Goal: Task Accomplishment & Management: Manage account settings

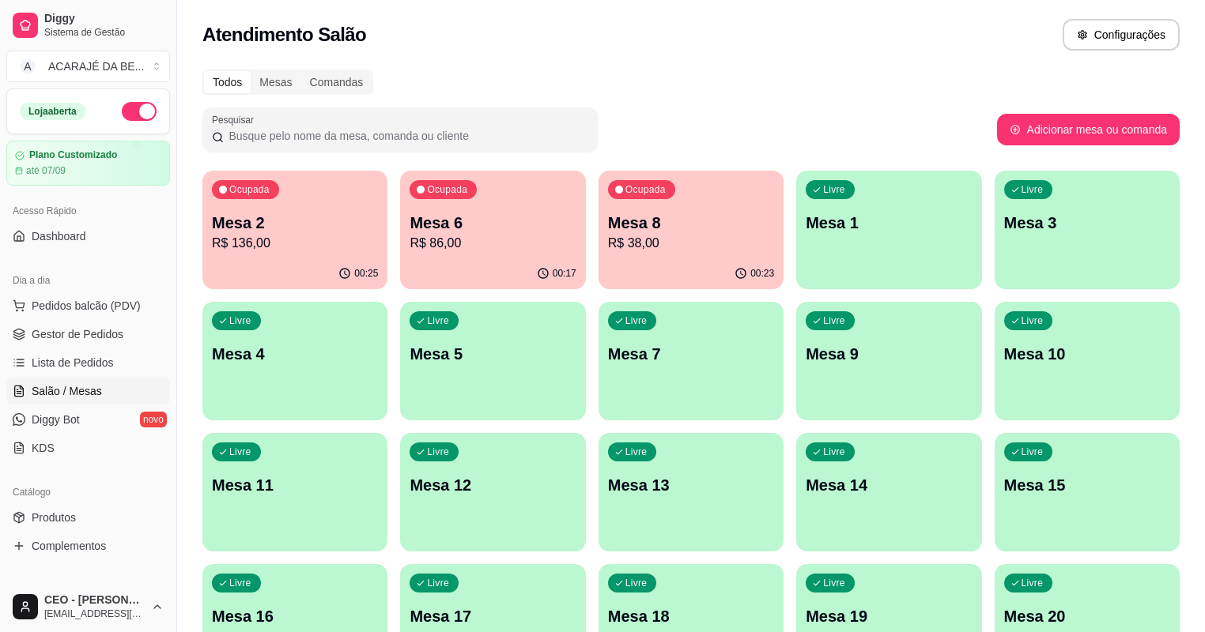
click at [298, 237] on p "R$ 136,00" at bounding box center [295, 243] width 166 height 19
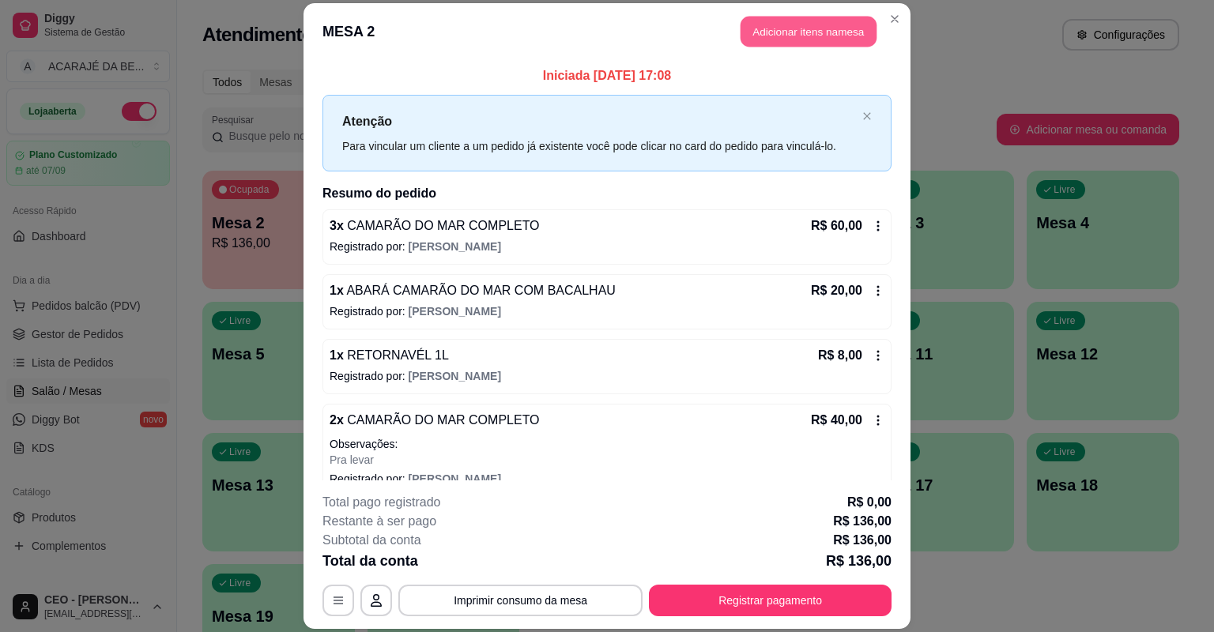
click at [762, 46] on button "Adicionar itens na mesa" at bounding box center [809, 32] width 136 height 31
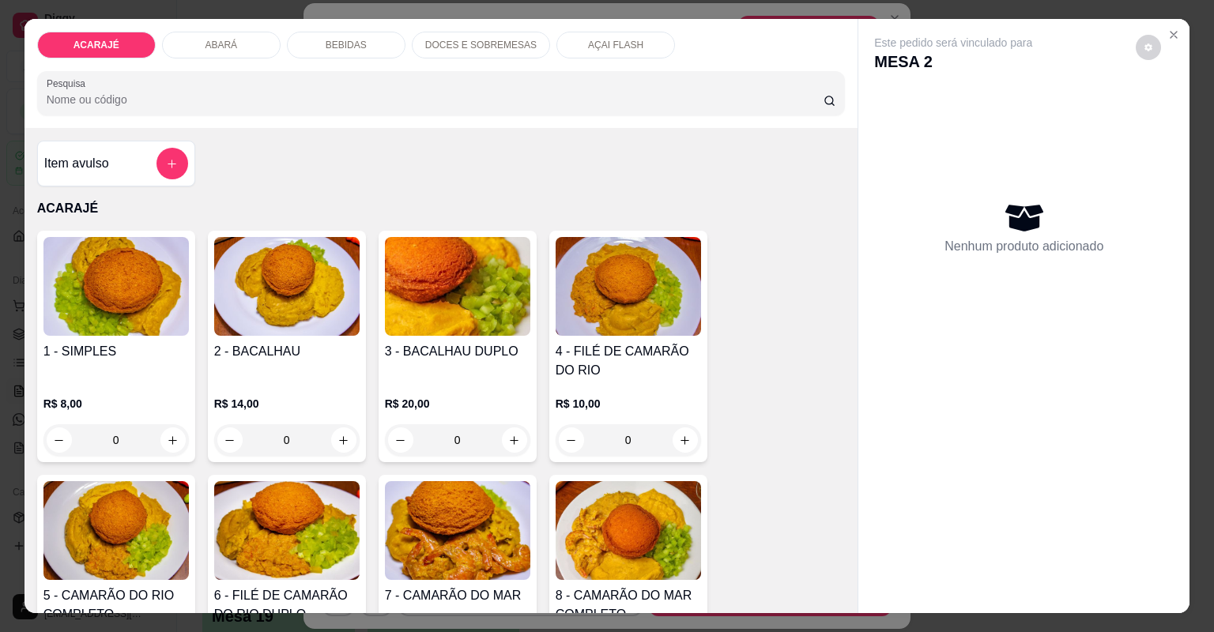
click at [339, 54] on div "BEBIDAS" at bounding box center [346, 45] width 119 height 27
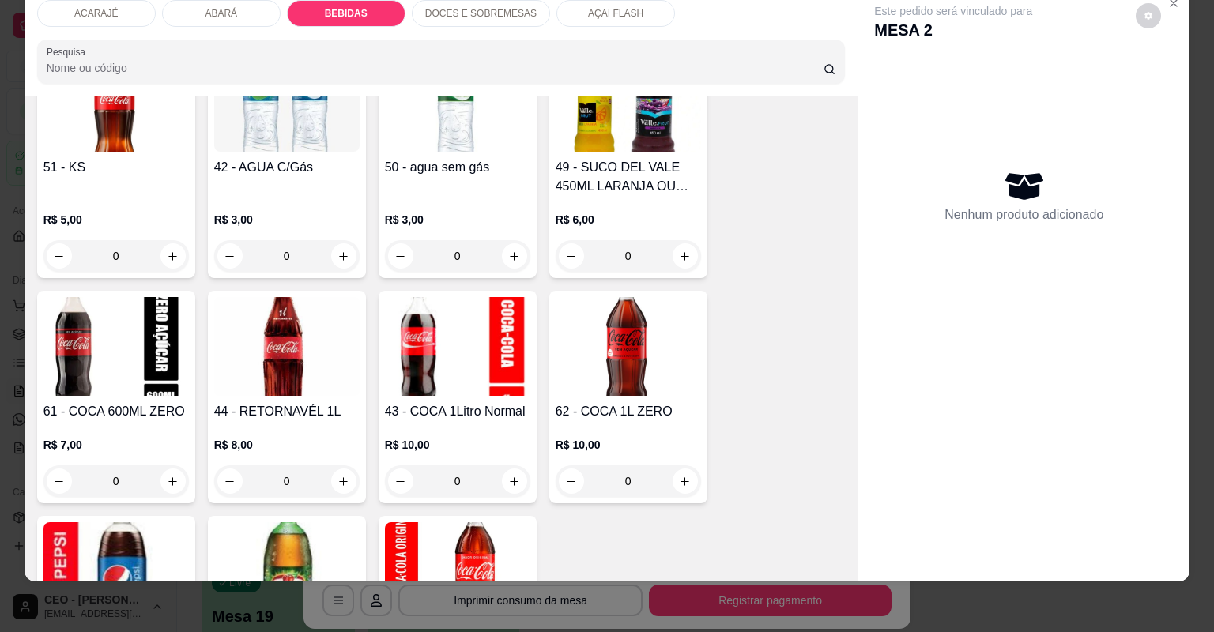
scroll to position [2169, 0]
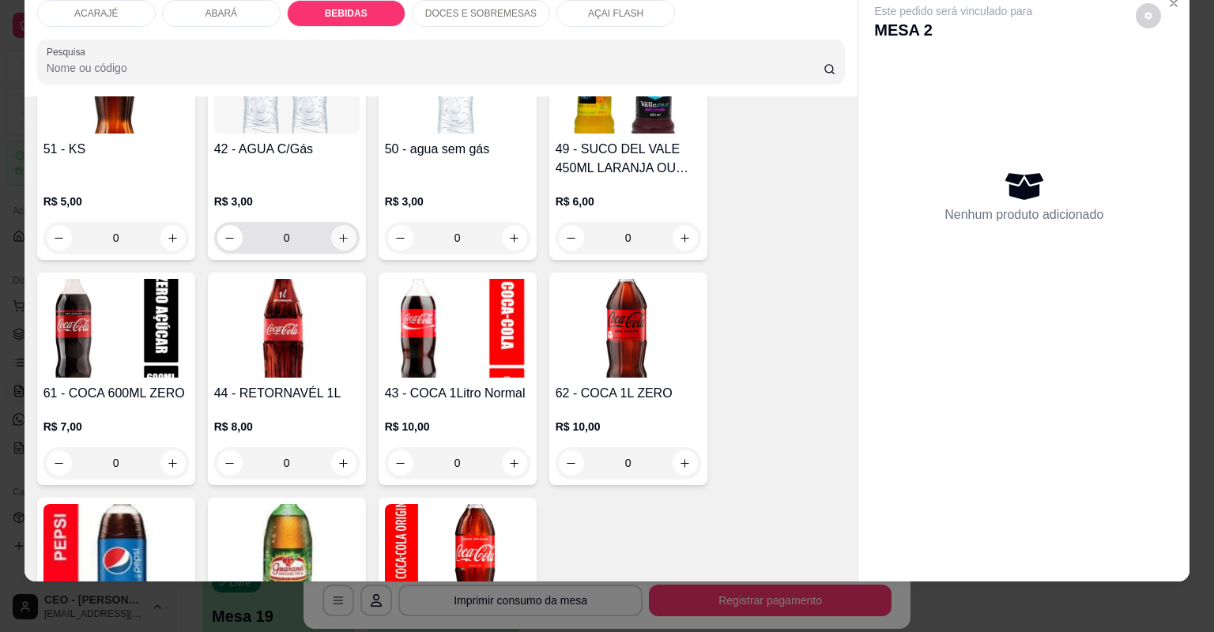
click at [343, 240] on icon "increase-product-quantity" at bounding box center [344, 238] width 12 height 12
type input "1"
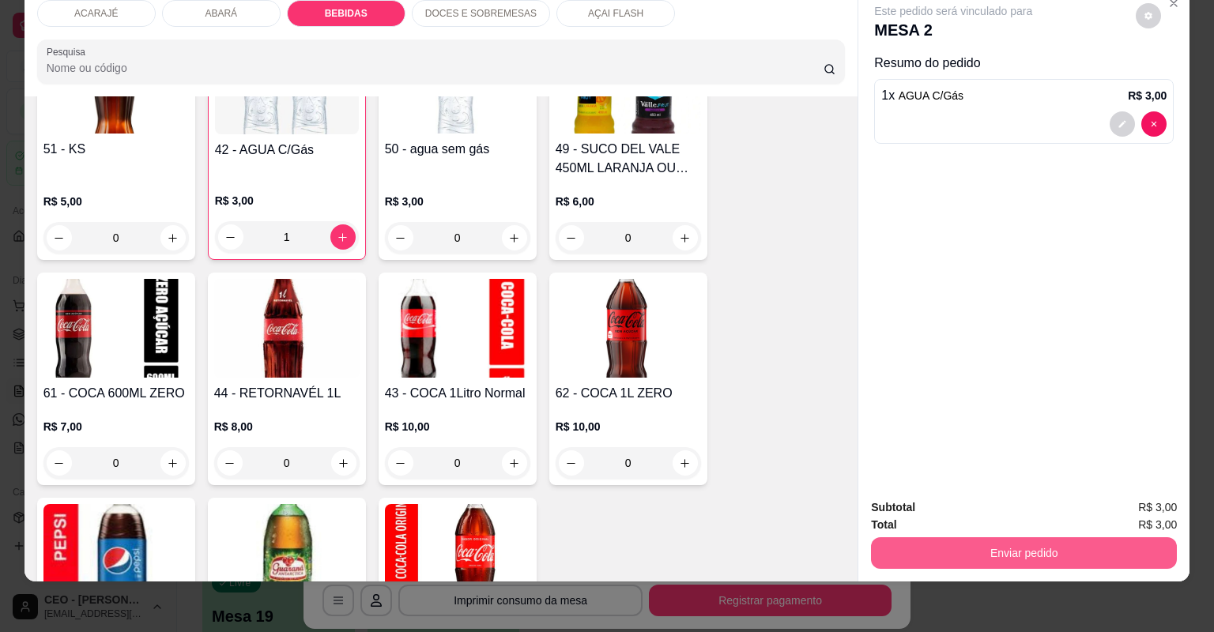
click at [892, 548] on button "Enviar pedido" at bounding box center [1024, 554] width 306 height 32
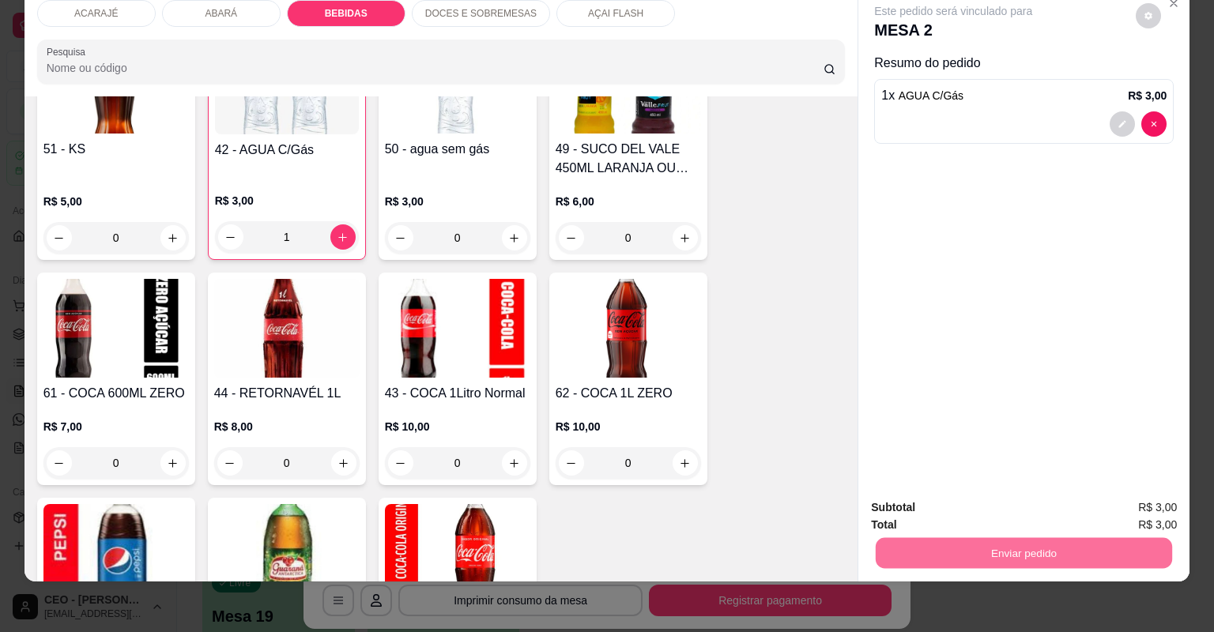
click at [987, 500] on button "Não registrar e enviar pedido" at bounding box center [973, 514] width 160 height 29
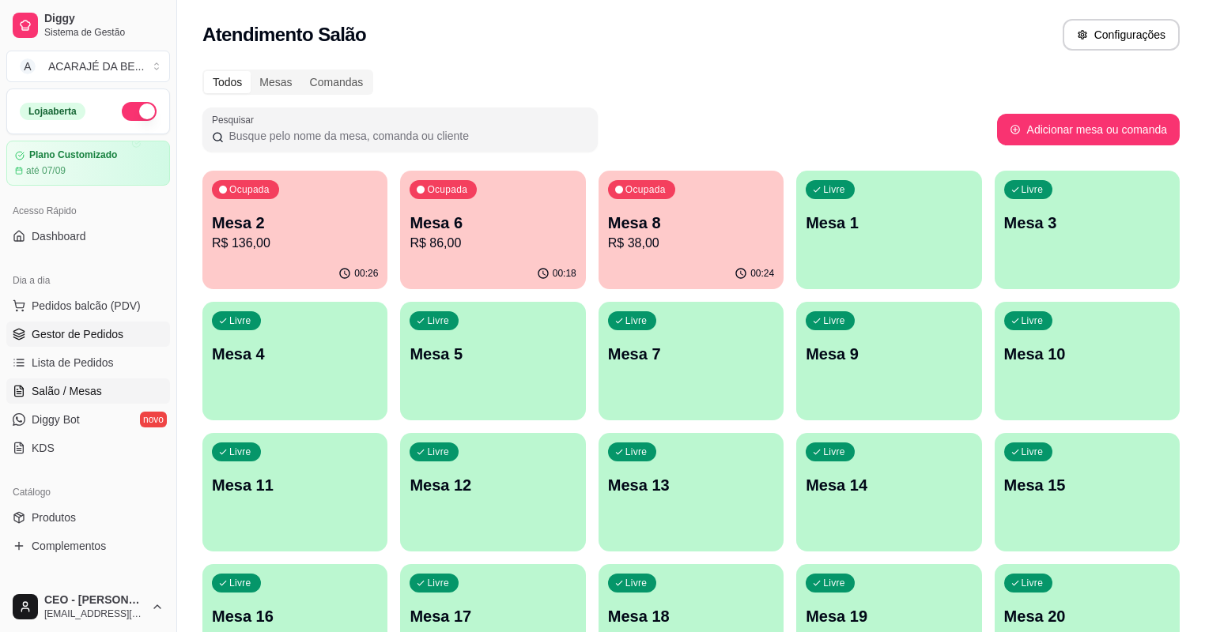
click at [100, 327] on span "Gestor de Pedidos" at bounding box center [78, 334] width 92 height 16
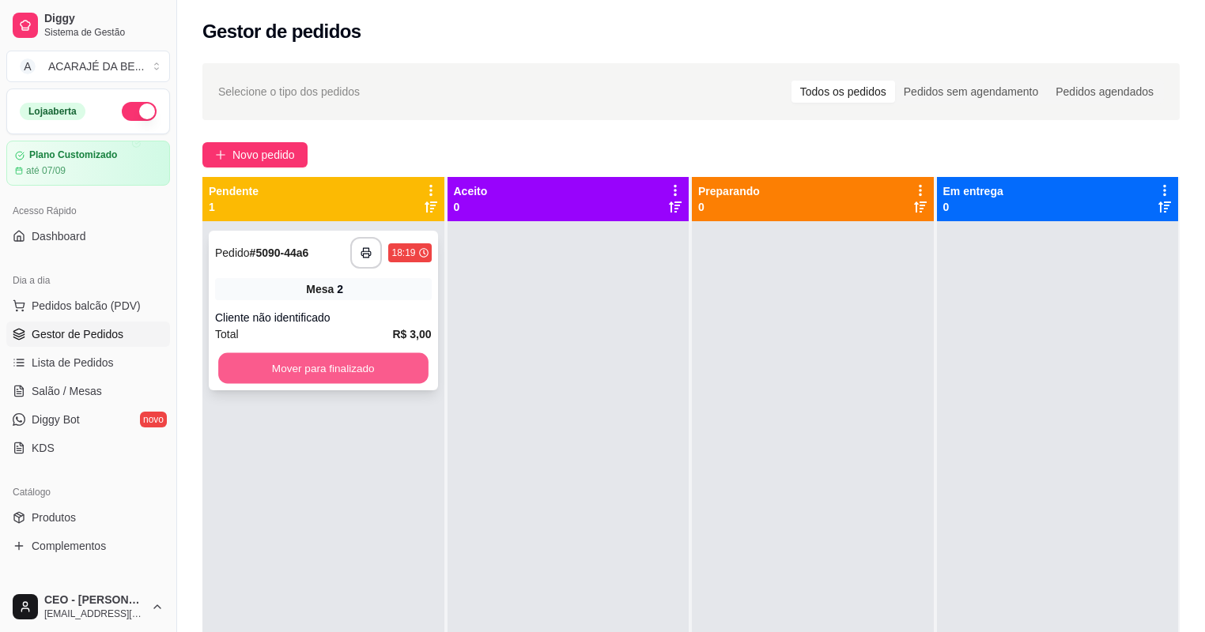
click at [372, 365] on button "Mover para finalizado" at bounding box center [322, 368] width 209 height 31
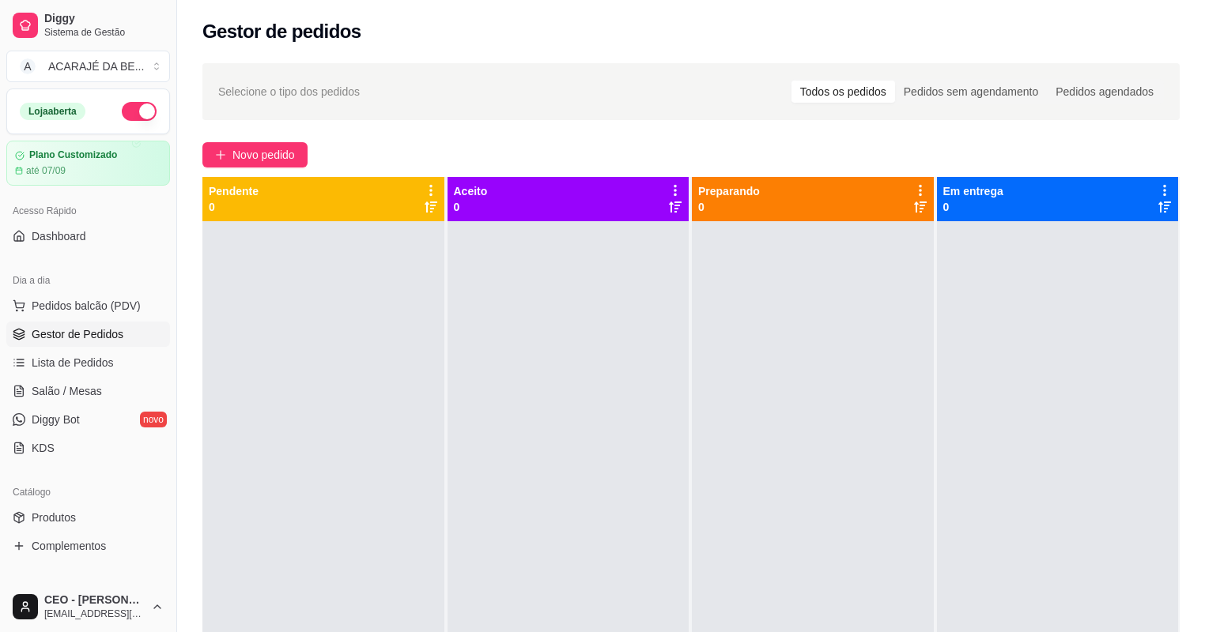
drag, startPoint x: 63, startPoint y: 354, endPoint x: 359, endPoint y: 92, distance: 394.8
click at [364, 92] on div "Selecione o tipo dos pedidos Todos os pedidos Pedidos sem agendamento Pedidos a…" at bounding box center [691, 91] width 946 height 25
click at [250, 155] on span "Novo pedido" at bounding box center [263, 154] width 62 height 17
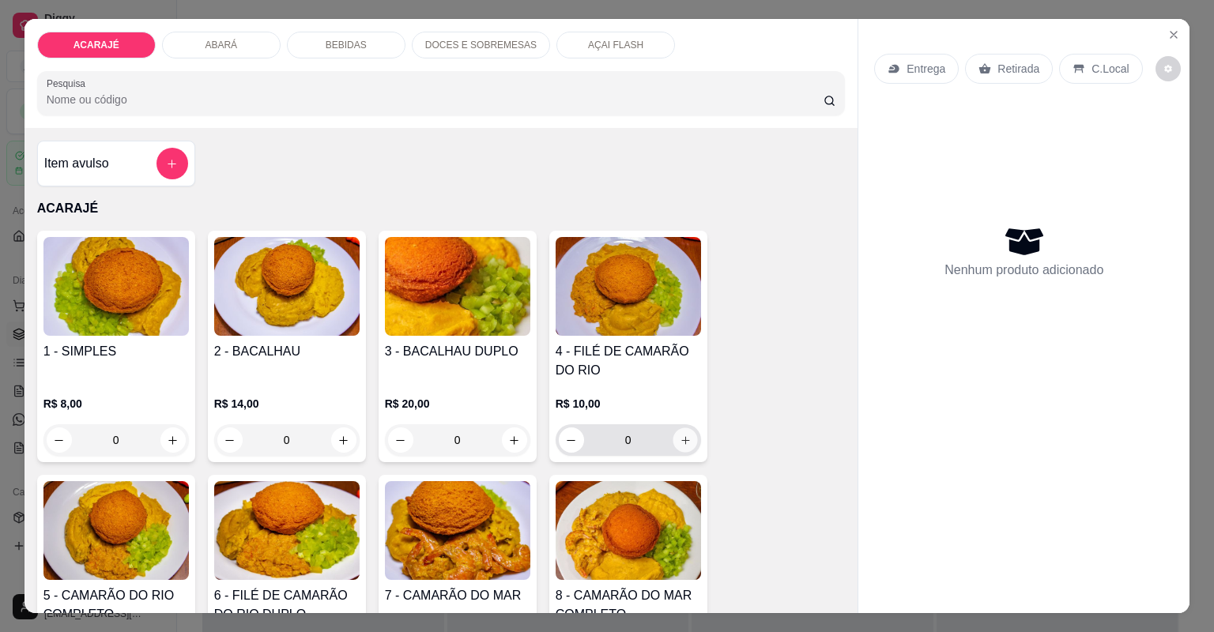
click at [680, 435] on icon "increase-product-quantity" at bounding box center [685, 441] width 12 height 12
click at [662, 417] on div "R$ 10,00 0" at bounding box center [628, 426] width 145 height 60
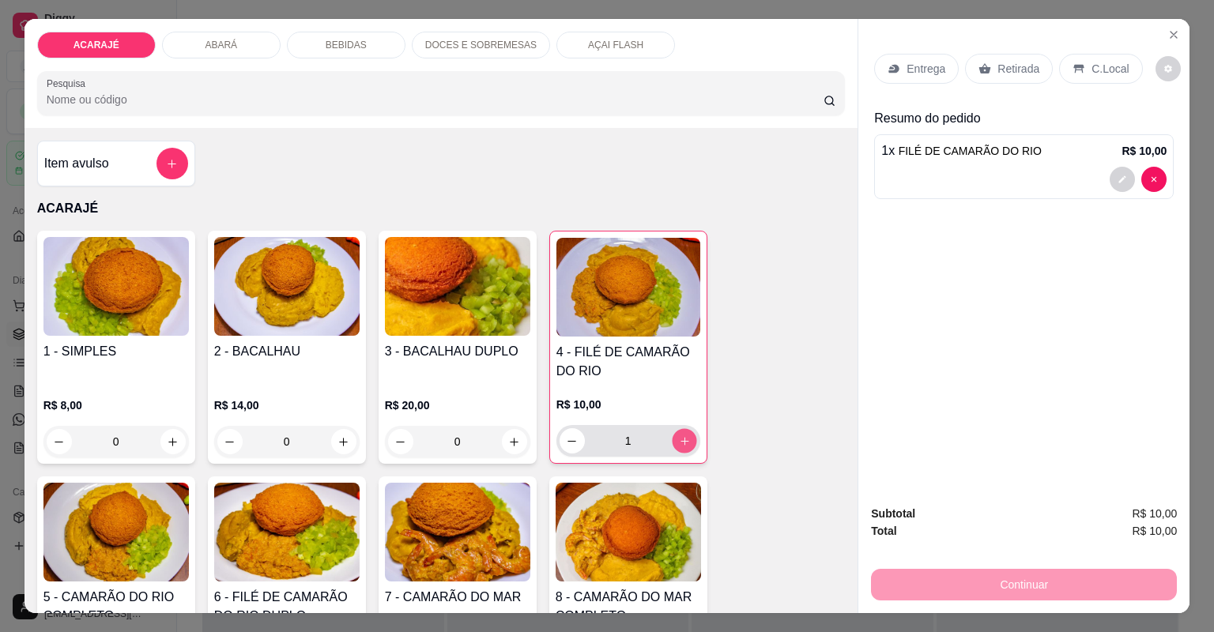
click at [678, 436] on icon "increase-product-quantity" at bounding box center [684, 442] width 12 height 12
type input "2"
drag, startPoint x: 339, startPoint y: 40, endPoint x: 360, endPoint y: 61, distance: 30.2
click at [340, 40] on p "BEBIDAS" at bounding box center [346, 45] width 41 height 13
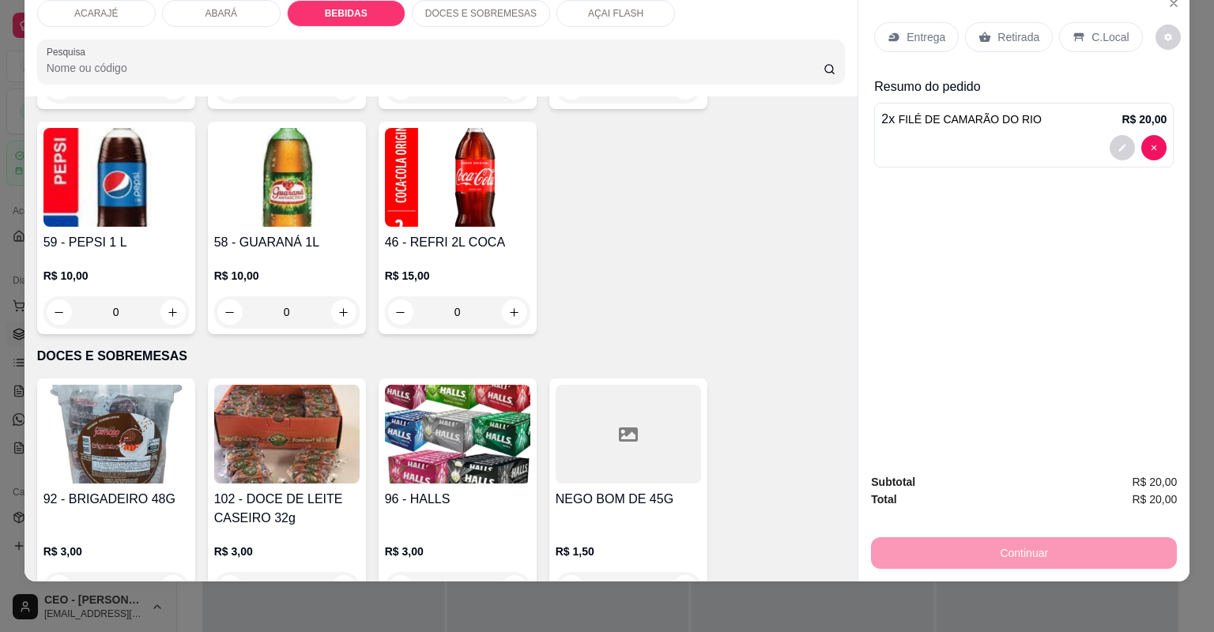
scroll to position [2613, 0]
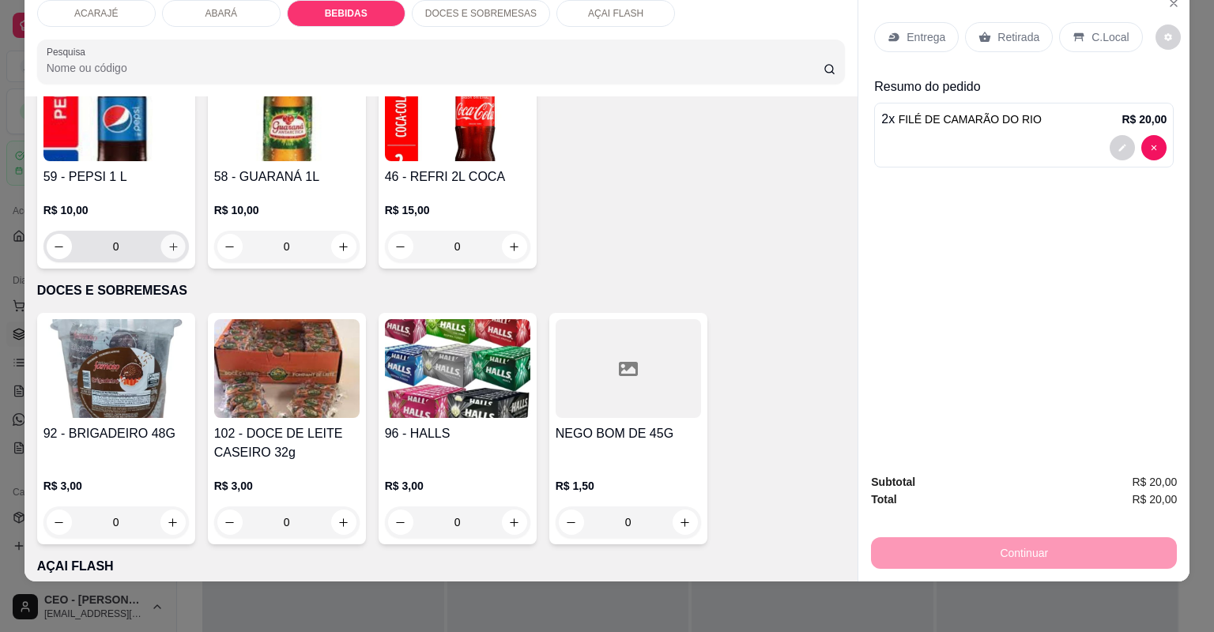
click at [171, 243] on icon "increase-product-quantity" at bounding box center [173, 247] width 12 height 12
type input "1"
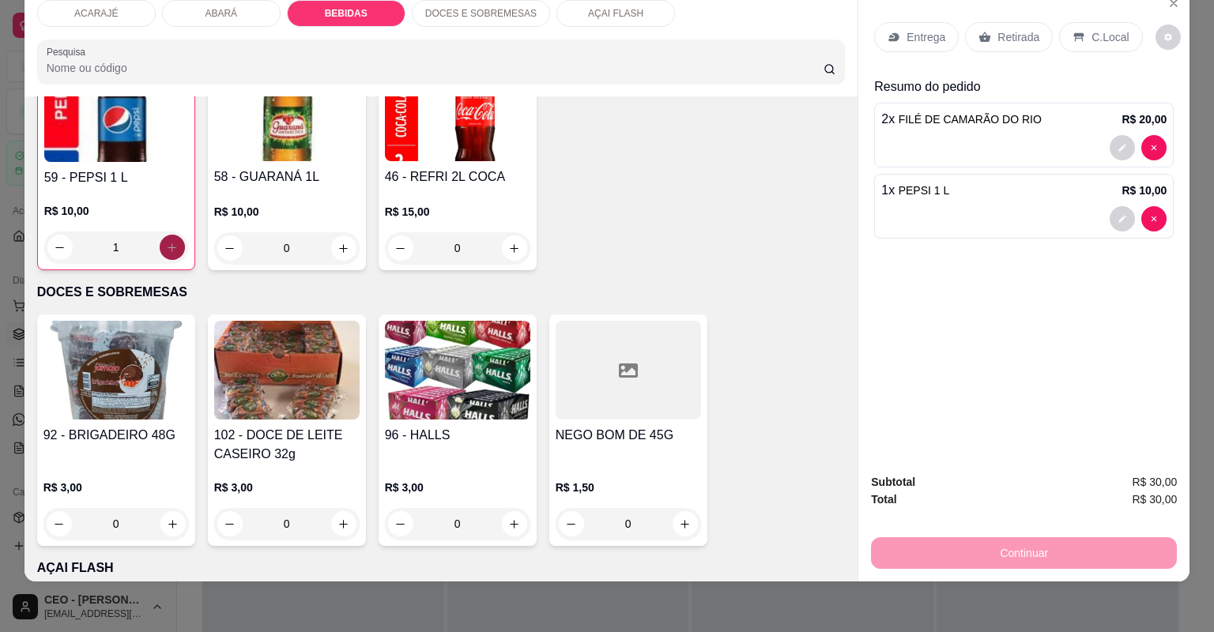
scroll to position [2614, 0]
click at [930, 36] on p "Entrega" at bounding box center [926, 37] width 39 height 16
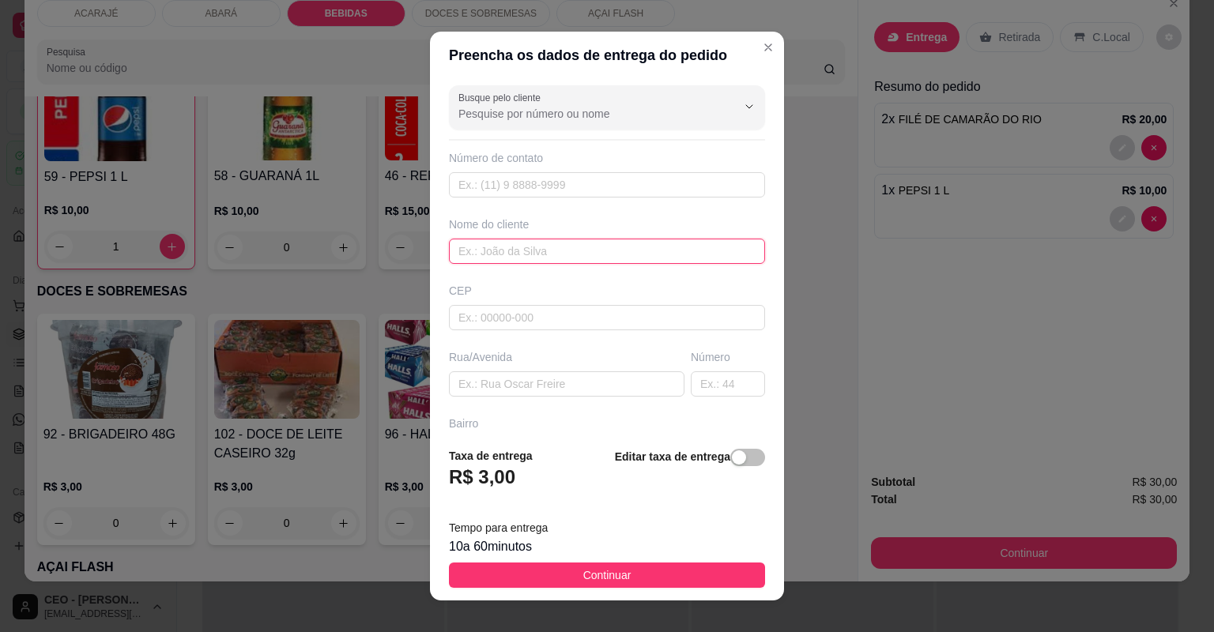
click at [563, 258] on input "text" at bounding box center [607, 251] width 316 height 25
drag, startPoint x: 561, startPoint y: 255, endPoint x: 549, endPoint y: 326, distance: 72.1
type input "leia"
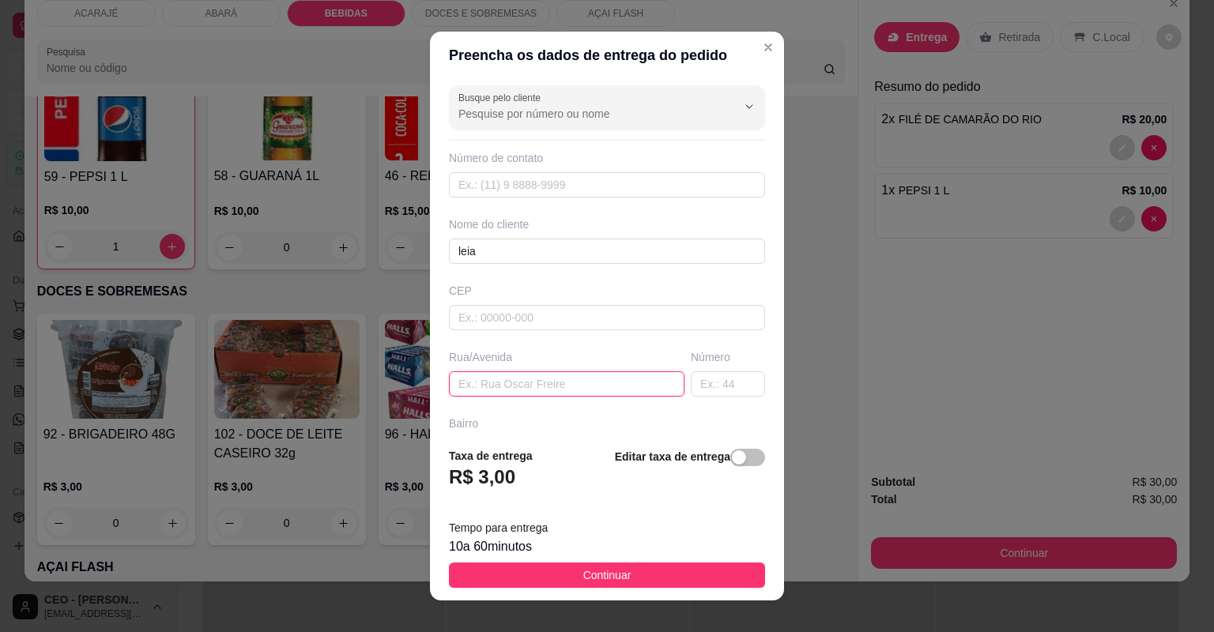
drag, startPoint x: 549, startPoint y: 326, endPoint x: 514, endPoint y: 381, distance: 65.1
click at [514, 382] on input "text" at bounding box center [567, 384] width 236 height 25
click at [514, 383] on input "text" at bounding box center [567, 384] width 236 height 25
paste input "[STREET_ADDRESS][PERSON_NAME]"
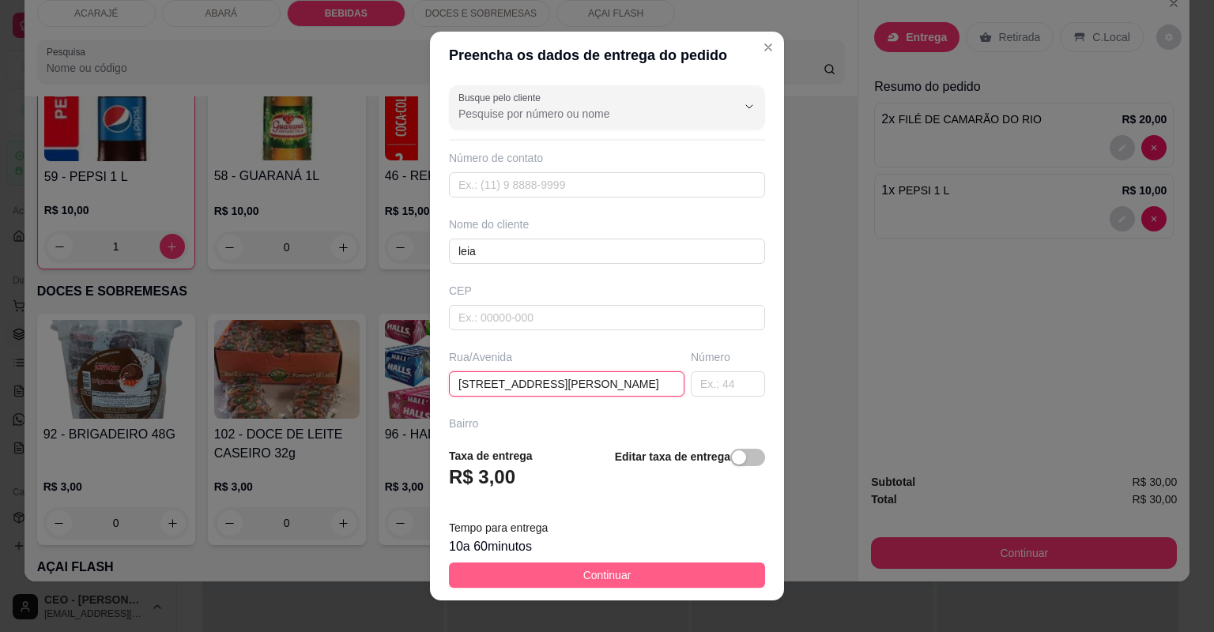
type input "[STREET_ADDRESS][PERSON_NAME]"
click at [719, 569] on button "Continuar" at bounding box center [607, 575] width 316 height 25
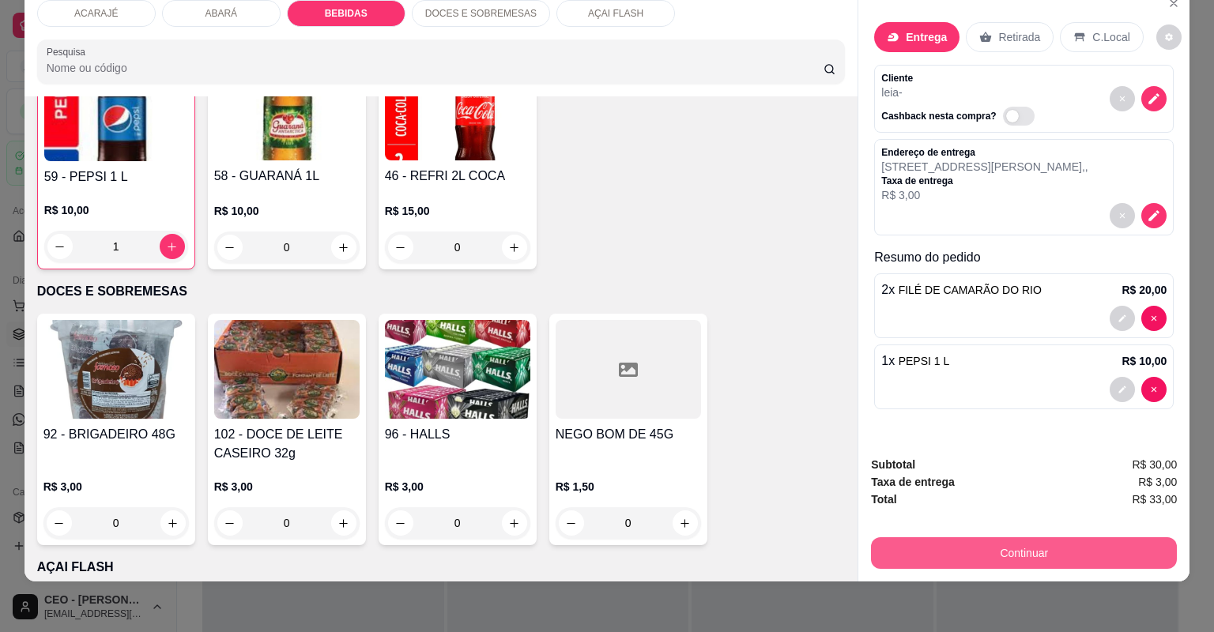
click at [899, 544] on button "Continuar" at bounding box center [1024, 554] width 306 height 32
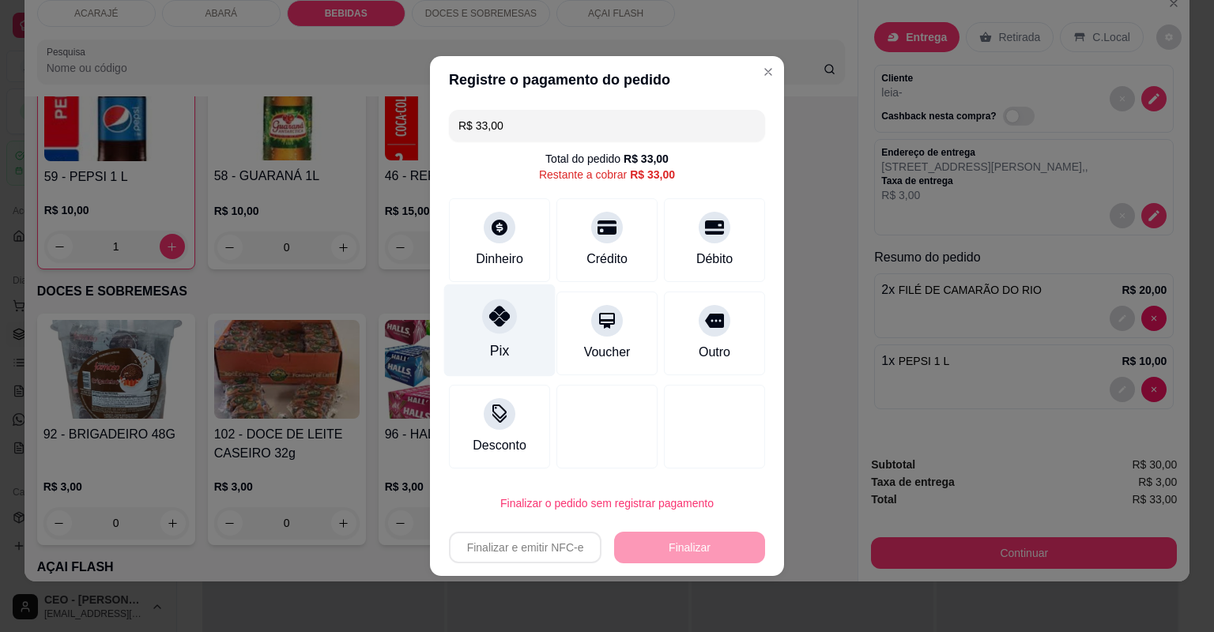
click at [496, 319] on icon at bounding box center [499, 316] width 21 height 21
type input "R$ 0,00"
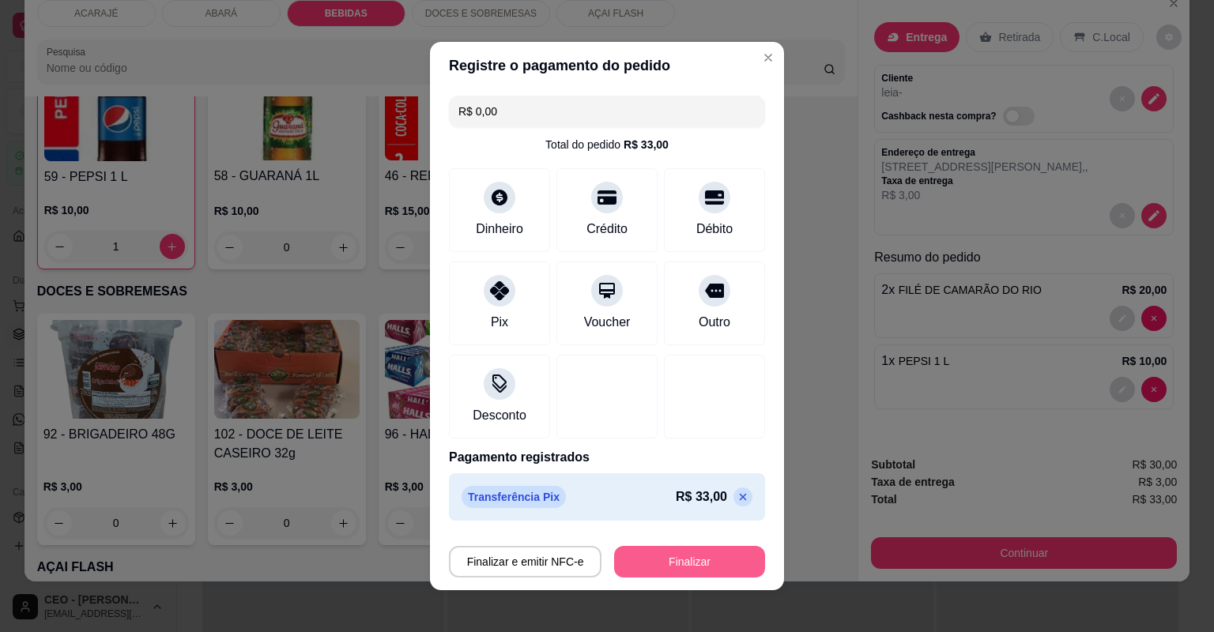
click at [662, 550] on button "Finalizar" at bounding box center [689, 562] width 151 height 32
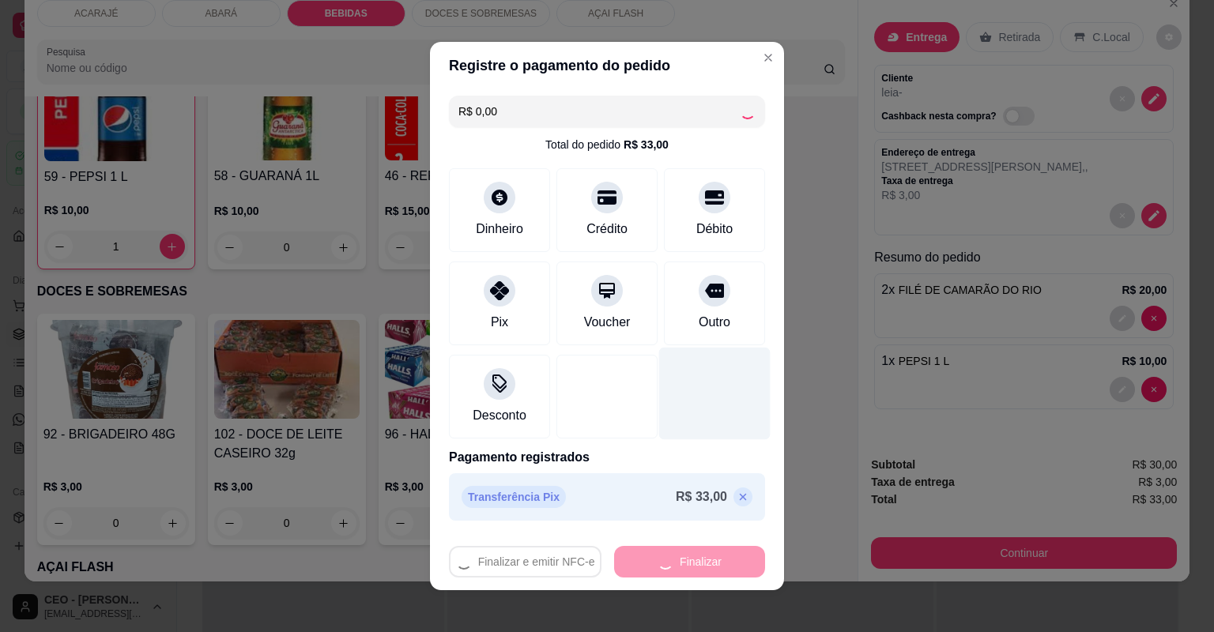
type input "0"
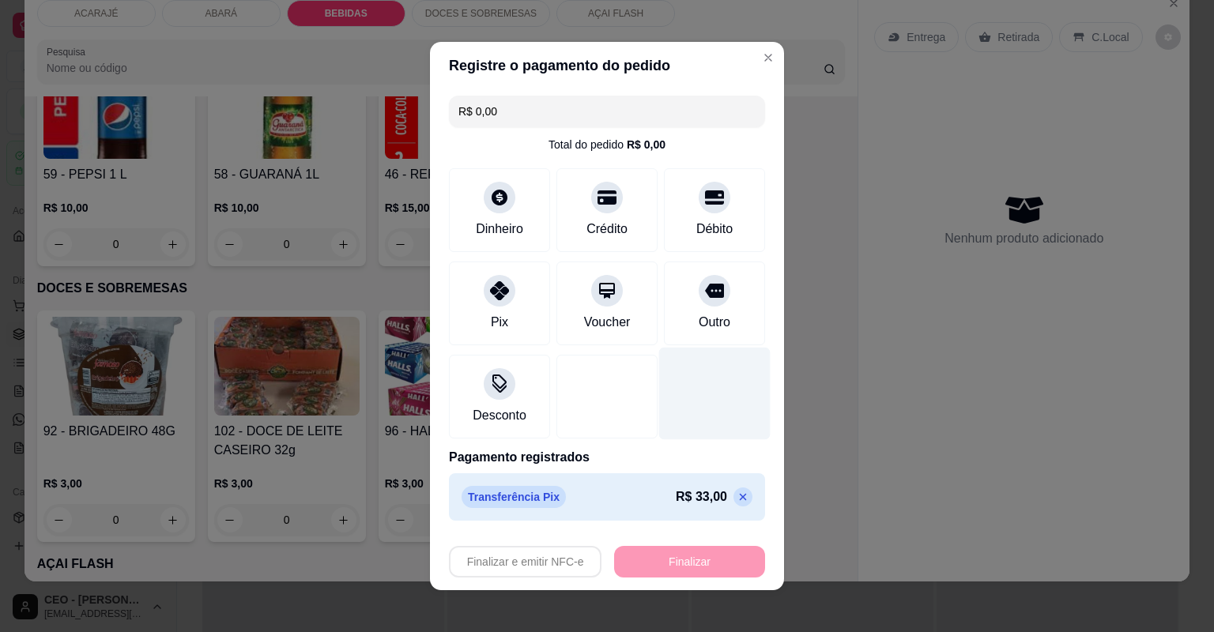
type input "-R$ 33,00"
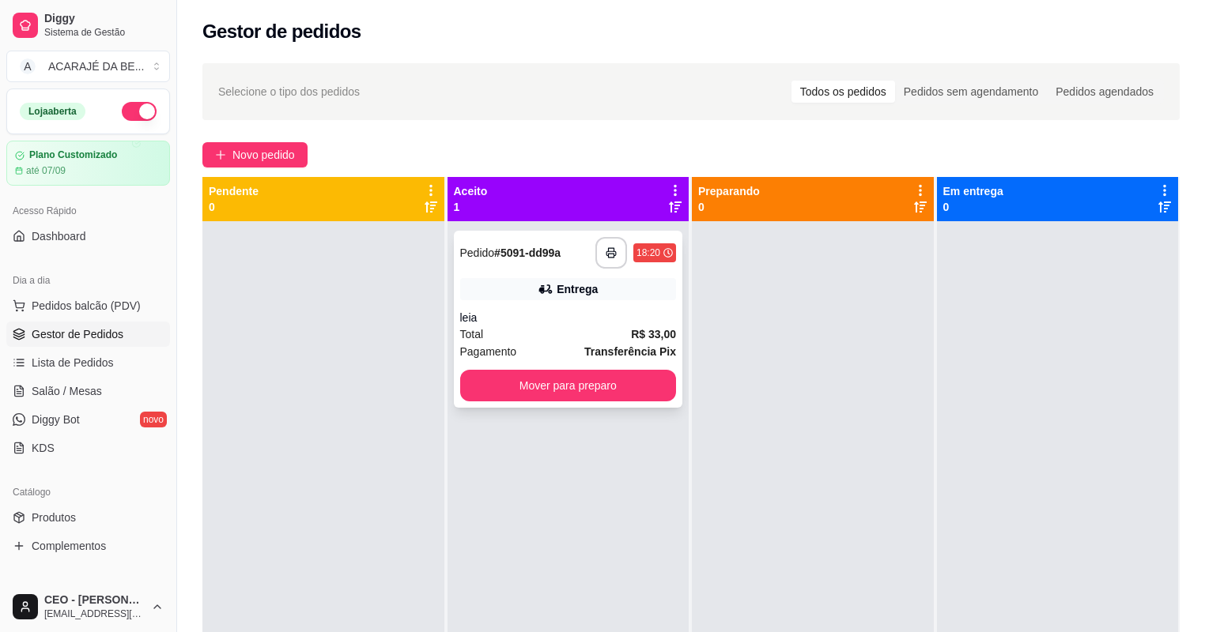
click at [550, 311] on div "leia" at bounding box center [568, 318] width 217 height 16
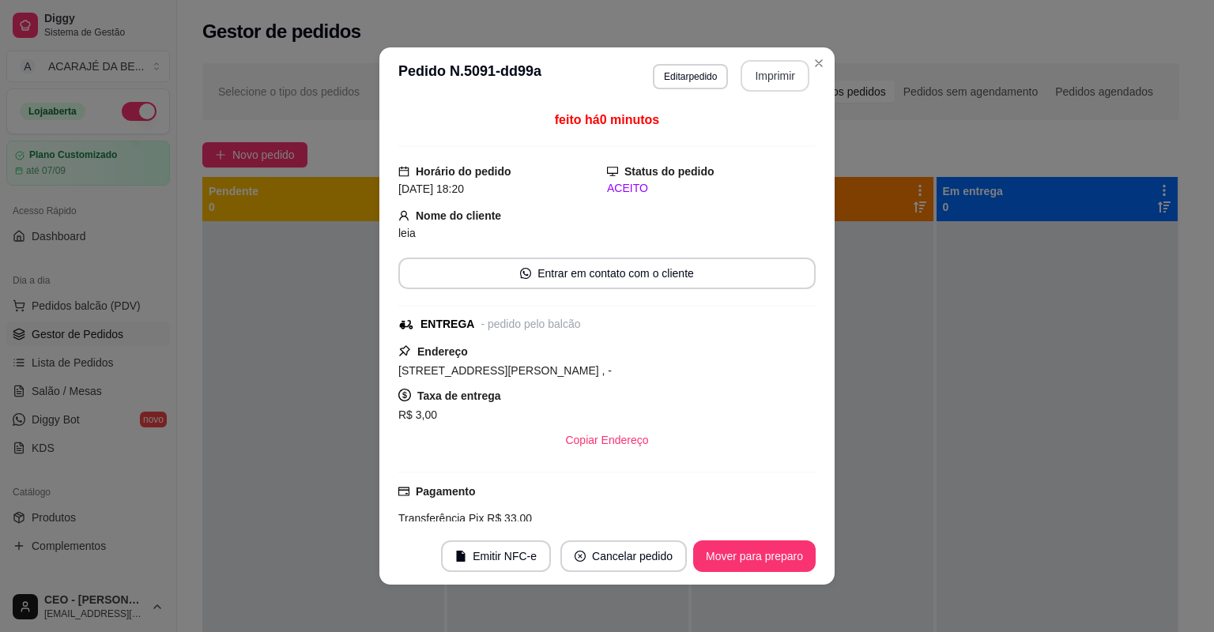
click at [778, 66] on button "Imprimir" at bounding box center [775, 76] width 69 height 32
click at [784, 563] on button "Mover para preparo" at bounding box center [754, 557] width 119 height 31
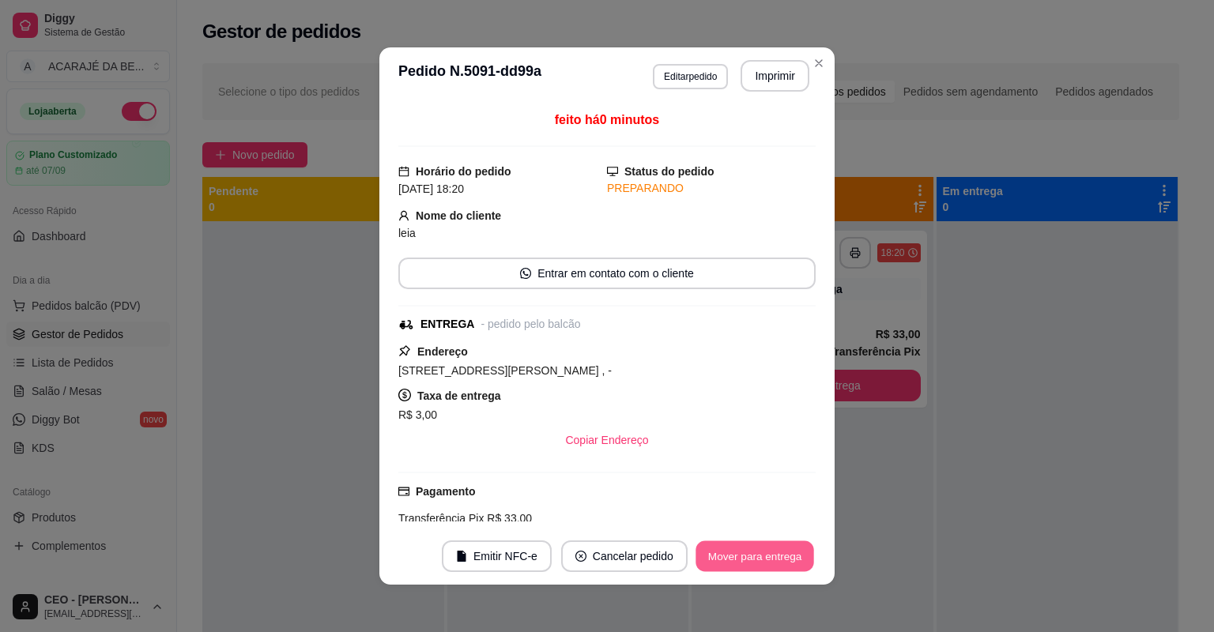
click at [786, 563] on button "Mover para entrega" at bounding box center [755, 557] width 119 height 31
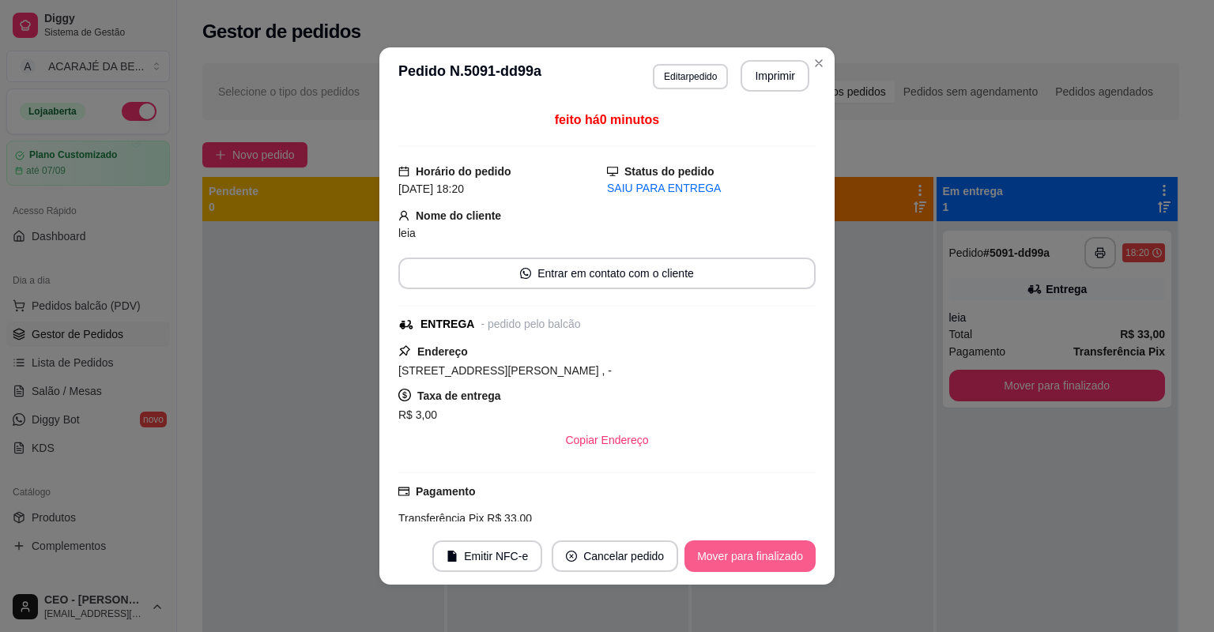
click at [786, 563] on button "Mover para finalizado" at bounding box center [750, 557] width 131 height 32
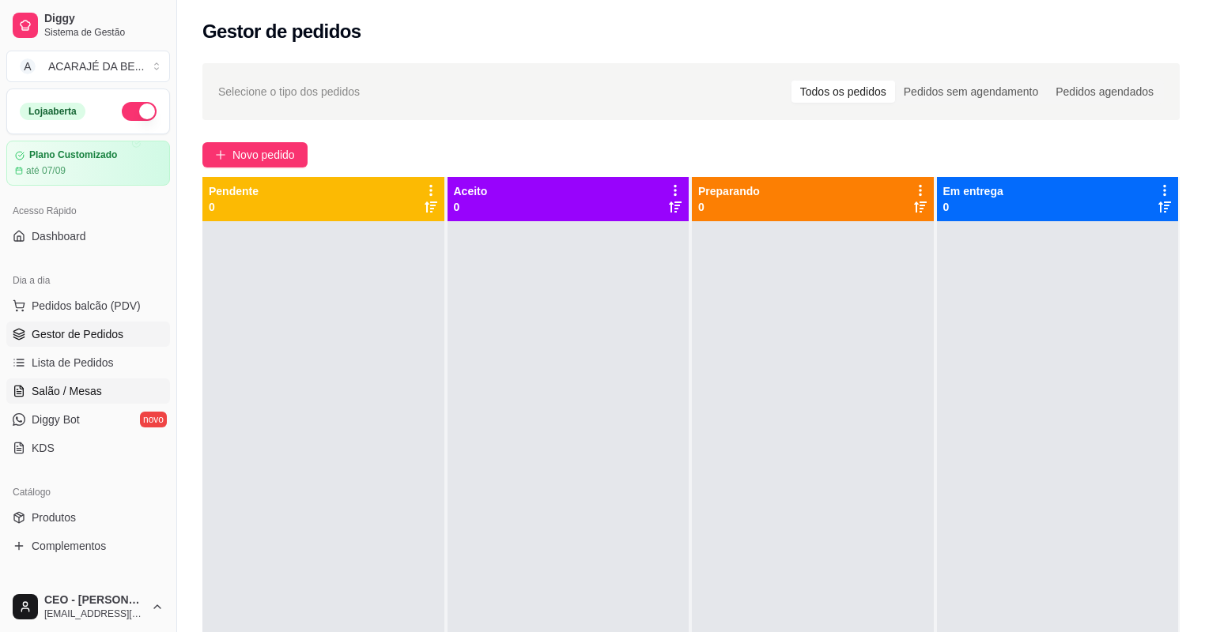
drag, startPoint x: 329, startPoint y: 277, endPoint x: 112, endPoint y: 389, distance: 244.0
click at [112, 389] on link "Salão / Mesas" at bounding box center [88, 391] width 164 height 25
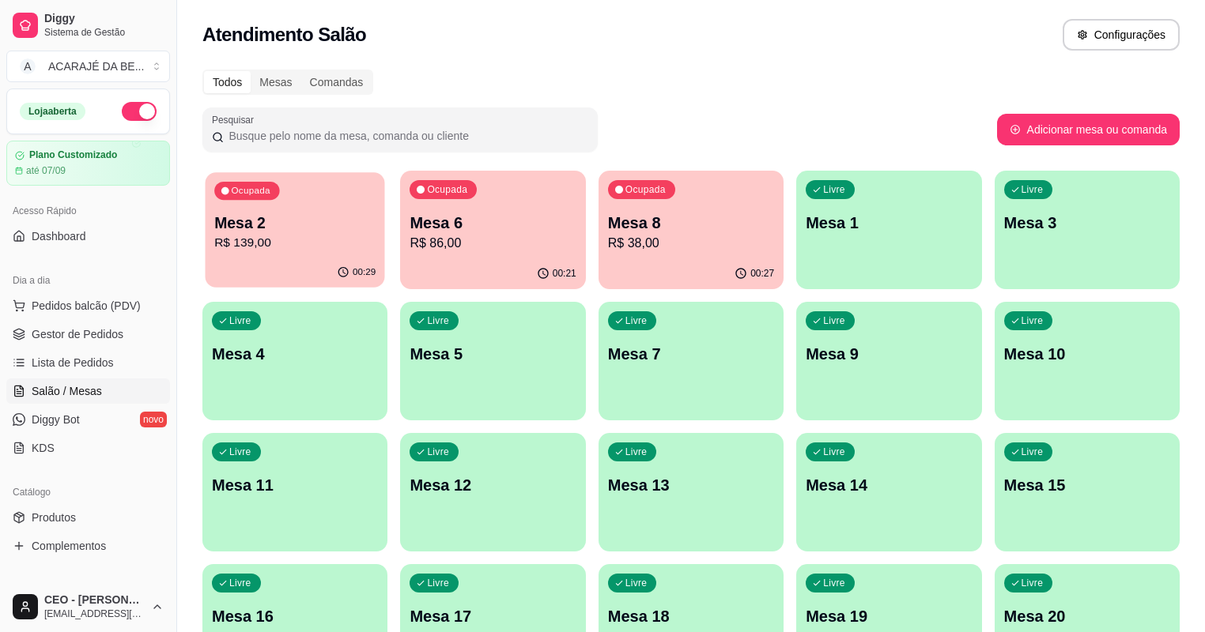
click at [310, 241] on p "R$ 139,00" at bounding box center [294, 243] width 161 height 18
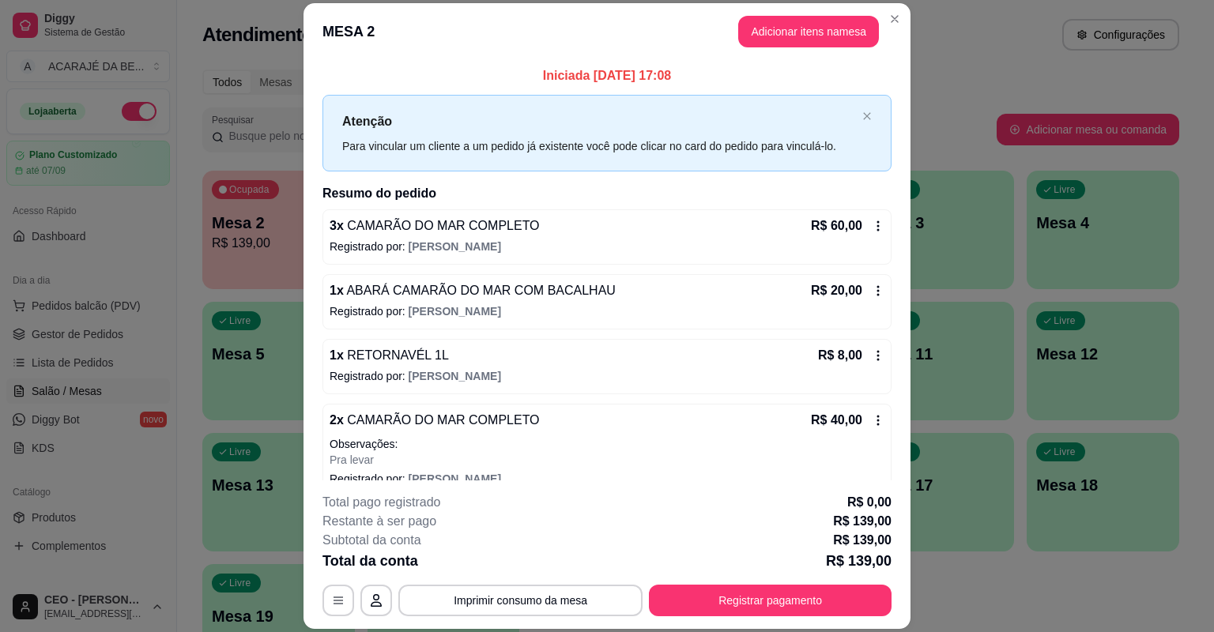
drag, startPoint x: 851, startPoint y: 13, endPoint x: 848, endPoint y: 47, distance: 34.9
click at [851, 13] on header "MESA 2 Adicionar itens na mesa" at bounding box center [607, 31] width 607 height 57
click at [848, 53] on header "MESA 2 Adicionar itens na mesa" at bounding box center [607, 31] width 607 height 57
click at [847, 29] on button "Adicionar itens na mesa" at bounding box center [808, 32] width 141 height 32
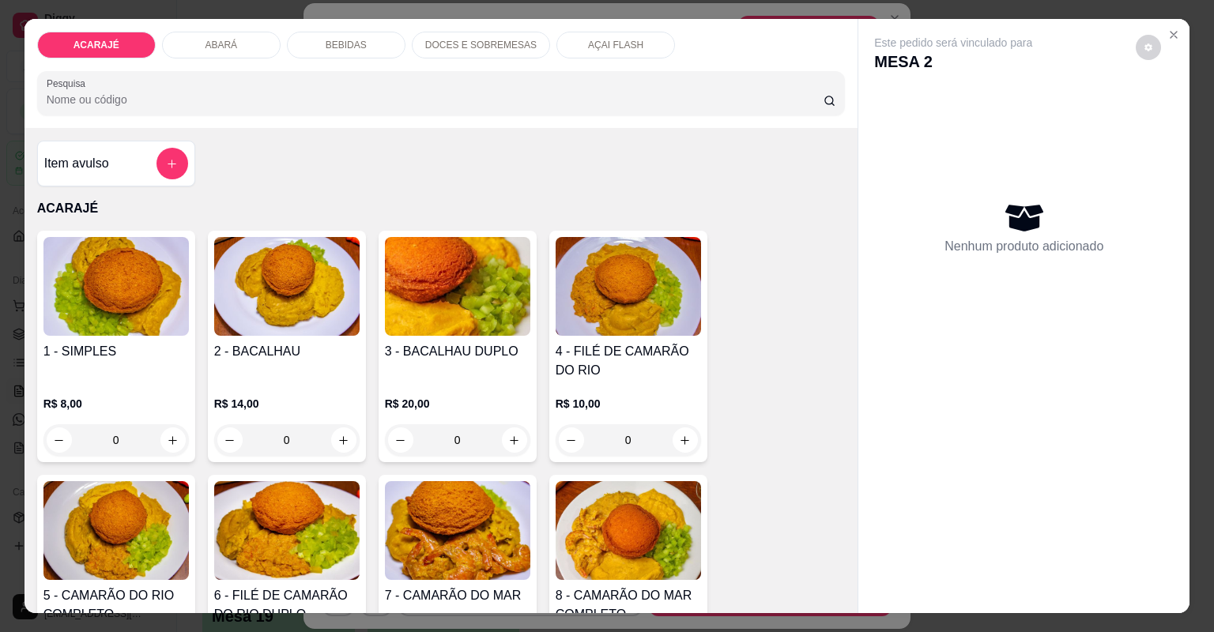
click at [354, 44] on p "BEBIDAS" at bounding box center [346, 45] width 41 height 13
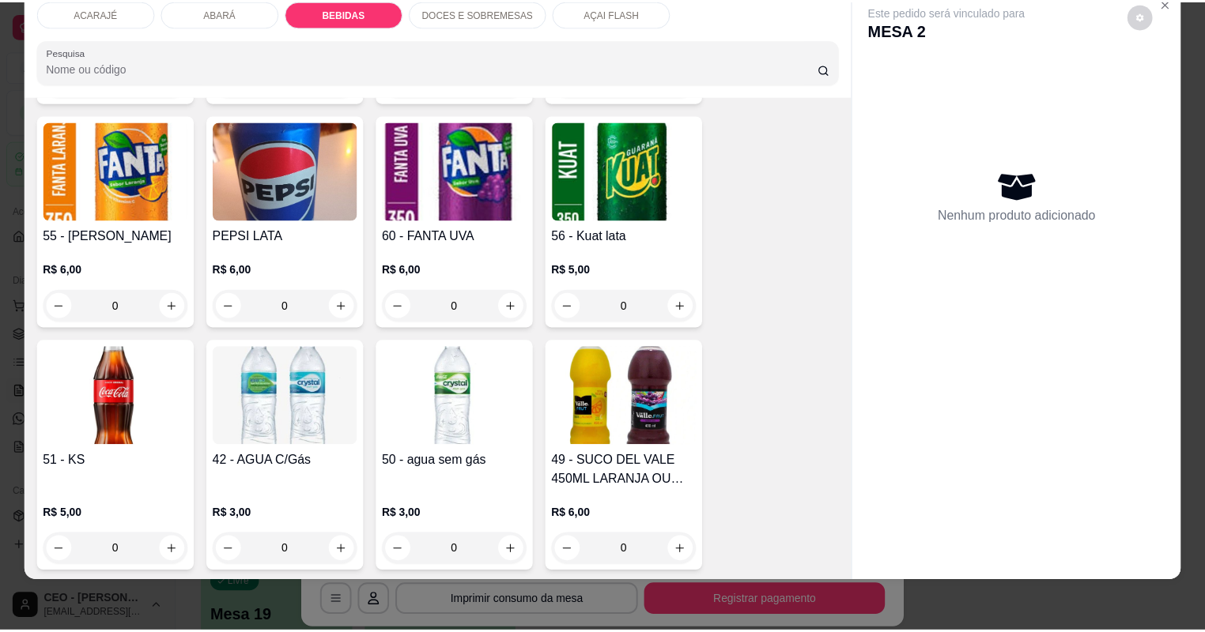
scroll to position [1853, 0]
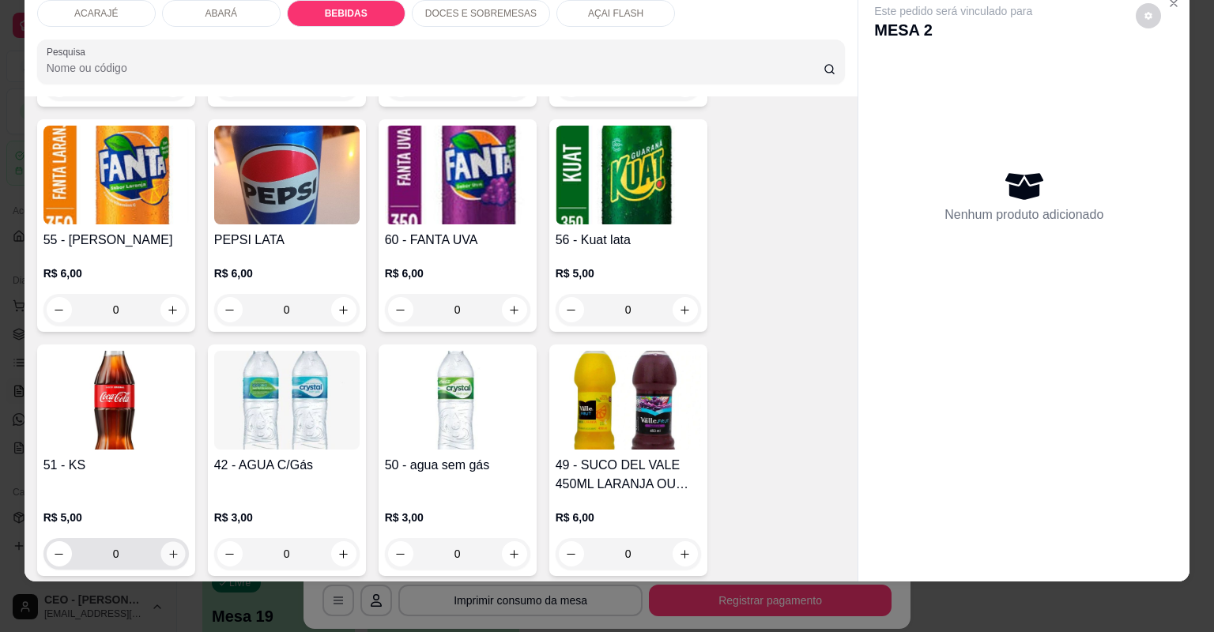
click at [167, 549] on icon "increase-product-quantity" at bounding box center [173, 555] width 12 height 12
type input "1"
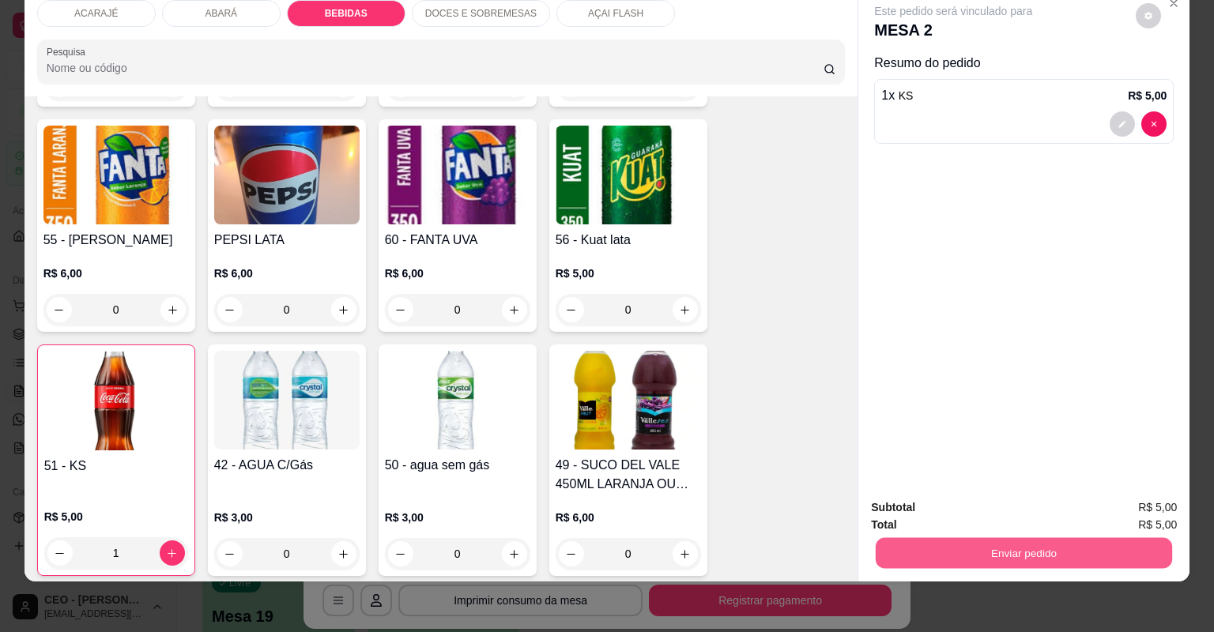
click at [1019, 553] on button "Enviar pedido" at bounding box center [1024, 553] width 296 height 31
click at [990, 519] on button "Não registrar e enviar pedido" at bounding box center [973, 515] width 164 height 30
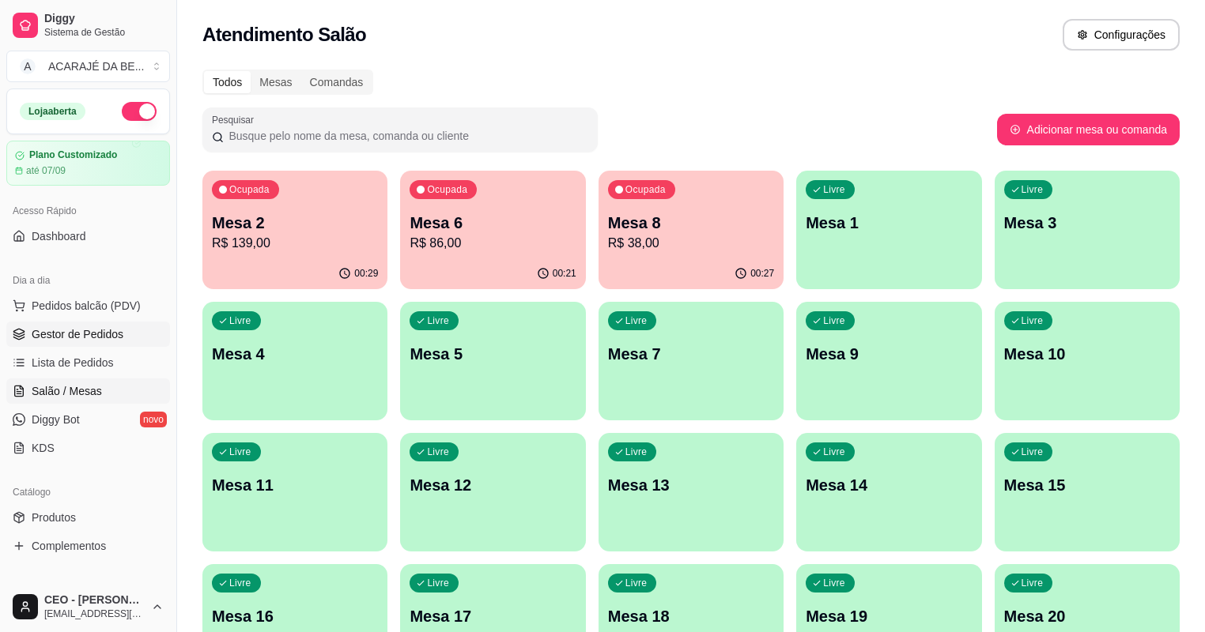
click at [130, 337] on link "Gestor de Pedidos" at bounding box center [88, 334] width 164 height 25
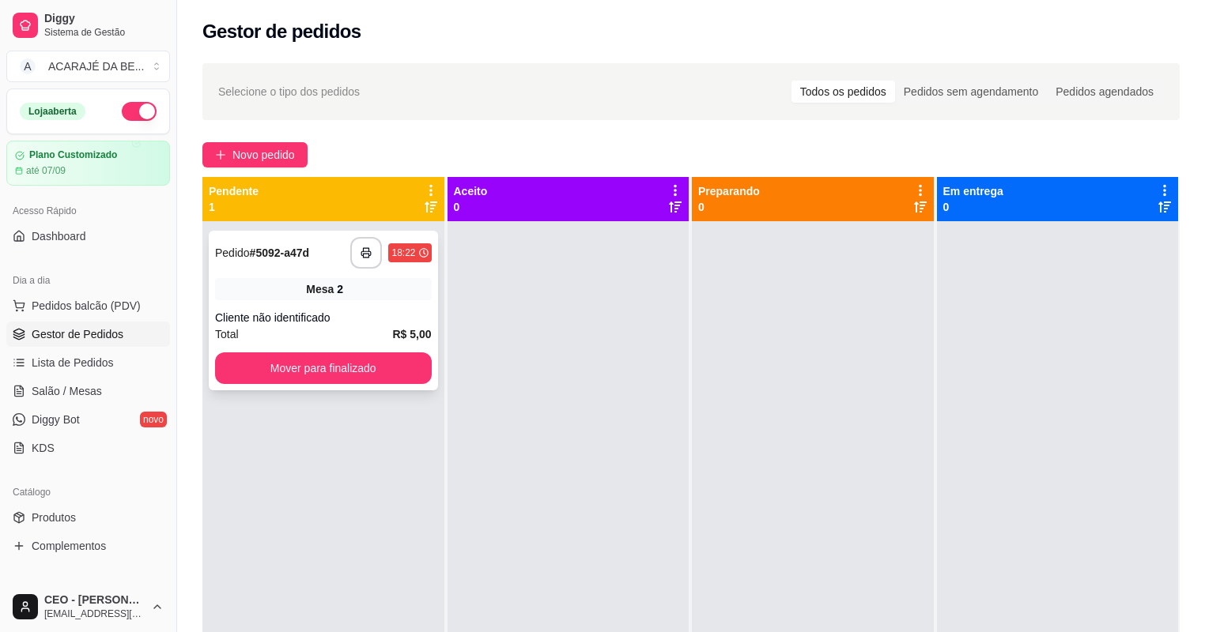
click at [381, 366] on button "Mover para finalizado" at bounding box center [323, 369] width 217 height 32
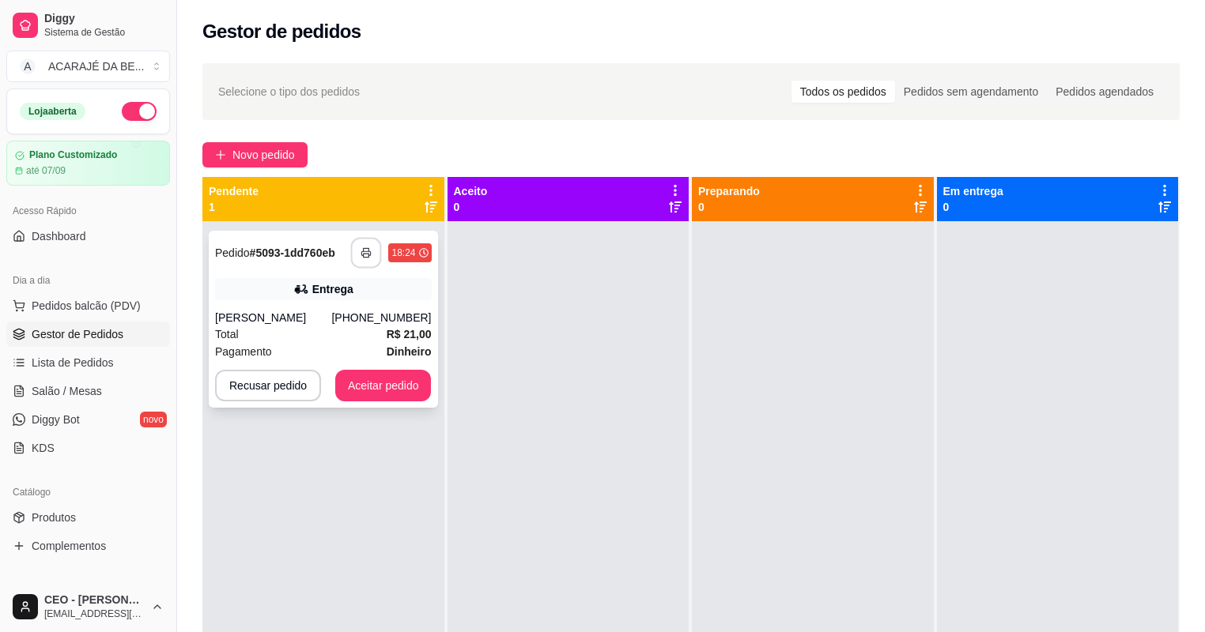
click at [370, 243] on button "button" at bounding box center [366, 253] width 31 height 31
click at [359, 379] on button "Aceitar pedido" at bounding box center [383, 386] width 93 height 31
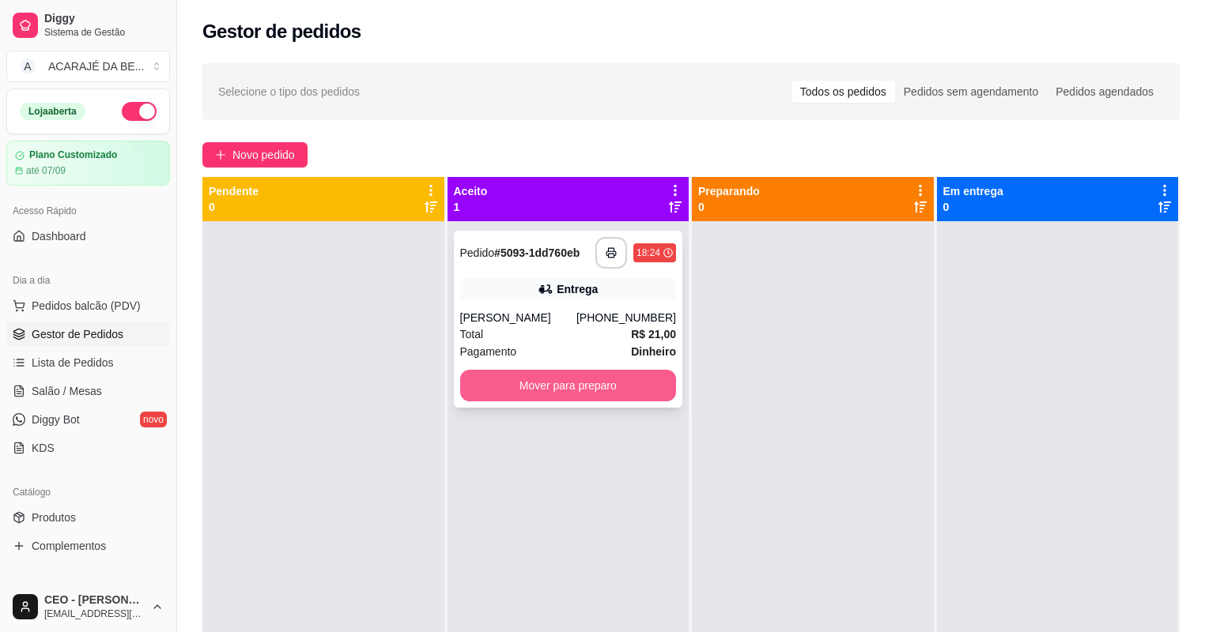
click at [576, 388] on button "Mover para preparo" at bounding box center [568, 386] width 217 height 32
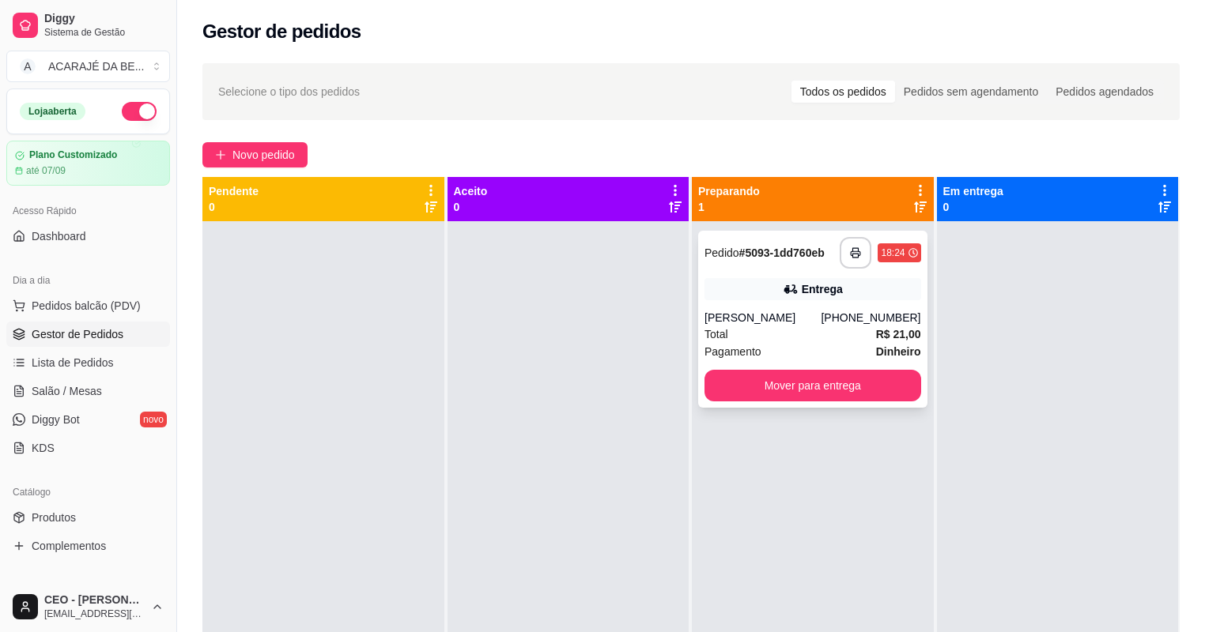
click at [794, 386] on button "Mover para entrega" at bounding box center [812, 386] width 217 height 32
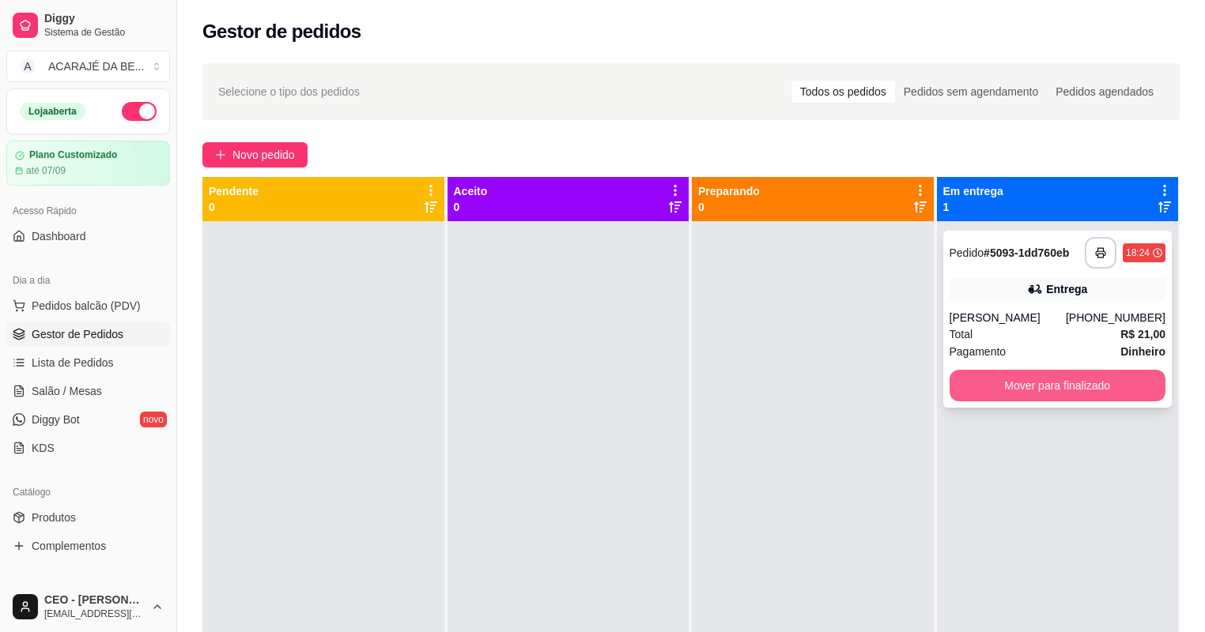
click at [979, 387] on button "Mover para finalizado" at bounding box center [1057, 386] width 217 height 32
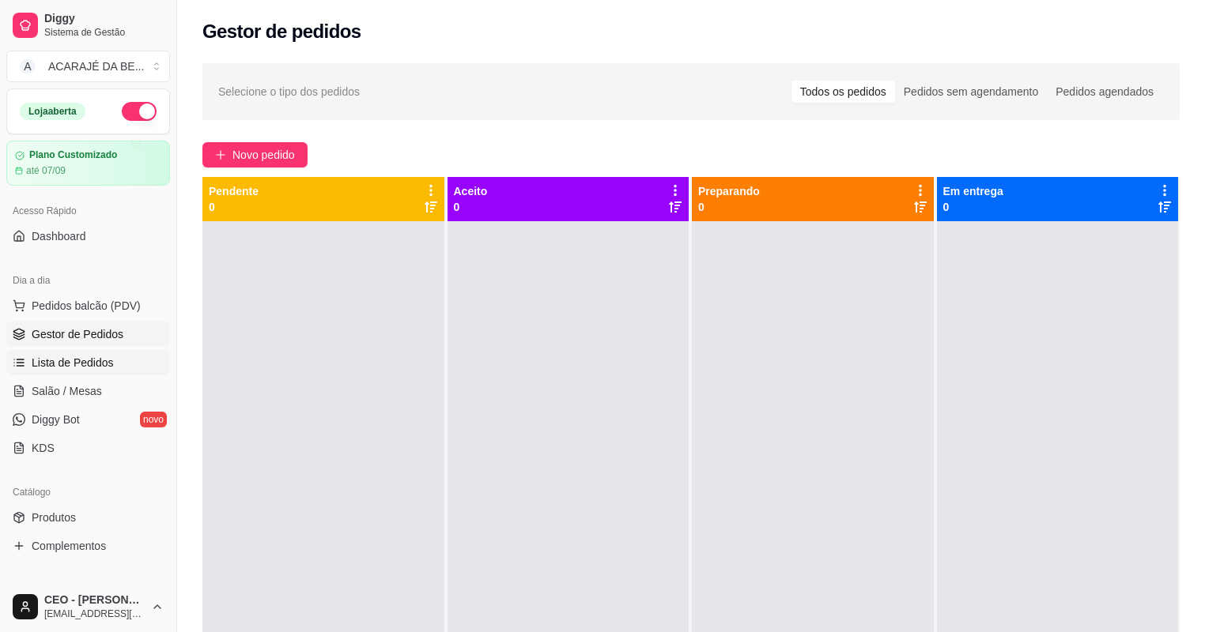
click at [89, 356] on span "Lista de Pedidos" at bounding box center [73, 363] width 82 height 16
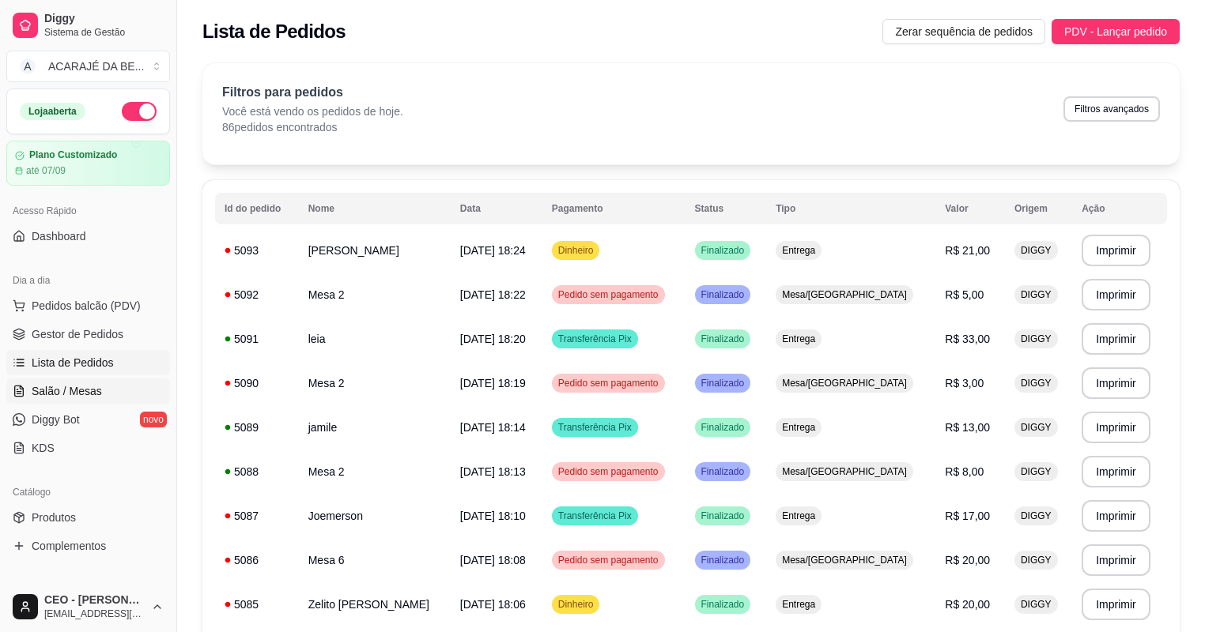
click at [144, 394] on link "Salão / Mesas" at bounding box center [88, 391] width 164 height 25
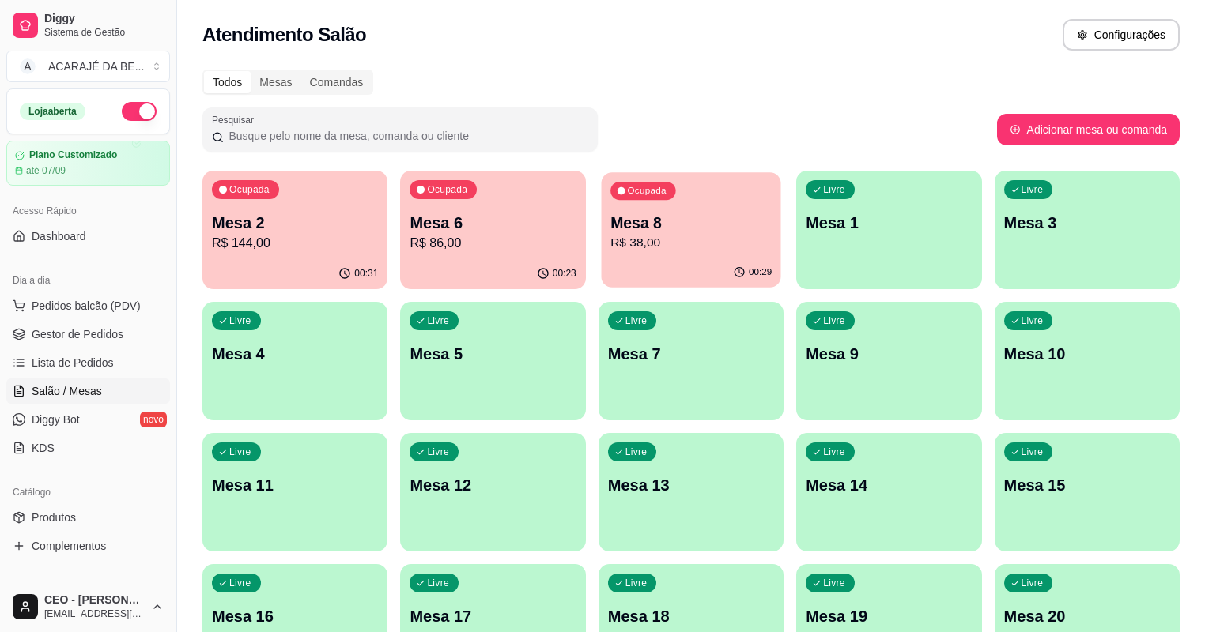
click at [610, 213] on p "Mesa 8" at bounding box center [690, 223] width 161 height 21
click at [492, 213] on p "Mesa 6" at bounding box center [493, 223] width 166 height 22
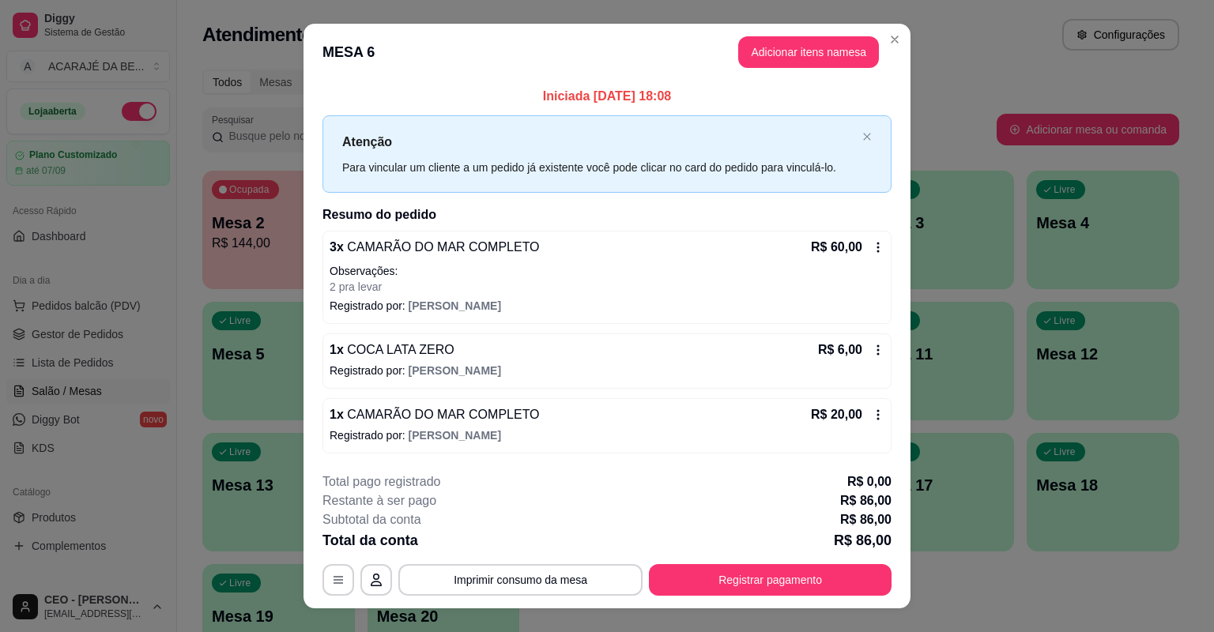
scroll to position [25, 0]
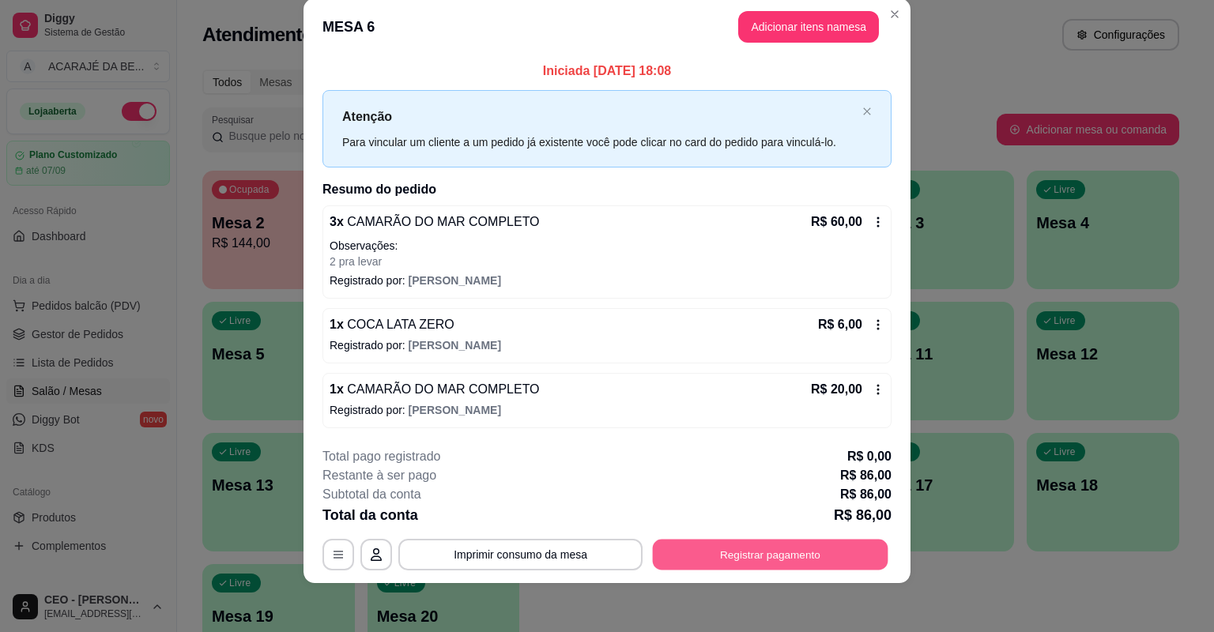
click at [761, 546] on button "Registrar pagamento" at bounding box center [771, 554] width 236 height 31
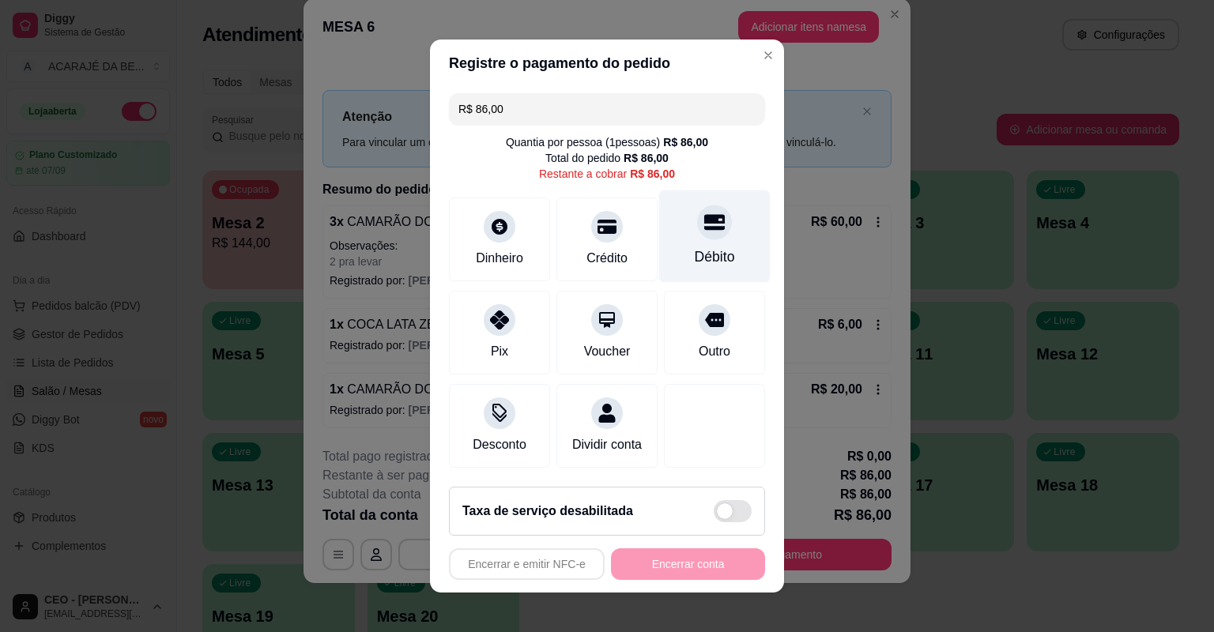
click at [696, 272] on div "Débito" at bounding box center [714, 237] width 111 height 92
type input "R$ 0,00"
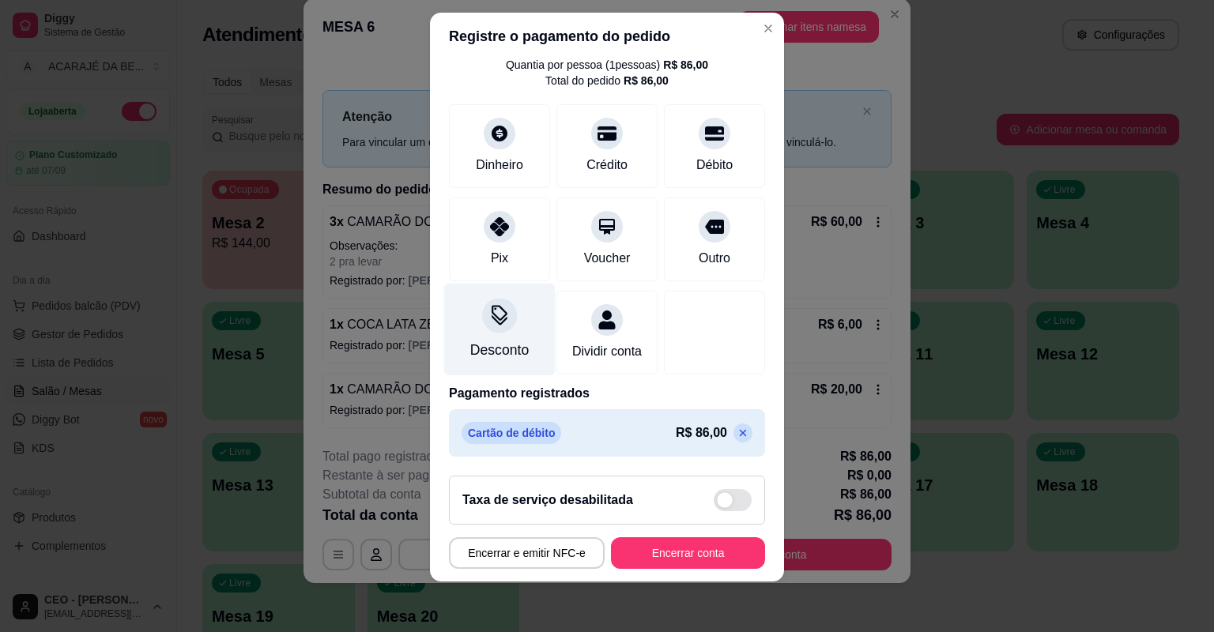
scroll to position [68, 0]
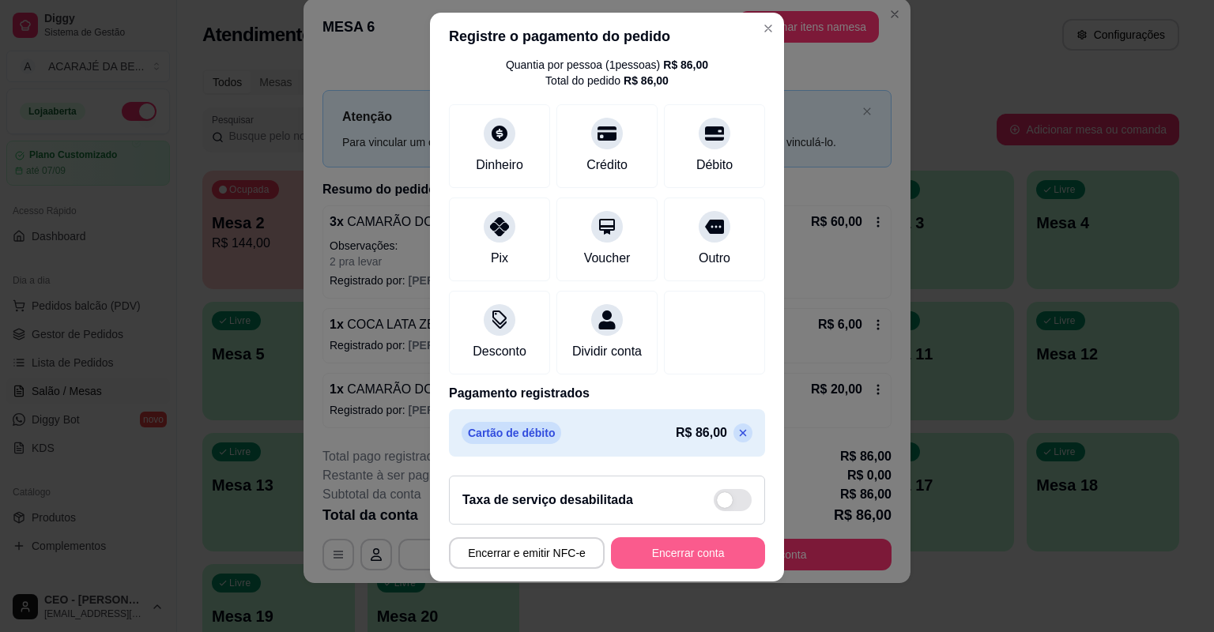
click at [736, 558] on button "Encerrar conta" at bounding box center [688, 554] width 154 height 32
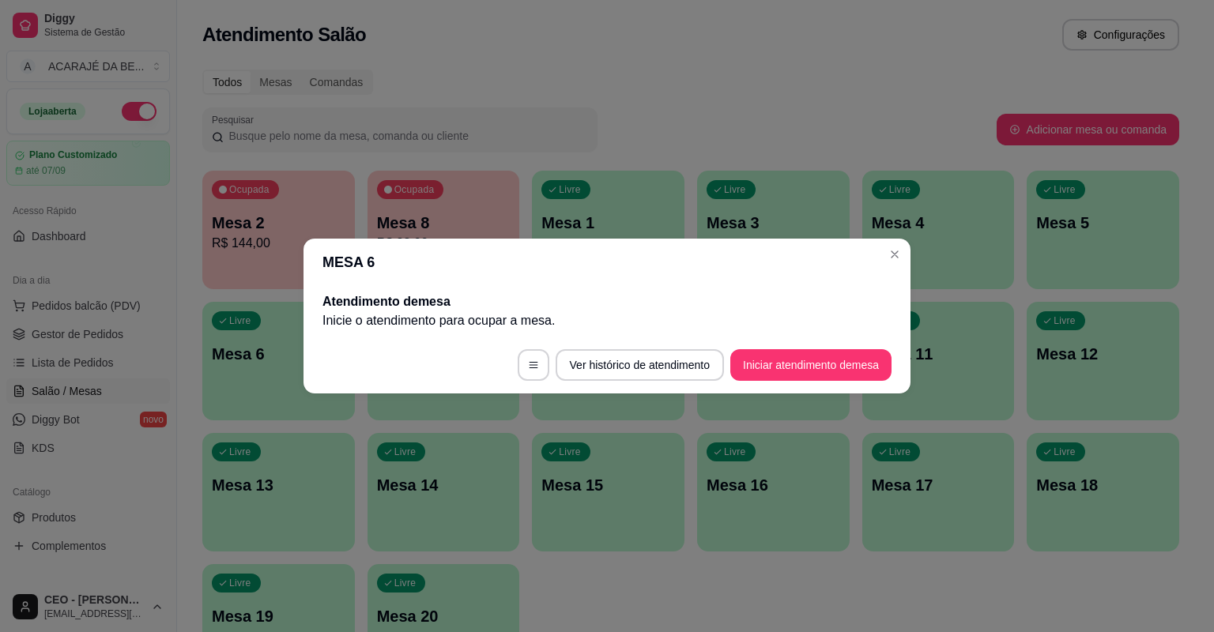
scroll to position [0, 0]
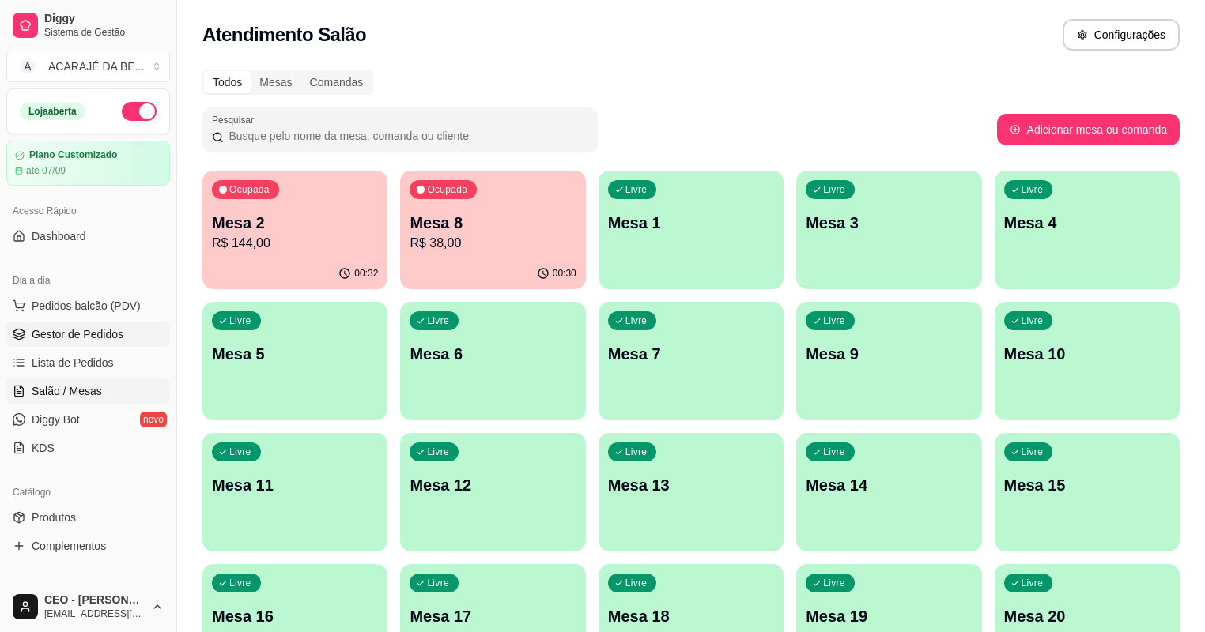
click at [81, 343] on link "Gestor de Pedidos" at bounding box center [88, 334] width 164 height 25
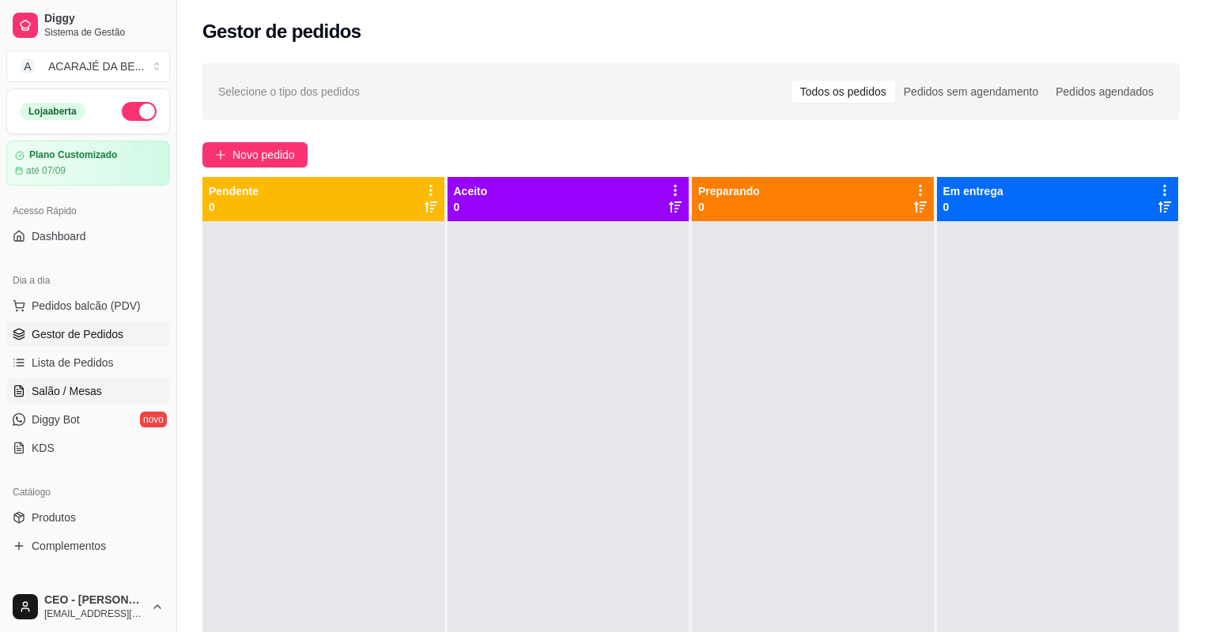
click at [107, 389] on link "Salão / Mesas" at bounding box center [88, 391] width 164 height 25
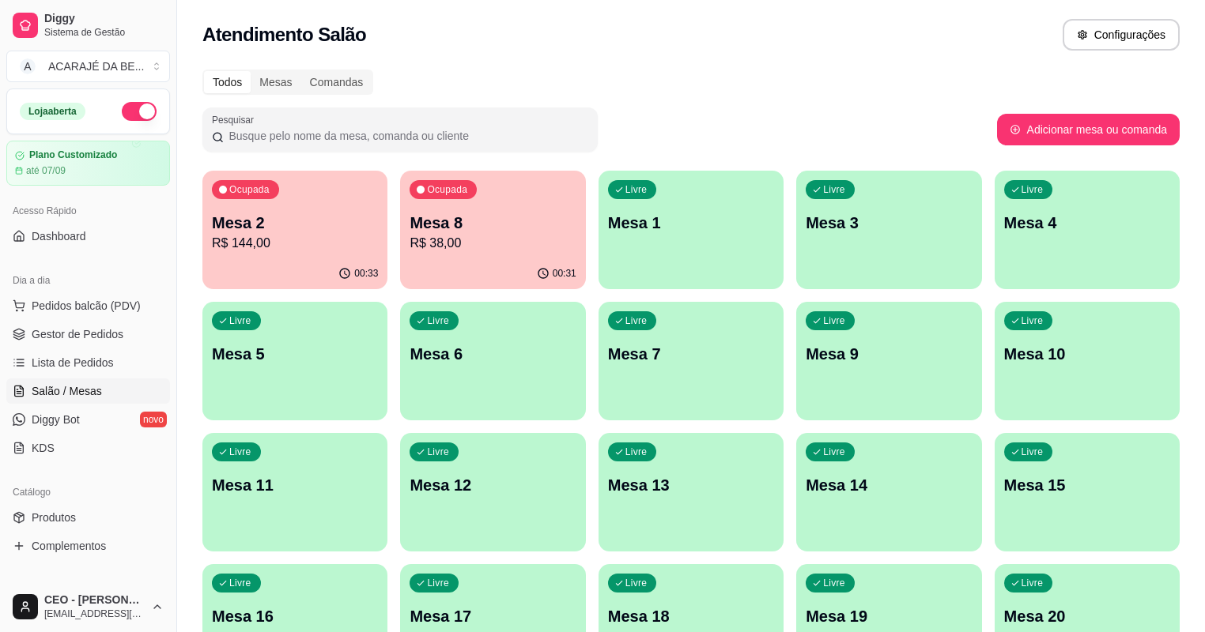
click at [286, 243] on p "R$ 144,00" at bounding box center [295, 243] width 166 height 19
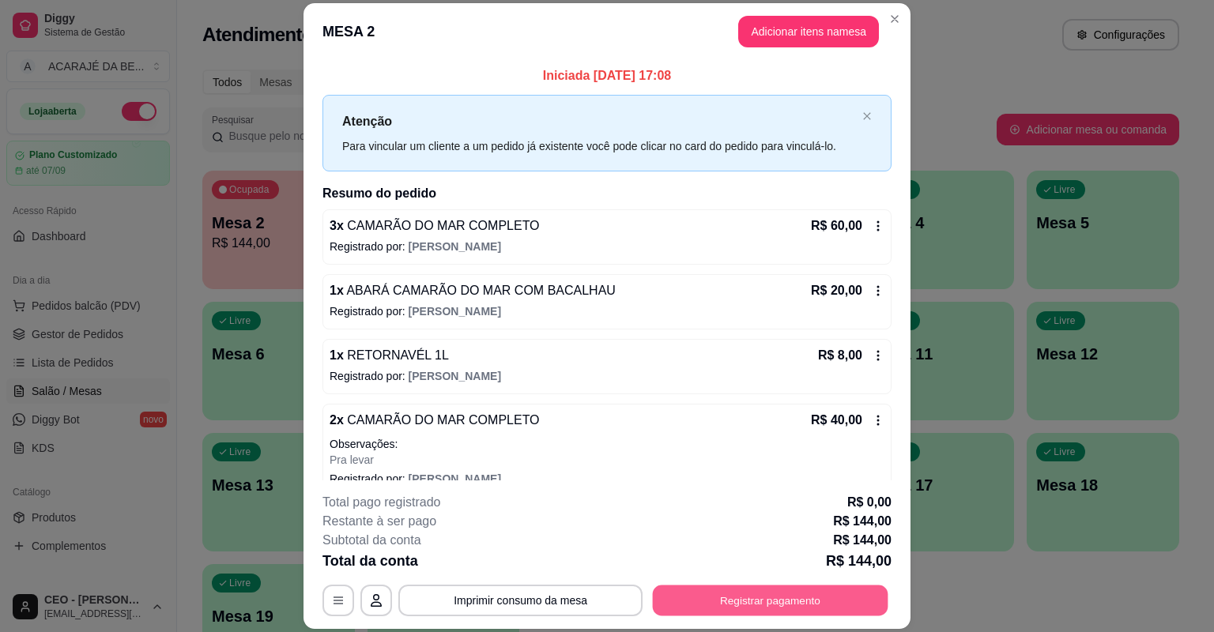
click at [810, 600] on button "Registrar pagamento" at bounding box center [771, 601] width 236 height 31
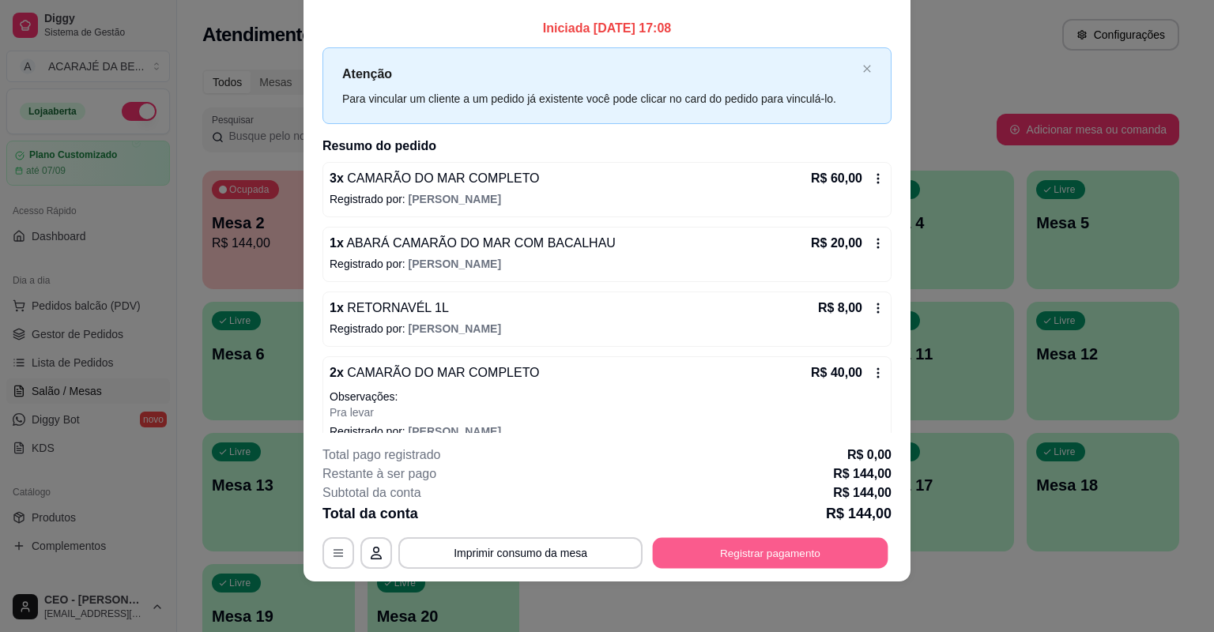
click at [799, 560] on button "Registrar pagamento" at bounding box center [771, 553] width 236 height 31
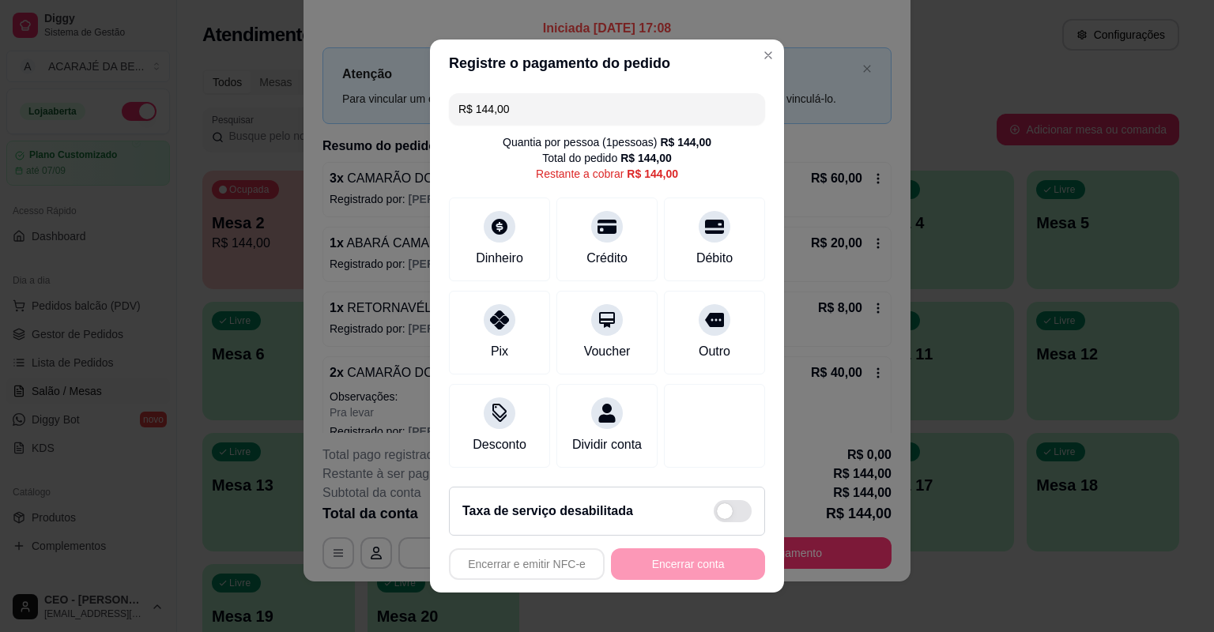
click at [430, 206] on div "R$ 144,00 Quantia por pessoa ( 1 pessoas) R$ 144,00 Total do pedido R$ 144,00 R…" at bounding box center [607, 280] width 354 height 387
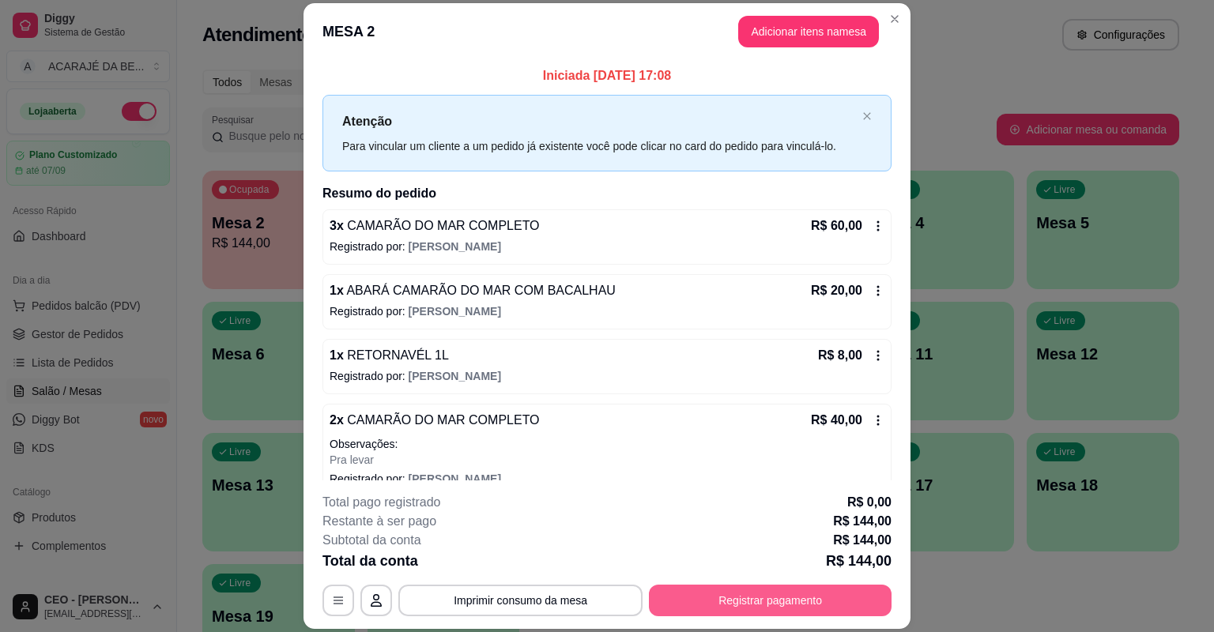
click at [769, 594] on button "Registrar pagamento" at bounding box center [770, 601] width 243 height 32
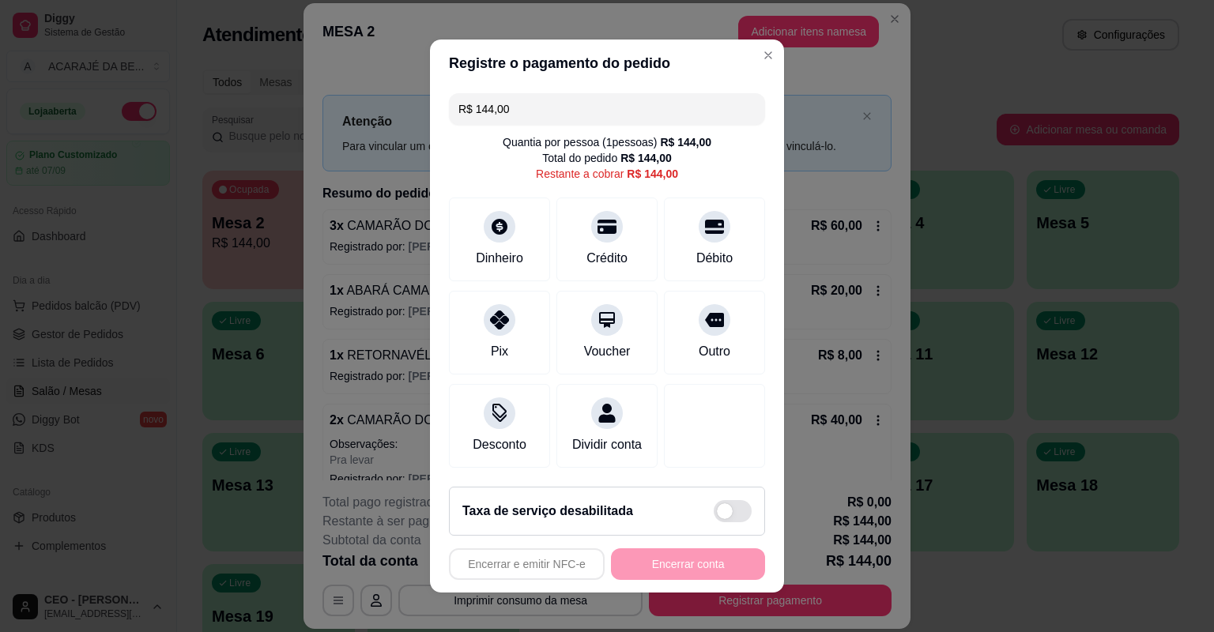
drag, startPoint x: 470, startPoint y: 109, endPoint x: 542, endPoint y: 126, distance: 74.0
click at [542, 126] on div "R$ 144,00 Quantia por pessoa ( 1 pessoas) R$ 144,00 Total do pedido R$ 144,00 R…" at bounding box center [607, 280] width 354 height 387
click at [594, 251] on div "Crédito" at bounding box center [607, 257] width 45 height 21
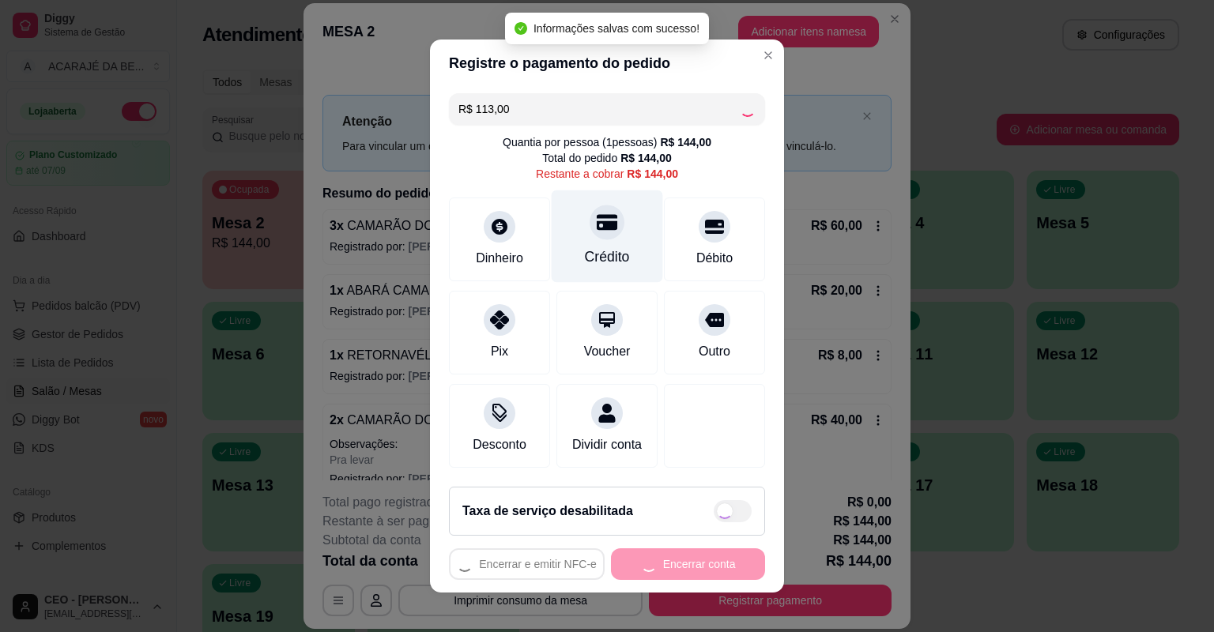
type input "R$ 31,00"
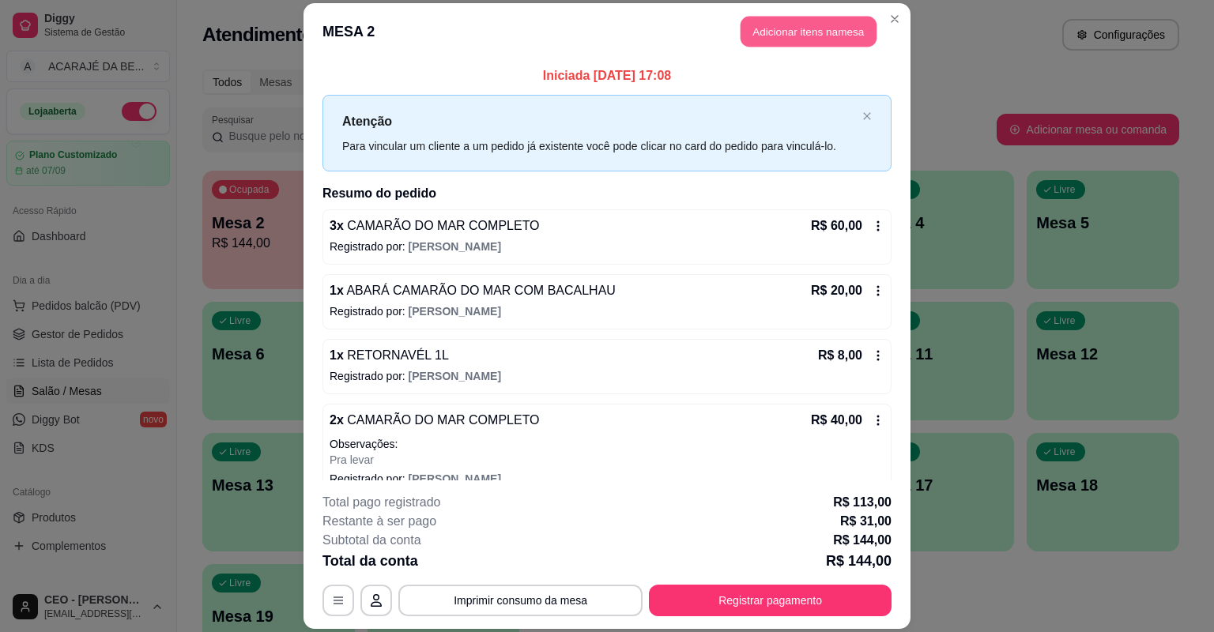
click at [821, 17] on button "Adicionar itens na mesa" at bounding box center [809, 32] width 136 height 31
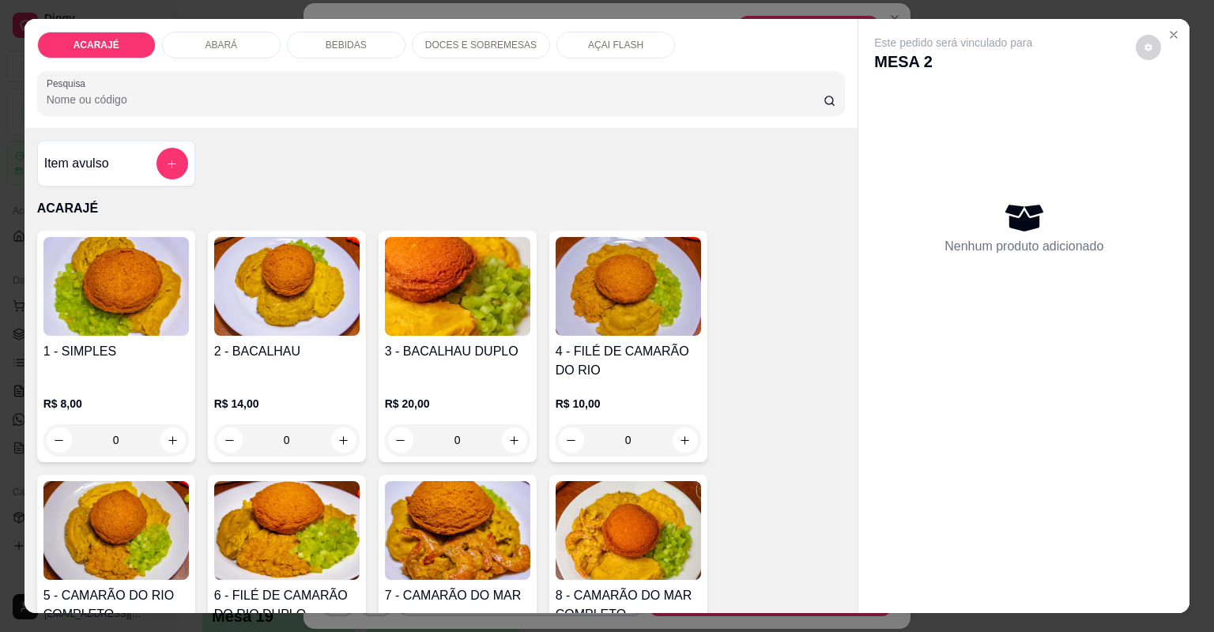
click at [449, 51] on p "DOCES E SOBREMESAS" at bounding box center [480, 45] width 111 height 13
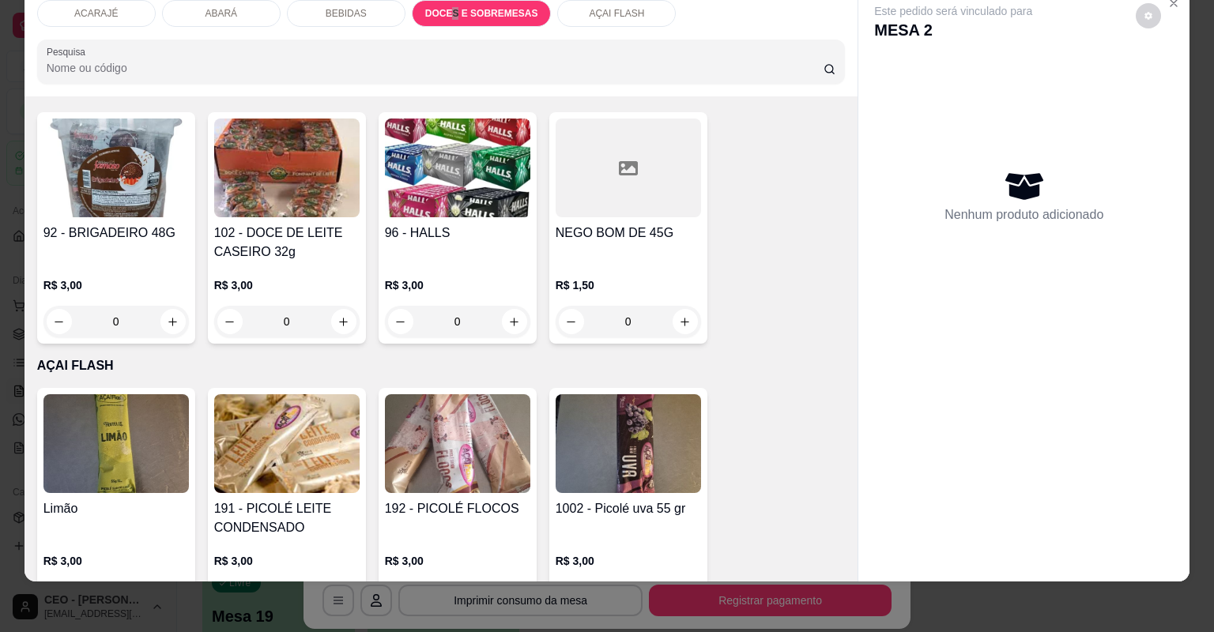
scroll to position [2859, 0]
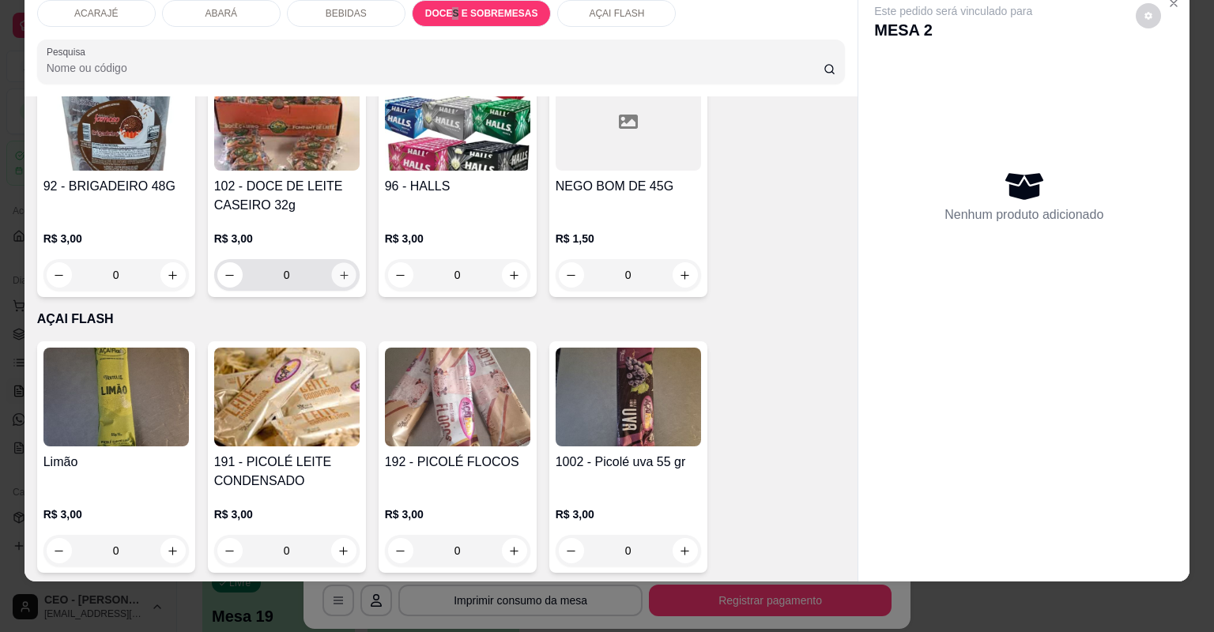
click at [338, 274] on icon "increase-product-quantity" at bounding box center [344, 276] width 12 height 12
type input "1"
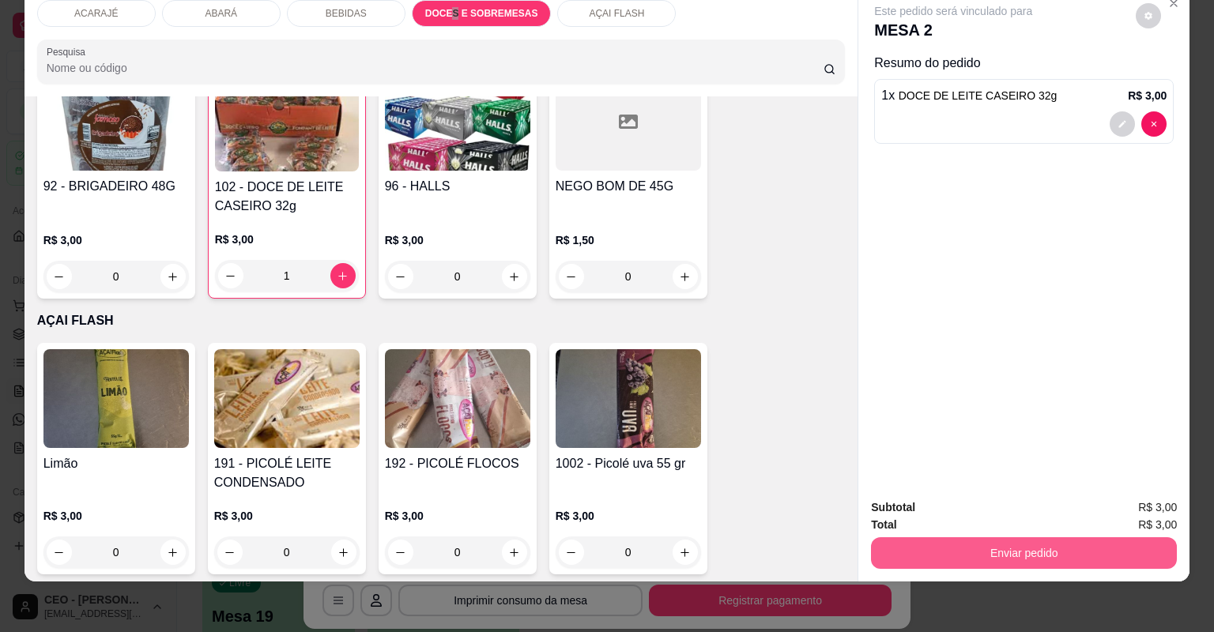
click at [1013, 557] on button "Enviar pedido" at bounding box center [1024, 554] width 306 height 32
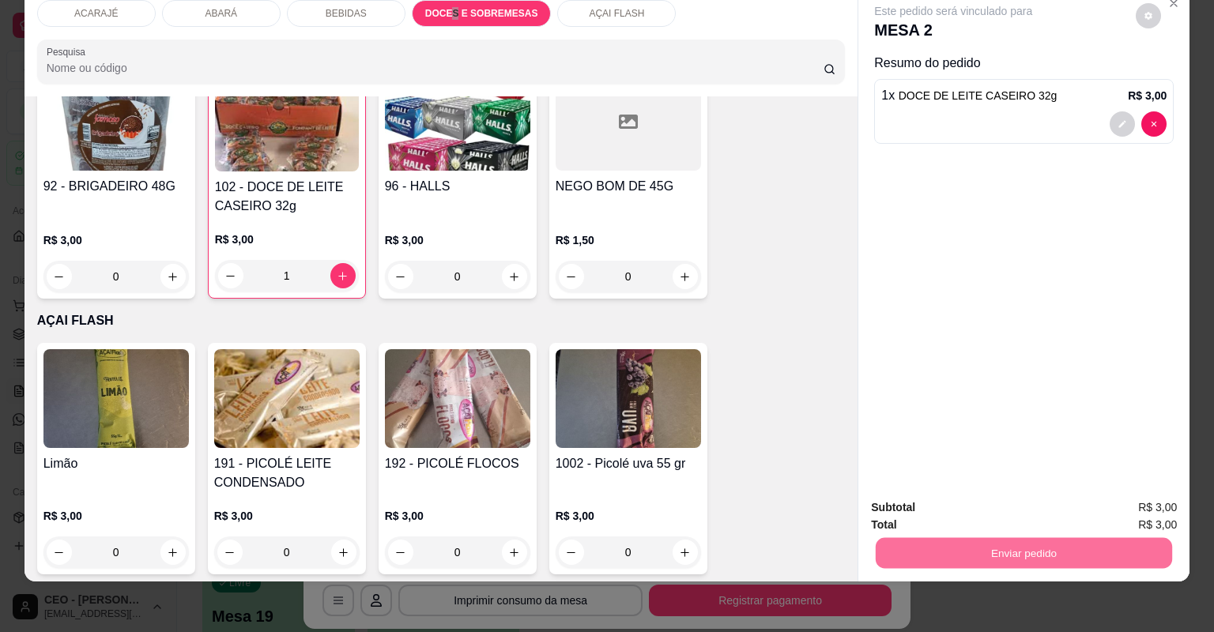
click at [1009, 515] on button "Não registrar e enviar pedido" at bounding box center [973, 514] width 160 height 29
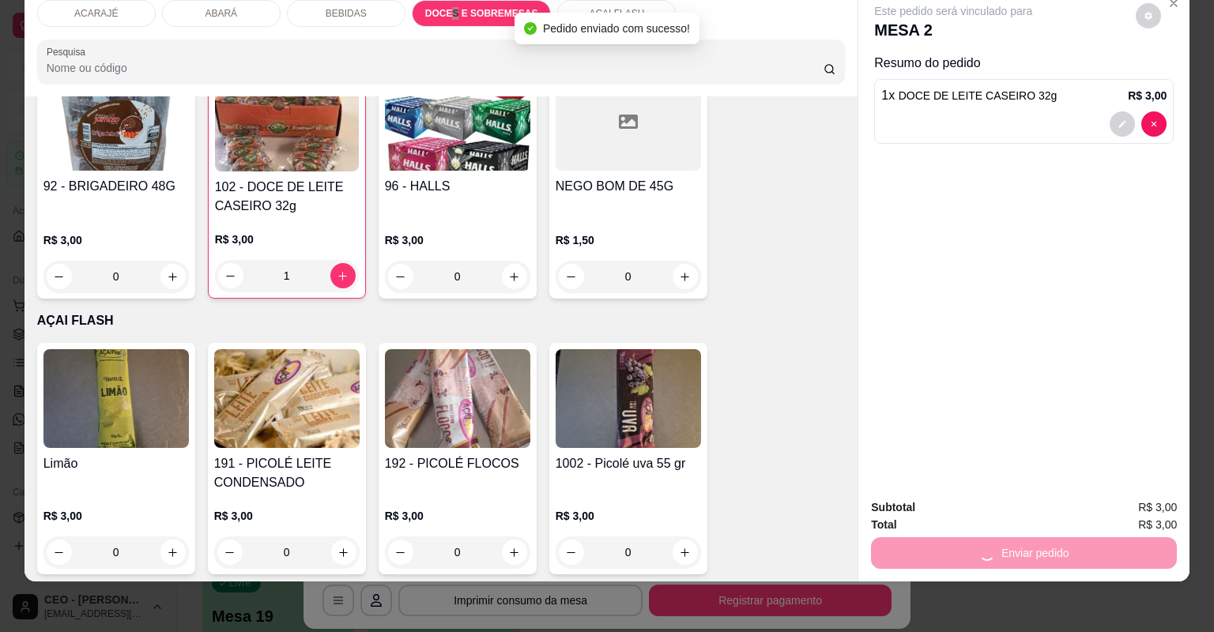
click at [1047, 557] on div "Enviar pedido" at bounding box center [1024, 552] width 306 height 36
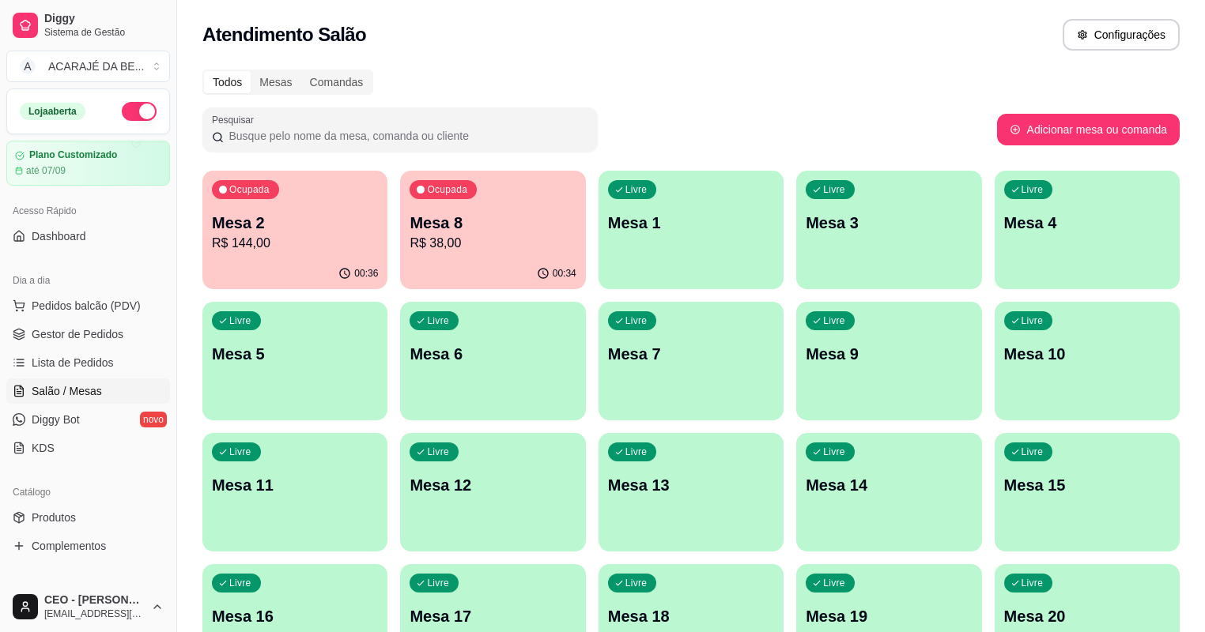
click at [297, 231] on p "Mesa 2" at bounding box center [295, 223] width 166 height 22
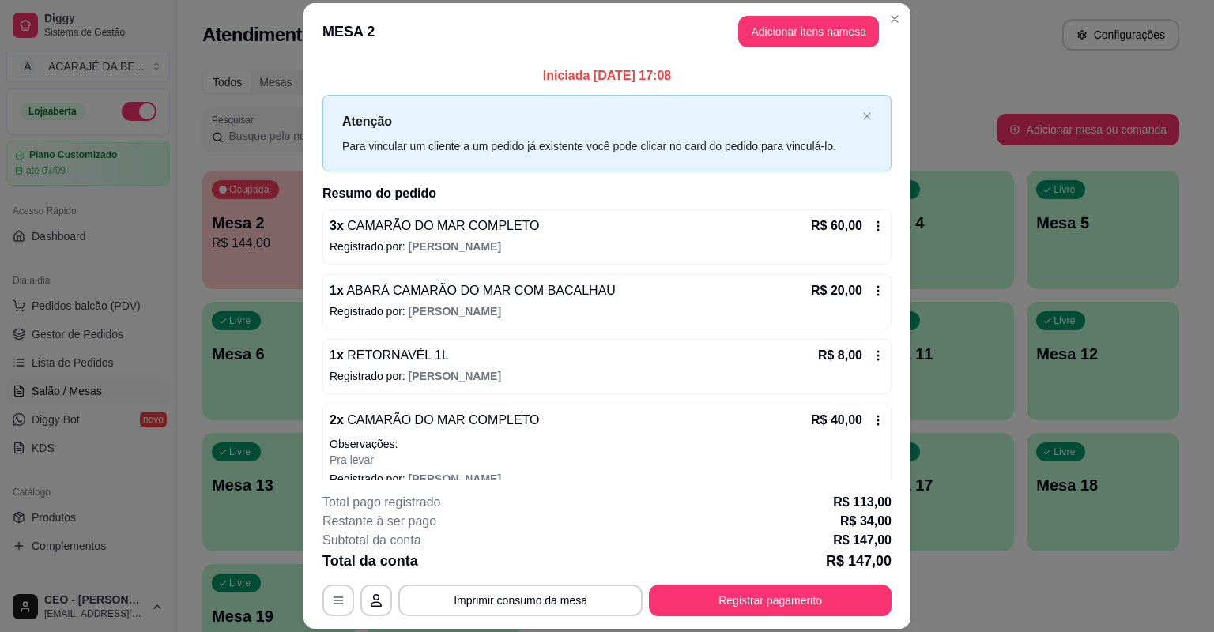
scroll to position [279, 0]
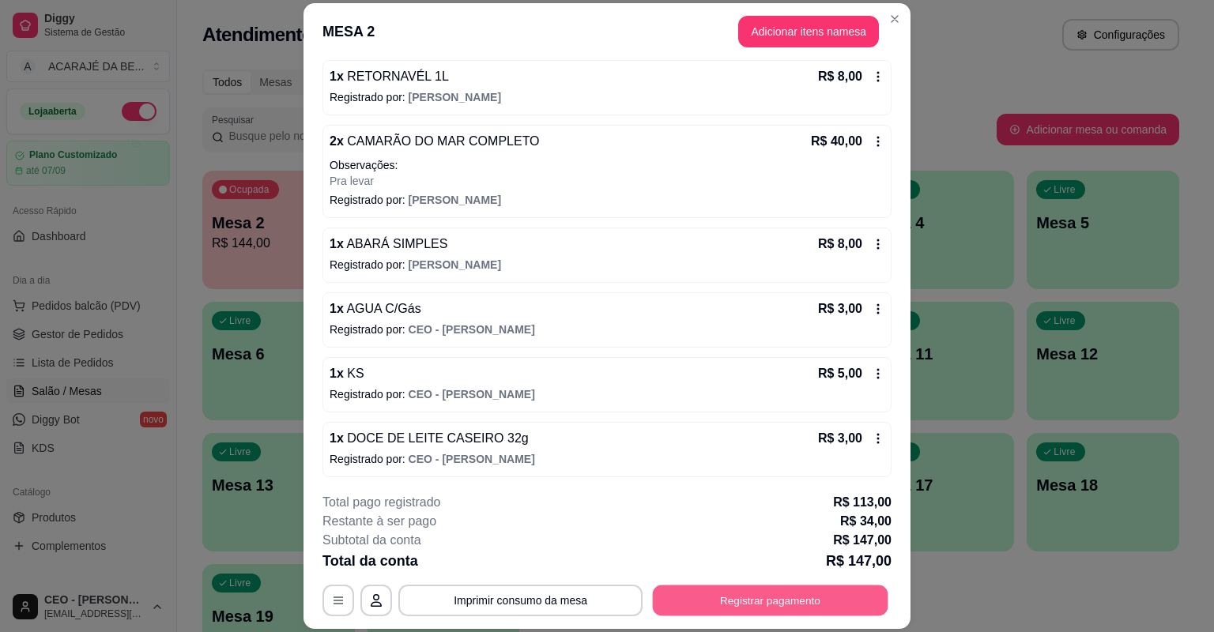
click at [776, 598] on button "Registrar pagamento" at bounding box center [771, 601] width 236 height 31
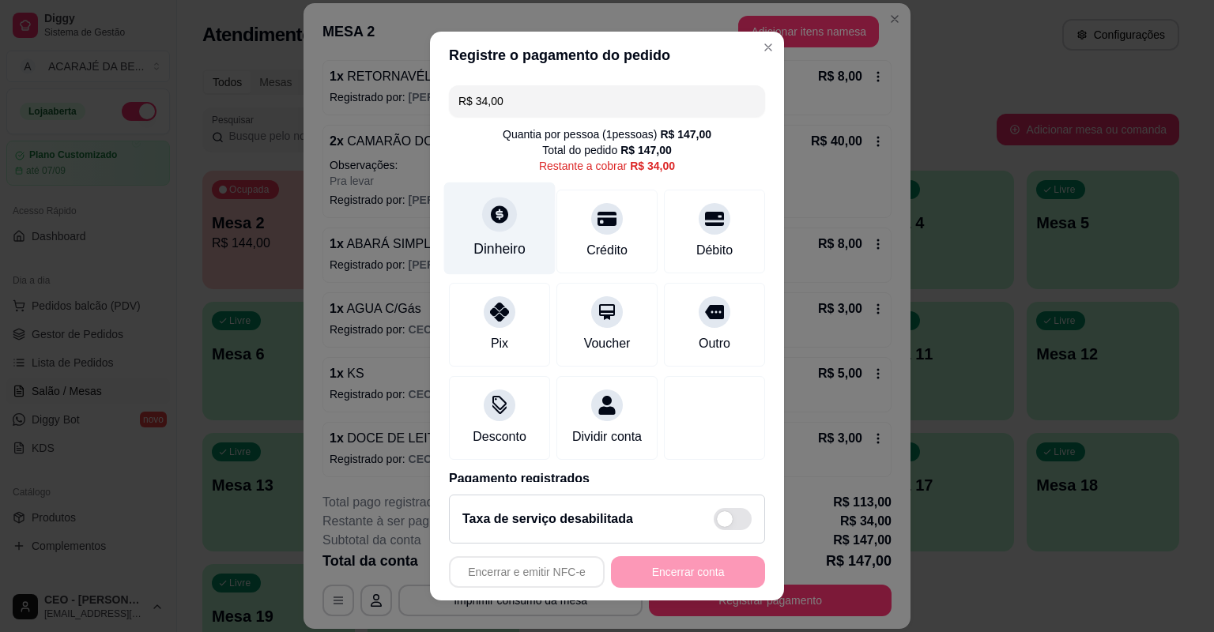
click at [509, 237] on div "Dinheiro" at bounding box center [499, 229] width 111 height 92
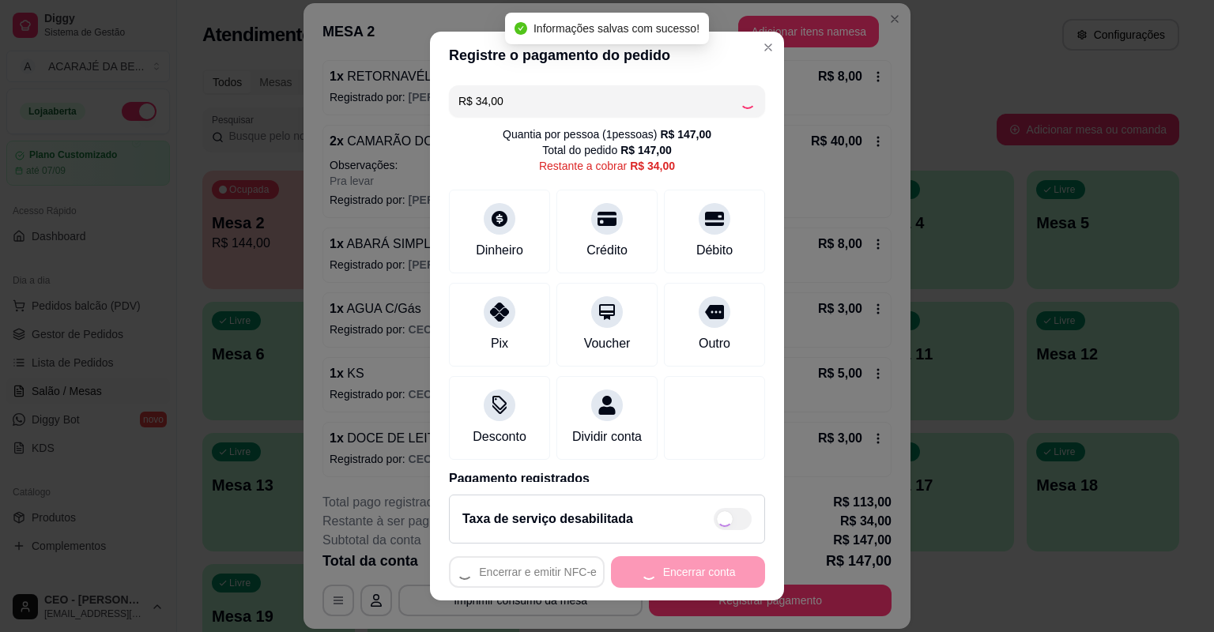
click at [707, 572] on div "Encerrar e emitir NFC-e Encerrar conta" at bounding box center [607, 573] width 316 height 32
type input "R$ 0,00"
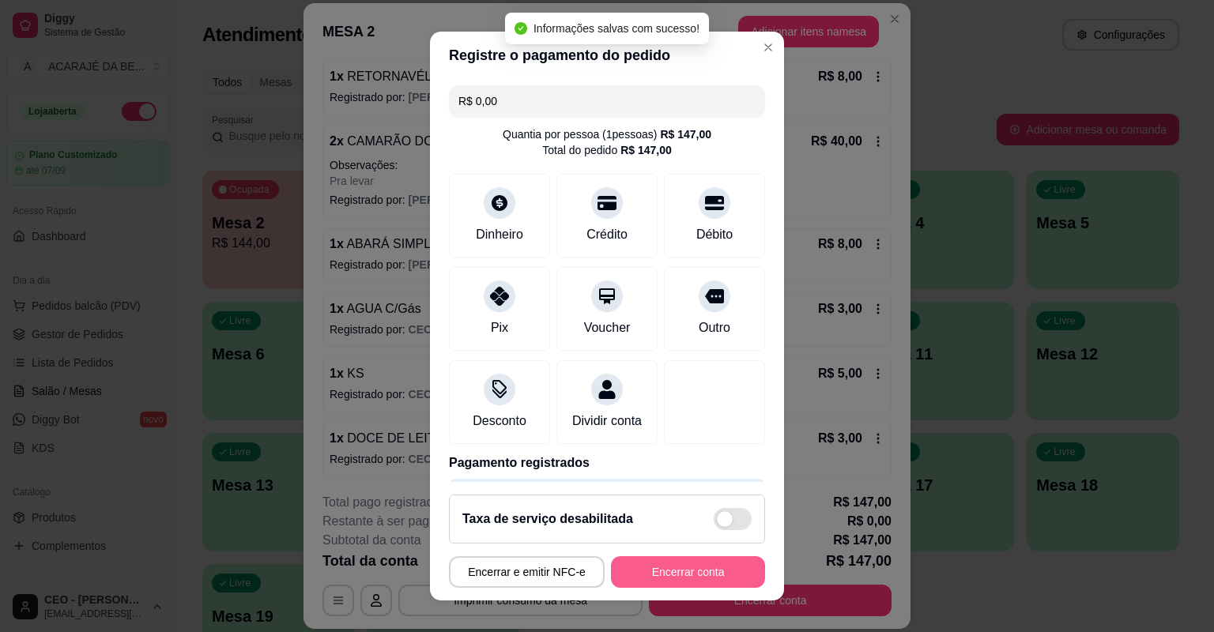
click at [711, 574] on button "Encerrar conta" at bounding box center [688, 573] width 154 height 32
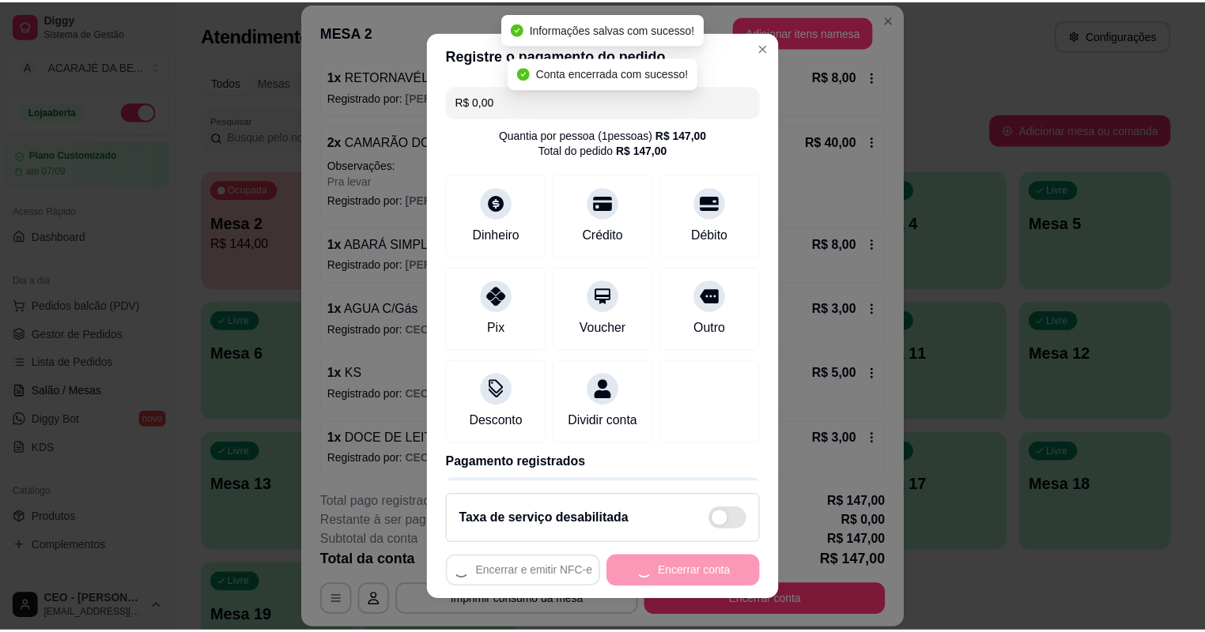
scroll to position [0, 0]
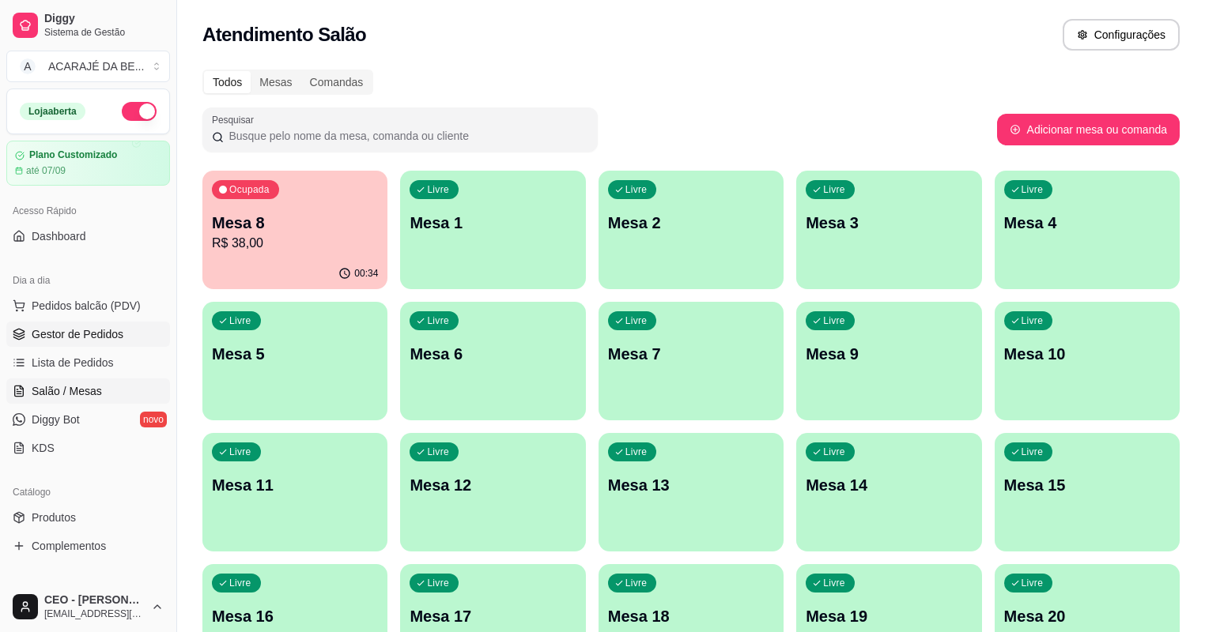
click at [114, 327] on span "Gestor de Pedidos" at bounding box center [78, 334] width 92 height 16
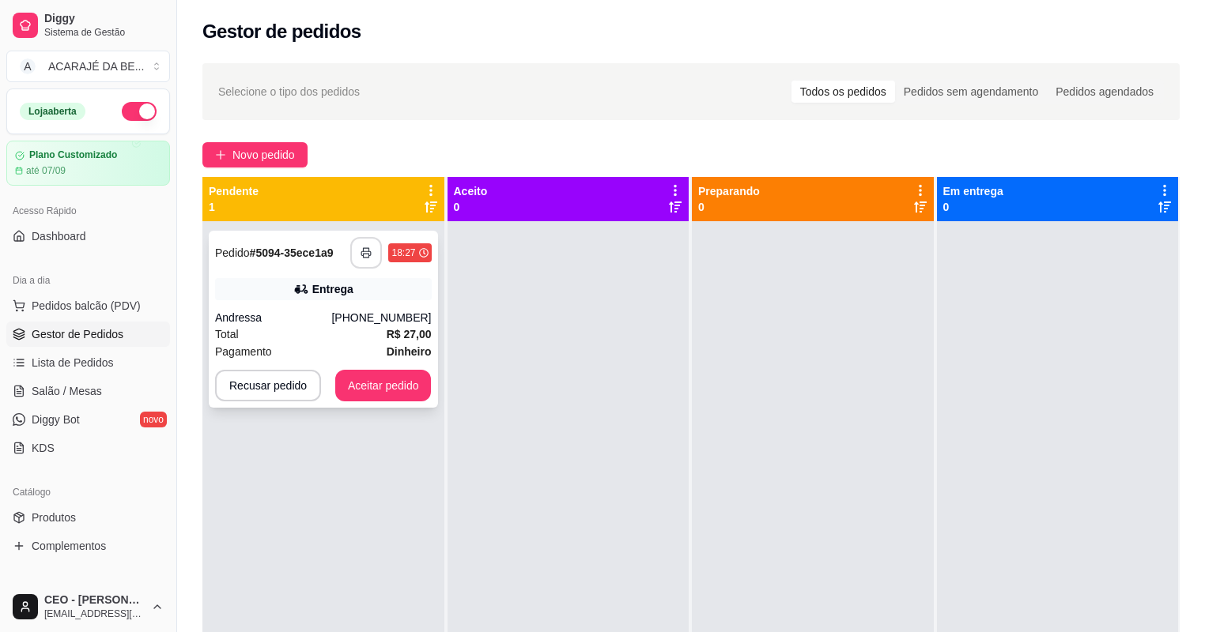
click at [368, 252] on icon "button" at bounding box center [365, 252] width 11 height 11
click at [361, 391] on button "Aceitar pedido" at bounding box center [383, 386] width 96 height 32
click at [363, 391] on button "Aceitar pedido" at bounding box center [383, 386] width 93 height 31
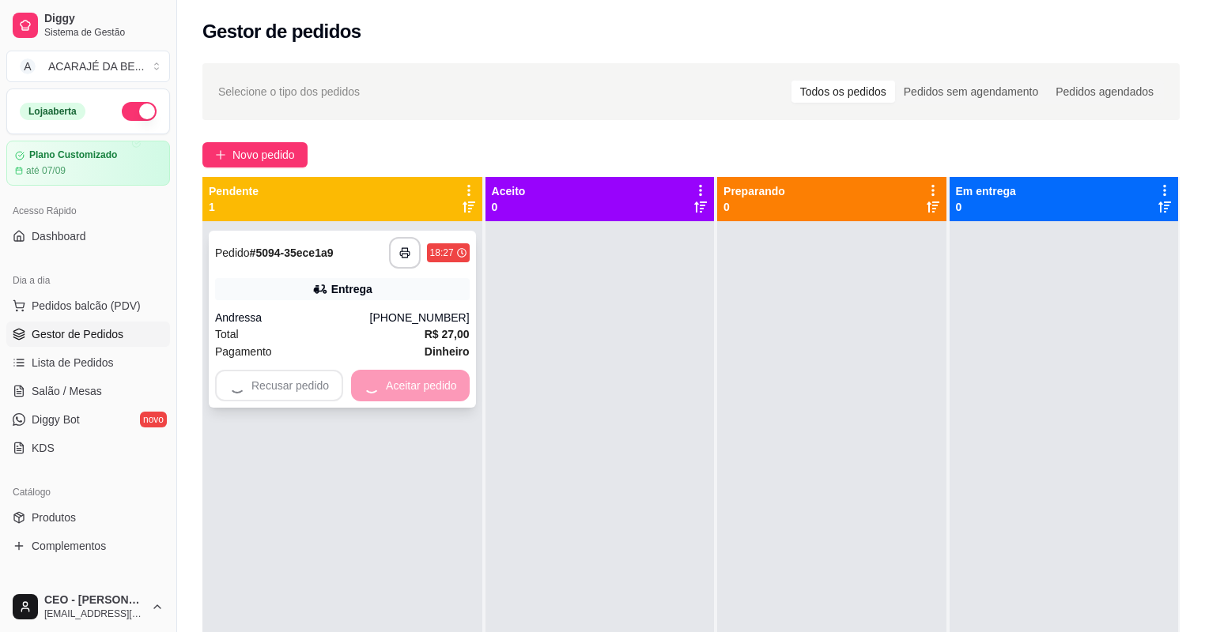
click at [364, 391] on div "Recusar pedido Aceitar pedido" at bounding box center [342, 386] width 255 height 32
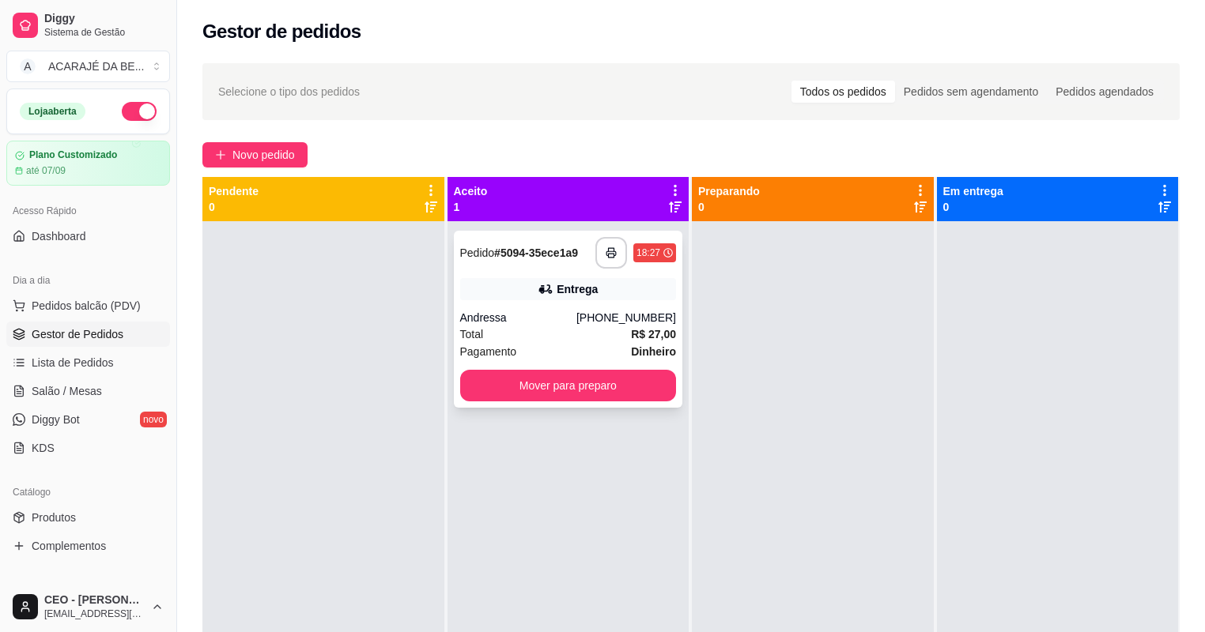
click at [525, 402] on div "**********" at bounding box center [568, 319] width 229 height 177
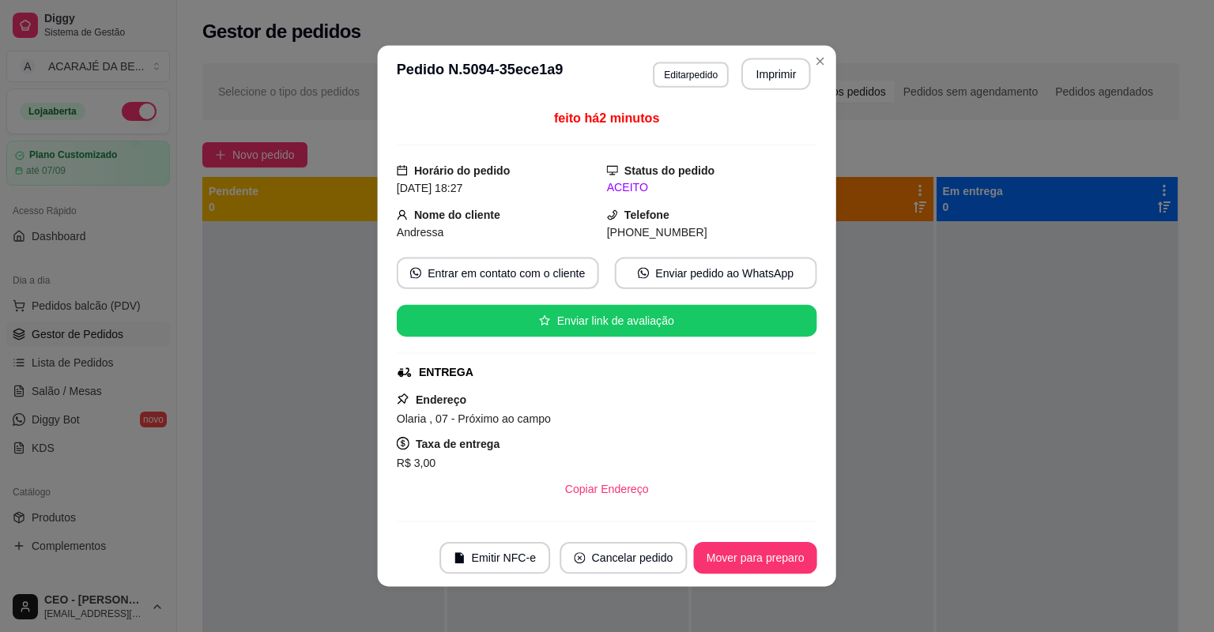
click at [530, 398] on div "Endereço Olaria , 07 - Próximo ao campo Taxa de entrega R$ 3,00 Copiar Endereço" at bounding box center [607, 448] width 421 height 115
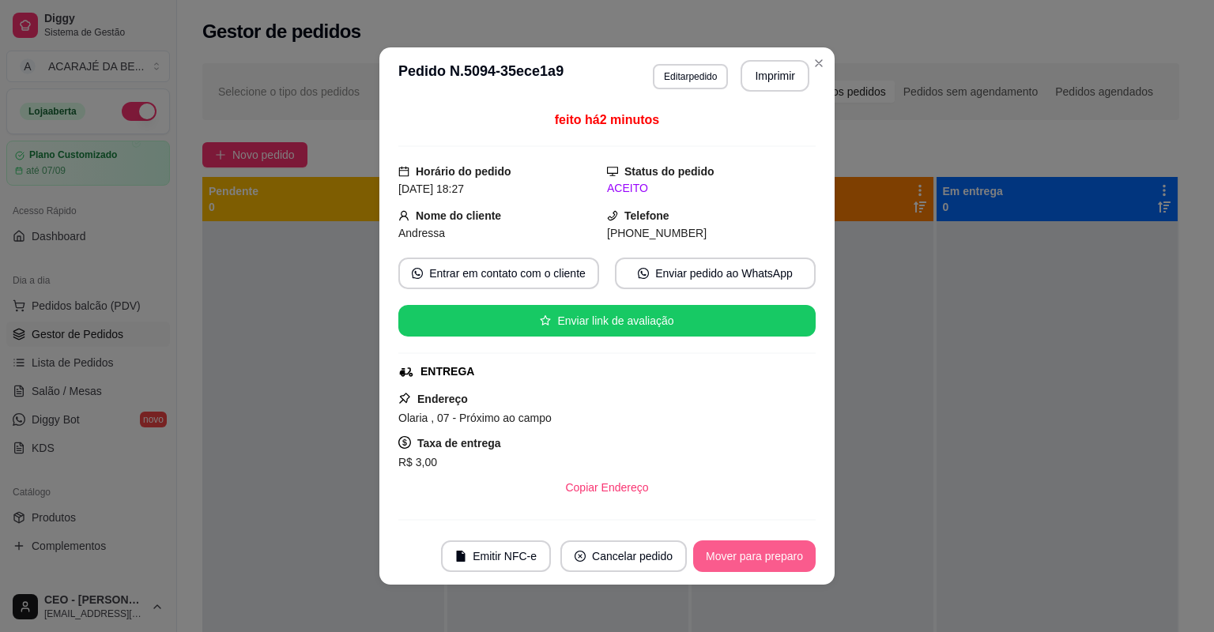
click at [741, 550] on button "Mover para preparo" at bounding box center [754, 557] width 123 height 32
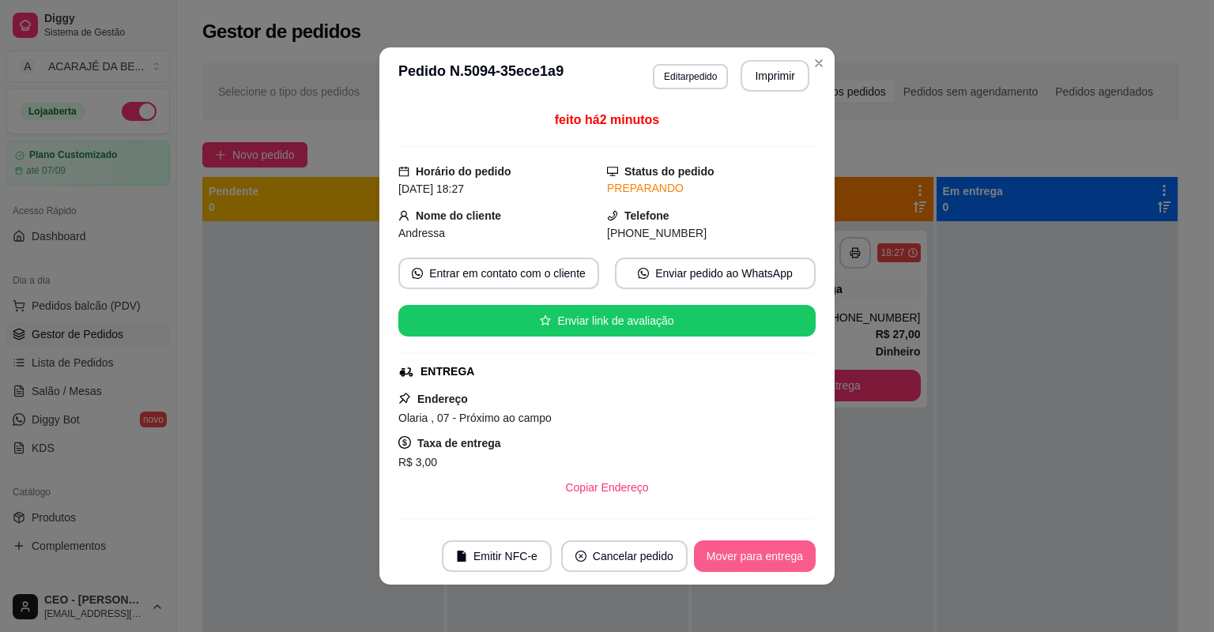
click at [720, 553] on button "Mover para entrega" at bounding box center [755, 557] width 122 height 32
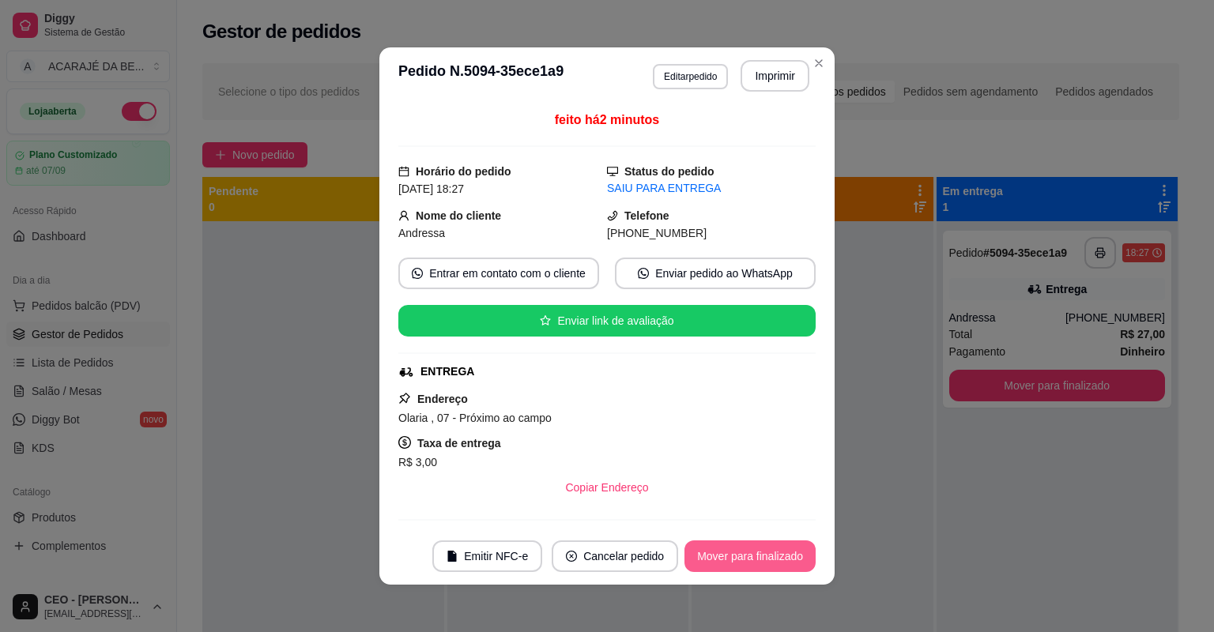
click at [742, 545] on button "Mover para finalizado" at bounding box center [750, 557] width 131 height 32
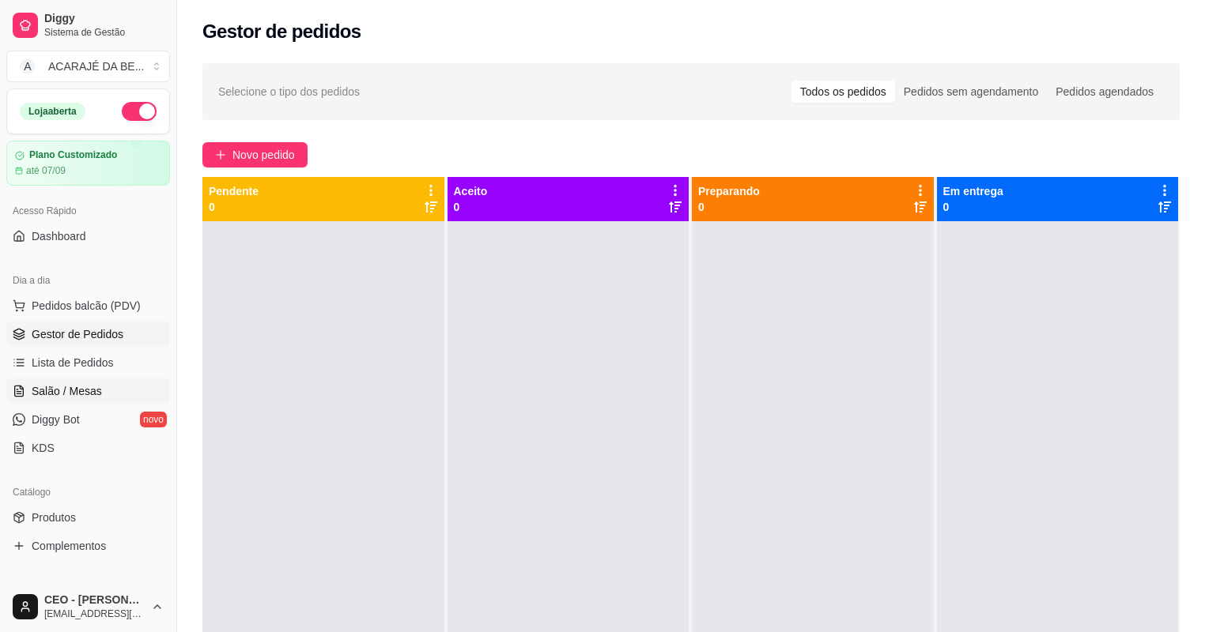
click at [111, 389] on link "Salão / Mesas" at bounding box center [88, 391] width 164 height 25
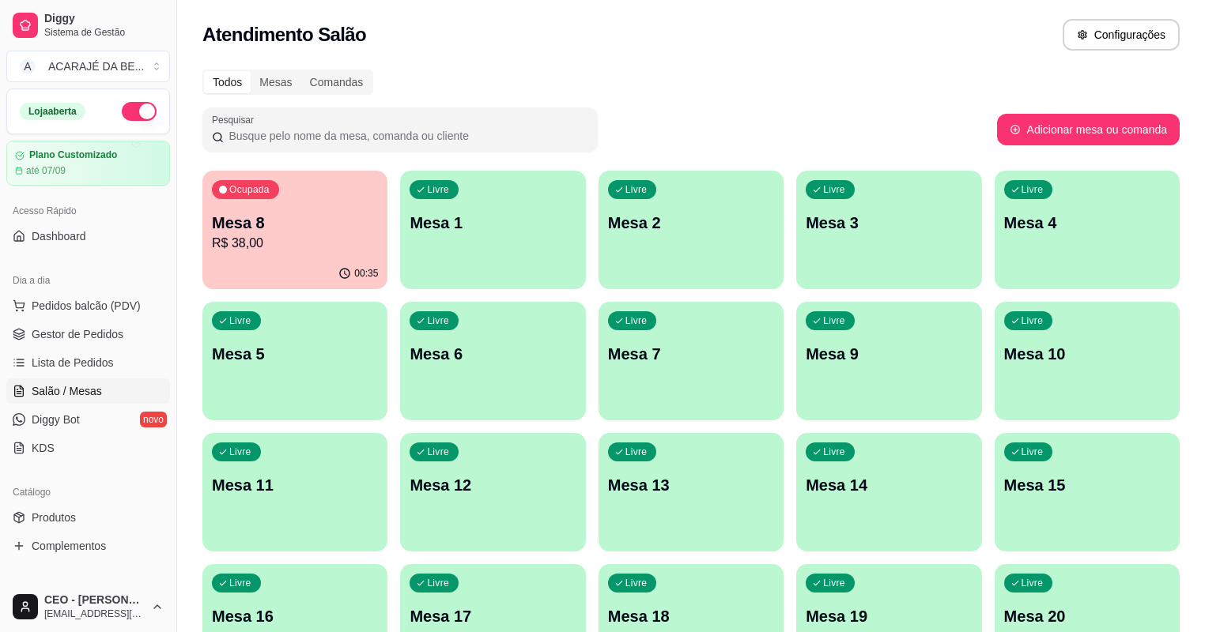
click at [221, 247] on p "R$ 38,00" at bounding box center [295, 243] width 166 height 19
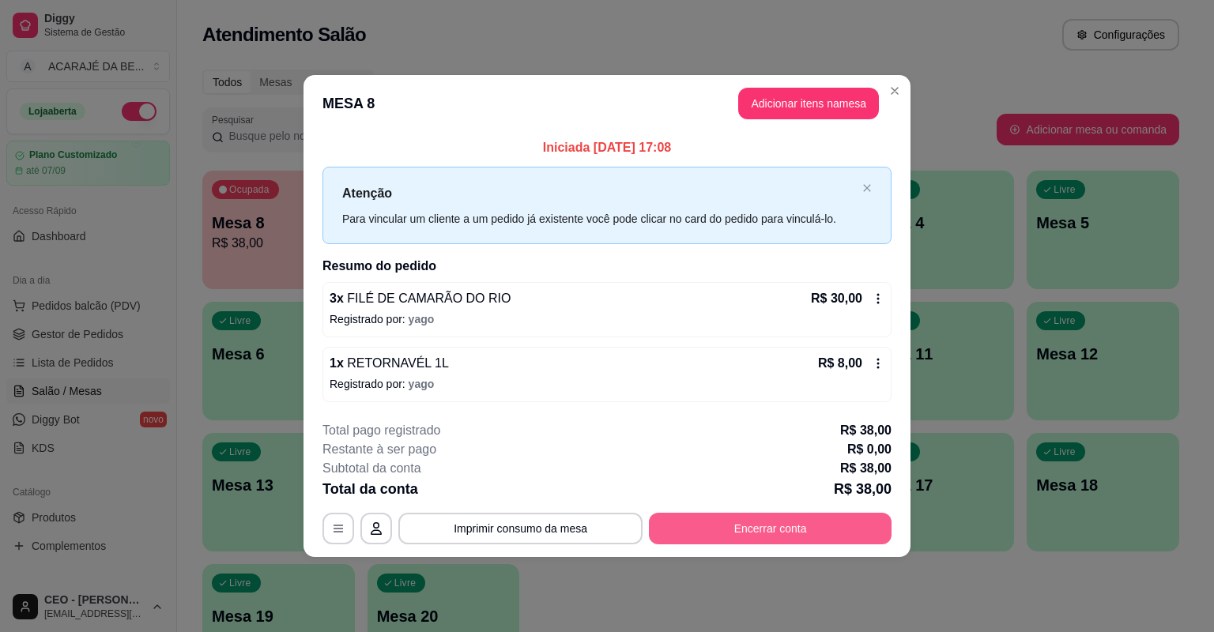
click at [765, 529] on button "Encerrar conta" at bounding box center [770, 529] width 243 height 32
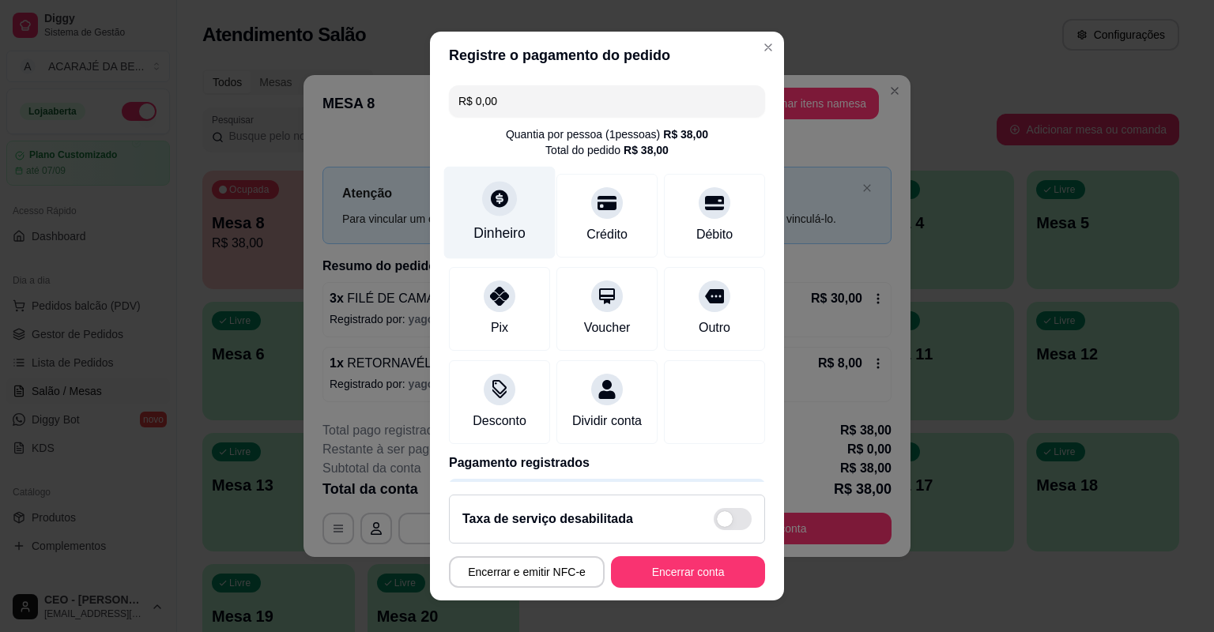
click at [484, 212] on div at bounding box center [499, 198] width 35 height 35
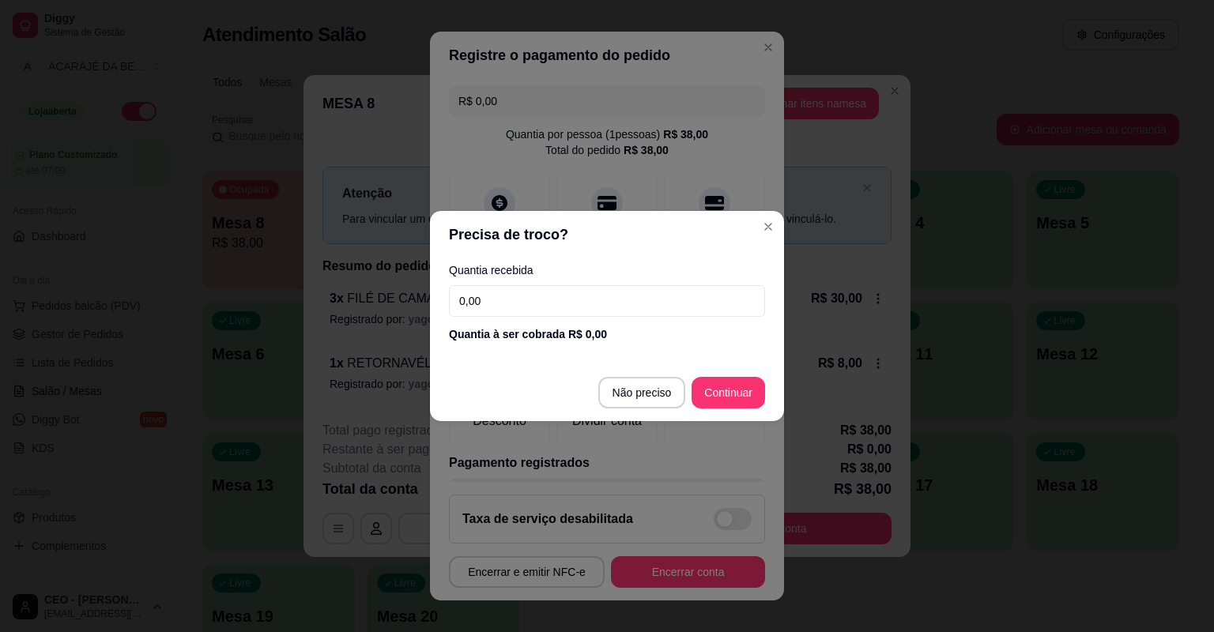
click at [632, 308] on input "0,00" at bounding box center [607, 301] width 316 height 32
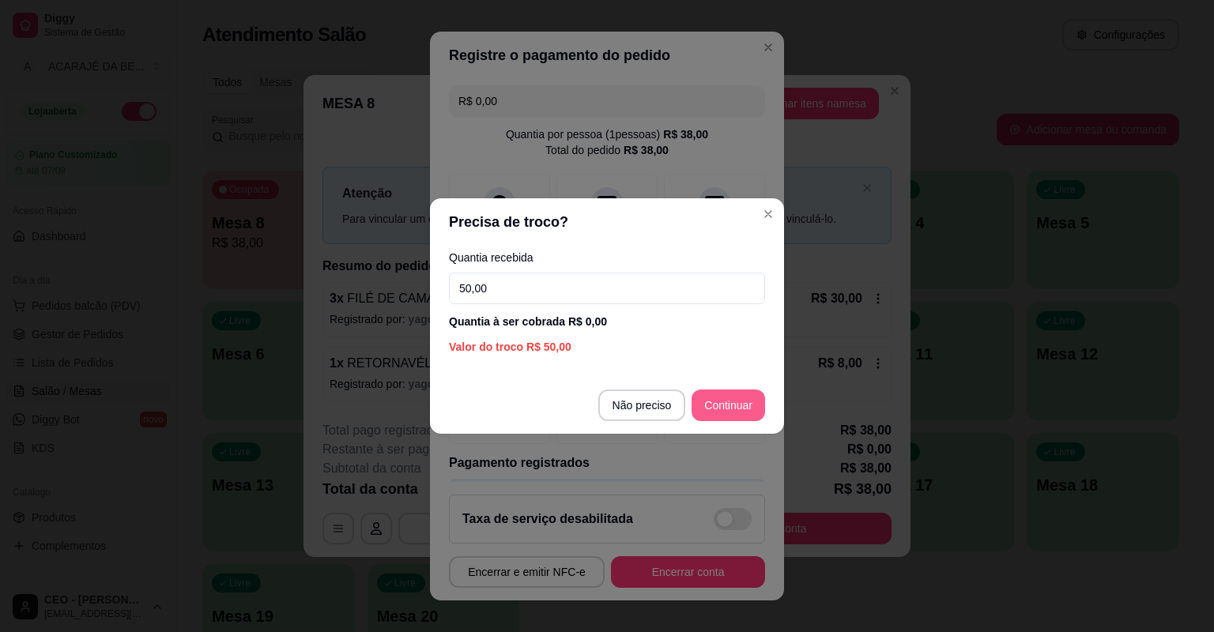
type input "50,00"
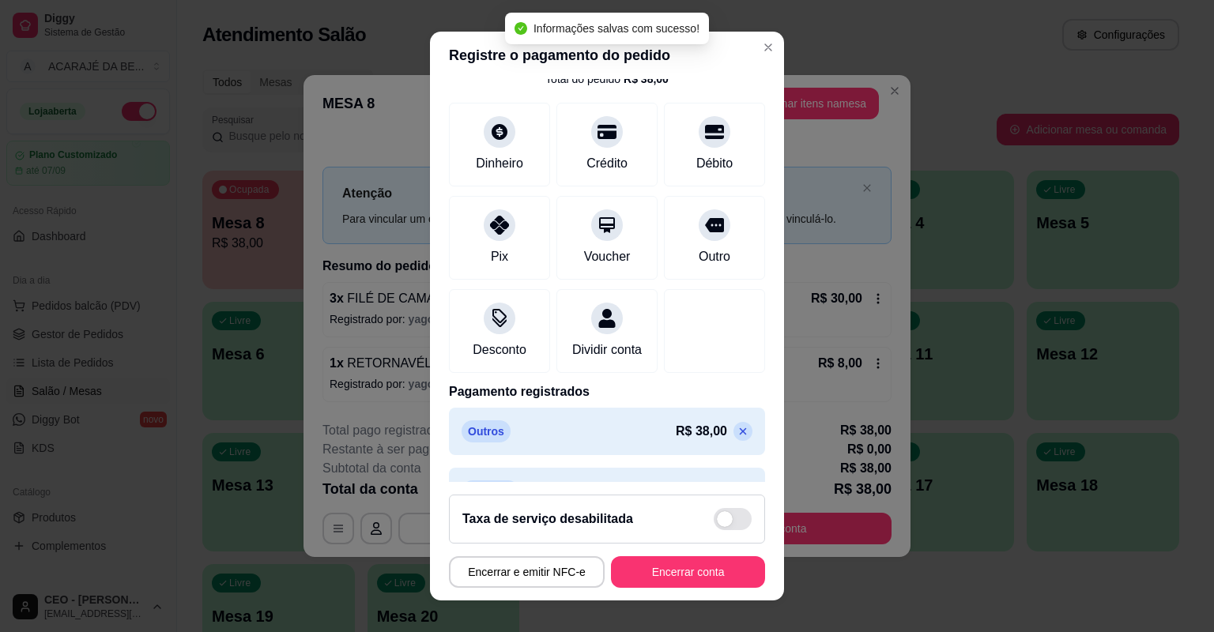
scroll to position [128, 0]
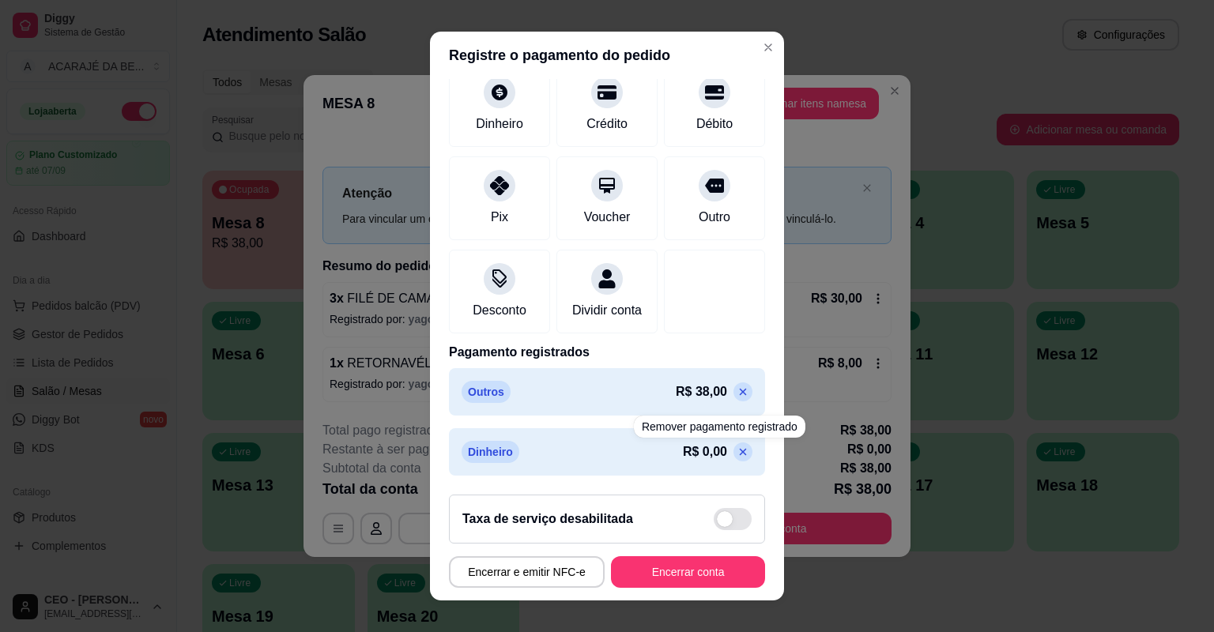
click at [740, 394] on icon at bounding box center [743, 392] width 7 height 7
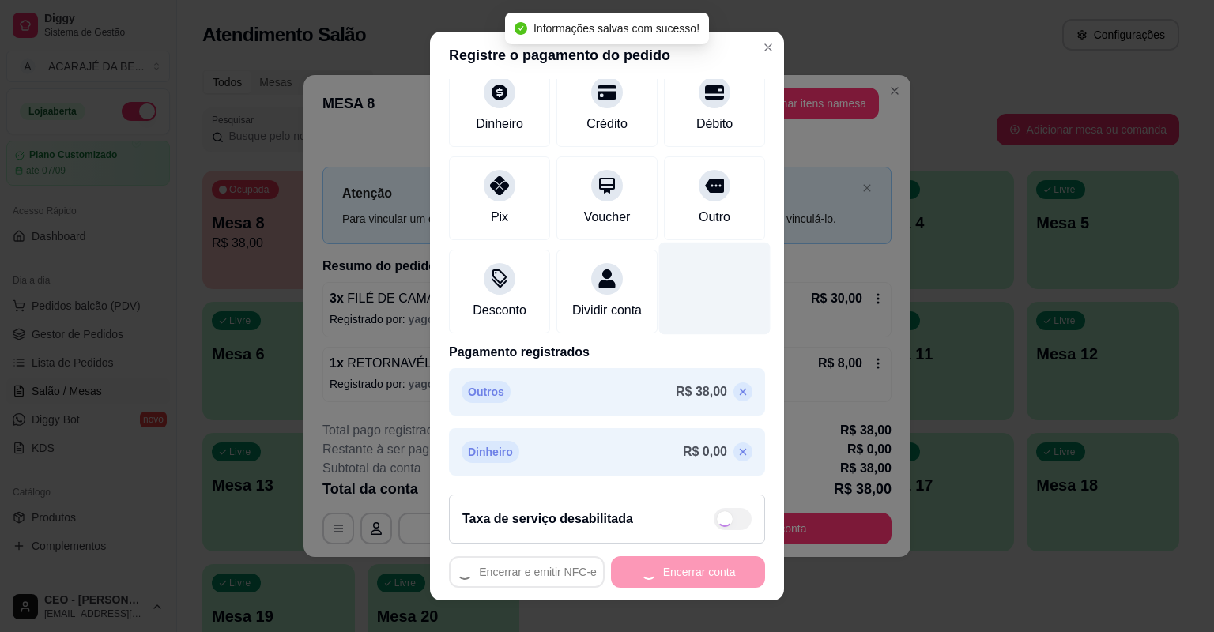
type input "R$ 38,00"
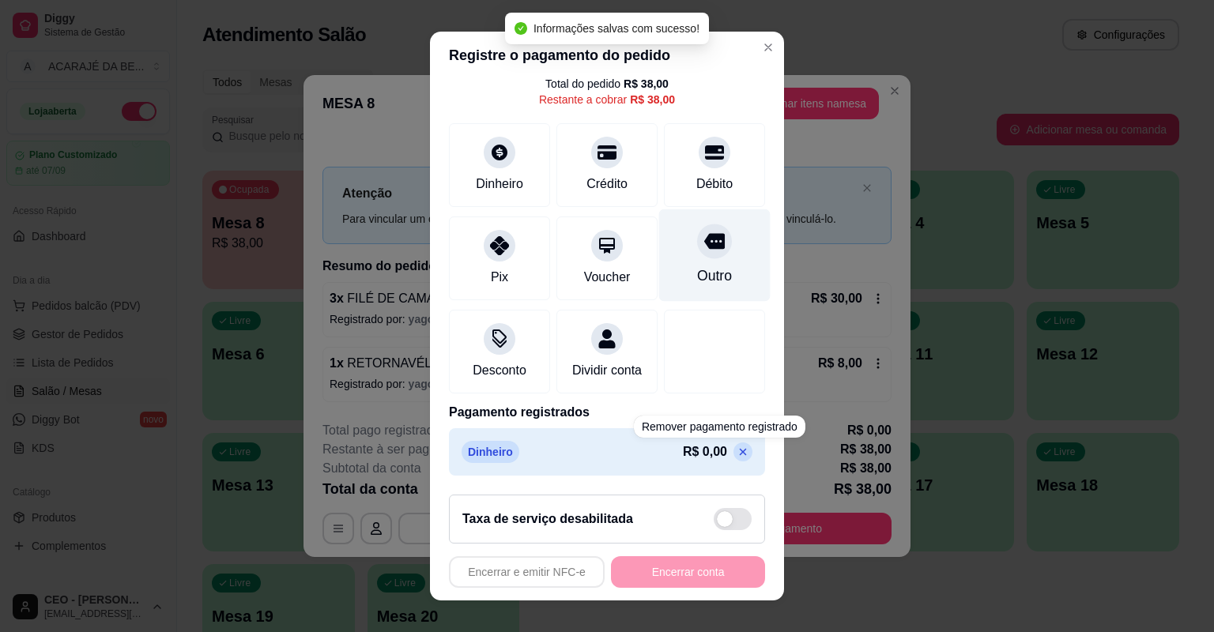
scroll to position [84, 0]
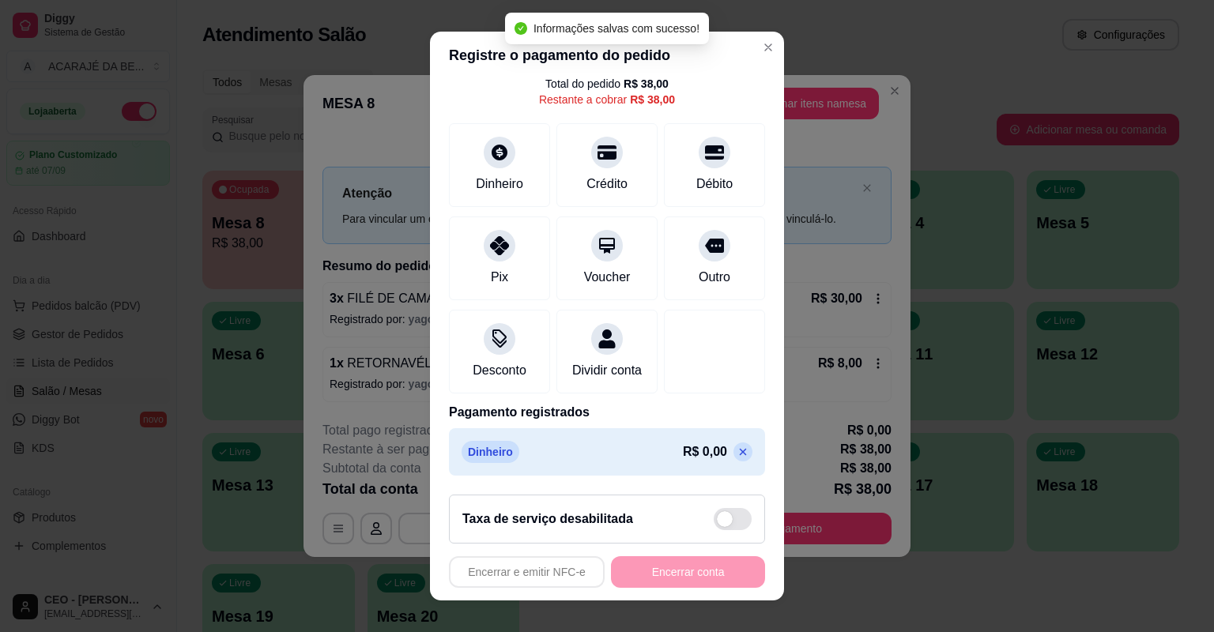
click at [737, 447] on icon at bounding box center [743, 452] width 13 height 13
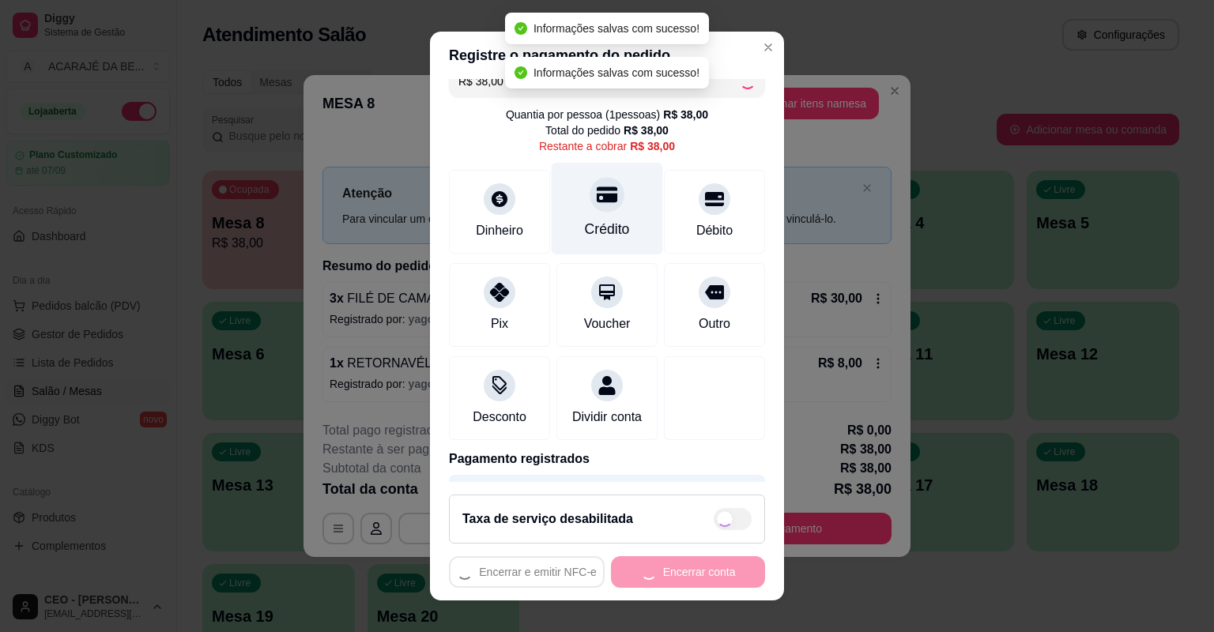
scroll to position [0, 0]
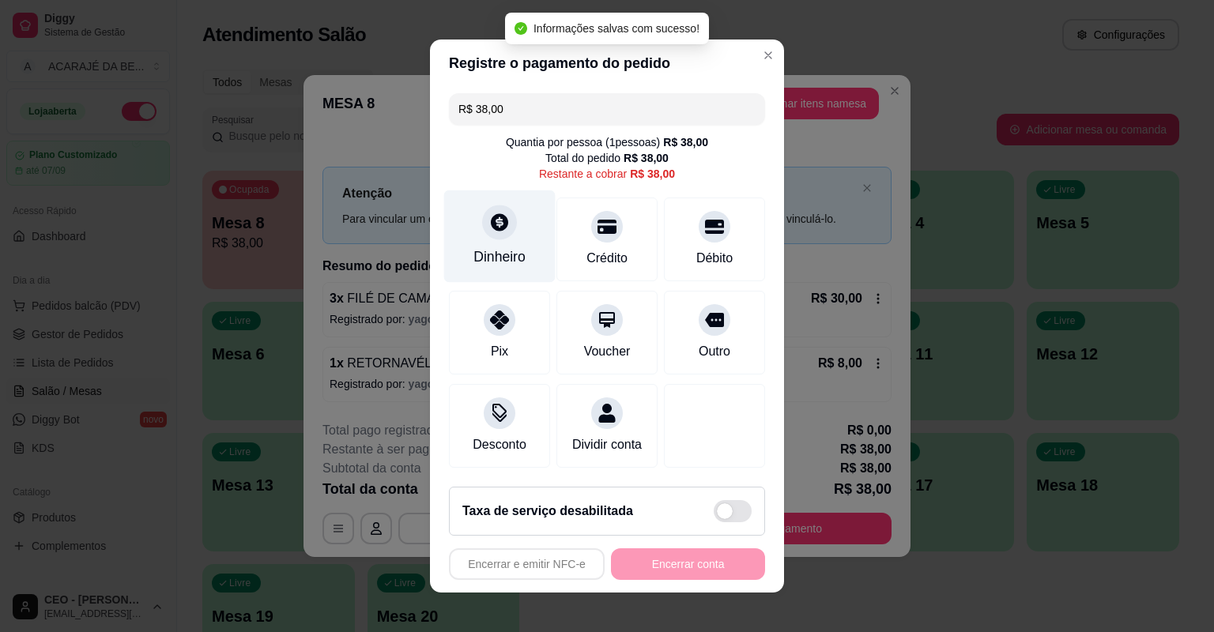
click at [529, 228] on div "Dinheiro" at bounding box center [499, 237] width 111 height 92
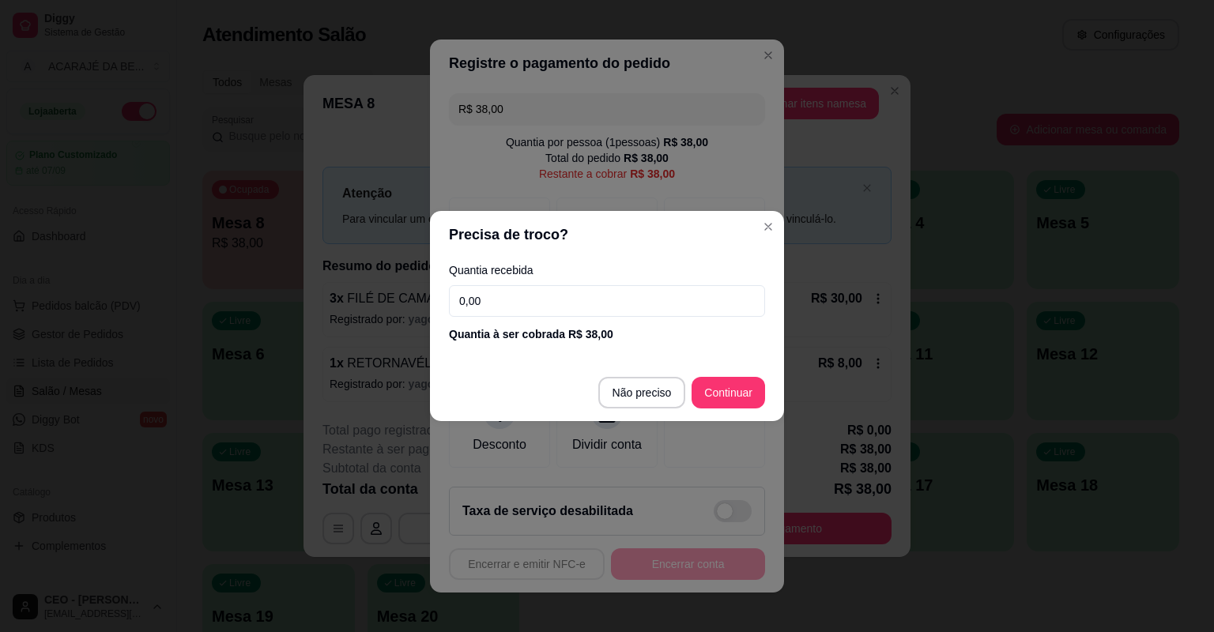
click at [513, 301] on input "0,00" at bounding box center [607, 301] width 316 height 32
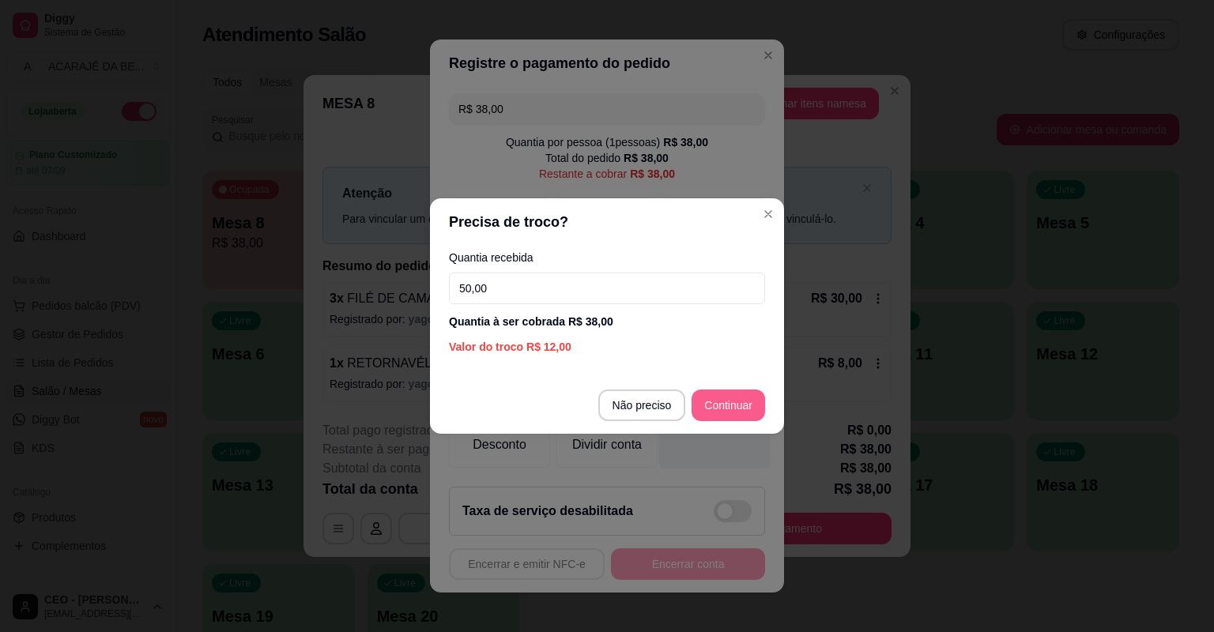
type input "50,00"
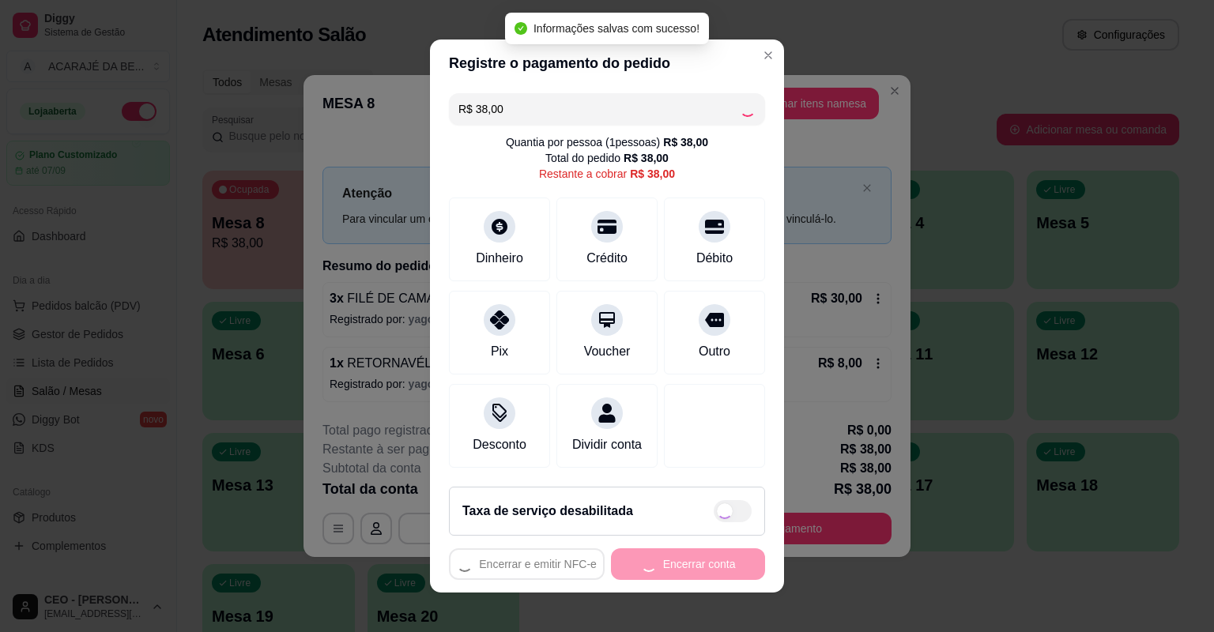
type input "R$ 0,00"
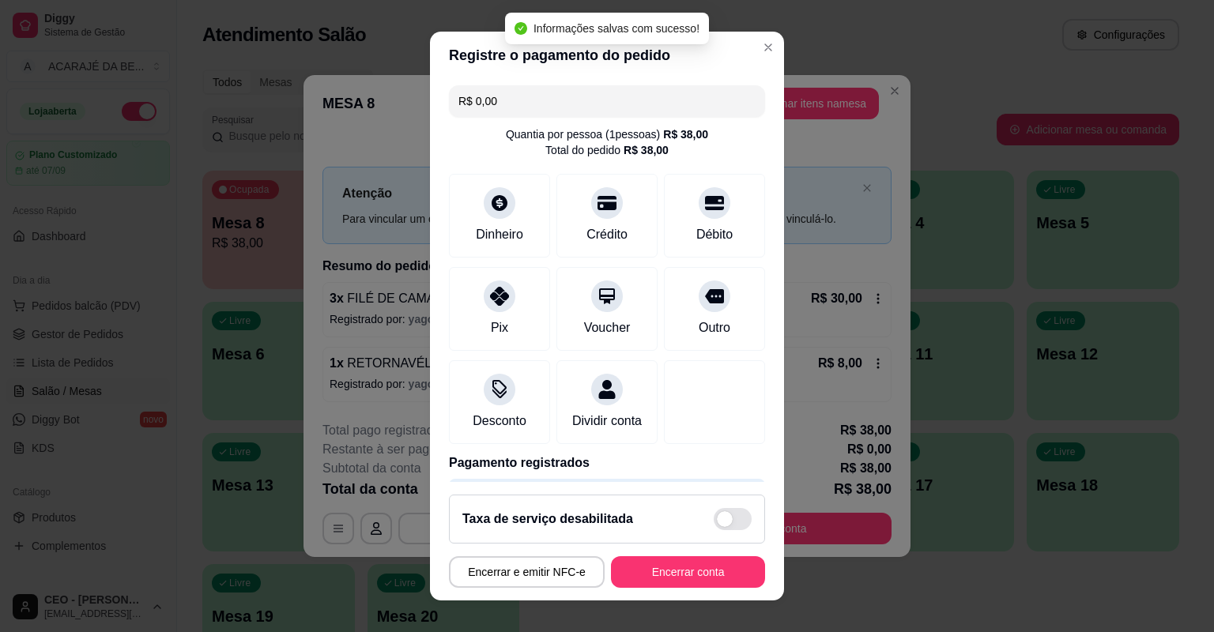
click at [696, 588] on footer "Taxa de serviço desabilitada Encerrar e emitir NFC-e Encerrar conta" at bounding box center [607, 541] width 354 height 119
click at [716, 575] on button "Encerrar conta" at bounding box center [687, 572] width 149 height 31
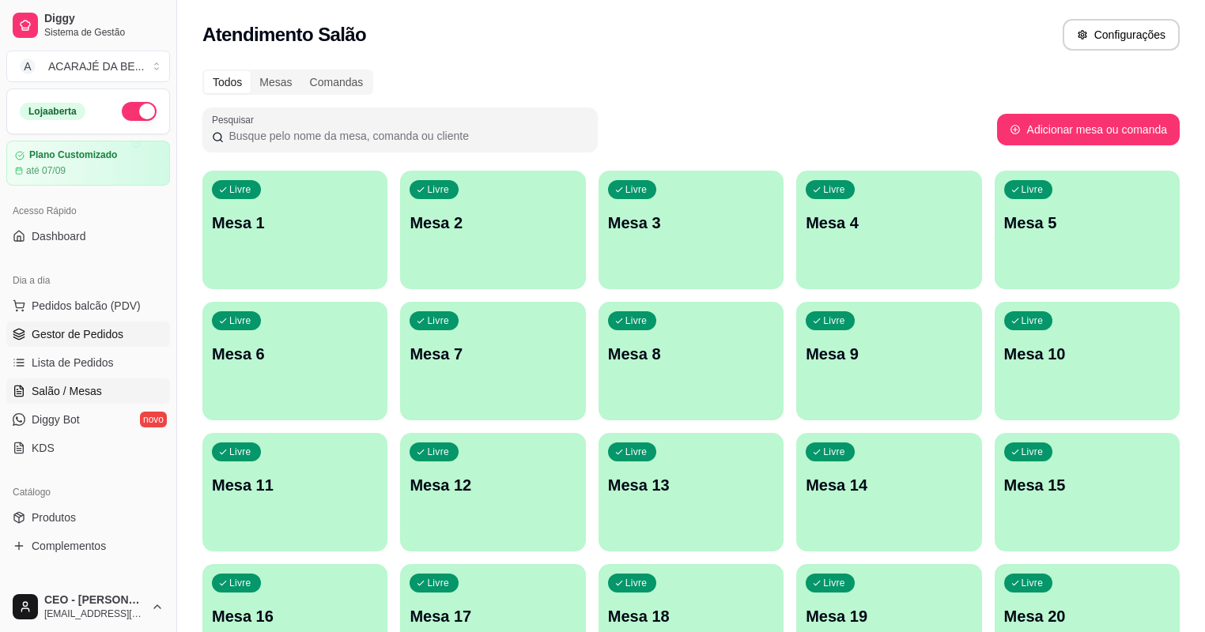
click at [98, 323] on link "Gestor de Pedidos" at bounding box center [88, 334] width 164 height 25
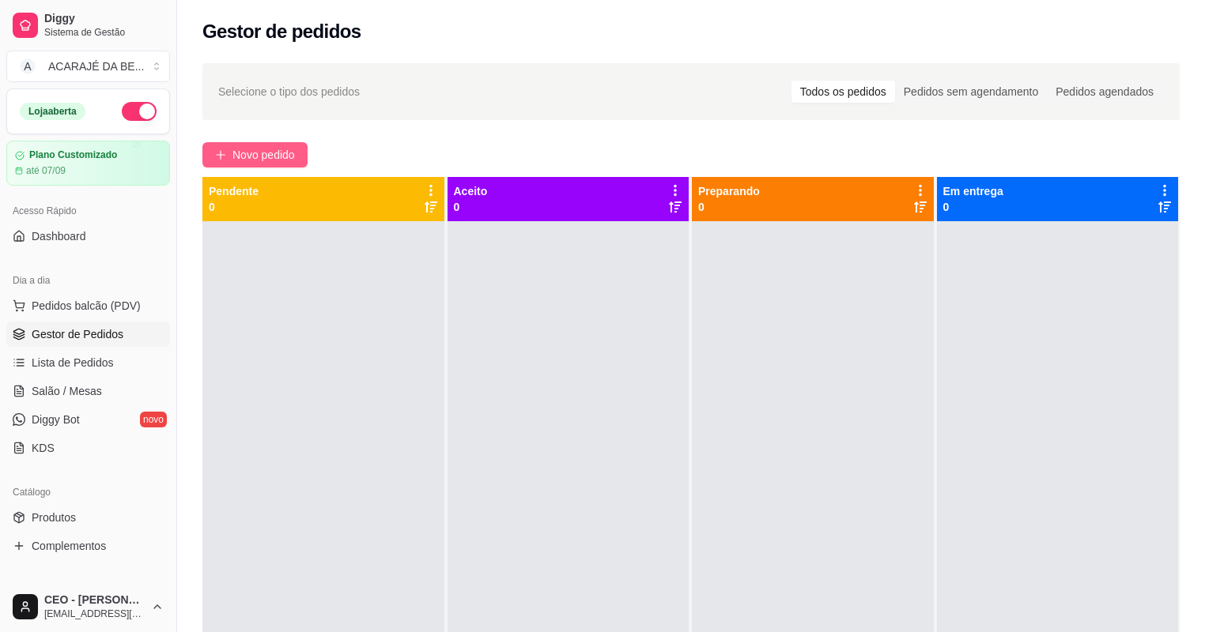
click at [285, 152] on span "Novo pedido" at bounding box center [263, 154] width 62 height 17
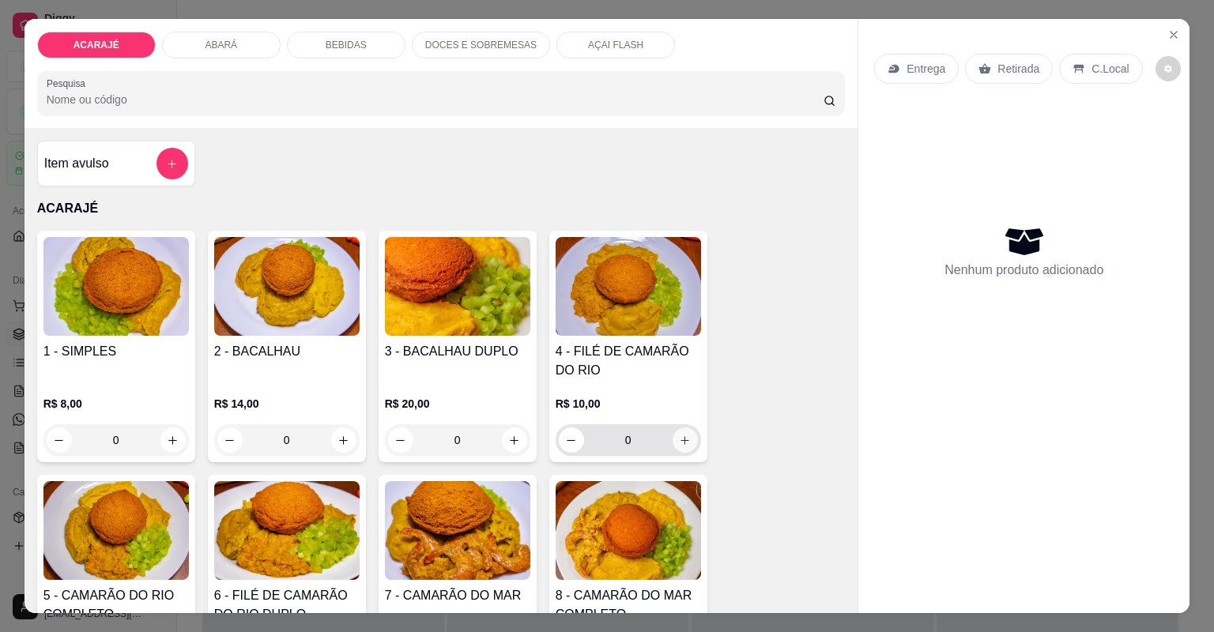
click at [679, 443] on icon "increase-product-quantity" at bounding box center [685, 441] width 12 height 12
type input "1"
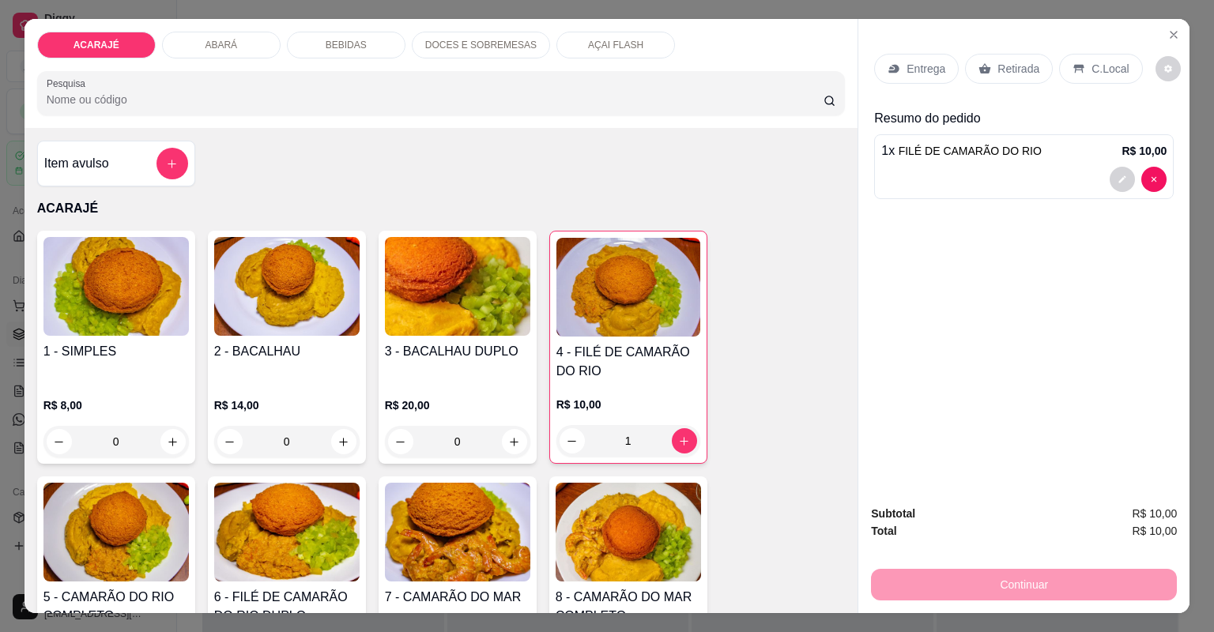
click at [998, 58] on div "Retirada" at bounding box center [1009, 69] width 88 height 30
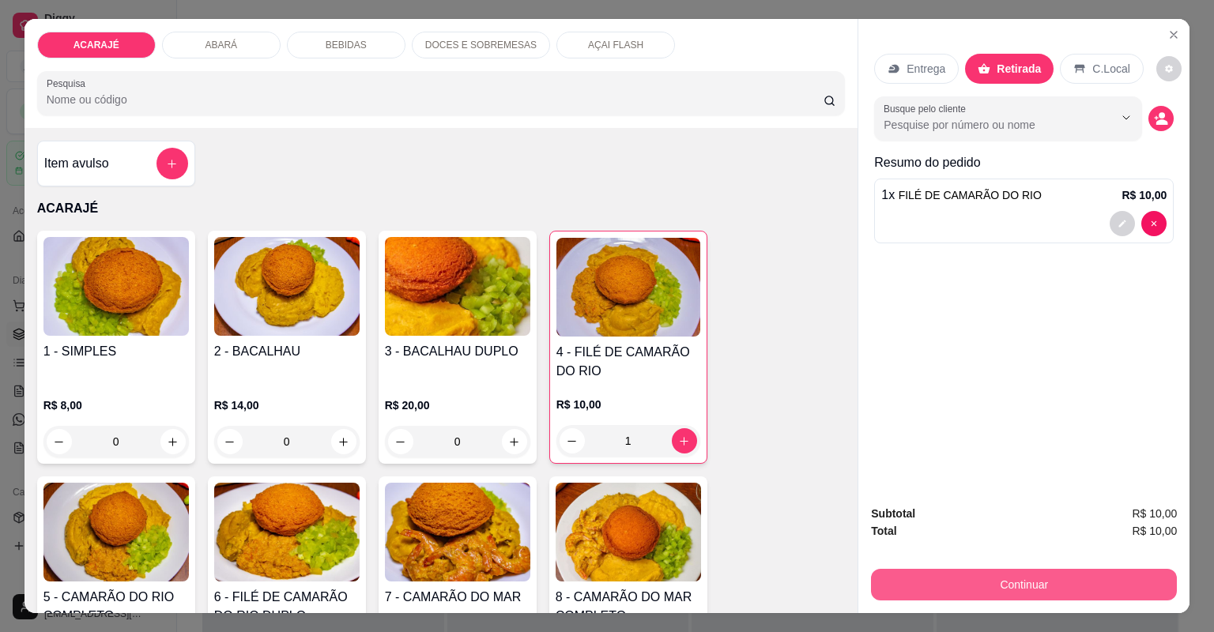
click at [923, 572] on button "Continuar" at bounding box center [1024, 585] width 306 height 32
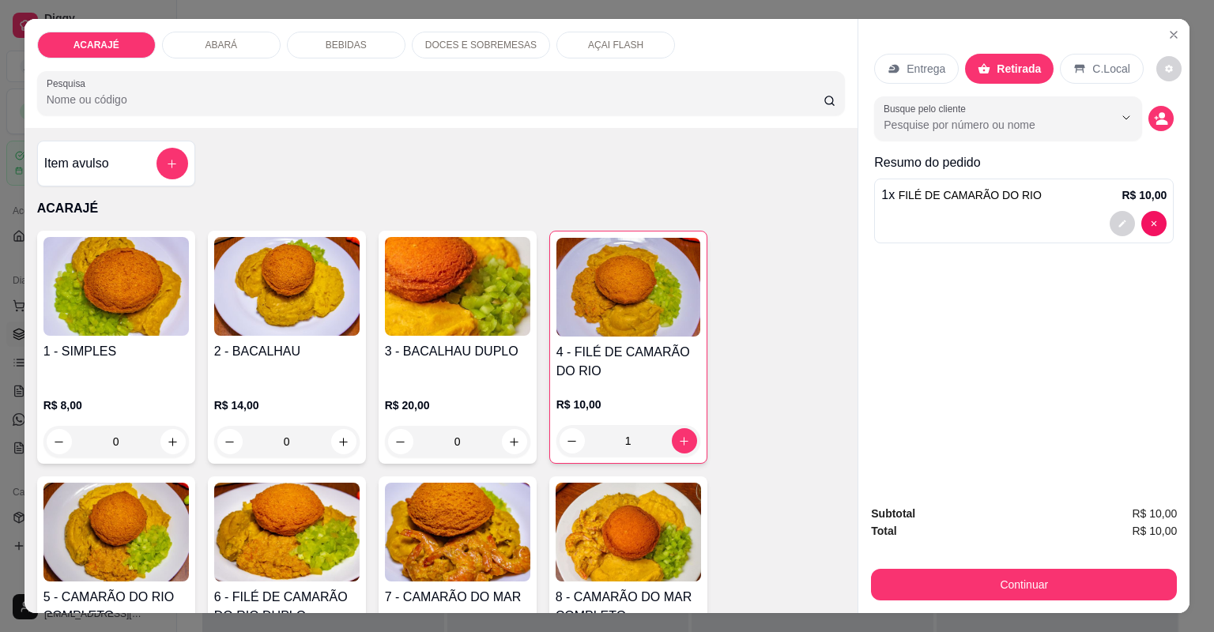
click at [715, 323] on icon at bounding box center [714, 316] width 21 height 16
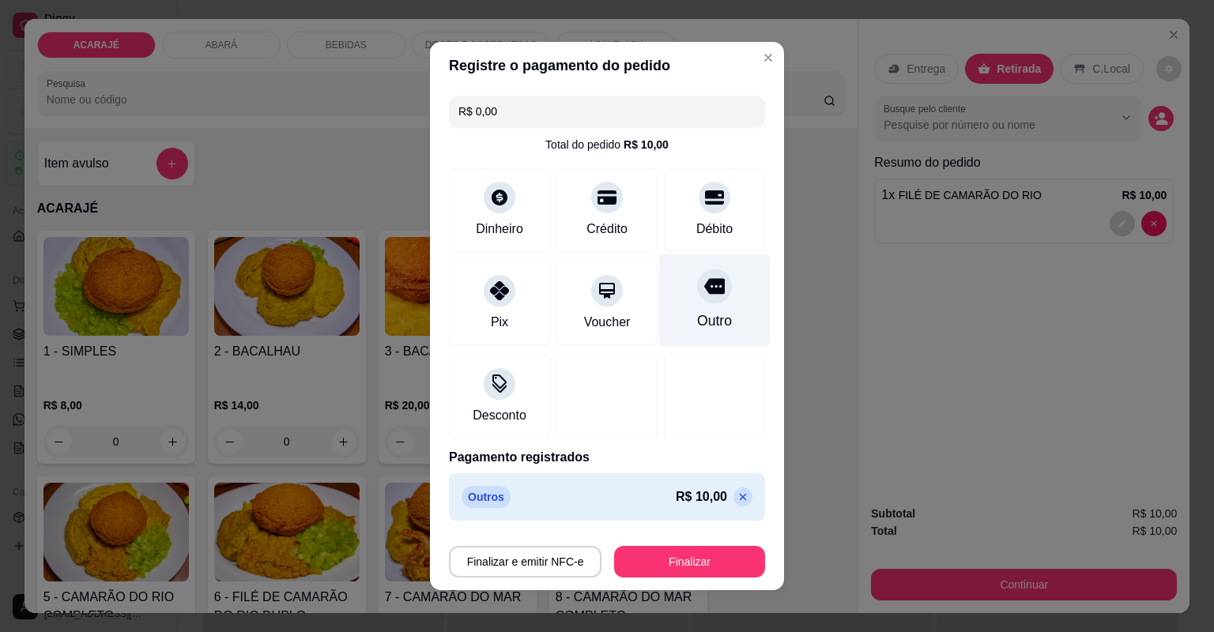
type input "R$ 0,00"
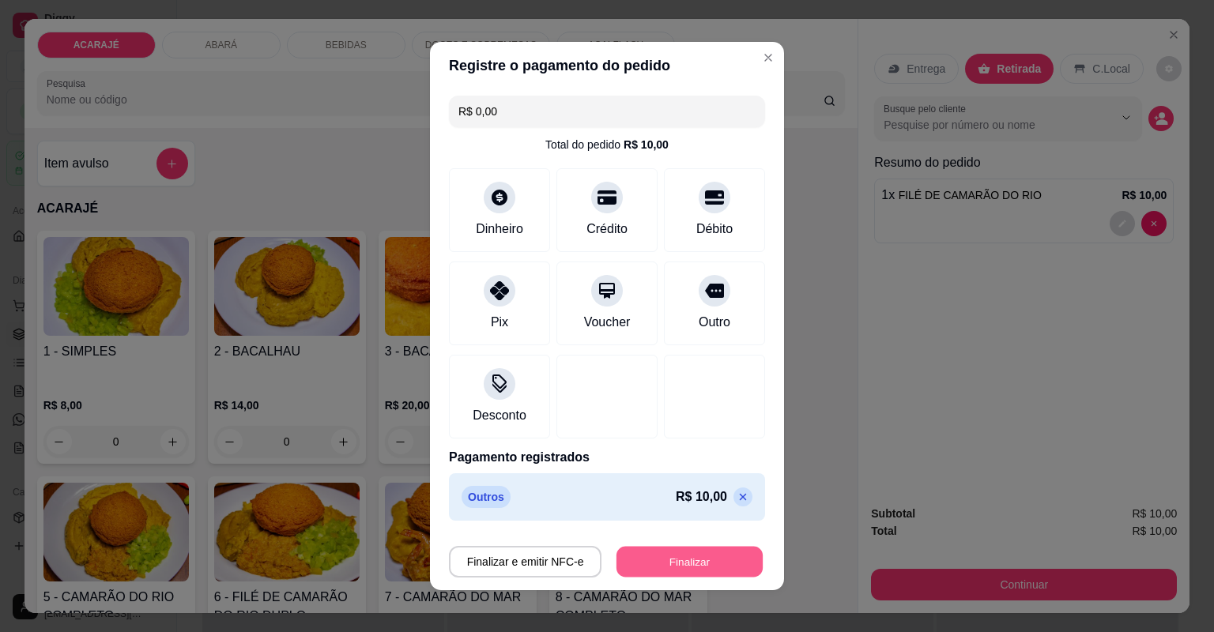
click at [695, 582] on footer "Finalizar e emitir NFC-e Finalizar" at bounding box center [607, 558] width 354 height 63
click at [700, 564] on button "Finalizar" at bounding box center [690, 562] width 146 height 31
type input "0"
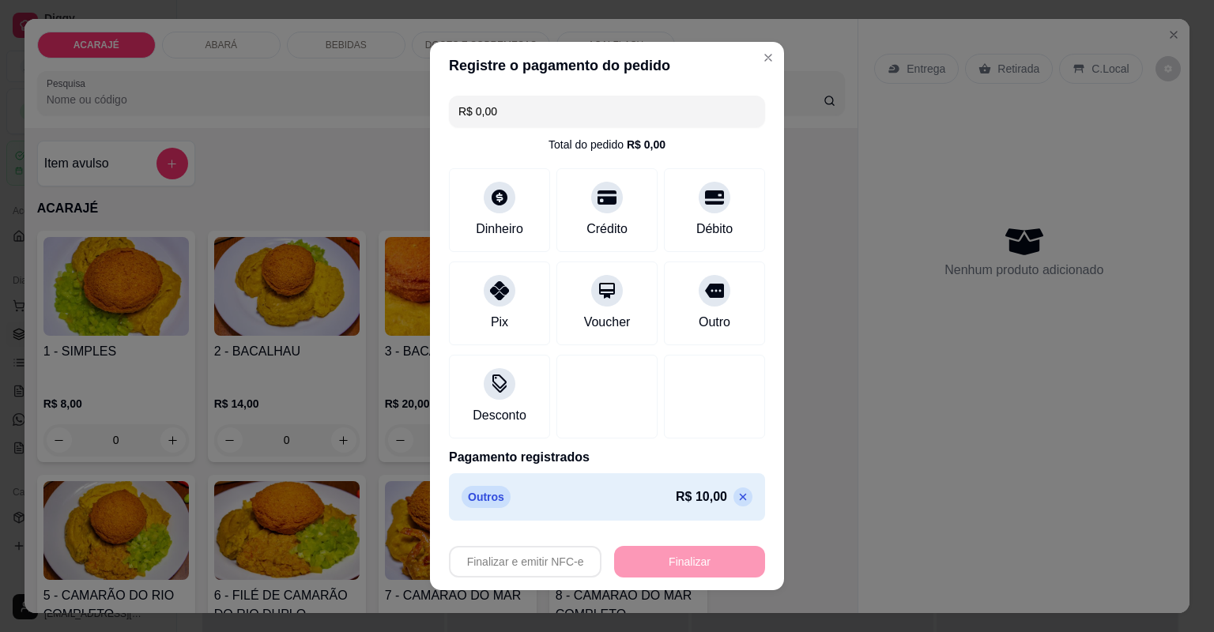
type input "-R$ 10,00"
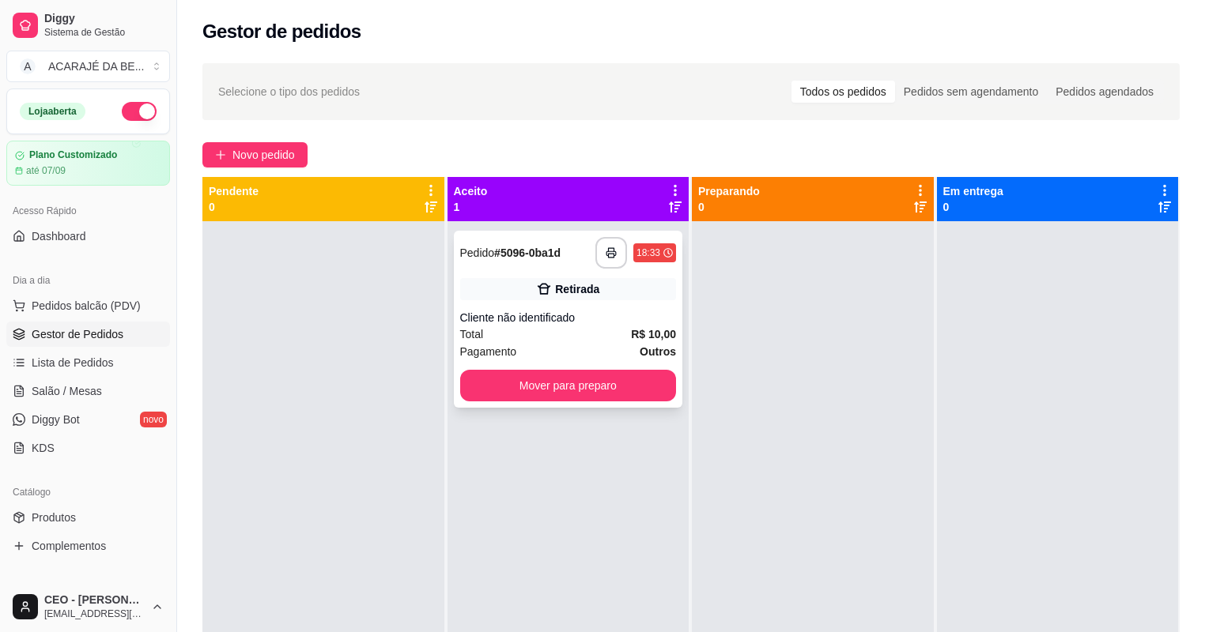
click at [555, 318] on div "Cliente não identificado" at bounding box center [568, 318] width 217 height 16
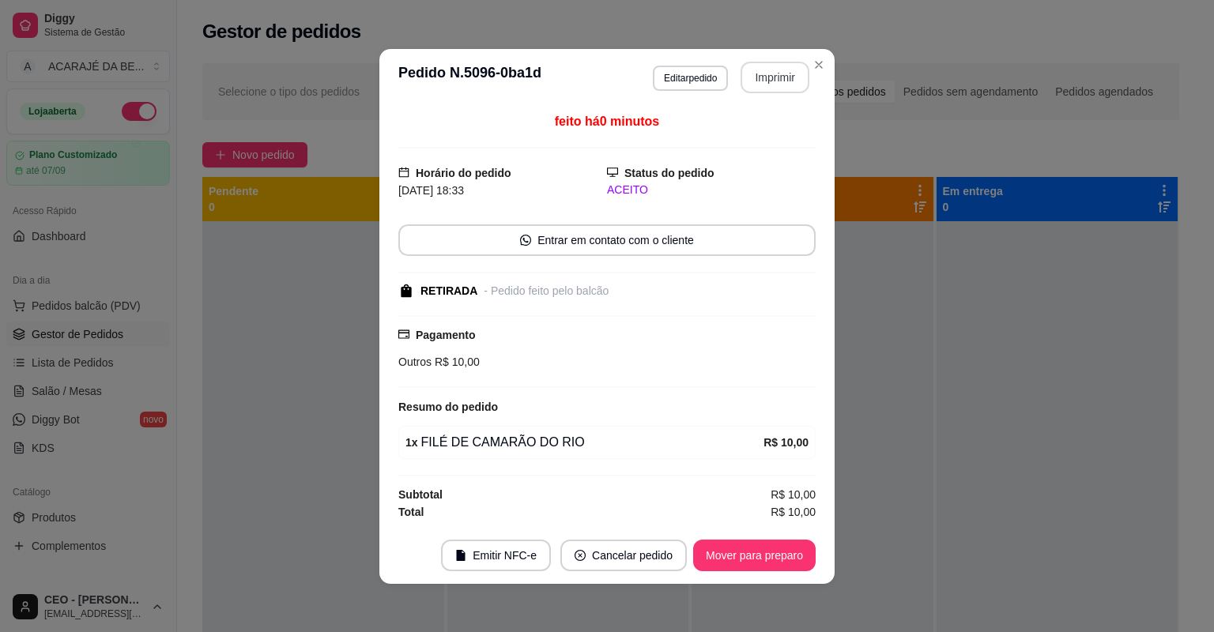
click at [790, 81] on button "Imprimir" at bounding box center [775, 78] width 69 height 32
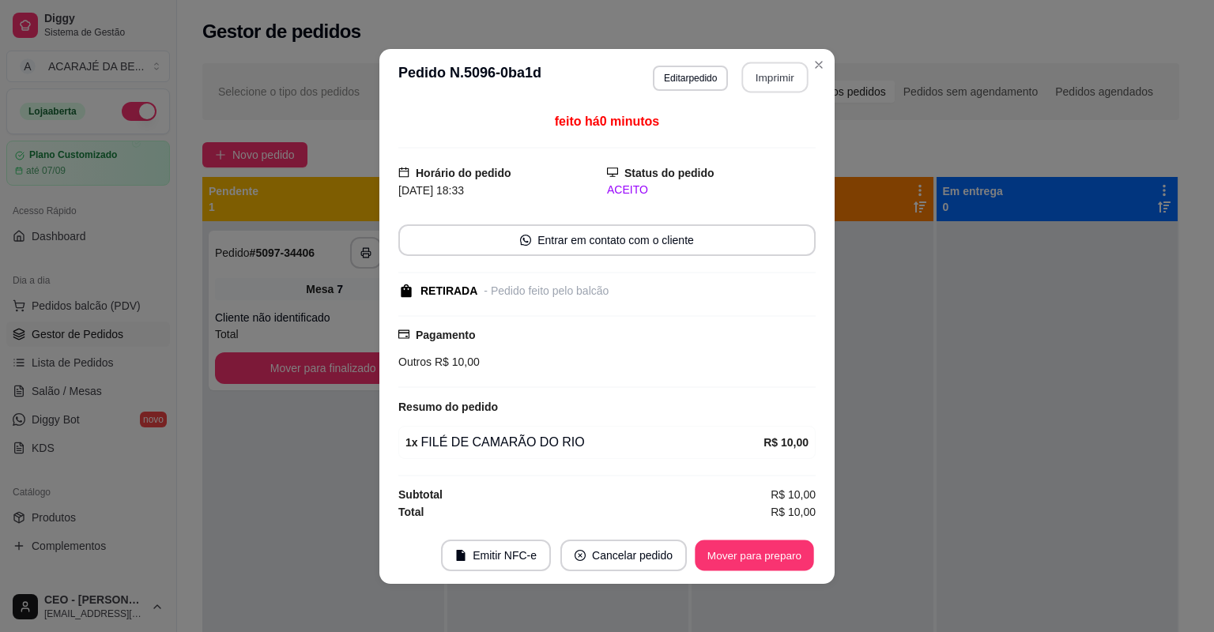
click at [775, 556] on button "Mover para preparo" at bounding box center [754, 555] width 119 height 31
click at [775, 556] on div "Mover para preparo" at bounding box center [754, 556] width 123 height 32
click at [774, 556] on div "Mover para preparo" at bounding box center [743, 556] width 145 height 32
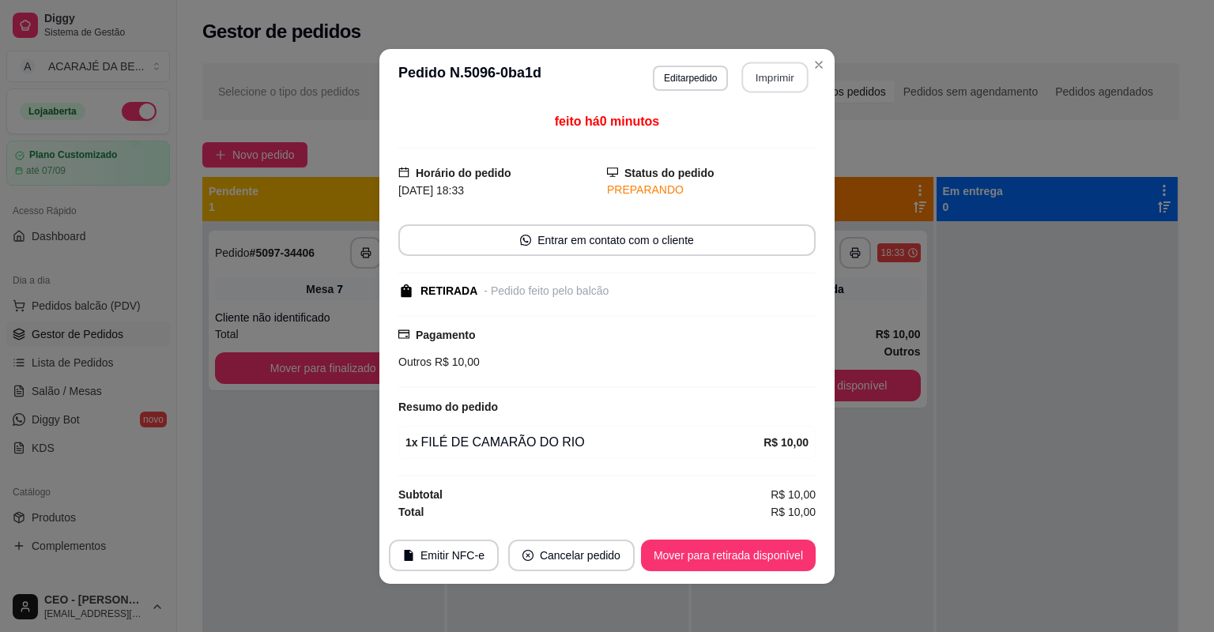
click at [774, 556] on button "Mover para retirada disponível" at bounding box center [728, 556] width 175 height 32
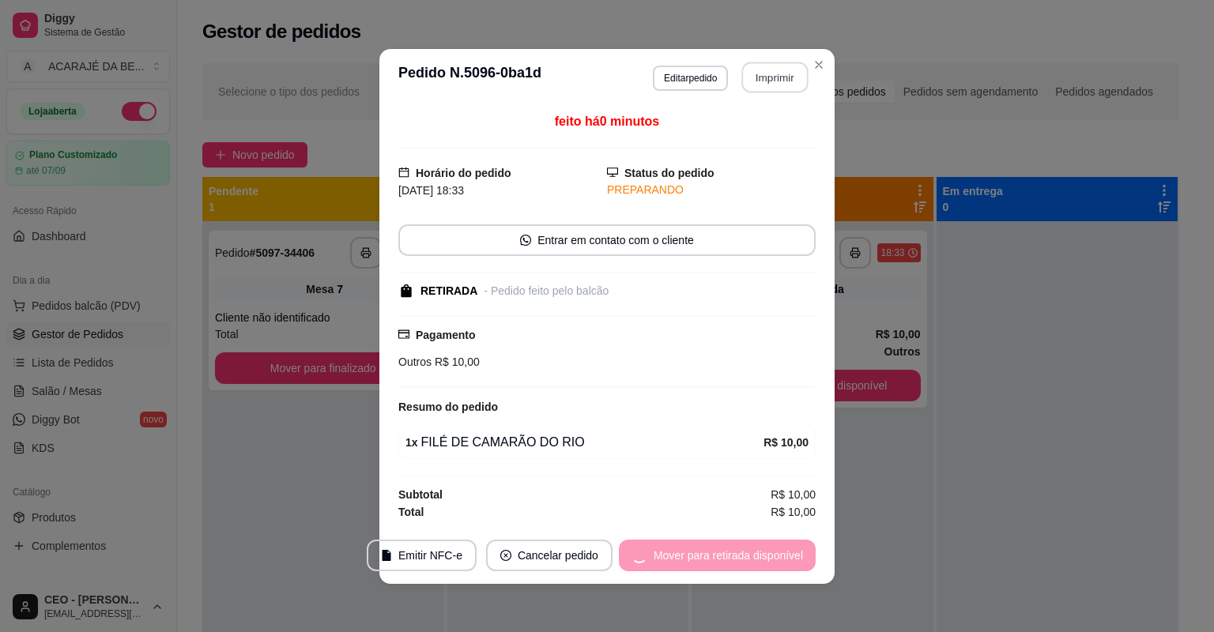
click at [774, 556] on div "Mover para retirada disponível" at bounding box center [717, 556] width 197 height 32
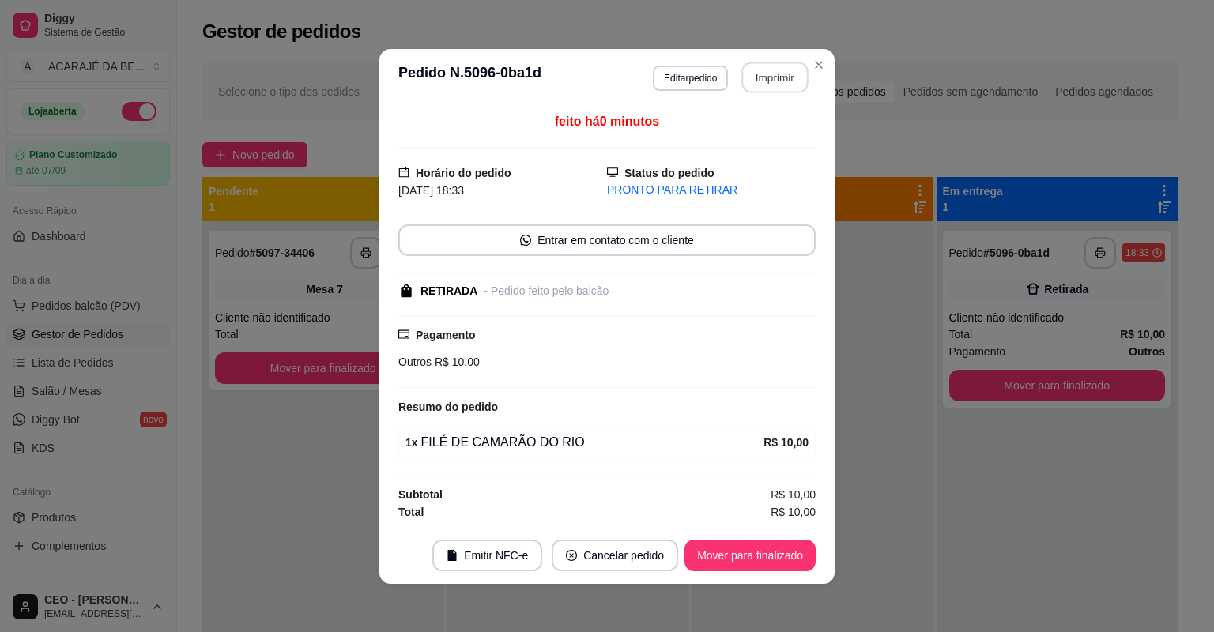
click at [772, 557] on button "Mover para finalizado" at bounding box center [750, 556] width 131 height 32
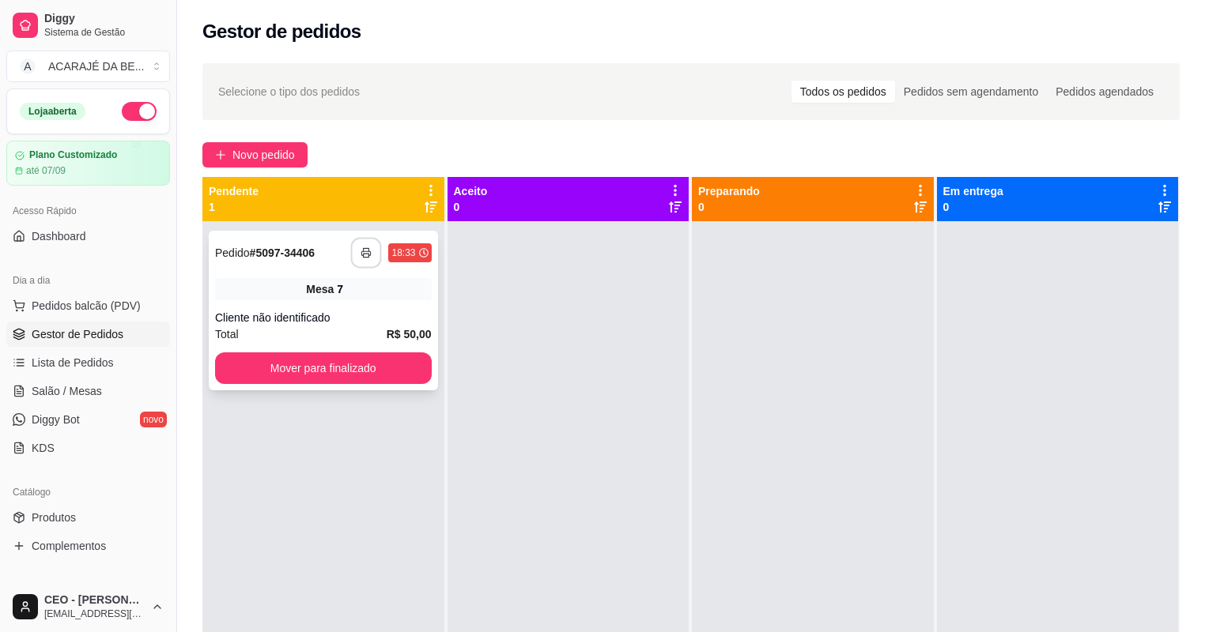
click at [364, 250] on icon "button" at bounding box center [366, 252] width 11 height 11
click at [414, 378] on button "Mover para finalizado" at bounding box center [323, 369] width 217 height 32
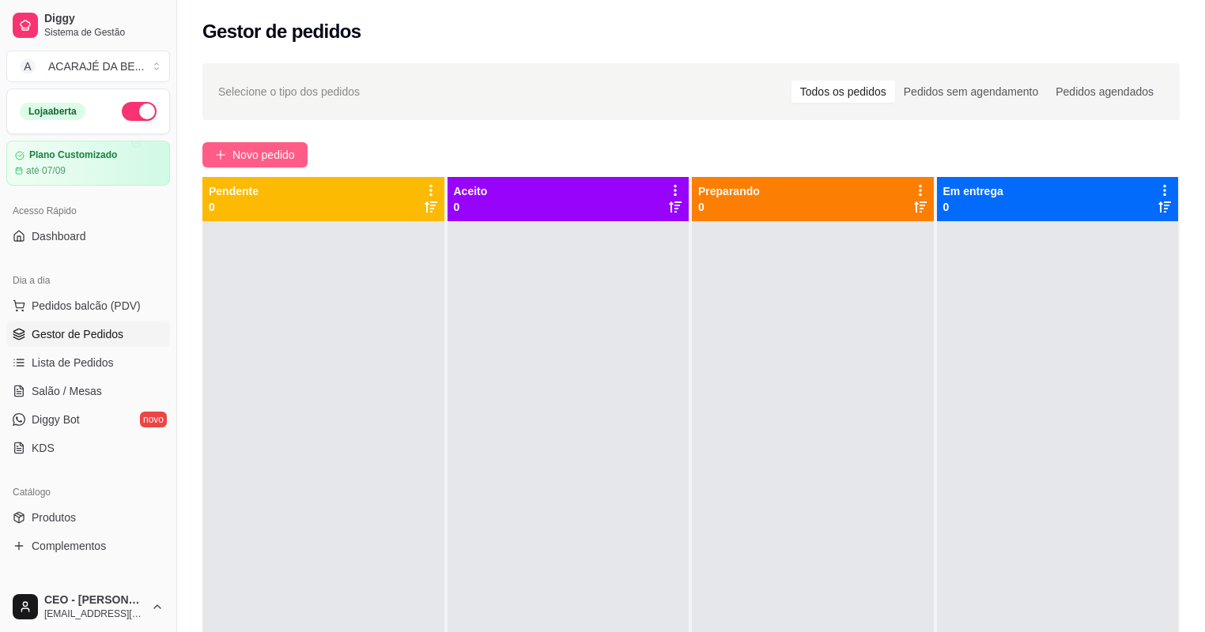
click at [269, 157] on span "Novo pedido" at bounding box center [263, 154] width 62 height 17
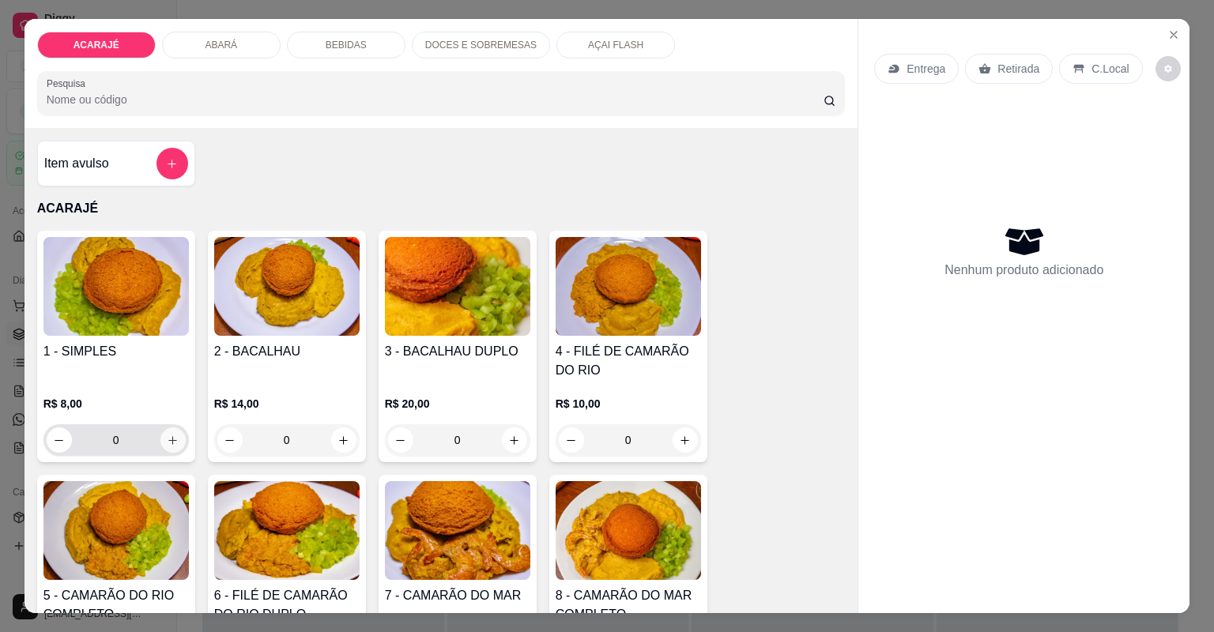
click at [168, 446] on button "increase-product-quantity" at bounding box center [172, 440] width 25 height 25
click at [172, 446] on button "increase-product-quantity" at bounding box center [172, 440] width 25 height 25
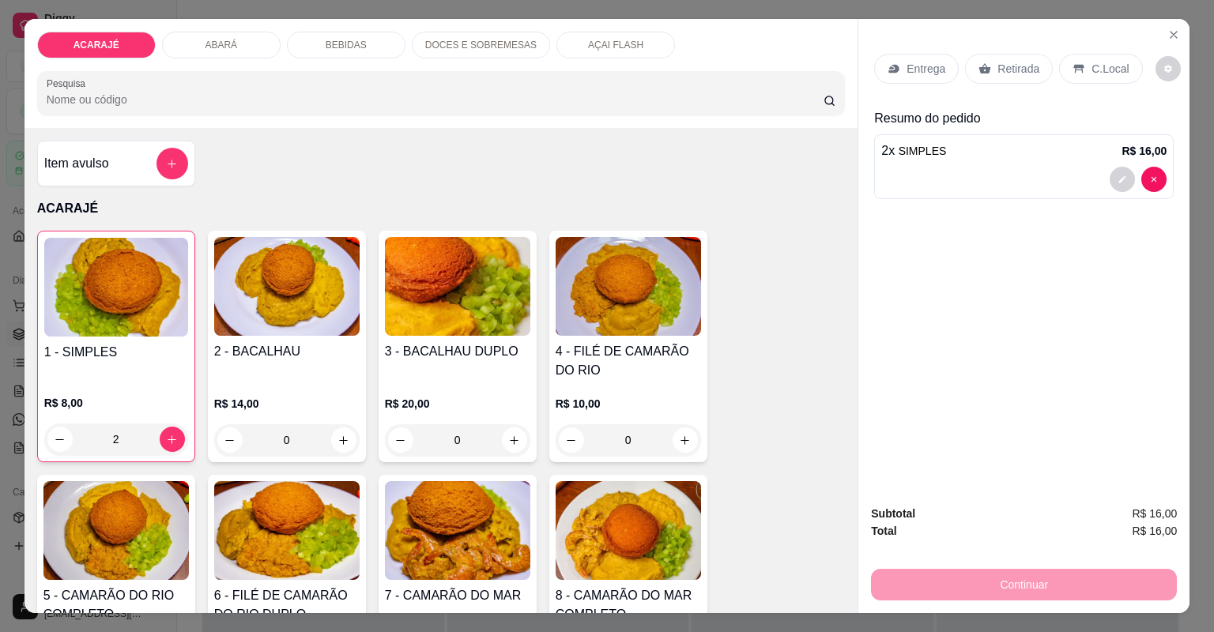
click at [989, 62] on div "Retirada" at bounding box center [1009, 69] width 88 height 30
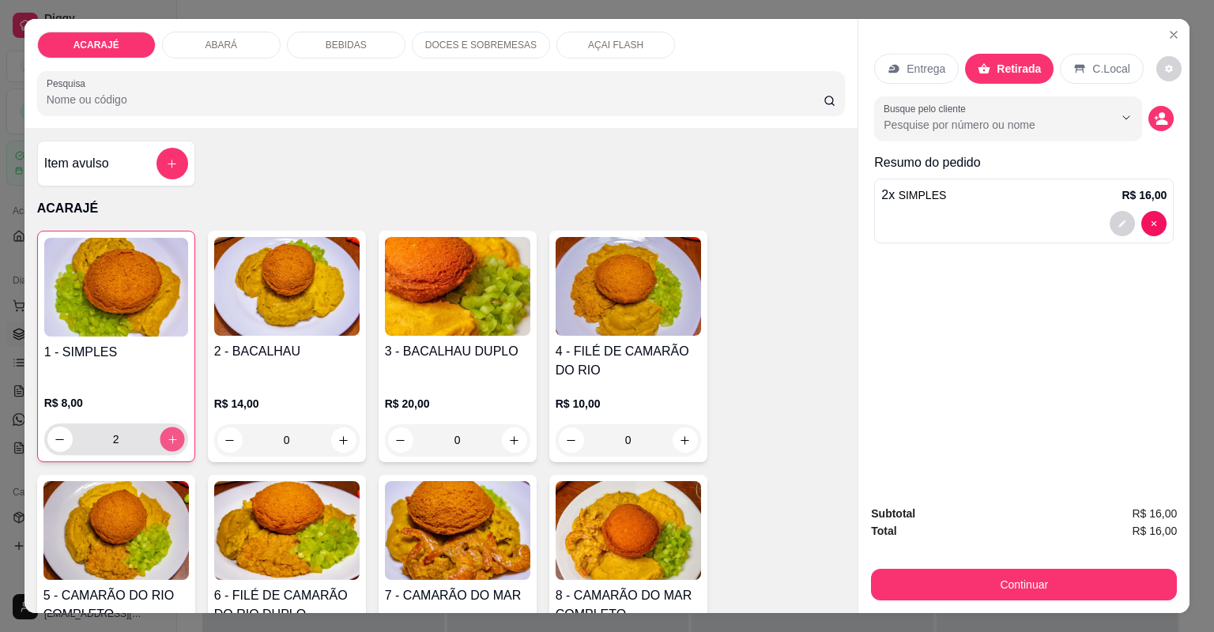
click at [169, 440] on icon "increase-product-quantity" at bounding box center [172, 440] width 12 height 12
type input "3"
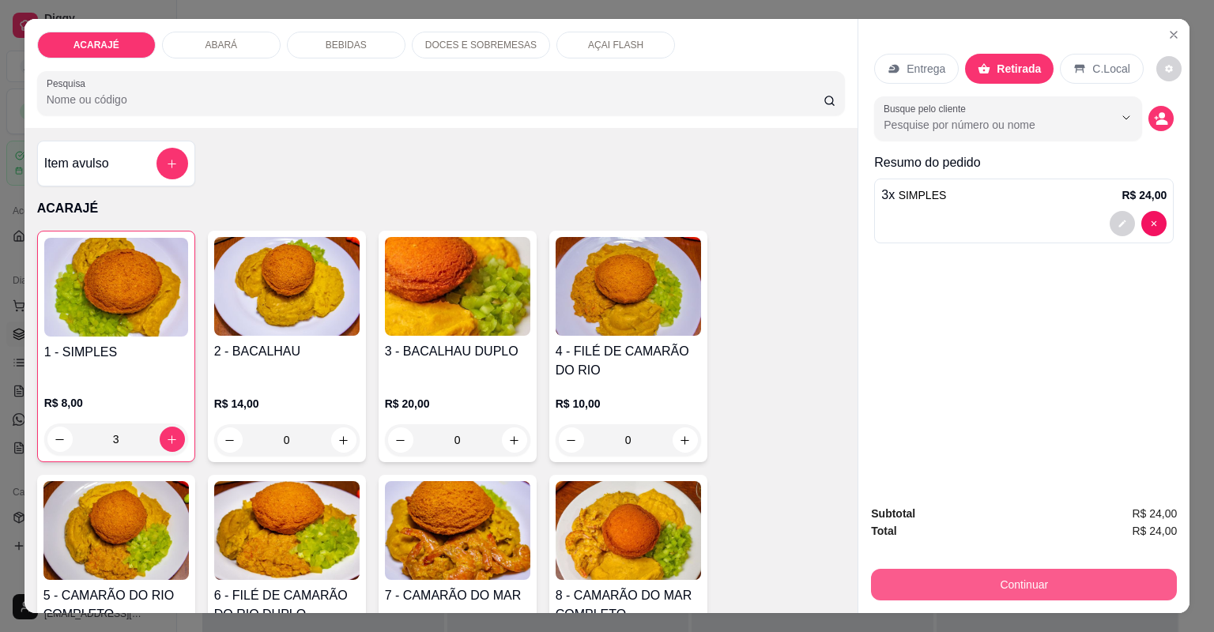
click at [1097, 579] on button "Continuar" at bounding box center [1024, 585] width 306 height 32
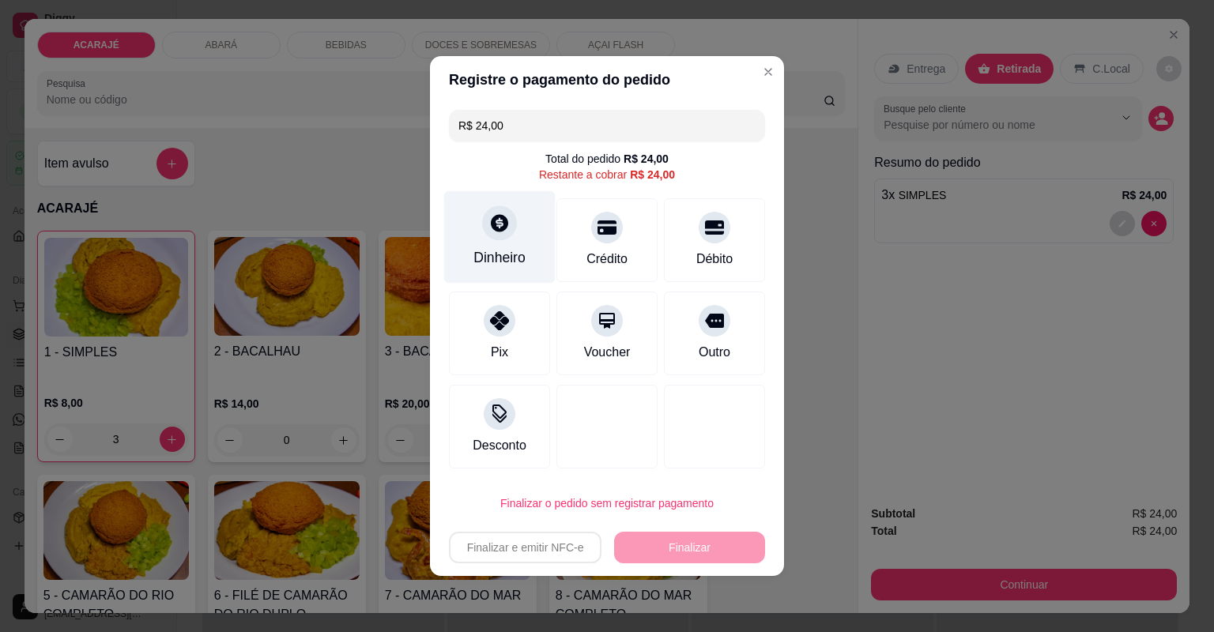
click at [506, 225] on icon at bounding box center [499, 222] width 17 height 17
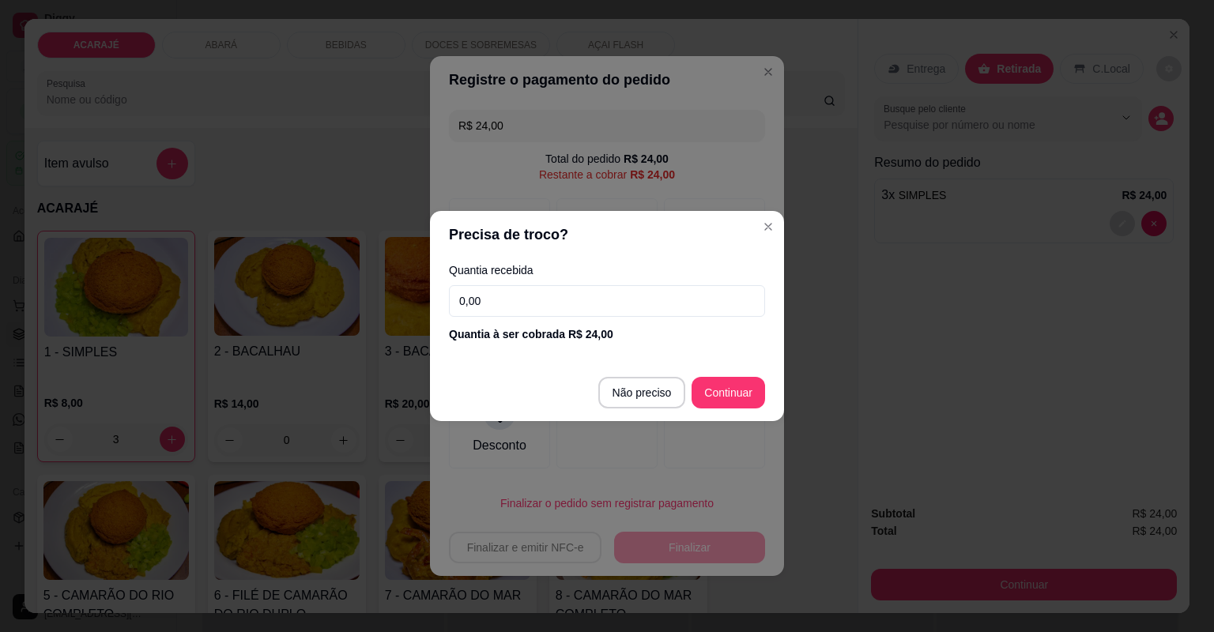
click at [545, 300] on input "0,00" at bounding box center [607, 301] width 316 height 32
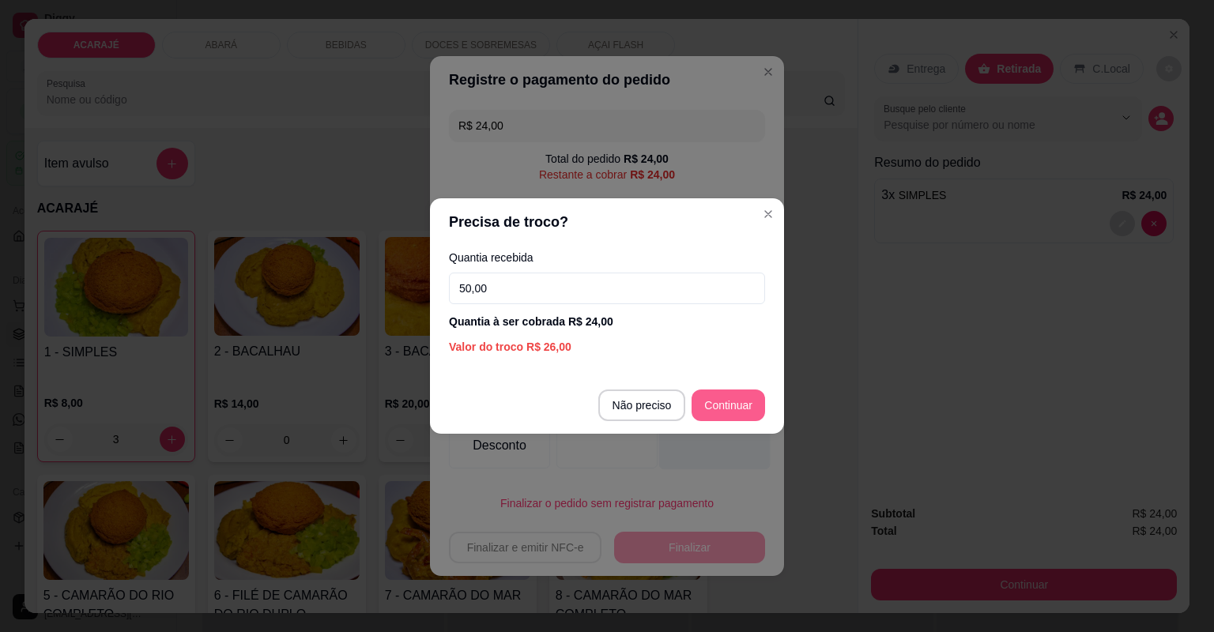
type input "50,00"
type input "R$ 0,00"
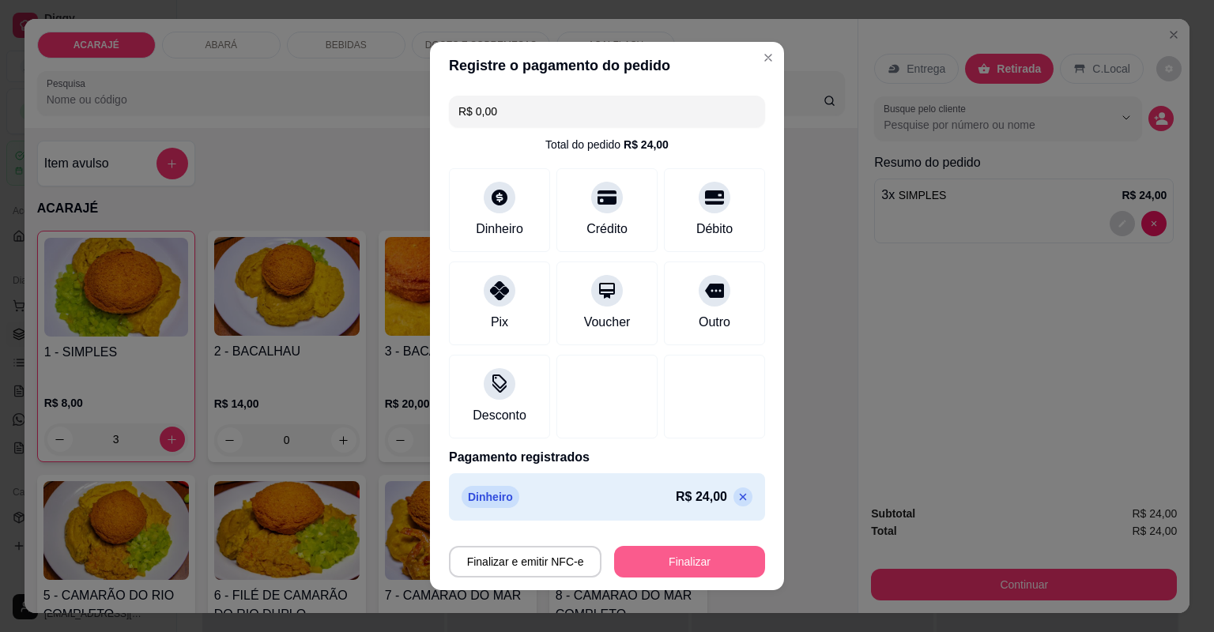
click at [677, 567] on button "Finalizar" at bounding box center [689, 562] width 151 height 32
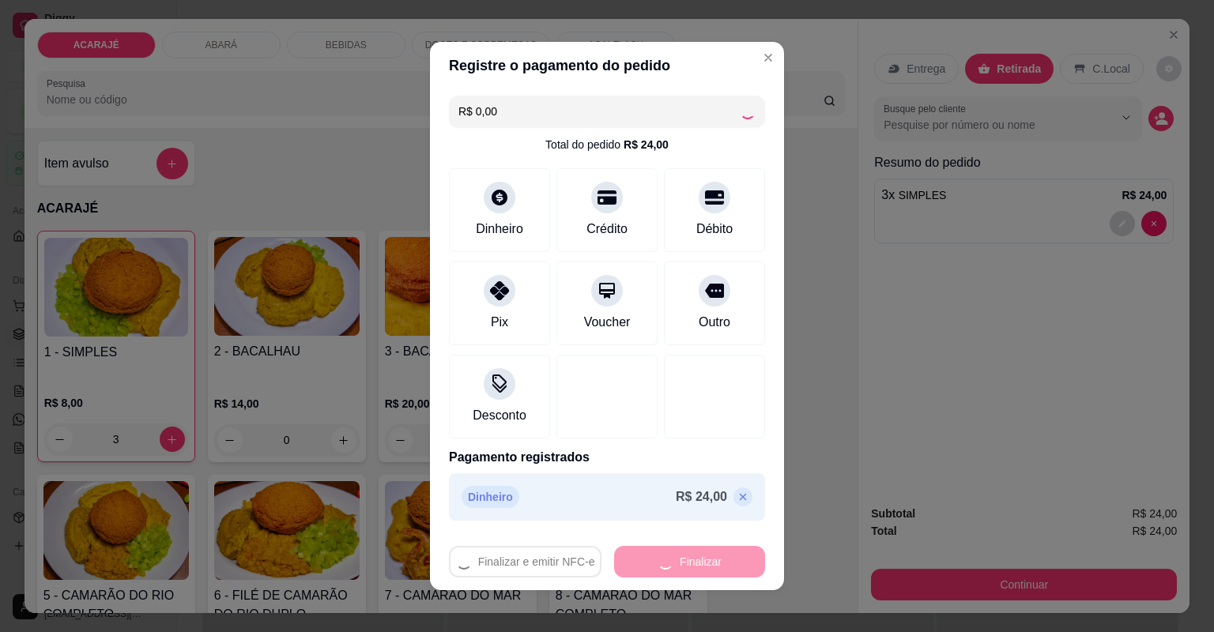
type input "0"
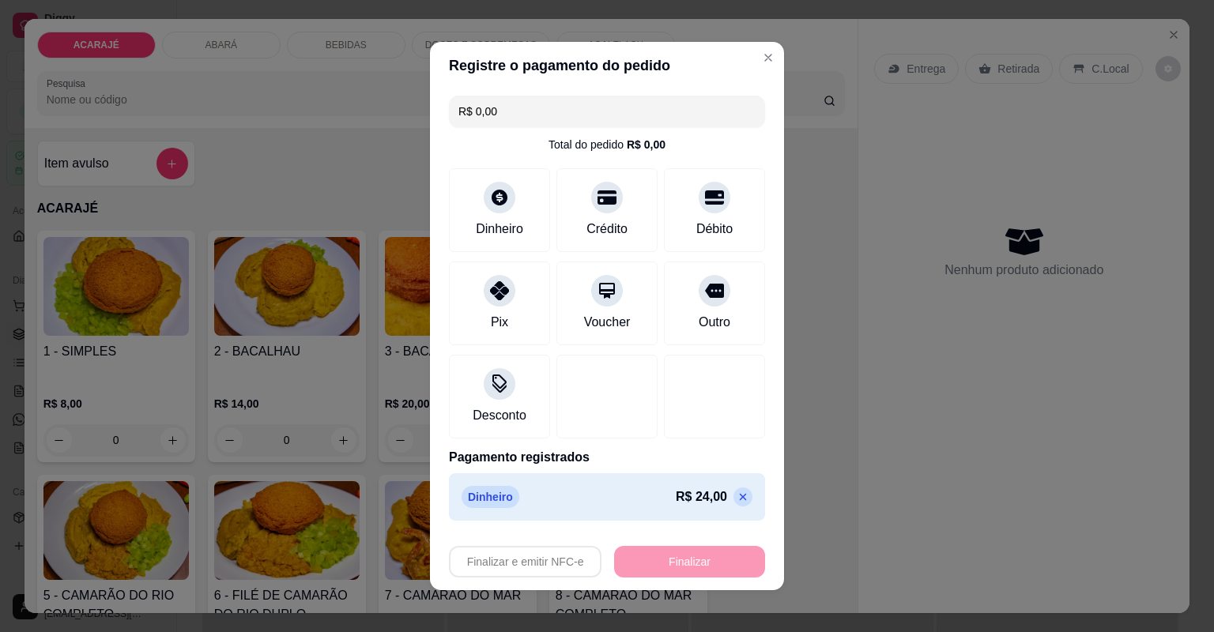
type input "-R$ 24,00"
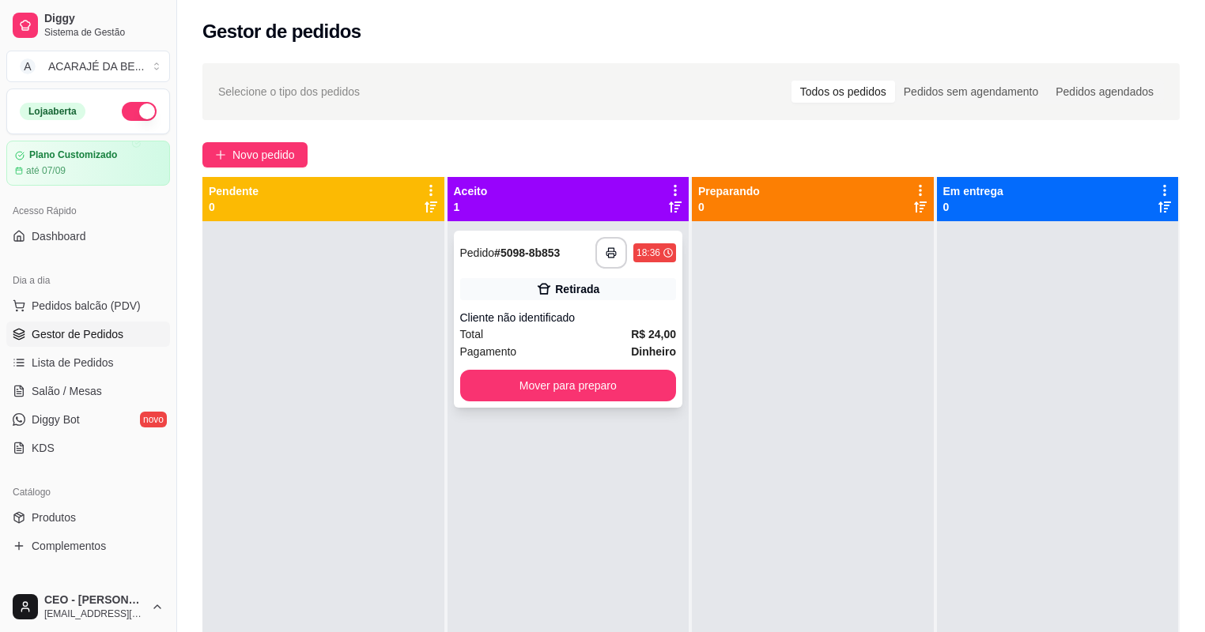
click at [602, 319] on div "Cliente não identificado" at bounding box center [568, 318] width 217 height 16
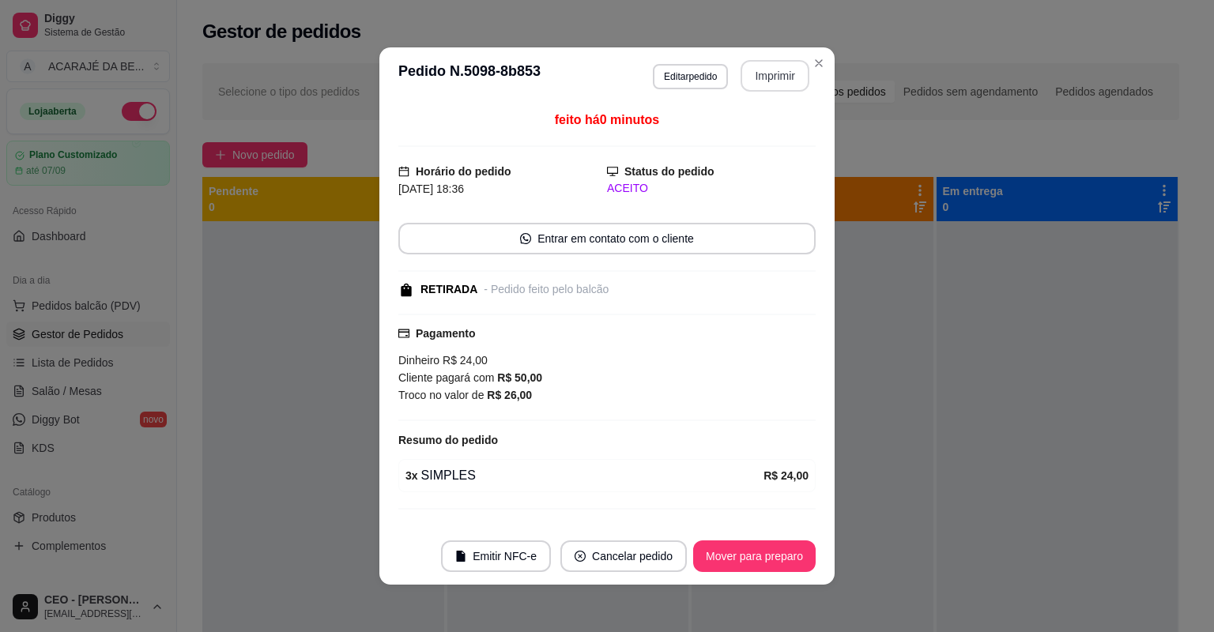
click at [775, 70] on button "Imprimir" at bounding box center [775, 76] width 69 height 32
click at [769, 557] on button "Mover para preparo" at bounding box center [754, 557] width 123 height 32
click at [765, 539] on footer "Emitir NFC-e Cancelar pedido Mover para preparo" at bounding box center [606, 556] width 455 height 57
click at [772, 559] on button "Mover para preparo" at bounding box center [754, 557] width 123 height 32
click at [768, 555] on div "Mover para preparo" at bounding box center [743, 557] width 145 height 32
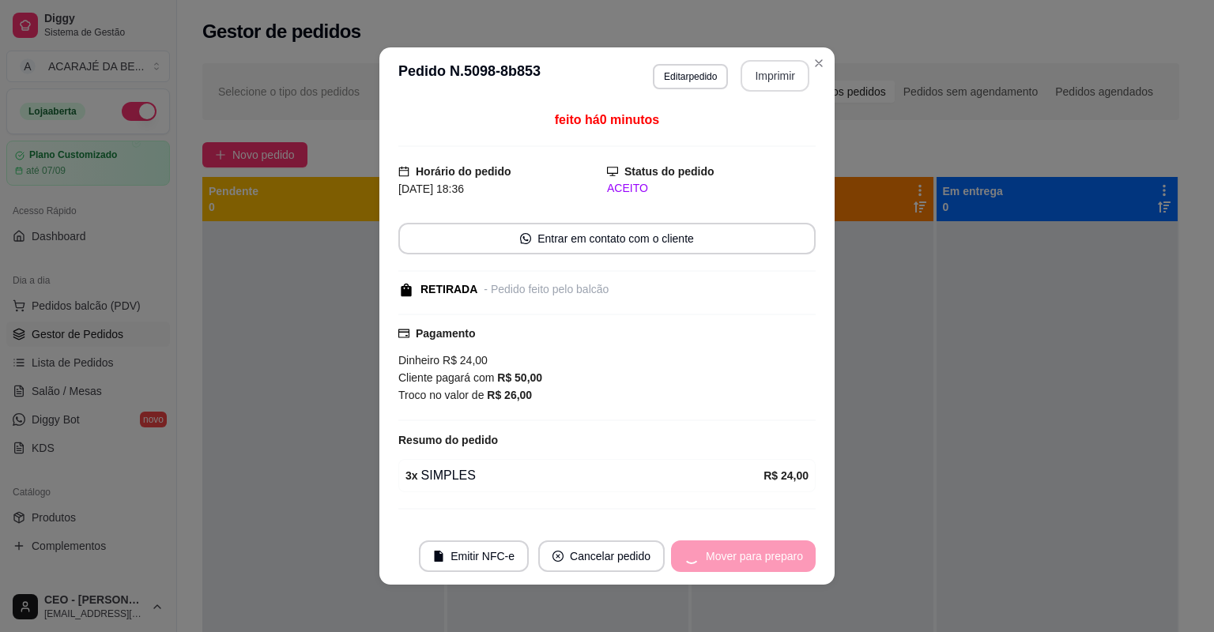
click at [768, 555] on div "Mover para preparo" at bounding box center [743, 557] width 145 height 32
click at [766, 555] on div "Mover para preparo" at bounding box center [743, 557] width 145 height 32
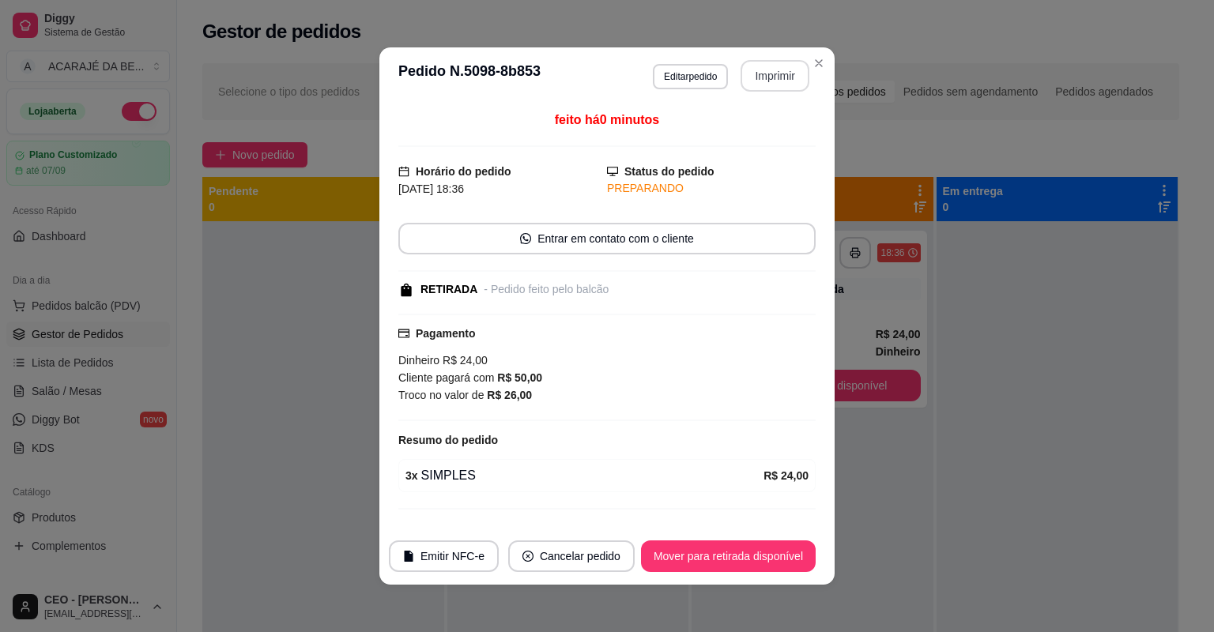
click at [768, 555] on button "Mover para retirada disponível" at bounding box center [728, 557] width 175 height 32
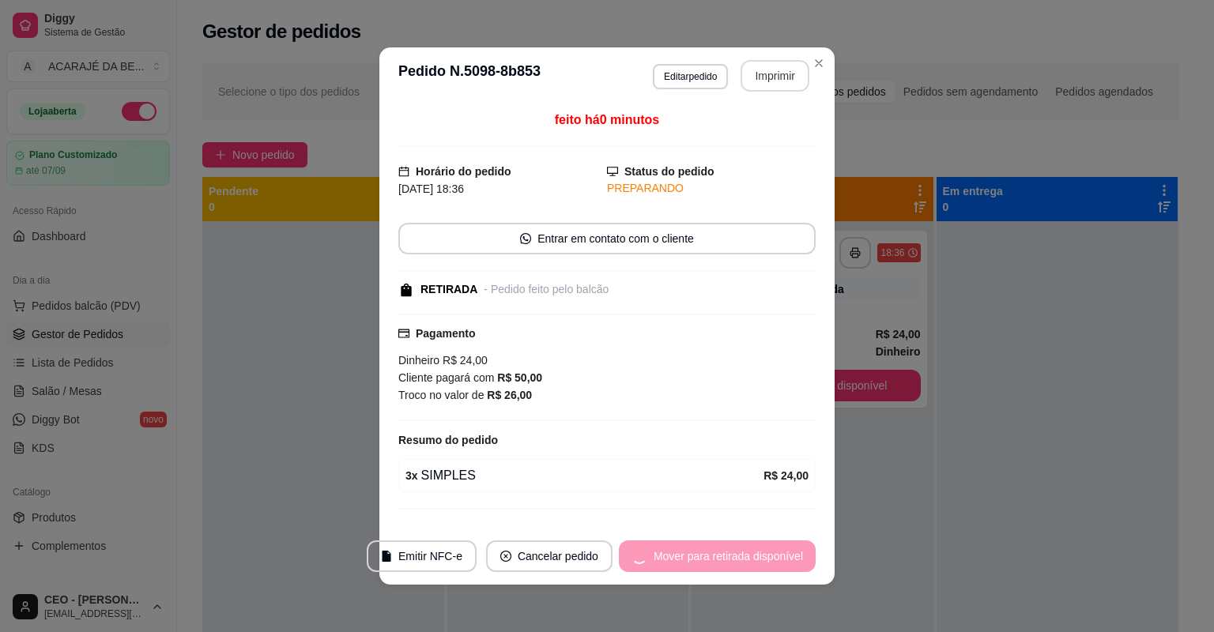
click at [768, 555] on div "Mover para retirada disponível" at bounding box center [717, 557] width 197 height 32
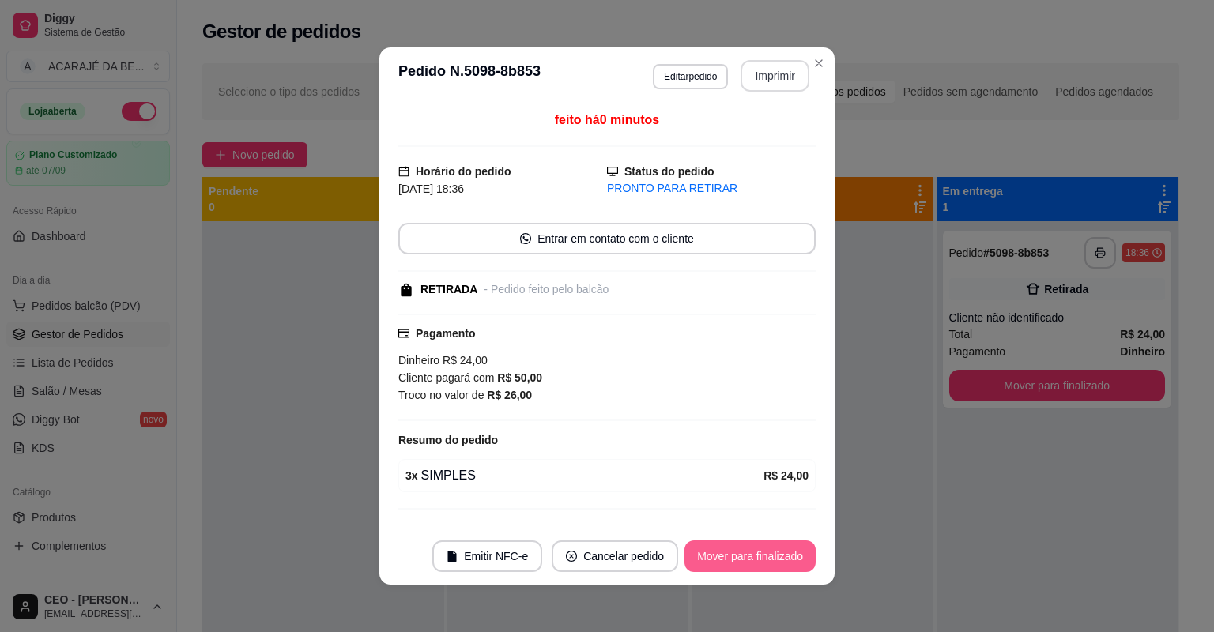
click at [772, 555] on button "Mover para finalizado" at bounding box center [750, 557] width 131 height 32
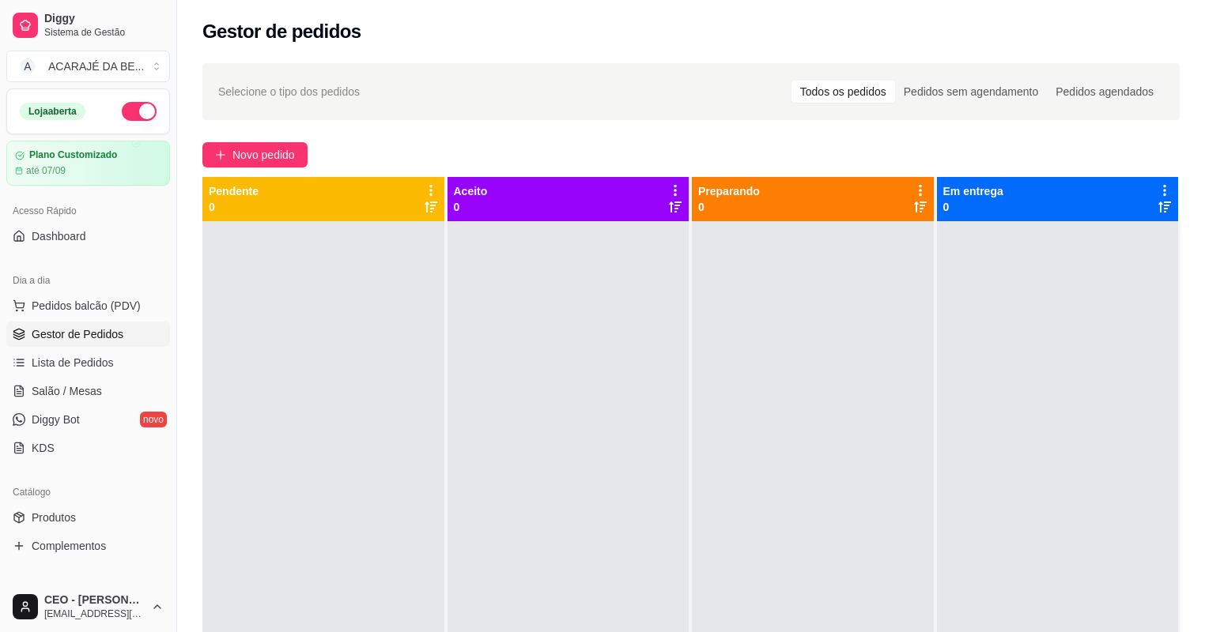
drag, startPoint x: 1011, startPoint y: 351, endPoint x: 421, endPoint y: 455, distance: 598.9
click at [515, 411] on div at bounding box center [568, 537] width 242 height 632
click at [76, 393] on span "Salão / Mesas" at bounding box center [67, 391] width 70 height 16
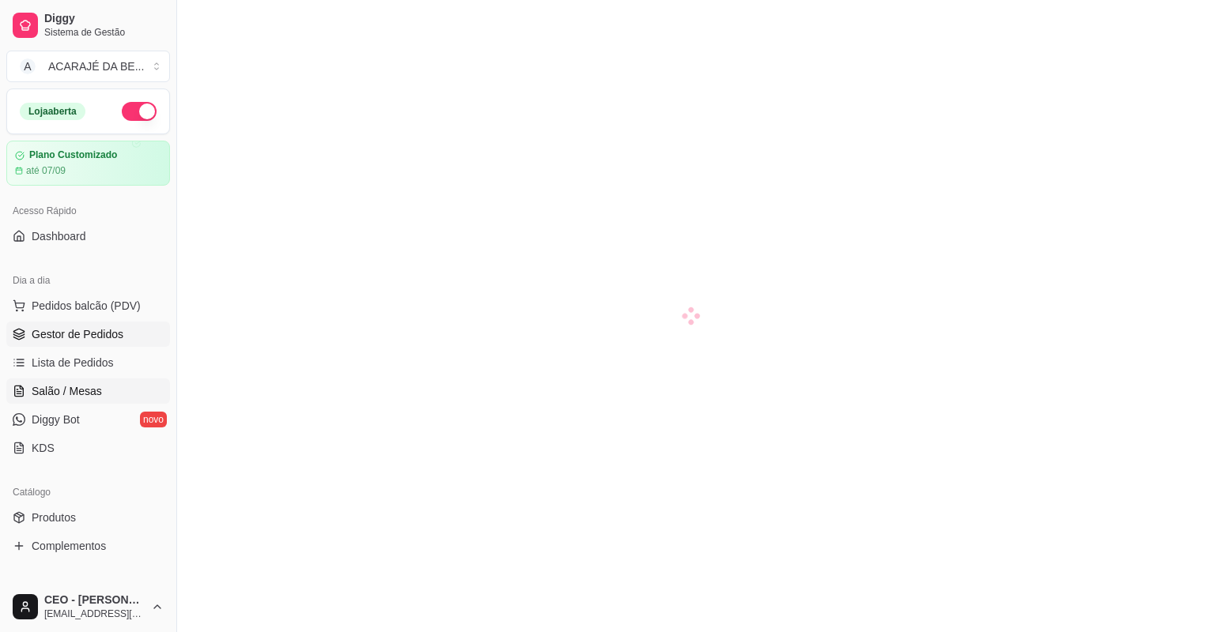
click at [87, 334] on span "Gestor de Pedidos" at bounding box center [78, 334] width 92 height 16
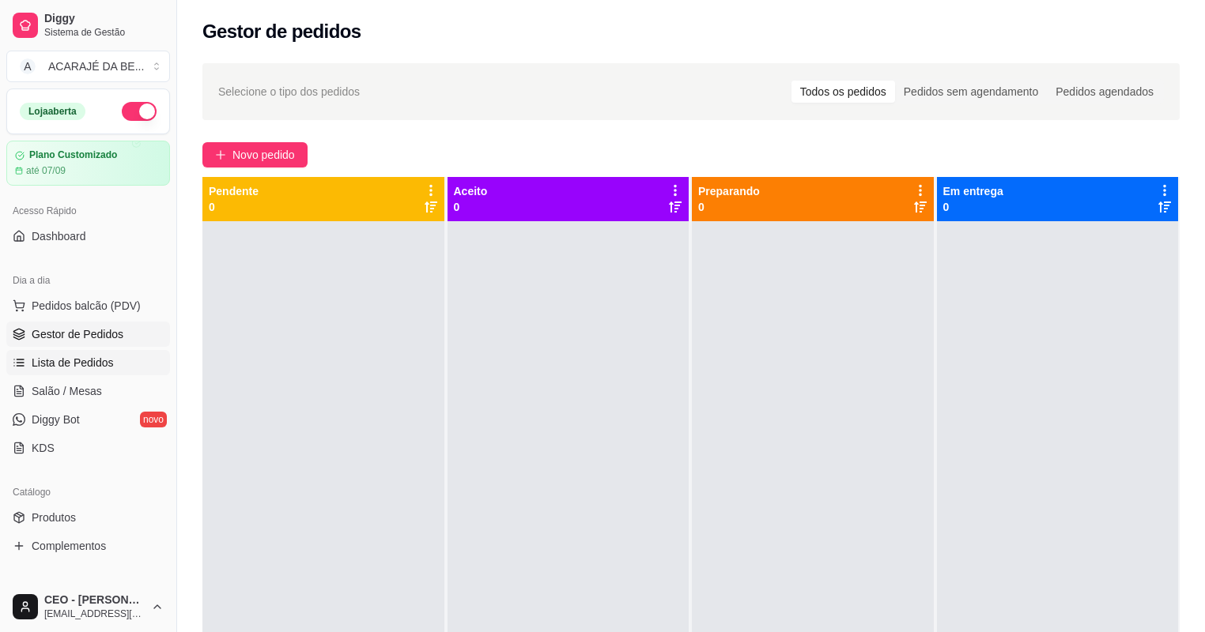
click at [98, 364] on span "Lista de Pedidos" at bounding box center [73, 363] width 82 height 16
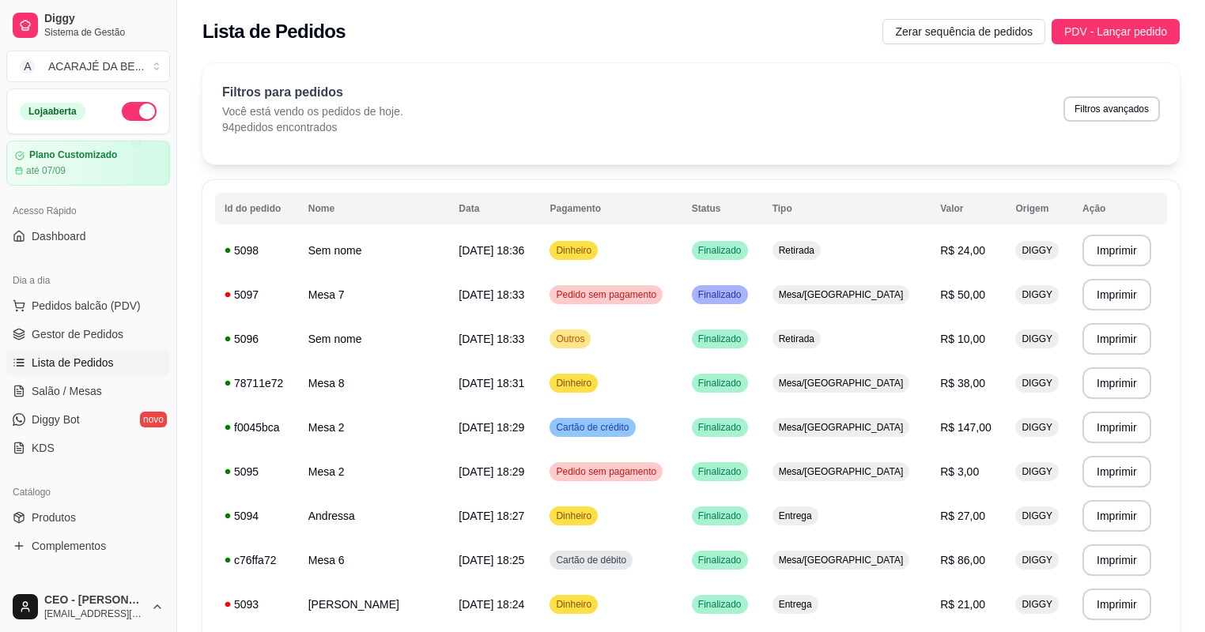
click at [89, 348] on ul "Pedidos balcão (PDV) Gestor de Pedidos Lista de Pedidos Salão / Mesas Diggy Bot…" at bounding box center [88, 377] width 164 height 168
click at [98, 335] on span "Gestor de Pedidos" at bounding box center [78, 334] width 92 height 16
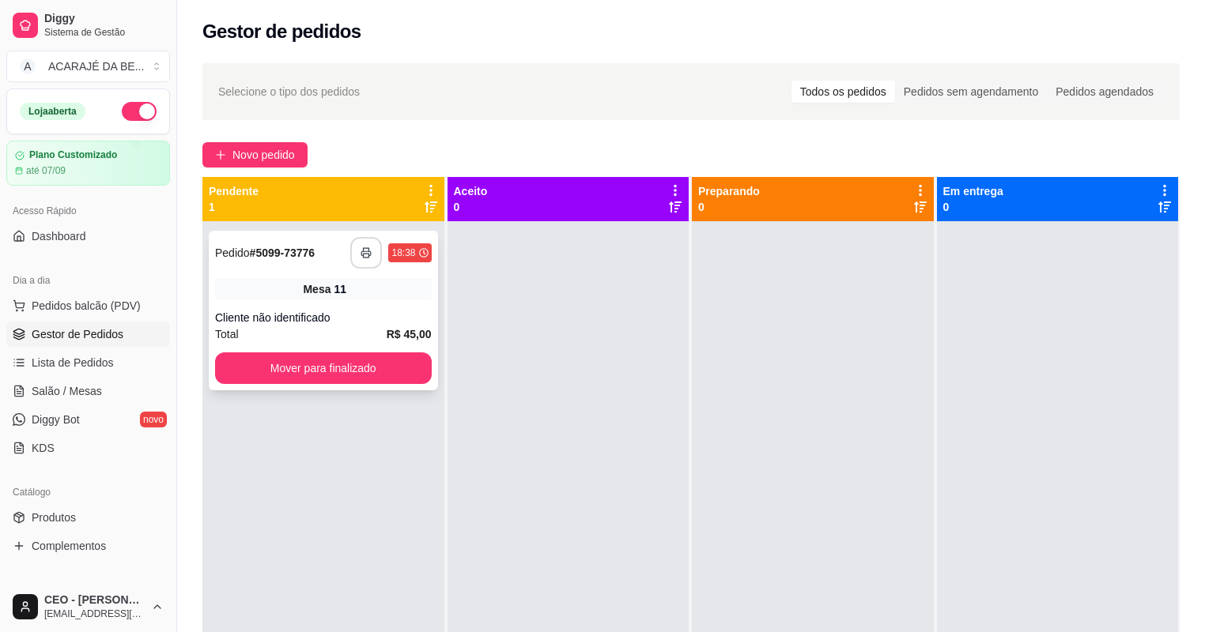
click at [368, 249] on icon "button" at bounding box center [365, 252] width 11 height 11
click at [349, 370] on button "Mover para finalizado" at bounding box center [323, 369] width 217 height 32
click at [564, 326] on div at bounding box center [568, 537] width 242 height 632
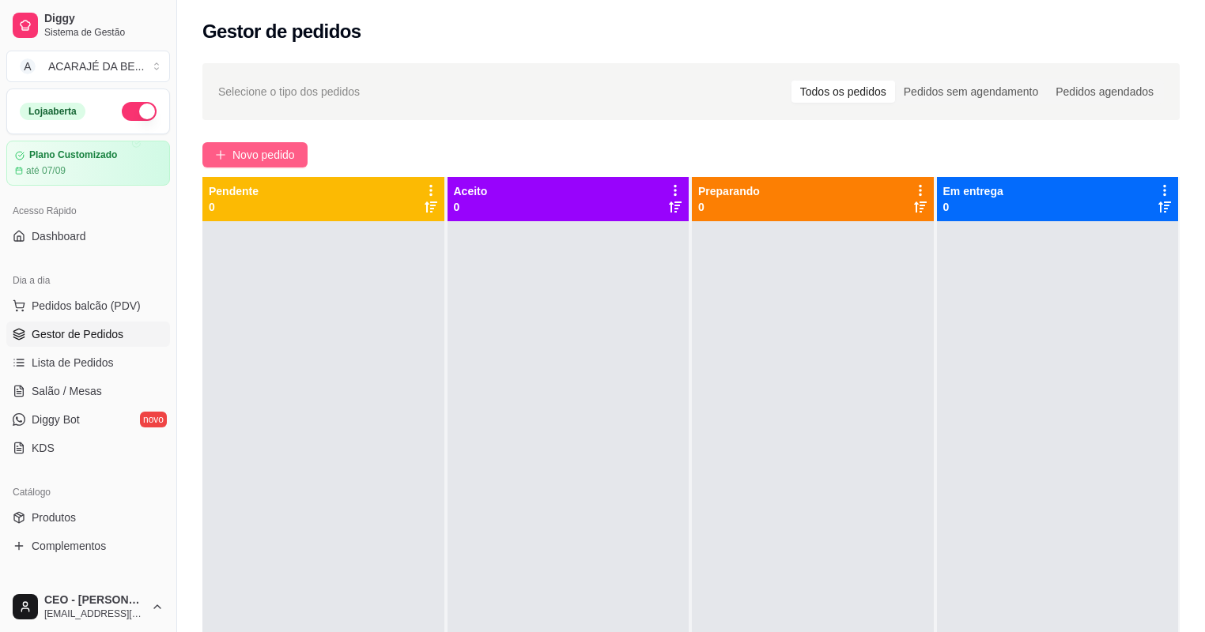
click at [266, 152] on span "Novo pedido" at bounding box center [263, 154] width 62 height 17
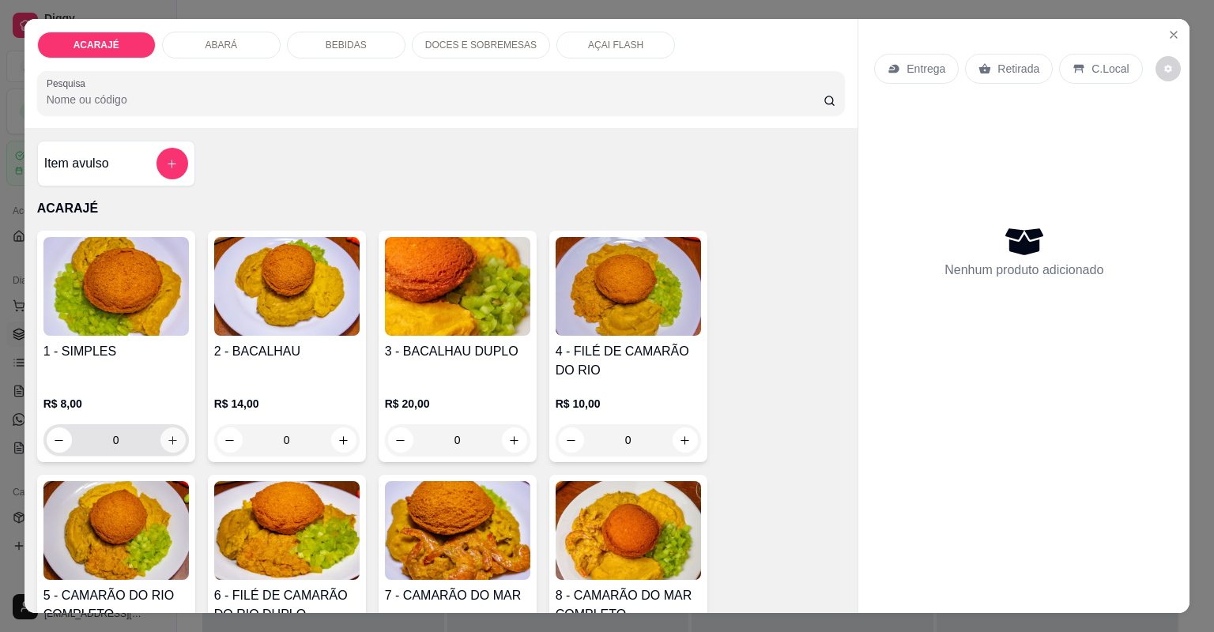
click at [176, 439] on button "increase-product-quantity" at bounding box center [172, 440] width 25 height 25
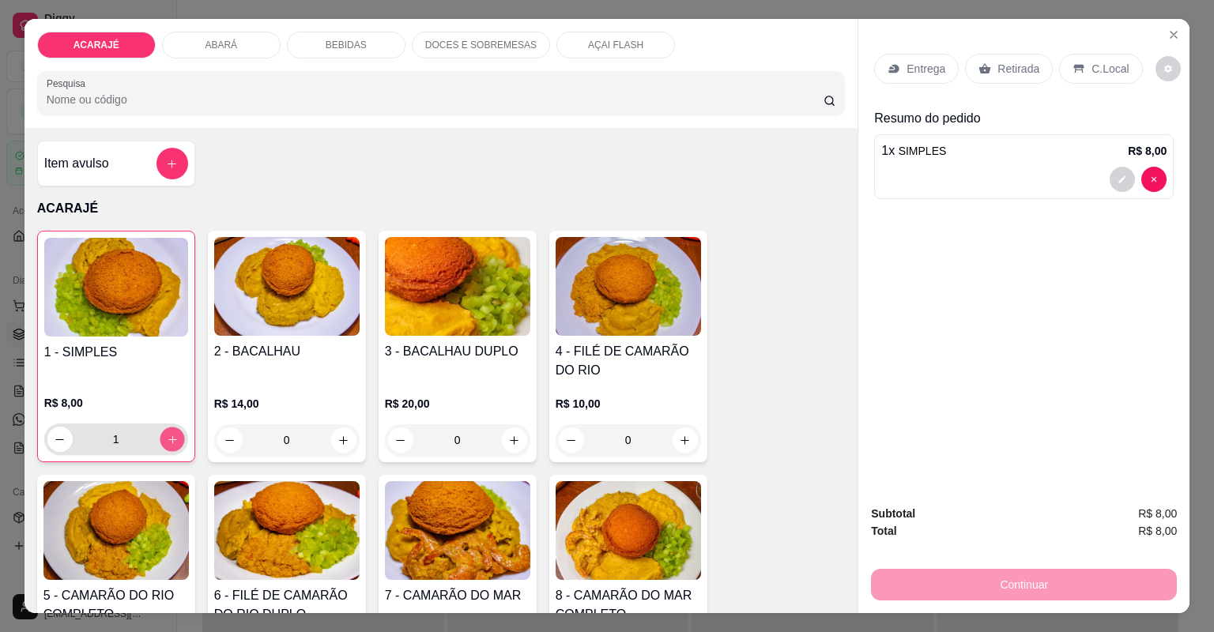
click at [172, 436] on icon "increase-product-quantity" at bounding box center [172, 440] width 12 height 12
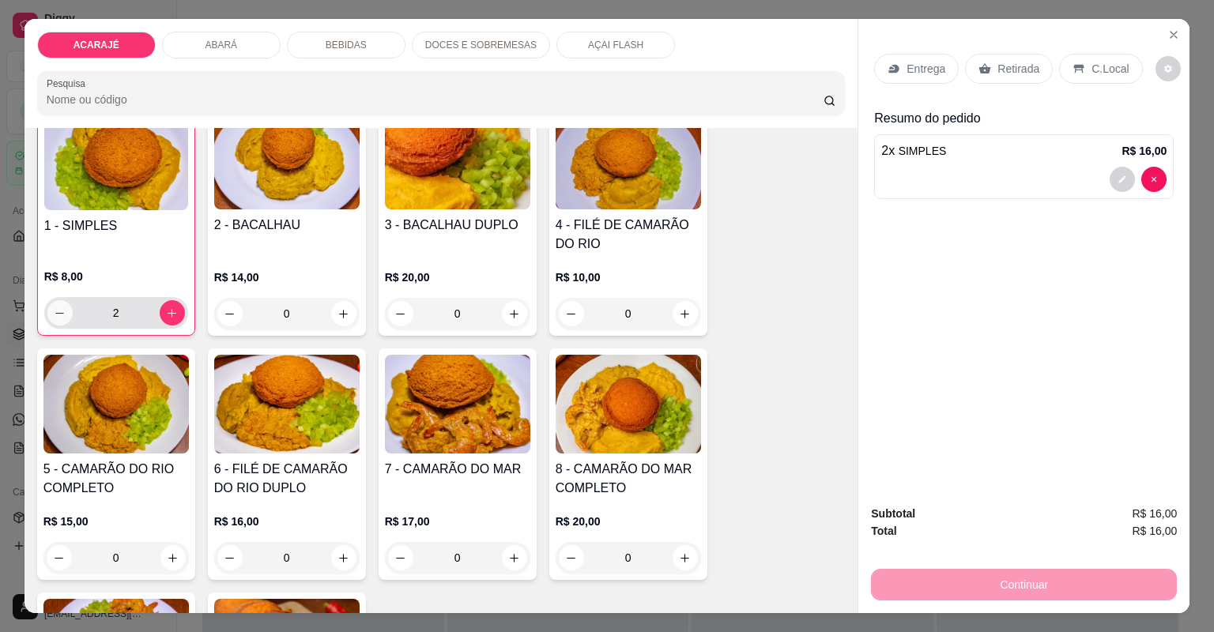
click at [54, 313] on icon "decrease-product-quantity" at bounding box center [60, 314] width 12 height 12
type input "1"
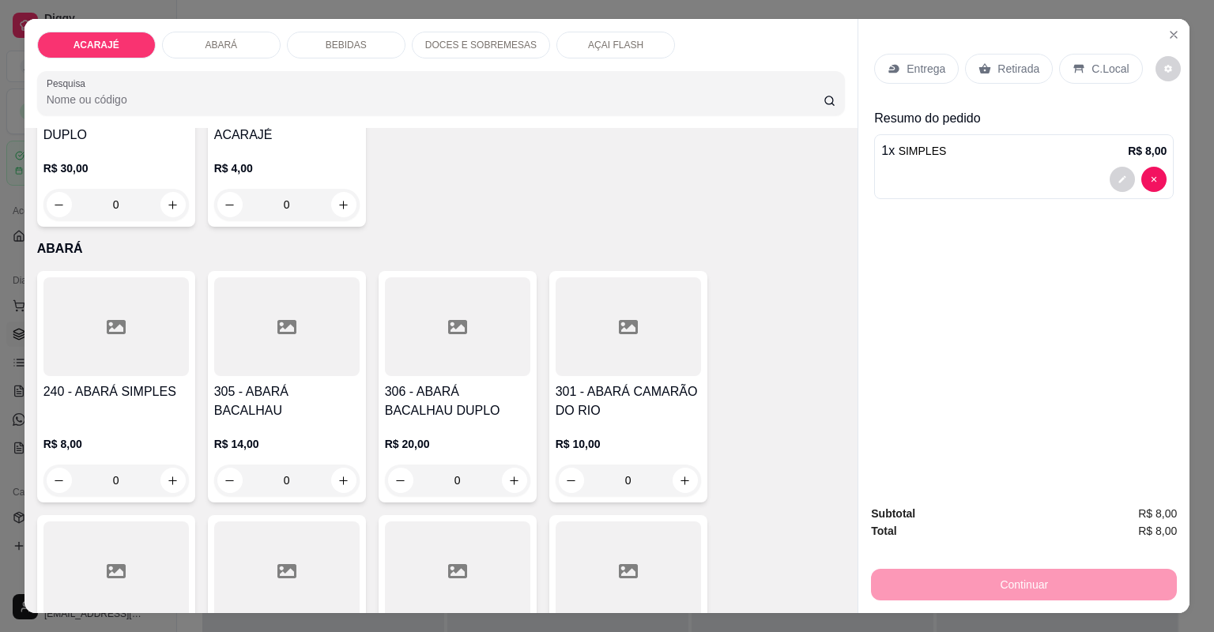
scroll to position [759, 0]
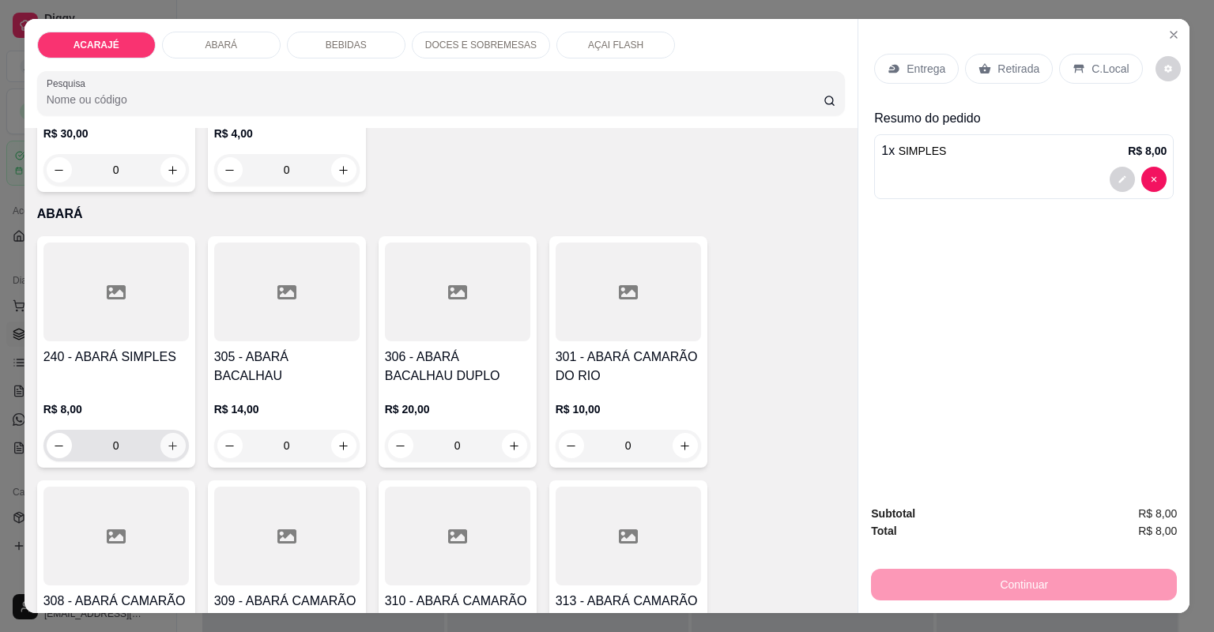
click at [168, 443] on button "increase-product-quantity" at bounding box center [172, 445] width 25 height 25
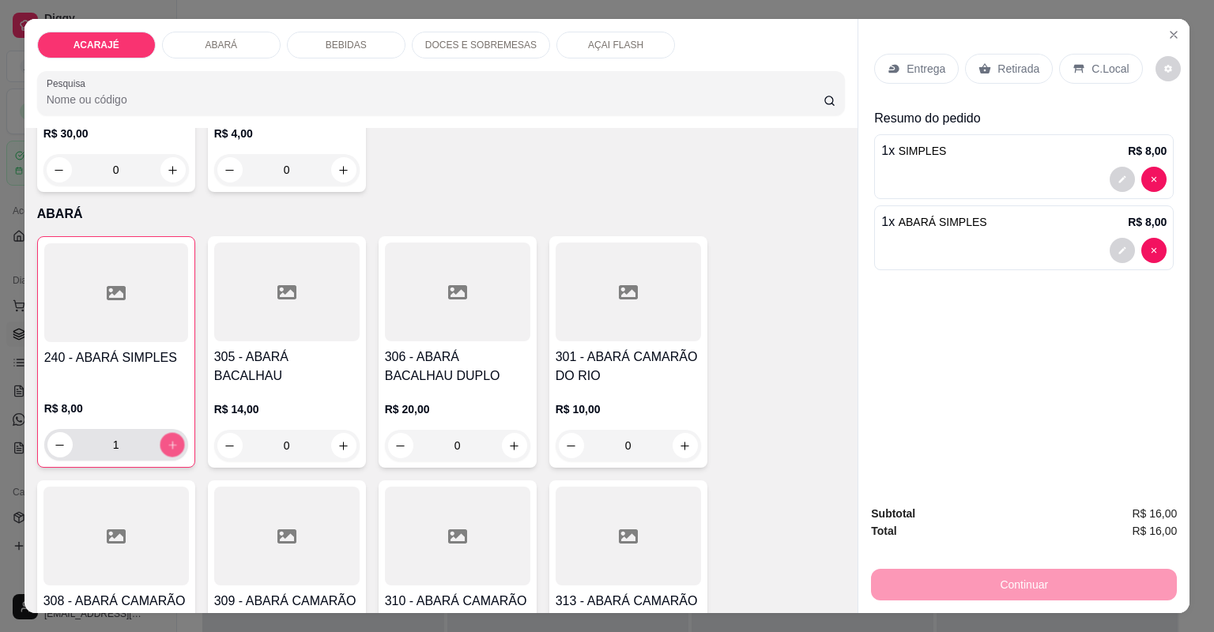
click at [166, 440] on icon "increase-product-quantity" at bounding box center [172, 446] width 12 height 12
type input "2"
click at [924, 72] on p "Entrega" at bounding box center [926, 69] width 39 height 16
drag, startPoint x: 995, startPoint y: 58, endPoint x: 972, endPoint y: 71, distance: 25.9
click at [992, 59] on div "Retirada" at bounding box center [1009, 69] width 88 height 30
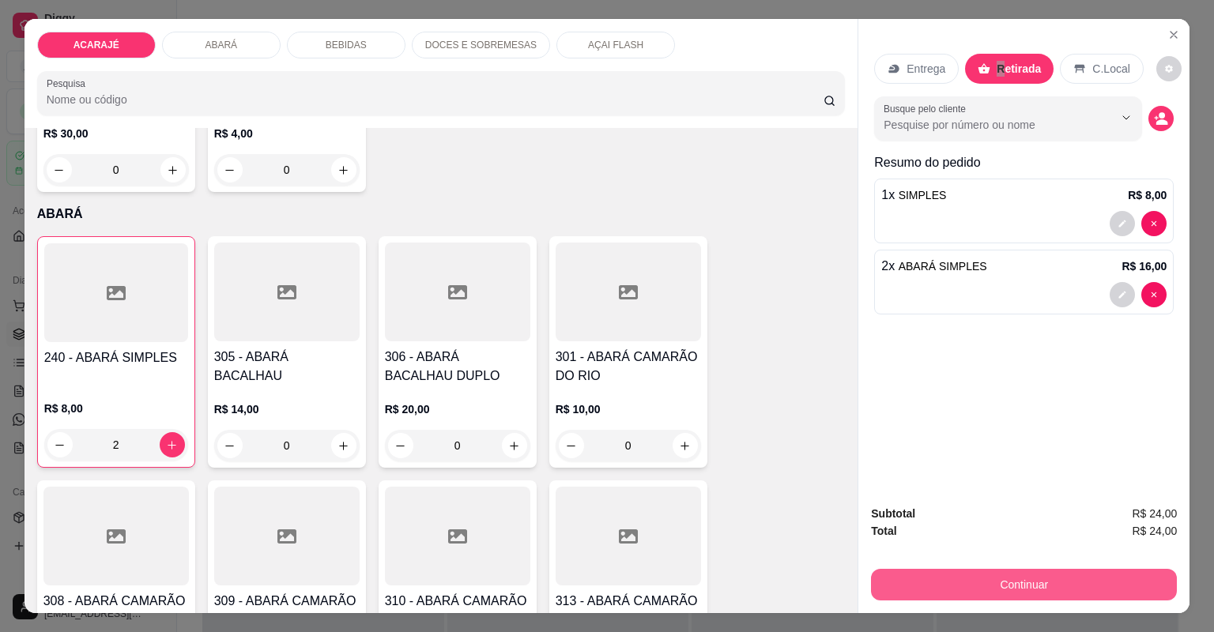
click at [1048, 582] on button "Continuar" at bounding box center [1024, 585] width 306 height 32
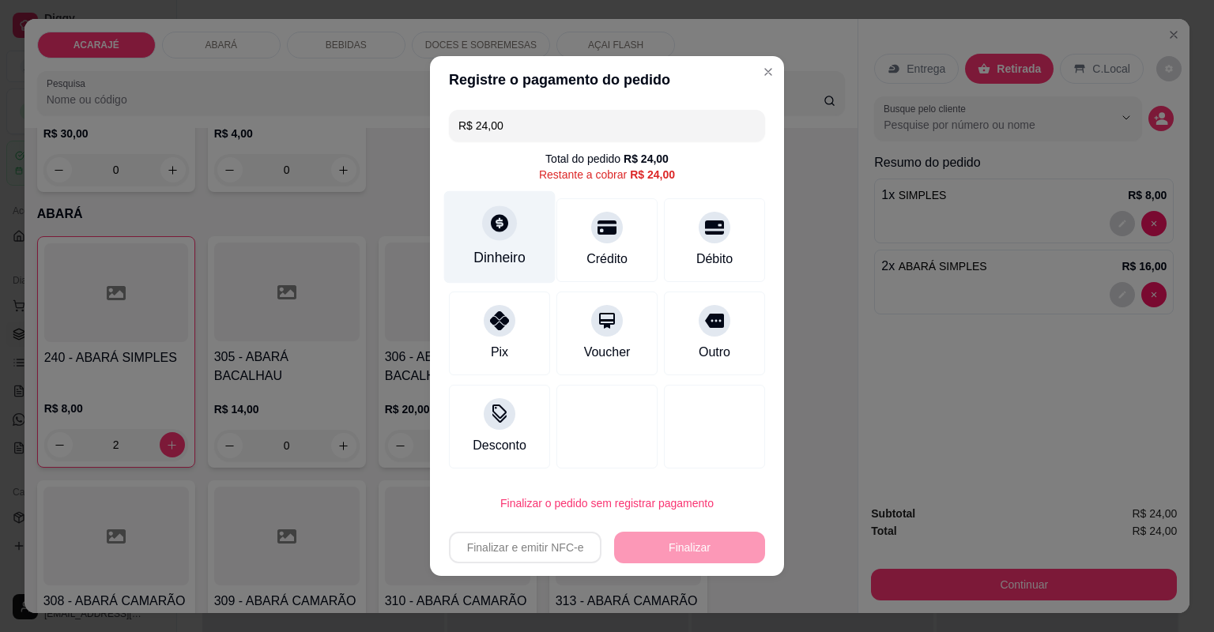
click at [500, 255] on div "Dinheiro" at bounding box center [500, 257] width 52 height 21
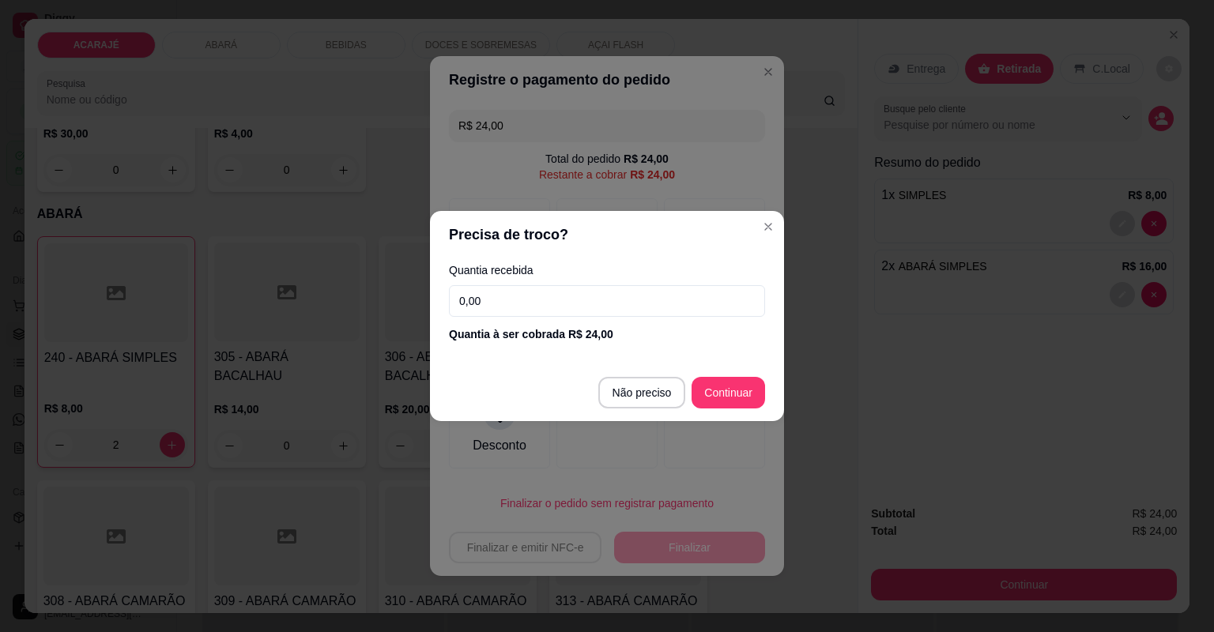
click at [556, 310] on input "0,00" at bounding box center [607, 301] width 316 height 32
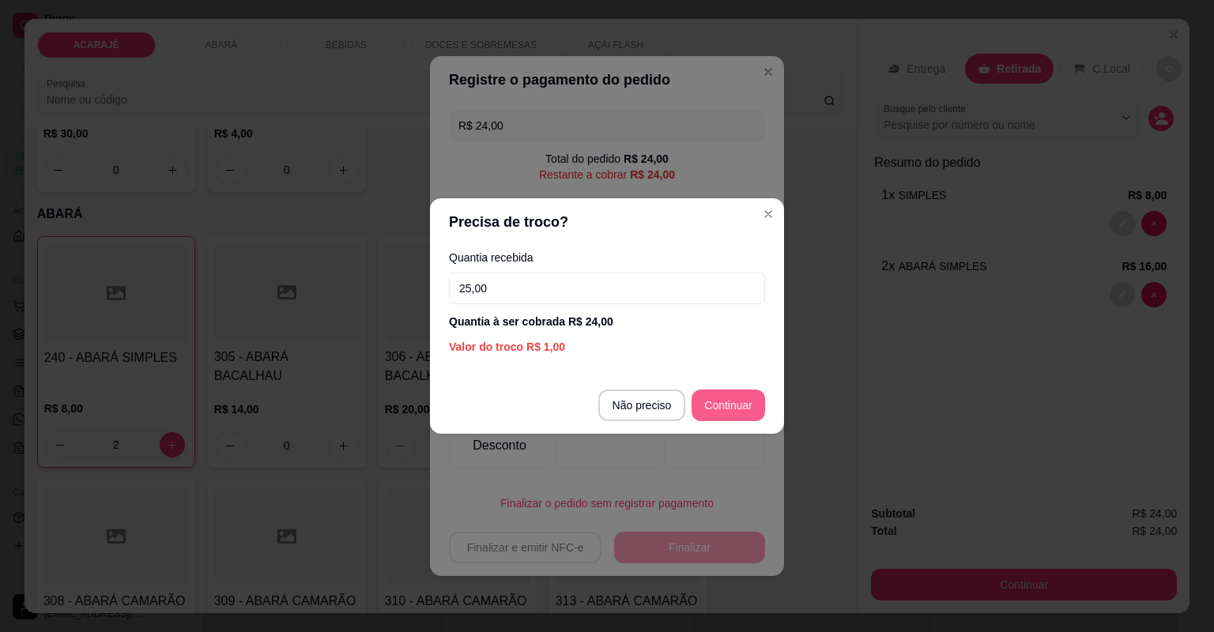
type input "25,00"
type input "R$ 0,00"
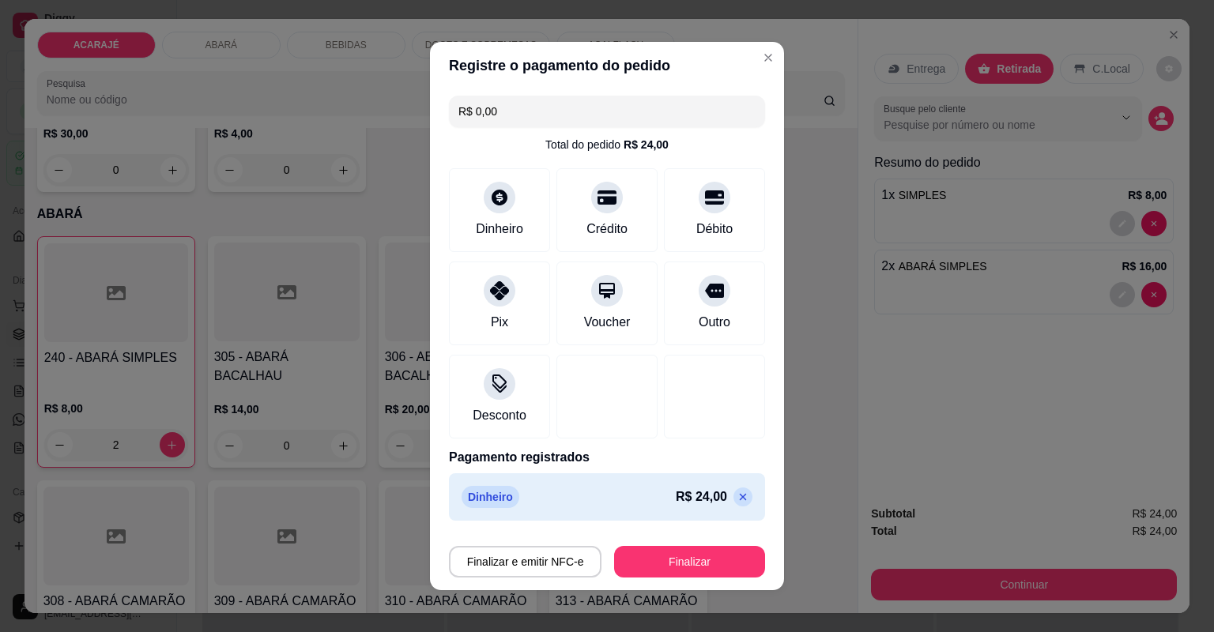
click at [709, 544] on div "Finalizar e emitir NFC-e Finalizar" at bounding box center [607, 559] width 316 height 38
click at [706, 553] on button "Finalizar" at bounding box center [690, 562] width 146 height 31
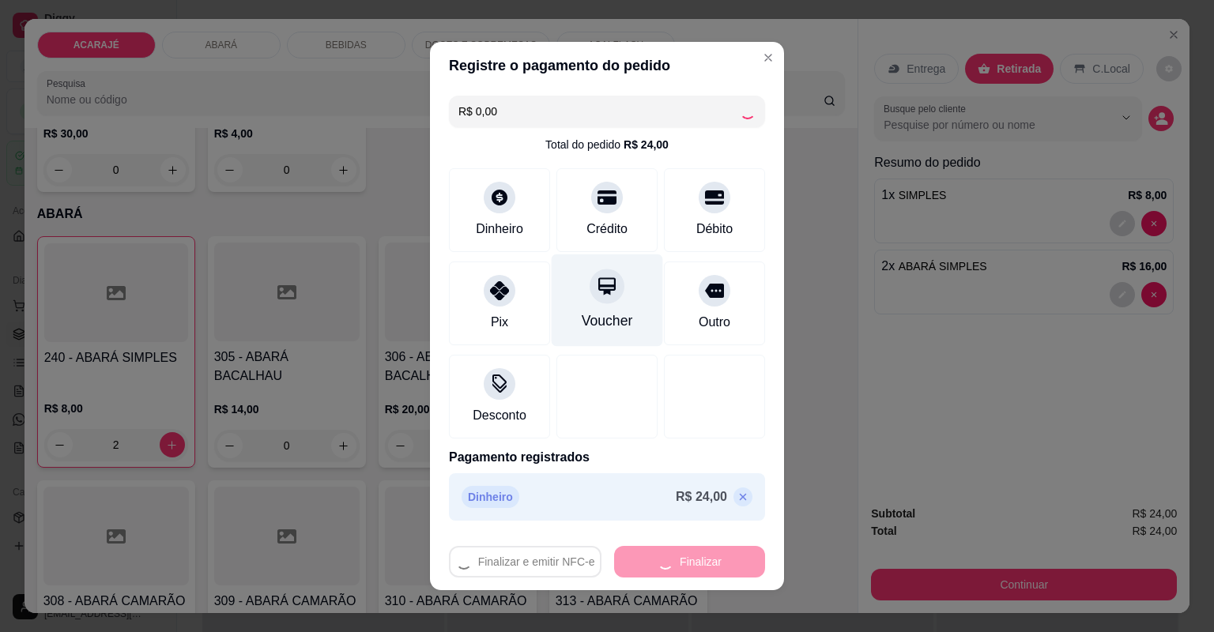
type input "0"
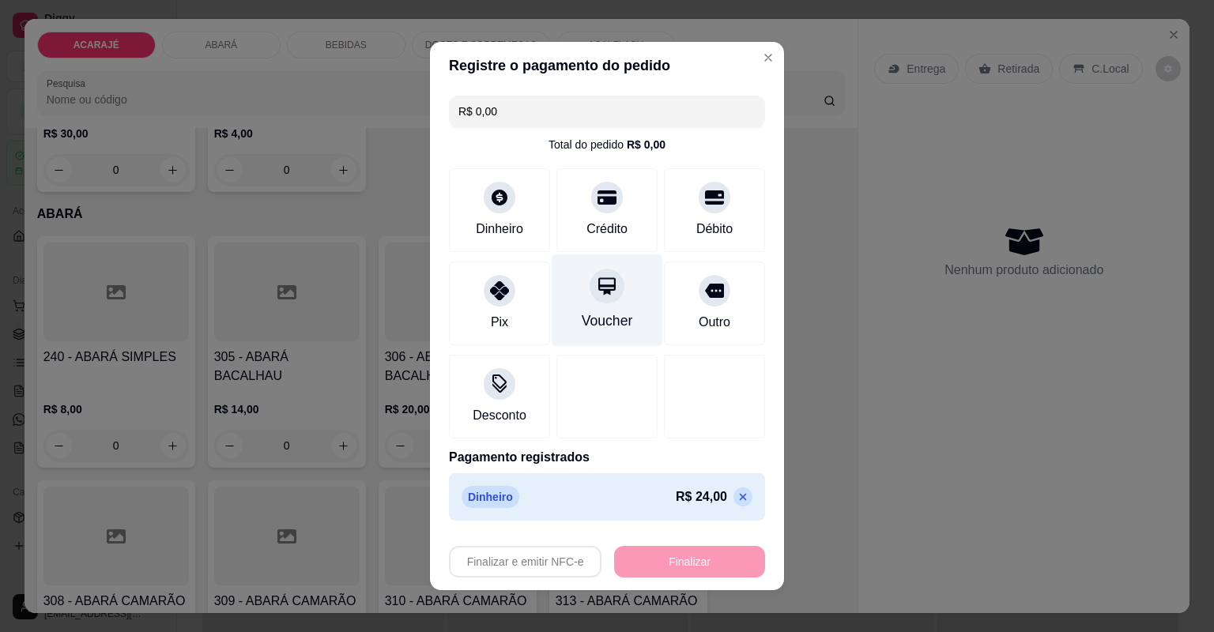
type input "-R$ 24,00"
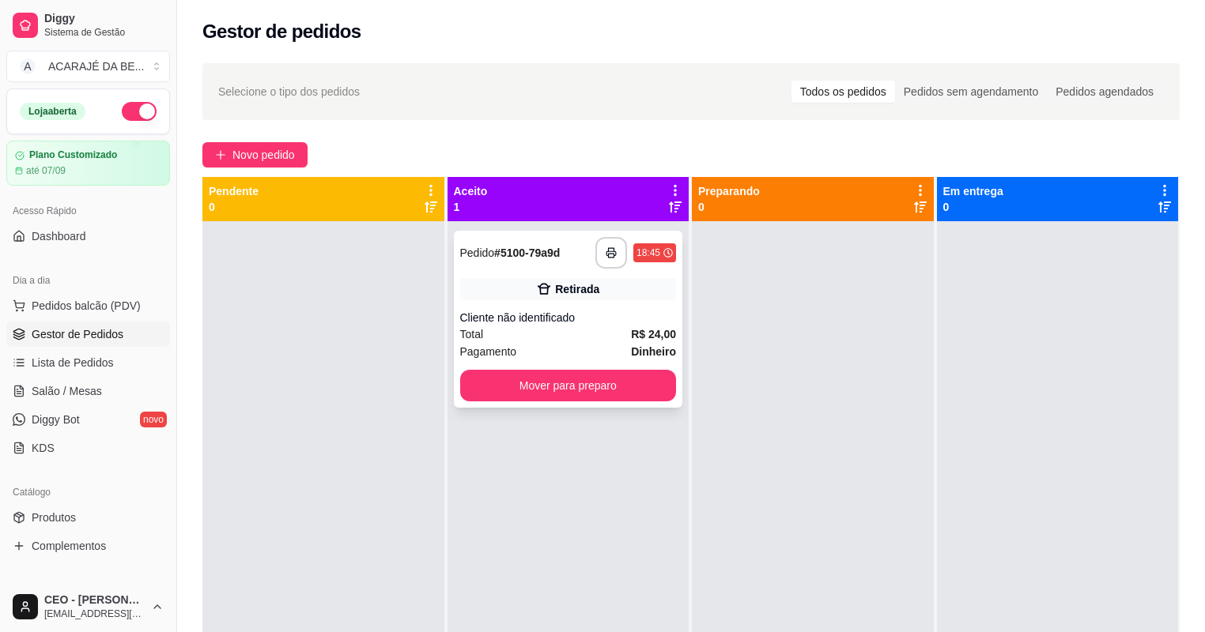
click at [607, 314] on div "Cliente não identificado" at bounding box center [568, 318] width 217 height 16
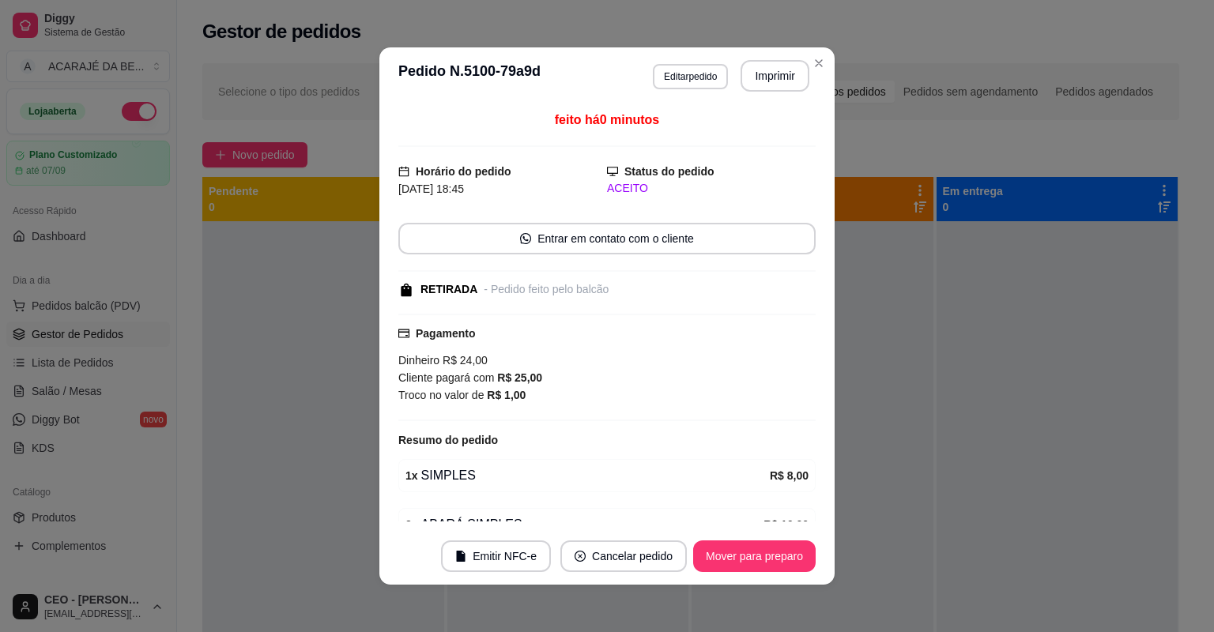
click at [754, 535] on footer "Emitir NFC-e Cancelar pedido Mover para preparo" at bounding box center [606, 556] width 455 height 57
click at [755, 540] on footer "Emitir NFC-e Cancelar pedido Mover para preparo" at bounding box center [606, 556] width 455 height 57
click at [757, 549] on button "Mover para preparo" at bounding box center [754, 557] width 119 height 31
click at [757, 549] on div "Mover para preparo" at bounding box center [743, 557] width 145 height 32
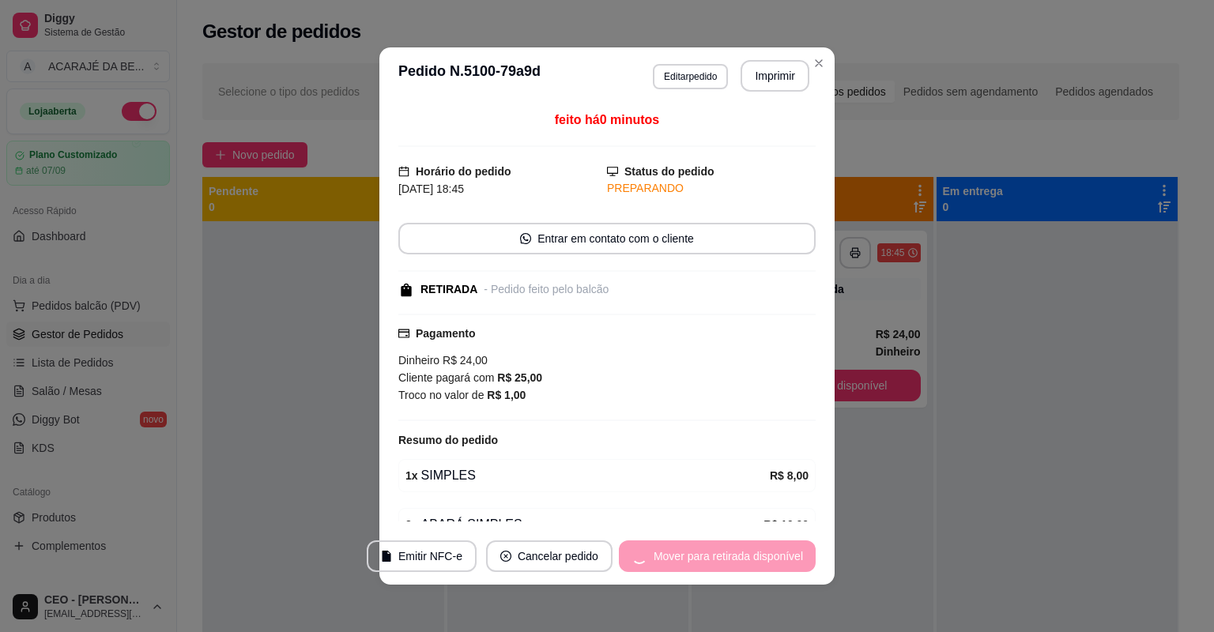
click at [757, 549] on div "Mover para retirada disponível" at bounding box center [717, 557] width 197 height 32
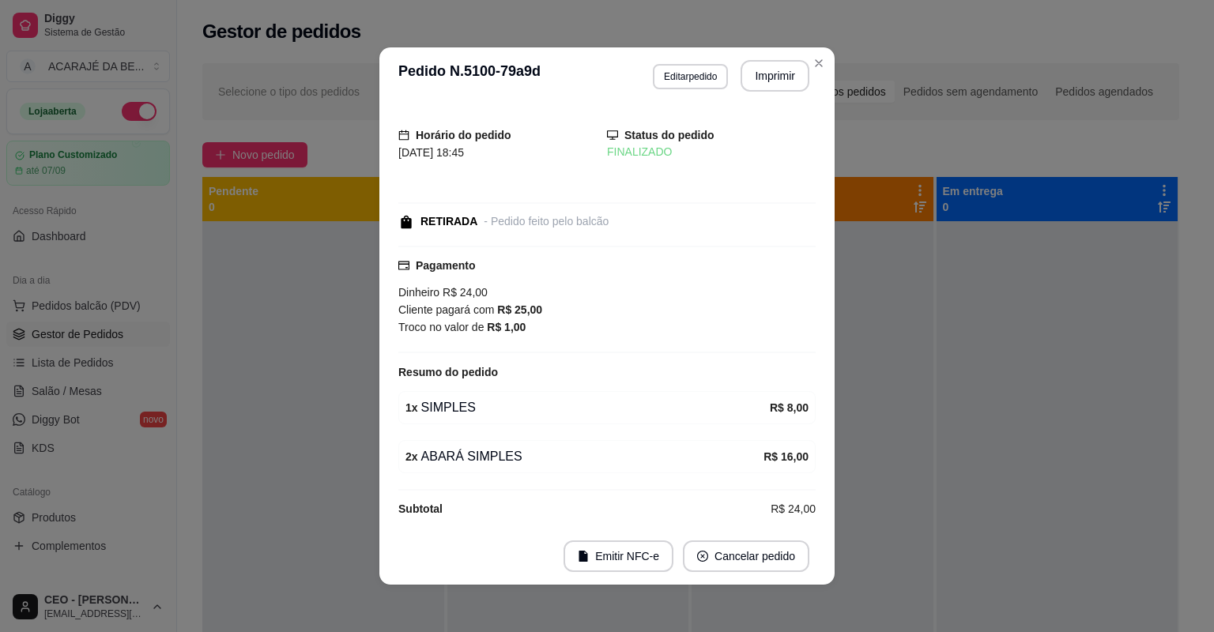
click at [775, 111] on div "Horário do pedido 30/08/2025 18:45 Status do pedido FINALIZADO RETIRADA - Pedid…" at bounding box center [606, 316] width 417 height 411
click at [772, 70] on button "Imprimir" at bounding box center [775, 76] width 69 height 32
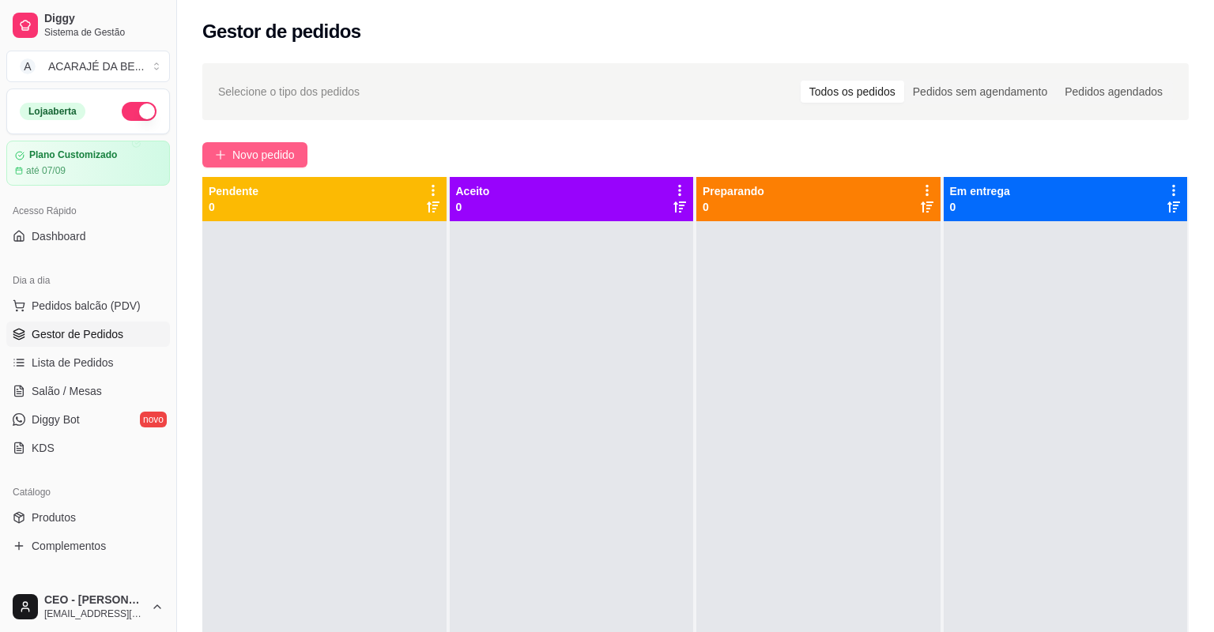
click at [266, 153] on span "Novo pedido" at bounding box center [263, 154] width 62 height 17
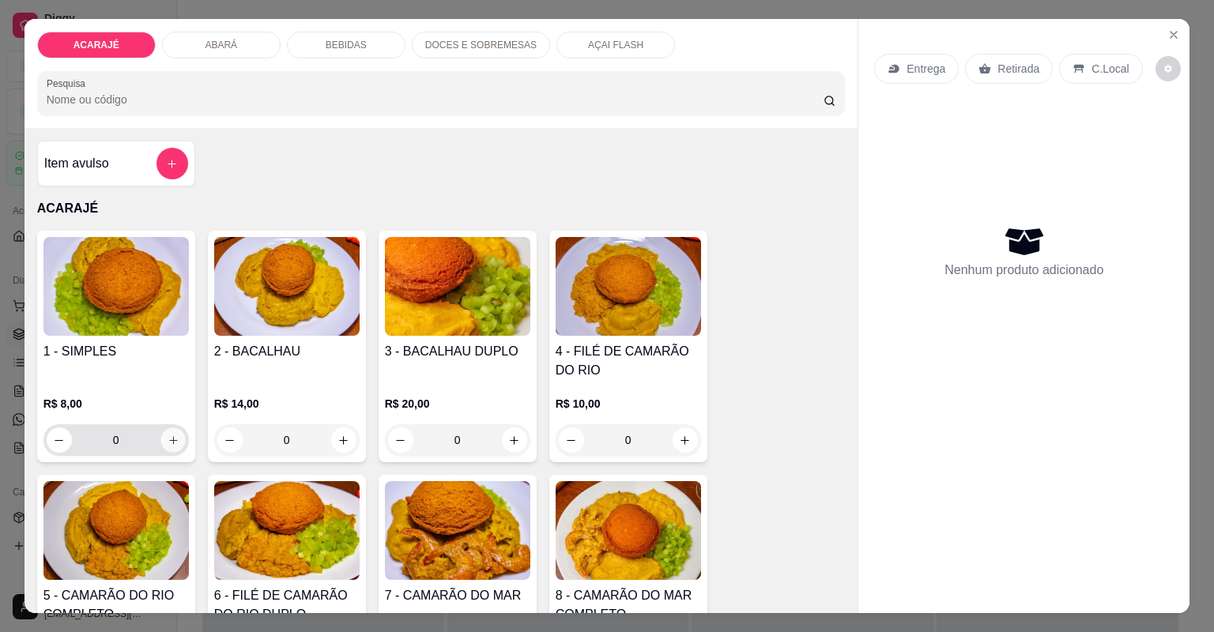
click at [169, 451] on button "increase-product-quantity" at bounding box center [172, 440] width 25 height 25
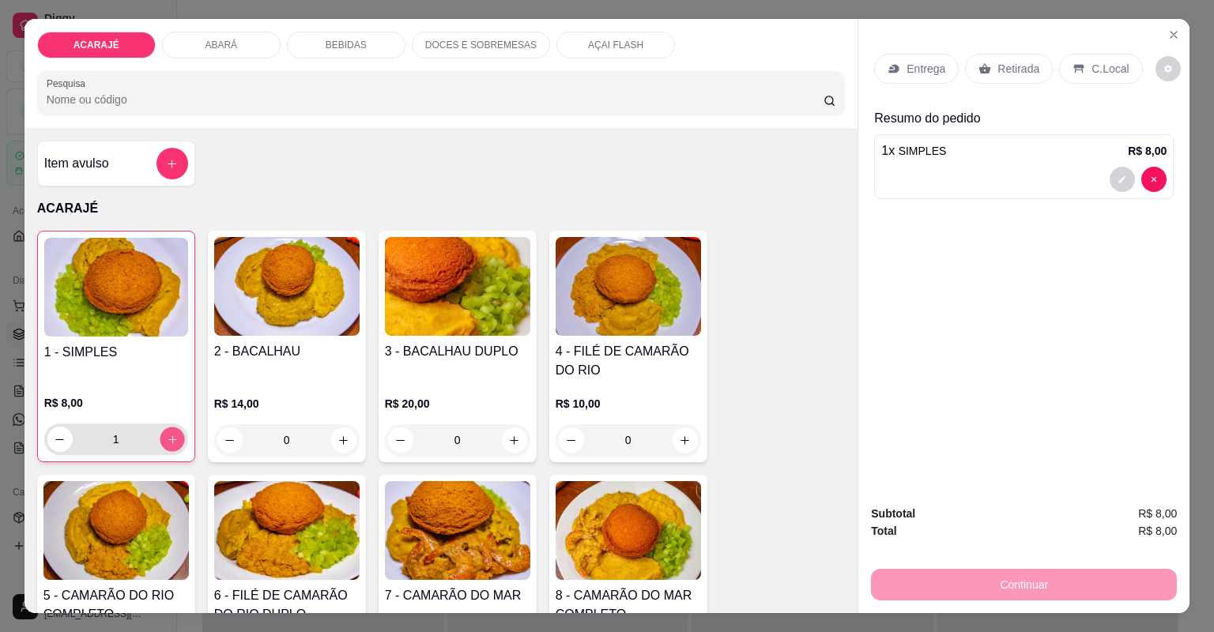
click at [169, 451] on button "increase-product-quantity" at bounding box center [172, 439] width 25 height 25
type input "2"
click at [679, 436] on icon "increase-product-quantity" at bounding box center [685, 441] width 12 height 12
type input "1"
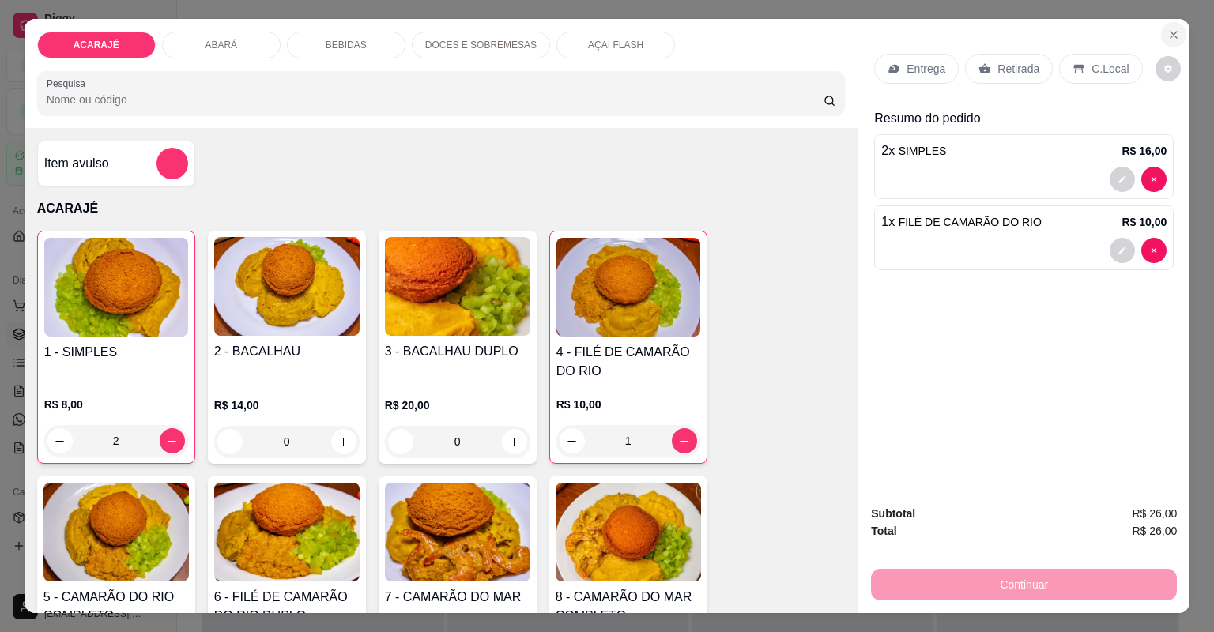
click at [1161, 37] on button "Close" at bounding box center [1173, 34] width 25 height 25
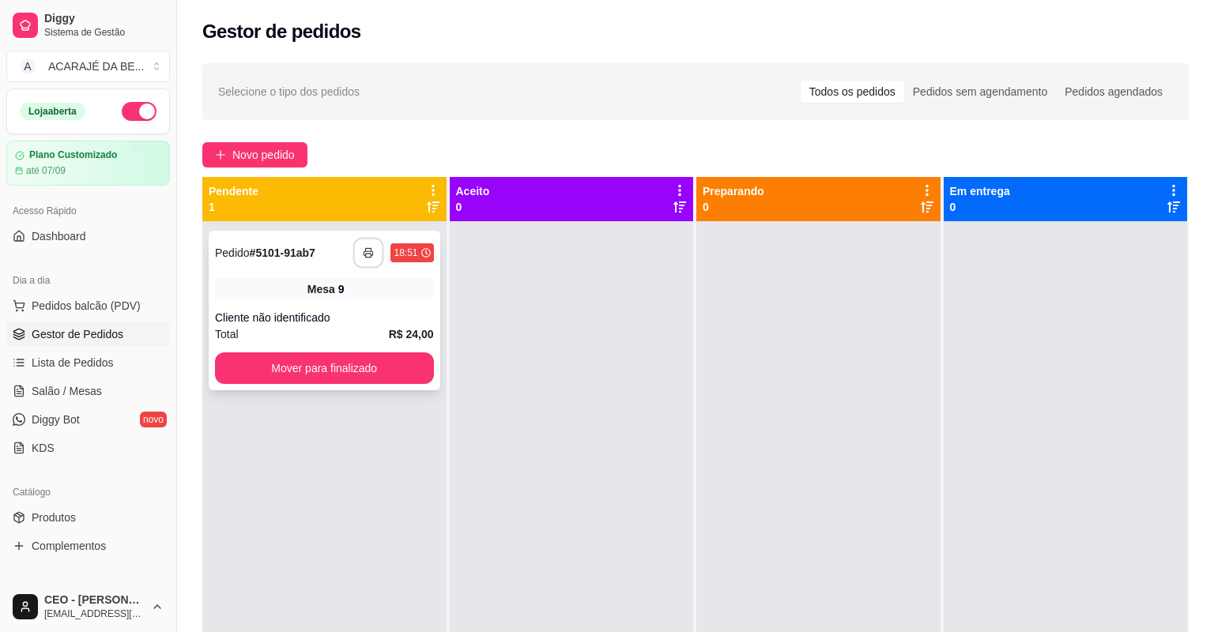
click at [374, 247] on button "button" at bounding box center [368, 253] width 31 height 31
click at [404, 359] on button "Mover para finalizado" at bounding box center [324, 369] width 219 height 32
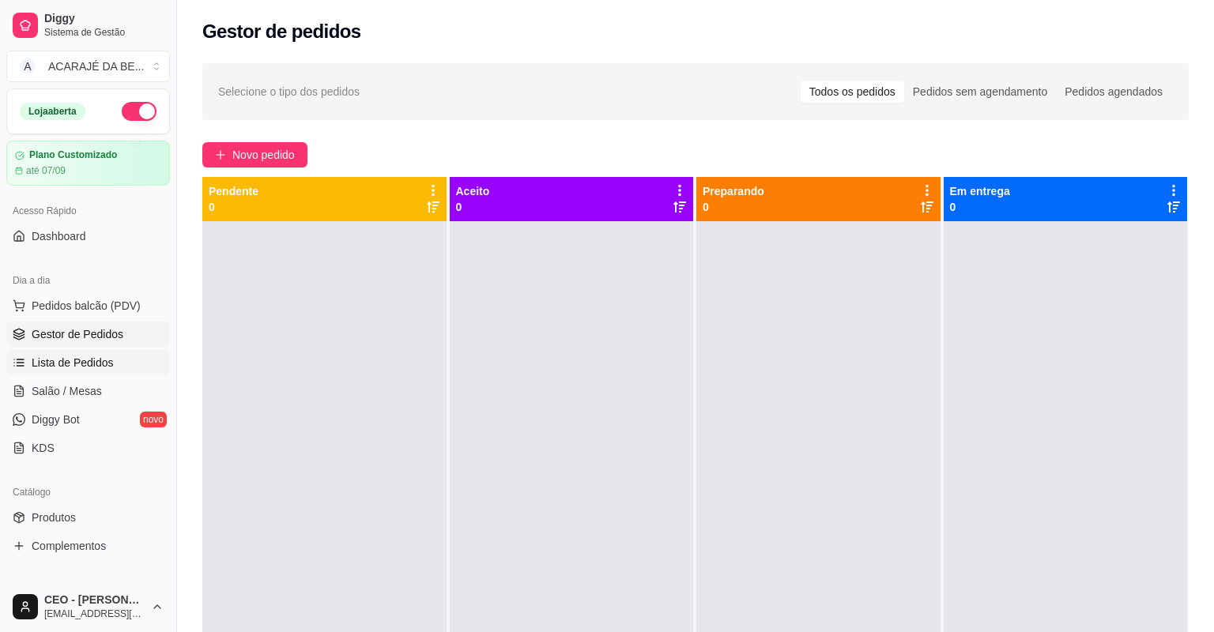
click at [123, 373] on link "Lista de Pedidos" at bounding box center [88, 362] width 164 height 25
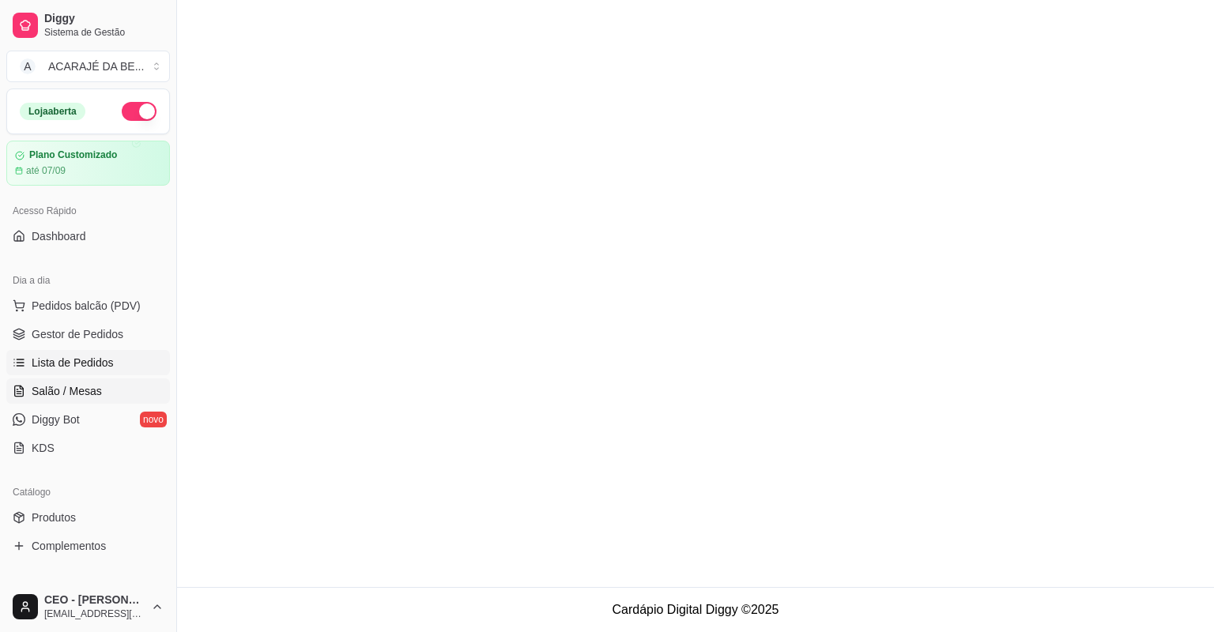
click at [121, 386] on link "Salão / Mesas" at bounding box center [88, 391] width 164 height 25
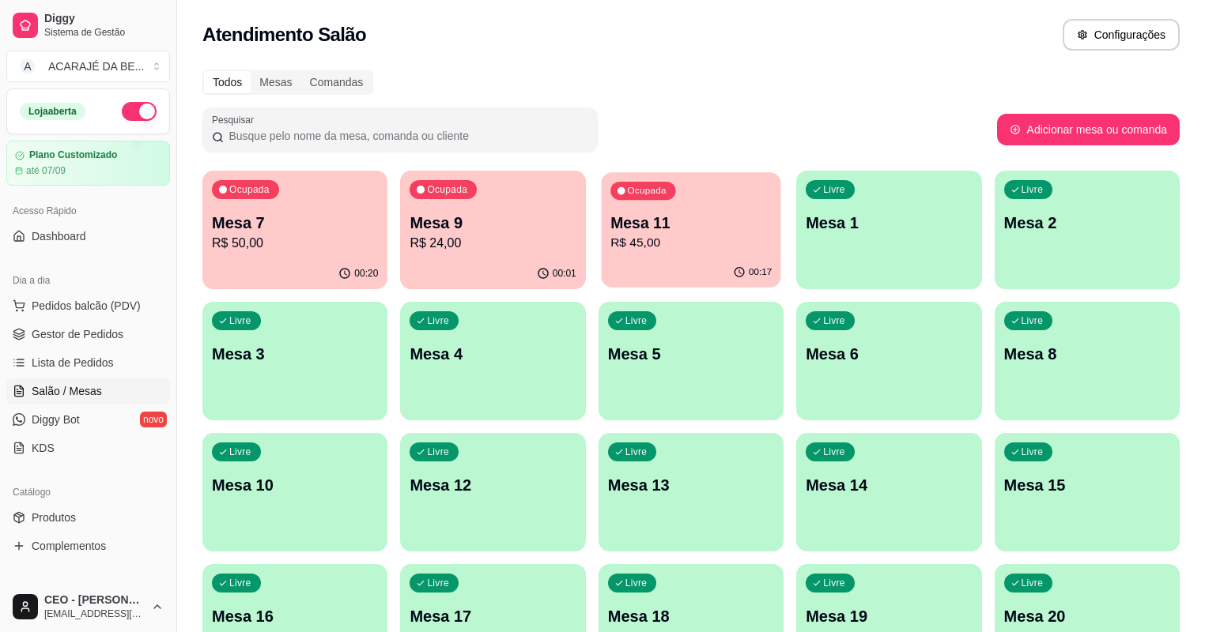
click at [644, 239] on p "R$ 45,00" at bounding box center [690, 243] width 161 height 18
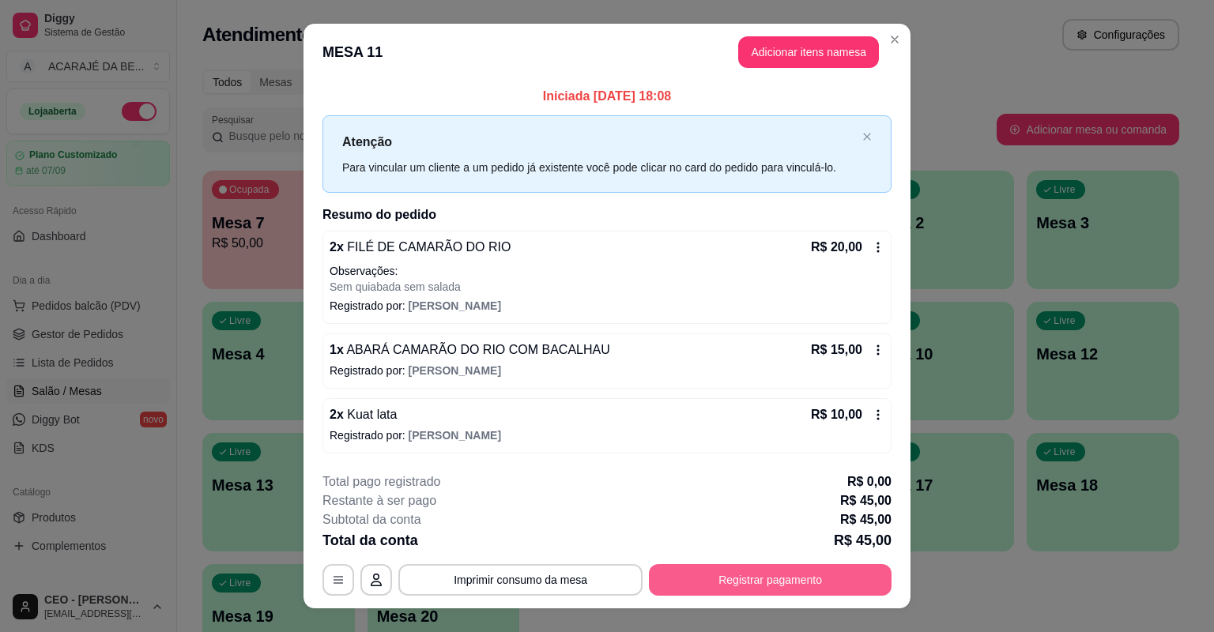
click at [761, 577] on button "Registrar pagamento" at bounding box center [770, 580] width 243 height 32
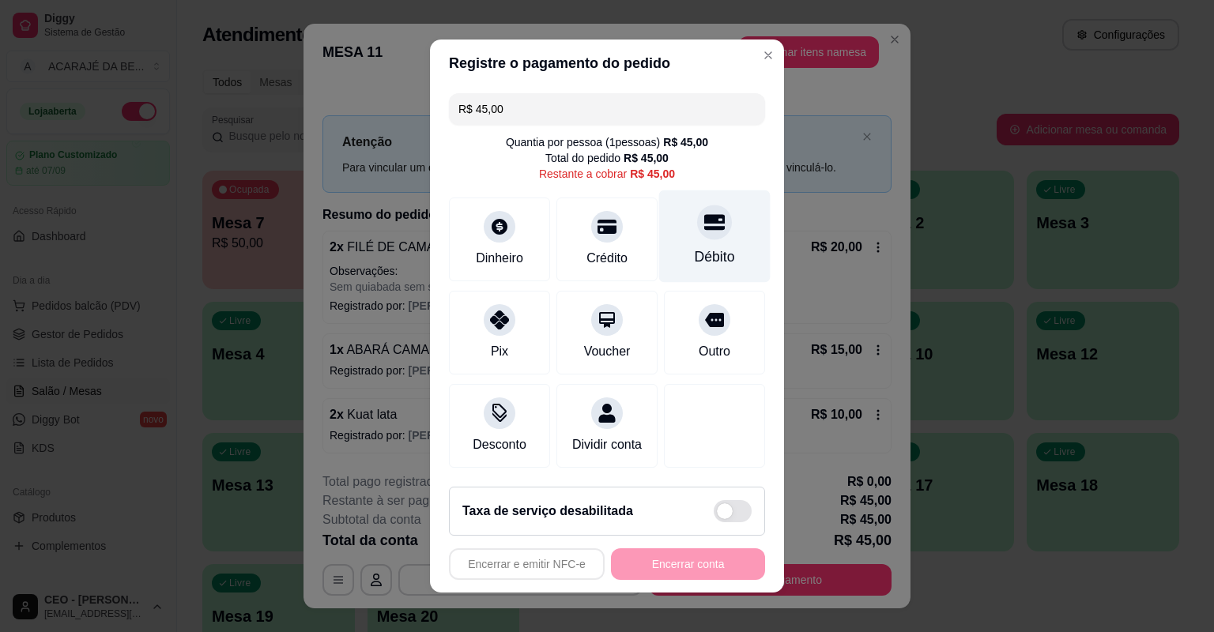
drag, startPoint x: 696, startPoint y: 219, endPoint x: 708, endPoint y: 246, distance: 29.7
click at [704, 219] on icon at bounding box center [714, 223] width 21 height 16
type input "R$ 0,00"
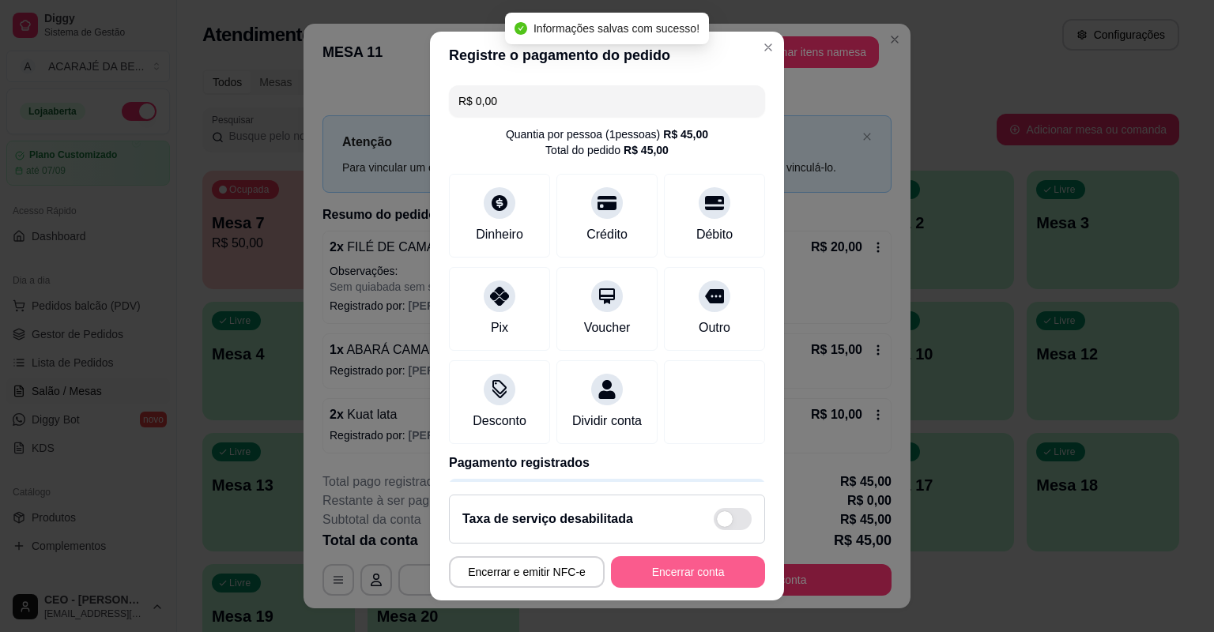
click at [727, 565] on button "Encerrar conta" at bounding box center [688, 573] width 154 height 32
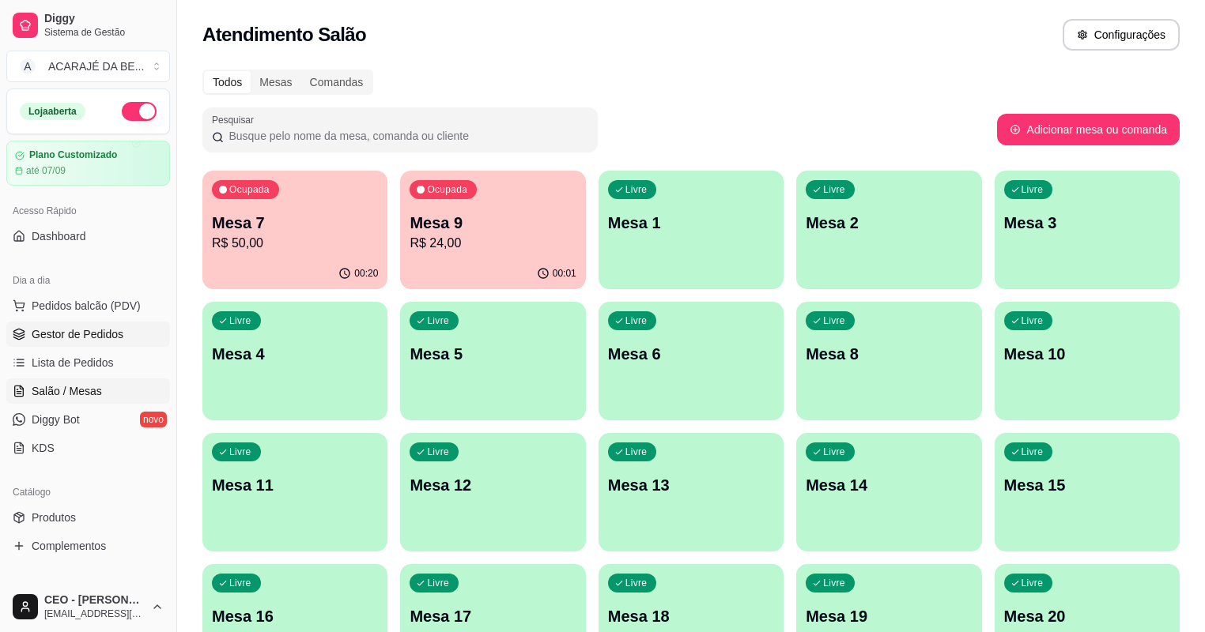
click at [92, 326] on span "Gestor de Pedidos" at bounding box center [78, 334] width 92 height 16
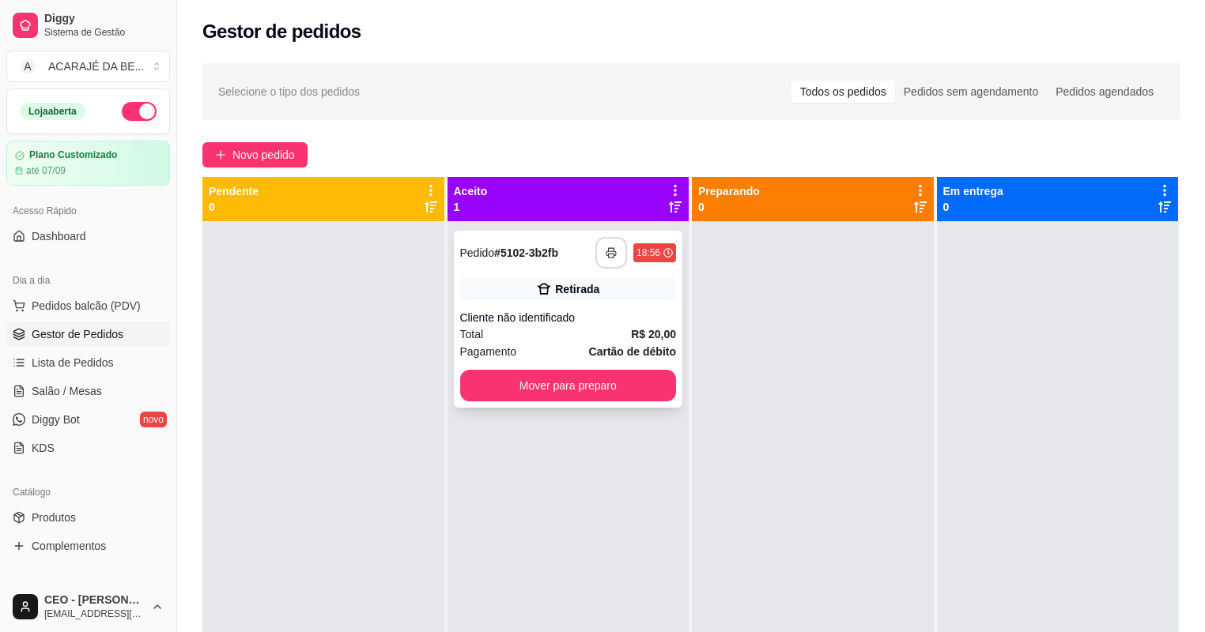
click at [623, 250] on button "button" at bounding box center [611, 253] width 32 height 32
click at [670, 370] on div "Mover para preparo" at bounding box center [568, 386] width 217 height 32
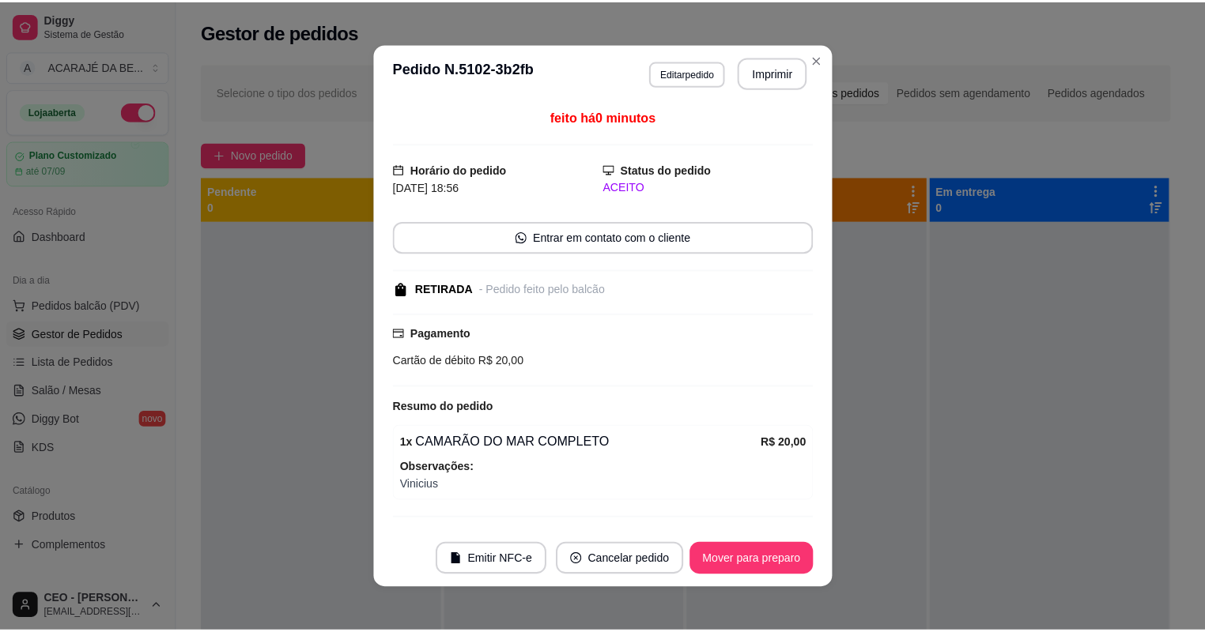
scroll to position [44, 0]
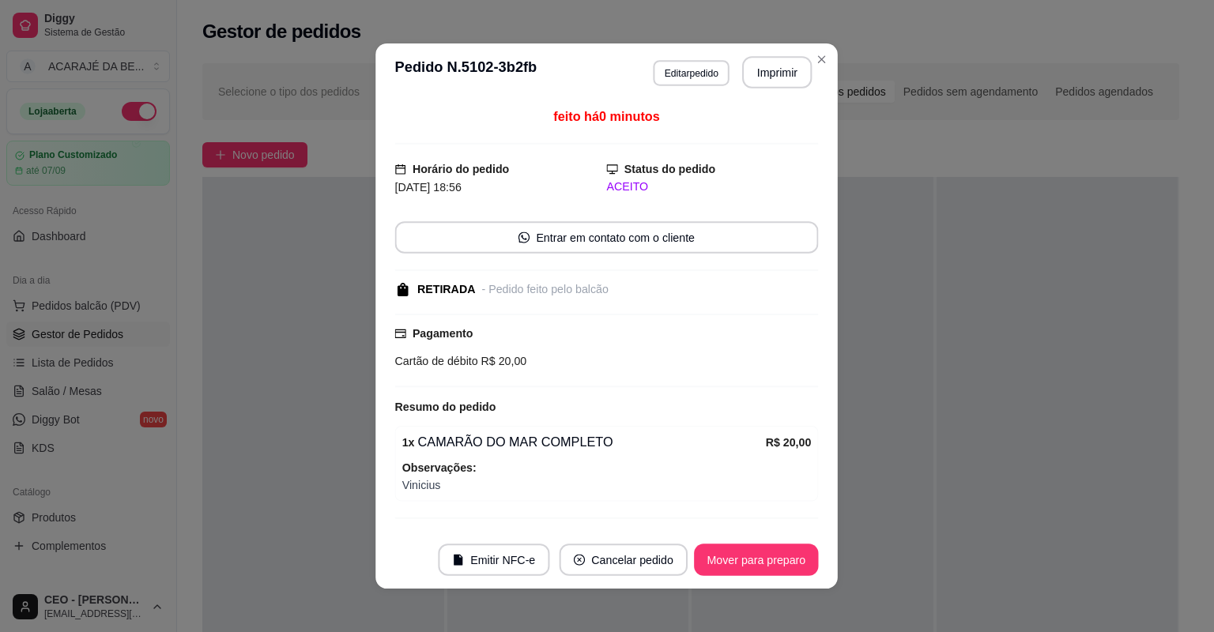
click at [652, 334] on div "Pagamento Cartão de débito R$ 20,00" at bounding box center [607, 347] width 424 height 45
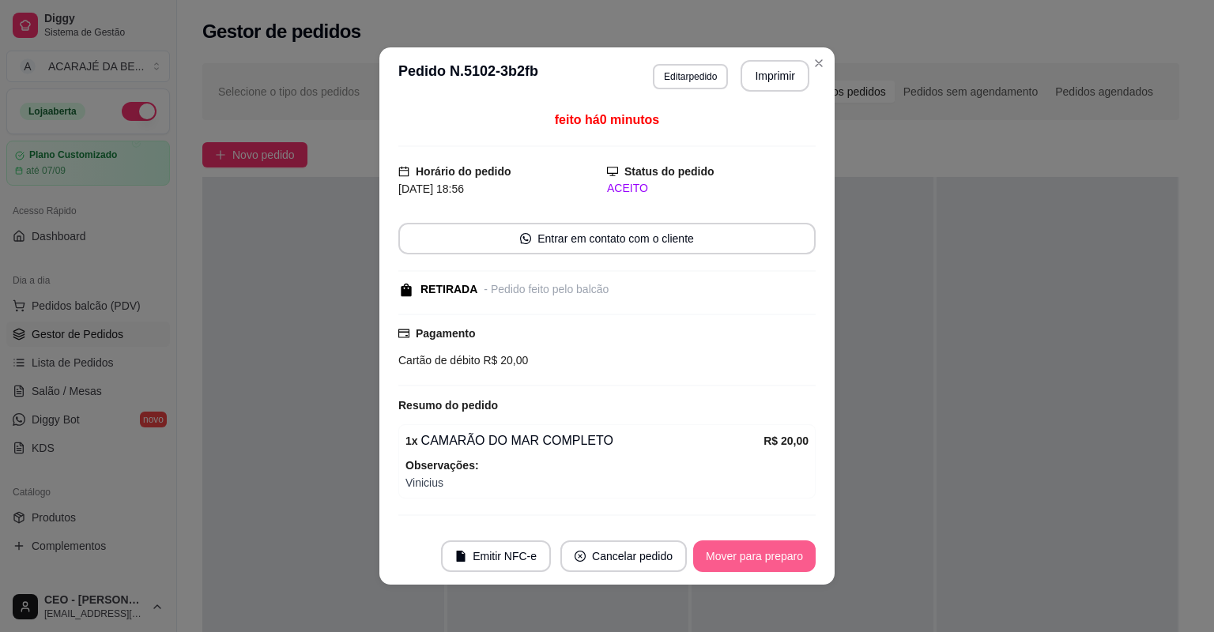
click at [755, 563] on button "Mover para preparo" at bounding box center [754, 557] width 123 height 32
click at [755, 561] on div "Mover para preparo" at bounding box center [754, 557] width 123 height 32
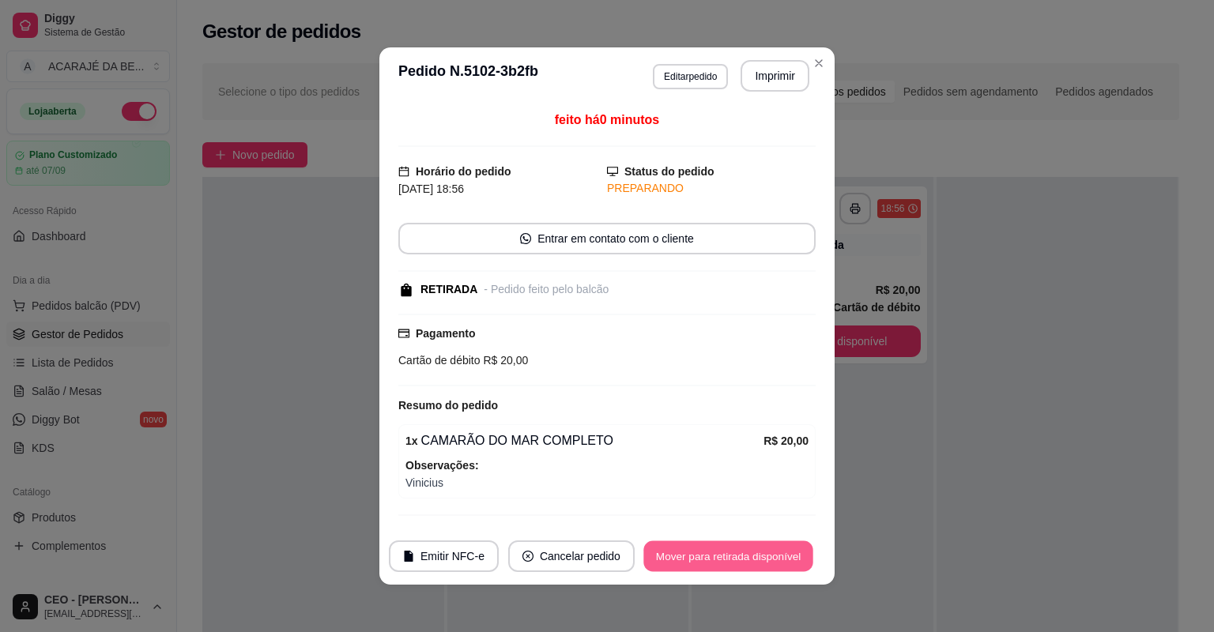
click at [794, 550] on button "Mover para retirada disponível" at bounding box center [728, 557] width 169 height 31
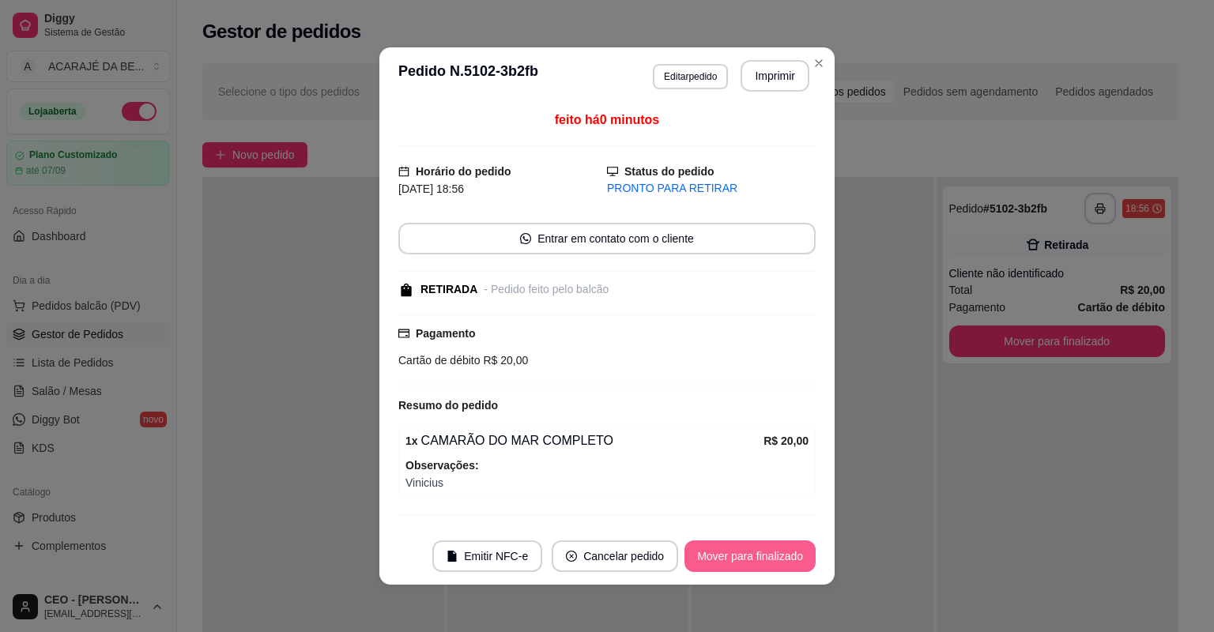
click at [793, 551] on button "Mover para finalizado" at bounding box center [750, 557] width 131 height 32
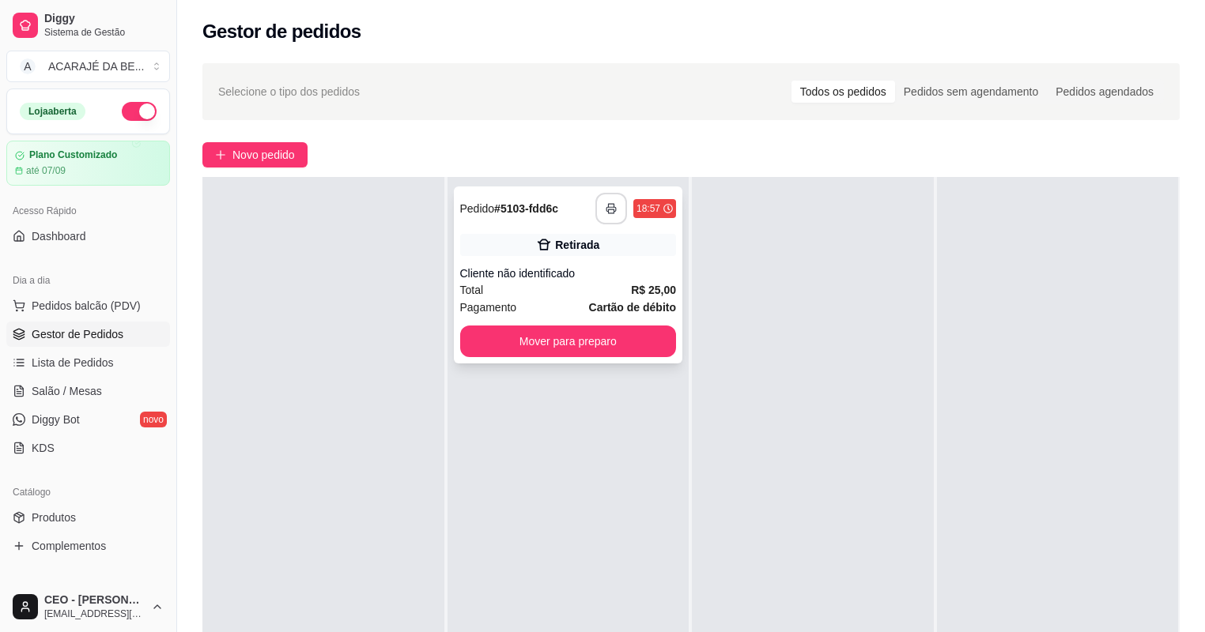
click at [611, 200] on button "button" at bounding box center [611, 209] width 32 height 32
click at [587, 351] on button "Mover para preparo" at bounding box center [567, 341] width 209 height 31
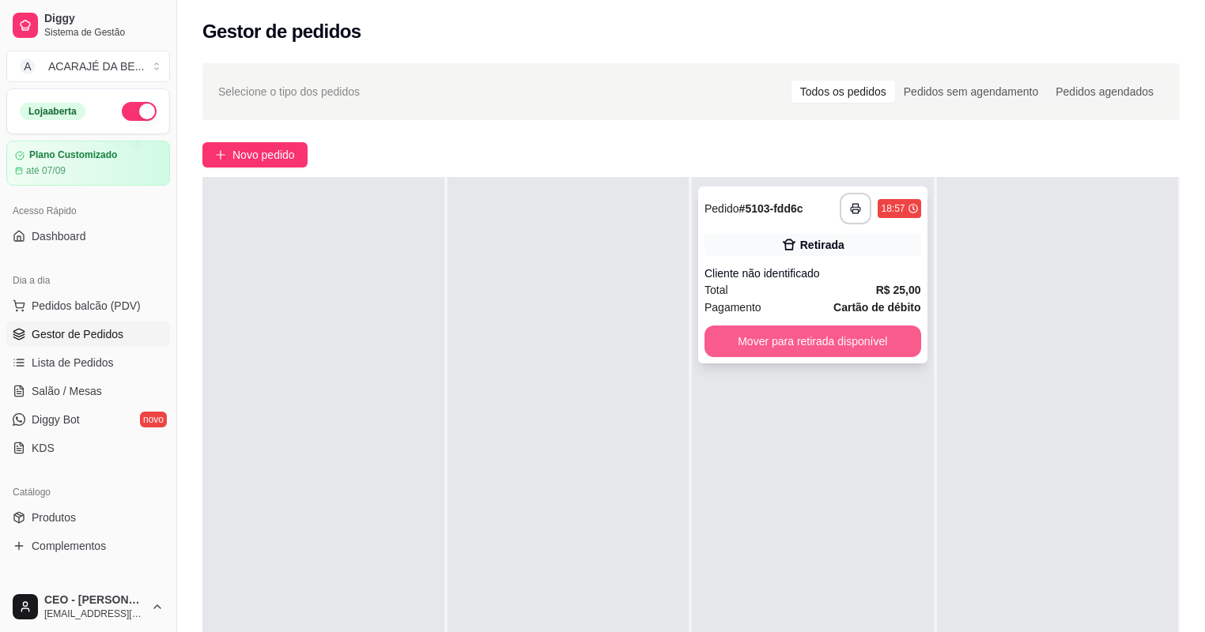
click at [746, 348] on button "Mover para retirada disponível" at bounding box center [812, 342] width 217 height 32
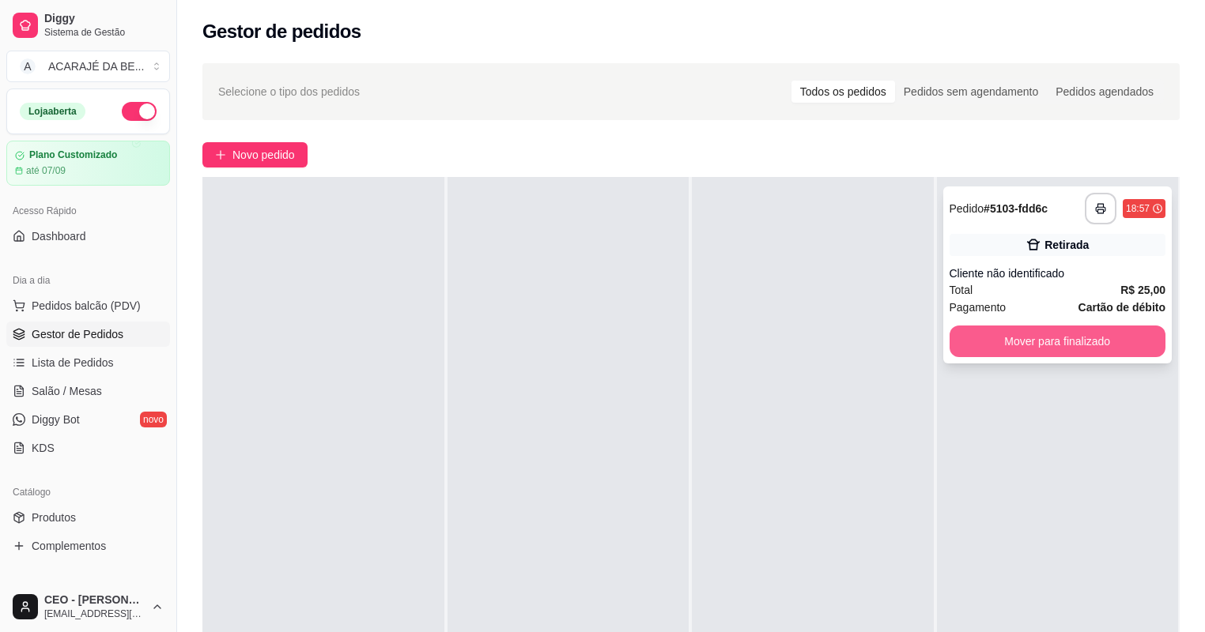
click at [968, 342] on button "Mover para finalizado" at bounding box center [1057, 342] width 217 height 32
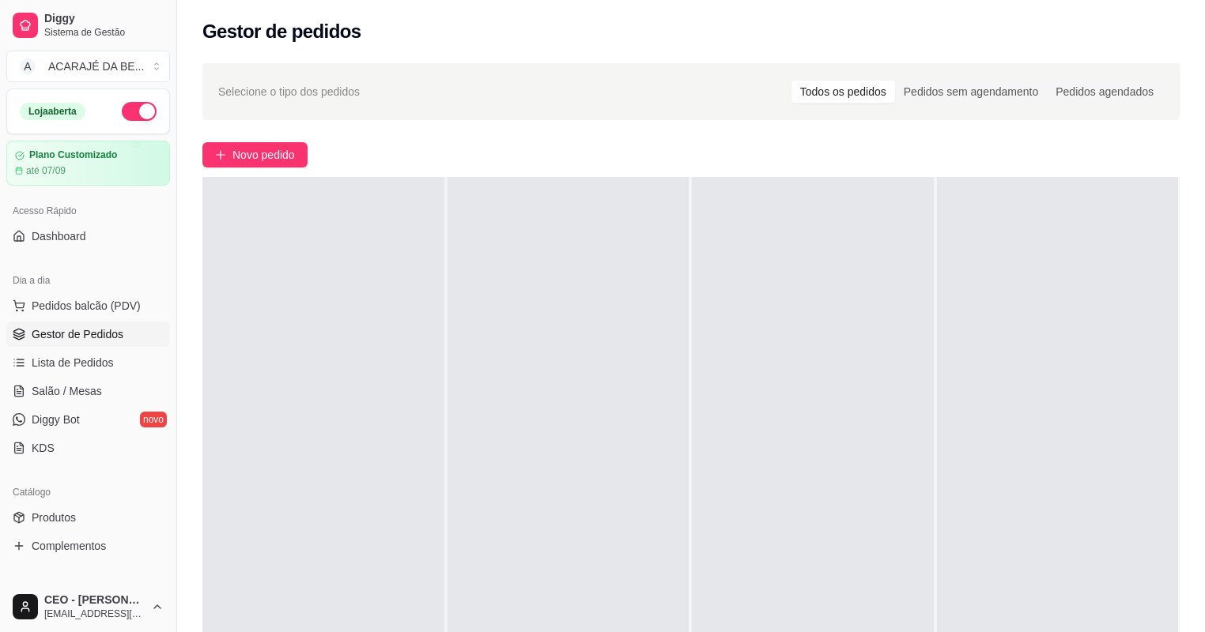
click at [682, 250] on div at bounding box center [568, 493] width 242 height 632
click at [46, 363] on span "Lista de Pedidos" at bounding box center [73, 363] width 82 height 16
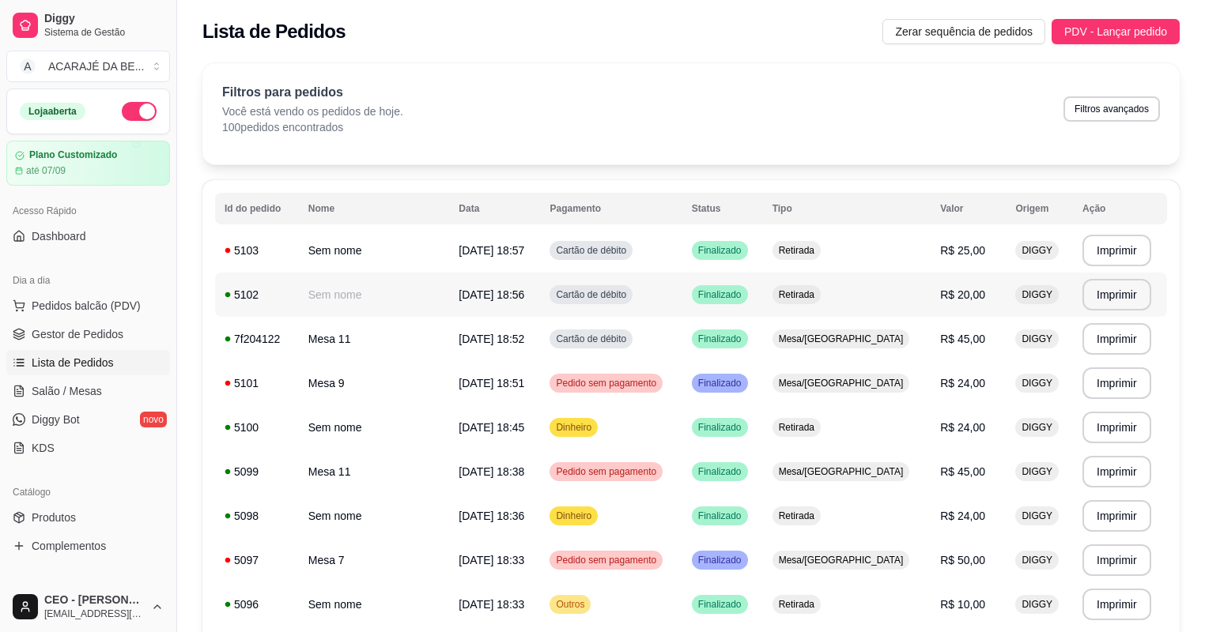
click at [825, 309] on td "Retirada" at bounding box center [847, 295] width 168 height 44
click at [681, 251] on td "Cartão de débito" at bounding box center [611, 250] width 142 height 44
click at [160, 379] on li "Salão / Mesas" at bounding box center [88, 391] width 164 height 25
click at [152, 386] on link "Salão / Mesas" at bounding box center [88, 391] width 164 height 25
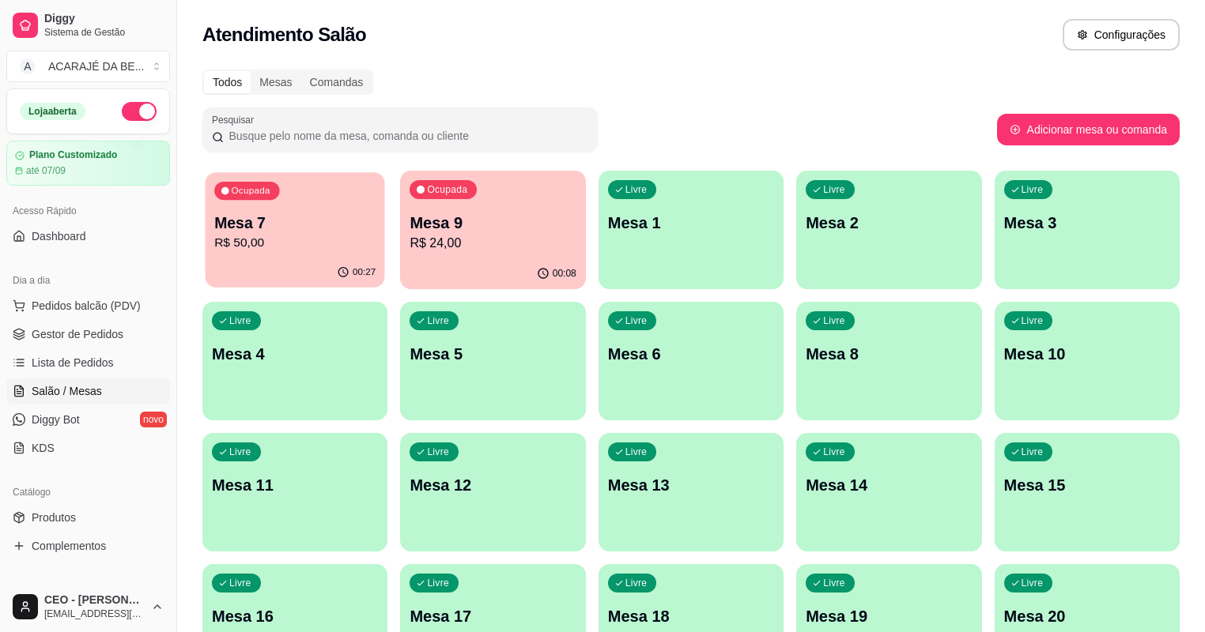
click at [256, 231] on p "Mesa 7" at bounding box center [294, 223] width 161 height 21
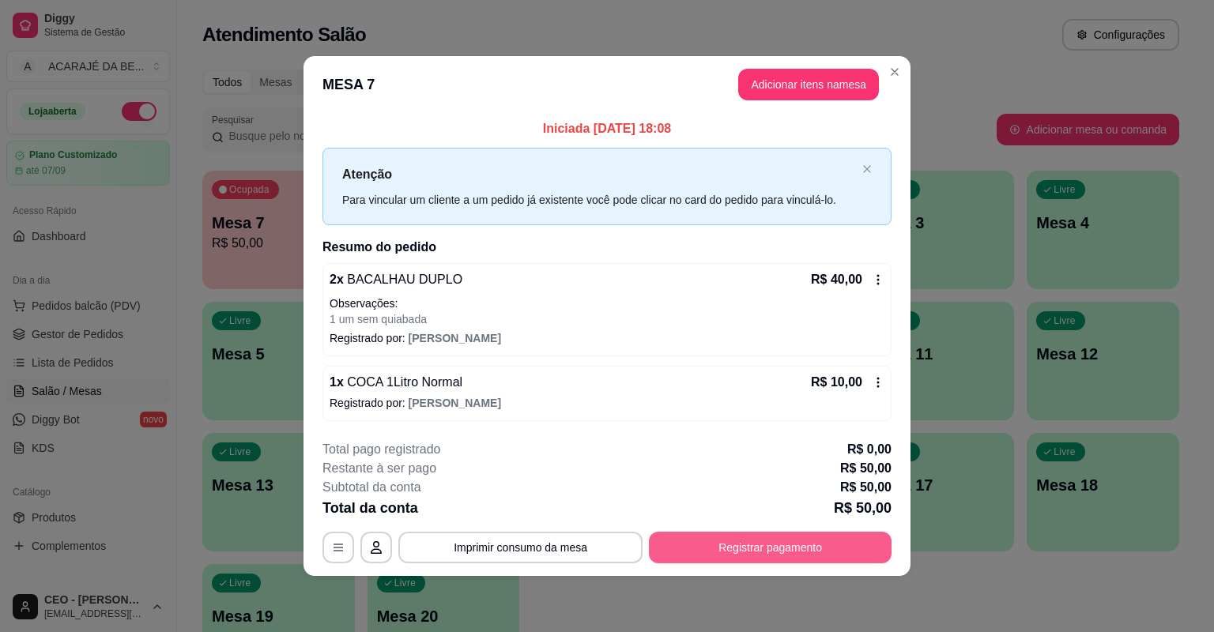
click at [798, 546] on button "Registrar pagamento" at bounding box center [770, 548] width 243 height 32
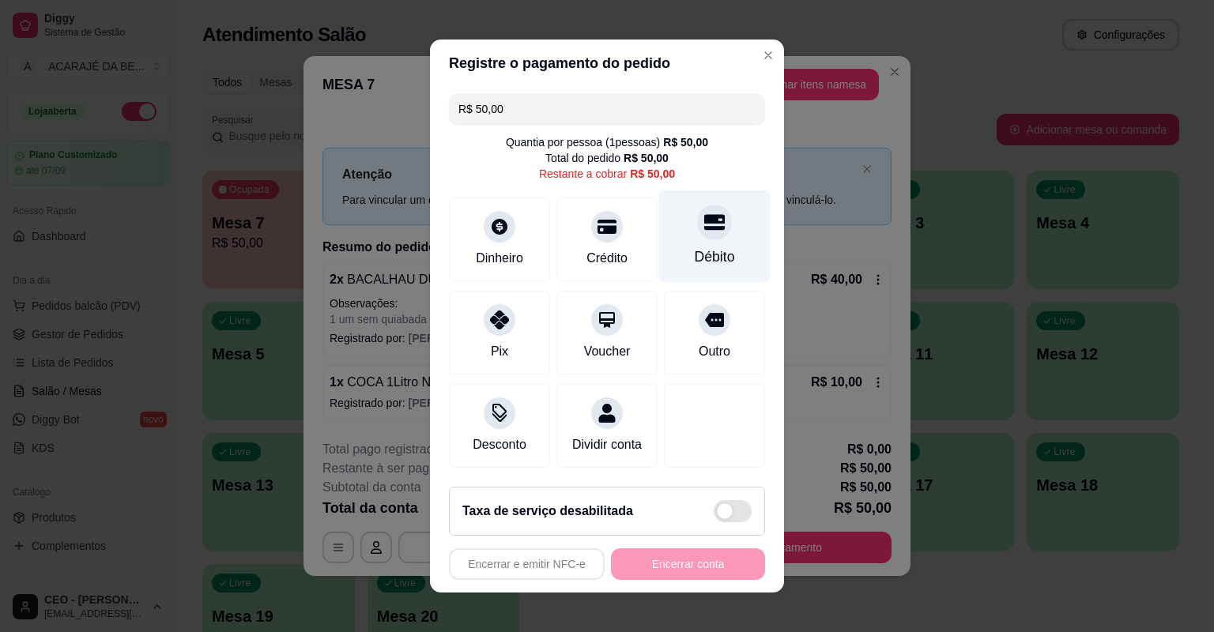
click at [743, 249] on div "Débito" at bounding box center [714, 237] width 111 height 92
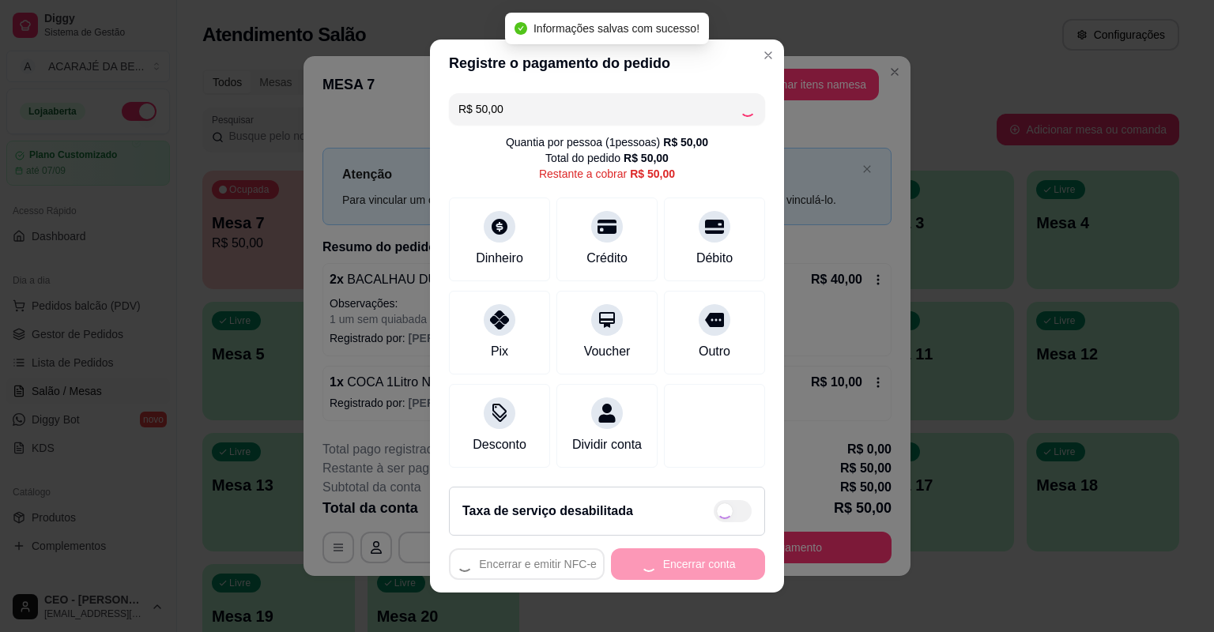
type input "R$ 0,00"
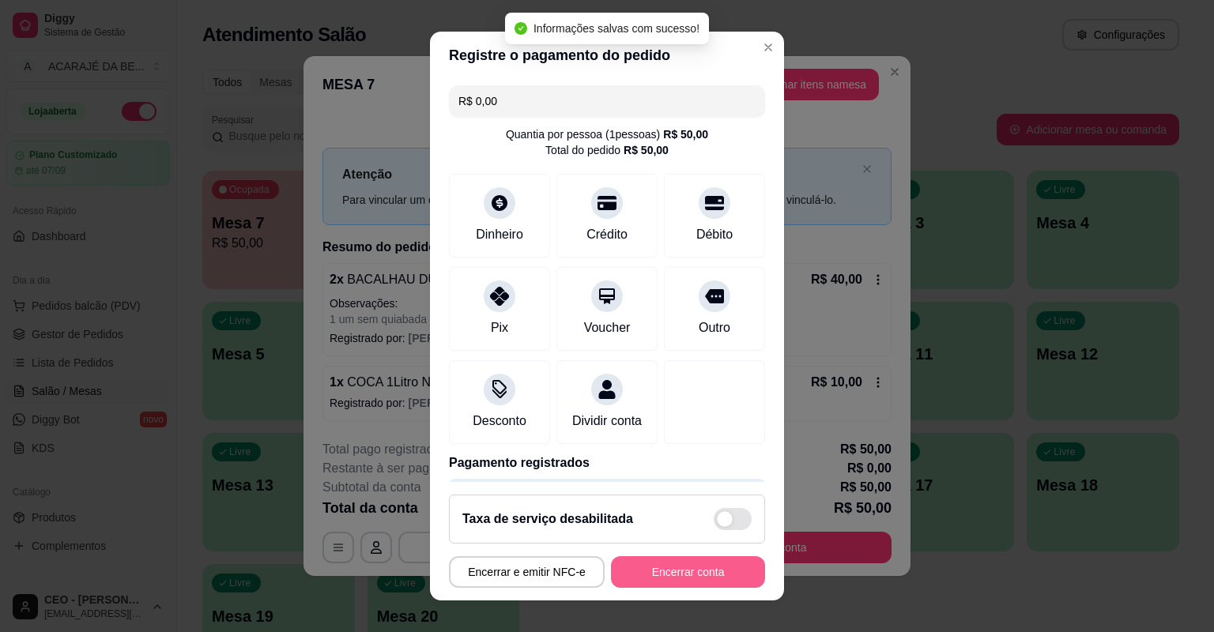
click at [693, 568] on button "Encerrar conta" at bounding box center [688, 573] width 154 height 32
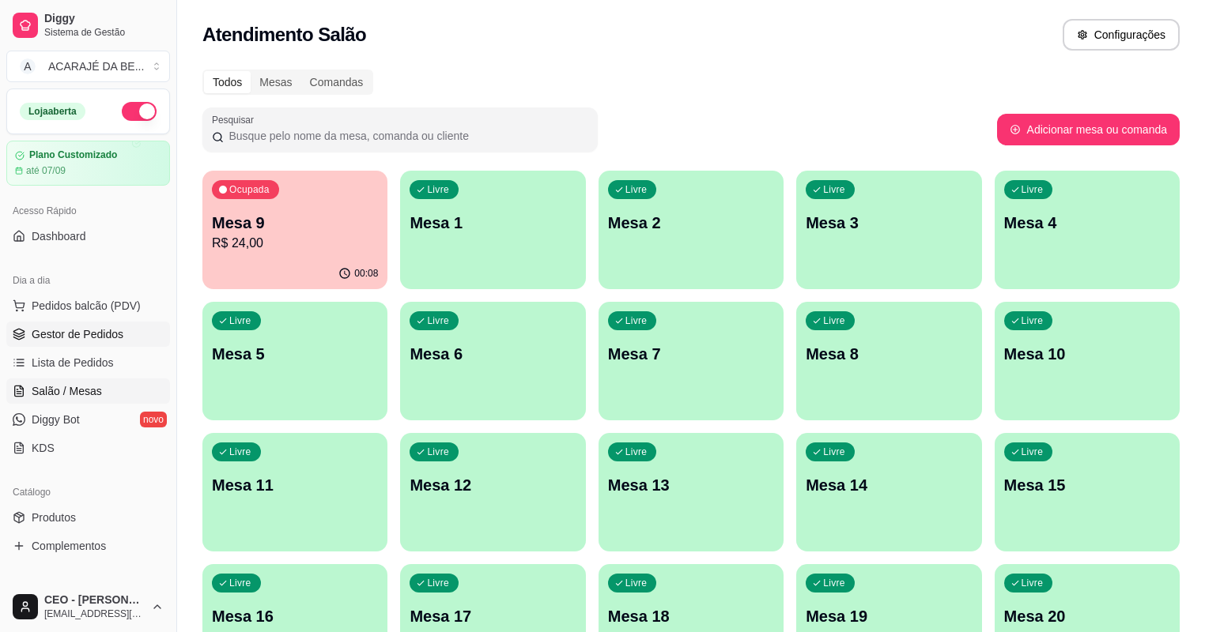
click at [36, 338] on span "Gestor de Pedidos" at bounding box center [78, 334] width 92 height 16
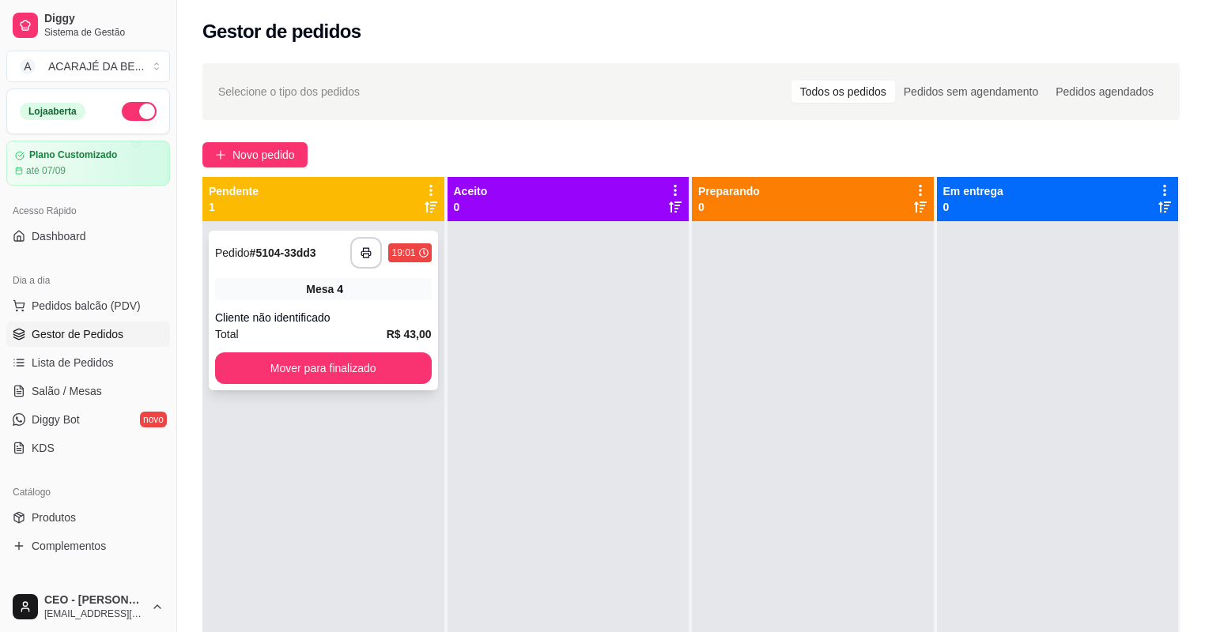
click at [365, 331] on div "Total R$ 43,00" at bounding box center [323, 334] width 217 height 17
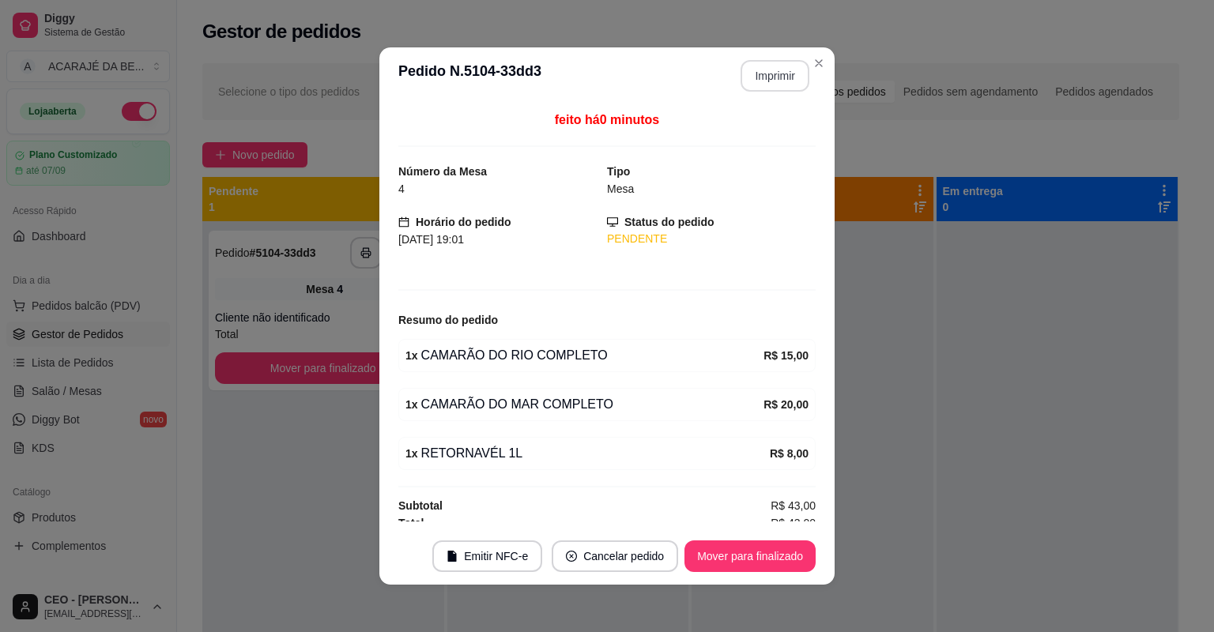
click at [772, 82] on button "Imprimir" at bounding box center [775, 76] width 69 height 32
click at [770, 561] on button "Mover para finalizado" at bounding box center [750, 557] width 131 height 32
click at [769, 561] on button "Mover para finalizado" at bounding box center [750, 557] width 127 height 31
click at [769, 561] on div "Mover para finalizado" at bounding box center [738, 557] width 153 height 32
click at [768, 560] on footer "Emitir NFC-e Cancelar pedido Mover para finalizado" at bounding box center [606, 556] width 455 height 57
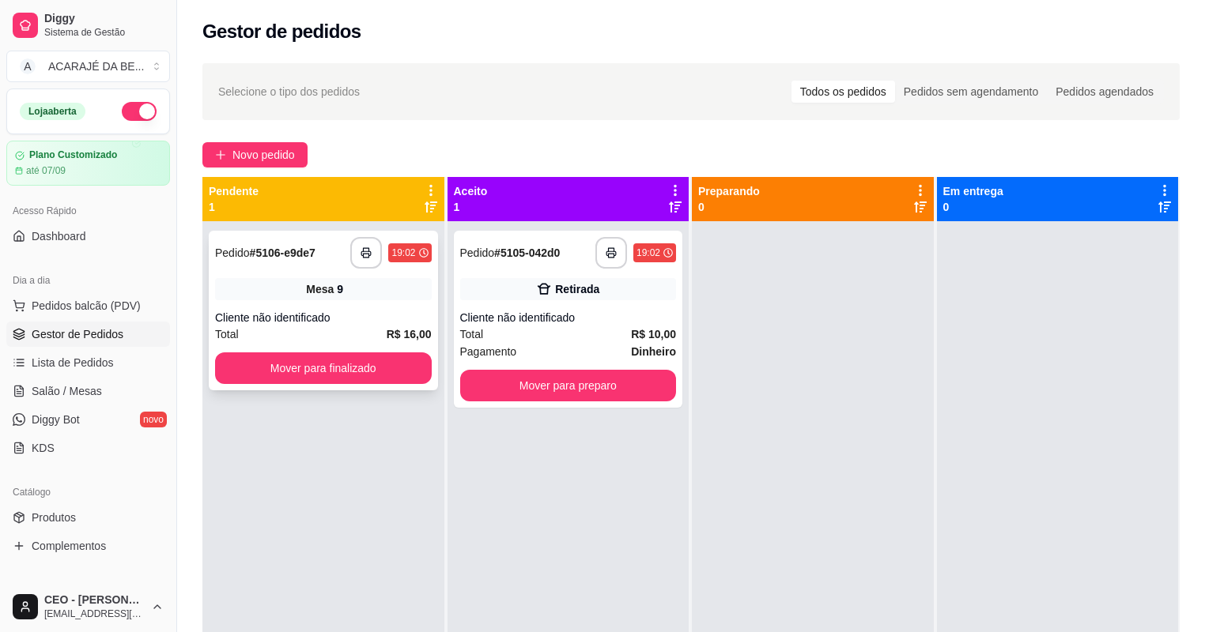
click at [399, 317] on div "Cliente não identificado" at bounding box center [323, 318] width 217 height 16
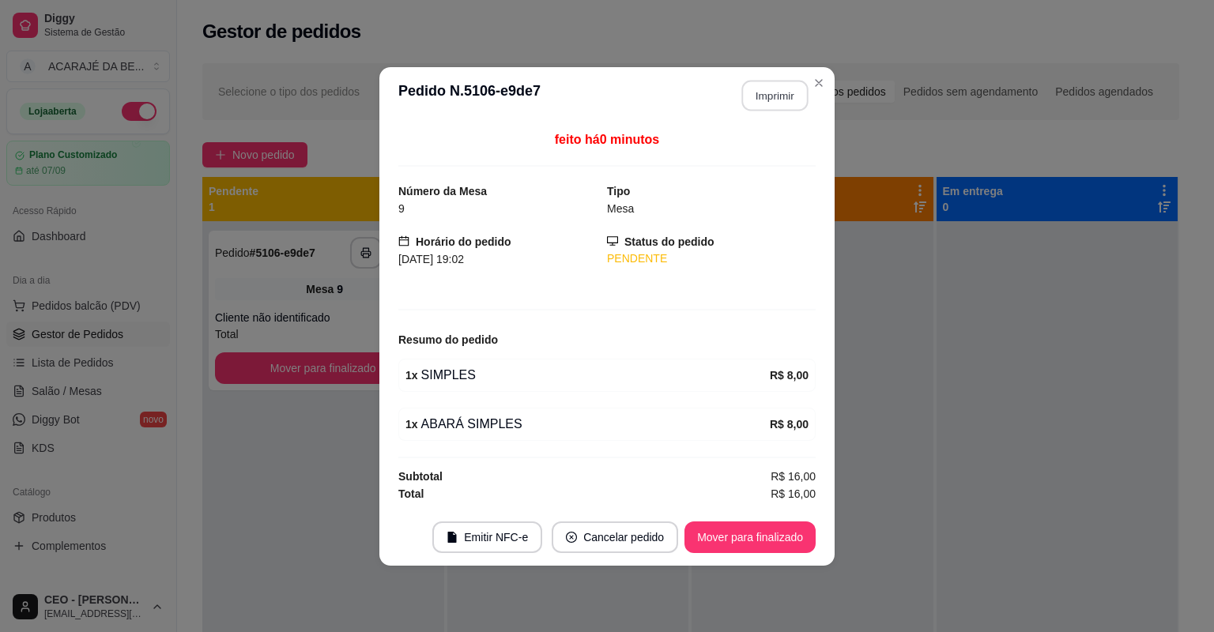
click at [775, 98] on button "Imprimir" at bounding box center [775, 95] width 66 height 31
click at [723, 536] on button "Mover para finalizado" at bounding box center [750, 538] width 131 height 32
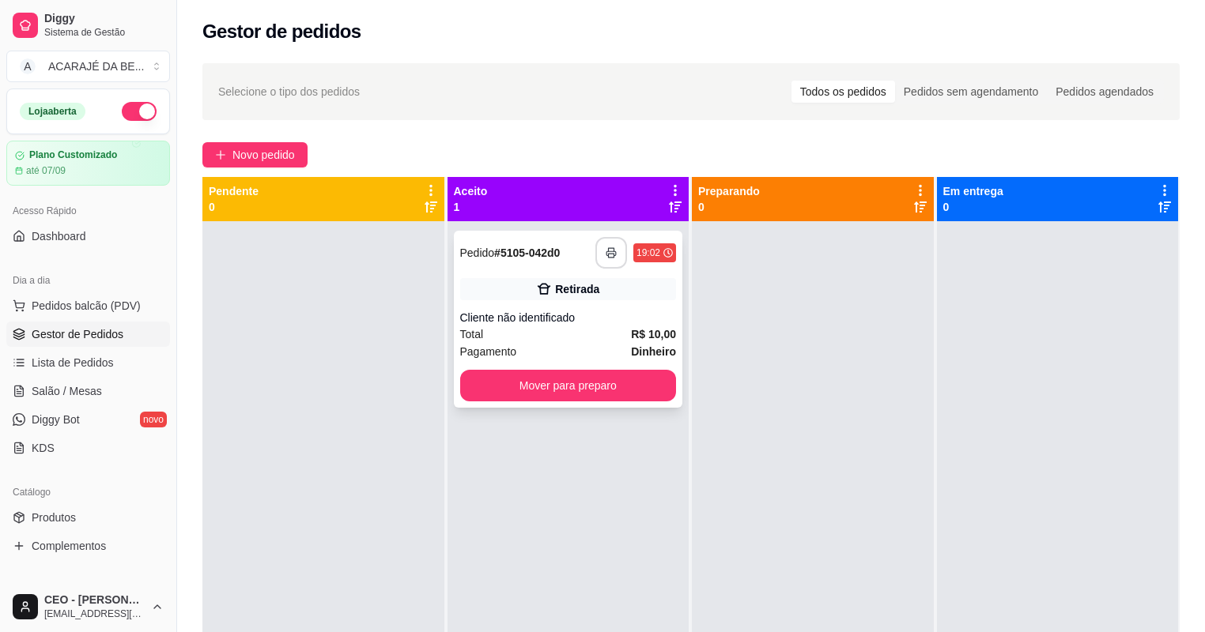
click at [610, 247] on button "button" at bounding box center [611, 253] width 32 height 32
click at [655, 377] on button "Mover para preparo" at bounding box center [568, 386] width 217 height 32
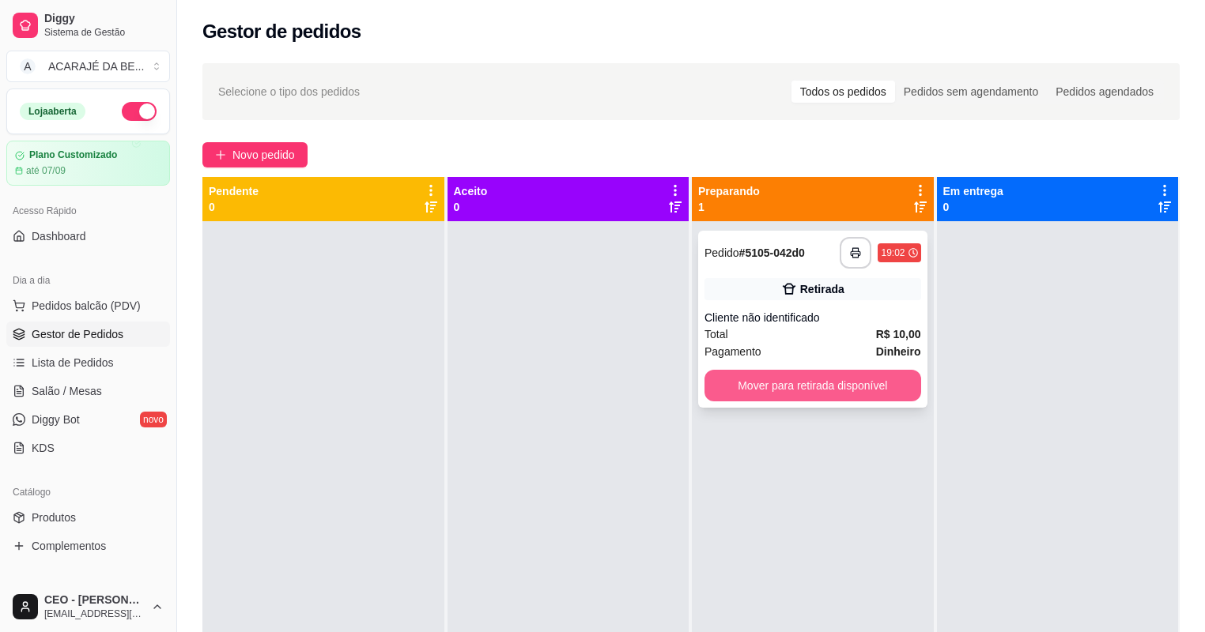
click at [743, 386] on button "Mover para retirada disponível" at bounding box center [812, 386] width 217 height 32
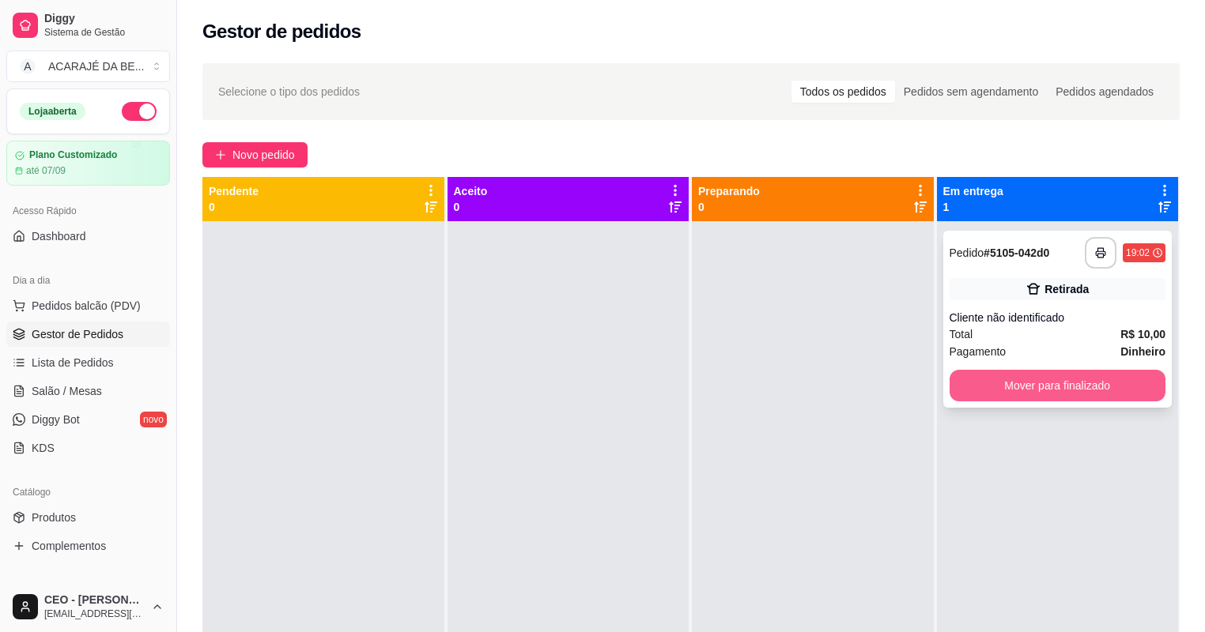
click at [977, 379] on button "Mover para finalizado" at bounding box center [1057, 386] width 217 height 32
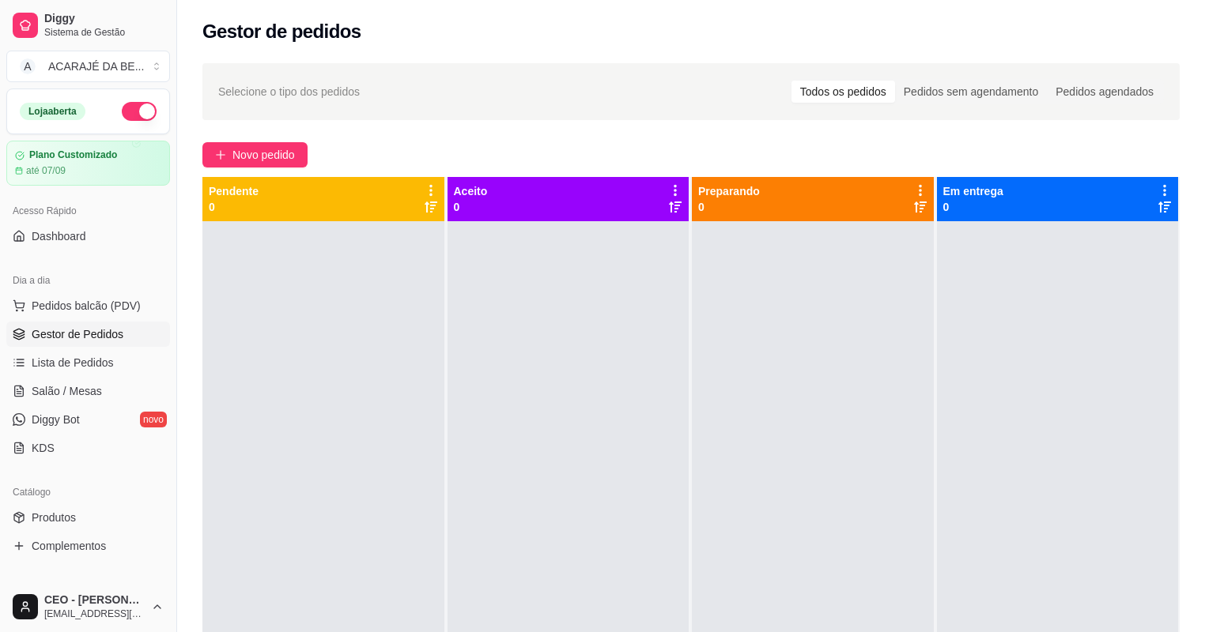
click at [782, 427] on div at bounding box center [813, 537] width 242 height 632
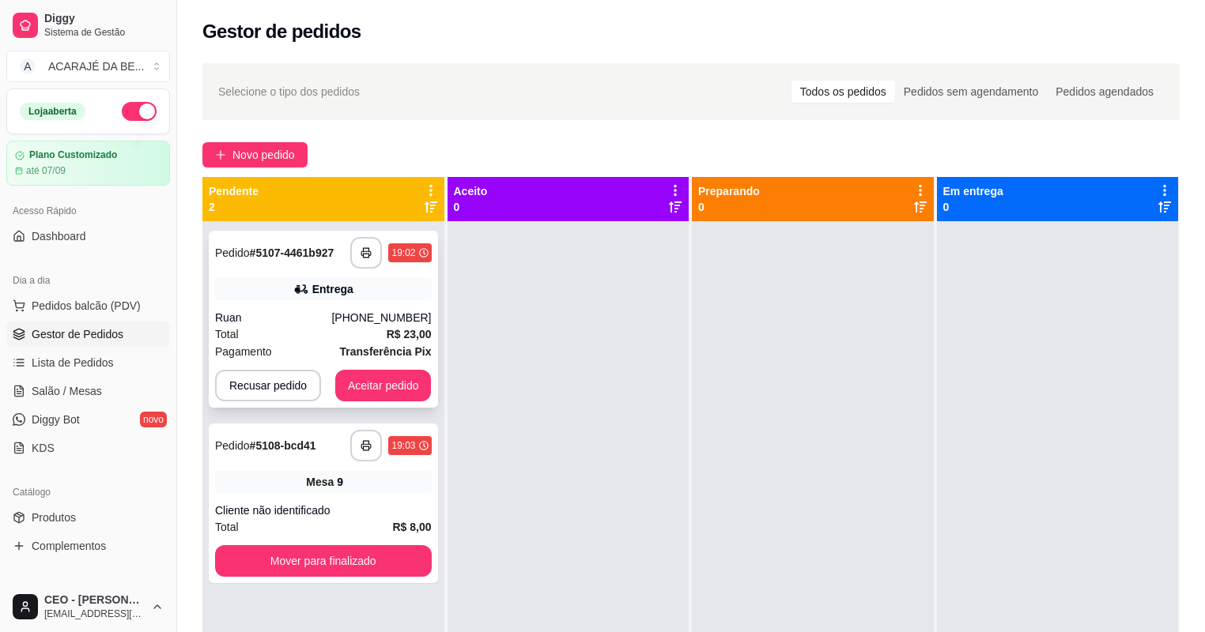
click at [379, 296] on div "Entrega" at bounding box center [323, 289] width 217 height 22
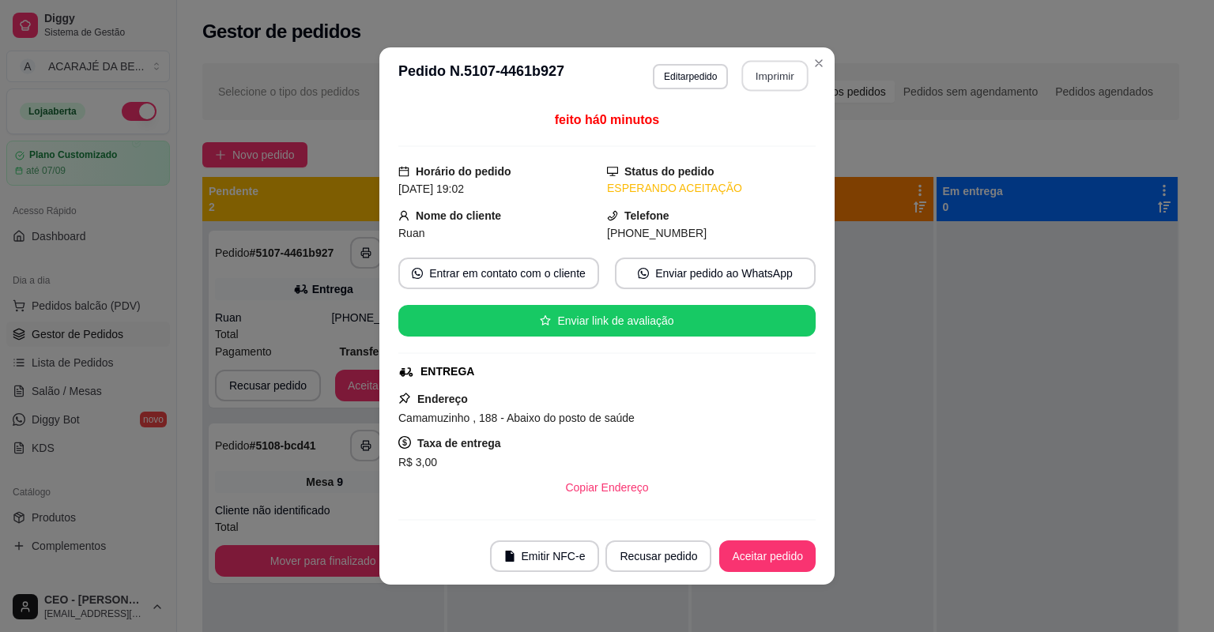
click at [764, 81] on button "Imprimir" at bounding box center [775, 76] width 66 height 31
click at [775, 553] on button "Aceitar pedido" at bounding box center [767, 557] width 96 height 32
click at [775, 553] on div "Recusar pedido Aceitar pedido" at bounding box center [688, 557] width 255 height 32
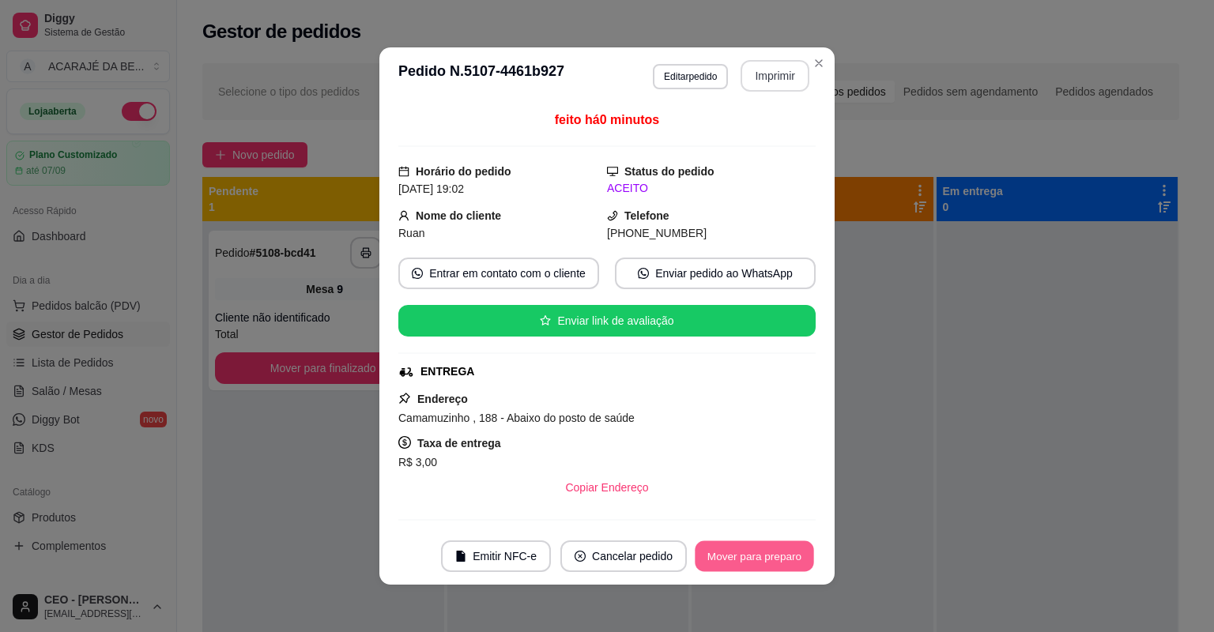
click at [776, 552] on button "Mover para preparo" at bounding box center [754, 557] width 119 height 31
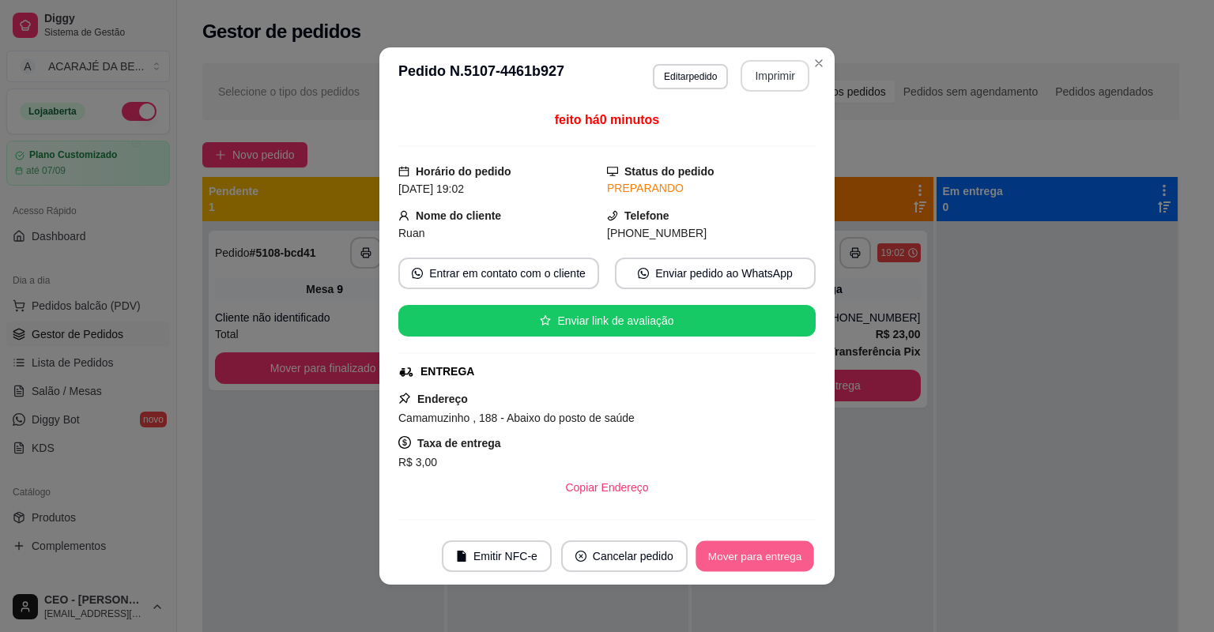
click at [753, 568] on button "Mover para entrega" at bounding box center [755, 557] width 119 height 31
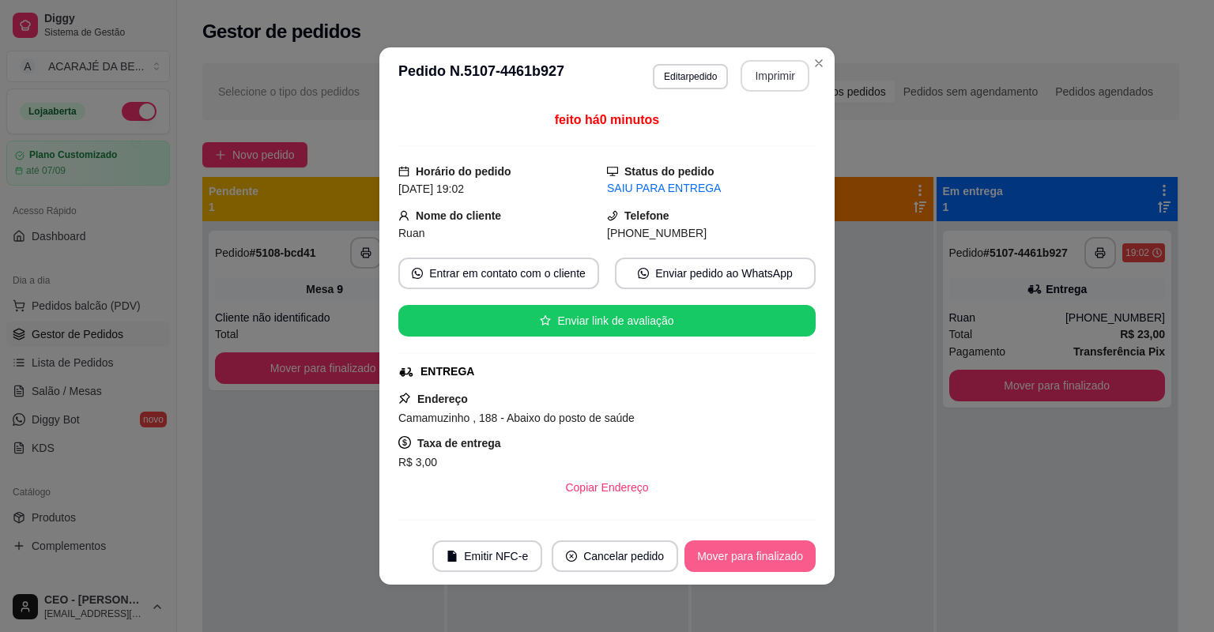
click at [755, 557] on button "Mover para finalizado" at bounding box center [750, 557] width 131 height 32
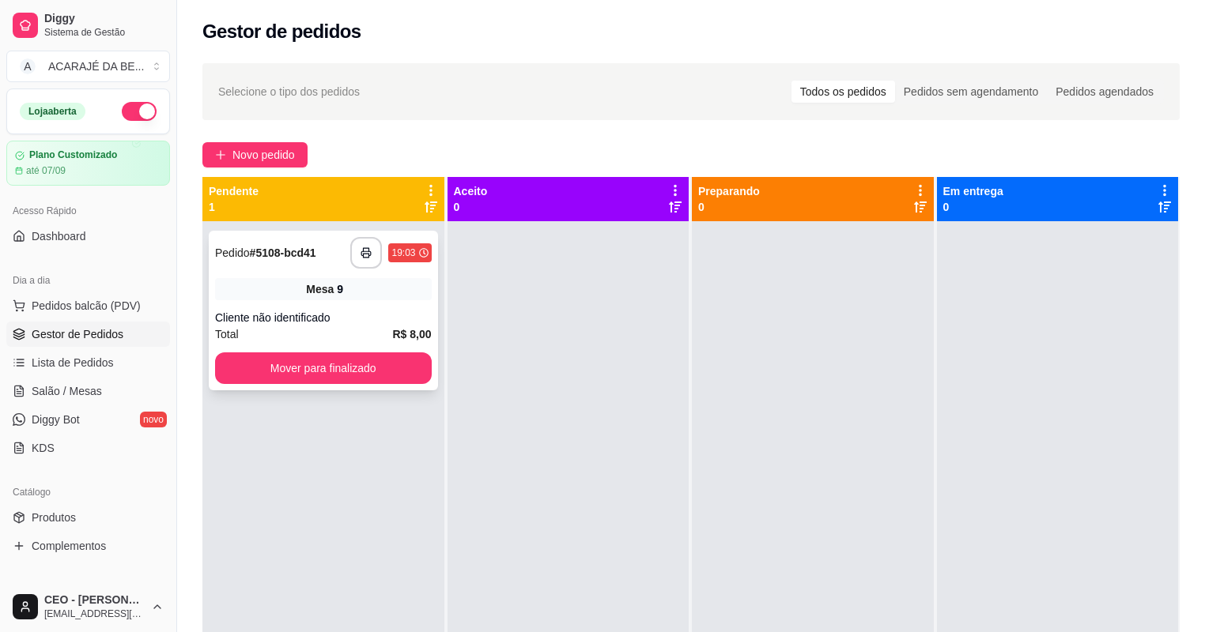
click at [430, 304] on div "**********" at bounding box center [323, 311] width 229 height 160
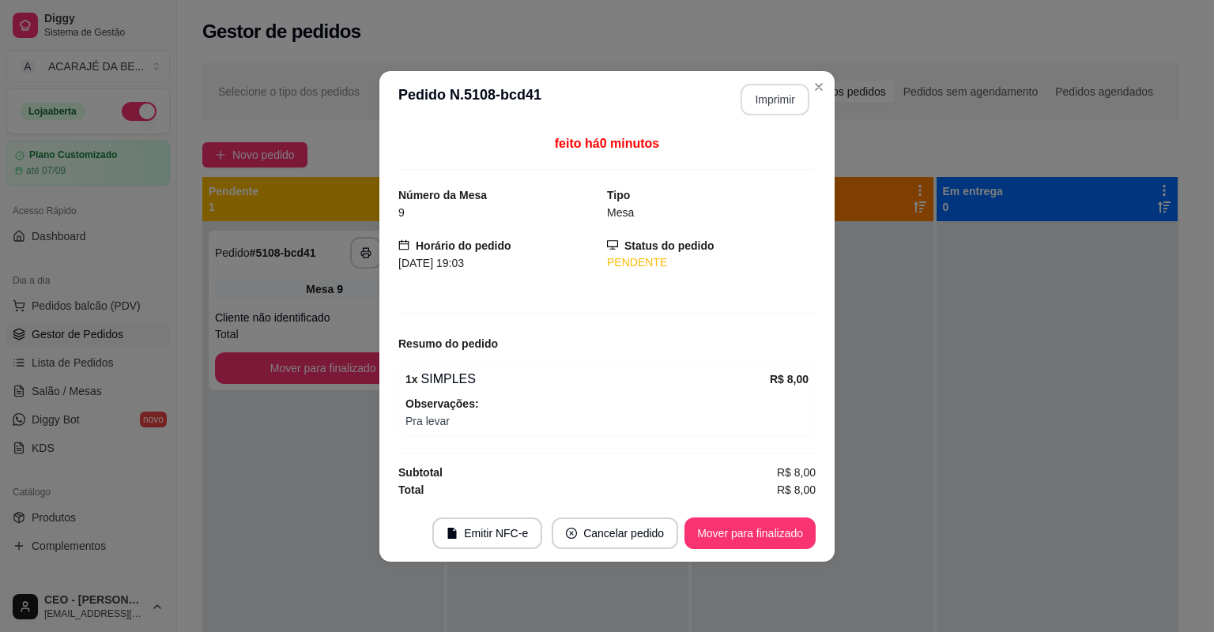
click at [791, 108] on button "Imprimir" at bounding box center [775, 100] width 69 height 32
click at [782, 544] on button "Mover para finalizado" at bounding box center [750, 534] width 131 height 32
click at [781, 542] on button "Mover para finalizado" at bounding box center [750, 533] width 127 height 31
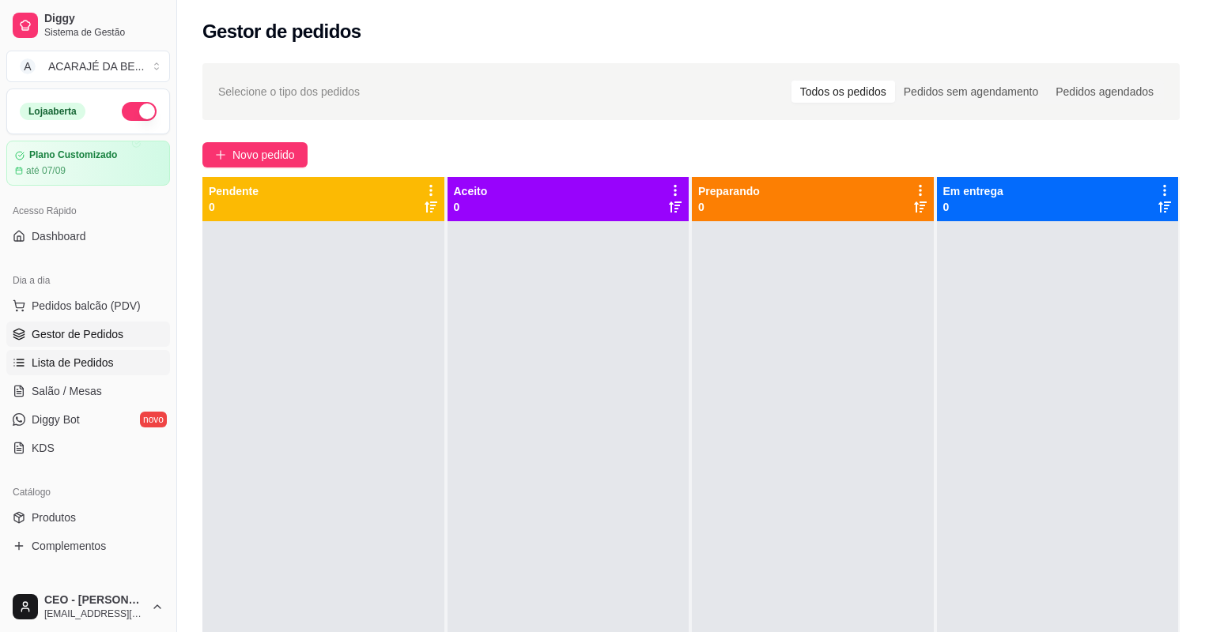
click at [66, 351] on link "Lista de Pedidos" at bounding box center [88, 362] width 164 height 25
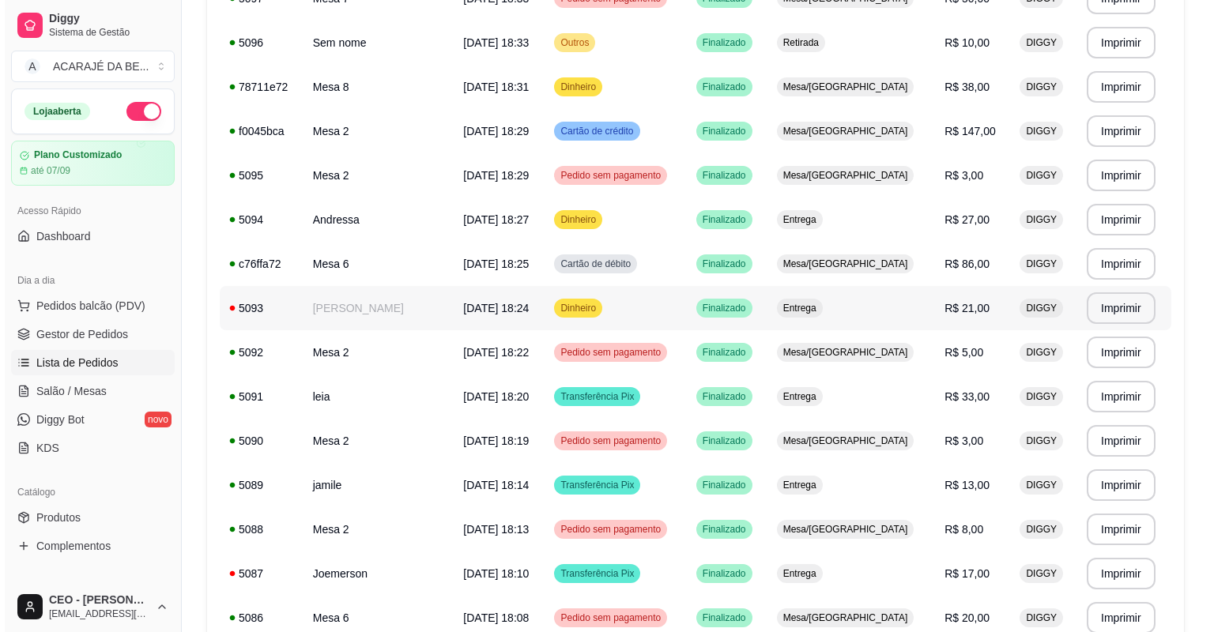
scroll to position [848, 0]
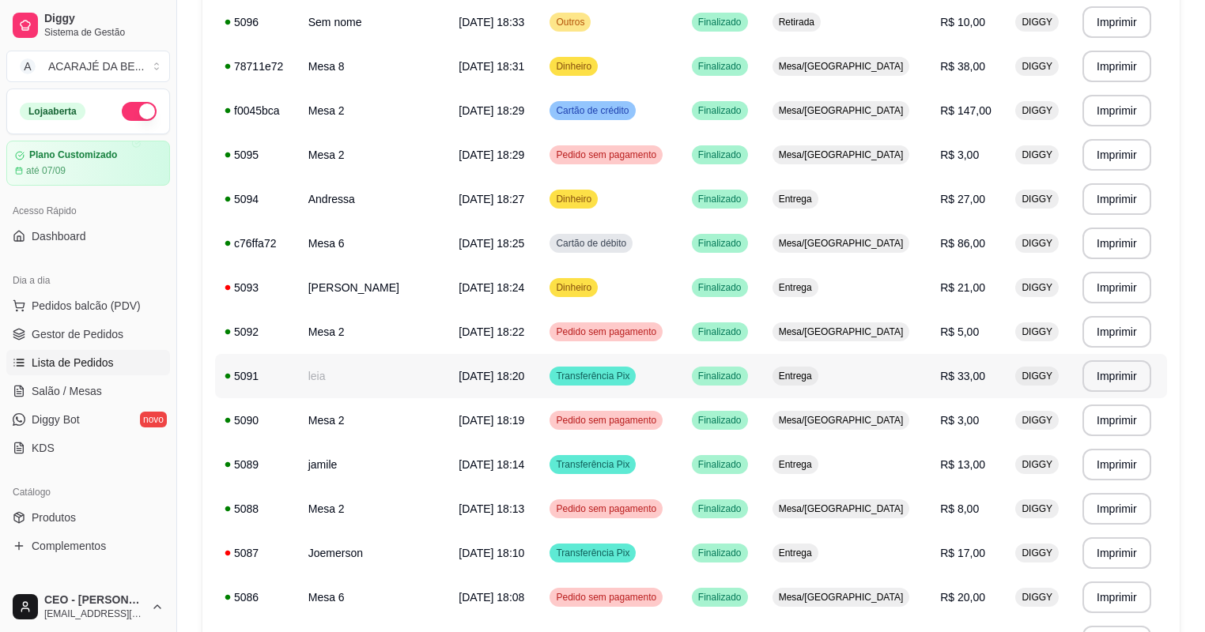
click at [681, 373] on td "Transferência Pix" at bounding box center [611, 376] width 142 height 44
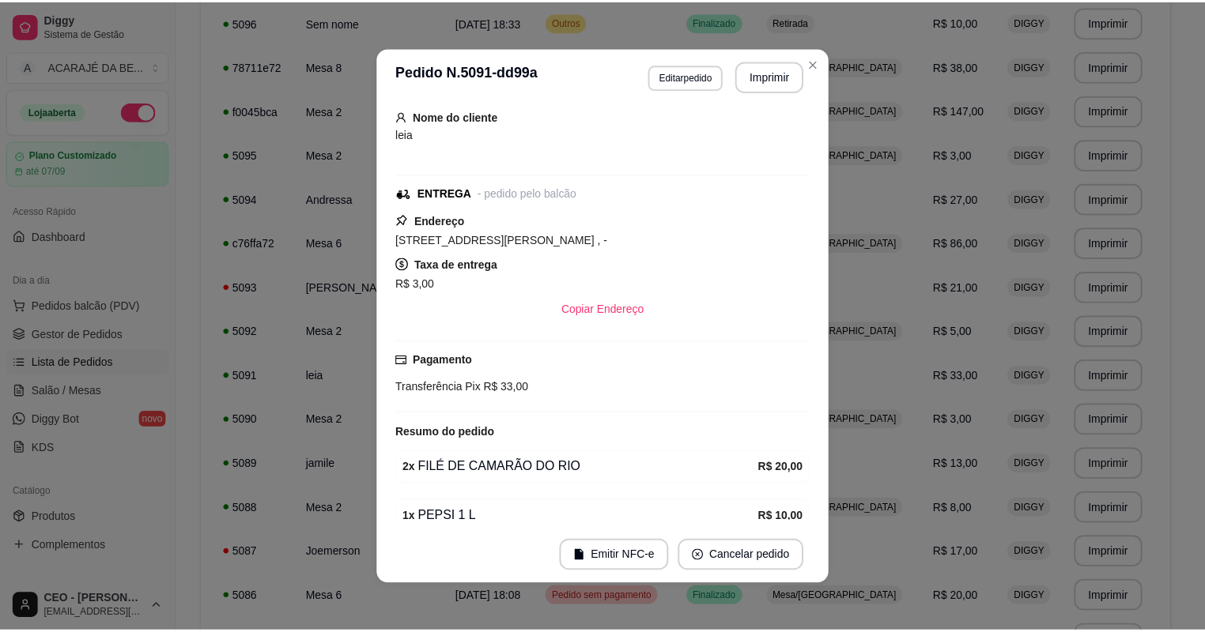
scroll to position [126, 0]
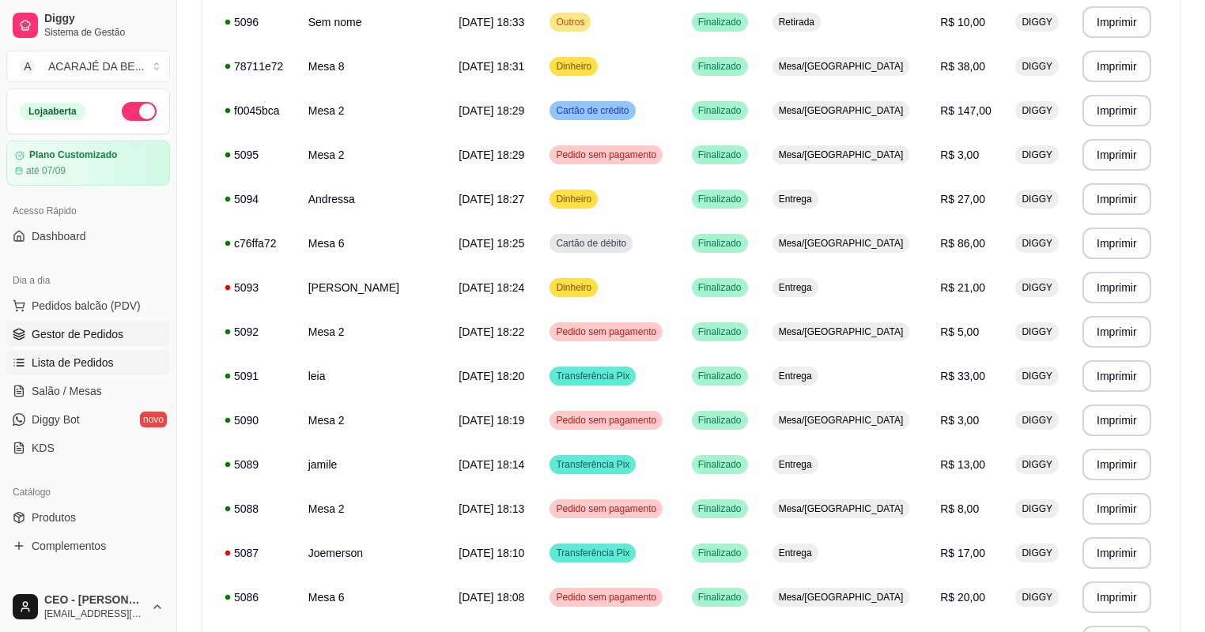
click at [64, 334] on span "Gestor de Pedidos" at bounding box center [78, 334] width 92 height 16
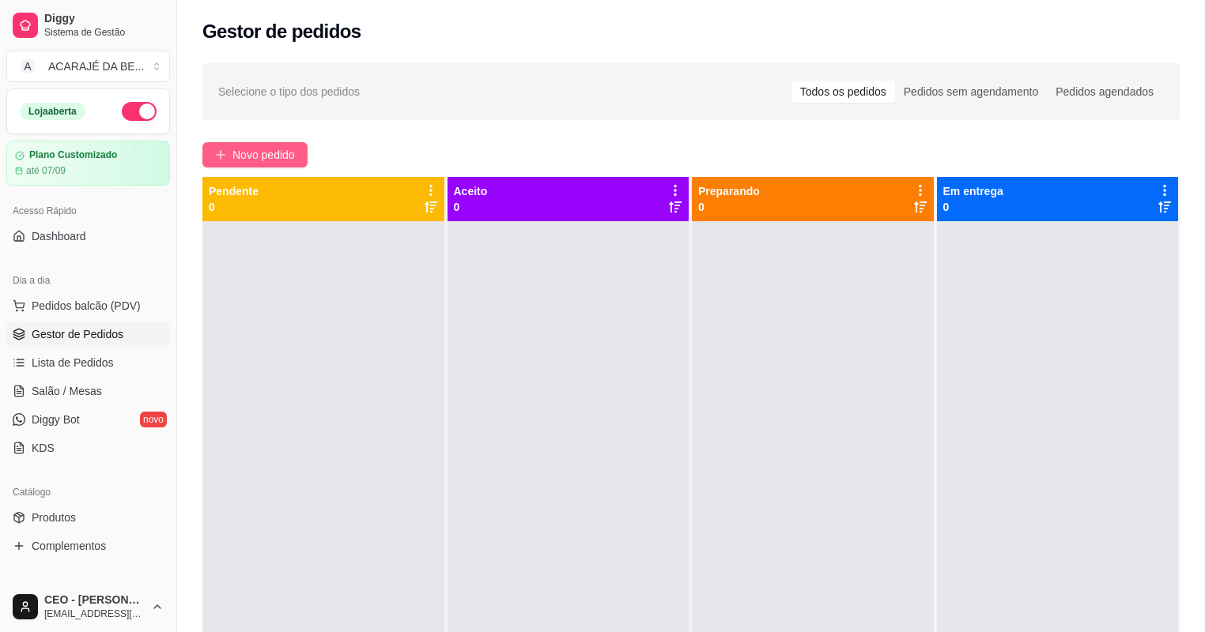
click at [258, 152] on span "Novo pedido" at bounding box center [263, 154] width 62 height 17
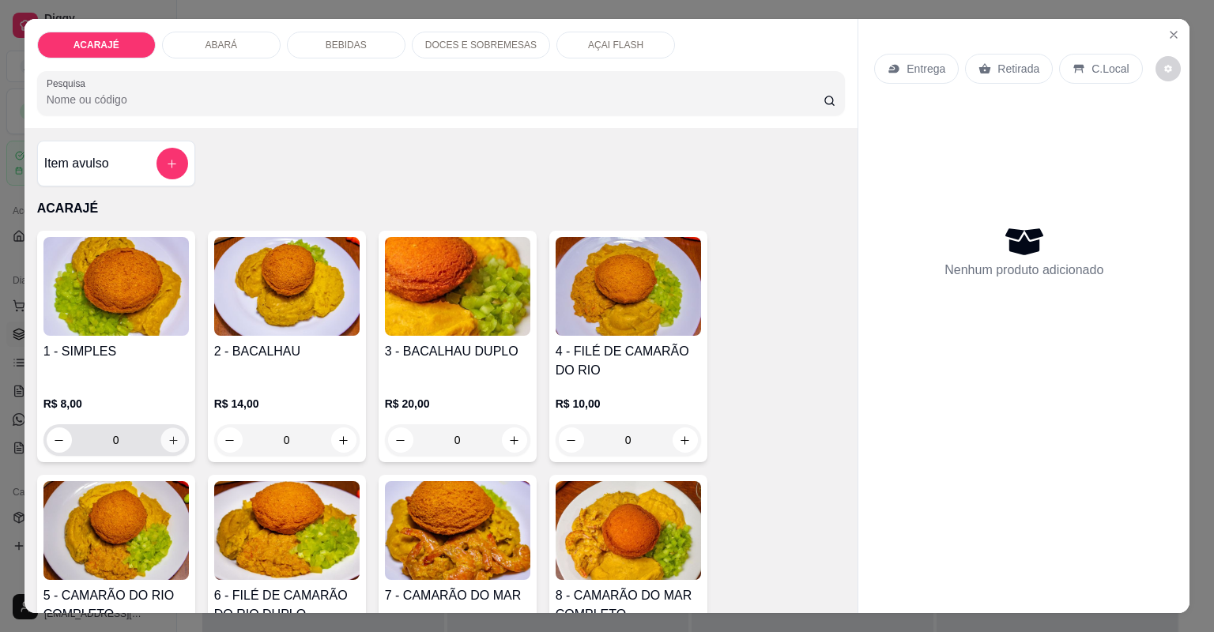
click at [161, 442] on button "increase-product-quantity" at bounding box center [172, 440] width 25 height 25
click at [167, 442] on icon "increase-product-quantity" at bounding box center [173, 441] width 12 height 12
type input "2"
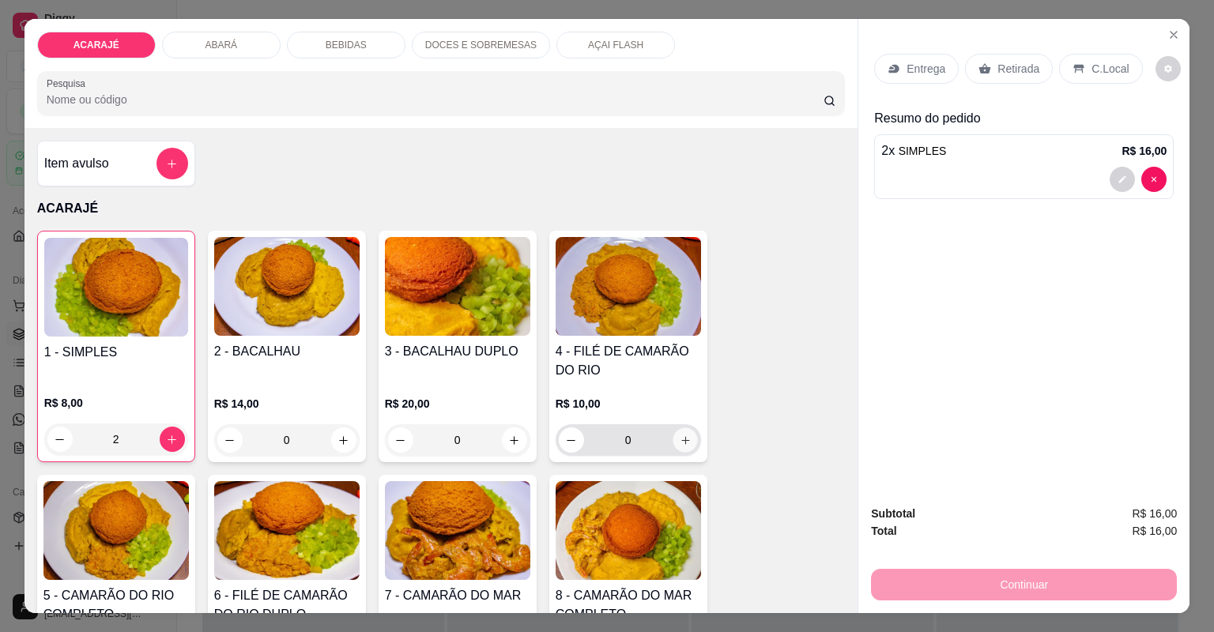
click at [689, 434] on button "increase-product-quantity" at bounding box center [685, 440] width 25 height 25
type input "1"
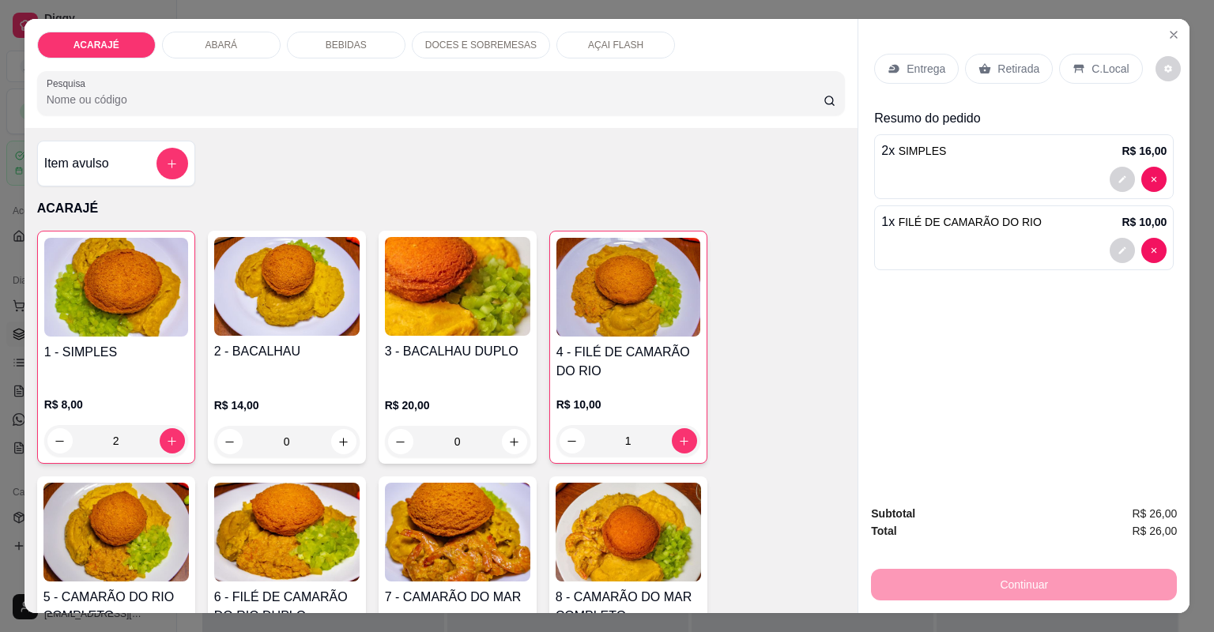
click at [936, 78] on div "Entrega" at bounding box center [916, 69] width 85 height 30
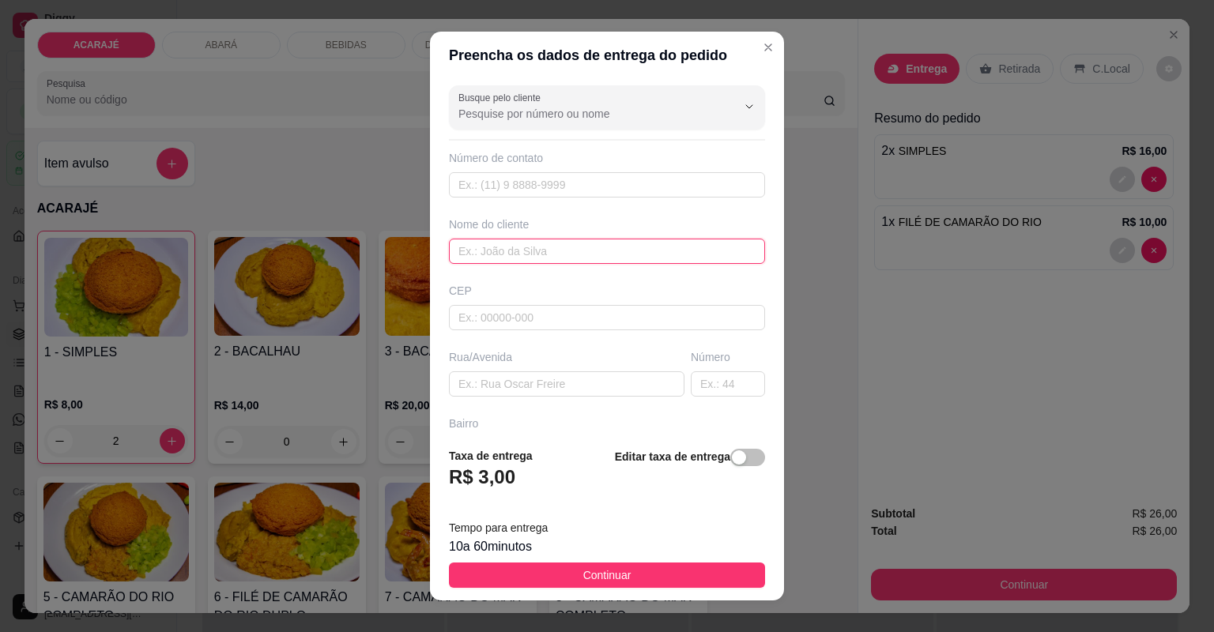
click at [579, 256] on input "text" at bounding box center [607, 251] width 316 height 25
drag, startPoint x: 450, startPoint y: 247, endPoint x: 870, endPoint y: 290, distance: 422.8
click at [870, 290] on div "Preencha os dados de entrega do pedido Busque pelo cliente Número de contato No…" at bounding box center [607, 316] width 1214 height 632
type input "bairro londrina proximo a igreja assembleia"
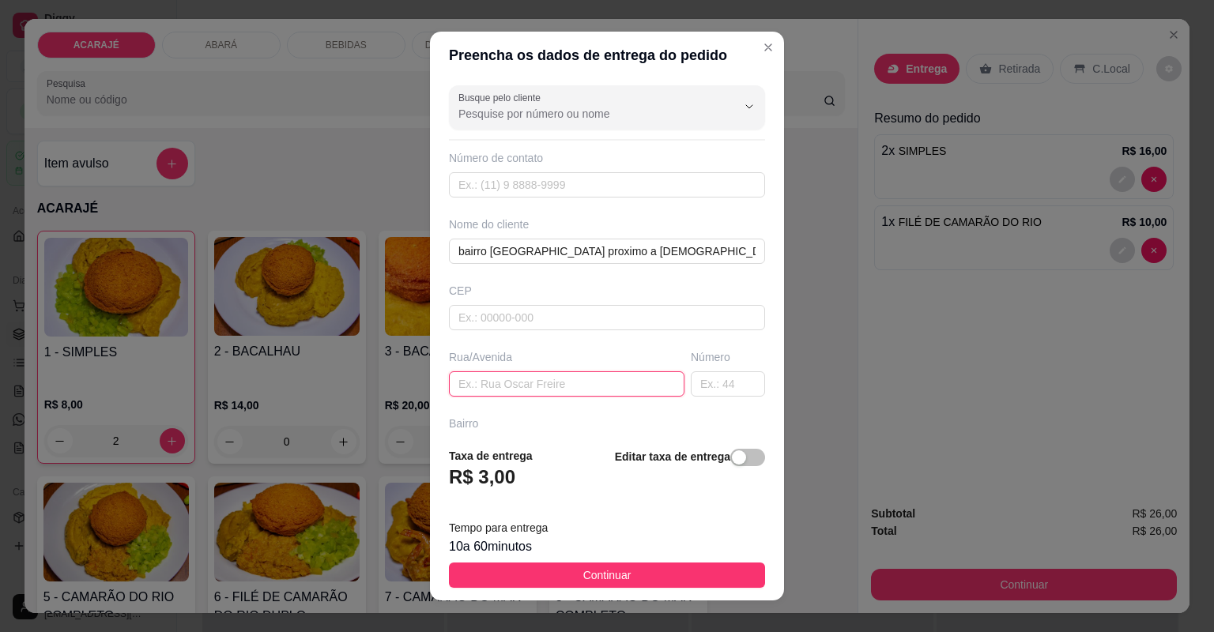
click at [617, 379] on input "text" at bounding box center [567, 384] width 236 height 25
paste input "bairro londrina proximo a igreja assembleia"
type input "bairro londrina proximo a igreja assembleia"
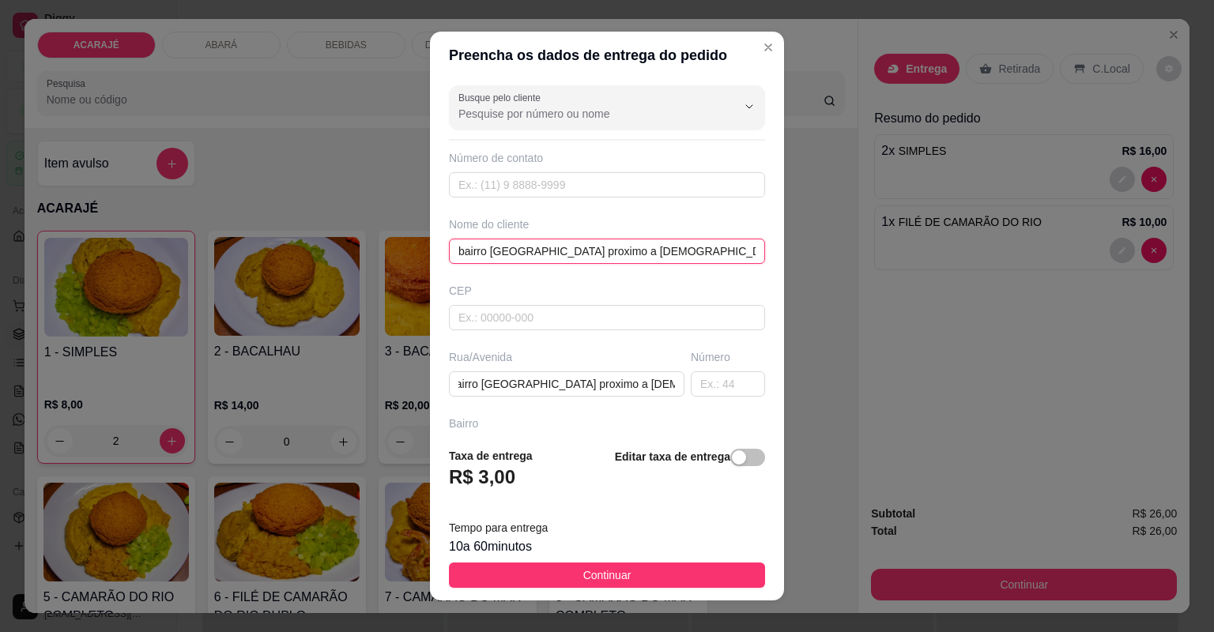
scroll to position [0, 0]
click at [664, 251] on input "bairro londrina proximo a igreja assembleia" at bounding box center [607, 251] width 316 height 25
type input "b"
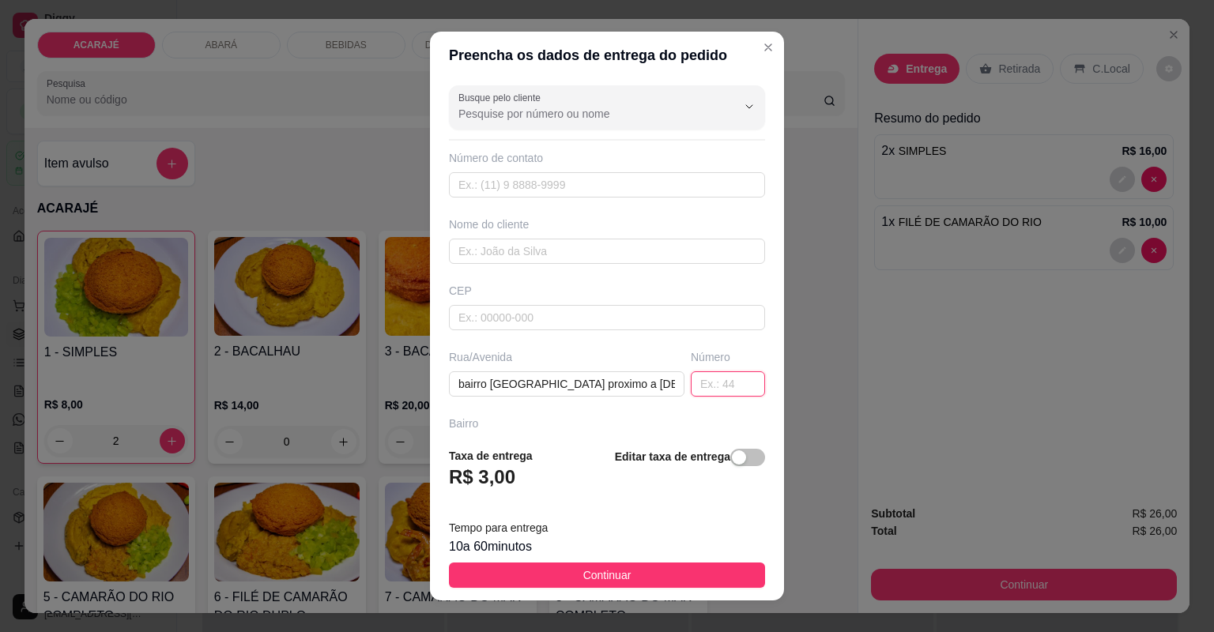
click at [694, 390] on input "text" at bounding box center [728, 384] width 74 height 25
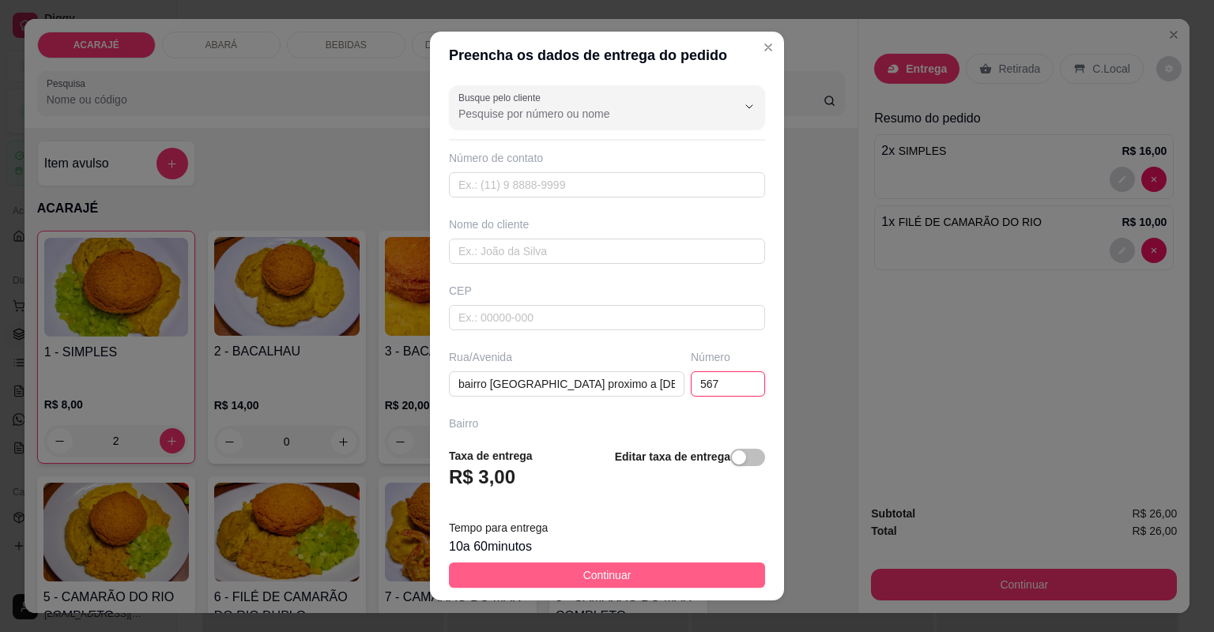
type input "567"
click at [743, 572] on button "Continuar" at bounding box center [607, 575] width 316 height 25
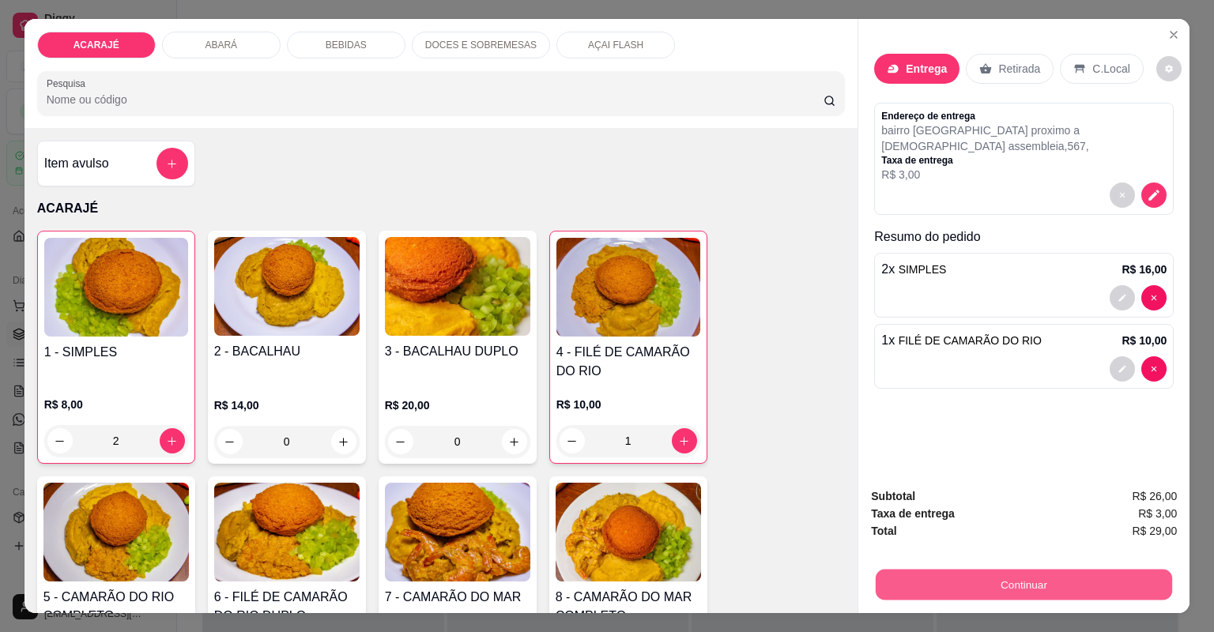
click at [1011, 584] on button "Continuar" at bounding box center [1024, 585] width 296 height 31
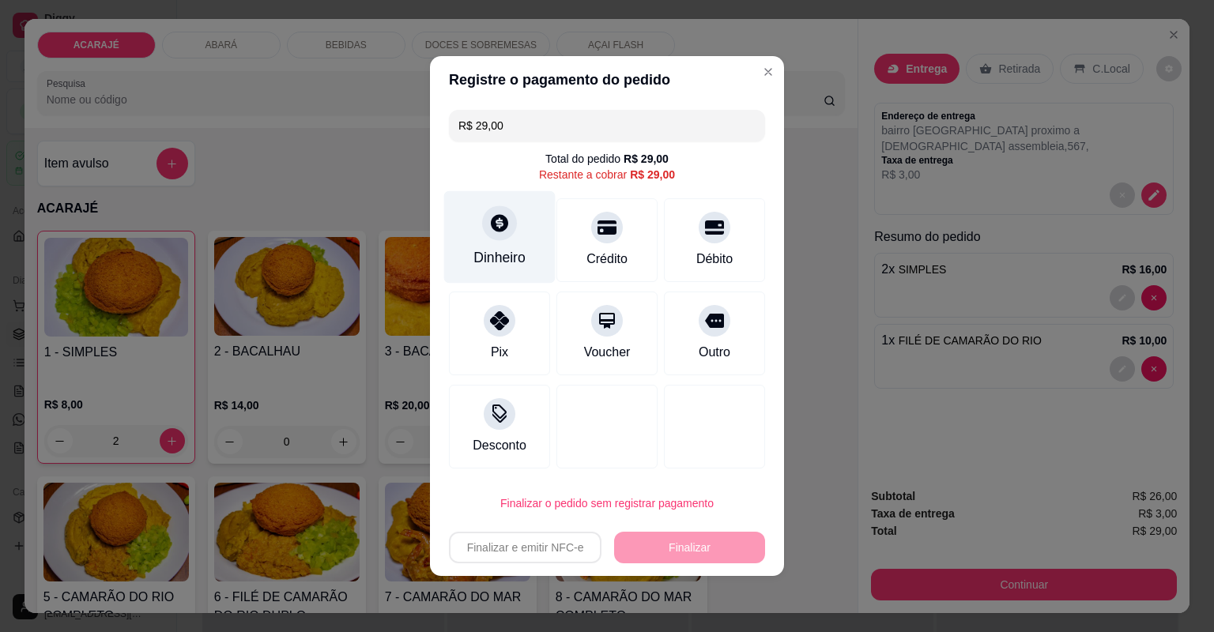
click at [490, 266] on div "Dinheiro" at bounding box center [500, 257] width 52 height 21
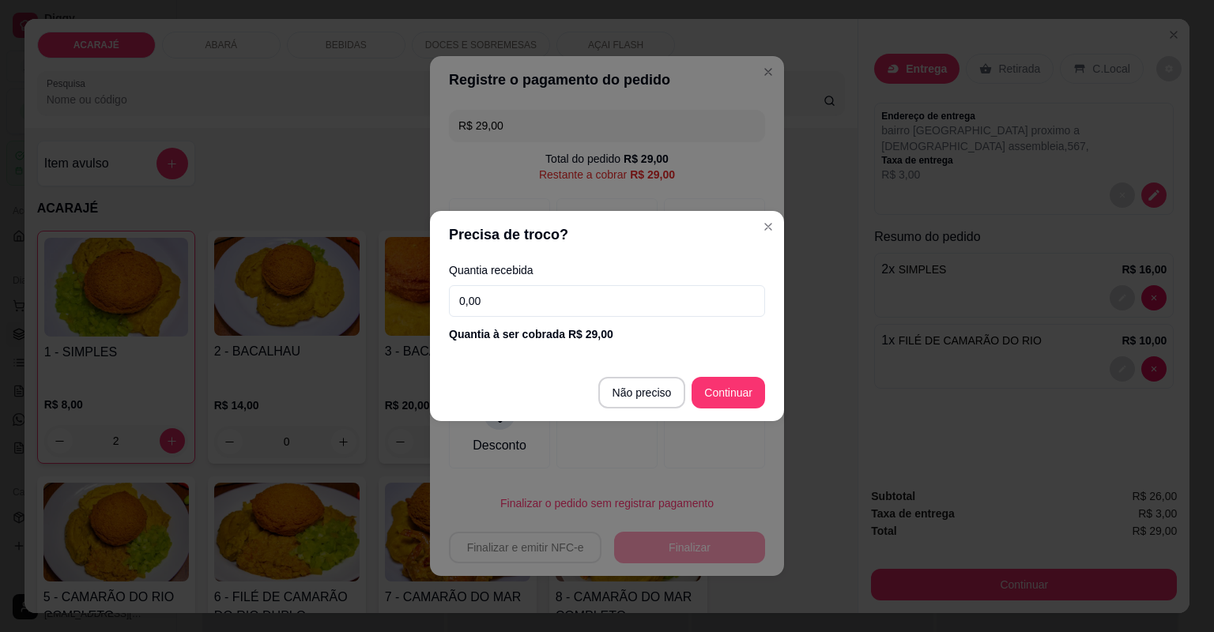
click at [506, 300] on input "0,00" at bounding box center [607, 301] width 316 height 32
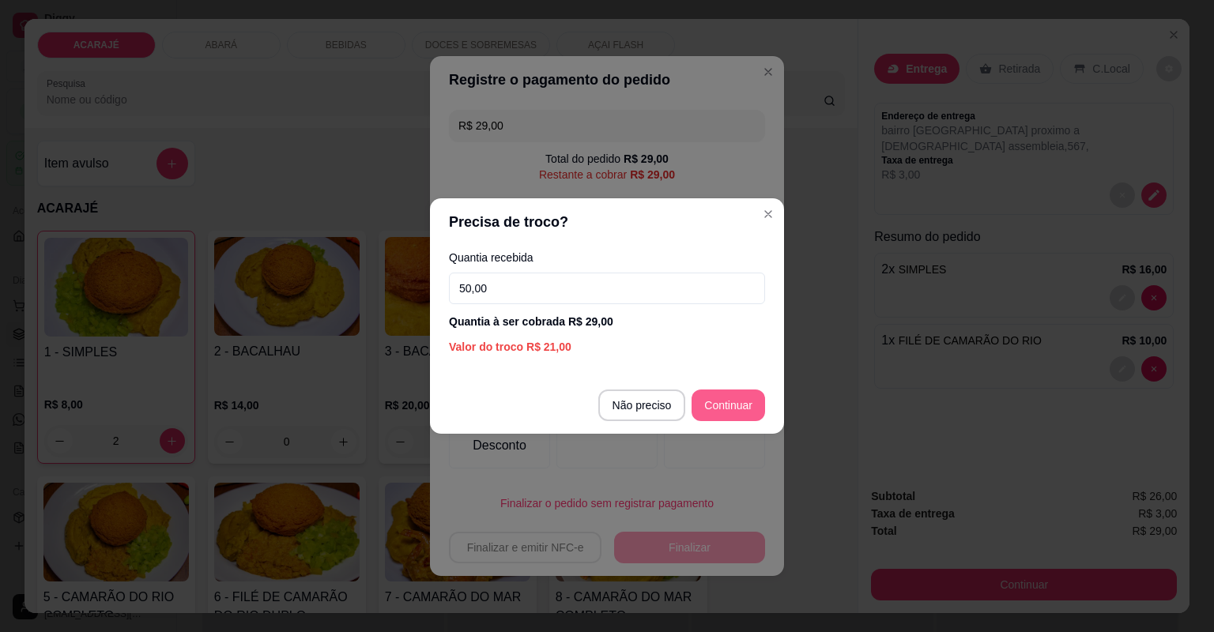
type input "50,00"
type input "R$ 0,00"
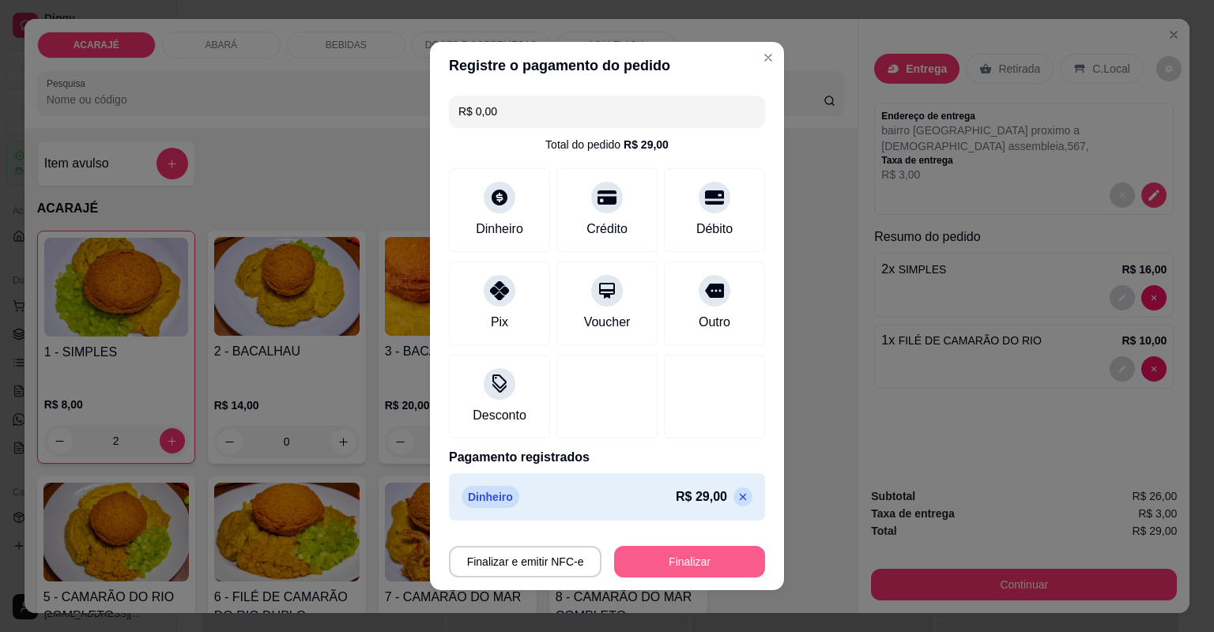
click at [718, 558] on button "Finalizar" at bounding box center [689, 562] width 151 height 32
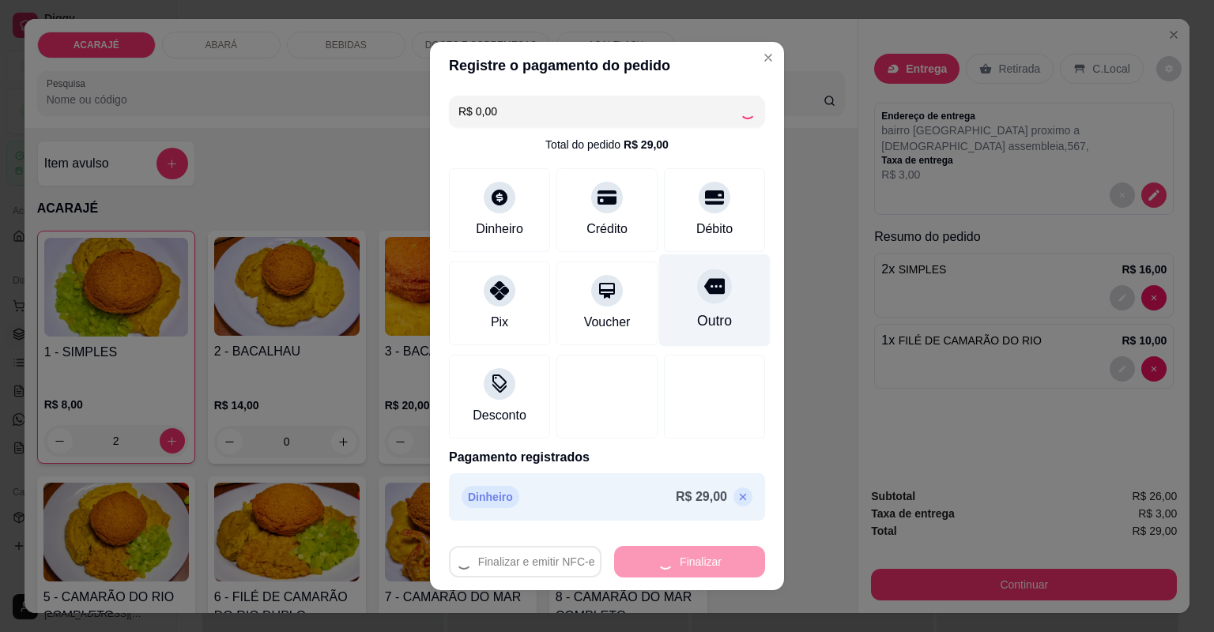
type input "0"
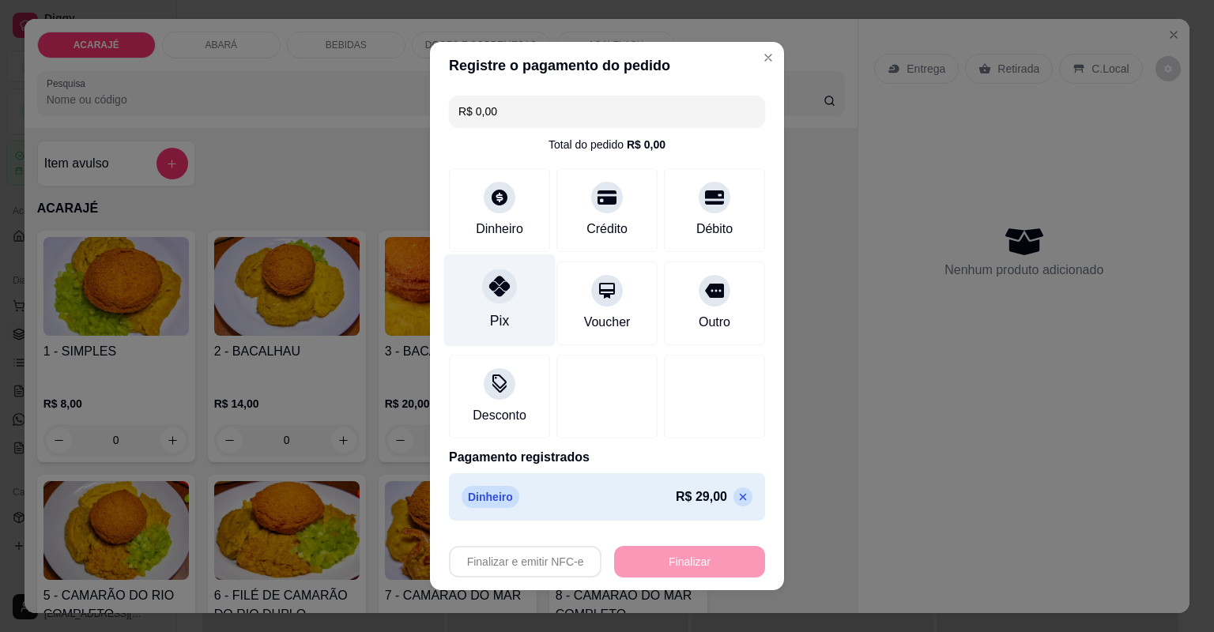
type input "-R$ 29,00"
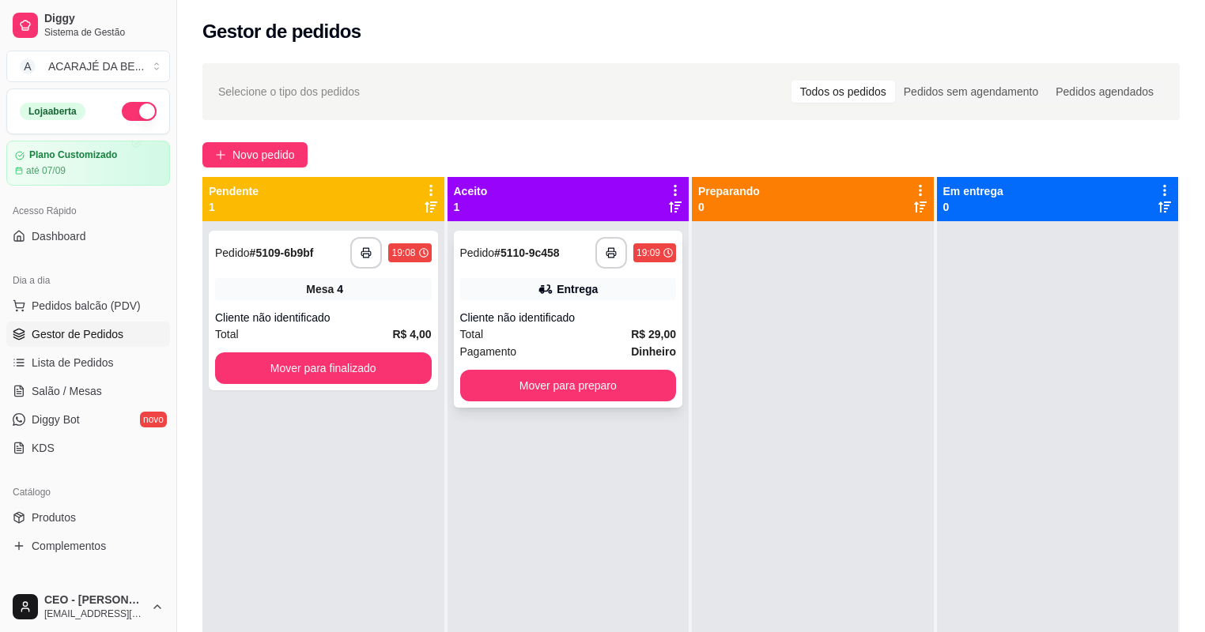
click at [626, 256] on div "**********" at bounding box center [635, 253] width 81 height 32
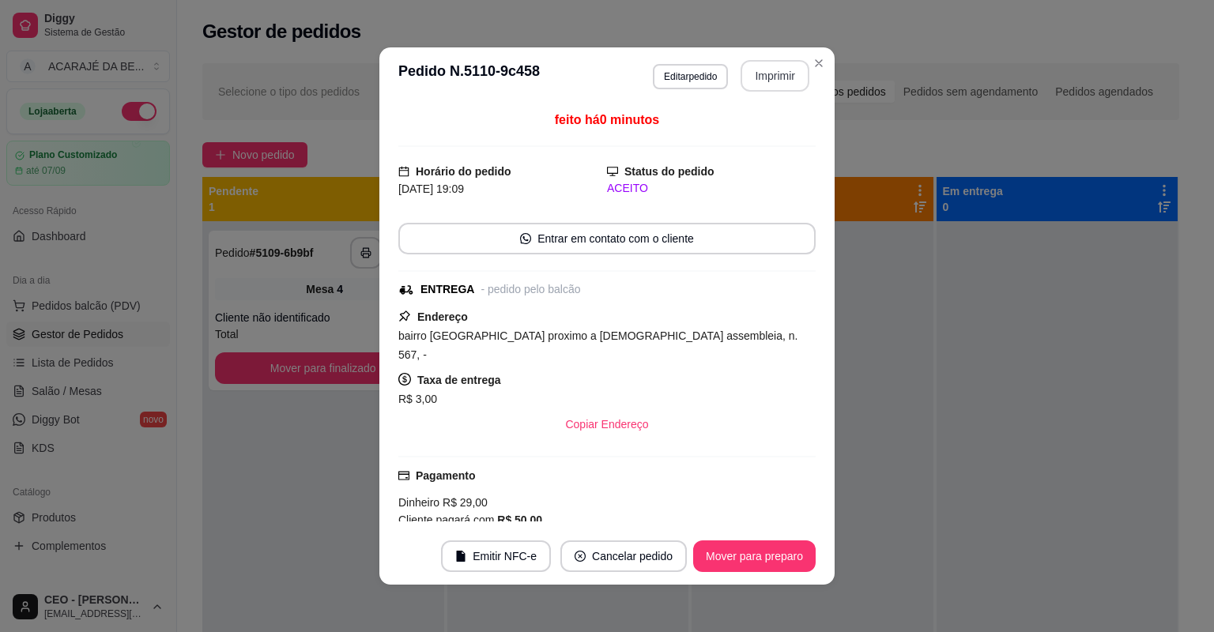
click at [768, 76] on button "Imprimir" at bounding box center [775, 76] width 69 height 32
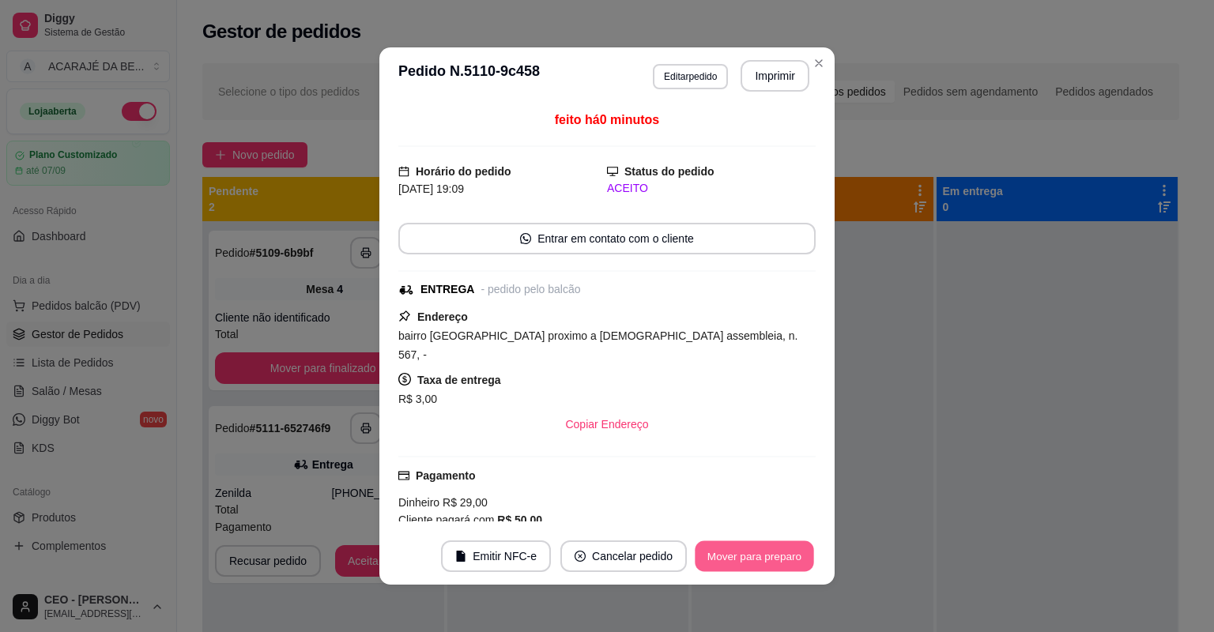
click at [803, 549] on button "Mover para preparo" at bounding box center [754, 557] width 119 height 31
click at [803, 550] on div "Mover para preparo" at bounding box center [743, 557] width 145 height 32
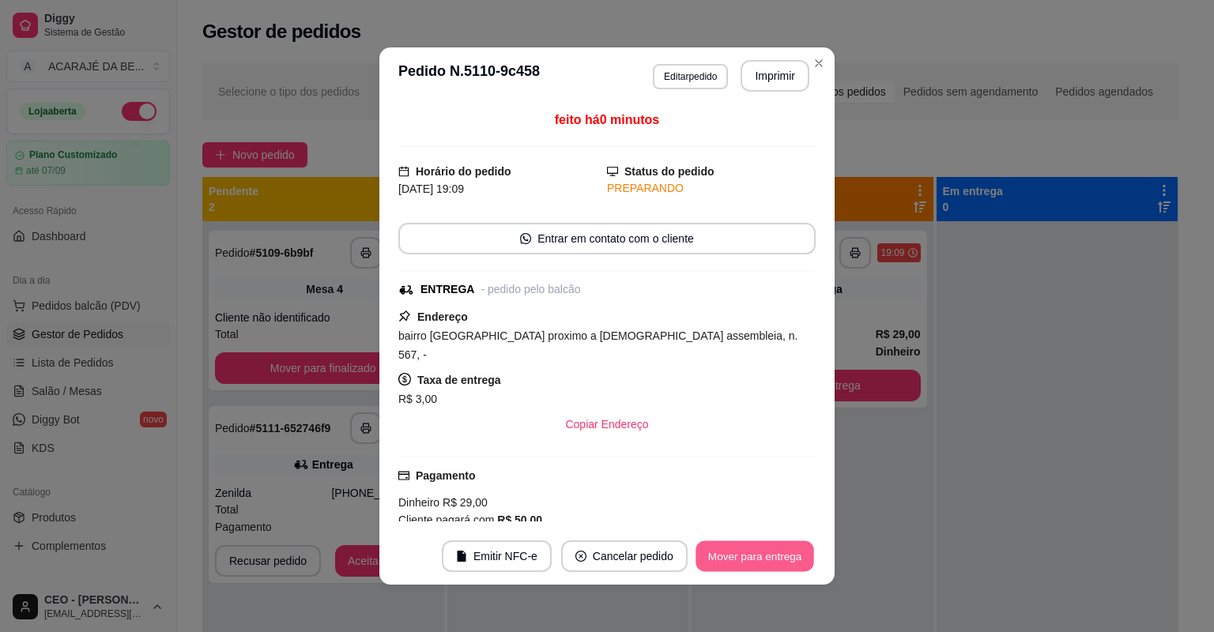
click at [802, 550] on button "Mover para entrega" at bounding box center [755, 557] width 119 height 31
click at [802, 550] on div "Mover para entrega" at bounding box center [744, 557] width 144 height 32
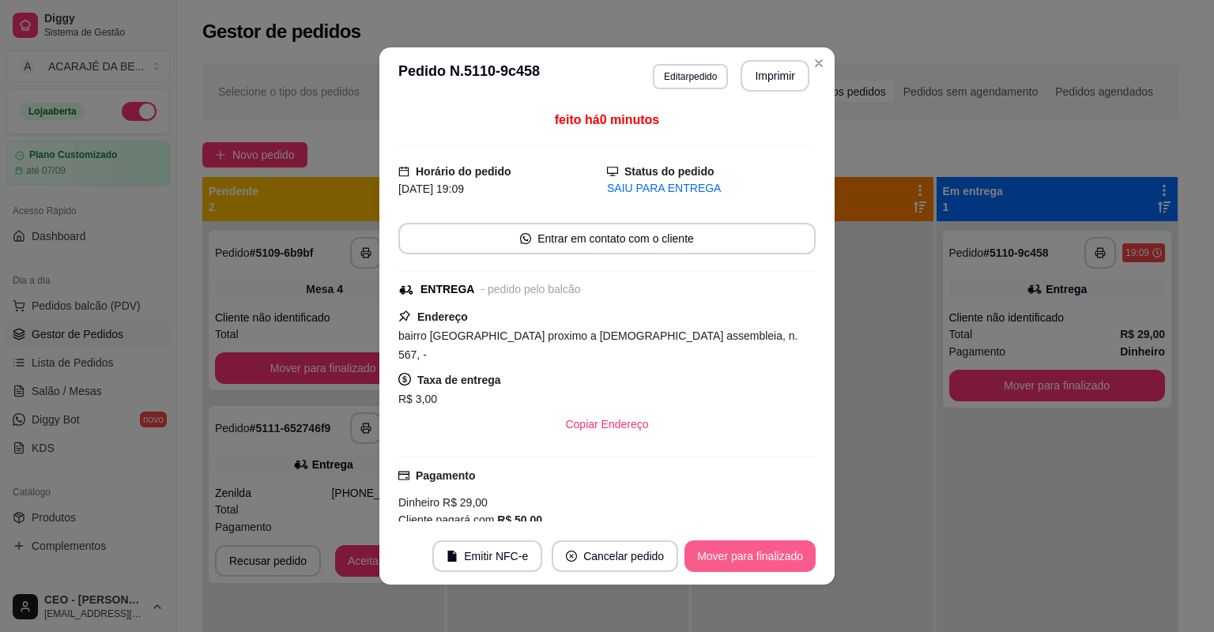
click at [801, 550] on button "Mover para finalizado" at bounding box center [750, 557] width 131 height 32
click at [801, 550] on div "Mover para finalizado" at bounding box center [750, 557] width 131 height 32
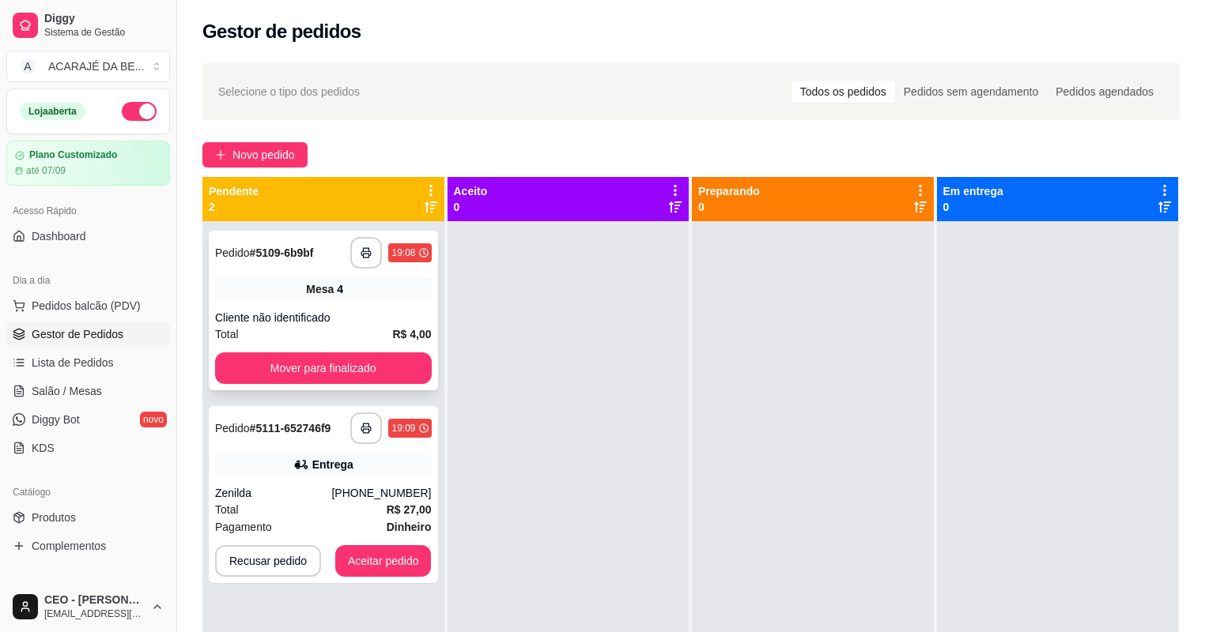
click at [378, 321] on div "Cliente não identificado" at bounding box center [323, 318] width 217 height 16
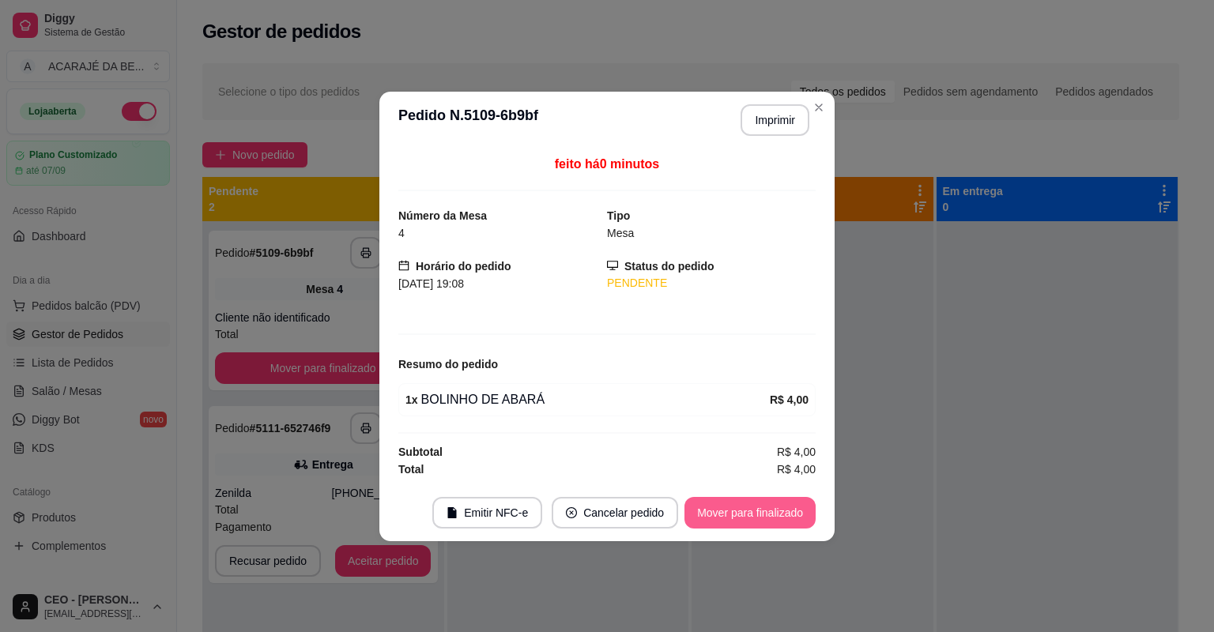
click at [763, 514] on button "Mover para finalizado" at bounding box center [750, 513] width 131 height 32
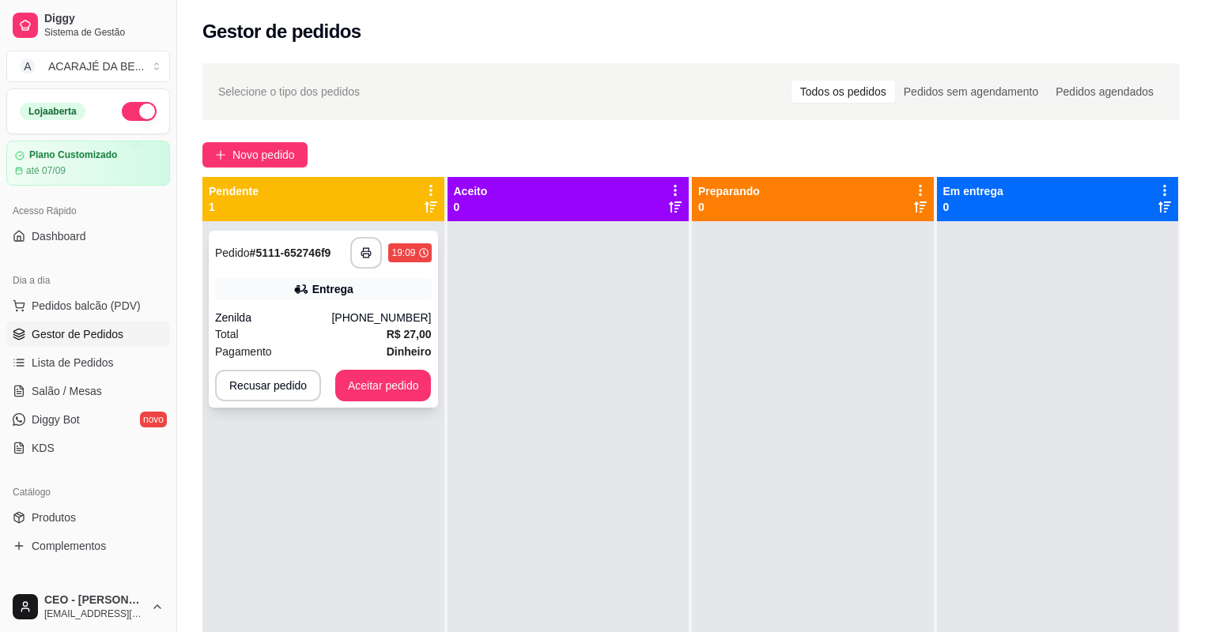
click at [289, 331] on div "Total R$ 27,00" at bounding box center [323, 334] width 217 height 17
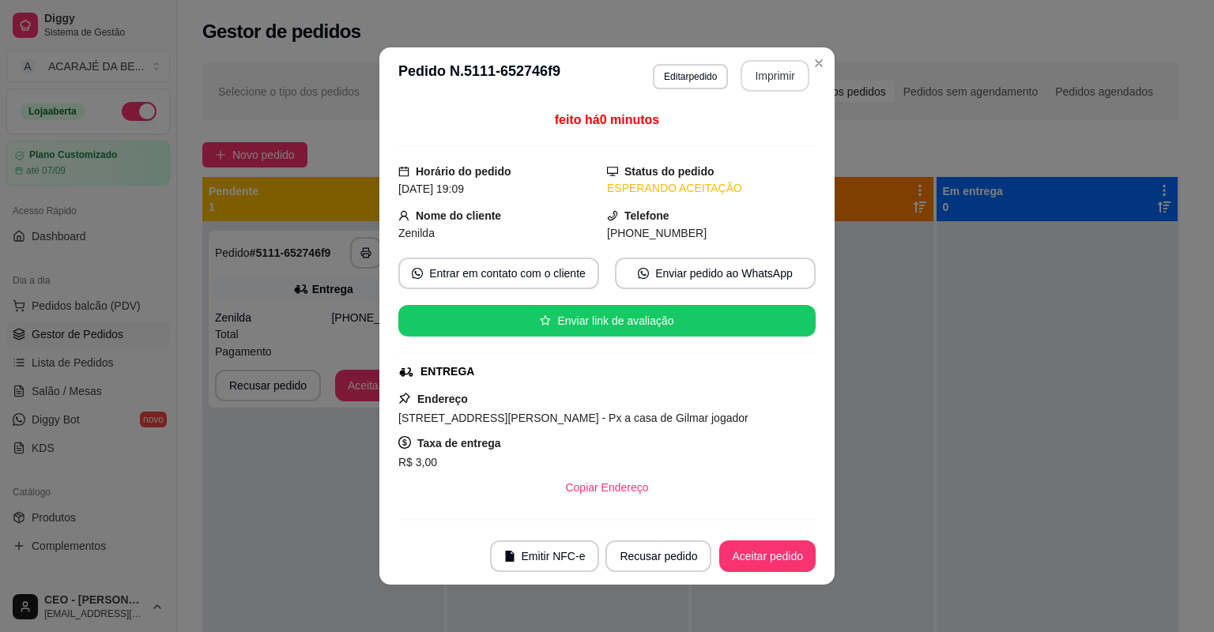
click at [765, 70] on button "Imprimir" at bounding box center [775, 76] width 69 height 32
click at [753, 557] on button "Aceitar pedido" at bounding box center [767, 557] width 96 height 32
click at [753, 557] on div "Recusar pedido Aceitar pedido" at bounding box center [688, 557] width 255 height 32
drag, startPoint x: 749, startPoint y: 89, endPoint x: 752, endPoint y: 559, distance: 469.6
click at [752, 559] on div "Recusar pedido Aceitar pedido" at bounding box center [688, 557] width 255 height 32
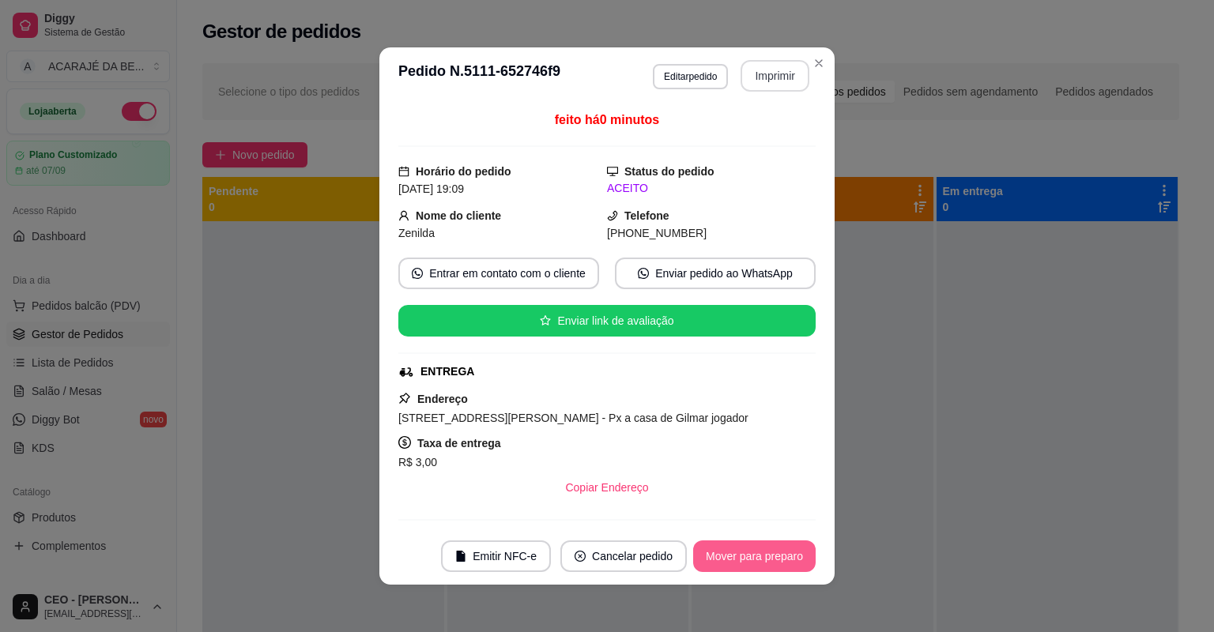
click at [755, 553] on button "Mover para preparo" at bounding box center [754, 557] width 123 height 32
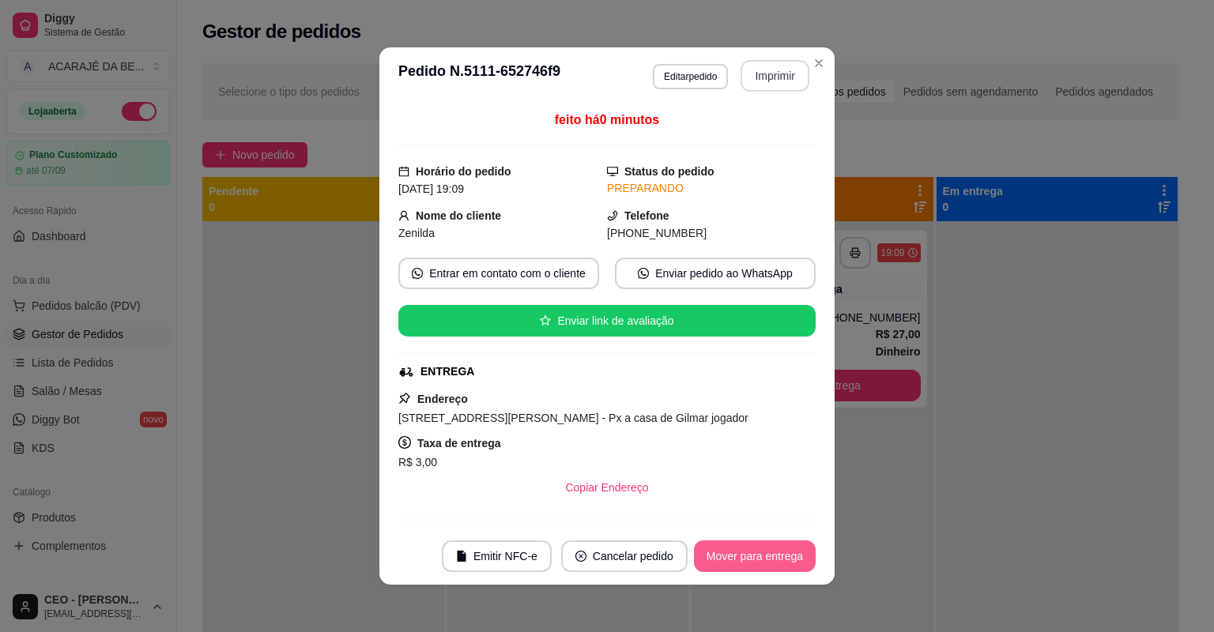
click at [755, 553] on button "Mover para entrega" at bounding box center [755, 557] width 122 height 32
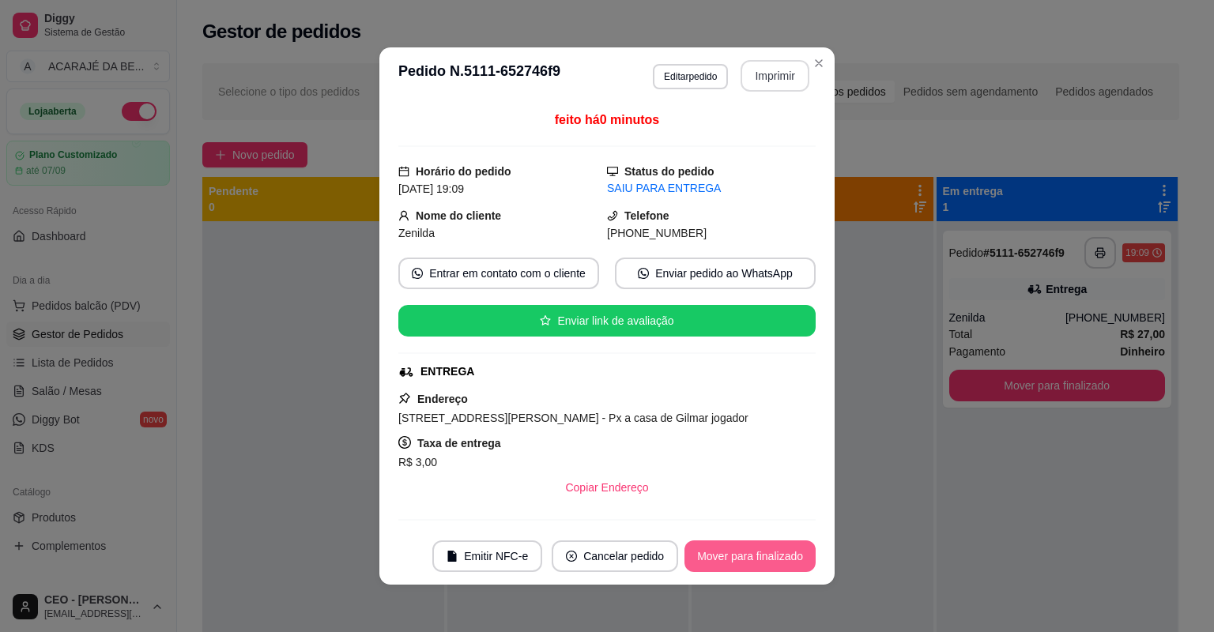
click at [755, 553] on button "Mover para finalizado" at bounding box center [750, 557] width 131 height 32
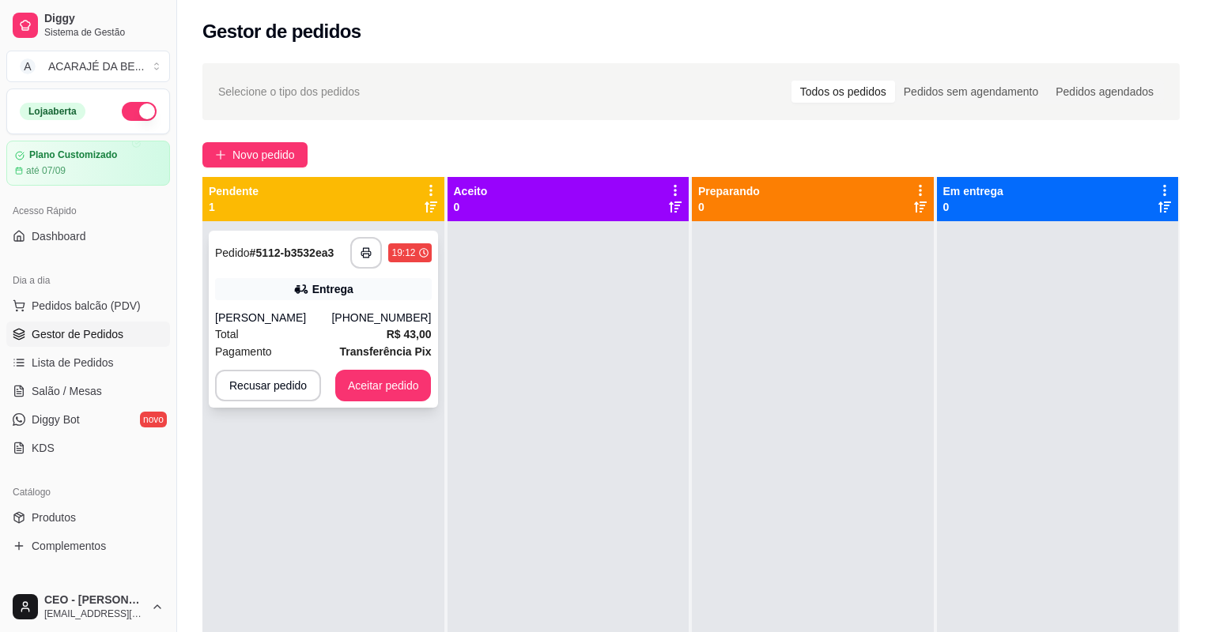
click at [373, 332] on div "Total R$ 43,00" at bounding box center [323, 334] width 217 height 17
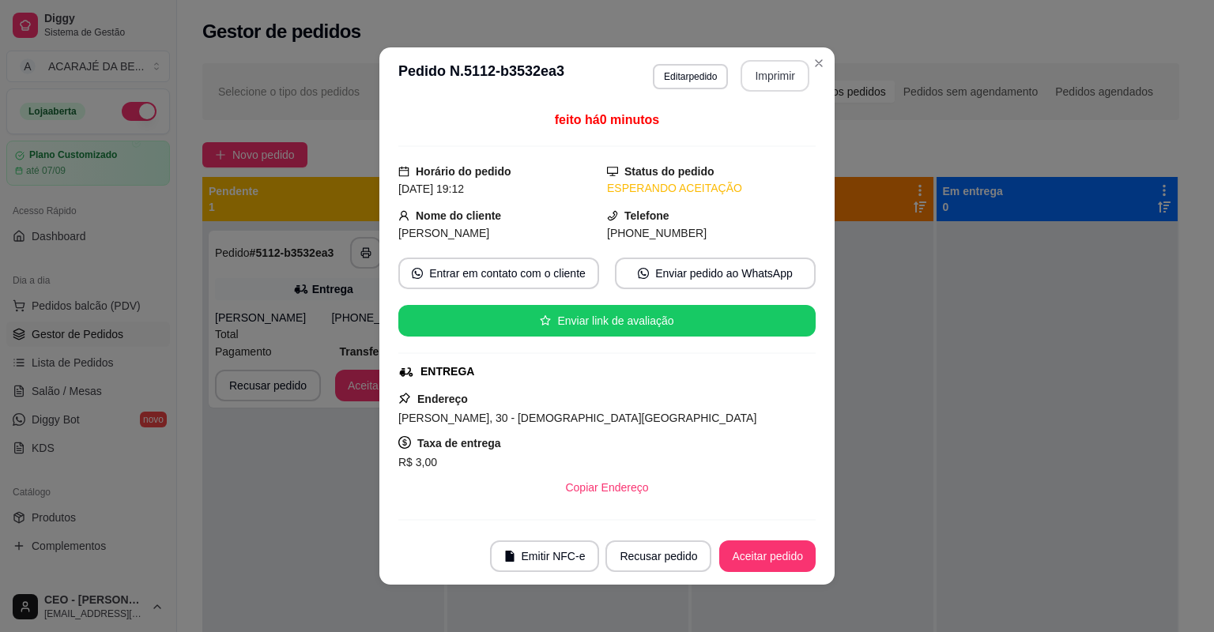
click at [765, 70] on button "Imprimir" at bounding box center [775, 76] width 69 height 32
click at [782, 549] on button "Aceitar pedido" at bounding box center [767, 557] width 96 height 32
click at [780, 552] on div "Recusar pedido Aceitar pedido" at bounding box center [688, 557] width 255 height 32
click at [781, 552] on div "Recusar pedido Aceitar pedido" at bounding box center [688, 557] width 255 height 32
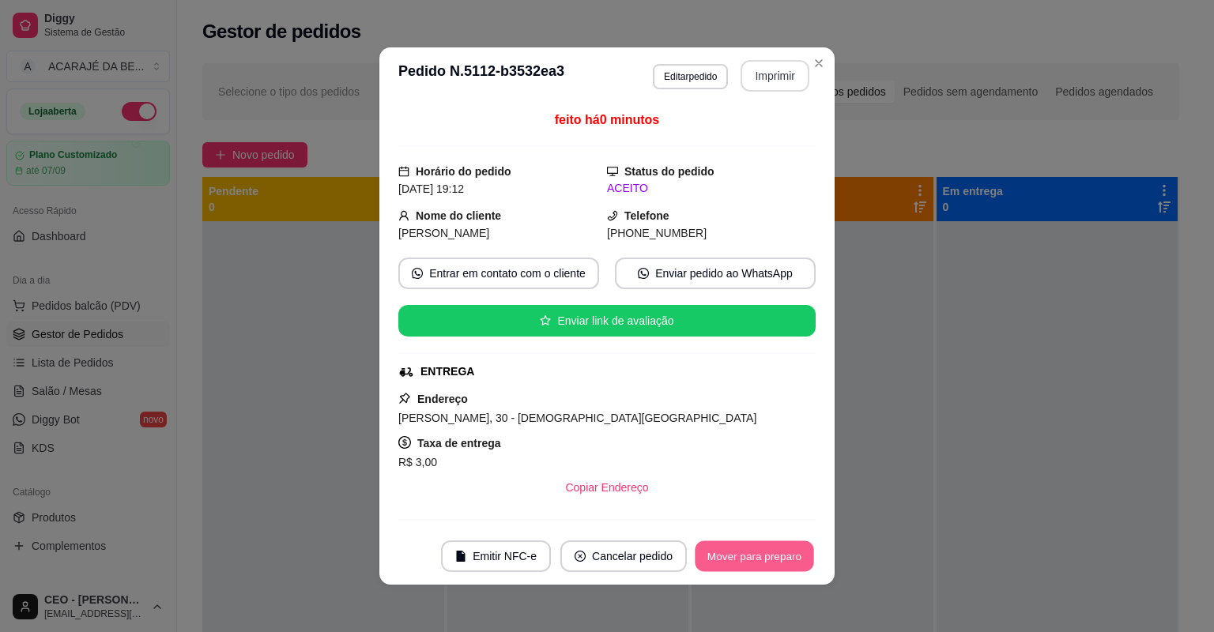
click at [781, 551] on button "Mover para preparo" at bounding box center [754, 557] width 119 height 31
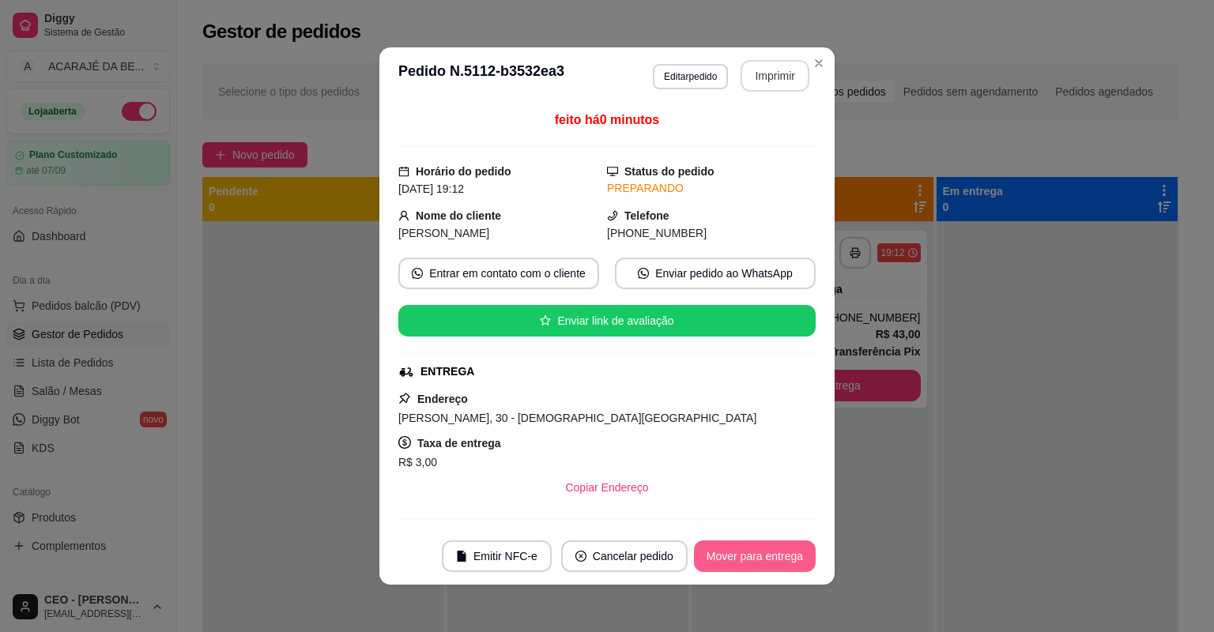
click at [782, 550] on button "Mover para entrega" at bounding box center [755, 557] width 122 height 32
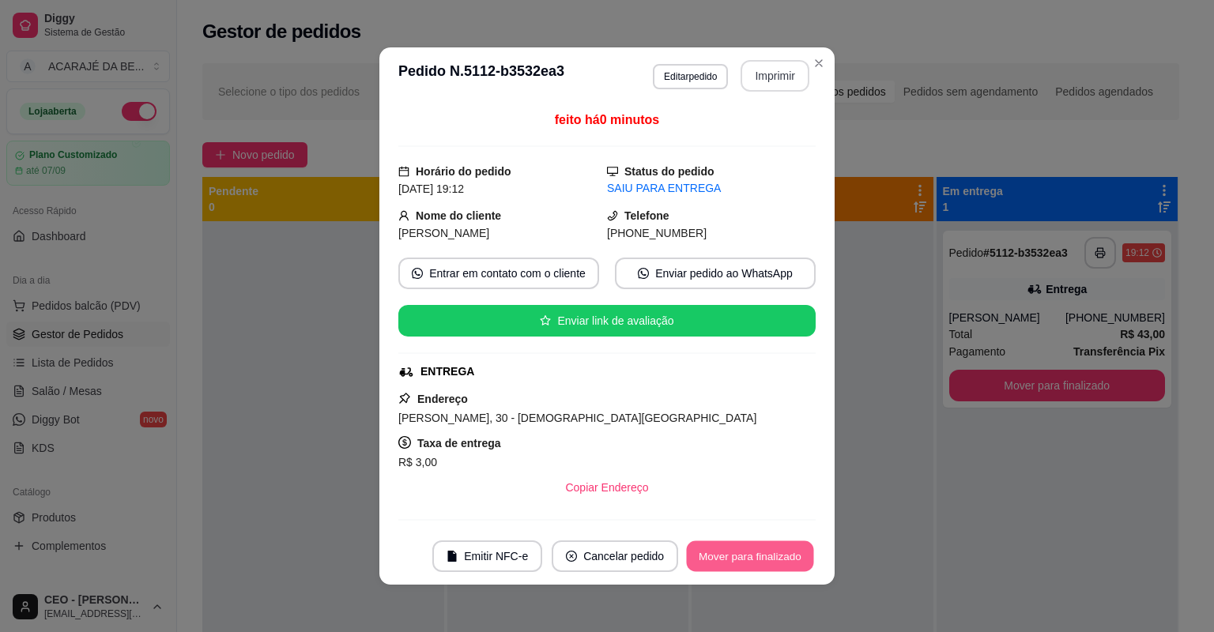
click at [781, 564] on button "Mover para finalizado" at bounding box center [750, 557] width 127 height 31
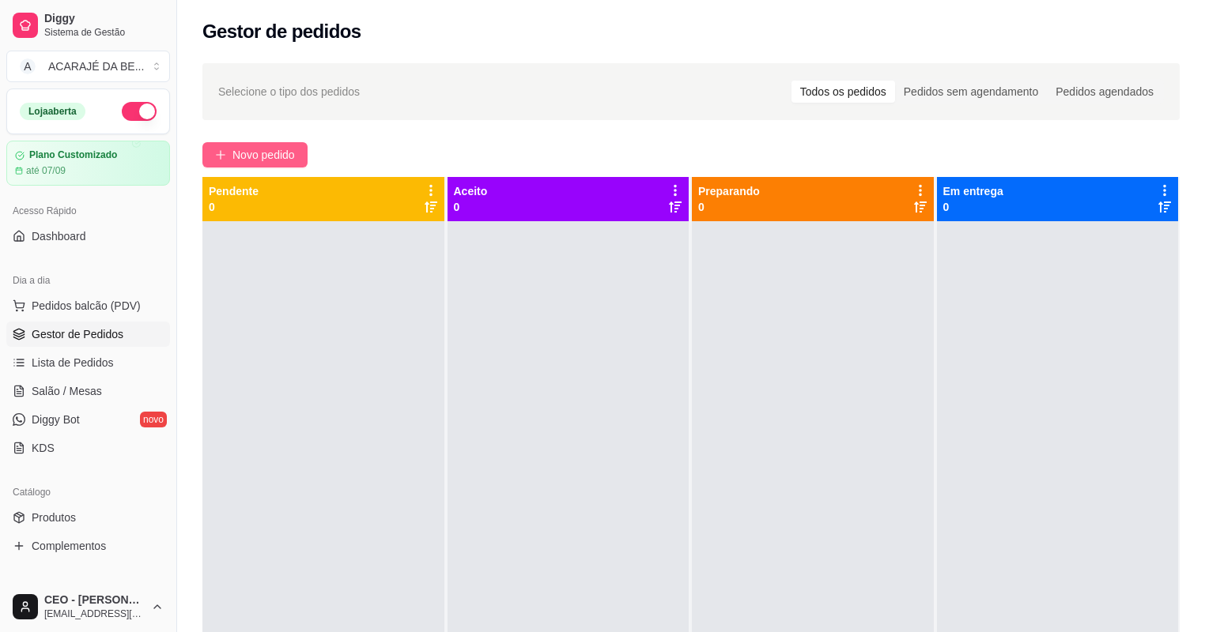
click at [287, 147] on span "Novo pedido" at bounding box center [263, 154] width 62 height 17
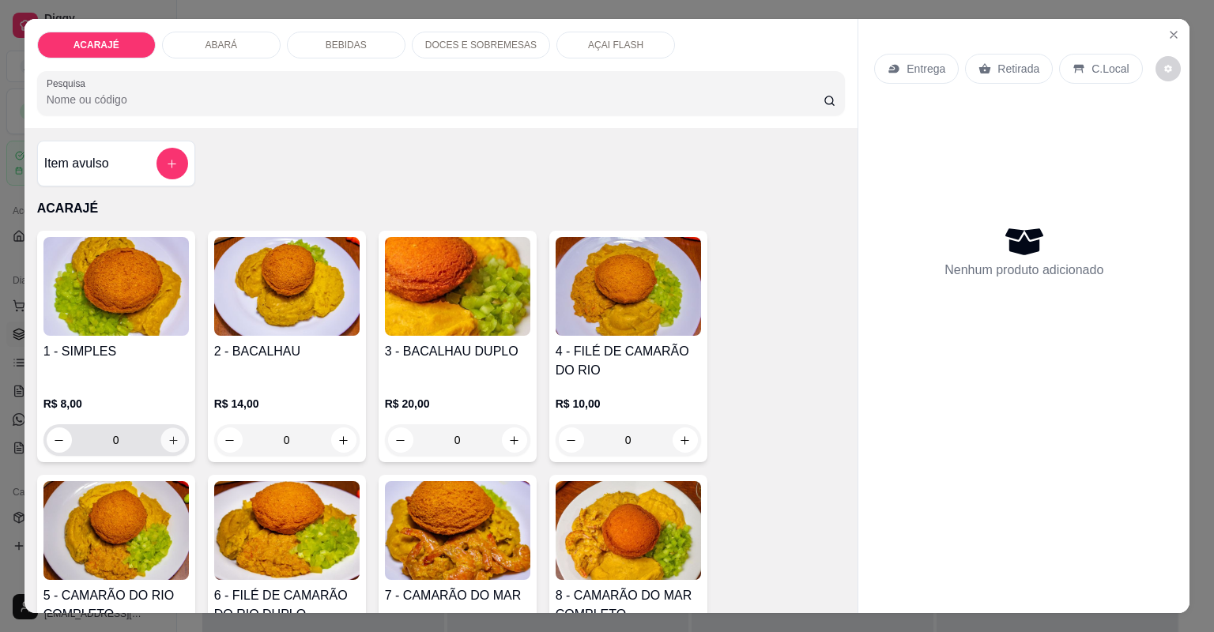
click at [172, 436] on icon "increase-product-quantity" at bounding box center [173, 441] width 12 height 12
type input "1"
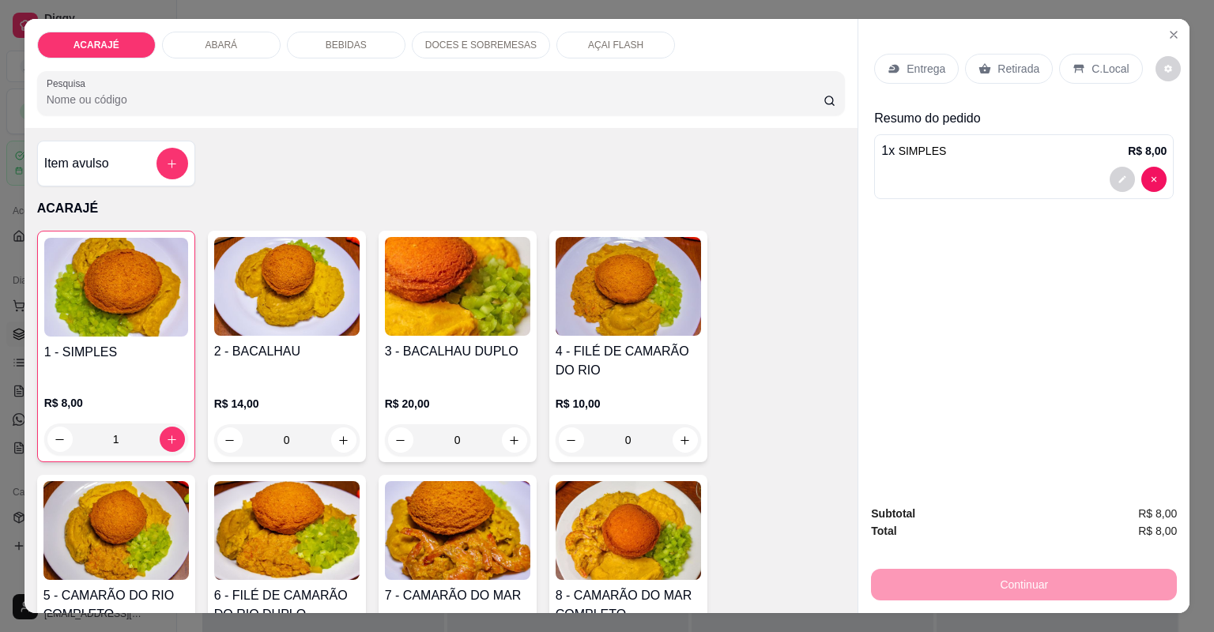
click at [890, 77] on div "Entrega" at bounding box center [916, 69] width 85 height 30
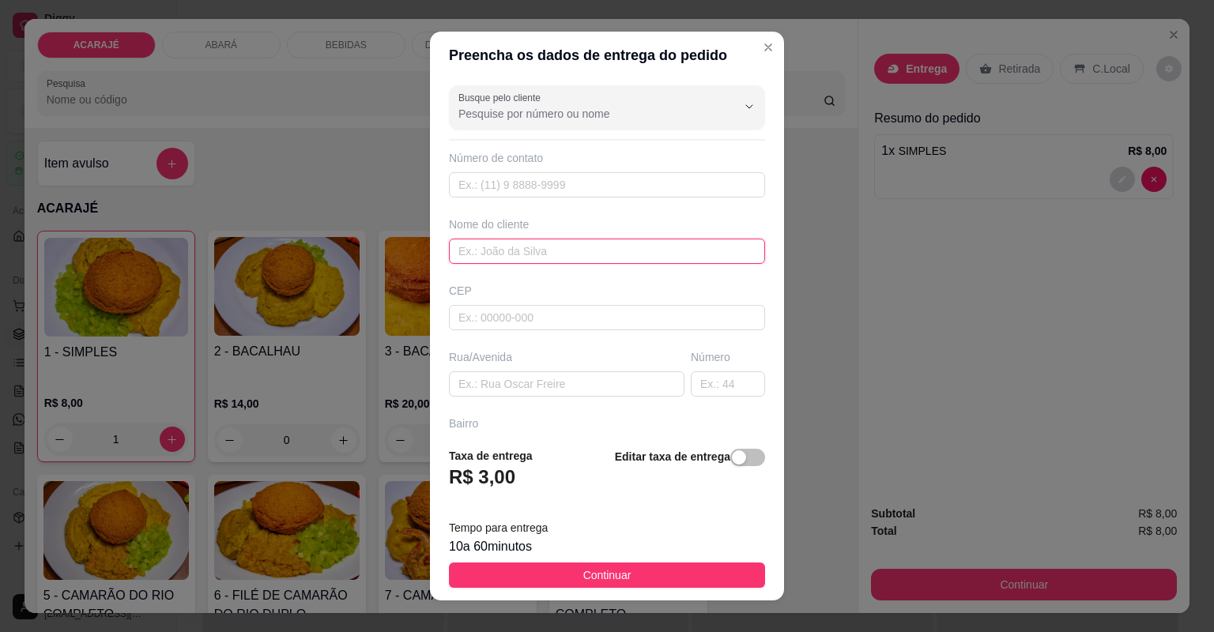
click at [549, 251] on input "text" at bounding box center [607, 251] width 316 height 25
type input "jackskito"
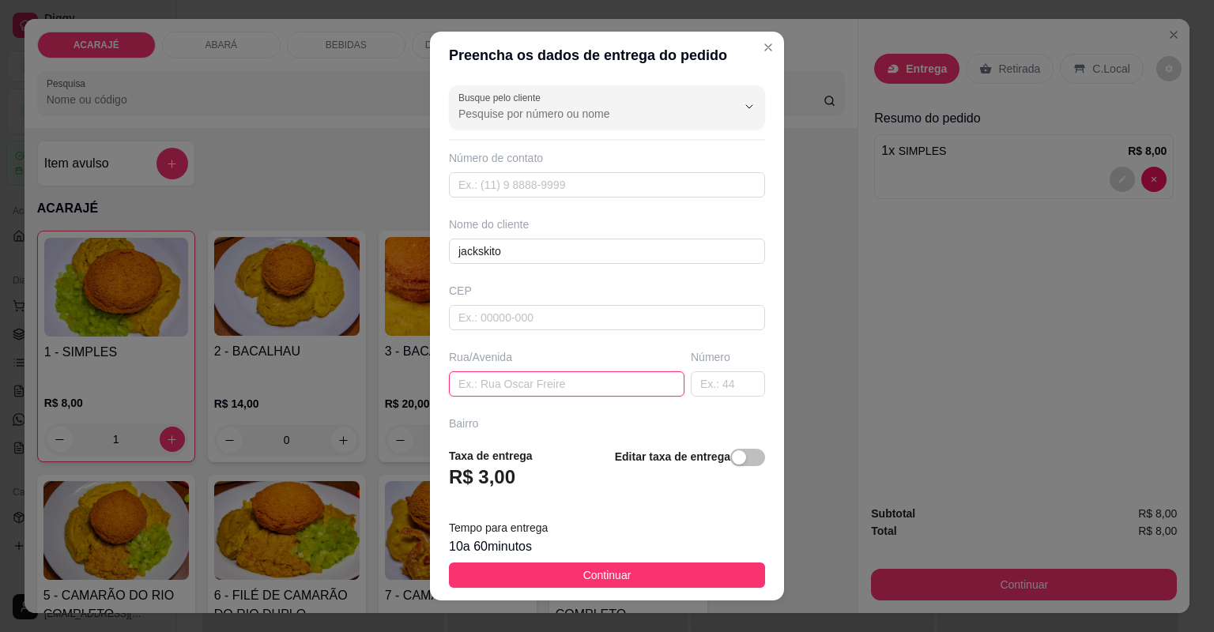
click at [547, 372] on input "text" at bounding box center [567, 384] width 236 height 25
type input "rua lauro de freitas"
click at [720, 386] on input "text" at bounding box center [728, 384] width 74 height 25
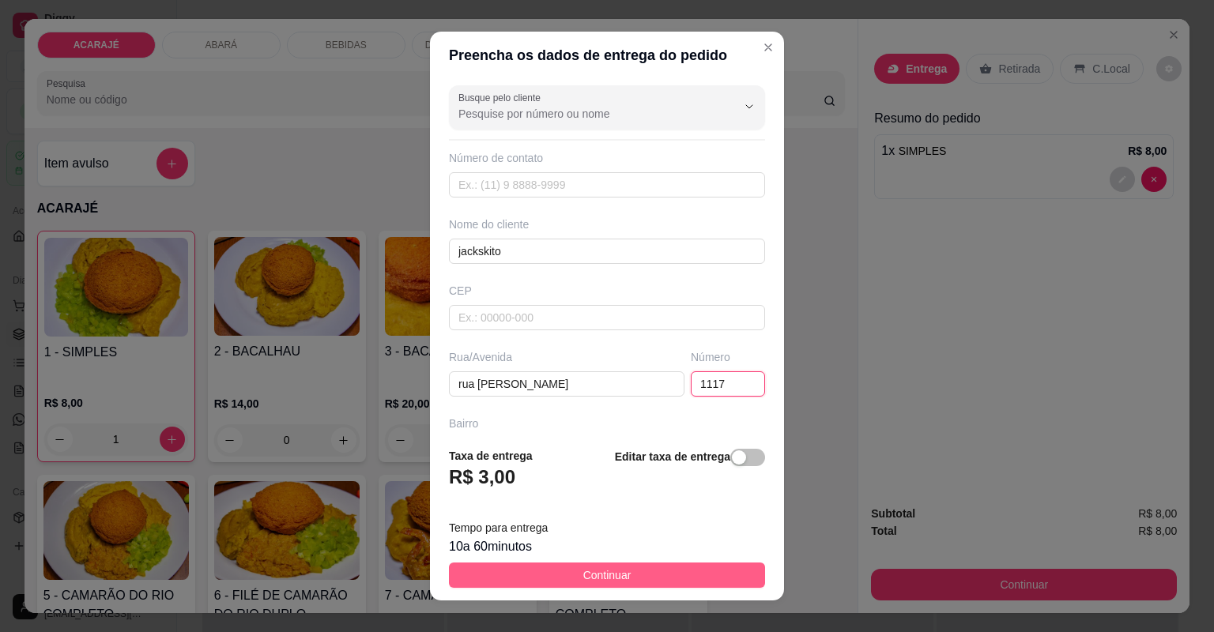
type input "1117"
click at [583, 572] on span "Continuar" at bounding box center [607, 575] width 48 height 17
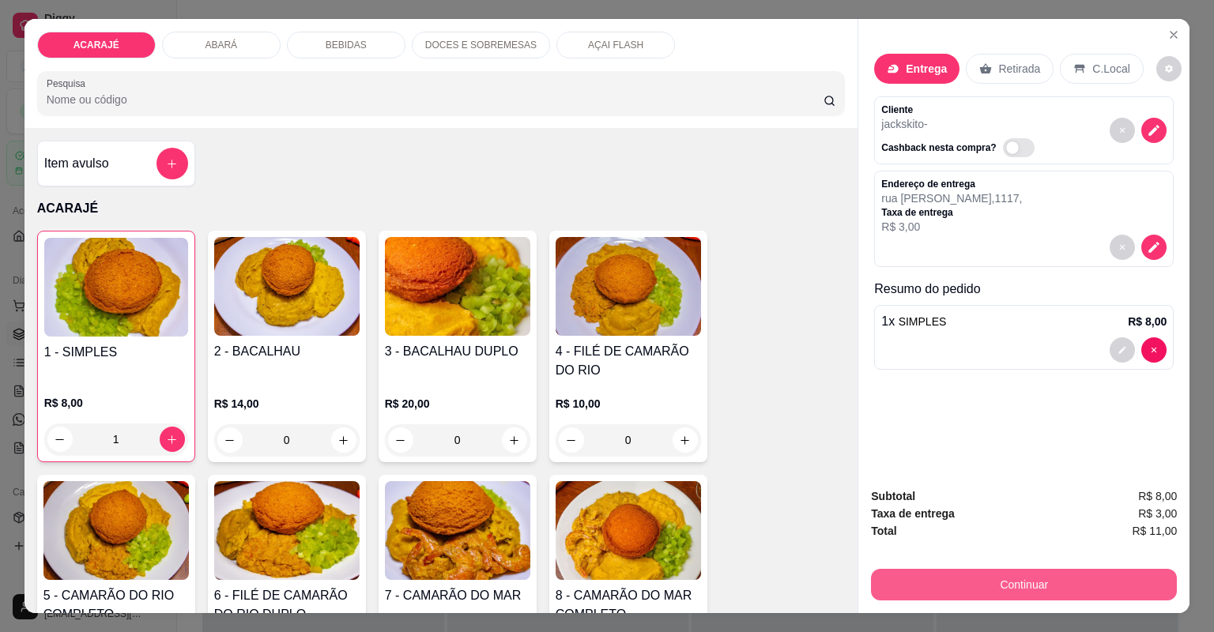
click at [1009, 570] on div "Continuar" at bounding box center [1024, 583] width 306 height 36
click at [1007, 577] on button "Continuar" at bounding box center [1024, 585] width 306 height 32
click at [953, 591] on button "Continuar" at bounding box center [1024, 585] width 306 height 32
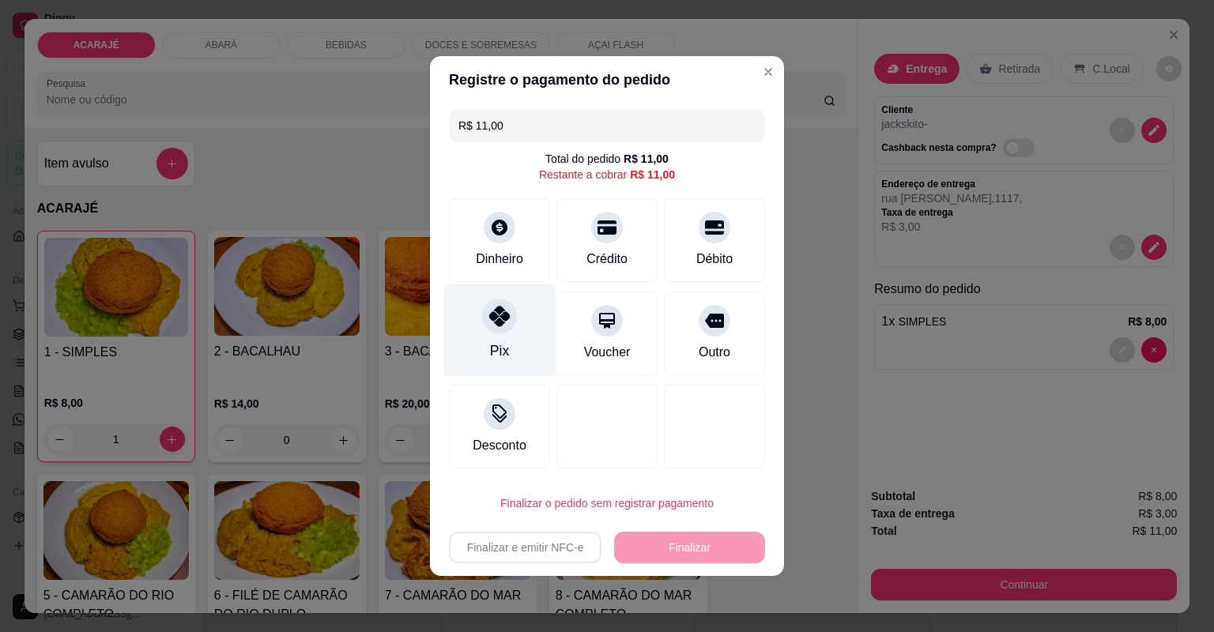
click at [486, 340] on div "Pix" at bounding box center [499, 331] width 111 height 92
type input "R$ 0,00"
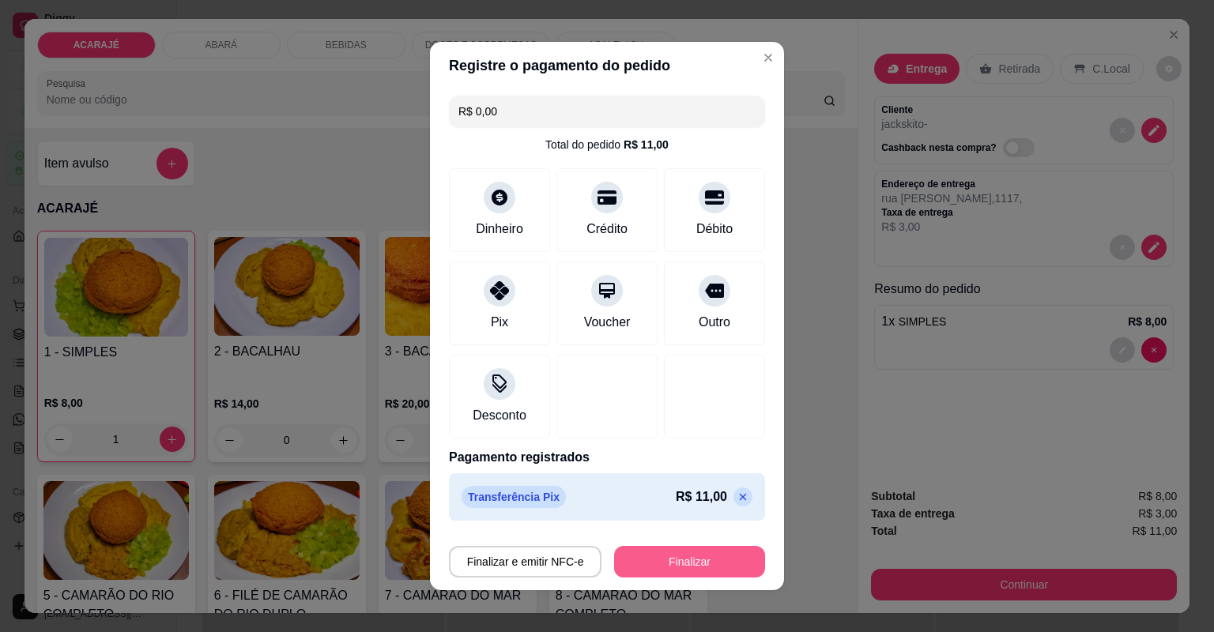
click at [685, 561] on button "Finalizar" at bounding box center [689, 562] width 151 height 32
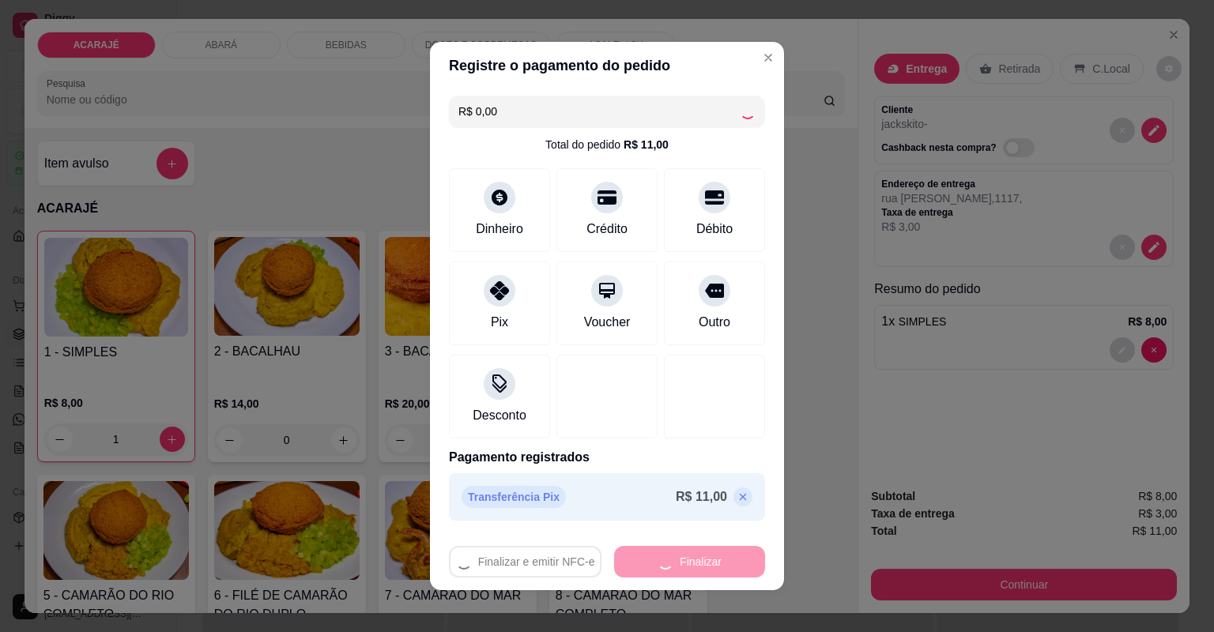
type input "0"
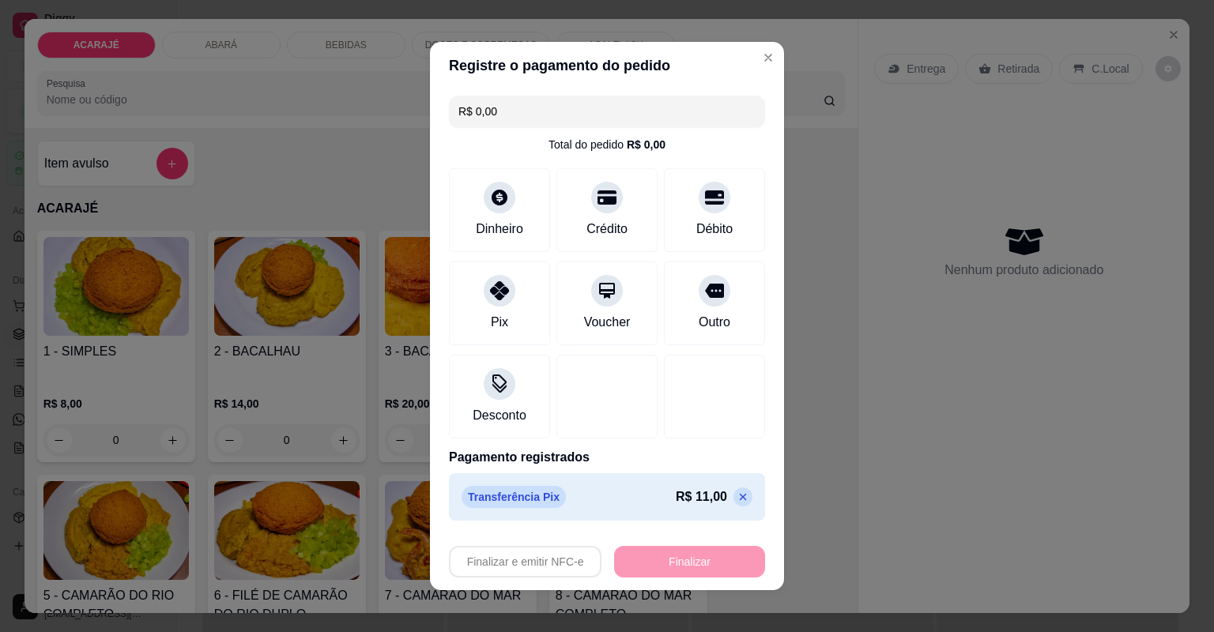
type input "-R$ 11,00"
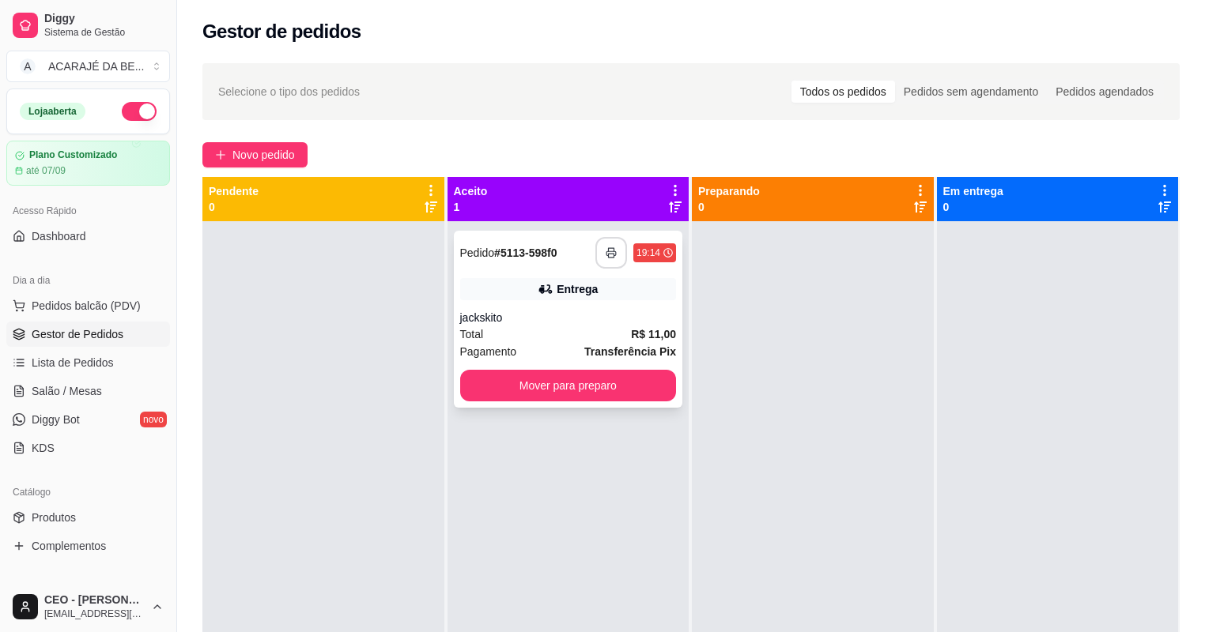
click at [606, 256] on icon "button" at bounding box center [611, 252] width 11 height 11
click at [531, 397] on button "Mover para preparo" at bounding box center [568, 386] width 217 height 32
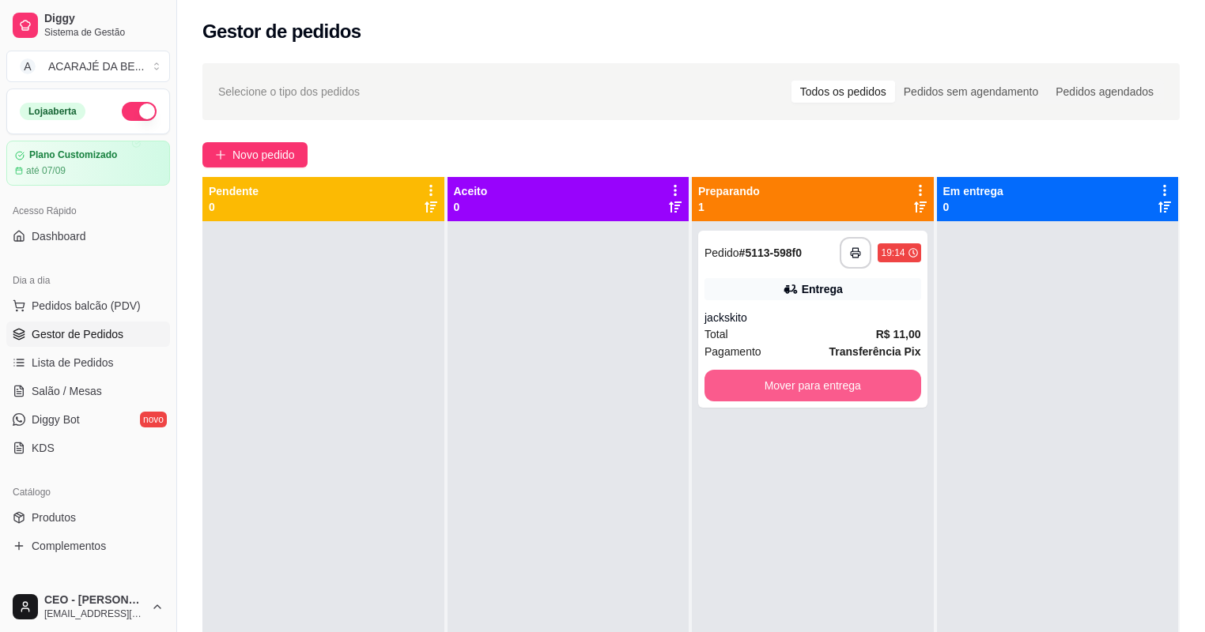
click at [788, 378] on button "Mover para entrega" at bounding box center [812, 386] width 217 height 32
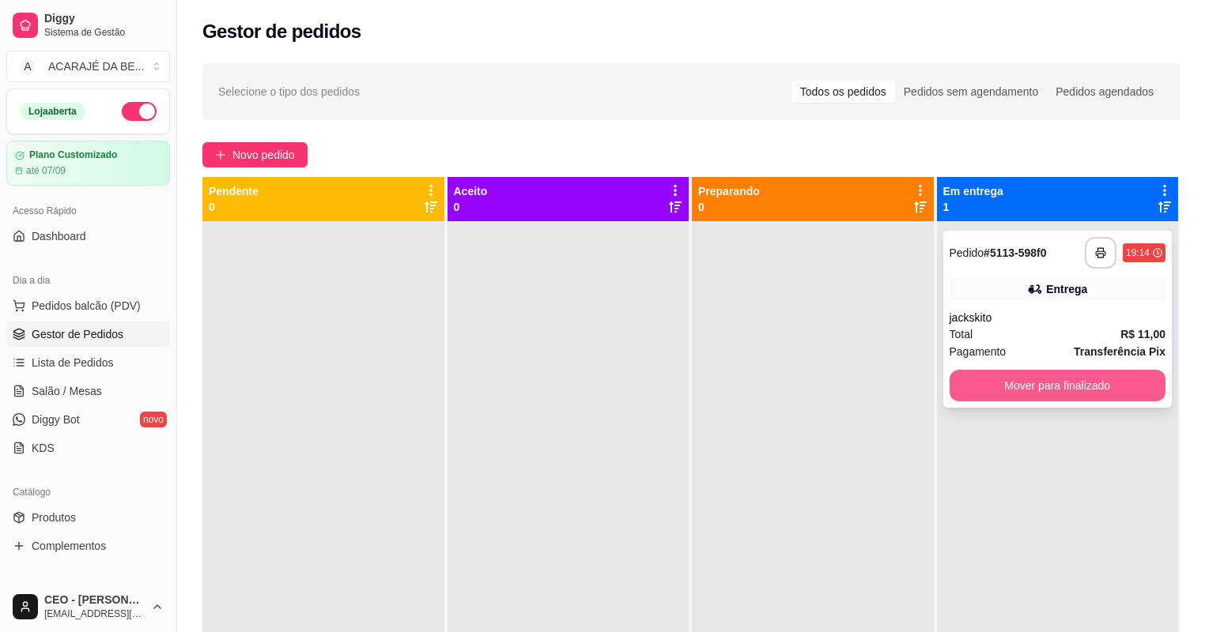
click at [1036, 354] on div "Pagamento Transferência Pix" at bounding box center [1057, 351] width 217 height 17
click at [1119, 370] on div "**********" at bounding box center [1057, 319] width 229 height 177
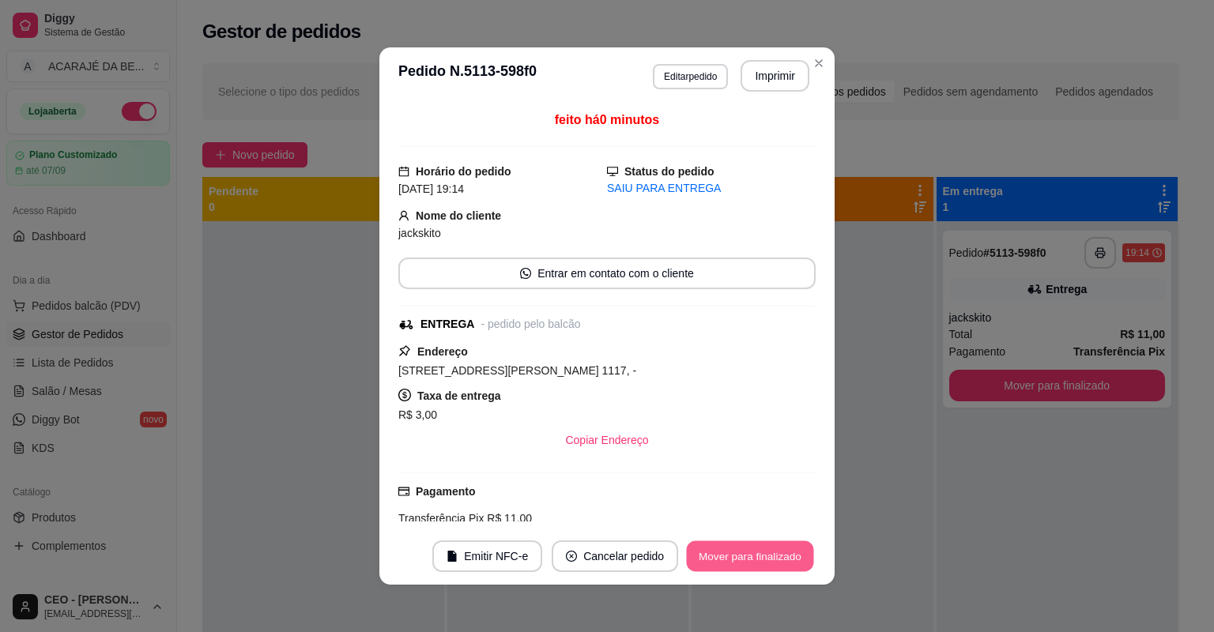
click at [793, 544] on button "Mover para finalizado" at bounding box center [750, 557] width 127 height 31
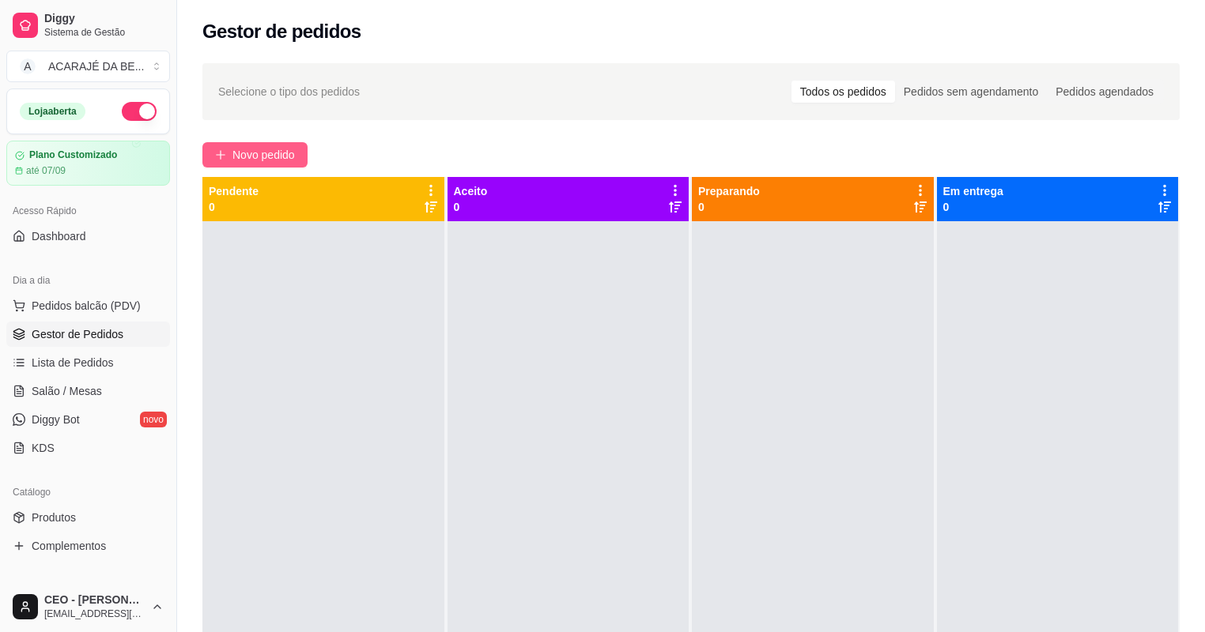
click at [233, 155] on span "Novo pedido" at bounding box center [263, 154] width 62 height 17
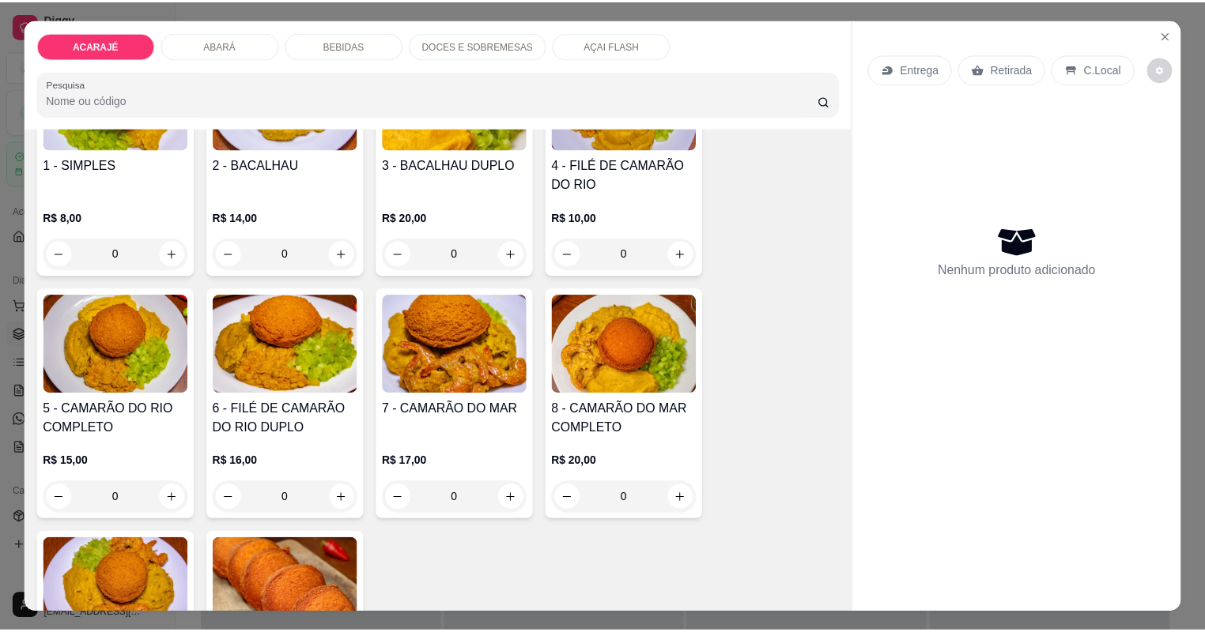
scroll to position [190, 0]
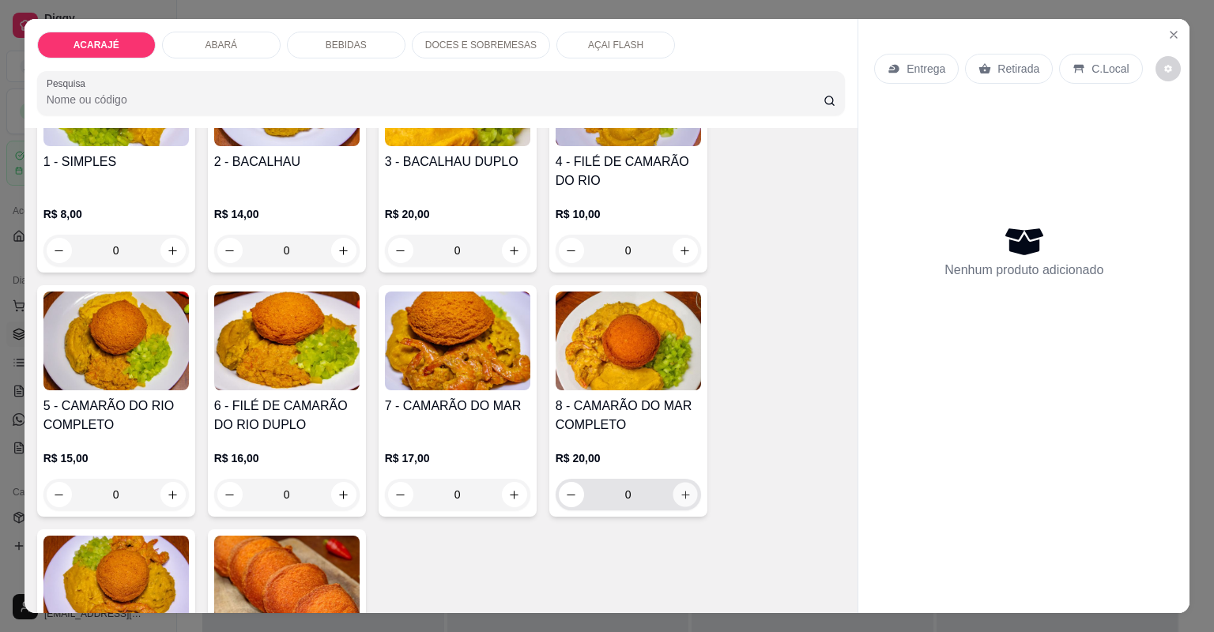
click at [688, 500] on button "increase-product-quantity" at bounding box center [685, 494] width 25 height 25
type input "1"
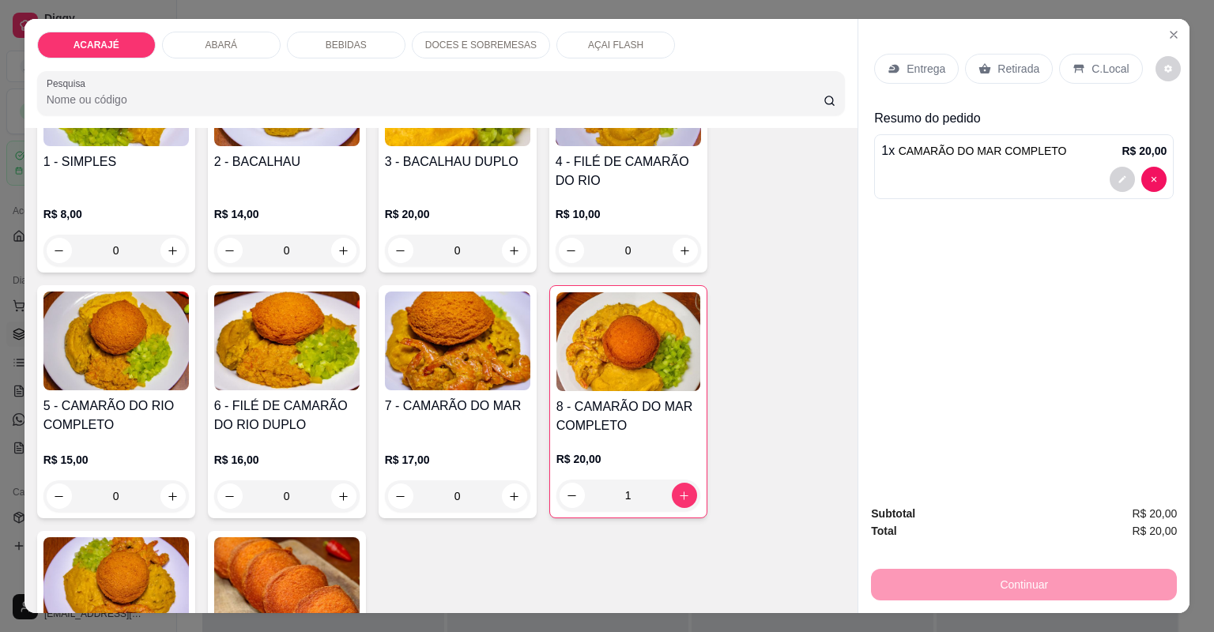
click at [928, 73] on p "Entrega" at bounding box center [926, 69] width 39 height 16
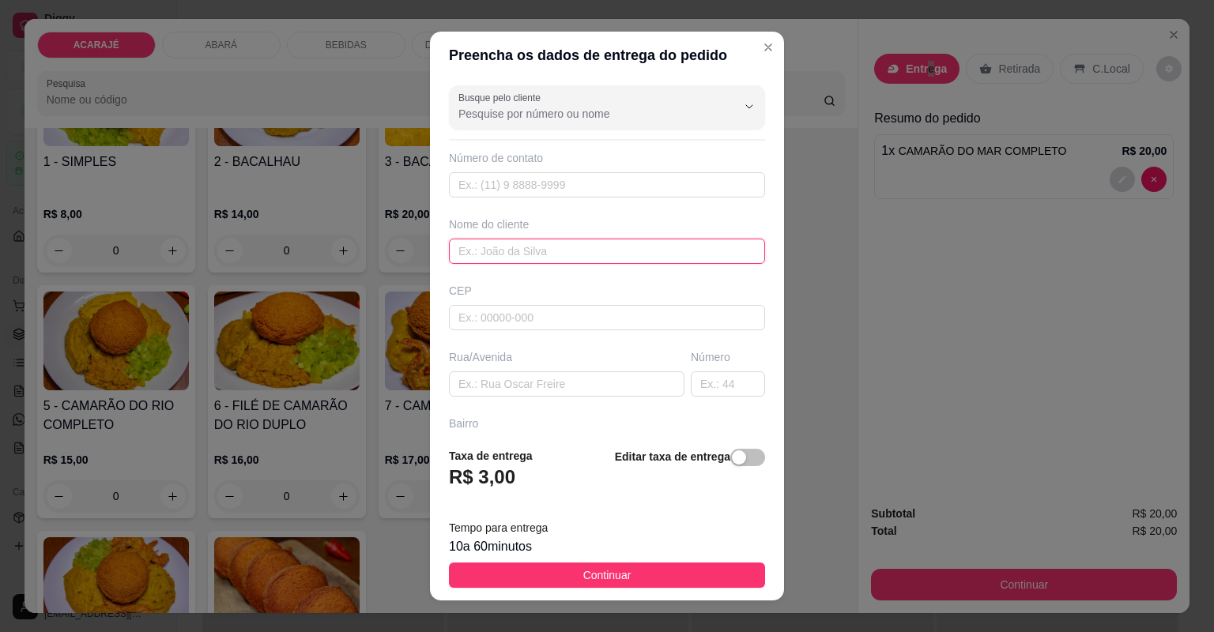
click at [549, 247] on input "text" at bounding box center [607, 251] width 316 height 25
type input "alvacir"
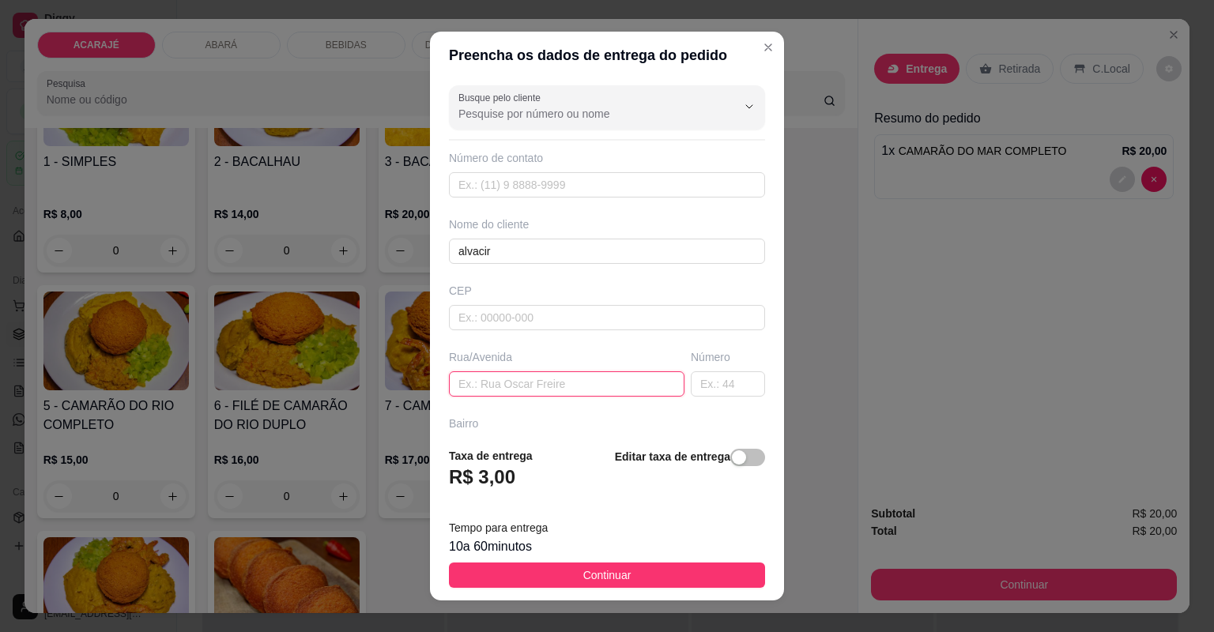
click at [555, 392] on input "text" at bounding box center [567, 384] width 236 height 25
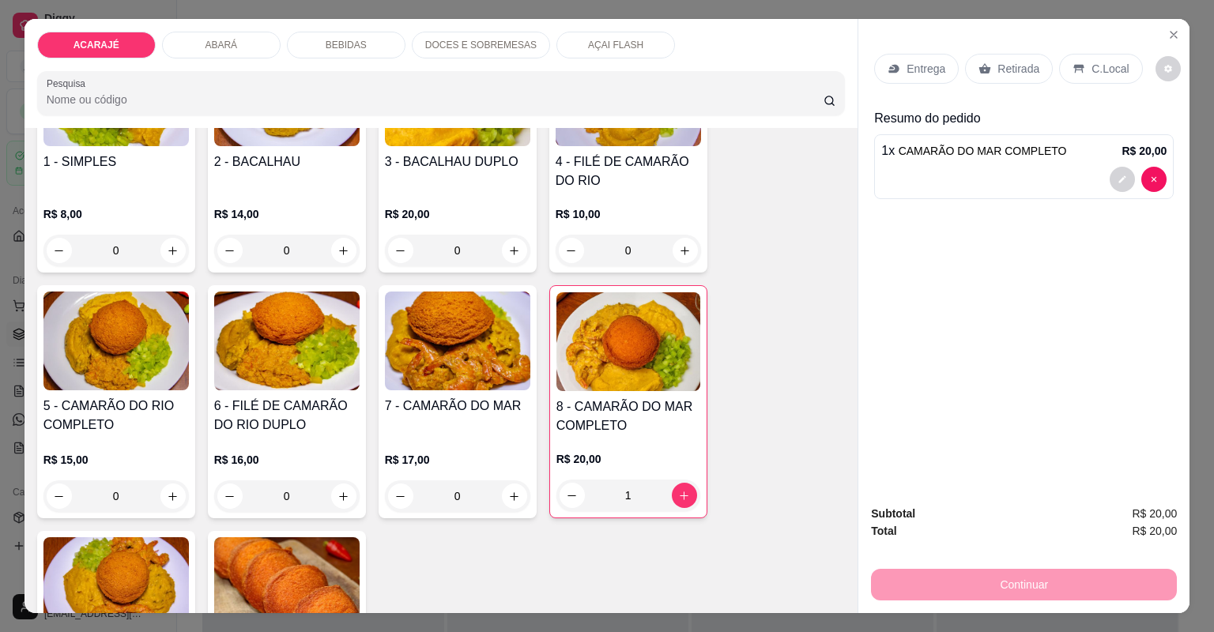
click at [1011, 69] on p "Retirada" at bounding box center [1019, 69] width 42 height 16
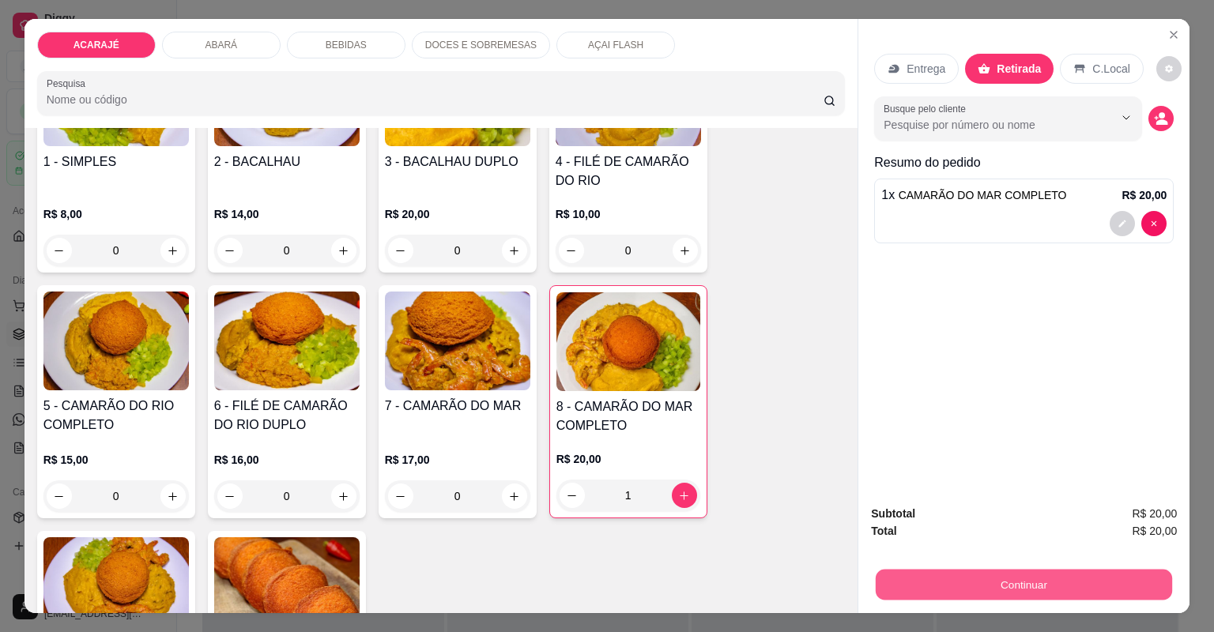
click at [1063, 587] on button "Continuar" at bounding box center [1024, 585] width 296 height 31
click at [1066, 579] on button "Continuar" at bounding box center [1024, 585] width 296 height 31
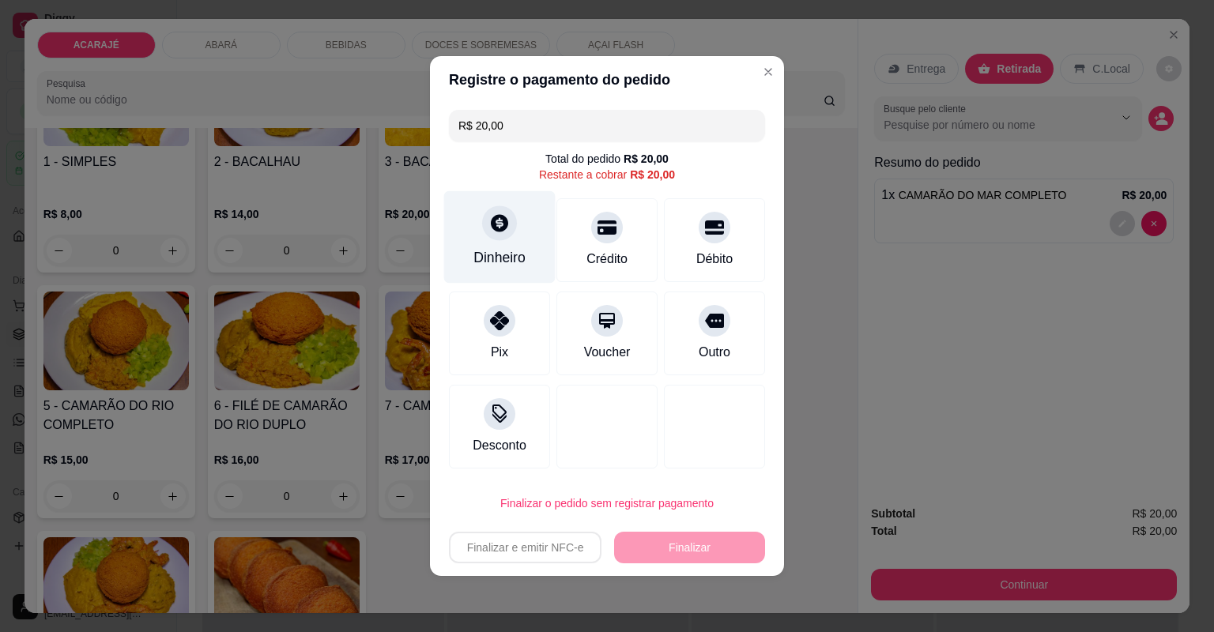
click at [507, 247] on div "Dinheiro" at bounding box center [500, 257] width 52 height 21
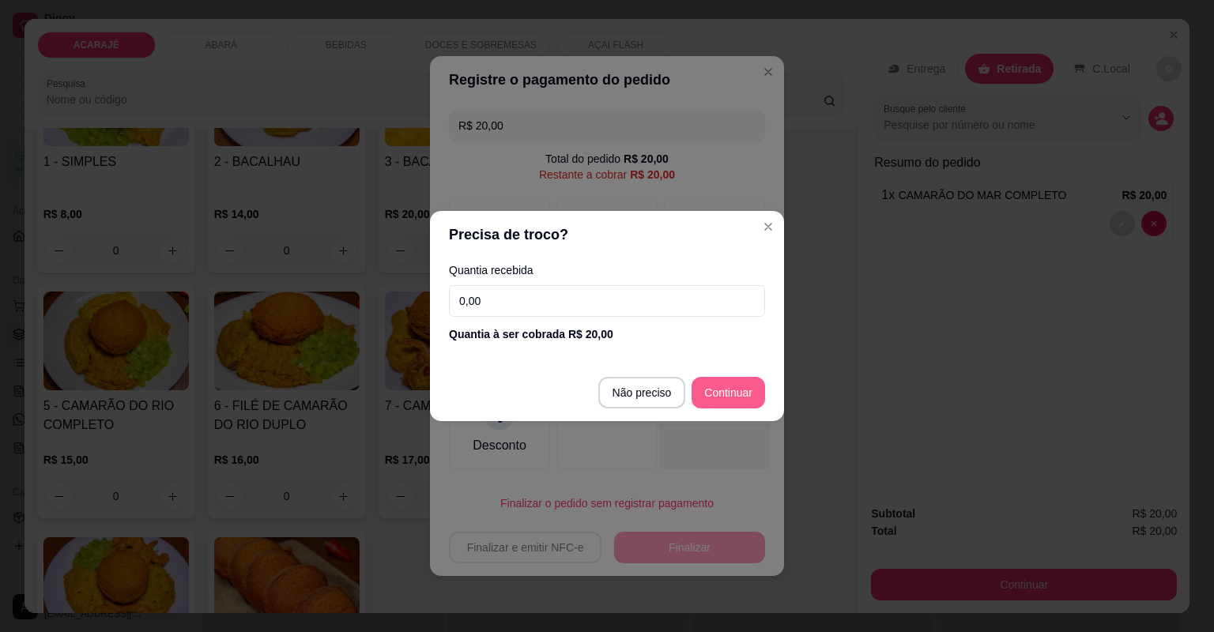
type input "R$ 0,00"
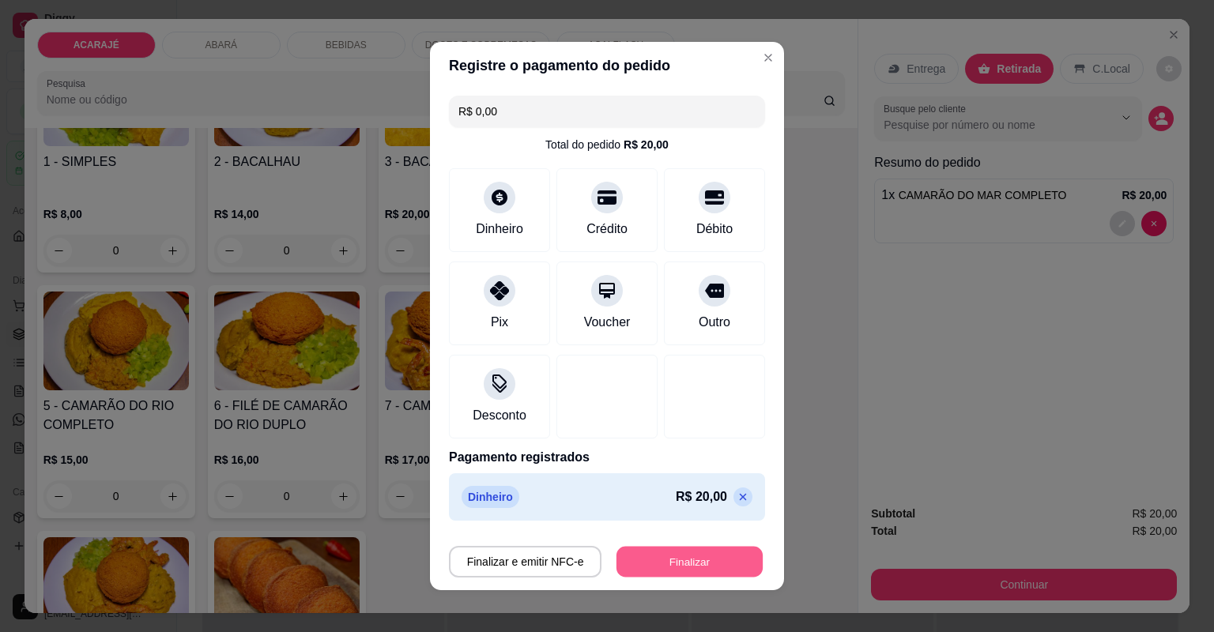
click at [708, 560] on button "Finalizar" at bounding box center [690, 562] width 146 height 31
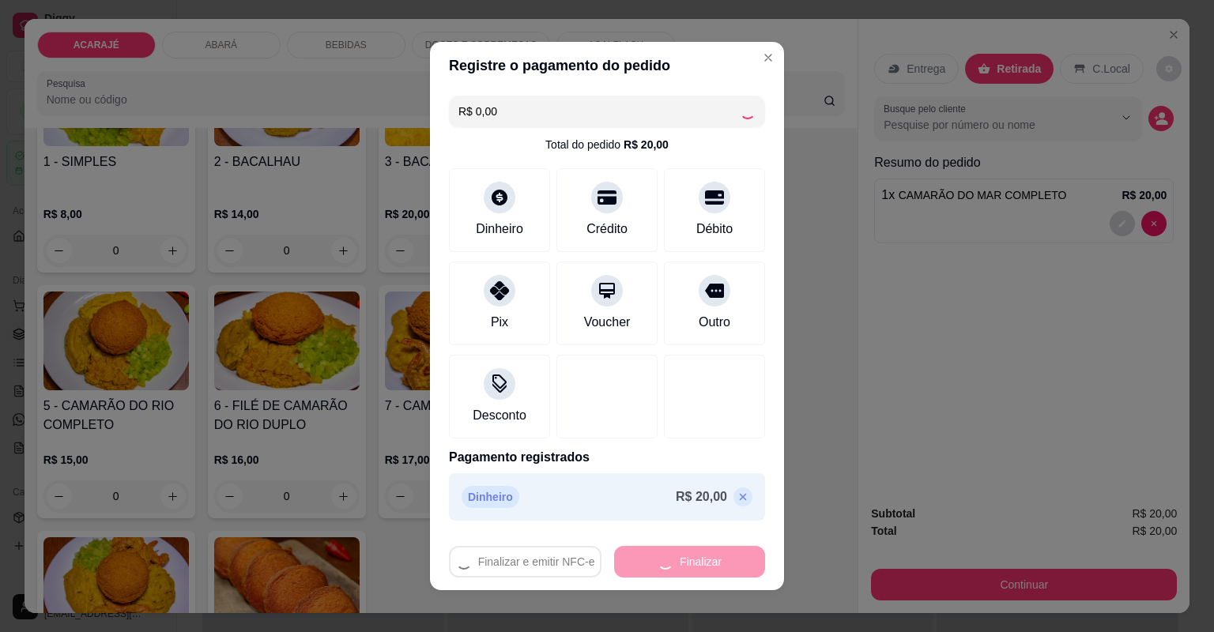
type input "0"
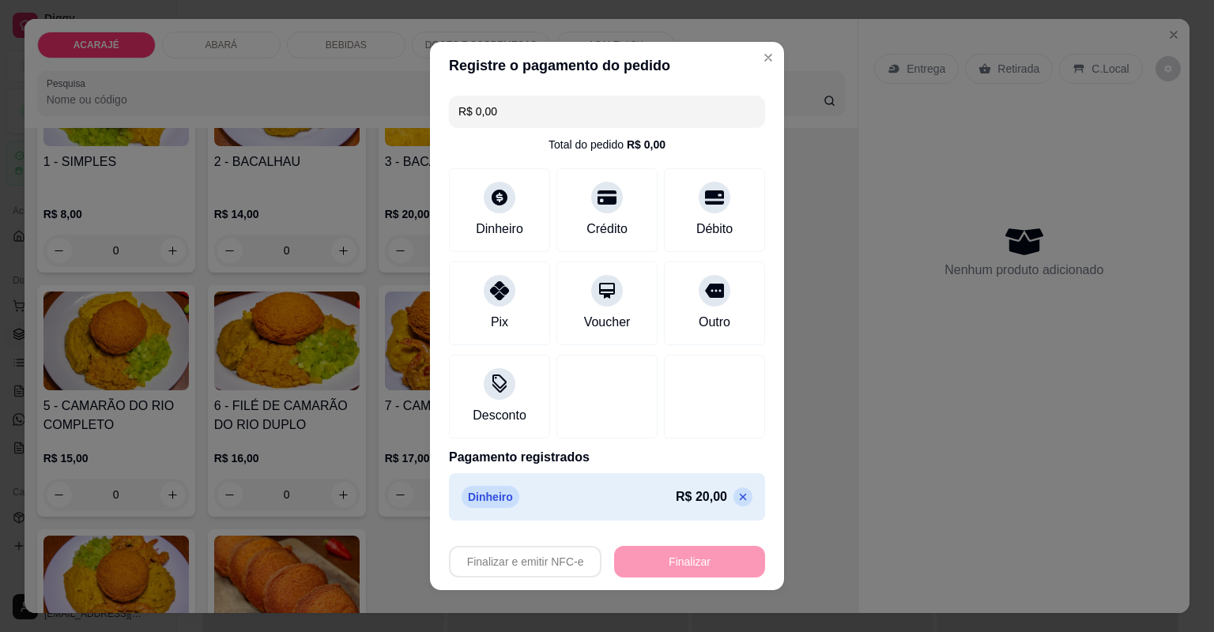
type input "-R$ 20,00"
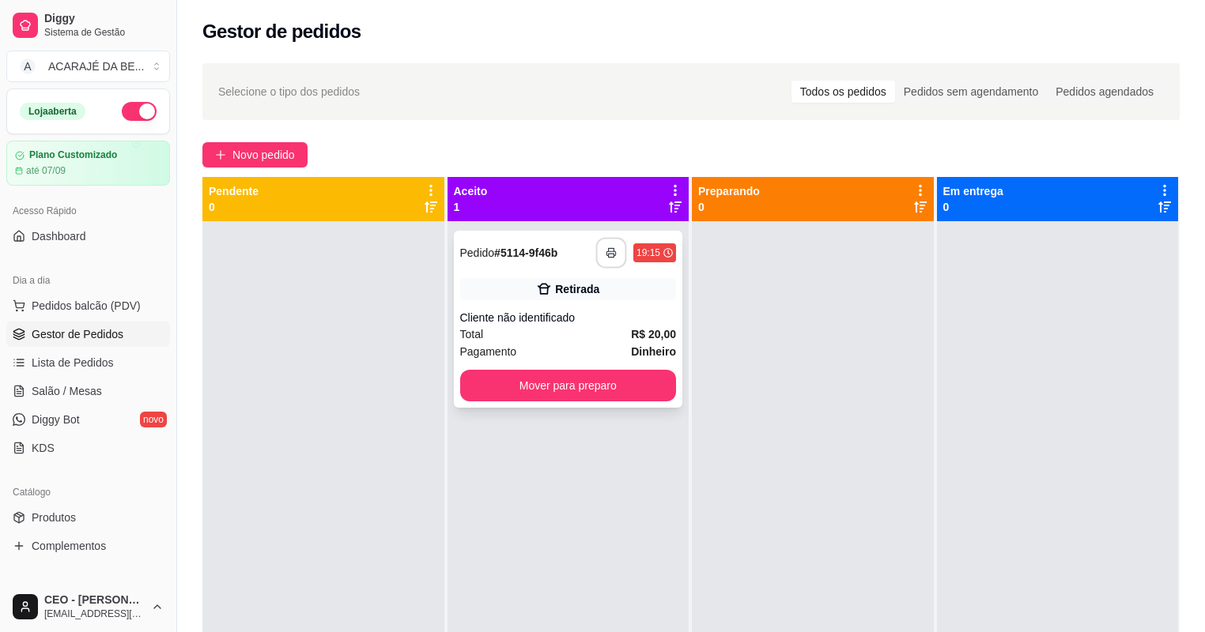
click at [609, 256] on rect "button" at bounding box center [612, 256] width 6 height 4
click at [606, 387] on button "Mover para preparo" at bounding box center [568, 386] width 217 height 32
click at [606, 387] on div "Mover para preparo" at bounding box center [568, 386] width 217 height 32
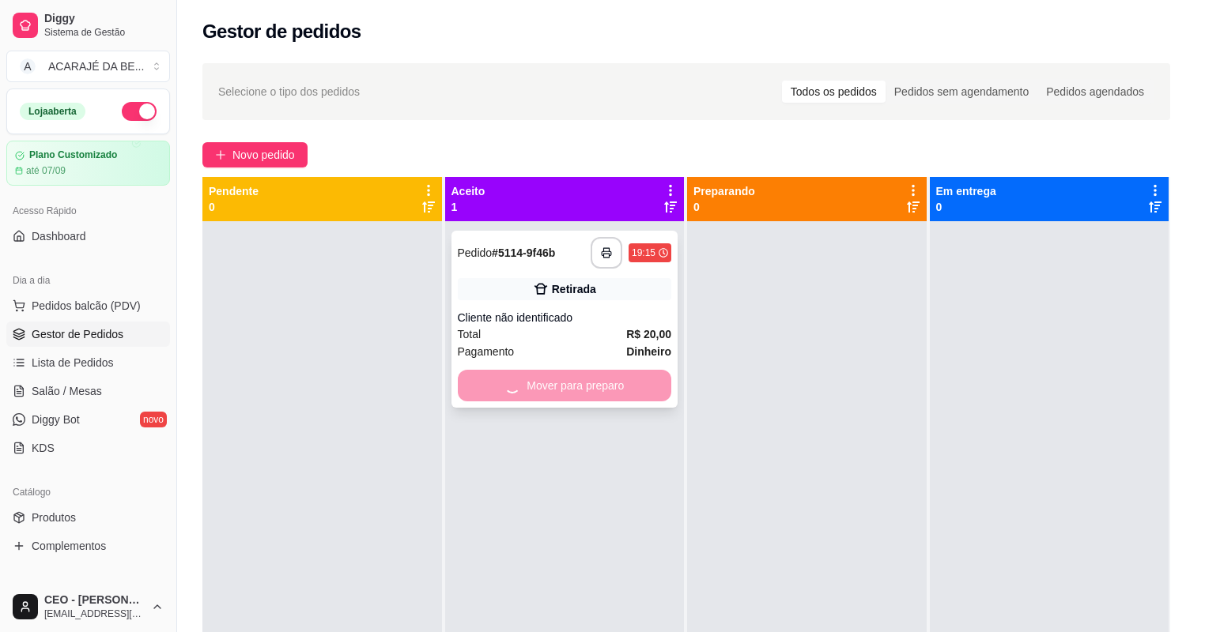
click at [606, 387] on div "Pagamento Dinheiro R$ 20,00" at bounding box center [602, 352] width 428 height 74
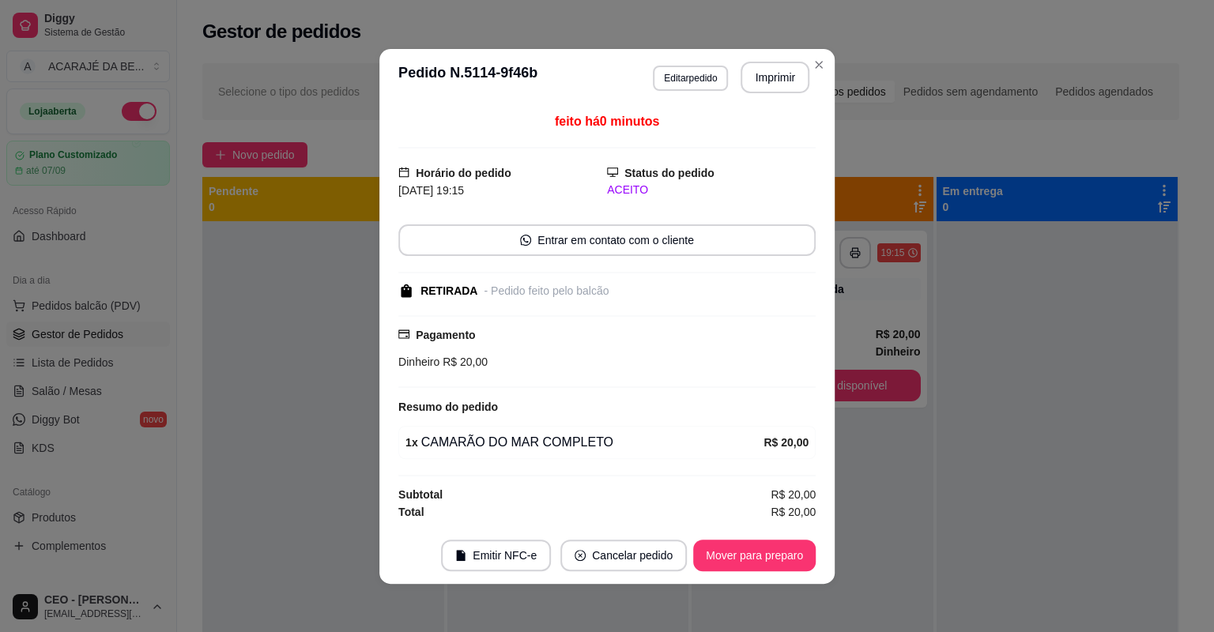
click at [606, 387] on div at bounding box center [606, 388] width 417 height 2
click at [768, 556] on button "Mover para preparo" at bounding box center [754, 556] width 123 height 32
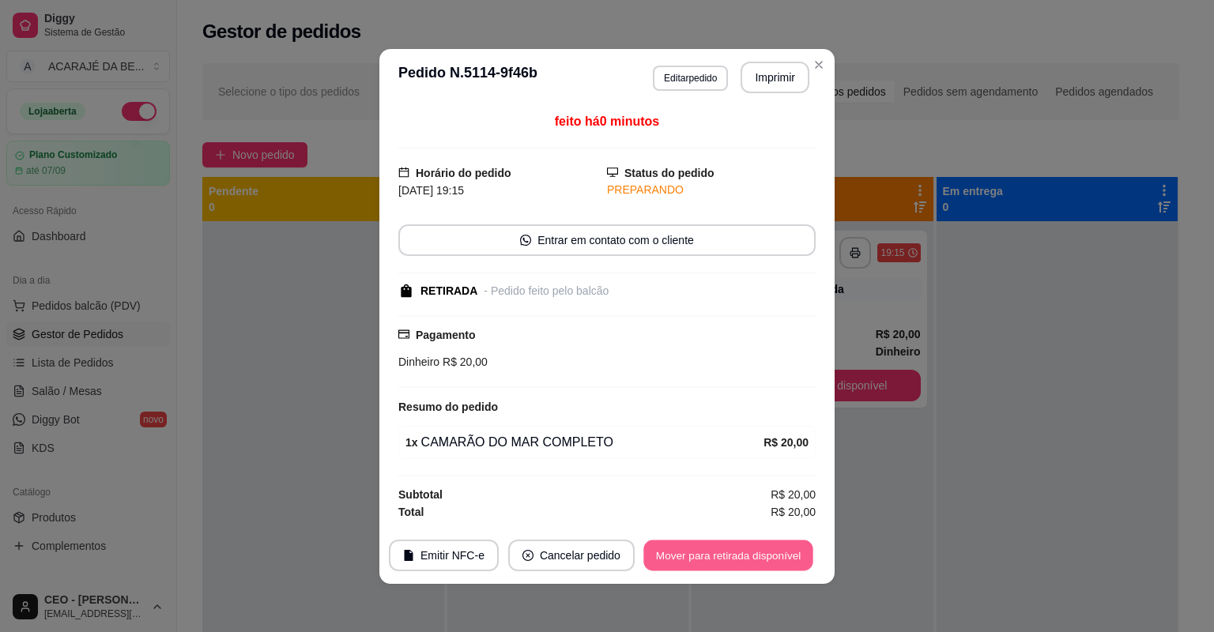
click at [765, 557] on button "Mover para retirada disponível" at bounding box center [728, 555] width 169 height 31
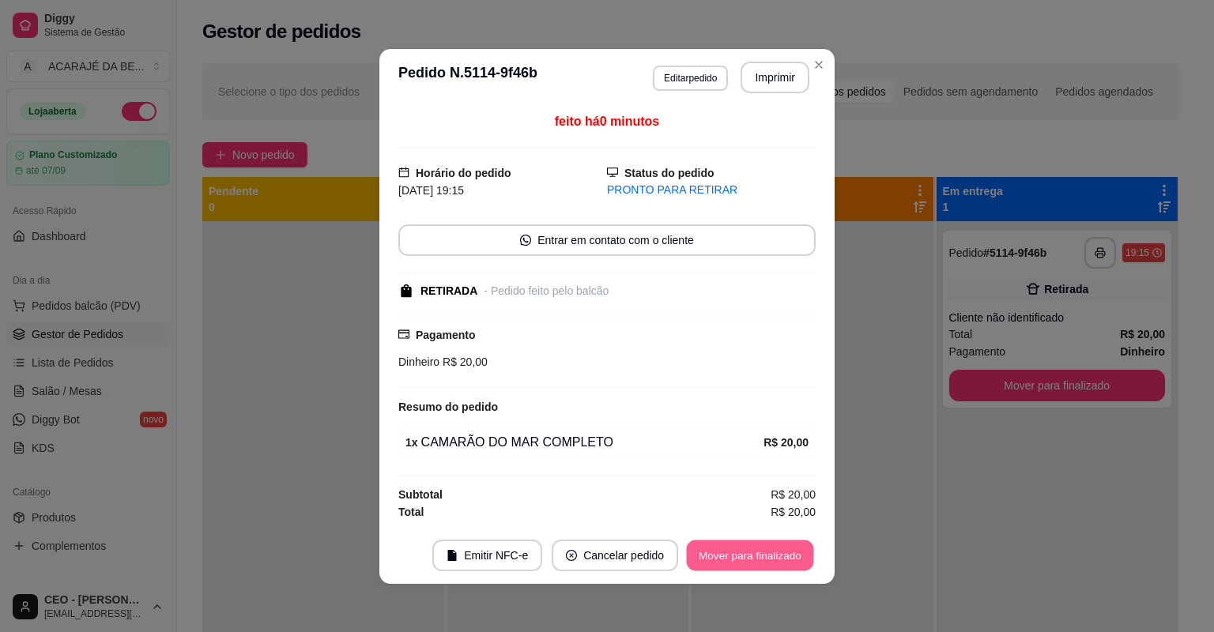
click at [764, 557] on button "Mover para finalizado" at bounding box center [750, 555] width 127 height 31
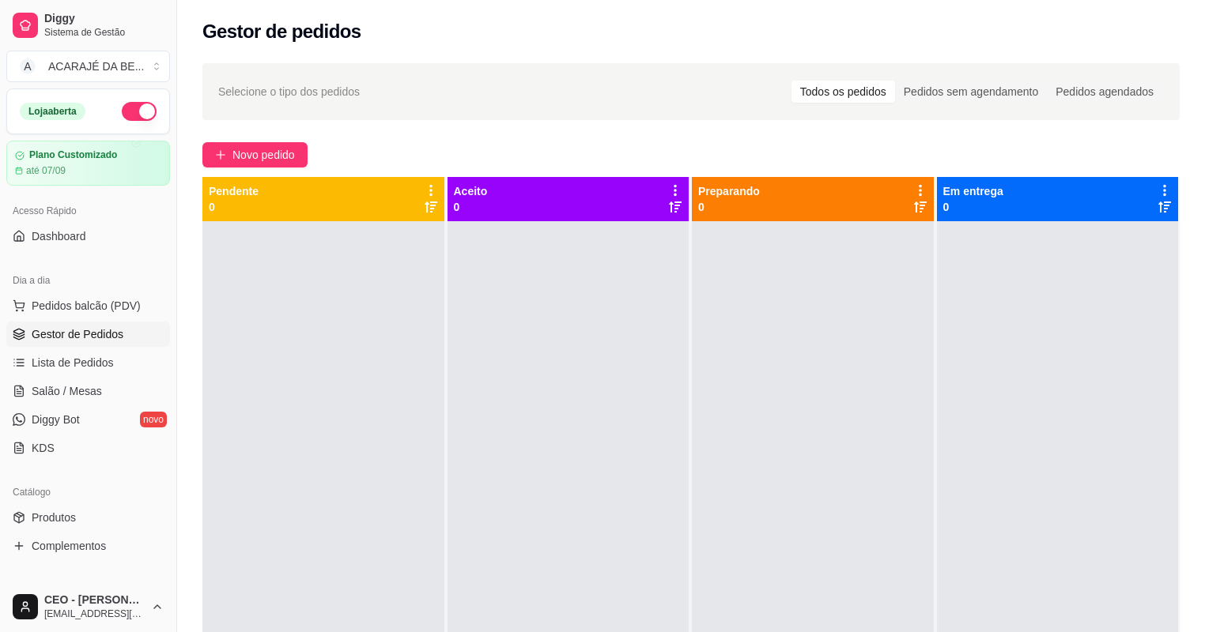
drag, startPoint x: 998, startPoint y: 351, endPoint x: 500, endPoint y: 333, distance: 498.4
click at [585, 342] on div at bounding box center [568, 537] width 242 height 632
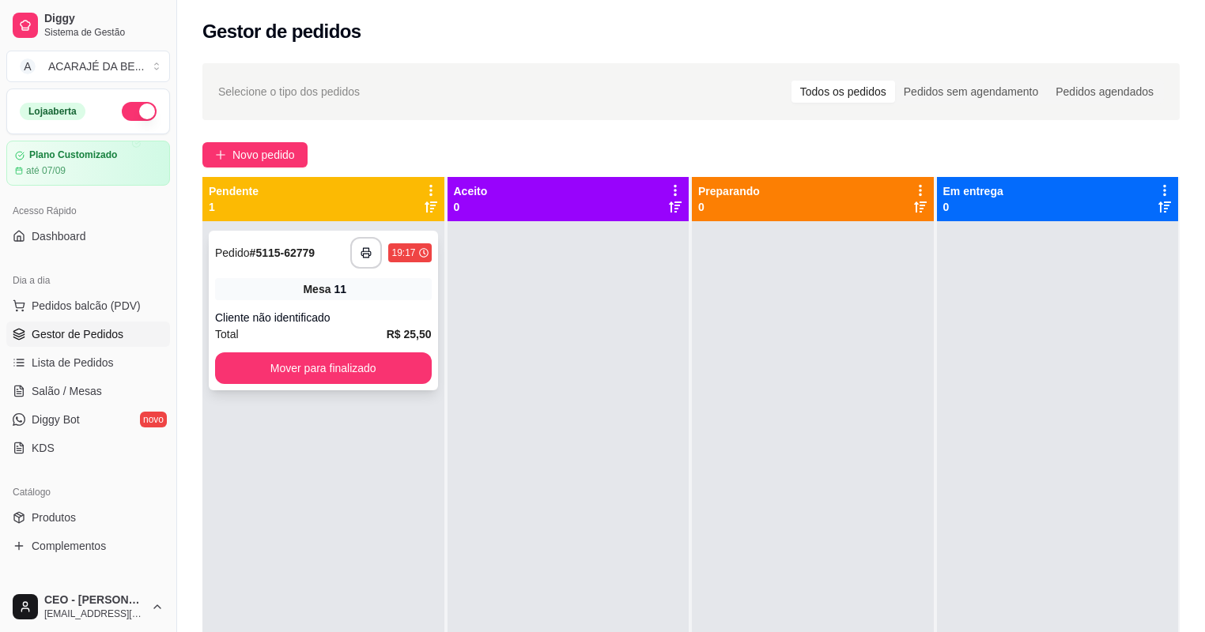
click at [319, 307] on div "**********" at bounding box center [323, 311] width 229 height 160
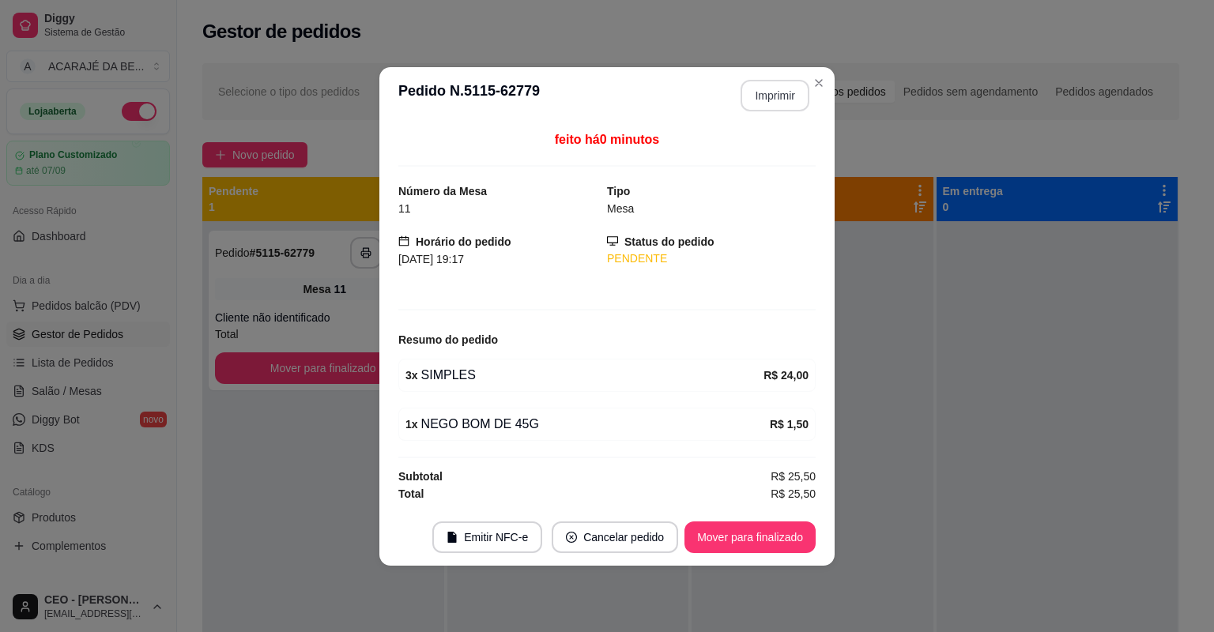
click at [749, 96] on button "Imprimir" at bounding box center [775, 96] width 69 height 32
click at [773, 528] on button "Mover para finalizado" at bounding box center [750, 538] width 131 height 32
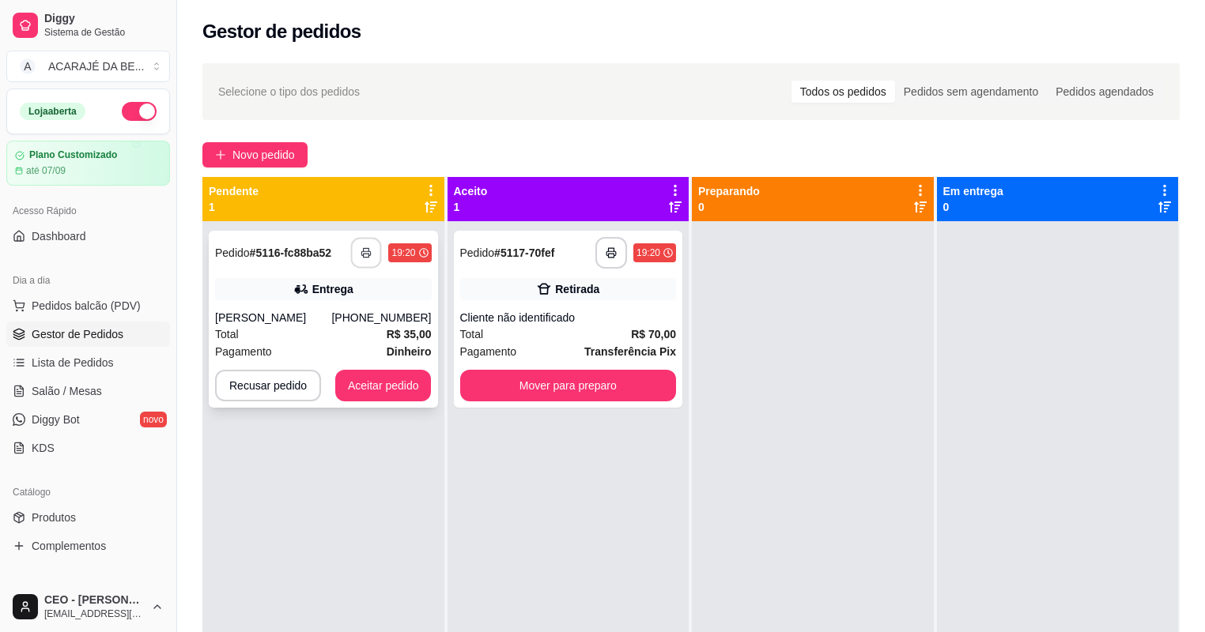
click at [379, 253] on button "button" at bounding box center [366, 253] width 31 height 31
click at [372, 387] on button "Aceitar pedido" at bounding box center [383, 386] width 96 height 32
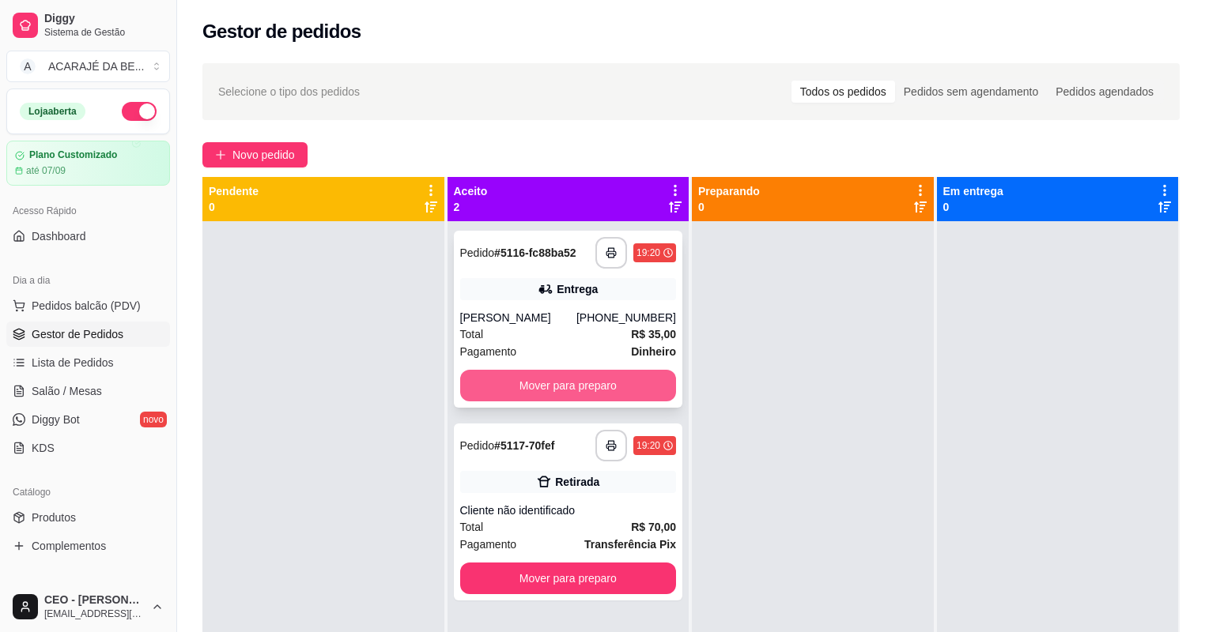
click at [624, 379] on button "Mover para preparo" at bounding box center [568, 386] width 217 height 32
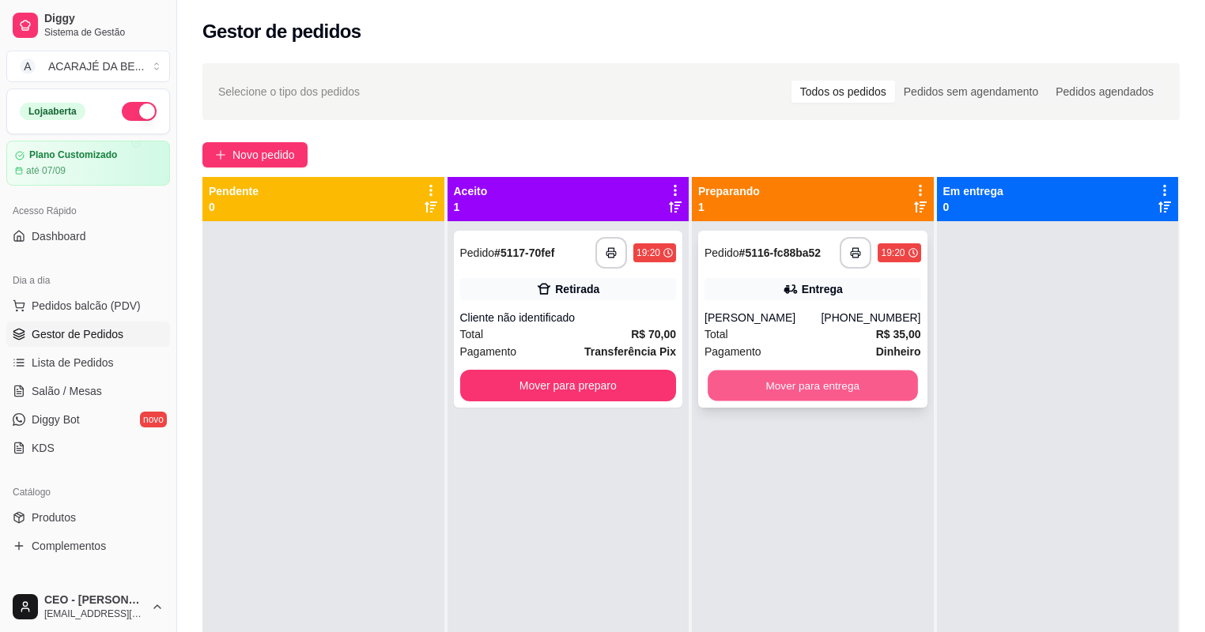
click at [832, 383] on button "Mover para entrega" at bounding box center [812, 386] width 209 height 31
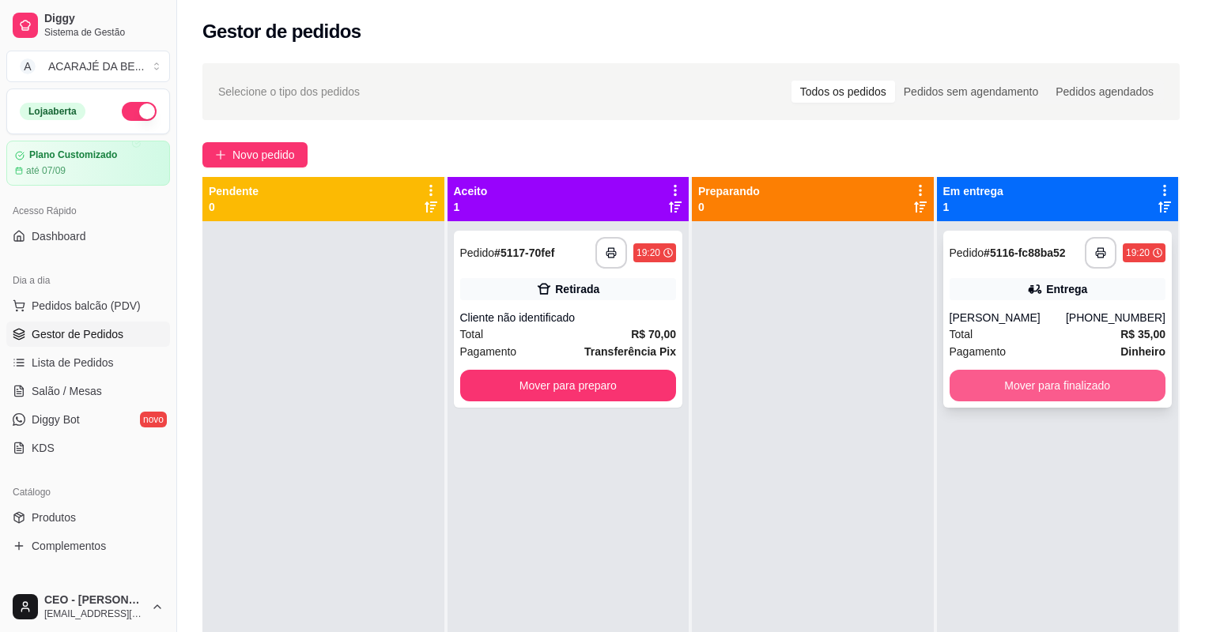
click at [1022, 380] on button "Mover para finalizado" at bounding box center [1057, 386] width 217 height 32
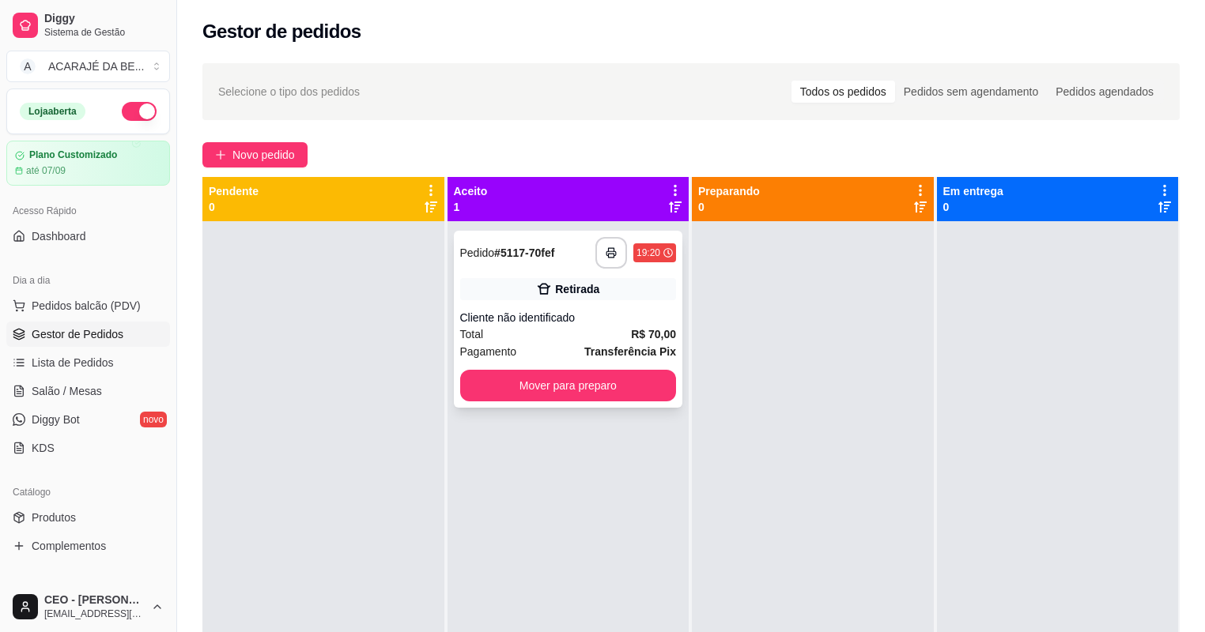
click at [619, 304] on div "**********" at bounding box center [568, 319] width 229 height 177
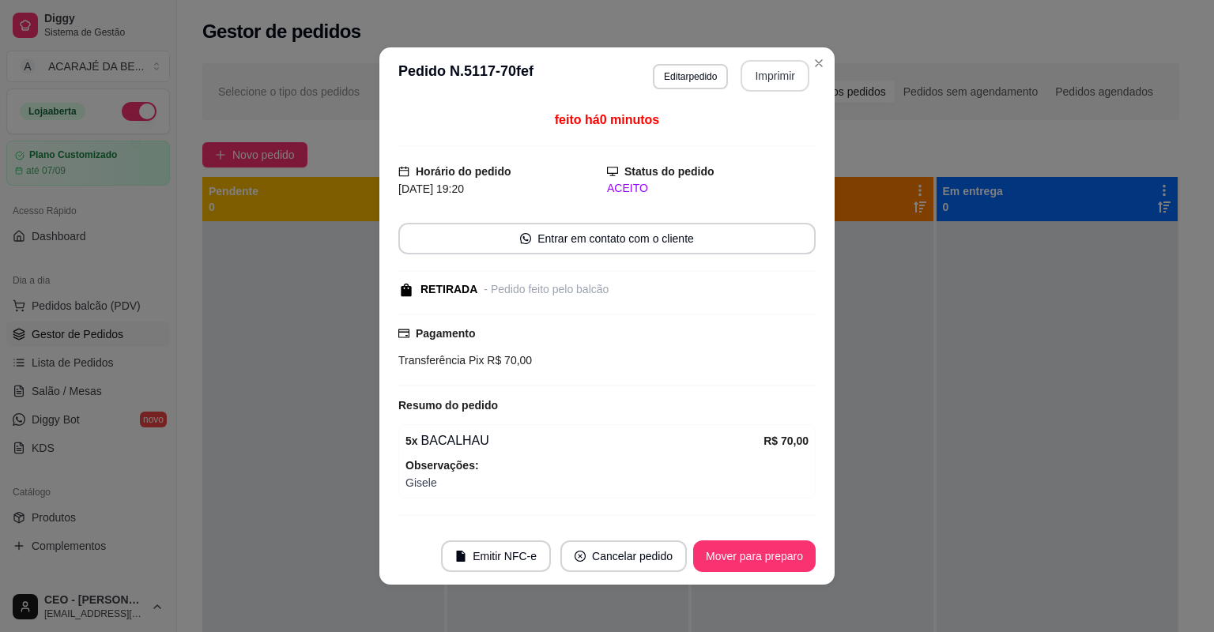
click at [790, 84] on button "Imprimir" at bounding box center [775, 76] width 69 height 32
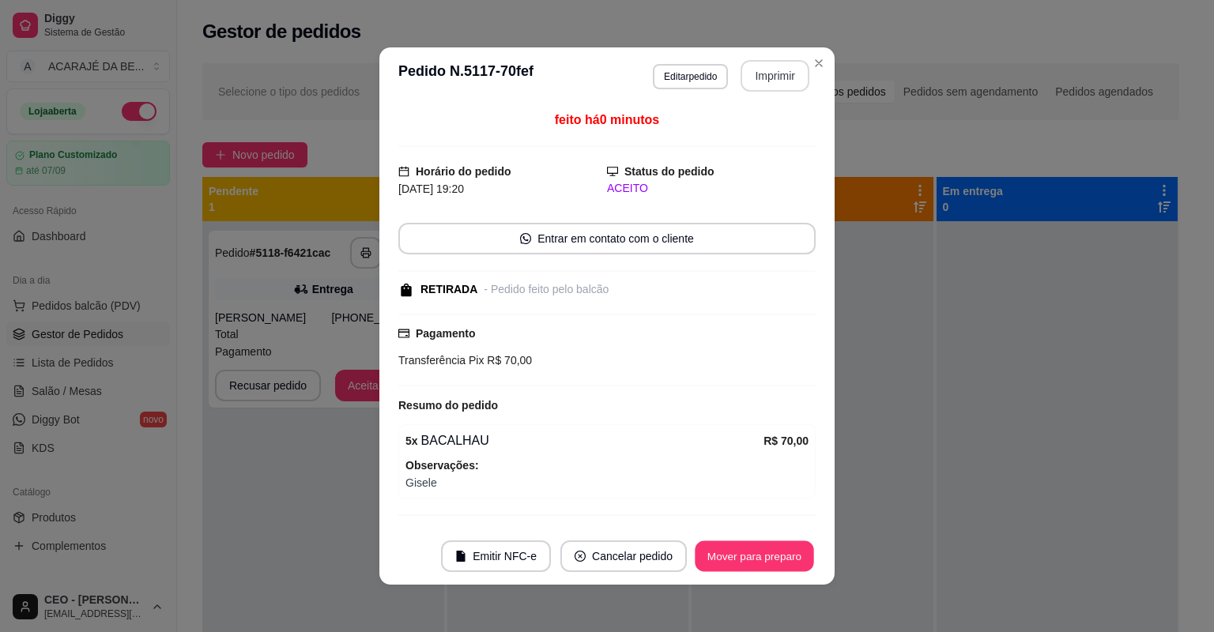
click at [762, 553] on button "Mover para preparo" at bounding box center [754, 557] width 119 height 31
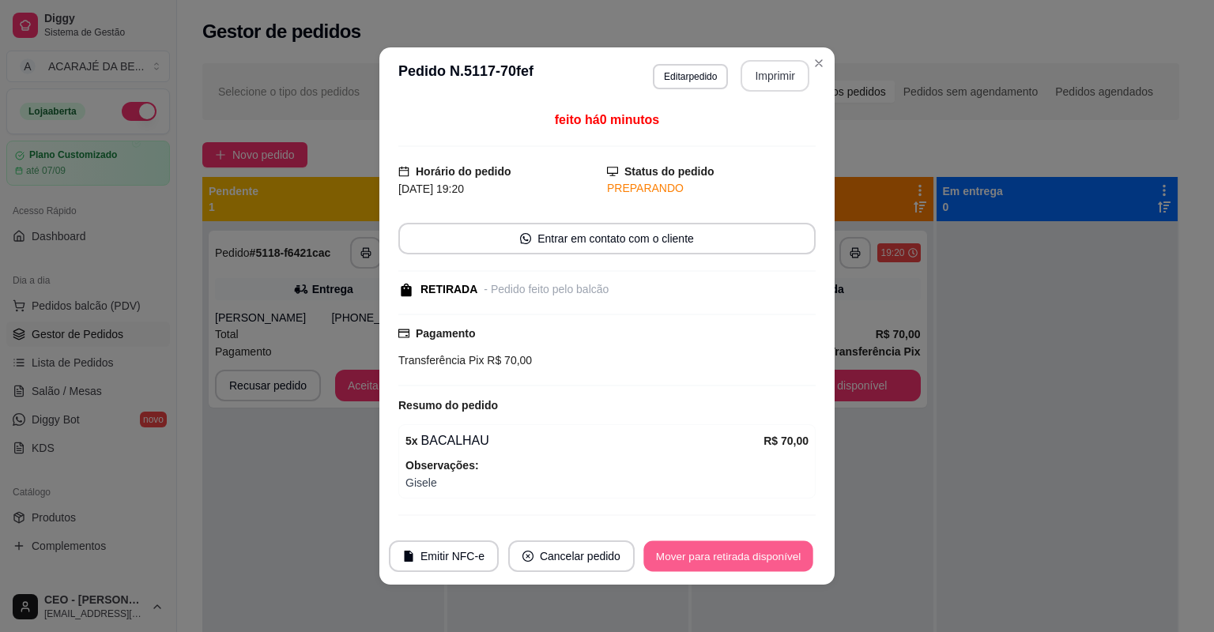
click at [750, 554] on button "Mover para retirada disponível" at bounding box center [728, 557] width 169 height 31
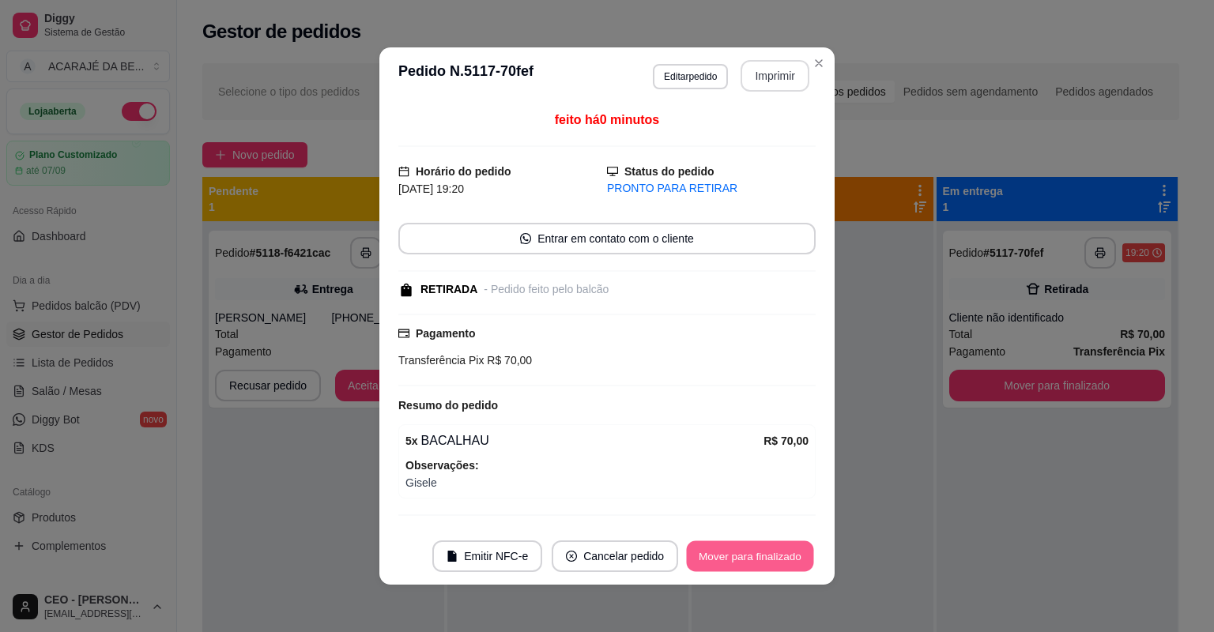
click at [750, 554] on button "Mover para finalizado" at bounding box center [750, 557] width 127 height 31
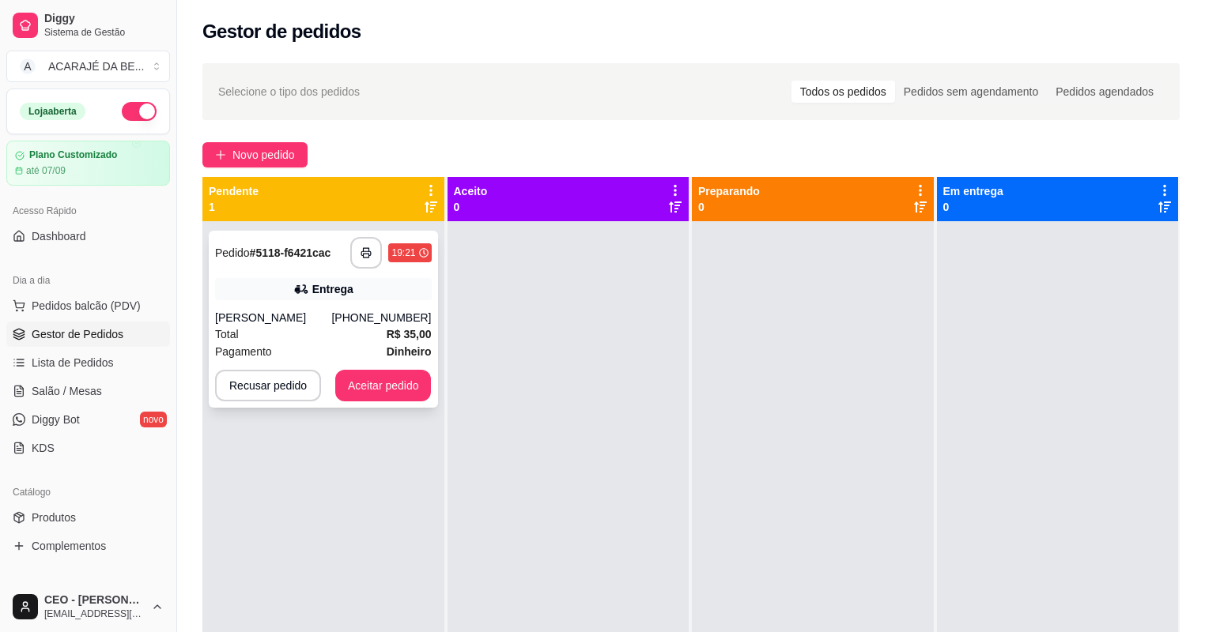
click at [297, 304] on div "**********" at bounding box center [323, 319] width 229 height 177
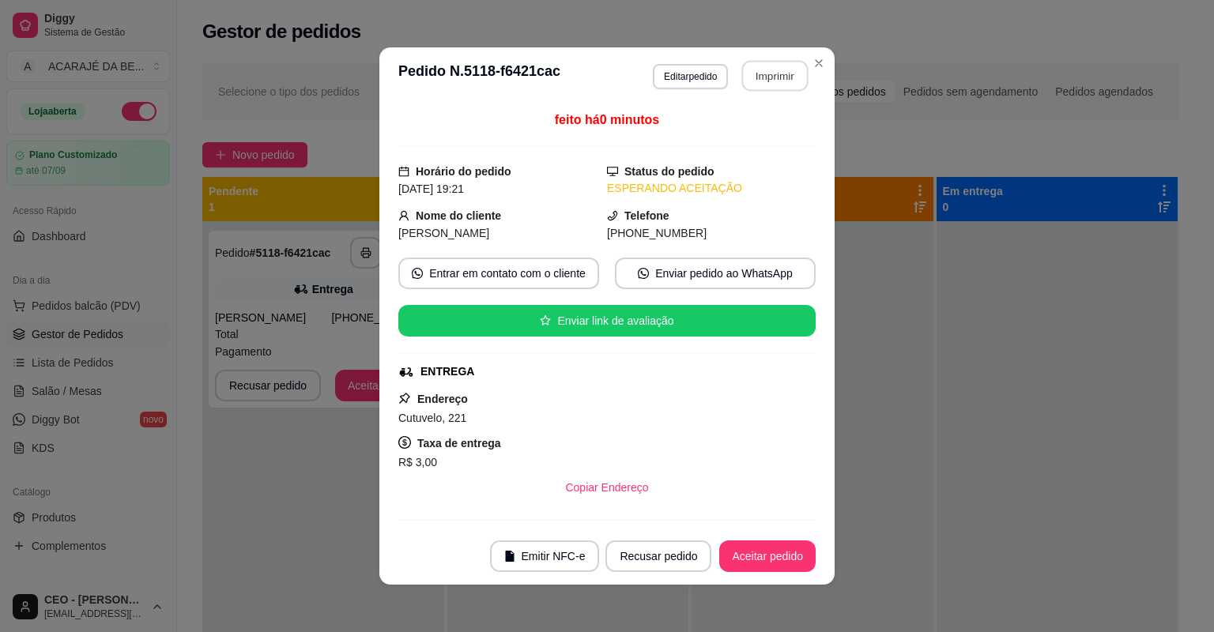
click at [766, 88] on button "Imprimir" at bounding box center [775, 76] width 66 height 31
click at [764, 561] on button "Aceitar pedido" at bounding box center [767, 557] width 96 height 32
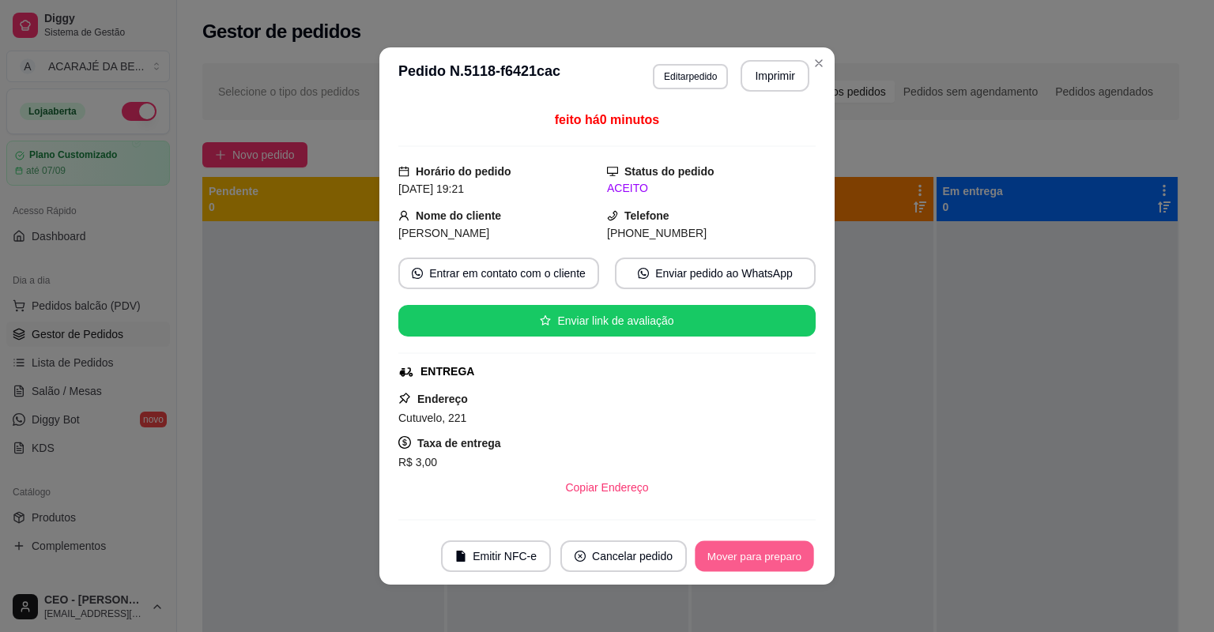
click at [772, 550] on button "Mover para preparo" at bounding box center [754, 557] width 119 height 31
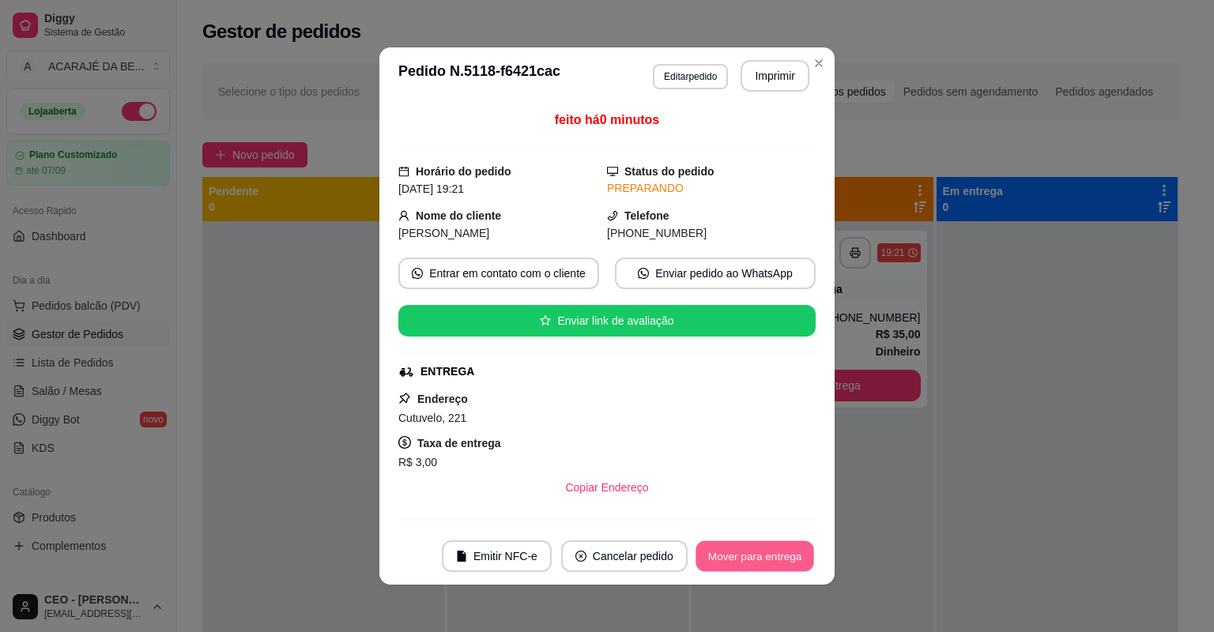
click at [772, 564] on button "Mover para entrega" at bounding box center [755, 557] width 119 height 31
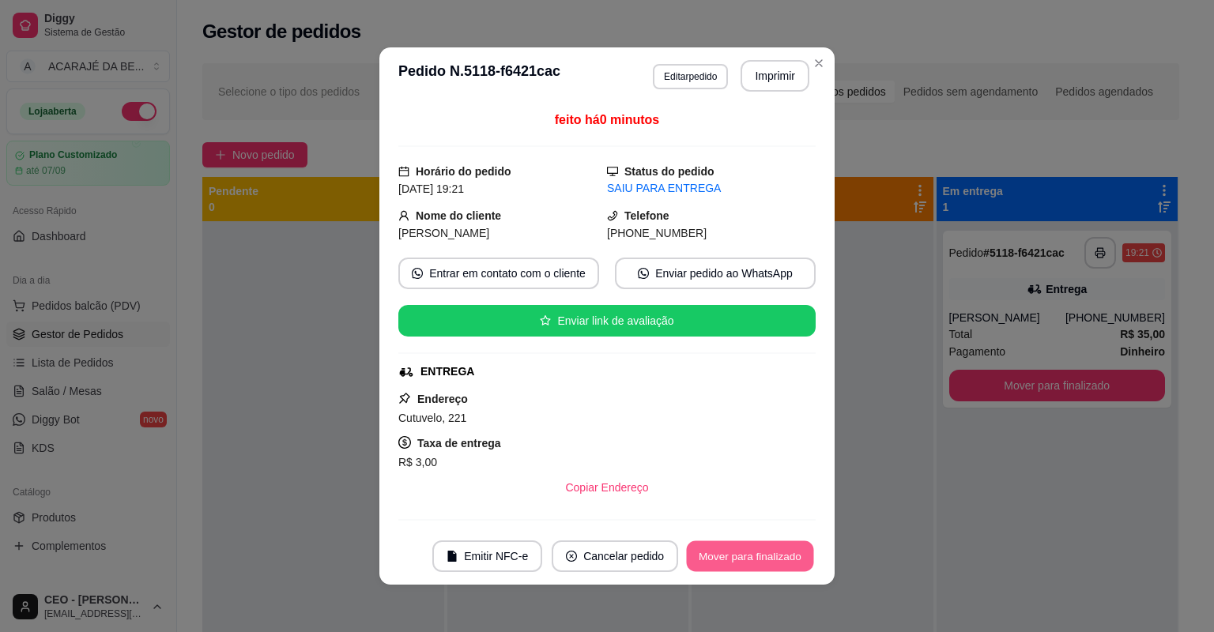
click at [776, 561] on button "Mover para finalizado" at bounding box center [750, 557] width 127 height 31
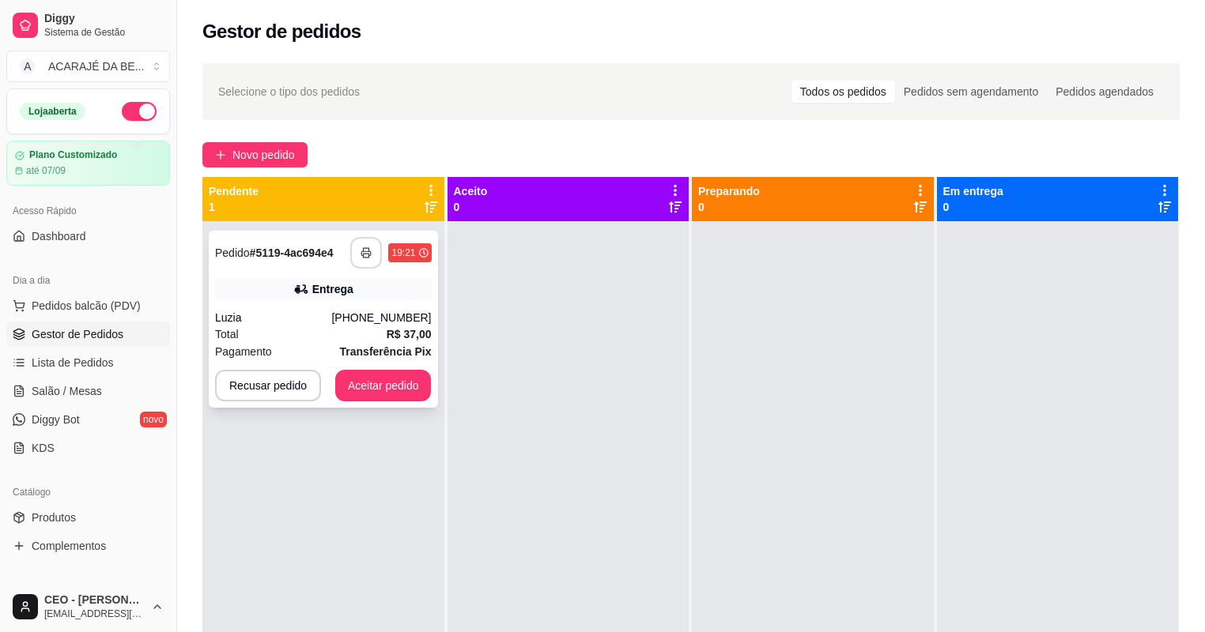
click at [370, 247] on icon "button" at bounding box center [365, 252] width 11 height 11
click at [361, 393] on button "Aceitar pedido" at bounding box center [383, 386] width 93 height 31
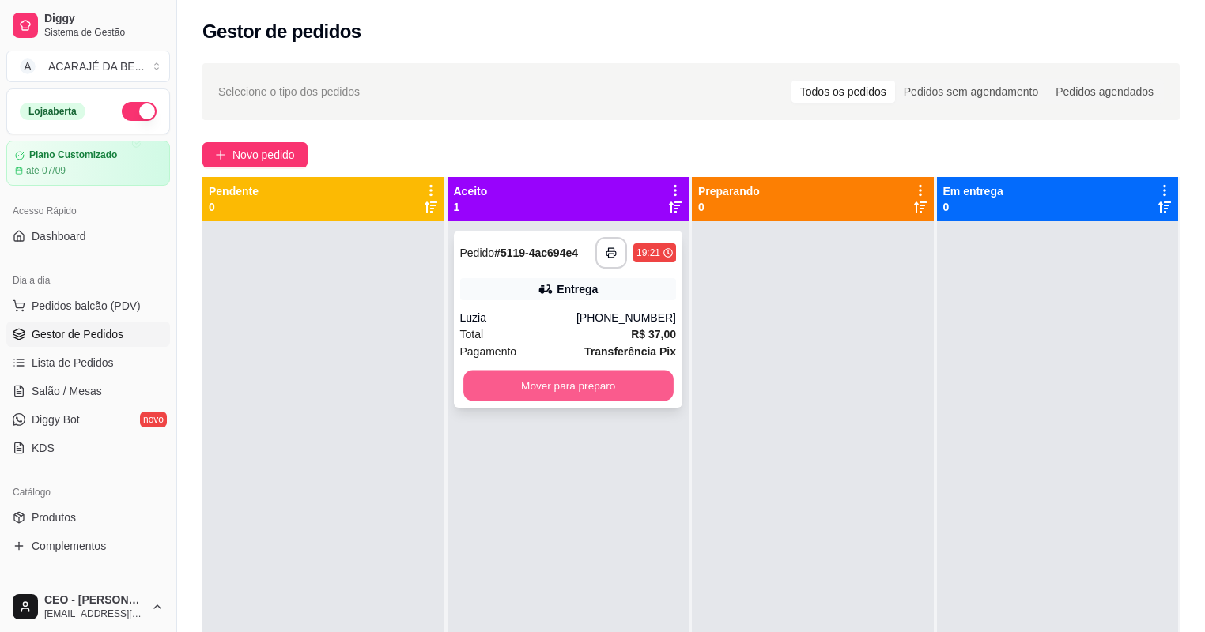
click at [588, 385] on button "Mover para preparo" at bounding box center [567, 386] width 209 height 31
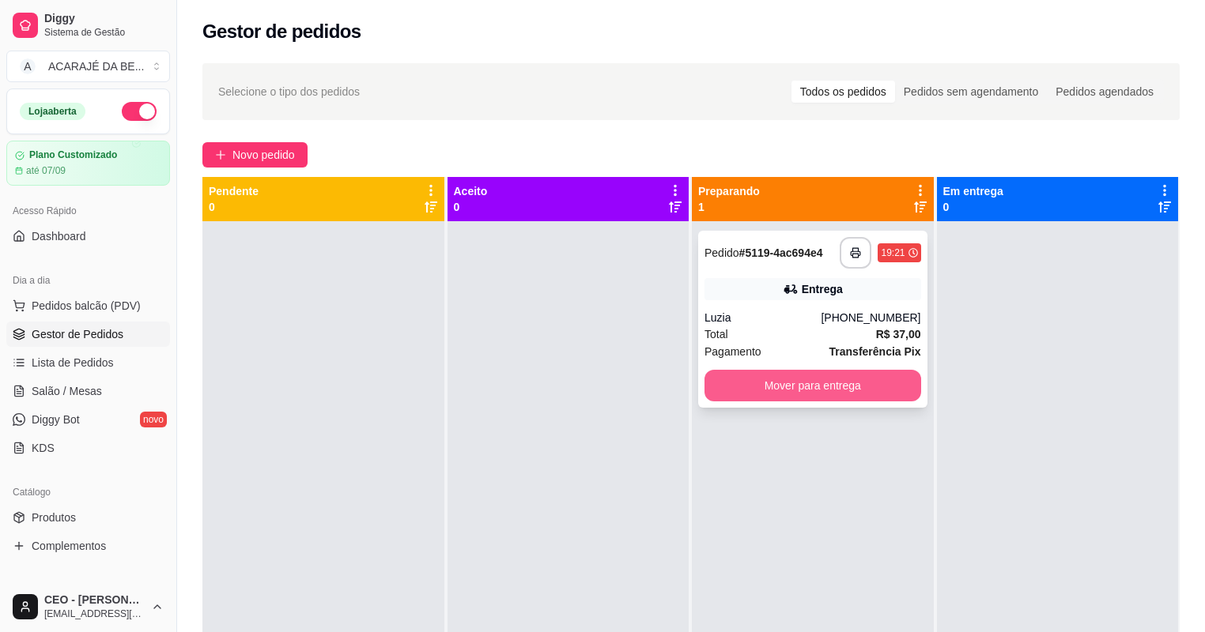
click at [823, 385] on button "Mover para entrega" at bounding box center [812, 386] width 217 height 32
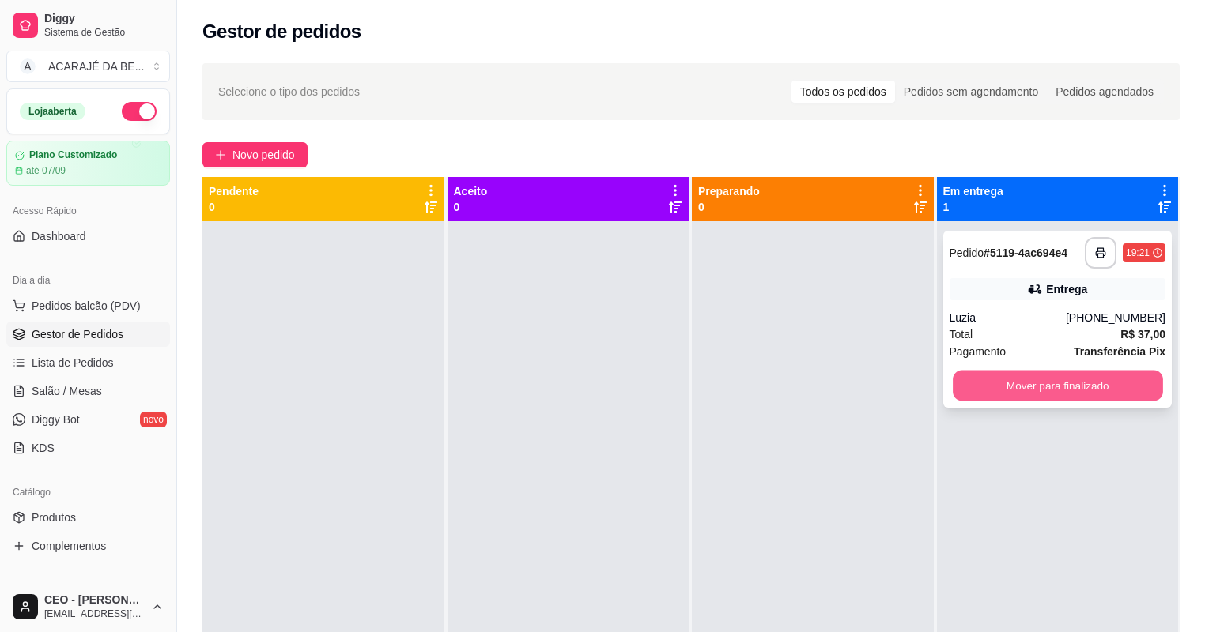
click at [1107, 384] on button "Mover para finalizado" at bounding box center [1057, 386] width 209 height 31
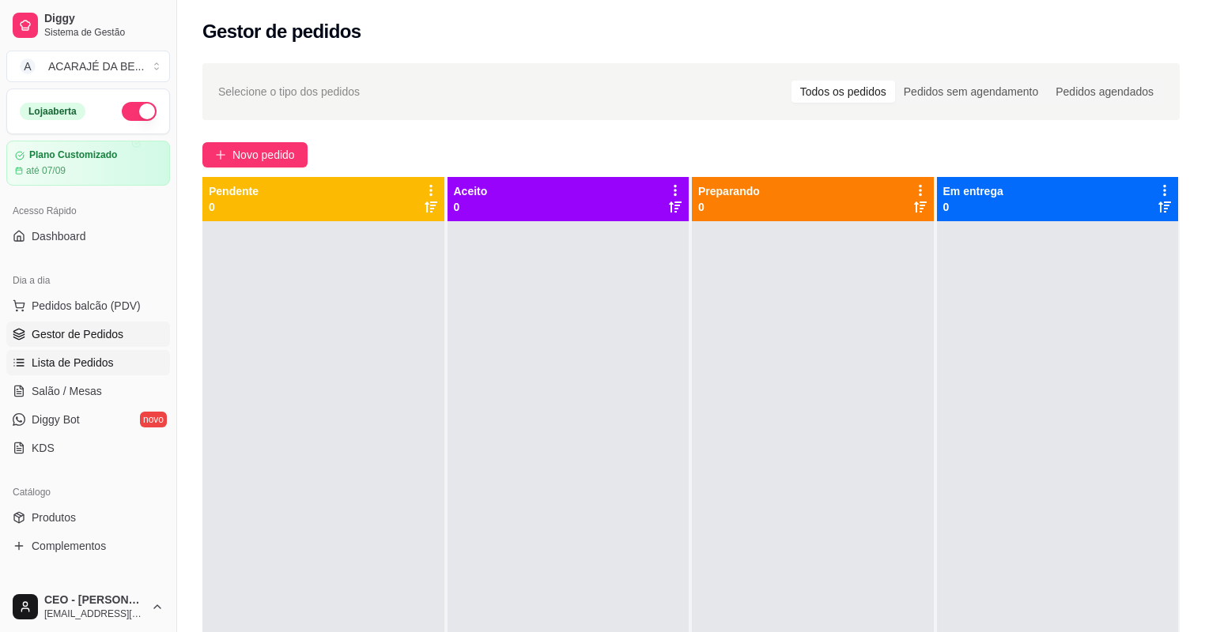
drag, startPoint x: 89, startPoint y: 376, endPoint x: 90, endPoint y: 360, distance: 15.1
click at [90, 369] on ul "Pedidos balcão (PDV) Gestor de Pedidos Lista de Pedidos Salão / Mesas Diggy Bot…" at bounding box center [88, 377] width 164 height 168
click at [91, 355] on span "Lista de Pedidos" at bounding box center [73, 363] width 82 height 16
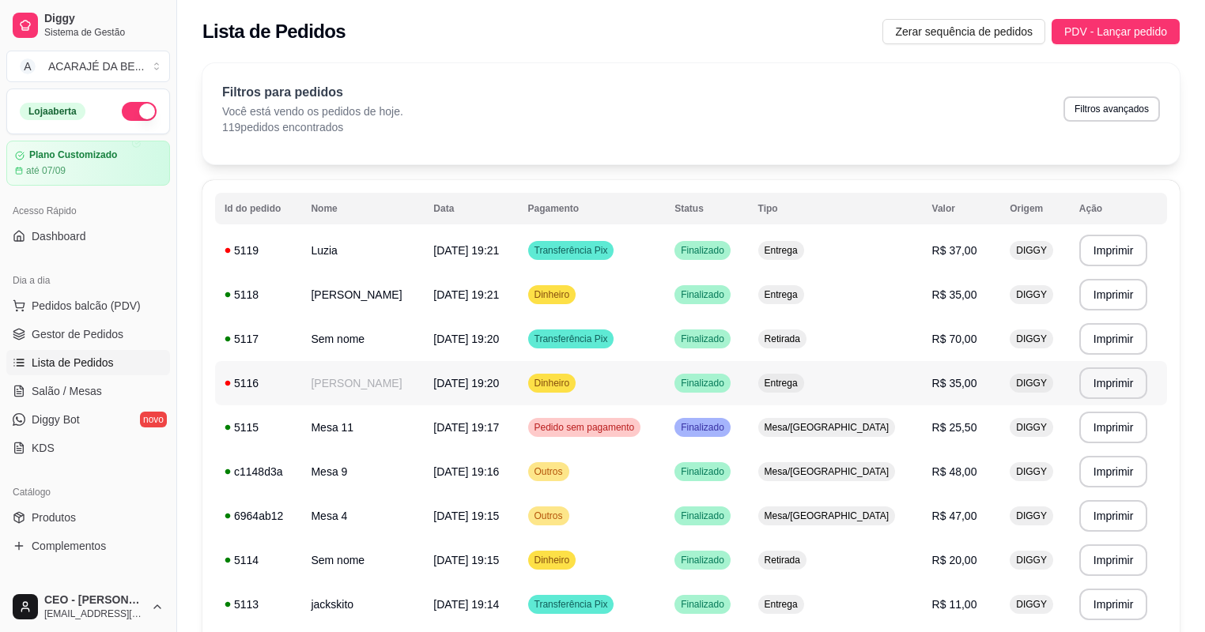
click at [576, 392] on div "Dinheiro" at bounding box center [552, 383] width 48 height 19
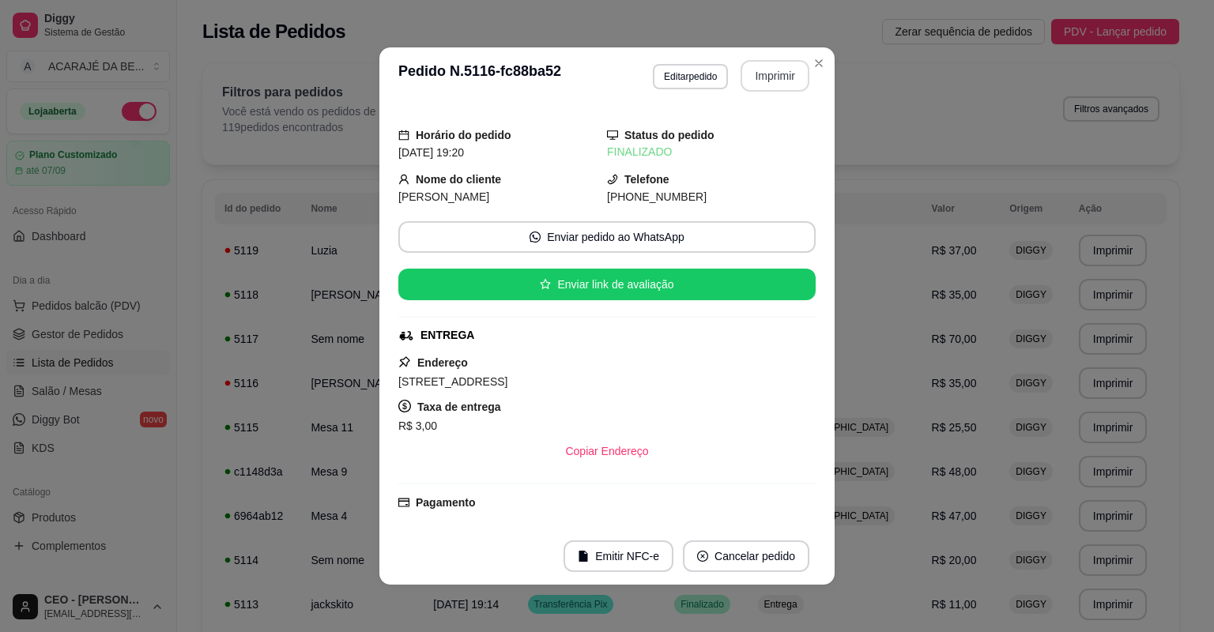
click at [743, 71] on button "Imprimir" at bounding box center [775, 76] width 69 height 32
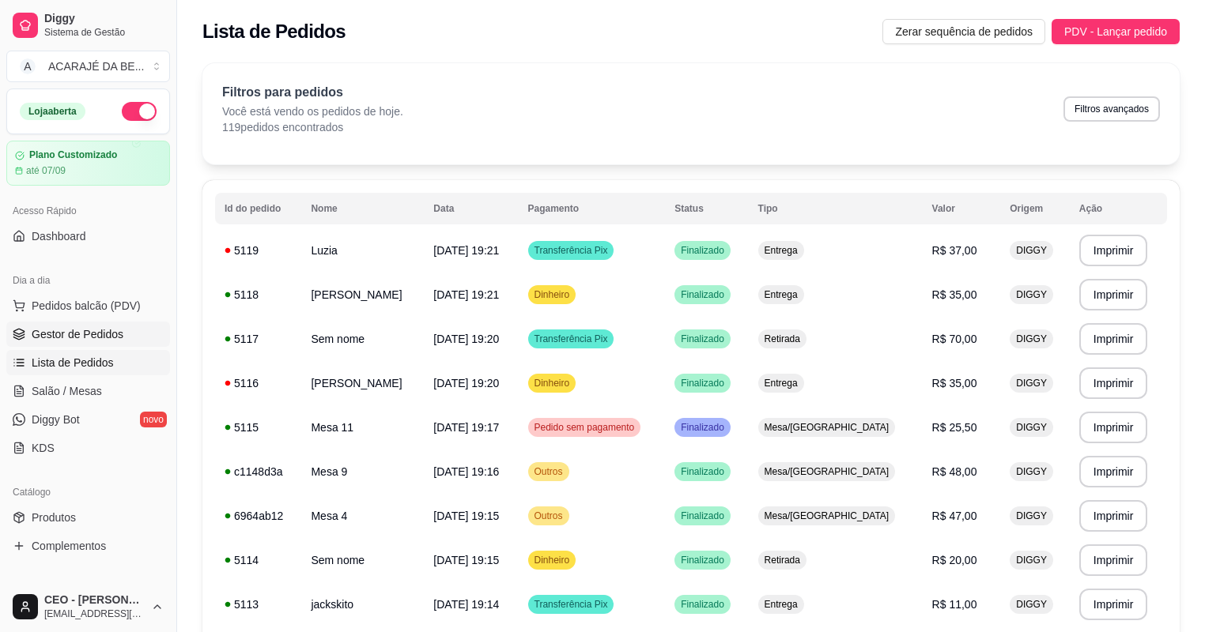
click at [119, 324] on link "Gestor de Pedidos" at bounding box center [88, 334] width 164 height 25
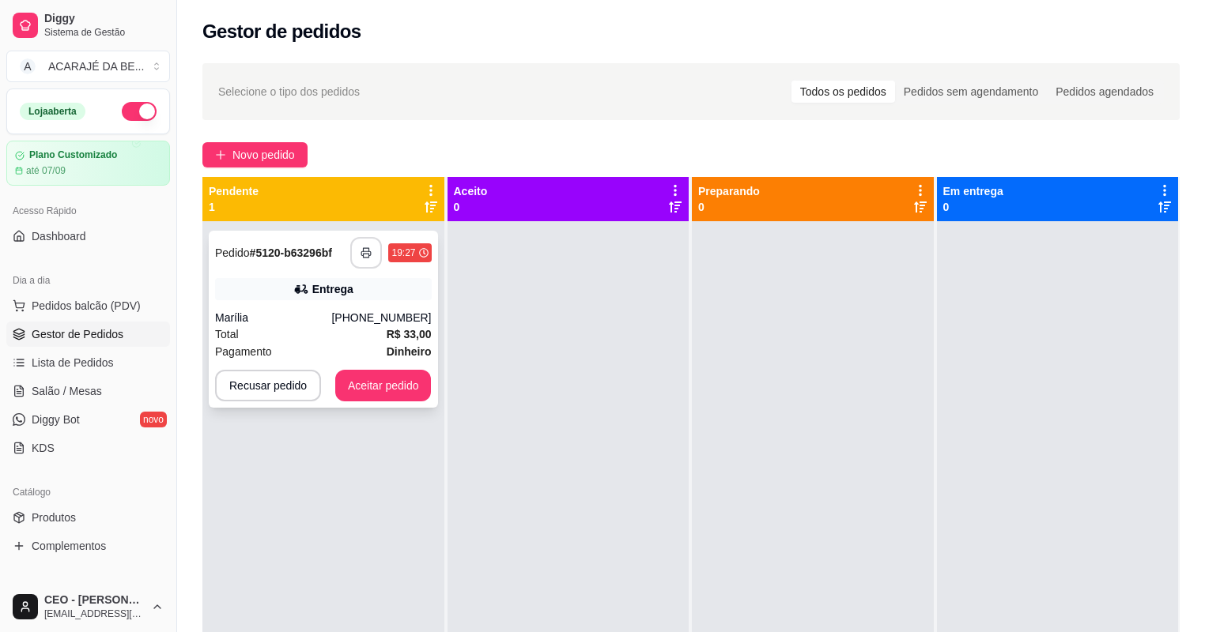
click at [352, 259] on button "button" at bounding box center [366, 253] width 32 height 32
click at [383, 397] on button "Aceitar pedido" at bounding box center [383, 386] width 96 height 32
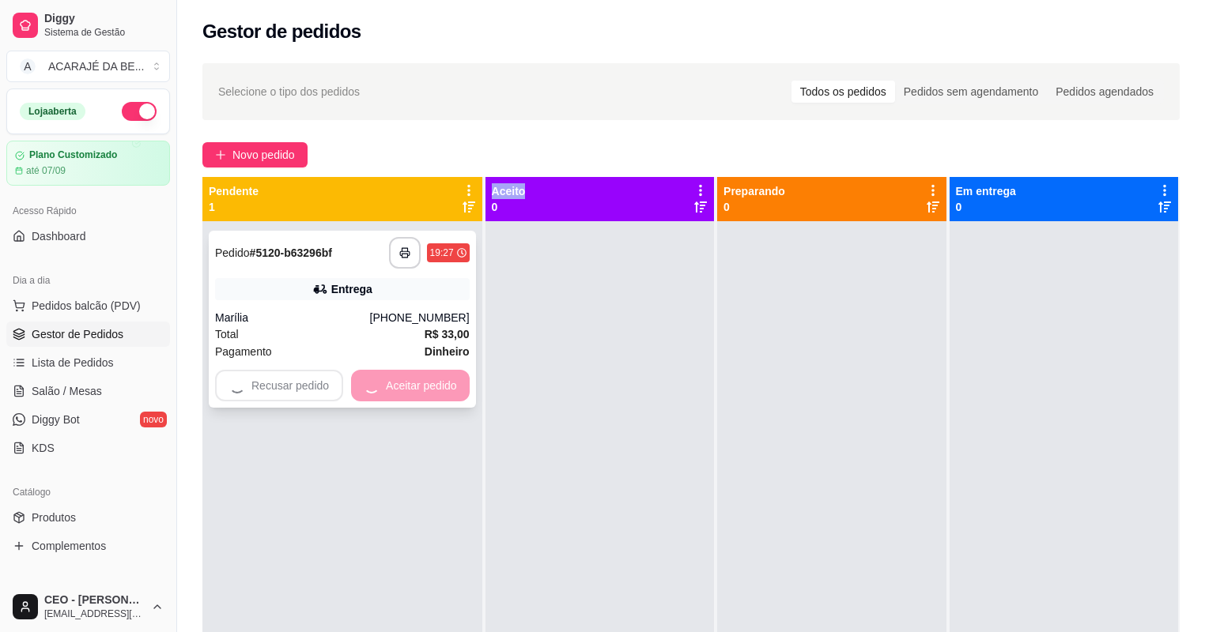
click at [383, 396] on div "Recusar pedido Aceitar pedido" at bounding box center [342, 386] width 255 height 32
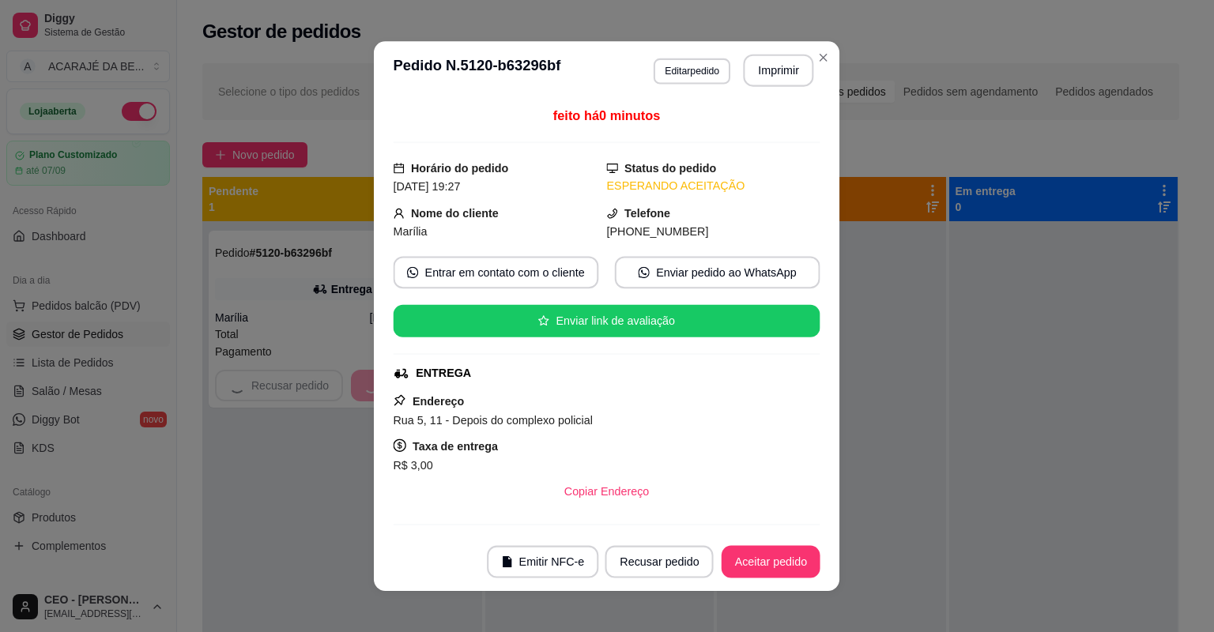
click at [382, 398] on div "feito há 0 minutos Horário do pedido 30/08/2025 19:27 Status do pedido ESPERAND…" at bounding box center [607, 316] width 466 height 433
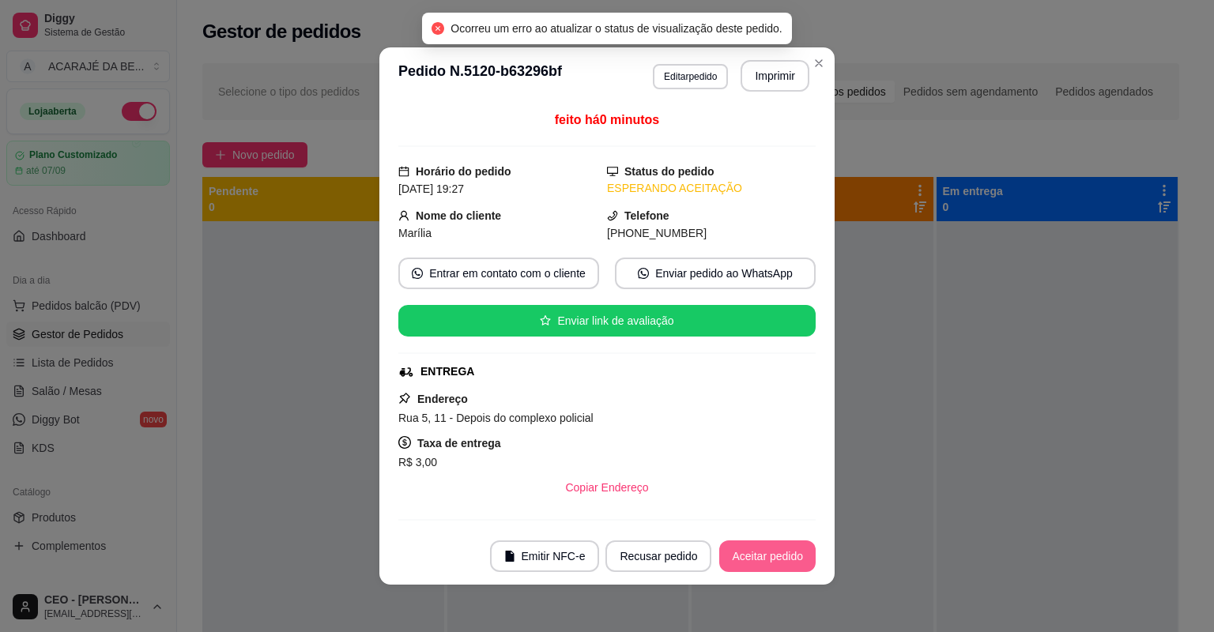
click at [776, 561] on button "Aceitar pedido" at bounding box center [767, 557] width 96 height 32
click at [773, 561] on button "Mover para preparo" at bounding box center [754, 557] width 123 height 32
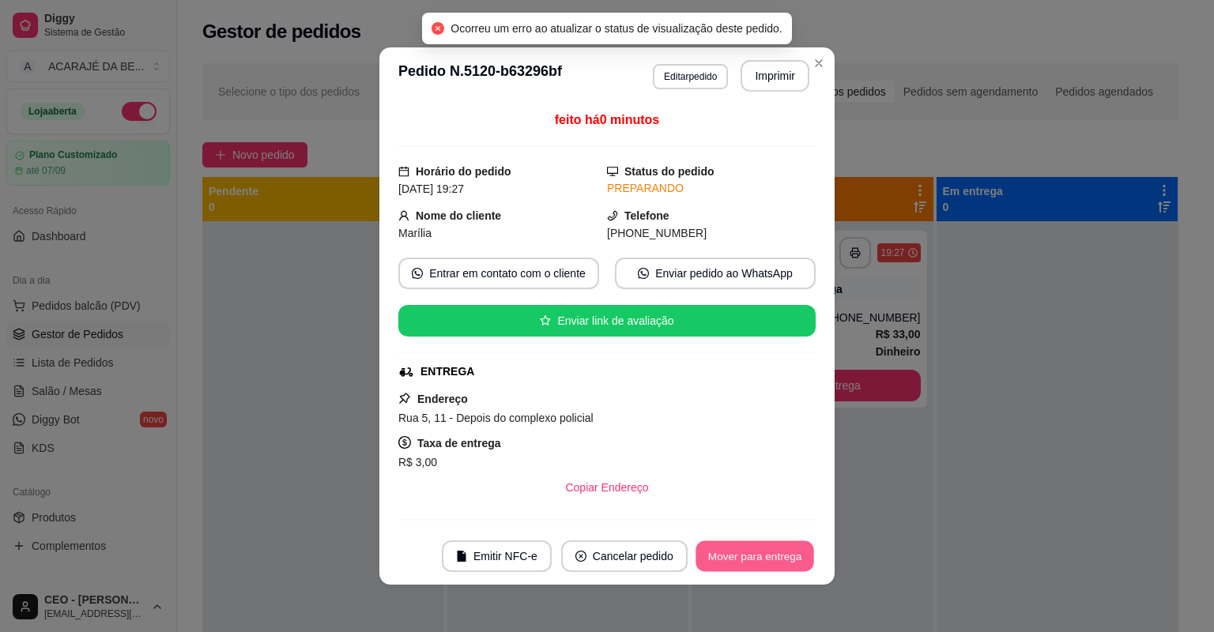
click at [770, 561] on button "Mover para entrega" at bounding box center [755, 557] width 119 height 31
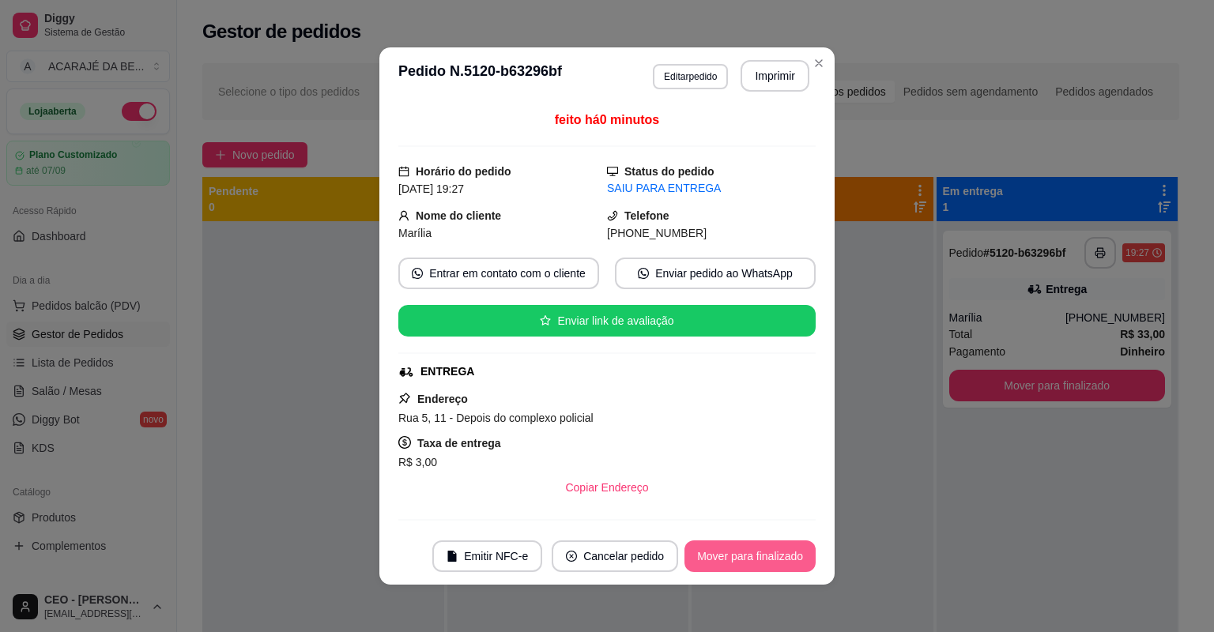
click at [781, 553] on button "Mover para finalizado" at bounding box center [750, 557] width 131 height 32
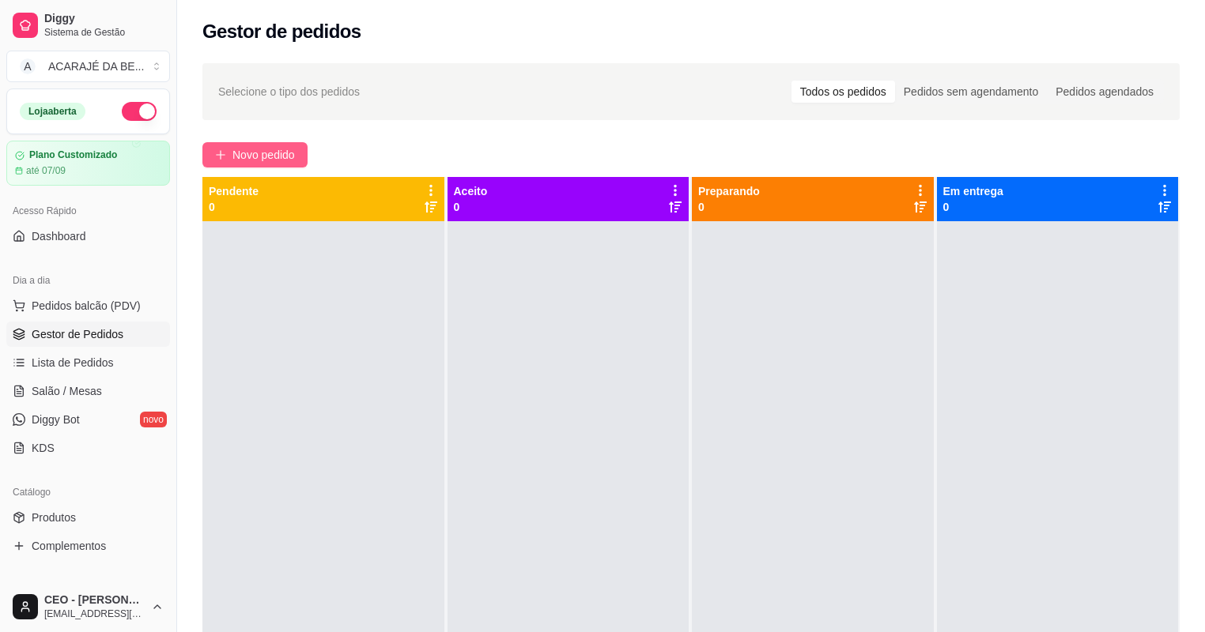
click at [257, 151] on span "Novo pedido" at bounding box center [263, 154] width 62 height 17
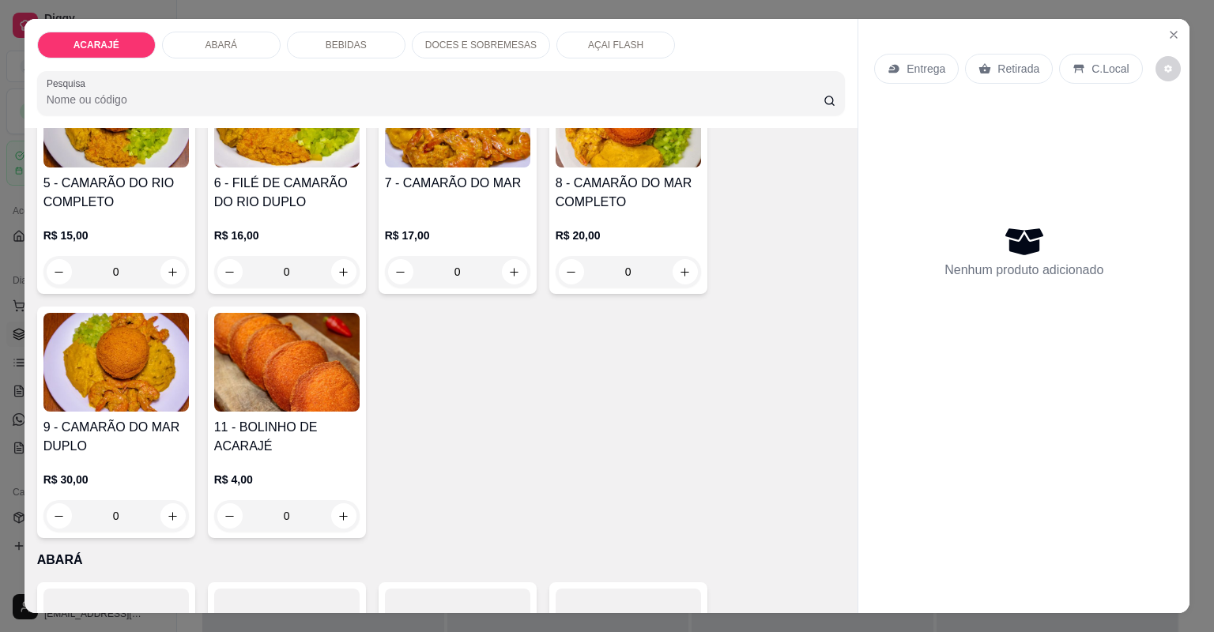
scroll to position [443, 0]
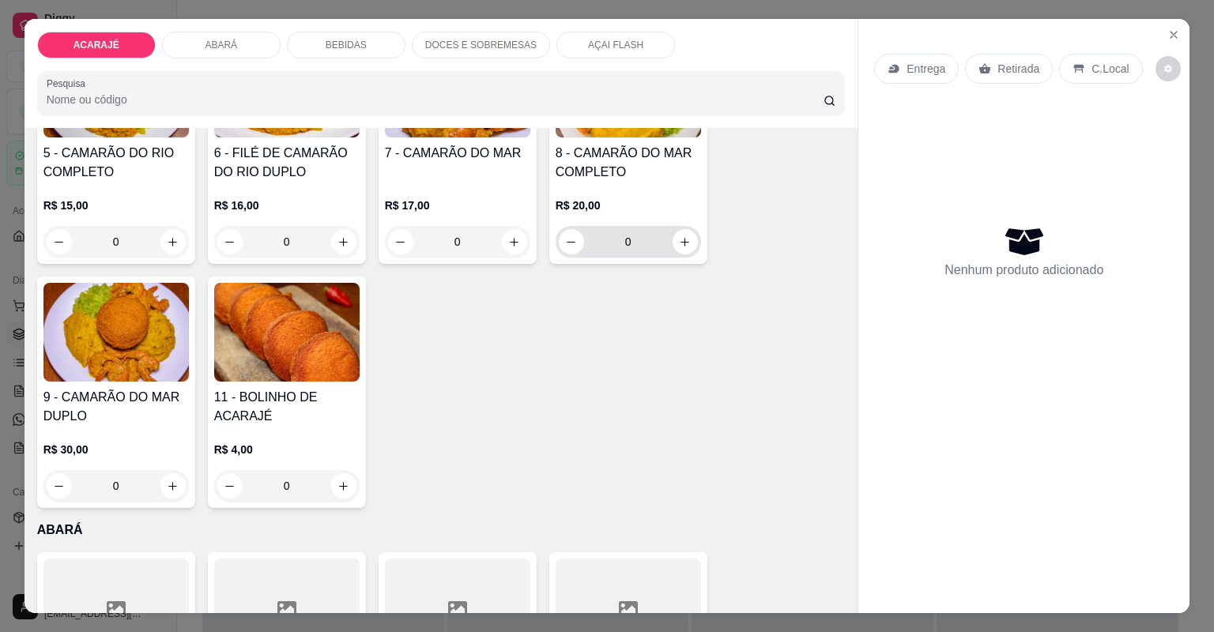
click at [689, 251] on div "0" at bounding box center [628, 242] width 139 height 32
click at [684, 234] on button "increase-product-quantity" at bounding box center [685, 241] width 25 height 25
type input "1"
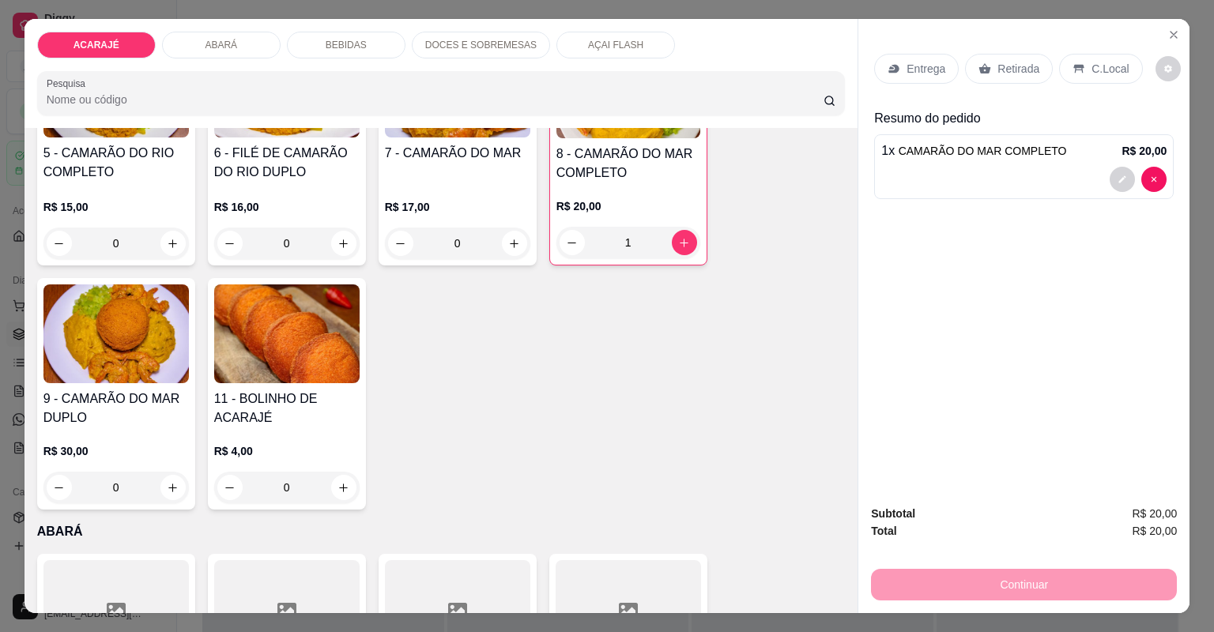
click at [930, 70] on p "Entrega" at bounding box center [926, 69] width 39 height 16
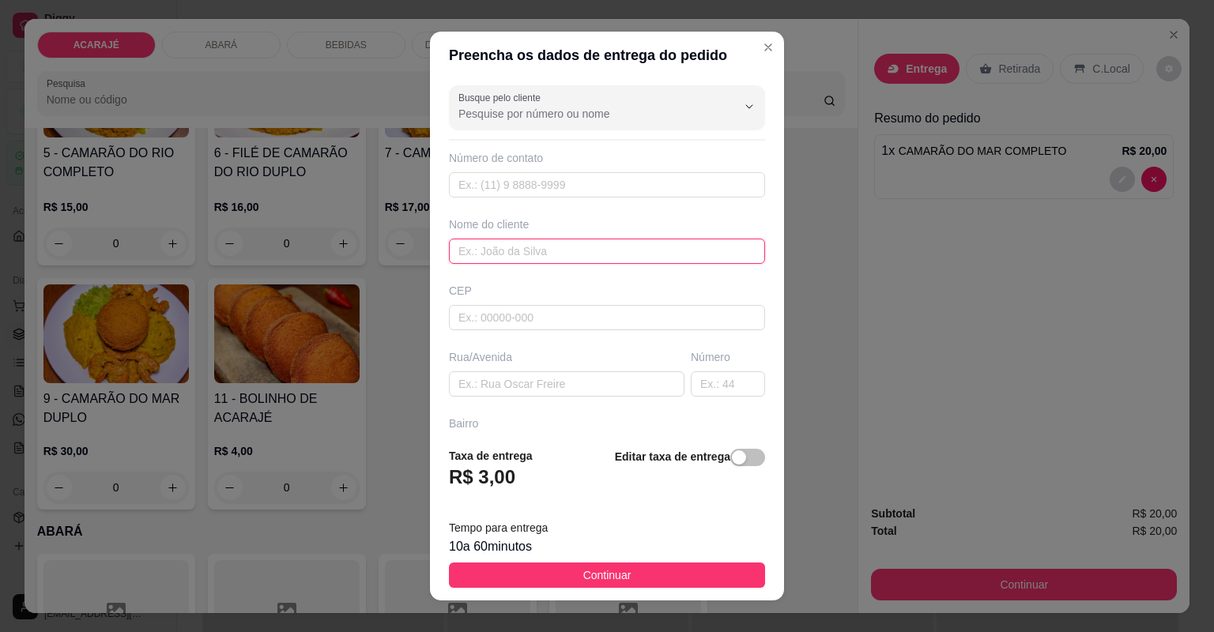
click at [595, 250] on input "text" at bounding box center [607, 251] width 316 height 25
type input "eliroberia"
drag, startPoint x: 545, startPoint y: 364, endPoint x: 545, endPoint y: 377, distance: 12.6
click at [545, 373] on div "Rua/Avenida" at bounding box center [567, 372] width 242 height 47
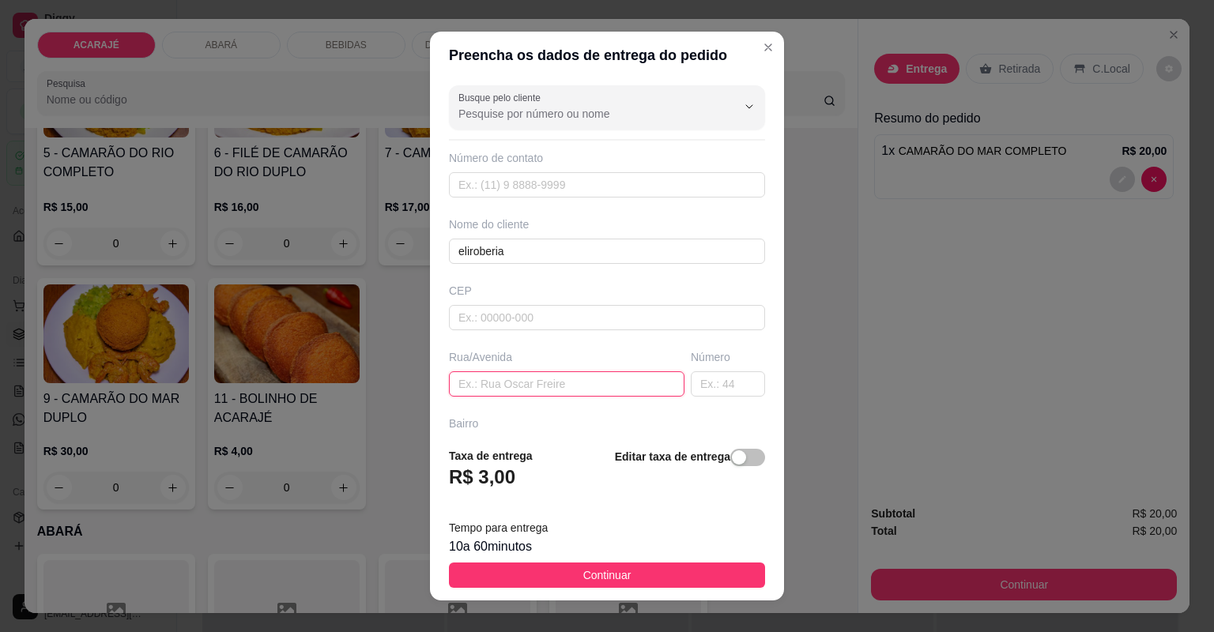
click at [545, 378] on input "text" at bounding box center [567, 384] width 236 height 25
paste input "[STREET_ADDRESS][DATE] próx ao bar de [PERSON_NAME]"
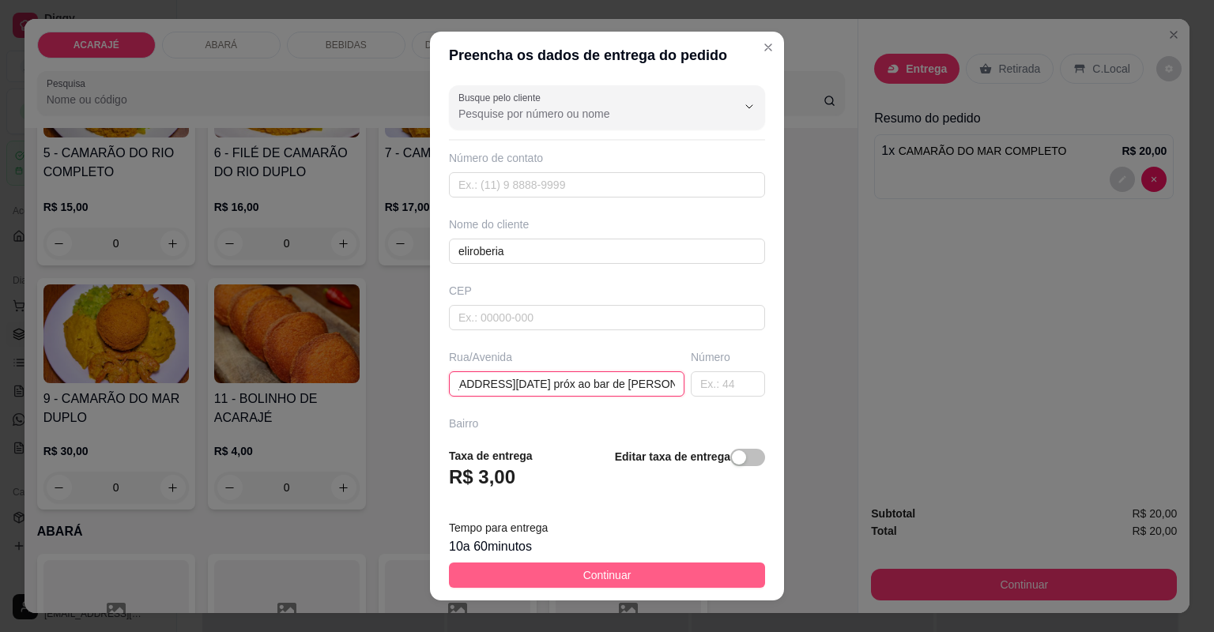
type input "[STREET_ADDRESS][DATE] próx ao bar de [PERSON_NAME]"
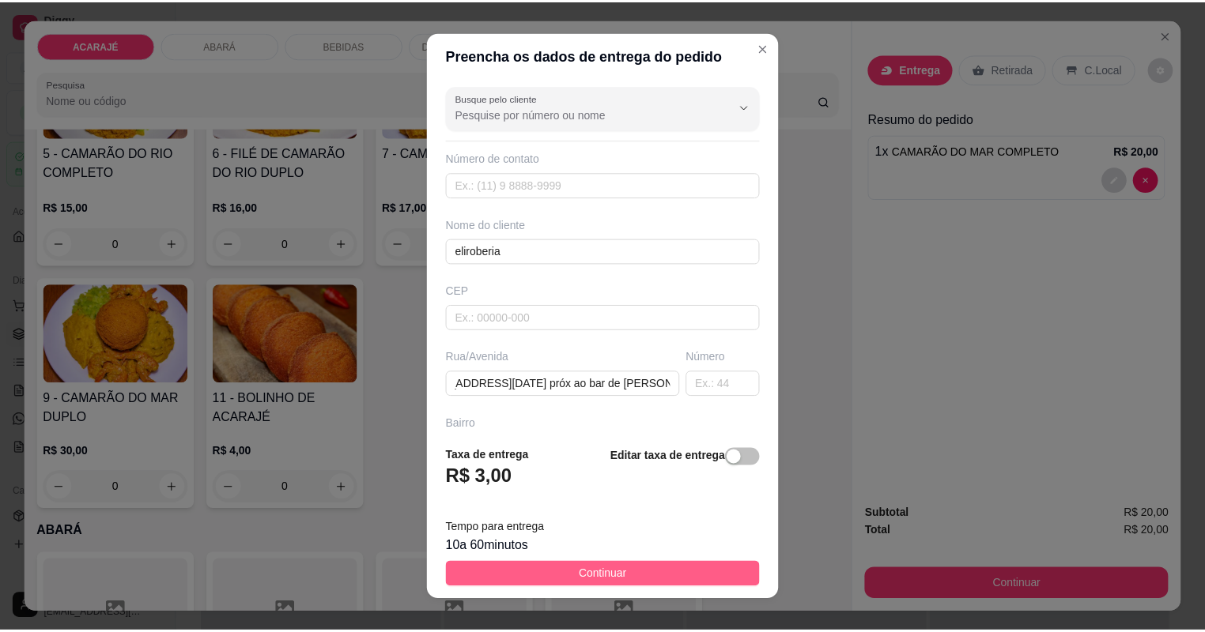
scroll to position [0, 0]
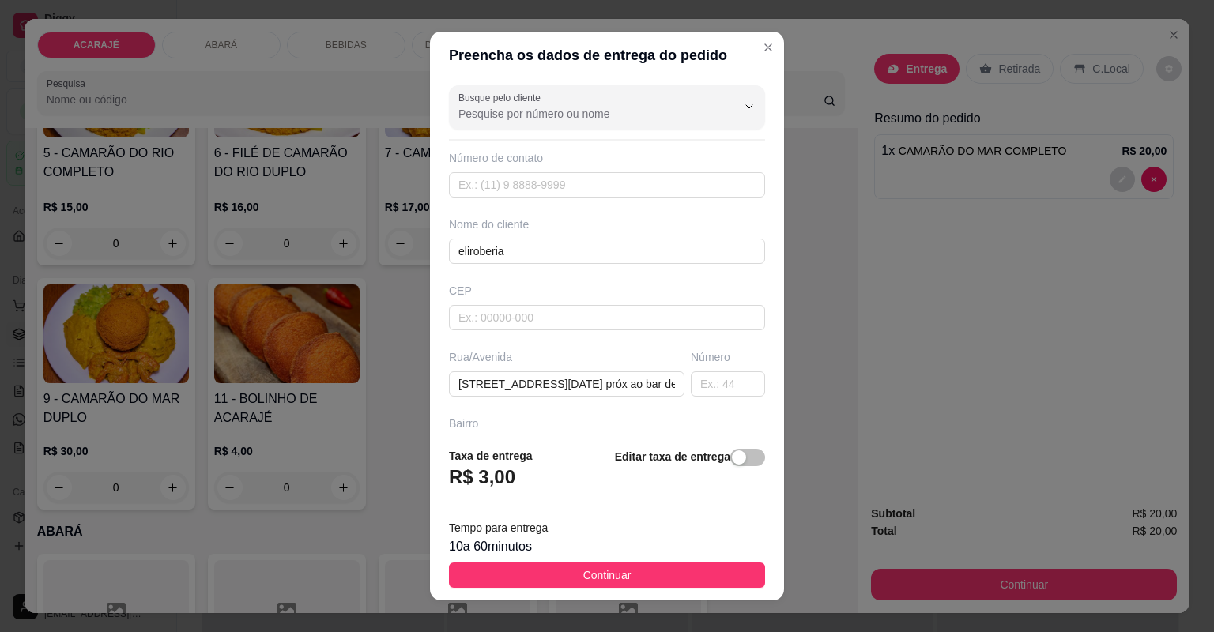
drag, startPoint x: 679, startPoint y: 575, endPoint x: 824, endPoint y: 569, distance: 144.8
click at [678, 575] on button "Continuar" at bounding box center [607, 575] width 316 height 25
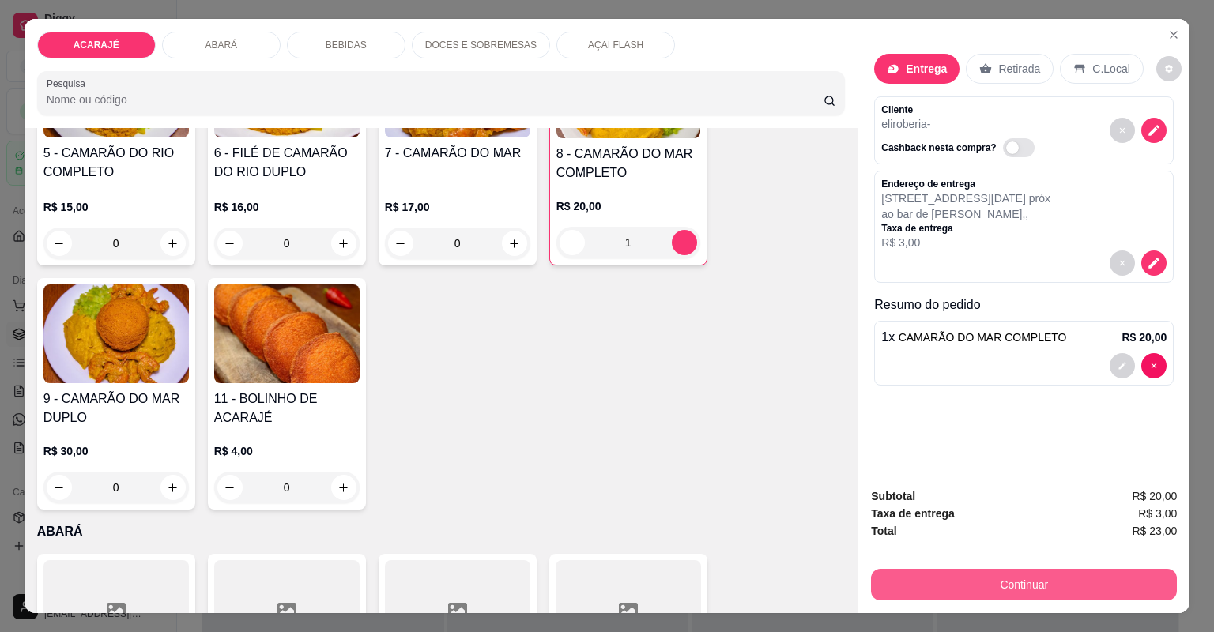
click at [1034, 585] on button "Continuar" at bounding box center [1024, 585] width 306 height 32
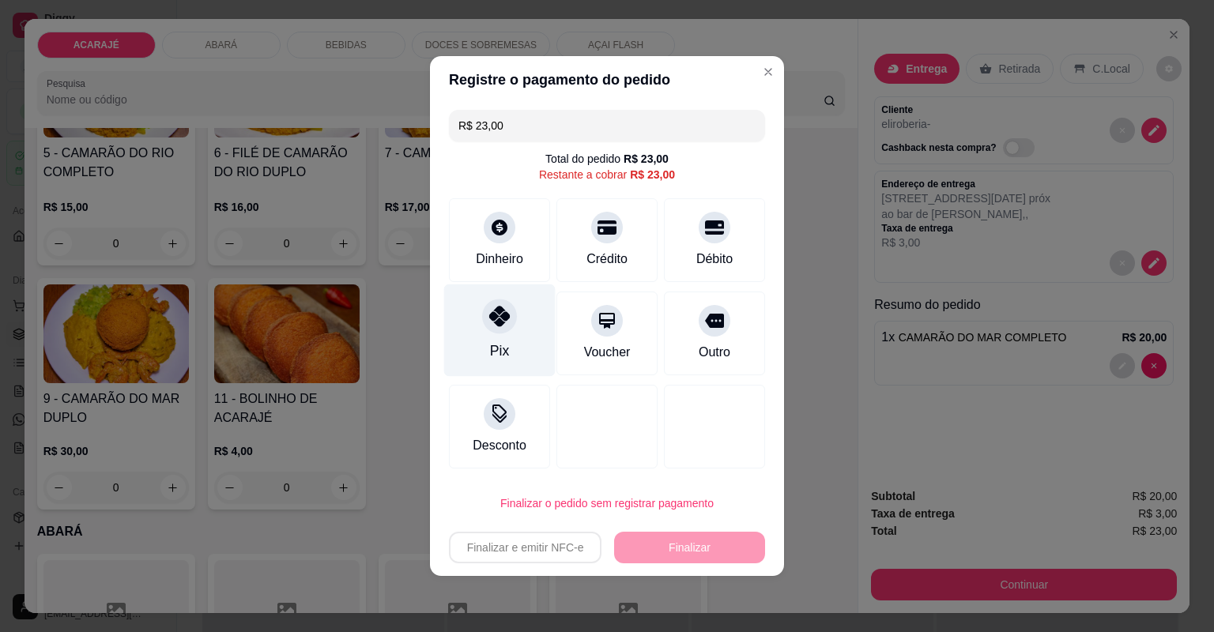
click at [493, 319] on icon at bounding box center [499, 316] width 21 height 21
type input "R$ 0,00"
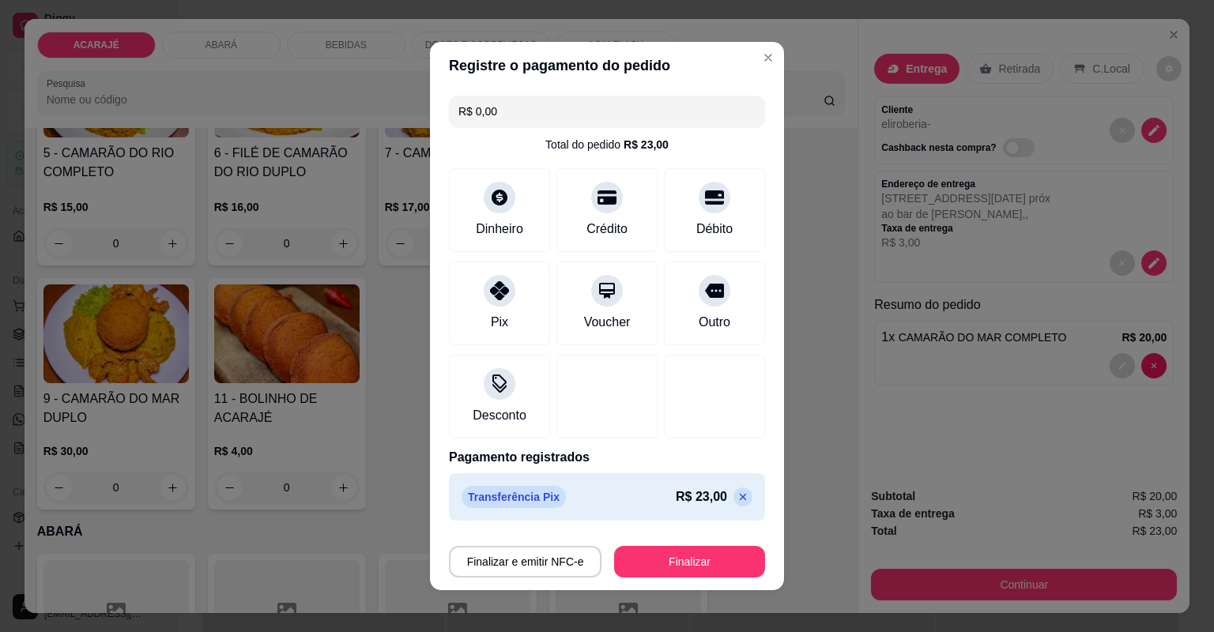
click at [637, 542] on div "Finalizar e emitir NFC-e Finalizar" at bounding box center [607, 559] width 316 height 38
click at [636, 549] on button "Finalizar" at bounding box center [690, 562] width 146 height 31
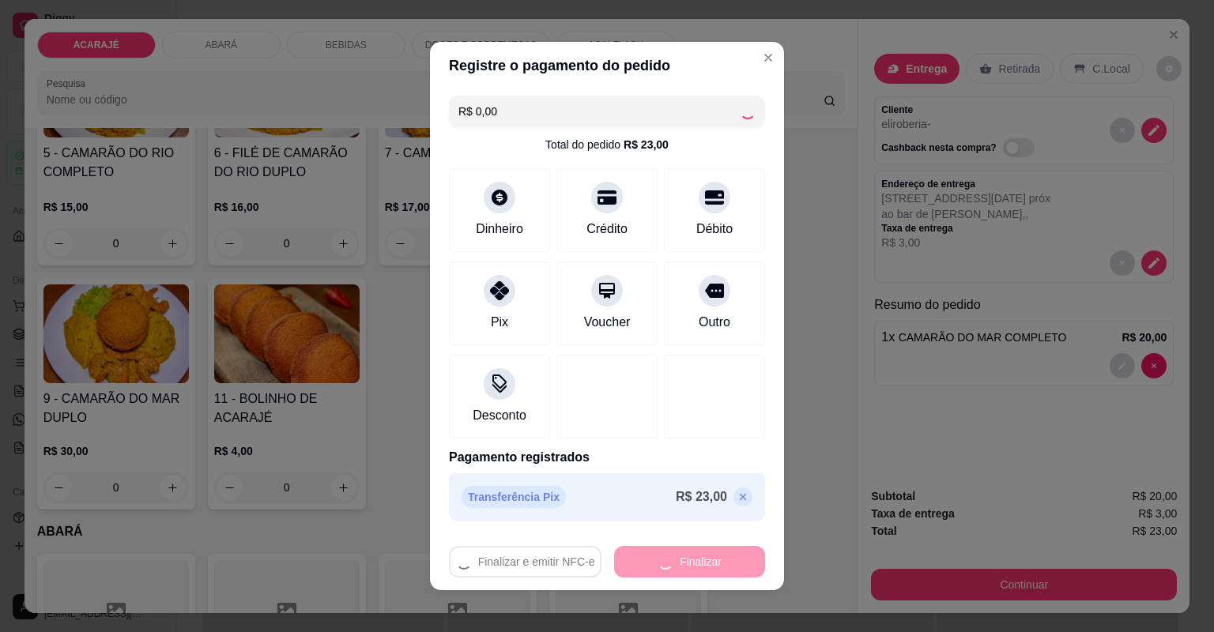
type input "0"
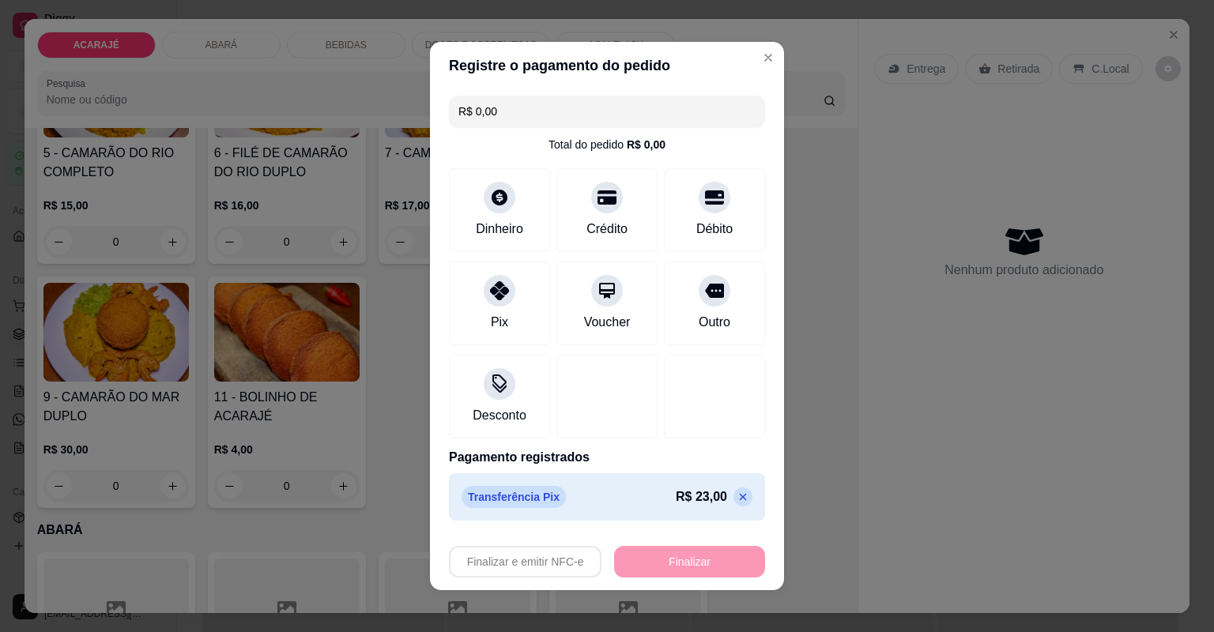
type input "-R$ 23,00"
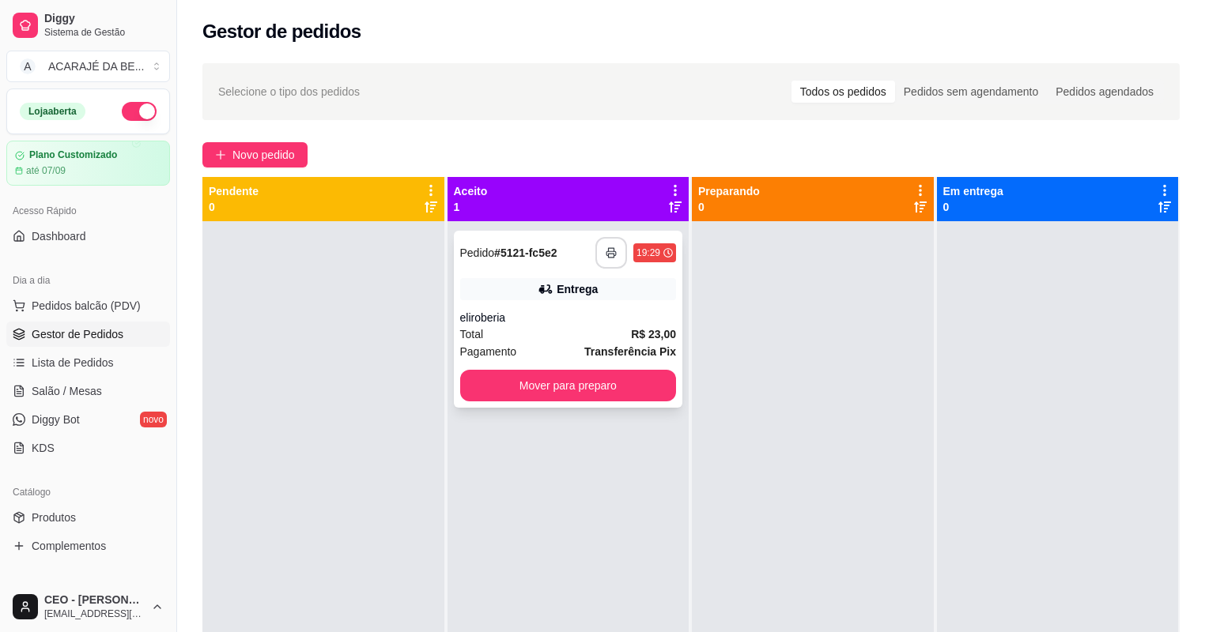
click at [615, 242] on button "button" at bounding box center [611, 253] width 32 height 32
click at [635, 378] on button "Mover para preparo" at bounding box center [568, 386] width 217 height 32
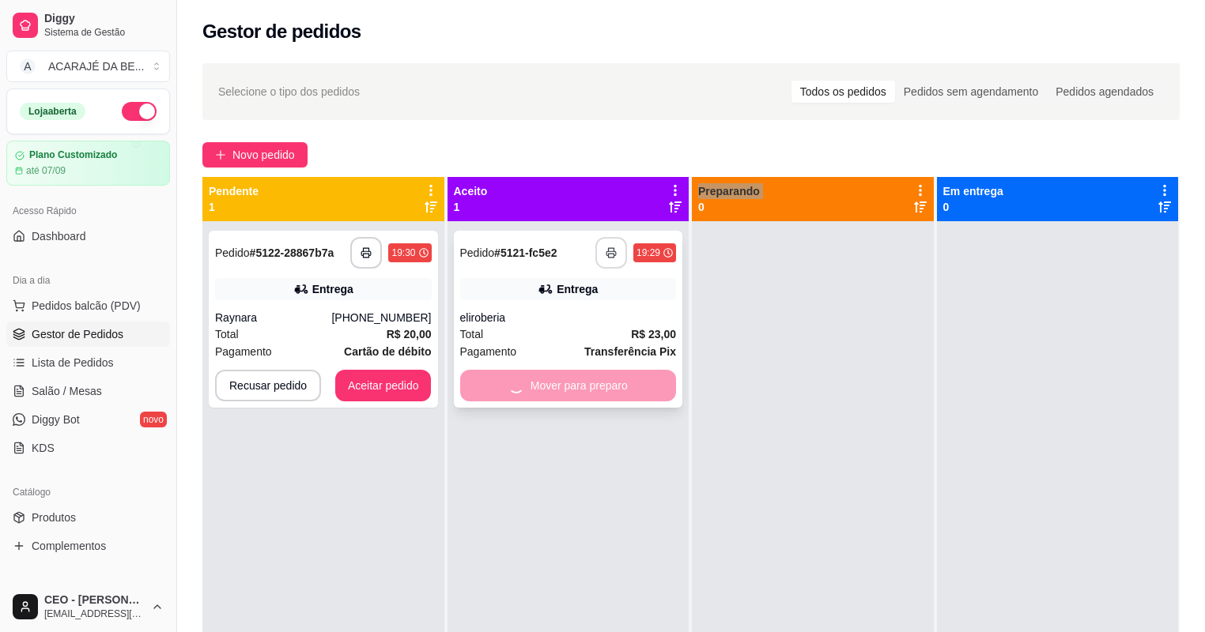
drag, startPoint x: 614, startPoint y: 243, endPoint x: 636, endPoint y: 378, distance: 136.9
click at [636, 378] on div "Mover para preparo" at bounding box center [568, 386] width 217 height 32
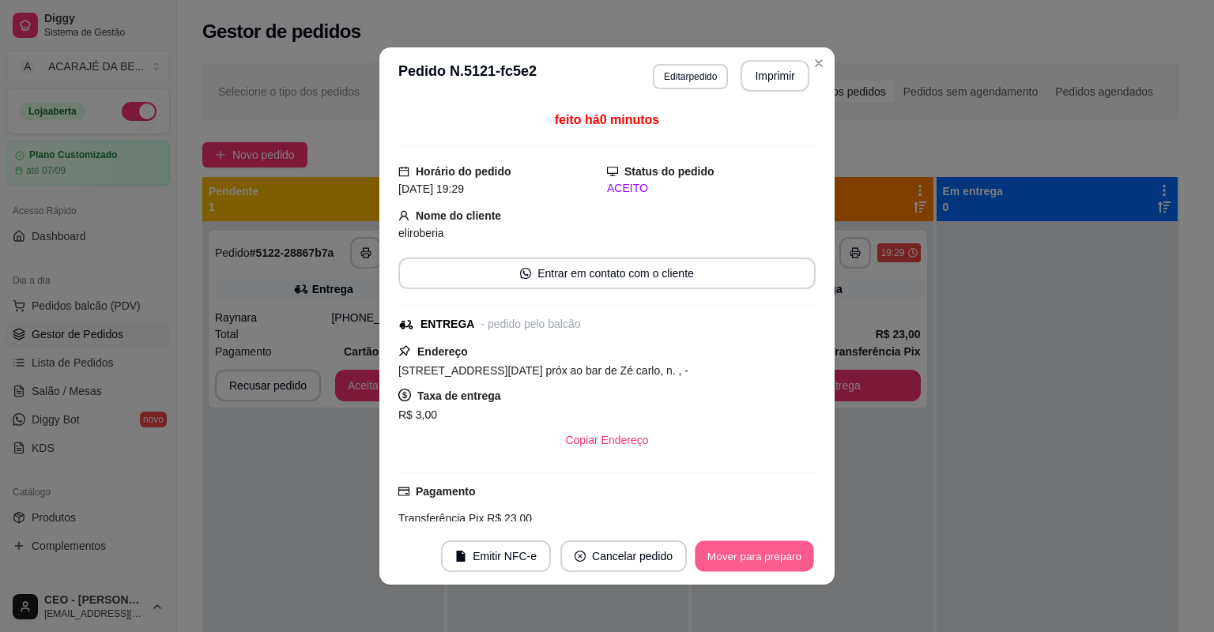
click at [765, 552] on button "Mover para preparo" at bounding box center [754, 557] width 119 height 31
click at [765, 552] on button "Mover para entrega" at bounding box center [755, 557] width 119 height 31
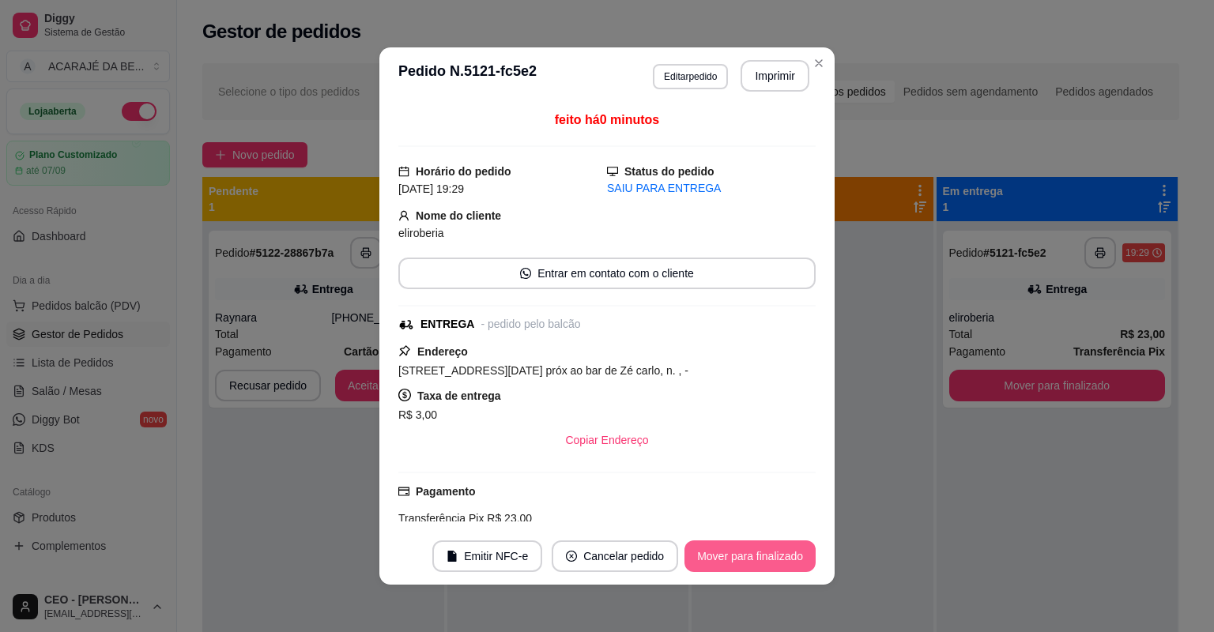
click at [764, 559] on button "Mover para finalizado" at bounding box center [750, 557] width 131 height 32
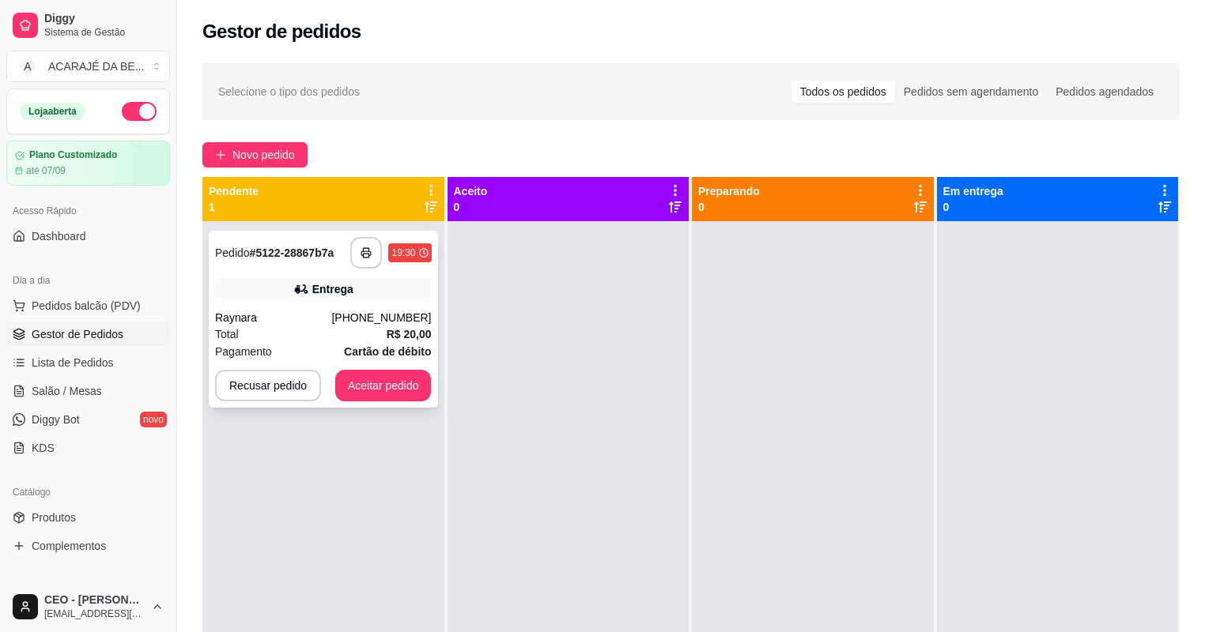
drag, startPoint x: 372, startPoint y: 311, endPoint x: 372, endPoint y: 303, distance: 8.7
click at [372, 303] on div "**********" at bounding box center [323, 319] width 229 height 177
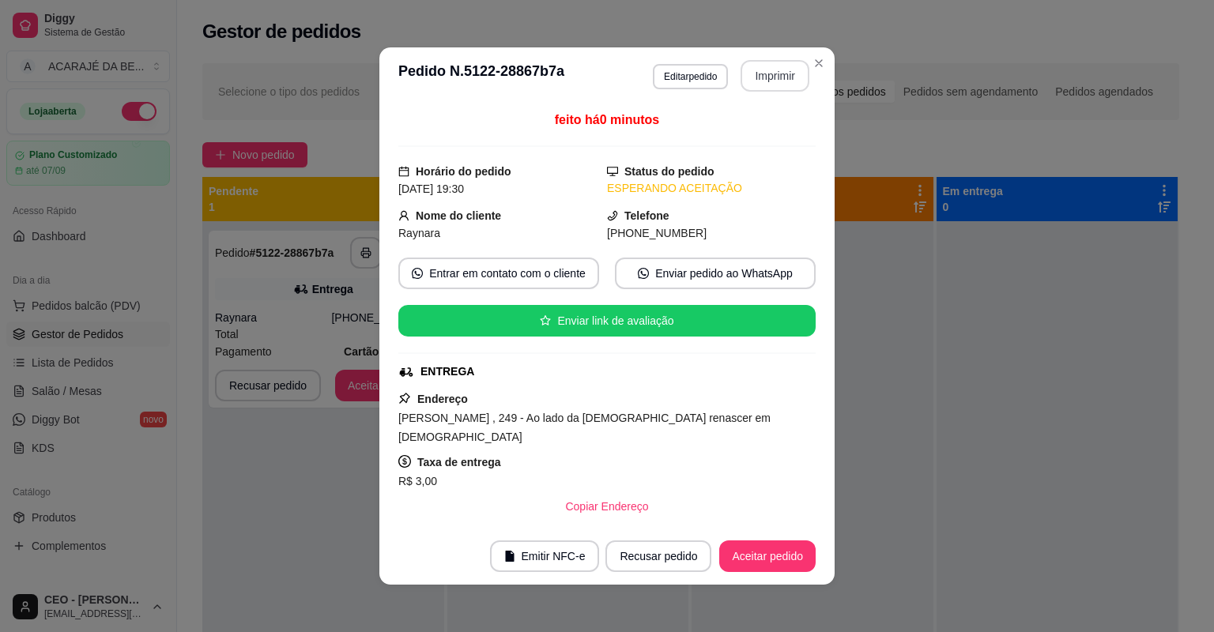
click at [756, 76] on button "Imprimir" at bounding box center [775, 76] width 69 height 32
click at [771, 563] on button "Aceitar pedido" at bounding box center [767, 557] width 96 height 32
click at [772, 564] on div "Recusar pedido Aceitar pedido" at bounding box center [688, 557] width 255 height 32
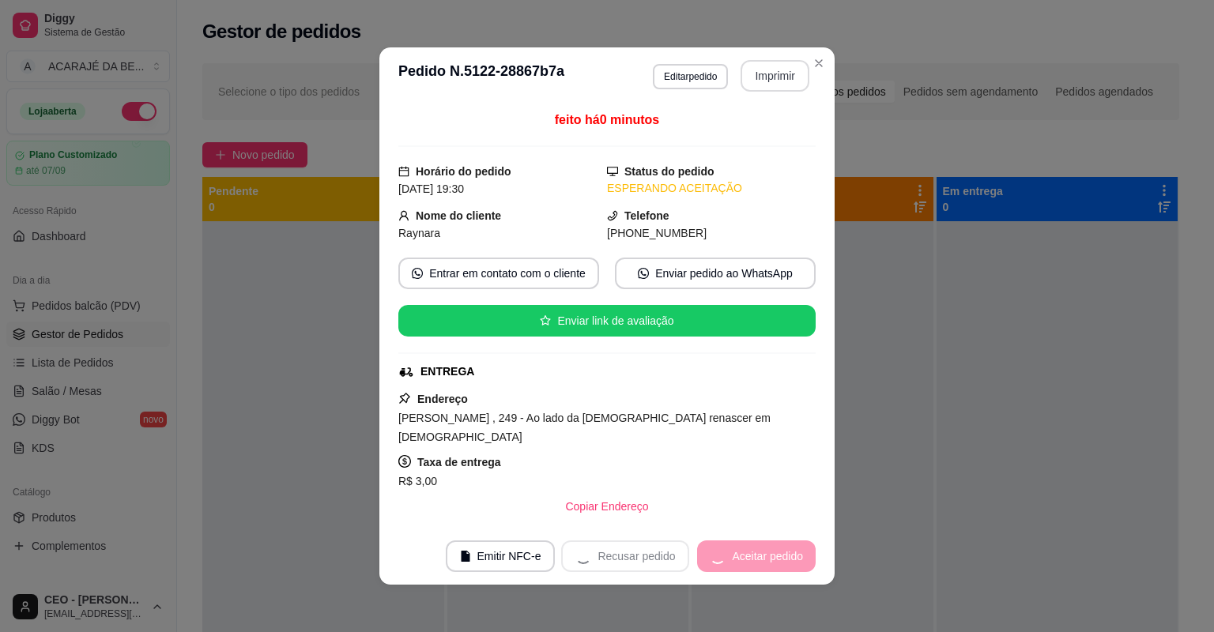
click at [774, 564] on div "Recusar pedido Aceitar pedido" at bounding box center [688, 557] width 255 height 32
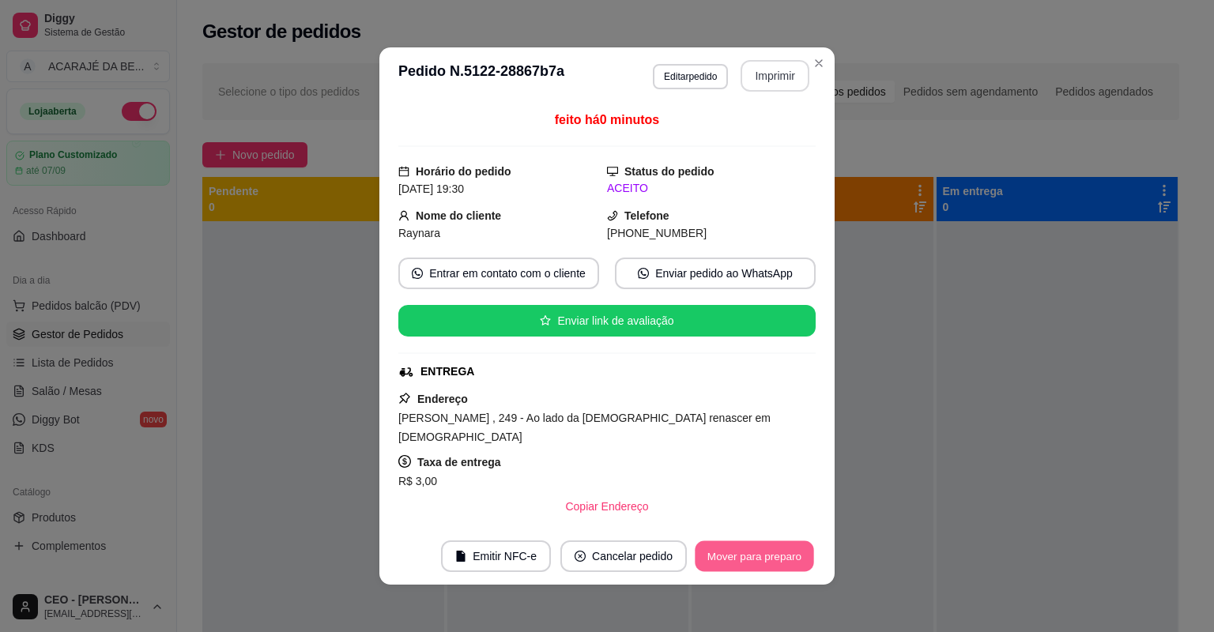
click at [774, 564] on button "Mover para preparo" at bounding box center [754, 557] width 119 height 31
click at [774, 564] on div "Mover para preparo" at bounding box center [743, 557] width 145 height 32
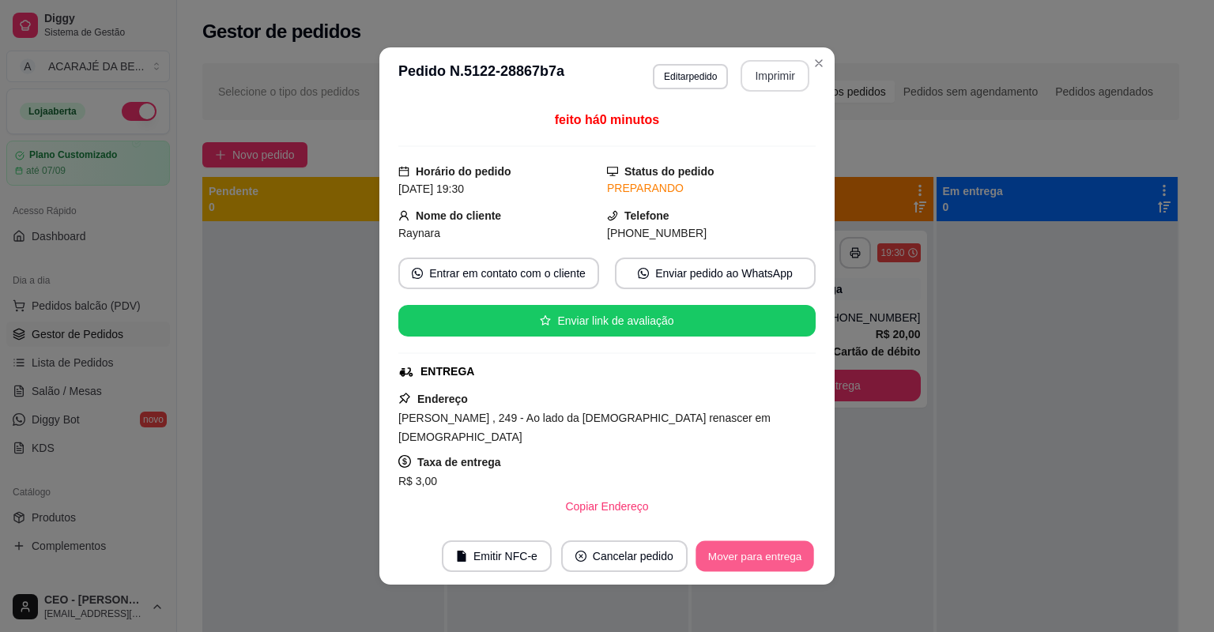
click at [773, 564] on button "Mover para entrega" at bounding box center [755, 557] width 119 height 31
click at [773, 564] on div "Mover para entrega" at bounding box center [744, 557] width 144 height 32
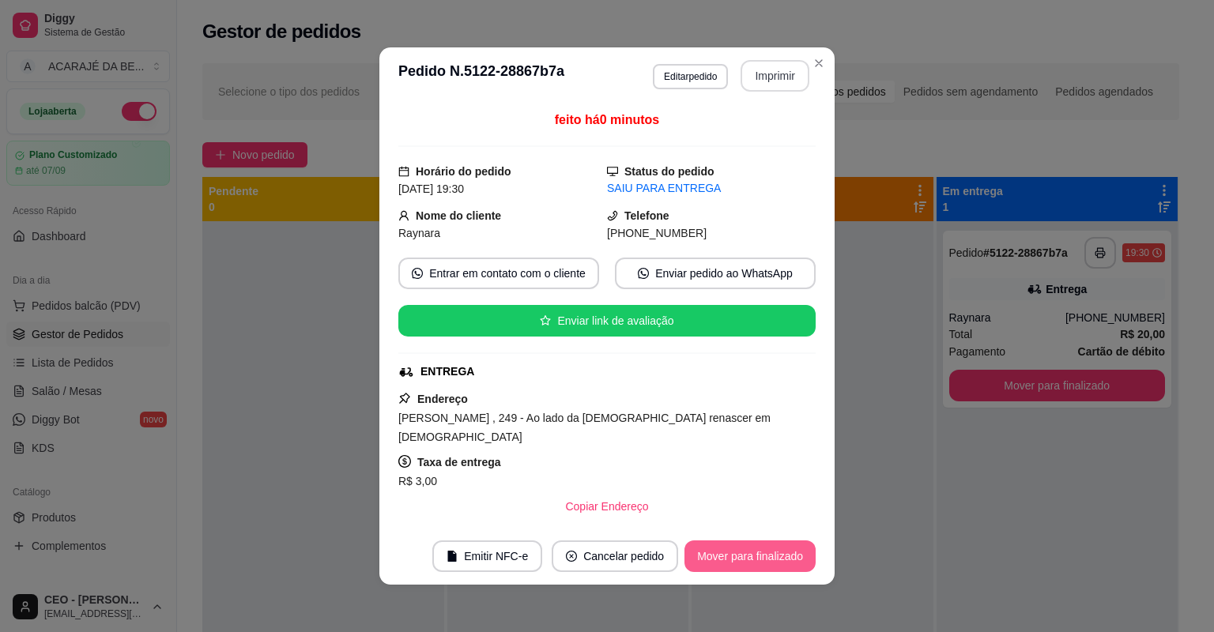
click at [730, 562] on button "Mover para finalizado" at bounding box center [750, 557] width 131 height 32
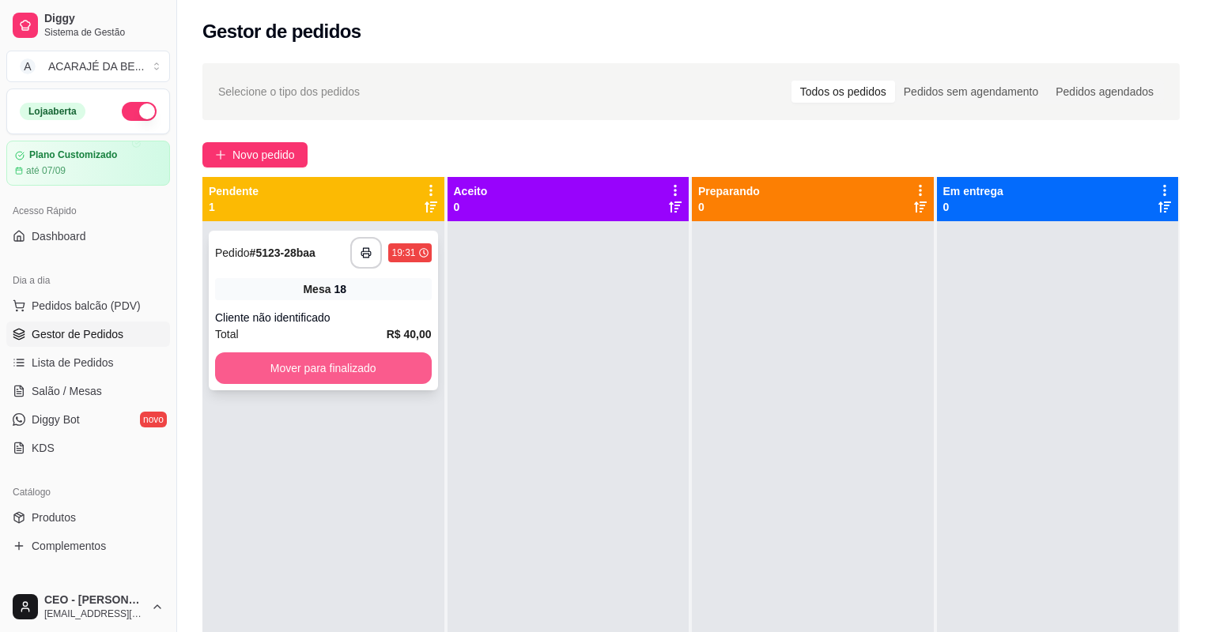
drag, startPoint x: 323, startPoint y: 349, endPoint x: 326, endPoint y: 341, distance: 8.5
click at [326, 341] on div "**********" at bounding box center [323, 311] width 229 height 160
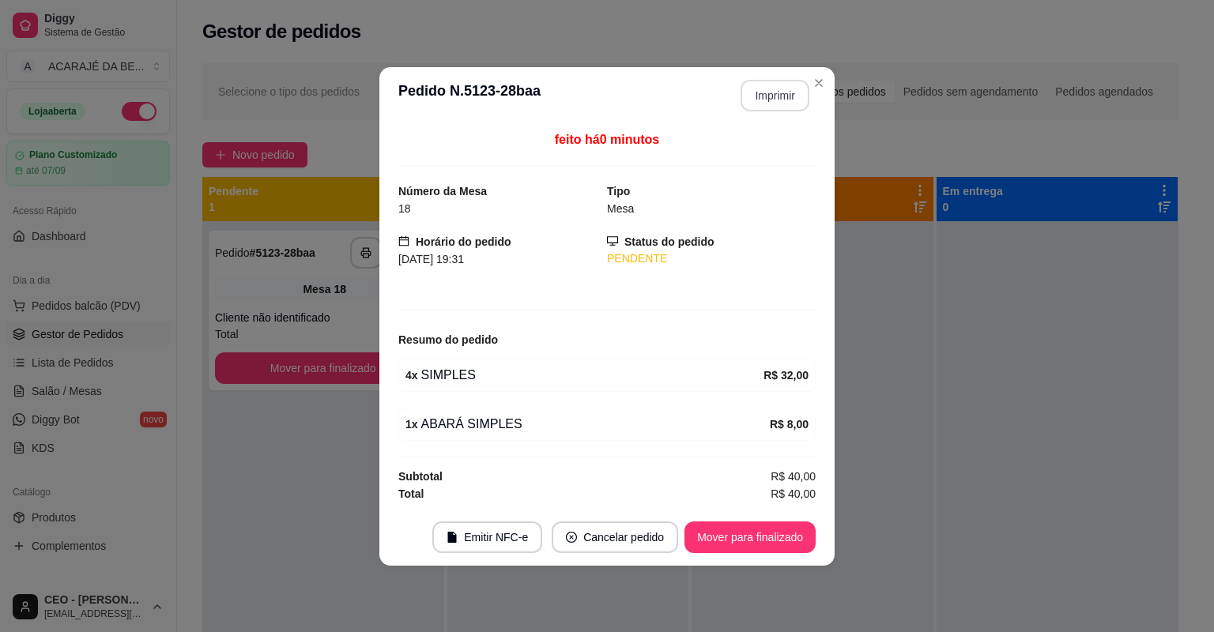
click at [764, 100] on button "Imprimir" at bounding box center [775, 96] width 69 height 32
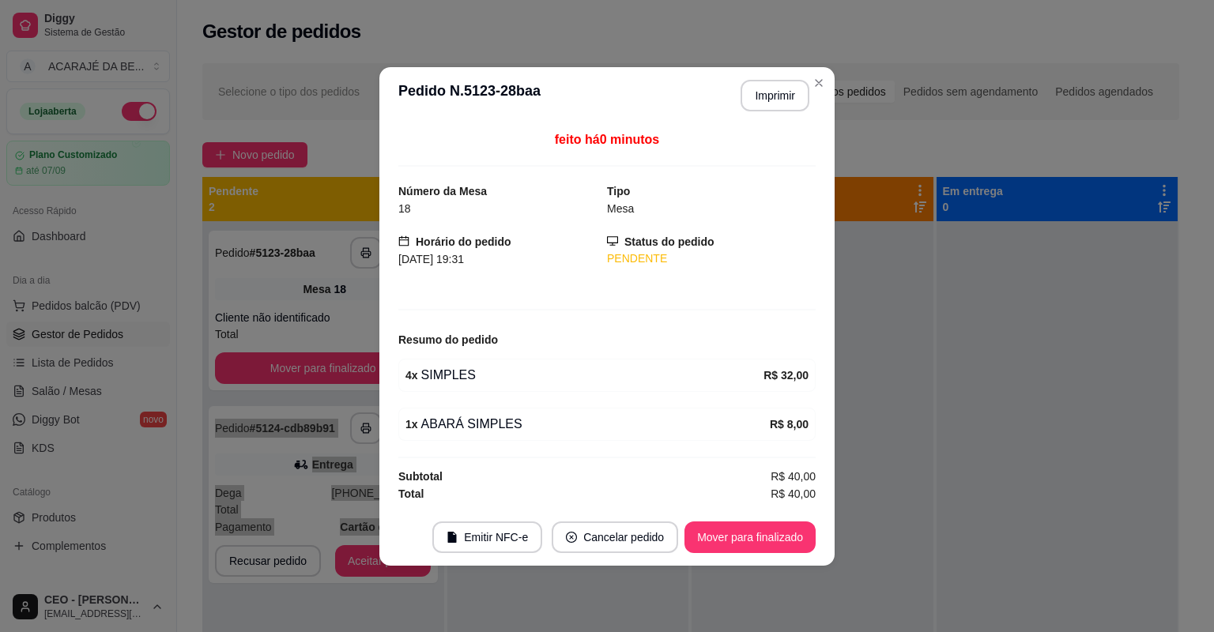
click at [753, 538] on button "Mover para finalizado" at bounding box center [750, 538] width 131 height 32
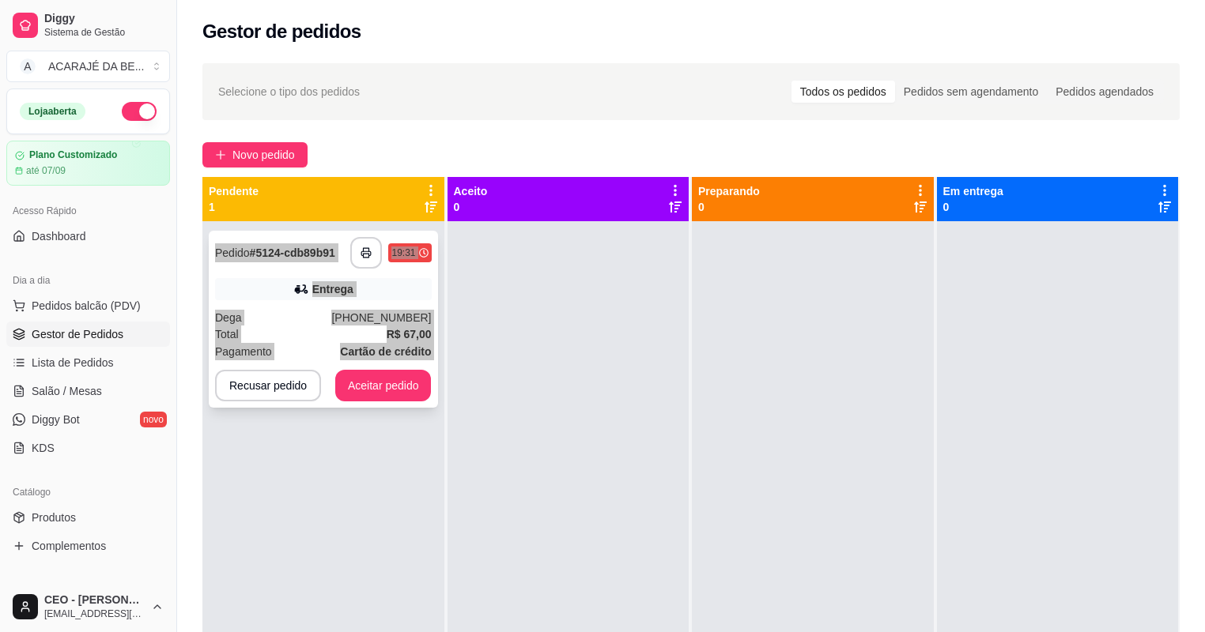
click at [414, 334] on strong "R$ 67,00" at bounding box center [409, 334] width 45 height 13
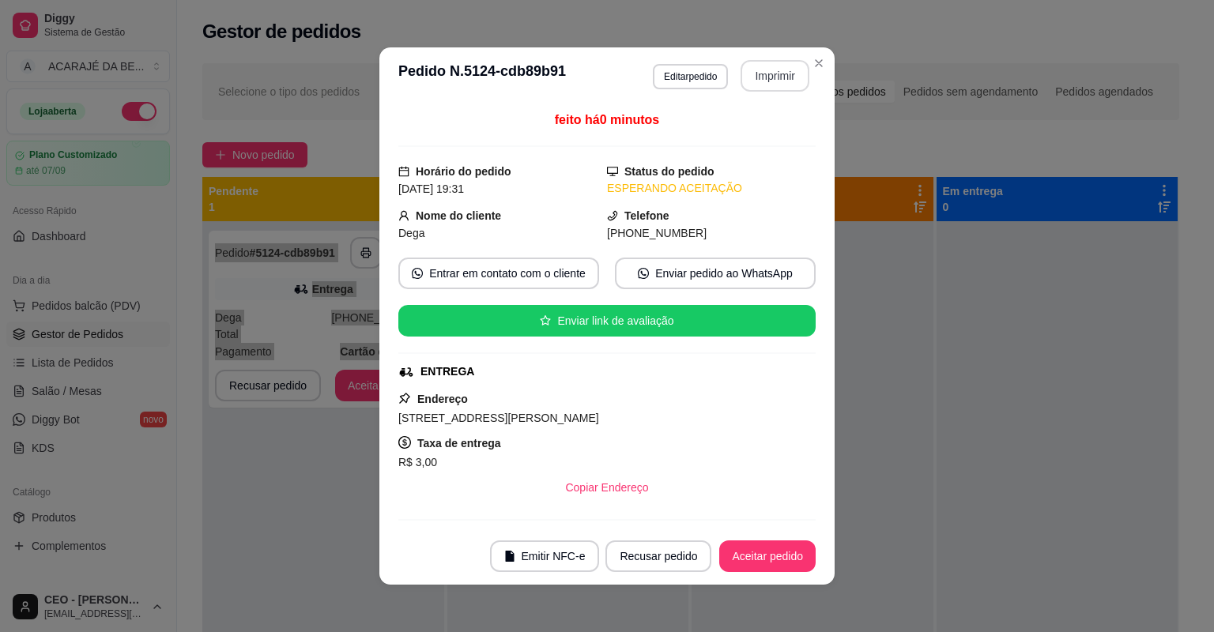
click at [775, 83] on button "Imprimir" at bounding box center [775, 76] width 69 height 32
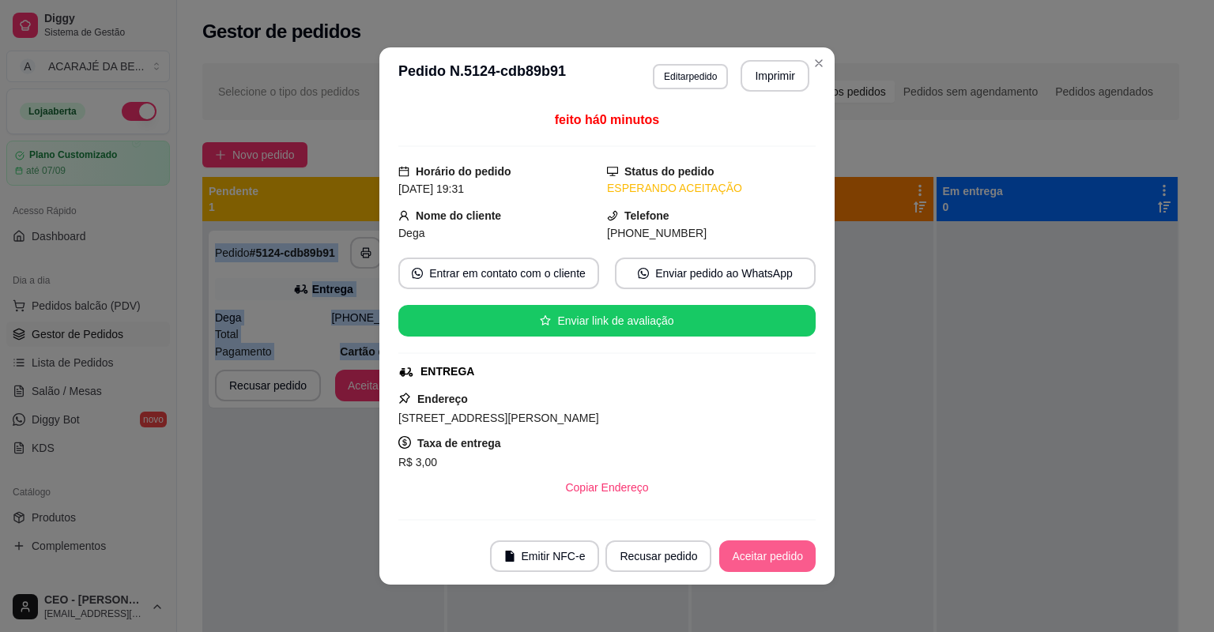
click at [761, 563] on button "Aceitar pedido" at bounding box center [767, 557] width 96 height 32
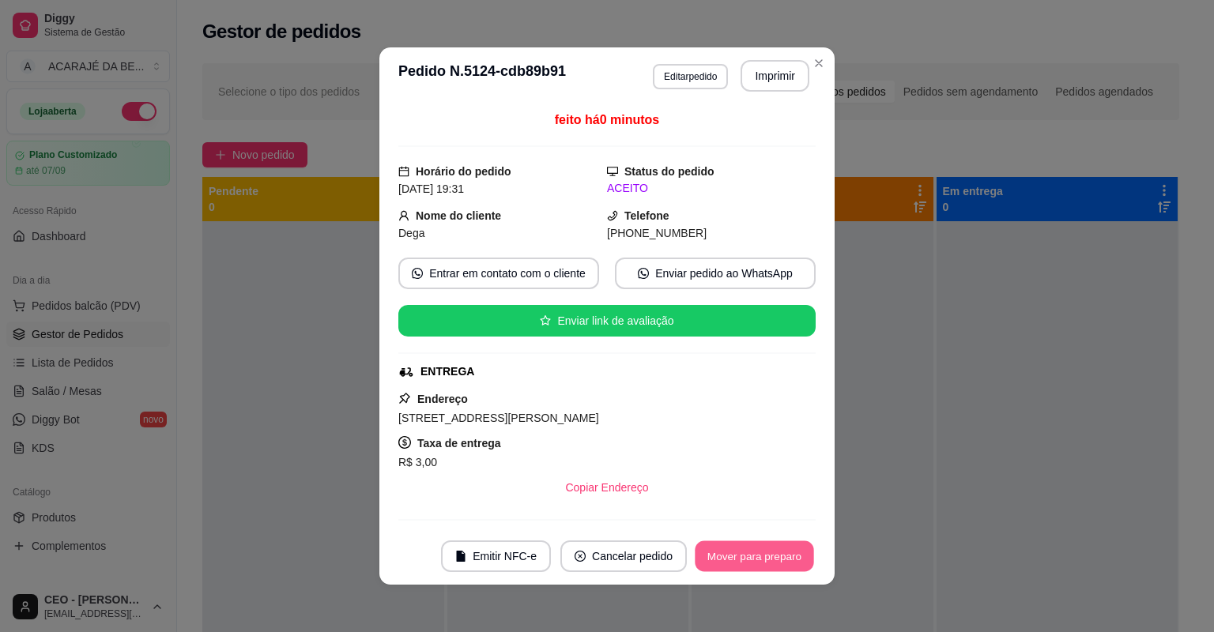
click at [763, 561] on button "Mover para preparo" at bounding box center [754, 557] width 119 height 31
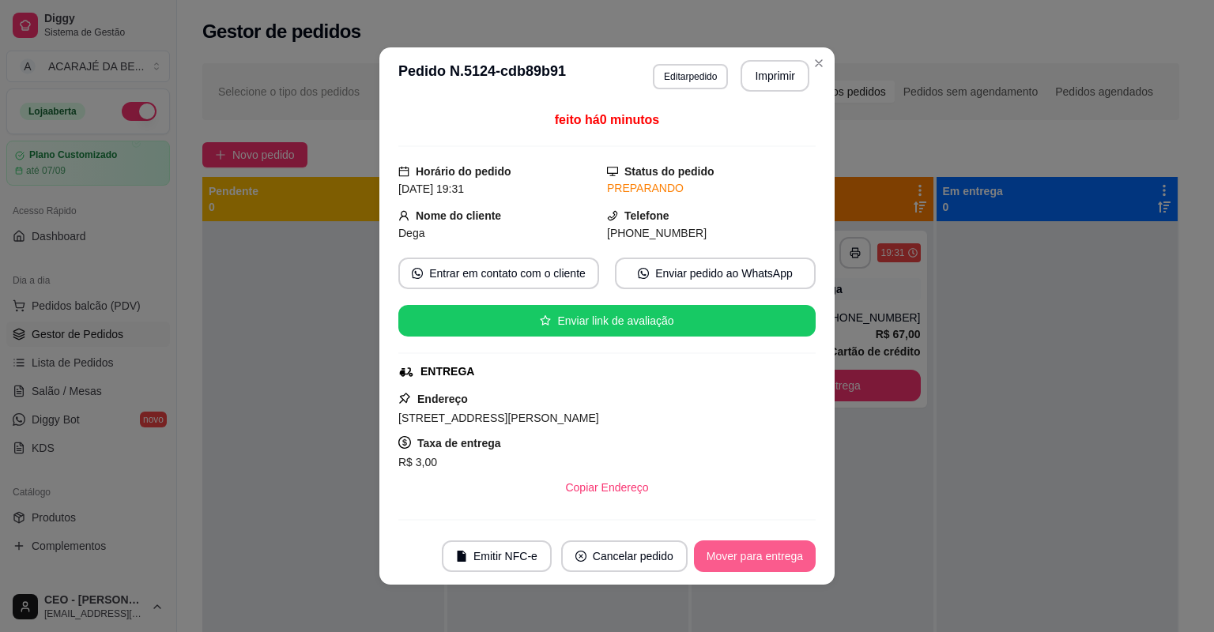
click at [763, 561] on button "Mover para entrega" at bounding box center [755, 557] width 122 height 32
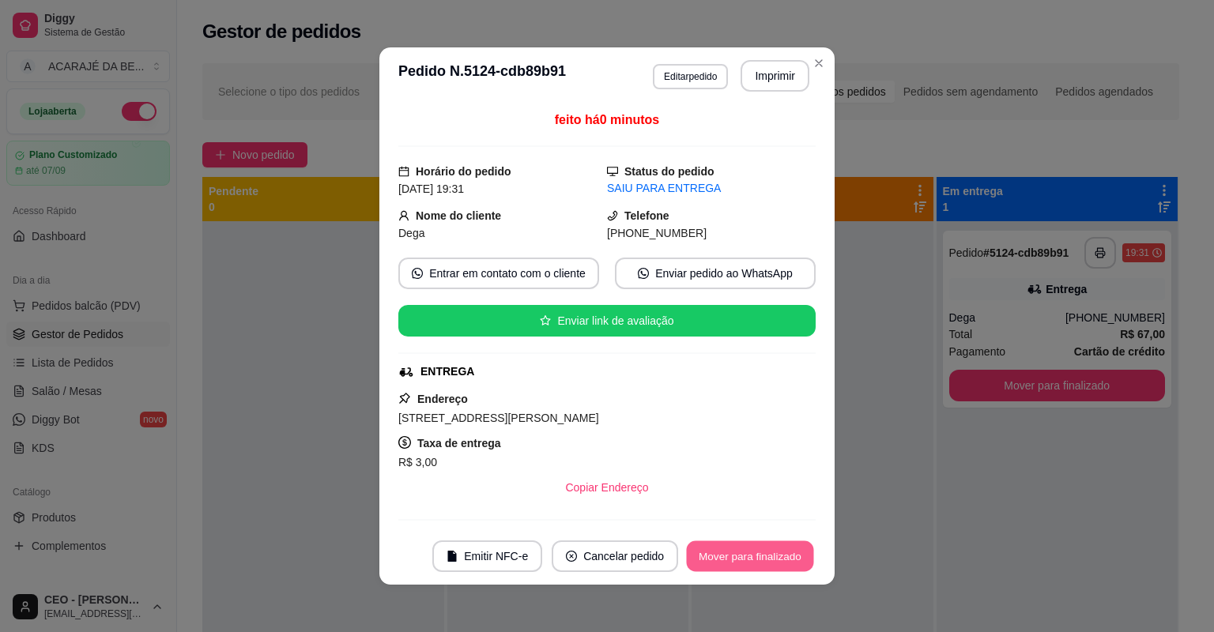
click at [763, 561] on button "Mover para finalizado" at bounding box center [750, 557] width 127 height 31
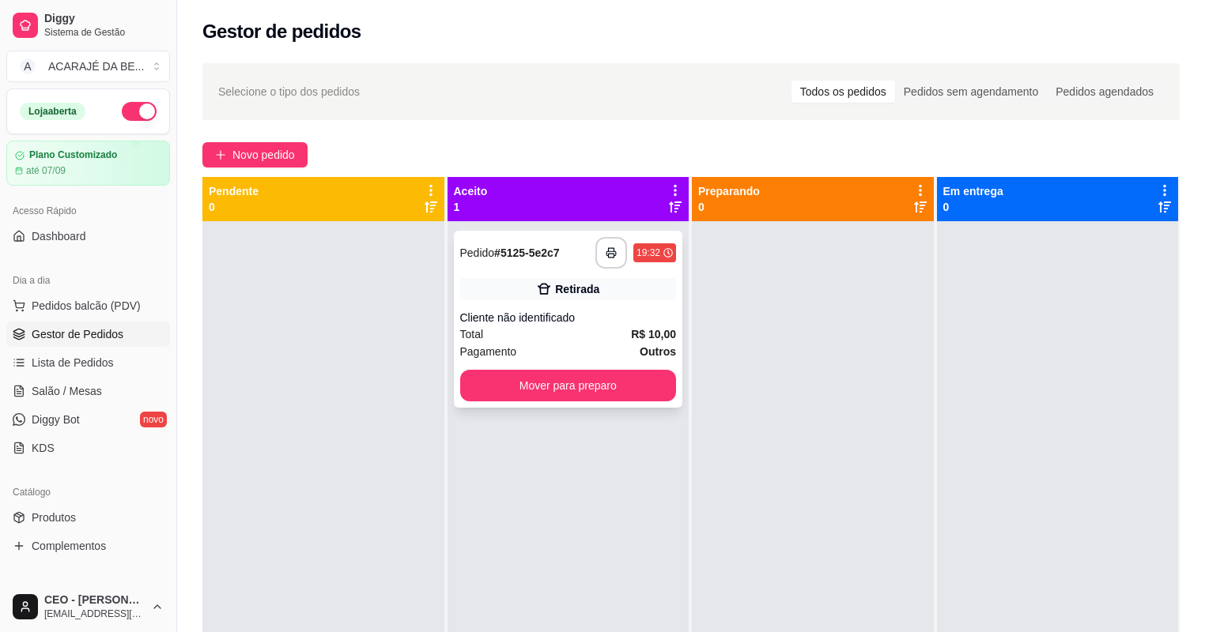
click at [591, 309] on div "**********" at bounding box center [568, 319] width 229 height 177
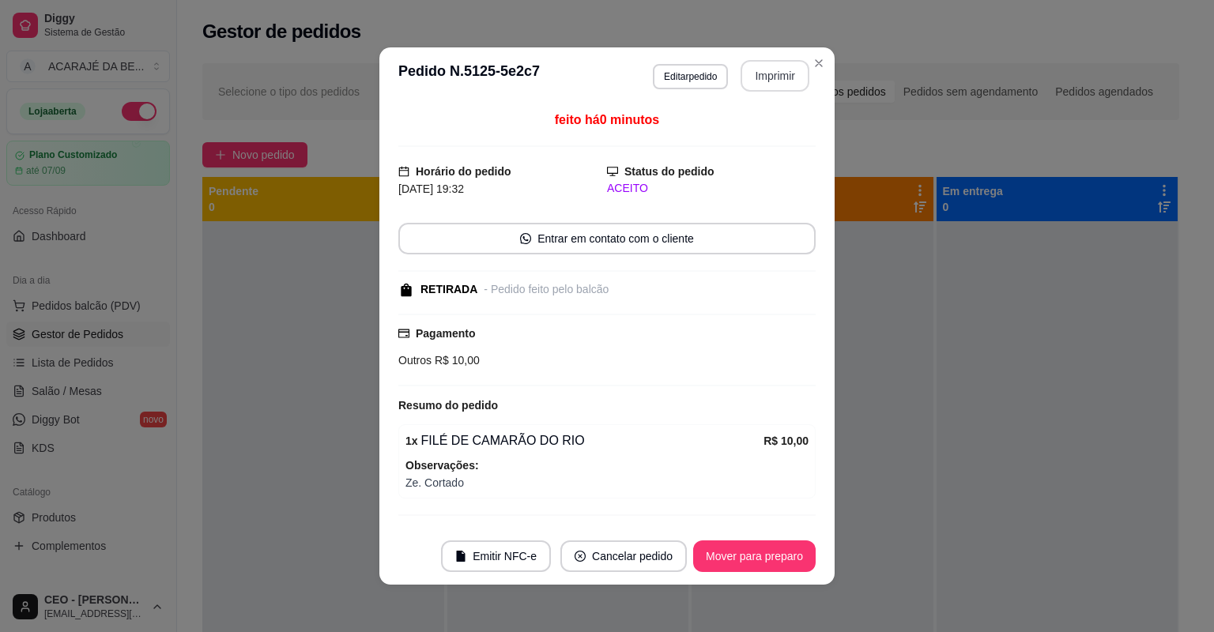
click at [763, 85] on button "Imprimir" at bounding box center [775, 76] width 69 height 32
click at [775, 545] on button "Mover para preparo" at bounding box center [754, 557] width 123 height 32
click at [776, 553] on button "Mover para preparo" at bounding box center [754, 557] width 123 height 32
click at [776, 553] on div "Mover para preparo" at bounding box center [743, 557] width 145 height 32
click at [777, 553] on div "Mover para preparo" at bounding box center [743, 557] width 145 height 32
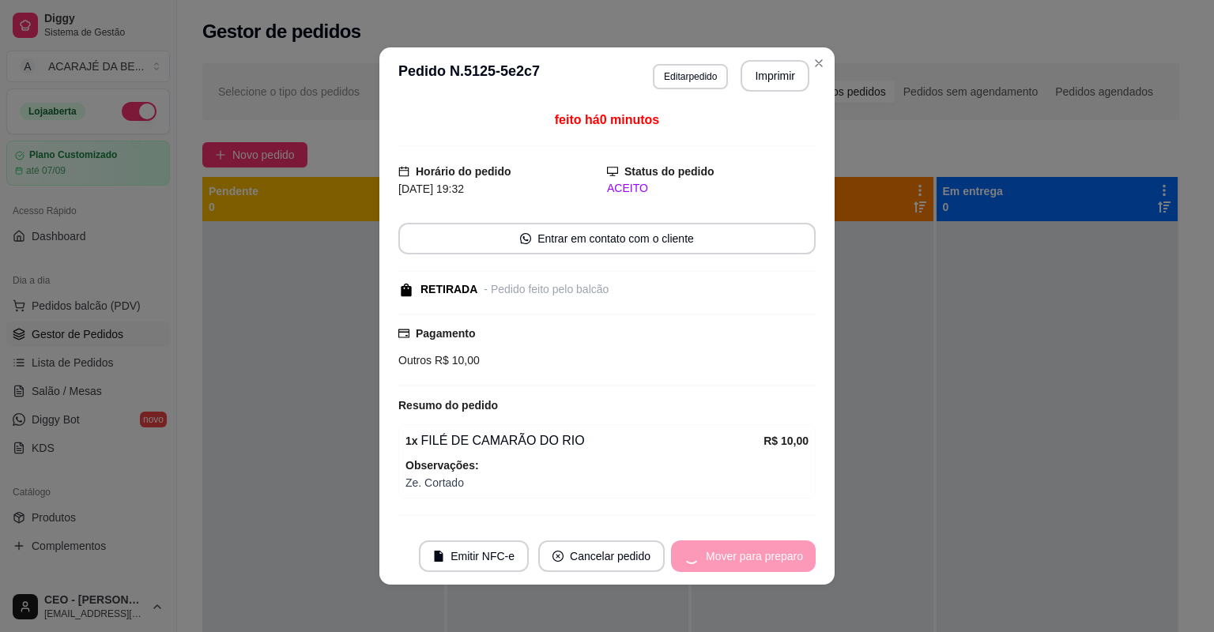
click at [777, 553] on div "Mover para preparo" at bounding box center [743, 557] width 145 height 32
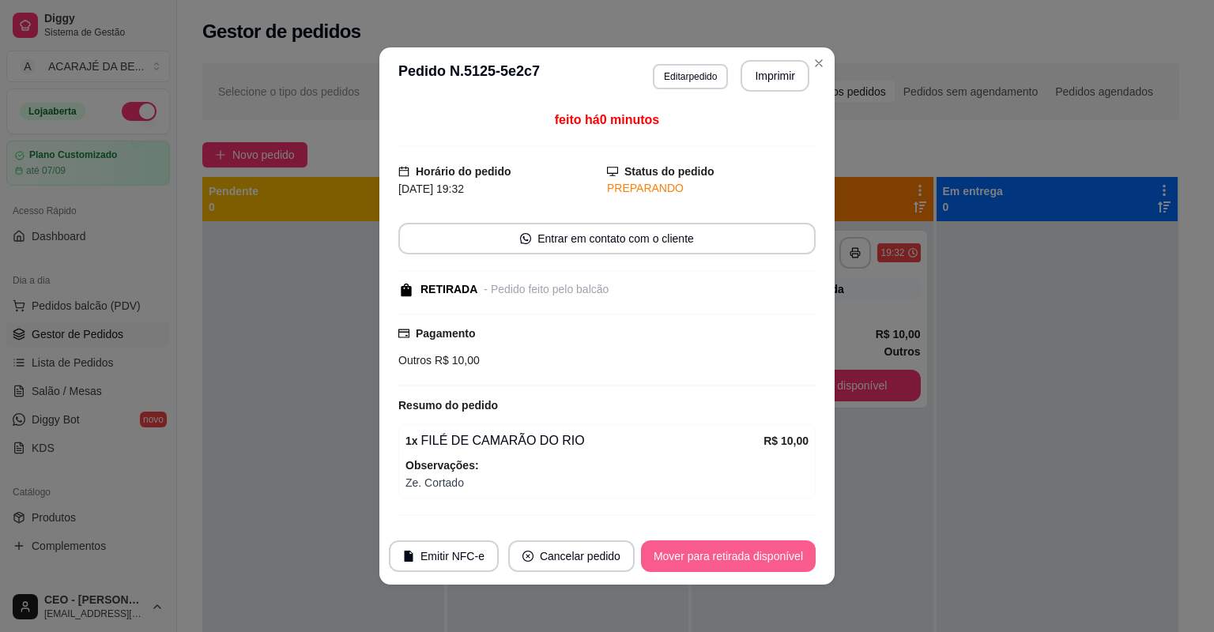
click at [777, 553] on div "Mover para retirada disponível" at bounding box center [728, 557] width 175 height 32
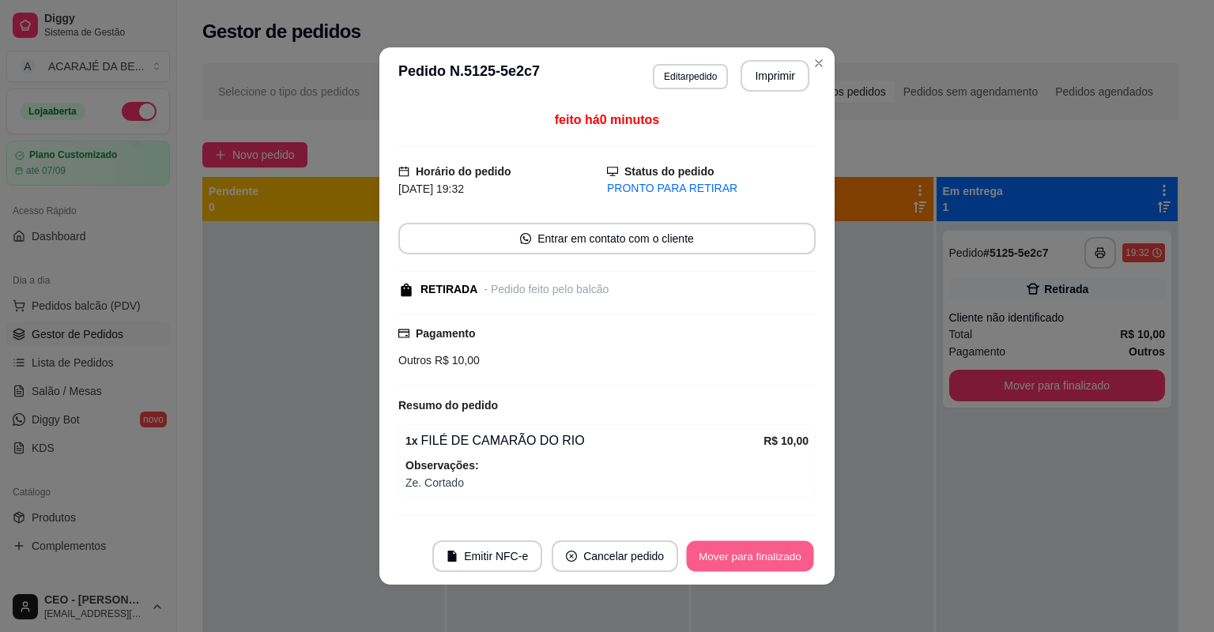
click at [777, 553] on button "Mover para finalizado" at bounding box center [750, 557] width 127 height 31
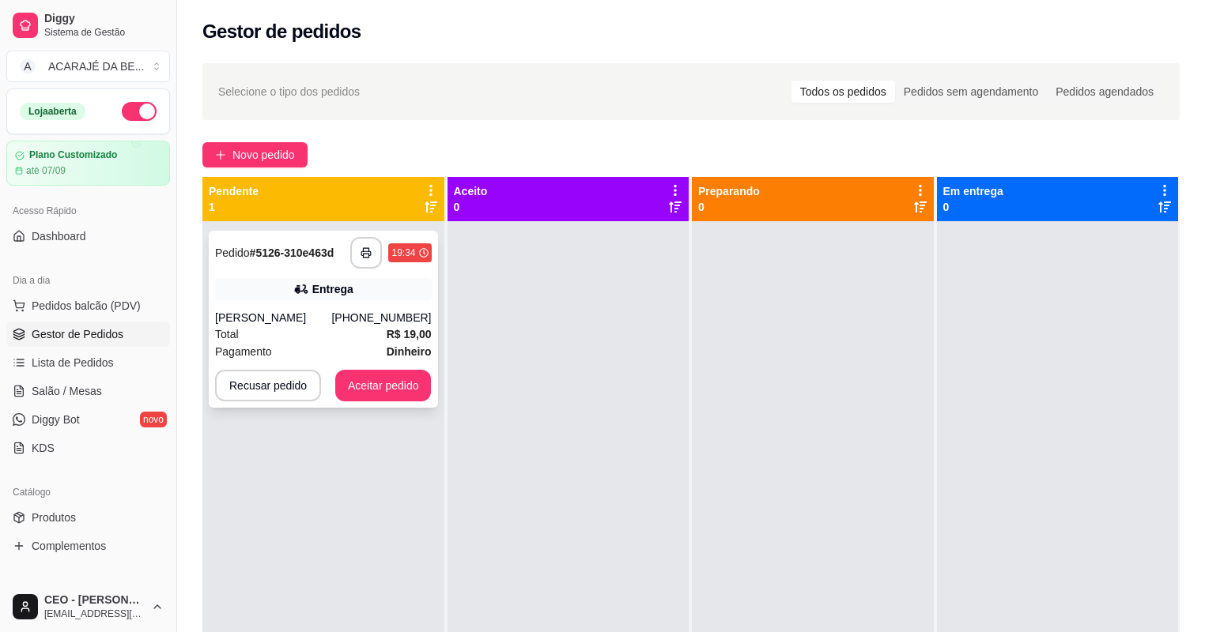
click at [368, 343] on div "Pagamento Dinheiro" at bounding box center [323, 351] width 217 height 17
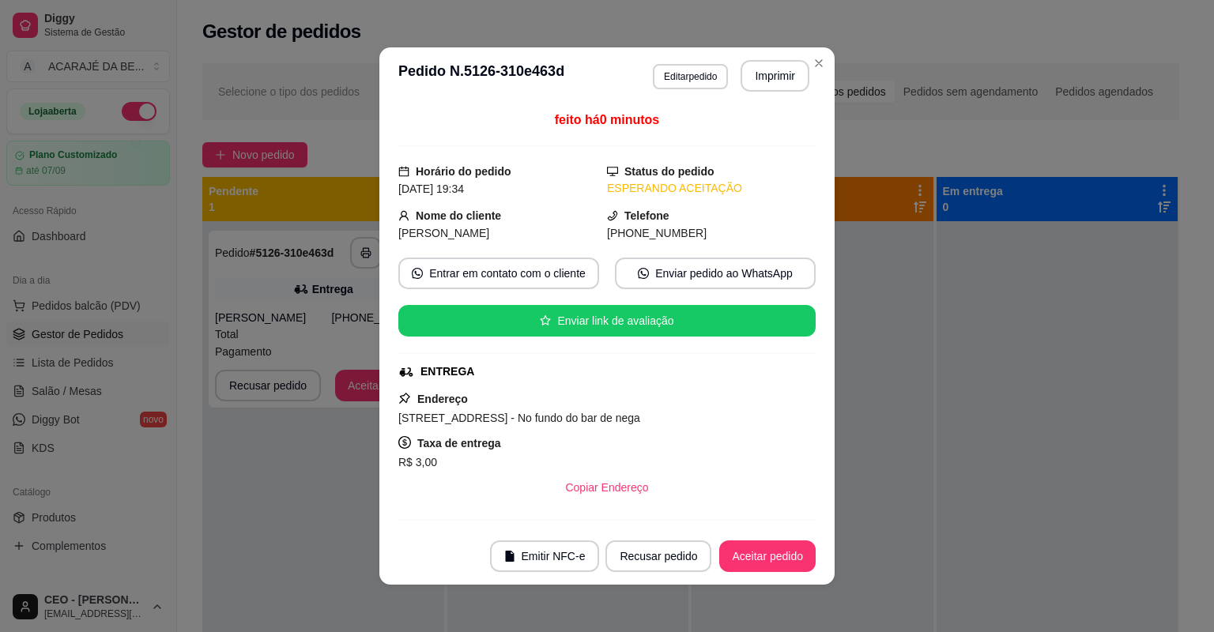
click at [784, 96] on header "**********" at bounding box center [606, 75] width 455 height 57
click at [784, 90] on header "**********" at bounding box center [606, 75] width 455 height 57
click at [787, 89] on button "Imprimir" at bounding box center [775, 76] width 69 height 32
click at [795, 556] on button "Aceitar pedido" at bounding box center [767, 557] width 96 height 32
click at [796, 557] on button "Aceitar pedido" at bounding box center [767, 557] width 96 height 32
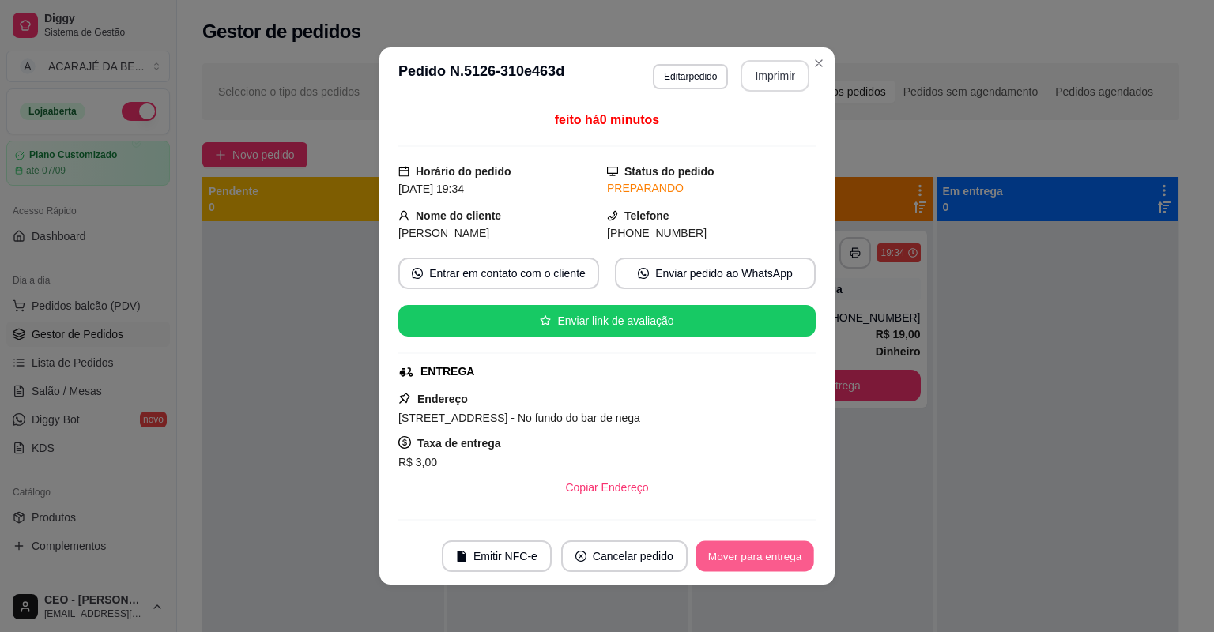
click at [790, 564] on button "Mover para entrega" at bounding box center [755, 557] width 119 height 31
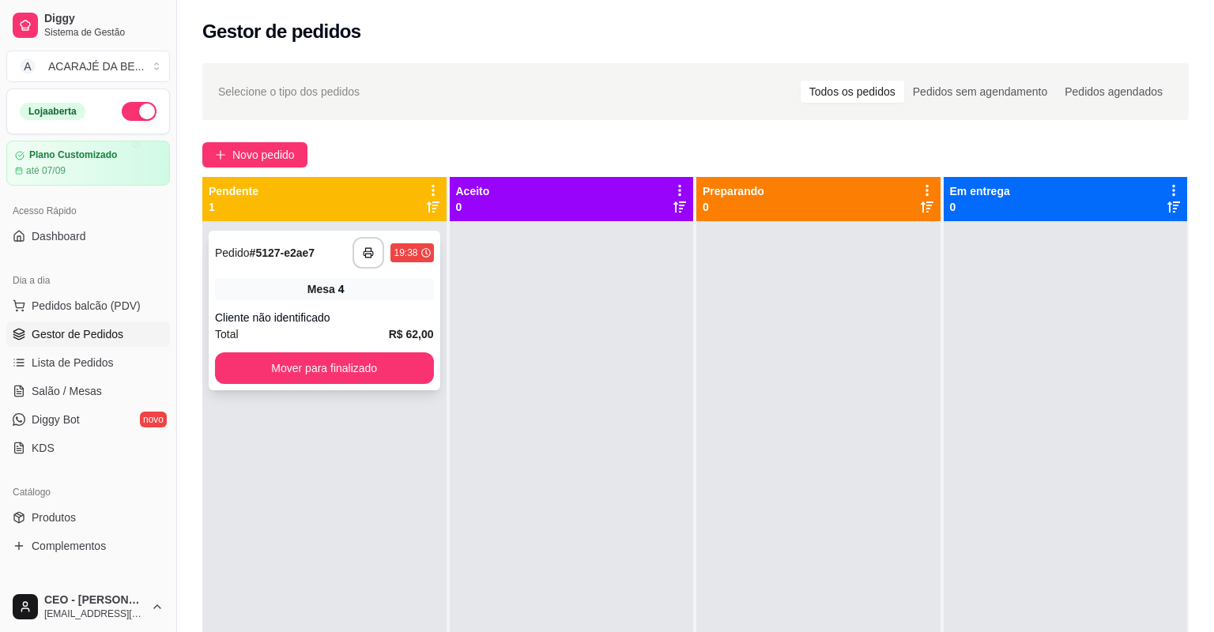
click at [298, 293] on div "Mesa 4" at bounding box center [324, 289] width 219 height 22
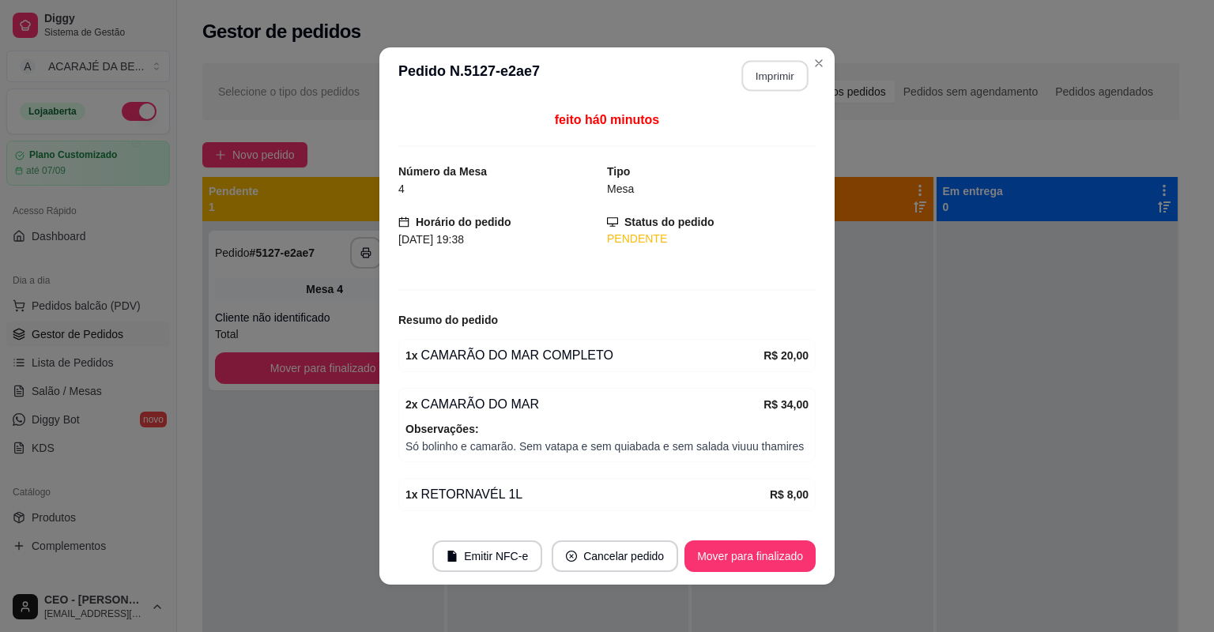
click at [775, 86] on button "Imprimir" at bounding box center [775, 76] width 66 height 31
click at [730, 553] on button "Mover para finalizado" at bounding box center [750, 557] width 131 height 32
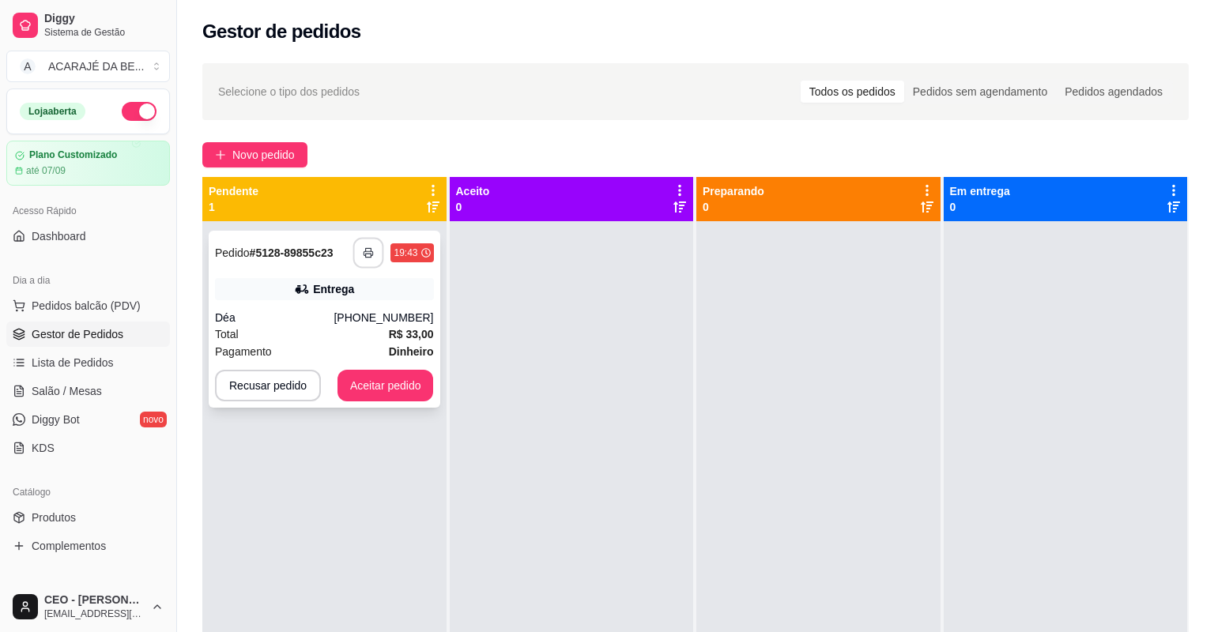
click at [364, 250] on icon "button" at bounding box center [369, 252] width 11 height 11
click at [376, 383] on button "Aceitar pedido" at bounding box center [385, 386] width 93 height 31
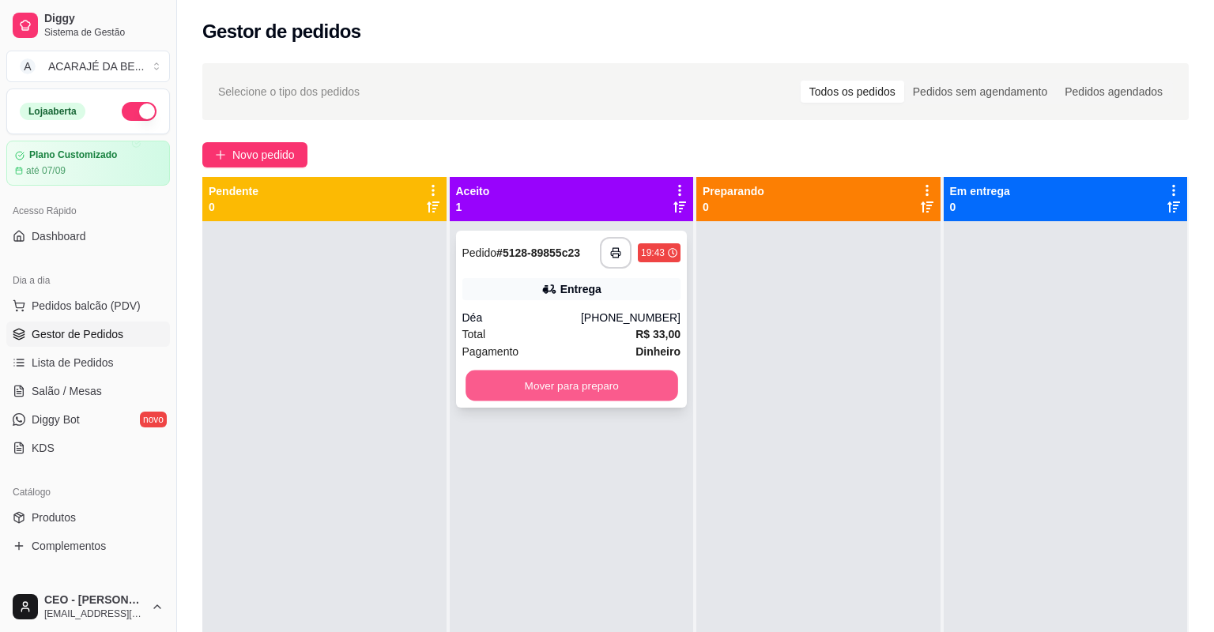
click at [590, 390] on button "Mover para preparo" at bounding box center [572, 386] width 212 height 31
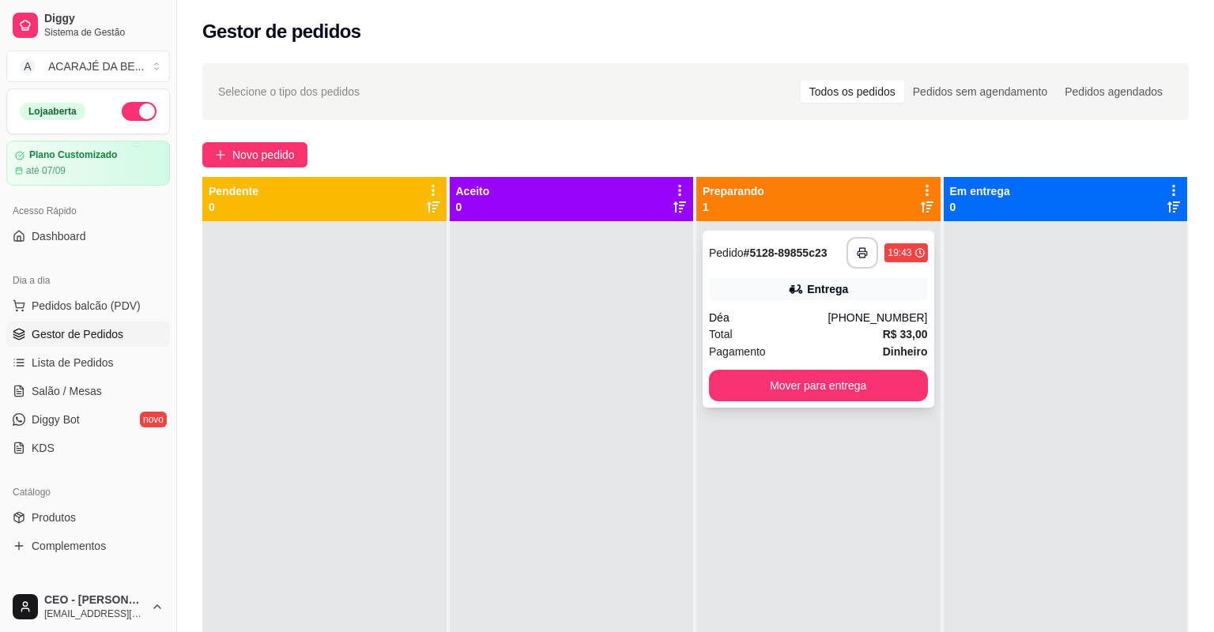
click at [778, 402] on div "**********" at bounding box center [819, 319] width 232 height 177
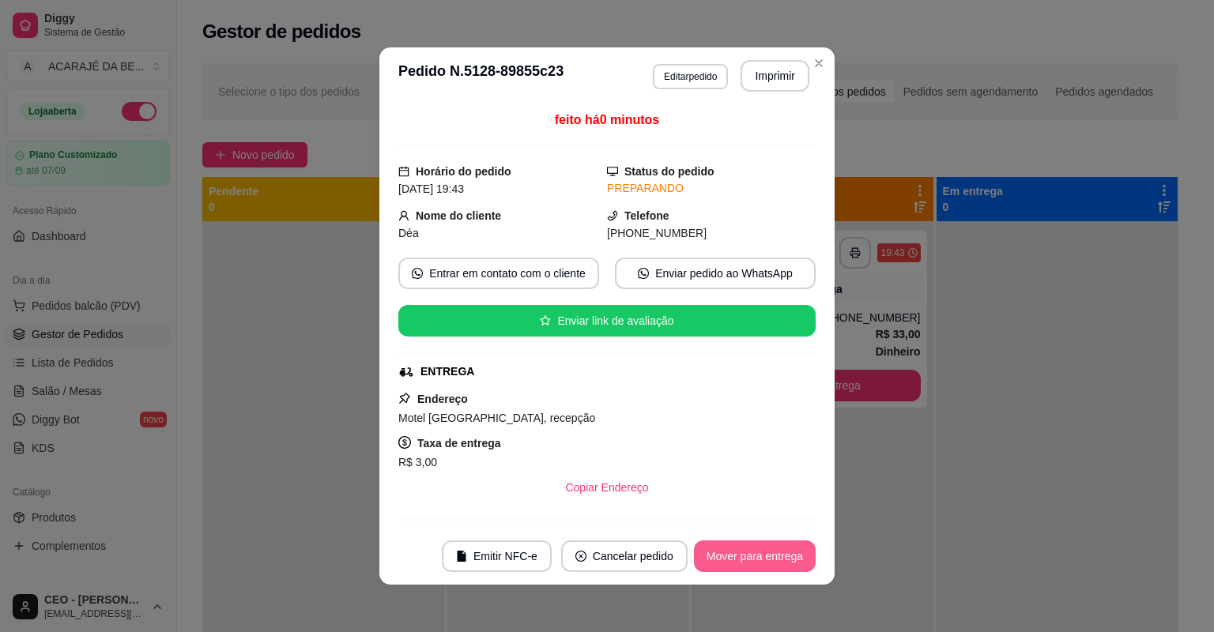
click at [790, 547] on button "Mover para entrega" at bounding box center [755, 557] width 122 height 32
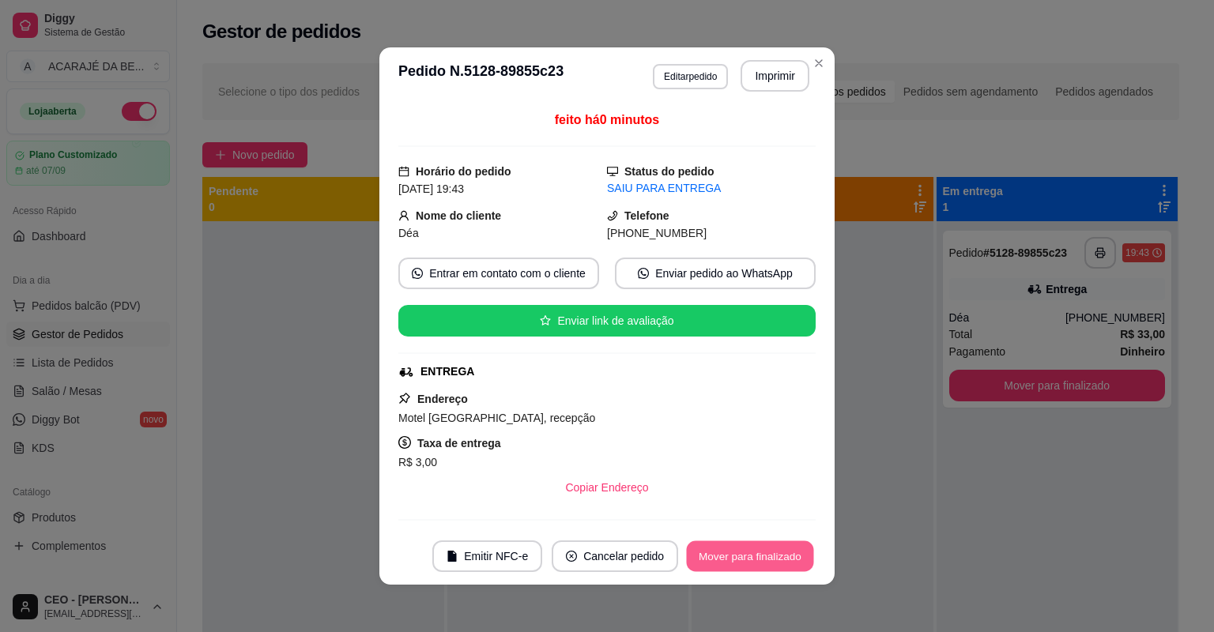
click at [788, 548] on button "Mover para finalizado" at bounding box center [750, 557] width 127 height 31
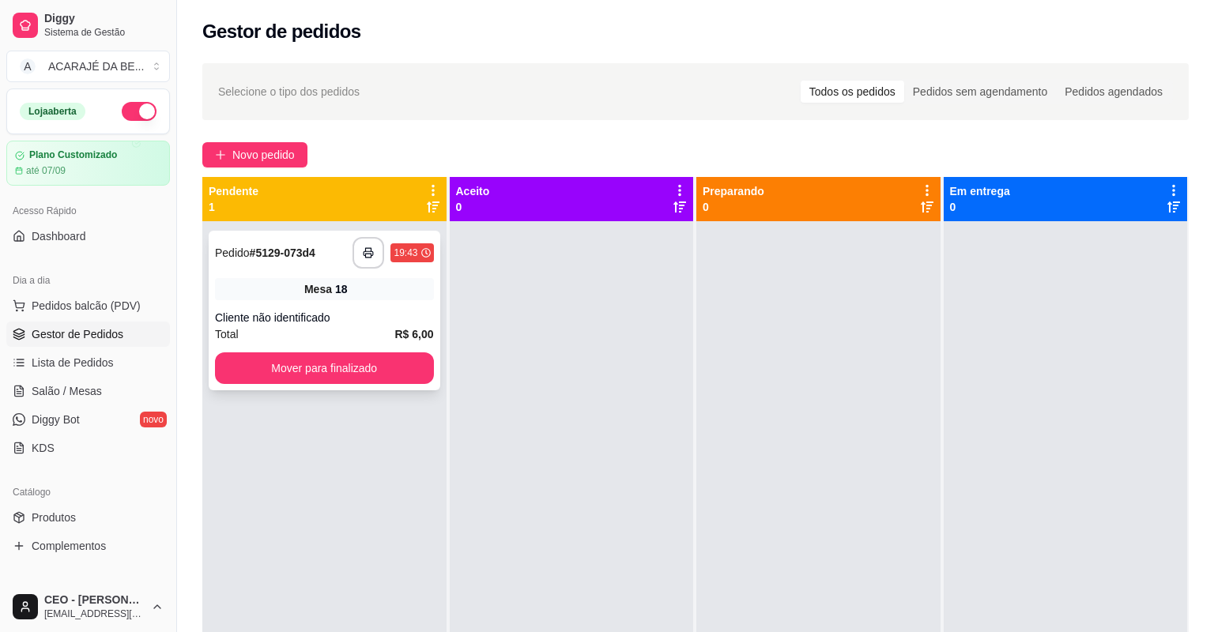
click at [376, 272] on div "**********" at bounding box center [325, 311] width 232 height 160
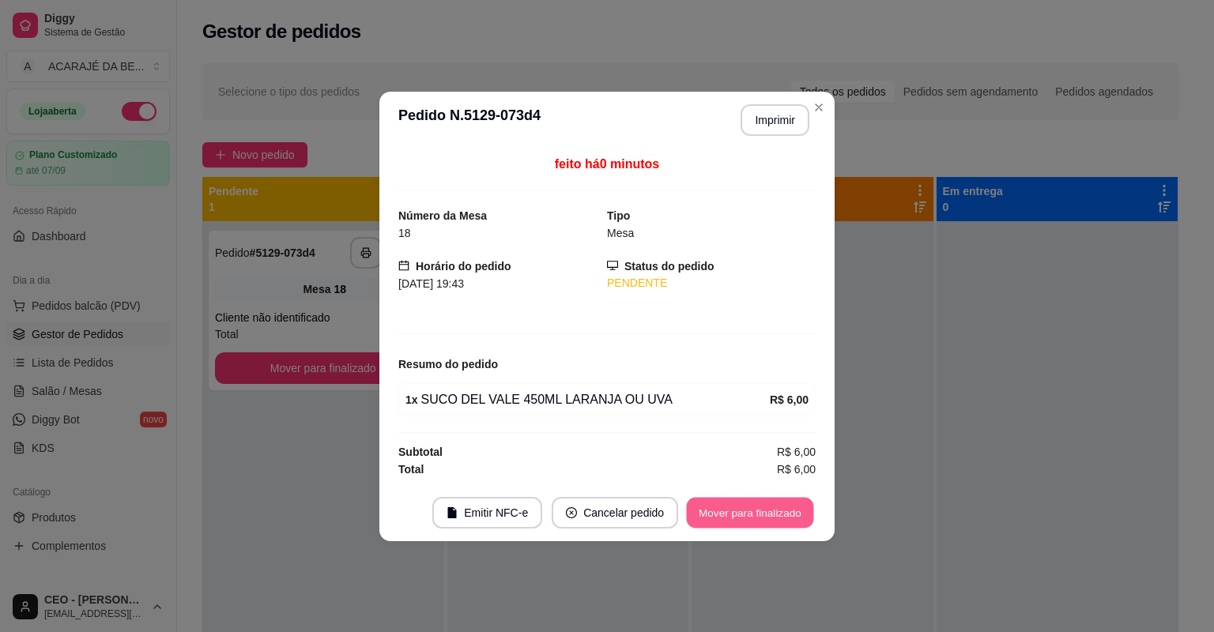
click at [734, 511] on button "Mover para finalizado" at bounding box center [750, 512] width 127 height 31
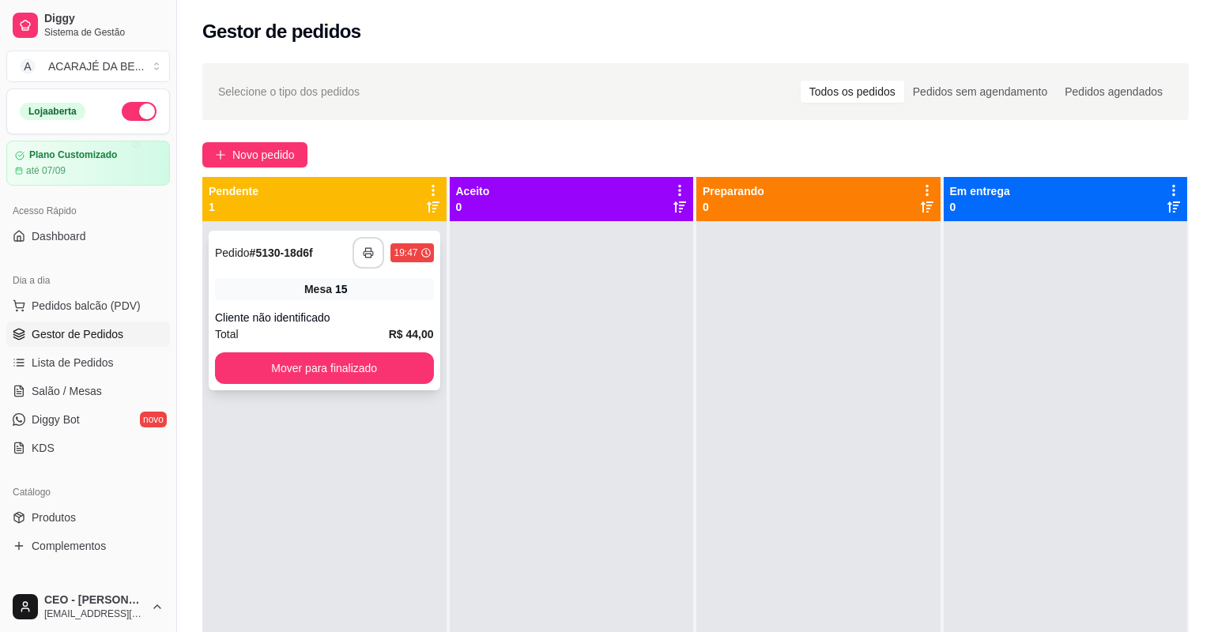
click at [363, 250] on icon "button" at bounding box center [368, 252] width 11 height 11
click at [364, 376] on button "Mover para finalizado" at bounding box center [324, 369] width 219 height 32
click at [338, 308] on div "**********" at bounding box center [325, 311] width 232 height 160
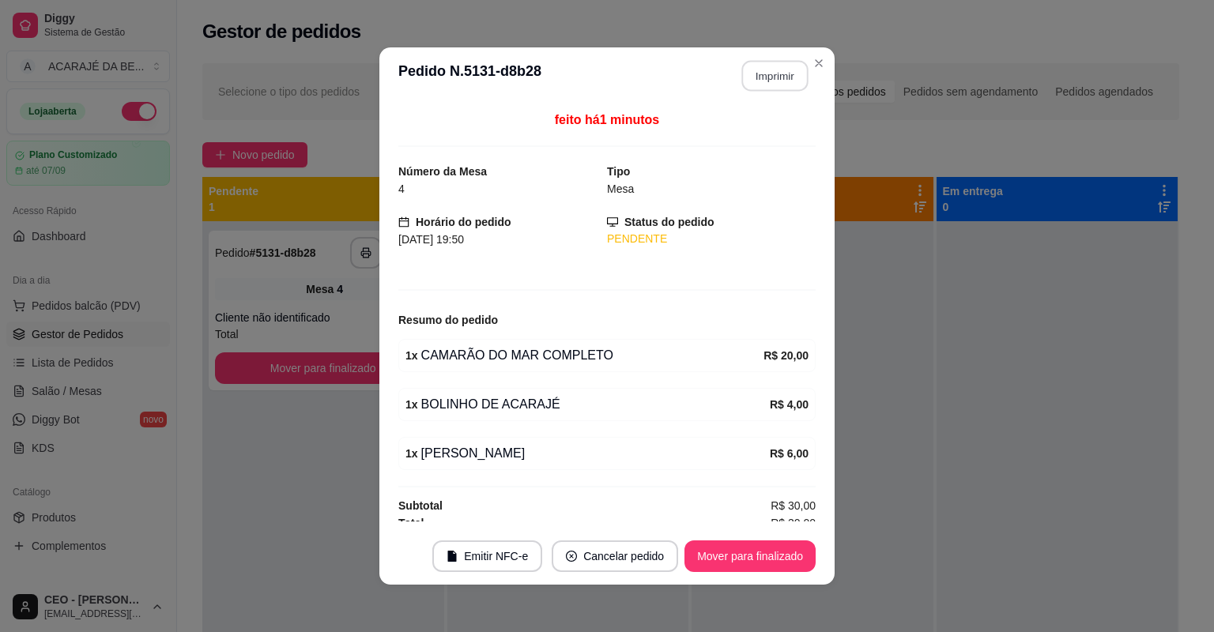
click at [779, 85] on button "Imprimir" at bounding box center [775, 76] width 66 height 31
click at [764, 548] on button "Mover para finalizado" at bounding box center [750, 557] width 131 height 32
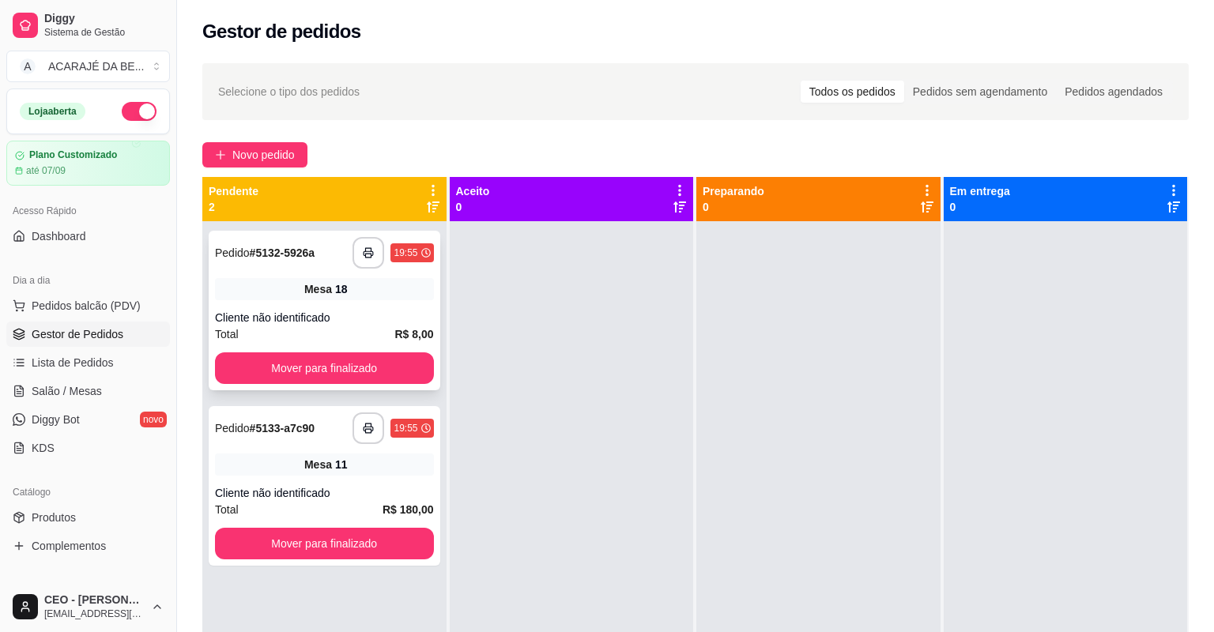
click at [313, 310] on div "Cliente não identificado" at bounding box center [324, 318] width 219 height 16
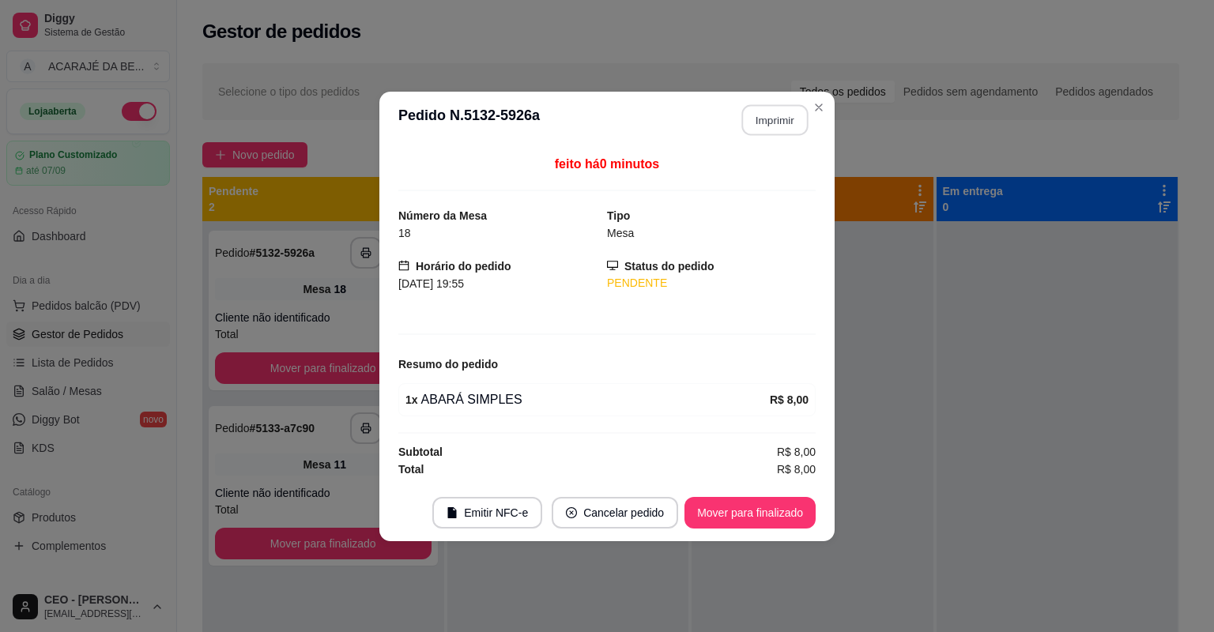
click at [778, 123] on button "Imprimir" at bounding box center [775, 119] width 66 height 31
click at [749, 519] on button "Mover para finalizado" at bounding box center [750, 513] width 131 height 32
click at [752, 509] on button "Mover para finalizado" at bounding box center [750, 513] width 131 height 32
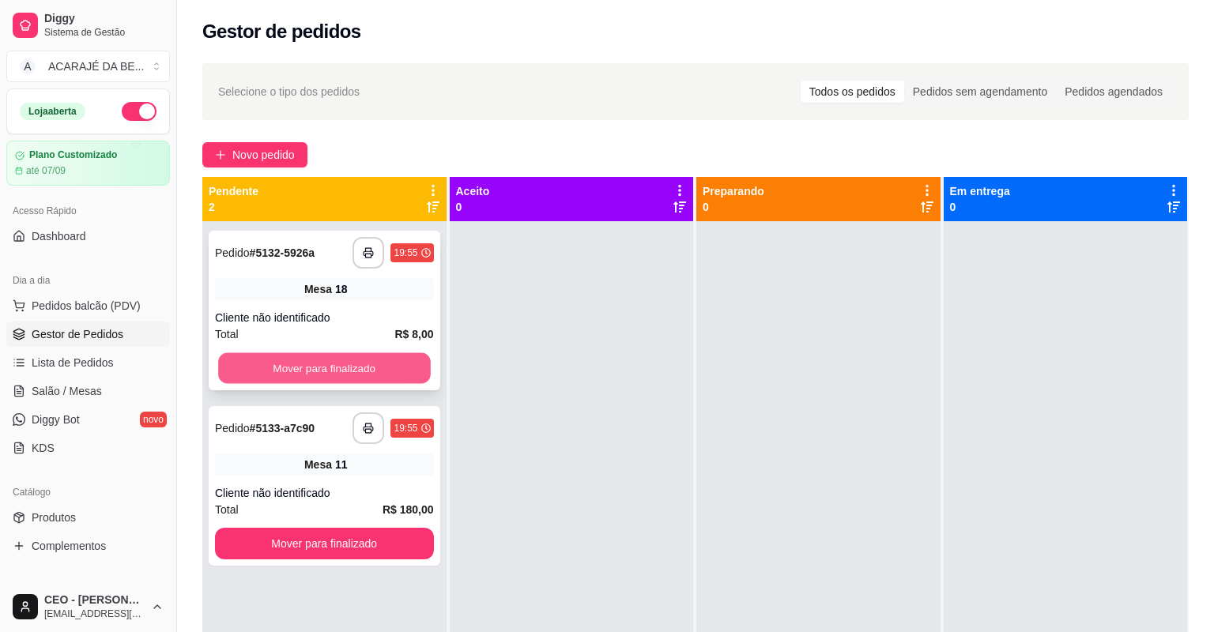
click at [386, 372] on button "Mover para finalizado" at bounding box center [324, 368] width 212 height 31
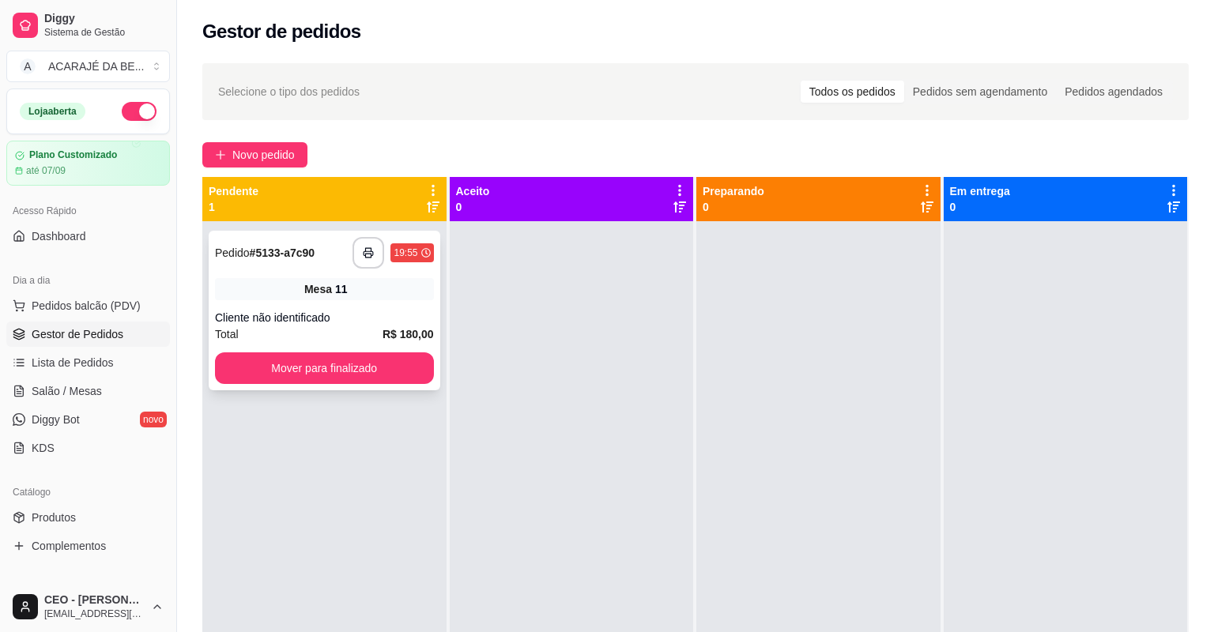
click at [357, 327] on div "Total R$ 180,00" at bounding box center [324, 334] width 219 height 17
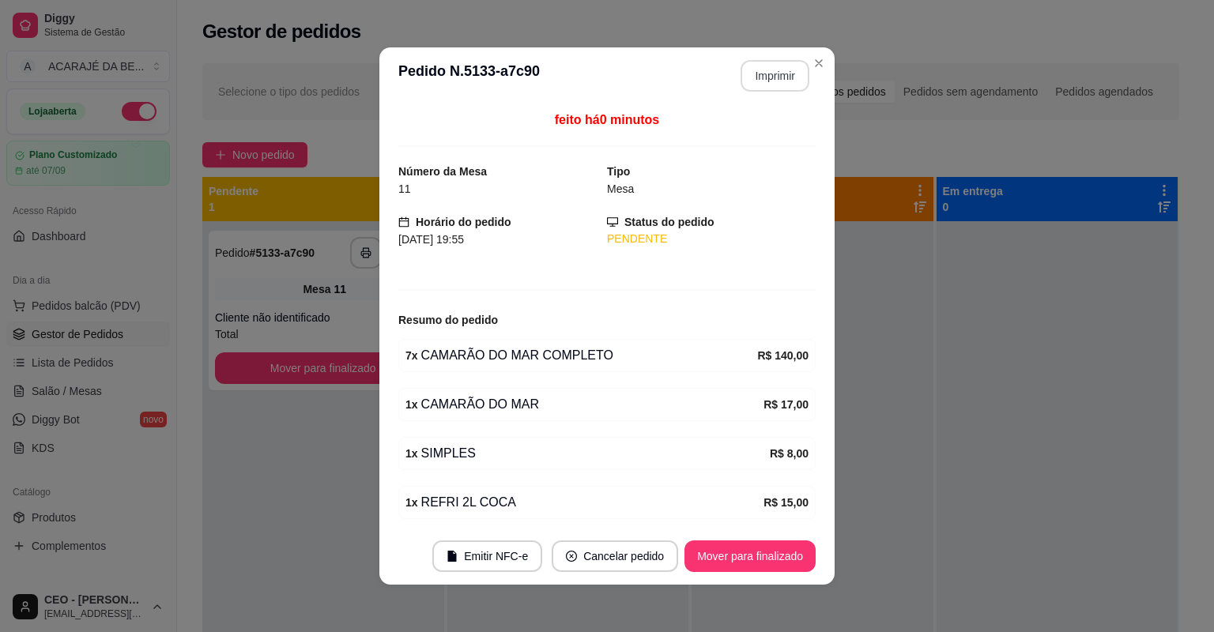
click at [773, 77] on button "Imprimir" at bounding box center [775, 76] width 69 height 32
click at [724, 545] on button "Mover para finalizado" at bounding box center [750, 557] width 131 height 32
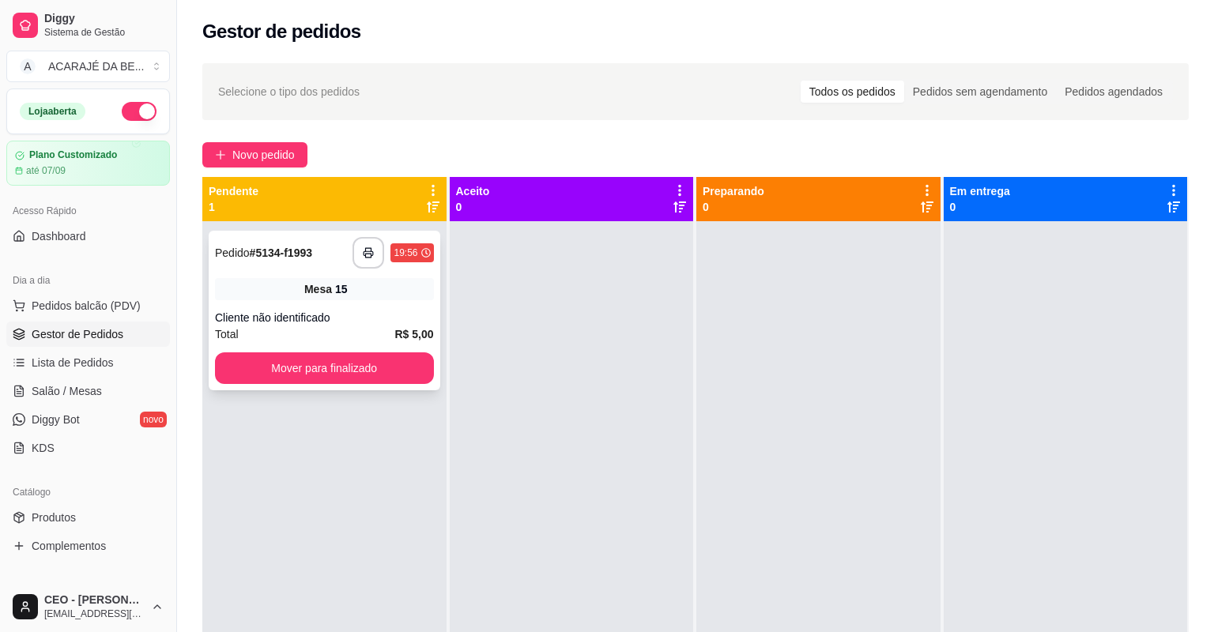
click at [355, 300] on div "Mesa 15" at bounding box center [324, 289] width 219 height 22
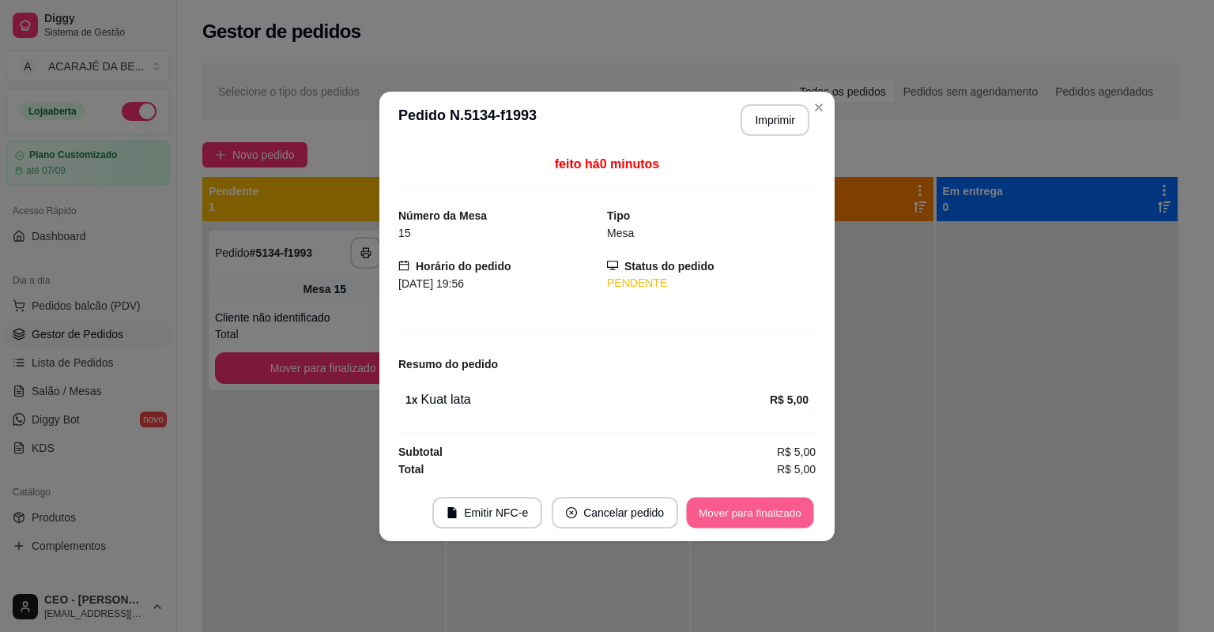
click at [730, 497] on button "Mover para finalizado" at bounding box center [750, 512] width 127 height 31
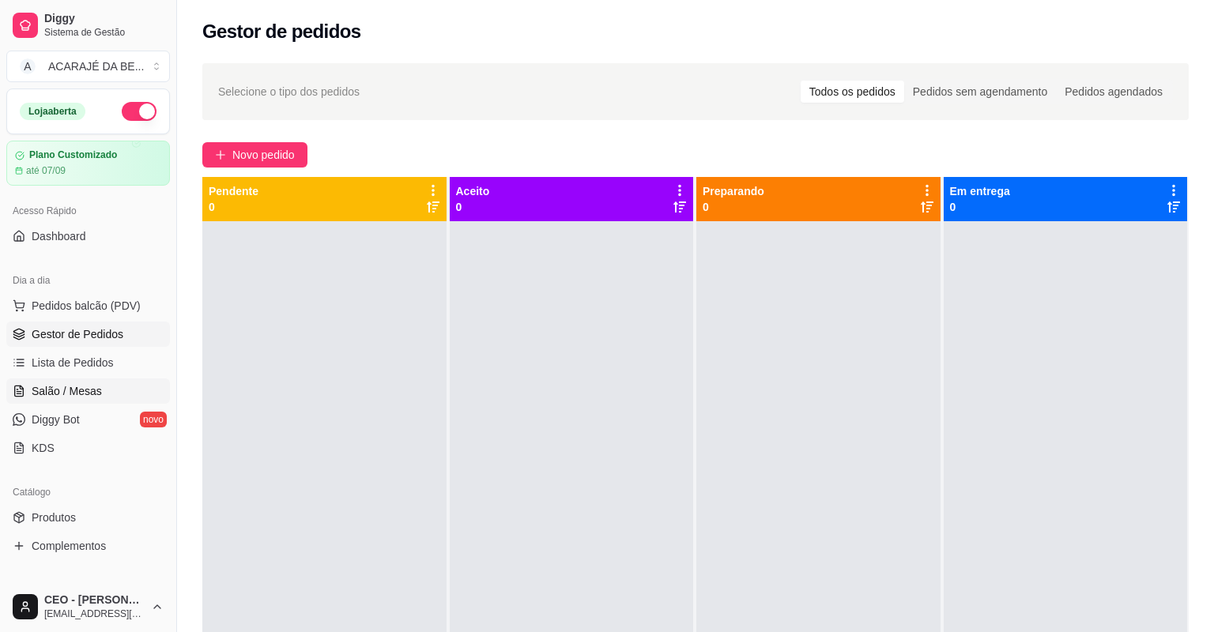
click at [137, 389] on link "Salão / Mesas" at bounding box center [88, 391] width 164 height 25
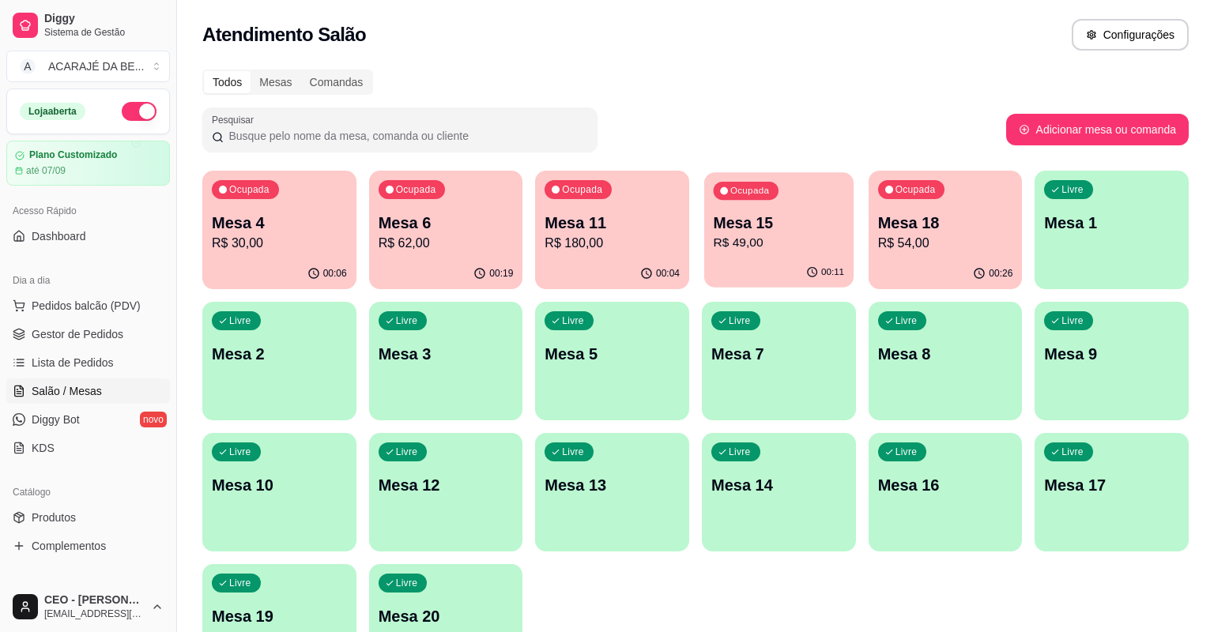
click at [797, 272] on div "00:11" at bounding box center [778, 273] width 149 height 30
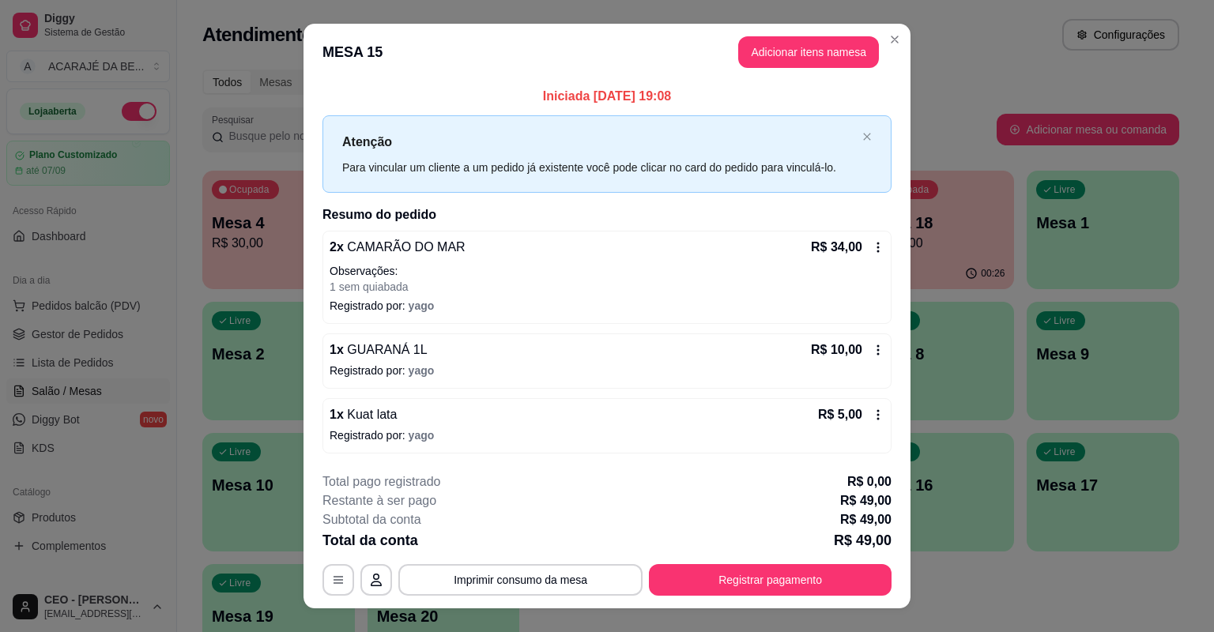
click at [878, 344] on icon at bounding box center [878, 350] width 13 height 13
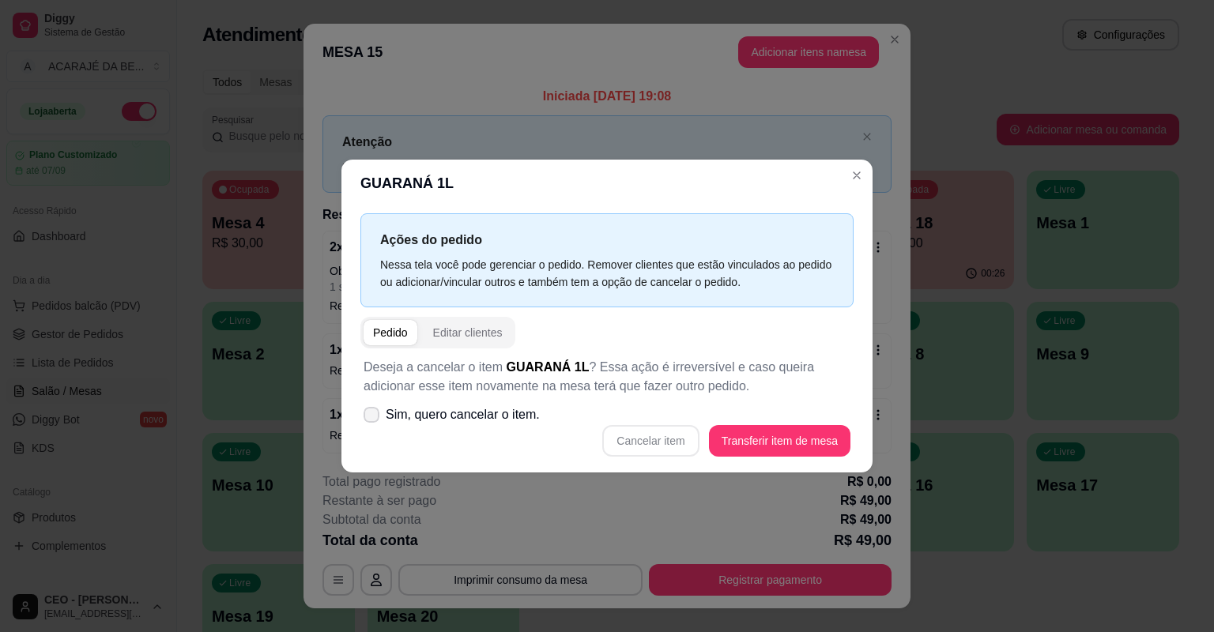
click at [417, 414] on span "Sim, quero cancelar o item." at bounding box center [463, 415] width 154 height 19
click at [373, 418] on input "Sim, quero cancelar o item." at bounding box center [368, 423] width 10 height 10
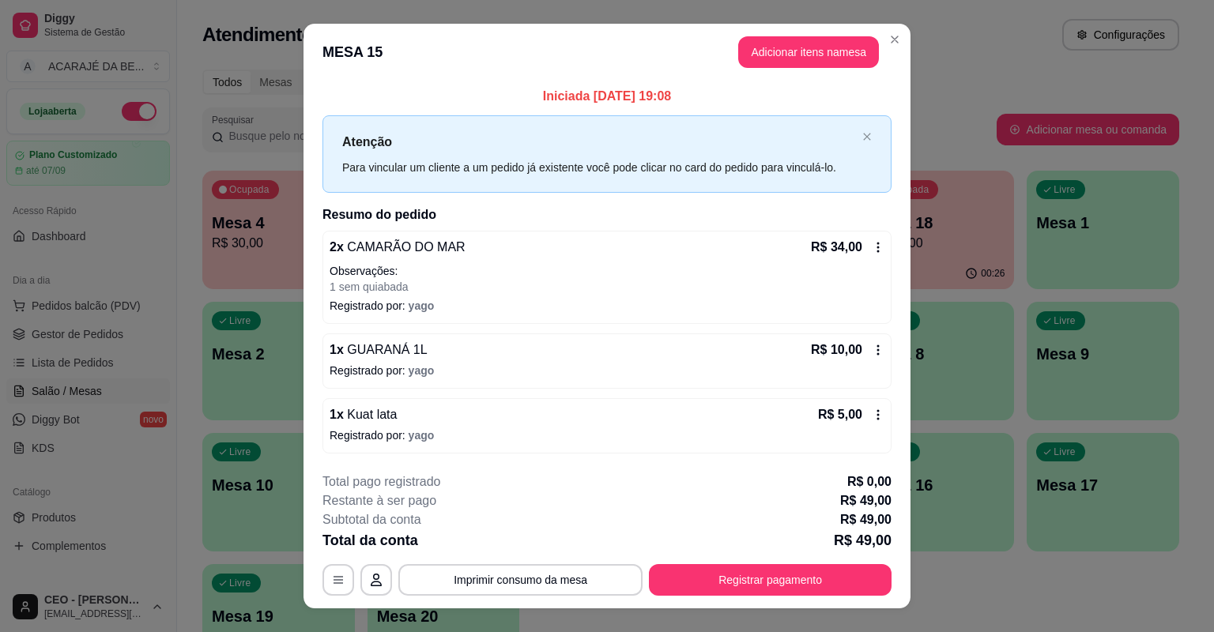
click at [872, 344] on icon at bounding box center [878, 350] width 13 height 13
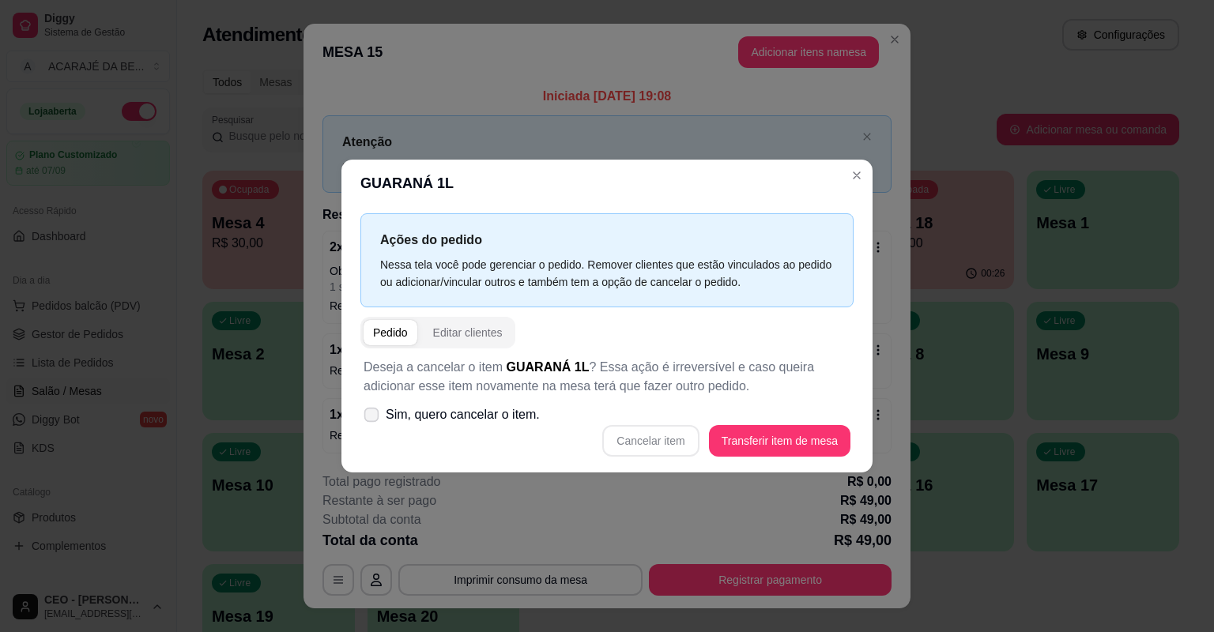
click at [418, 417] on span "Sim, quero cancelar o item." at bounding box center [463, 415] width 154 height 19
click at [373, 418] on input "Sim, quero cancelar o item." at bounding box center [368, 423] width 10 height 10
checkbox input "true"
click at [651, 440] on button "Cancelar item" at bounding box center [650, 441] width 96 height 32
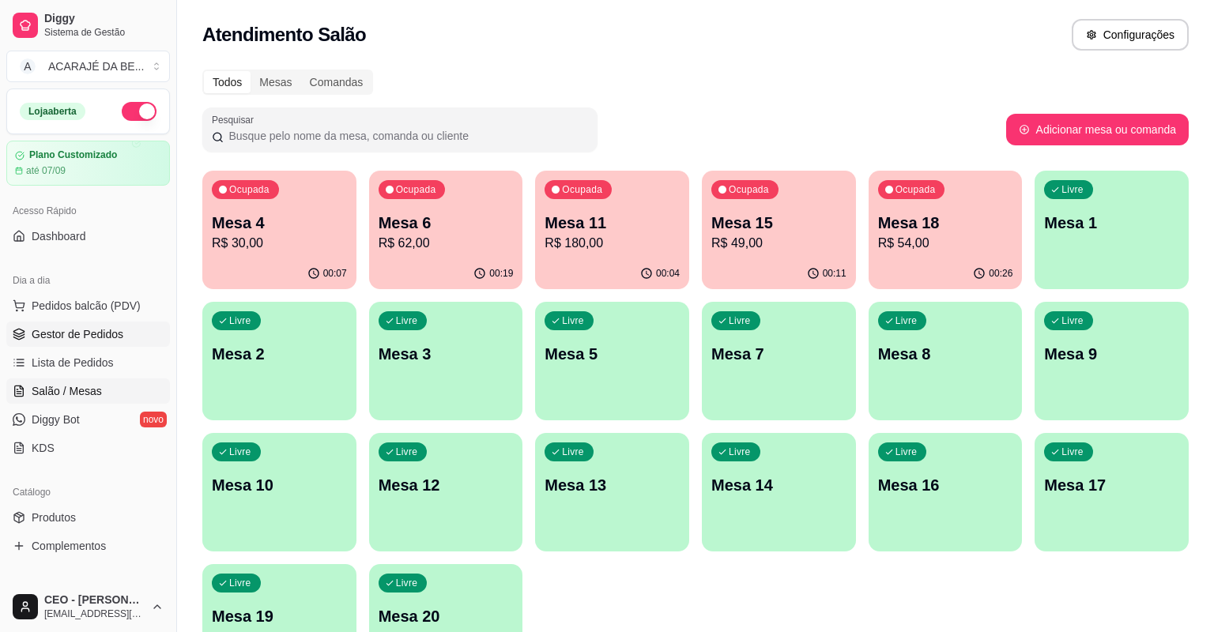
click at [120, 326] on span "Gestor de Pedidos" at bounding box center [78, 334] width 92 height 16
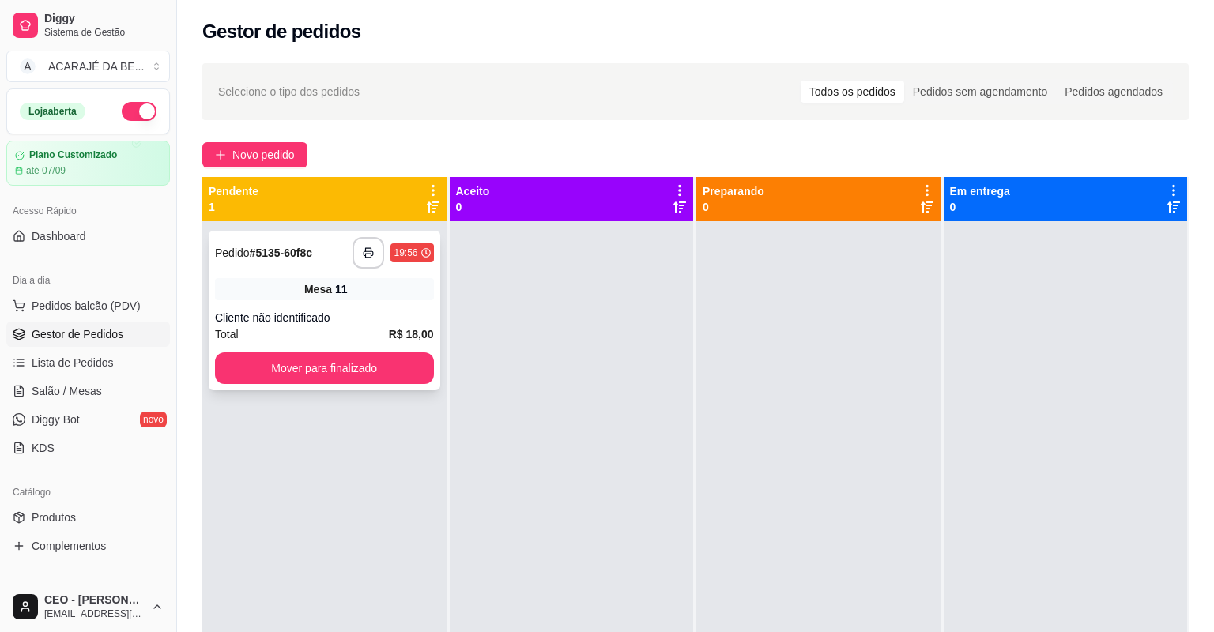
click at [351, 285] on div "Mesa 11" at bounding box center [324, 289] width 219 height 22
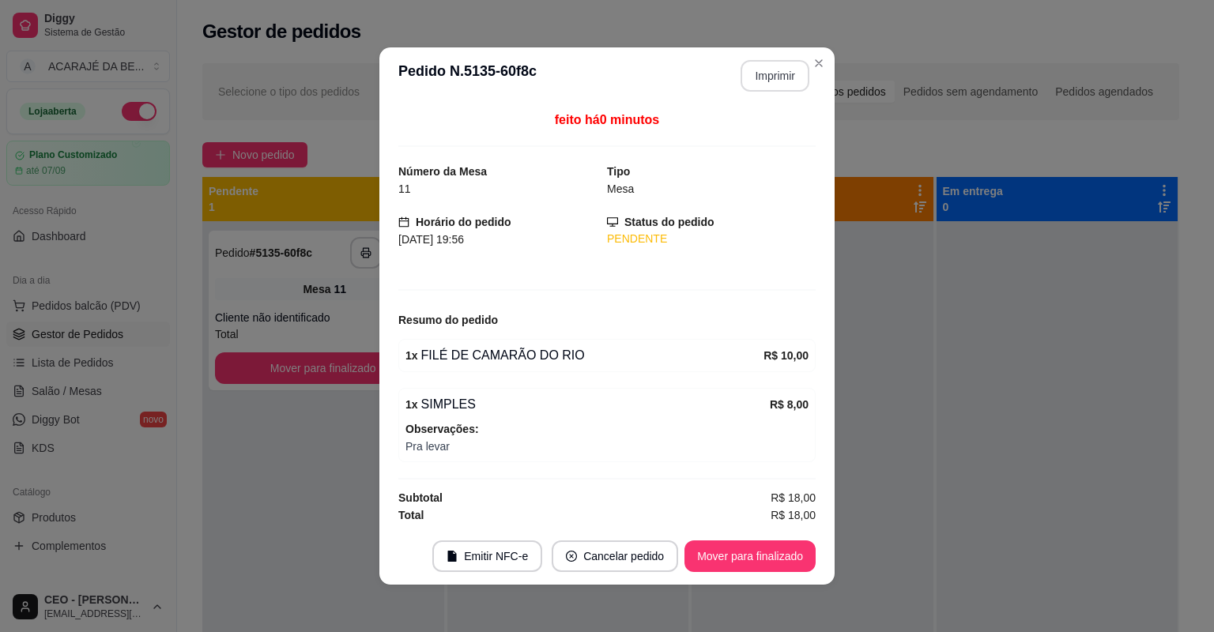
click at [751, 83] on button "Imprimir" at bounding box center [775, 76] width 69 height 32
click at [753, 563] on button "Mover para finalizado" at bounding box center [750, 557] width 127 height 31
click at [753, 563] on div "Mover para finalizado" at bounding box center [750, 557] width 131 height 32
click at [753, 563] on div "Mover para finalizado" at bounding box center [738, 557] width 153 height 32
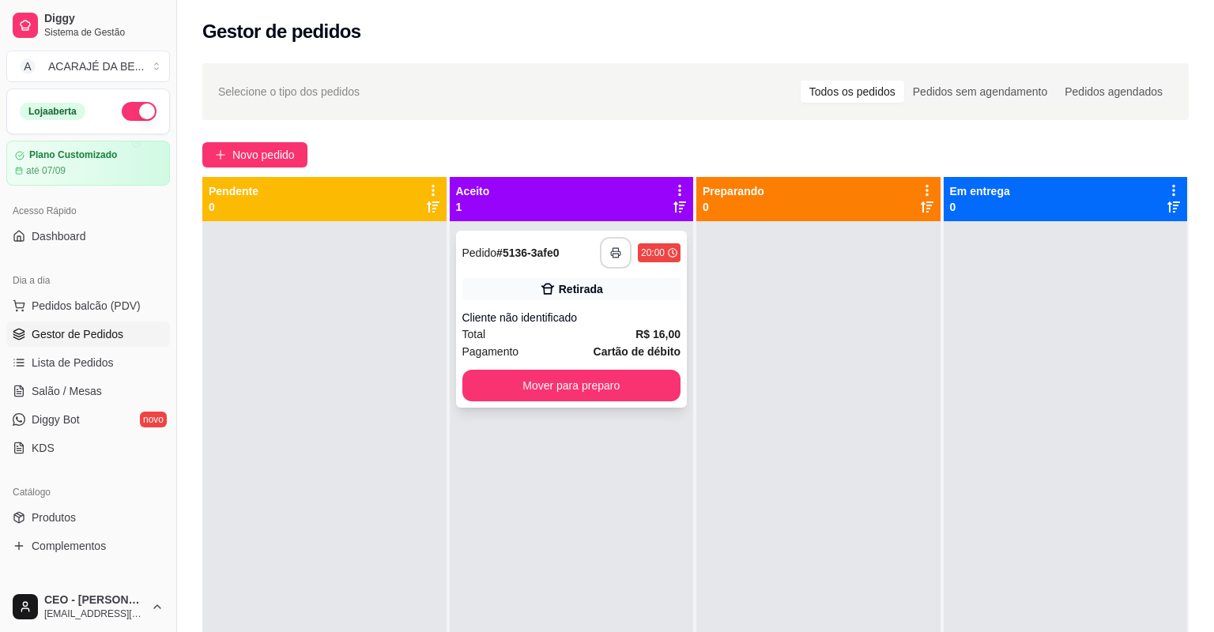
click at [610, 250] on icon "button" at bounding box center [615, 252] width 11 height 11
click at [647, 386] on button "Mover para preparo" at bounding box center [571, 386] width 219 height 32
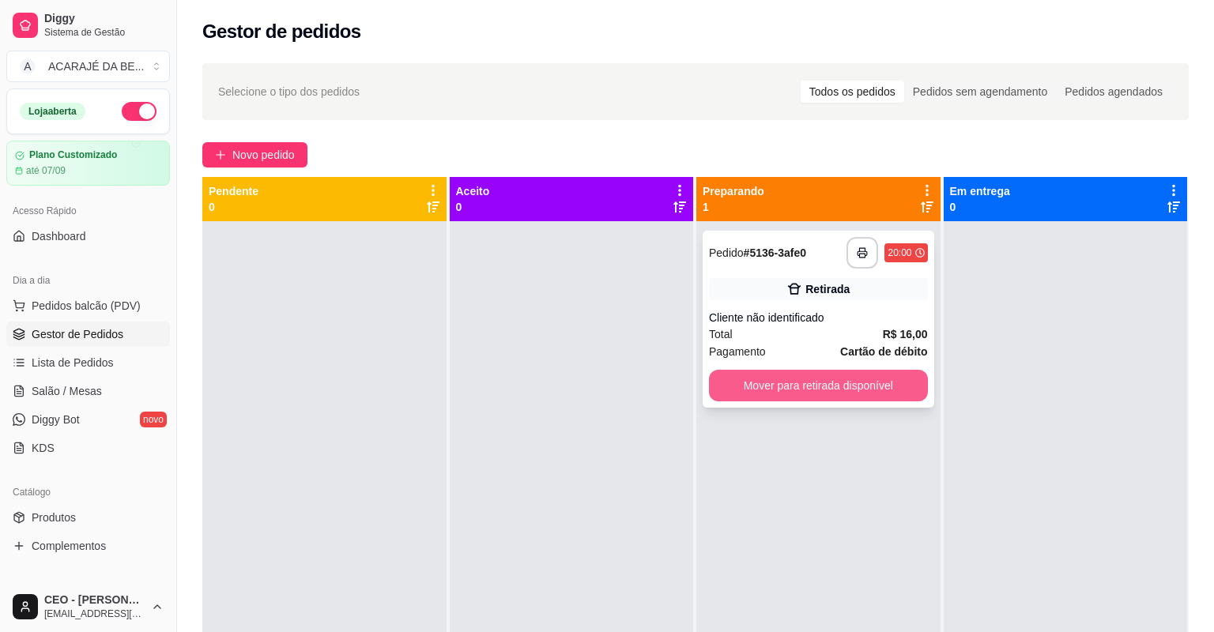
click at [757, 386] on button "Mover para retirada disponível" at bounding box center [818, 386] width 219 height 32
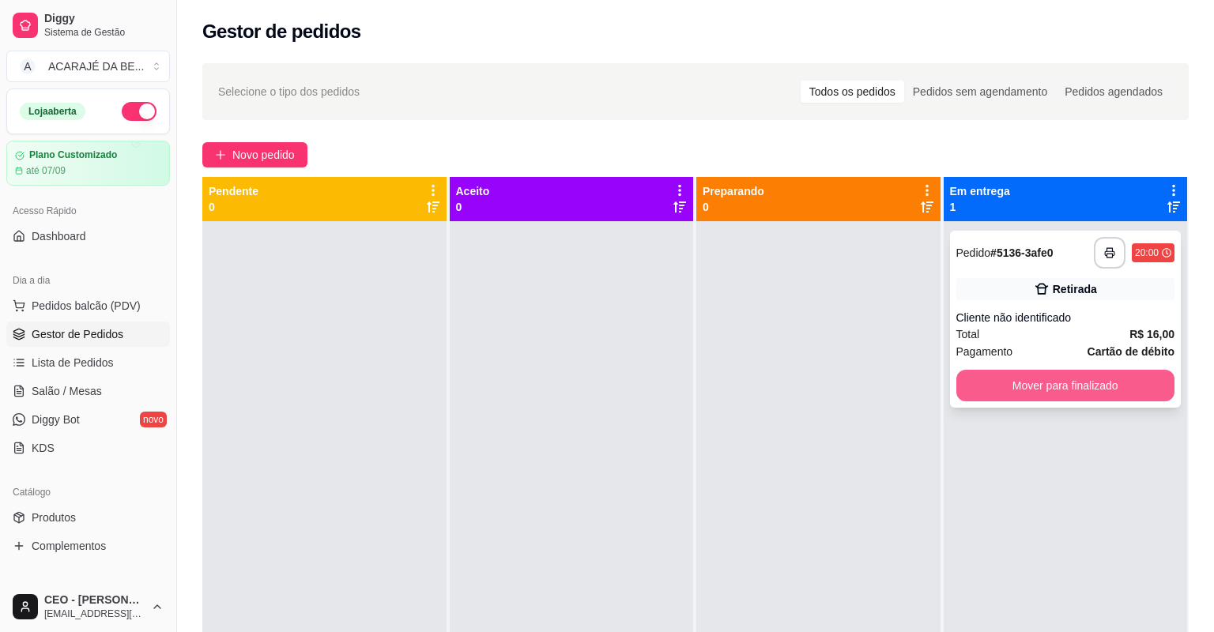
click at [1033, 386] on button "Mover para finalizado" at bounding box center [1066, 386] width 219 height 32
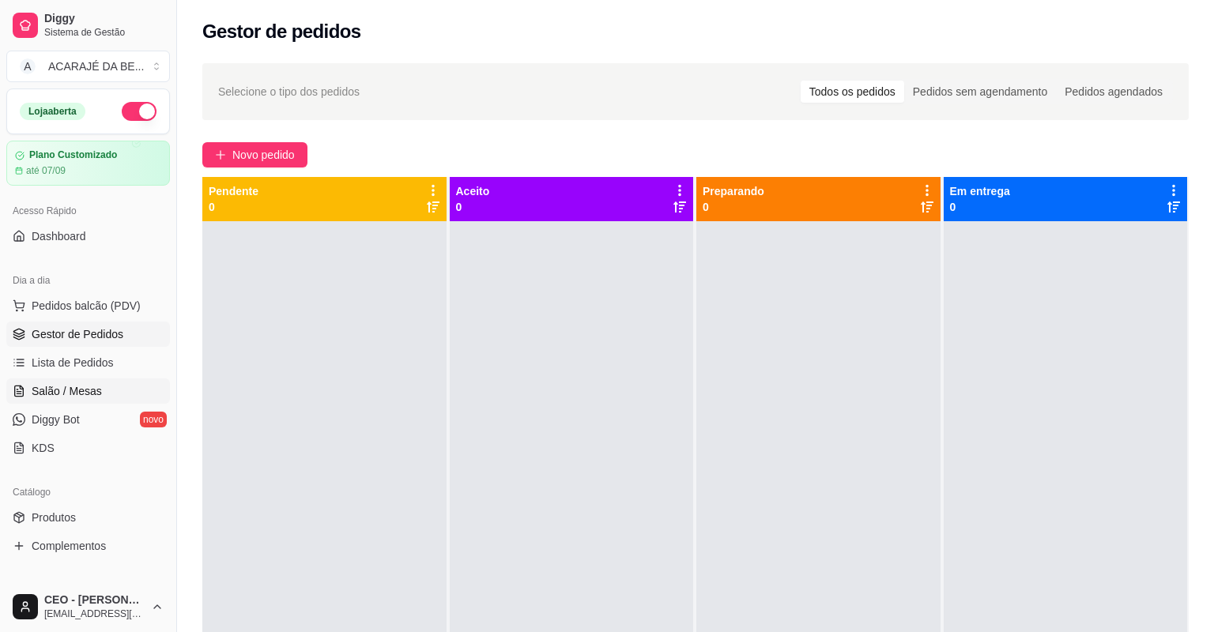
click at [126, 383] on link "Salão / Mesas" at bounding box center [88, 391] width 164 height 25
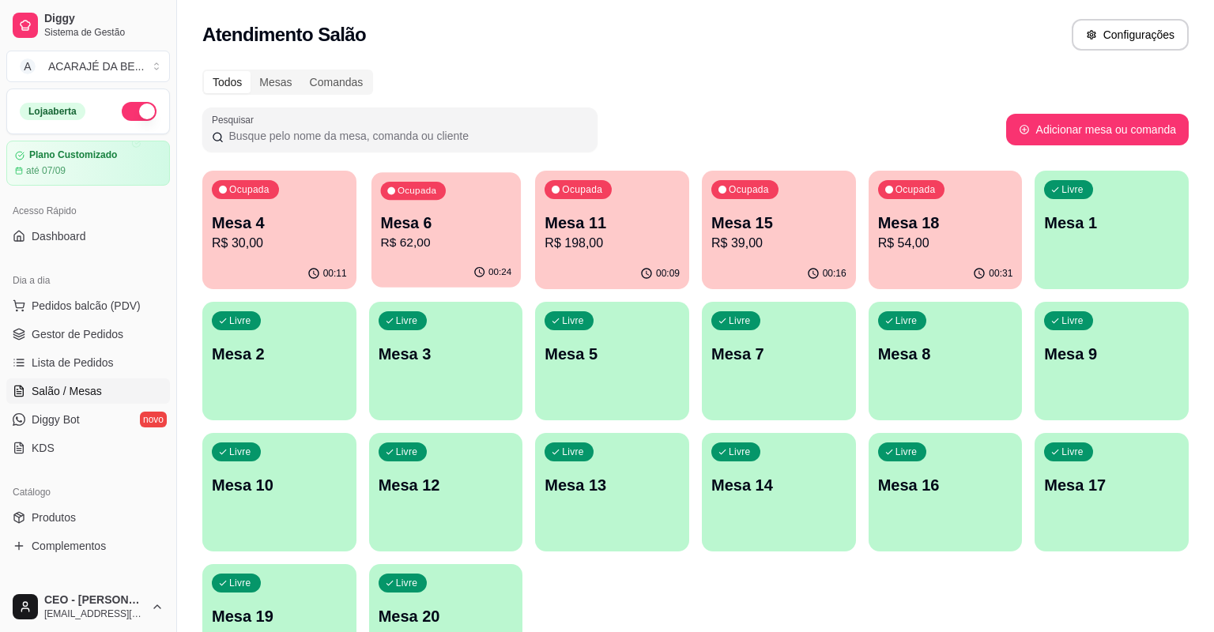
click at [402, 259] on div "00:24" at bounding box center [446, 273] width 149 height 30
click at [127, 338] on link "Gestor de Pedidos" at bounding box center [88, 334] width 164 height 25
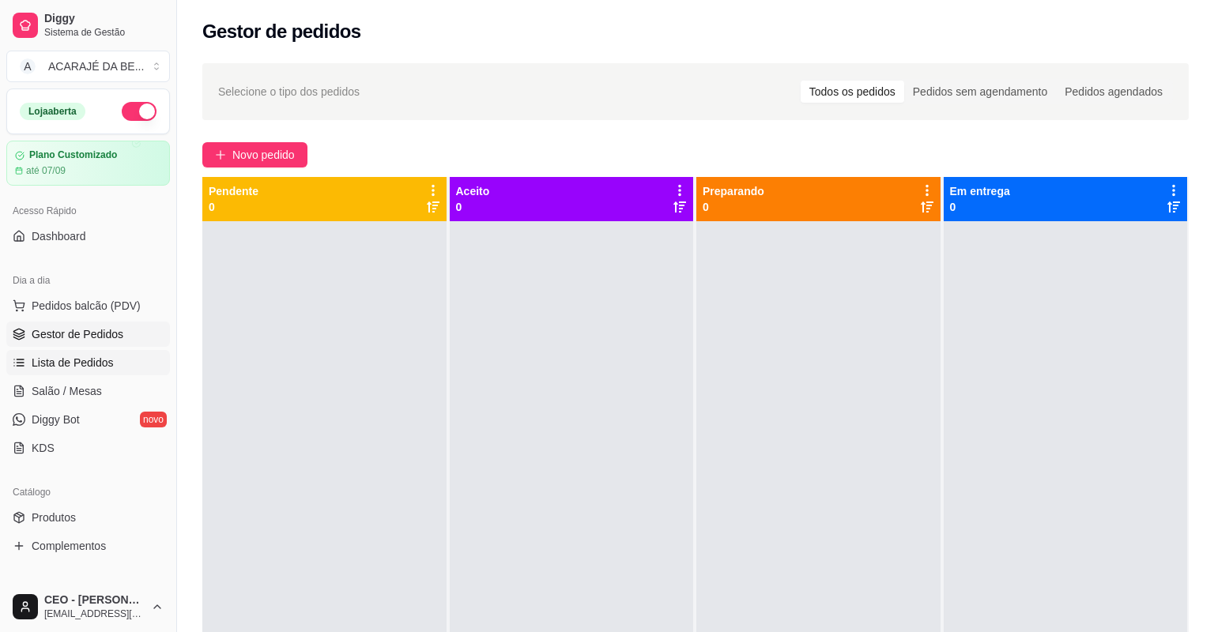
click at [89, 353] on link "Lista de Pedidos" at bounding box center [88, 362] width 164 height 25
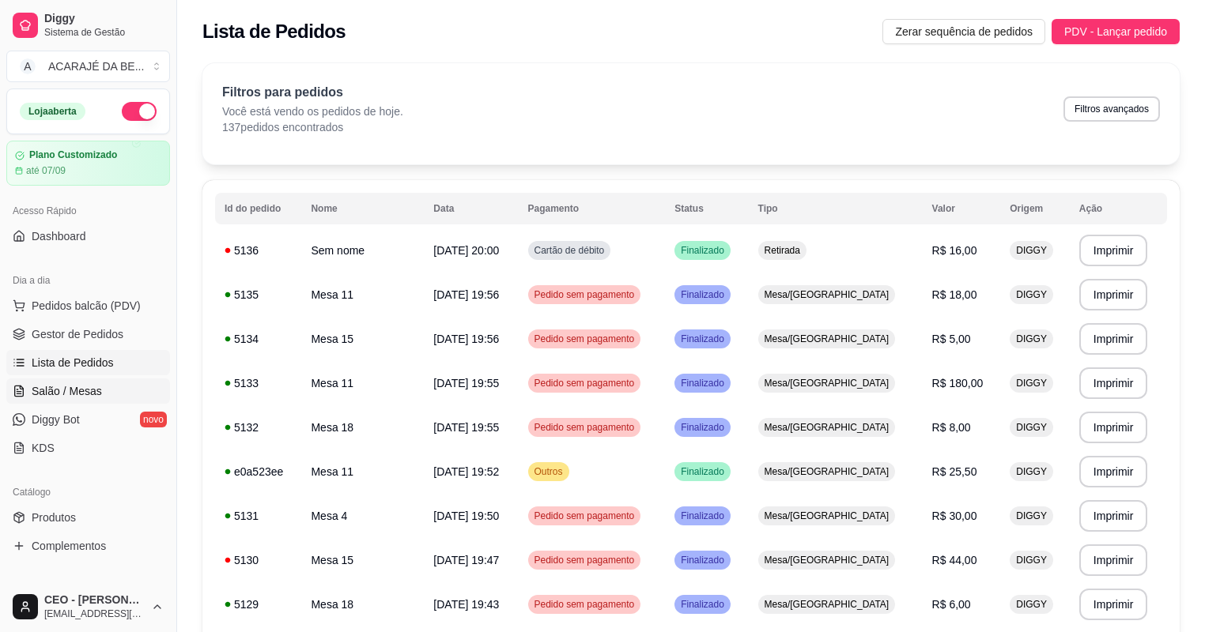
click at [109, 391] on link "Salão / Mesas" at bounding box center [88, 391] width 164 height 25
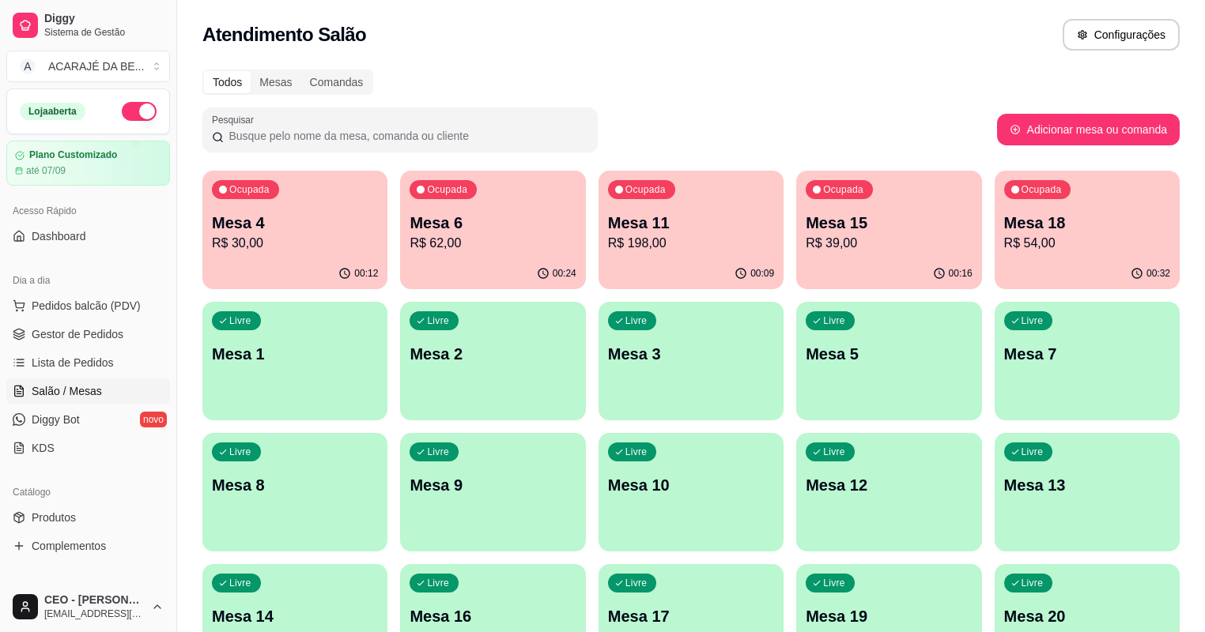
click at [462, 228] on p "Mesa 6" at bounding box center [493, 223] width 166 height 22
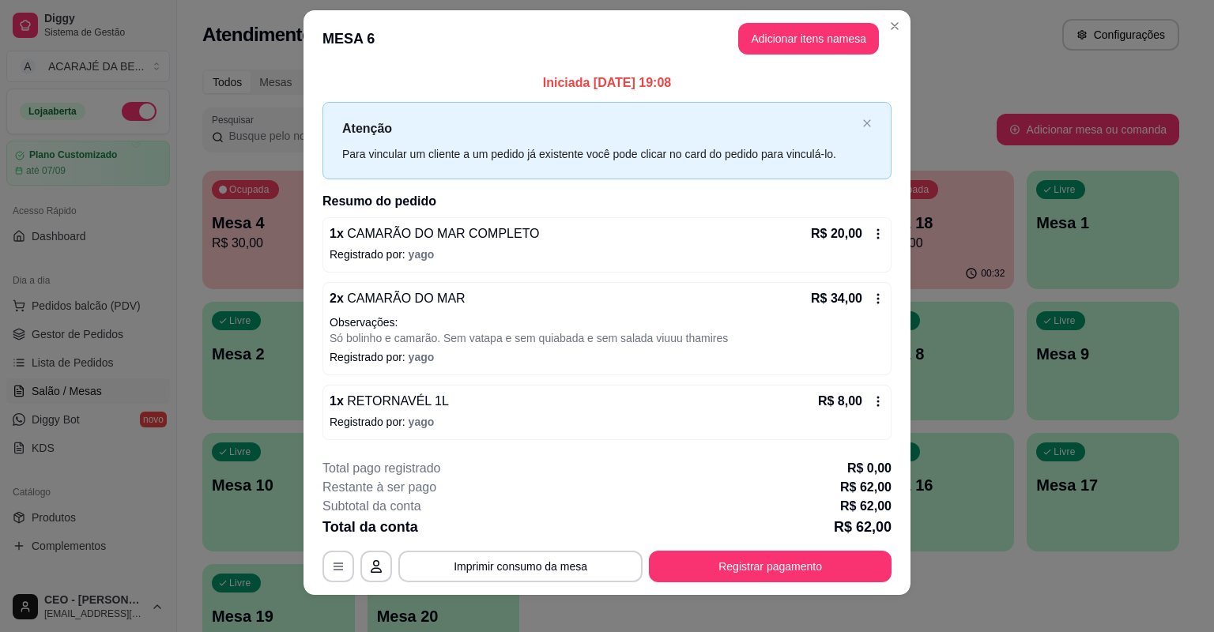
scroll to position [25, 0]
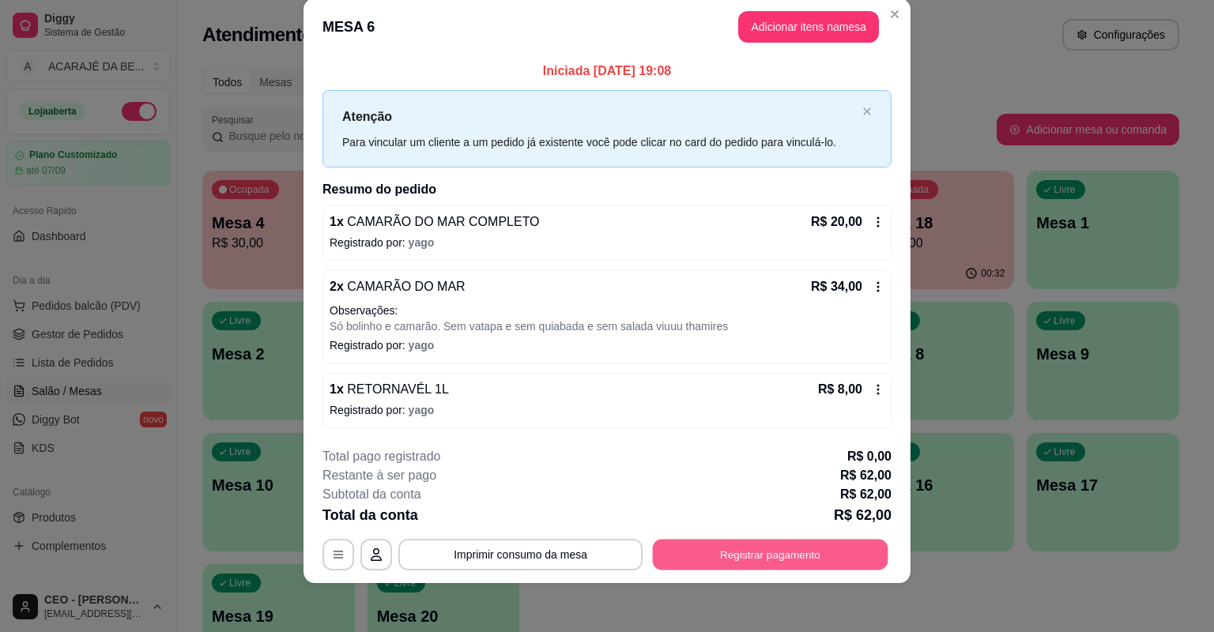
click at [761, 564] on button "Registrar pagamento" at bounding box center [771, 554] width 236 height 31
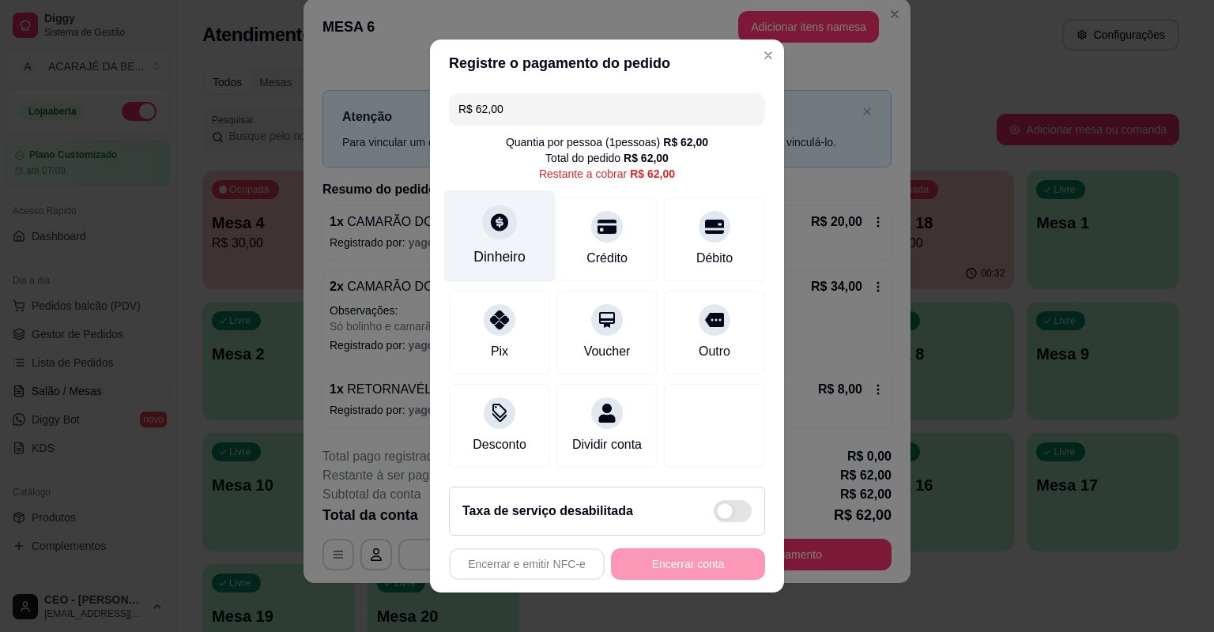
click at [495, 217] on icon at bounding box center [499, 221] width 17 height 17
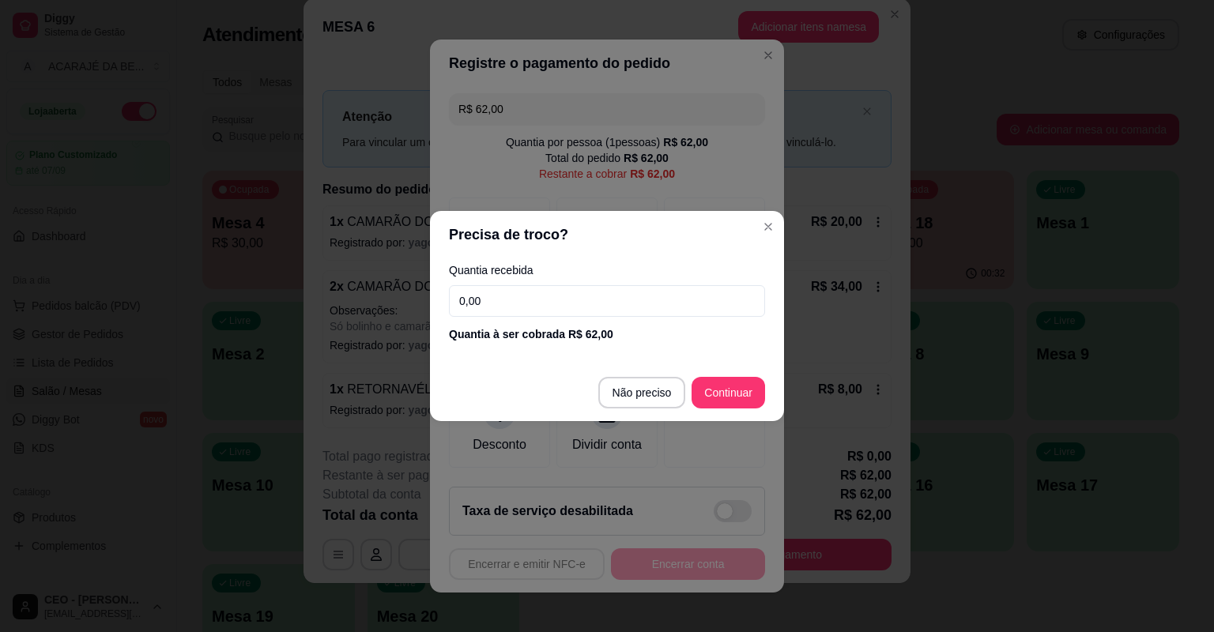
click at [591, 304] on input "0,00" at bounding box center [607, 301] width 316 height 32
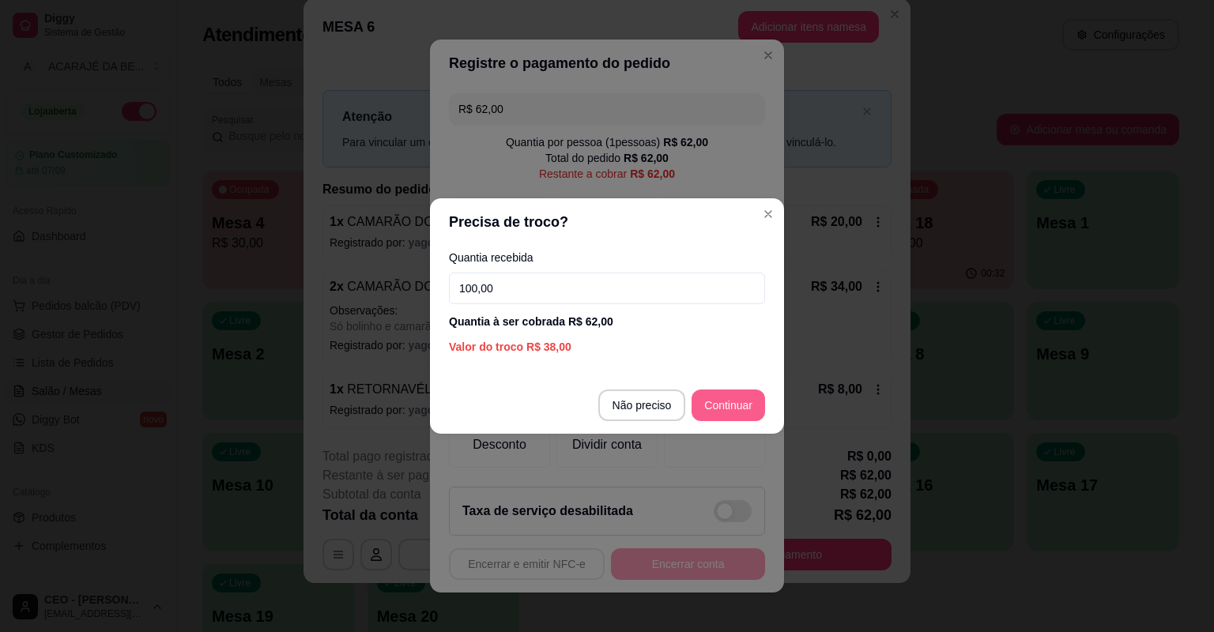
type input "100,00"
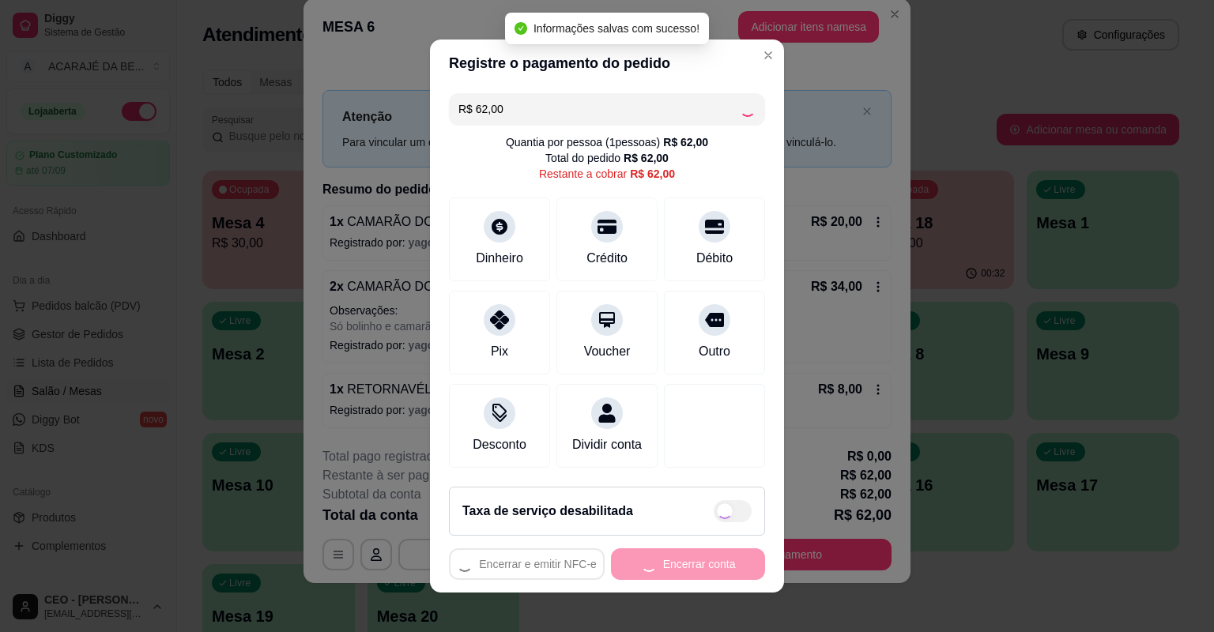
type input "R$ 0,00"
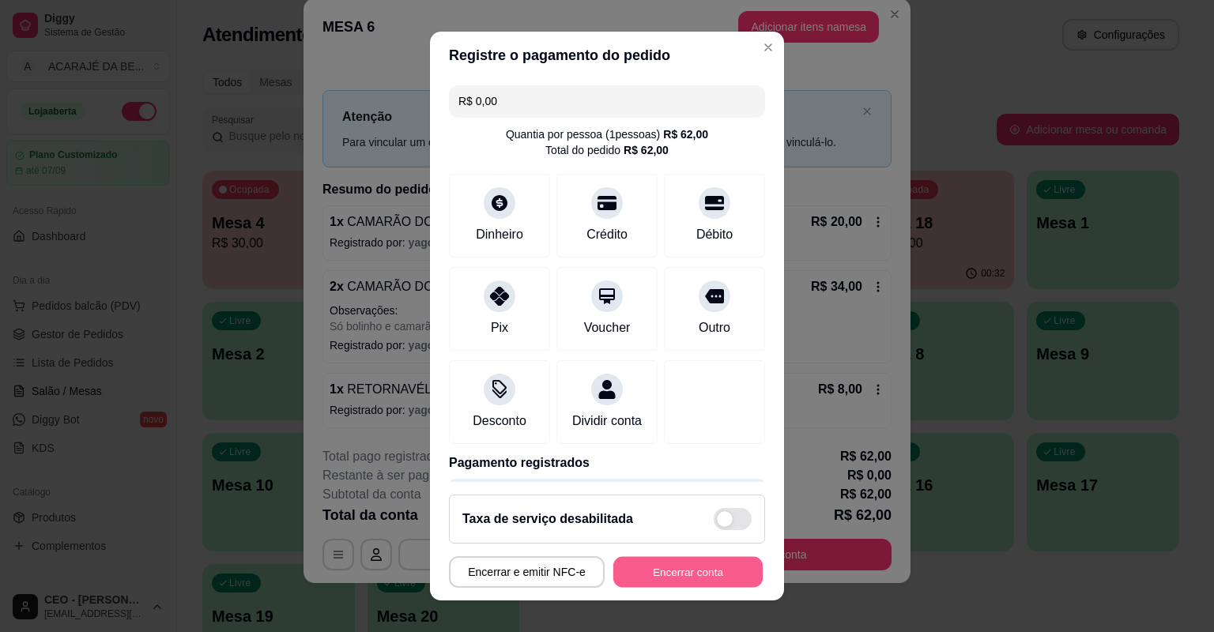
click at [722, 566] on button "Encerrar conta" at bounding box center [687, 572] width 149 height 31
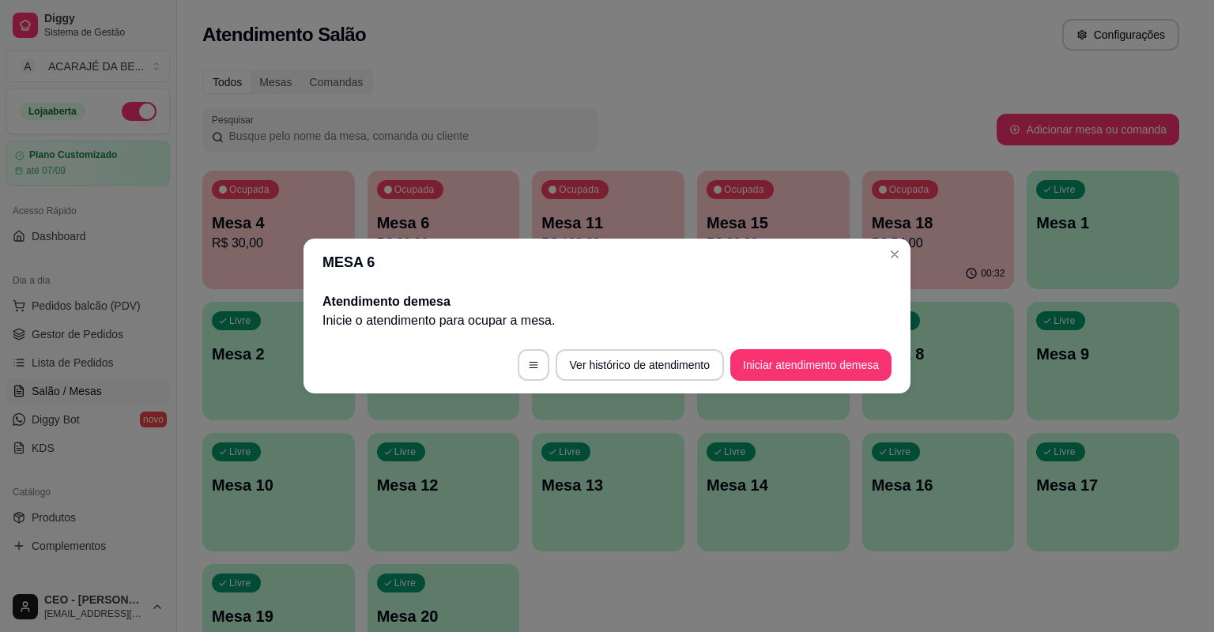
scroll to position [0, 0]
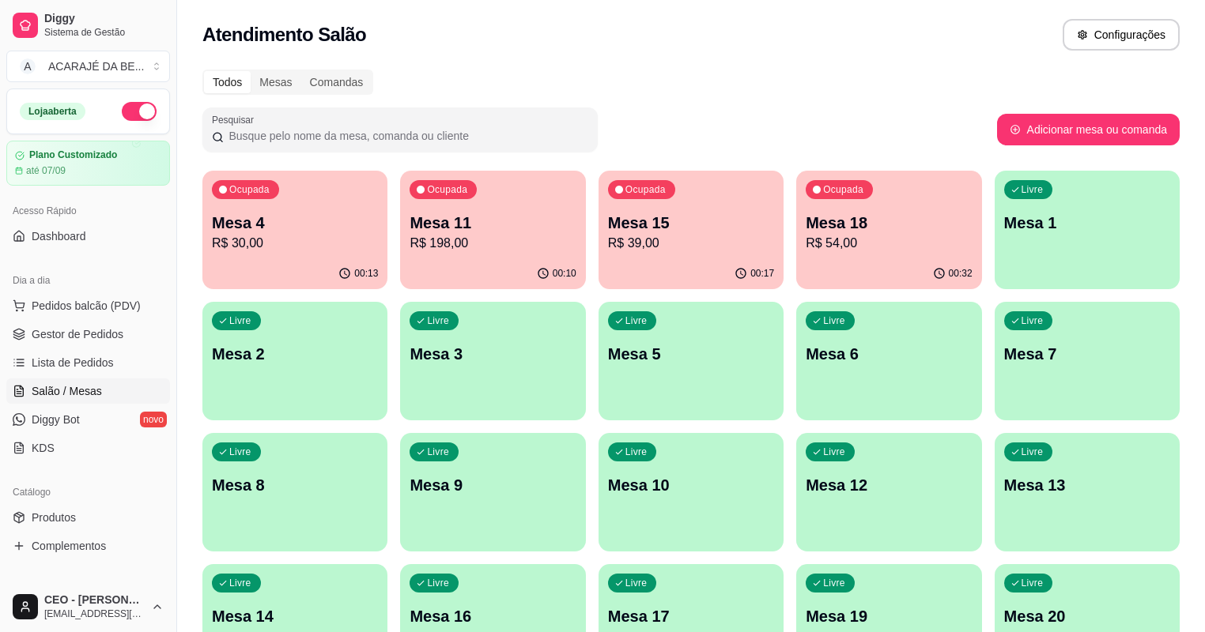
click at [143, 318] on ul "Pedidos balcão (PDV) Gestor de Pedidos Lista de Pedidos Salão / Mesas Diggy Bot…" at bounding box center [88, 377] width 164 height 168
click at [142, 323] on link "Gestor de Pedidos" at bounding box center [88, 334] width 164 height 25
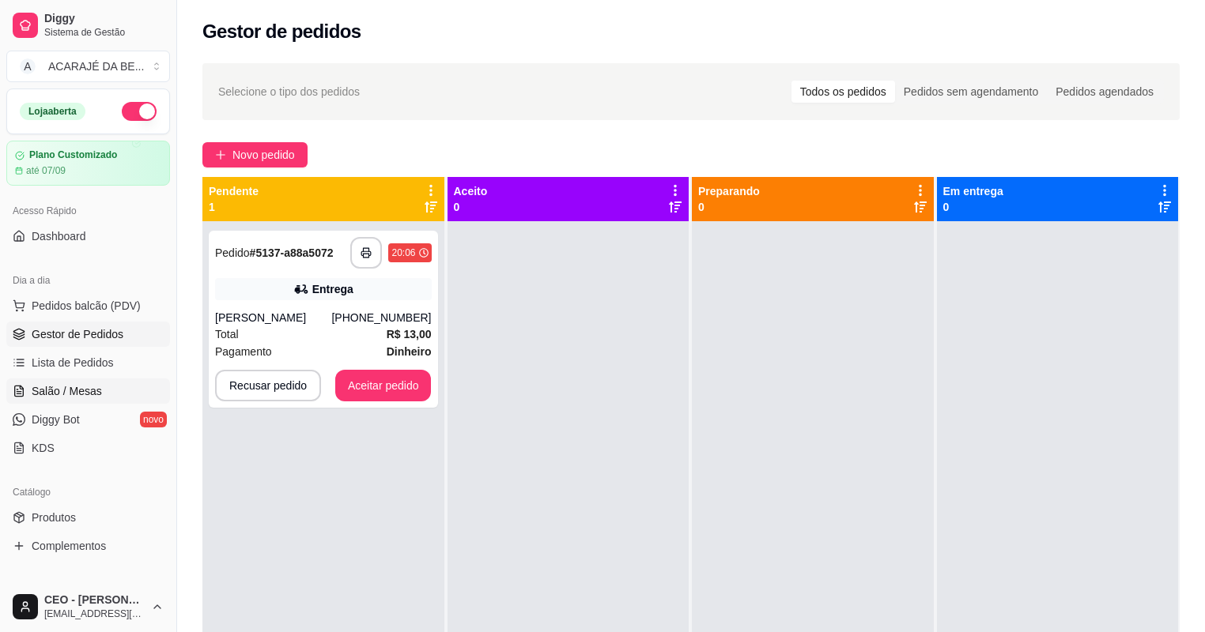
click at [39, 383] on span "Salão / Mesas" at bounding box center [67, 391] width 70 height 16
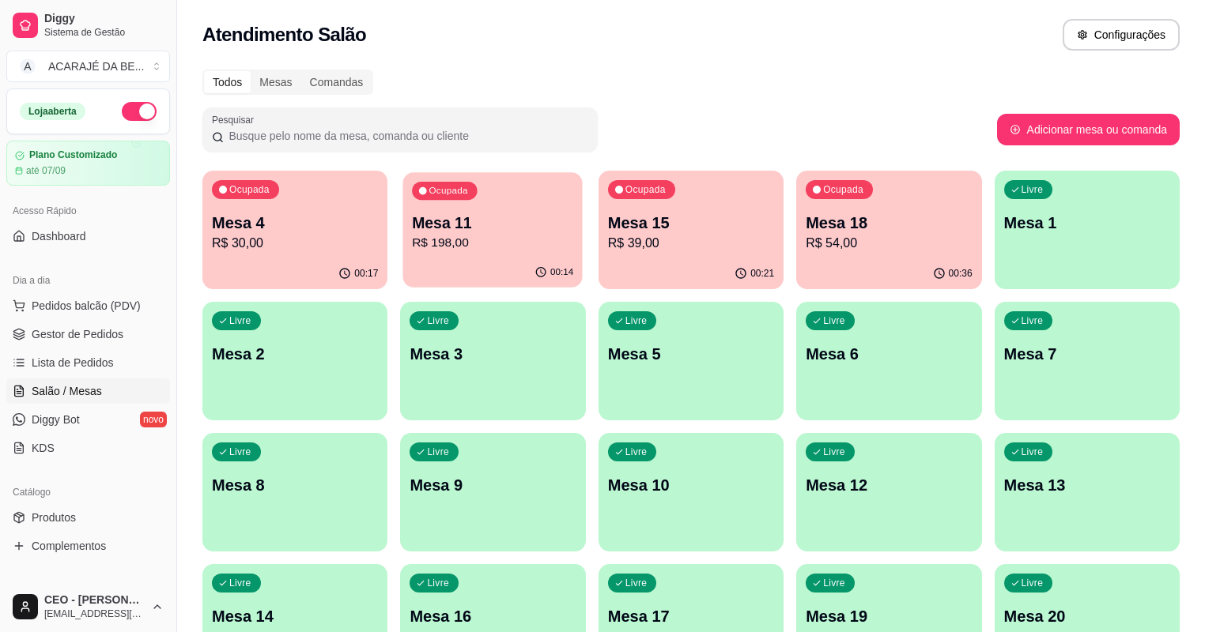
click at [487, 236] on p "R$ 198,00" at bounding box center [493, 243] width 161 height 18
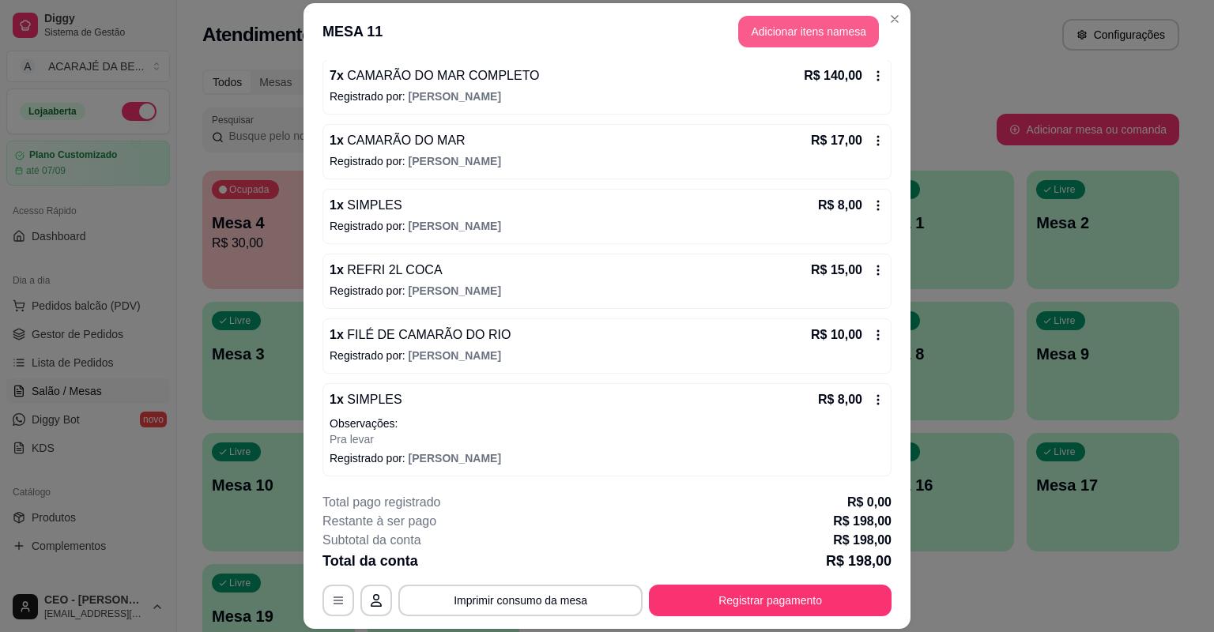
click at [778, 21] on button "Adicionar itens na mesa" at bounding box center [808, 32] width 141 height 32
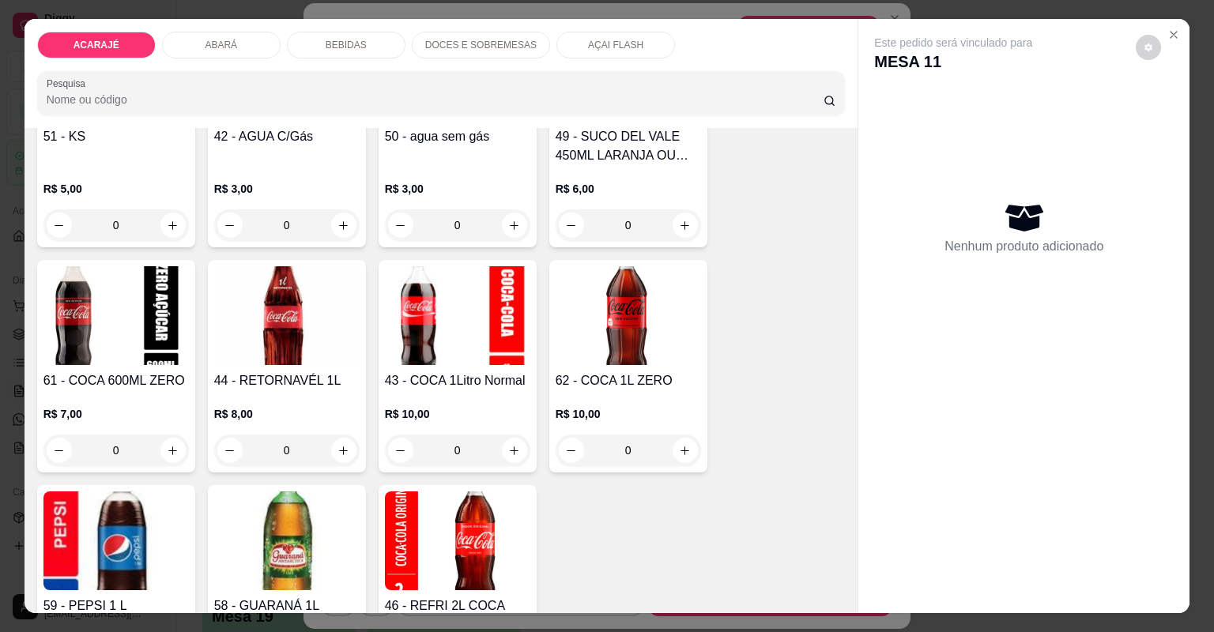
scroll to position [2087, 0]
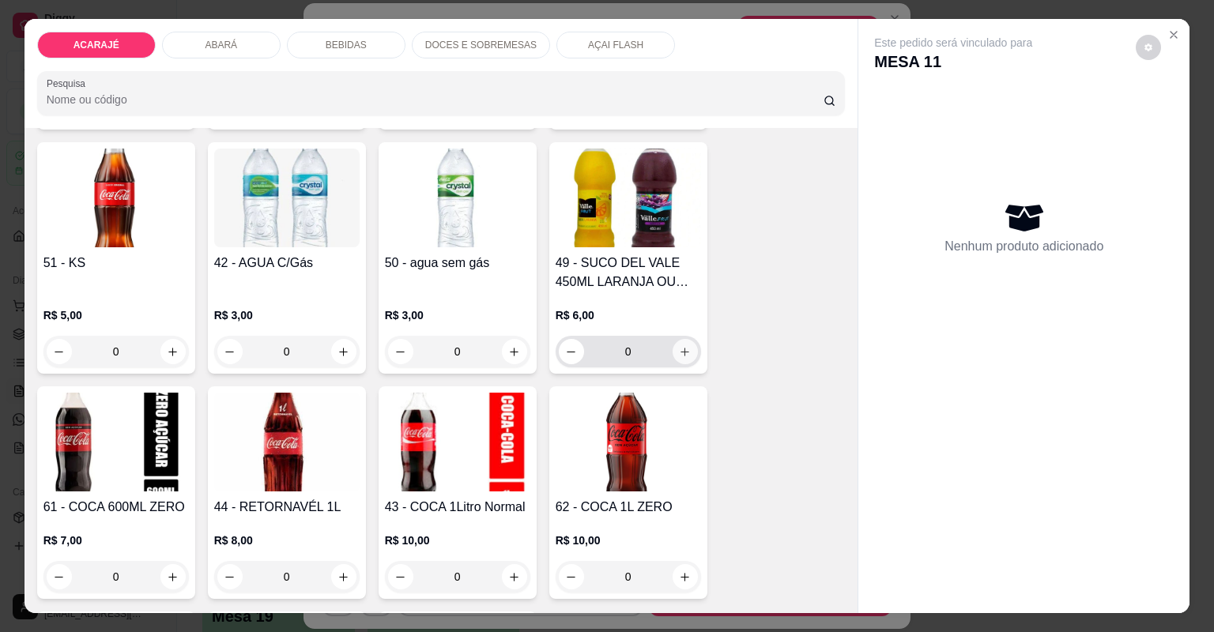
click at [681, 355] on icon "increase-product-quantity" at bounding box center [685, 352] width 12 height 12
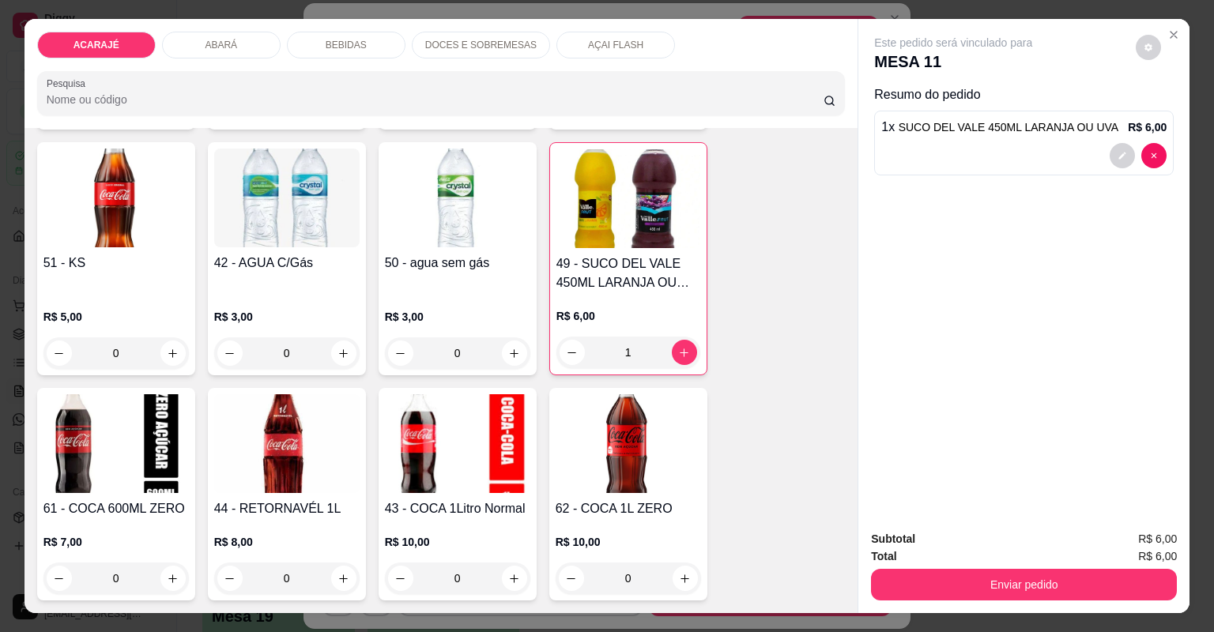
type input "1"
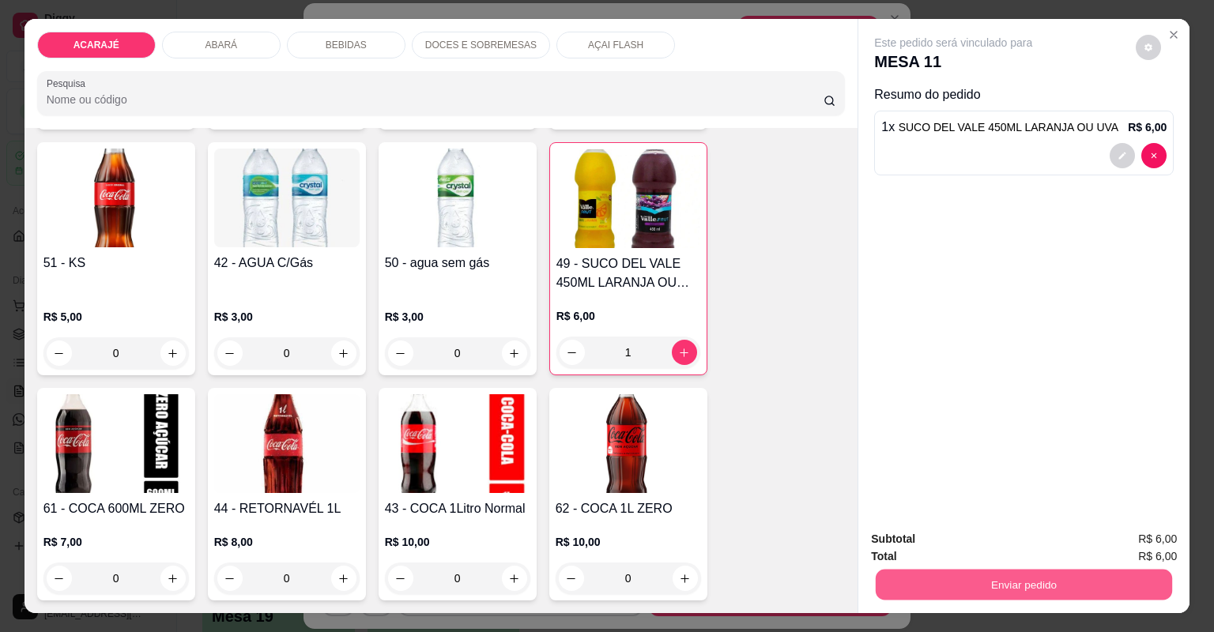
click at [887, 585] on button "Enviar pedido" at bounding box center [1024, 585] width 296 height 31
click at [923, 543] on button "Não registrar e enviar pedido" at bounding box center [973, 545] width 160 height 29
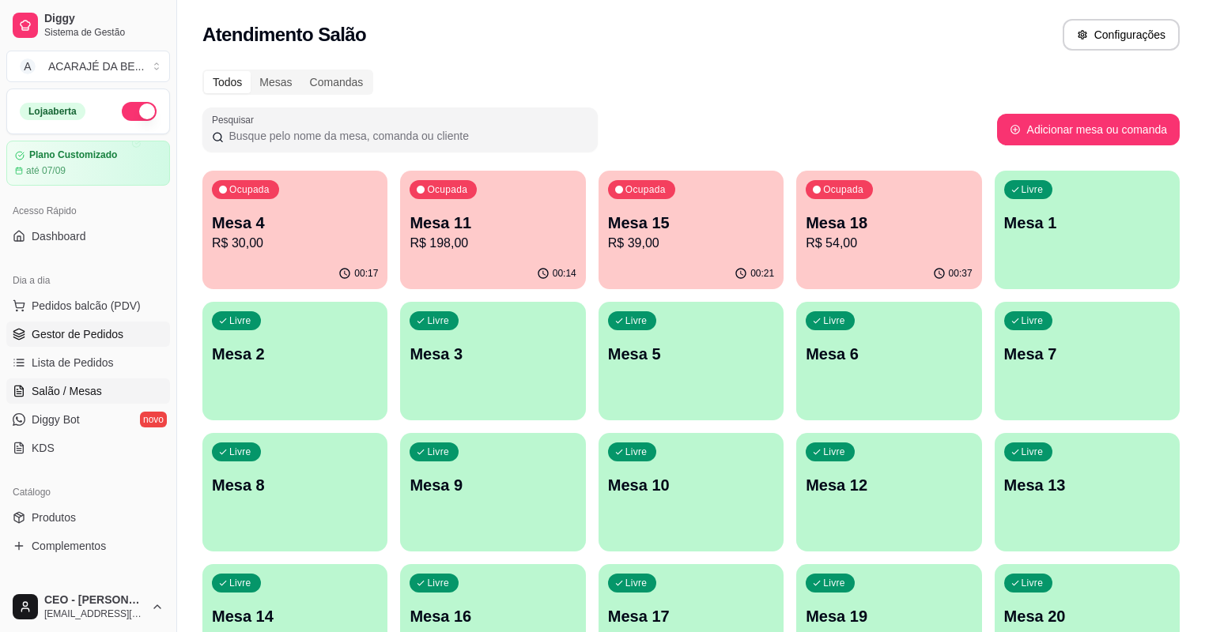
click at [129, 342] on link "Gestor de Pedidos" at bounding box center [88, 334] width 164 height 25
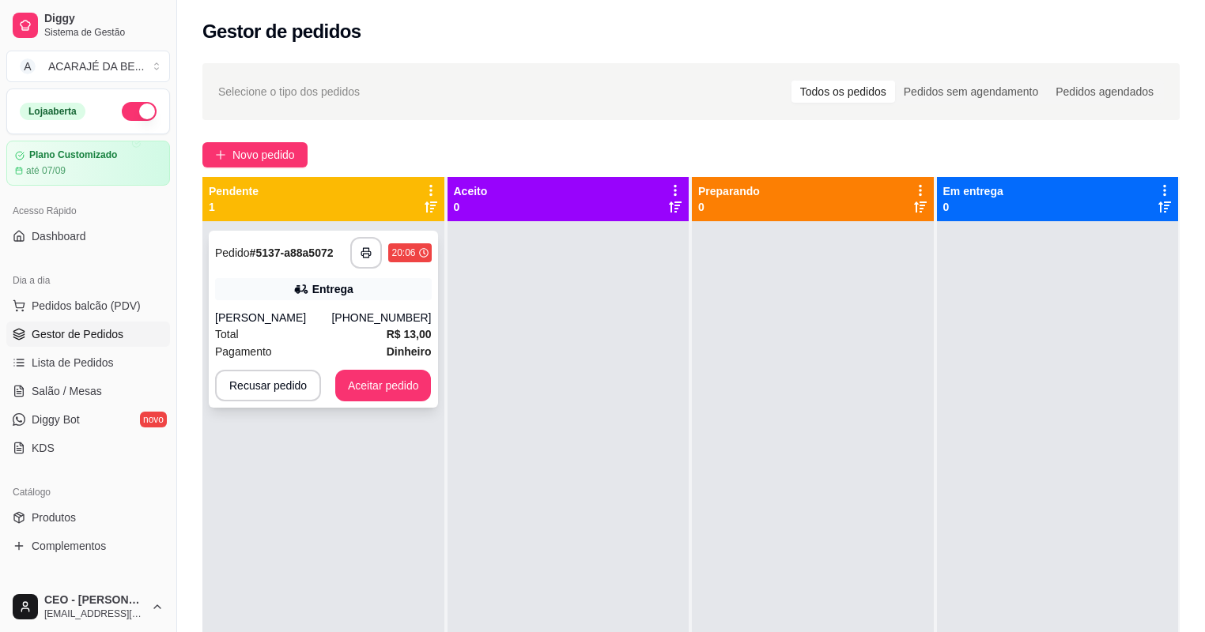
click at [354, 329] on div "Total R$ 13,00" at bounding box center [323, 334] width 217 height 17
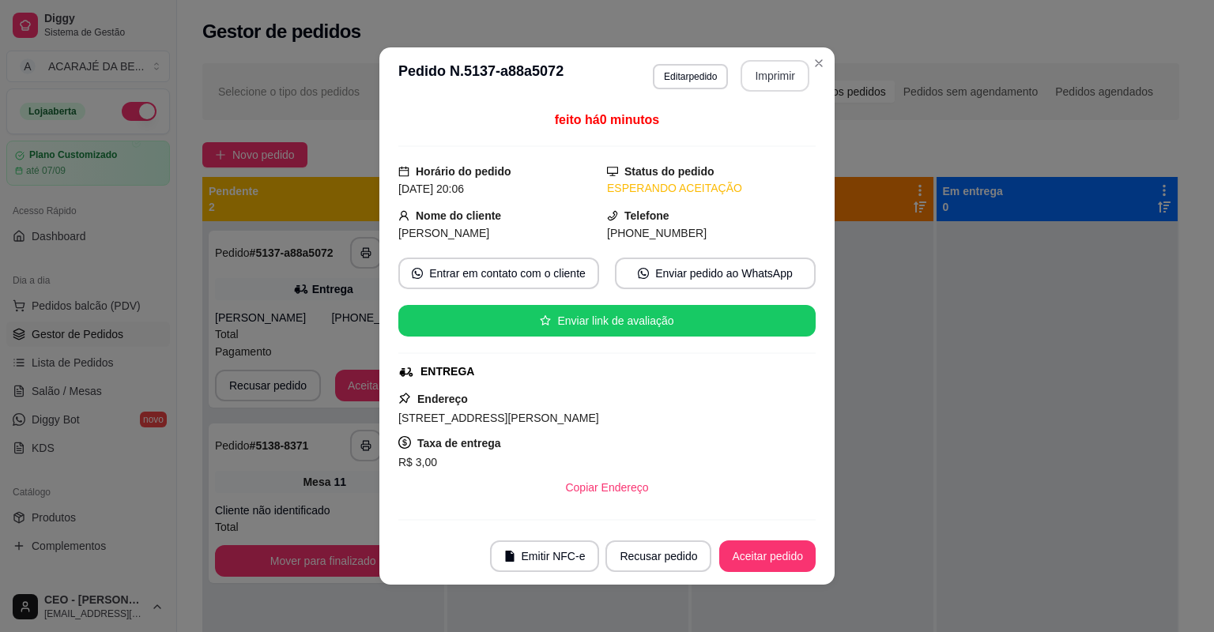
click at [794, 88] on button "Imprimir" at bounding box center [775, 76] width 69 height 32
click at [779, 557] on button "Aceitar pedido" at bounding box center [767, 557] width 96 height 32
click at [779, 557] on div "Recusar pedido Aceitar pedido" at bounding box center [688, 557] width 255 height 32
drag, startPoint x: 772, startPoint y: 85, endPoint x: 779, endPoint y: 557, distance: 471.2
click at [779, 557] on div "Recusar pedido Aceitar pedido" at bounding box center [688, 557] width 255 height 32
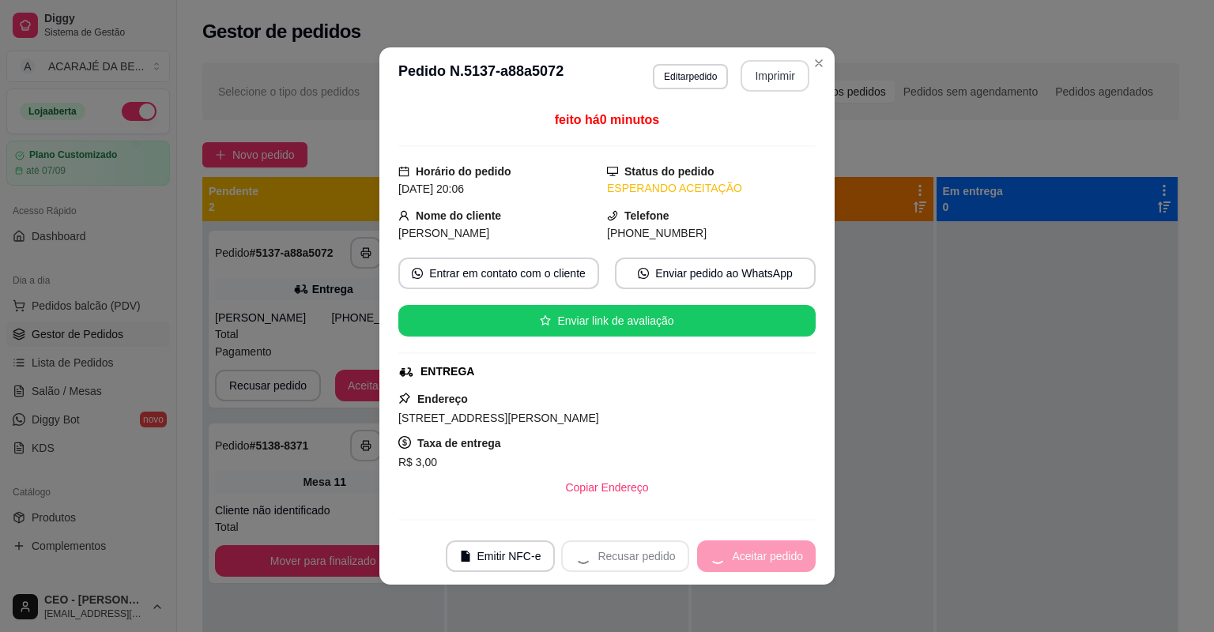
click at [779, 557] on button "Aceitar pedido" at bounding box center [756, 557] width 119 height 32
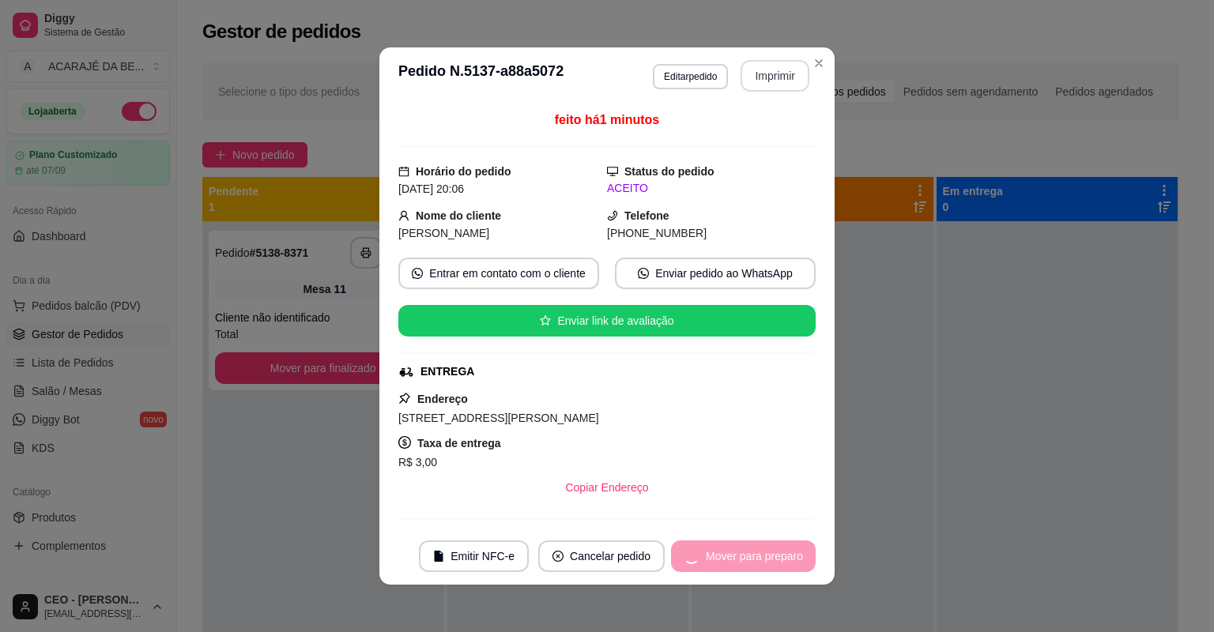
click at [779, 557] on div "Mover para preparo" at bounding box center [743, 557] width 145 height 32
click at [779, 557] on button "Mover para preparo" at bounding box center [743, 557] width 145 height 32
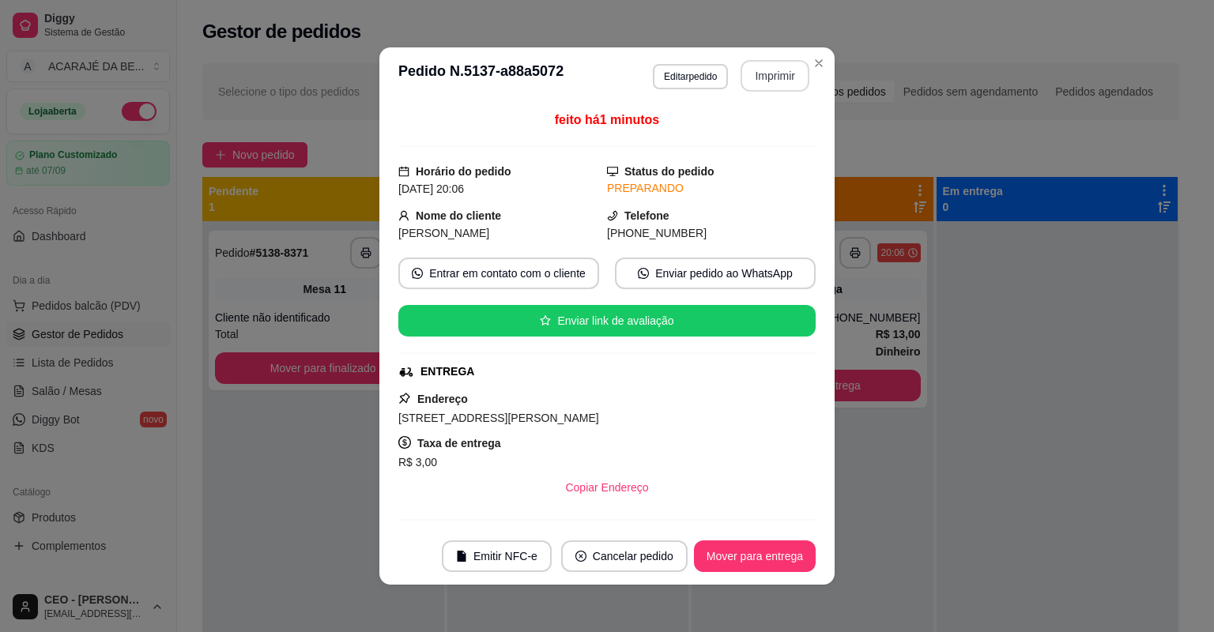
click at [779, 557] on button "Mover para entrega" at bounding box center [755, 557] width 122 height 32
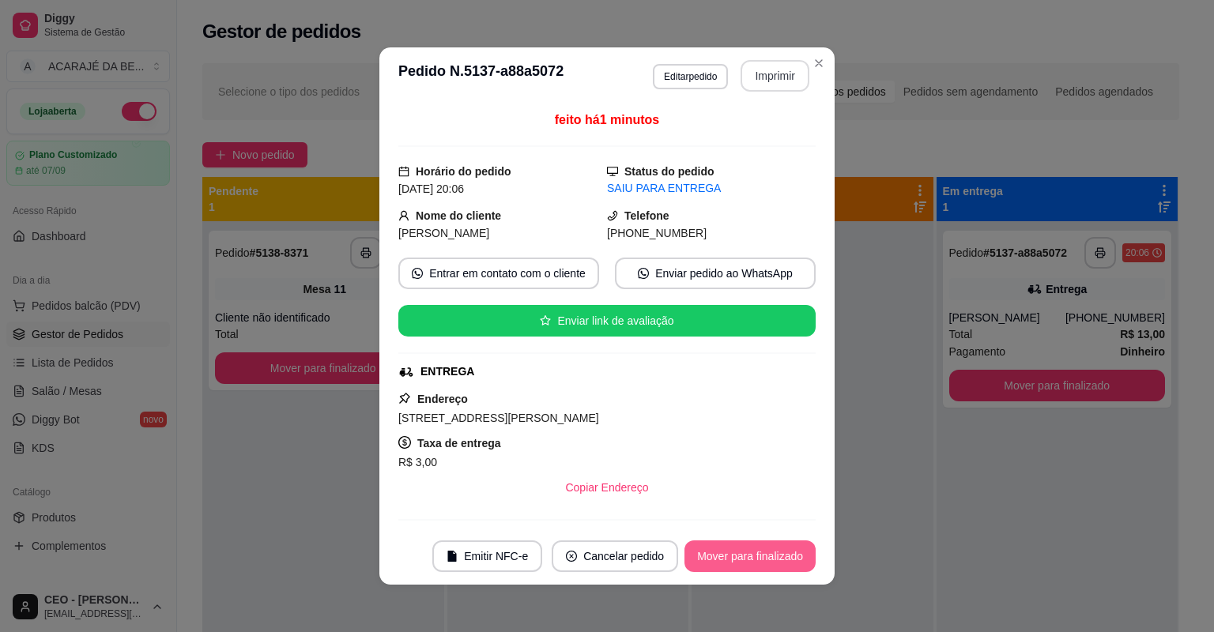
click at [779, 557] on button "Mover para finalizado" at bounding box center [750, 557] width 131 height 32
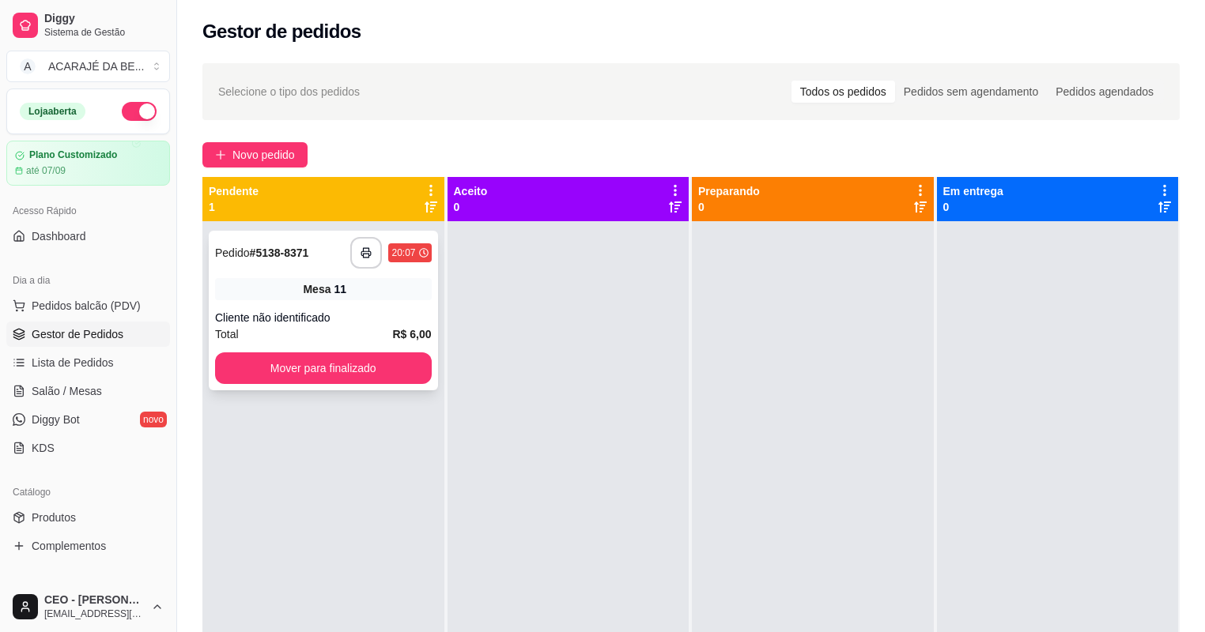
drag, startPoint x: 247, startPoint y: 289, endPoint x: 255, endPoint y: 287, distance: 8.3
click at [255, 287] on div "Mesa 11" at bounding box center [323, 289] width 217 height 22
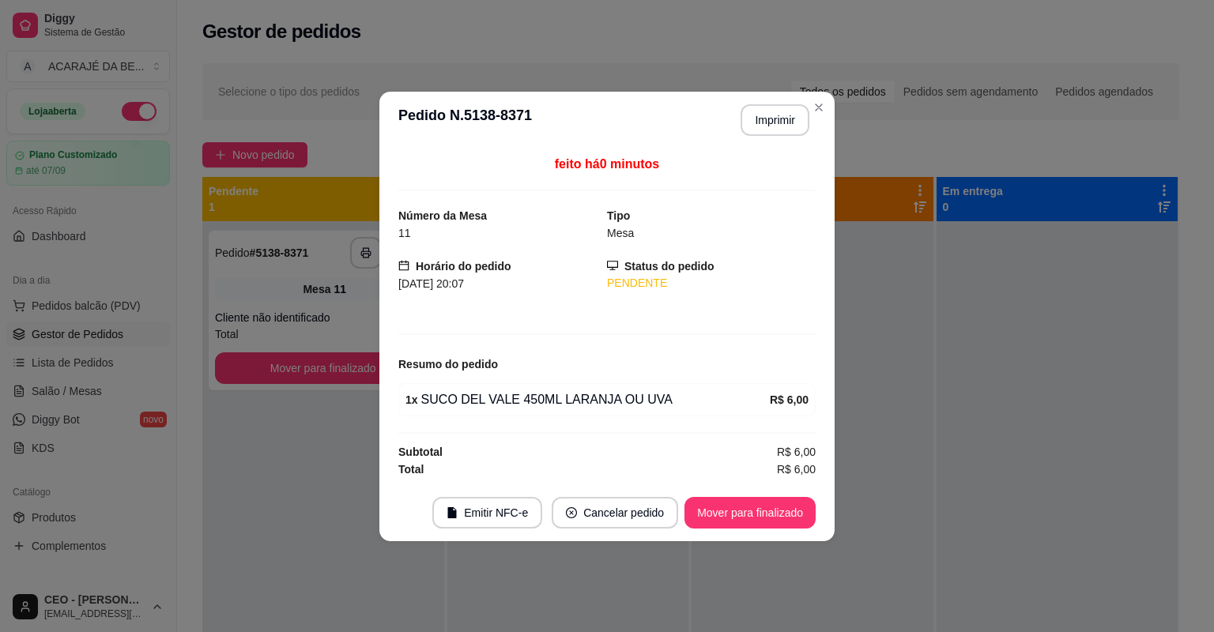
click at [810, 120] on header "**********" at bounding box center [606, 120] width 455 height 57
click at [798, 120] on button "Imprimir" at bounding box center [775, 119] width 66 height 31
click at [737, 502] on button "Mover para finalizado" at bounding box center [750, 513] width 131 height 32
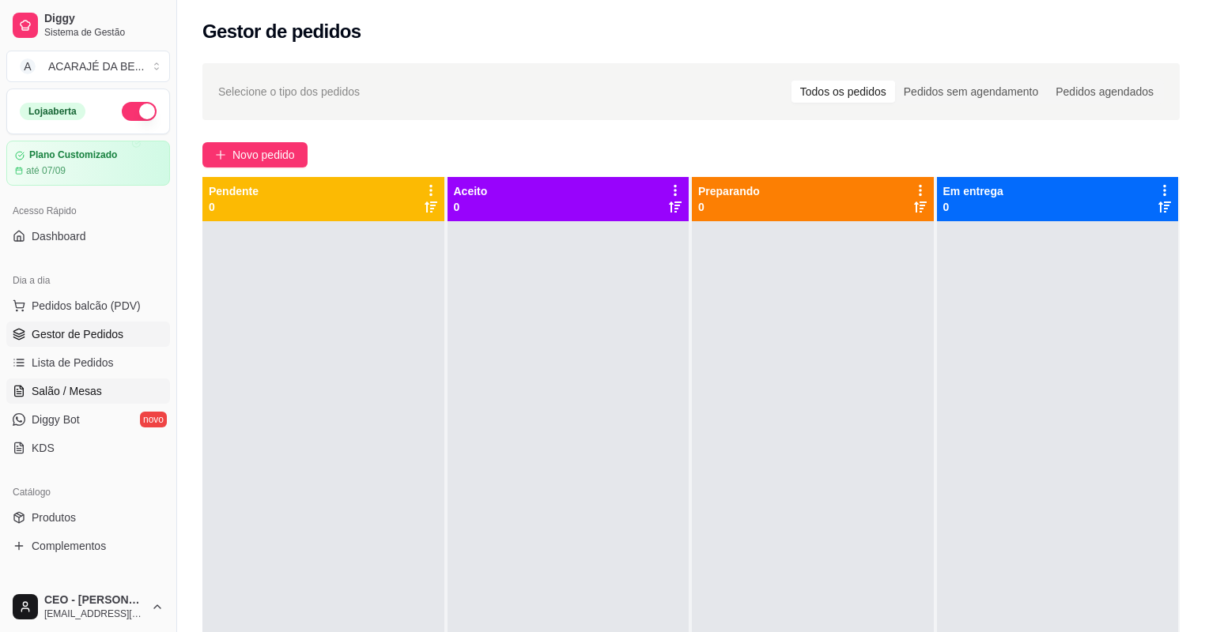
click at [88, 392] on span "Salão / Mesas" at bounding box center [67, 391] width 70 height 16
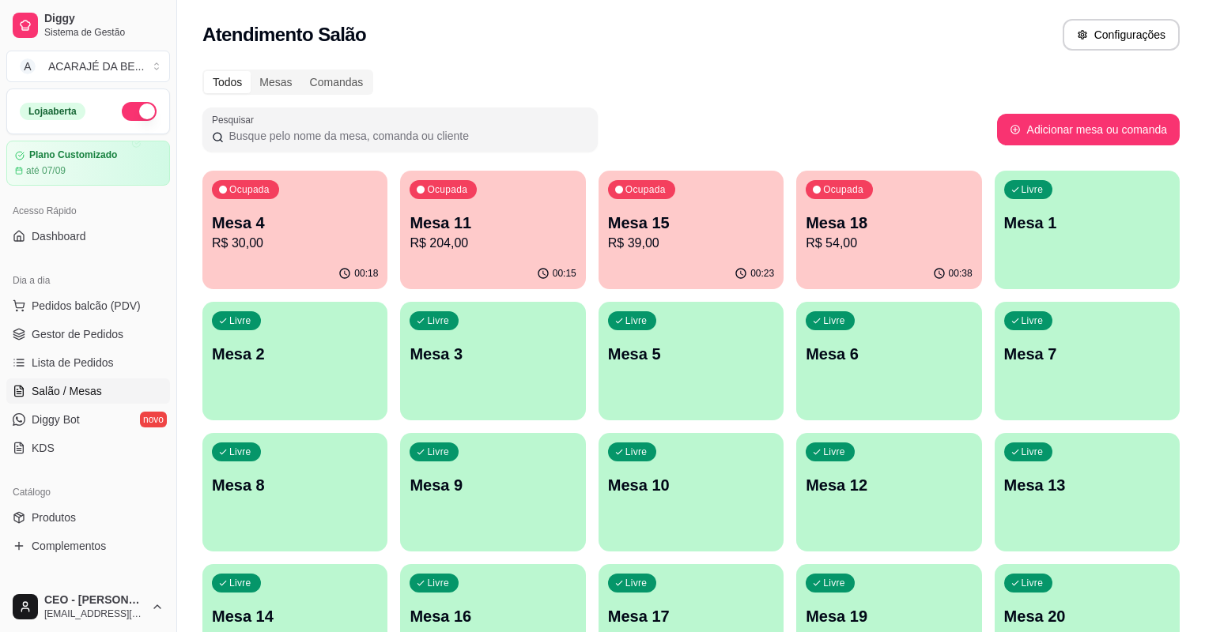
click at [681, 231] on div "Ocupada Mesa 15 R$ 39,00" at bounding box center [690, 215] width 185 height 88
click at [806, 227] on p "Mesa 18" at bounding box center [889, 223] width 166 height 22
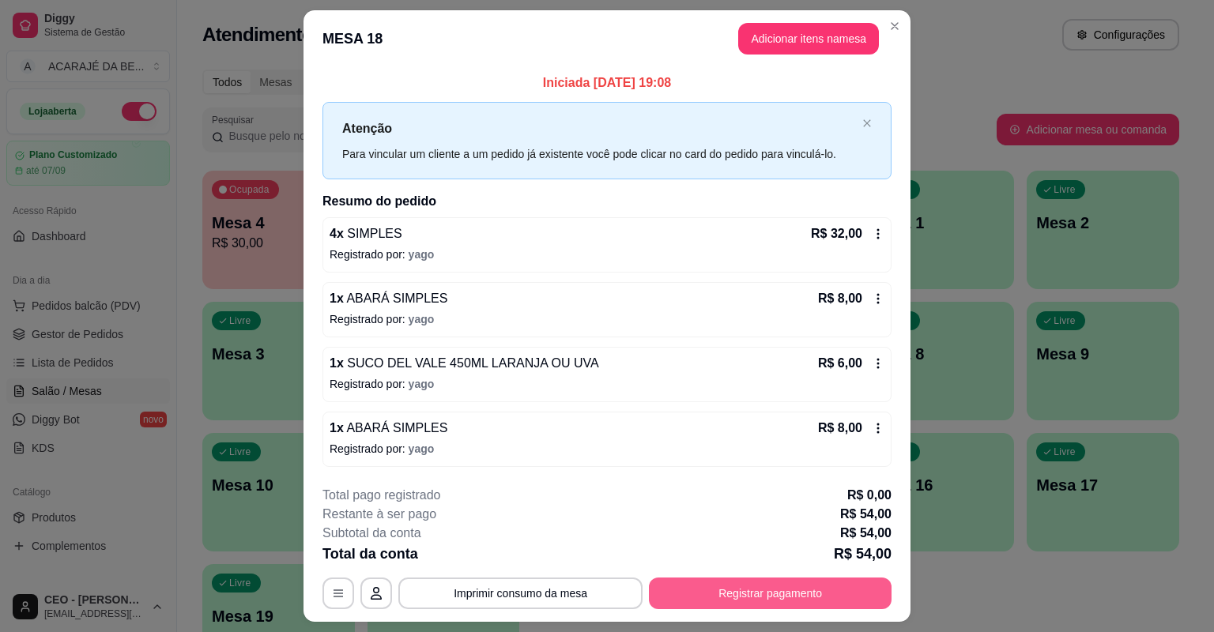
click at [806, 581] on button "Registrar pagamento" at bounding box center [770, 594] width 243 height 32
click at [808, 583] on button "Registrar pagamento" at bounding box center [771, 593] width 236 height 31
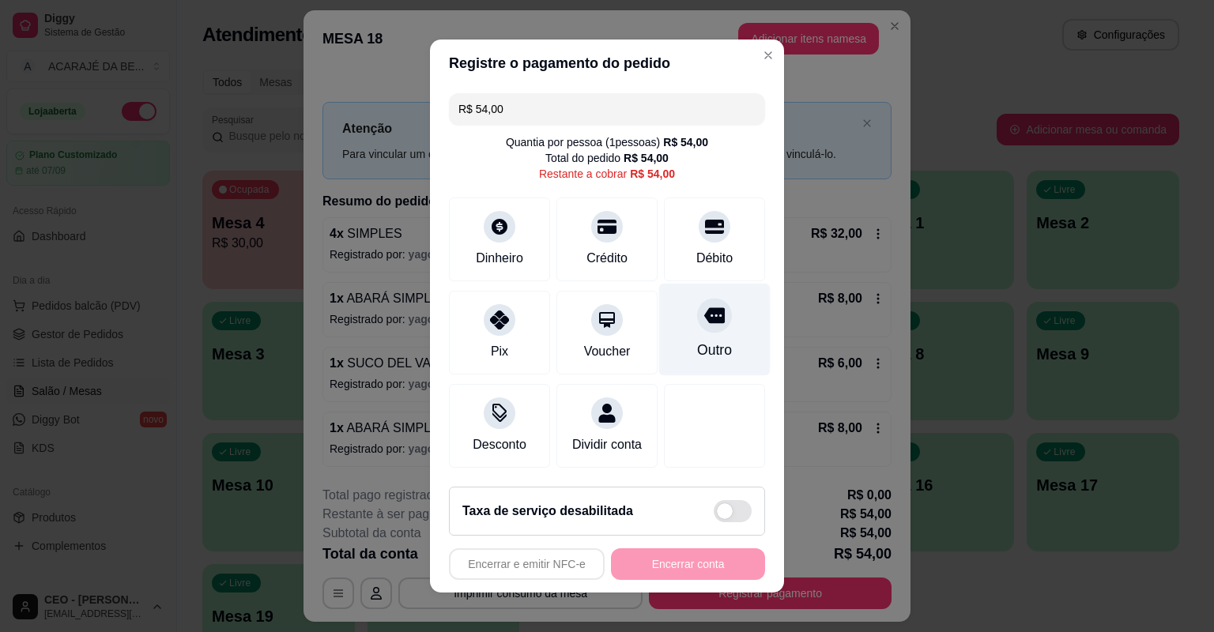
click at [745, 345] on div "Outro" at bounding box center [714, 330] width 111 height 92
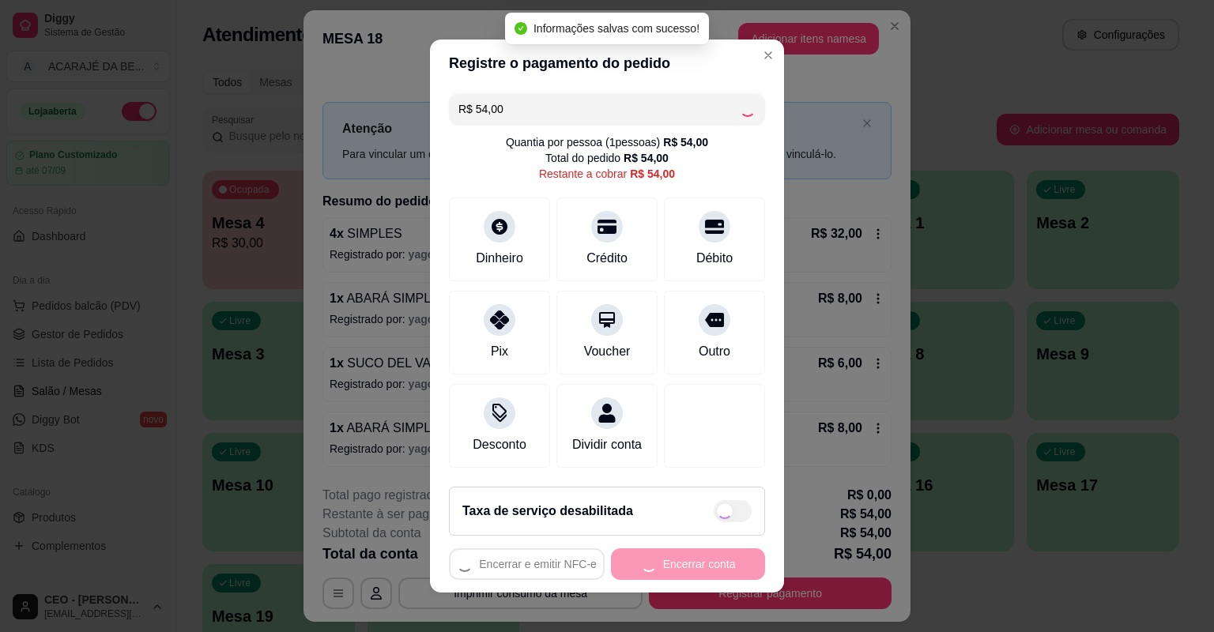
type input "R$ 0,00"
click at [700, 563] on button "Encerrar conta" at bounding box center [688, 565] width 154 height 32
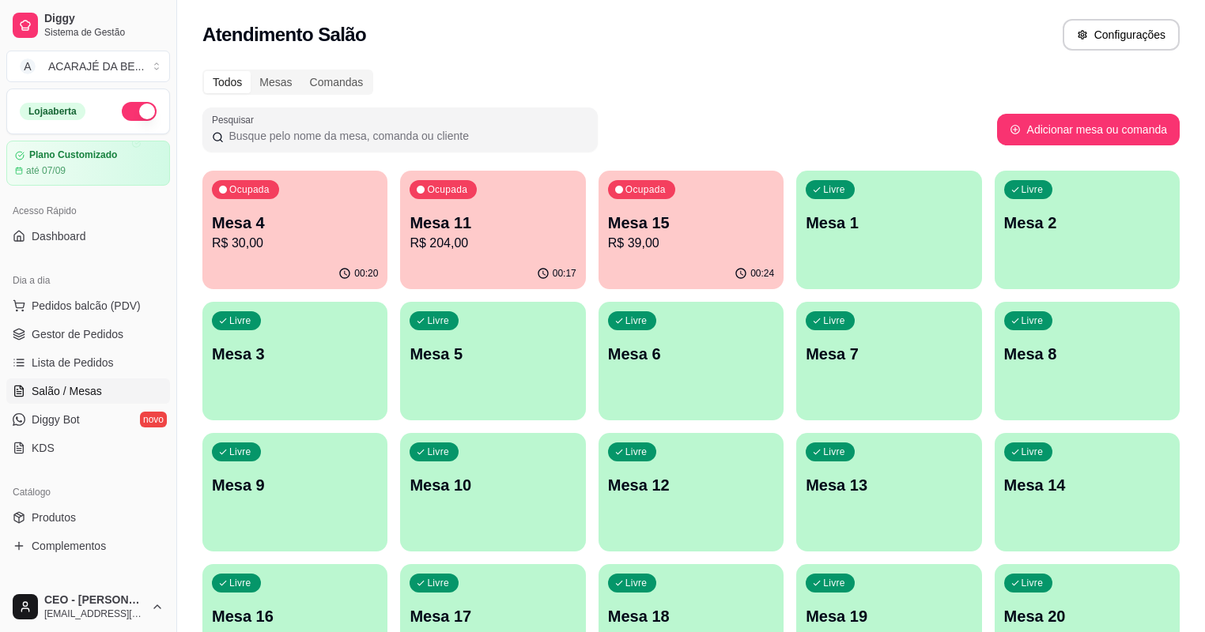
click at [319, 237] on p "R$ 30,00" at bounding box center [295, 243] width 166 height 19
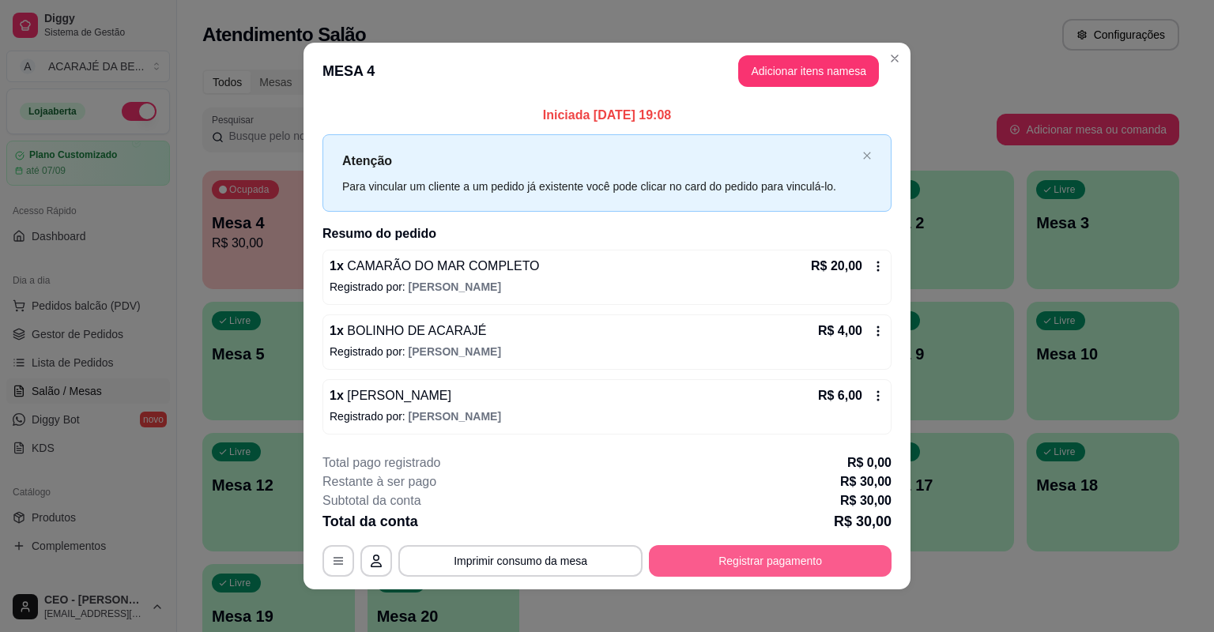
click at [756, 561] on button "Registrar pagamento" at bounding box center [770, 561] width 243 height 32
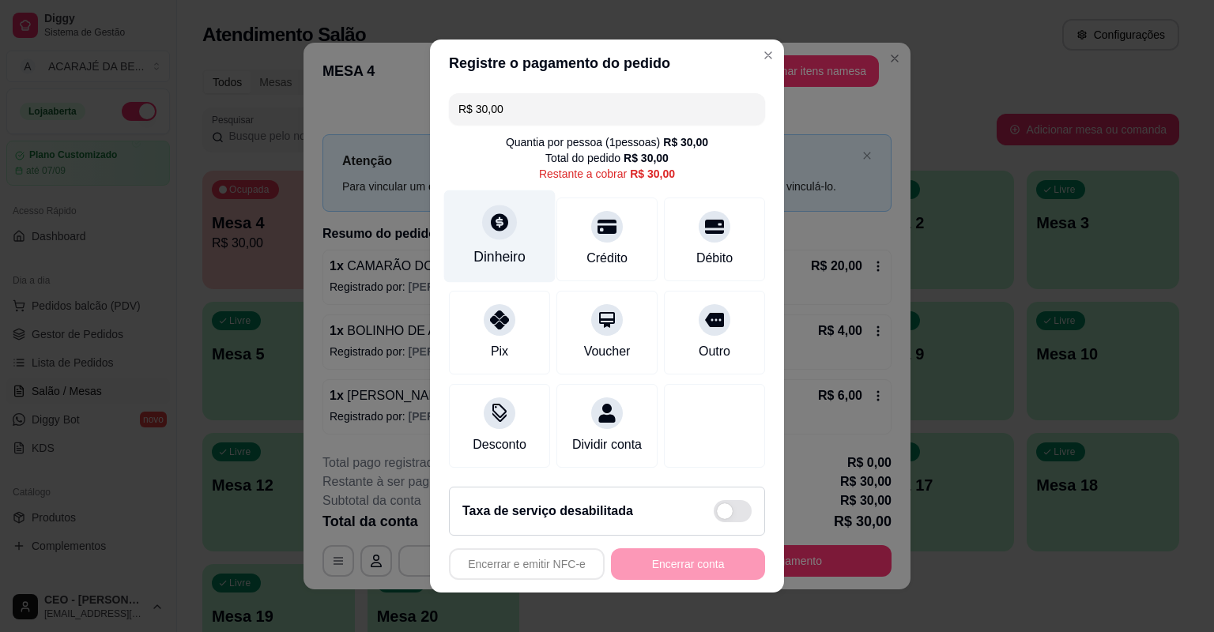
click at [504, 225] on div at bounding box center [499, 222] width 35 height 35
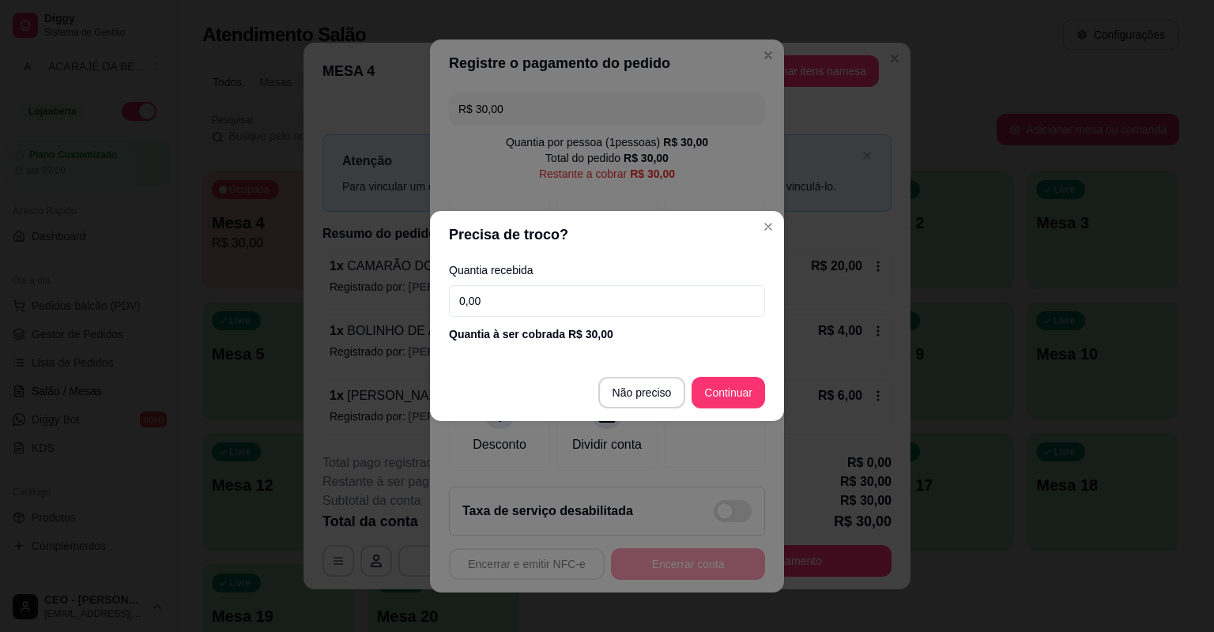
click at [591, 297] on input "0,00" at bounding box center [607, 301] width 316 height 32
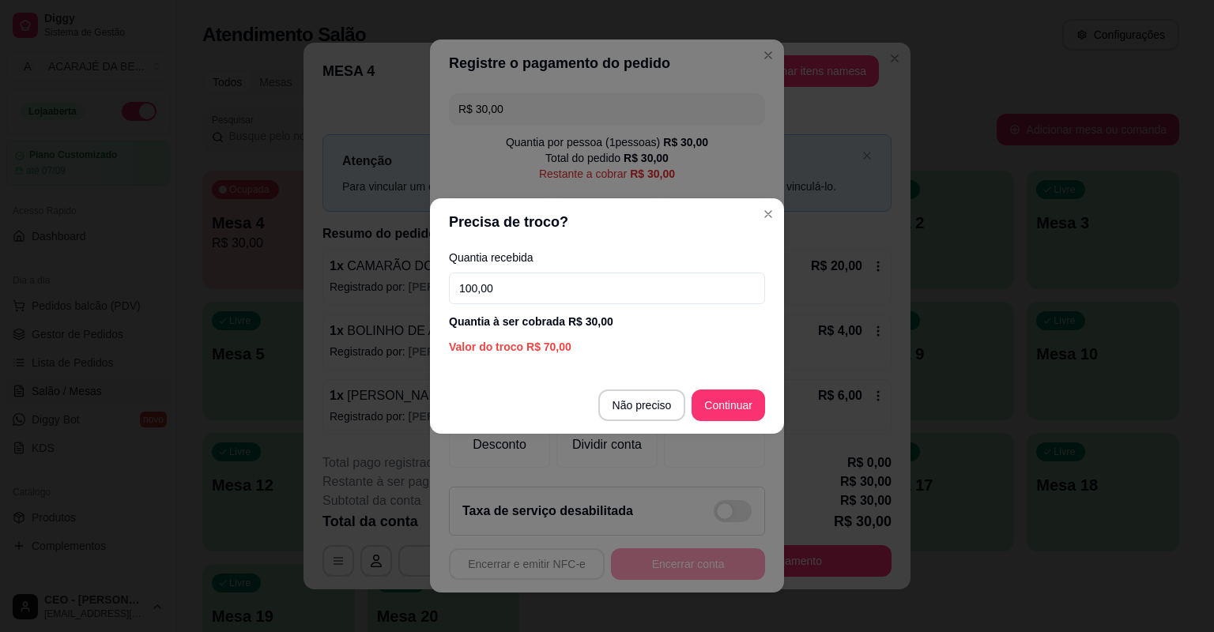
type input "100,00"
click at [728, 389] on footer "Não preciso Continuar" at bounding box center [607, 405] width 354 height 57
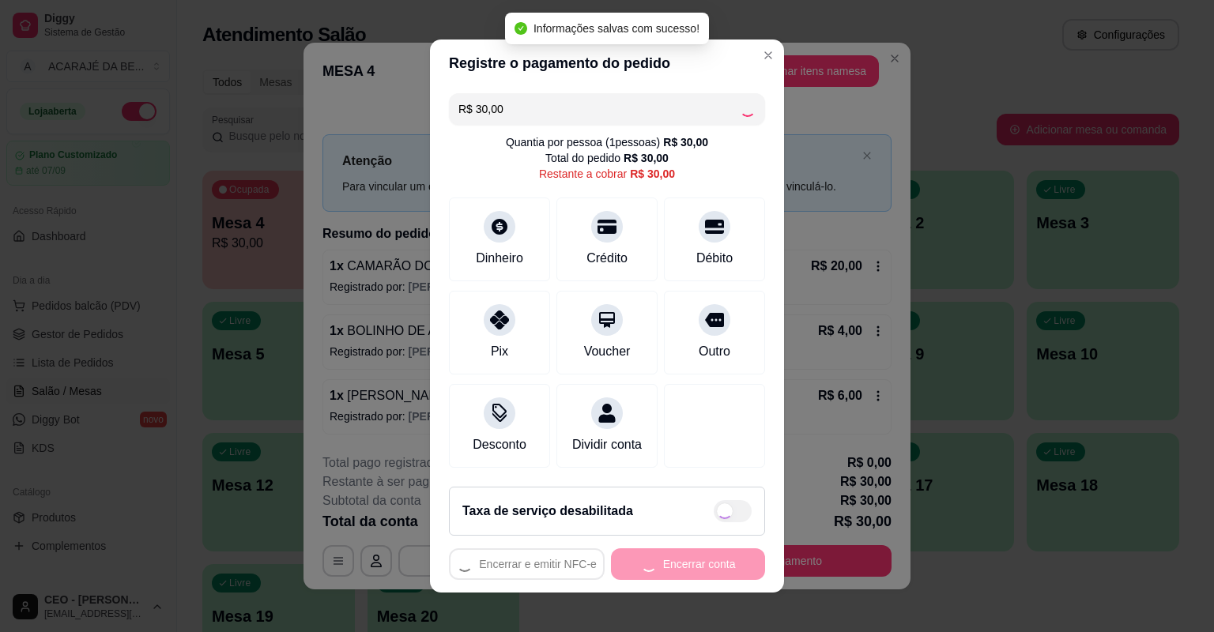
type input "R$ 0,00"
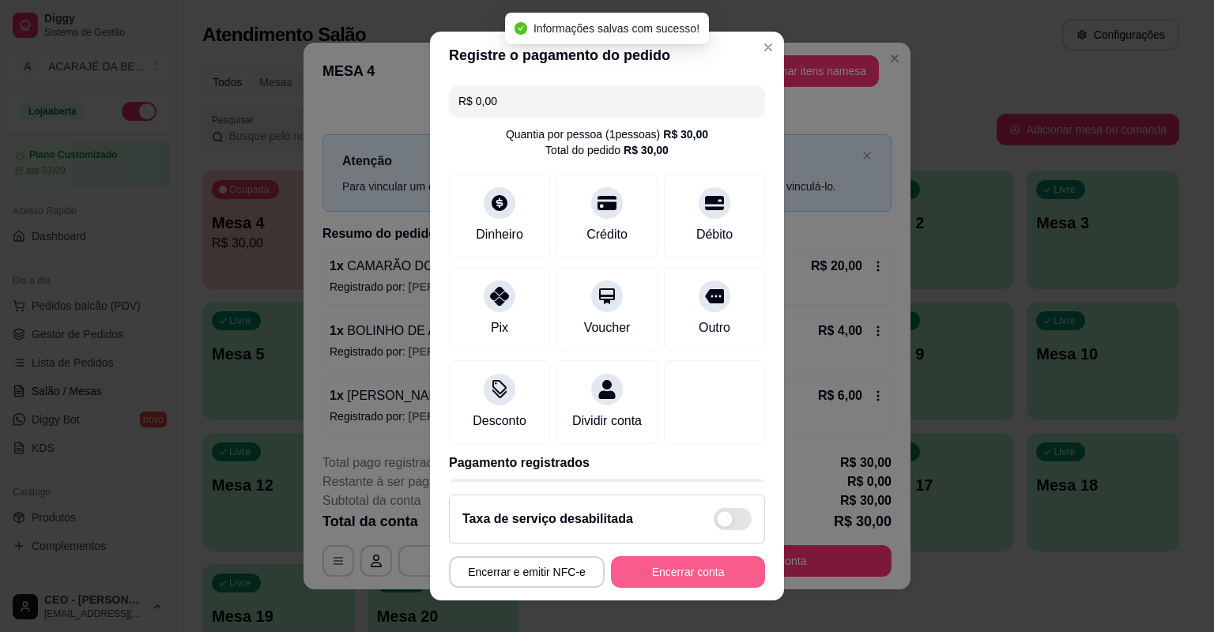
click at [677, 564] on button "Encerrar conta" at bounding box center [688, 573] width 154 height 32
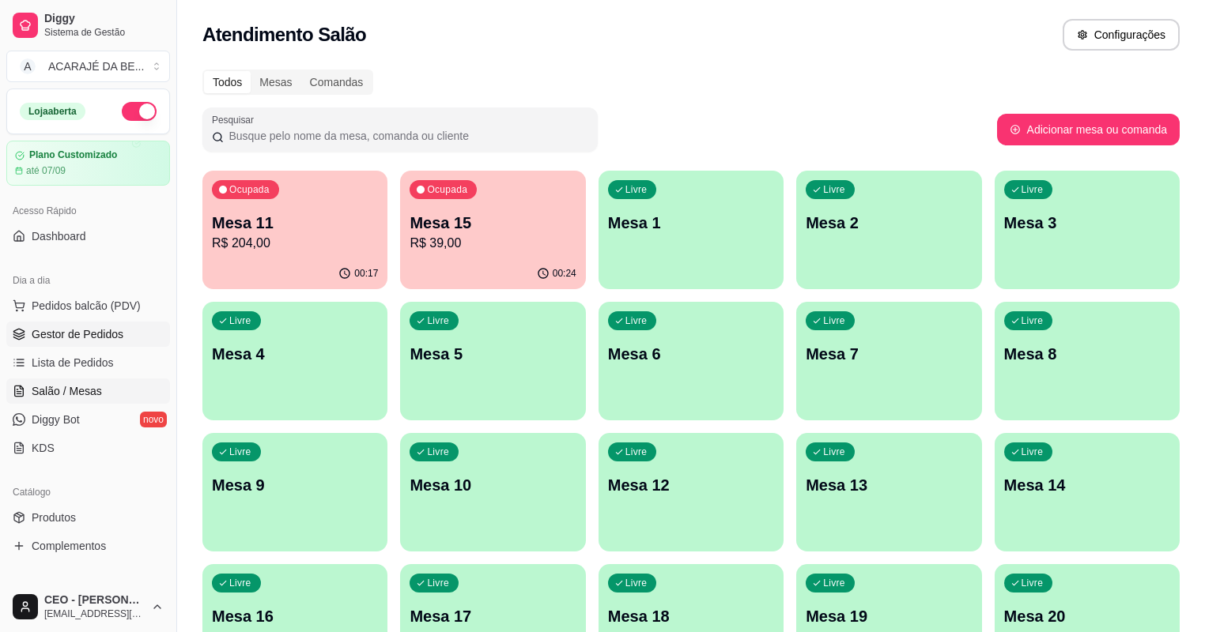
click at [112, 331] on span "Gestor de Pedidos" at bounding box center [78, 334] width 92 height 16
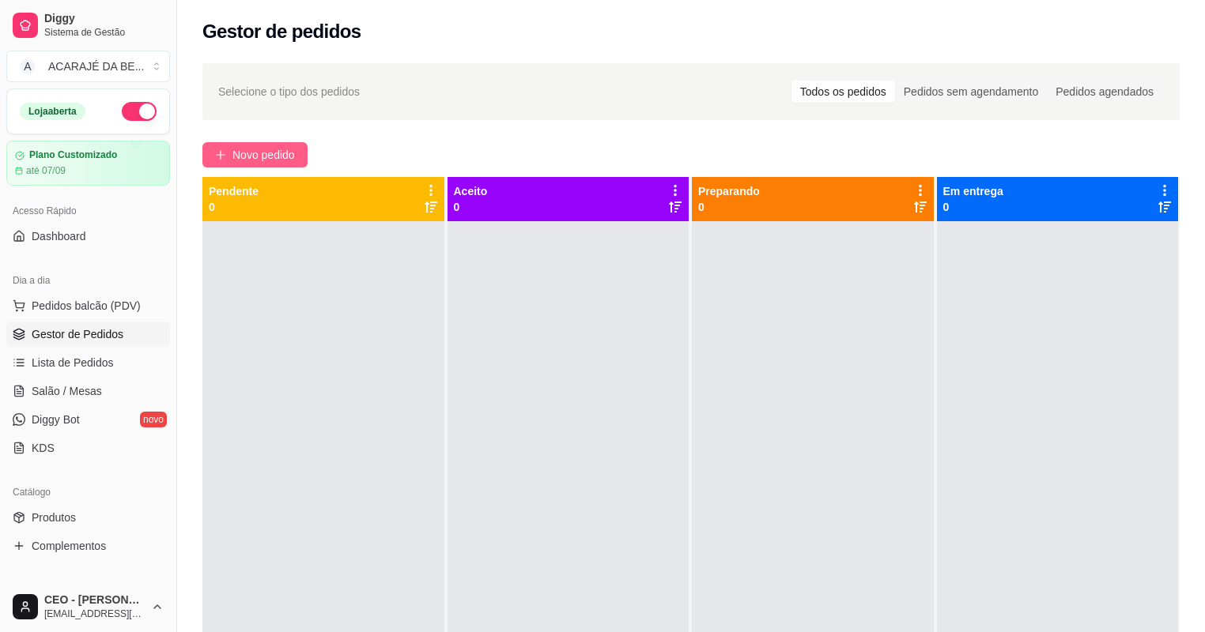
click at [281, 146] on span "Novo pedido" at bounding box center [263, 154] width 62 height 17
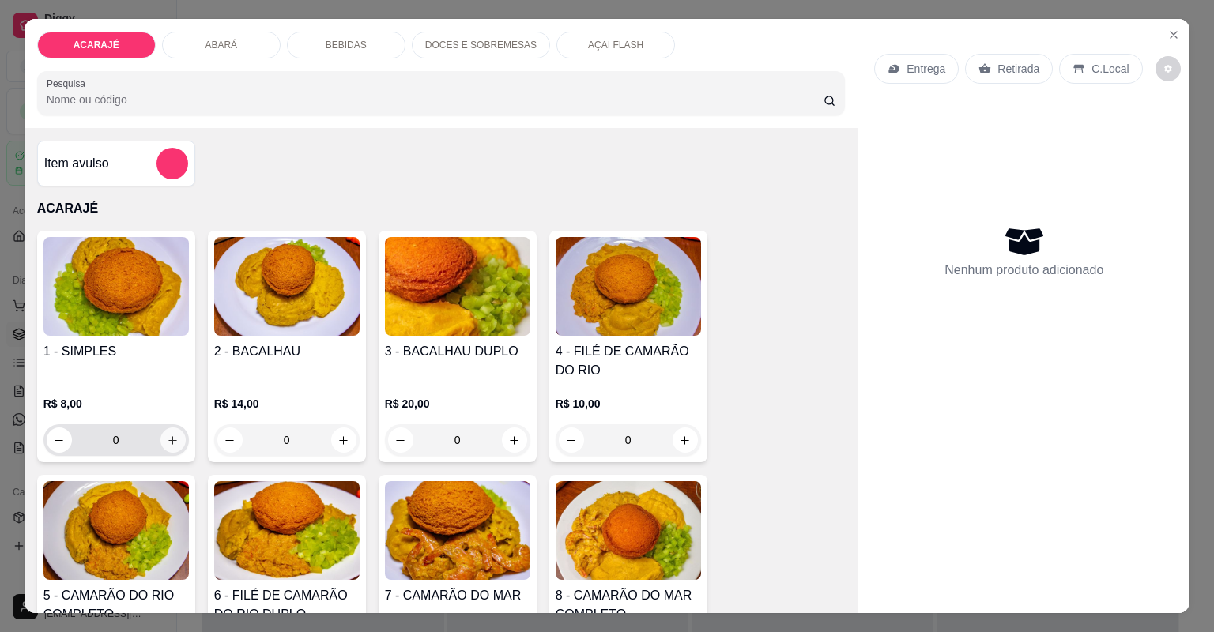
click at [167, 435] on icon "increase-product-quantity" at bounding box center [173, 441] width 12 height 12
type input "1"
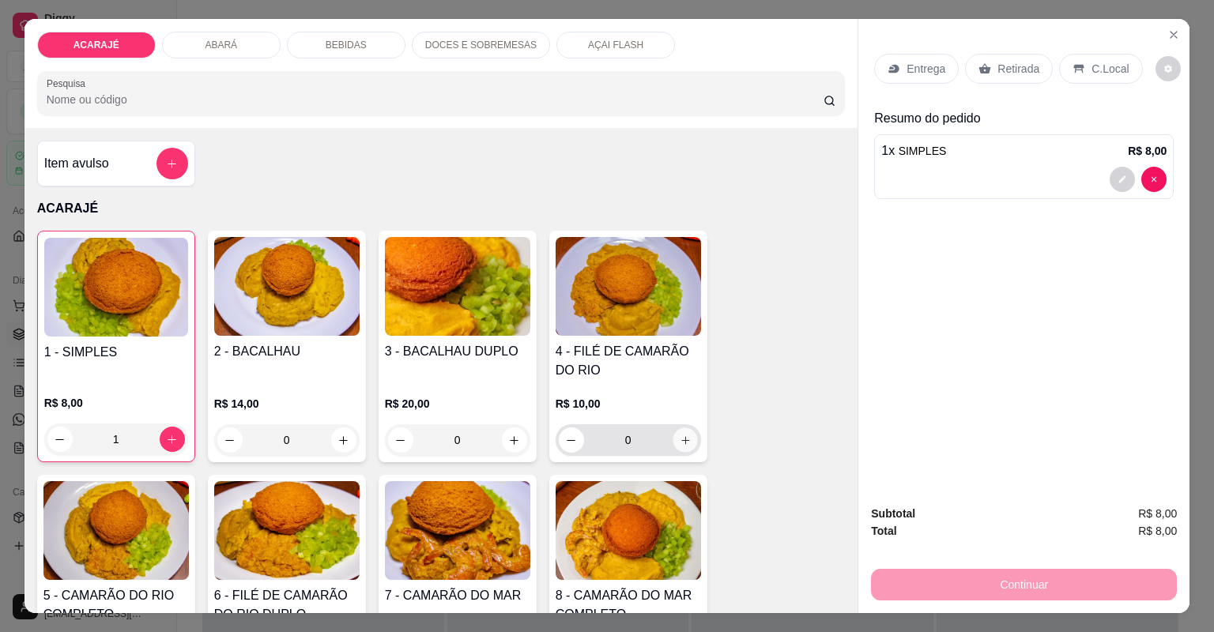
click at [685, 436] on icon "increase-product-quantity" at bounding box center [685, 441] width 12 height 12
type input "1"
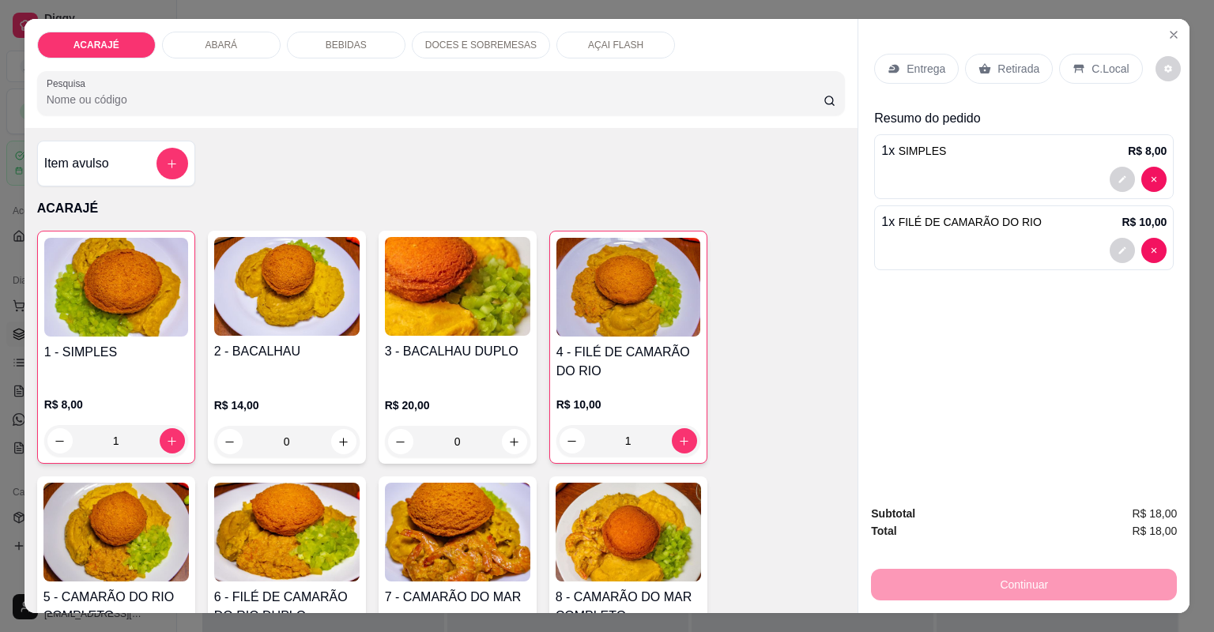
click at [968, 79] on div "Retirada" at bounding box center [1009, 69] width 88 height 30
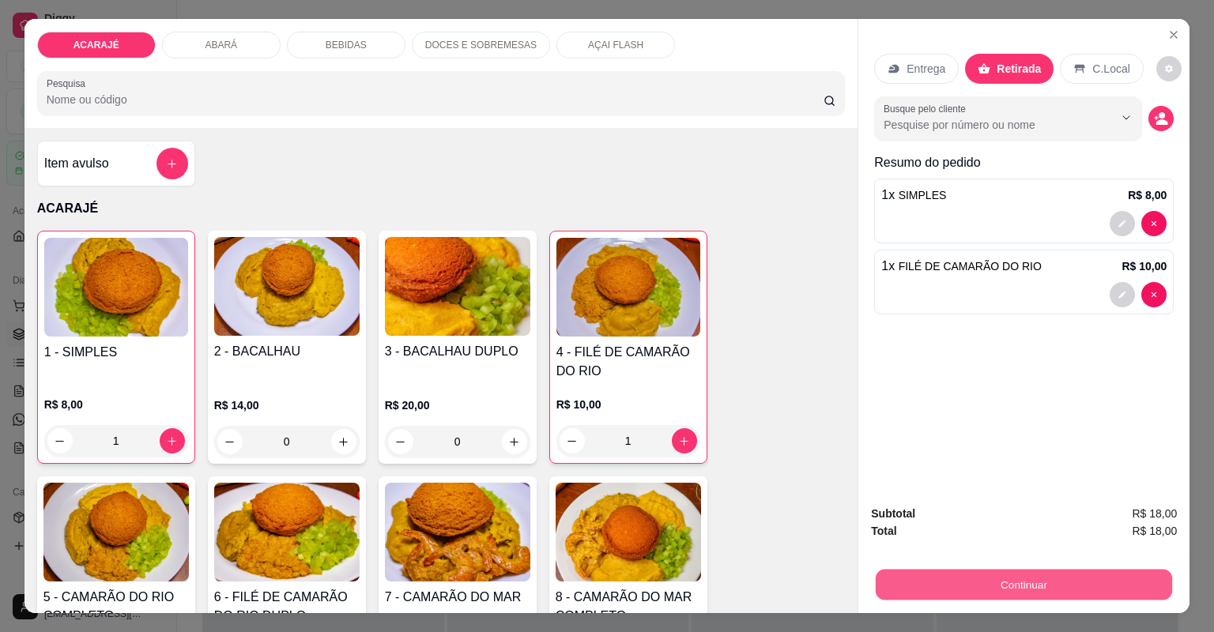
click at [976, 583] on button "Continuar" at bounding box center [1024, 585] width 296 height 31
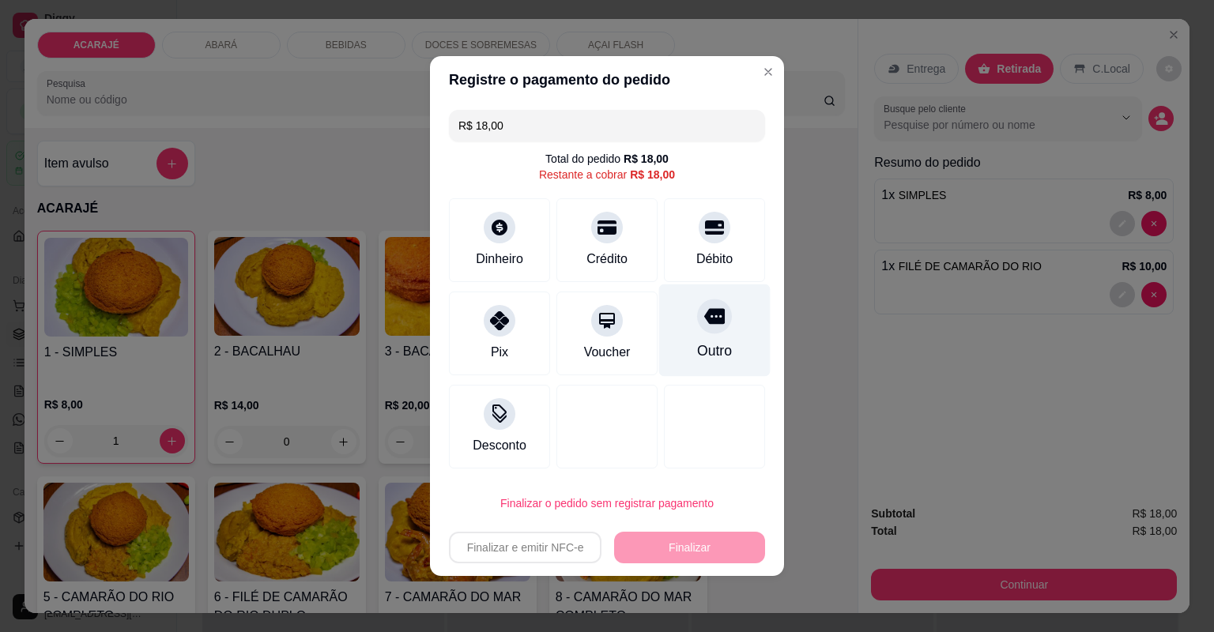
click at [731, 320] on div "Outro" at bounding box center [714, 331] width 111 height 92
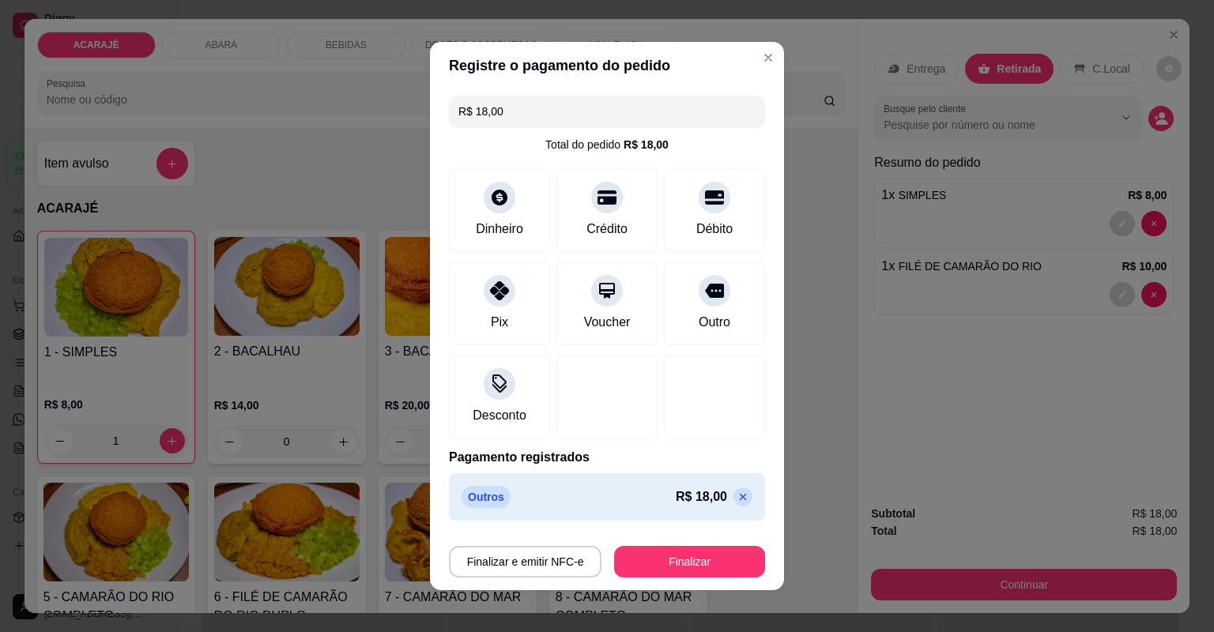
type input "R$ 0,00"
click at [657, 550] on button "Finalizar" at bounding box center [689, 562] width 151 height 32
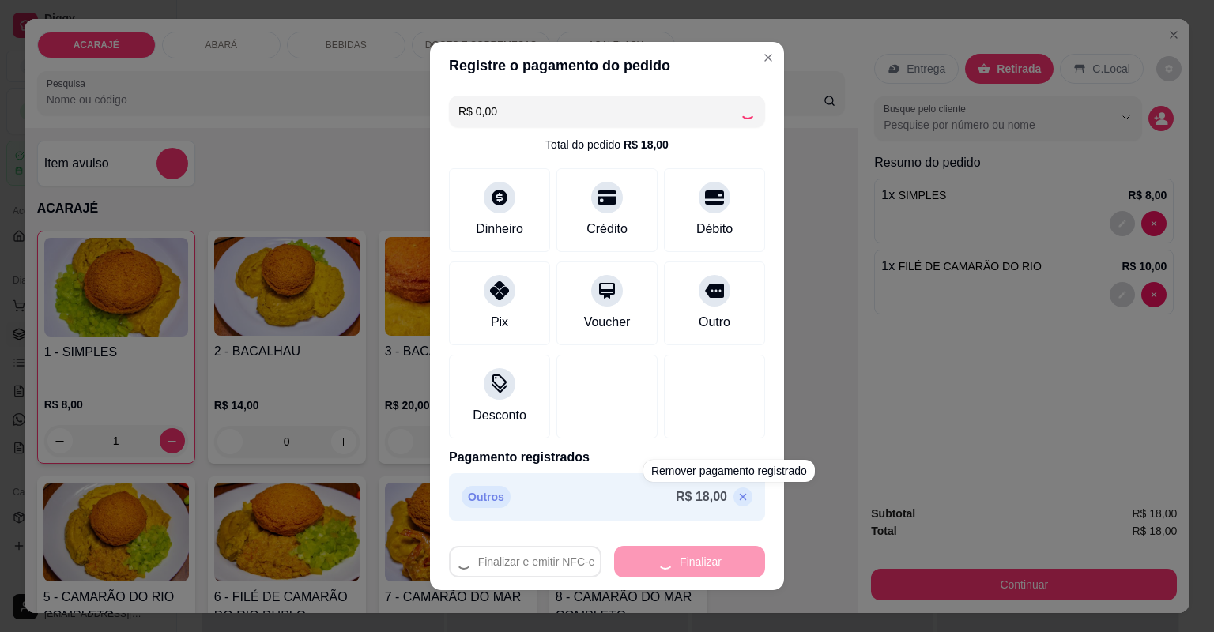
type input "0"
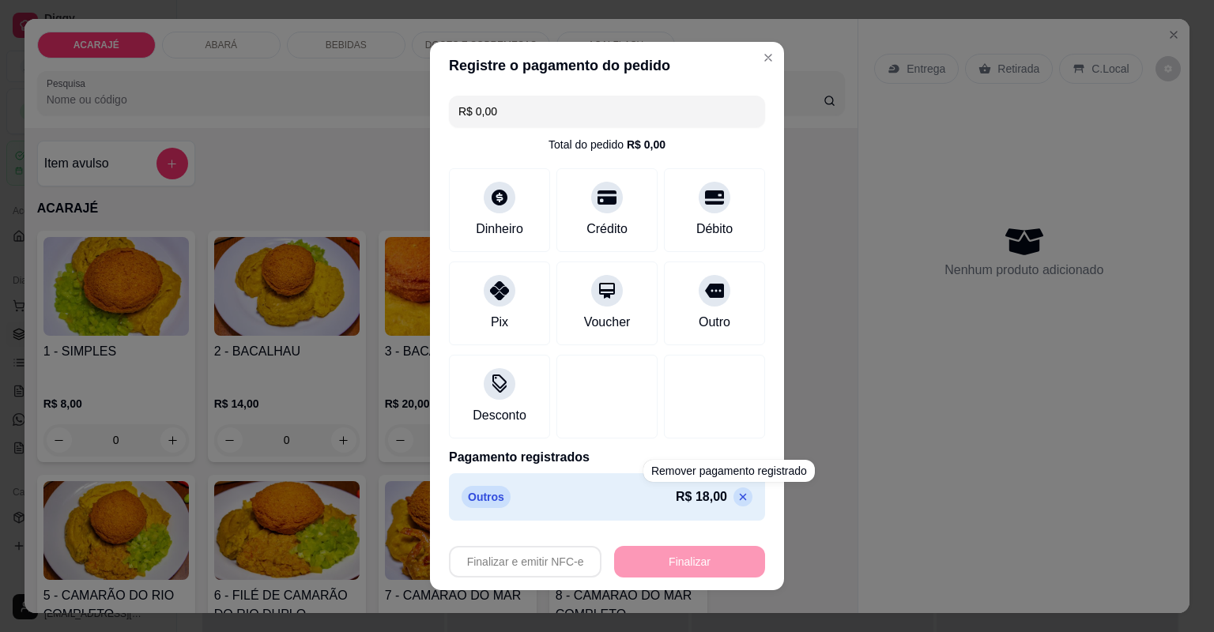
type input "-R$ 18,00"
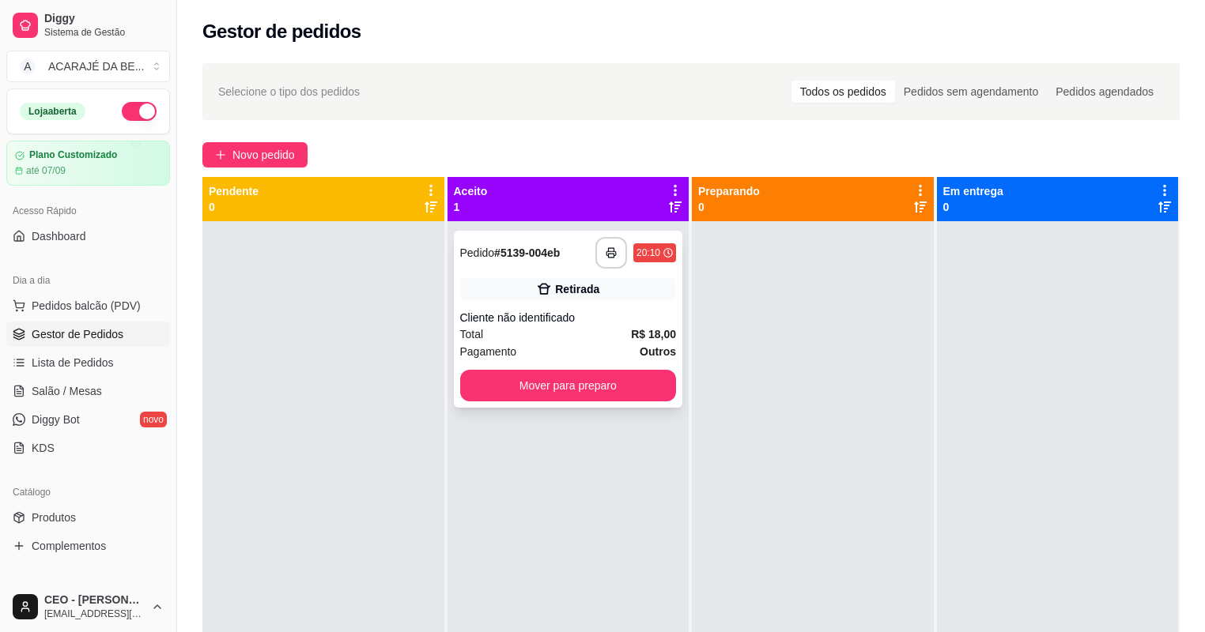
click at [576, 349] on div "Pagamento Outros" at bounding box center [568, 351] width 217 height 17
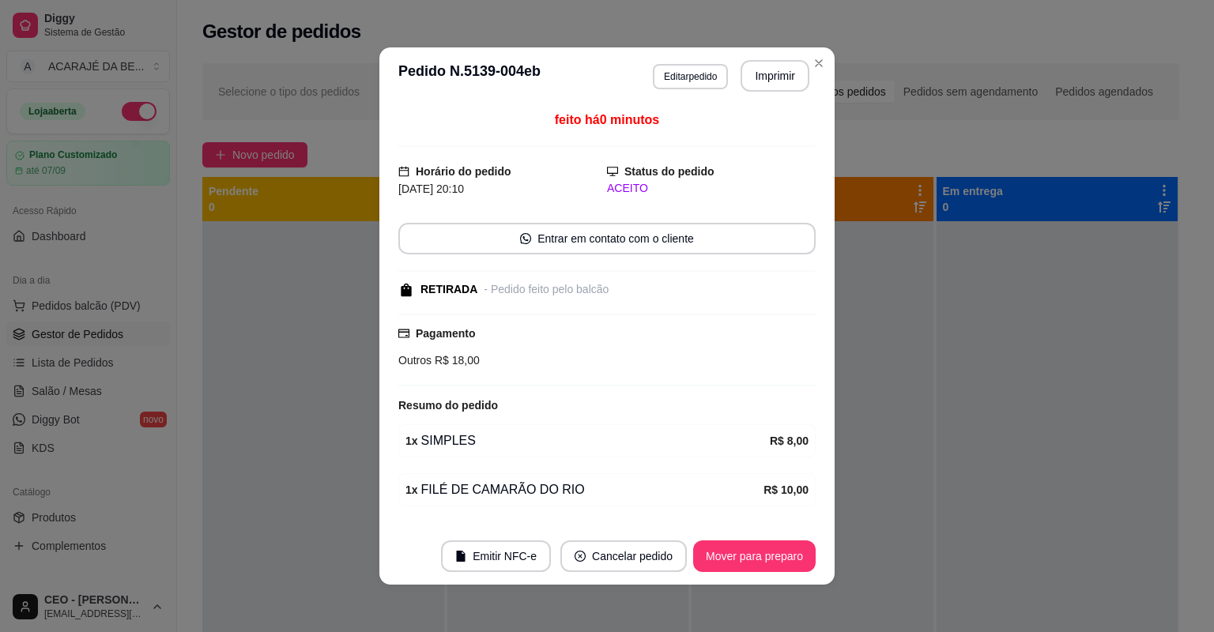
click at [759, 90] on header "**********" at bounding box center [606, 75] width 455 height 57
click at [764, 85] on button "Imprimir" at bounding box center [775, 76] width 69 height 32
click at [770, 547] on button "Mover para preparo" at bounding box center [754, 557] width 123 height 32
click at [770, 551] on div "Mover para preparo" at bounding box center [743, 557] width 145 height 32
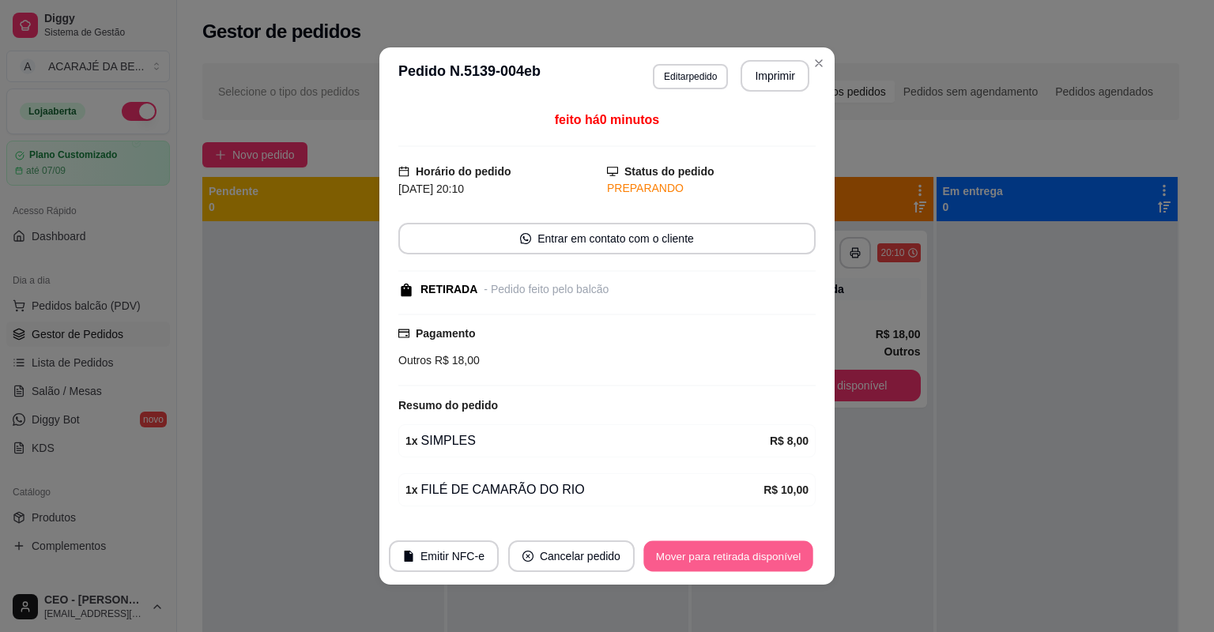
click at [769, 551] on button "Mover para retirada disponível" at bounding box center [728, 557] width 169 height 31
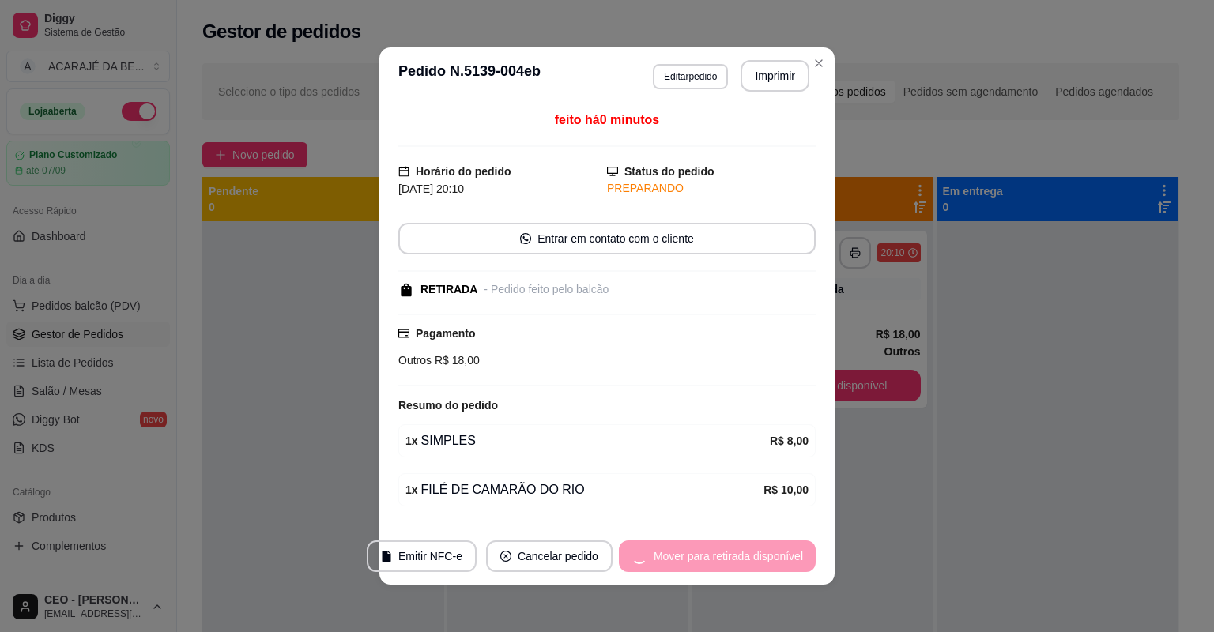
click at [769, 551] on div "Mover para retirada disponível" at bounding box center [717, 557] width 197 height 32
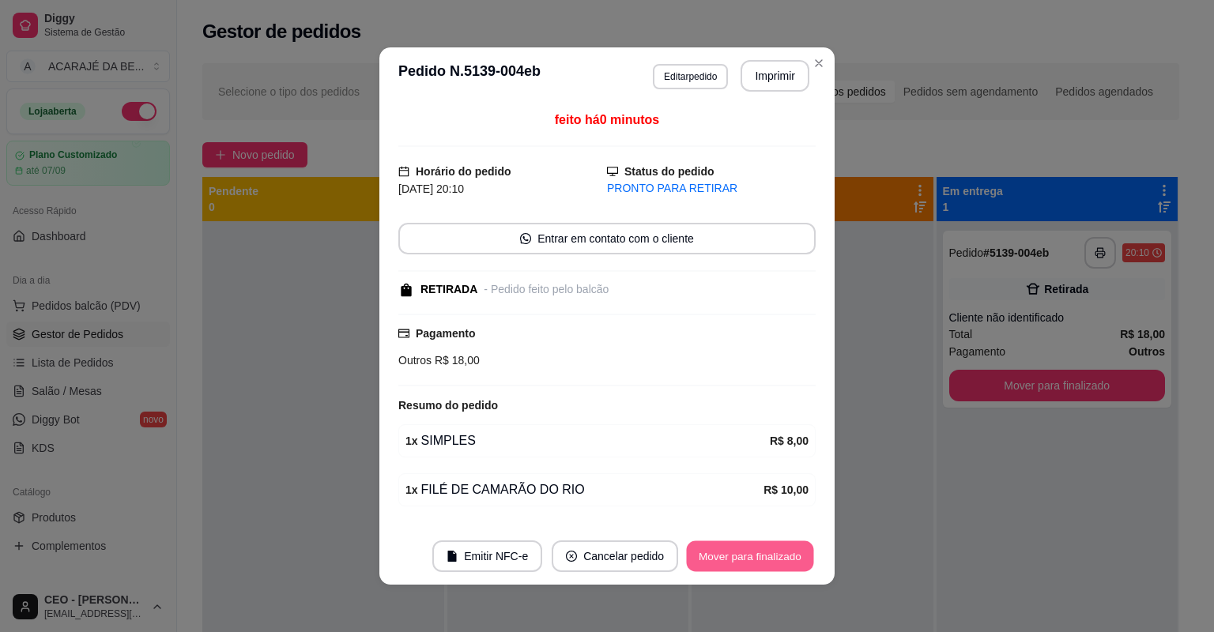
click at [769, 551] on button "Mover para finalizado" at bounding box center [750, 557] width 127 height 31
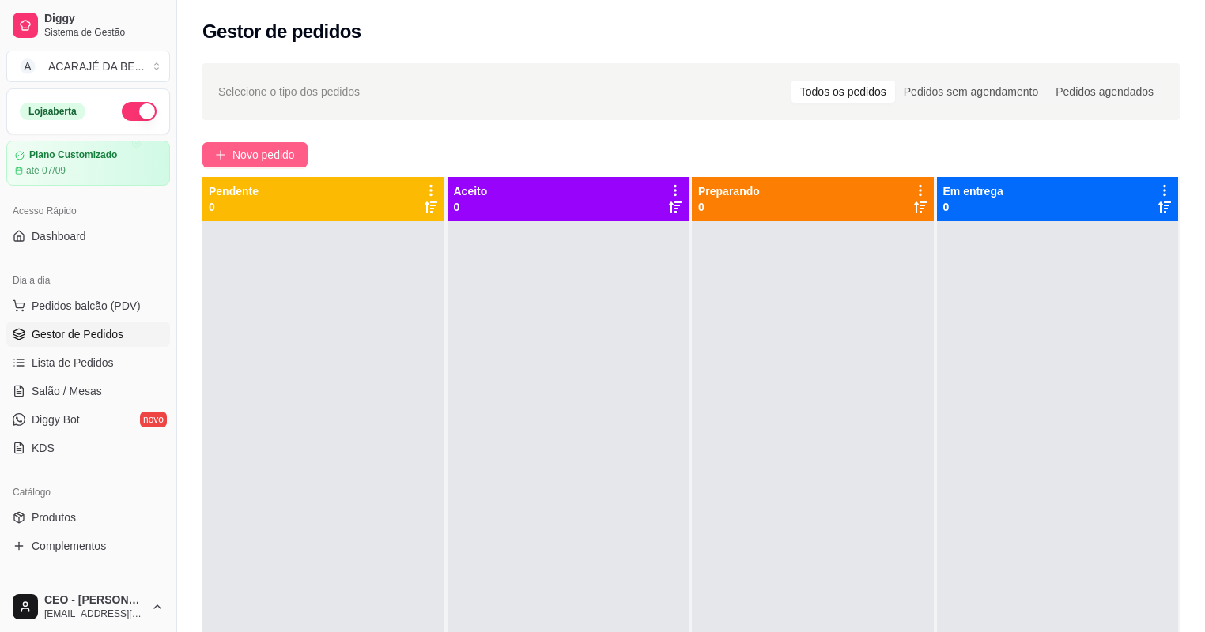
click at [249, 167] on button "Novo pedido" at bounding box center [254, 154] width 105 height 25
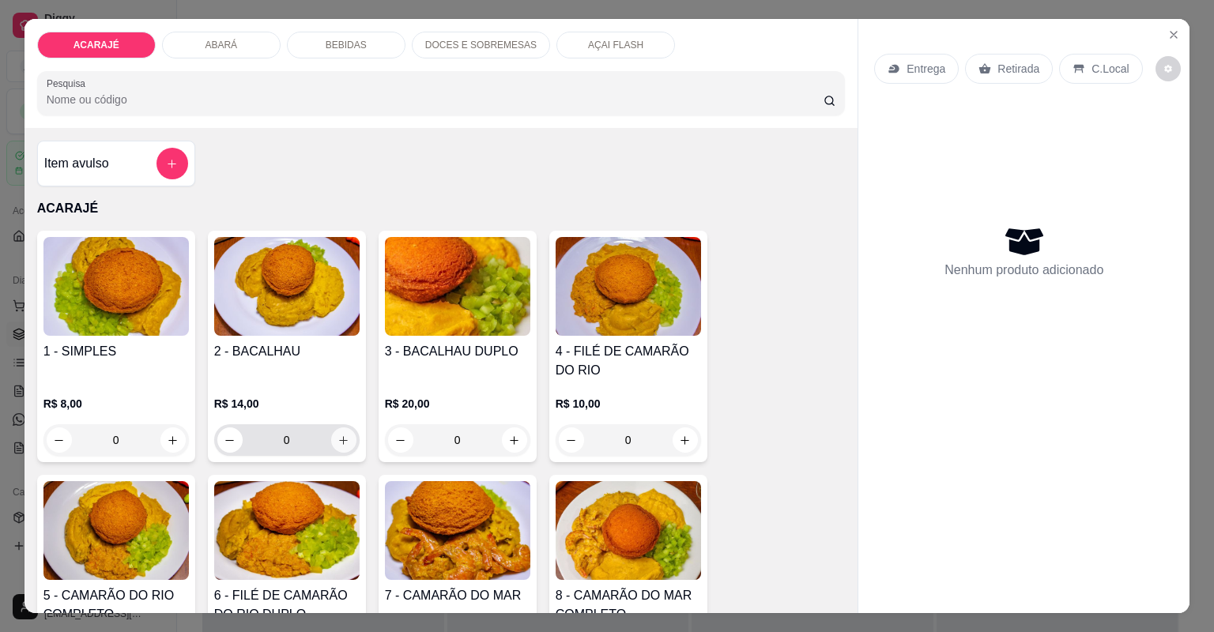
click at [345, 441] on button "increase-product-quantity" at bounding box center [343, 440] width 25 height 25
type input "1"
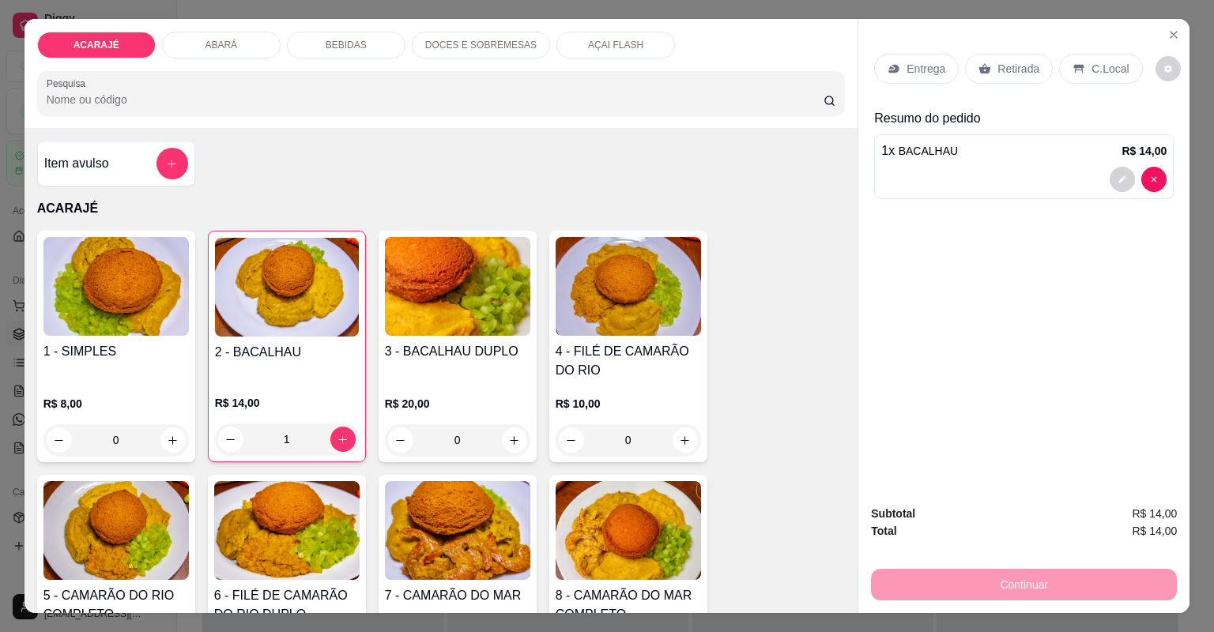
click at [939, 77] on div "Entrega" at bounding box center [916, 69] width 85 height 30
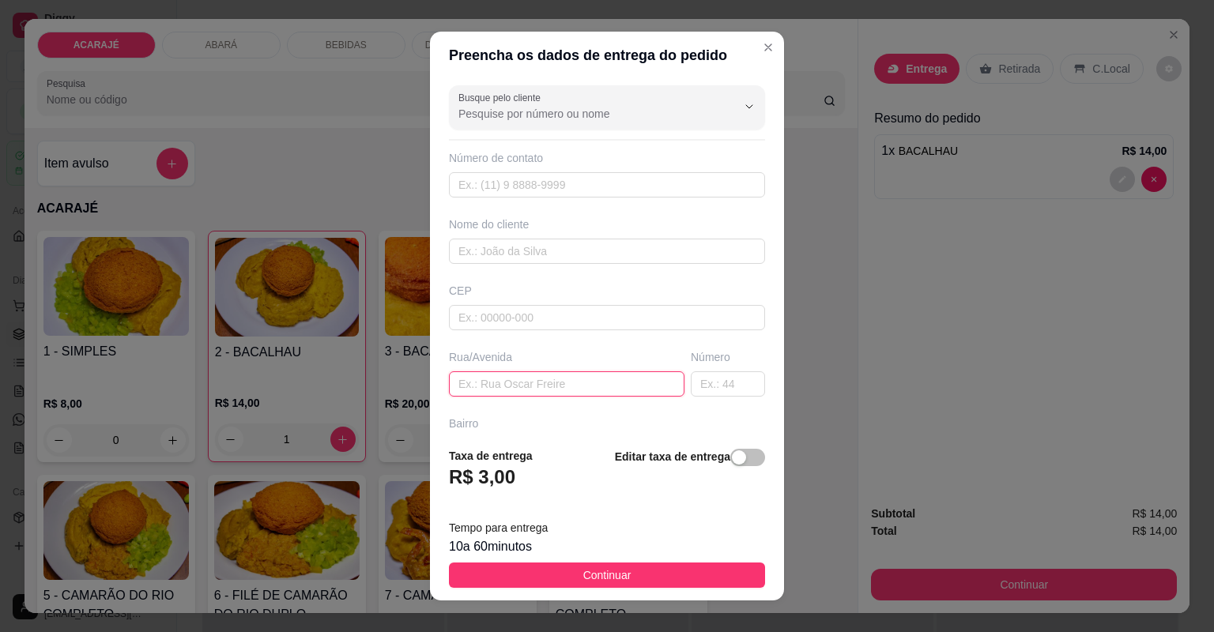
click at [626, 387] on input "text" at bounding box center [567, 384] width 236 height 25
paste input "[GEOGRAPHIC_DATA][PERSON_NAME] n50 bairro popular quase em frente a loja de Ali…"
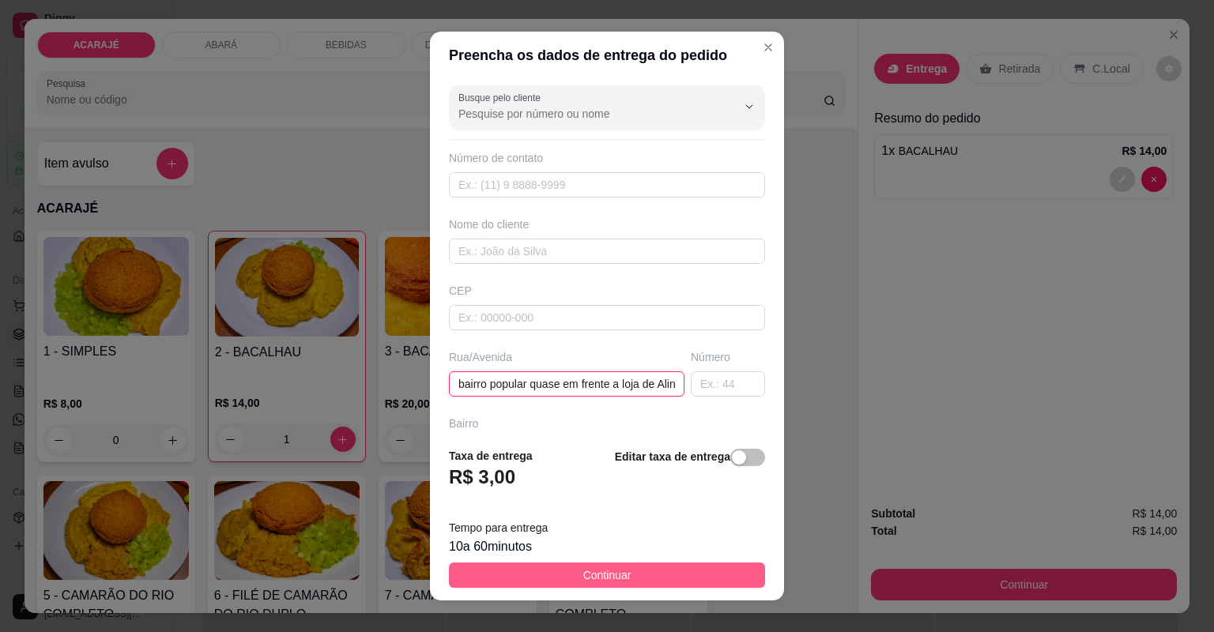
type input "[GEOGRAPHIC_DATA][PERSON_NAME] n50 bairro popular quase em frente a loja de Ali…"
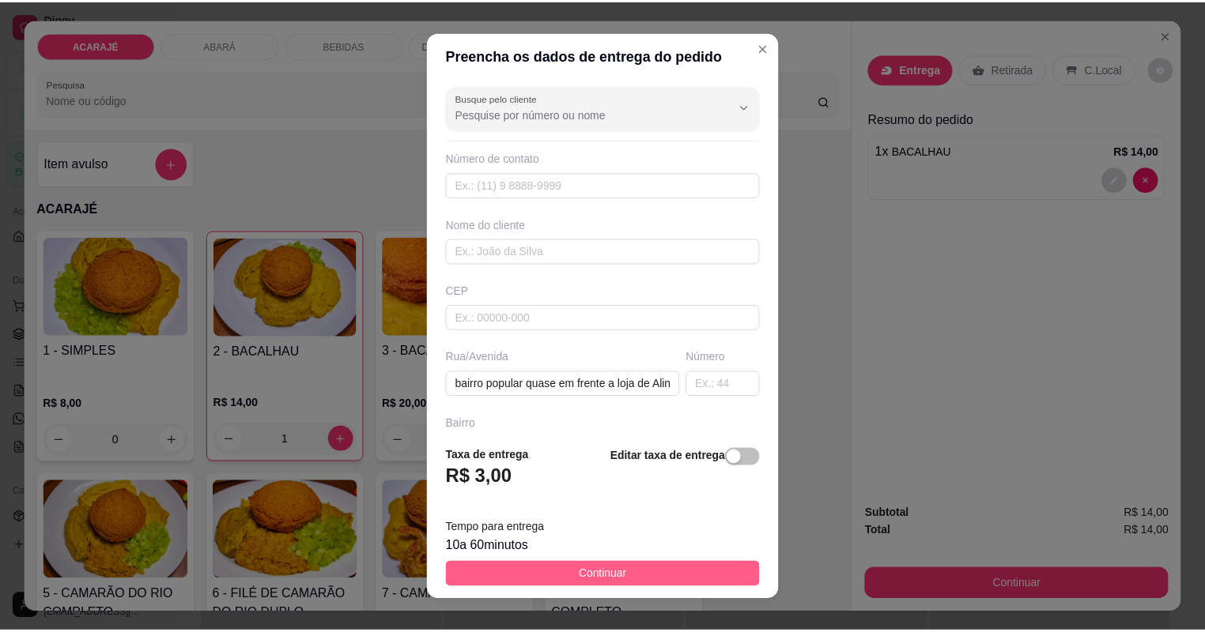
scroll to position [0, 0]
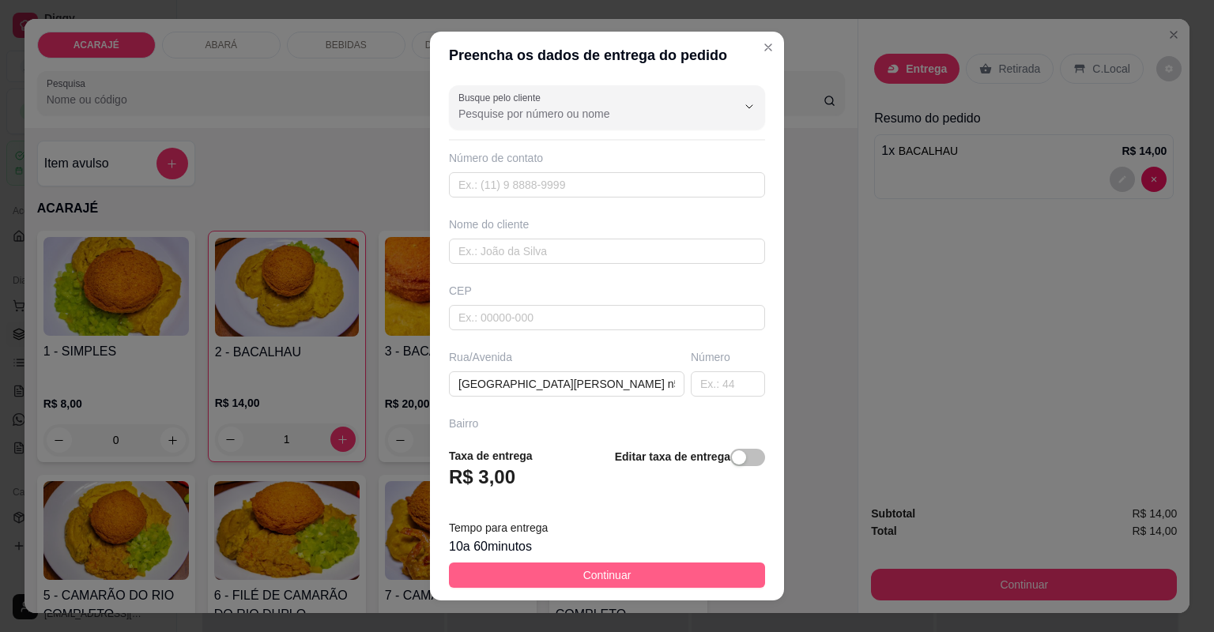
click at [619, 583] on span "Continuar" at bounding box center [607, 575] width 48 height 17
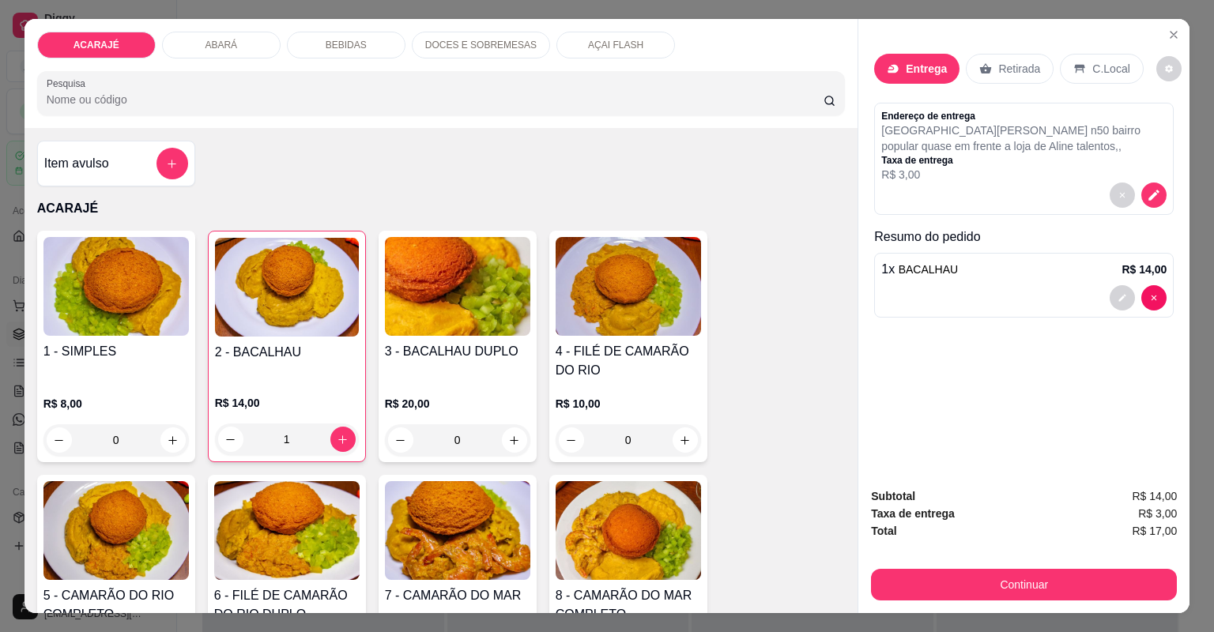
click at [889, 574] on button "Continuar" at bounding box center [1024, 585] width 306 height 32
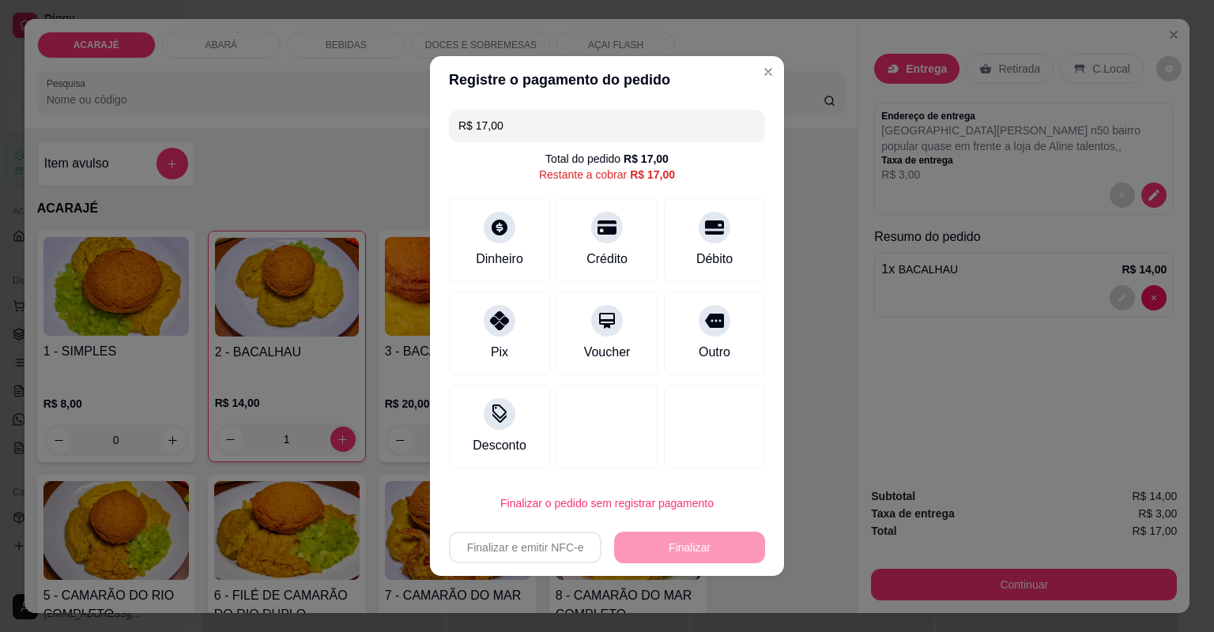
click at [491, 350] on div "Pix" at bounding box center [499, 352] width 17 height 19
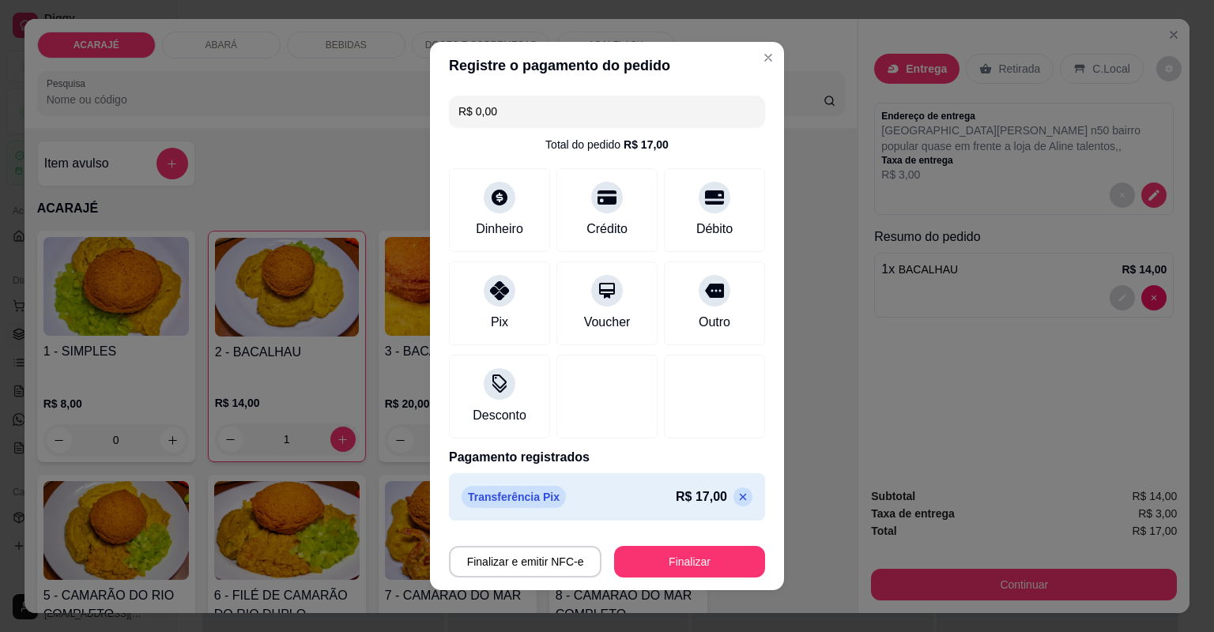
click at [737, 493] on icon at bounding box center [743, 497] width 13 height 13
type input "R$ 17,00"
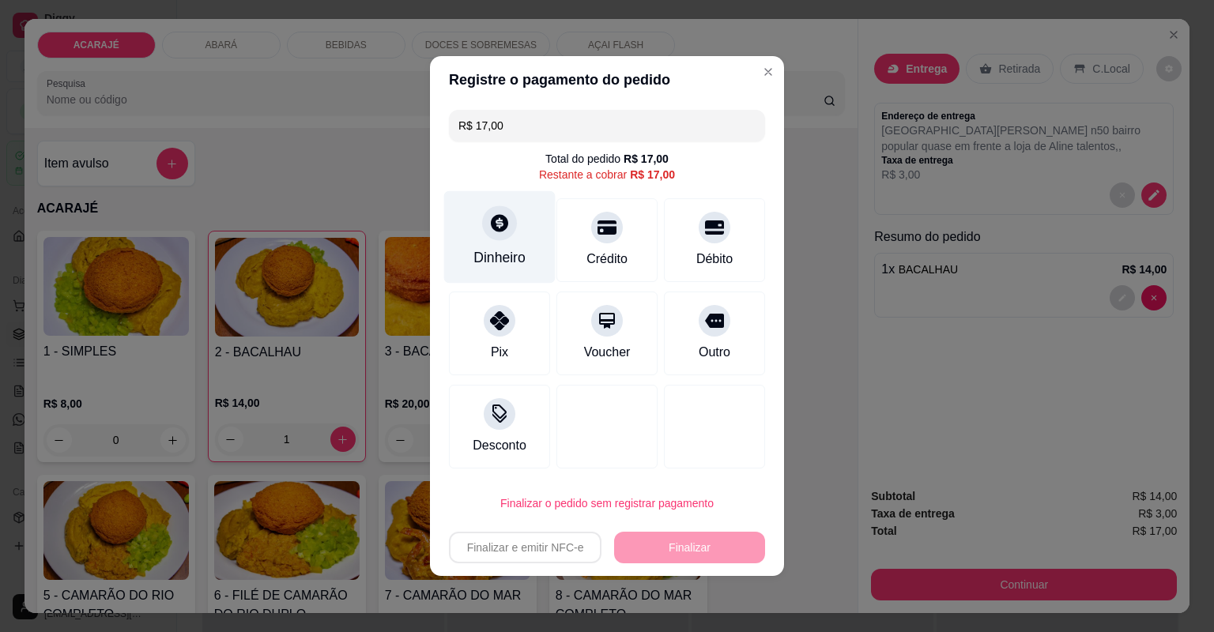
click at [522, 248] on div "Dinheiro" at bounding box center [499, 237] width 111 height 92
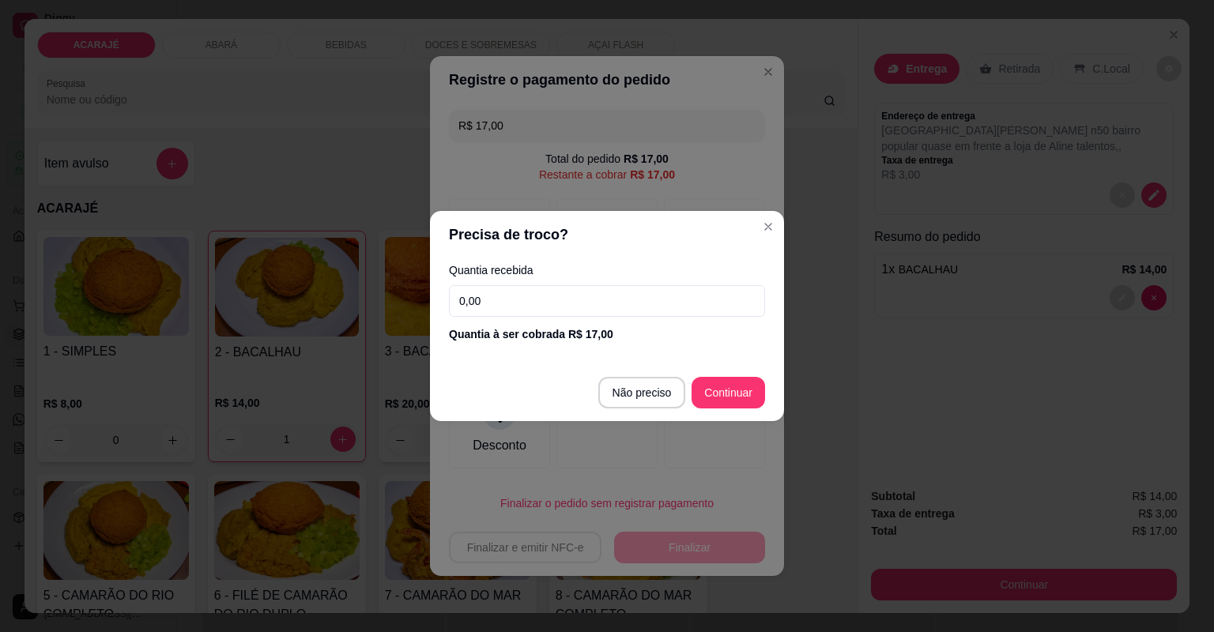
click at [670, 307] on input "0,00" at bounding box center [607, 301] width 316 height 32
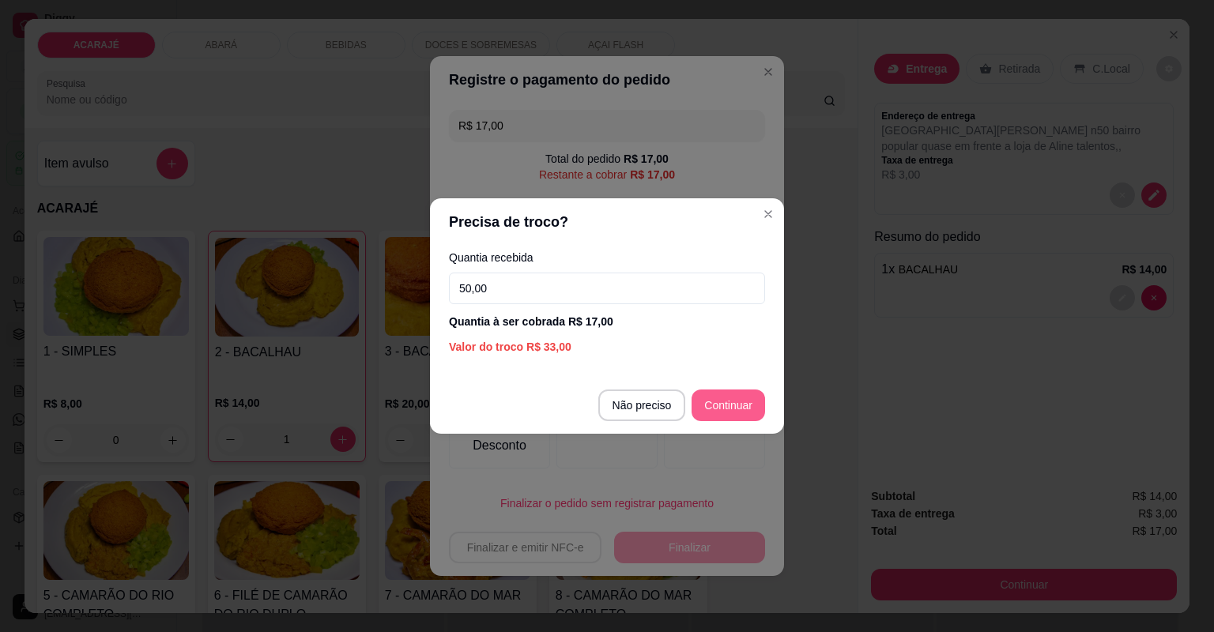
type input "50,00"
type input "R$ 0,00"
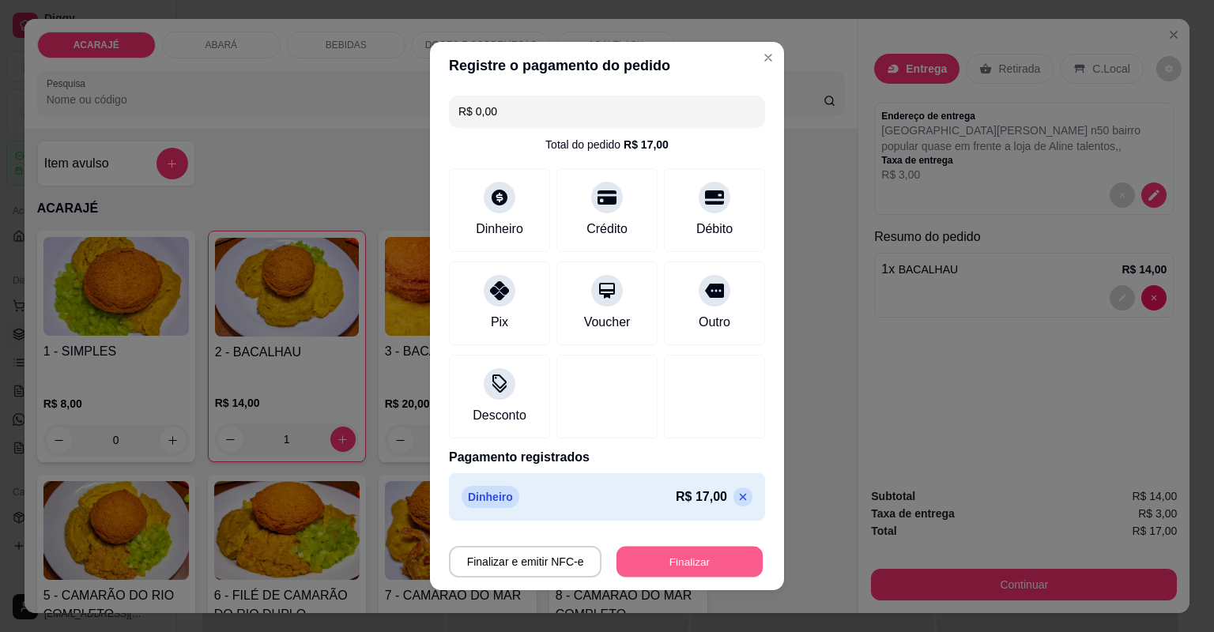
click at [695, 572] on button "Finalizar" at bounding box center [690, 562] width 146 height 31
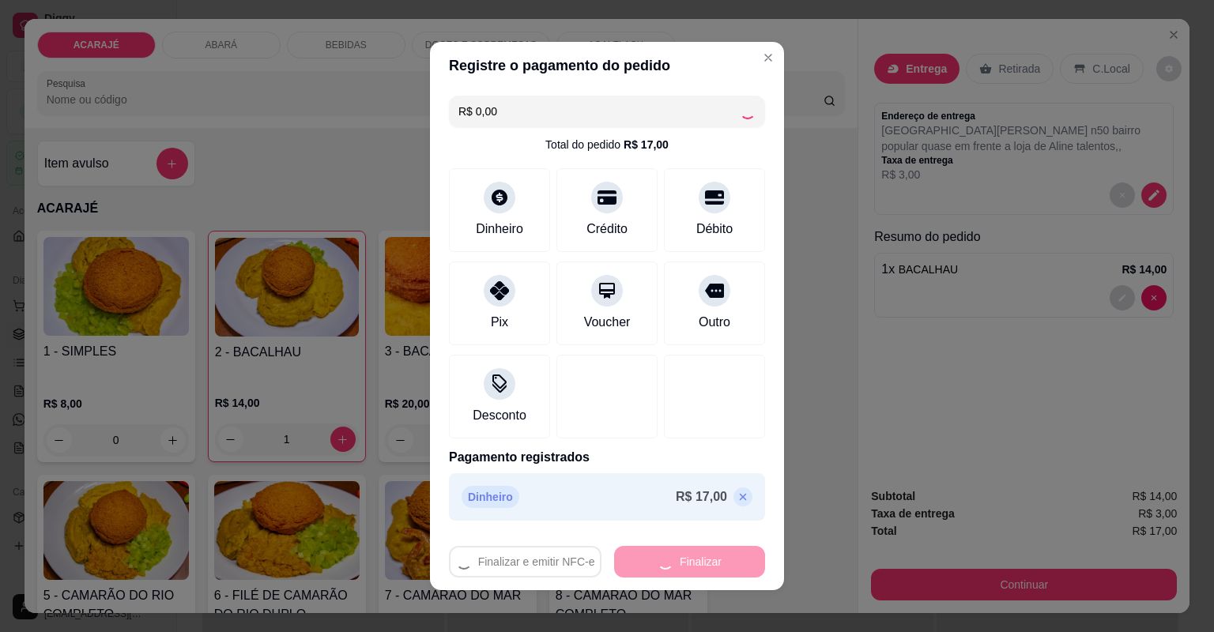
click at [694, 569] on div "Finalizar e emitir NFC-e Finalizar" at bounding box center [607, 562] width 316 height 32
click at [695, 569] on div "Finalizar e emitir NFC-e Finalizar" at bounding box center [607, 562] width 316 height 32
drag, startPoint x: 695, startPoint y: 569, endPoint x: 700, endPoint y: 563, distance: 8.4
click at [699, 565] on div "Finalizar e emitir NFC-e Finalizar" at bounding box center [607, 562] width 316 height 32
click at [699, 564] on div "Finalizar e emitir NFC-e Finalizar" at bounding box center [607, 562] width 316 height 32
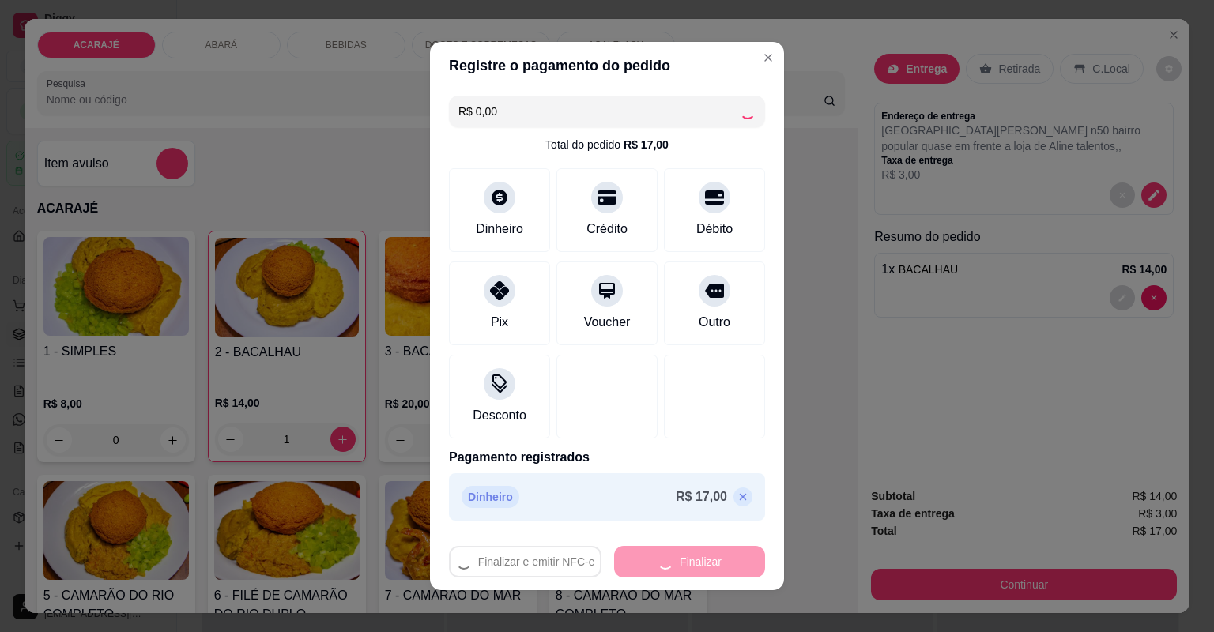
type input "0"
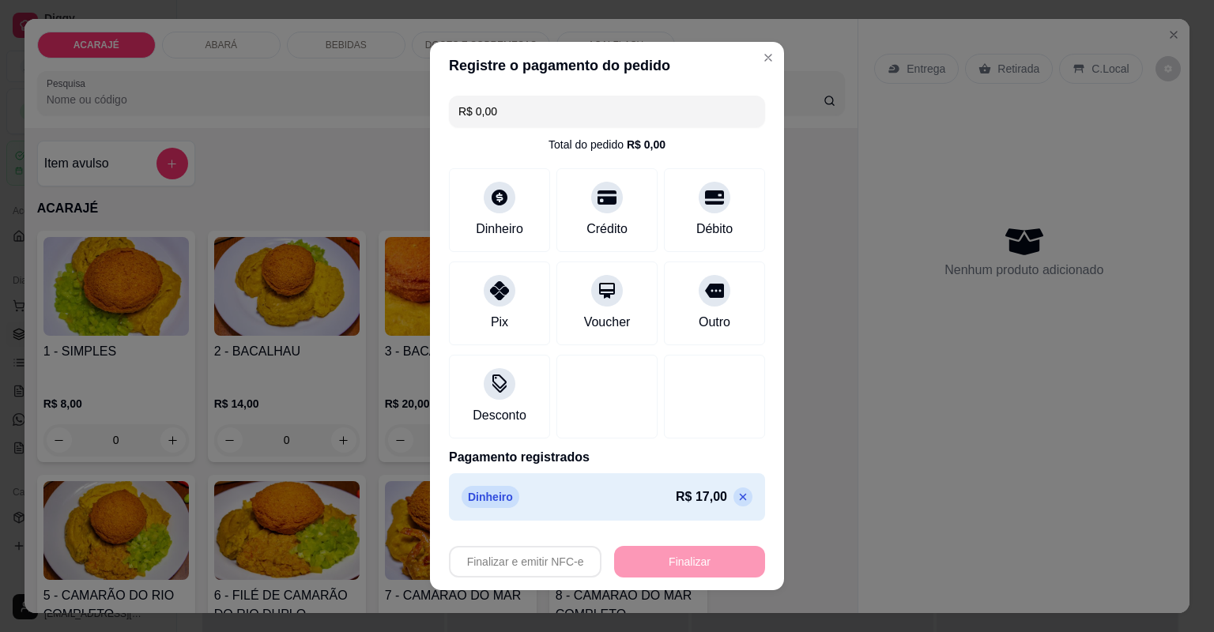
type input "-R$ 17,00"
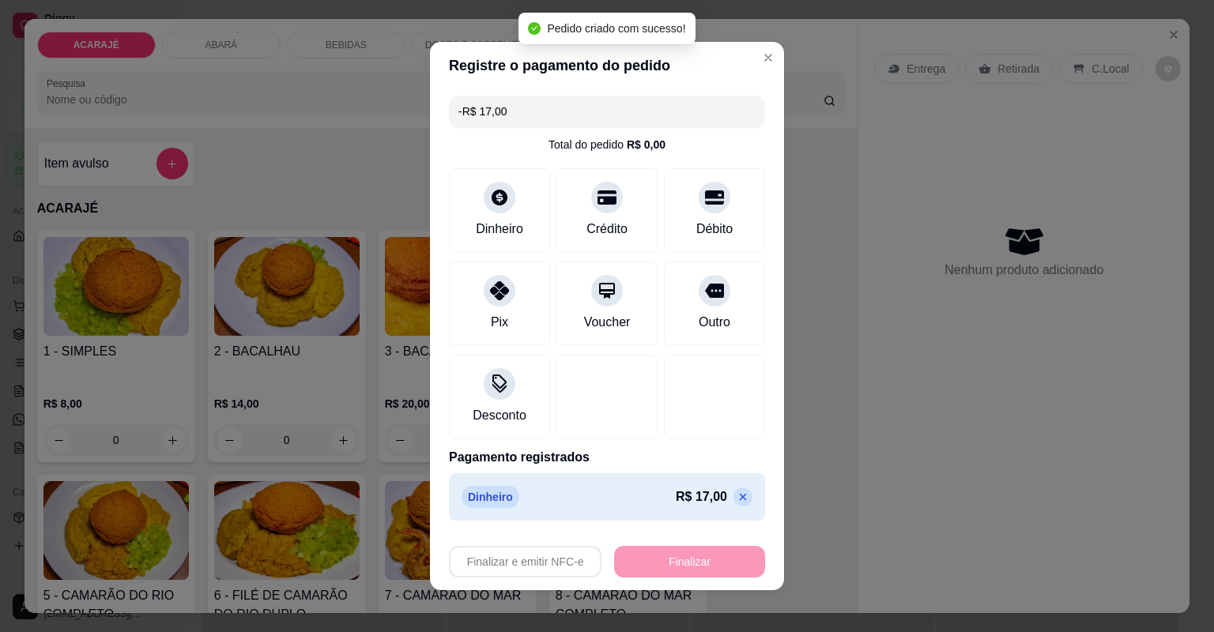
click at [708, 560] on div "Finalizar e emitir NFC-e Finalizar" at bounding box center [607, 562] width 316 height 32
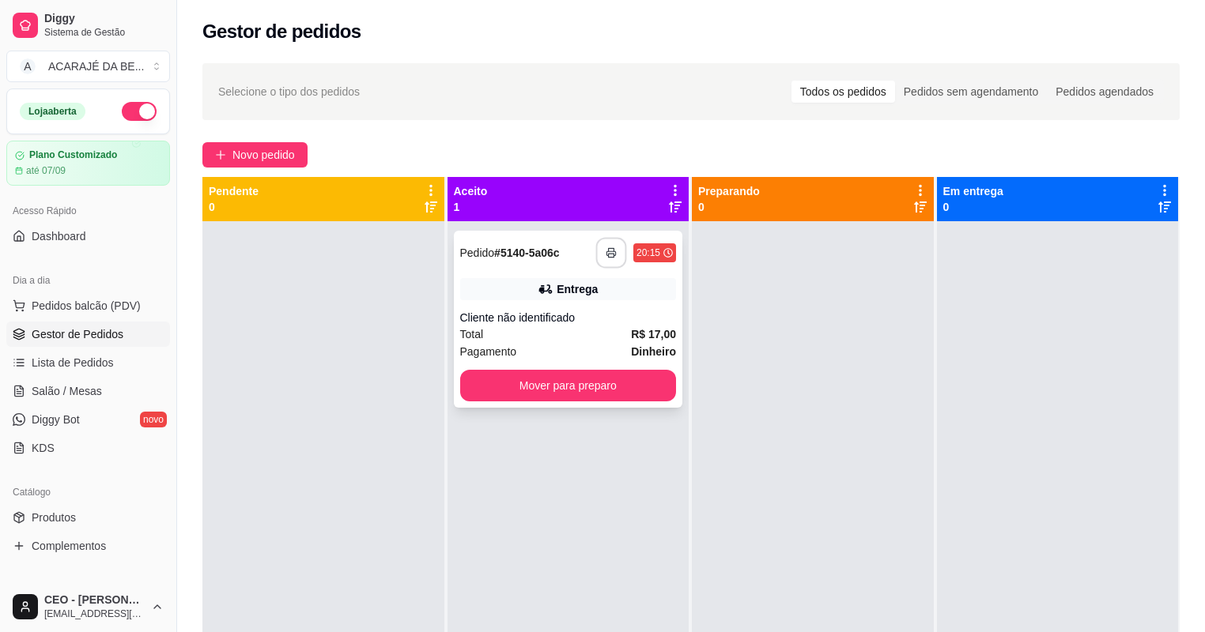
click at [607, 253] on icon "button" at bounding box center [611, 252] width 11 height 11
click at [596, 386] on button "Mover para preparo" at bounding box center [568, 386] width 217 height 32
click at [598, 384] on div "Mover para preparo" at bounding box center [568, 386] width 217 height 32
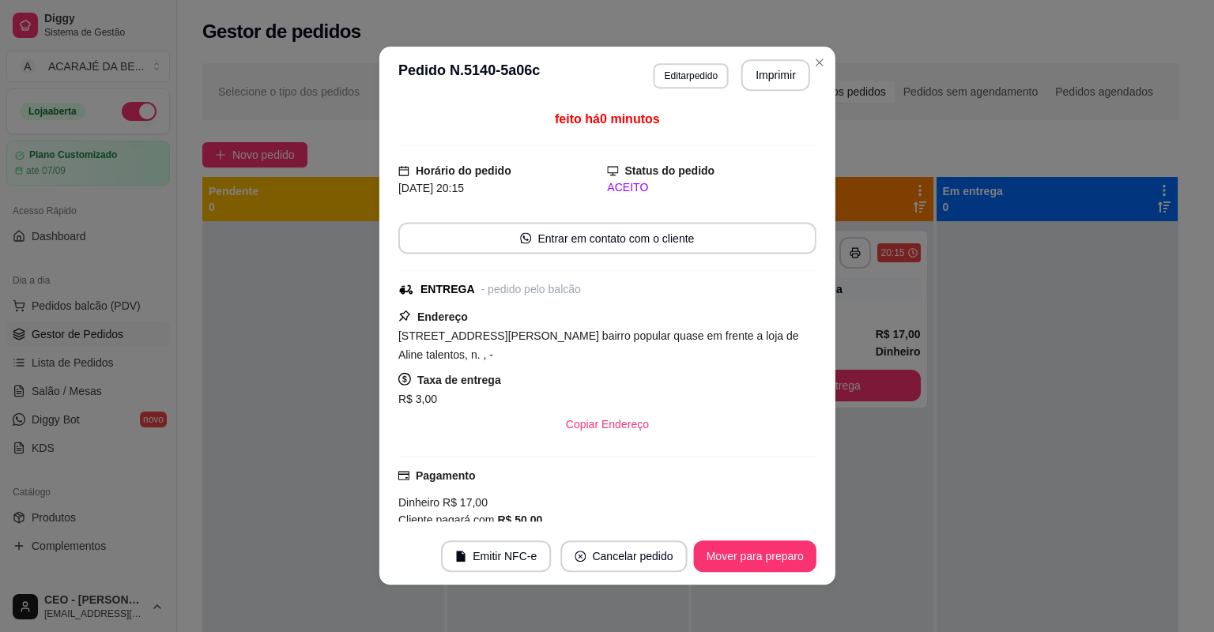
click at [632, 382] on div "Taxa de entrega R$ 3,00" at bounding box center [607, 390] width 418 height 38
click at [745, 555] on button "Mover para preparo" at bounding box center [754, 557] width 119 height 31
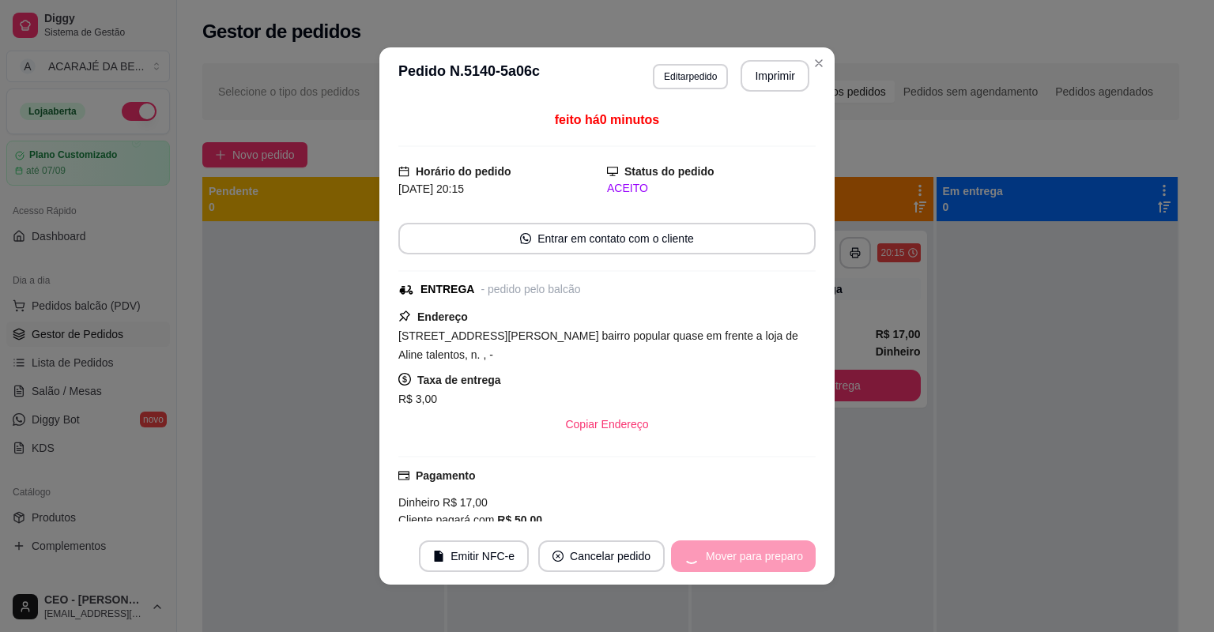
click at [747, 550] on div "Mover para preparo" at bounding box center [743, 557] width 145 height 32
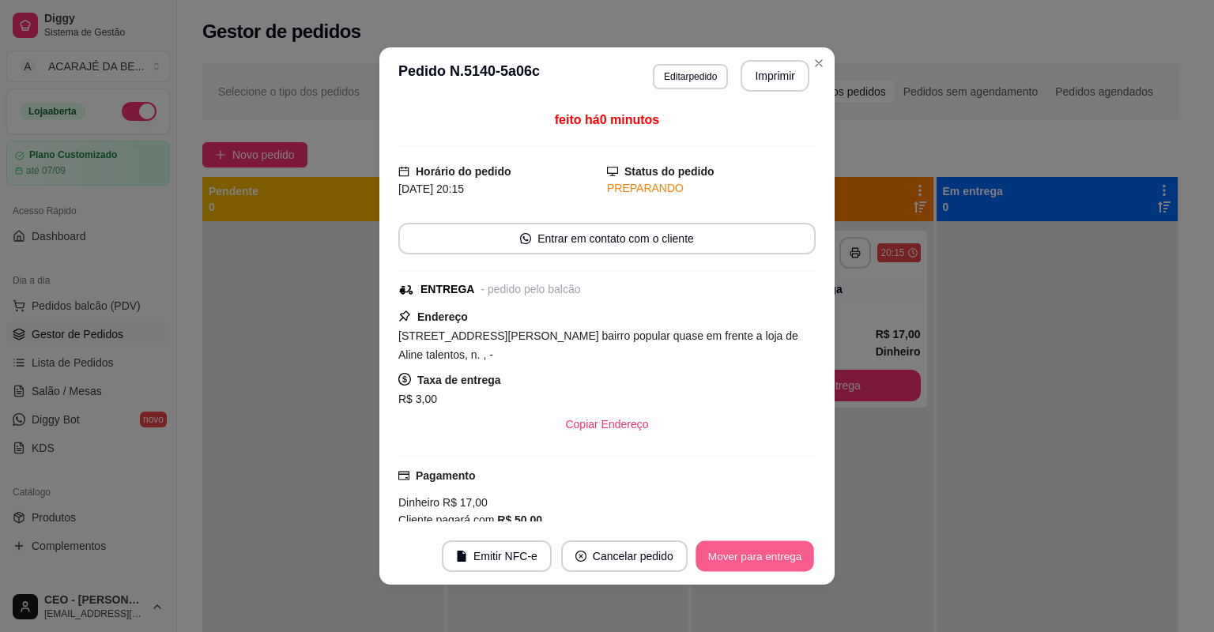
click at [752, 553] on button "Mover para entrega" at bounding box center [755, 557] width 119 height 31
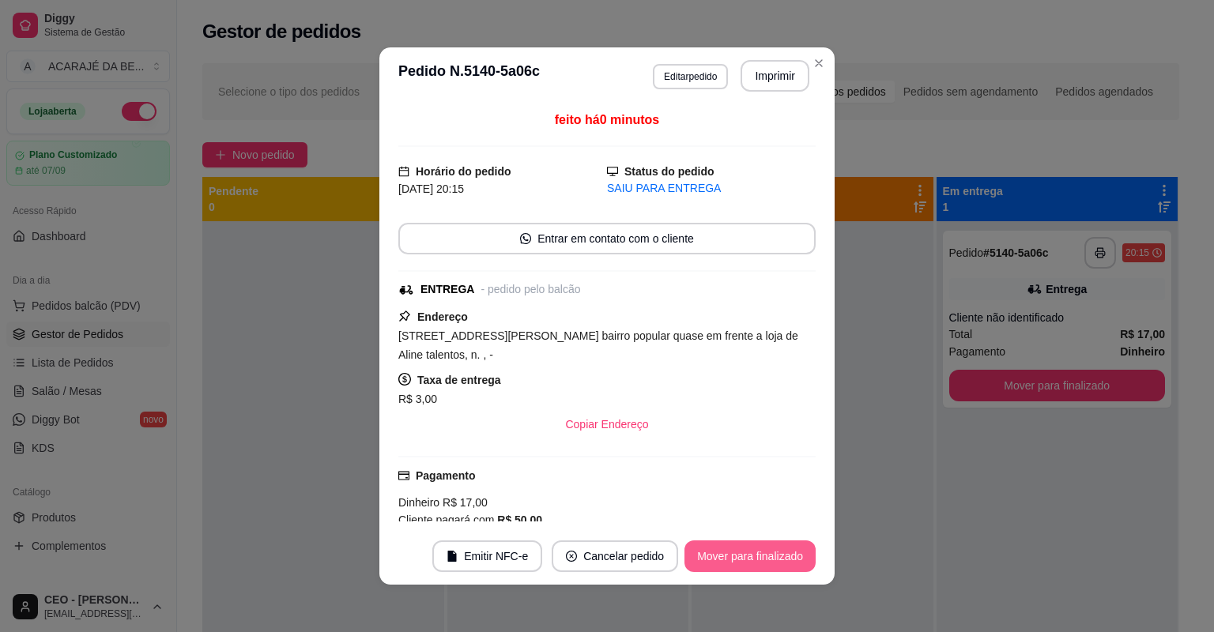
click at [754, 553] on button "Mover para finalizado" at bounding box center [750, 557] width 131 height 32
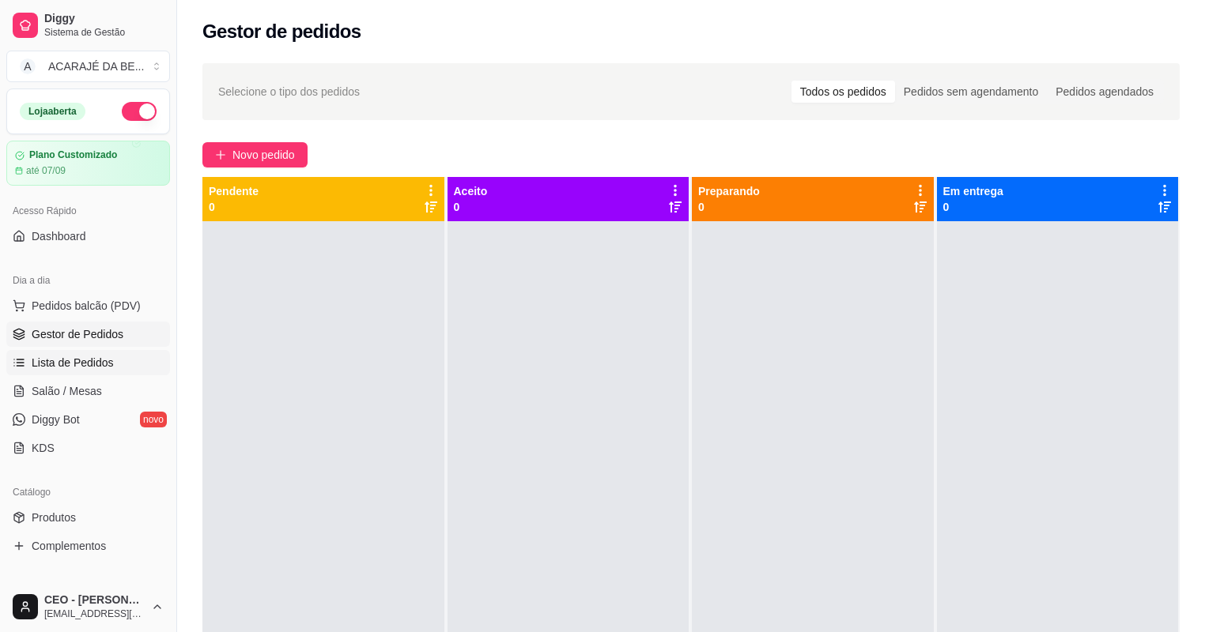
click at [138, 370] on link "Lista de Pedidos" at bounding box center [88, 362] width 164 height 25
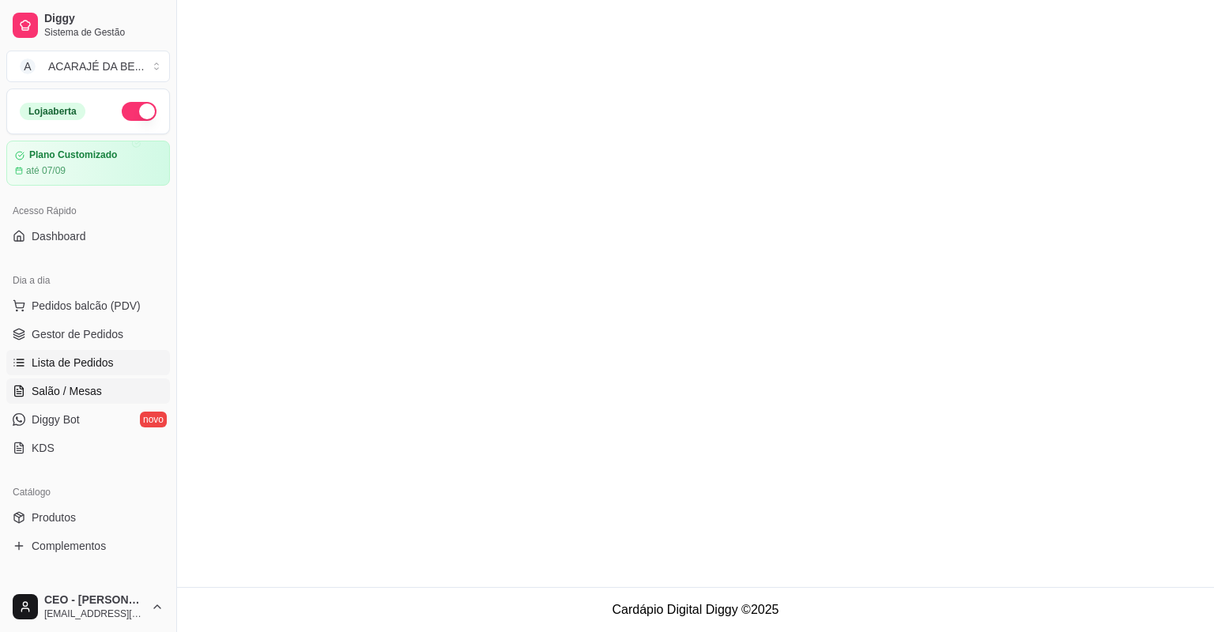
click at [139, 386] on link "Salão / Mesas" at bounding box center [88, 391] width 164 height 25
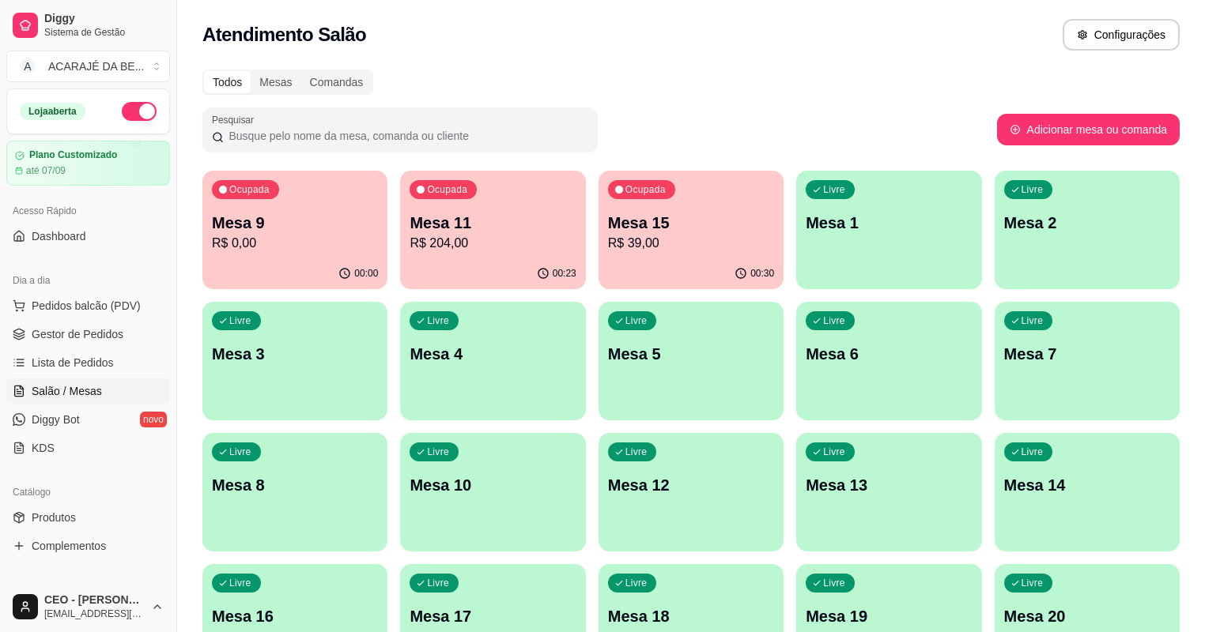
click at [608, 245] on p "R$ 39,00" at bounding box center [691, 243] width 166 height 19
click at [98, 327] on span "Gestor de Pedidos" at bounding box center [78, 334] width 92 height 16
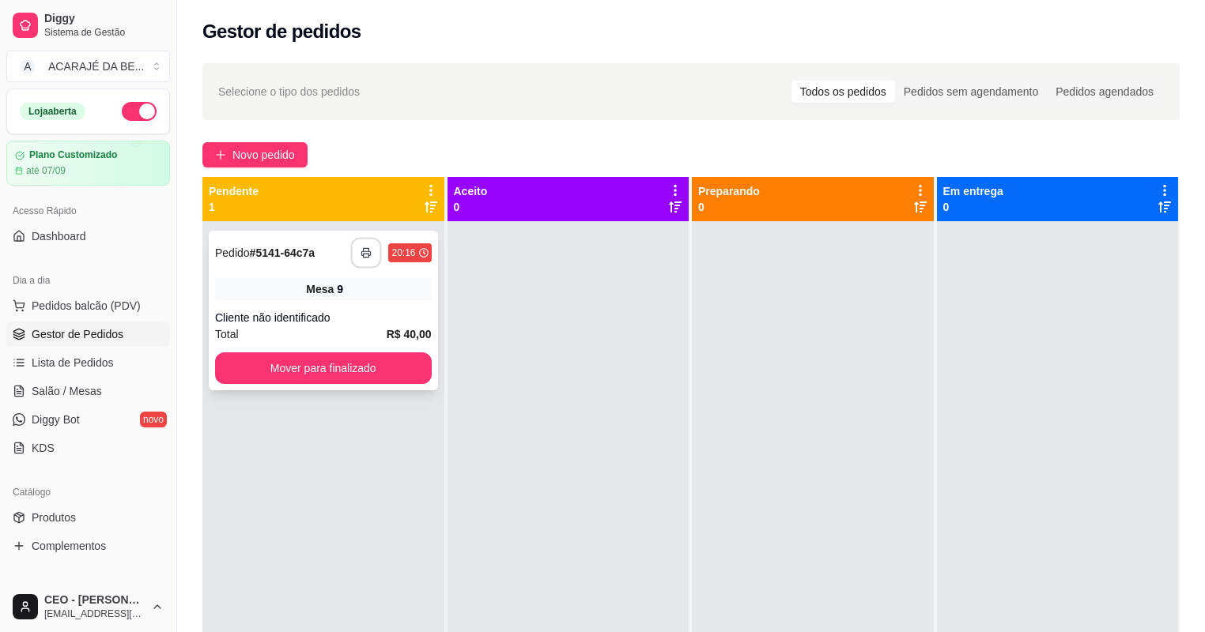
click at [351, 262] on button "button" at bounding box center [366, 253] width 31 height 31
click at [406, 376] on button "Mover para finalizado" at bounding box center [323, 369] width 217 height 32
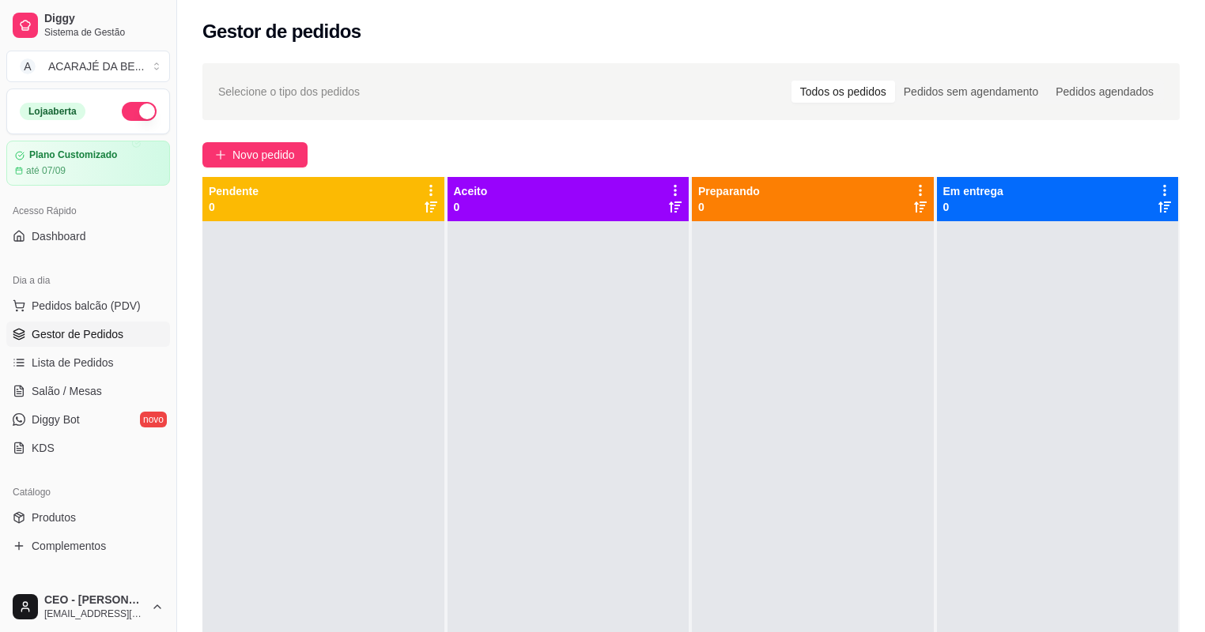
click at [548, 304] on div at bounding box center [568, 537] width 242 height 632
click at [92, 373] on link "Lista de Pedidos" at bounding box center [88, 362] width 164 height 25
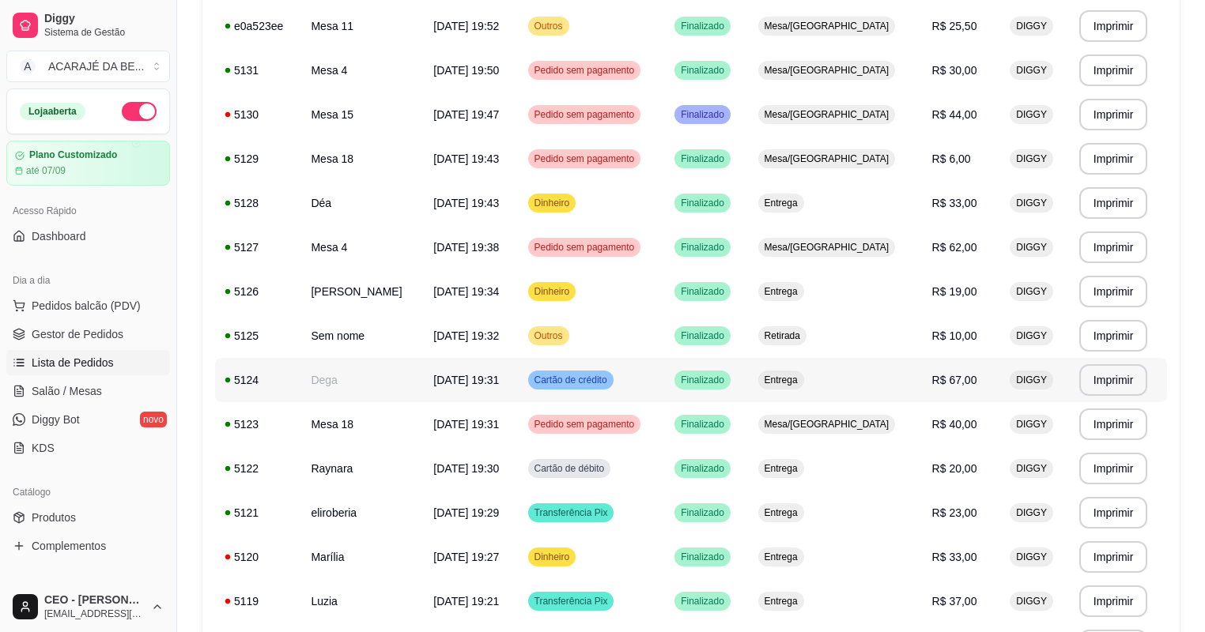
scroll to position [822, 0]
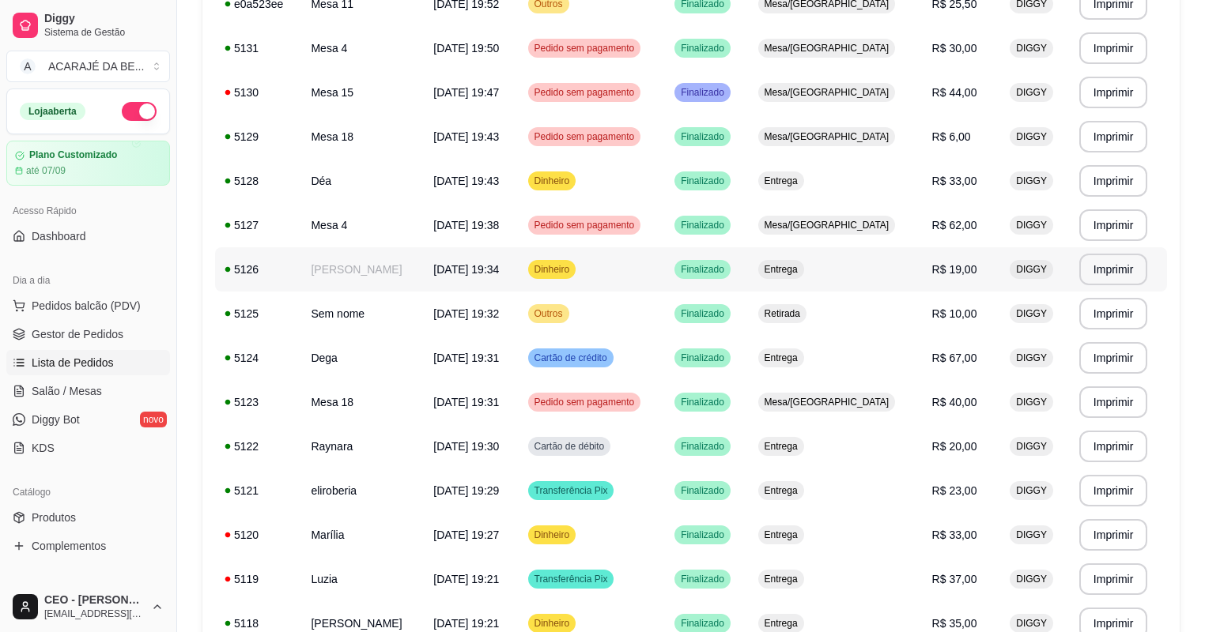
click at [445, 263] on span "[DATE] 19:34" at bounding box center [466, 269] width 66 height 13
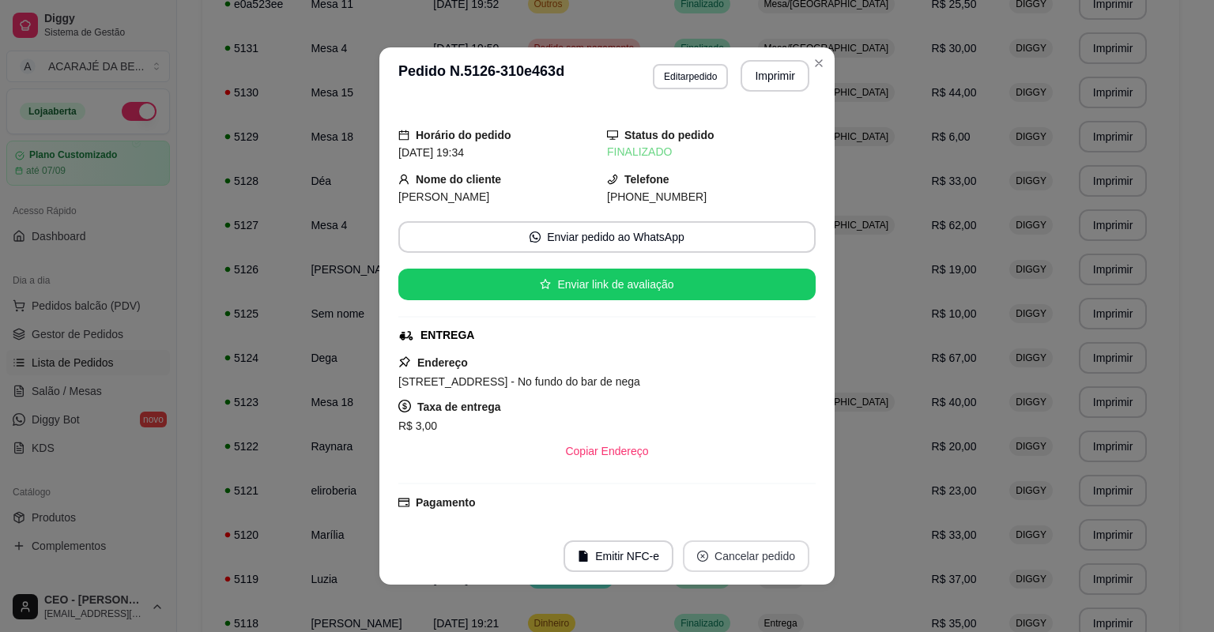
click at [715, 549] on button "Cancelar pedido" at bounding box center [746, 557] width 126 height 32
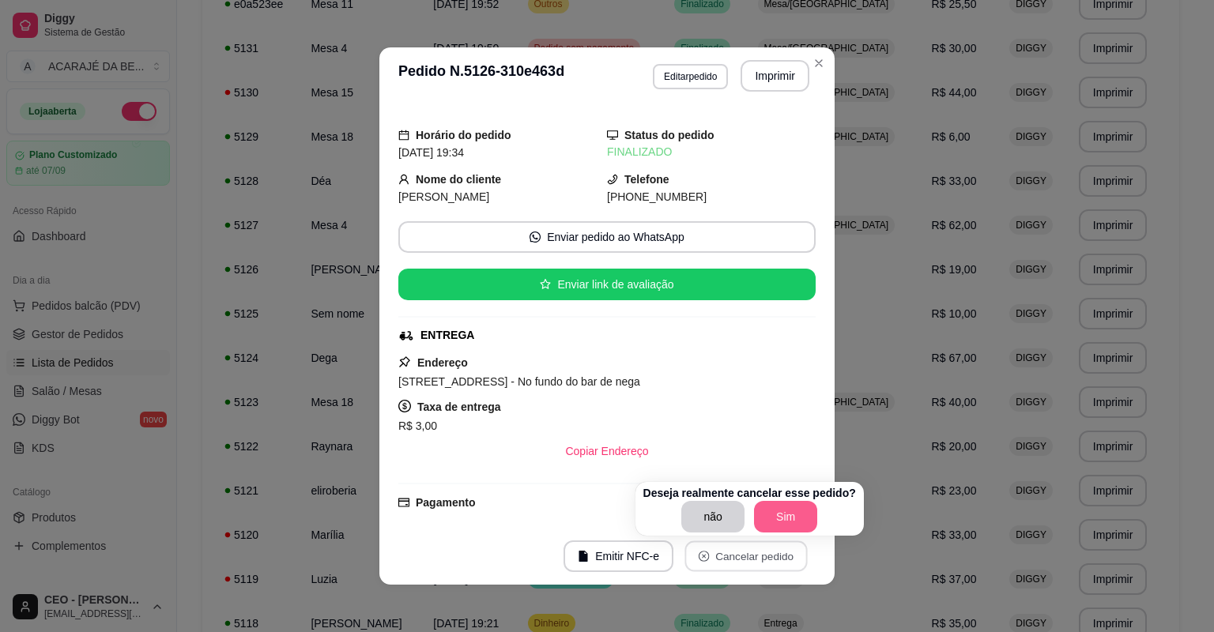
click at [772, 525] on button "Sim" at bounding box center [785, 517] width 63 height 32
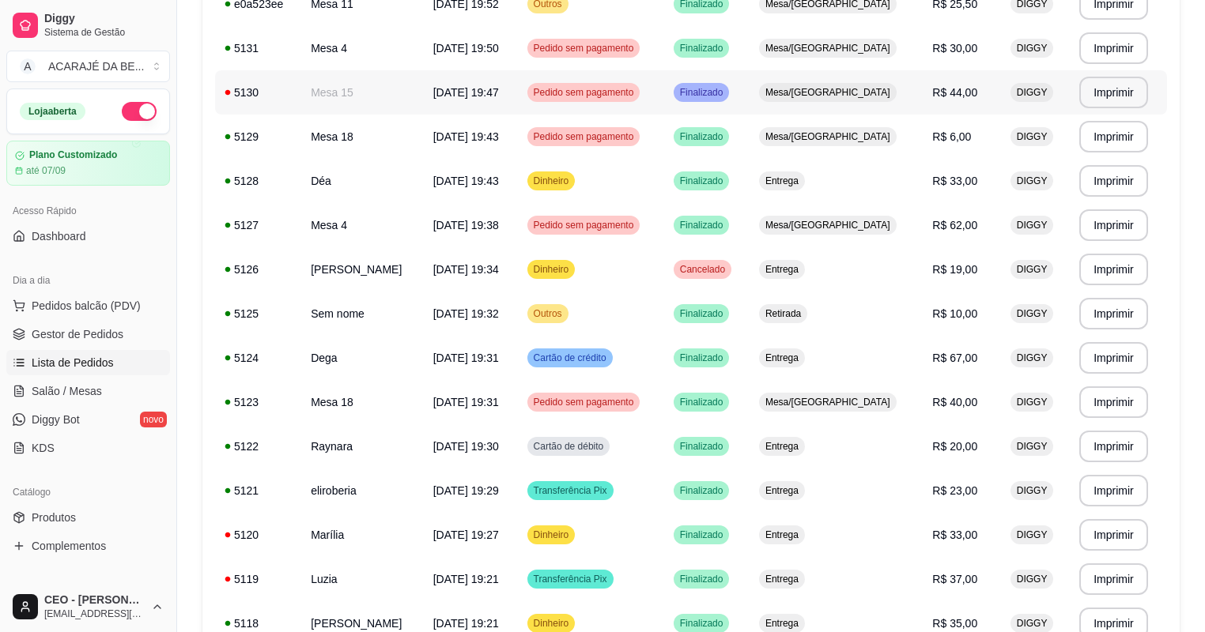
click at [727, 90] on span "Finalizado" at bounding box center [702, 92] width 50 height 13
click at [150, 335] on link "Gestor de Pedidos" at bounding box center [88, 334] width 164 height 25
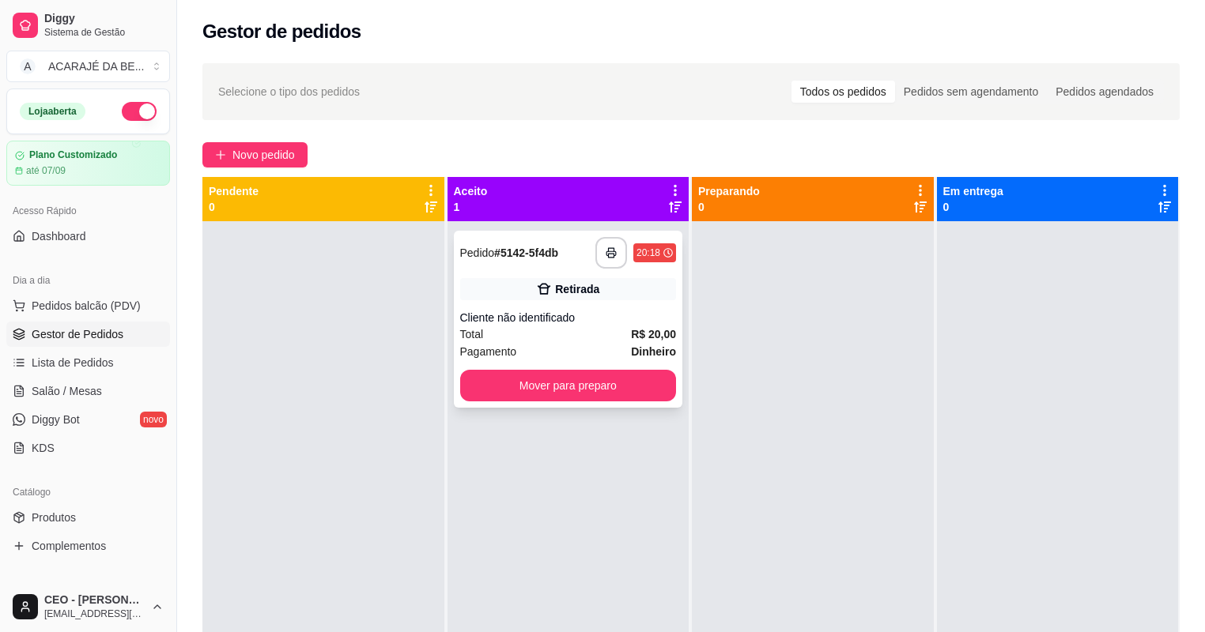
click at [594, 299] on div "**********" at bounding box center [568, 319] width 229 height 177
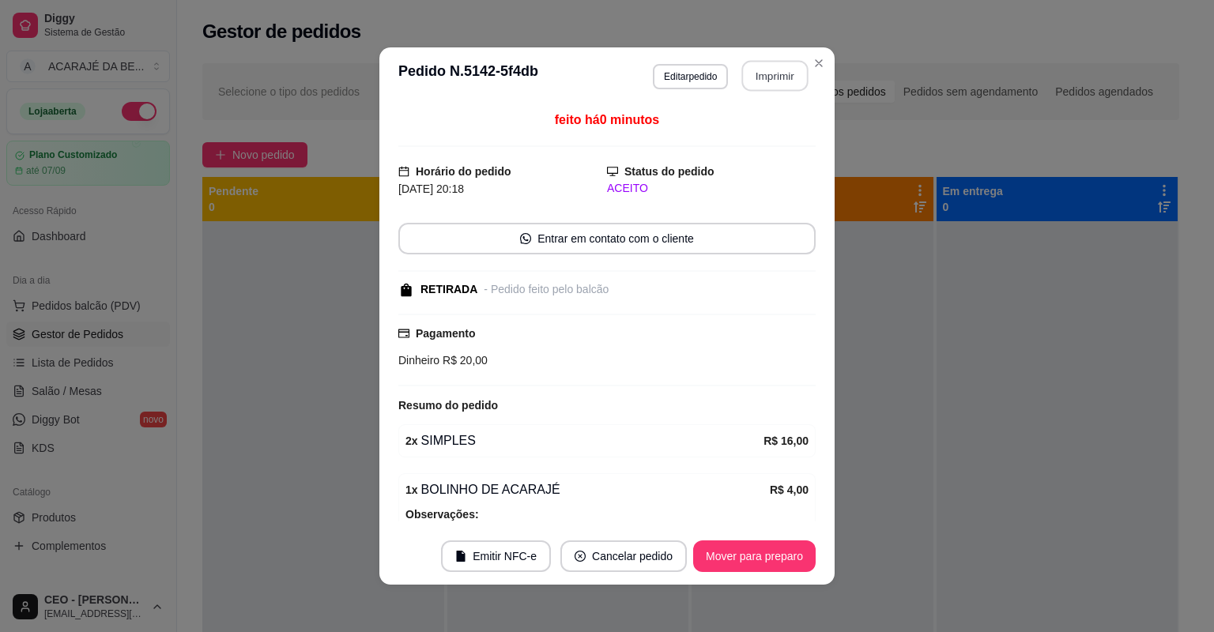
click at [749, 81] on button "Imprimir" at bounding box center [775, 76] width 66 height 31
click at [777, 557] on button "Mover para preparo" at bounding box center [754, 557] width 119 height 31
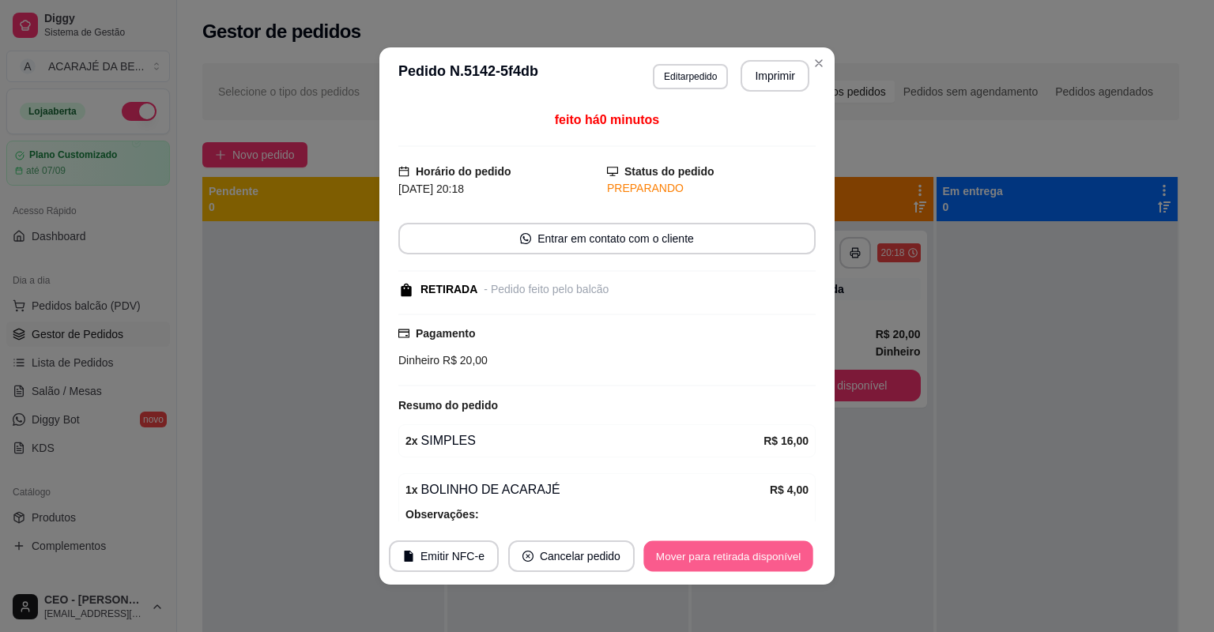
click at [779, 557] on button "Mover para retirada disponível" at bounding box center [728, 557] width 169 height 31
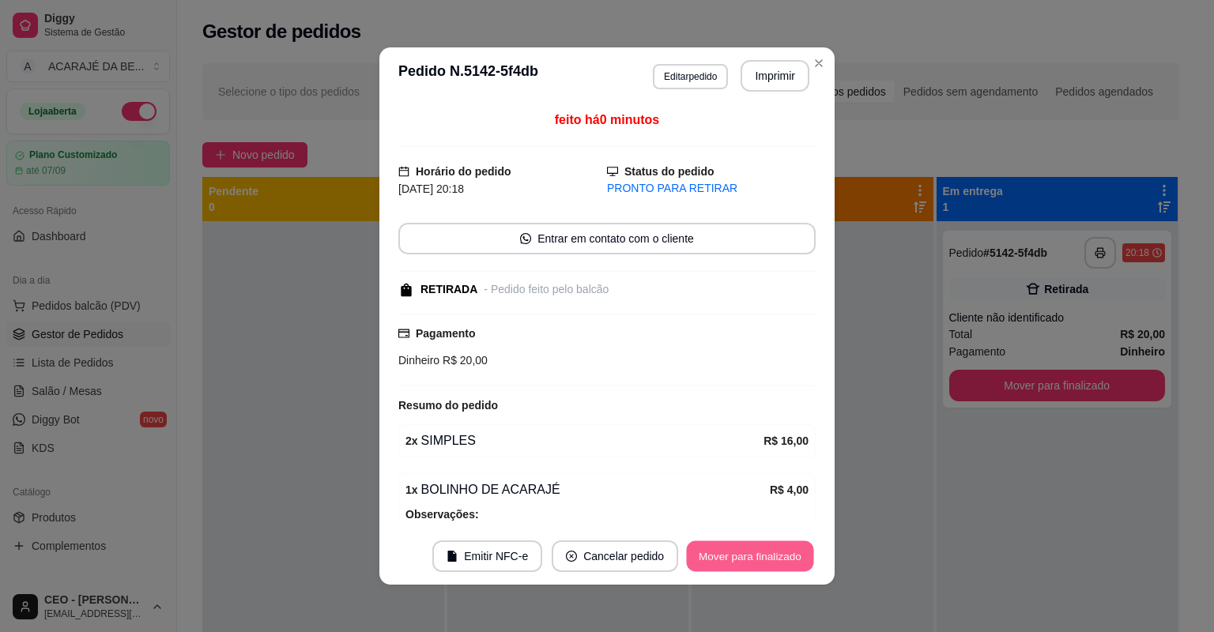
click at [786, 556] on button "Mover para finalizado" at bounding box center [750, 557] width 127 height 31
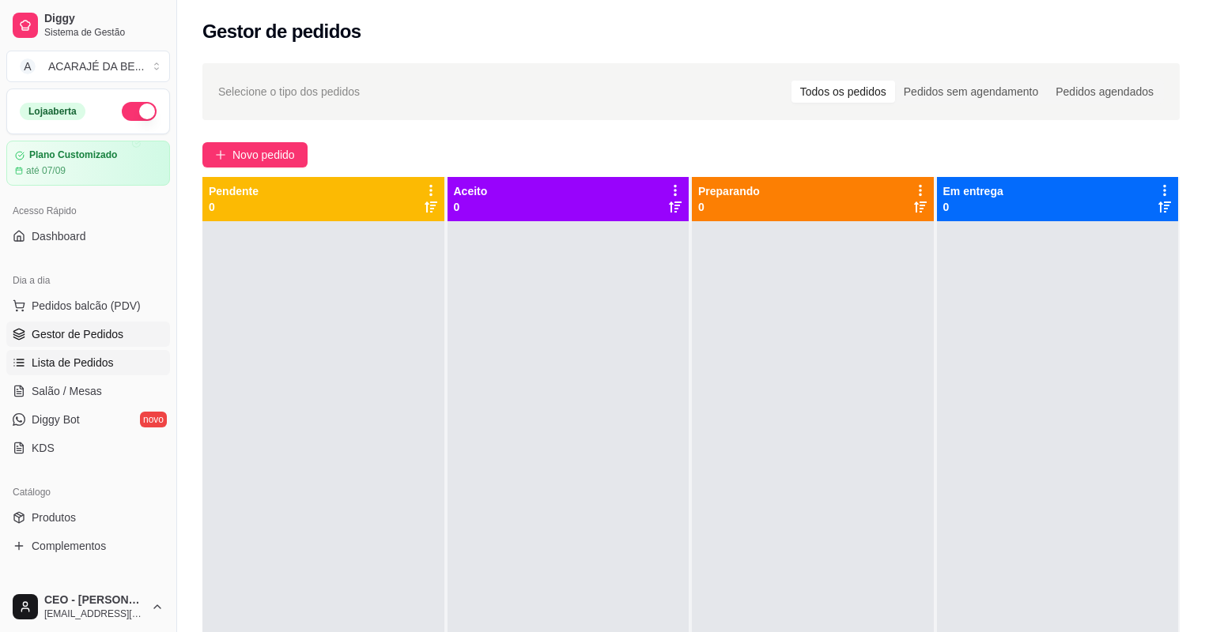
click at [98, 358] on span "Lista de Pedidos" at bounding box center [73, 363] width 82 height 16
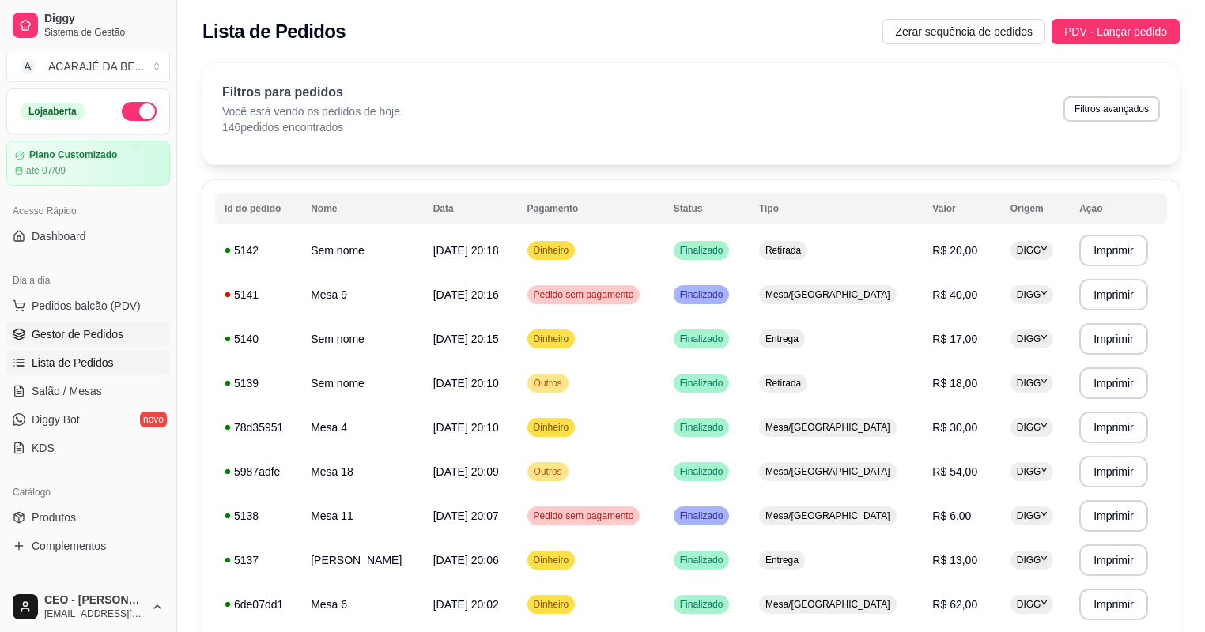
click at [109, 326] on span "Gestor de Pedidos" at bounding box center [78, 334] width 92 height 16
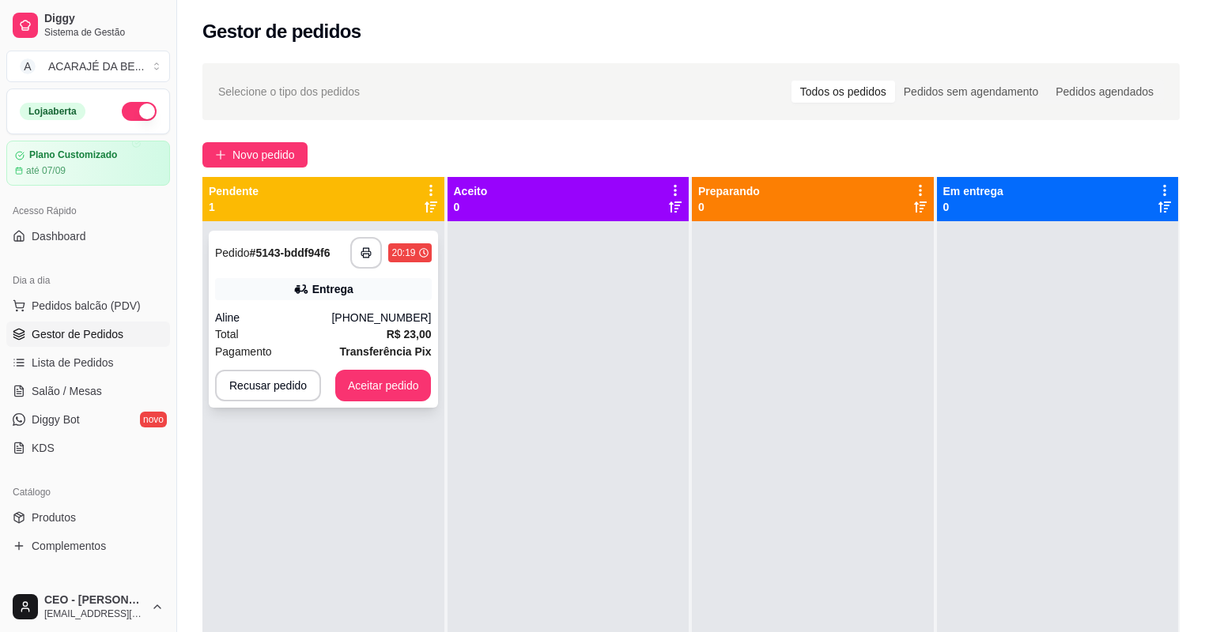
click at [329, 240] on div "**********" at bounding box center [323, 253] width 217 height 32
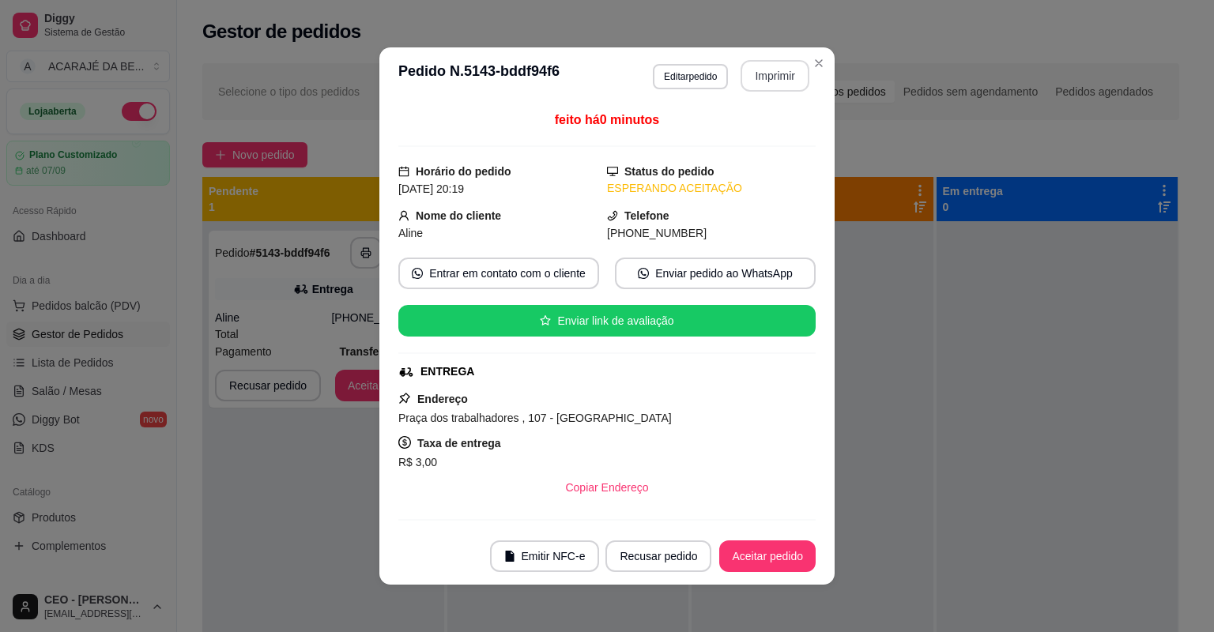
click at [775, 82] on button "Imprimir" at bounding box center [775, 76] width 69 height 32
click at [794, 557] on button "Aceitar pedido" at bounding box center [767, 557] width 93 height 31
click at [800, 557] on div "Recusar pedido Aceitar pedido" at bounding box center [688, 557] width 255 height 32
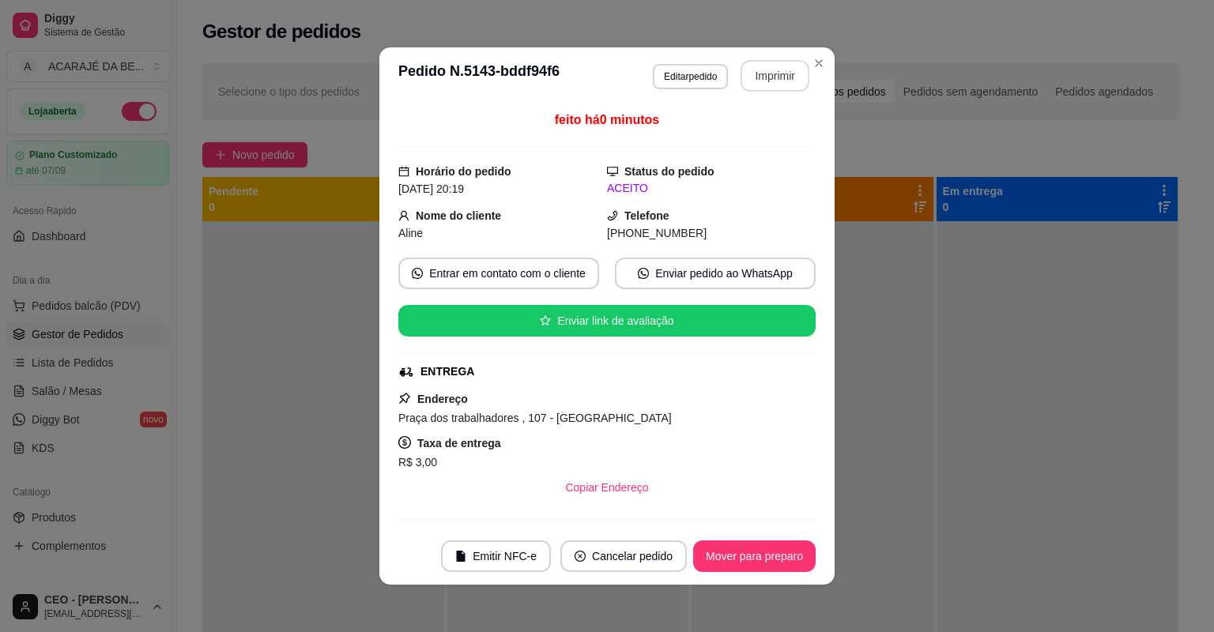
click at [779, 542] on button "Mover para preparo" at bounding box center [754, 557] width 123 height 32
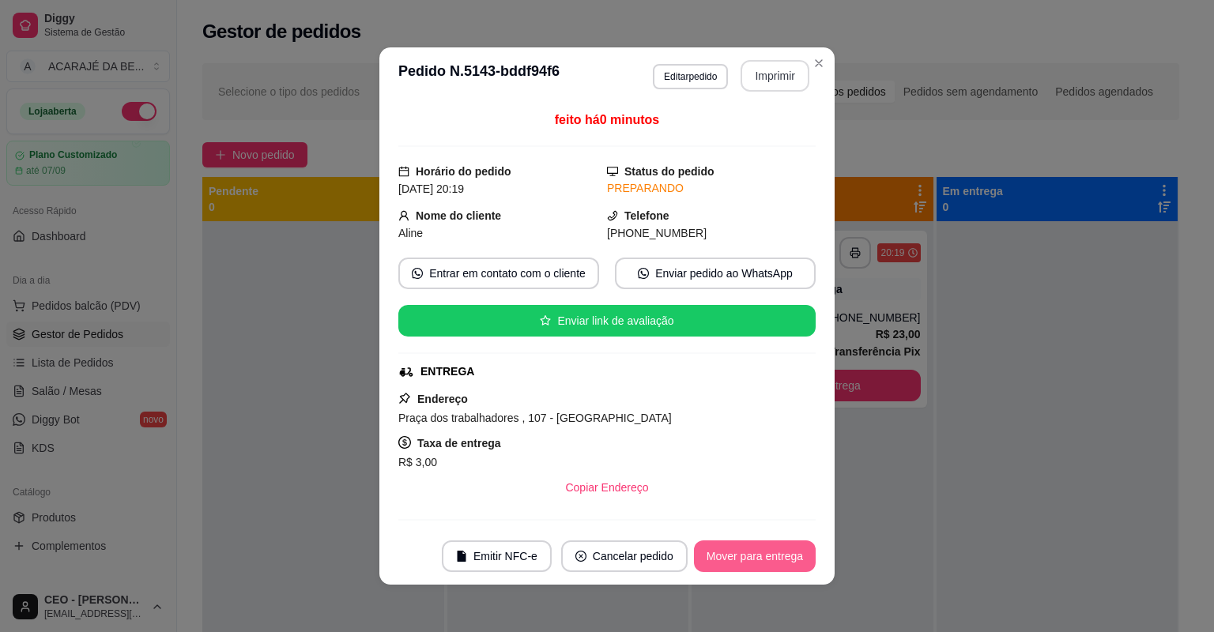
click at [798, 547] on button "Mover para entrega" at bounding box center [755, 557] width 122 height 32
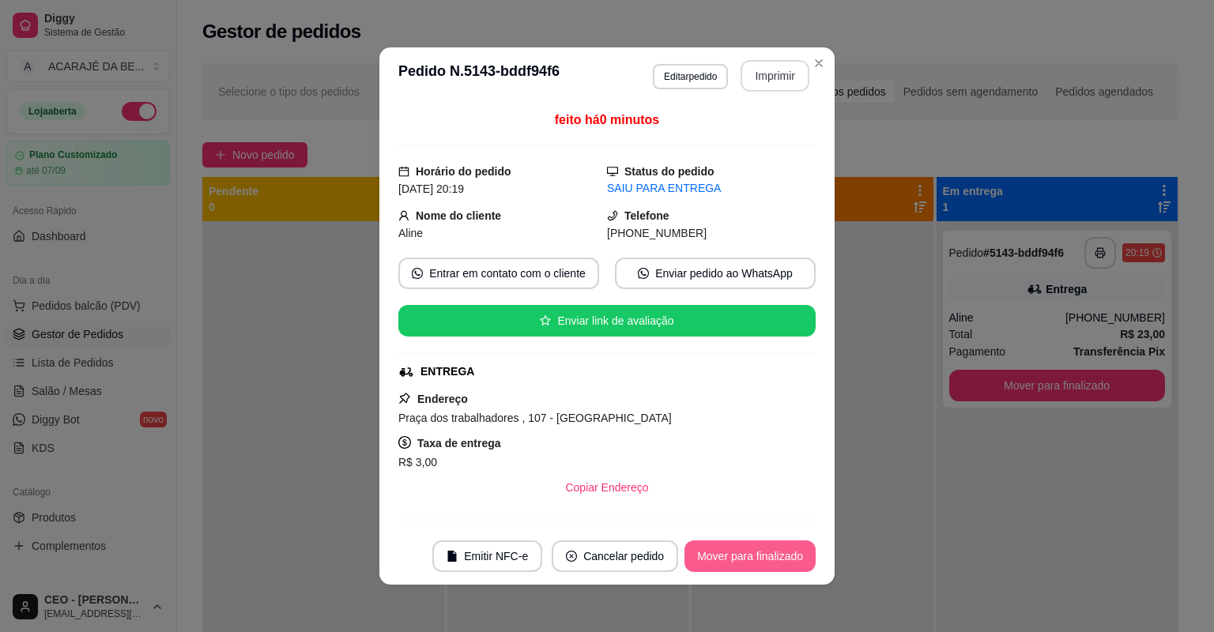
click at [799, 549] on button "Mover para finalizado" at bounding box center [750, 557] width 131 height 32
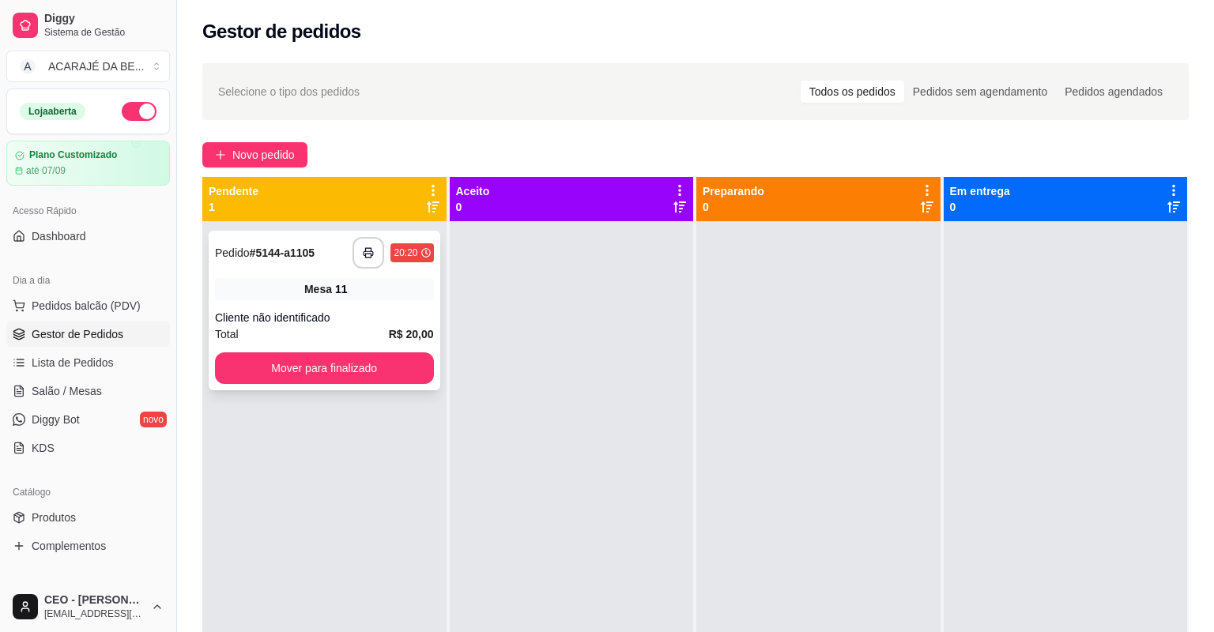
click at [395, 307] on div "**********" at bounding box center [325, 311] width 232 height 160
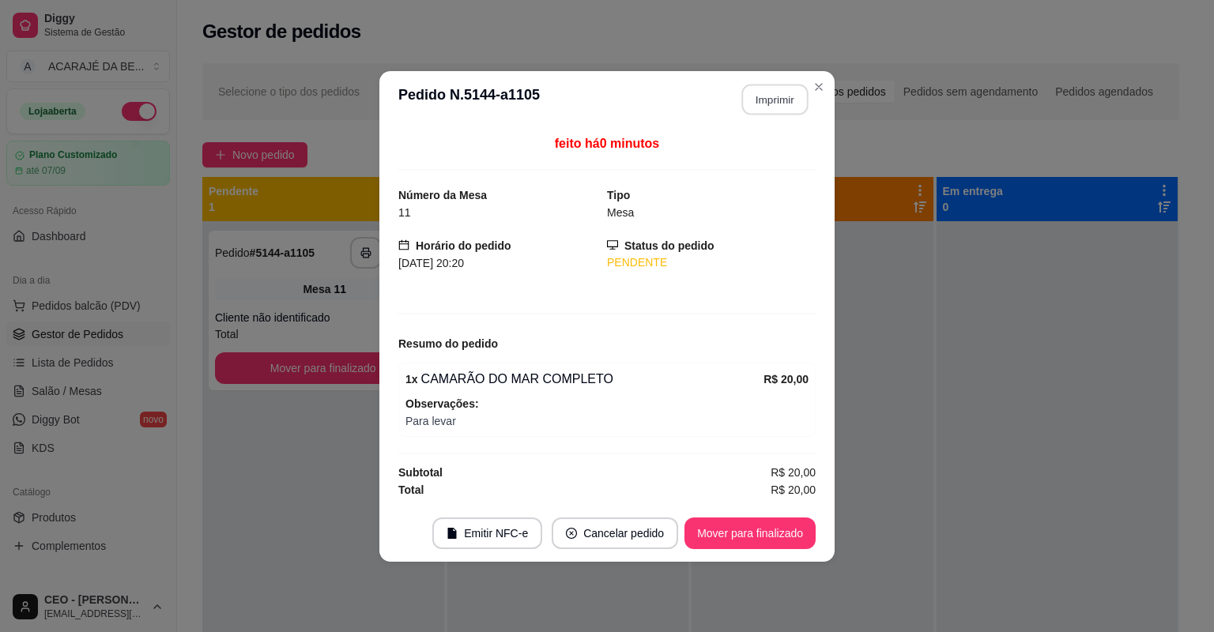
click at [780, 111] on button "Imprimir" at bounding box center [775, 99] width 66 height 31
click at [783, 541] on button "Mover para finalizado" at bounding box center [750, 534] width 131 height 32
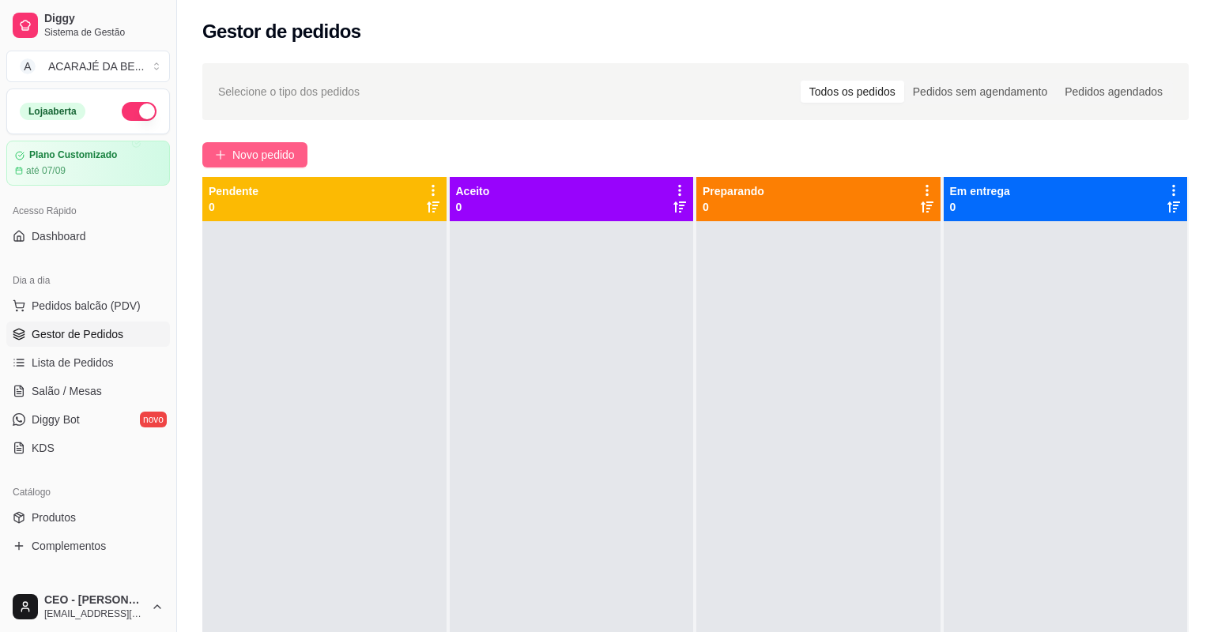
click at [294, 147] on span "Novo pedido" at bounding box center [263, 154] width 62 height 17
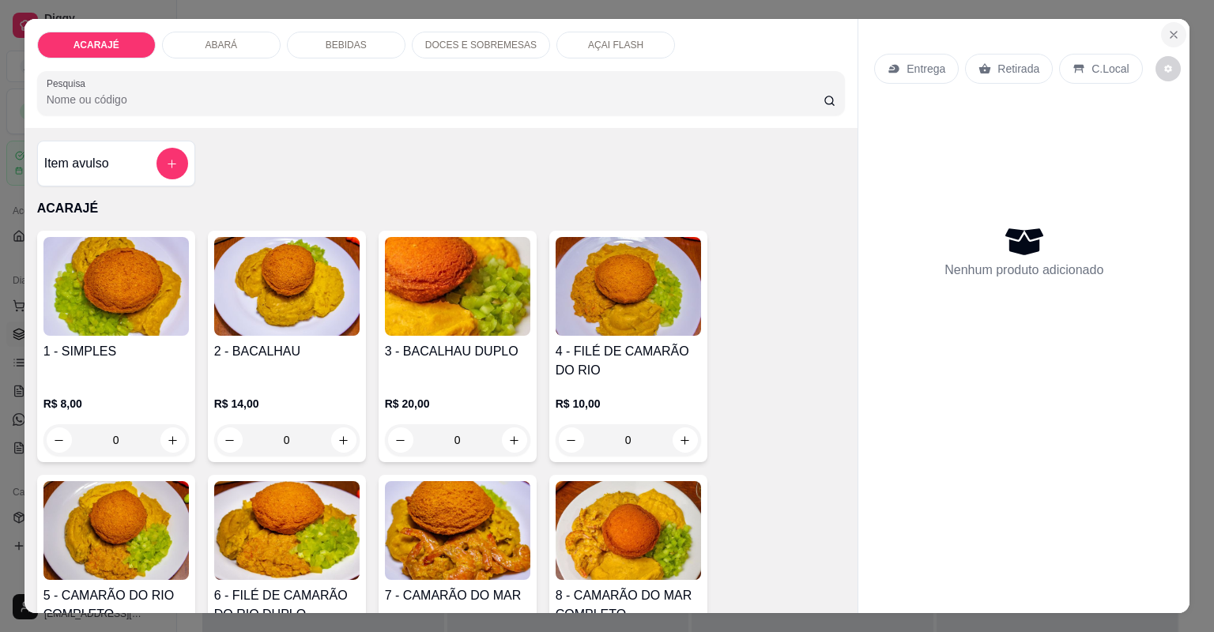
click at [1171, 36] on icon "Close" at bounding box center [1174, 35] width 6 height 6
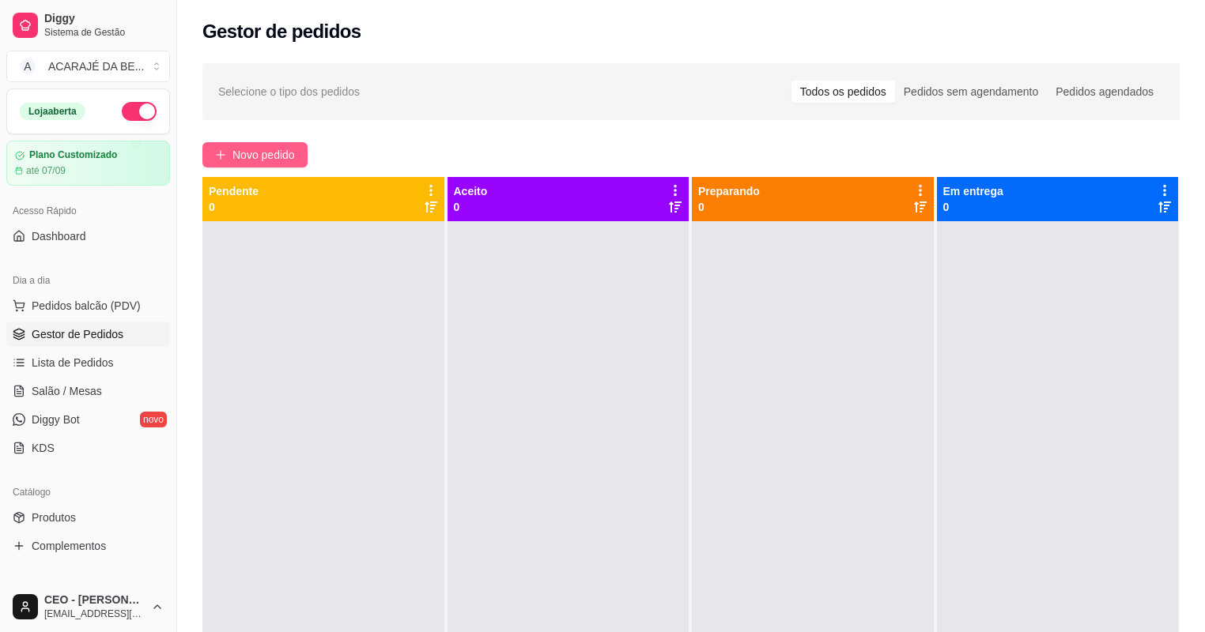
click at [220, 147] on button "Novo pedido" at bounding box center [254, 154] width 105 height 25
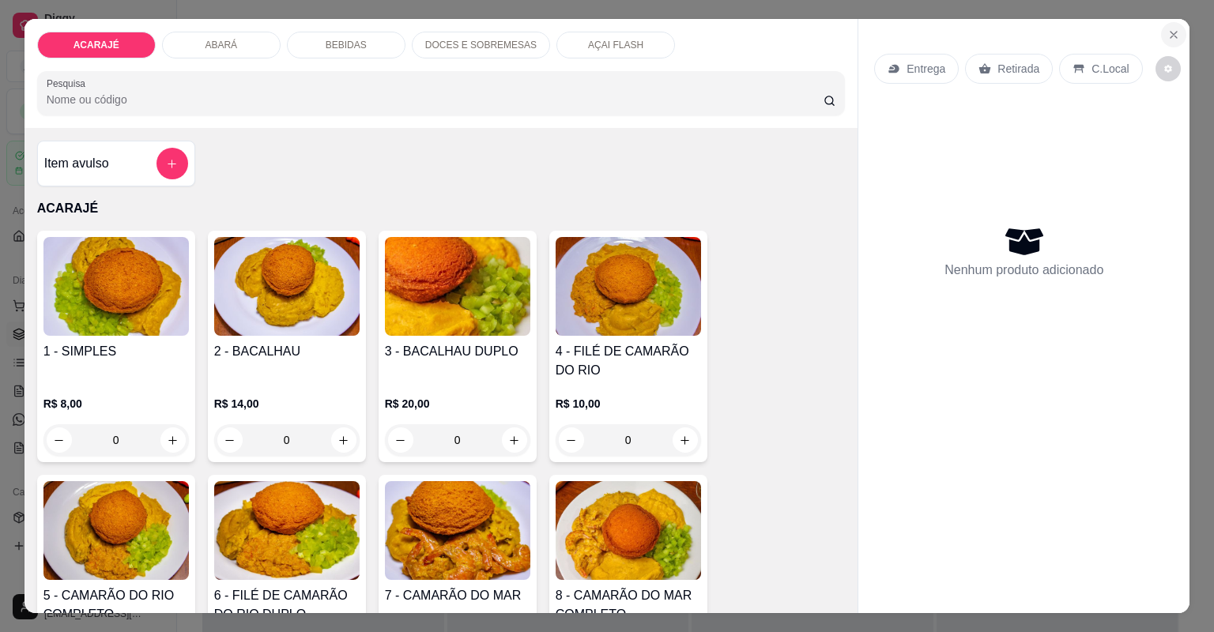
click at [1171, 22] on button "Close" at bounding box center [1173, 34] width 25 height 25
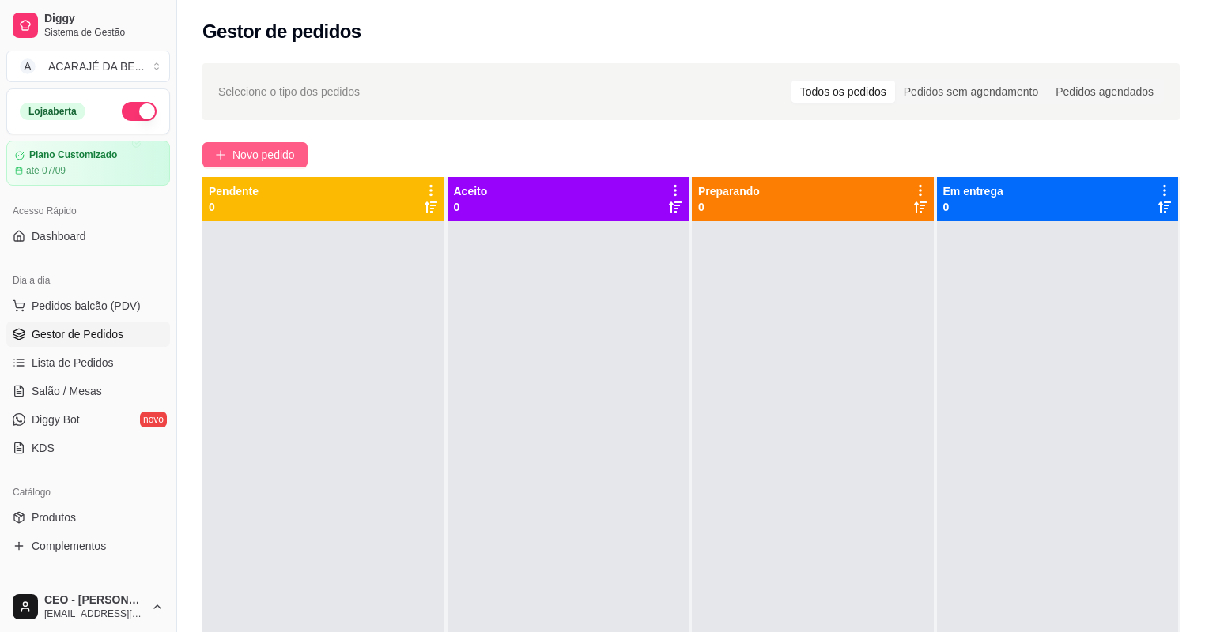
click at [263, 158] on span "Novo pedido" at bounding box center [263, 154] width 62 height 17
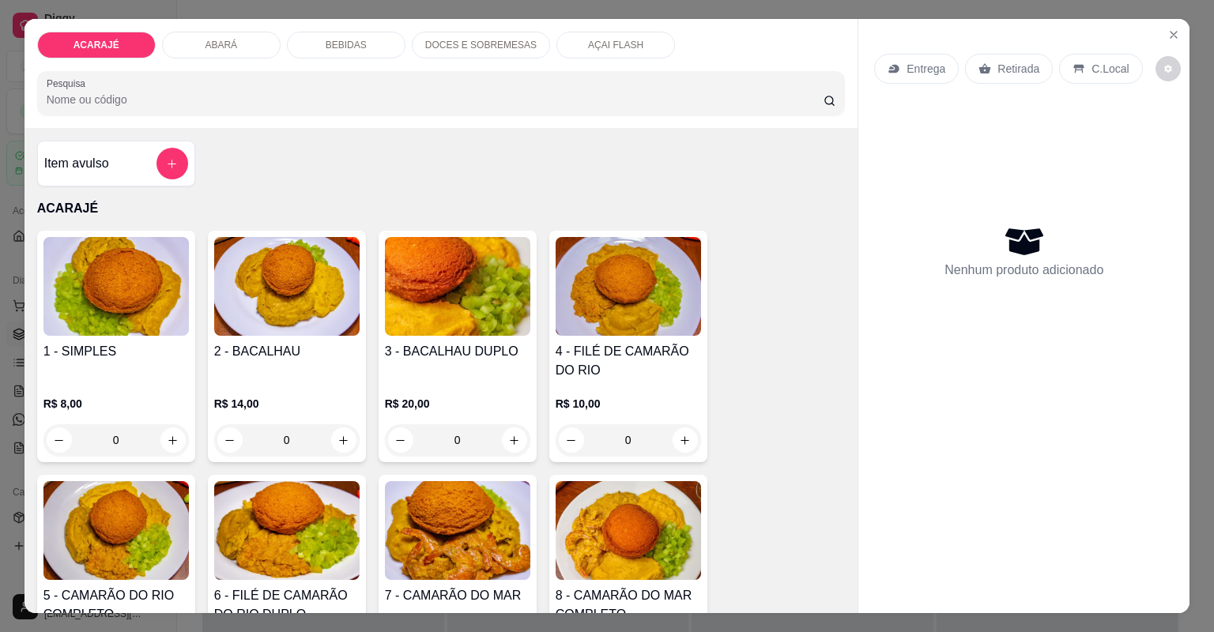
click at [459, 53] on div "DOCES E SOBREMESAS" at bounding box center [481, 45] width 138 height 27
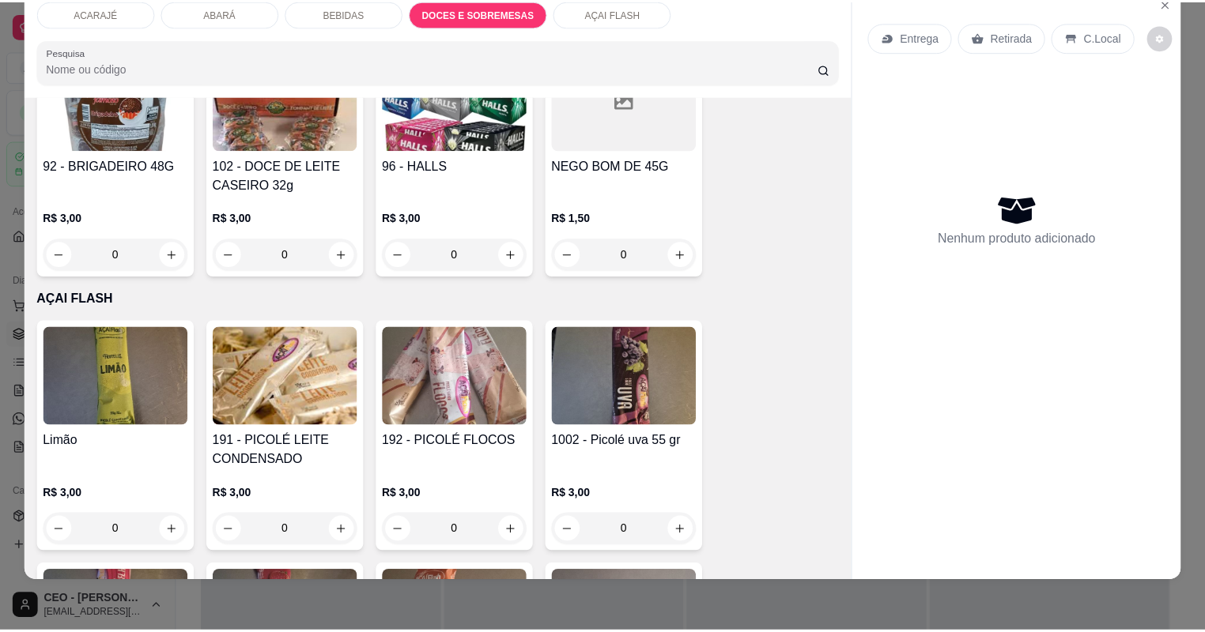
scroll to position [2795, 0]
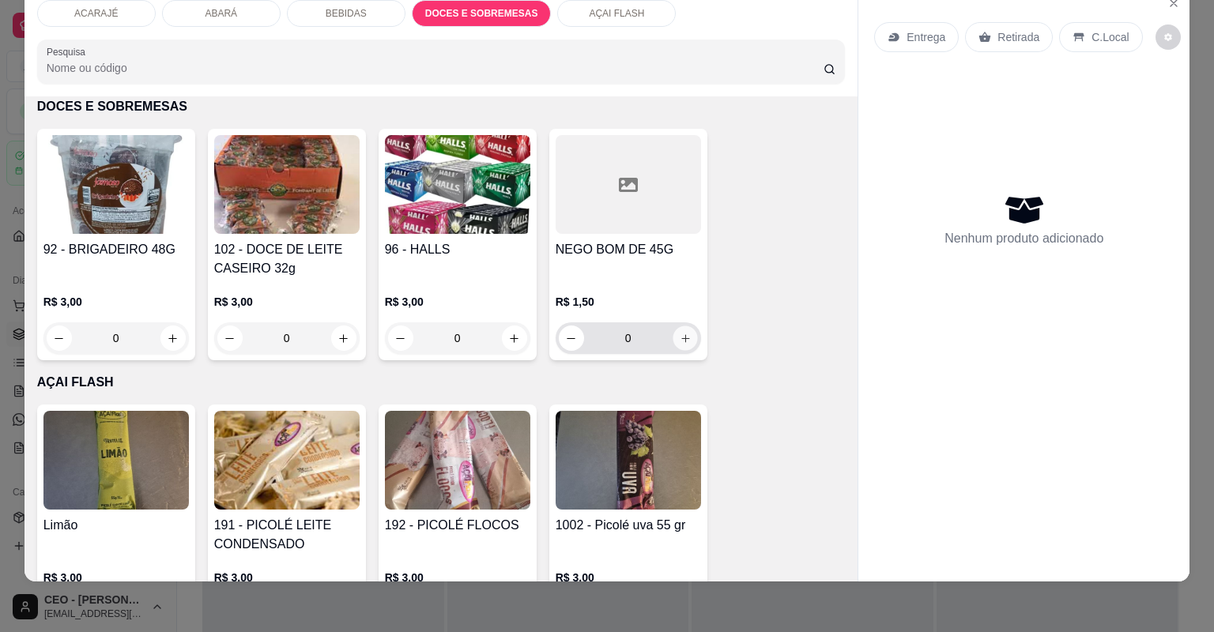
click at [681, 333] on icon "increase-product-quantity" at bounding box center [685, 339] width 12 height 12
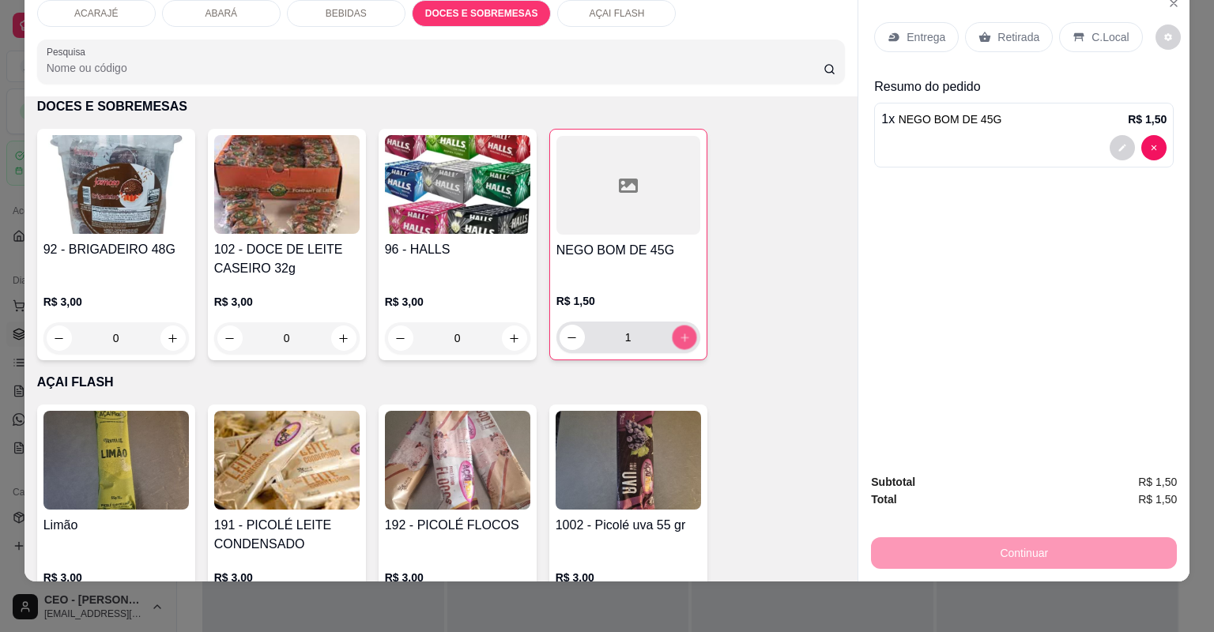
click at [681, 332] on icon "increase-product-quantity" at bounding box center [684, 338] width 12 height 12
type input "2"
click at [1007, 41] on p "Retirada" at bounding box center [1019, 37] width 42 height 16
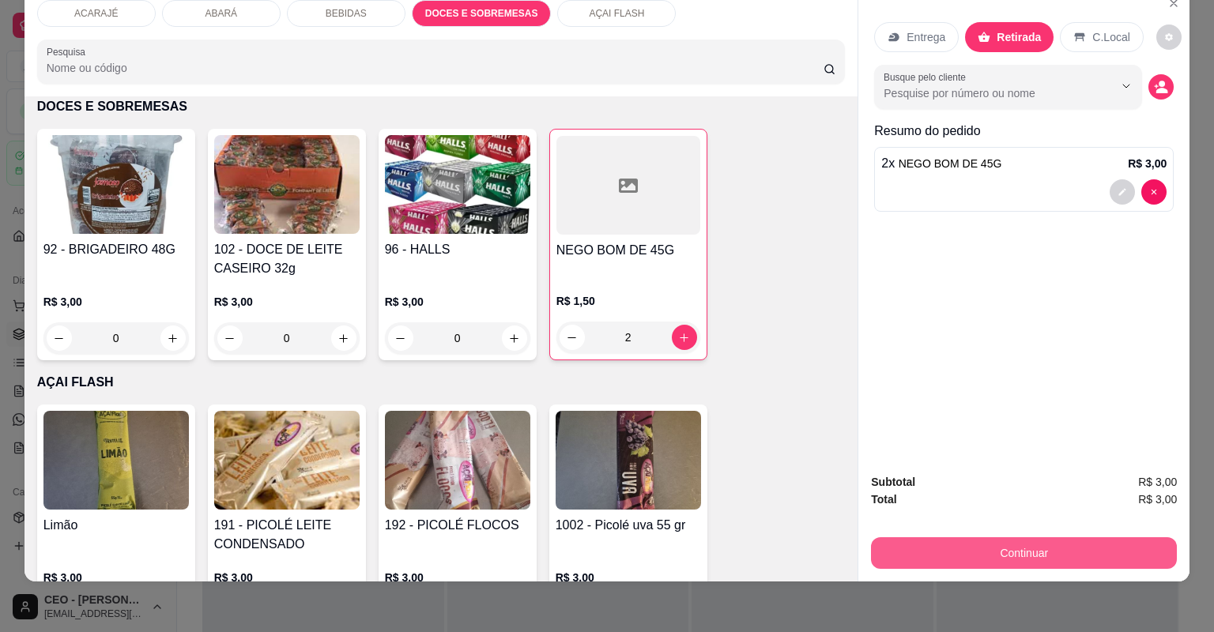
click at [927, 552] on button "Continuar" at bounding box center [1024, 554] width 306 height 32
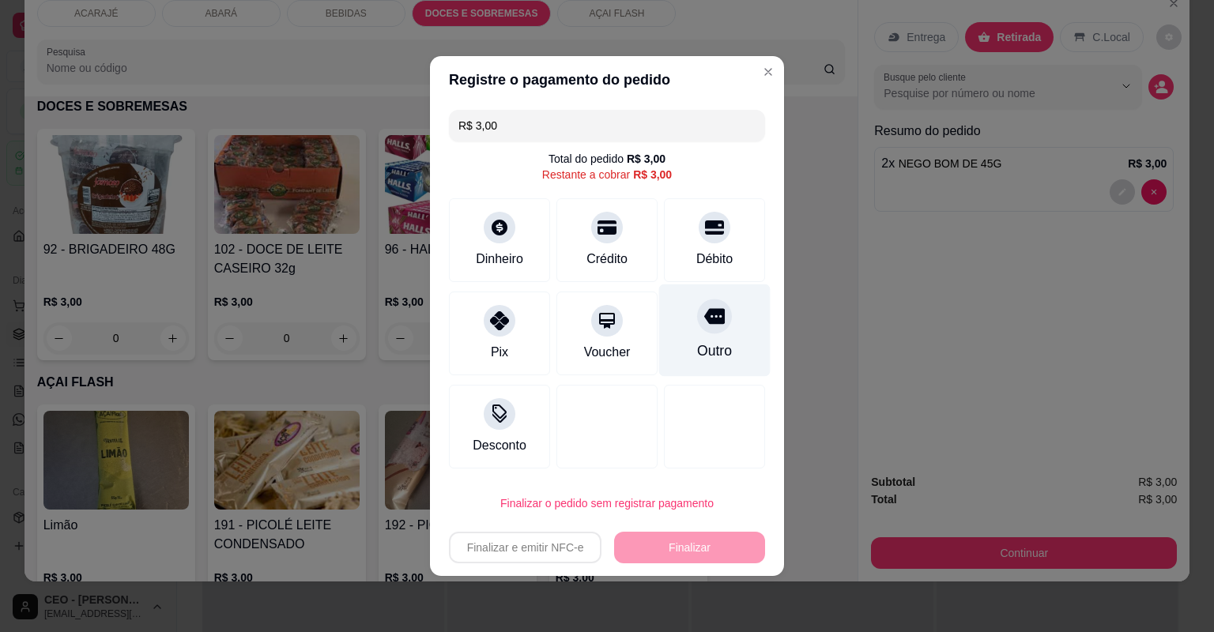
click at [719, 337] on div "Outro" at bounding box center [714, 331] width 111 height 92
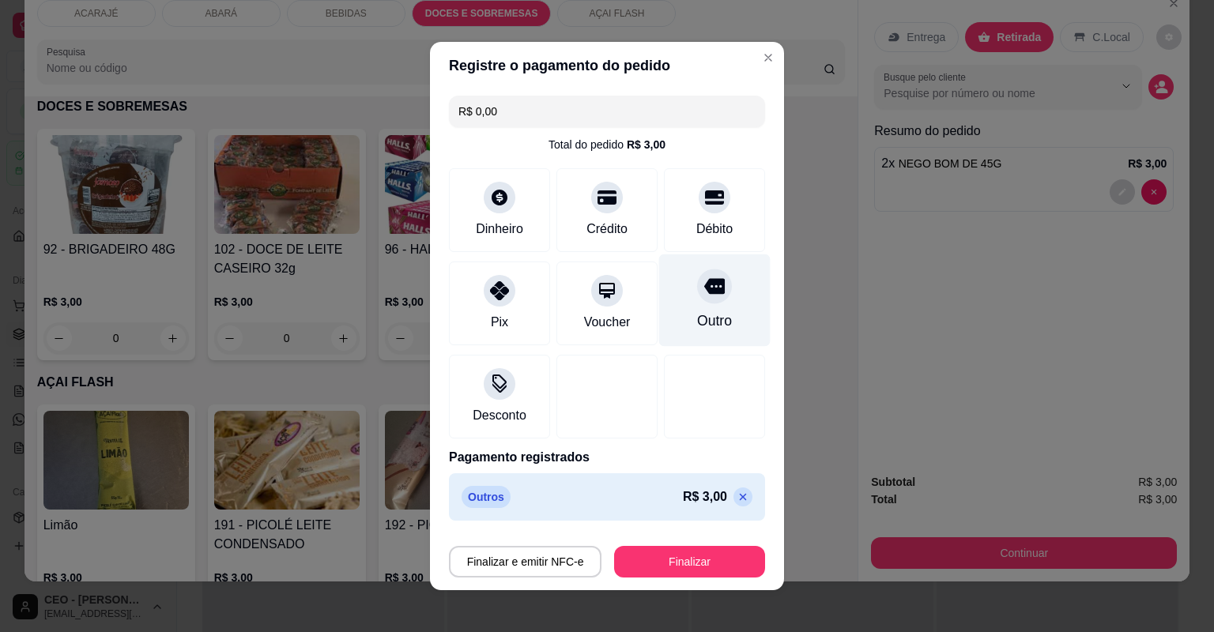
type input "R$ 0,00"
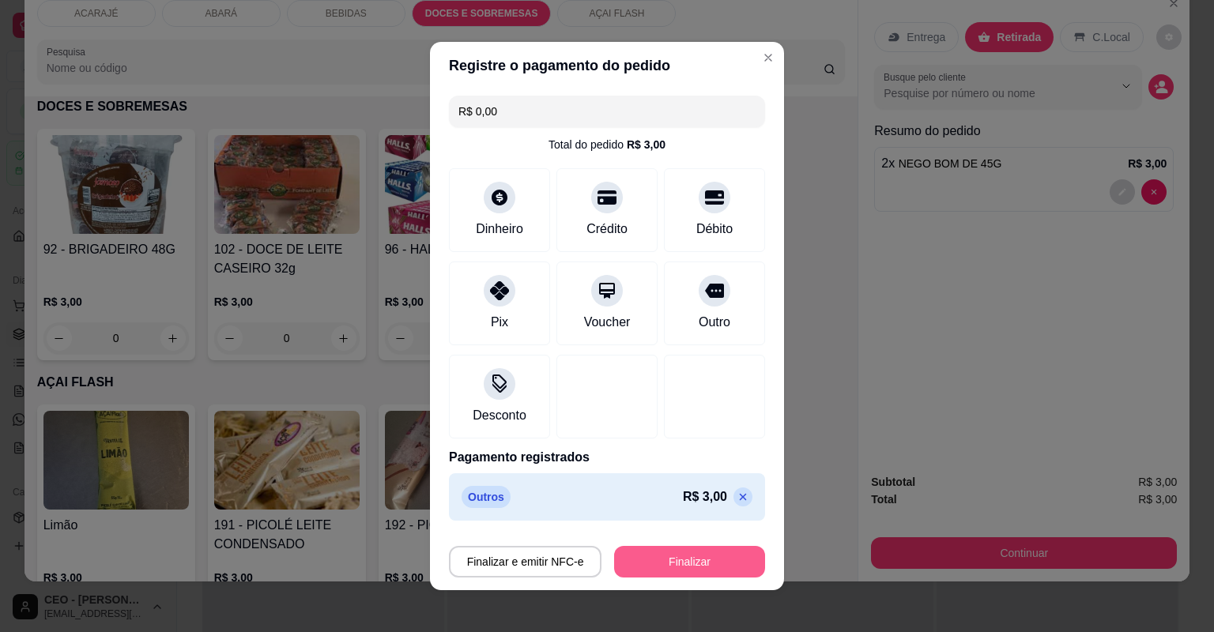
click at [654, 547] on button "Finalizar" at bounding box center [689, 562] width 151 height 32
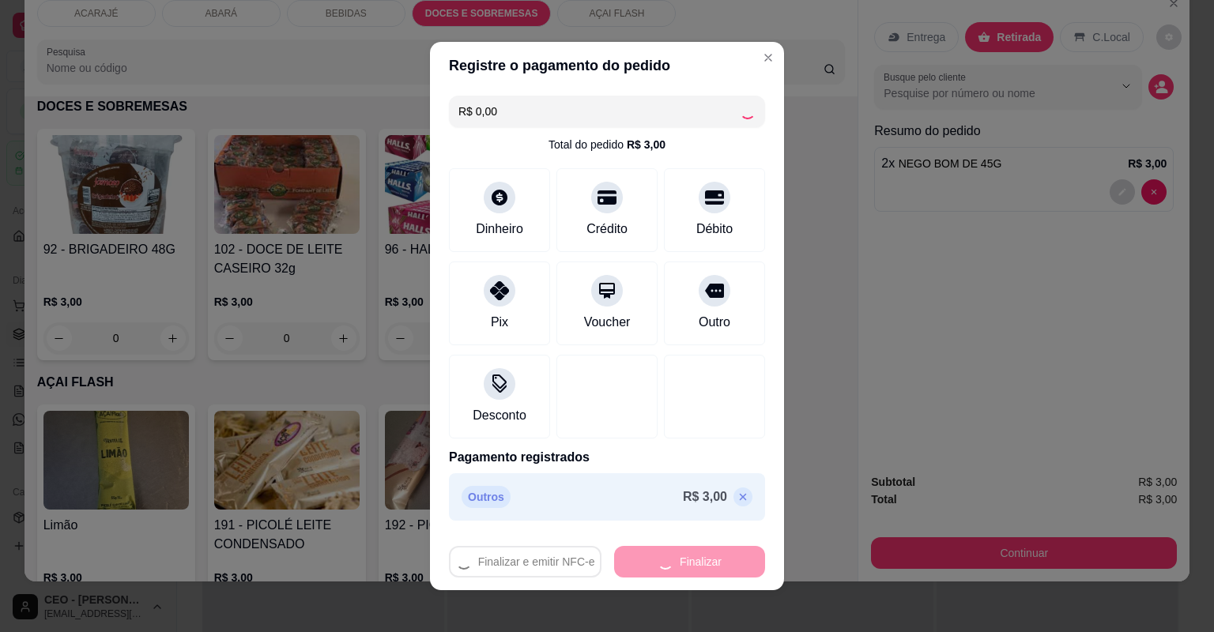
type input "0"
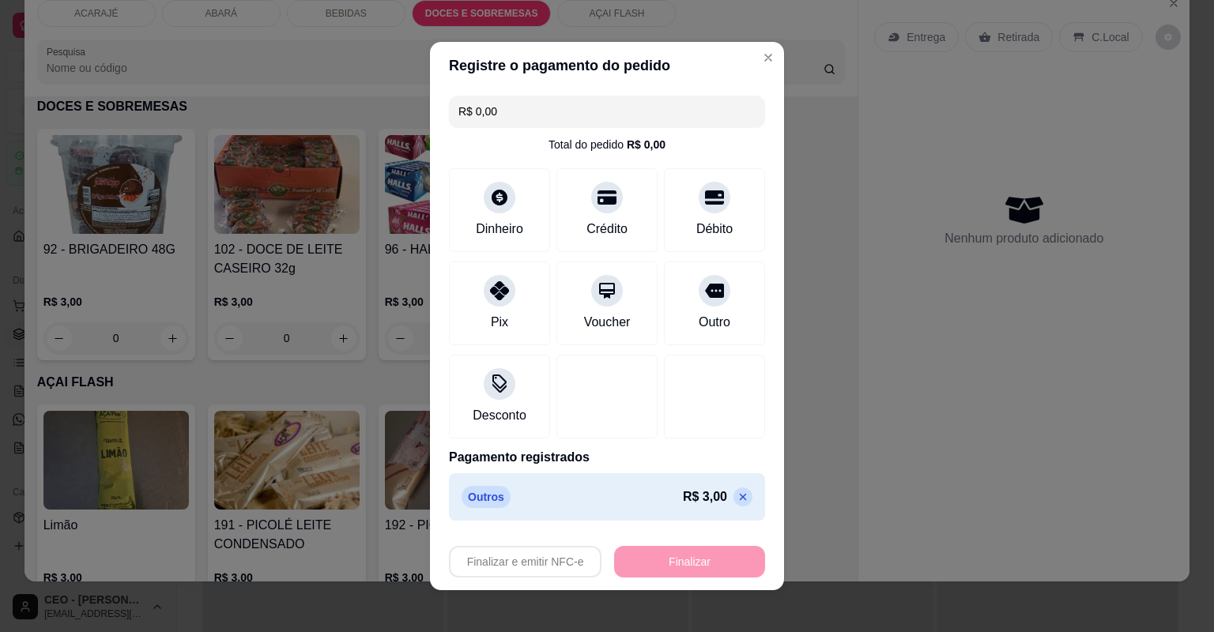
type input "-R$ 3,00"
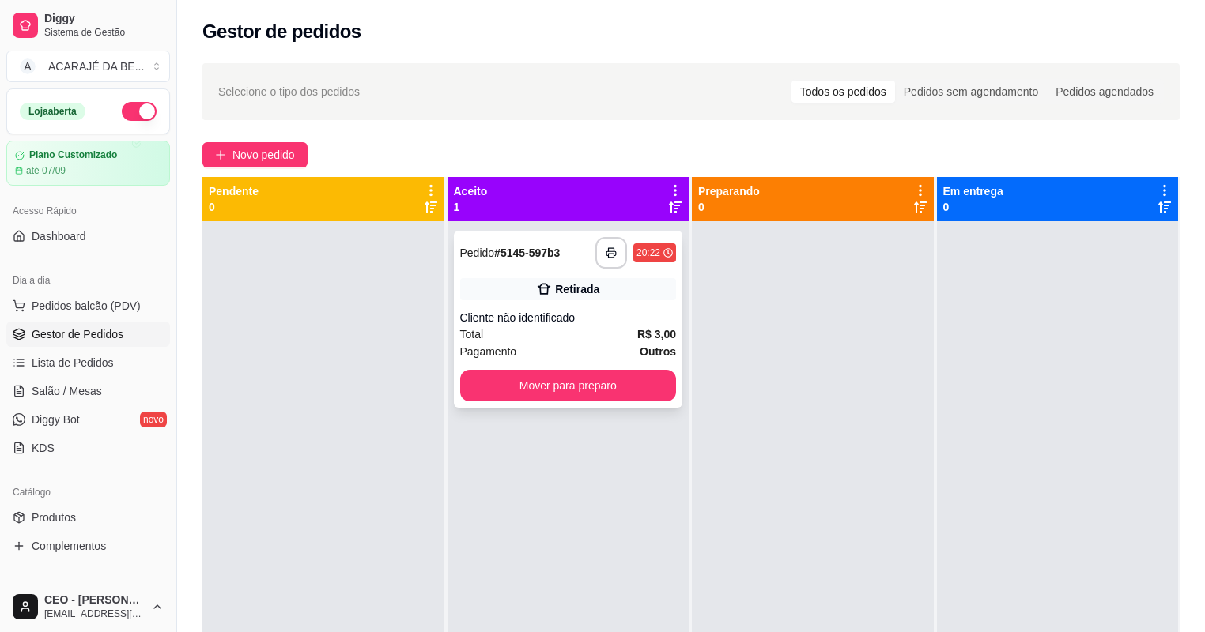
click at [610, 316] on div "Cliente não identificado" at bounding box center [568, 318] width 217 height 16
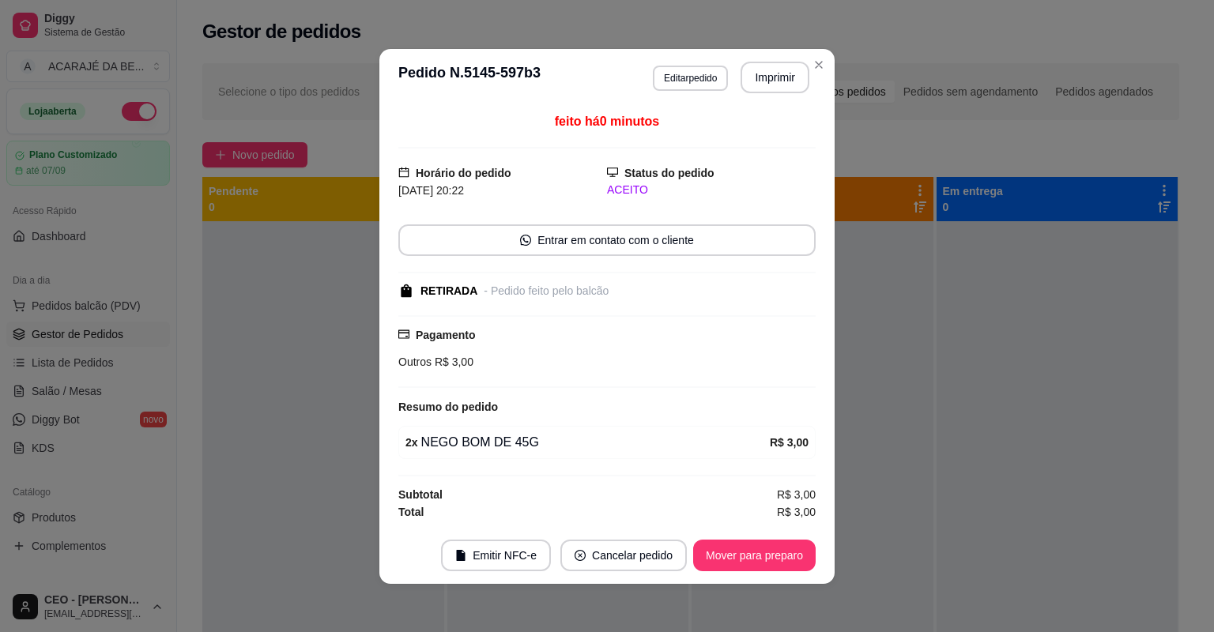
click at [746, 530] on footer "Emitir NFC-e Cancelar pedido Mover para preparo" at bounding box center [606, 555] width 455 height 57
click at [745, 553] on button "Mover para preparo" at bounding box center [754, 556] width 123 height 32
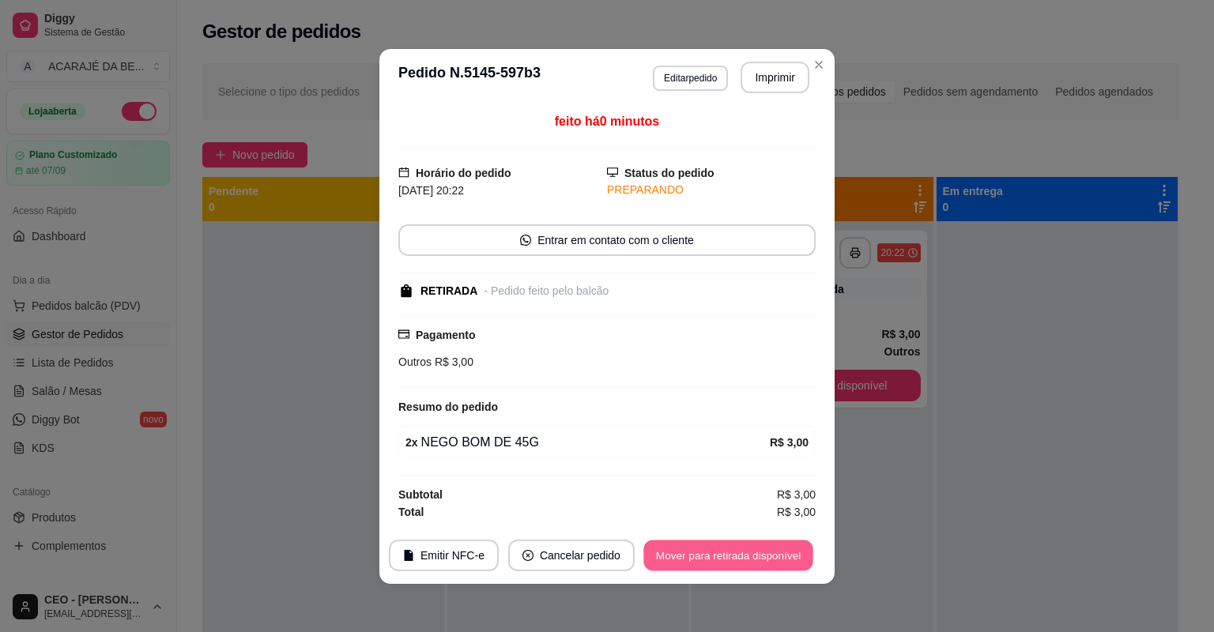
click at [758, 560] on button "Mover para retirada disponível" at bounding box center [728, 555] width 169 height 31
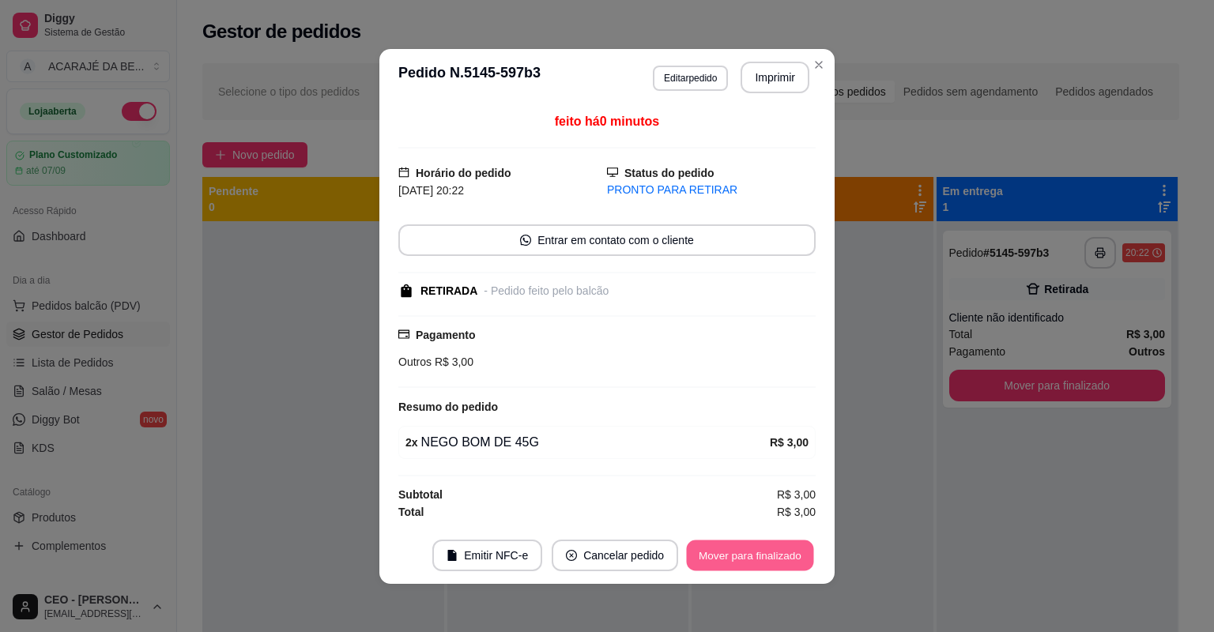
click at [758, 560] on button "Mover para finalizado" at bounding box center [750, 555] width 127 height 31
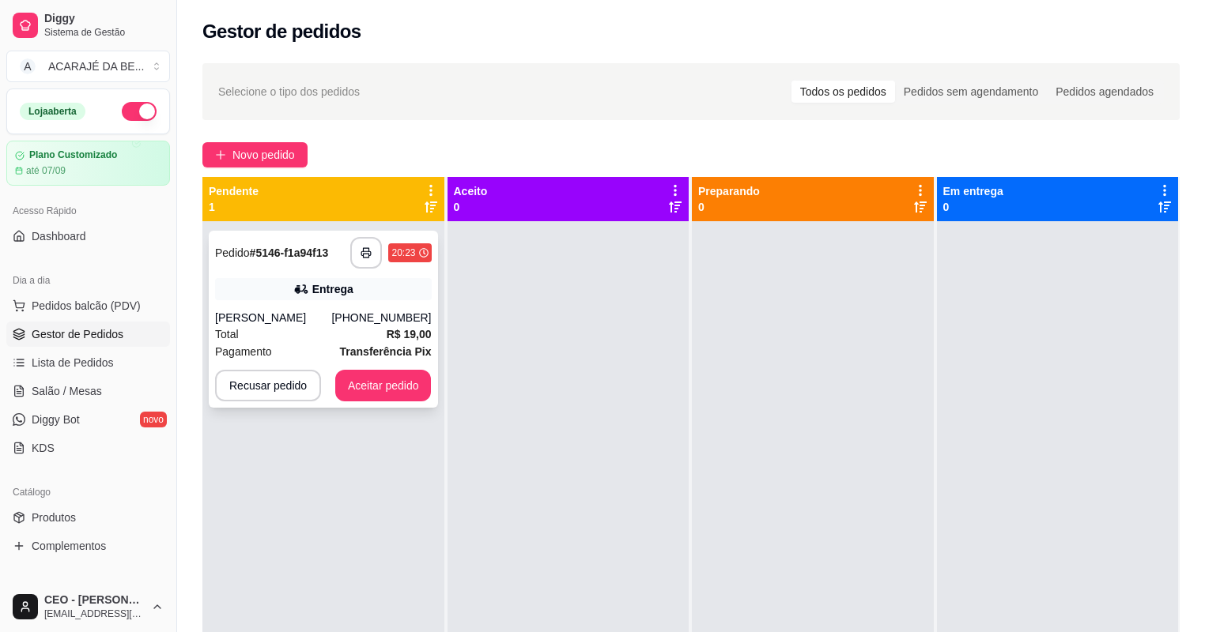
drag, startPoint x: 347, startPoint y: 228, endPoint x: 367, endPoint y: 251, distance: 30.9
click at [350, 229] on div "**********" at bounding box center [323, 537] width 242 height 632
click at [367, 251] on icon "button" at bounding box center [366, 253] width 9 height 4
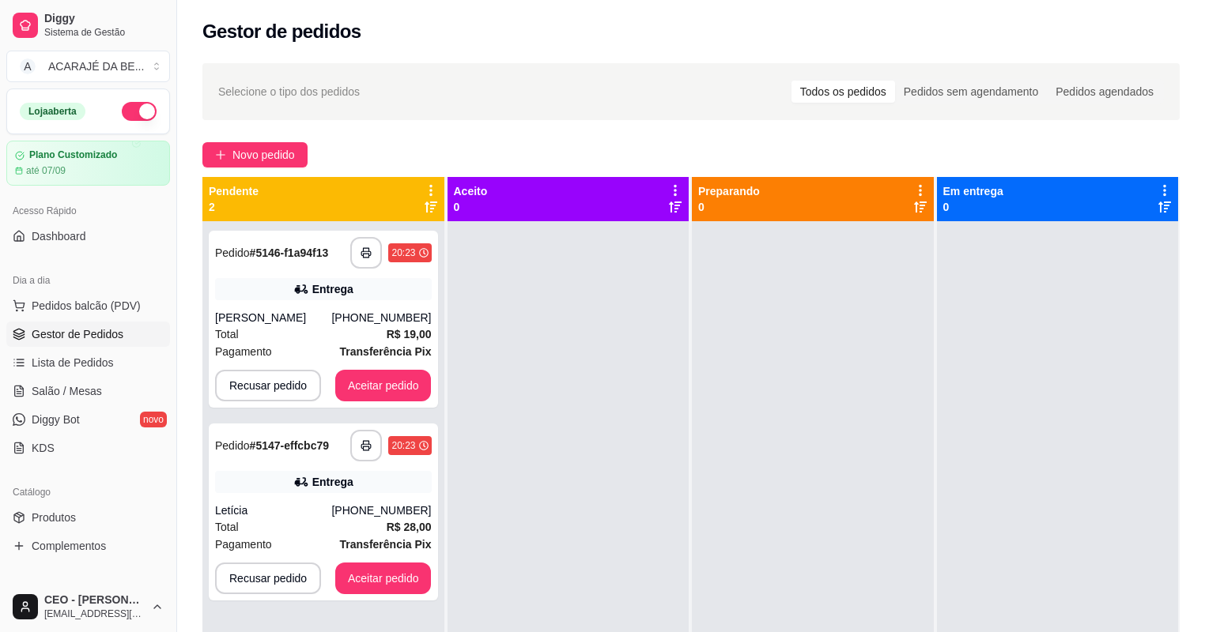
click at [418, 387] on button "Aceitar pedido" at bounding box center [383, 386] width 96 height 32
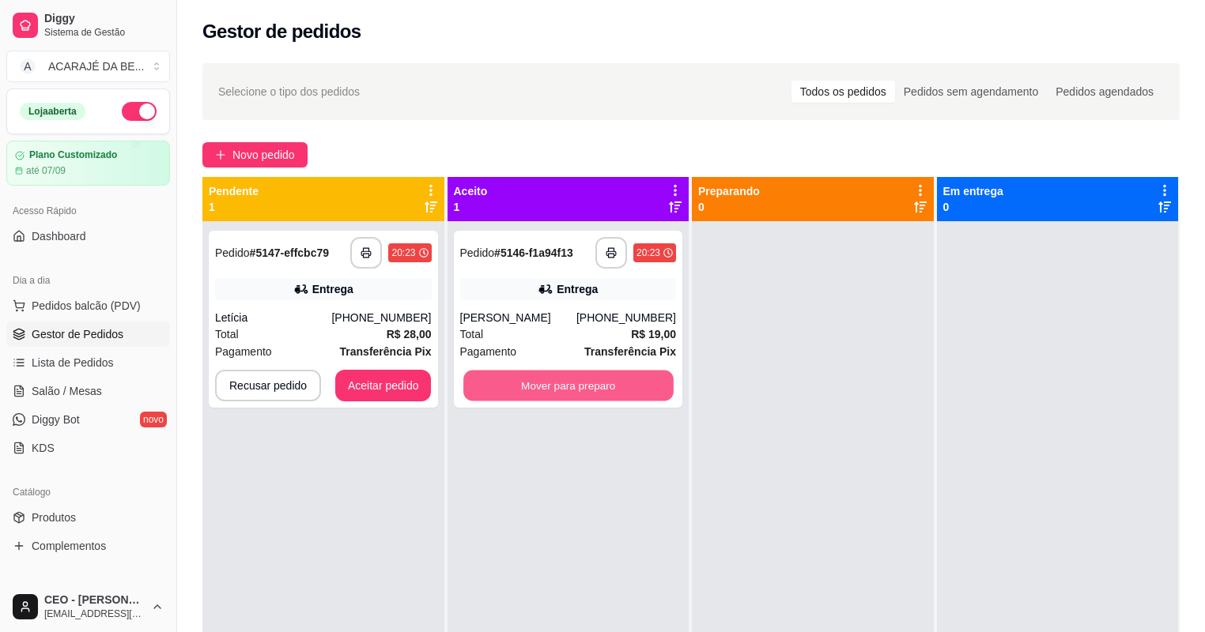
click at [573, 376] on button "Mover para preparo" at bounding box center [567, 386] width 209 height 31
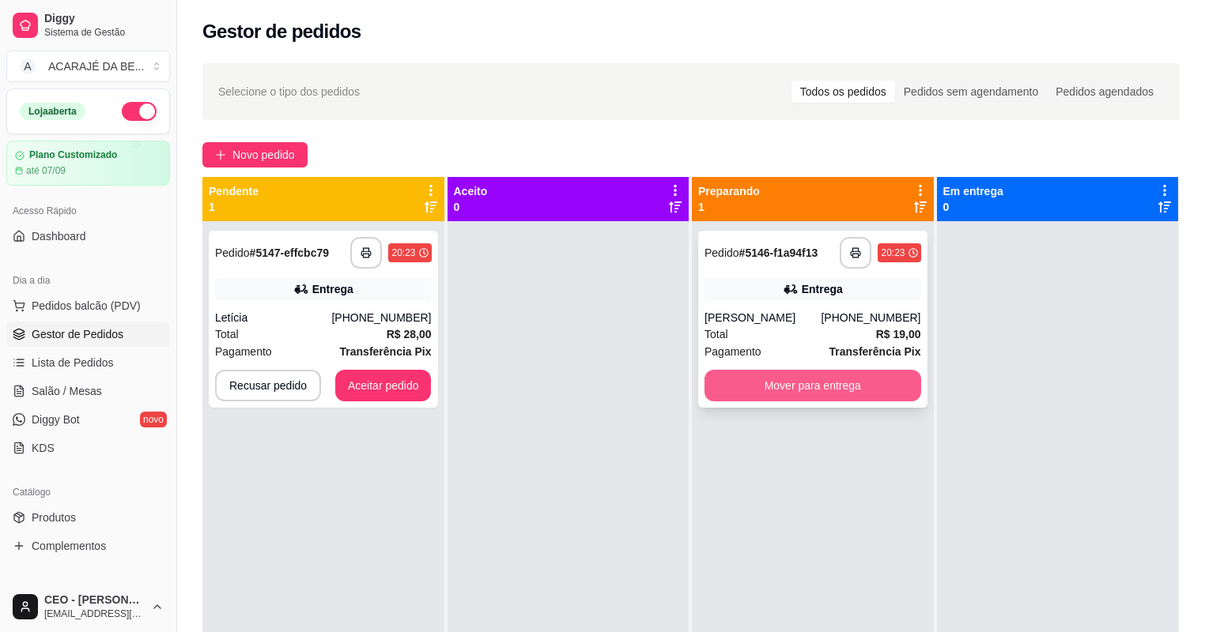
click at [802, 392] on button "Mover para entrega" at bounding box center [812, 386] width 217 height 32
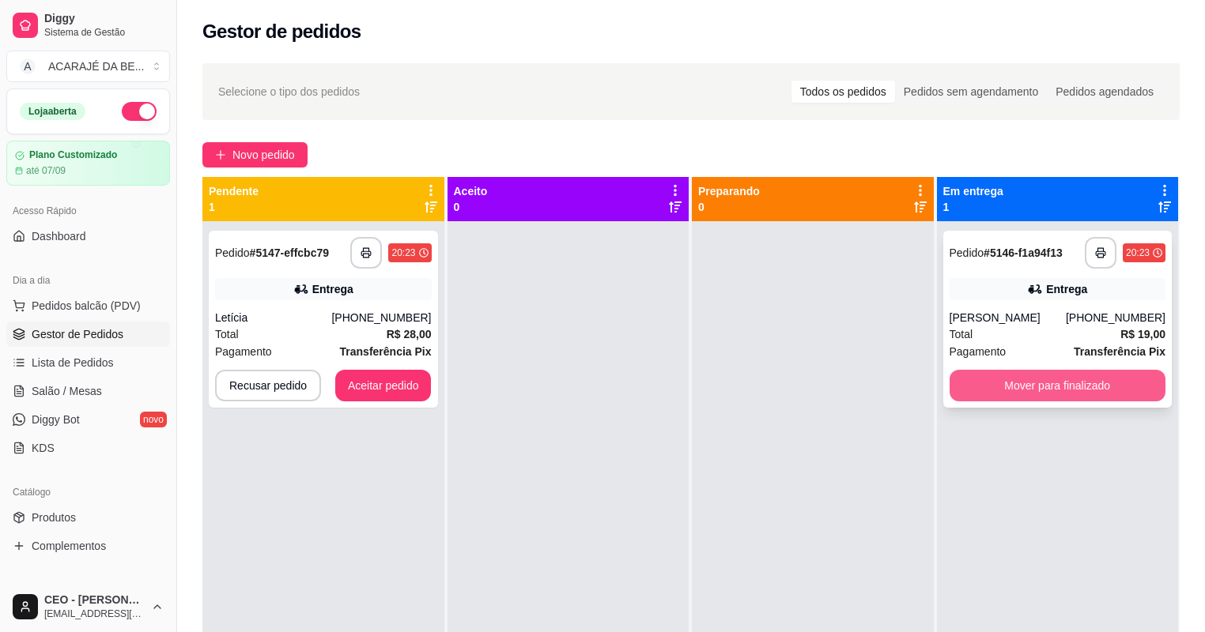
click at [976, 380] on button "Mover para finalizado" at bounding box center [1057, 386] width 217 height 32
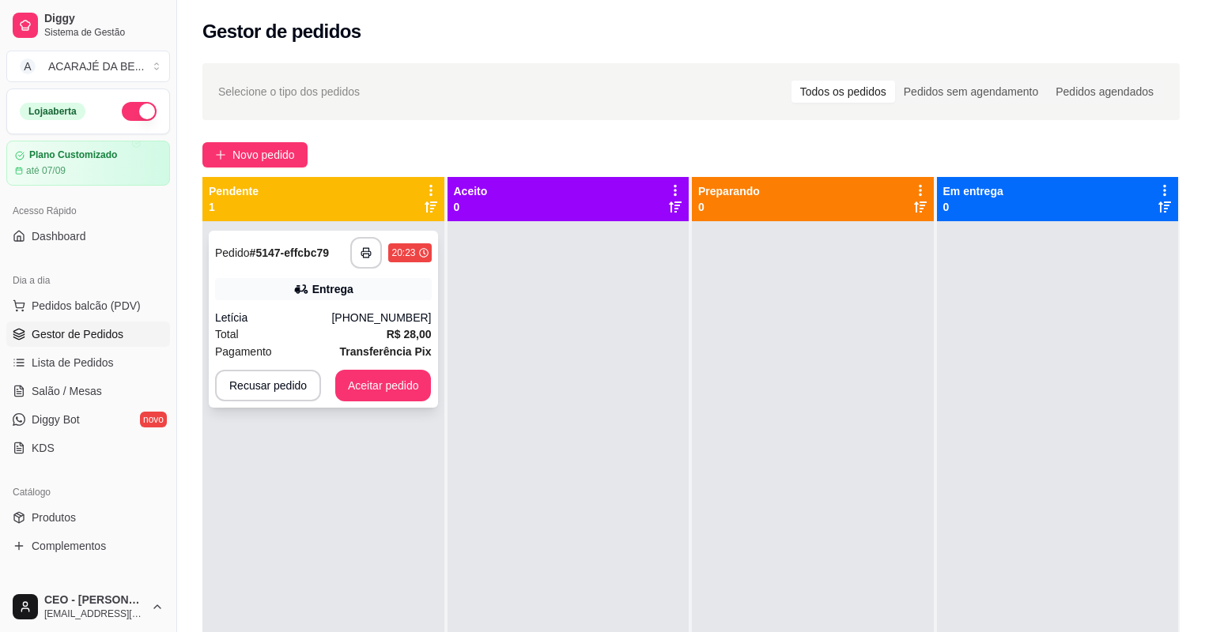
click at [379, 341] on div "Total R$ 28,00" at bounding box center [323, 334] width 217 height 17
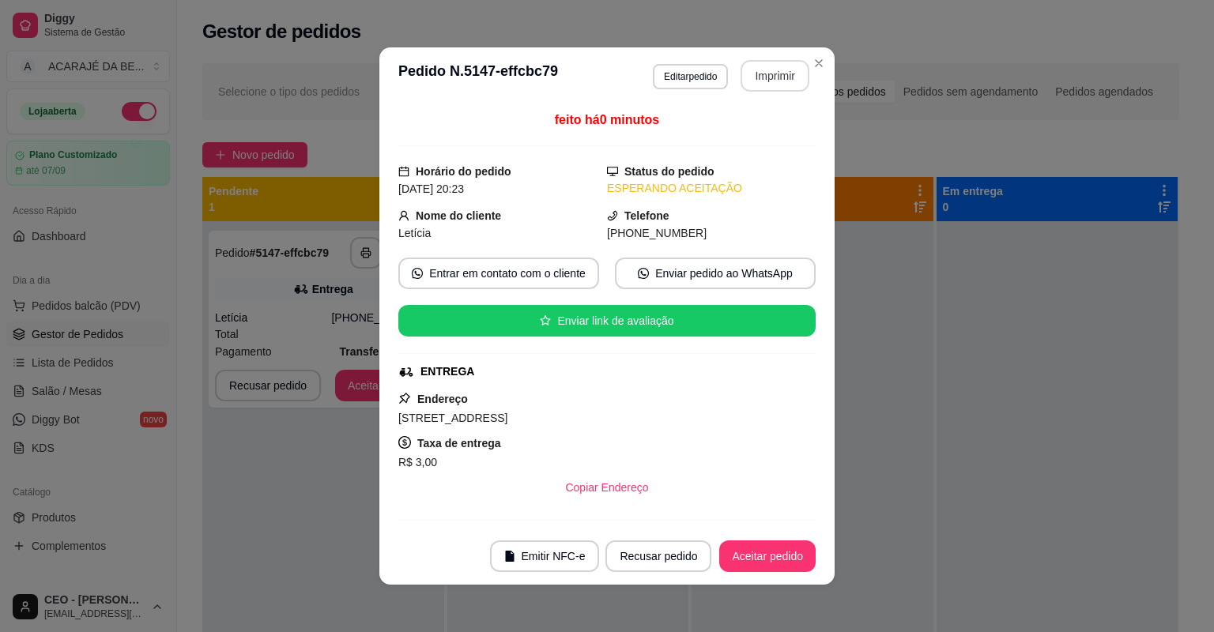
click at [761, 82] on button "Imprimir" at bounding box center [775, 76] width 69 height 32
click at [764, 575] on footer "Emitir NFC-e Recusar pedido Aceitar pedido" at bounding box center [606, 556] width 455 height 57
click at [772, 560] on button "Aceitar pedido" at bounding box center [767, 557] width 96 height 32
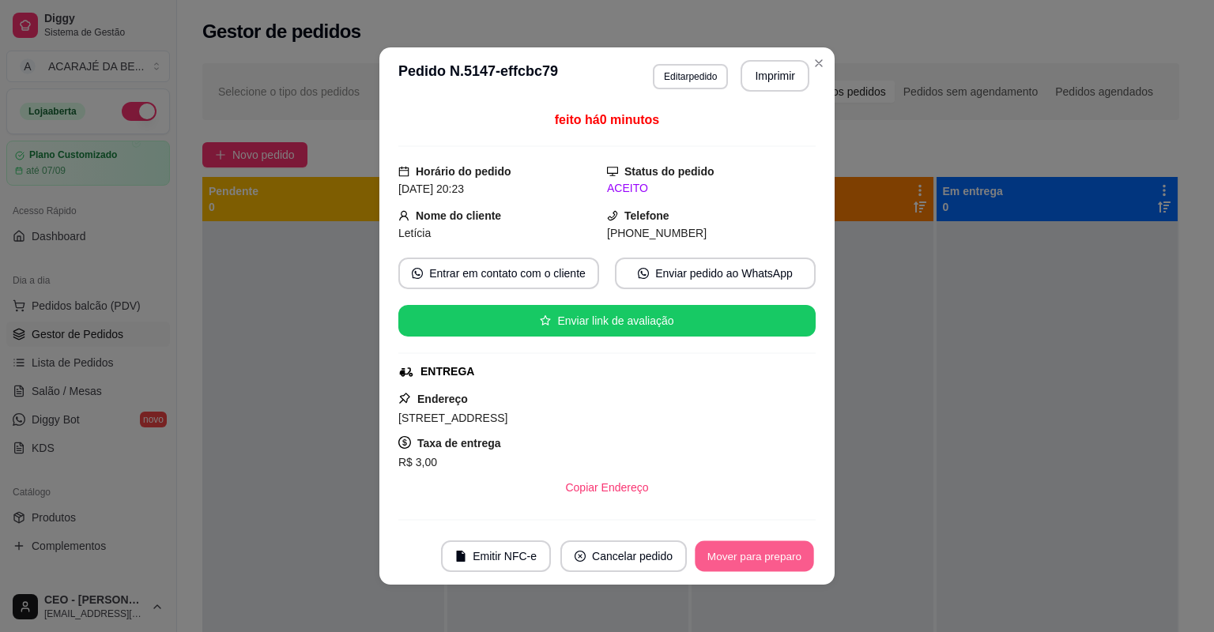
click at [777, 557] on button "Mover para preparo" at bounding box center [754, 557] width 119 height 31
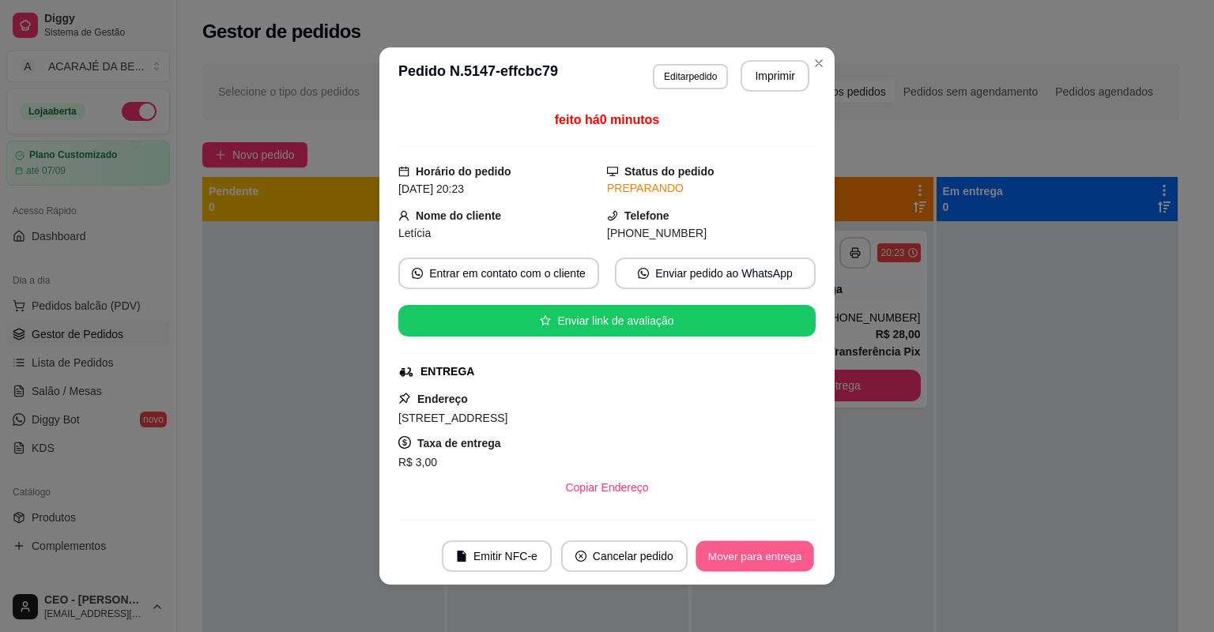
click at [777, 555] on button "Mover para entrega" at bounding box center [755, 557] width 119 height 31
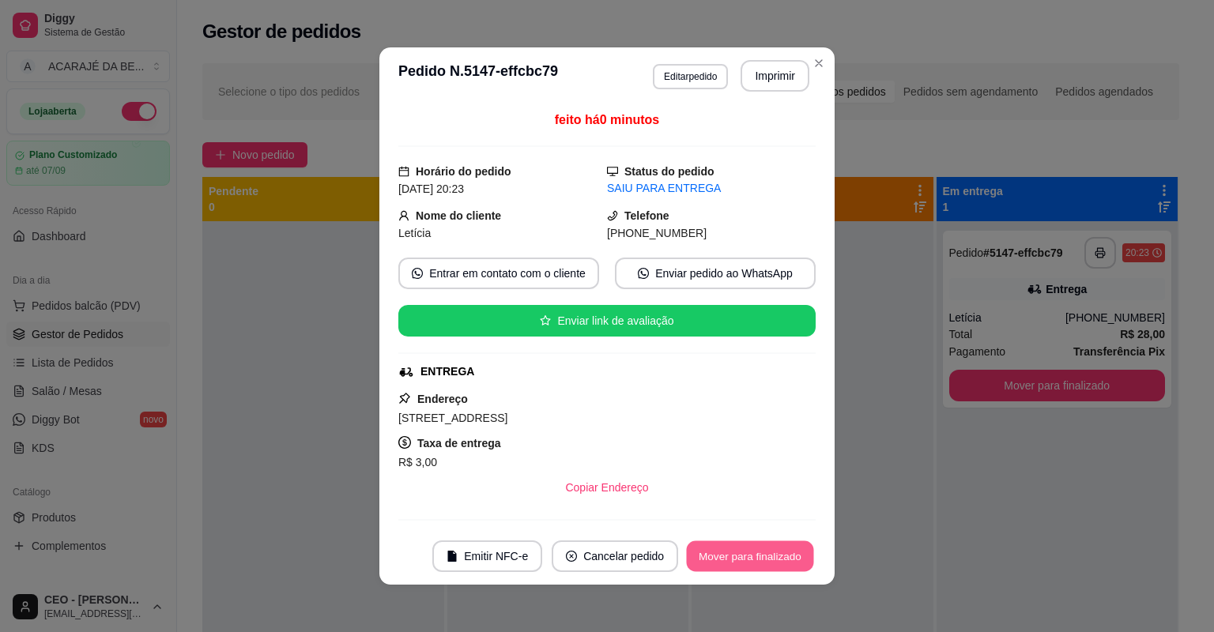
click at [773, 559] on button "Mover para finalizado" at bounding box center [750, 557] width 127 height 31
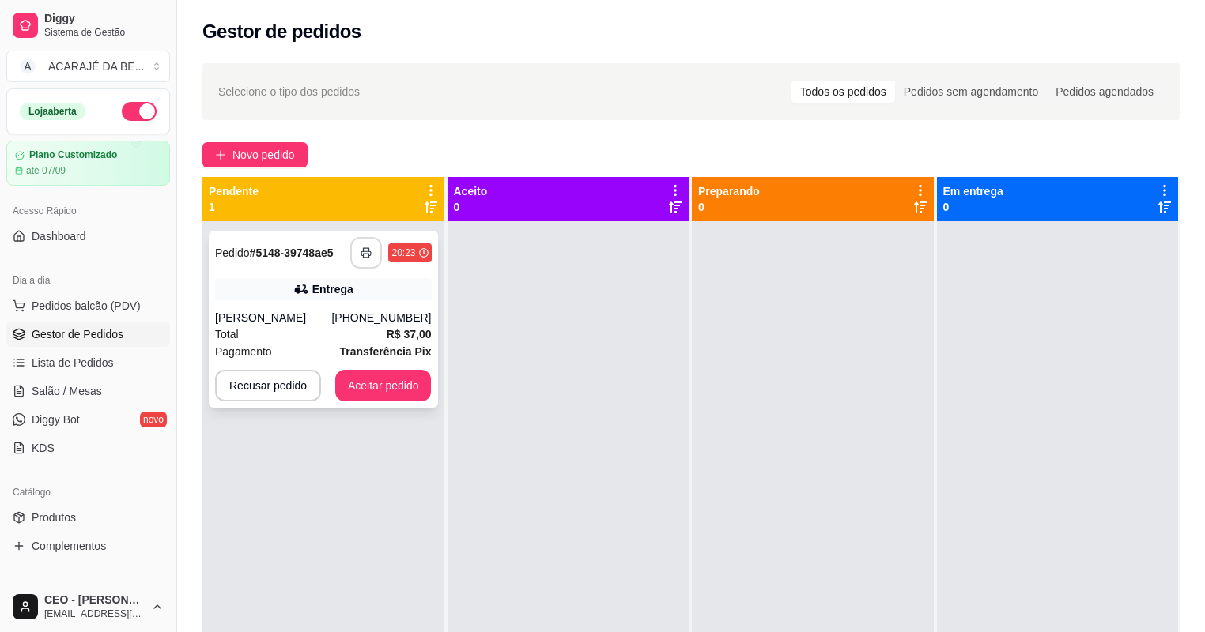
click at [371, 255] on button "button" at bounding box center [366, 253] width 32 height 32
click at [416, 372] on button "Aceitar pedido" at bounding box center [383, 386] width 96 height 32
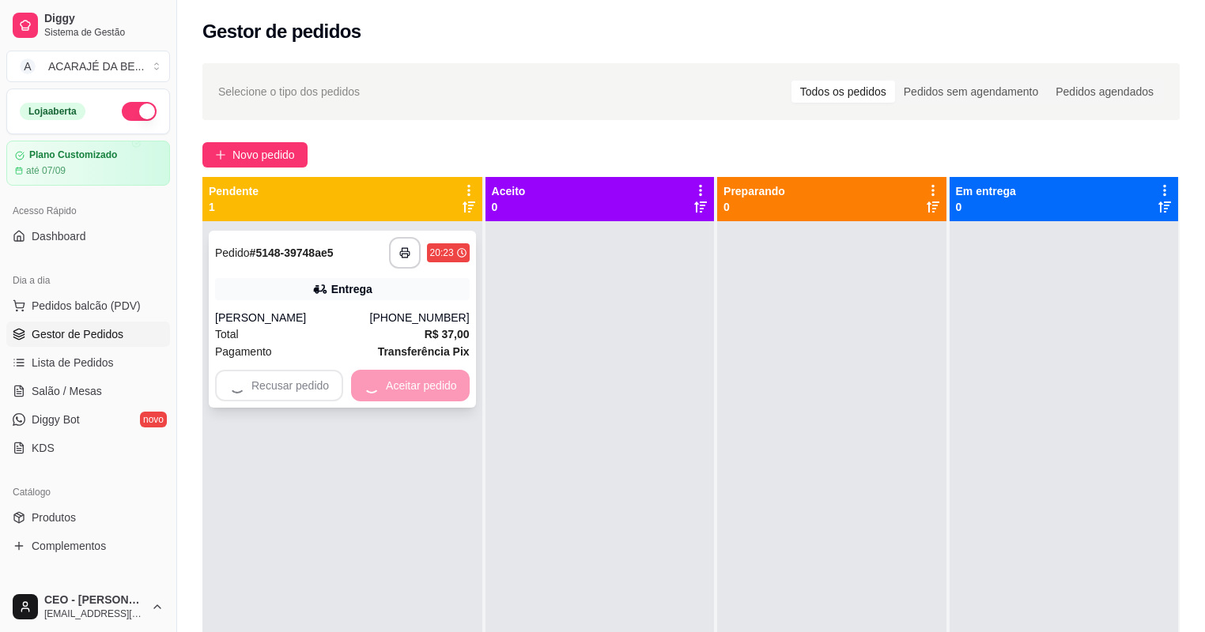
click at [417, 372] on div "Recusar pedido Aceitar pedido" at bounding box center [342, 386] width 255 height 32
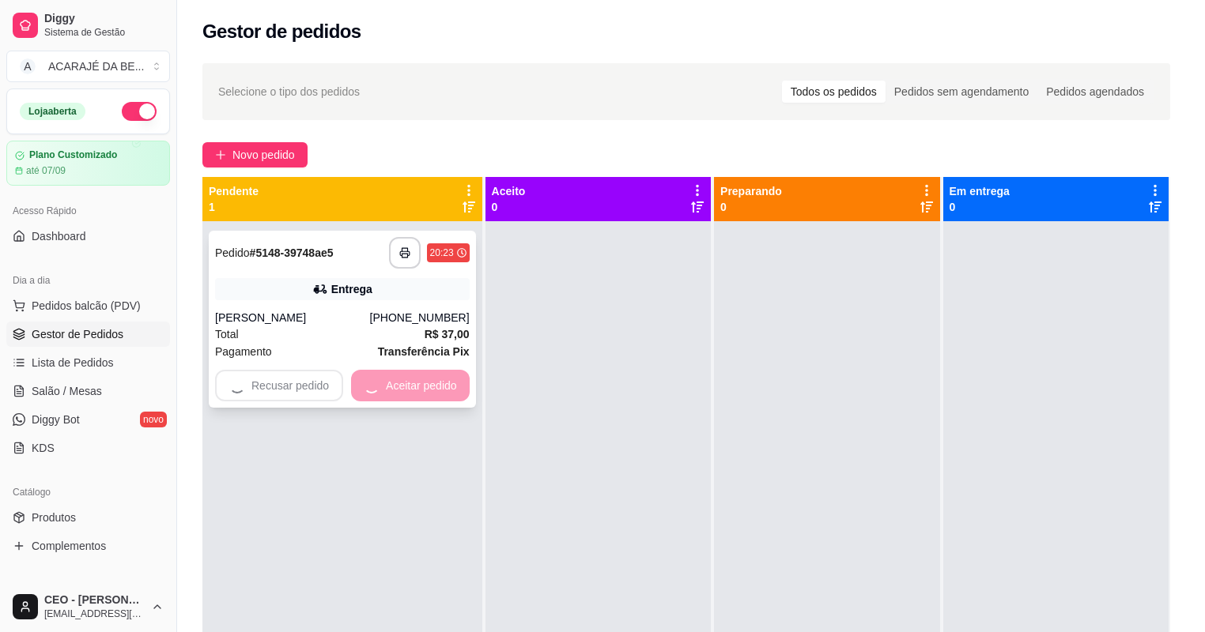
click at [419, 372] on div "ENTREGA" at bounding box center [440, 372] width 55 height 17
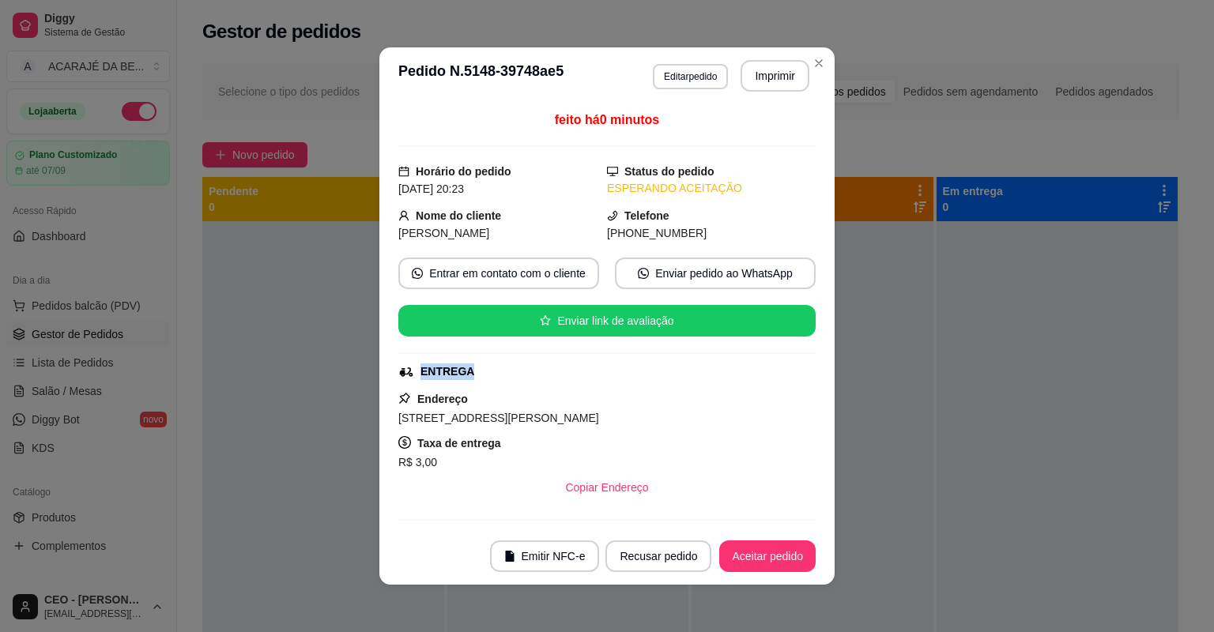
click at [422, 370] on div "ENTREGA" at bounding box center [448, 372] width 54 height 17
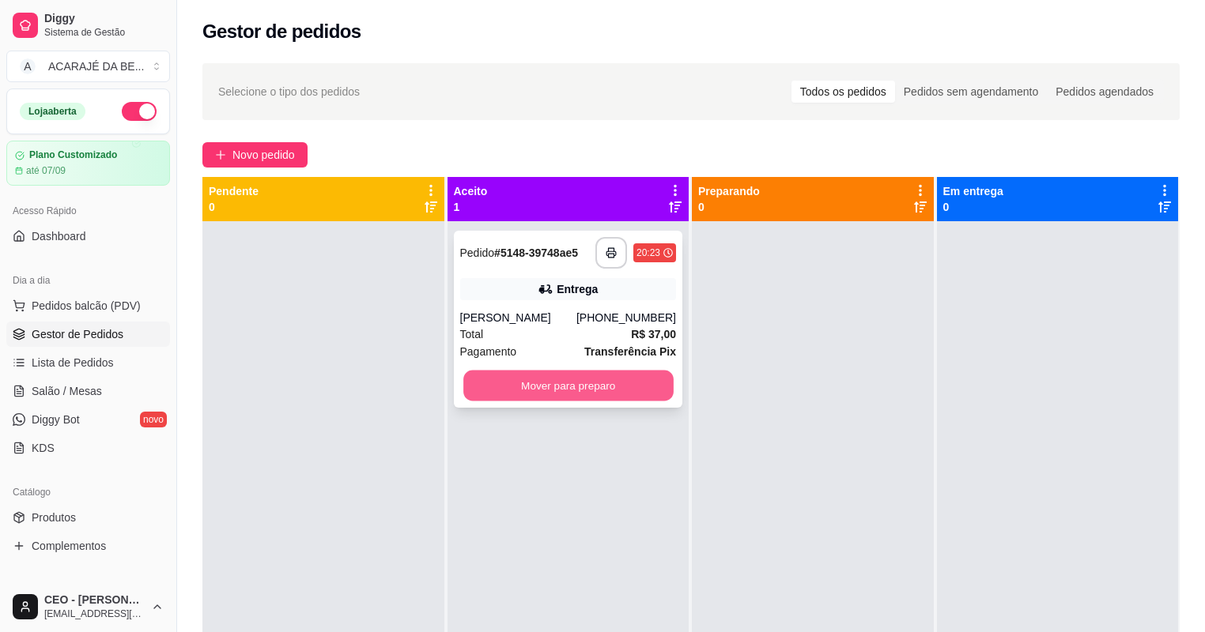
click at [572, 396] on button "Mover para preparo" at bounding box center [567, 386] width 209 height 31
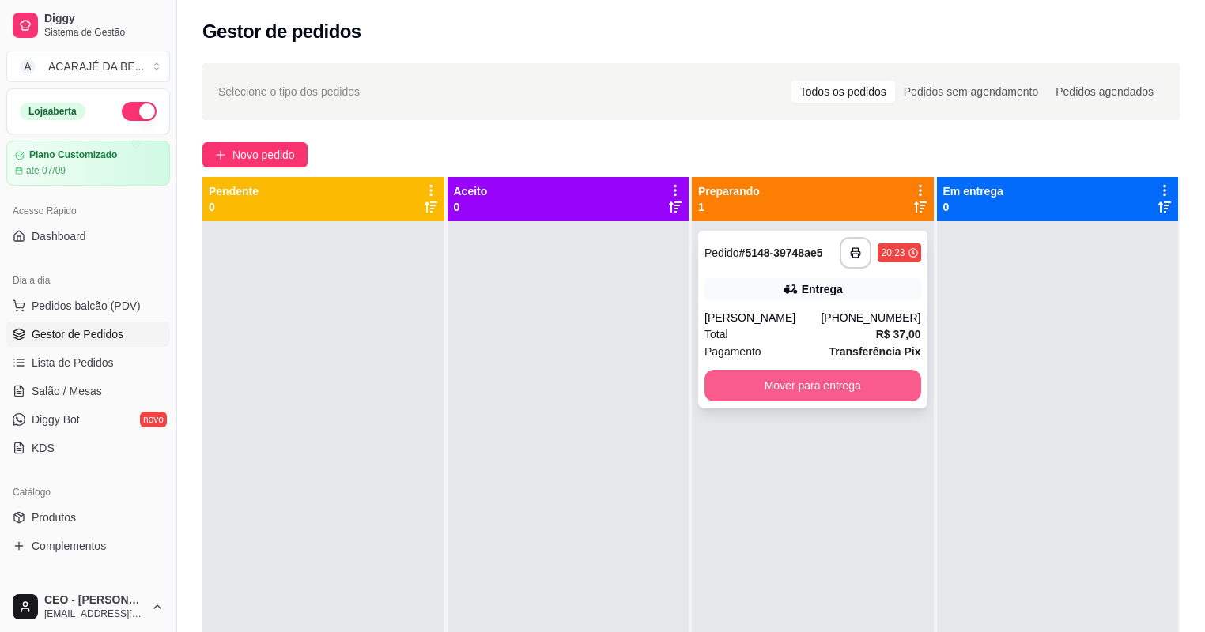
click at [832, 392] on button "Mover para entrega" at bounding box center [812, 386] width 217 height 32
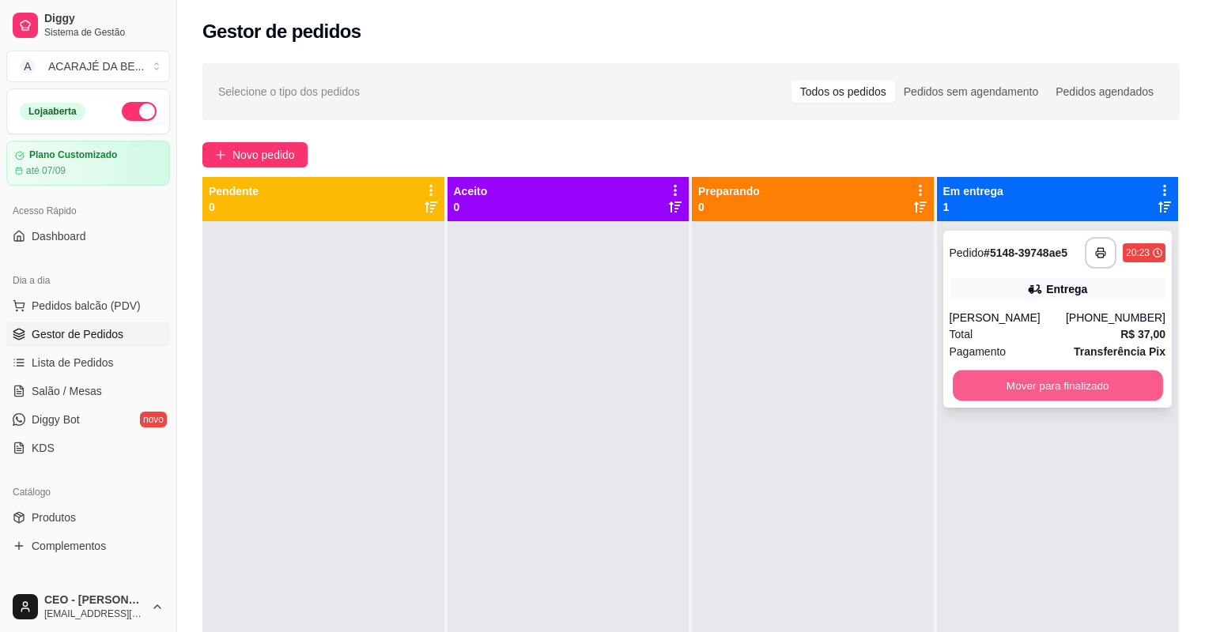
click at [1097, 396] on button "Mover para finalizado" at bounding box center [1057, 386] width 209 height 31
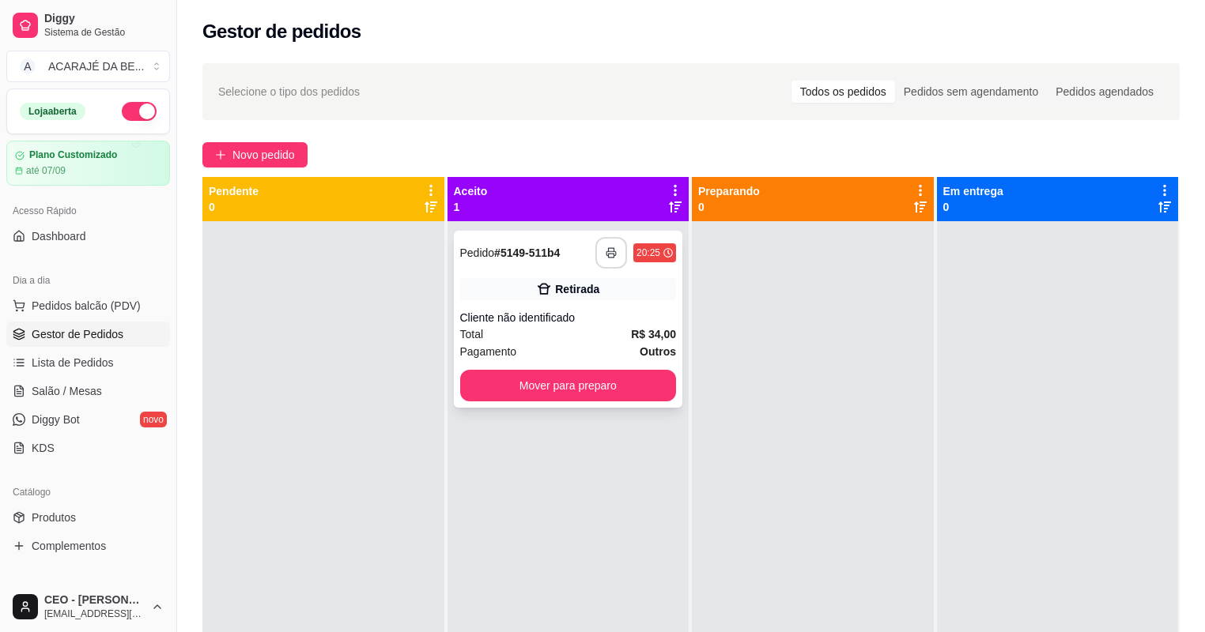
click at [625, 247] on div "**********" at bounding box center [635, 253] width 81 height 32
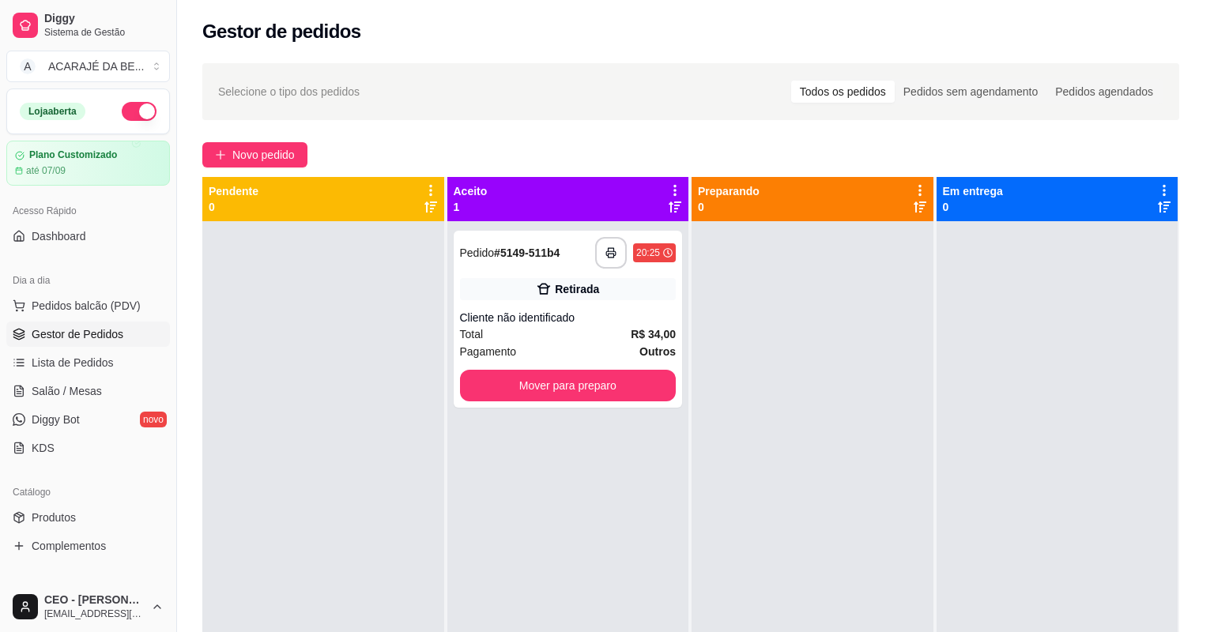
click at [604, 249] on button "Entrar em contato com o cliente" at bounding box center [607, 239] width 419 height 32
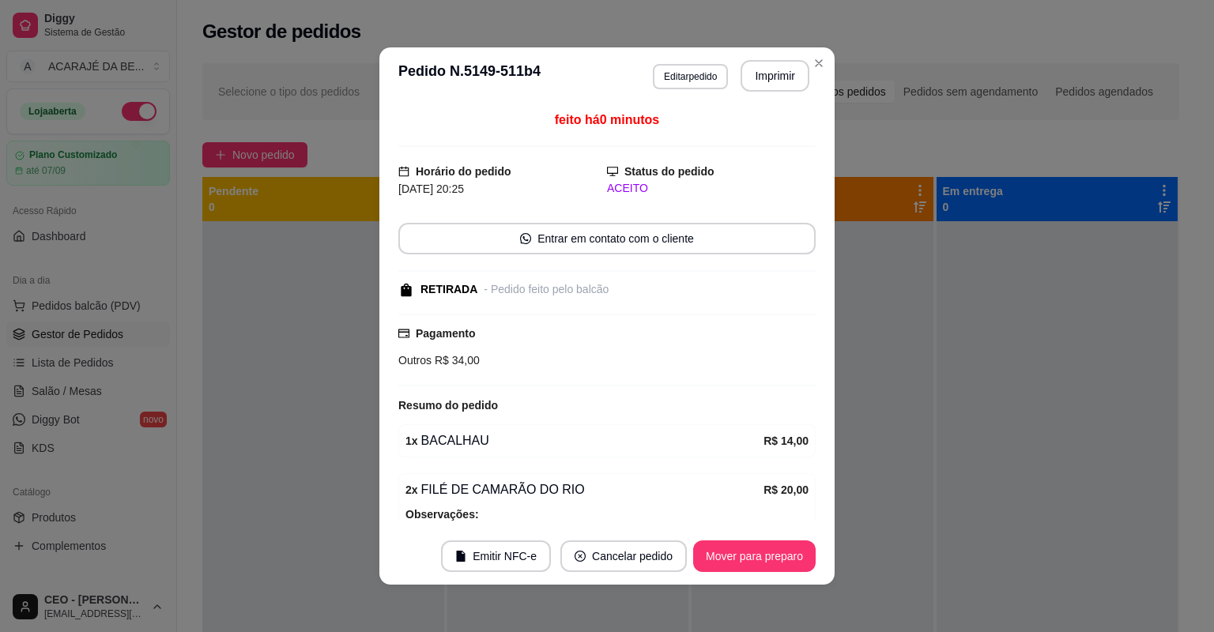
click at [781, 92] on header "**********" at bounding box center [606, 75] width 455 height 57
click at [782, 81] on button "Imprimir" at bounding box center [775, 76] width 66 height 31
click at [747, 564] on button "Mover para preparo" at bounding box center [754, 557] width 123 height 32
click at [734, 557] on button "Mover para preparo" at bounding box center [754, 557] width 119 height 31
click at [734, 557] on div "Mover para preparo" at bounding box center [743, 557] width 145 height 32
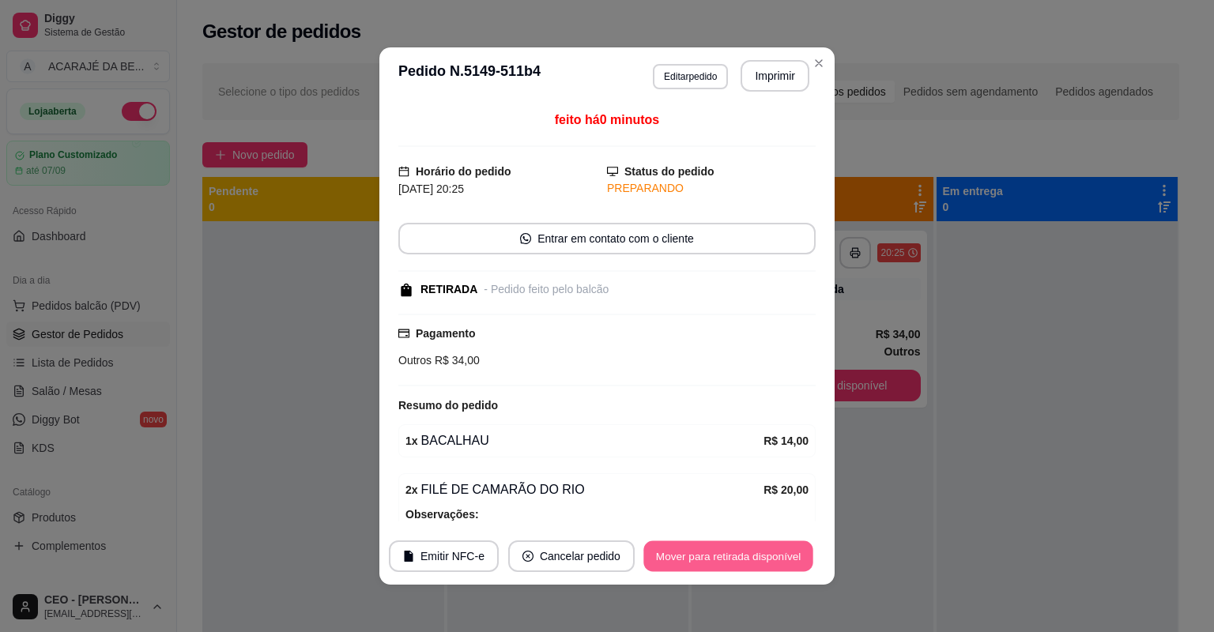
click at [734, 557] on button "Mover para retirada disponível" at bounding box center [728, 557] width 169 height 31
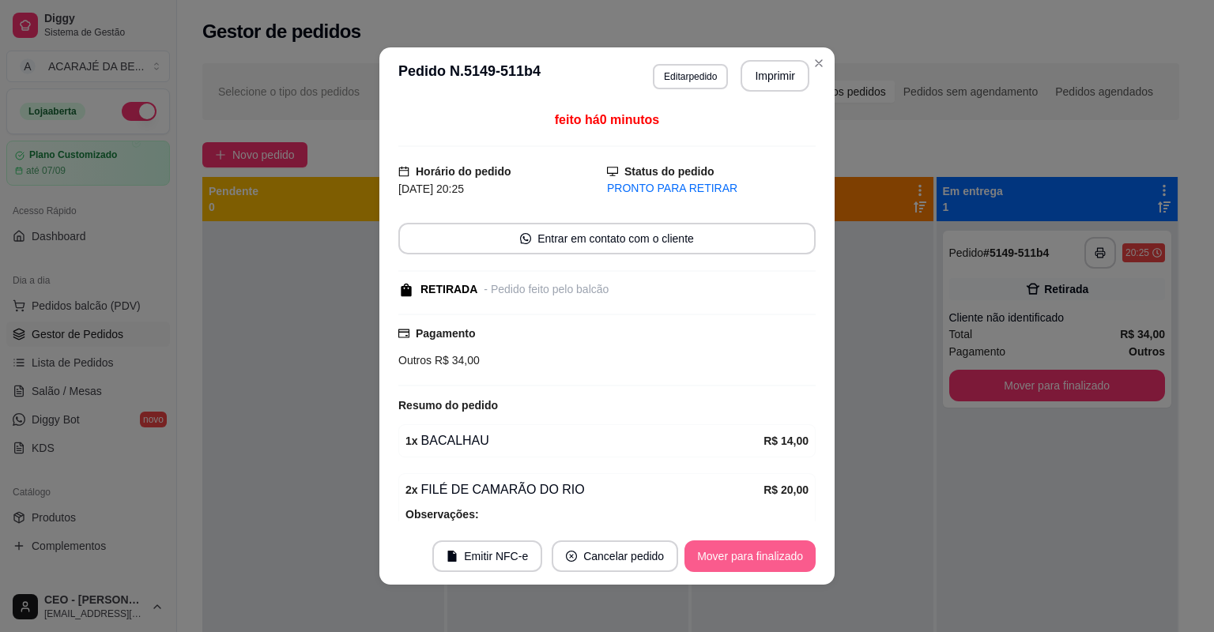
click at [738, 554] on button "Mover para finalizado" at bounding box center [750, 557] width 131 height 32
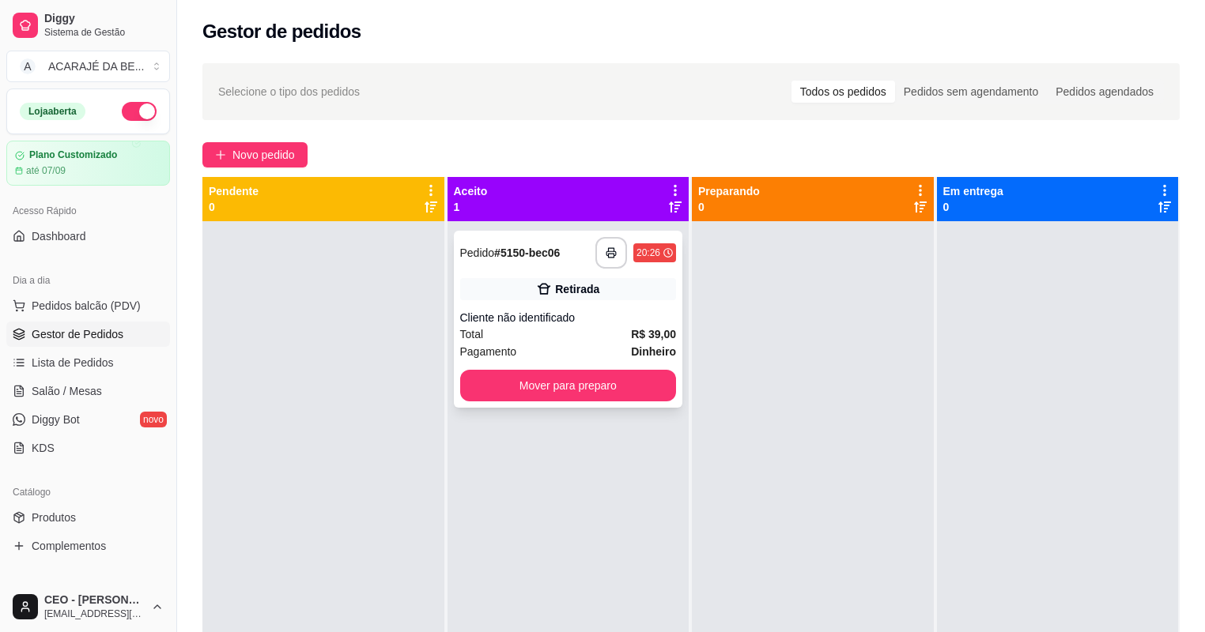
click at [604, 281] on div "Retirada" at bounding box center [568, 289] width 217 height 22
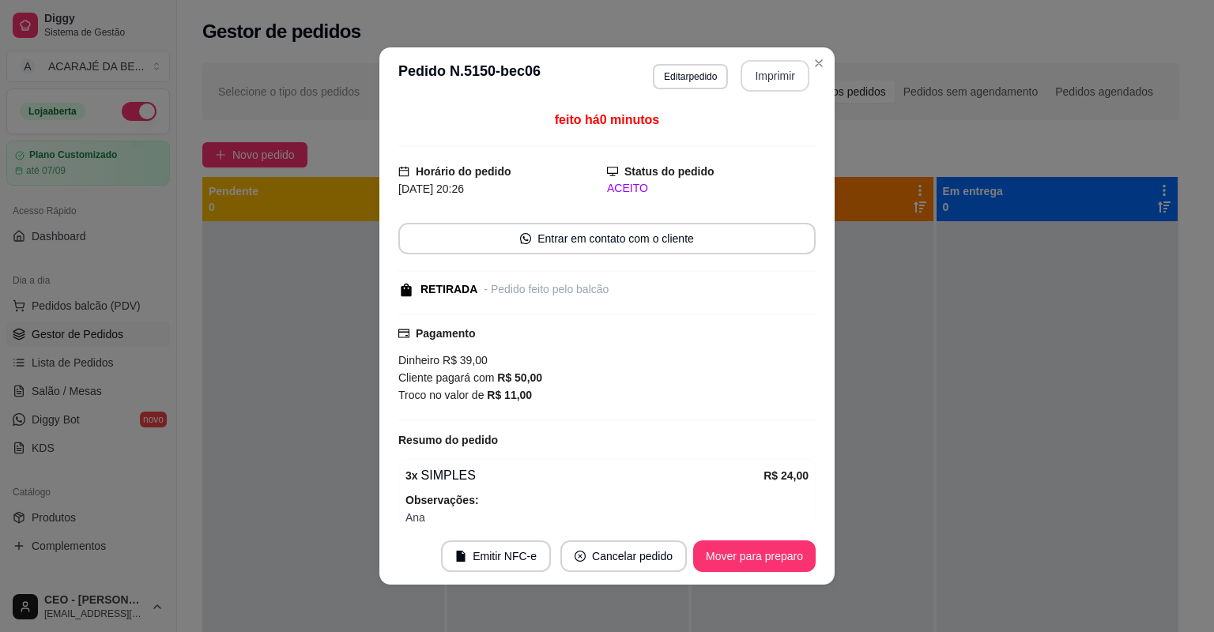
click at [791, 84] on button "Imprimir" at bounding box center [775, 76] width 69 height 32
click at [746, 557] on button "Mover para preparo" at bounding box center [754, 557] width 123 height 32
click at [746, 557] on div "Mover para preparo" at bounding box center [743, 557] width 145 height 32
drag, startPoint x: 790, startPoint y: 85, endPoint x: 746, endPoint y: 553, distance: 470.0
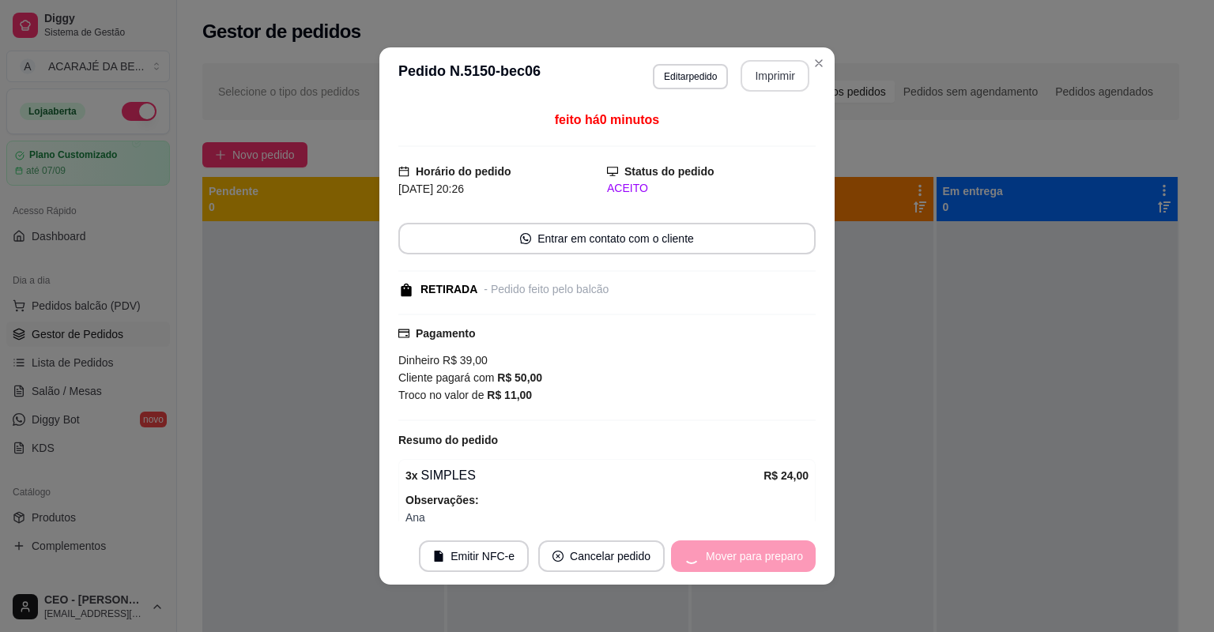
click at [746, 553] on div "Mover para preparo" at bounding box center [743, 557] width 145 height 32
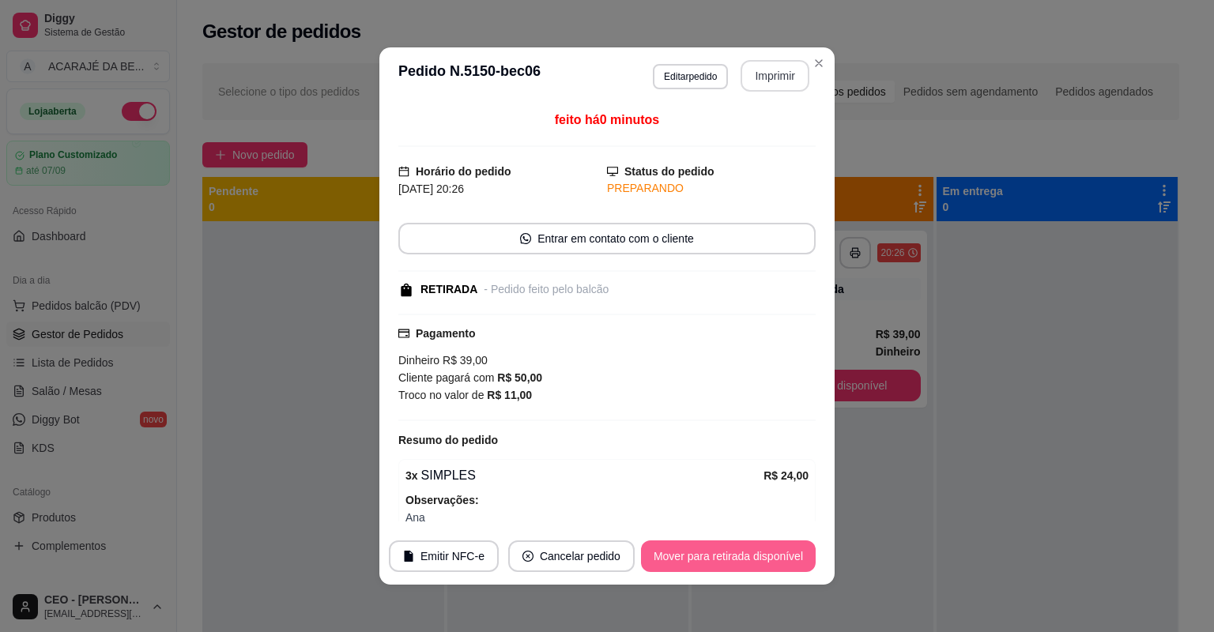
click at [749, 549] on button "Mover para retirada disponível" at bounding box center [728, 557] width 175 height 32
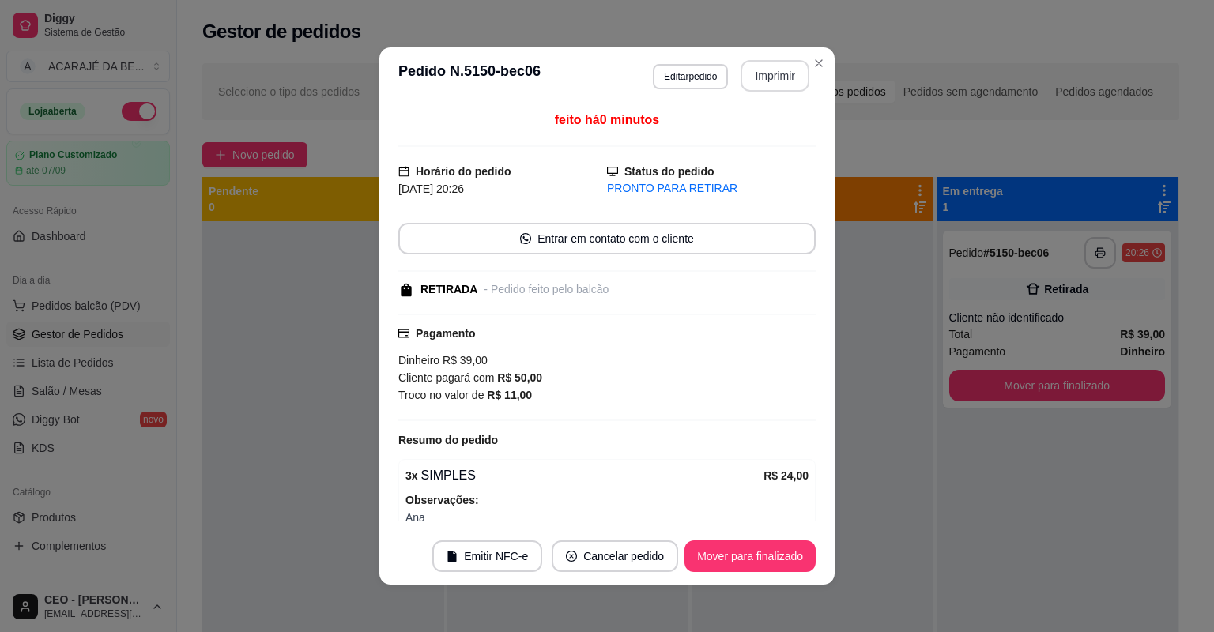
click at [759, 546] on button "Mover para finalizado" at bounding box center [750, 557] width 131 height 32
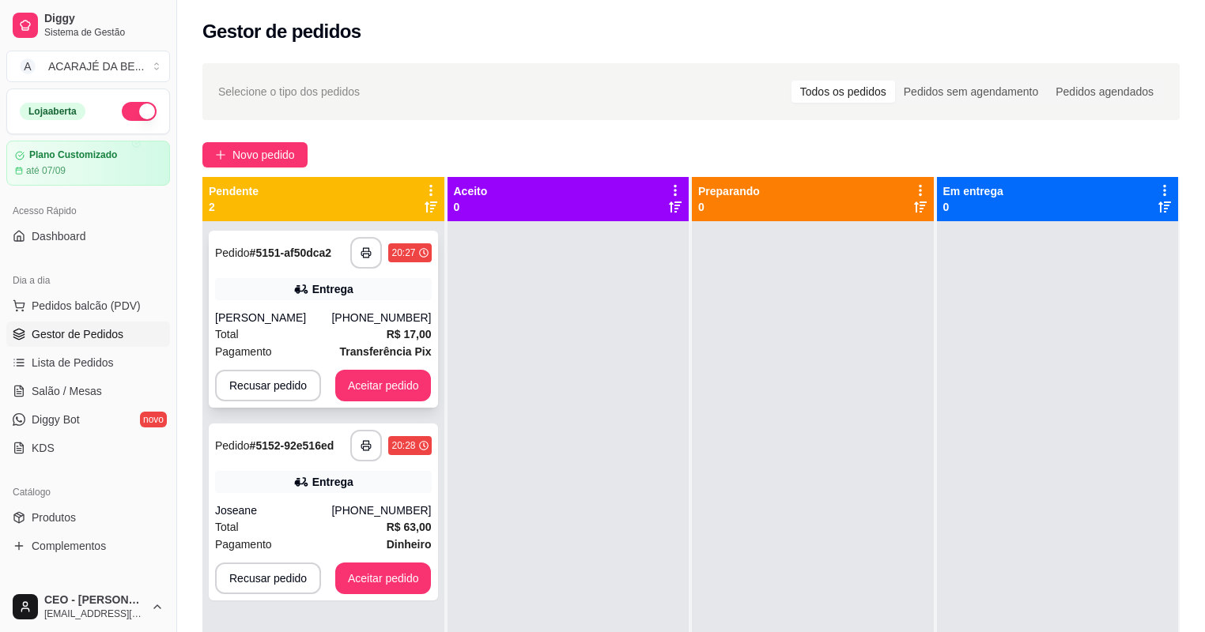
click at [275, 284] on div "Entrega" at bounding box center [323, 289] width 217 height 22
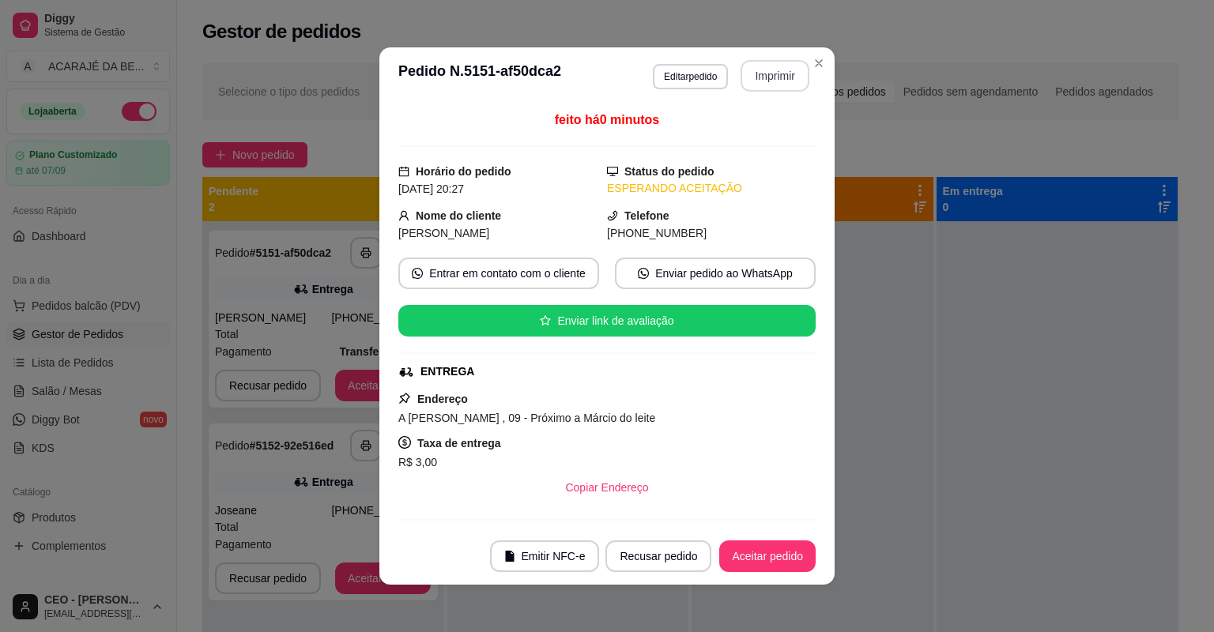
click at [766, 73] on button "Imprimir" at bounding box center [775, 76] width 69 height 32
click at [754, 557] on button "Aceitar pedido" at bounding box center [767, 557] width 96 height 32
click at [754, 557] on div "Recusar pedido Aceitar pedido" at bounding box center [688, 557] width 255 height 32
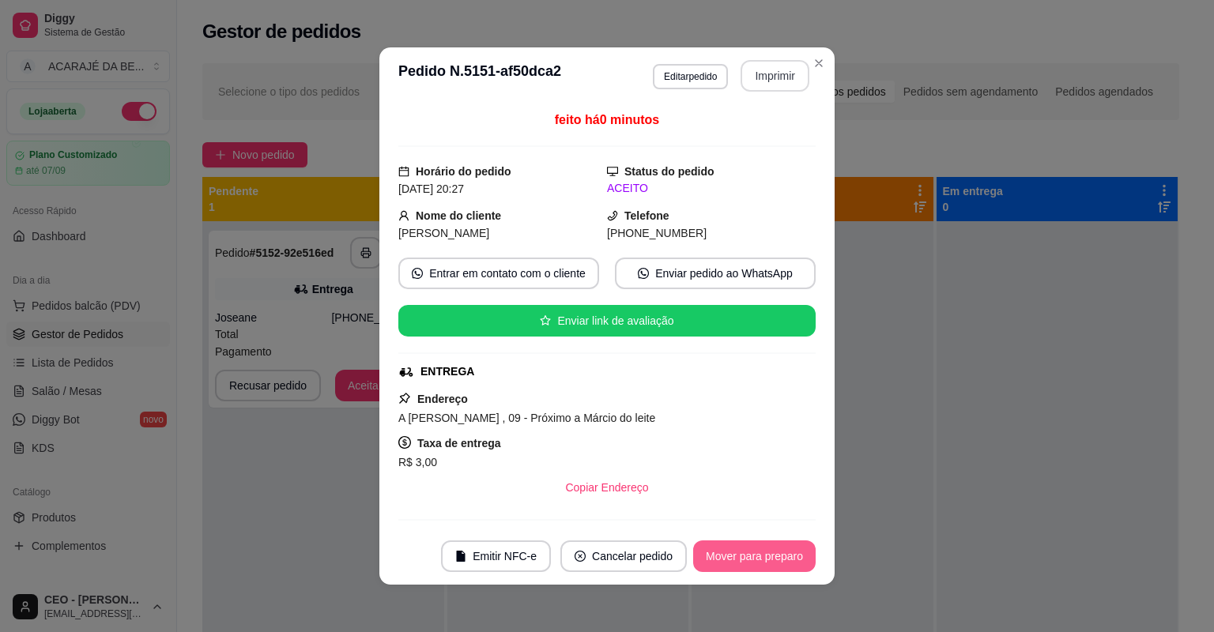
click at [754, 557] on button "Mover para preparo" at bounding box center [754, 557] width 123 height 32
click at [753, 557] on div "Mover para preparo" at bounding box center [743, 557] width 145 height 32
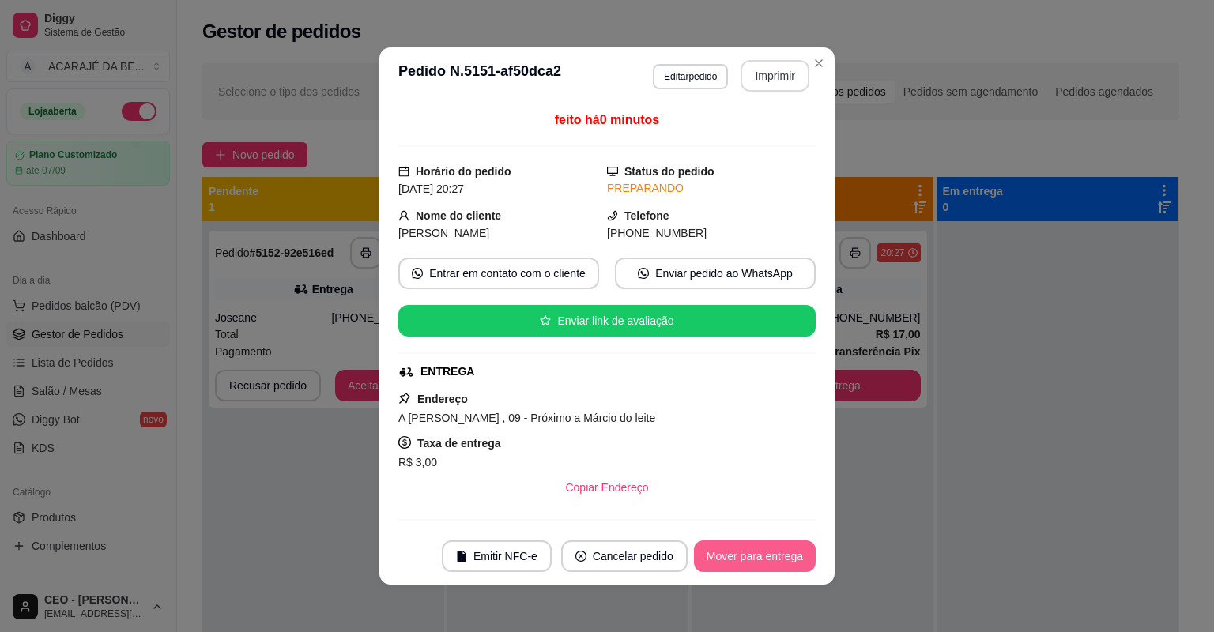
click at [752, 556] on button "Mover para entrega" at bounding box center [755, 557] width 122 height 32
click at [754, 553] on div "Mover para entrega" at bounding box center [744, 557] width 144 height 32
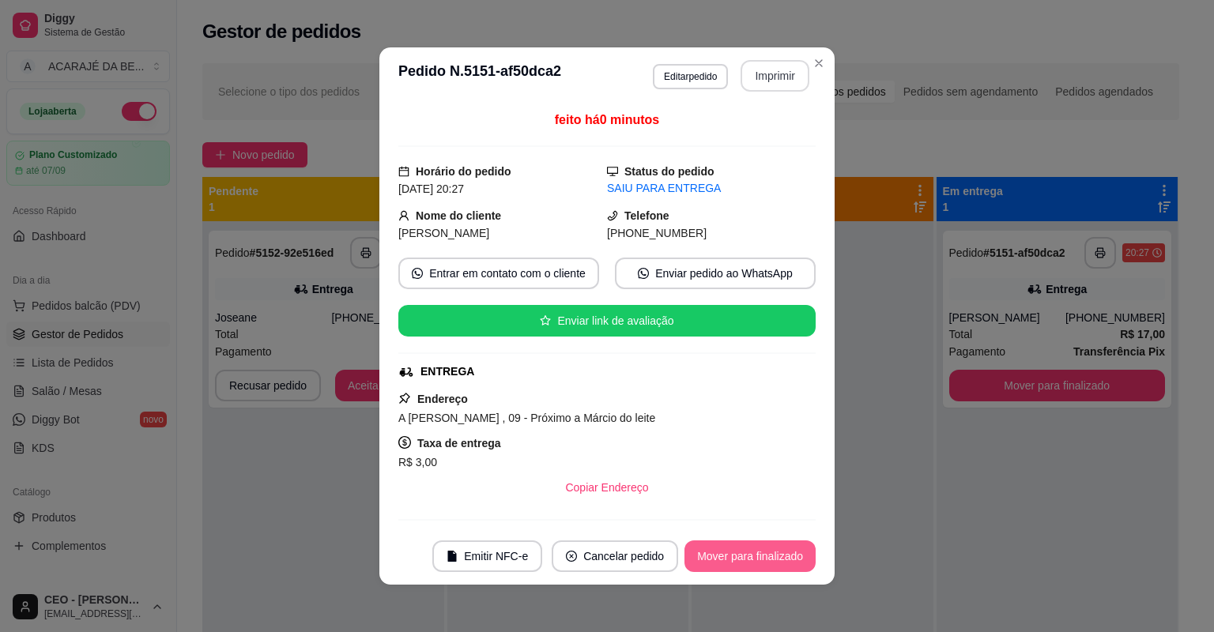
click at [753, 550] on button "Mover para finalizado" at bounding box center [750, 557] width 131 height 32
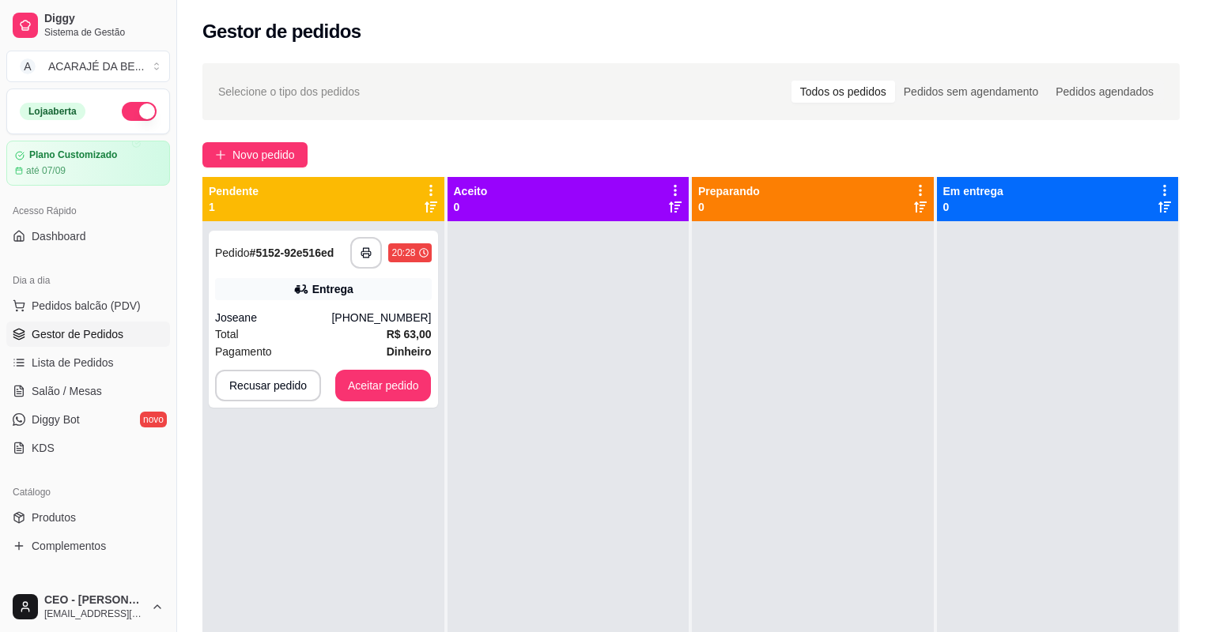
click at [123, 376] on ul "Pedidos balcão (PDV) Gestor de Pedidos Lista de Pedidos Salão / Mesas Diggy Bot…" at bounding box center [88, 377] width 164 height 168
click at [123, 383] on link "Salão / Mesas" at bounding box center [88, 391] width 164 height 25
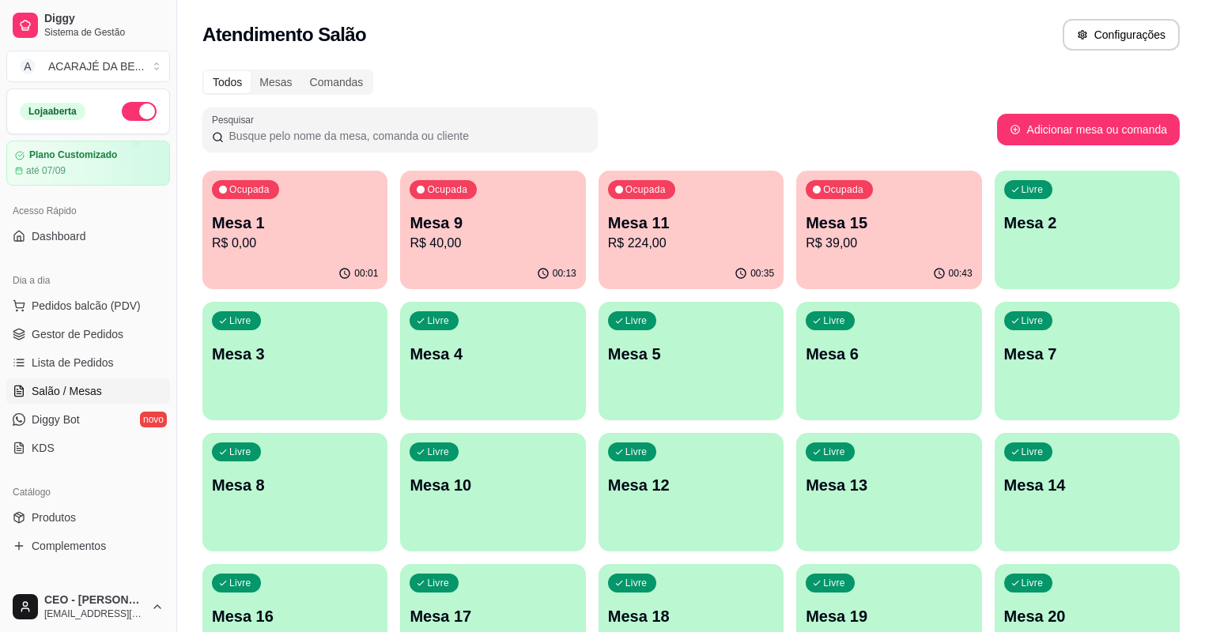
click at [633, 243] on p "R$ 224,00" at bounding box center [691, 243] width 166 height 19
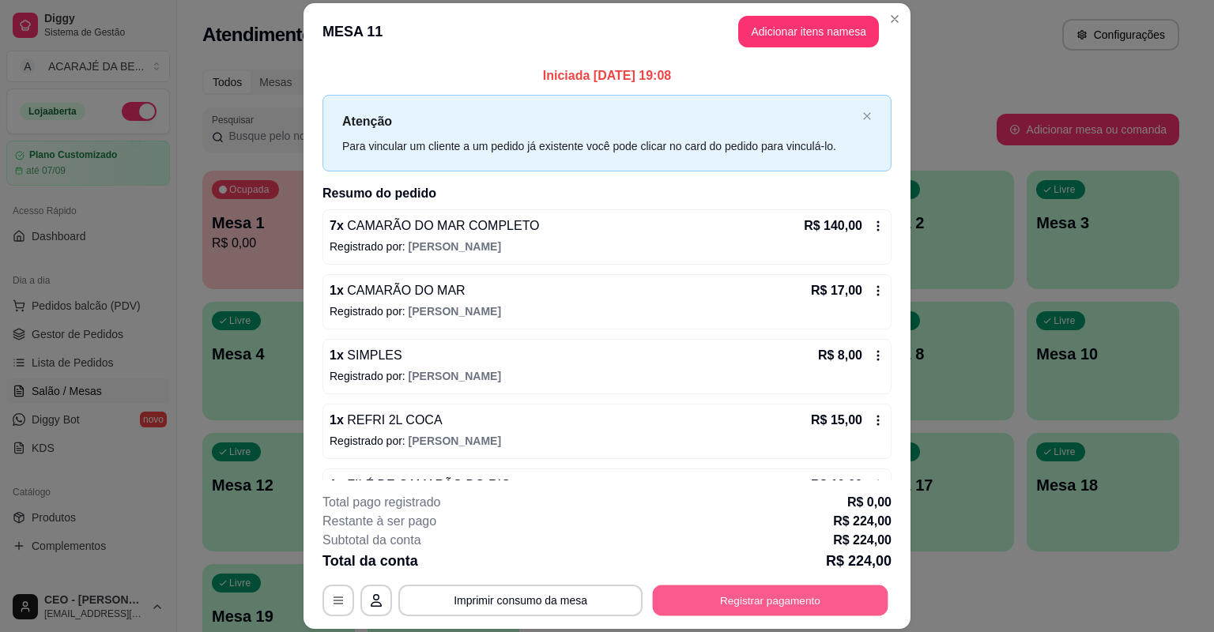
click at [730, 588] on button "Registrar pagamento" at bounding box center [771, 601] width 236 height 31
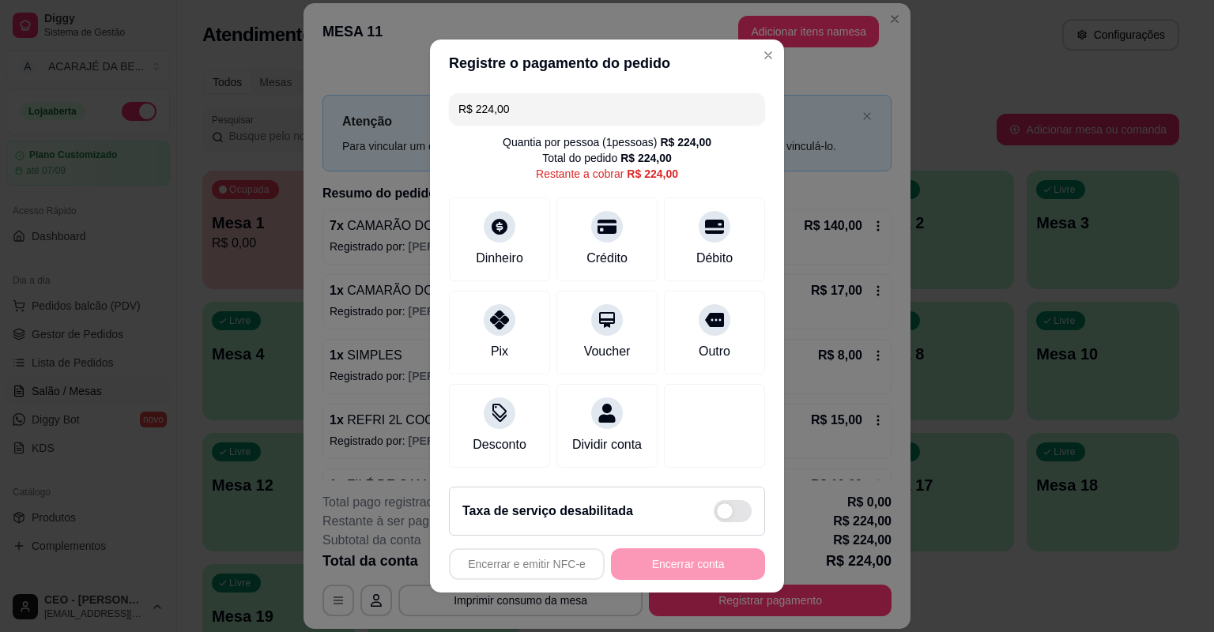
drag, startPoint x: 469, startPoint y: 112, endPoint x: 577, endPoint y: 158, distance: 117.6
click at [590, 113] on input "R$ 224,00" at bounding box center [607, 109] width 297 height 32
click at [498, 259] on div "Dinheiro" at bounding box center [500, 257] width 52 height 21
click at [505, 238] on div "Dinheiro" at bounding box center [499, 237] width 111 height 92
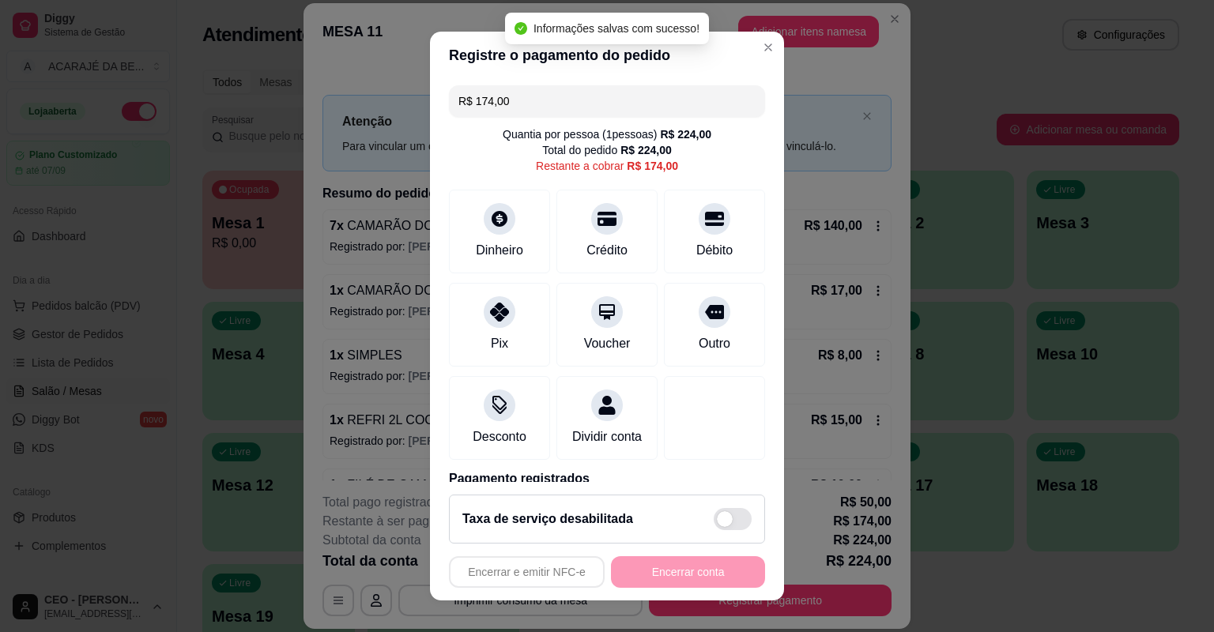
drag, startPoint x: 468, startPoint y: 101, endPoint x: 632, endPoint y: 101, distance: 164.4
click at [632, 101] on input "R$ 174,00" at bounding box center [607, 101] width 297 height 32
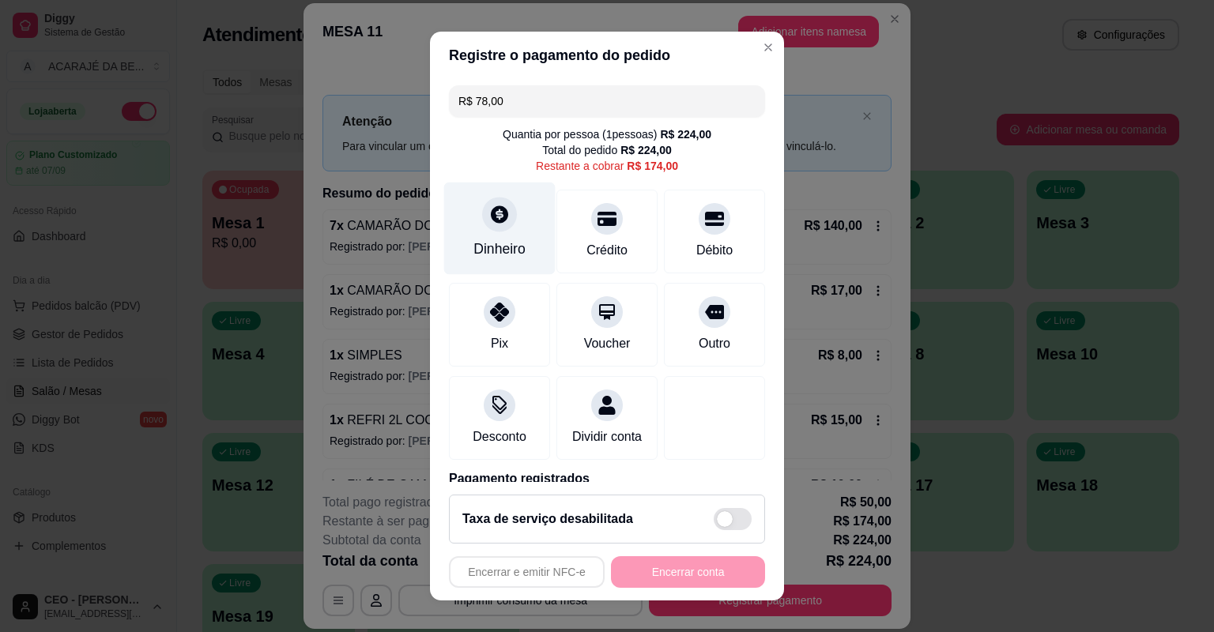
type input "R$ 78,00"
click at [504, 252] on div "Dinheiro" at bounding box center [500, 249] width 52 height 21
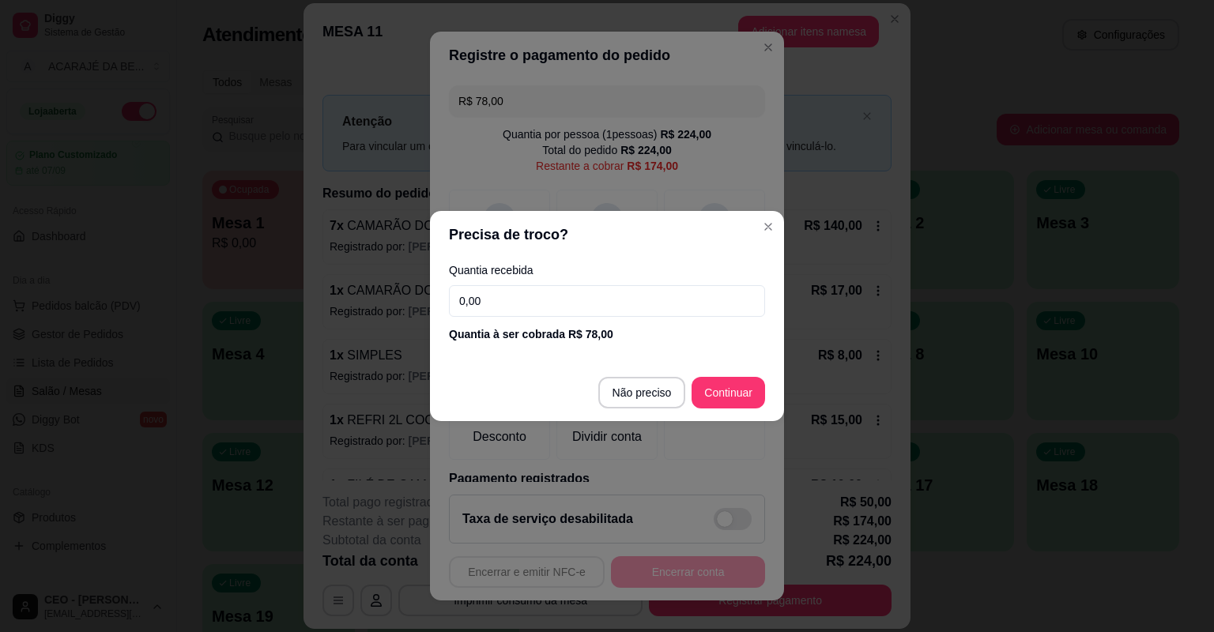
click at [643, 304] on input "0,00" at bounding box center [607, 301] width 316 height 32
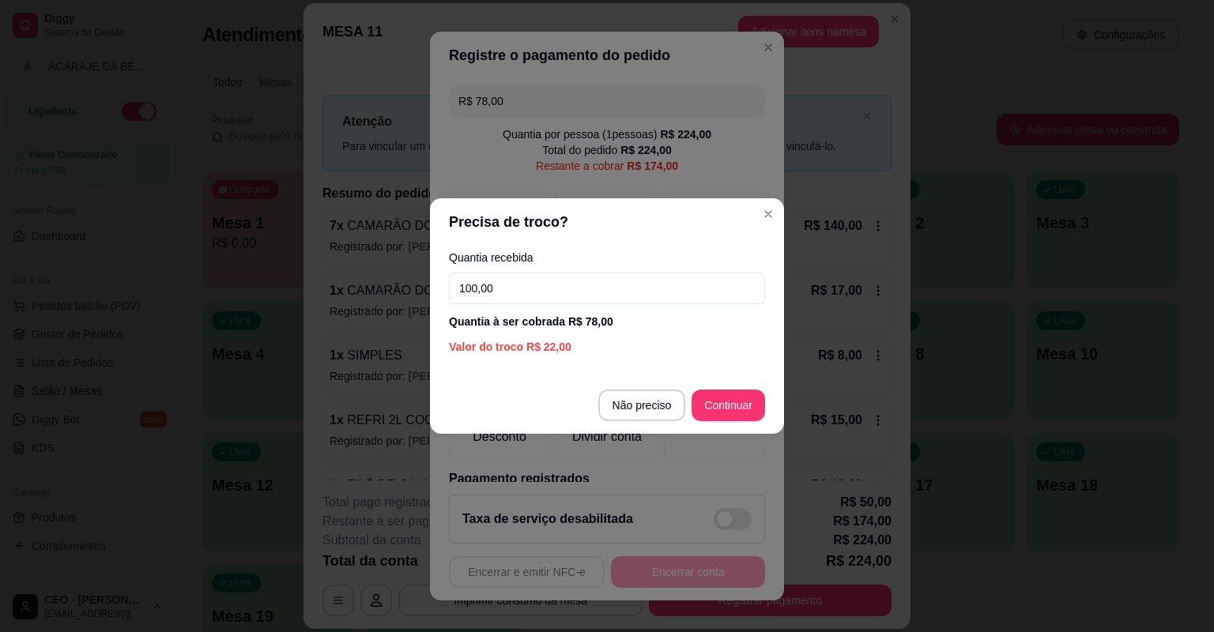
type input "100,00"
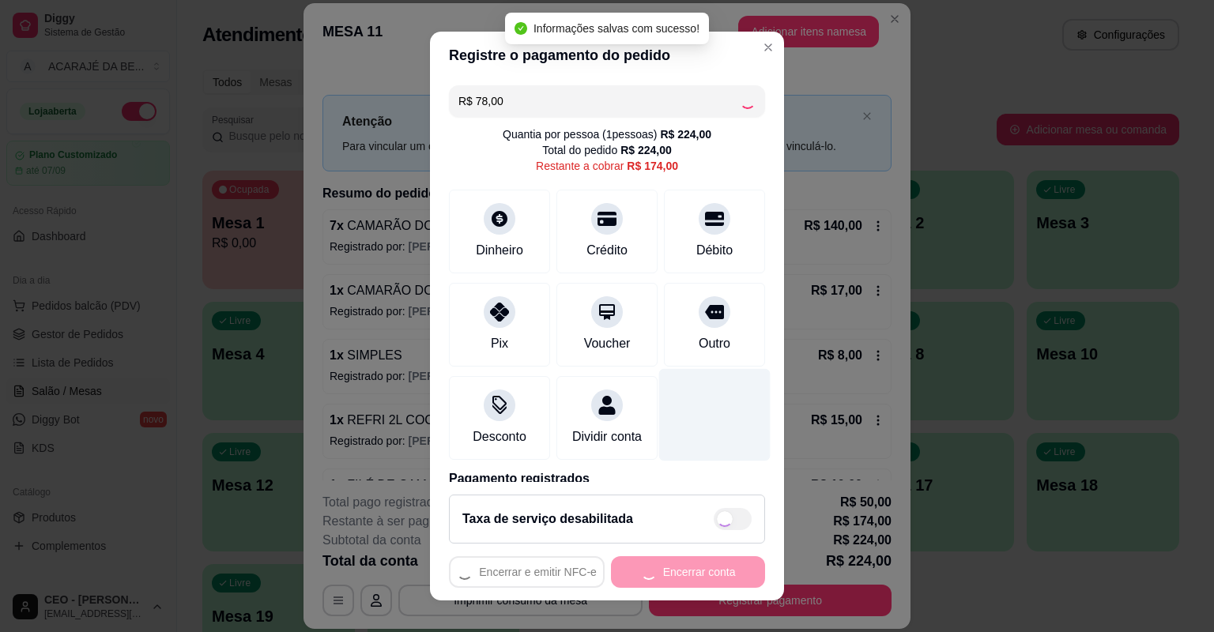
type input "R$ 96,00"
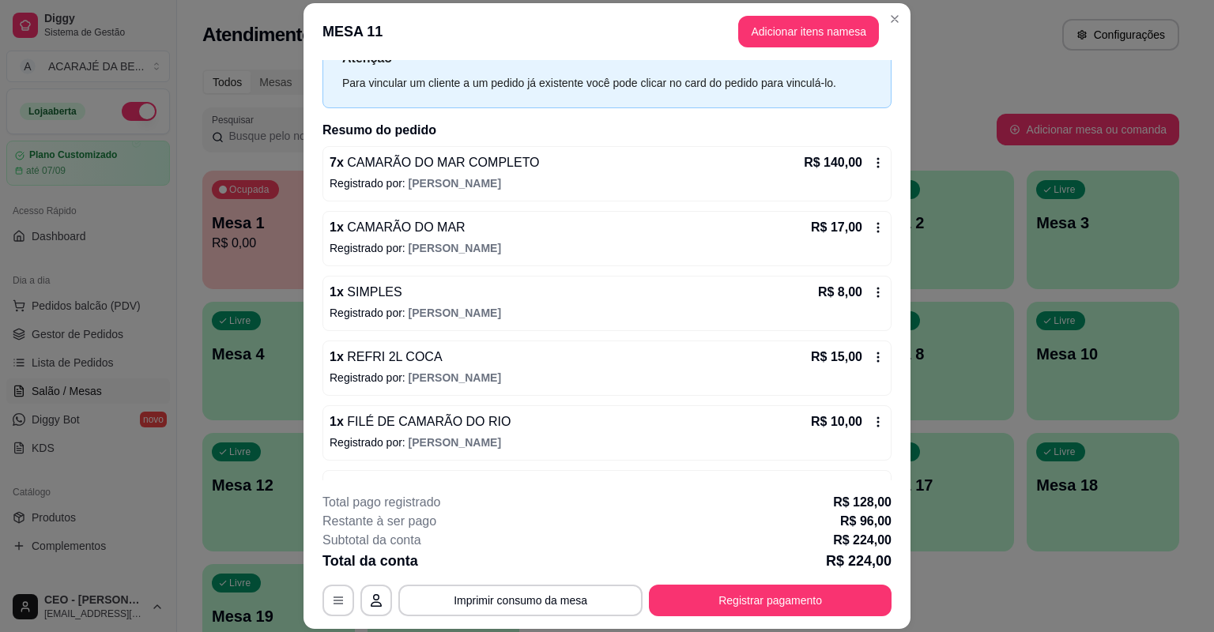
scroll to position [126, 0]
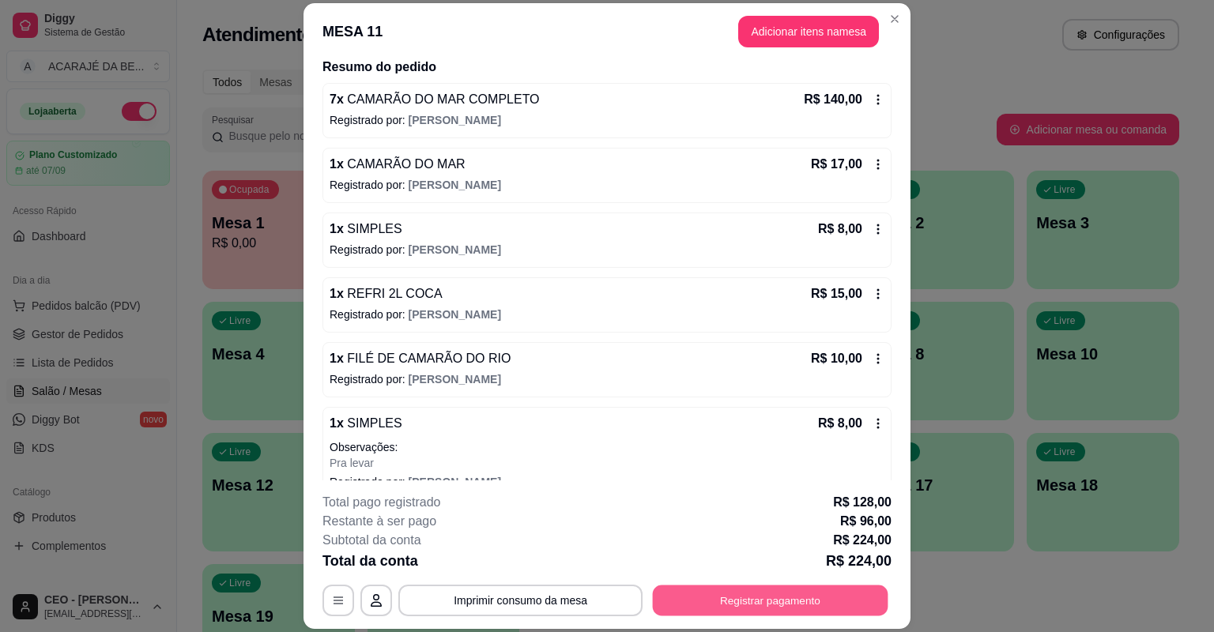
click at [677, 591] on button "Registrar pagamento" at bounding box center [771, 601] width 236 height 31
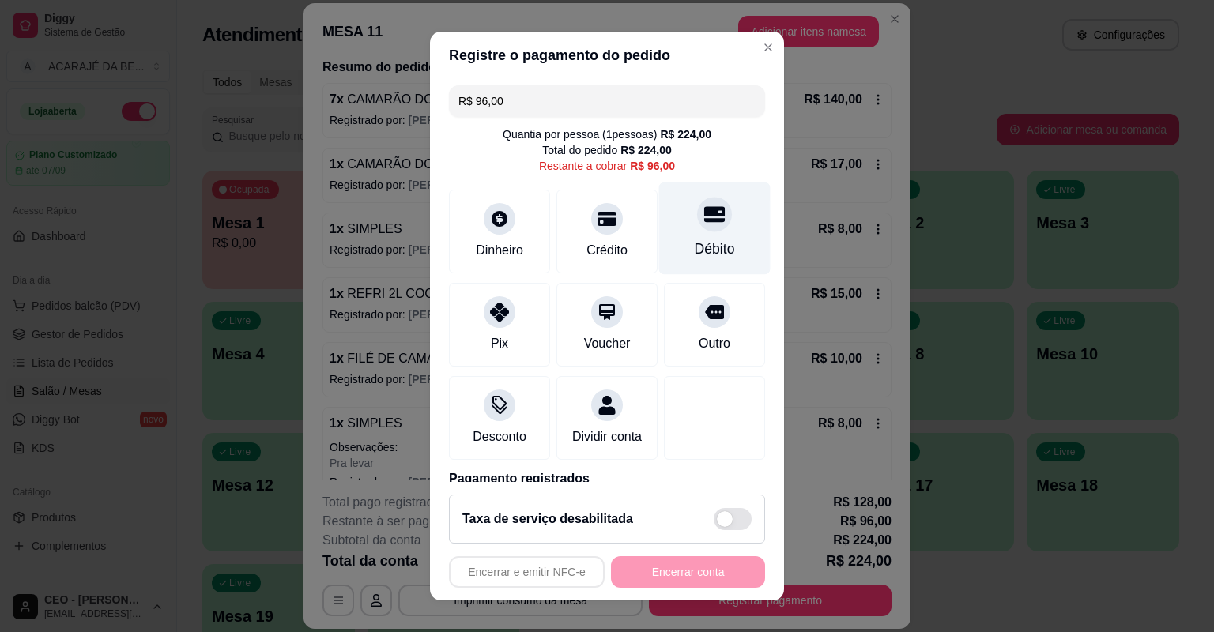
click at [689, 236] on div "Débito" at bounding box center [714, 229] width 111 height 92
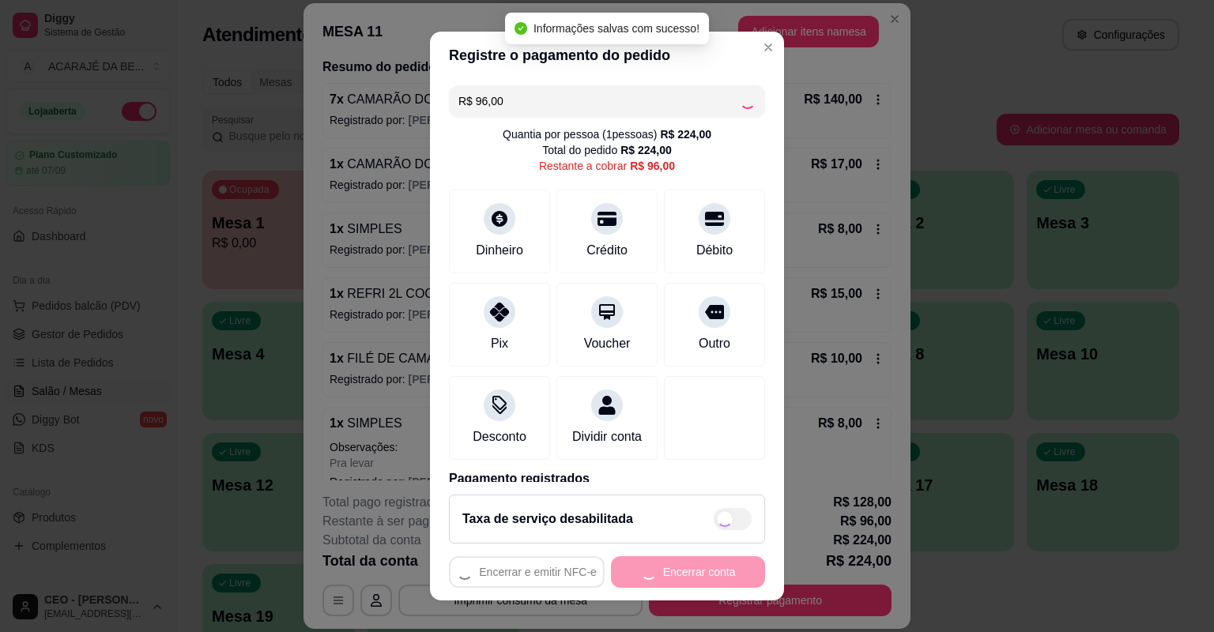
type input "R$ 0,00"
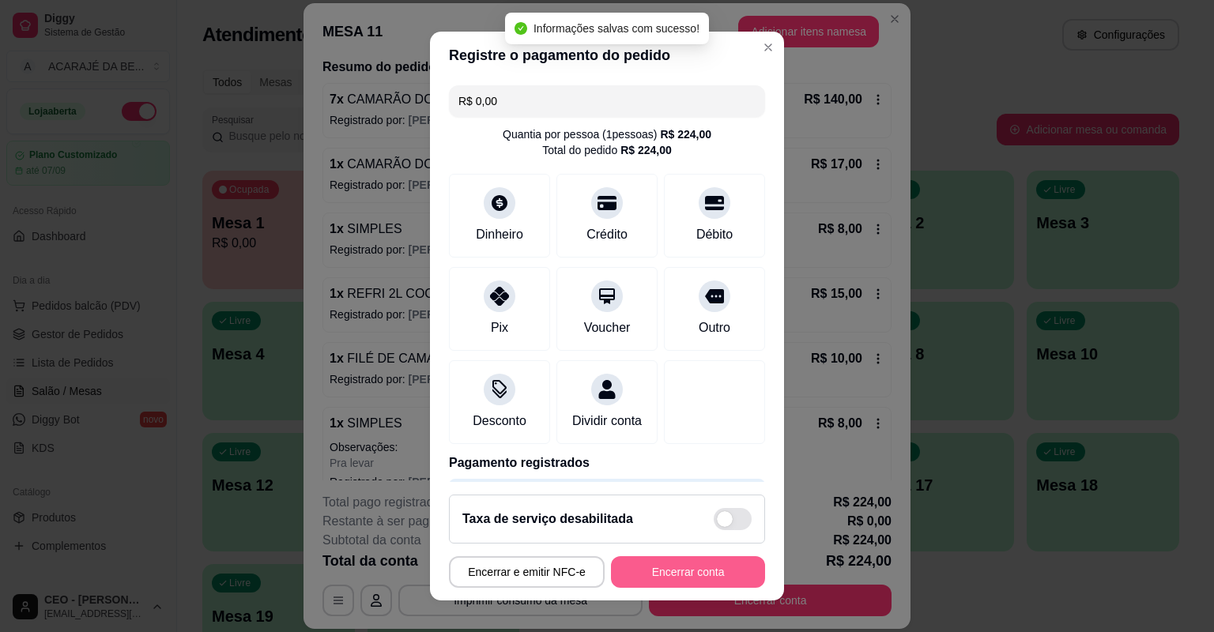
click at [667, 580] on button "Encerrar conta" at bounding box center [688, 573] width 154 height 32
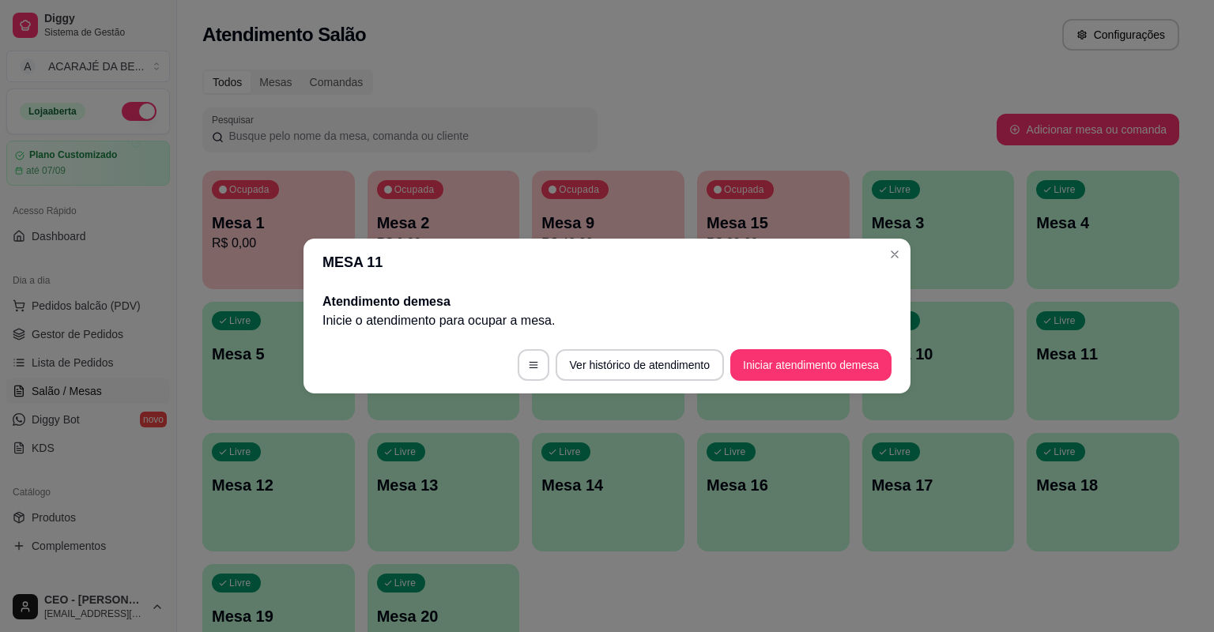
scroll to position [0, 0]
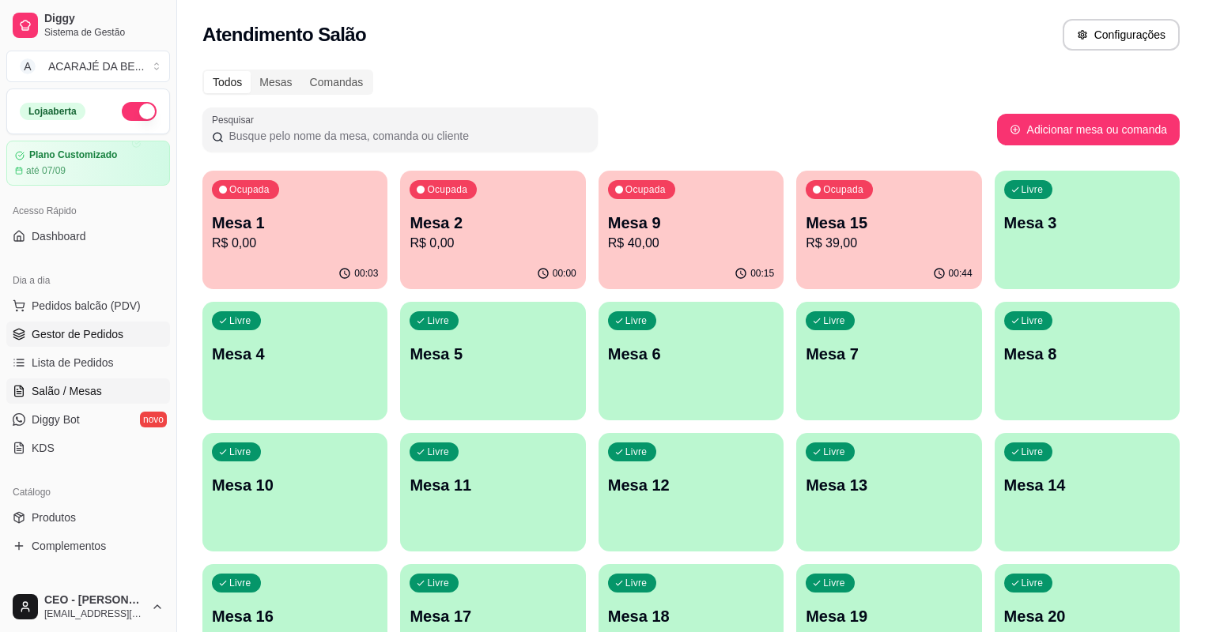
click at [140, 340] on link "Gestor de Pedidos" at bounding box center [88, 334] width 164 height 25
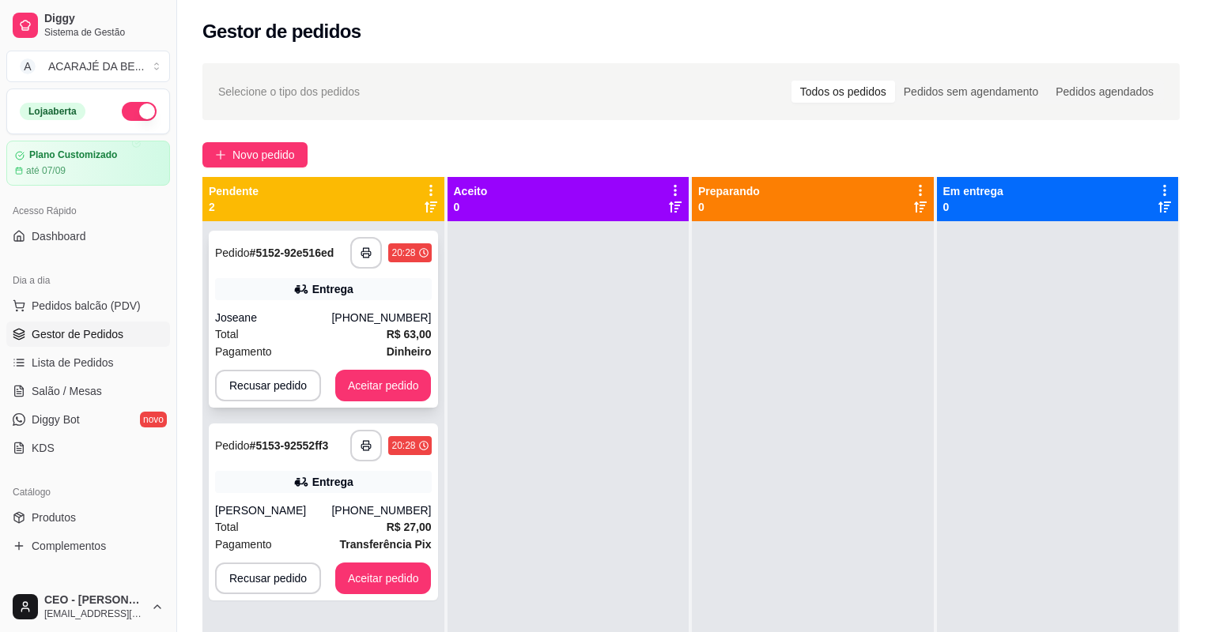
click at [266, 323] on div "Joseane" at bounding box center [273, 318] width 116 height 16
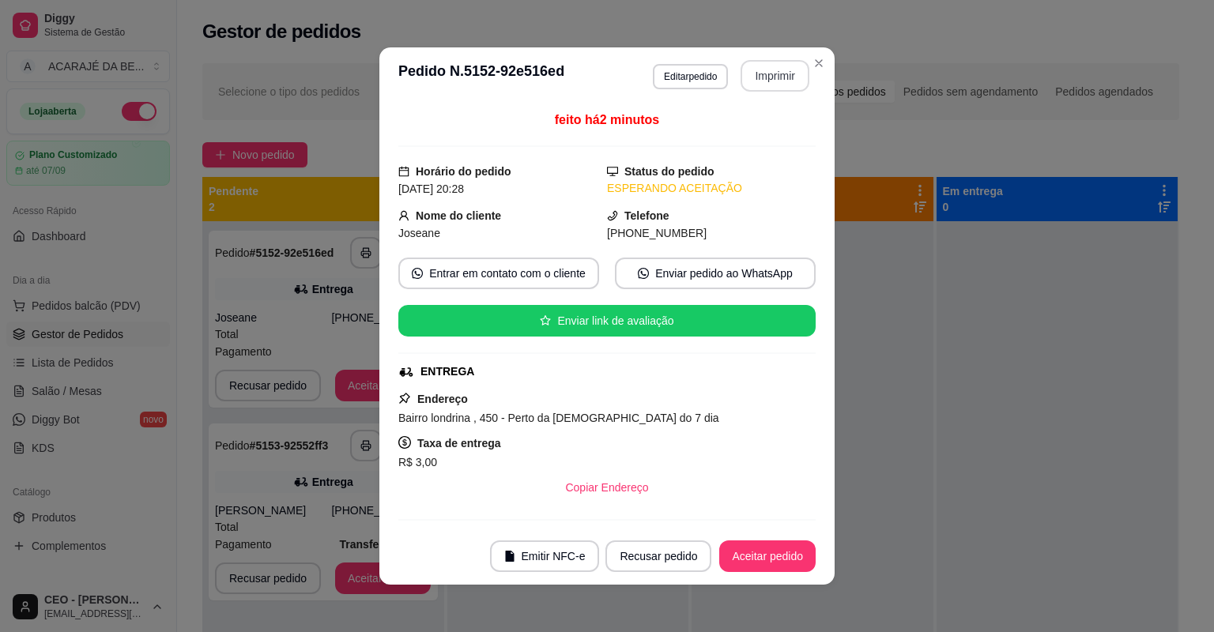
click at [761, 76] on button "Imprimir" at bounding box center [775, 76] width 69 height 32
click at [783, 575] on footer "Emitir NFC-e Recusar pedido Aceitar pedido" at bounding box center [606, 556] width 455 height 57
click at [780, 564] on button "Aceitar pedido" at bounding box center [767, 557] width 93 height 31
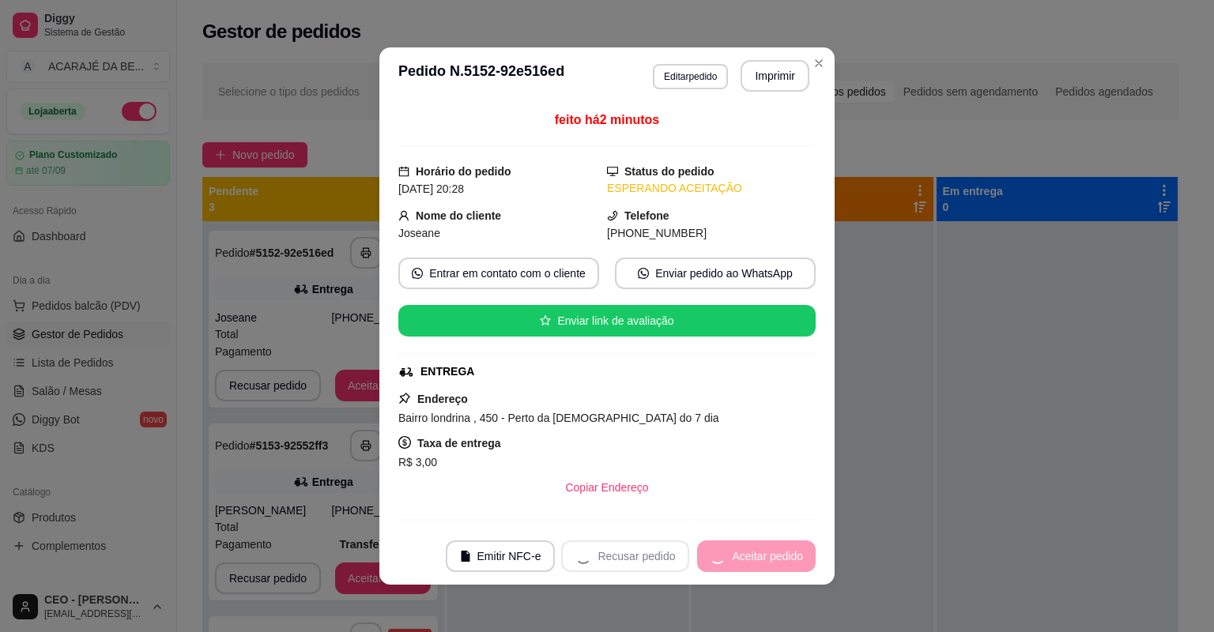
click at [780, 563] on div "Recusar pedido Aceitar pedido" at bounding box center [688, 557] width 255 height 32
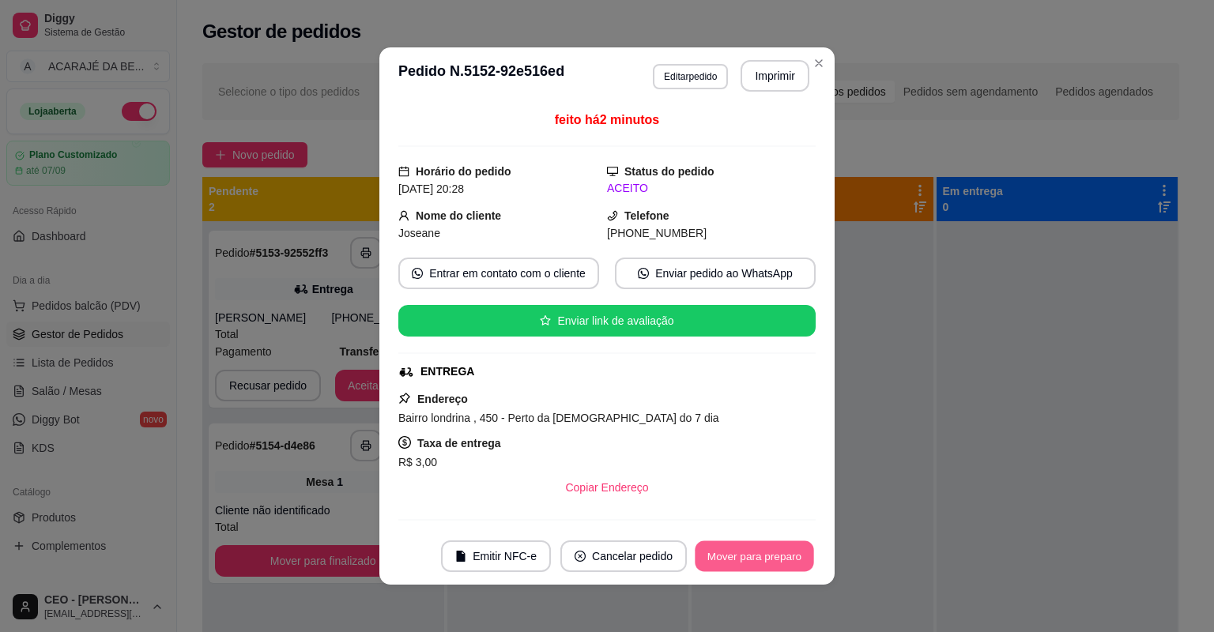
click at [780, 563] on button "Mover para preparo" at bounding box center [754, 557] width 119 height 31
click at [780, 563] on div "Mover para preparo" at bounding box center [743, 557] width 145 height 32
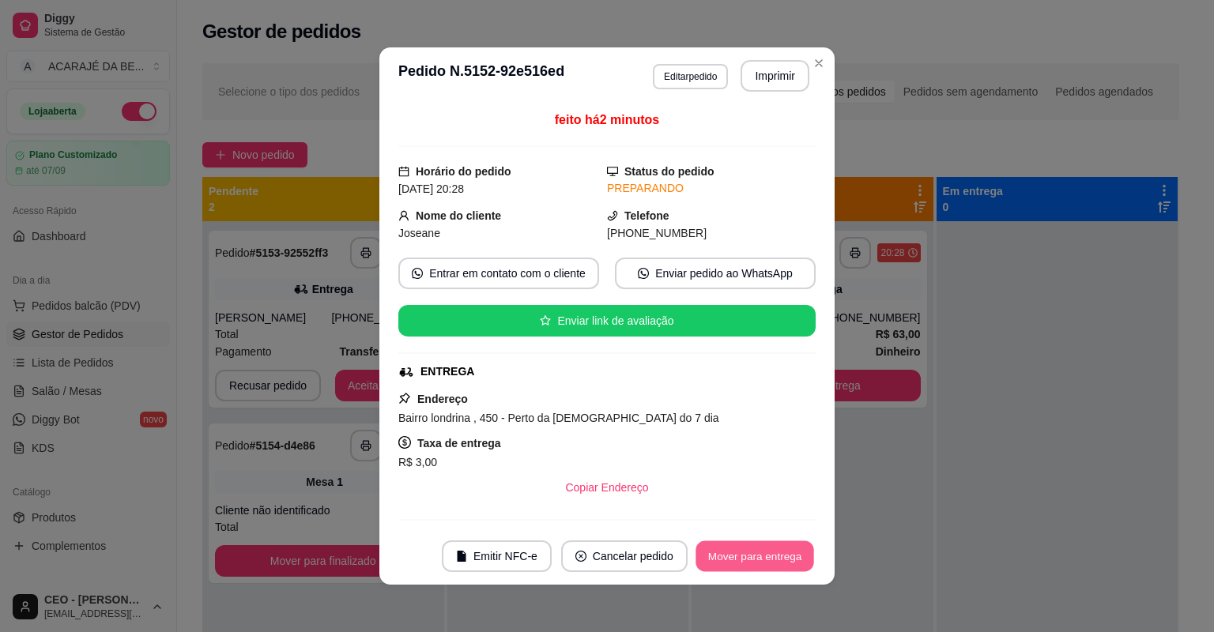
click at [780, 563] on button "Mover para entrega" at bounding box center [755, 557] width 119 height 31
click at [780, 563] on div "Mover para entrega" at bounding box center [744, 557] width 144 height 32
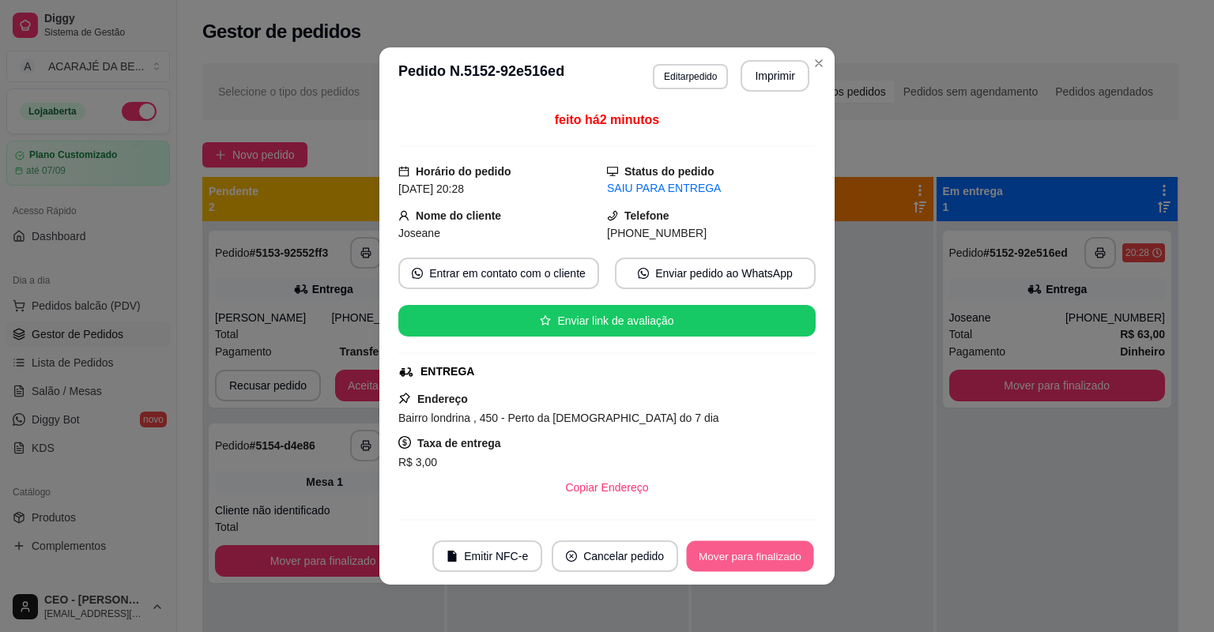
click at [780, 563] on button "Mover para finalizado" at bounding box center [750, 557] width 127 height 31
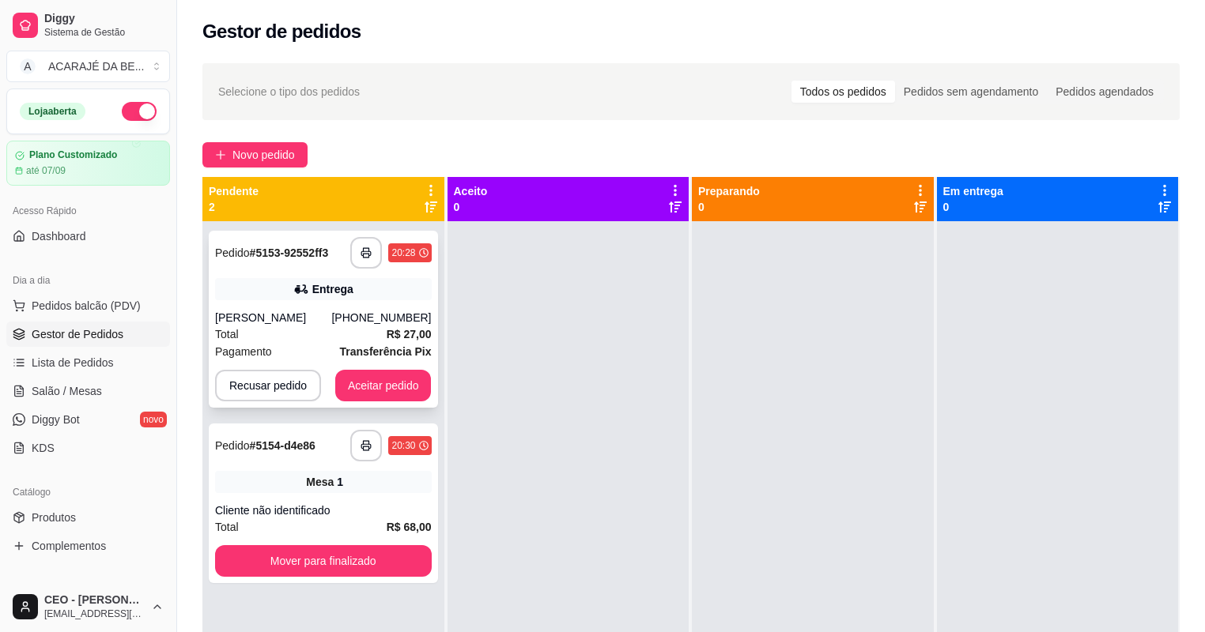
click at [385, 293] on div "Entrega" at bounding box center [323, 289] width 217 height 22
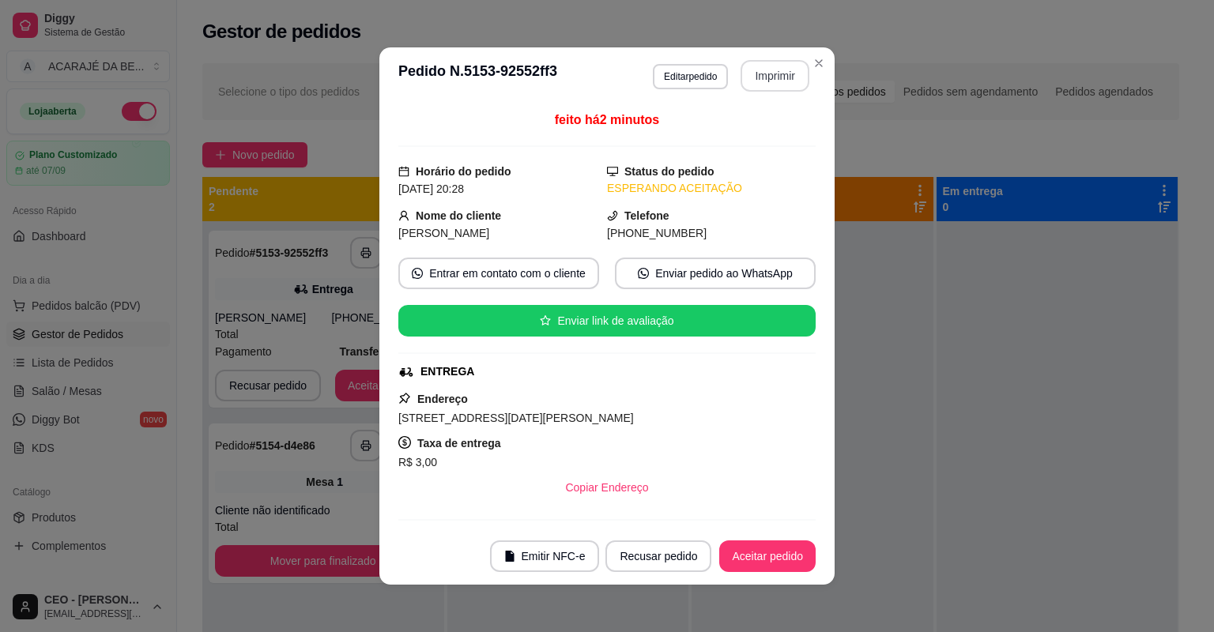
click at [768, 77] on button "Imprimir" at bounding box center [775, 76] width 69 height 32
click at [794, 557] on button "Aceitar pedido" at bounding box center [767, 557] width 96 height 32
click at [784, 549] on button "Aceitar pedido" at bounding box center [767, 557] width 96 height 32
click at [780, 546] on div "Recusar pedido Aceitar pedido" at bounding box center [688, 557] width 255 height 32
click at [778, 545] on div "Recusar pedido Aceitar pedido" at bounding box center [688, 557] width 255 height 32
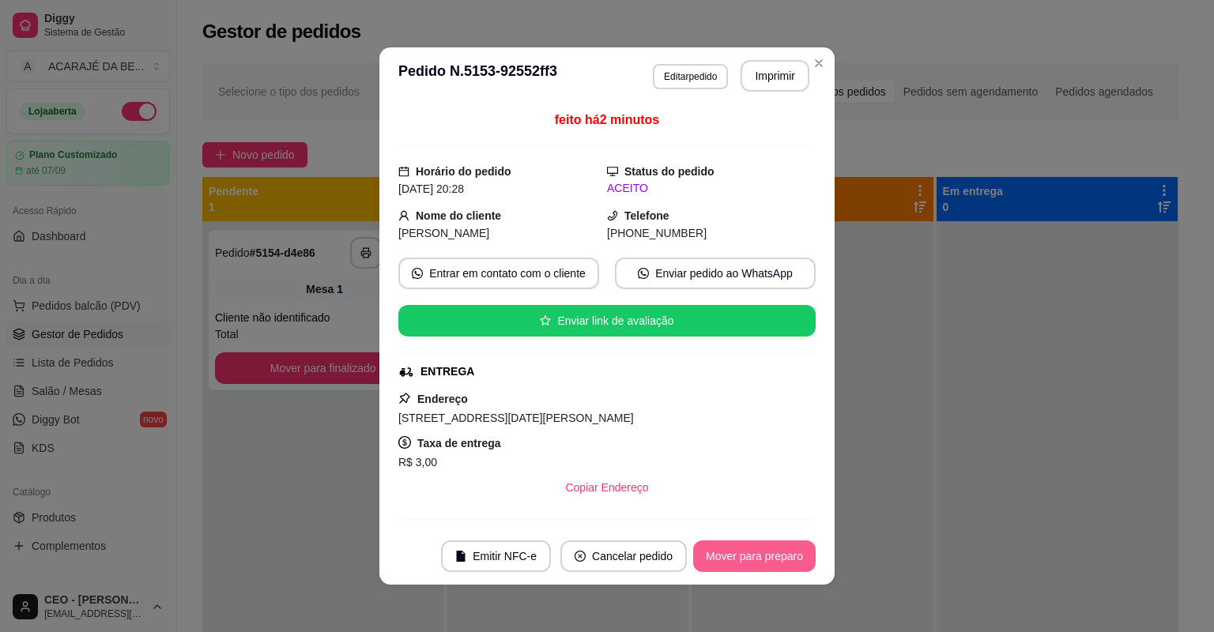
click at [778, 545] on button "Mover para preparo" at bounding box center [754, 557] width 123 height 32
click at [775, 545] on div "Mover para preparo" at bounding box center [743, 557] width 145 height 32
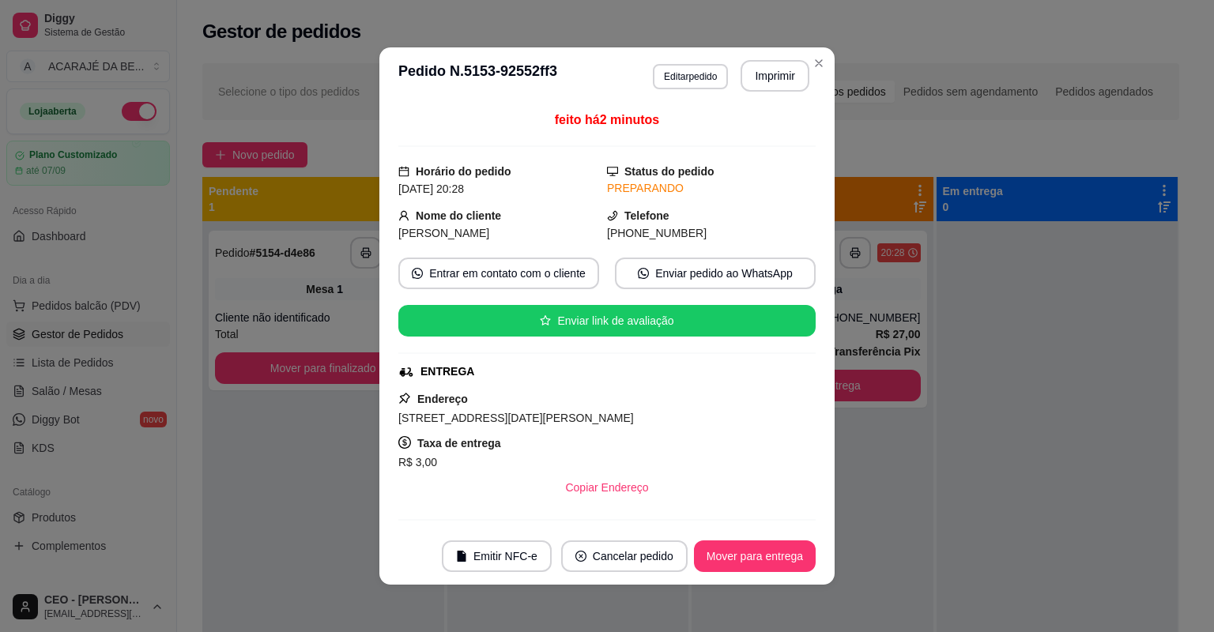
click at [775, 545] on button "Mover para entrega" at bounding box center [755, 557] width 122 height 32
click at [775, 544] on div "Mover para entrega" at bounding box center [744, 557] width 144 height 32
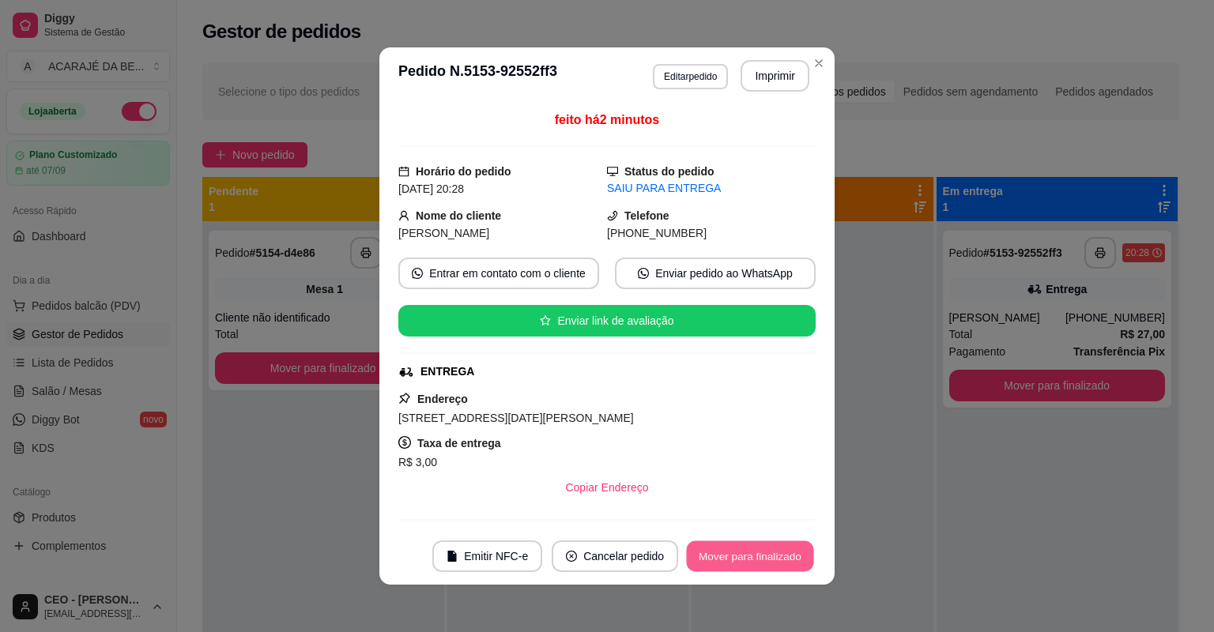
click at [775, 544] on button "Mover para finalizado" at bounding box center [750, 557] width 127 height 31
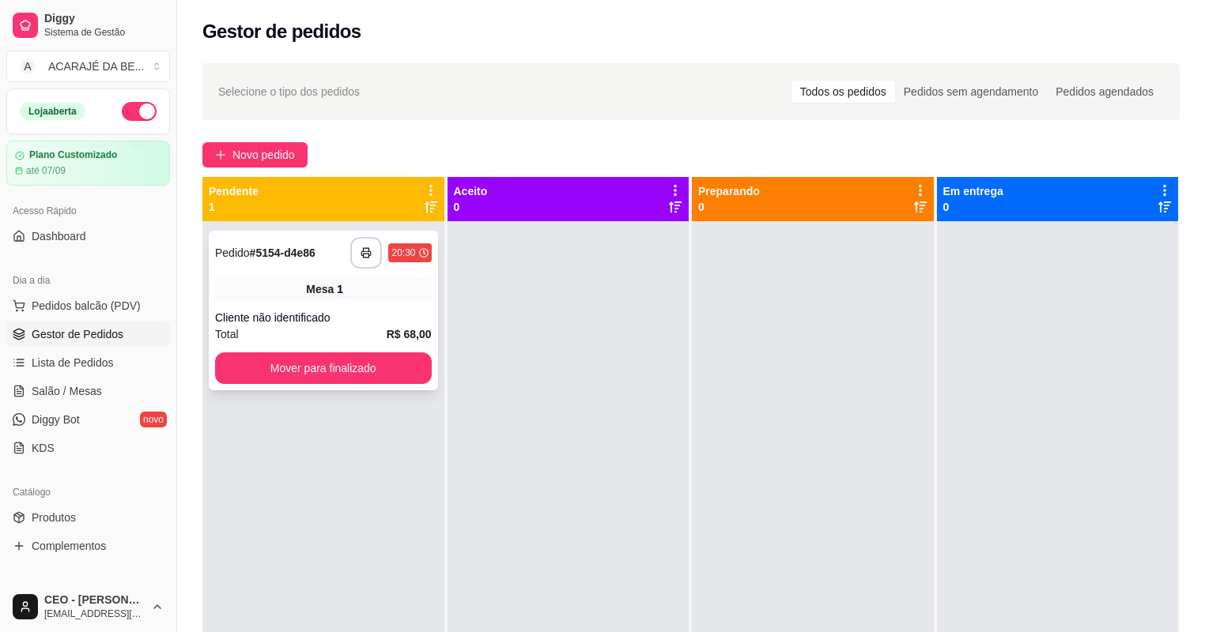
click at [394, 317] on div "Cliente não identificado" at bounding box center [323, 318] width 217 height 16
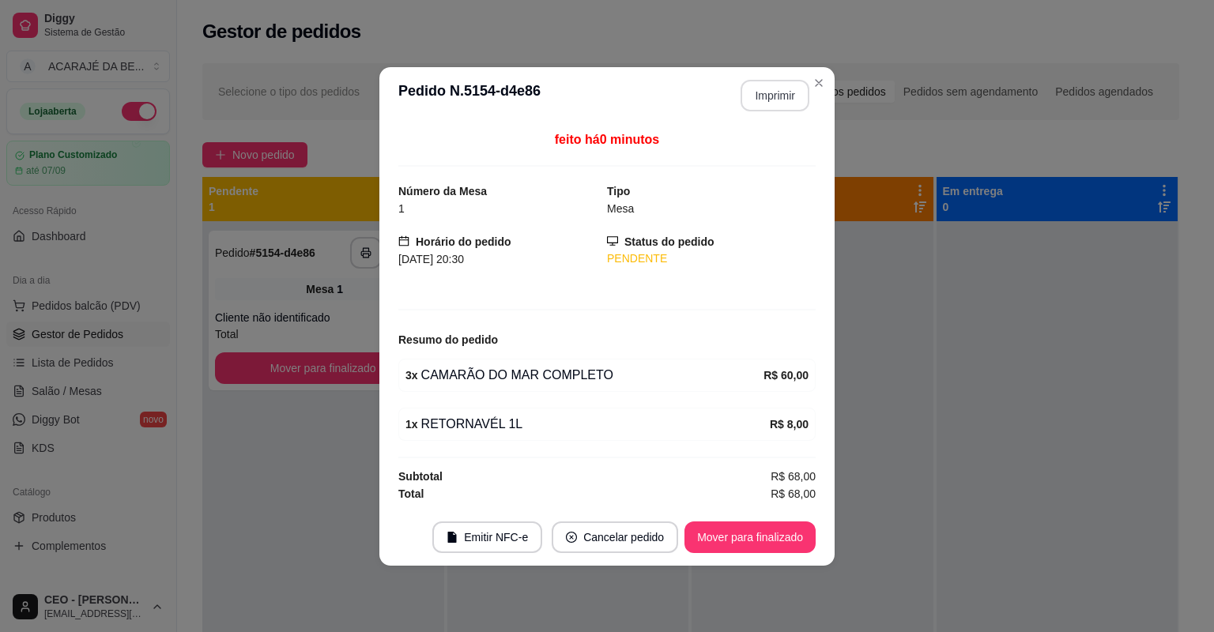
click at [797, 89] on button "Imprimir" at bounding box center [775, 96] width 69 height 32
click at [797, 541] on button "Mover para finalizado" at bounding box center [750, 538] width 131 height 32
click at [796, 541] on button "Mover para finalizado" at bounding box center [750, 537] width 127 height 31
click at [794, 538] on div "Mover para finalizado" at bounding box center [738, 538] width 153 height 32
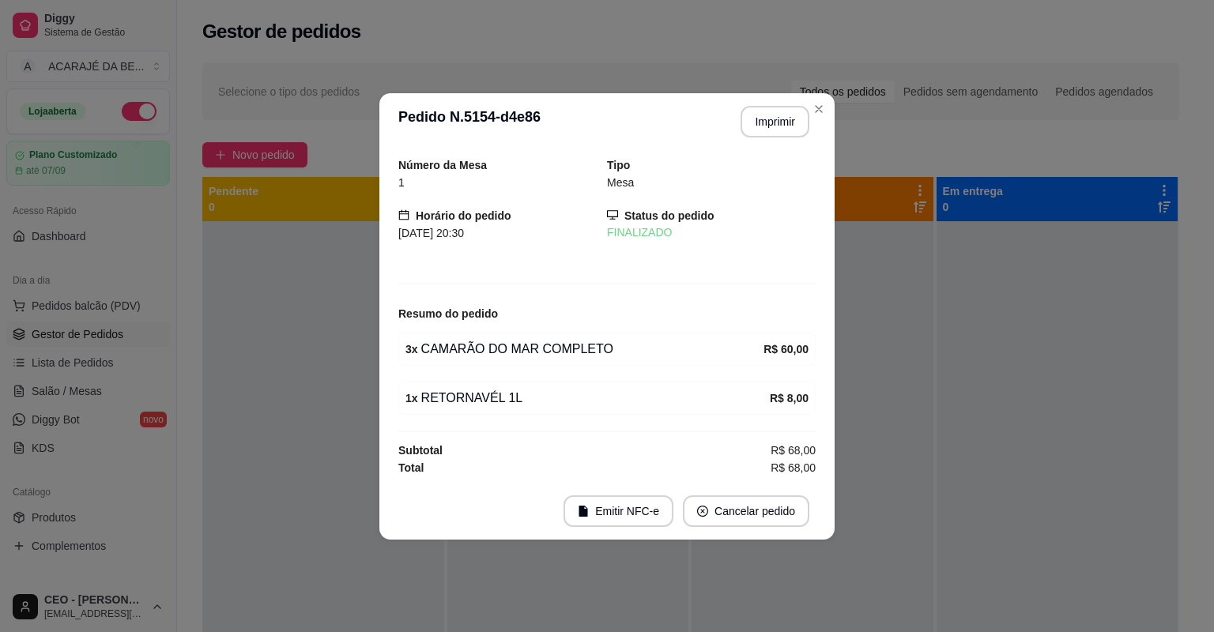
click at [794, 538] on footer "Emitir NFC-e Cancelar pedido" at bounding box center [606, 511] width 455 height 57
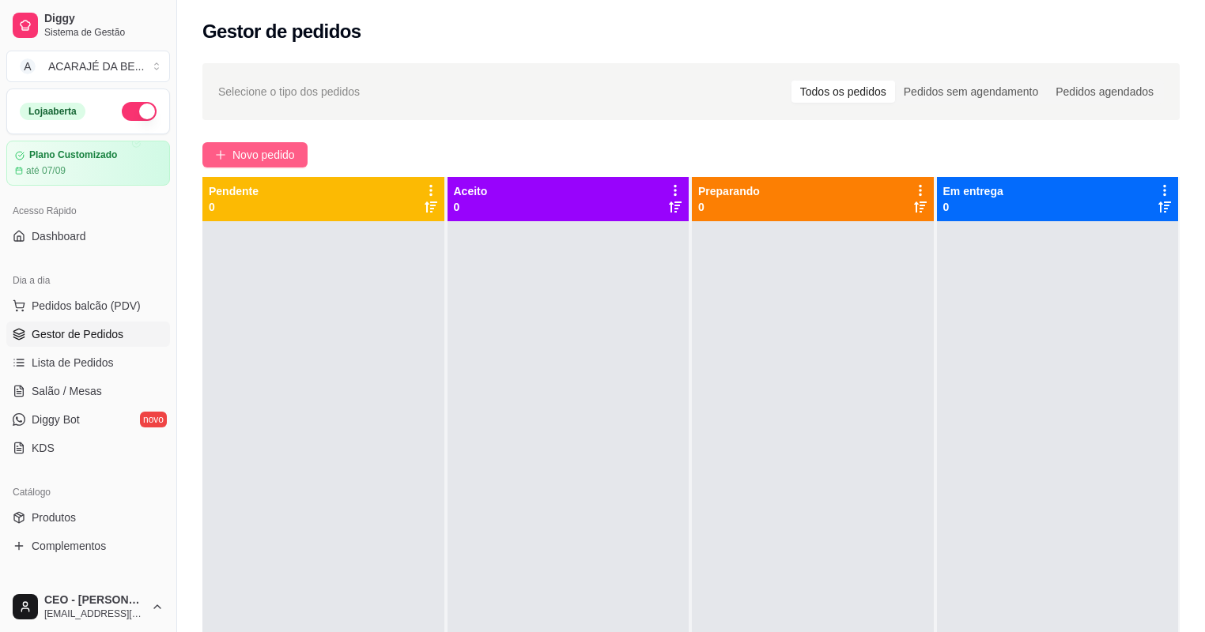
click at [233, 153] on span "Novo pedido" at bounding box center [263, 154] width 62 height 17
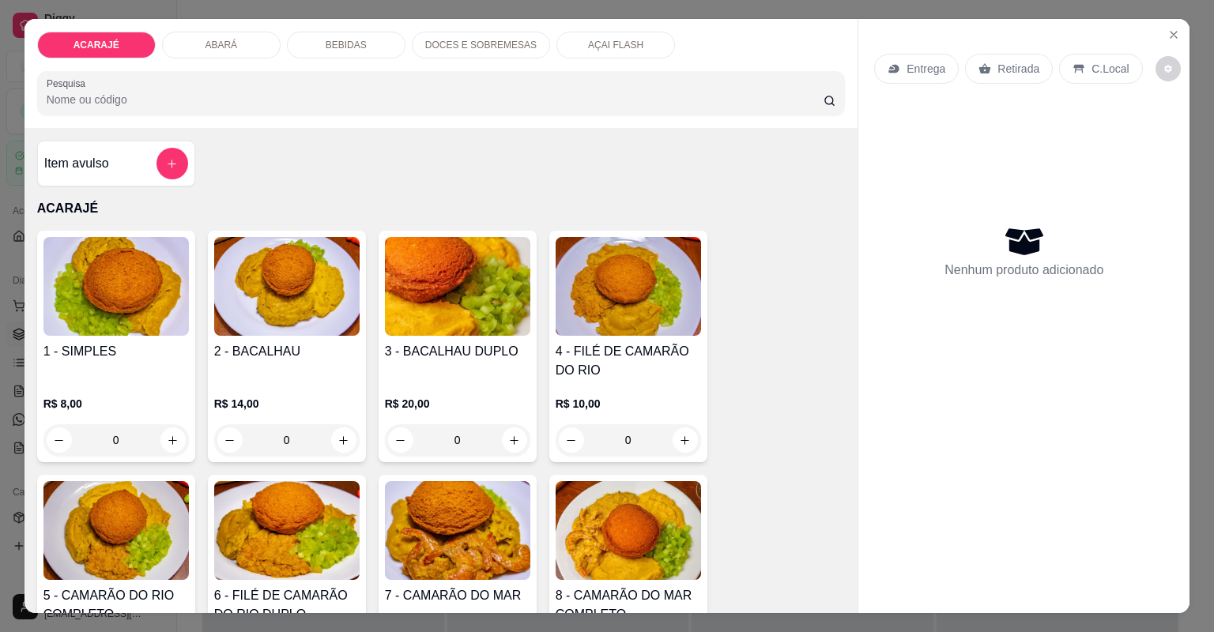
click at [360, 41] on div "BEBIDAS" at bounding box center [346, 45] width 119 height 27
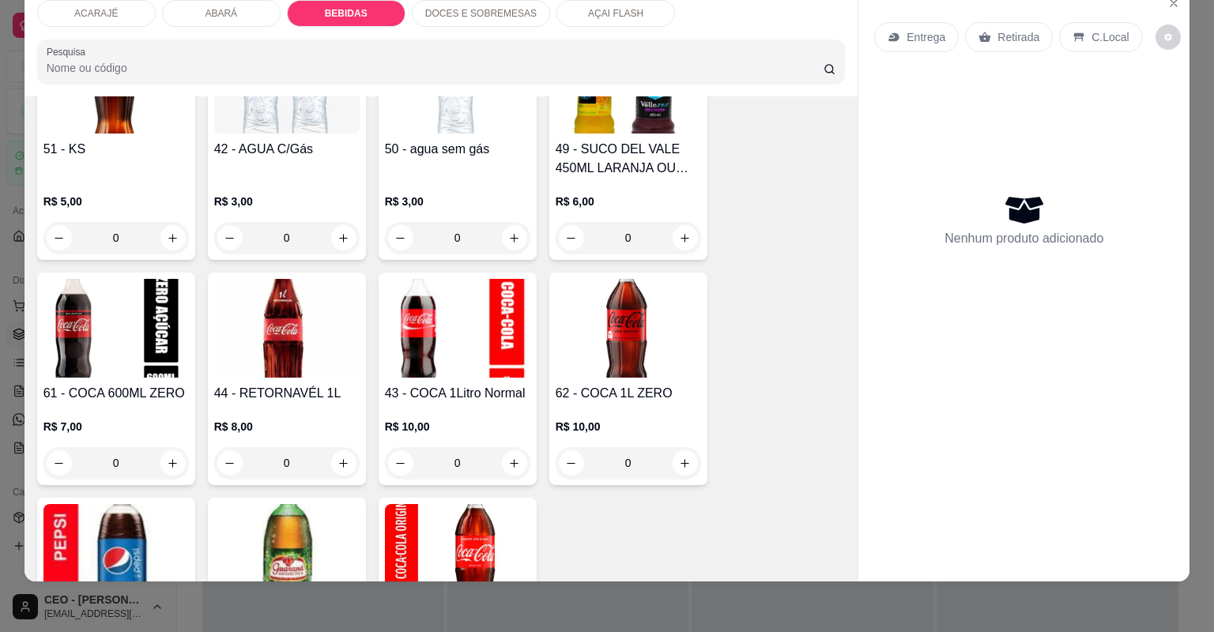
scroll to position [2296, 0]
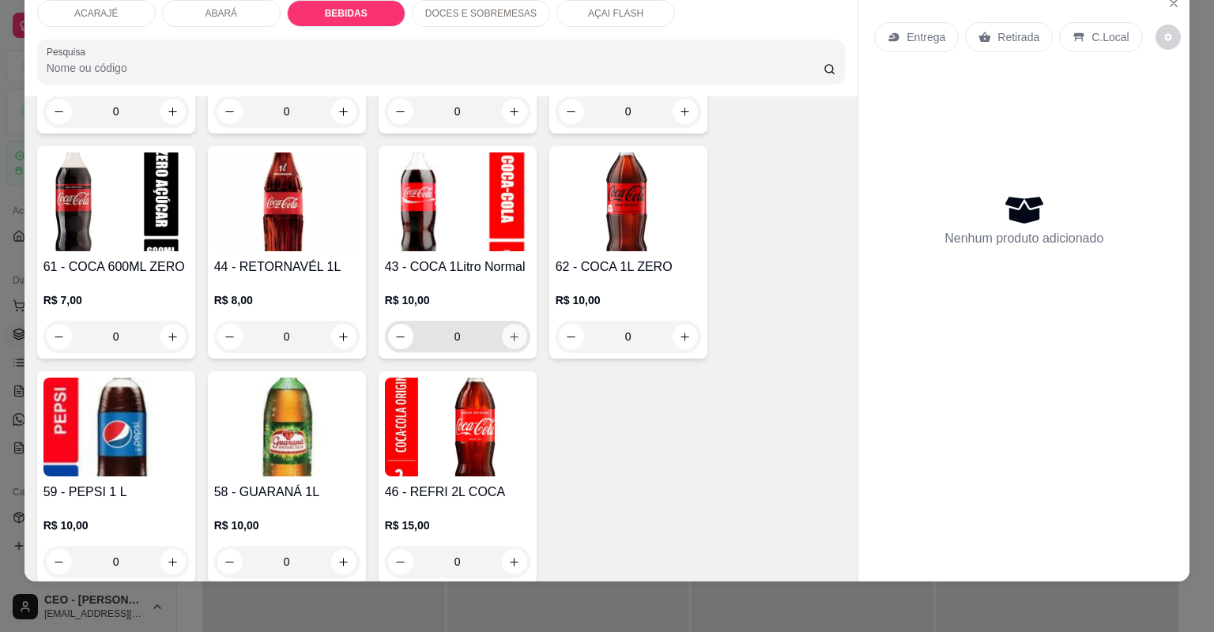
click at [515, 340] on icon "increase-product-quantity" at bounding box center [514, 337] width 12 height 12
type input "1"
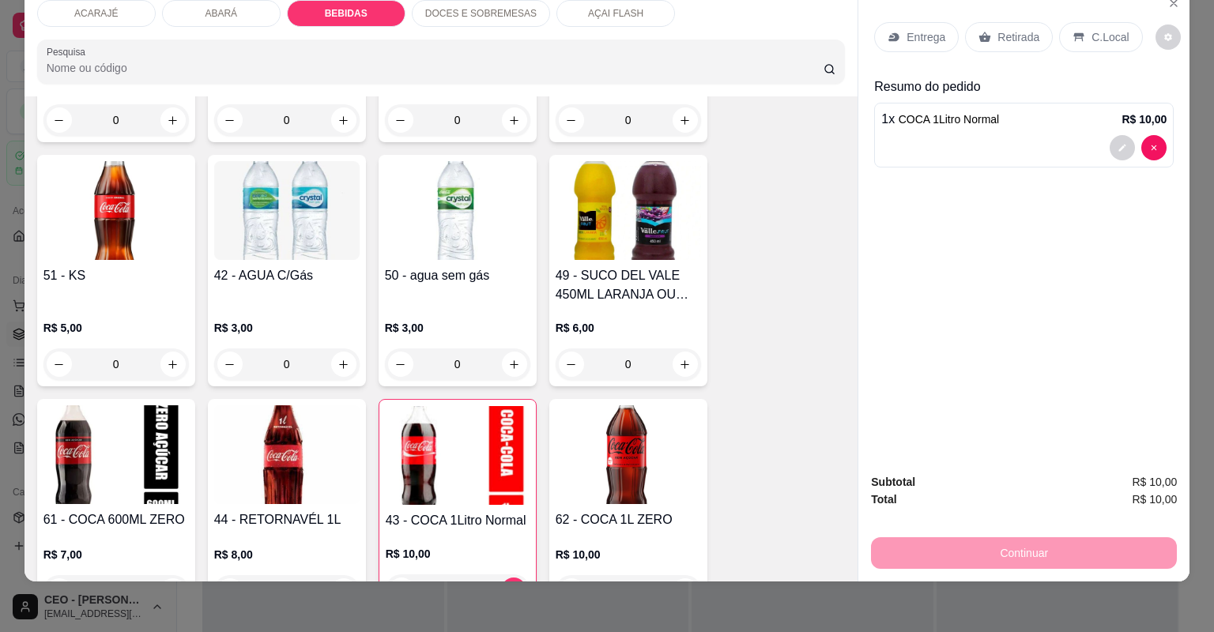
drag, startPoint x: 452, startPoint y: 17, endPoint x: 425, endPoint y: 198, distance: 183.0
click at [452, 16] on p "DOCES E SOBREMESAS" at bounding box center [480, 13] width 111 height 13
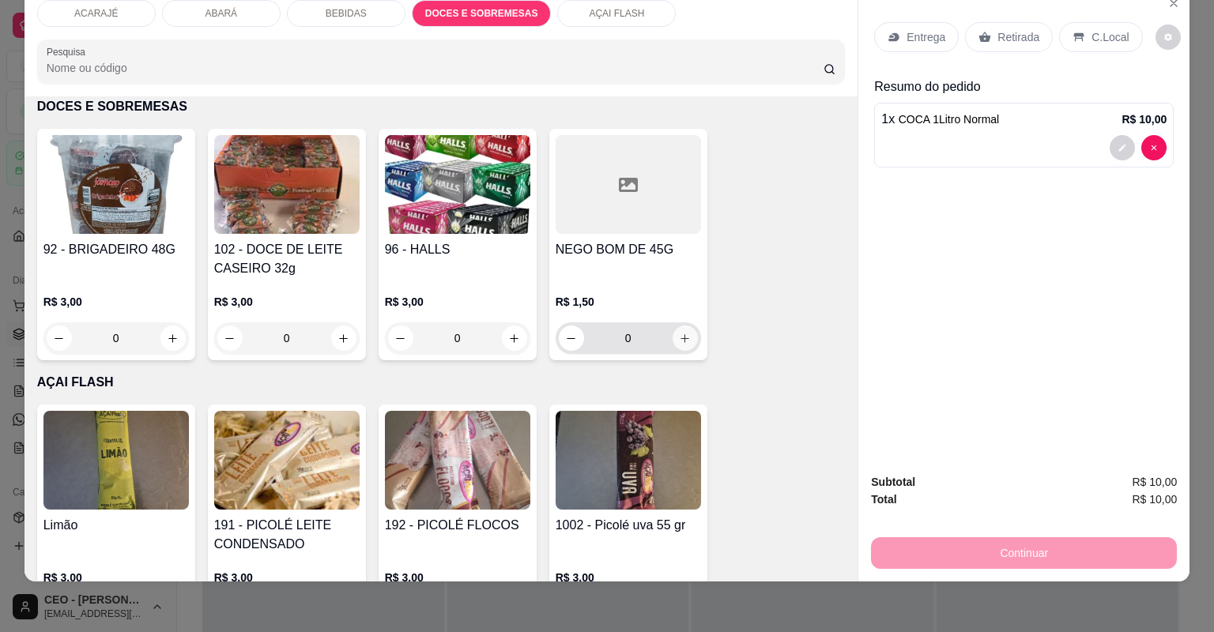
click at [688, 336] on button "increase-product-quantity" at bounding box center [685, 338] width 25 height 25
click at [688, 329] on button "increase-product-quantity" at bounding box center [685, 338] width 25 height 25
type input "2"
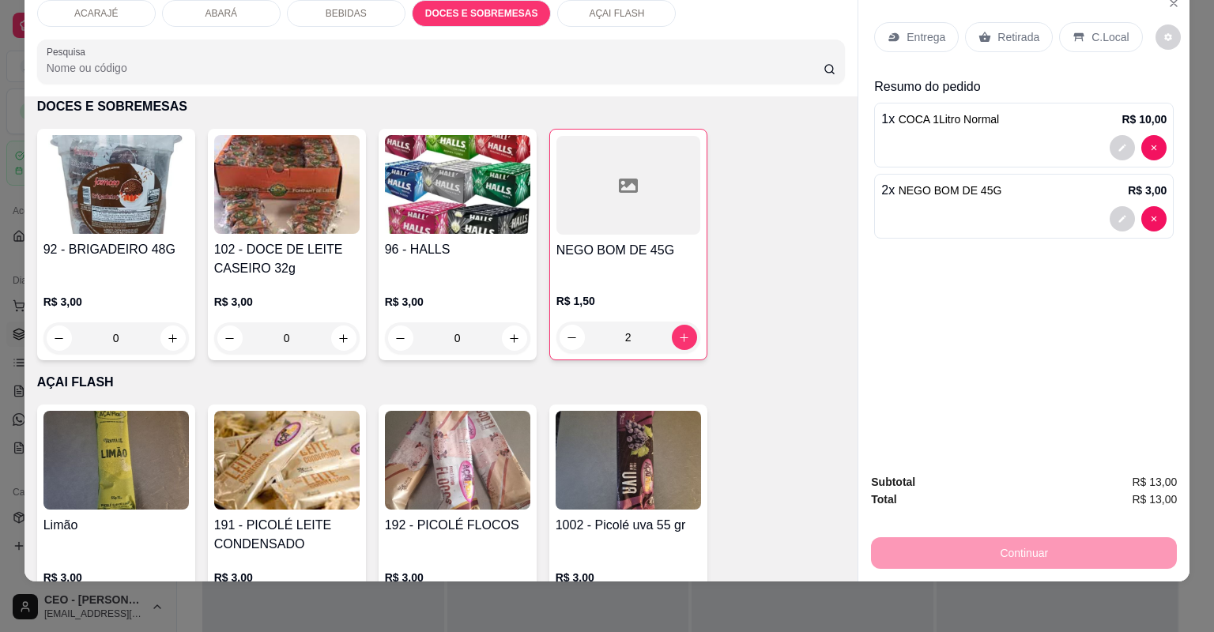
click at [987, 32] on div "Retirada" at bounding box center [1009, 37] width 88 height 30
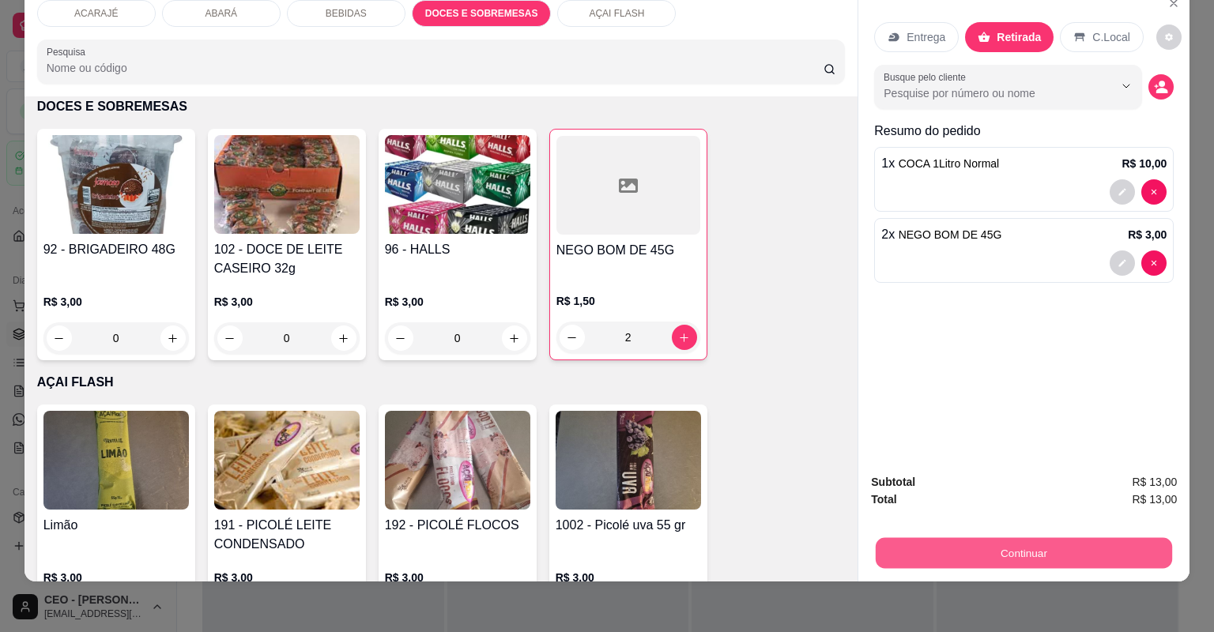
click at [995, 565] on button "Continuar" at bounding box center [1024, 553] width 296 height 31
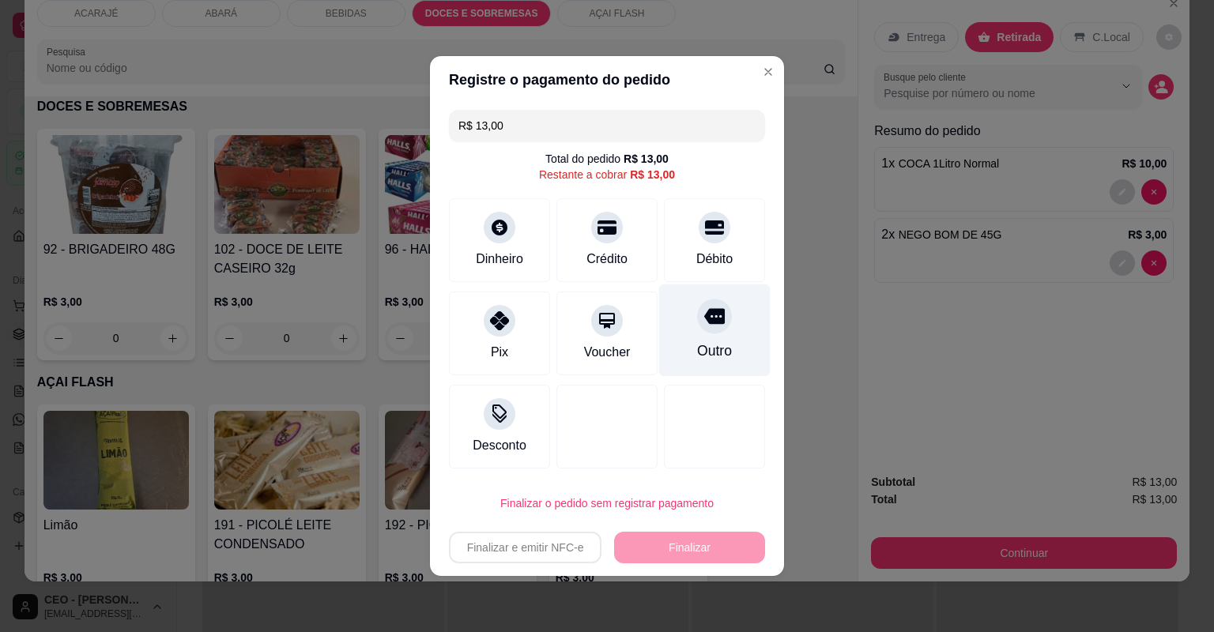
click at [684, 323] on div "Outro" at bounding box center [714, 331] width 111 height 92
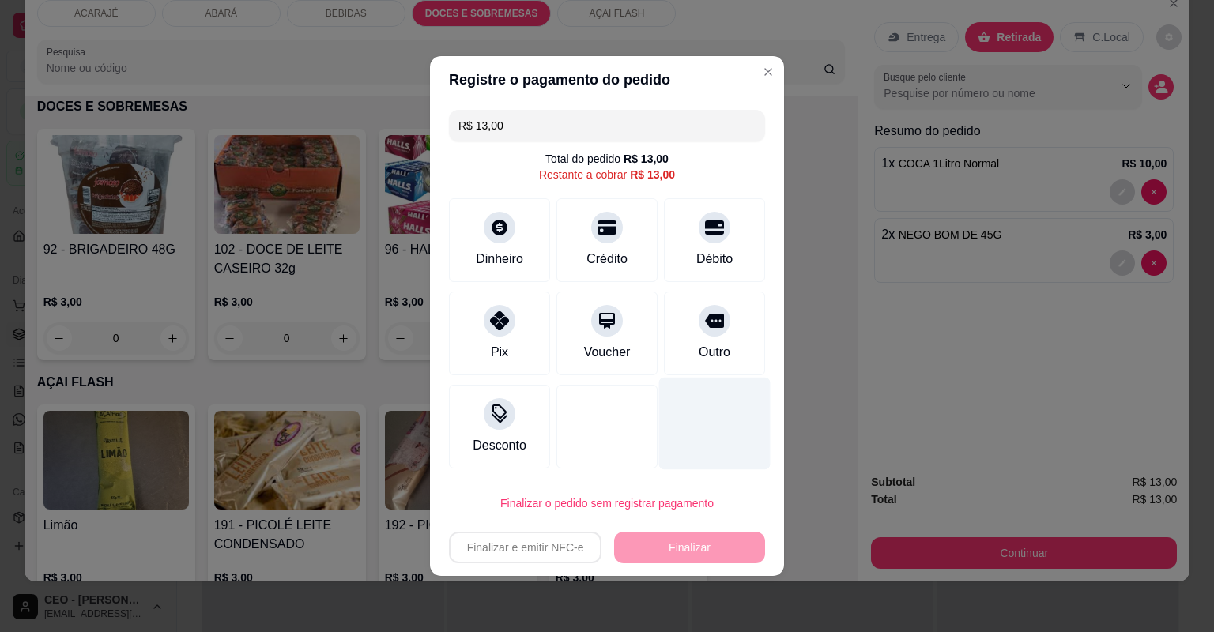
type input "R$ 0,00"
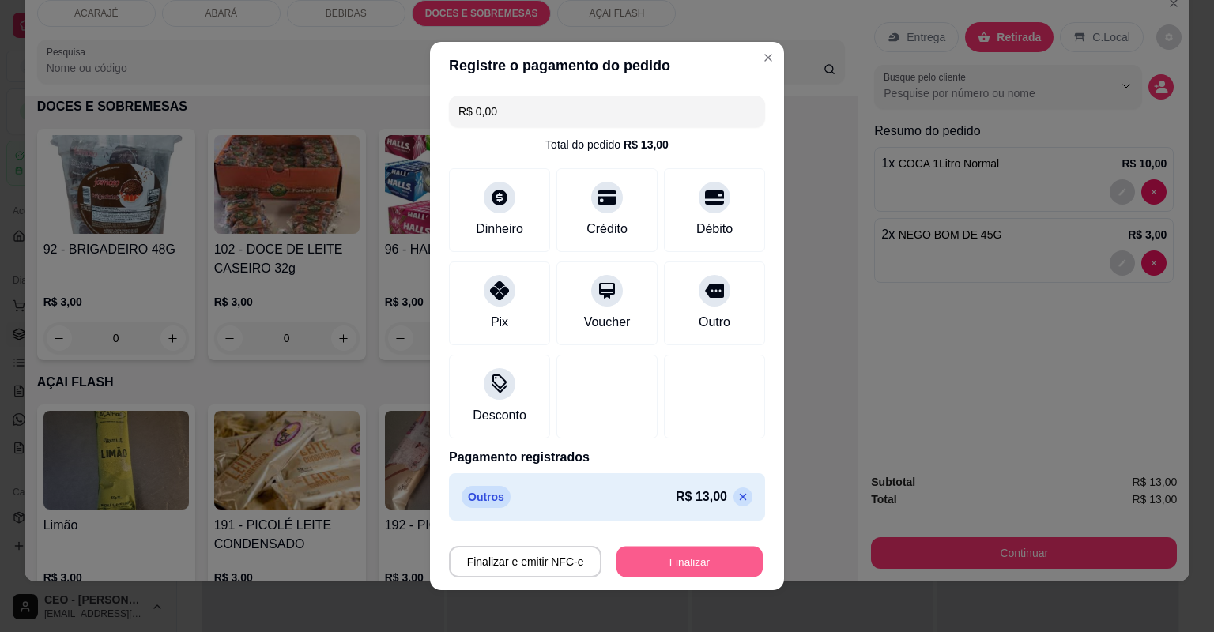
click at [705, 551] on button "Finalizar" at bounding box center [690, 562] width 146 height 31
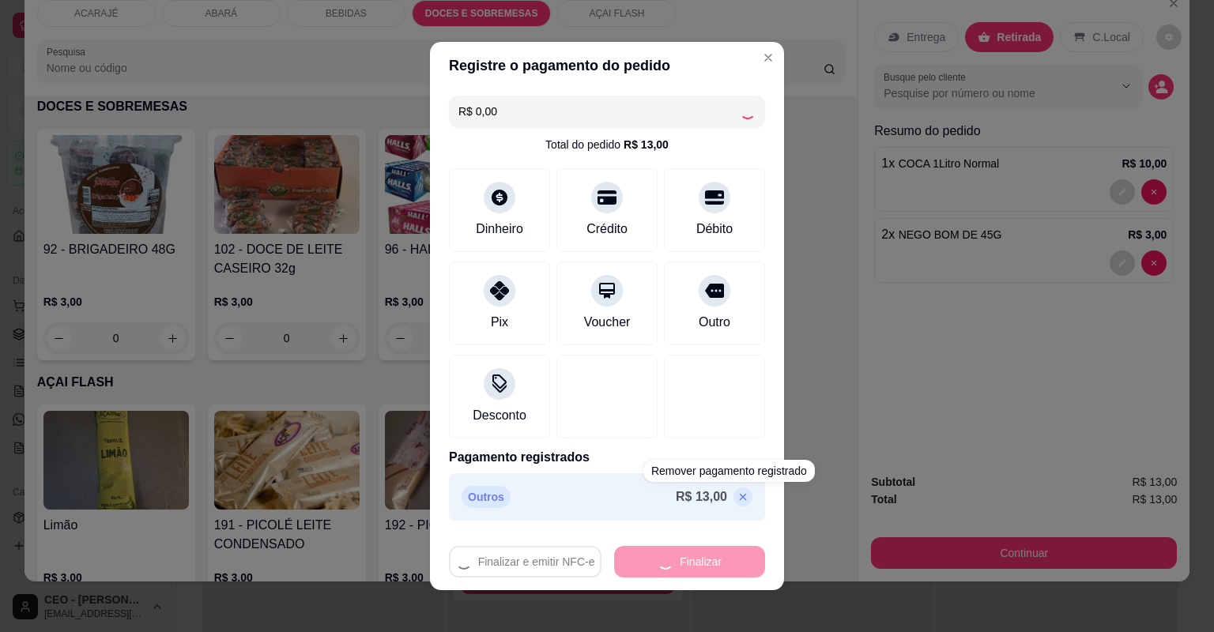
type input "0"
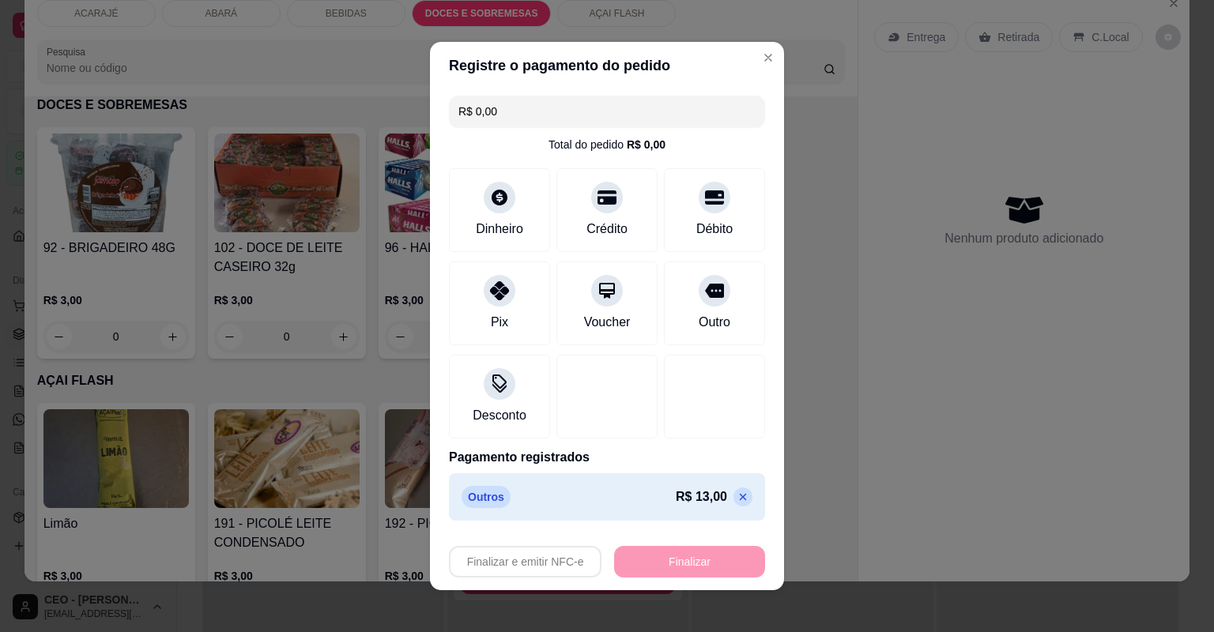
type input "-R$ 13,00"
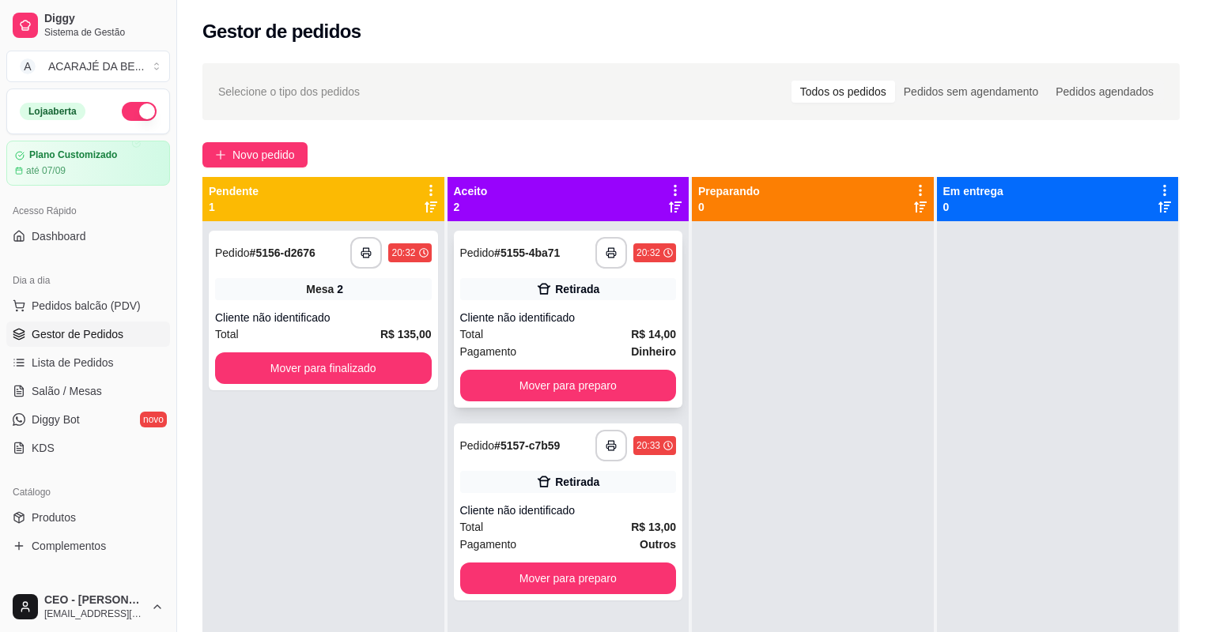
click at [610, 354] on div "Pagamento Dinheiro" at bounding box center [568, 351] width 217 height 17
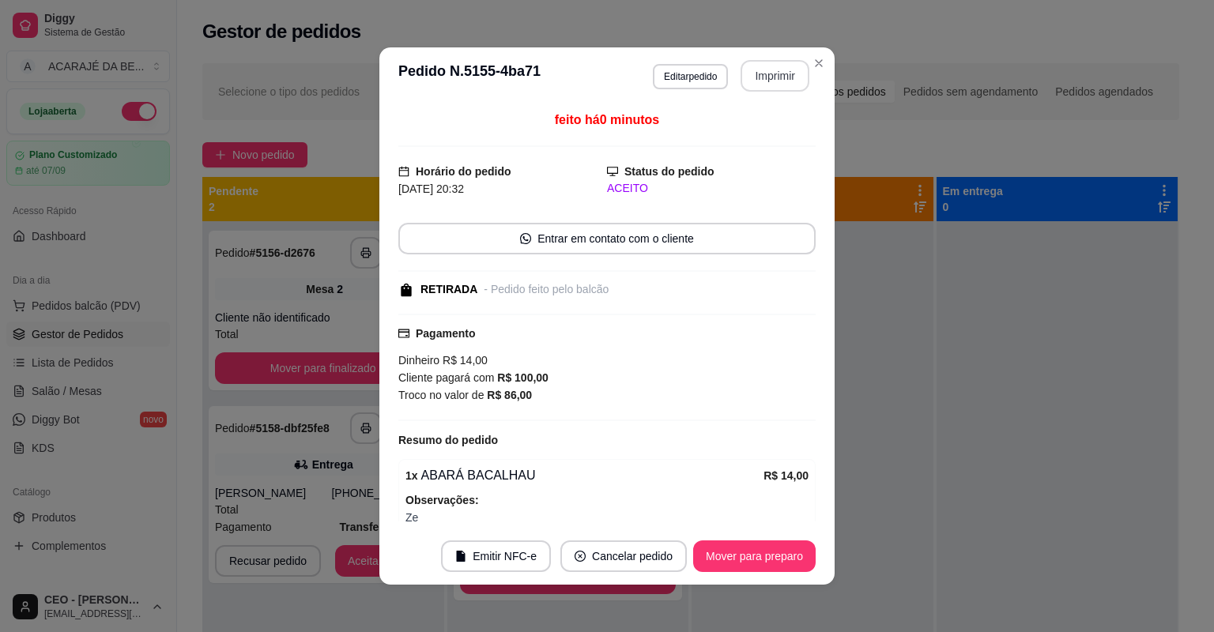
click at [789, 74] on button "Imprimir" at bounding box center [775, 76] width 69 height 32
click at [794, 563] on button "Mover para preparo" at bounding box center [754, 557] width 123 height 32
click at [794, 561] on button "Mover para preparo" at bounding box center [754, 557] width 119 height 31
click at [794, 561] on div "Mover para preparo" at bounding box center [743, 557] width 145 height 32
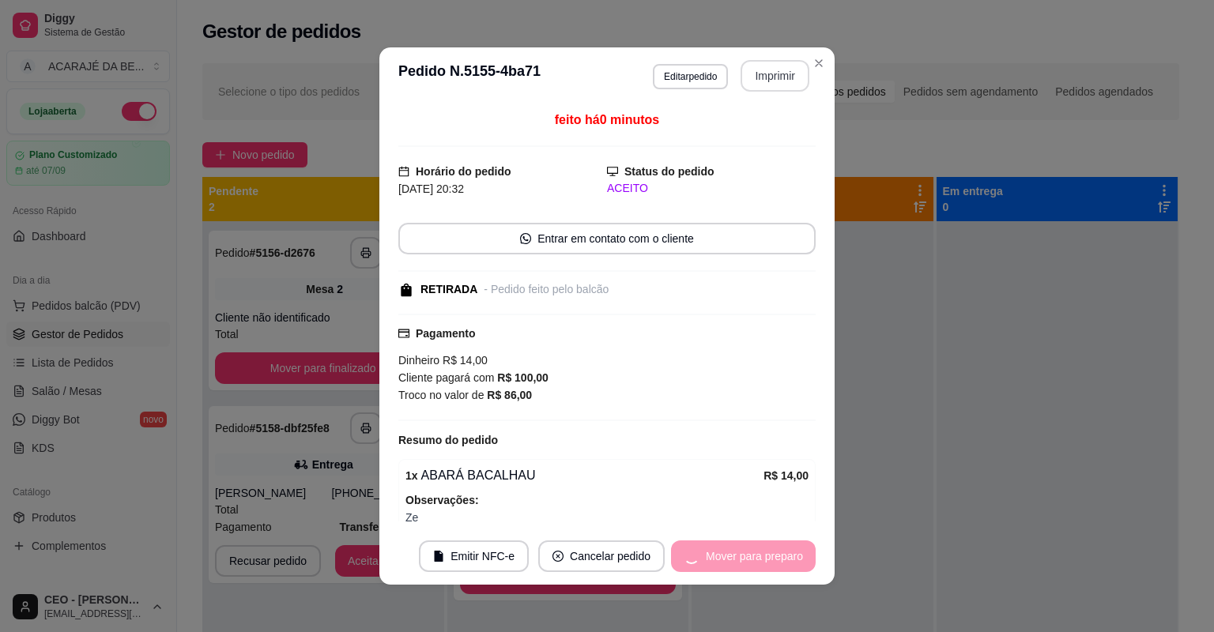
click at [794, 561] on div "Mover para preparo" at bounding box center [743, 557] width 145 height 32
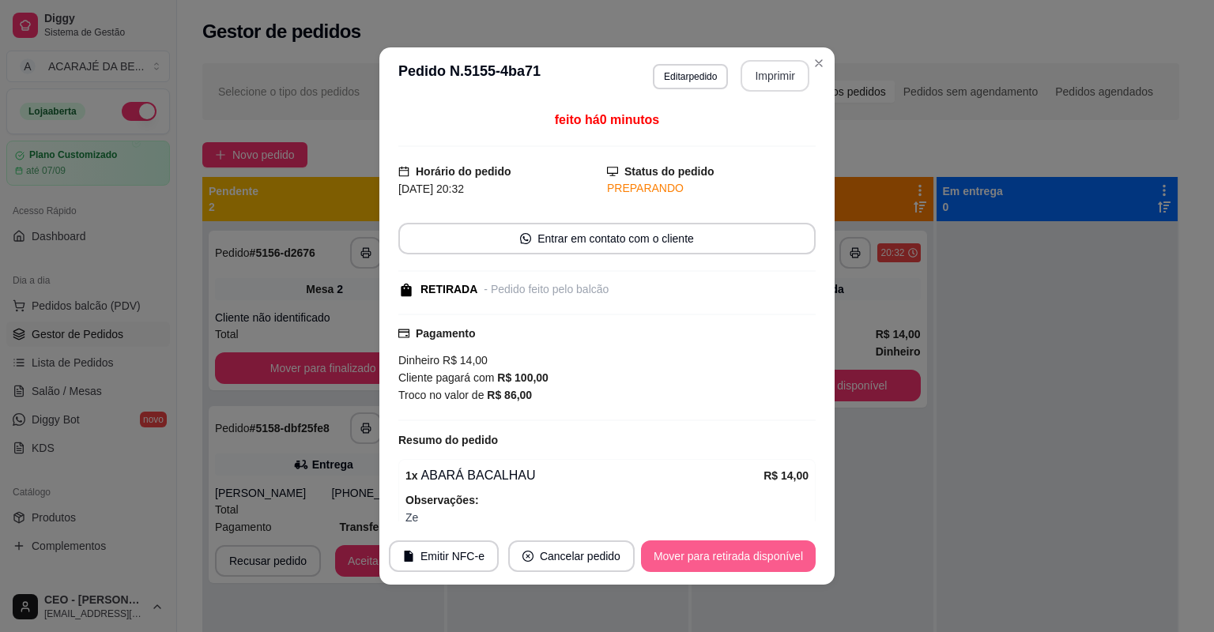
click at [794, 561] on button "Mover para retirada disponível" at bounding box center [728, 557] width 175 height 32
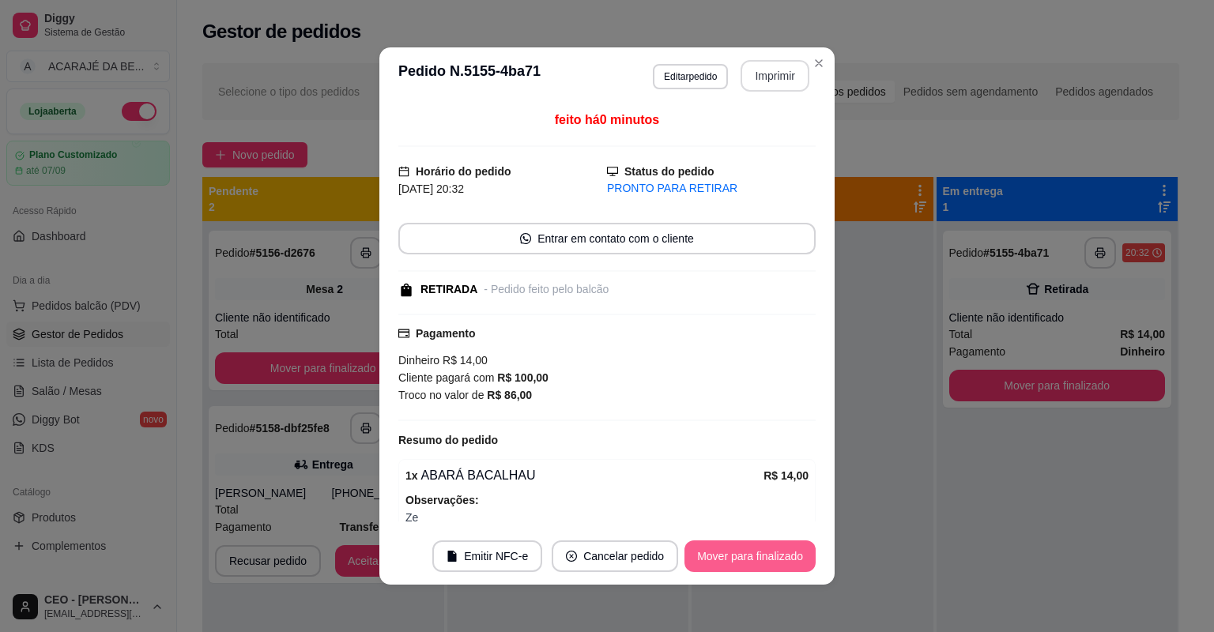
click at [794, 561] on button "Mover para finalizado" at bounding box center [750, 557] width 131 height 32
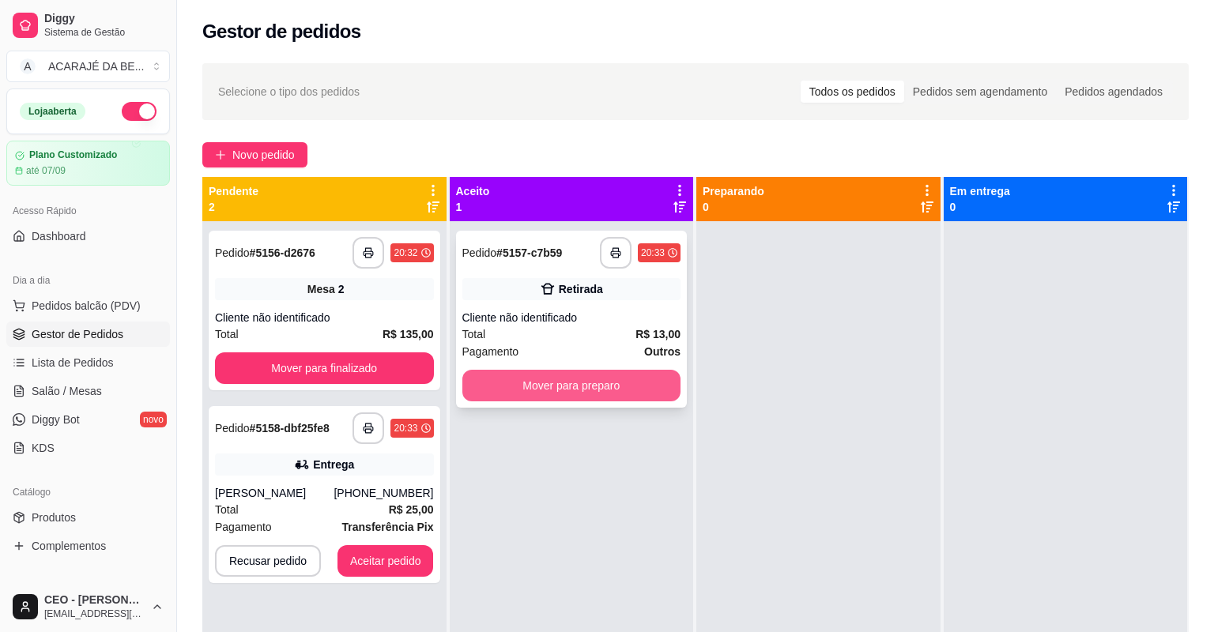
click at [588, 377] on button "Mover para preparo" at bounding box center [571, 386] width 219 height 32
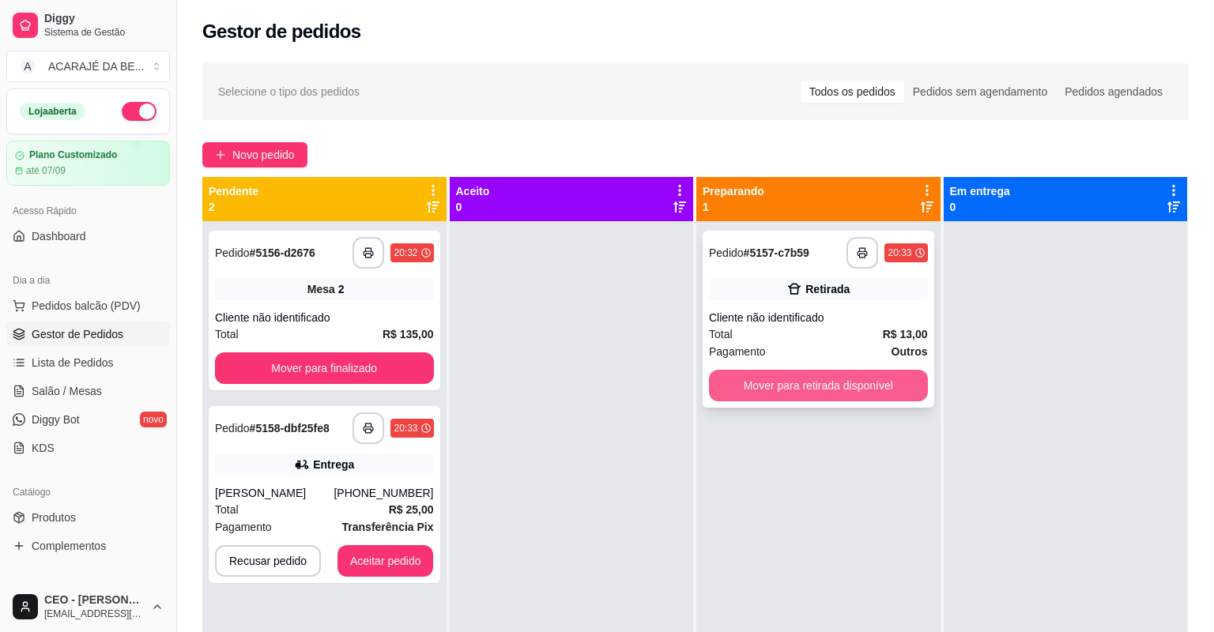
click at [890, 386] on button "Mover para retirada disponível" at bounding box center [818, 386] width 219 height 32
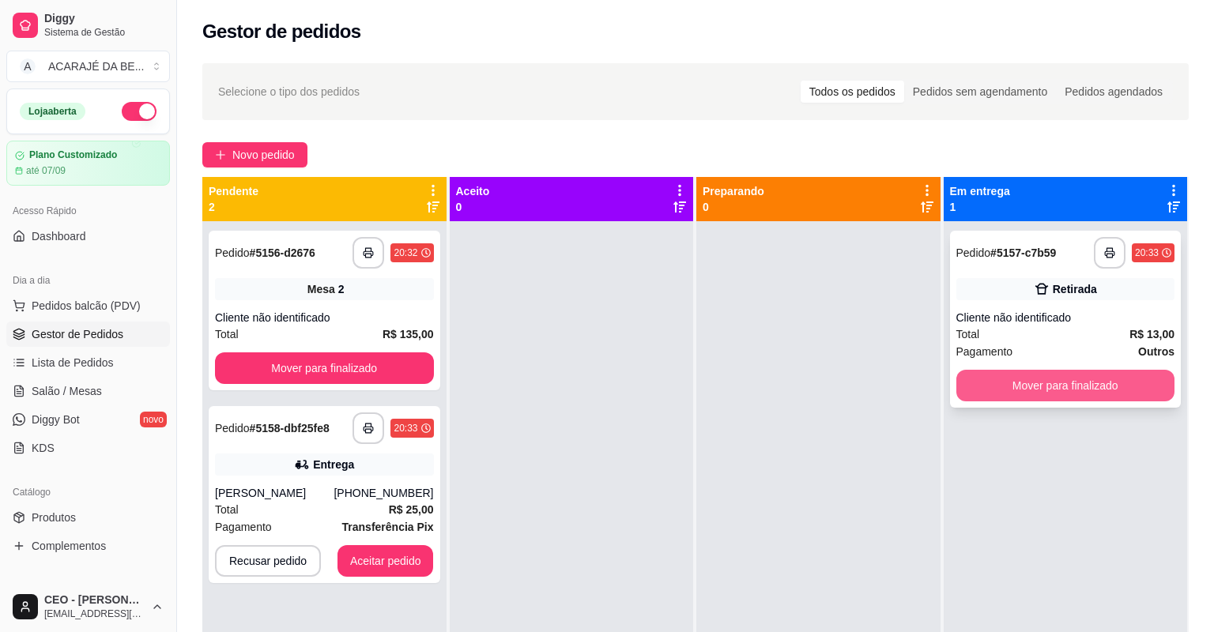
click at [993, 375] on button "Mover para finalizado" at bounding box center [1066, 386] width 219 height 32
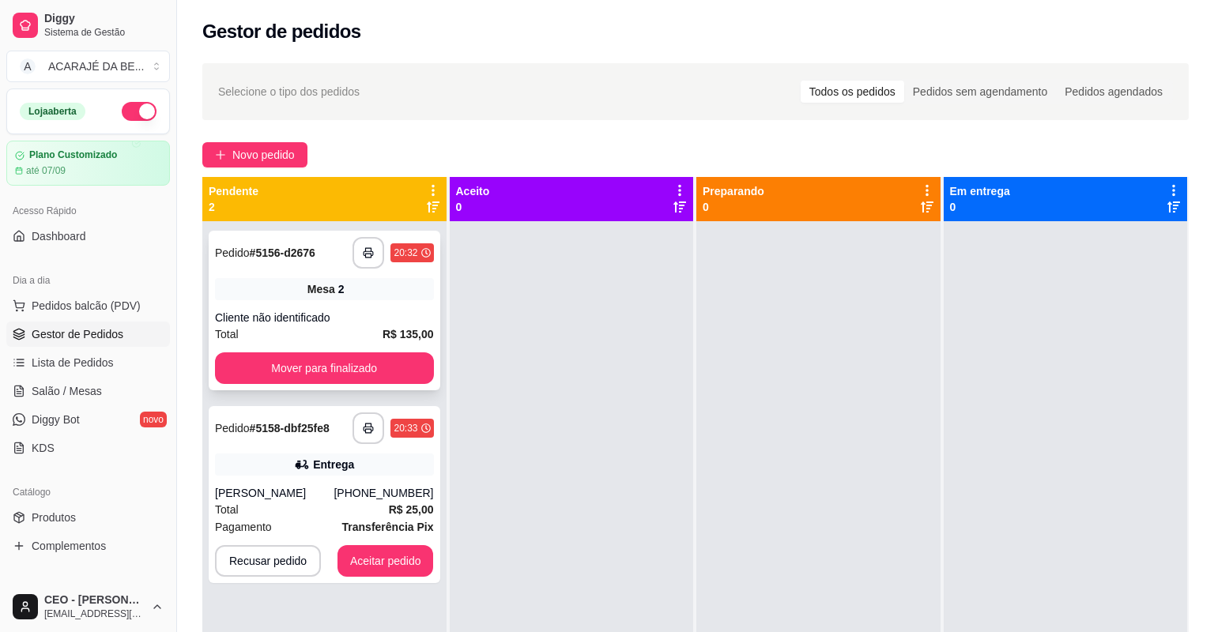
drag, startPoint x: 342, startPoint y: 299, endPoint x: 353, endPoint y: 297, distance: 10.4
click at [353, 297] on div "Mesa 2" at bounding box center [324, 289] width 219 height 22
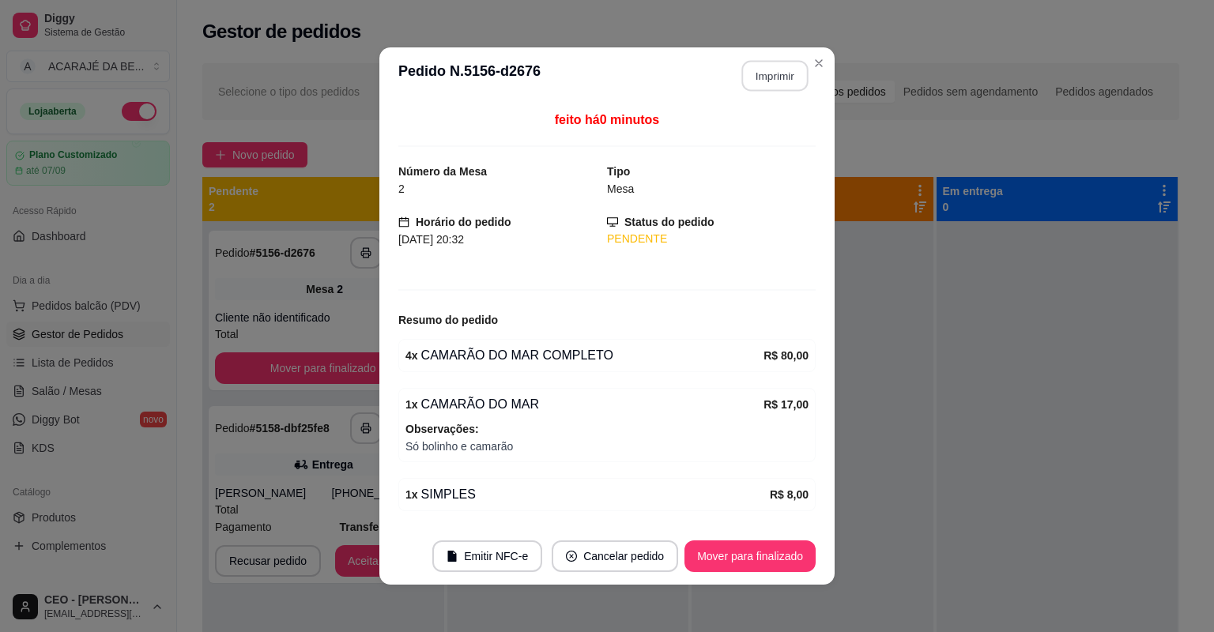
click at [782, 86] on button "Imprimir" at bounding box center [775, 76] width 66 height 31
click at [731, 565] on button "Mover para finalizado" at bounding box center [750, 557] width 127 height 31
click at [734, 563] on div "Mover para finalizado" at bounding box center [738, 557] width 153 height 32
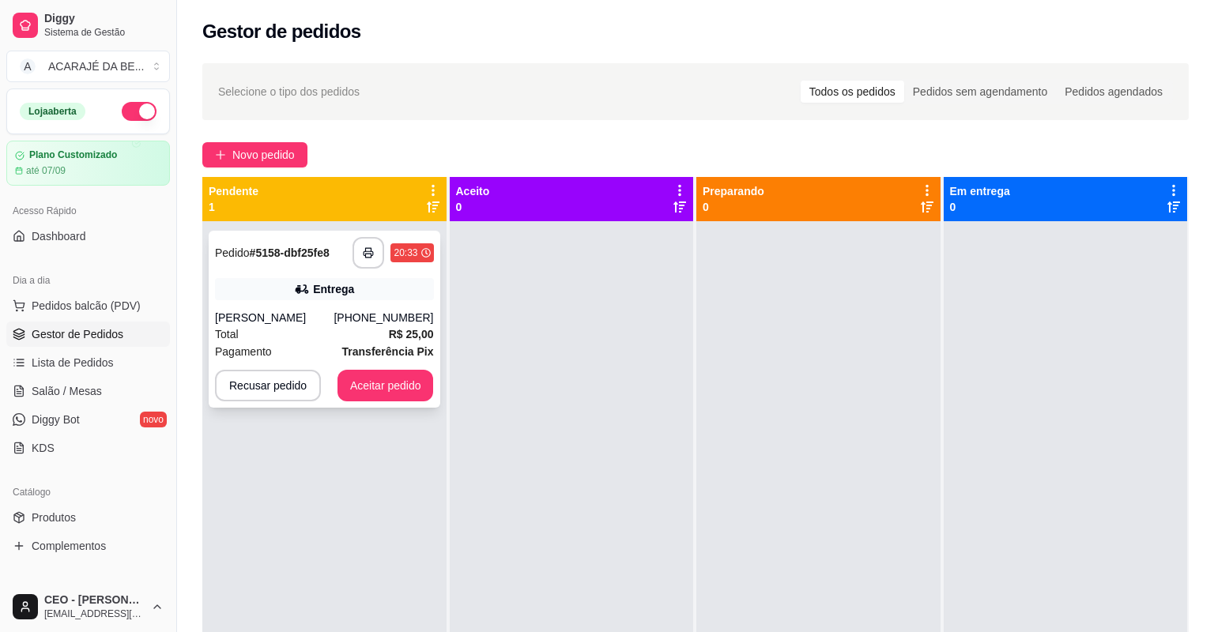
drag, startPoint x: 376, startPoint y: 327, endPoint x: 376, endPoint y: 314, distance: 13.4
click at [376, 314] on div "[PHONE_NUMBER]" at bounding box center [384, 318] width 100 height 16
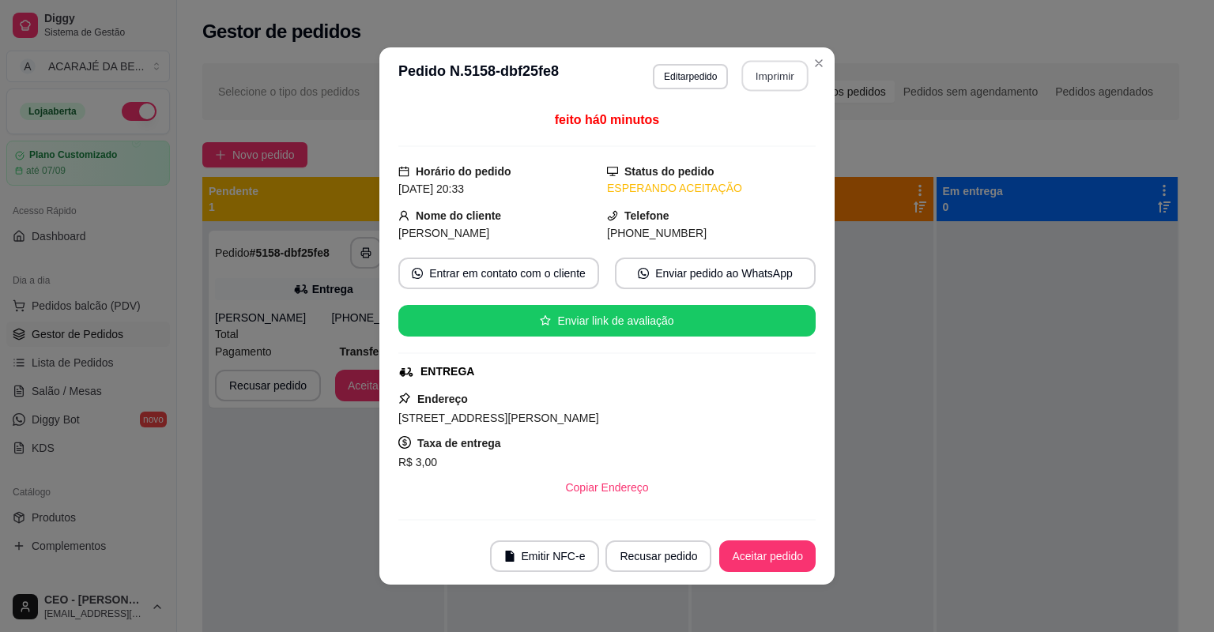
click at [746, 78] on button "Imprimir" at bounding box center [775, 76] width 66 height 31
click at [757, 554] on button "Aceitar pedido" at bounding box center [767, 557] width 96 height 32
click at [745, 554] on button "Aceitar pedido" at bounding box center [767, 557] width 96 height 32
click at [745, 554] on div "Recusar pedido Aceitar pedido" at bounding box center [688, 557] width 255 height 32
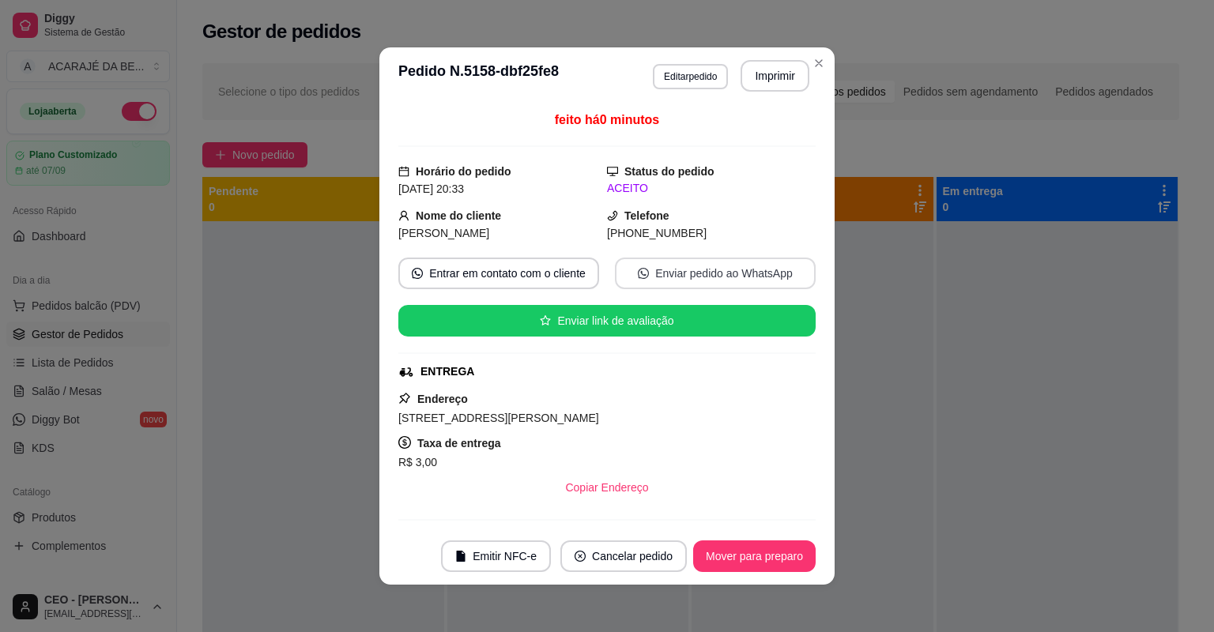
click at [745, 554] on button "Mover para preparo" at bounding box center [754, 557] width 123 height 32
click at [745, 555] on div "Mover para preparo" at bounding box center [743, 557] width 145 height 32
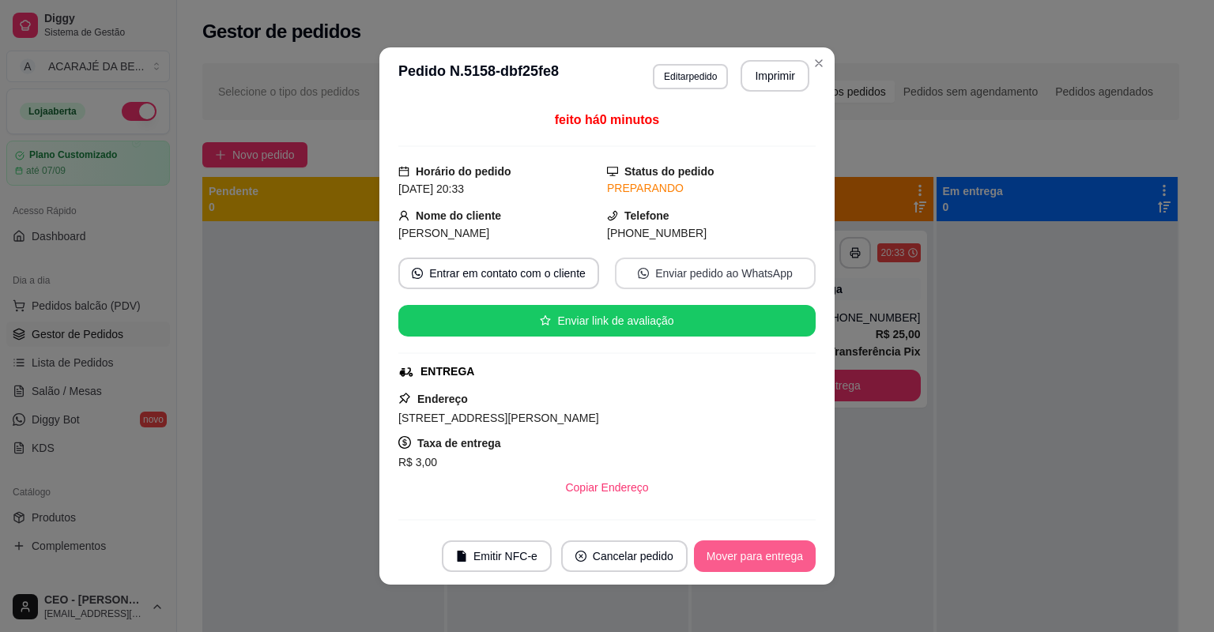
click at [745, 555] on div "Mover para entrega" at bounding box center [755, 557] width 122 height 32
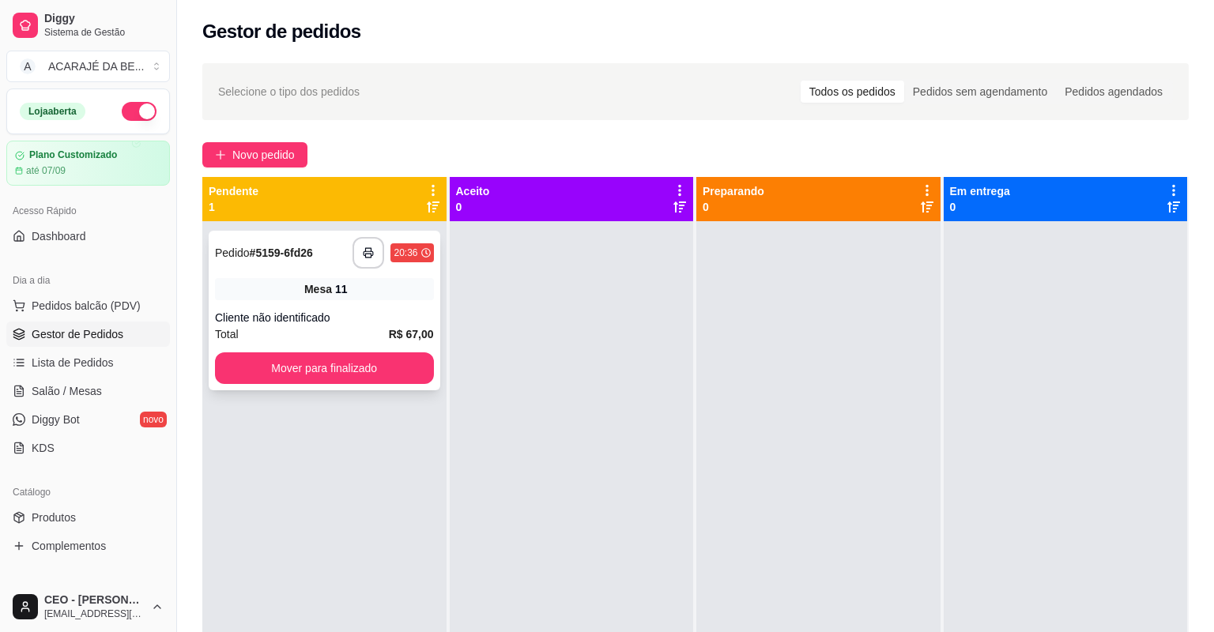
click at [304, 299] on div "Mesa 11" at bounding box center [324, 289] width 219 height 22
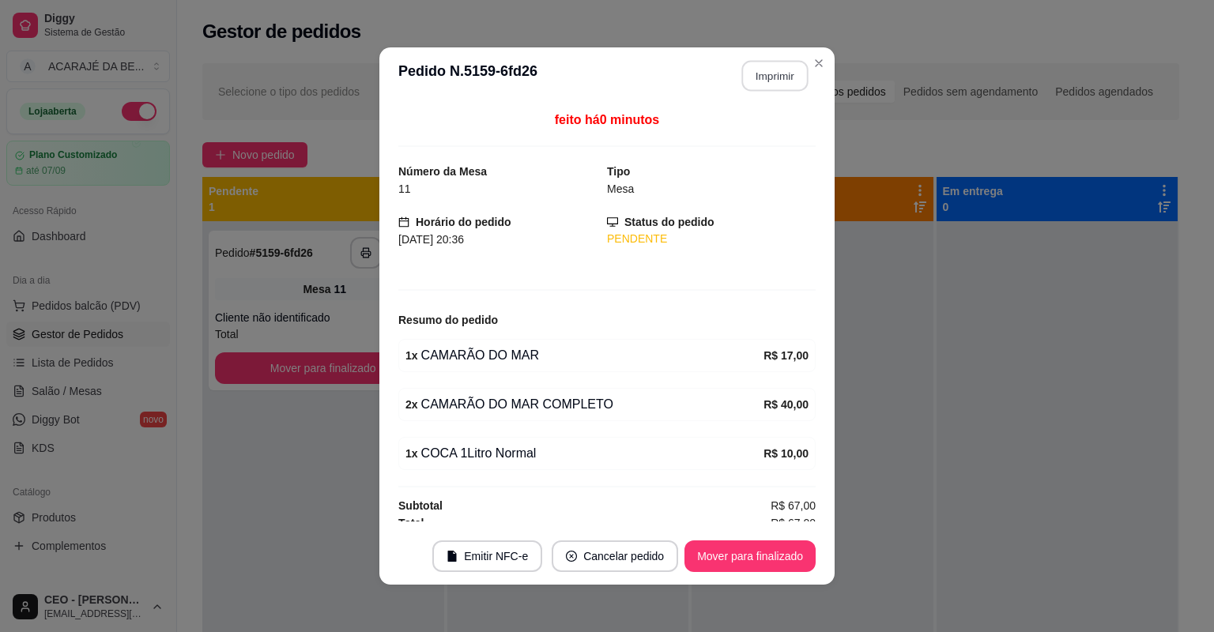
click at [774, 74] on button "Imprimir" at bounding box center [775, 76] width 66 height 31
click at [724, 561] on button "Mover para finalizado" at bounding box center [750, 557] width 131 height 32
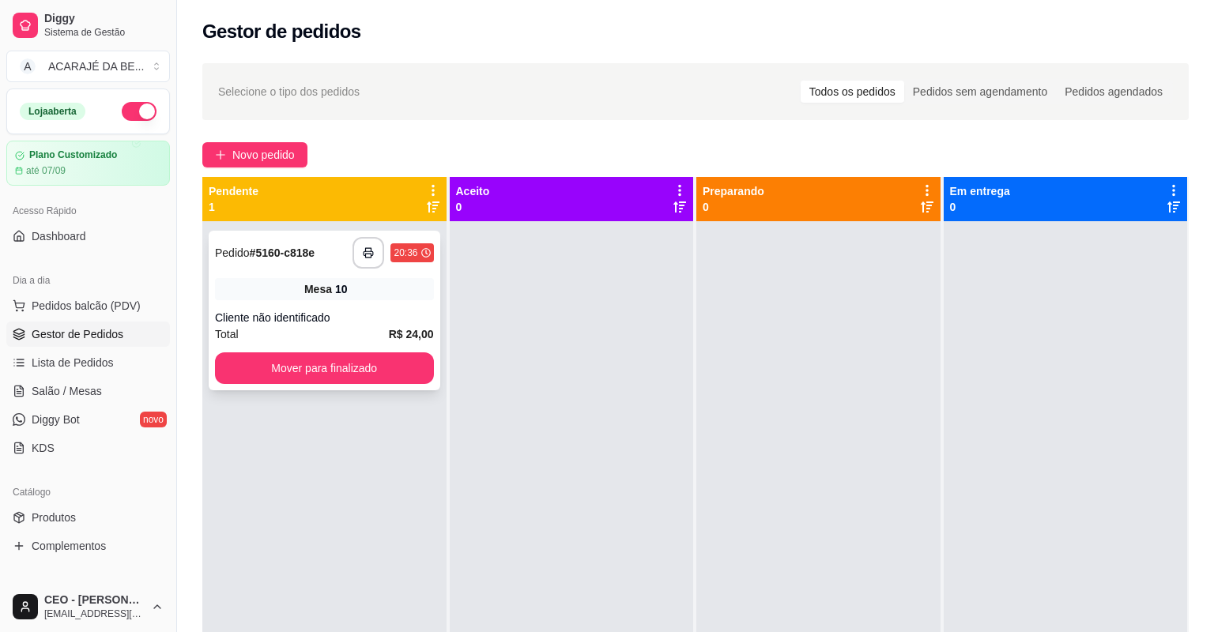
click at [379, 289] on div "Mesa 10" at bounding box center [324, 289] width 219 height 22
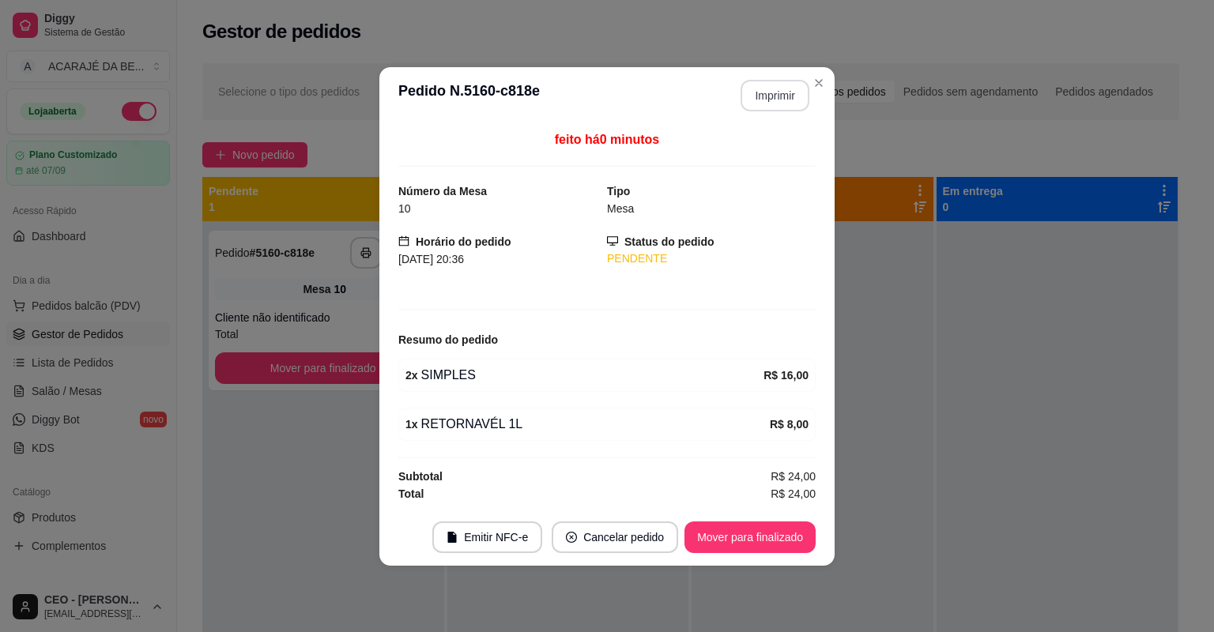
click at [776, 76] on header "**********" at bounding box center [606, 95] width 455 height 57
click at [785, 89] on button "Imprimir" at bounding box center [775, 96] width 69 height 32
click at [803, 539] on button "Mover para finalizado" at bounding box center [750, 537] width 127 height 31
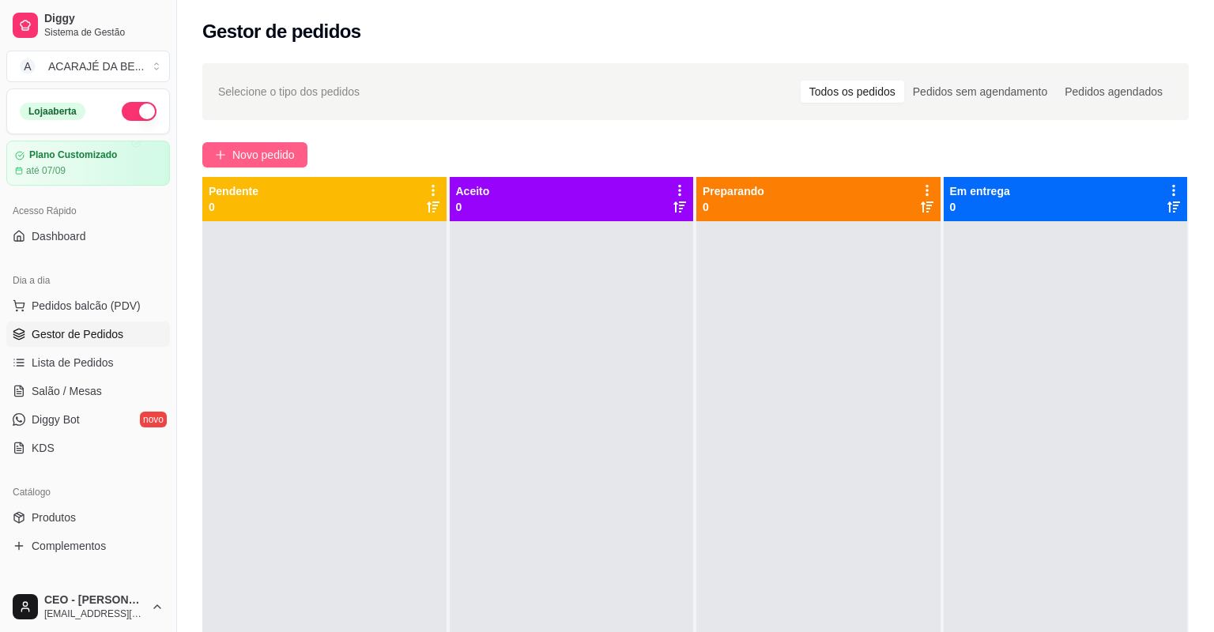
click at [234, 152] on span "Novo pedido" at bounding box center [263, 154] width 62 height 17
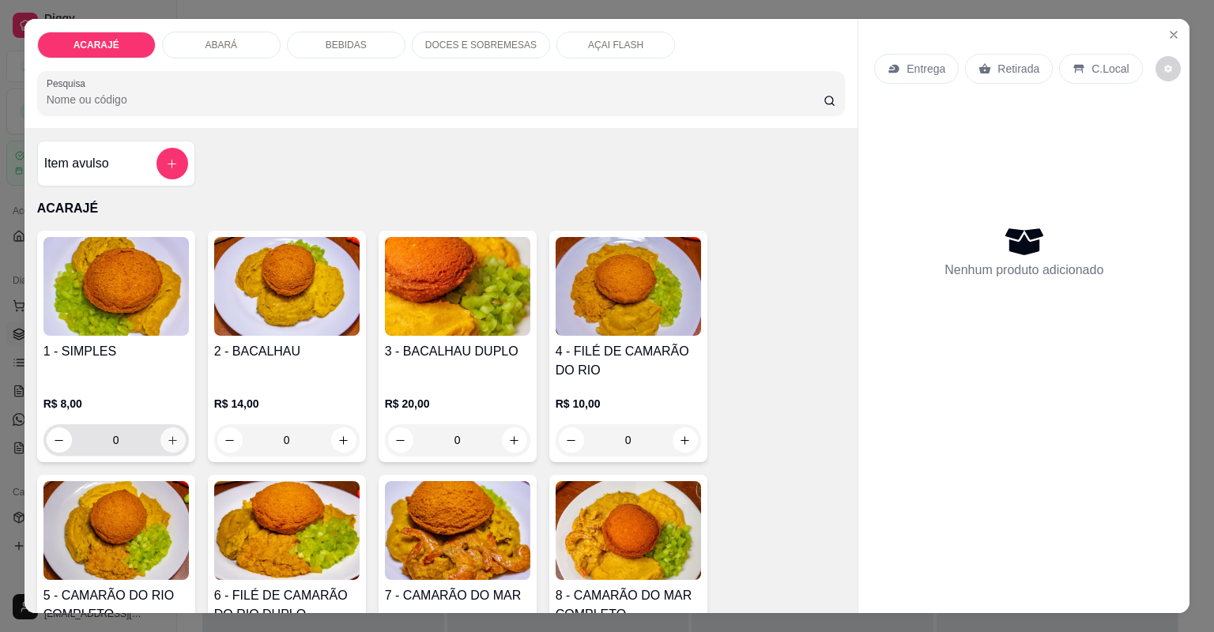
click at [168, 441] on icon "increase-product-quantity" at bounding box center [173, 441] width 12 height 12
click at [168, 440] on icon "increase-product-quantity" at bounding box center [173, 441] width 12 height 12
type input "3"
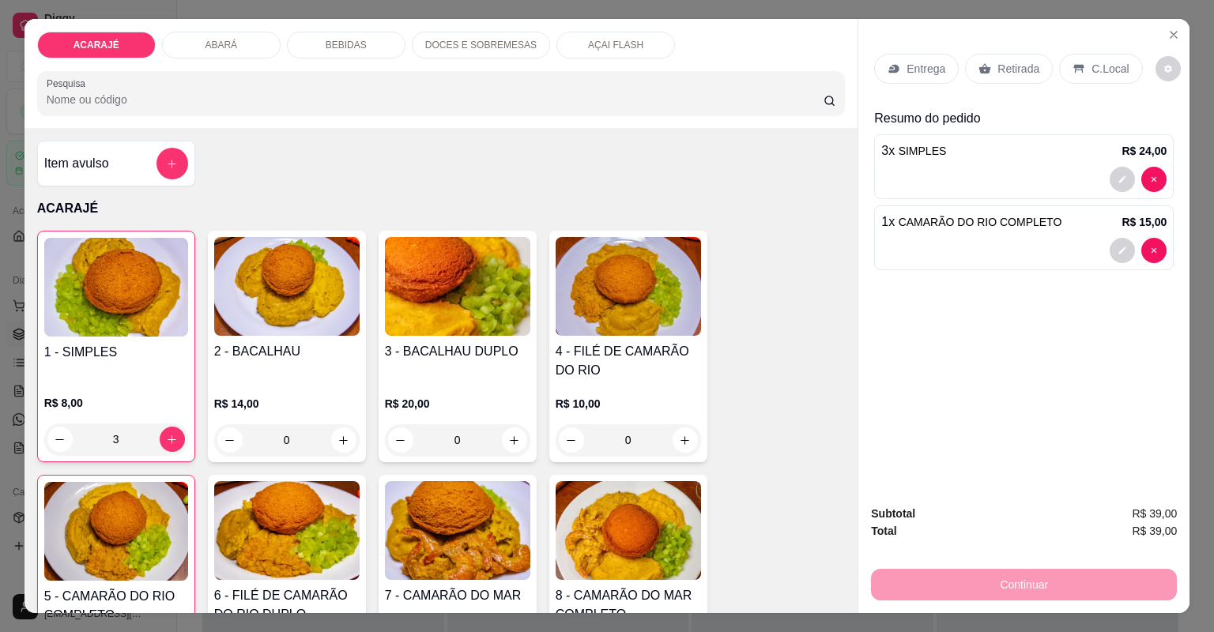
type input "1"
click at [1168, 25] on button "Close" at bounding box center [1173, 34] width 25 height 25
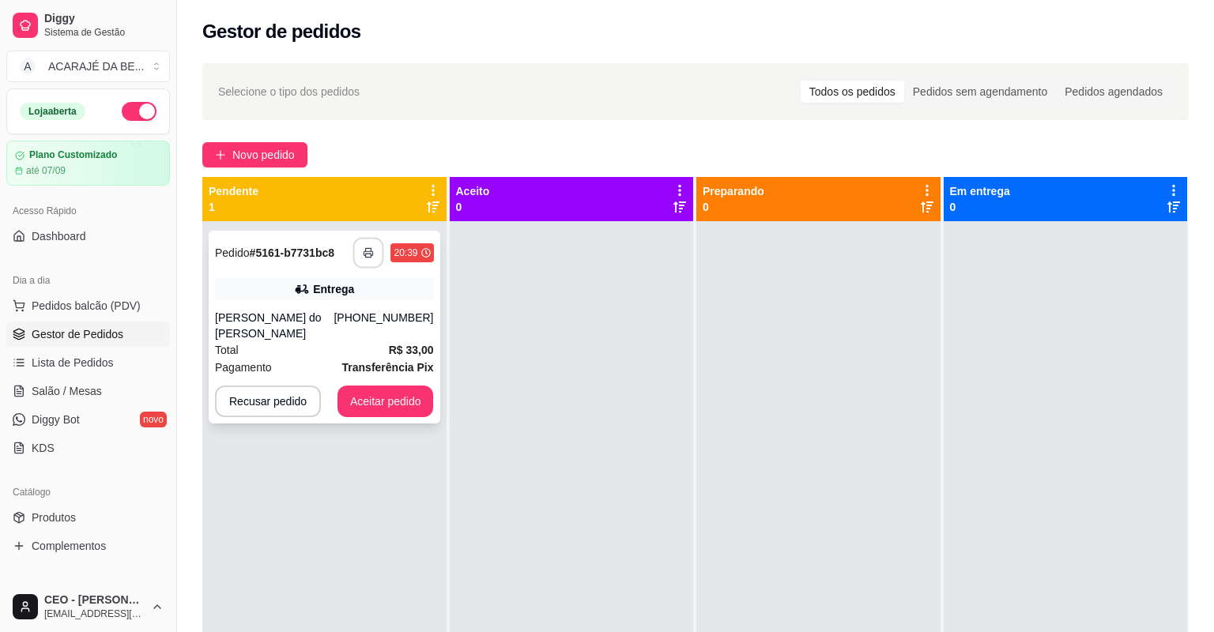
click at [364, 261] on button "button" at bounding box center [368, 253] width 31 height 31
click at [376, 386] on button "Aceitar pedido" at bounding box center [386, 402] width 96 height 32
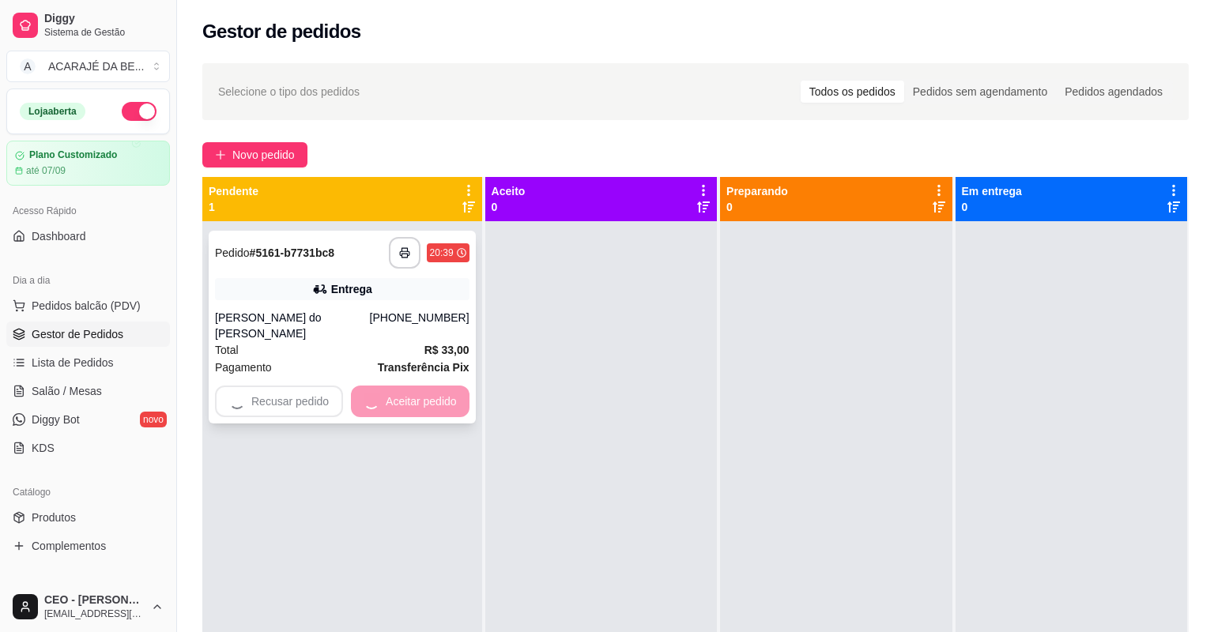
click at [376, 386] on div "Recusar pedido Aceitar pedido" at bounding box center [342, 402] width 255 height 32
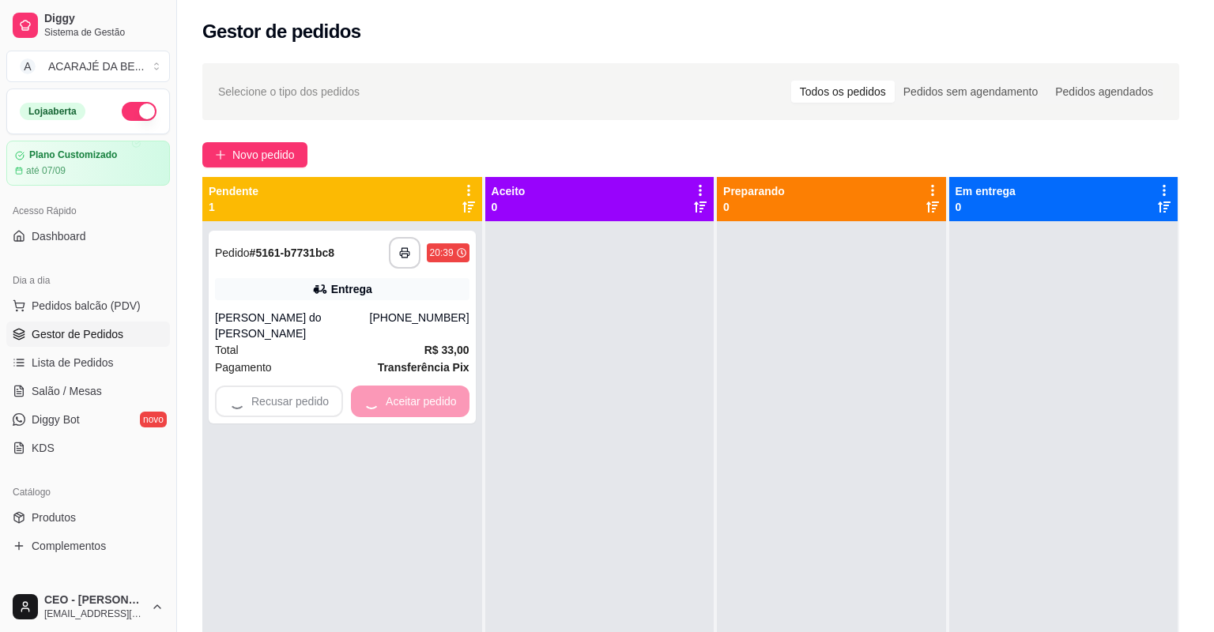
click at [377, 389] on div "feito há 0 minutos Horário do pedido [DATE] 20:39 Status do pedido ESPERANDO AC…" at bounding box center [606, 316] width 461 height 429
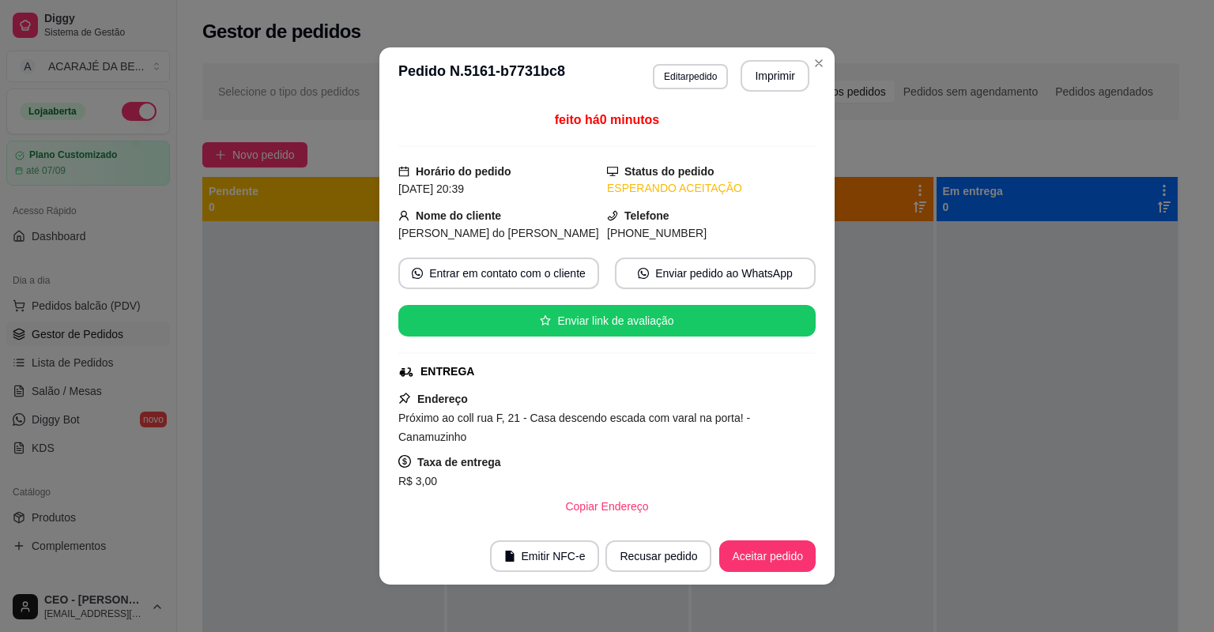
click at [786, 530] on section "**********" at bounding box center [606, 316] width 455 height 538
click at [775, 561] on button "Aceitar pedido" at bounding box center [767, 557] width 96 height 32
click at [772, 560] on div "Recusar pedido Aceitar pedido" at bounding box center [688, 557] width 255 height 32
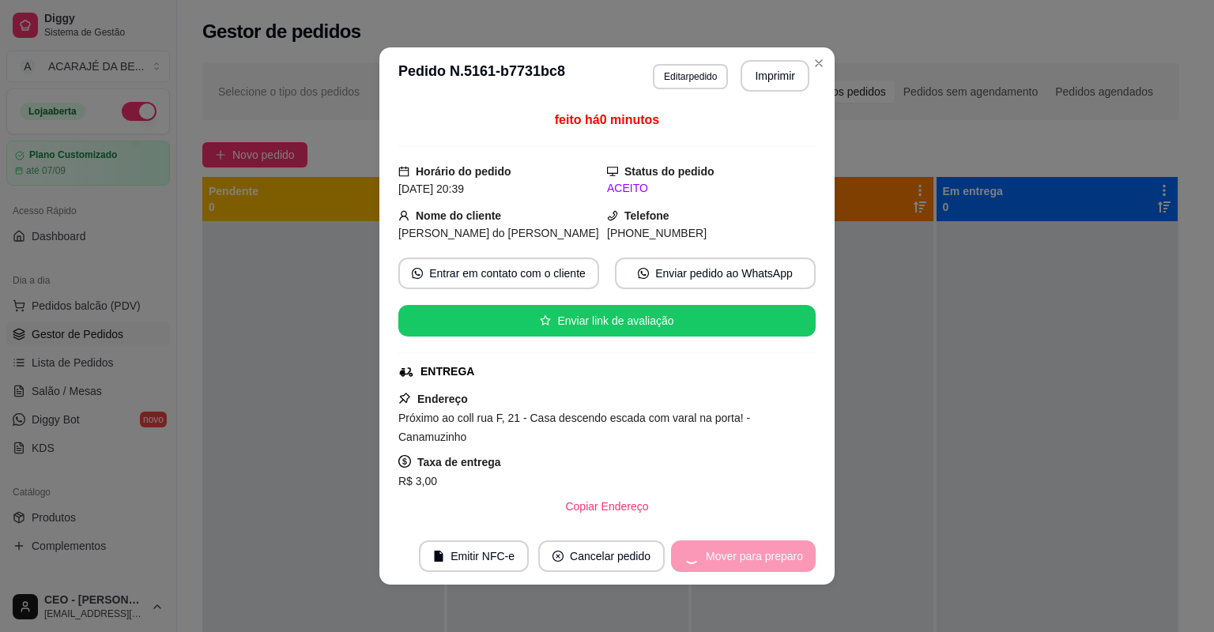
click at [770, 560] on div "Mover para preparo" at bounding box center [743, 557] width 145 height 32
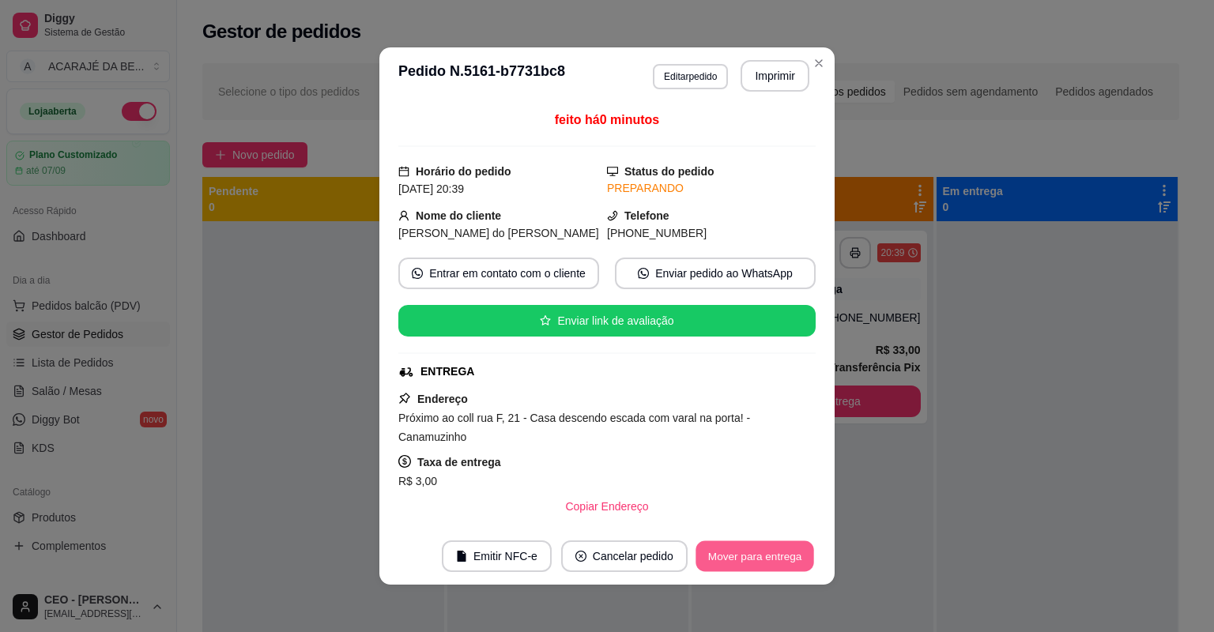
click at [774, 545] on button "Mover para entrega" at bounding box center [755, 557] width 119 height 31
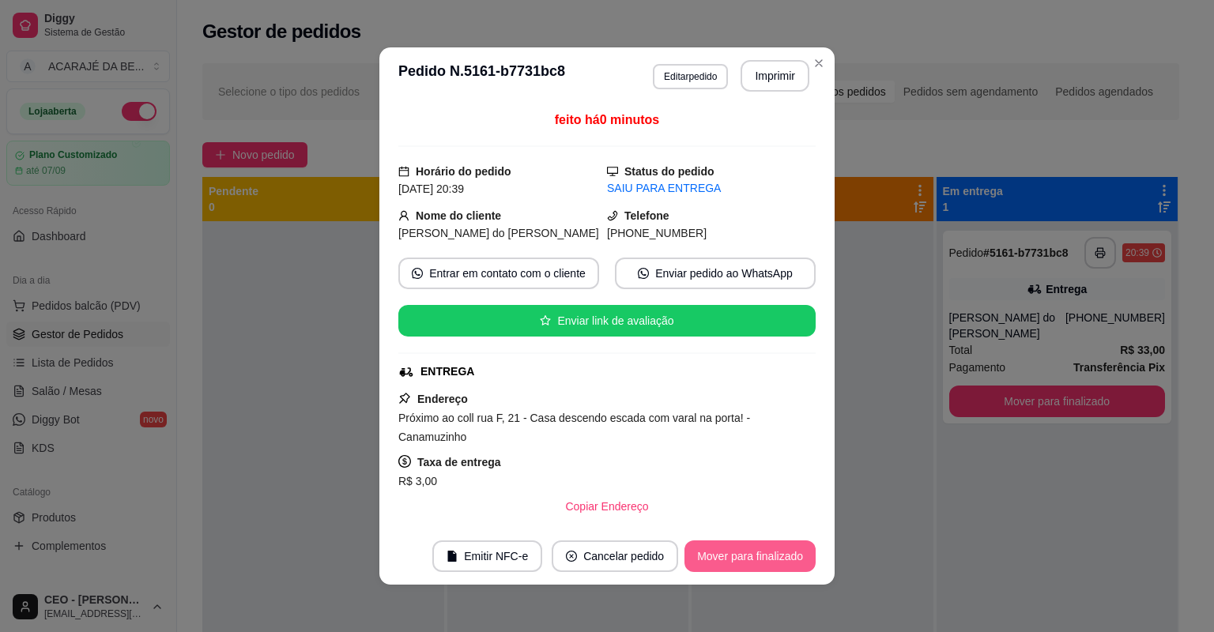
click at [772, 556] on button "Mover para finalizado" at bounding box center [750, 557] width 131 height 32
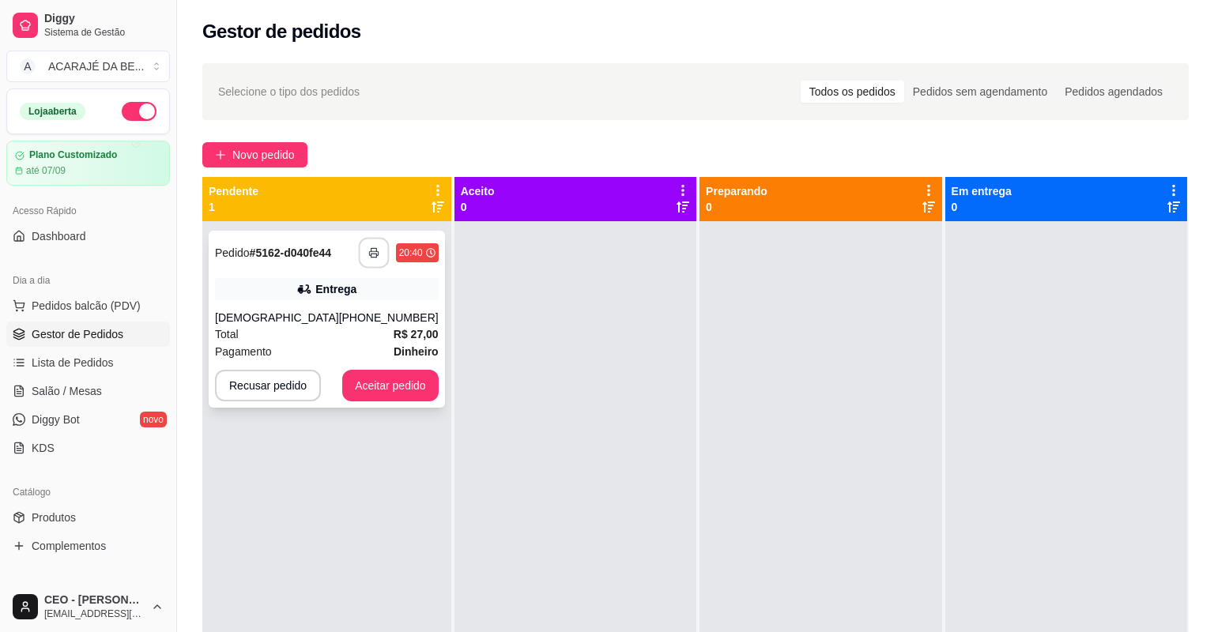
click at [370, 259] on button "button" at bounding box center [373, 253] width 31 height 31
click at [365, 383] on button "Aceitar pedido" at bounding box center [390, 386] width 96 height 32
click at [365, 383] on button "Aceitar pedido" at bounding box center [390, 386] width 93 height 31
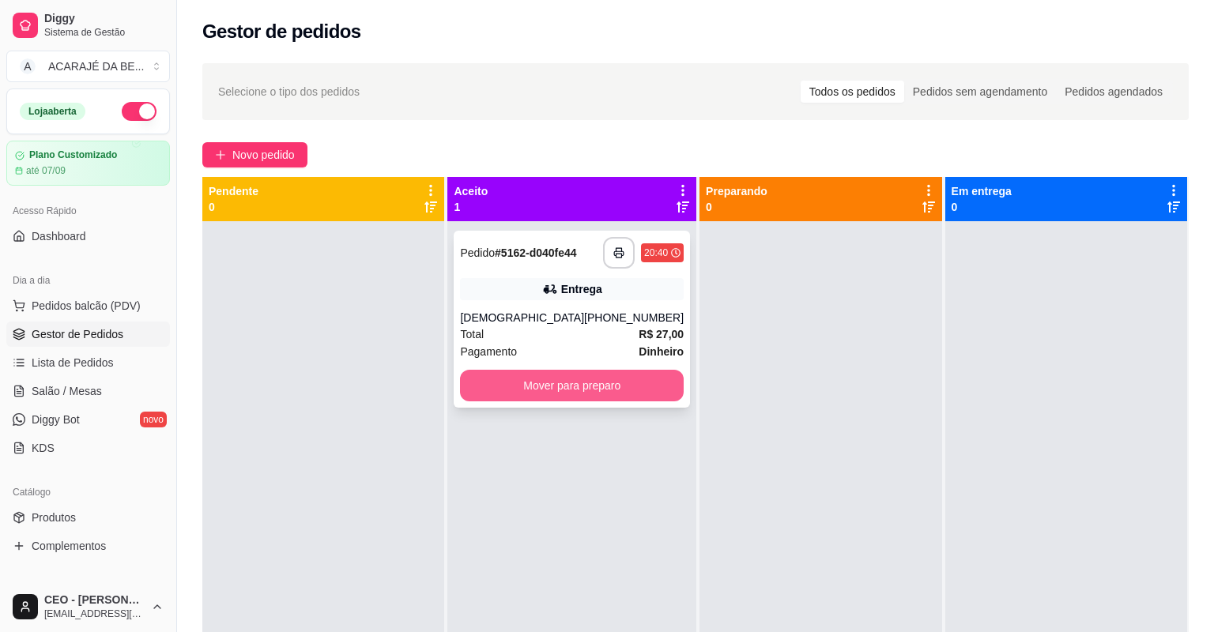
click at [571, 375] on button "Mover para preparo" at bounding box center [572, 386] width 224 height 32
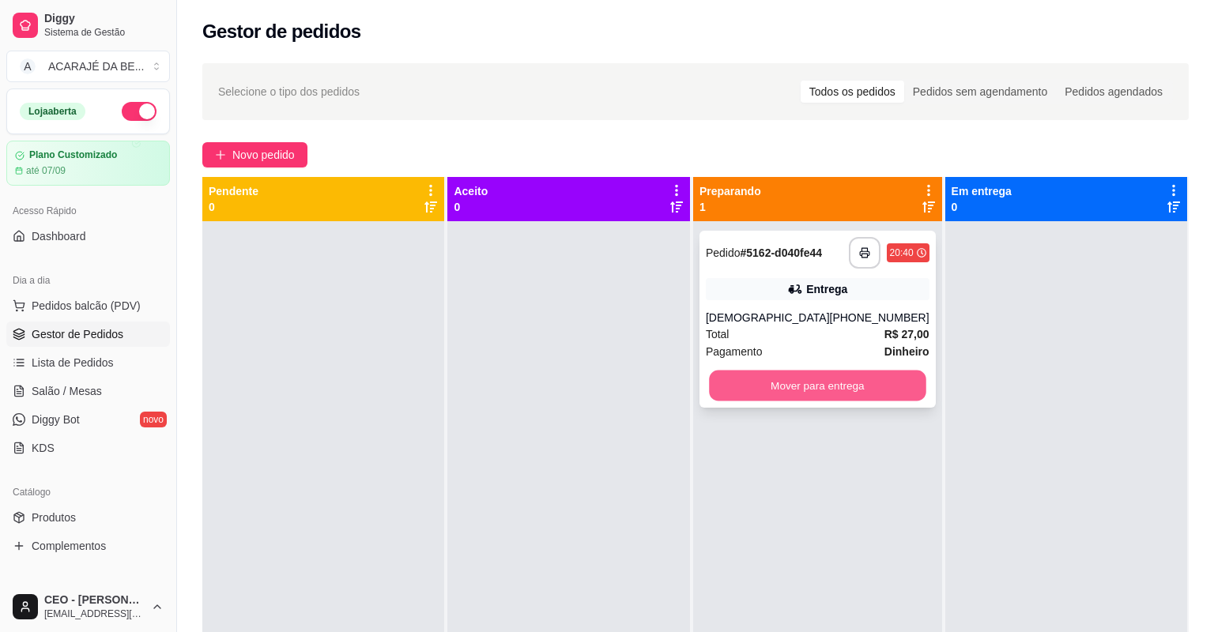
click at [873, 394] on button "Mover para entrega" at bounding box center [817, 386] width 217 height 31
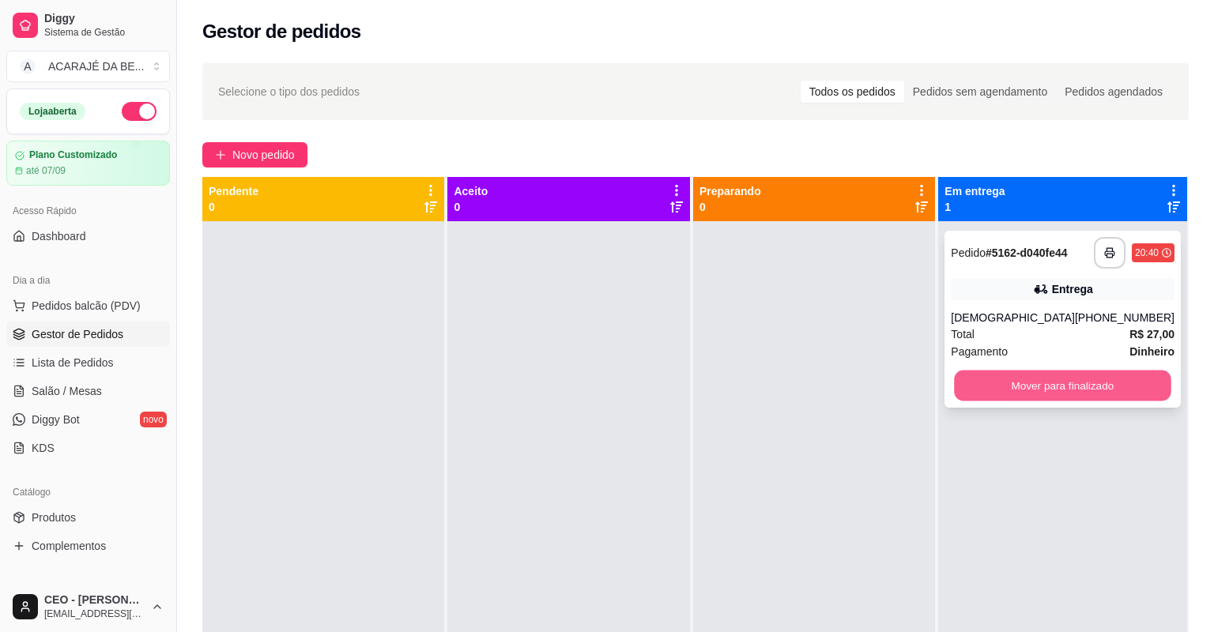
click at [975, 379] on button "Mover para finalizado" at bounding box center [1063, 386] width 217 height 31
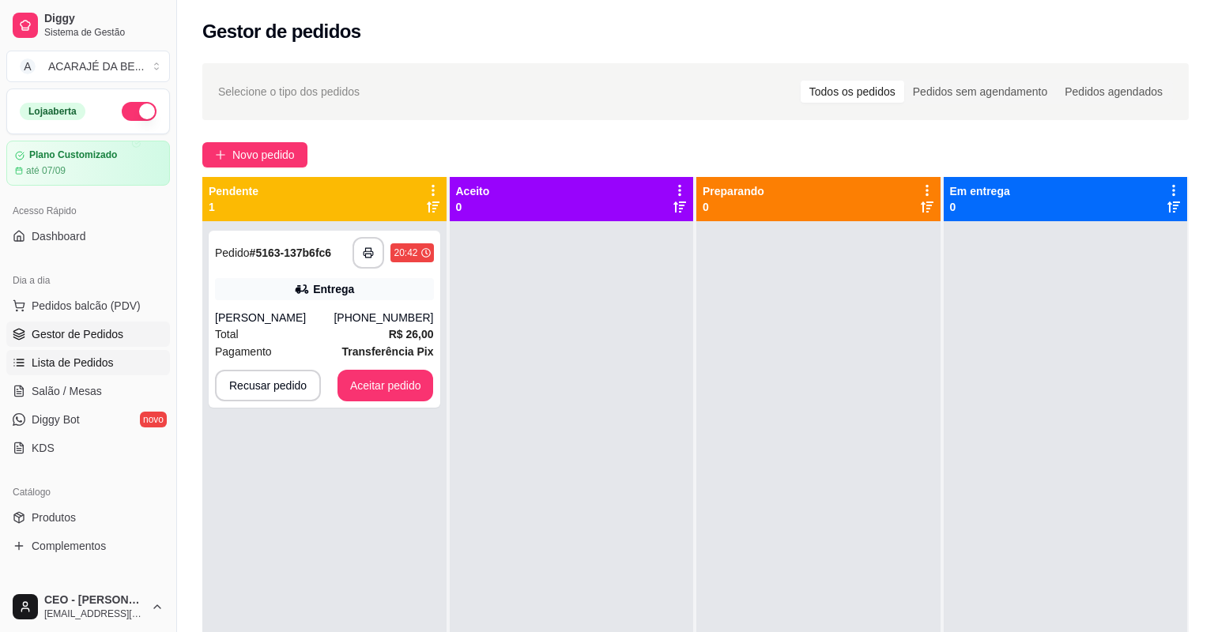
drag, startPoint x: 117, startPoint y: 372, endPoint x: 140, endPoint y: 363, distance: 24.5
click at [118, 370] on link "Lista de Pedidos" at bounding box center [88, 362] width 164 height 25
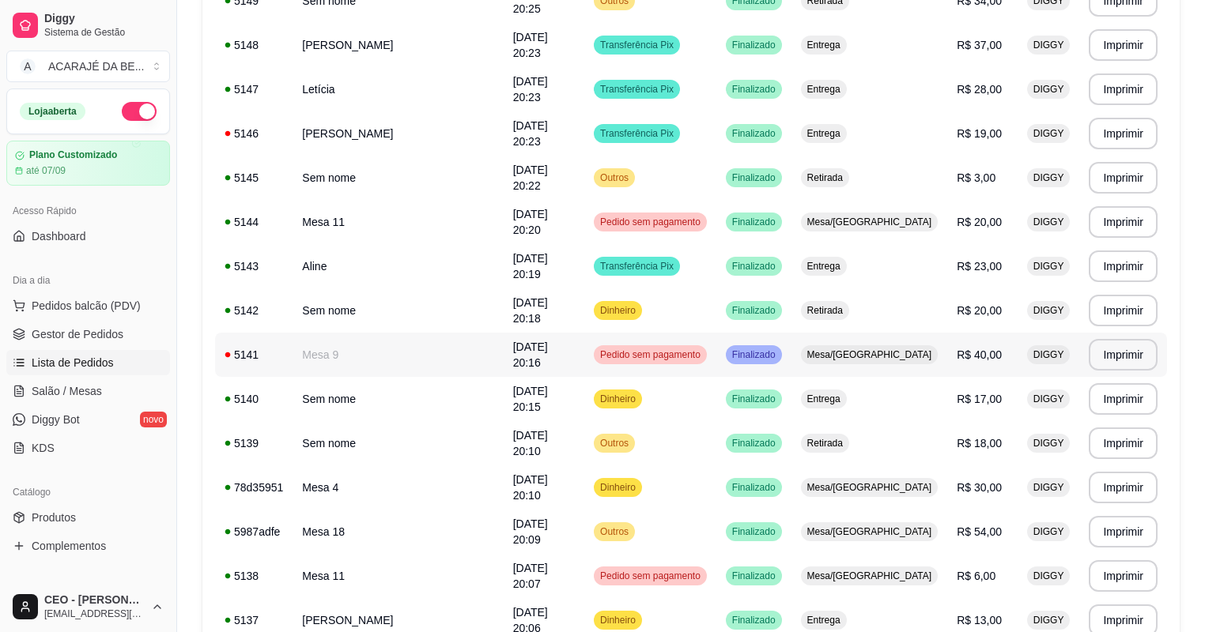
scroll to position [1012, 0]
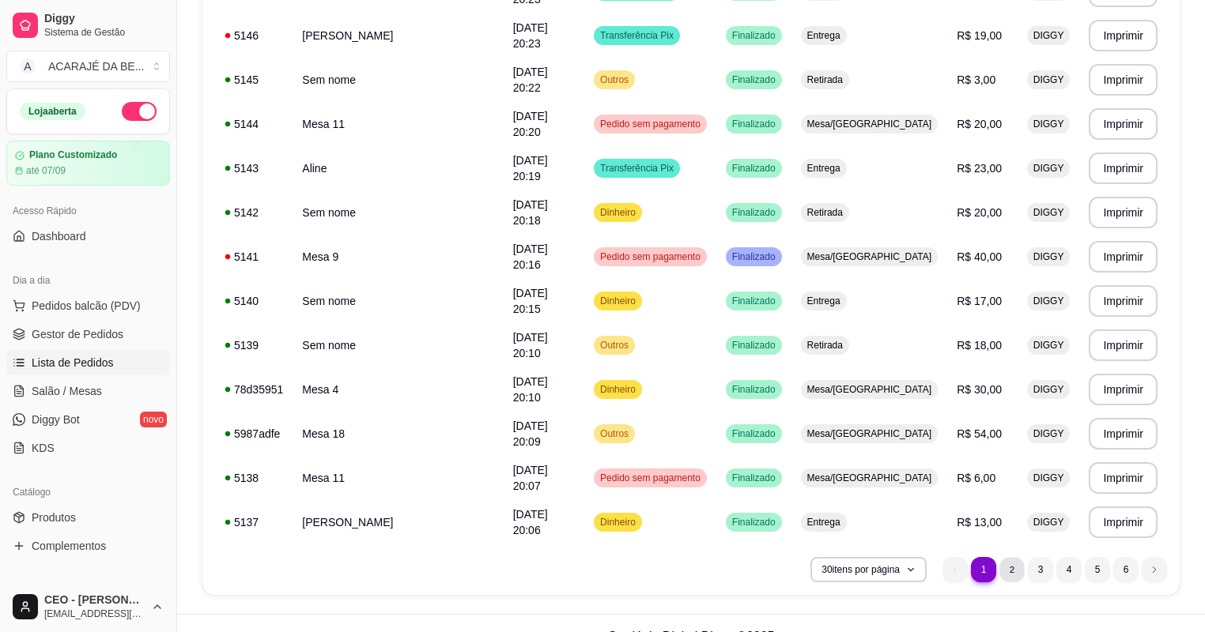
click at [1015, 579] on li "2" at bounding box center [1011, 569] width 25 height 25
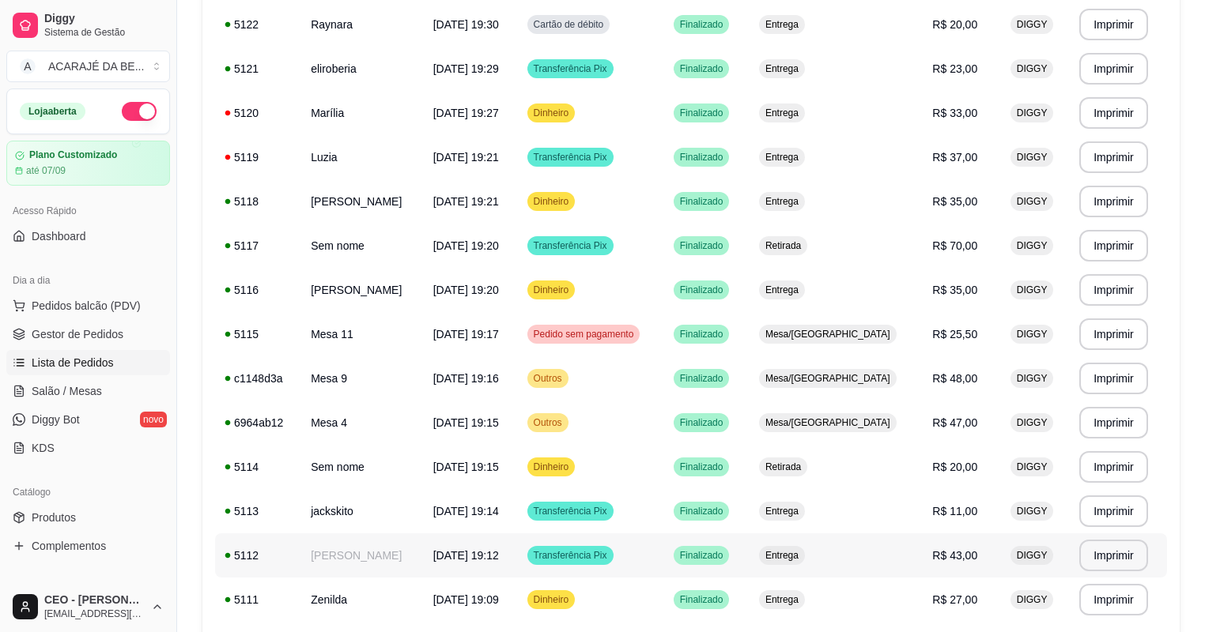
scroll to position [1038, 0]
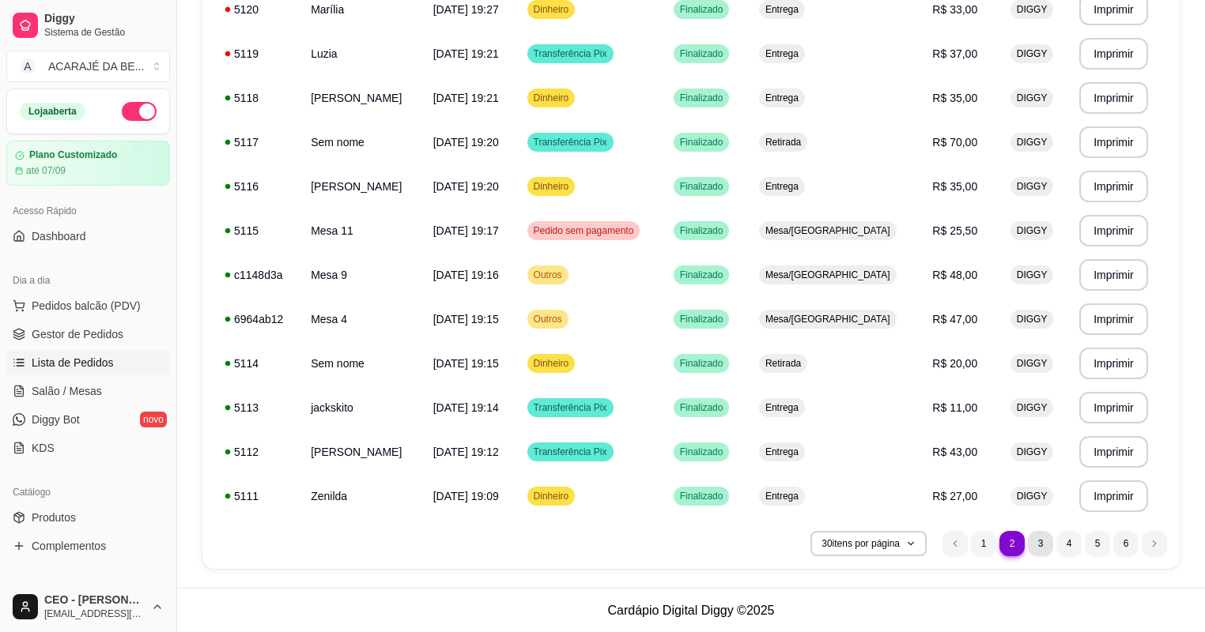
click at [1046, 550] on li "3" at bounding box center [1040, 543] width 25 height 25
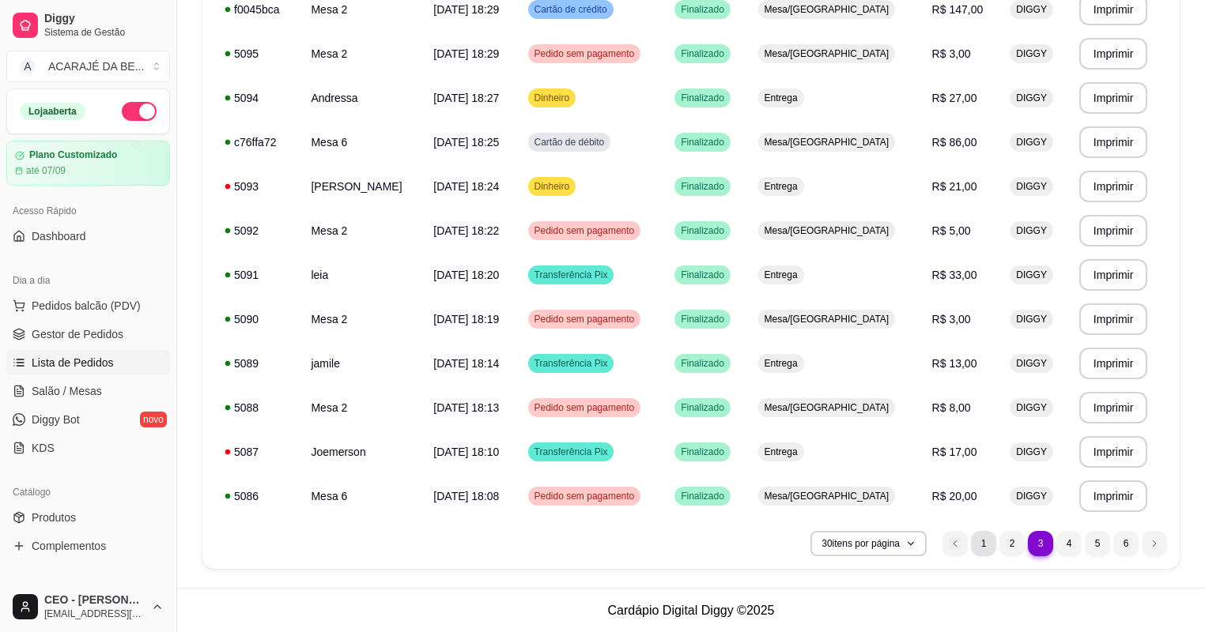
click at [983, 538] on li "1" at bounding box center [983, 543] width 25 height 25
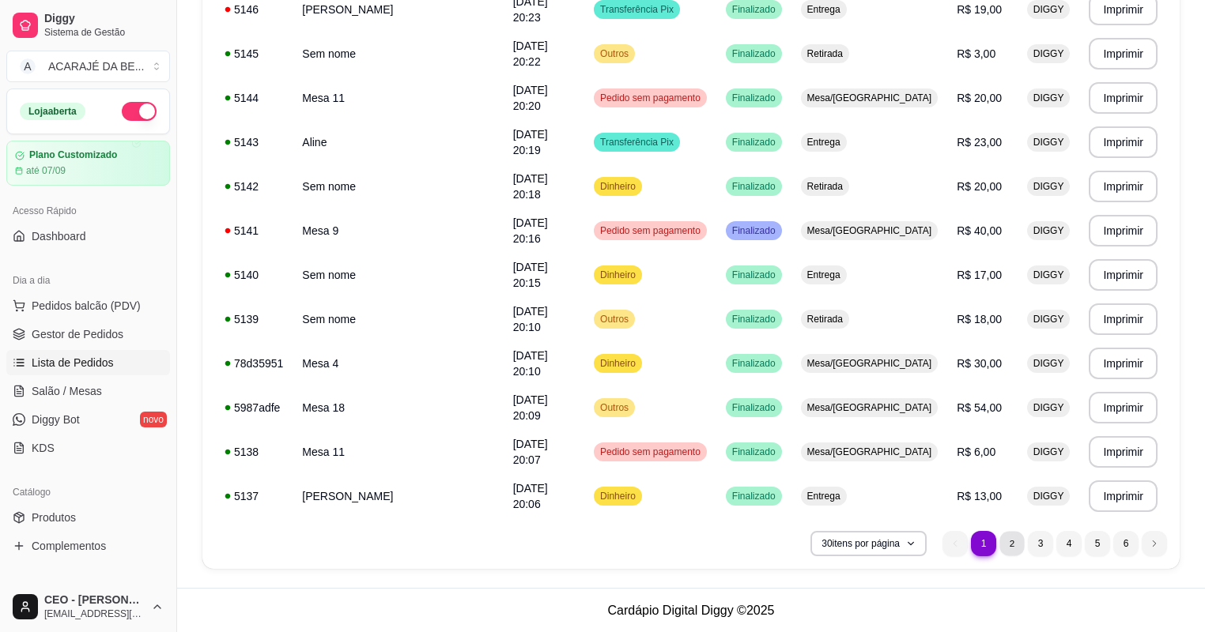
click at [1006, 537] on li "2" at bounding box center [1011, 543] width 25 height 25
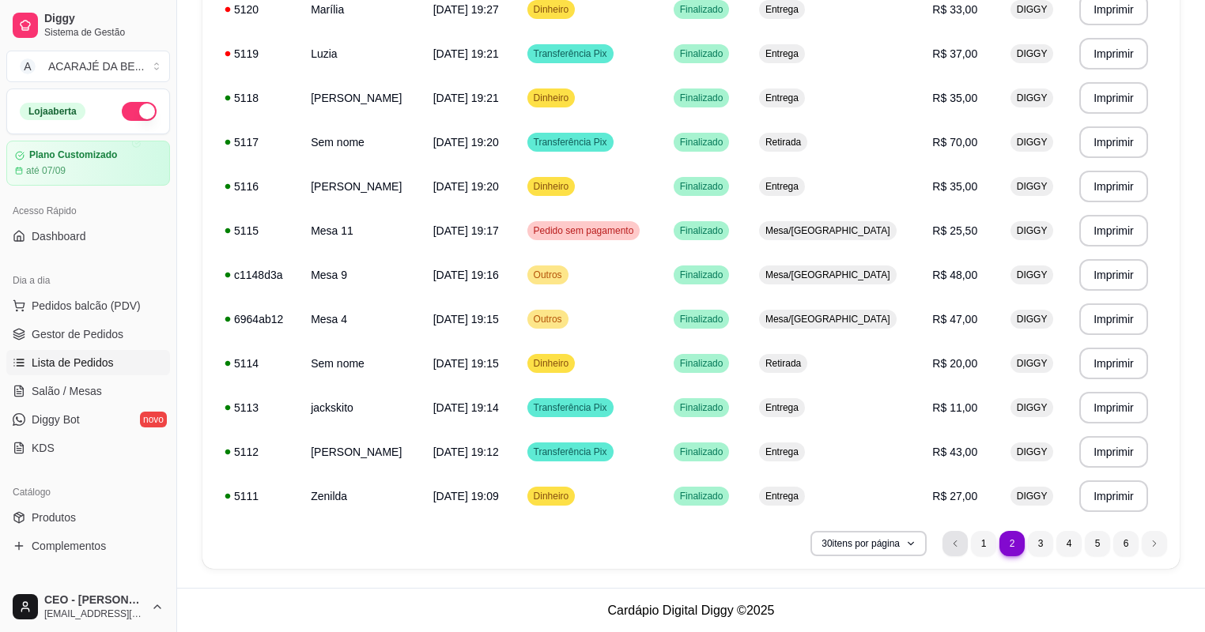
click at [946, 544] on li "previous page button" at bounding box center [954, 543] width 25 height 25
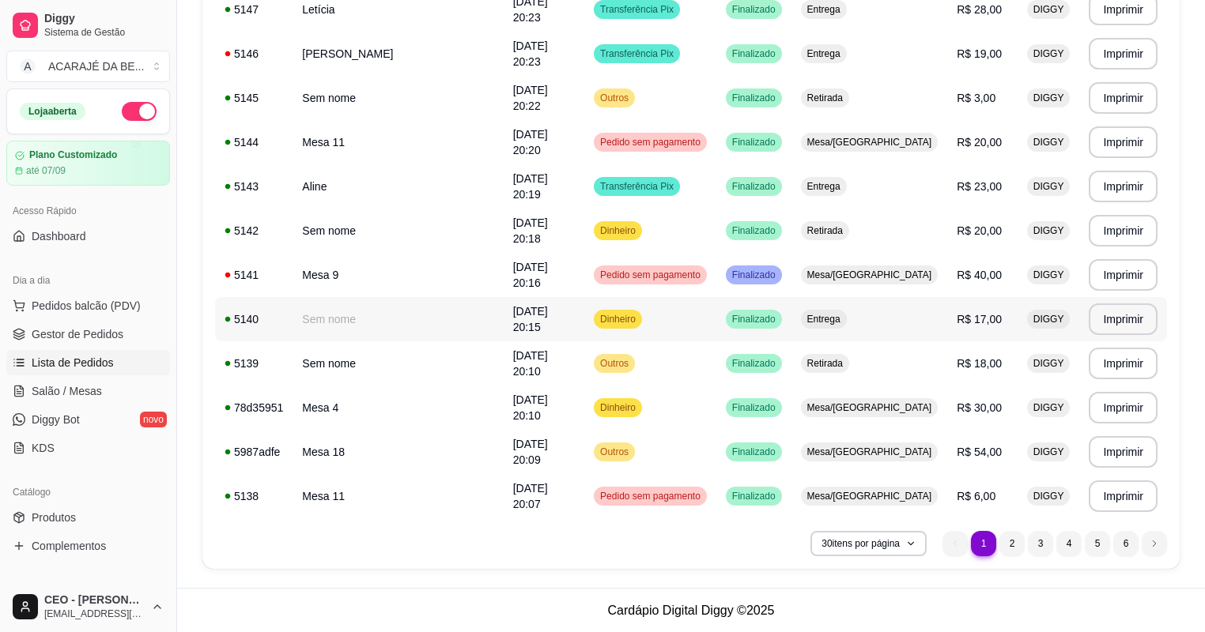
click at [716, 329] on td "Dinheiro" at bounding box center [650, 319] width 132 height 44
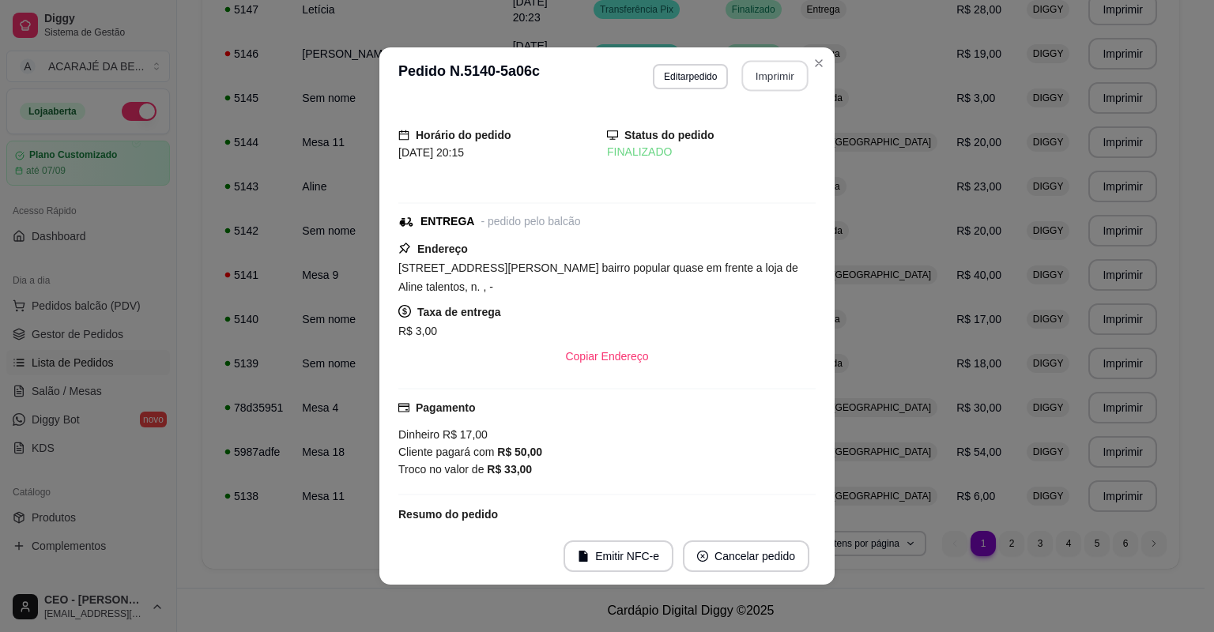
click at [762, 79] on button "Imprimir" at bounding box center [775, 76] width 66 height 31
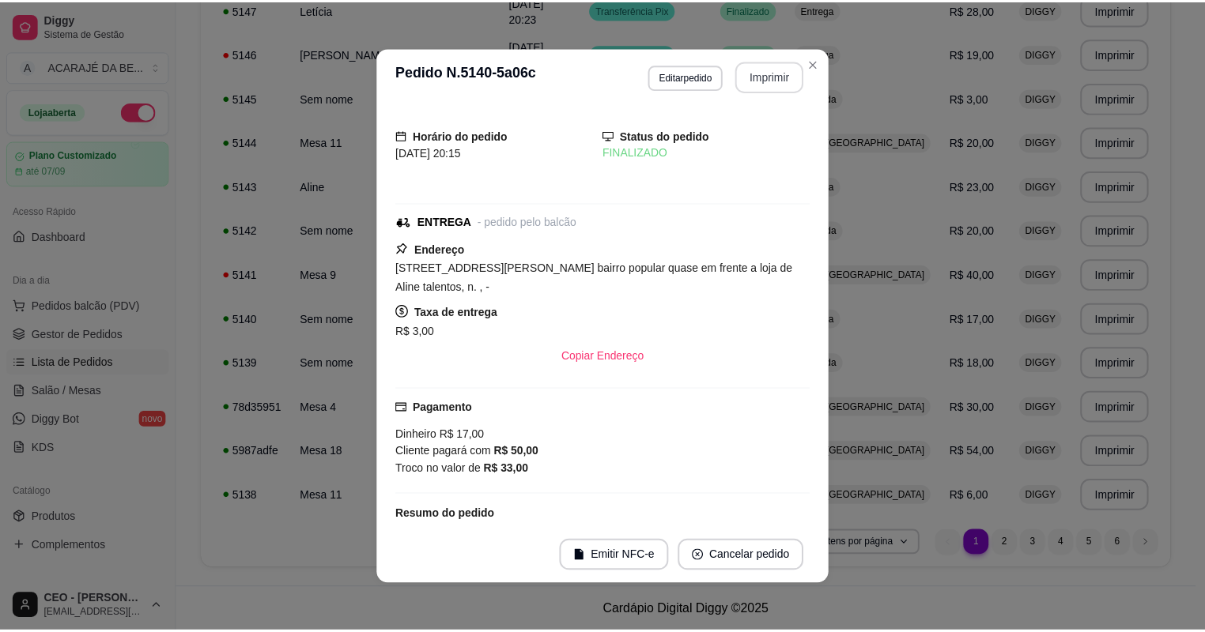
scroll to position [0, 0]
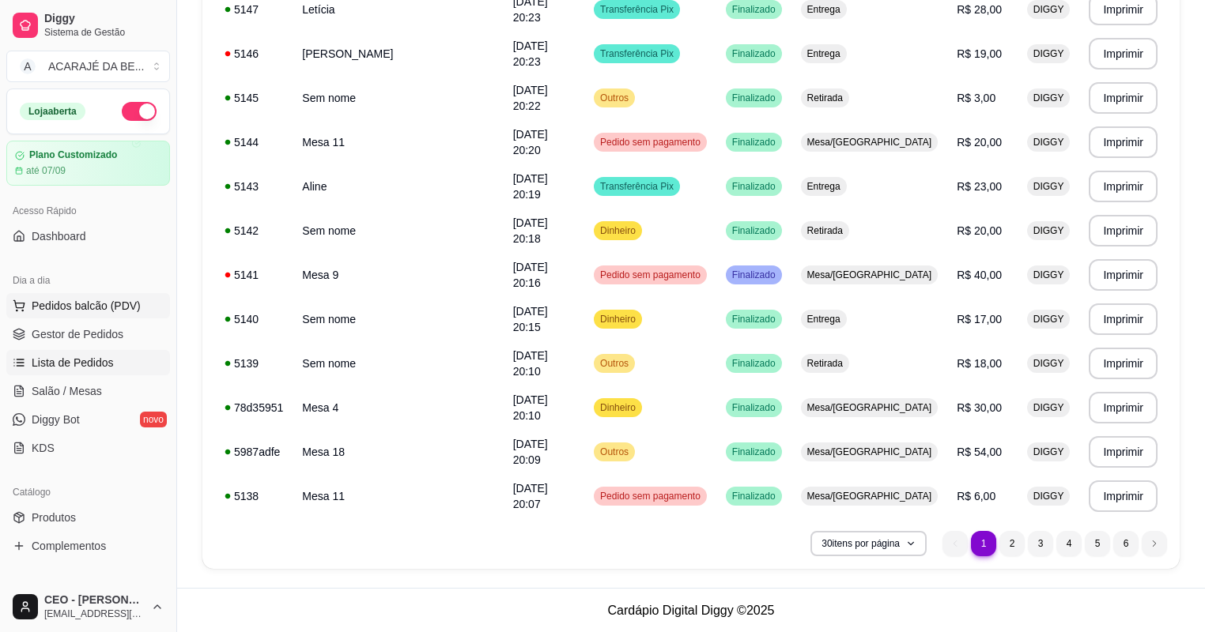
click at [139, 317] on ul "Pedidos balcão (PDV) Gestor de Pedidos Lista de Pedidos Salão / Mesas Diggy Bot…" at bounding box center [88, 377] width 164 height 168
click at [139, 321] on ul "Pedidos balcão (PDV) Gestor de Pedidos Lista de Pedidos Salão / Mesas Diggy Bot…" at bounding box center [88, 377] width 164 height 168
click at [73, 332] on span "Gestor de Pedidos" at bounding box center [78, 334] width 92 height 16
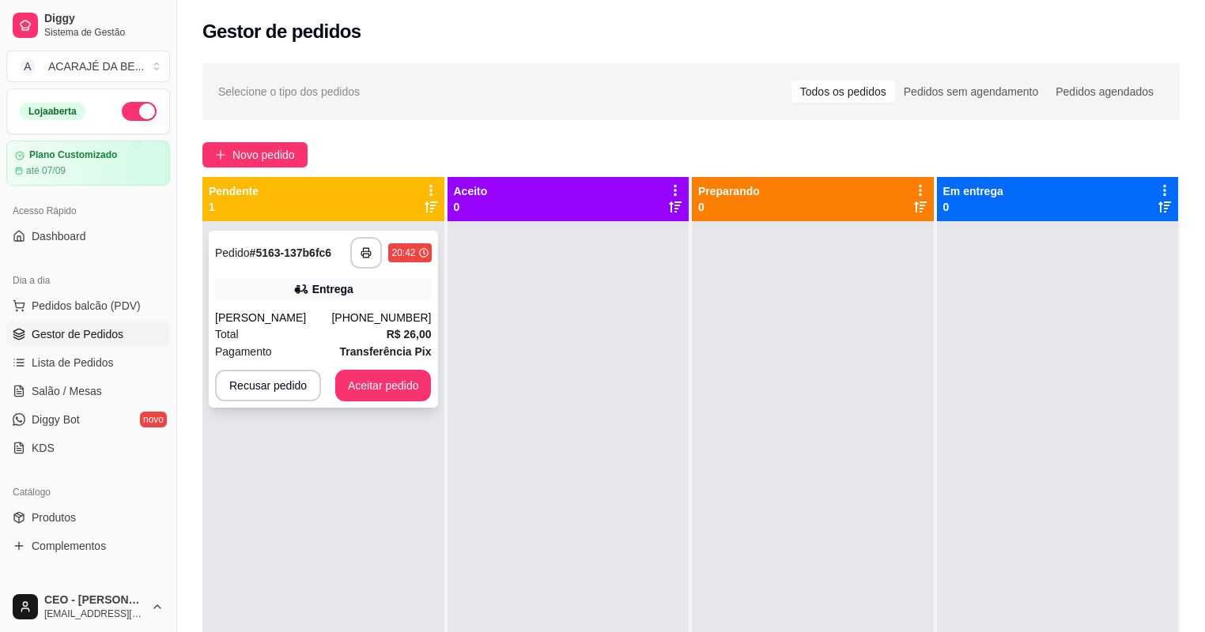
click at [402, 289] on div "Entrega" at bounding box center [323, 289] width 217 height 22
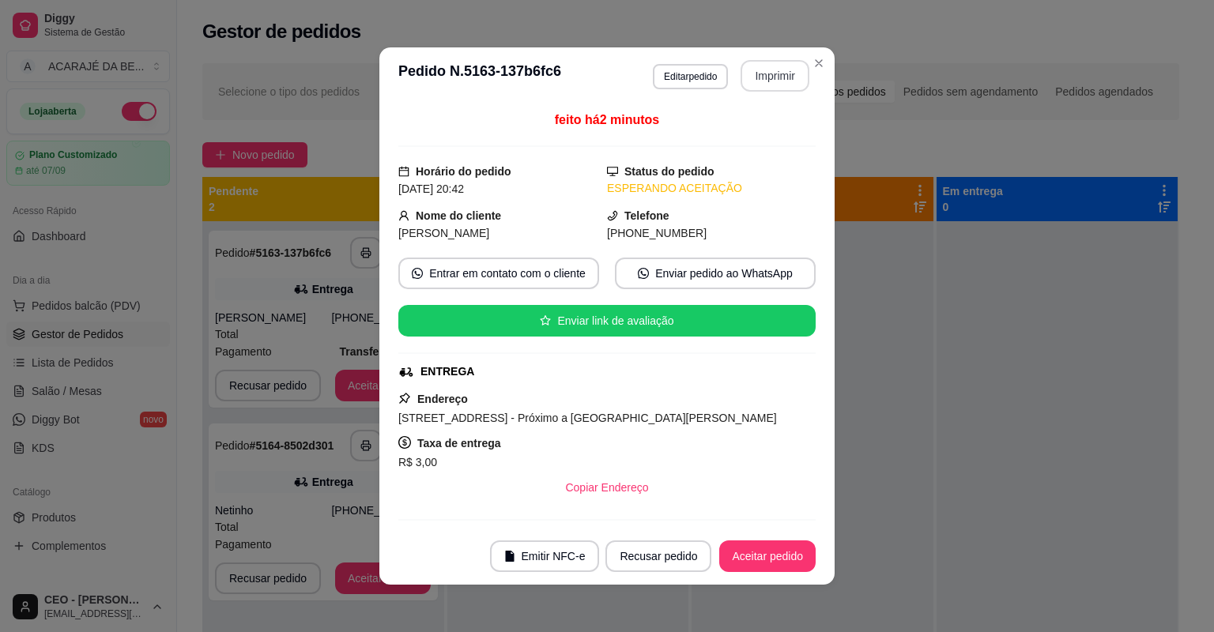
drag, startPoint x: 745, startPoint y: 77, endPoint x: 751, endPoint y: 98, distance: 22.1
click at [748, 79] on div "**********" at bounding box center [731, 76] width 157 height 32
click at [772, 85] on button "Imprimir" at bounding box center [775, 76] width 66 height 31
click at [731, 557] on button "Aceitar pedido" at bounding box center [767, 557] width 96 height 32
click at [731, 557] on div "Recusar pedido Aceitar pedido" at bounding box center [688, 557] width 255 height 32
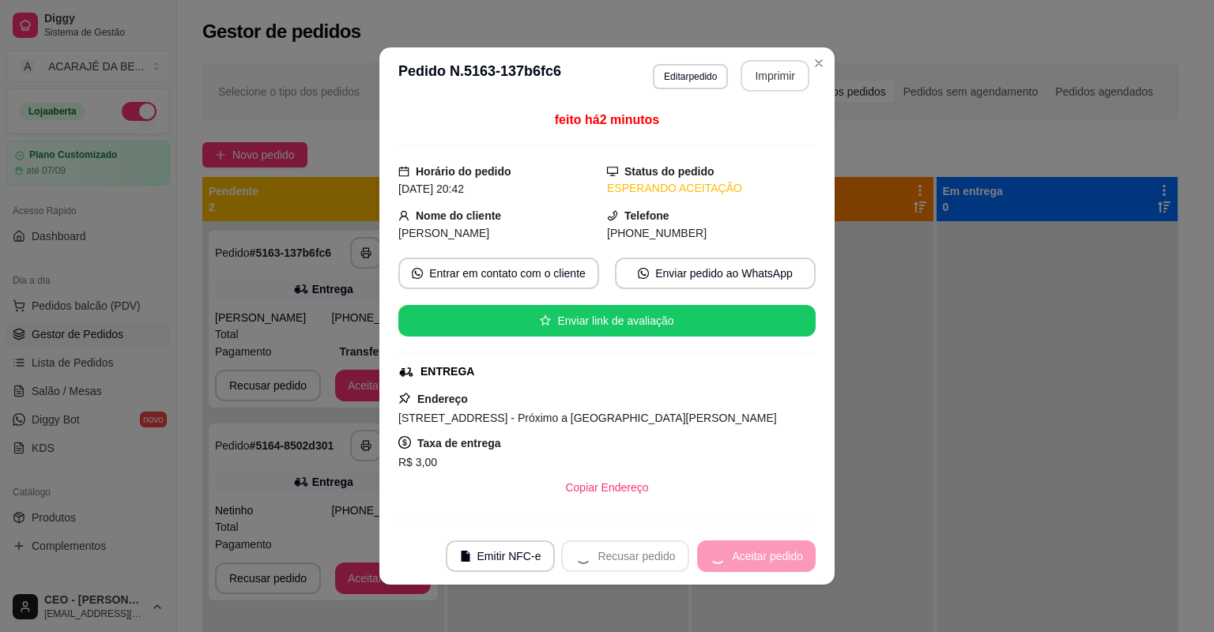
drag, startPoint x: 768, startPoint y: 85, endPoint x: 731, endPoint y: 557, distance: 473.4
click at [731, 557] on div "Recusar pedido Aceitar pedido" at bounding box center [688, 557] width 255 height 32
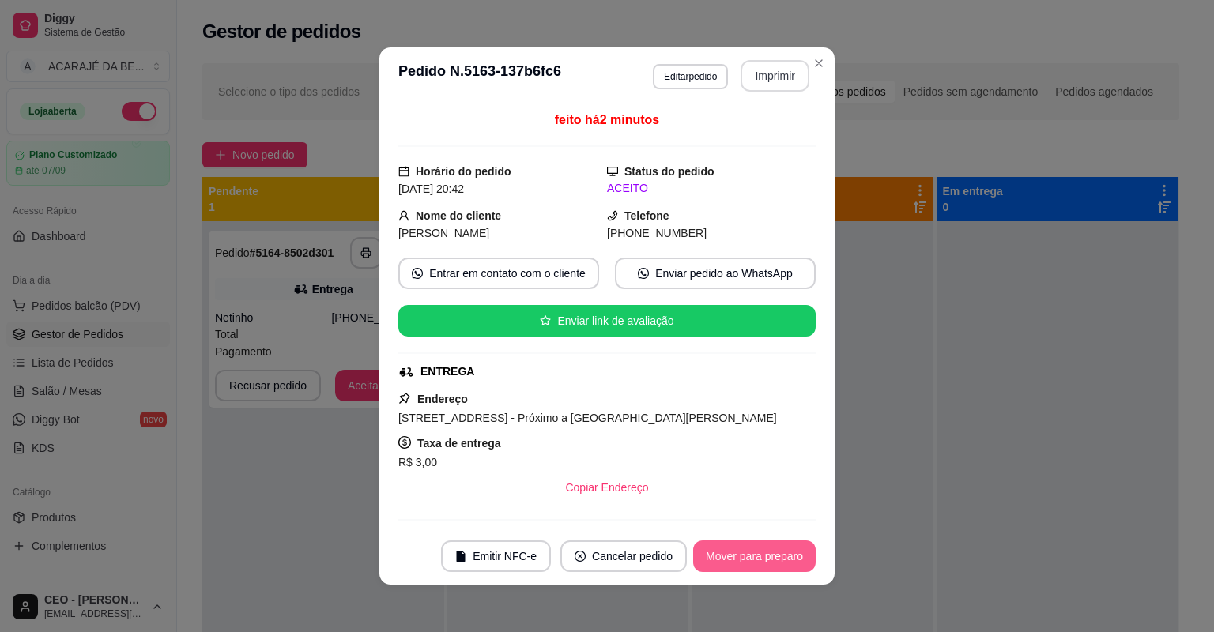
click at [731, 555] on button "Mover para preparo" at bounding box center [754, 557] width 123 height 32
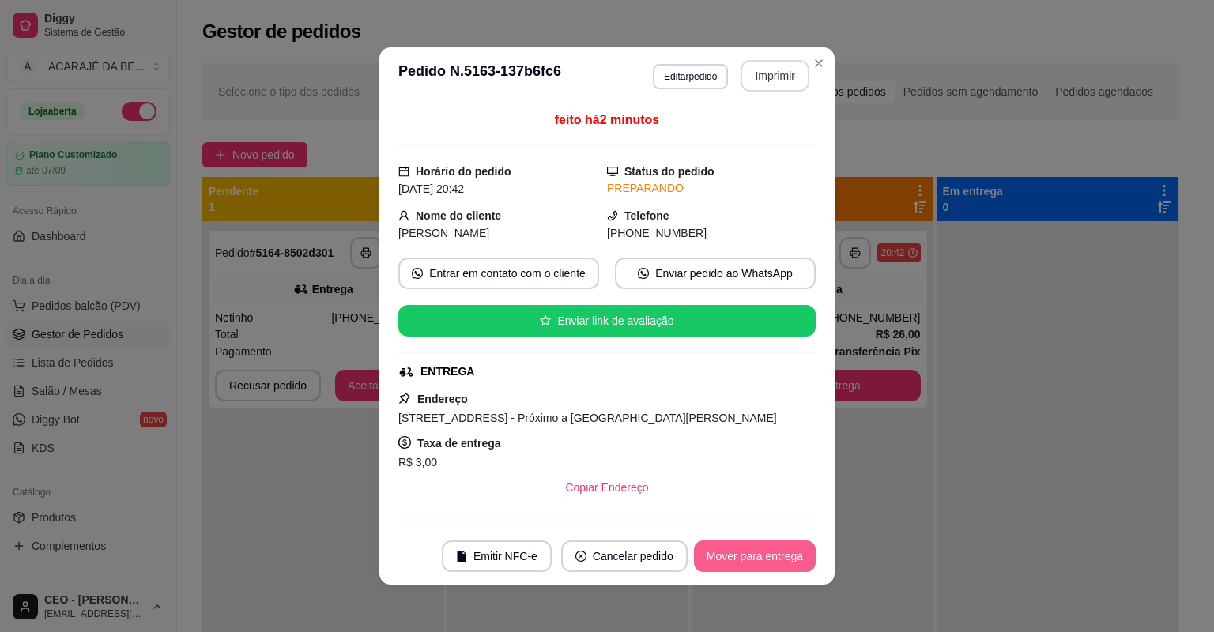
click at [732, 554] on button "Mover para entrega" at bounding box center [755, 557] width 122 height 32
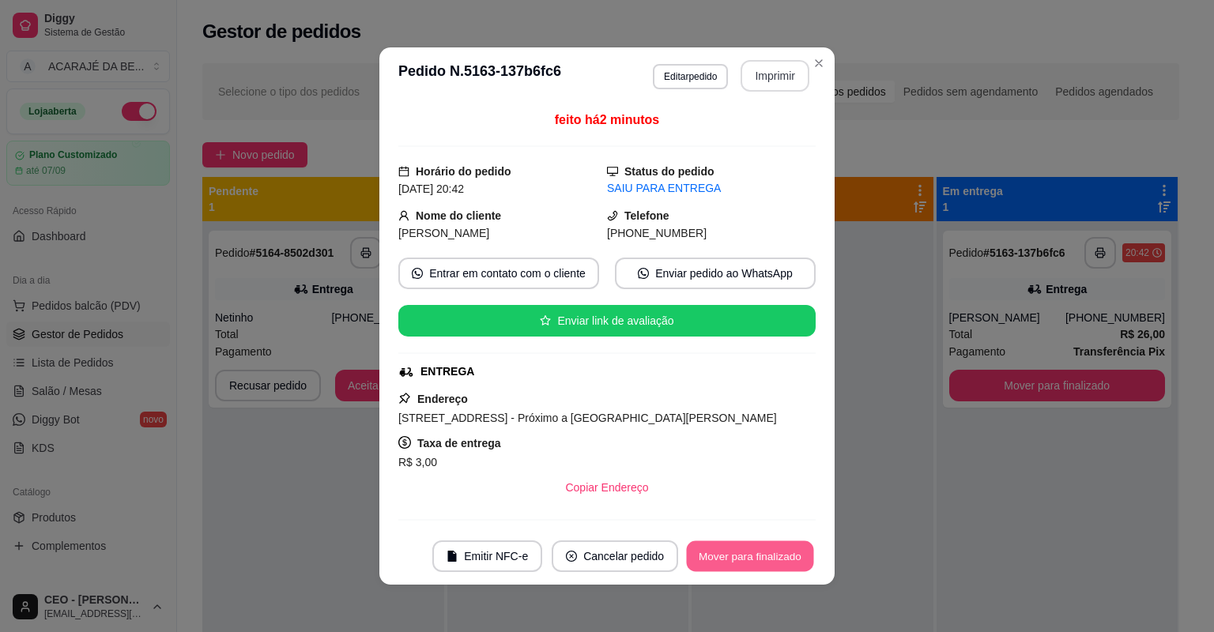
click at [732, 554] on button "Mover para finalizado" at bounding box center [750, 557] width 127 height 31
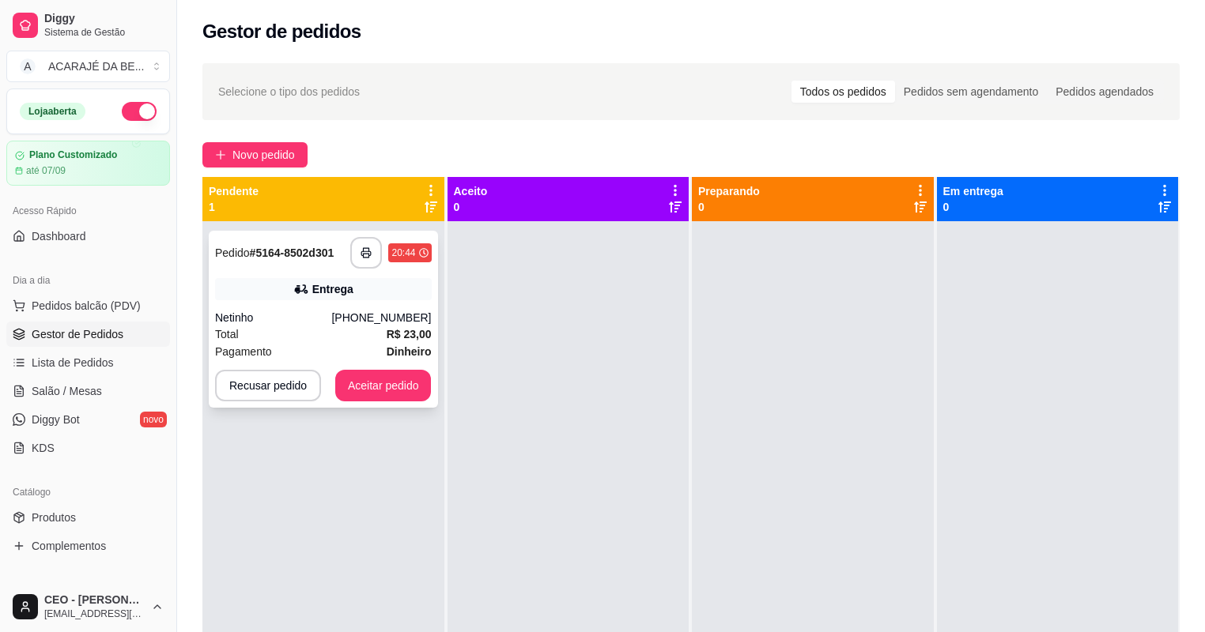
click at [353, 294] on div "Entrega" at bounding box center [323, 289] width 217 height 22
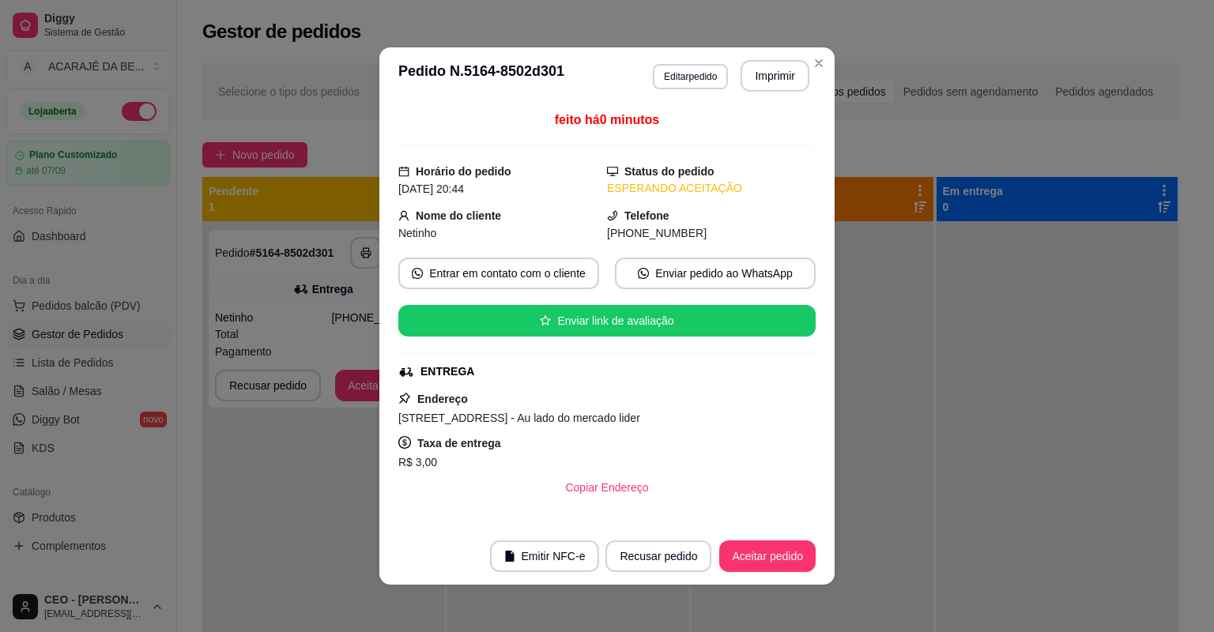
click at [798, 50] on div "**********" at bounding box center [607, 316] width 1214 height 632
click at [753, 84] on button "Imprimir" at bounding box center [775, 76] width 66 height 31
click at [806, 549] on button "Aceitar pedido" at bounding box center [767, 557] width 93 height 31
click at [800, 554] on div "Recusar pedido Aceitar pedido" at bounding box center [688, 557] width 255 height 32
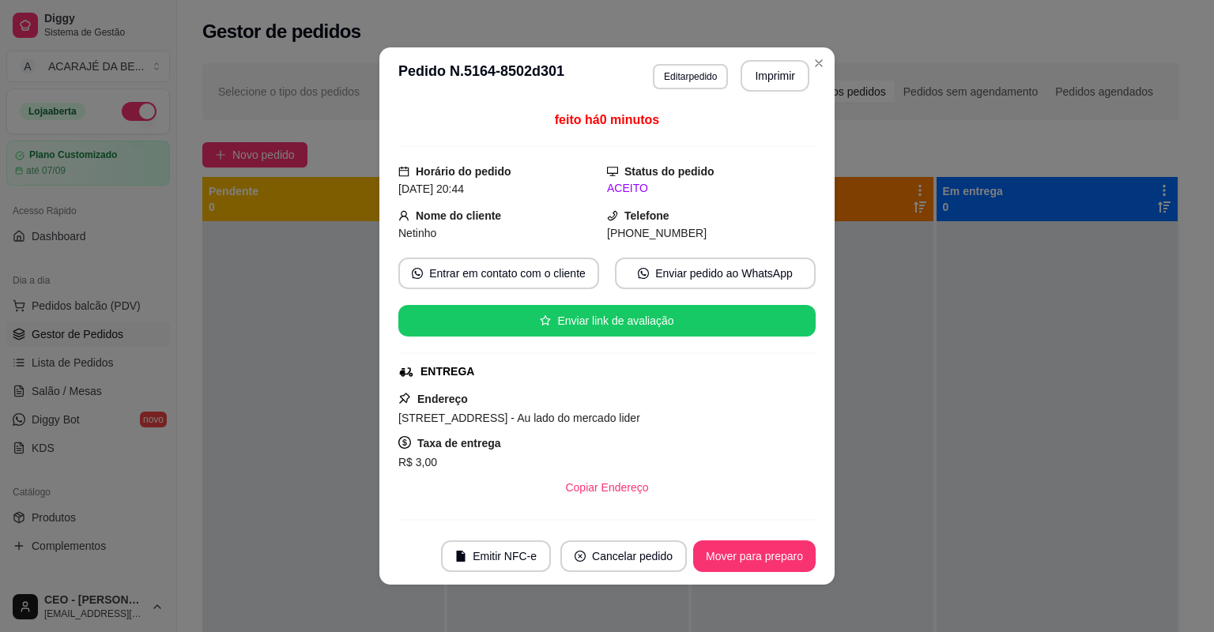
click at [800, 554] on button "Mover para preparo" at bounding box center [754, 557] width 123 height 32
click at [800, 554] on div "Mover para preparo" at bounding box center [743, 557] width 145 height 32
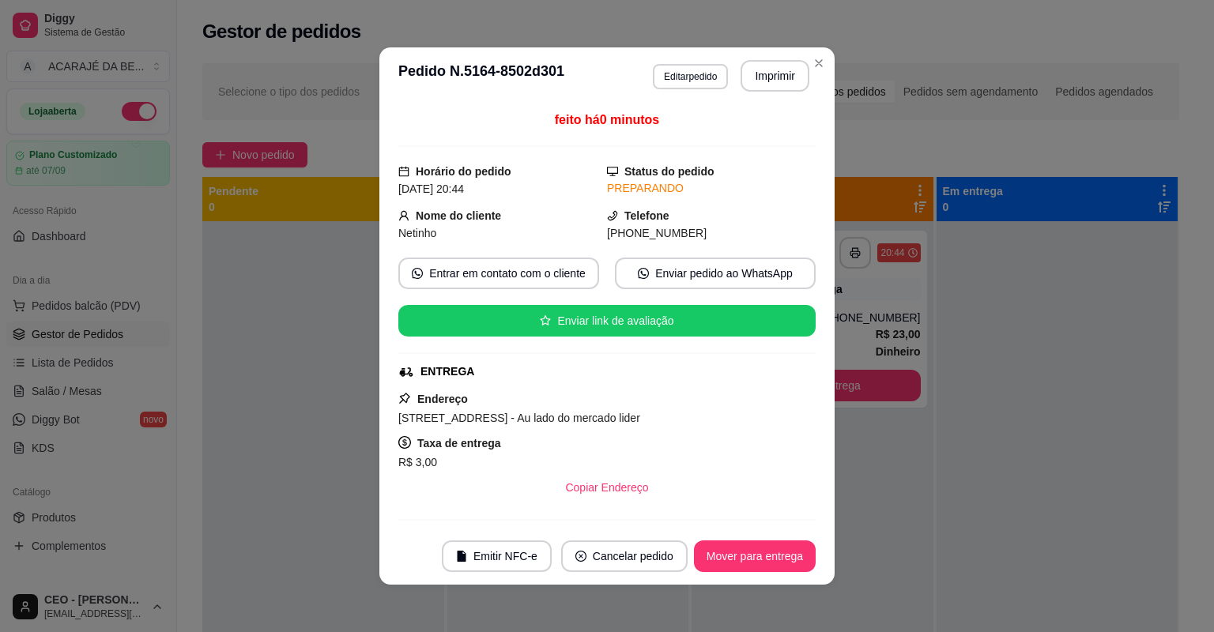
click at [800, 554] on button "Mover para entrega" at bounding box center [755, 557] width 122 height 32
click at [800, 554] on div "Mover para entrega" at bounding box center [744, 557] width 144 height 32
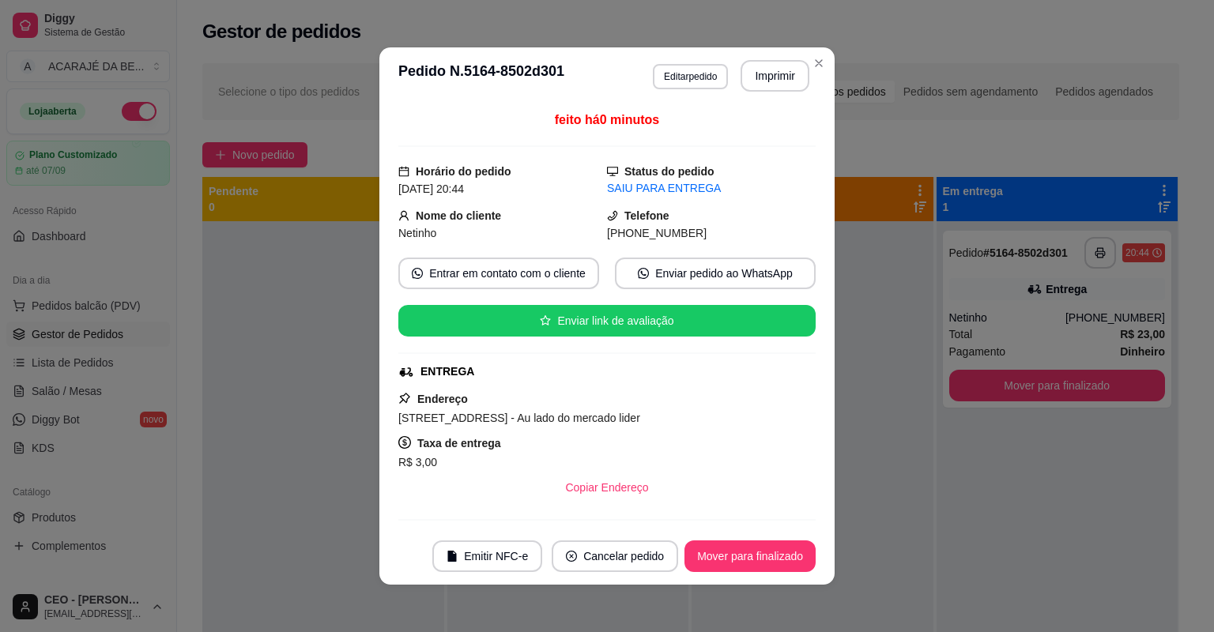
click at [800, 554] on button "Mover para finalizado" at bounding box center [750, 557] width 131 height 32
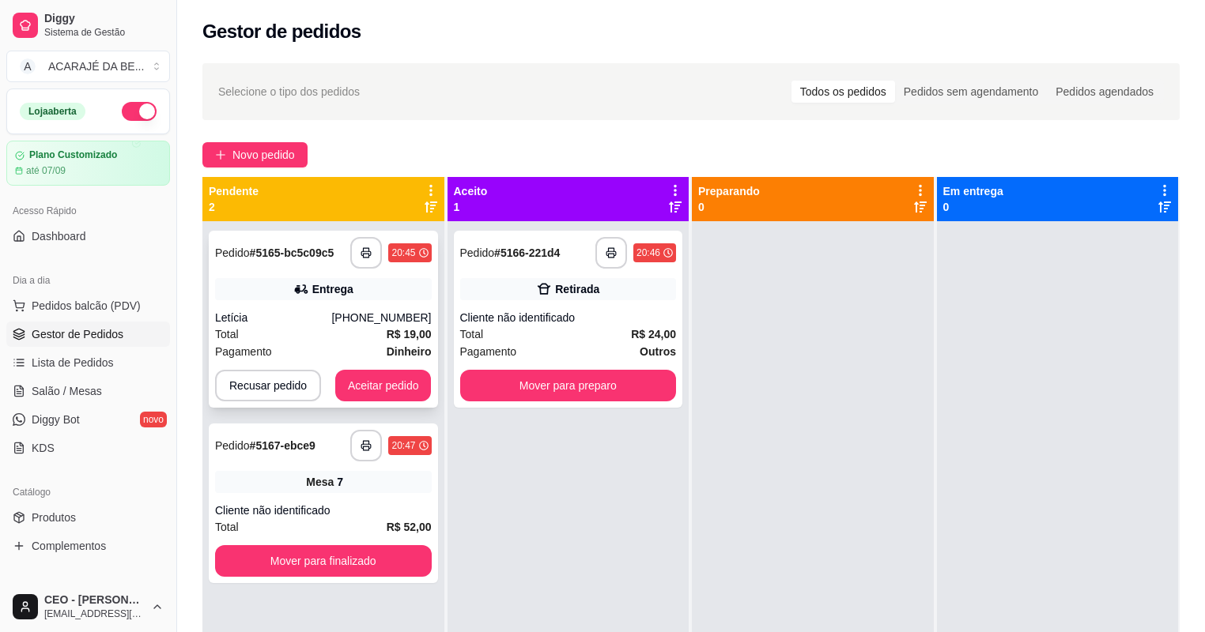
click at [288, 299] on div "Entrega" at bounding box center [323, 289] width 217 height 22
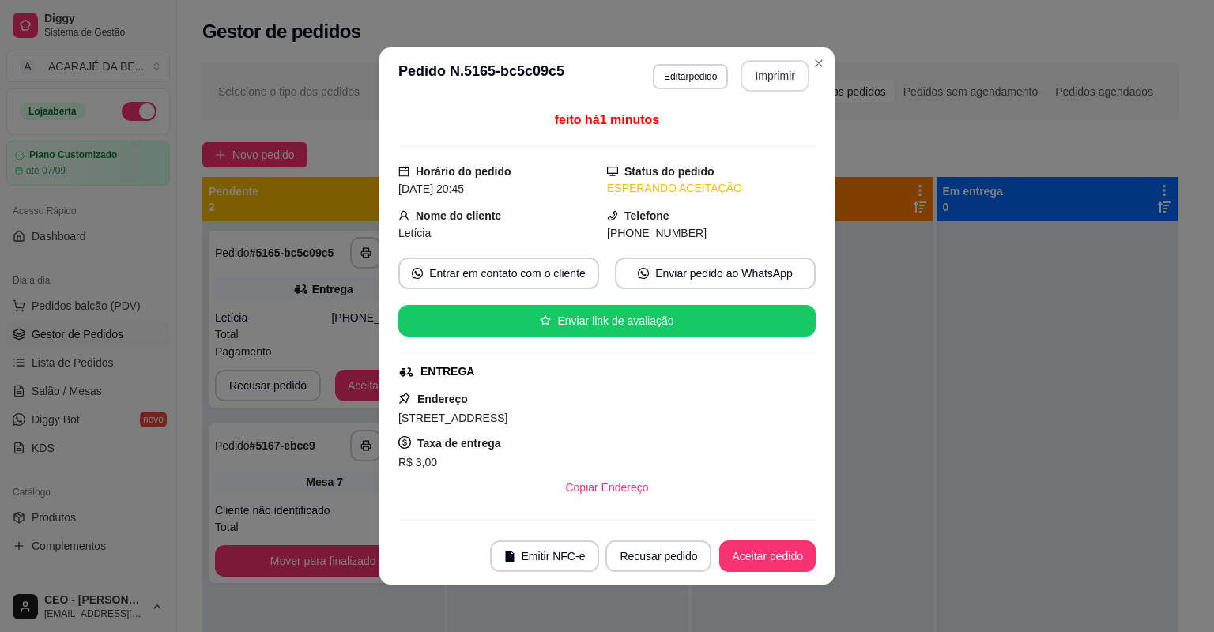
click at [771, 85] on button "Imprimir" at bounding box center [775, 76] width 69 height 32
click at [783, 557] on button "Aceitar pedido" at bounding box center [767, 557] width 96 height 32
click at [778, 557] on div "Recusar pedido Aceitar pedido" at bounding box center [688, 557] width 255 height 32
click at [778, 561] on div "Recusar pedido Aceitar pedido" at bounding box center [688, 557] width 255 height 32
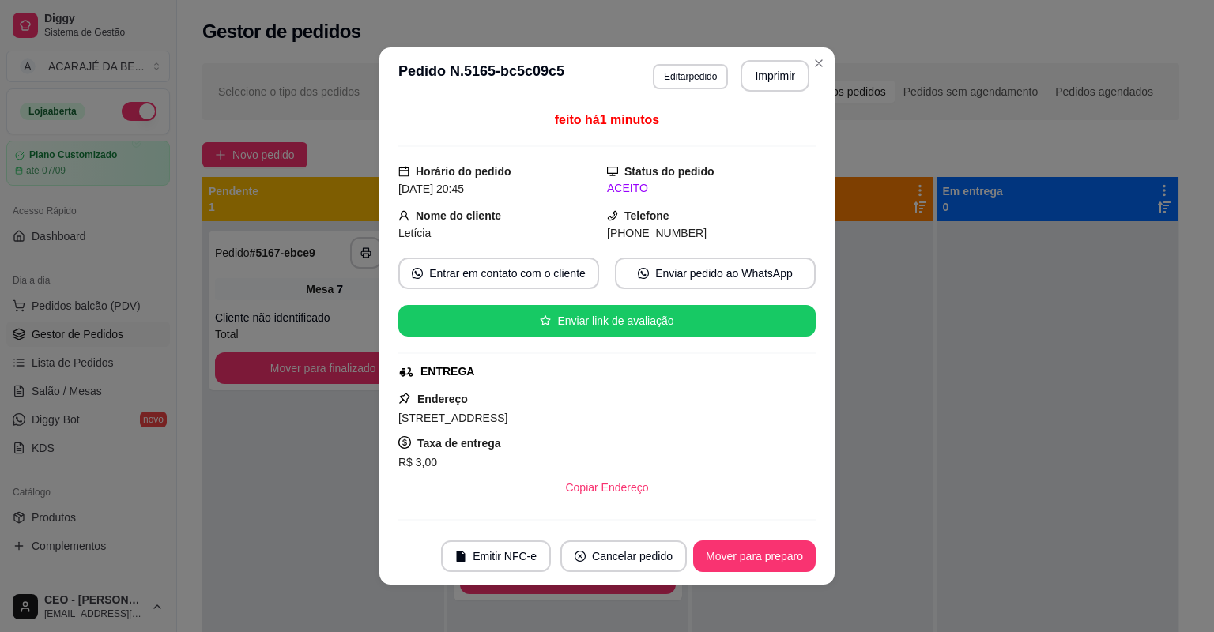
click at [780, 555] on button "Mover para preparo" at bounding box center [754, 557] width 123 height 32
click at [780, 553] on div "Mover para preparo" at bounding box center [743, 557] width 145 height 32
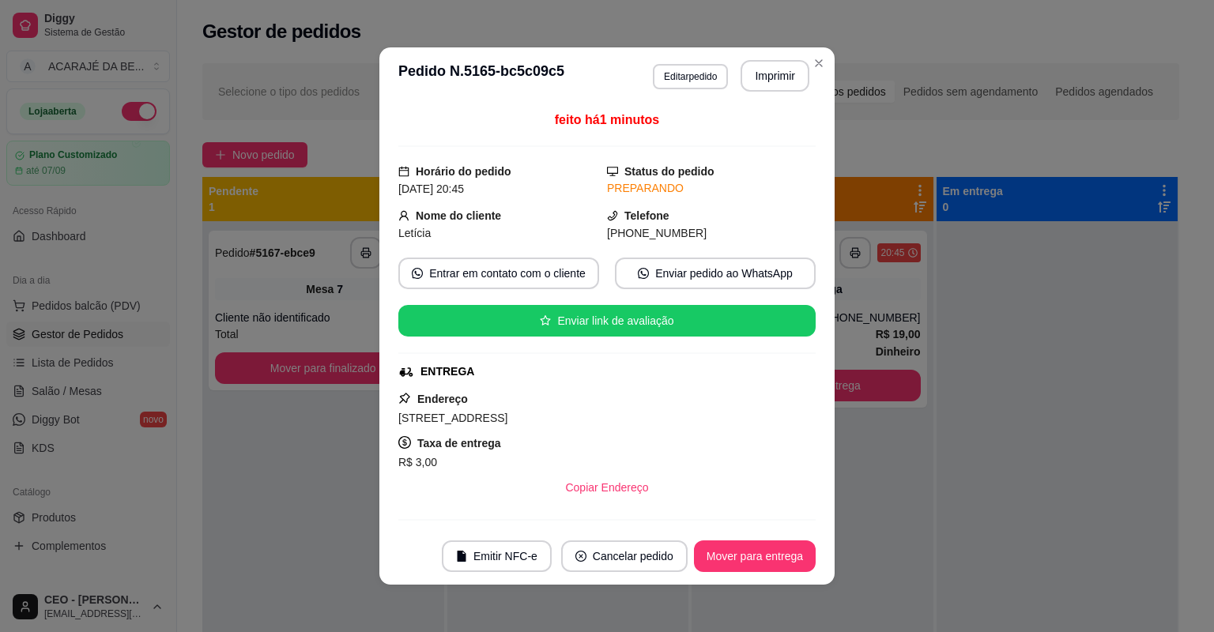
click at [759, 538] on footer "Emitir NFC-e Cancelar pedido Mover para entrega" at bounding box center [606, 556] width 455 height 57
click at [764, 560] on button "Mover para entrega" at bounding box center [755, 557] width 122 height 32
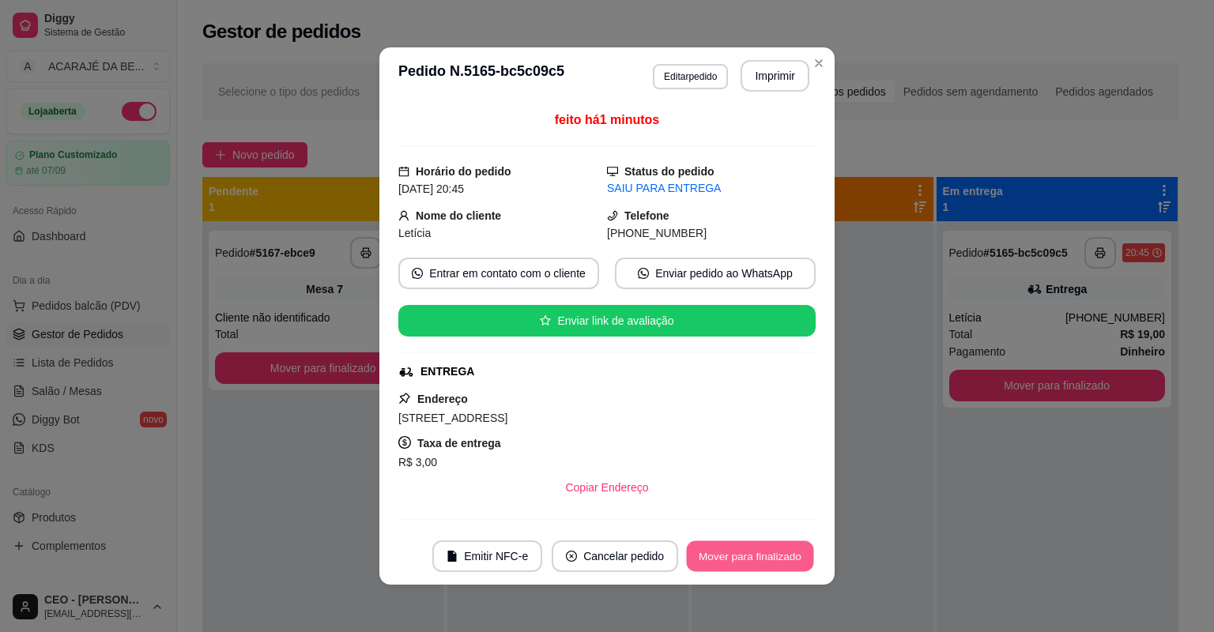
click at [764, 558] on button "Mover para finalizado" at bounding box center [750, 557] width 127 height 31
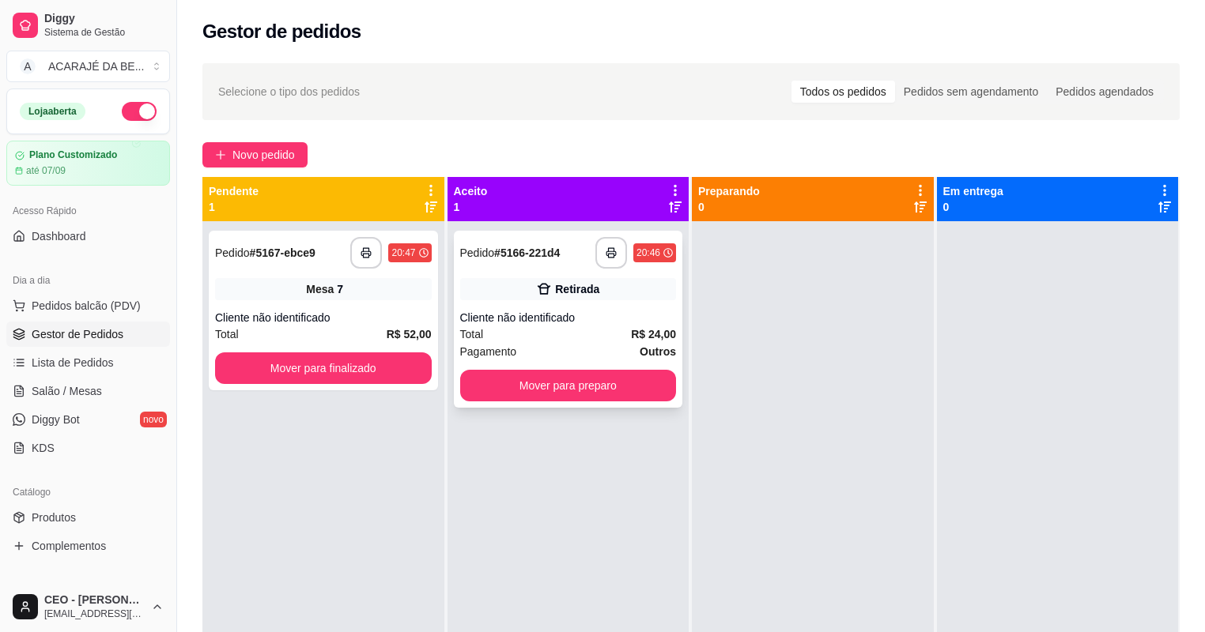
click at [617, 324] on div "Cliente não identificado" at bounding box center [568, 318] width 217 height 16
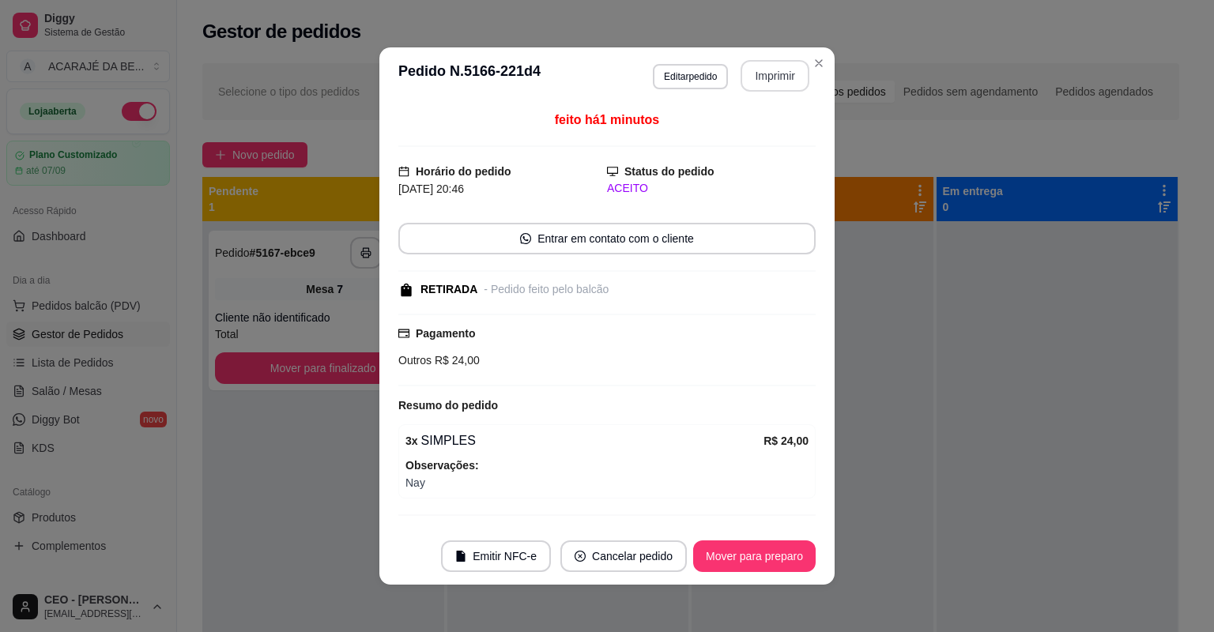
click at [789, 89] on button "Imprimir" at bounding box center [775, 76] width 69 height 32
click at [799, 550] on button "Mover para preparo" at bounding box center [754, 557] width 123 height 32
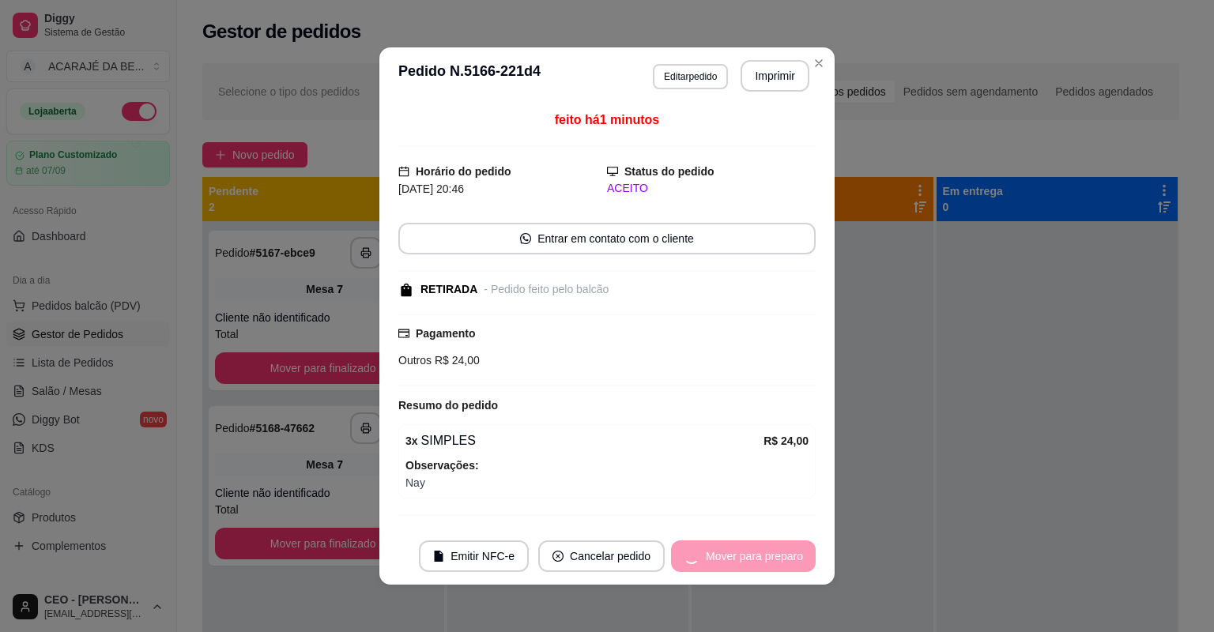
click at [791, 551] on div "Mover para preparo" at bounding box center [743, 557] width 145 height 32
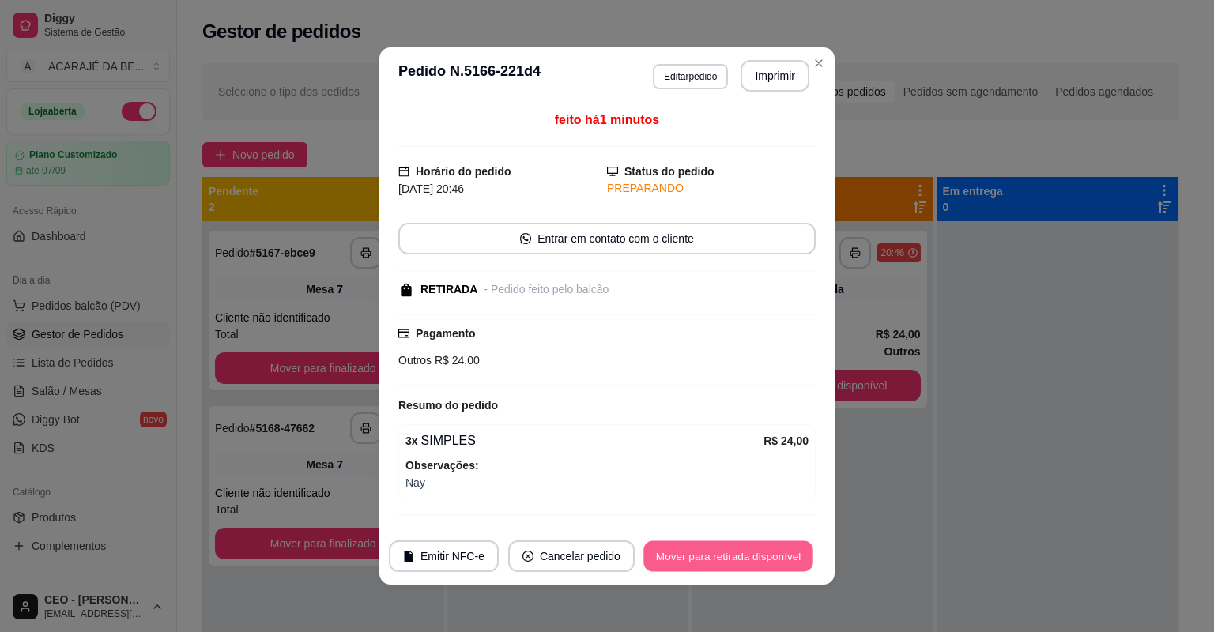
click at [787, 551] on button "Mover para retirada disponível" at bounding box center [728, 557] width 169 height 31
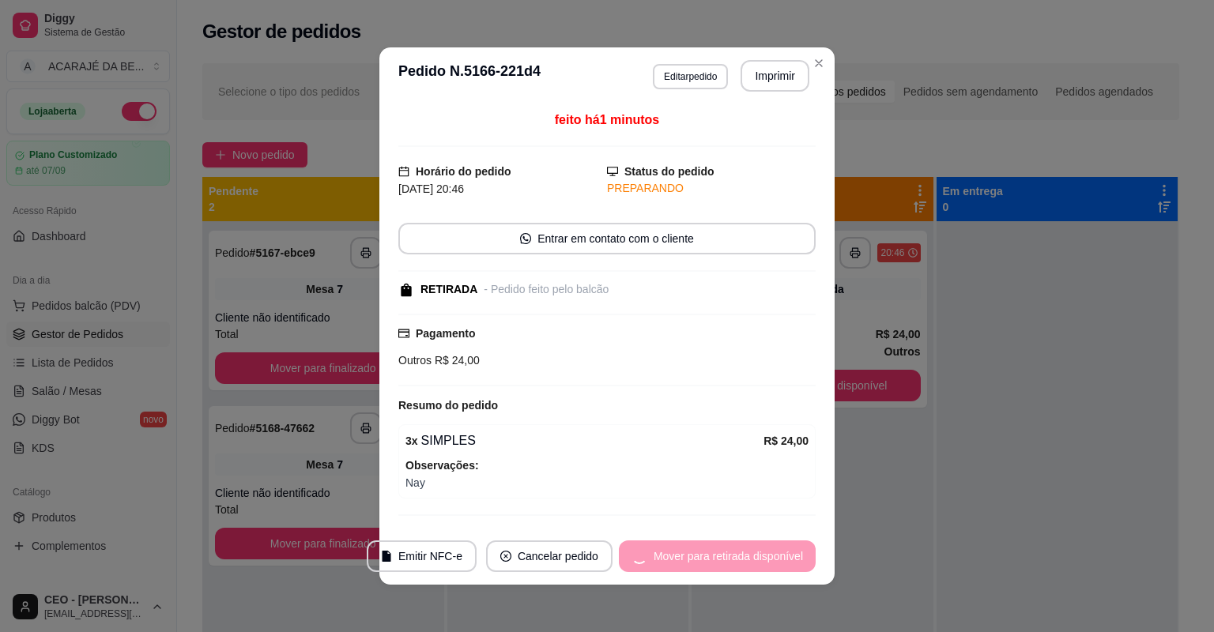
click at [787, 551] on div "Mover para retirada disponível" at bounding box center [717, 557] width 197 height 32
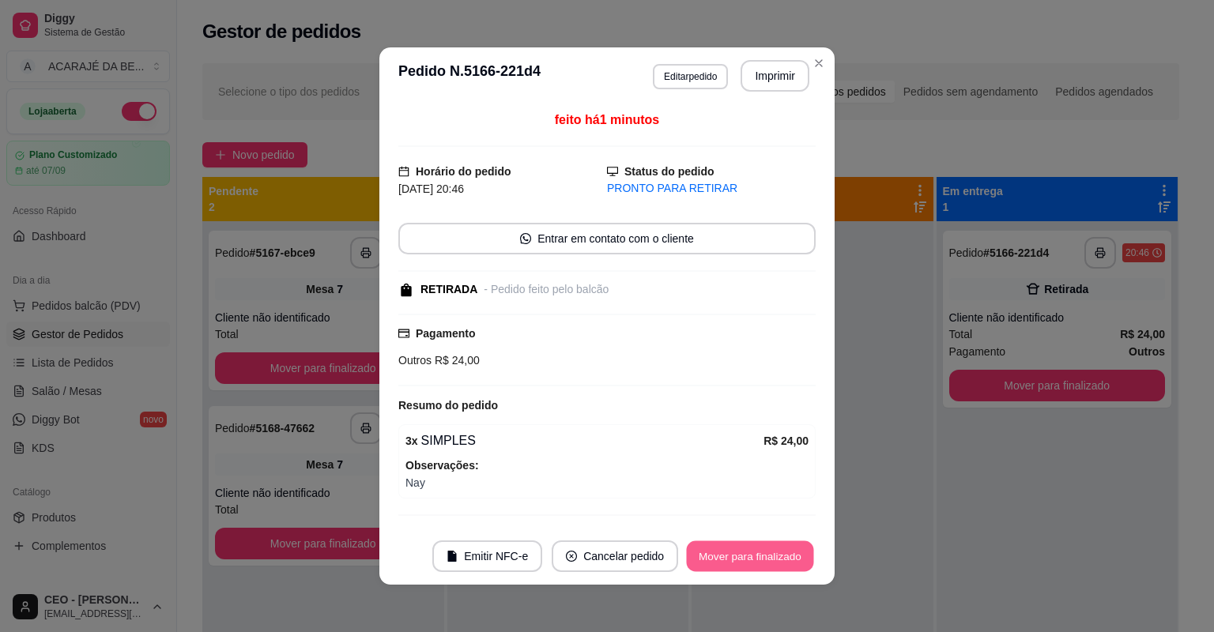
click at [787, 551] on button "Mover para finalizado" at bounding box center [750, 557] width 127 height 31
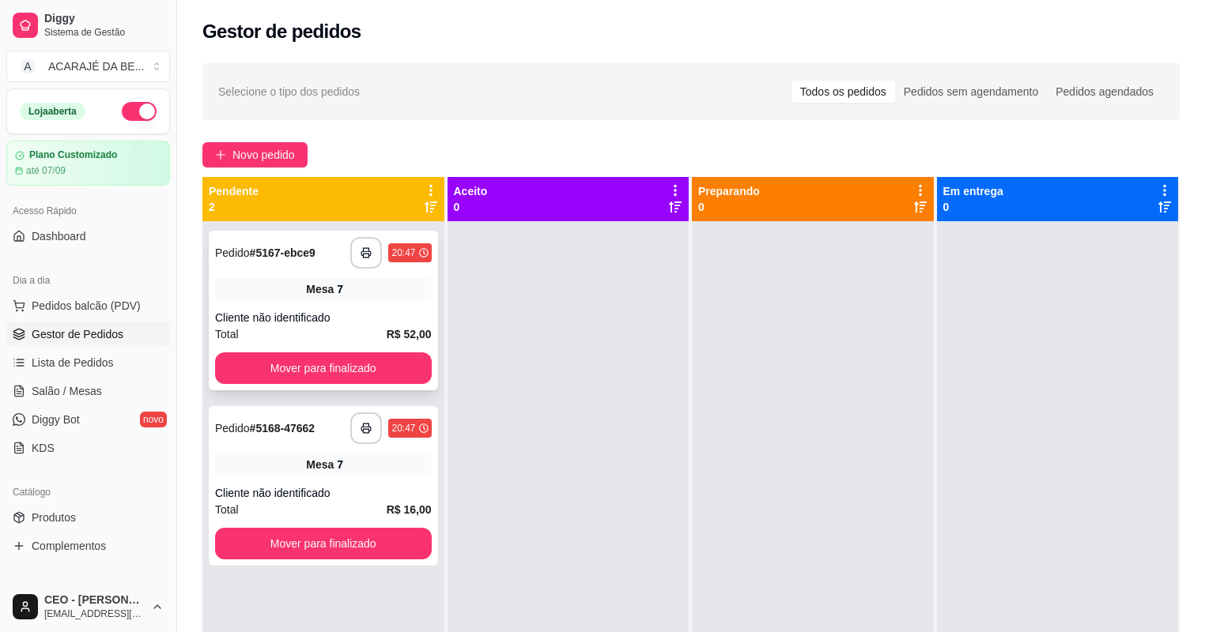
click at [394, 323] on div "Cliente não identificado" at bounding box center [323, 318] width 217 height 16
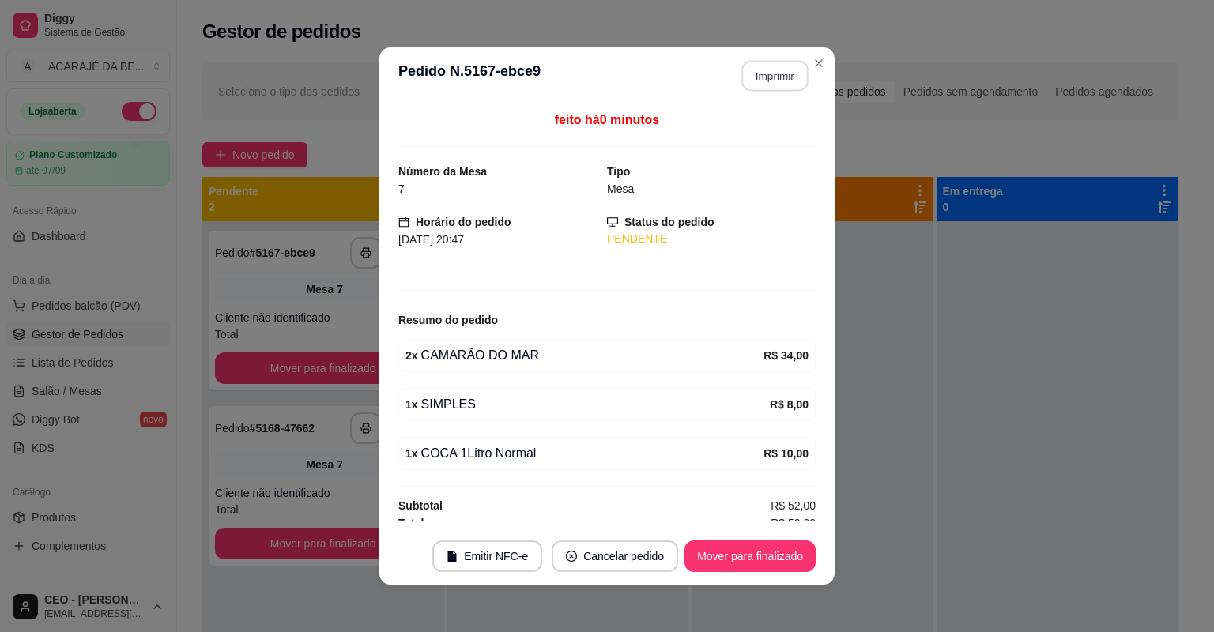
click at [772, 71] on button "Imprimir" at bounding box center [775, 76] width 66 height 31
click at [736, 561] on button "Mover para finalizado" at bounding box center [750, 557] width 131 height 32
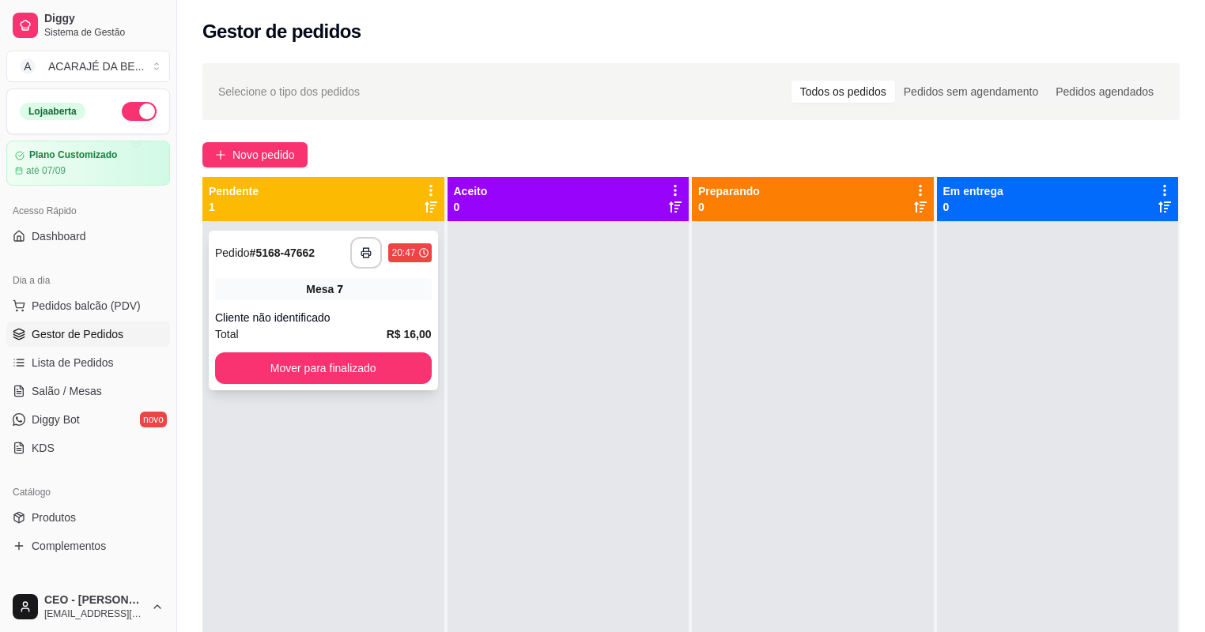
click at [413, 319] on div "Cliente não identificado" at bounding box center [323, 318] width 217 height 16
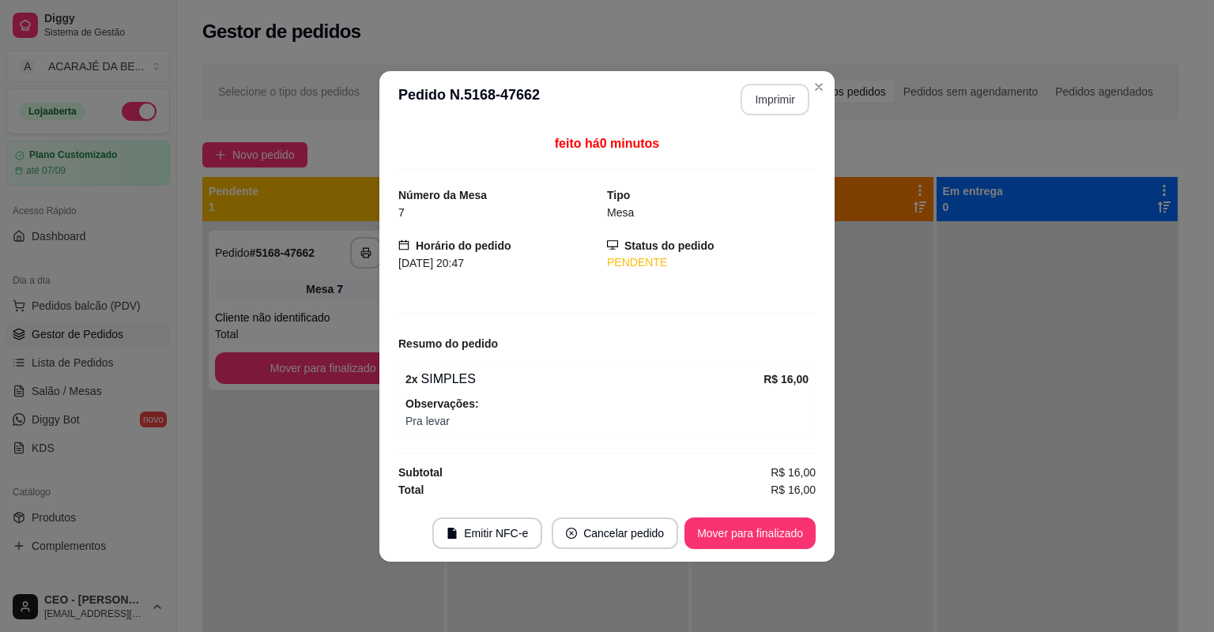
click at [776, 99] on button "Imprimir" at bounding box center [775, 100] width 69 height 32
click at [731, 532] on button "Mover para finalizado" at bounding box center [750, 534] width 131 height 32
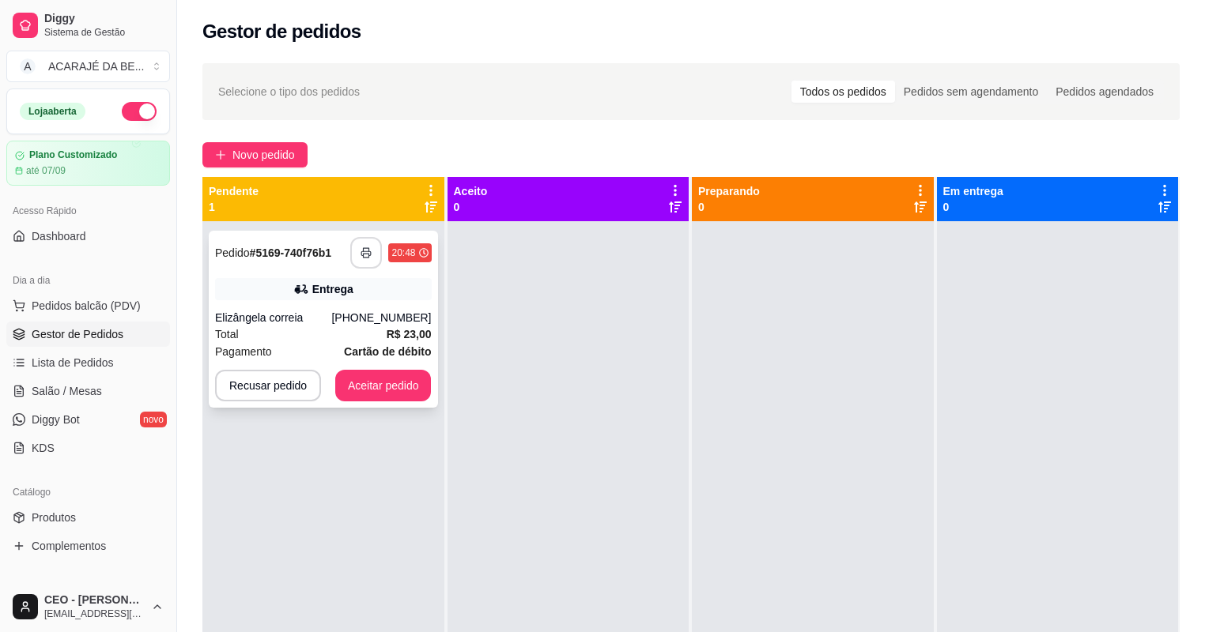
click at [364, 247] on button "button" at bounding box center [366, 253] width 32 height 32
click at [417, 381] on button "Aceitar pedido" at bounding box center [383, 386] width 96 height 32
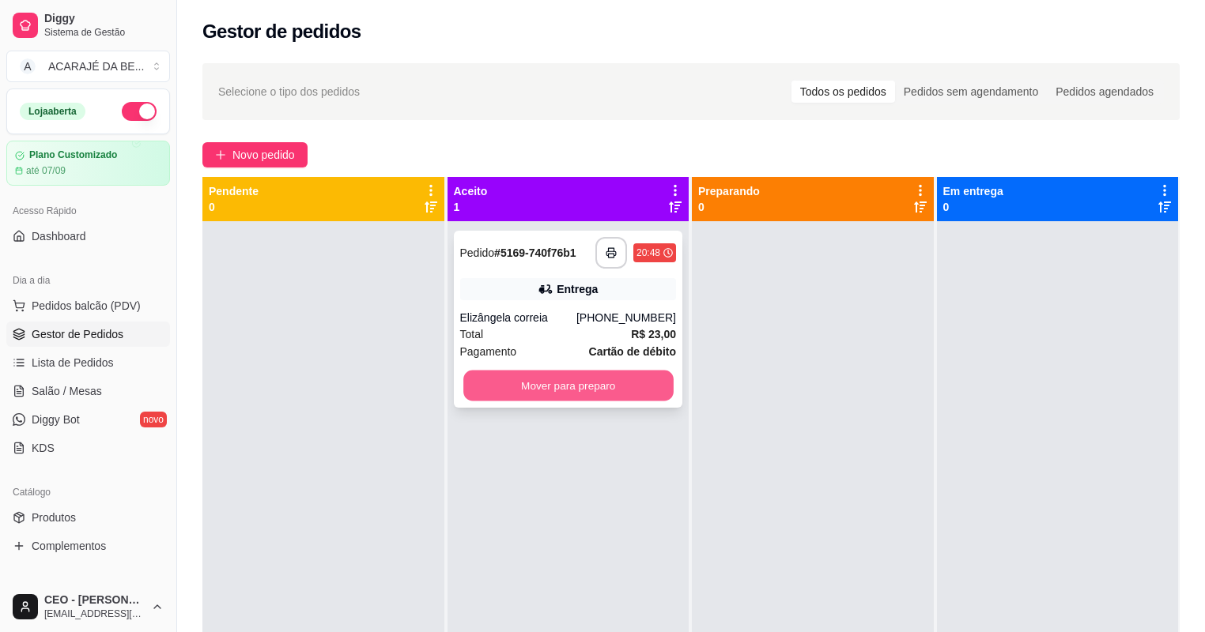
click at [625, 392] on button "Mover para preparo" at bounding box center [567, 386] width 209 height 31
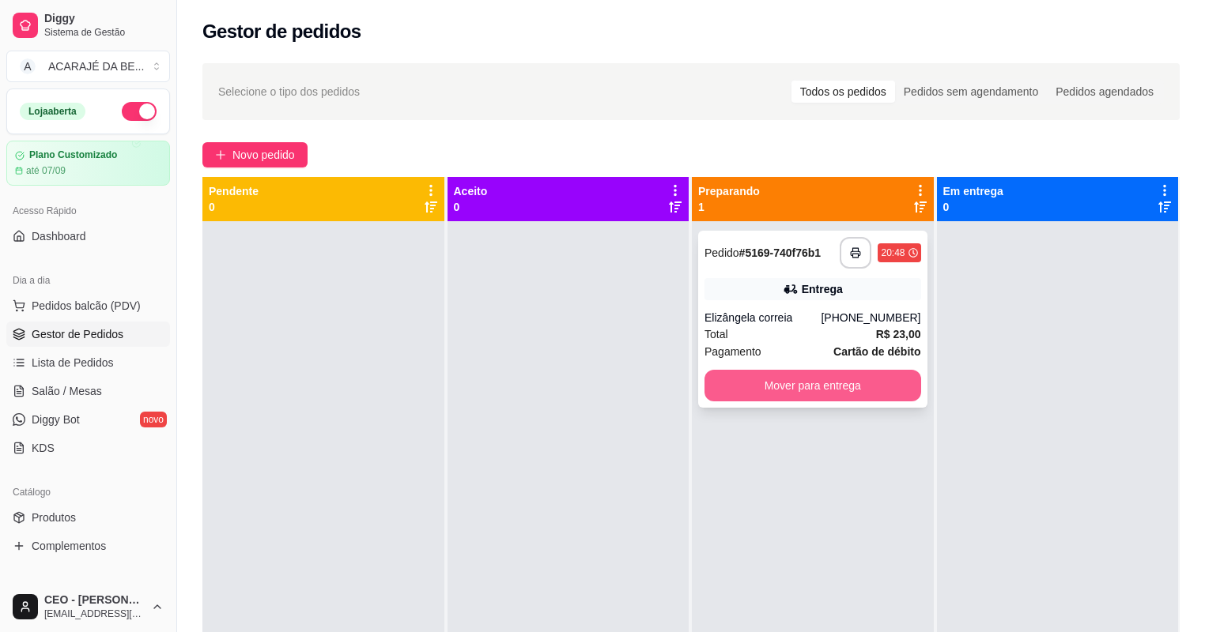
click at [806, 386] on button "Mover para entrega" at bounding box center [812, 386] width 217 height 32
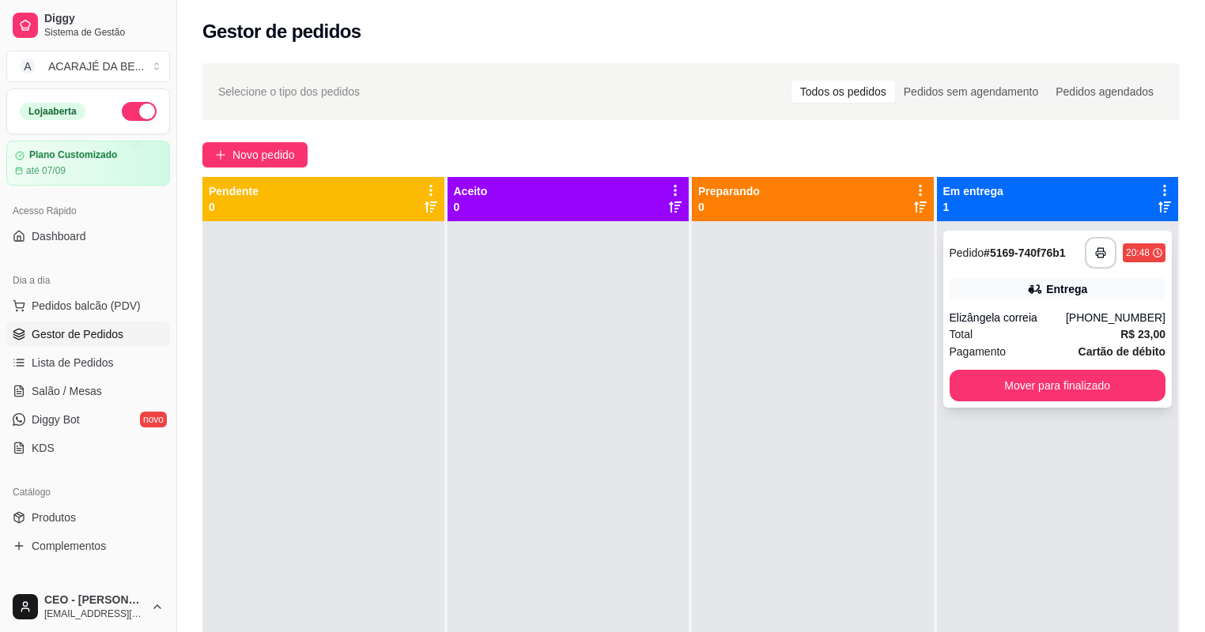
click at [980, 386] on button "Mover para finalizado" at bounding box center [1057, 386] width 217 height 32
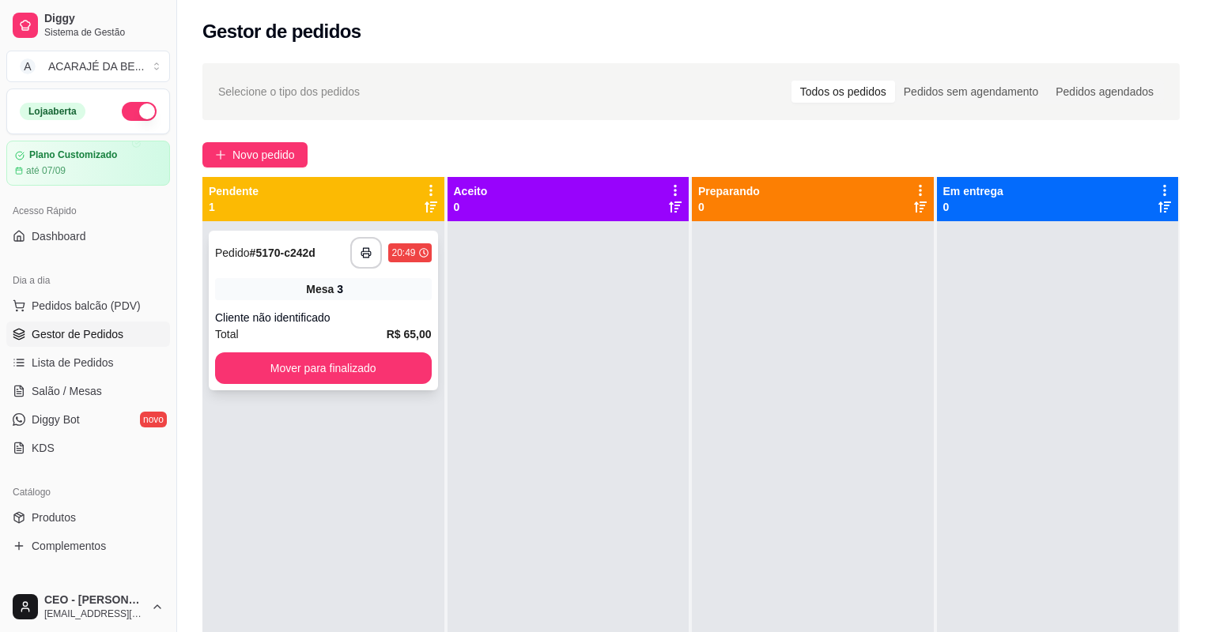
click at [285, 269] on div "**********" at bounding box center [323, 311] width 229 height 160
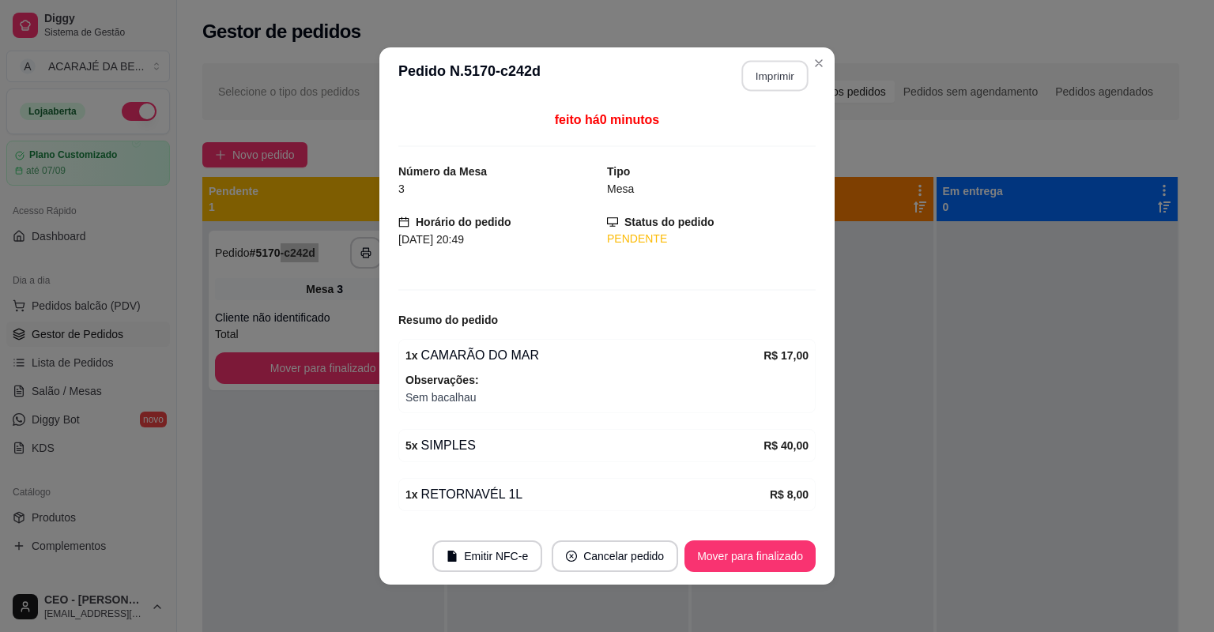
click at [788, 77] on button "Imprimir" at bounding box center [775, 76] width 66 height 31
click at [772, 564] on button "Mover para finalizado" at bounding box center [750, 557] width 127 height 31
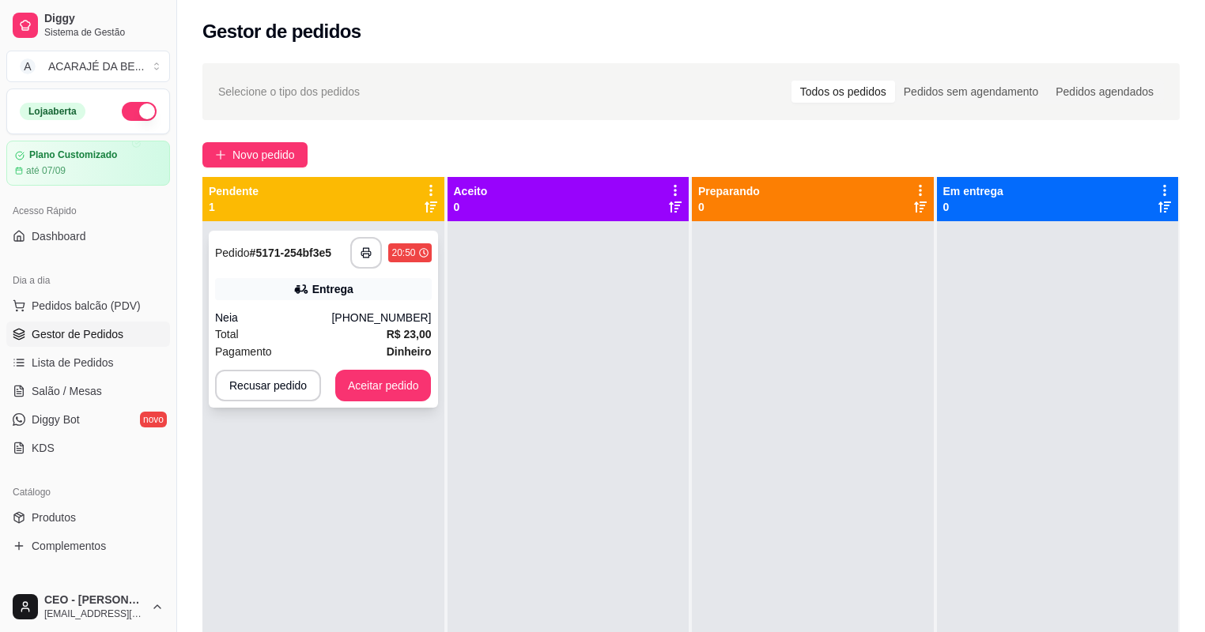
click at [357, 262] on button "button" at bounding box center [366, 253] width 32 height 32
click at [410, 388] on button "Aceitar pedido" at bounding box center [383, 386] width 96 height 32
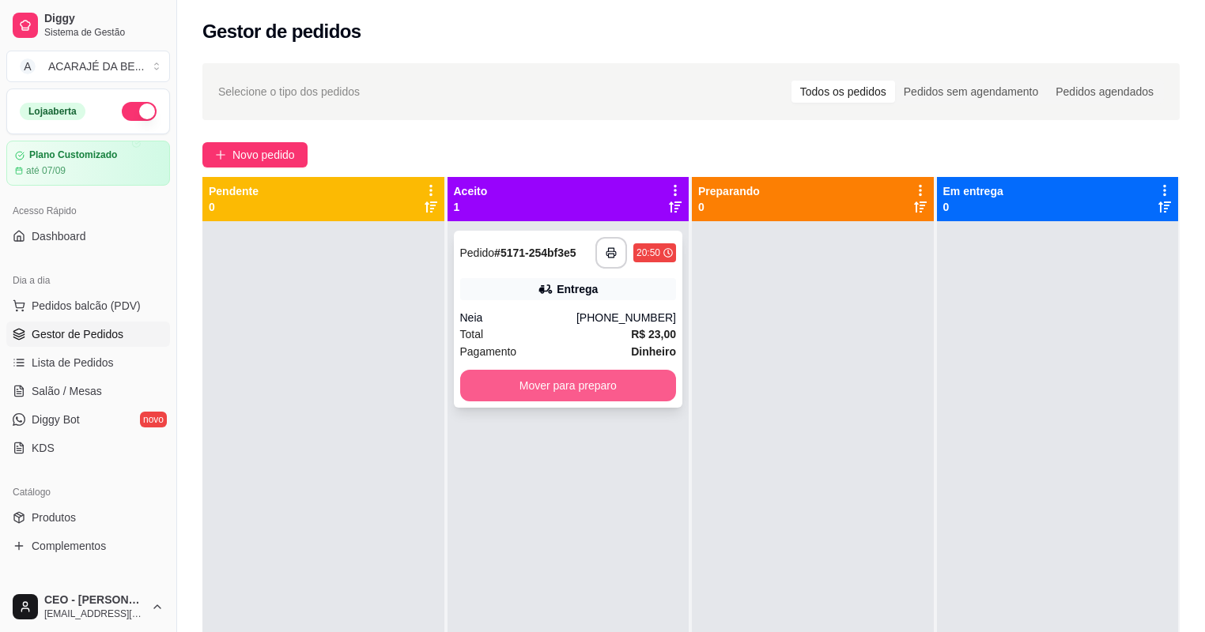
click at [519, 373] on button "Mover para preparo" at bounding box center [568, 386] width 217 height 32
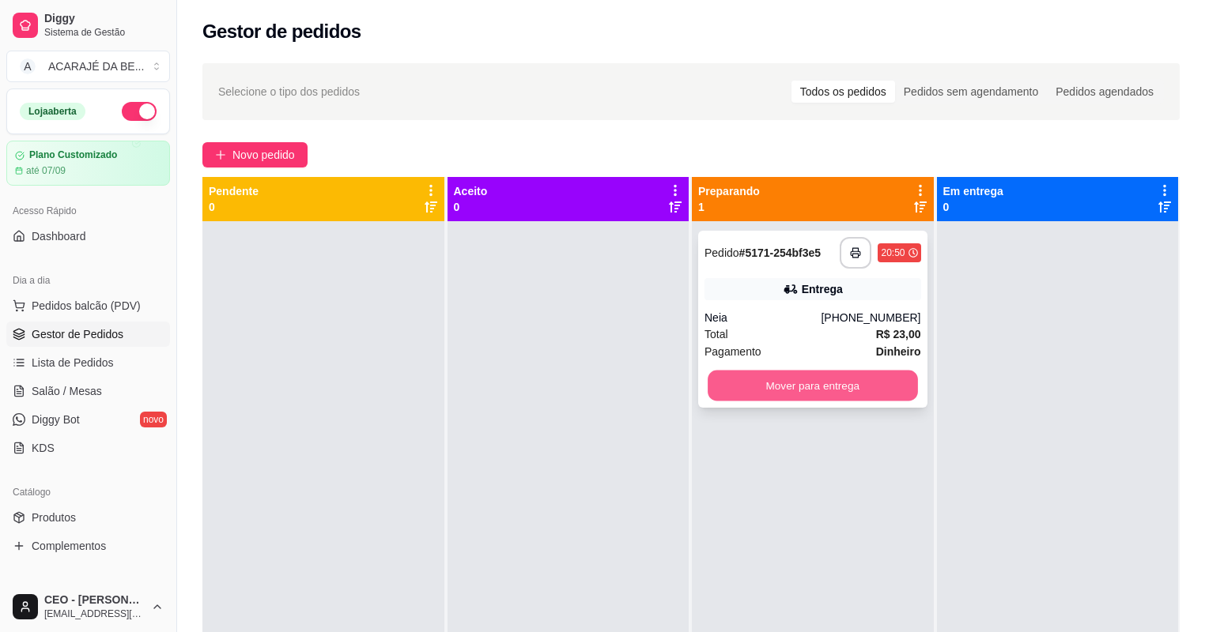
click at [821, 398] on button "Mover para entrega" at bounding box center [812, 386] width 209 height 31
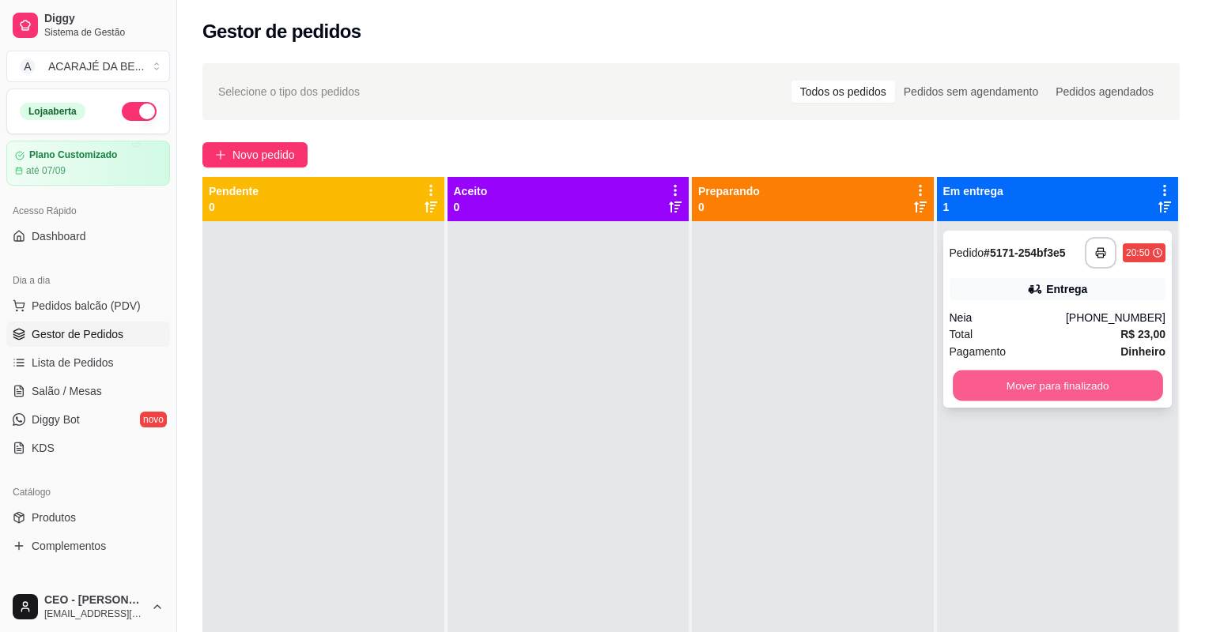
click at [1029, 392] on button "Mover para finalizado" at bounding box center [1057, 386] width 209 height 31
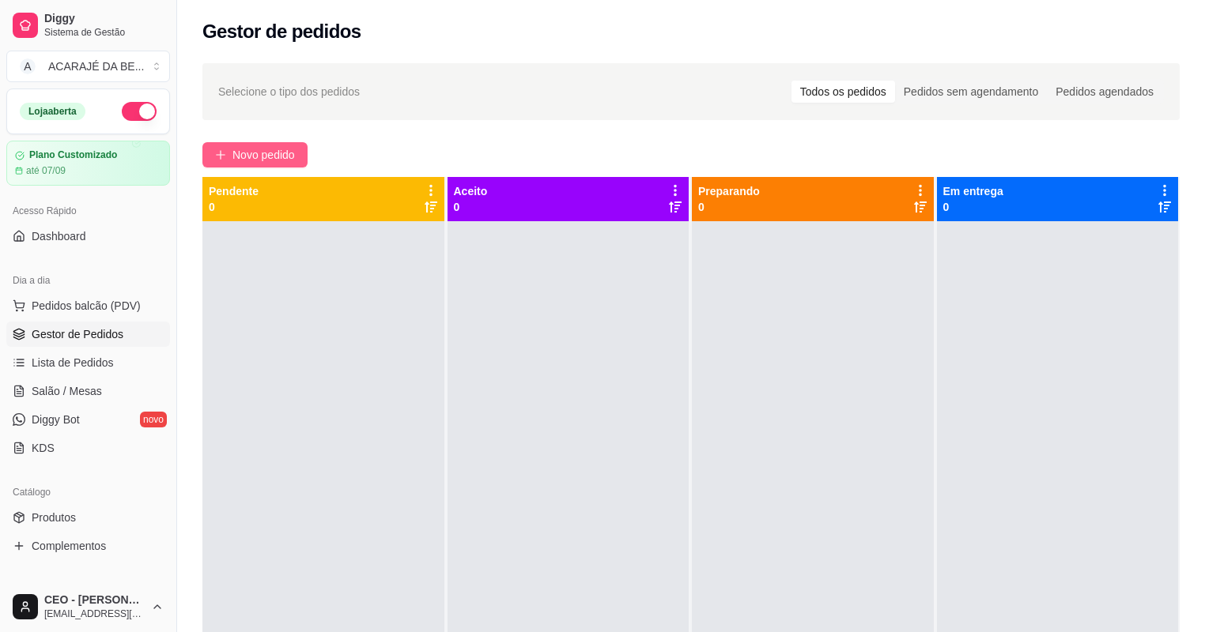
click at [254, 150] on span "Novo pedido" at bounding box center [263, 154] width 62 height 17
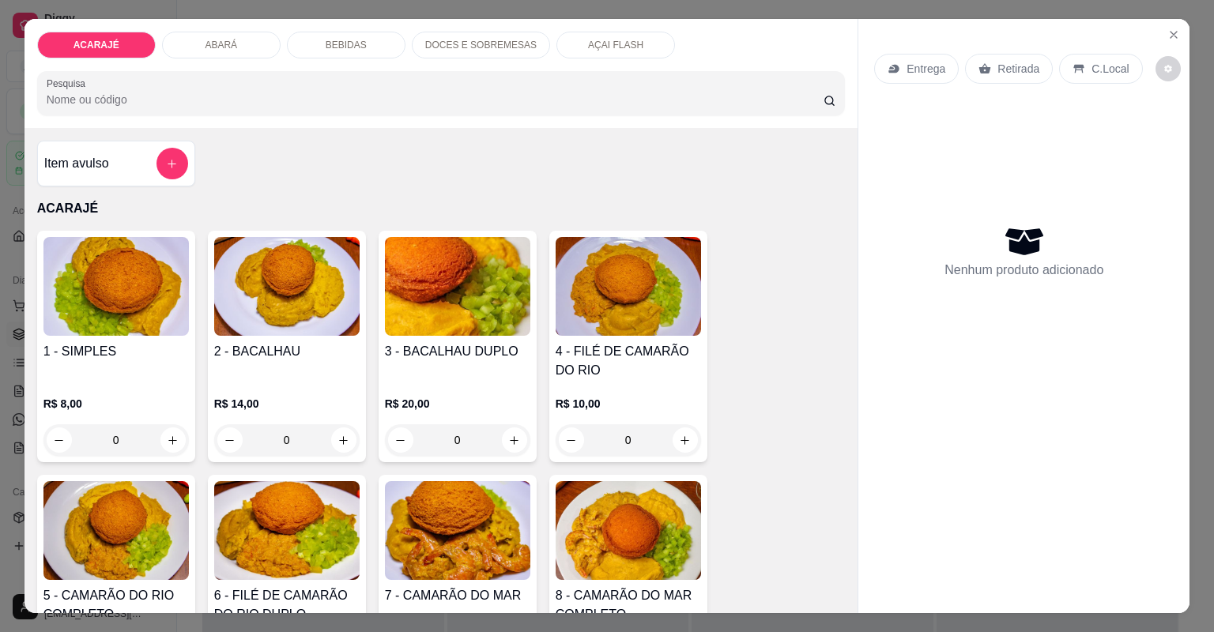
scroll to position [190, 0]
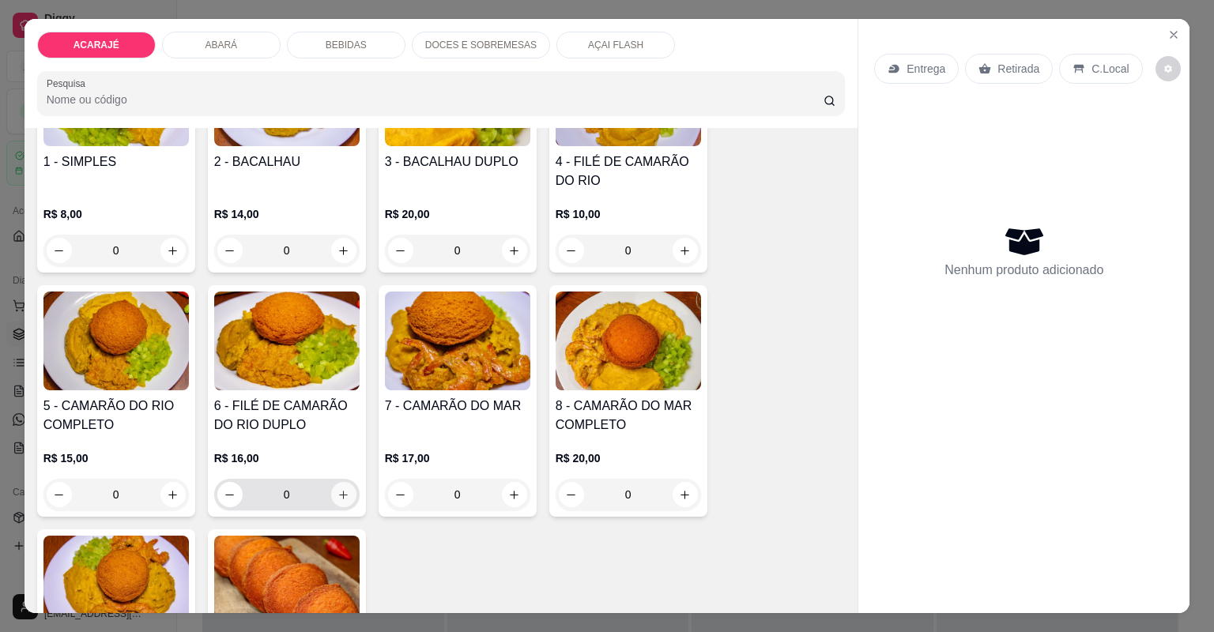
click at [338, 492] on icon "increase-product-quantity" at bounding box center [344, 495] width 12 height 12
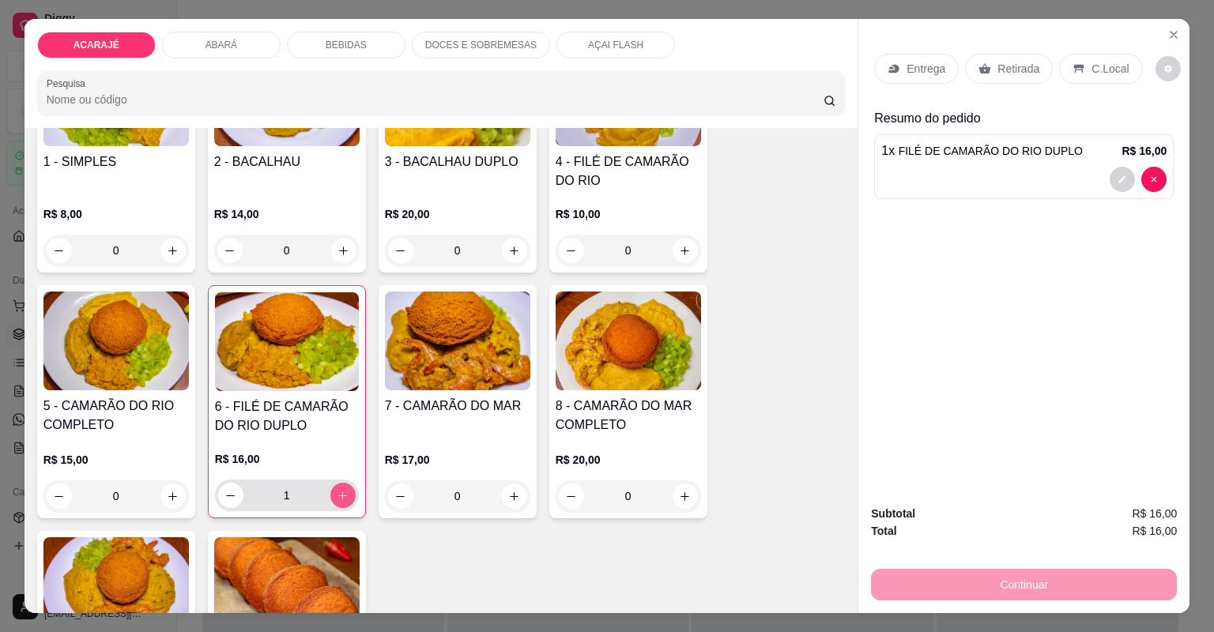
type input "1"
click at [893, 72] on div "Entrega" at bounding box center [916, 69] width 85 height 30
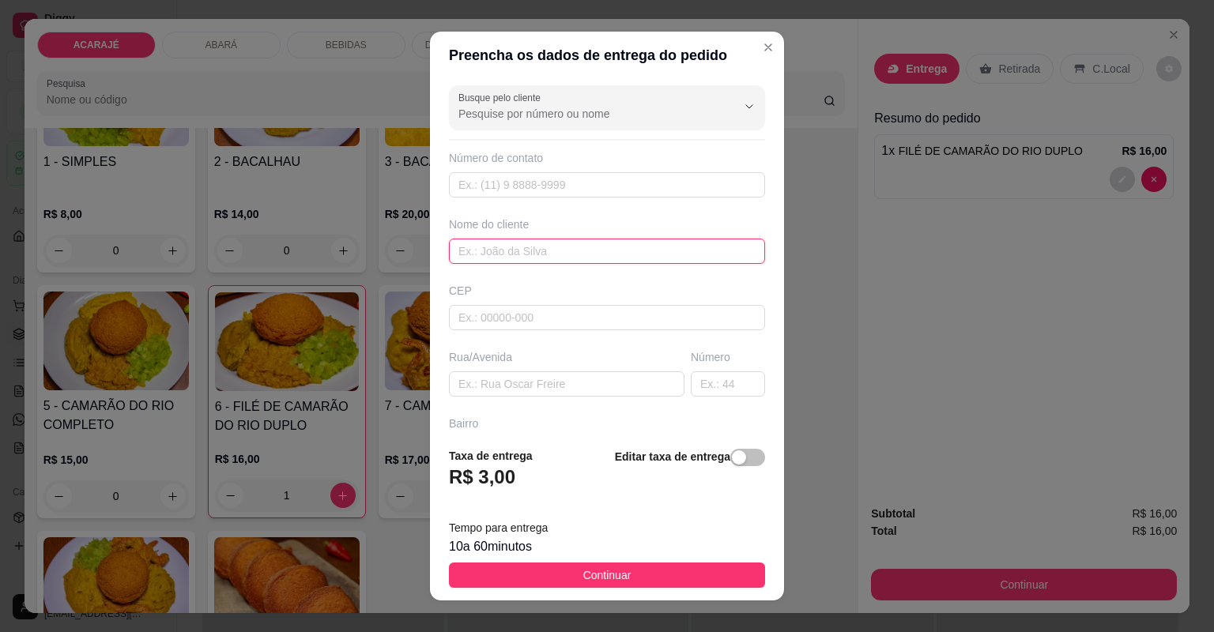
click at [639, 253] on input "text" at bounding box center [607, 251] width 316 height 25
type input "savio"
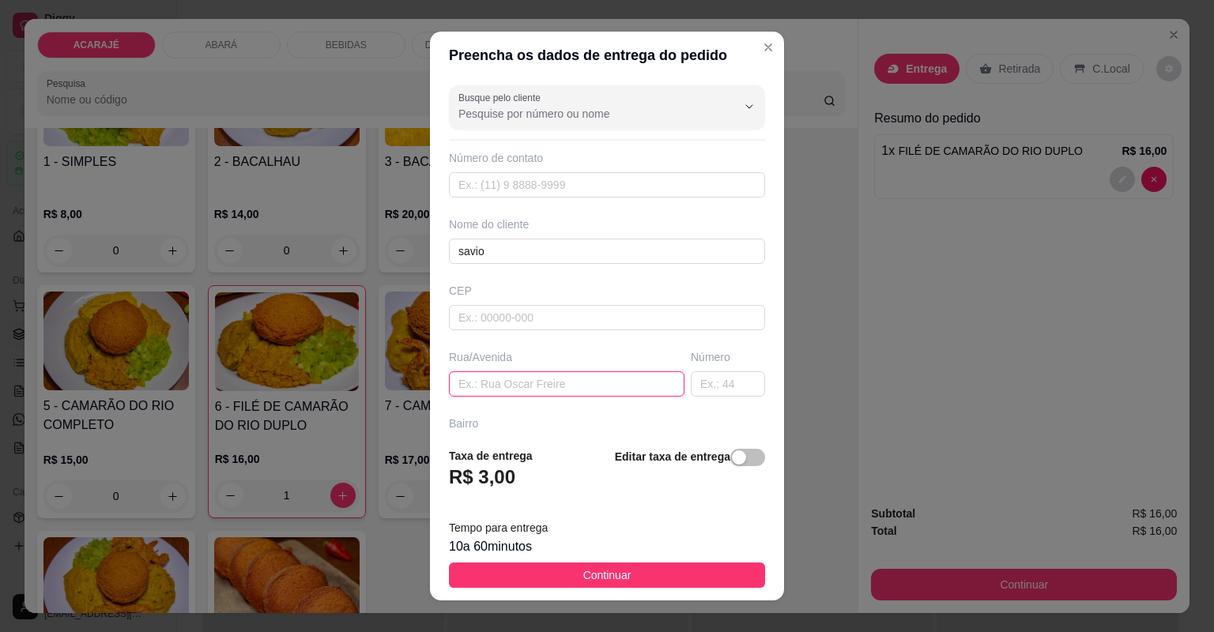
drag, startPoint x: 624, startPoint y: 393, endPoint x: 641, endPoint y: 397, distance: 17.8
click at [621, 387] on input "text" at bounding box center [567, 384] width 236 height 25
click at [703, 395] on div "Busque pelo cliente Número de contato Nome do cliente savio CEP Rua/Avenida Núm…" at bounding box center [607, 257] width 354 height 356
click at [703, 389] on input "text" at bounding box center [728, 384] width 74 height 25
type input "132"
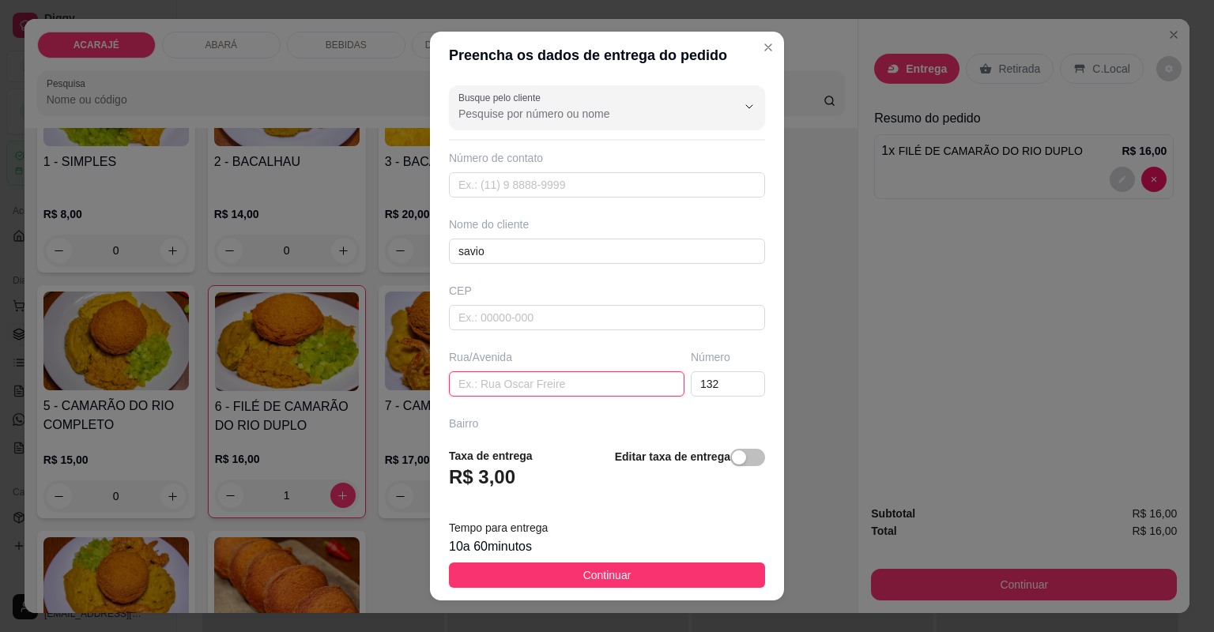
click at [598, 375] on input "text" at bounding box center [567, 384] width 236 height 25
paste input "Praça dos trabalhadores"
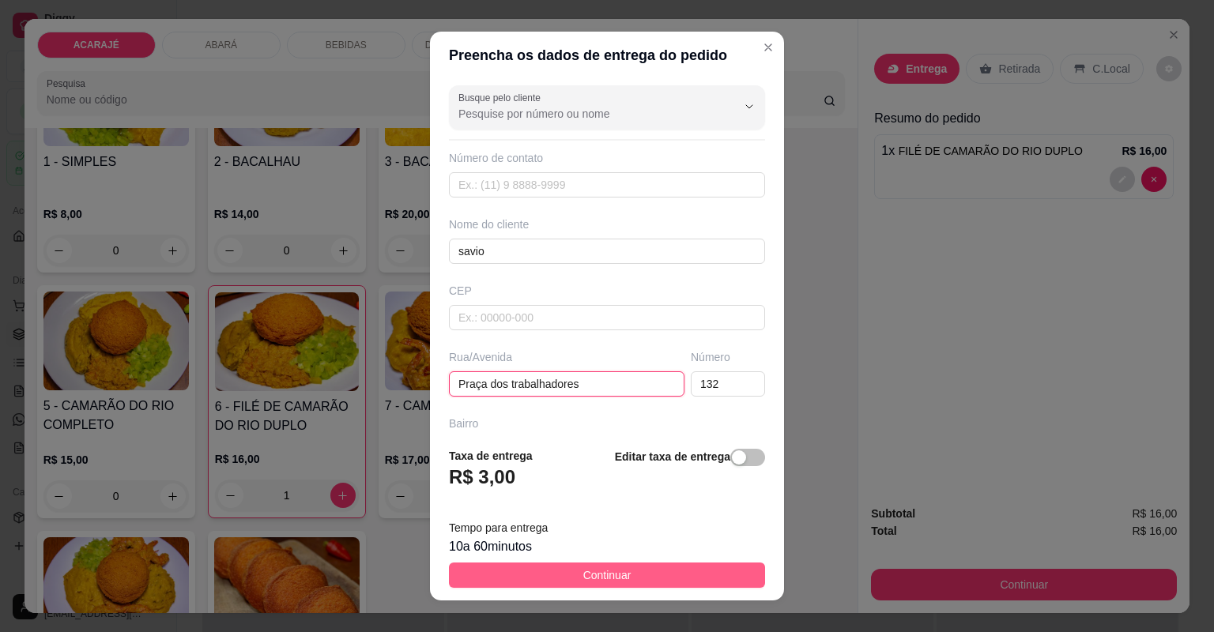
type input "Praça dos trabalhadores"
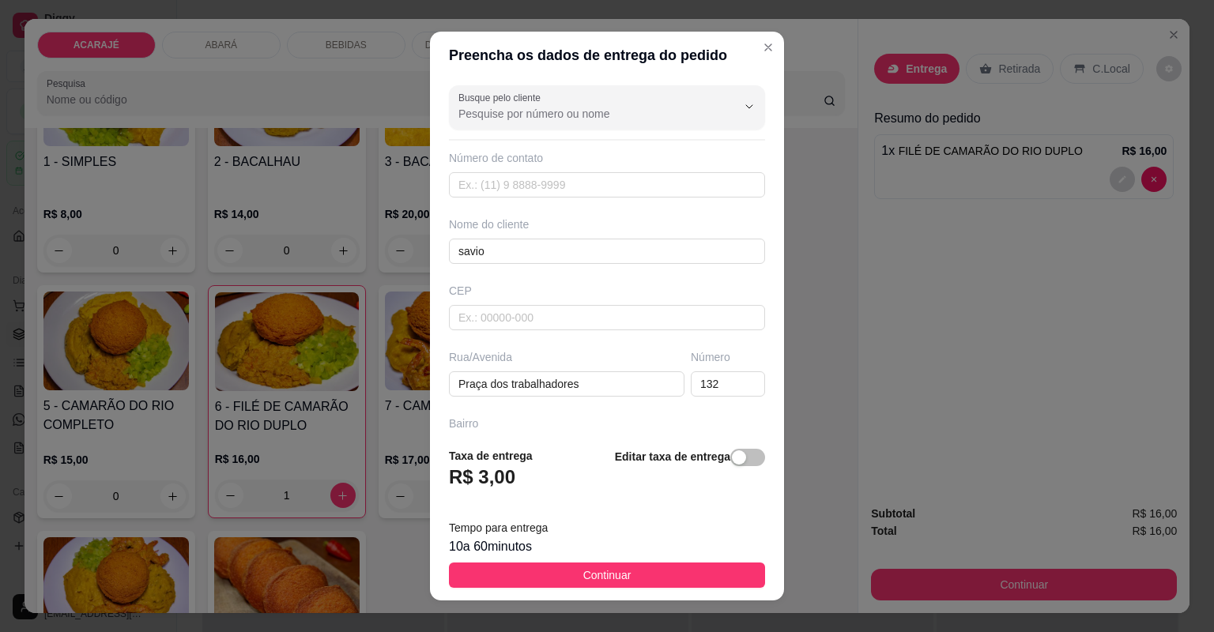
drag, startPoint x: 643, startPoint y: 572, endPoint x: 1107, endPoint y: 567, distance: 464.1
click at [645, 572] on button "Continuar" at bounding box center [607, 575] width 316 height 25
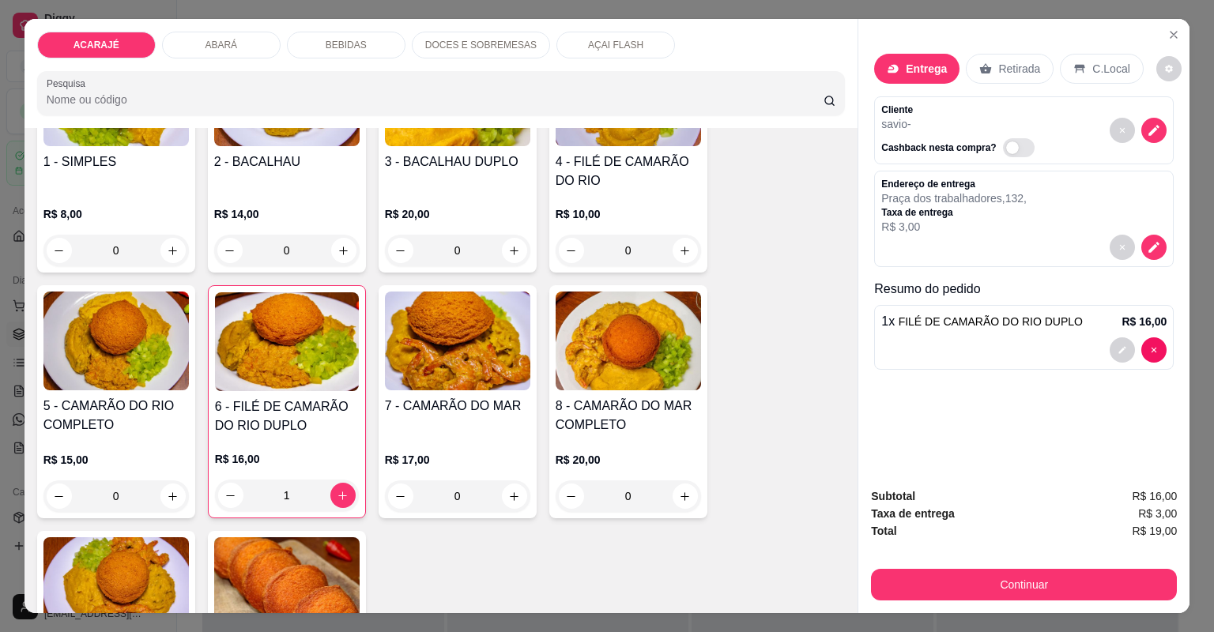
click at [1111, 568] on div "Continuar" at bounding box center [1024, 583] width 306 height 36
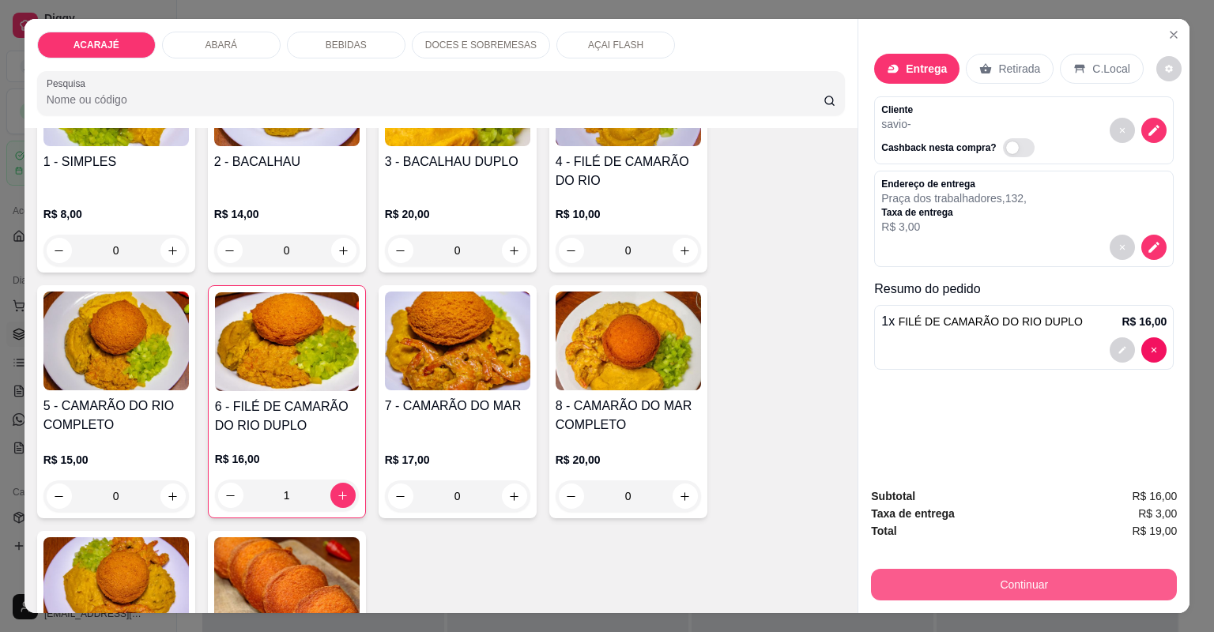
click at [1083, 594] on button "Continuar" at bounding box center [1024, 585] width 306 height 32
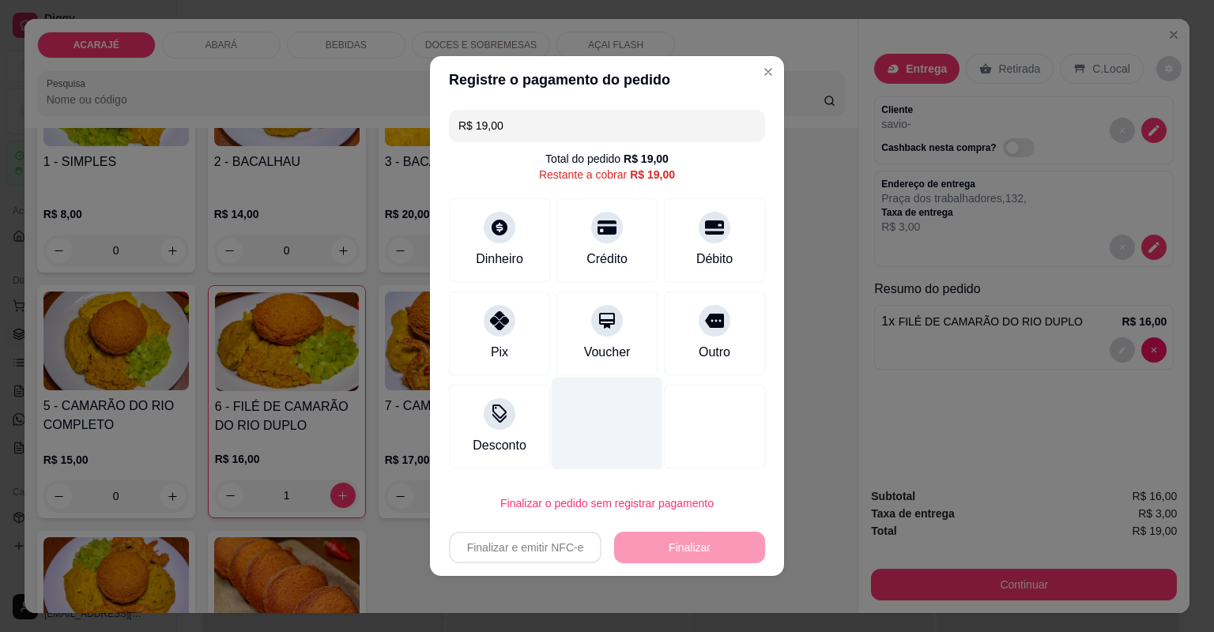
drag, startPoint x: 511, startPoint y: 325, endPoint x: 553, endPoint y: 407, distance: 92.6
click at [510, 326] on div at bounding box center [500, 321] width 32 height 32
type input "R$ 0,00"
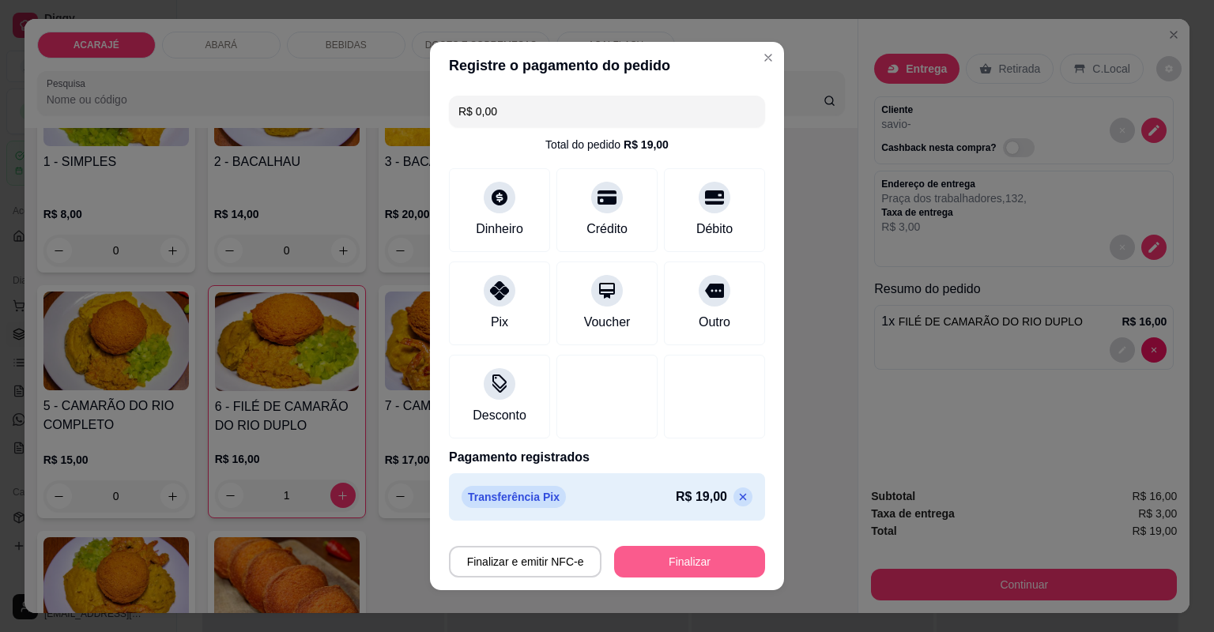
click at [661, 547] on button "Finalizar" at bounding box center [689, 562] width 151 height 32
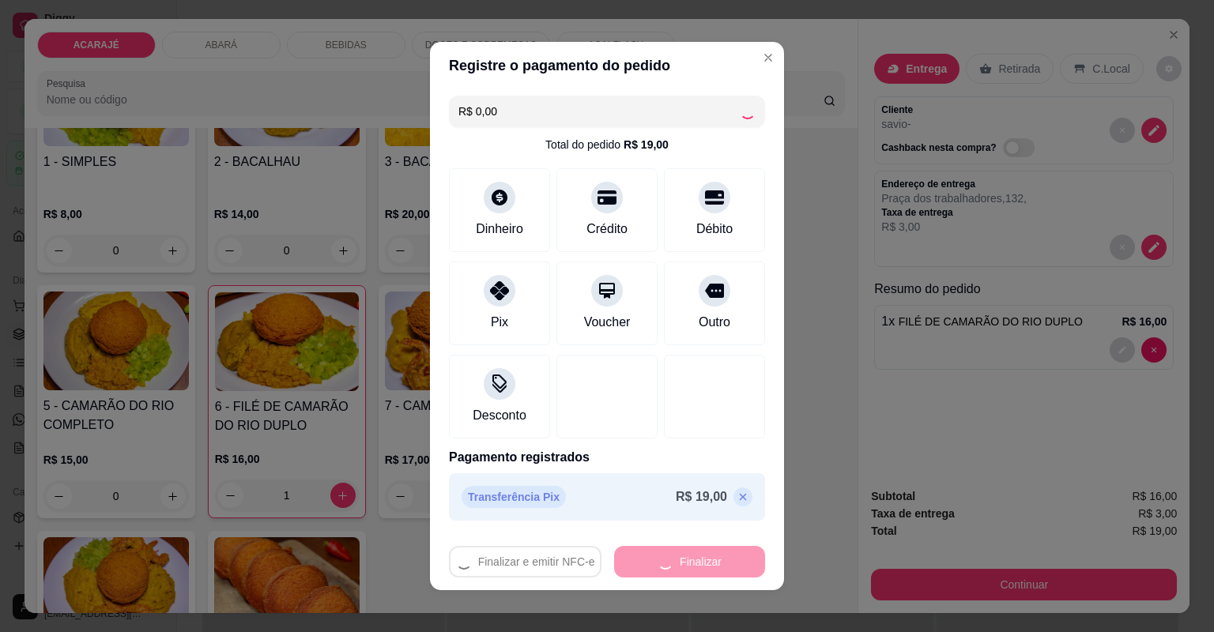
type input "0"
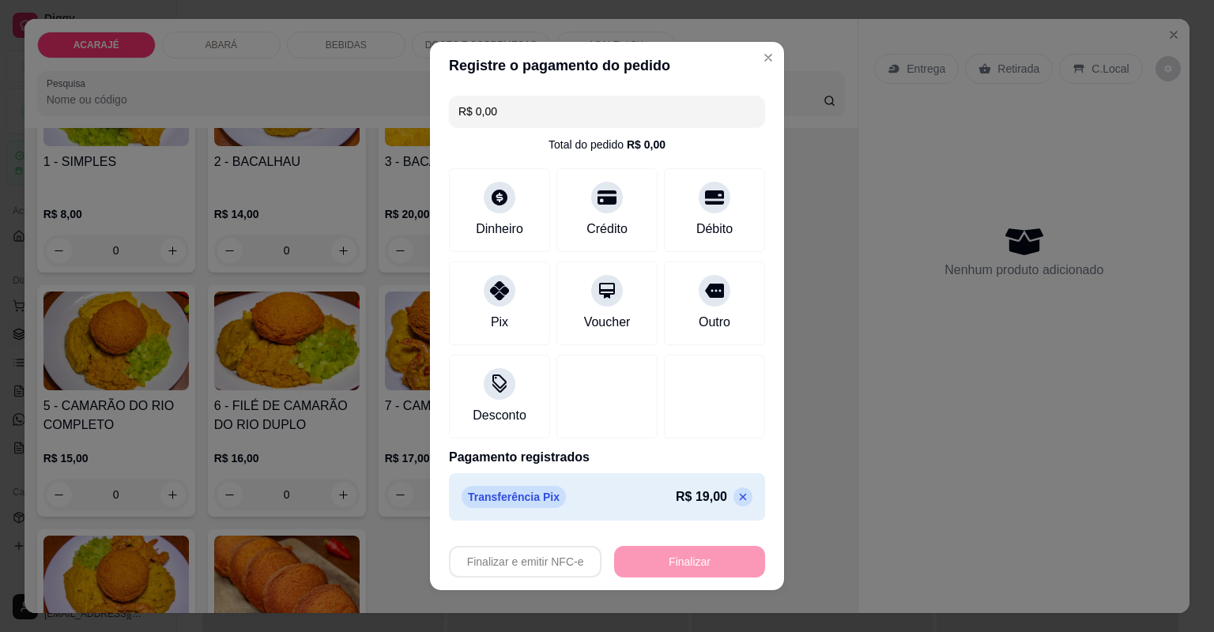
type input "-R$ 19,00"
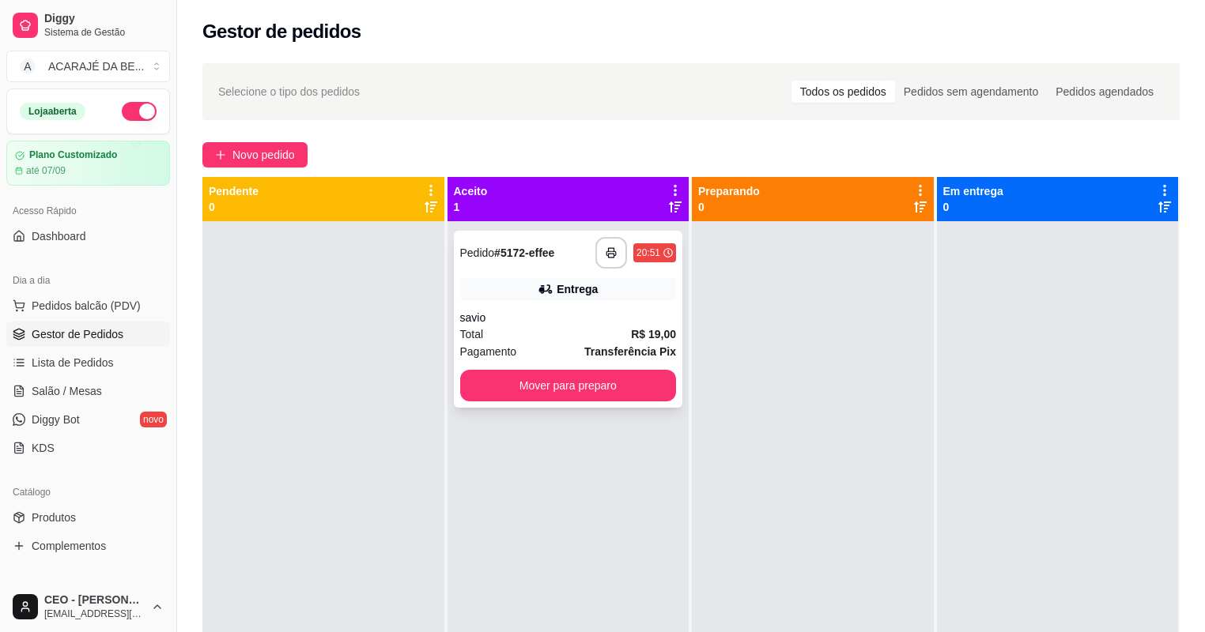
click at [557, 304] on div "**********" at bounding box center [568, 319] width 229 height 177
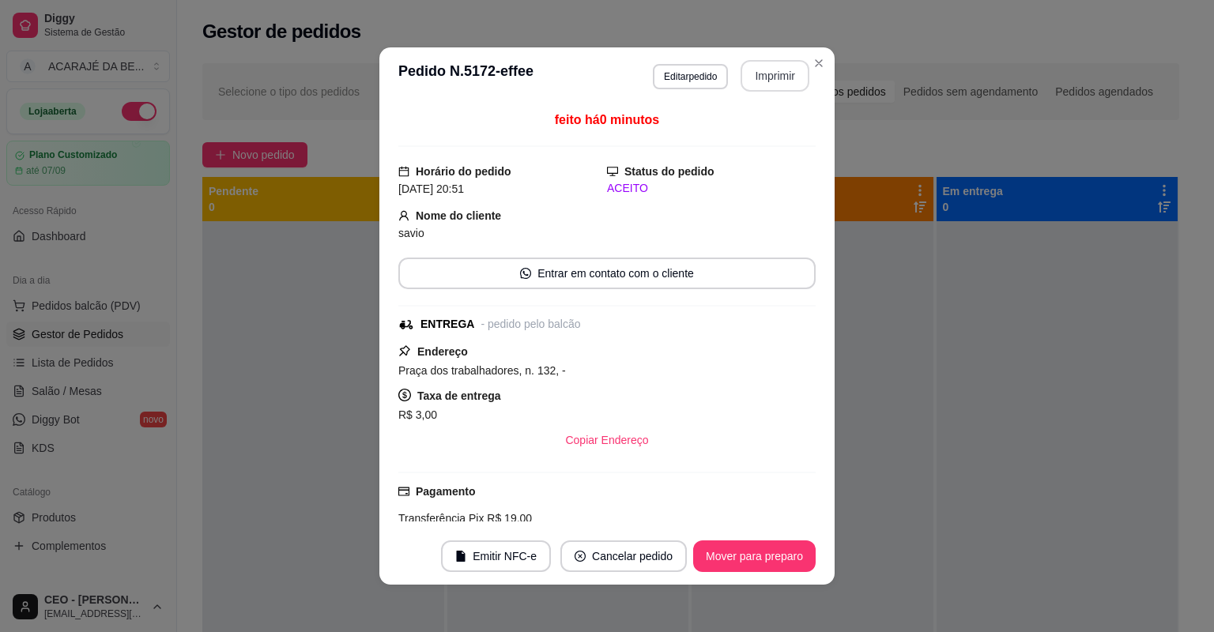
click at [778, 75] on button "Imprimir" at bounding box center [775, 76] width 69 height 32
click at [730, 562] on button "Mover para preparo" at bounding box center [754, 557] width 119 height 31
click at [734, 562] on div "Mover para preparo" at bounding box center [743, 557] width 145 height 32
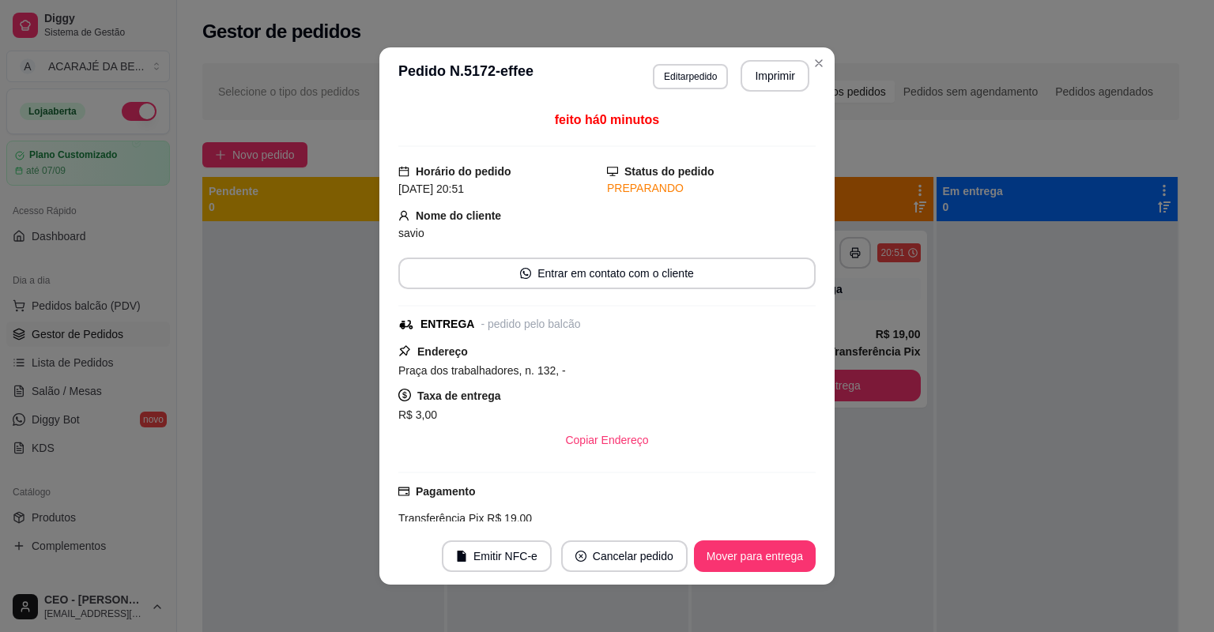
click at [734, 562] on button "Mover para entrega" at bounding box center [755, 557] width 122 height 32
click at [735, 562] on div "Mover para entrega" at bounding box center [744, 557] width 144 height 32
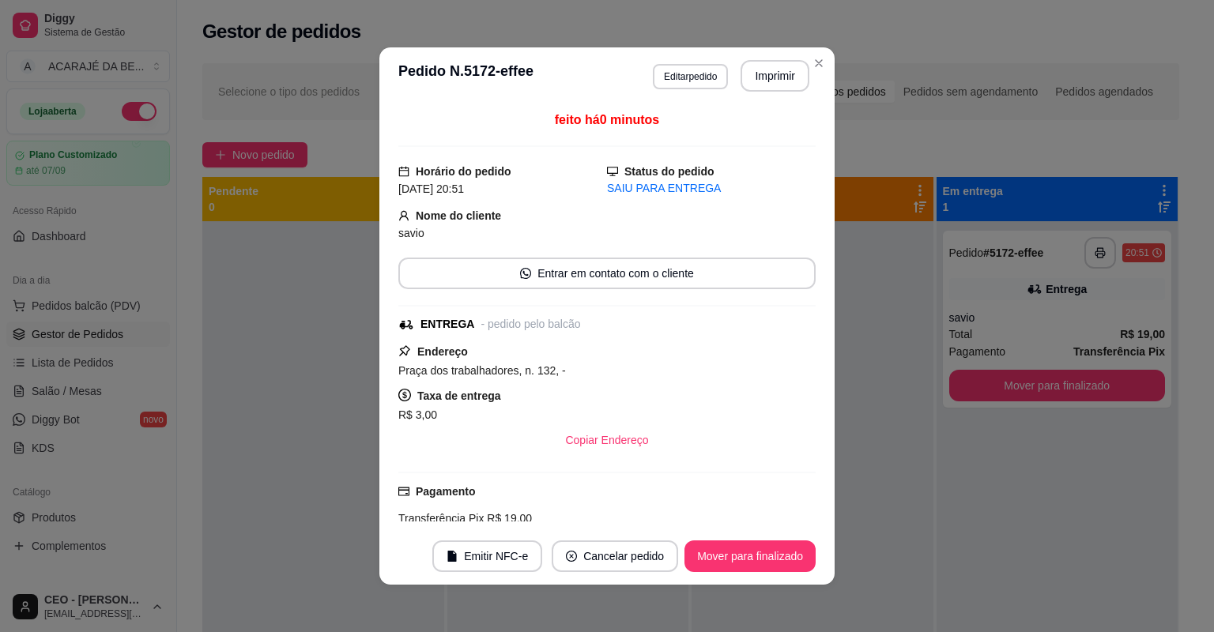
click at [736, 562] on button "Mover para finalizado" at bounding box center [750, 557] width 131 height 32
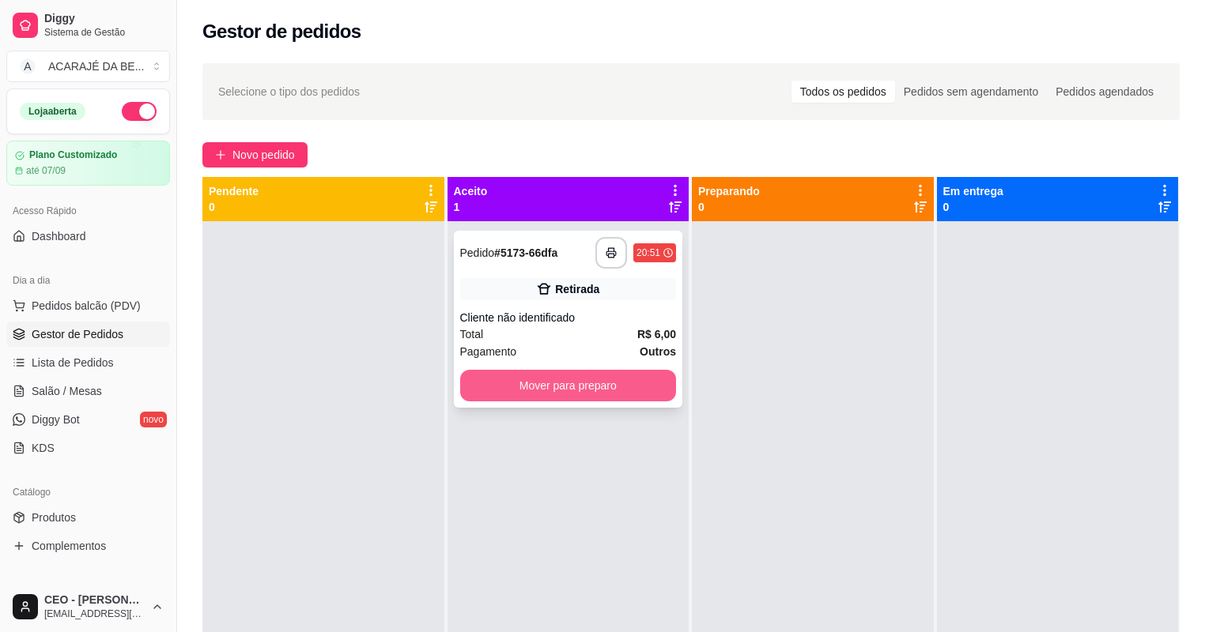
click at [603, 391] on button "Mover para preparo" at bounding box center [568, 386] width 217 height 32
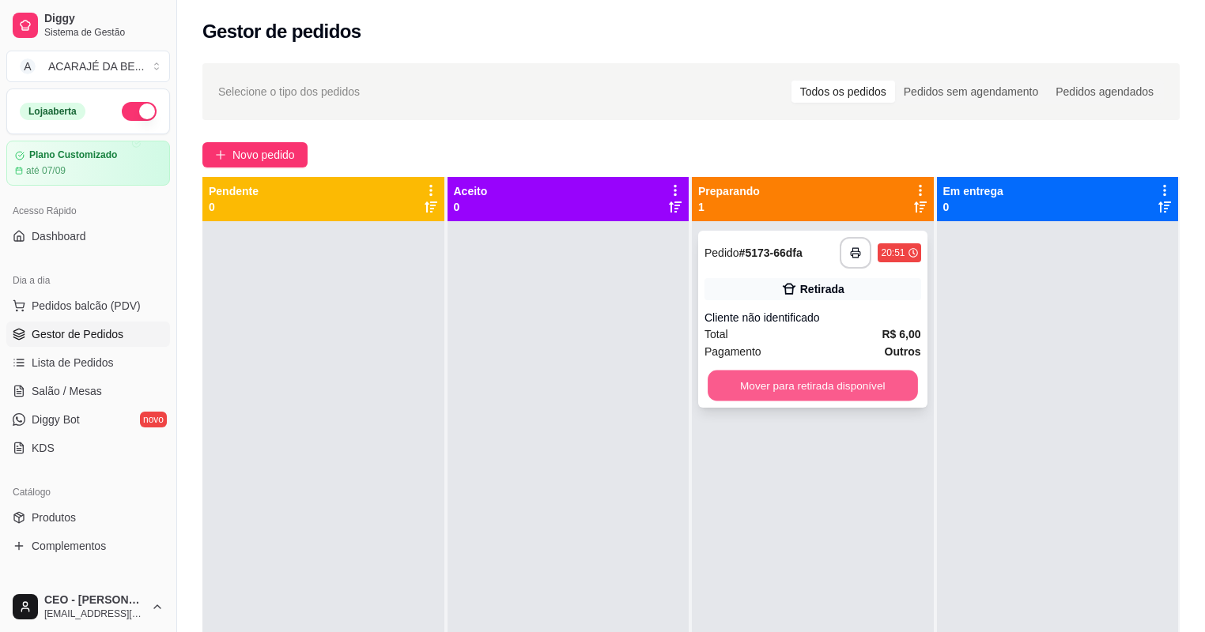
click at [789, 379] on button "Mover para retirada disponível" at bounding box center [812, 386] width 209 height 31
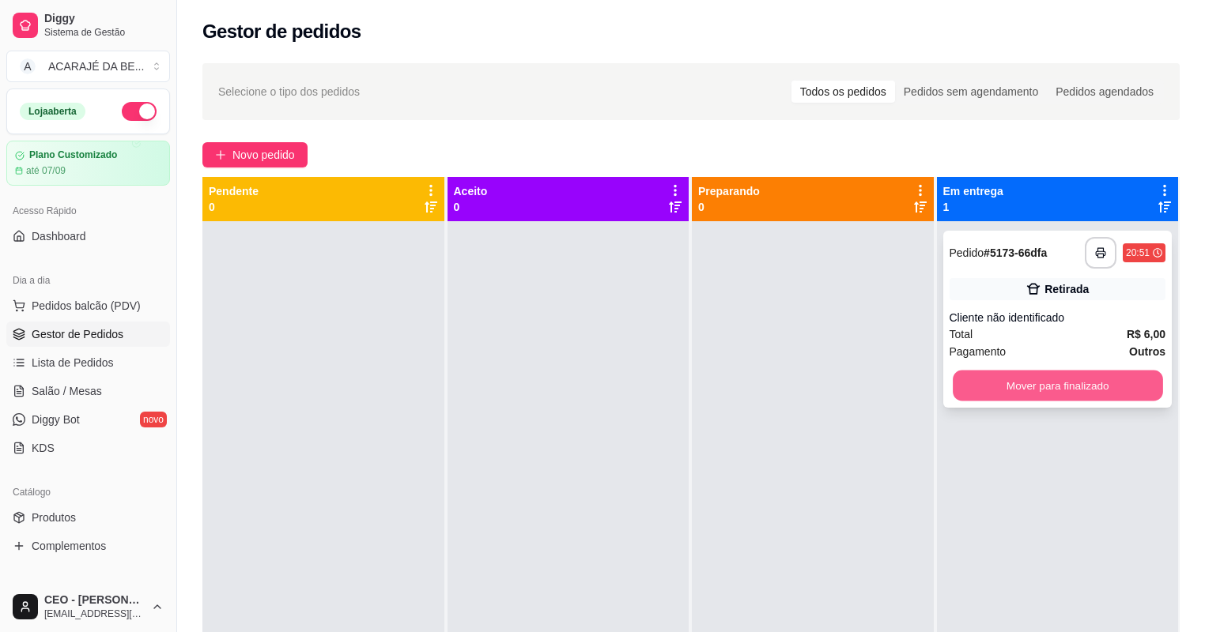
click at [1065, 392] on button "Mover para finalizado" at bounding box center [1057, 386] width 209 height 31
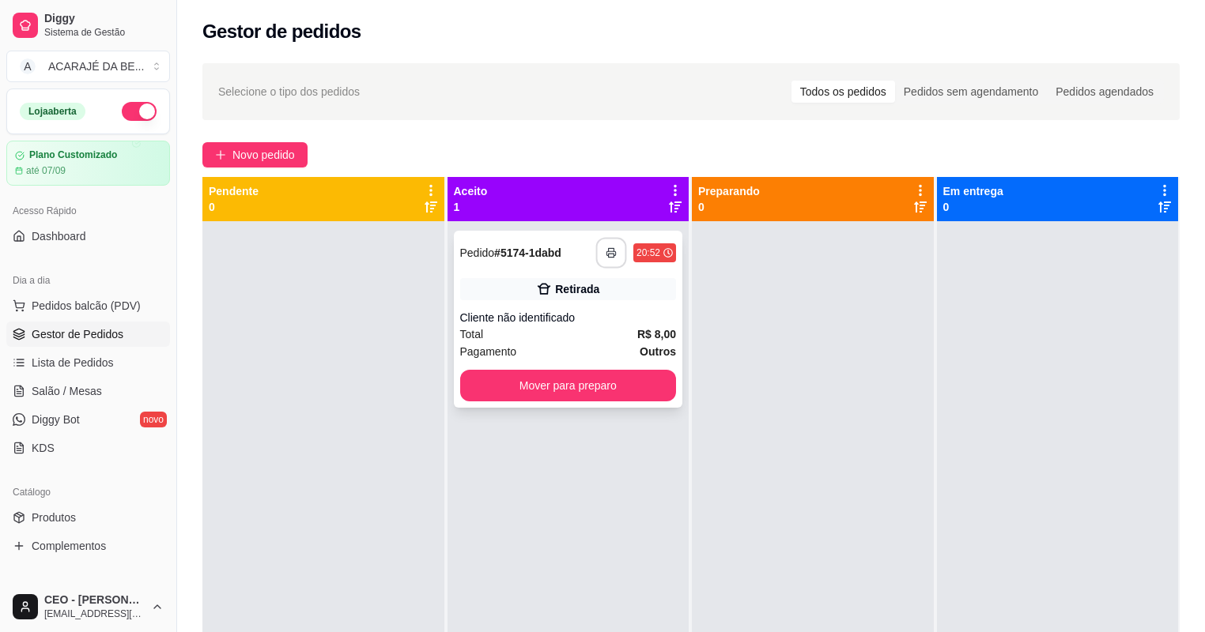
click at [610, 262] on button "button" at bounding box center [611, 253] width 31 height 31
click at [617, 386] on button "Mover para preparo" at bounding box center [568, 386] width 217 height 32
click at [617, 386] on div "Mover para preparo" at bounding box center [568, 386] width 217 height 32
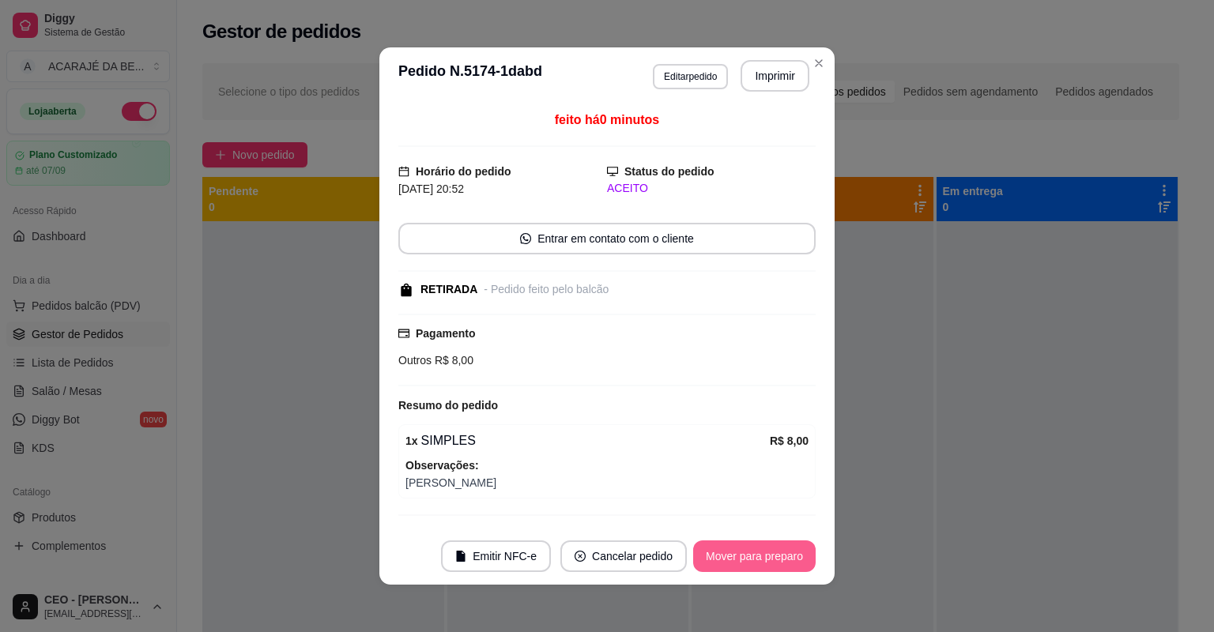
click at [767, 560] on button "Mover para preparo" at bounding box center [754, 557] width 123 height 32
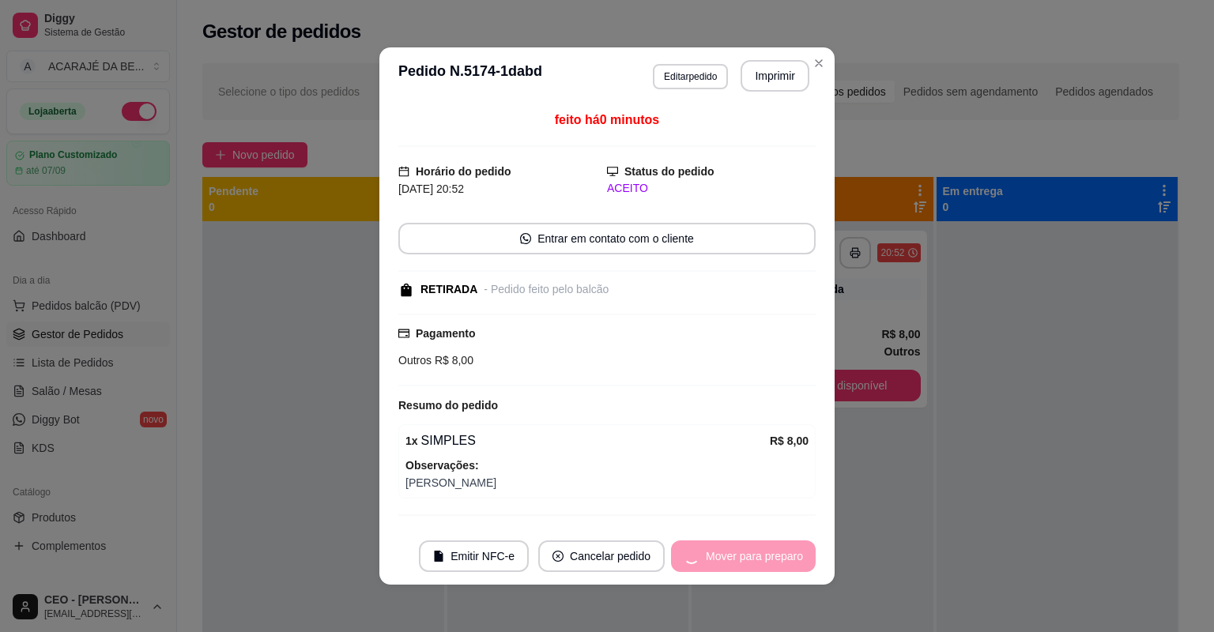
click at [766, 559] on div "Mover para preparo" at bounding box center [743, 557] width 145 height 32
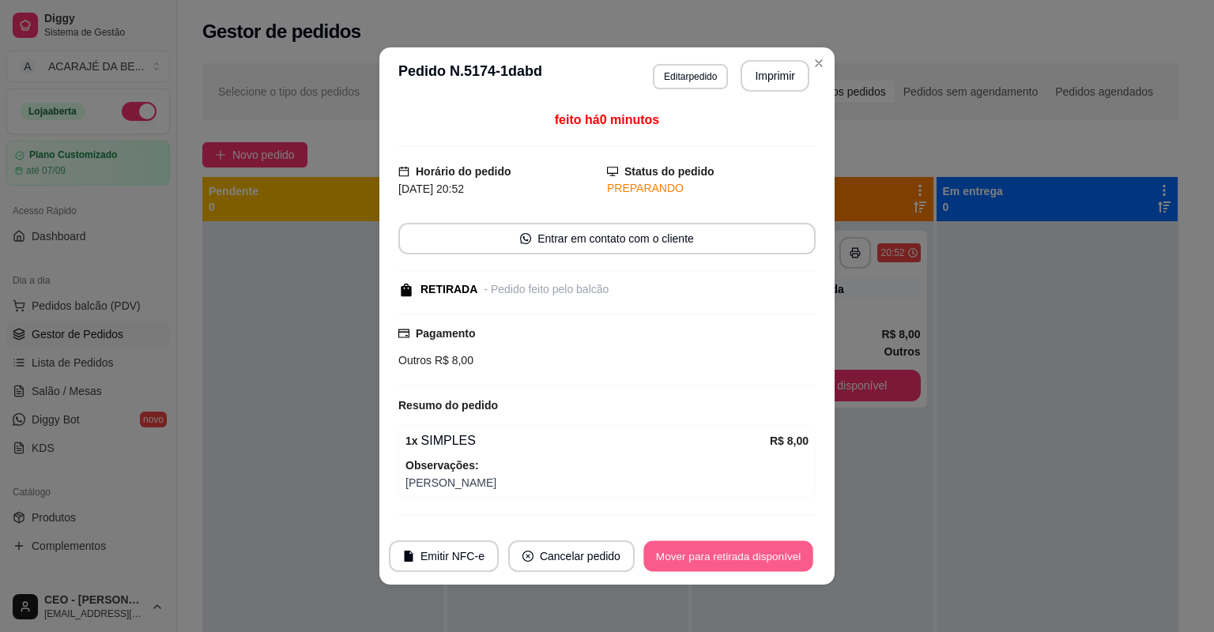
click at [766, 559] on button "Mover para retirada disponível" at bounding box center [728, 557] width 169 height 31
click at [768, 559] on div "Mover para retirada disponível" at bounding box center [728, 557] width 175 height 32
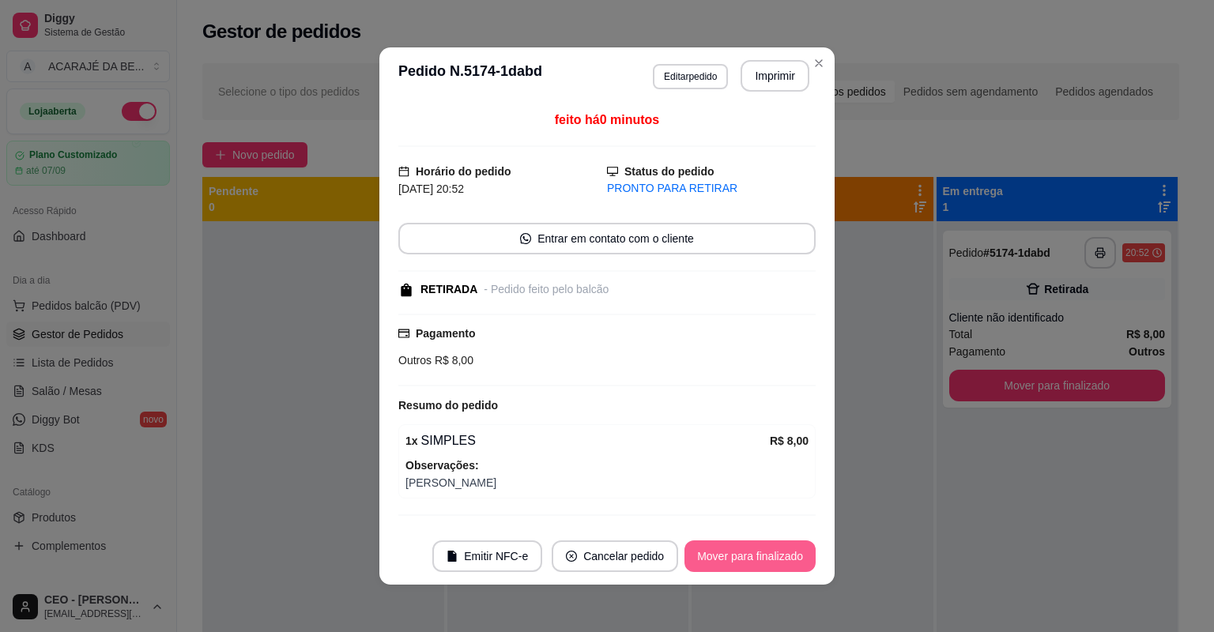
click at [774, 559] on button "Mover para finalizado" at bounding box center [750, 557] width 131 height 32
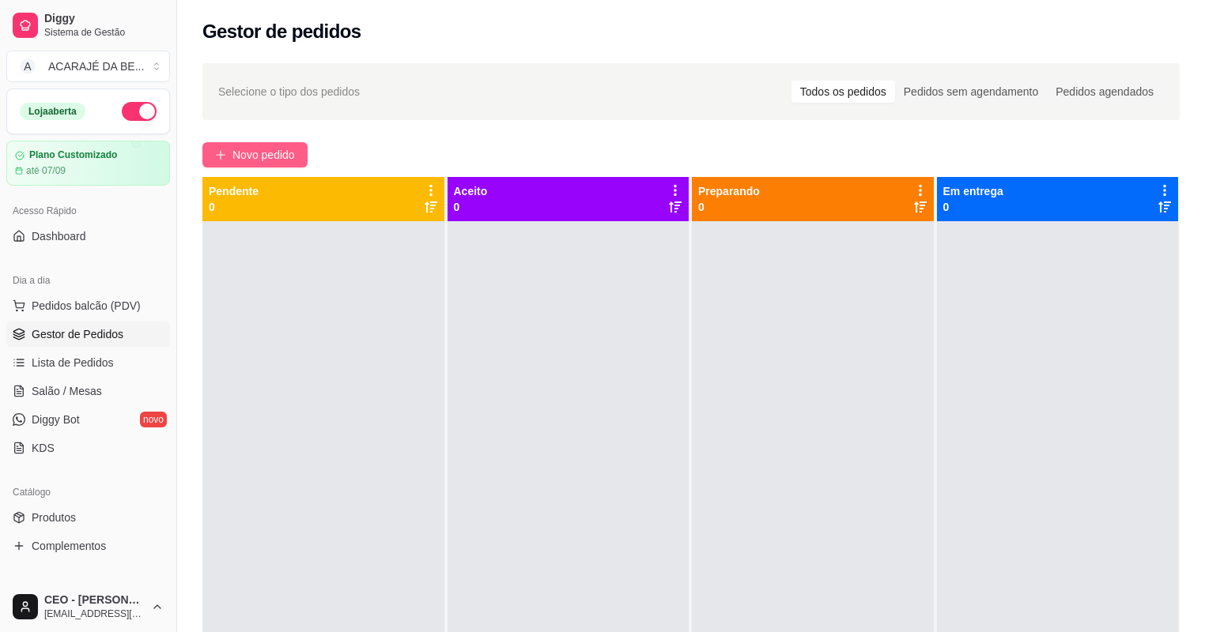
click at [258, 152] on span "Novo pedido" at bounding box center [263, 154] width 62 height 17
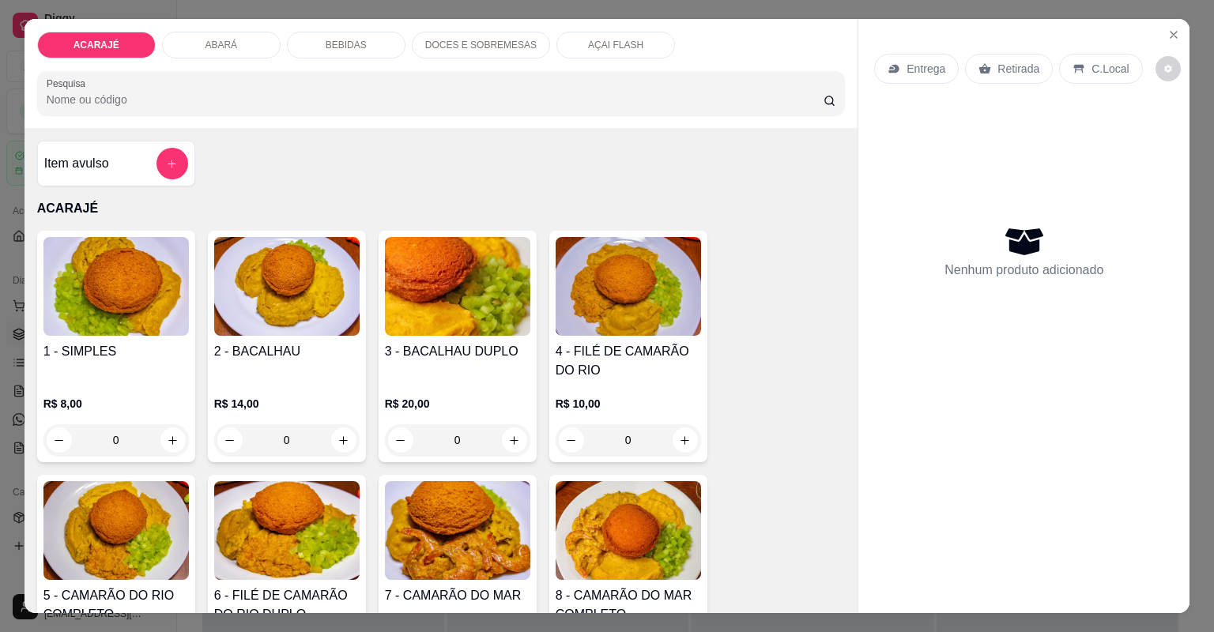
drag, startPoint x: 344, startPoint y: 36, endPoint x: 729, endPoint y: 352, distance: 497.7
click at [345, 36] on div "BEBIDAS" at bounding box center [346, 45] width 119 height 27
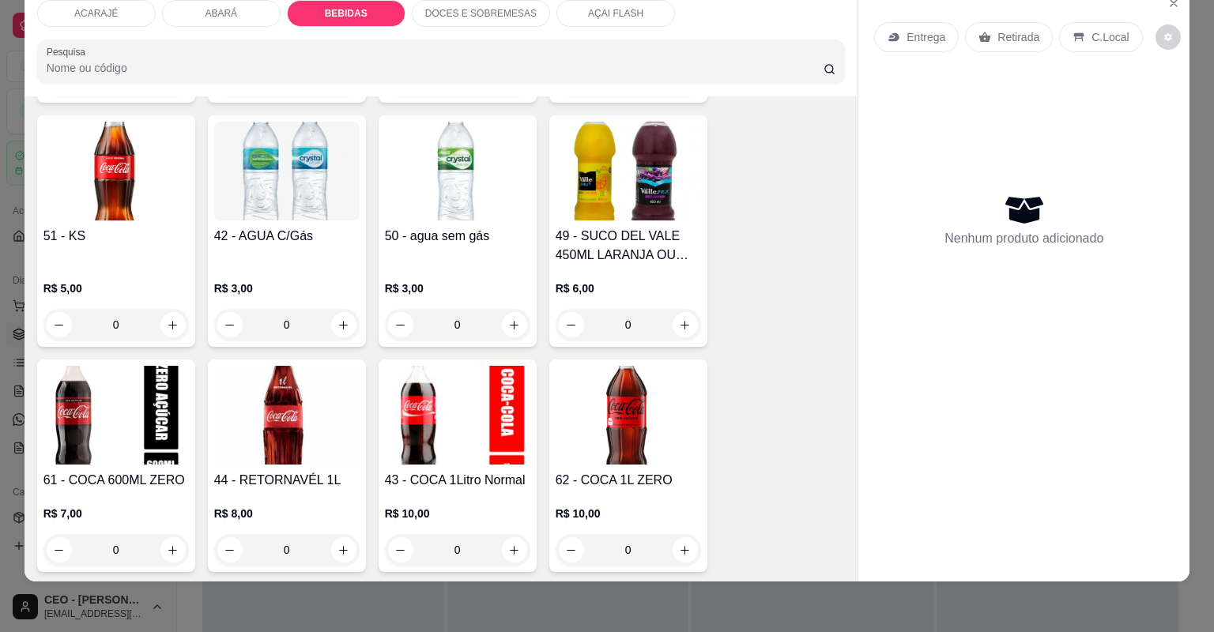
scroll to position [2106, 0]
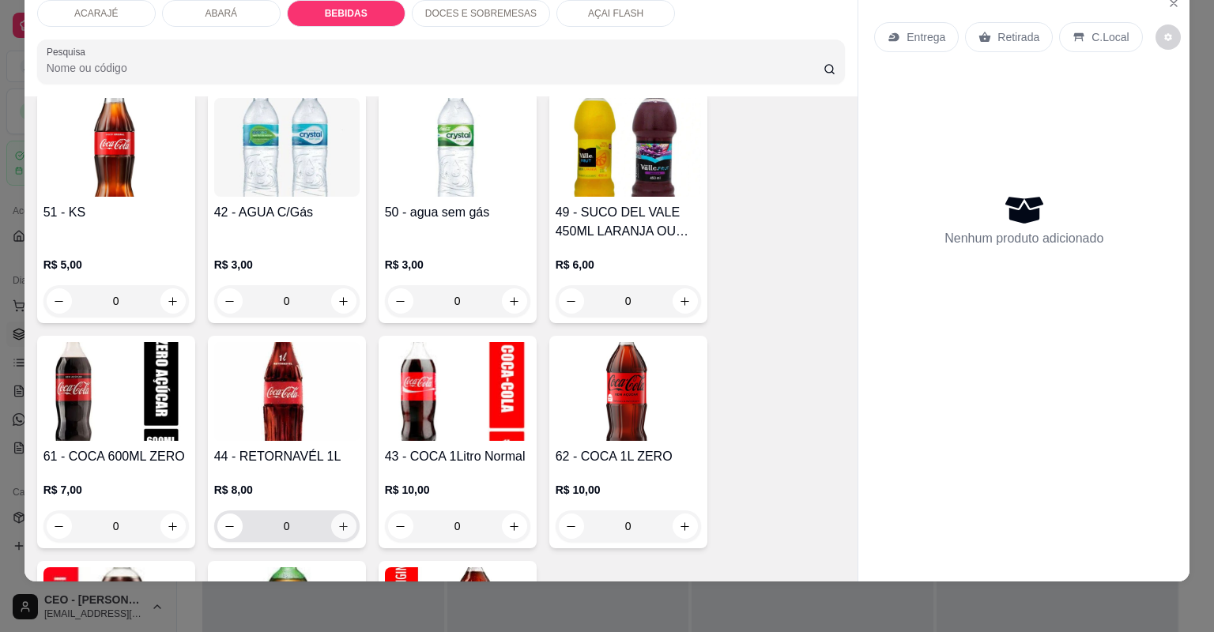
click at [338, 524] on icon "increase-product-quantity" at bounding box center [344, 527] width 12 height 12
type input "1"
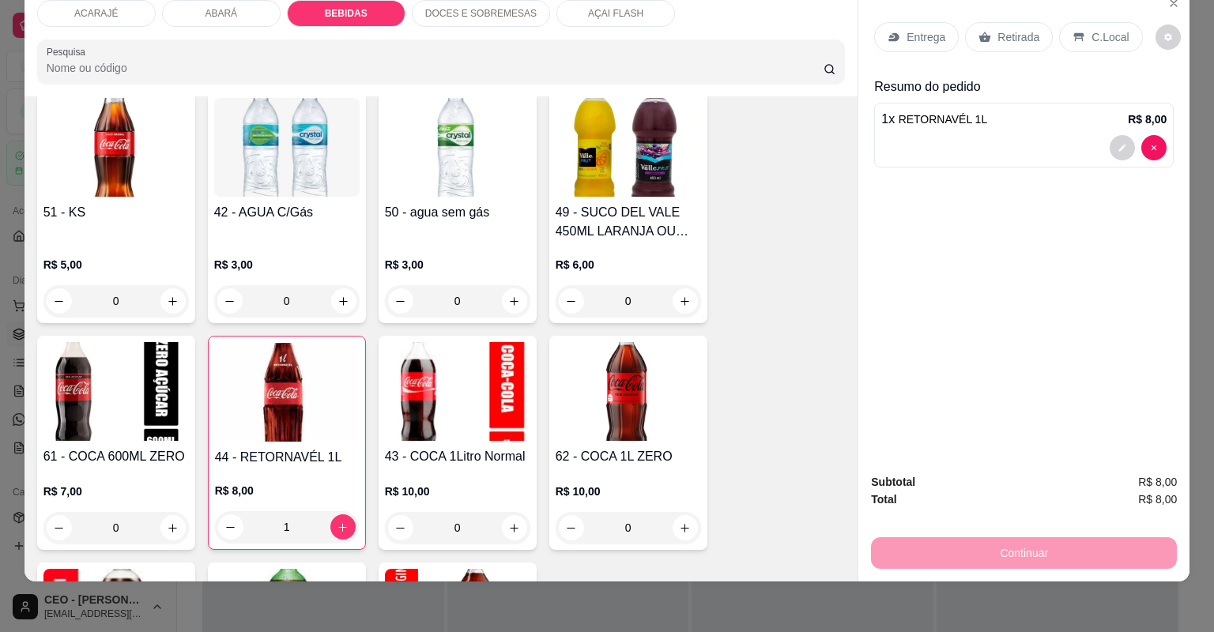
click at [1021, 40] on p "Retirada" at bounding box center [1019, 37] width 42 height 16
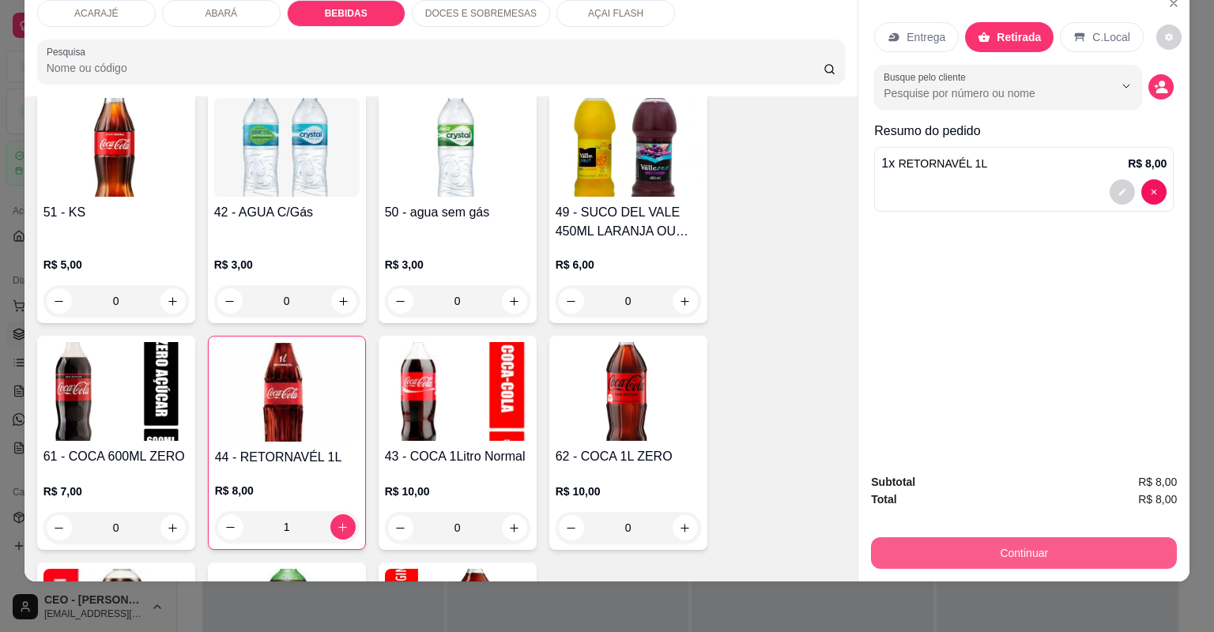
click at [991, 549] on button "Continuar" at bounding box center [1024, 554] width 306 height 32
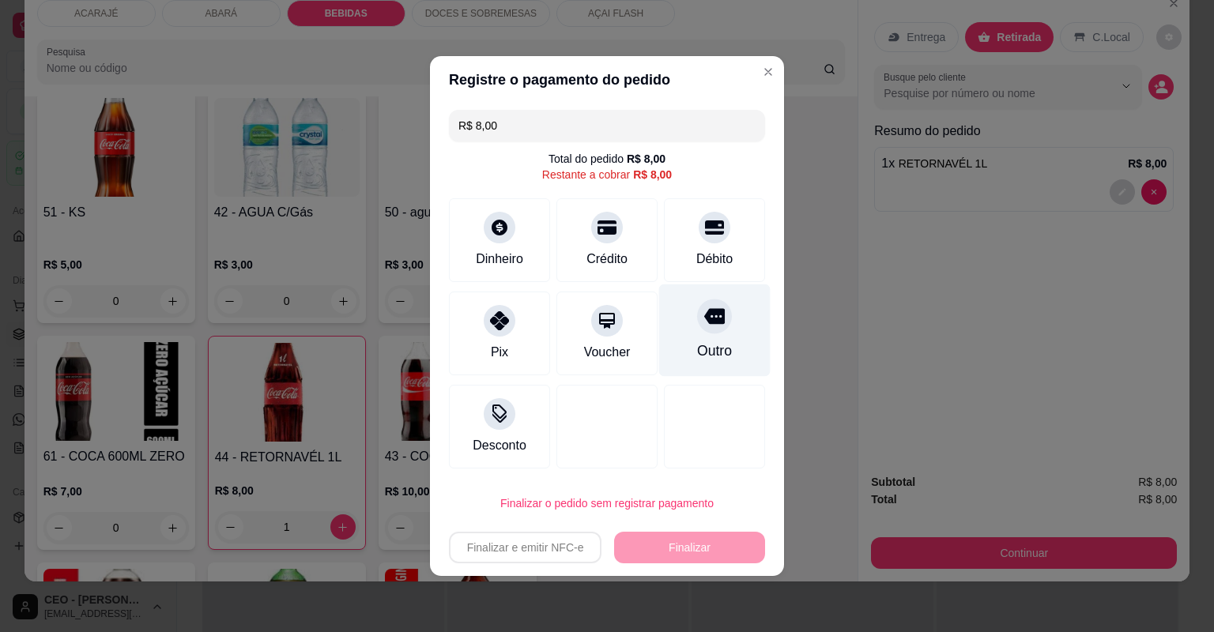
click at [726, 342] on div "Outro" at bounding box center [714, 331] width 111 height 92
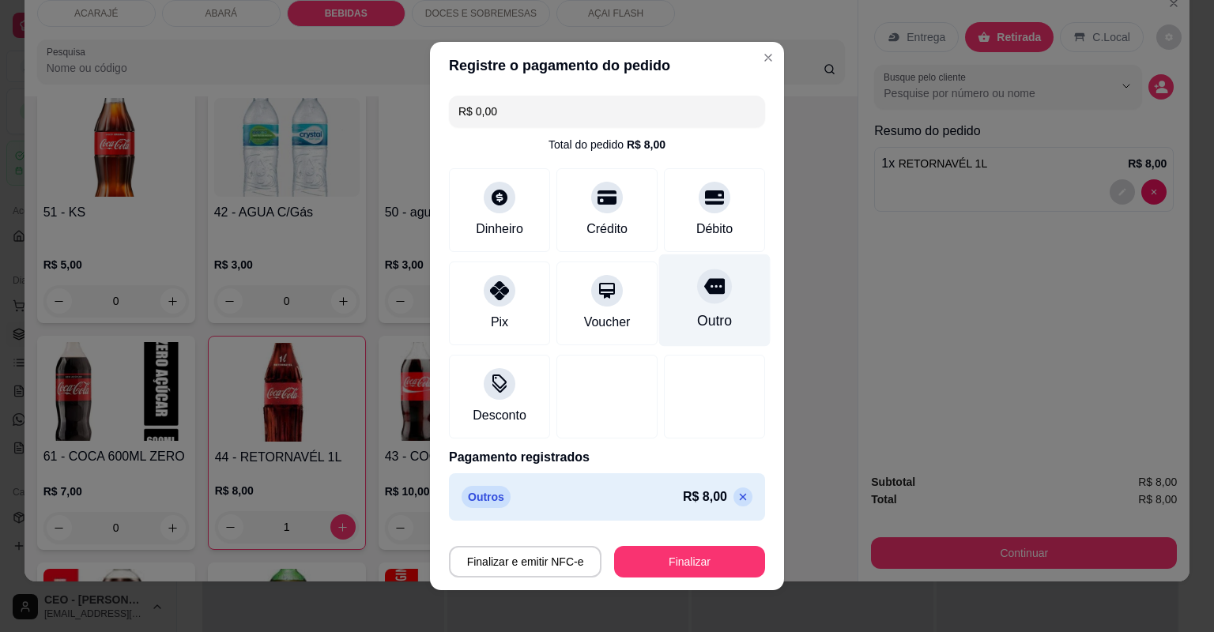
type input "R$ 0,00"
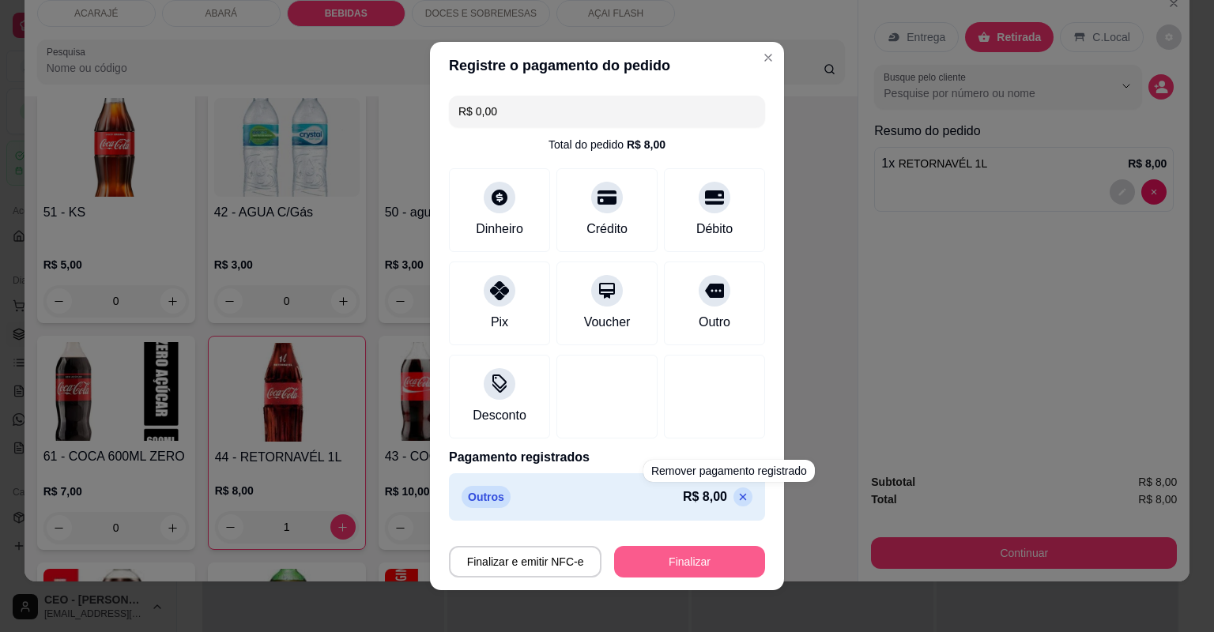
click at [715, 568] on button "Finalizar" at bounding box center [689, 562] width 151 height 32
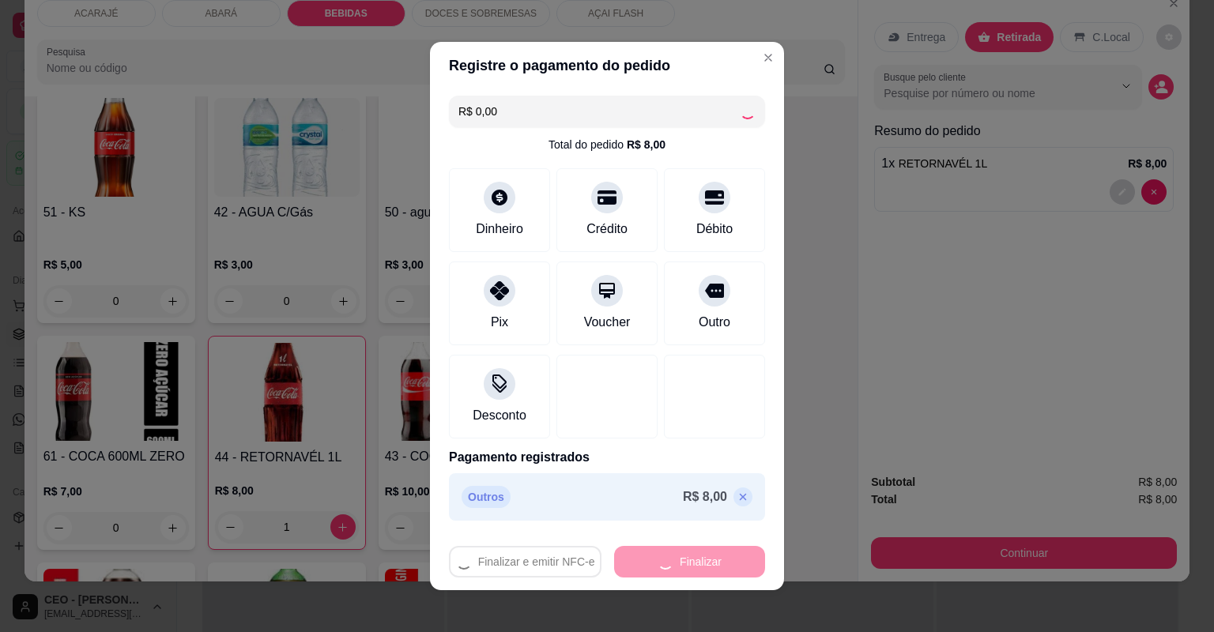
type input "0"
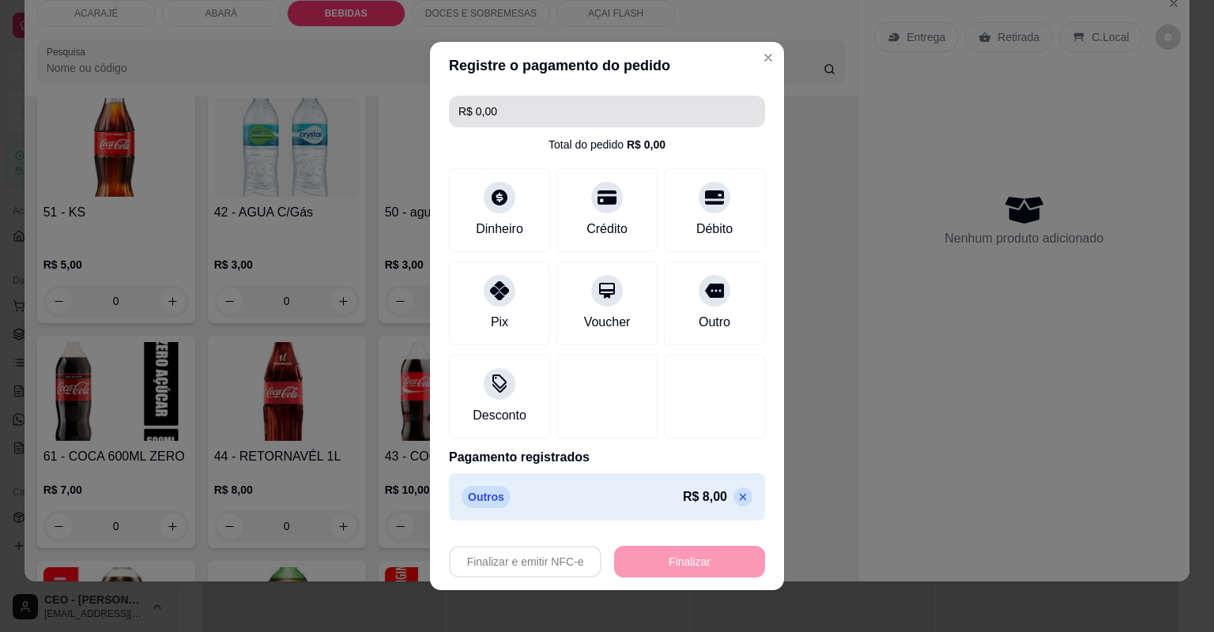
type input "-R$ 8,00"
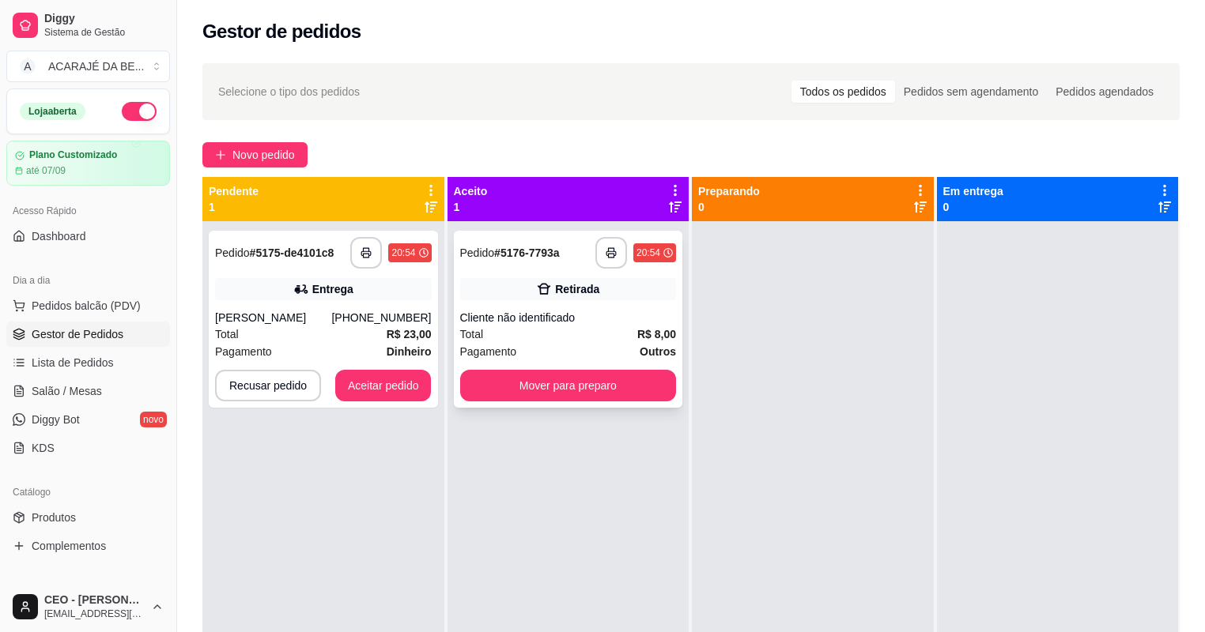
click at [582, 270] on div "**********" at bounding box center [568, 319] width 229 height 177
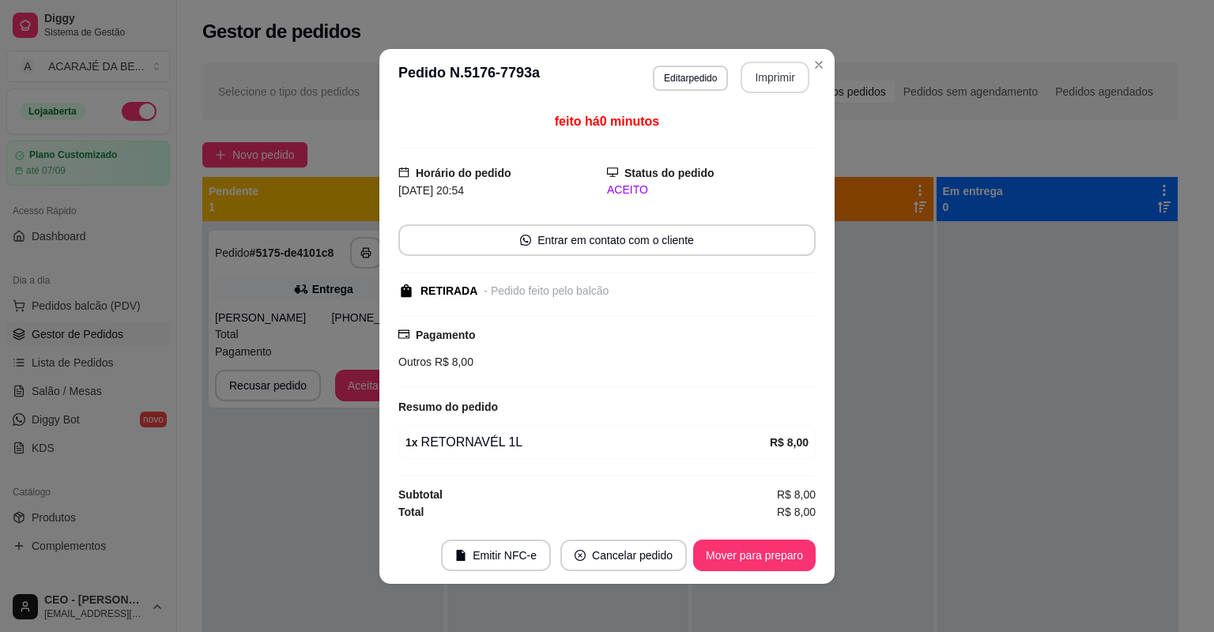
click at [770, 70] on button "Imprimir" at bounding box center [775, 78] width 69 height 32
click at [766, 557] on button "Mover para preparo" at bounding box center [754, 556] width 123 height 32
click at [766, 557] on div "Mover para preparo" at bounding box center [743, 556] width 145 height 32
click at [766, 558] on div "Mover para preparo" at bounding box center [743, 556] width 145 height 32
click at [766, 560] on div "Mover para preparo" at bounding box center [743, 556] width 145 height 32
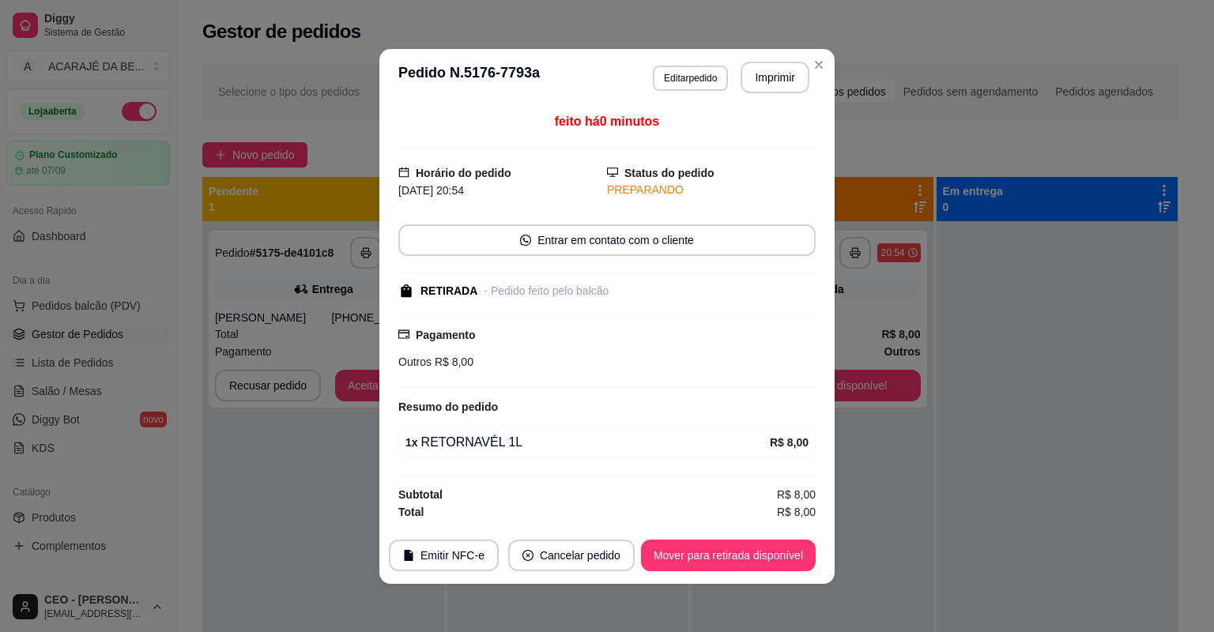
click at [766, 560] on button "Mover para retirada disponível" at bounding box center [728, 556] width 175 height 32
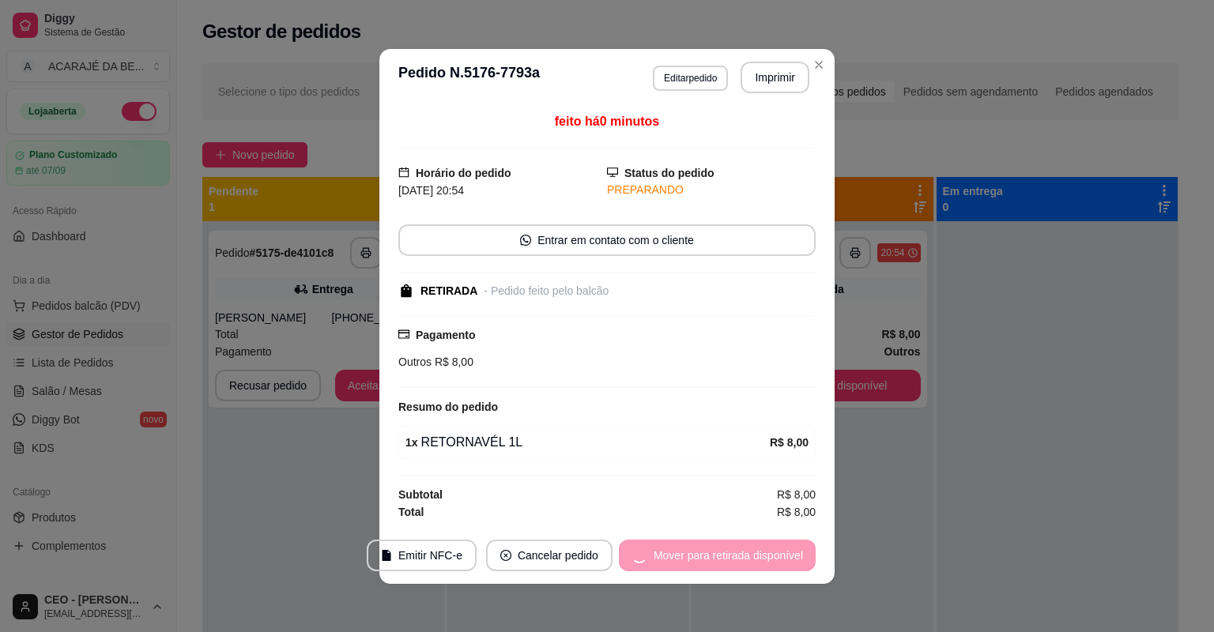
click at [766, 560] on div "Mover para retirada disponível" at bounding box center [717, 556] width 197 height 32
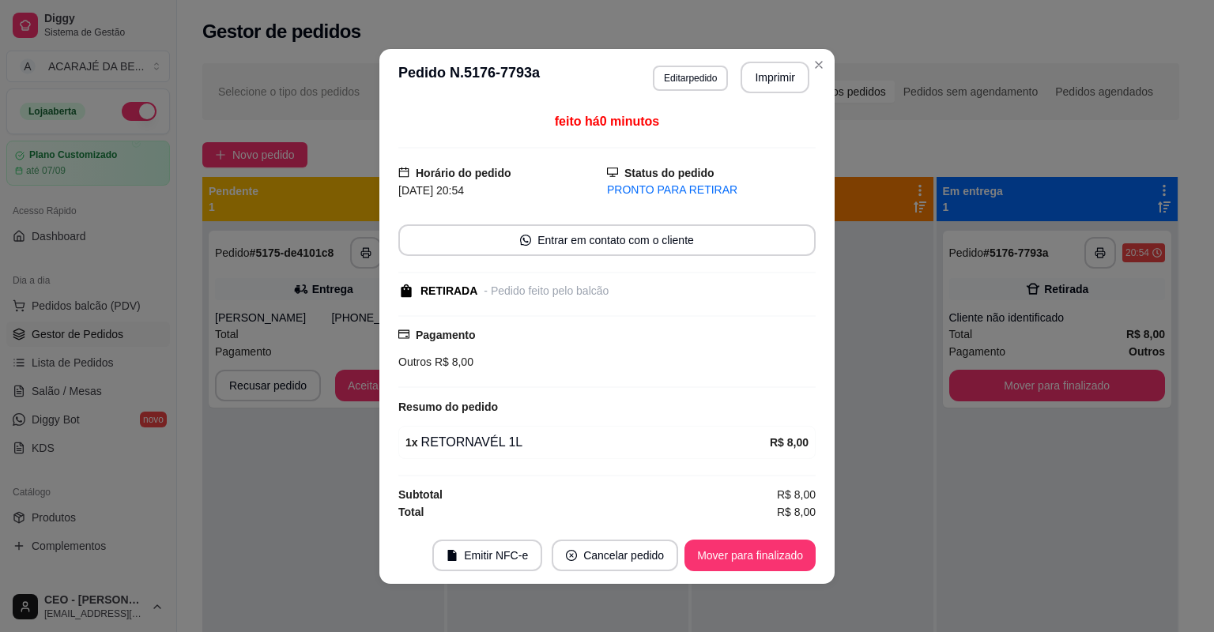
click at [765, 560] on button "Mover para finalizado" at bounding box center [750, 556] width 131 height 32
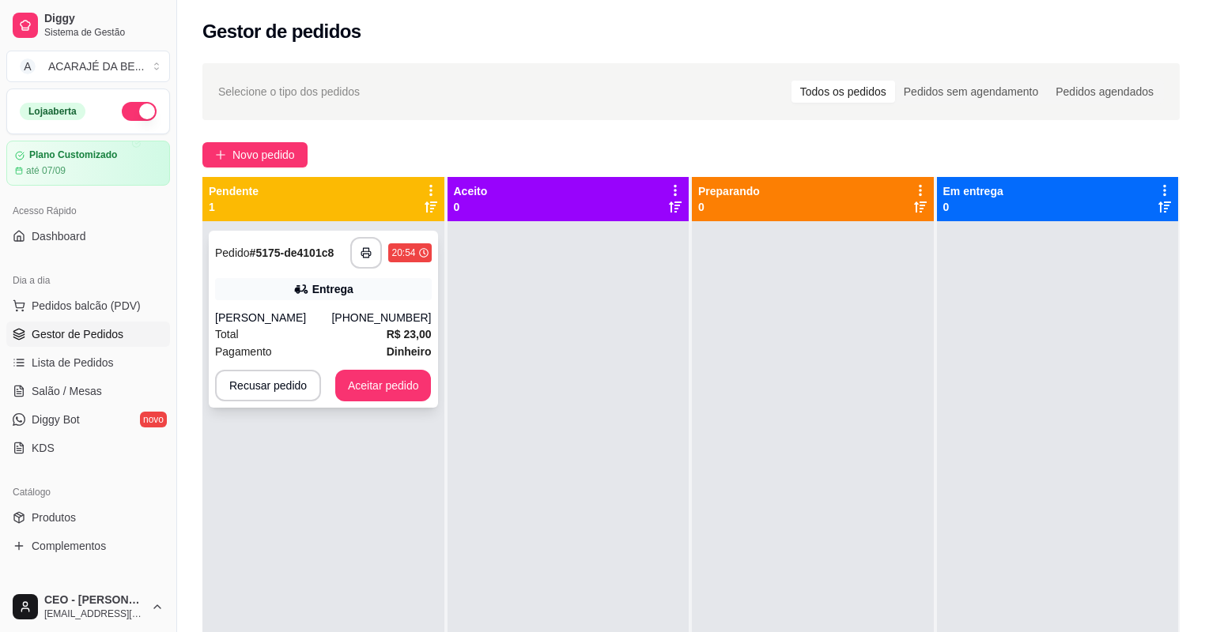
click at [390, 343] on span "Dinheiro" at bounding box center [409, 351] width 45 height 17
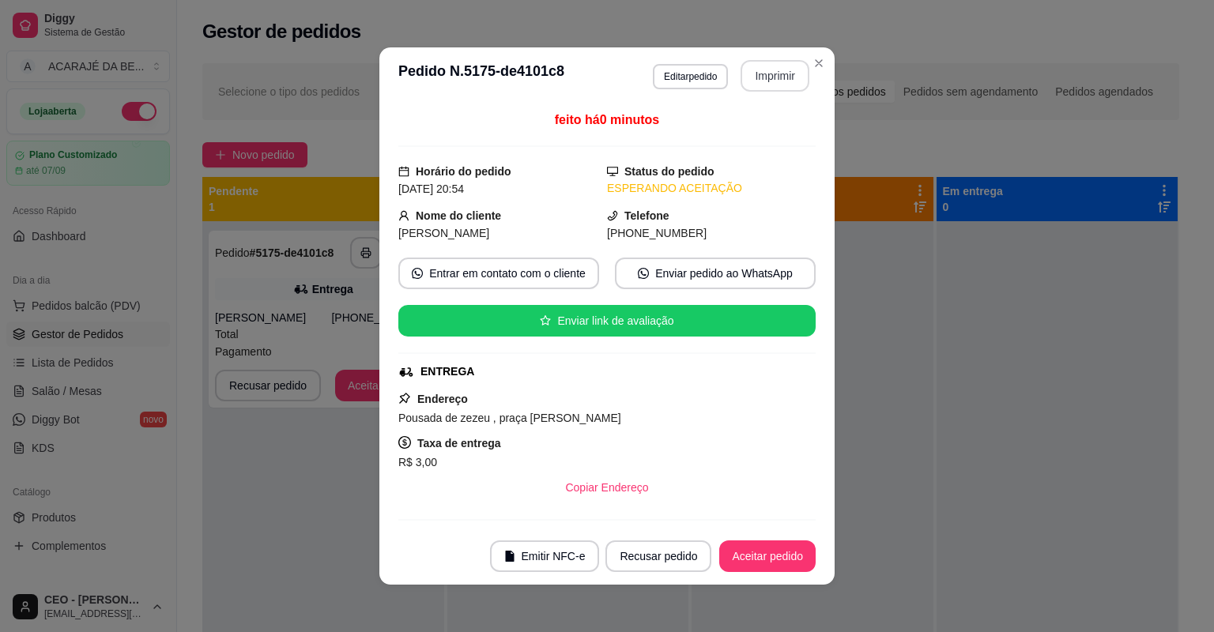
click at [772, 73] on button "Imprimir" at bounding box center [775, 76] width 69 height 32
click at [773, 553] on button "Aceitar pedido" at bounding box center [767, 557] width 96 height 32
click at [773, 553] on button "Aceitar pedido" at bounding box center [767, 557] width 93 height 31
click at [774, 554] on div "Recusar pedido Aceitar pedido" at bounding box center [688, 557] width 255 height 32
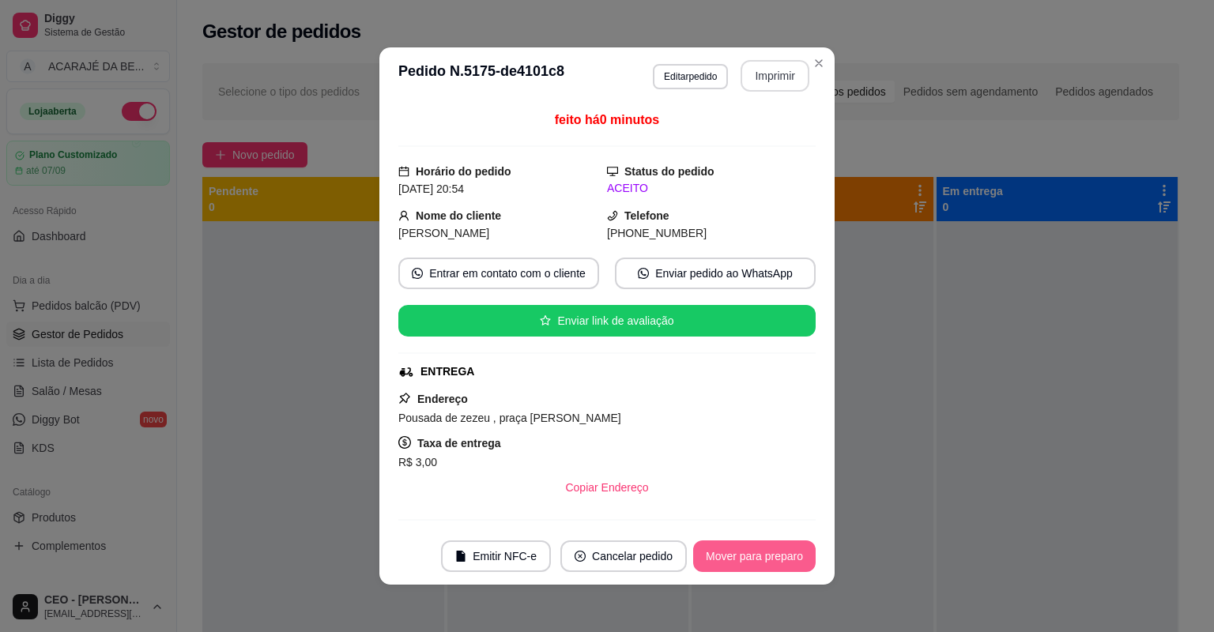
click at [774, 556] on button "Mover para preparo" at bounding box center [754, 557] width 123 height 32
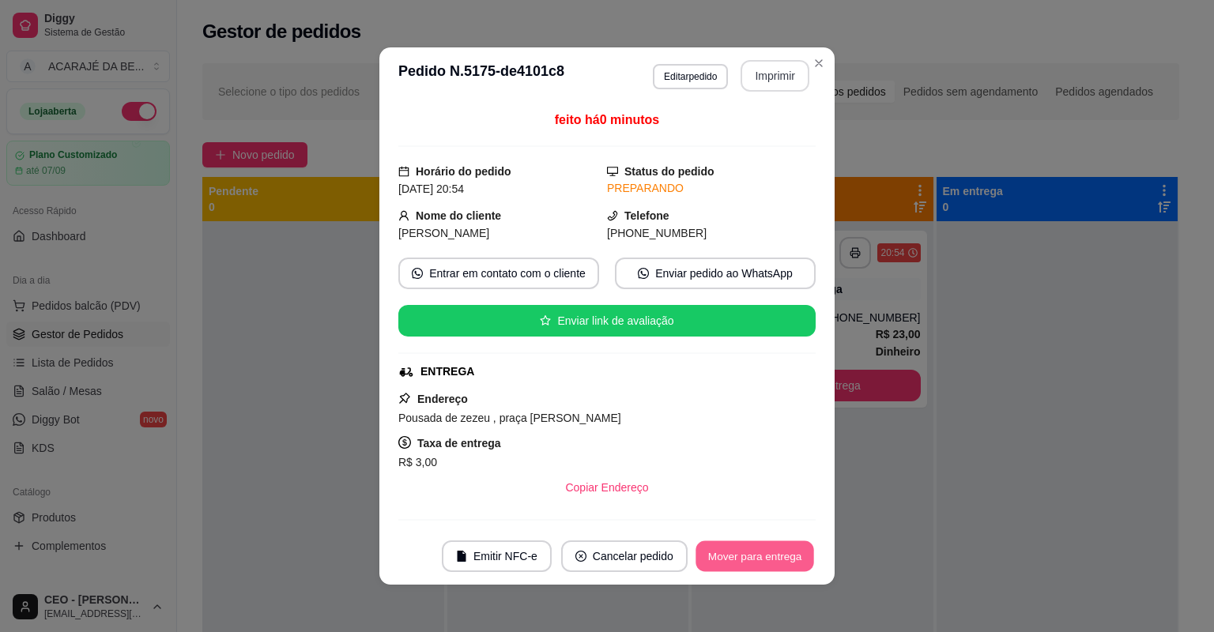
click at [771, 561] on button "Mover para entrega" at bounding box center [755, 557] width 119 height 31
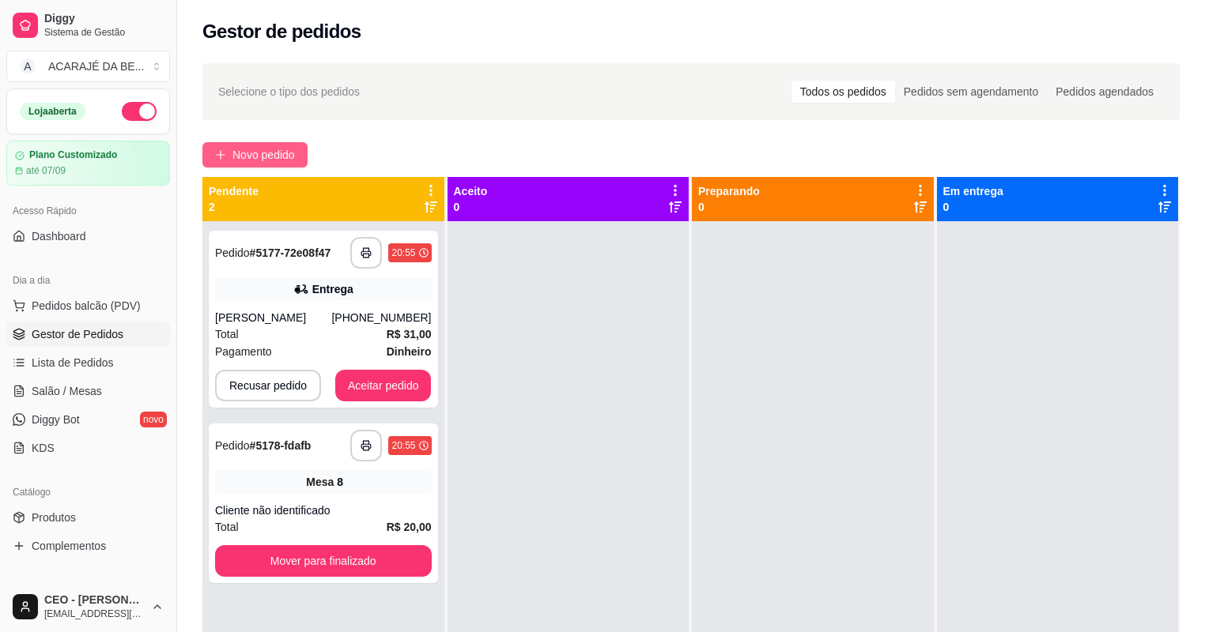
click at [217, 161] on button "Novo pedido" at bounding box center [254, 154] width 105 height 25
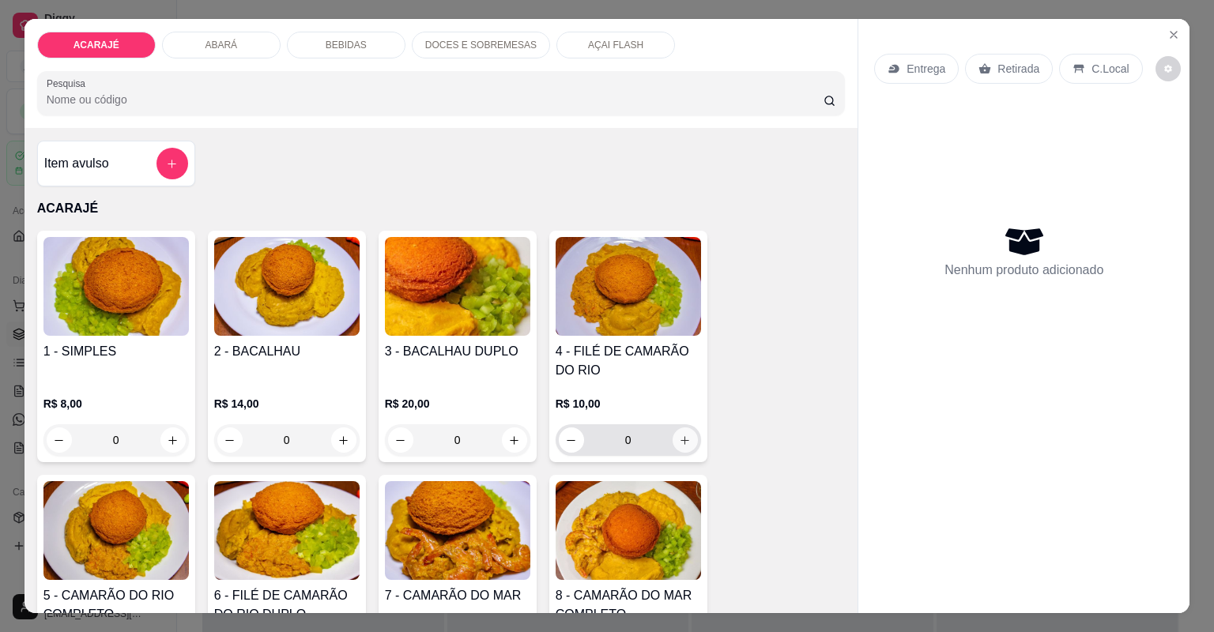
click at [686, 437] on button "increase-product-quantity" at bounding box center [685, 440] width 25 height 25
type input "1"
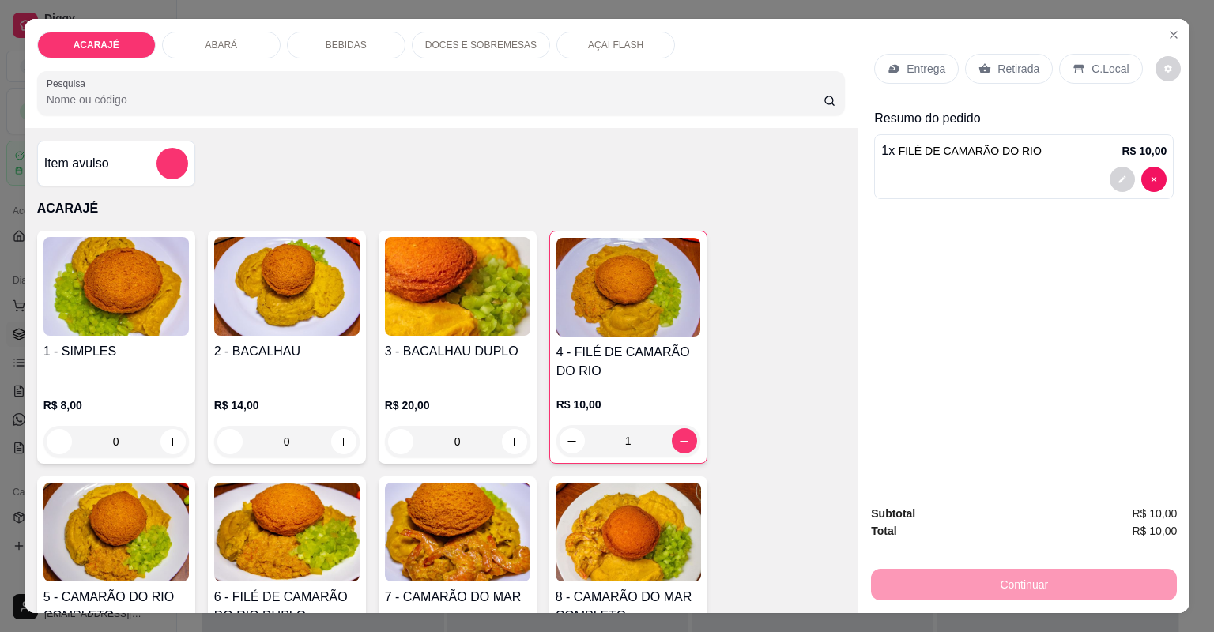
click at [1033, 66] on div "Retirada" at bounding box center [1009, 69] width 88 height 30
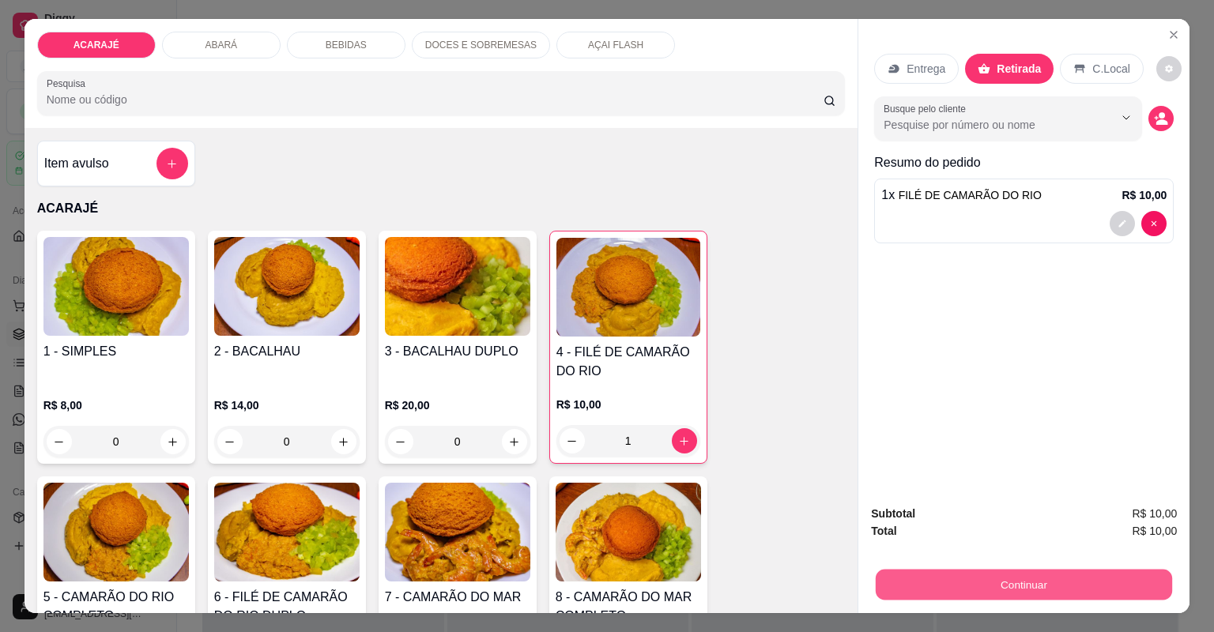
click at [891, 593] on button "Continuar" at bounding box center [1024, 585] width 296 height 31
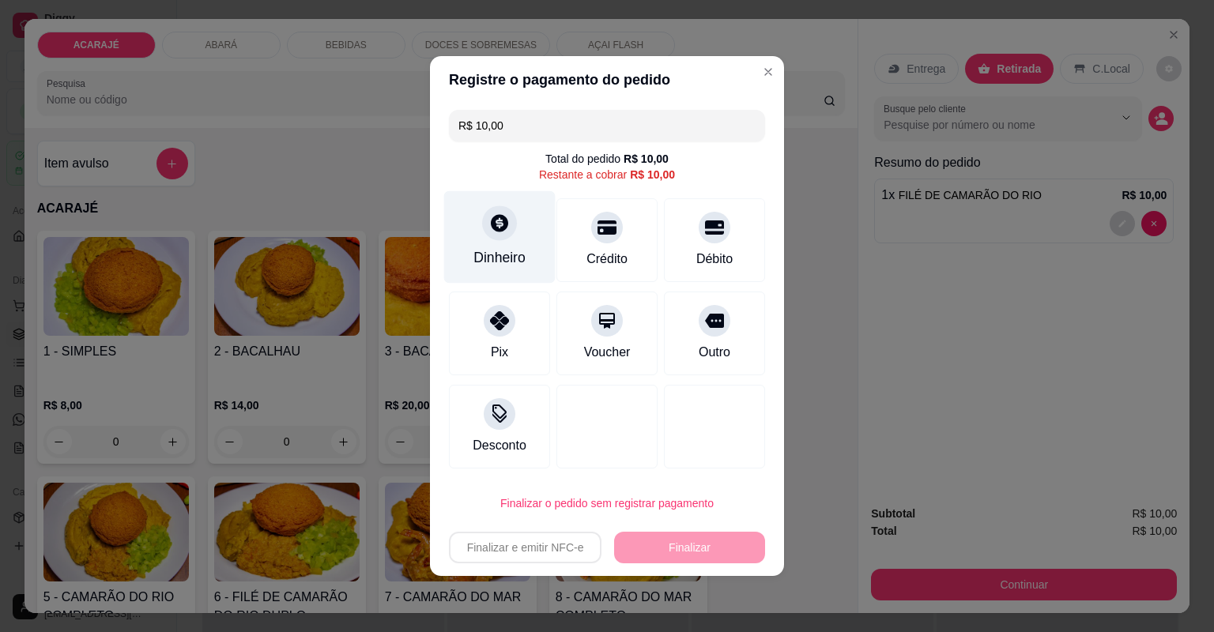
click at [521, 275] on div "Dinheiro" at bounding box center [499, 237] width 111 height 92
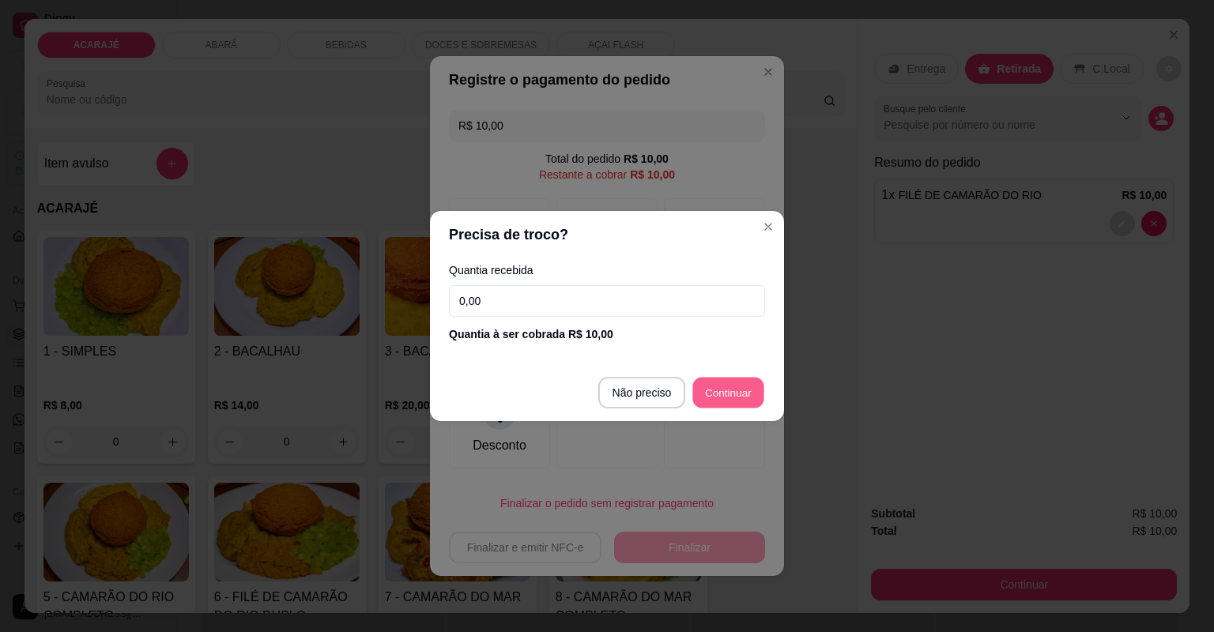
type input "R$ 0,00"
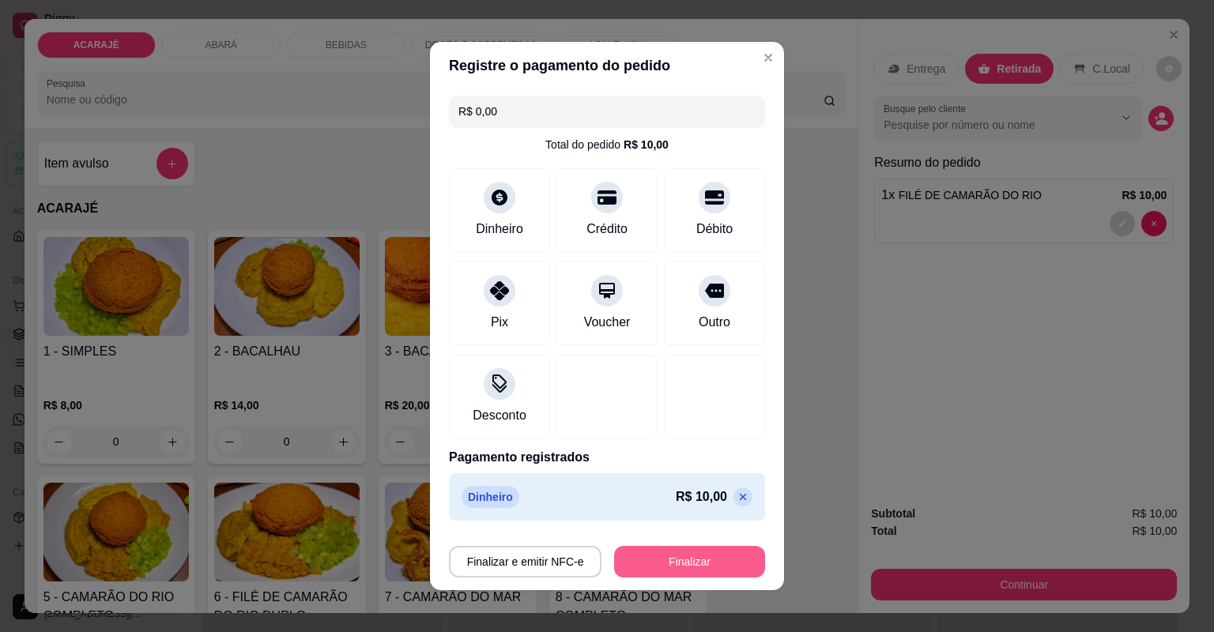
click at [734, 559] on button "Finalizar" at bounding box center [689, 562] width 151 height 32
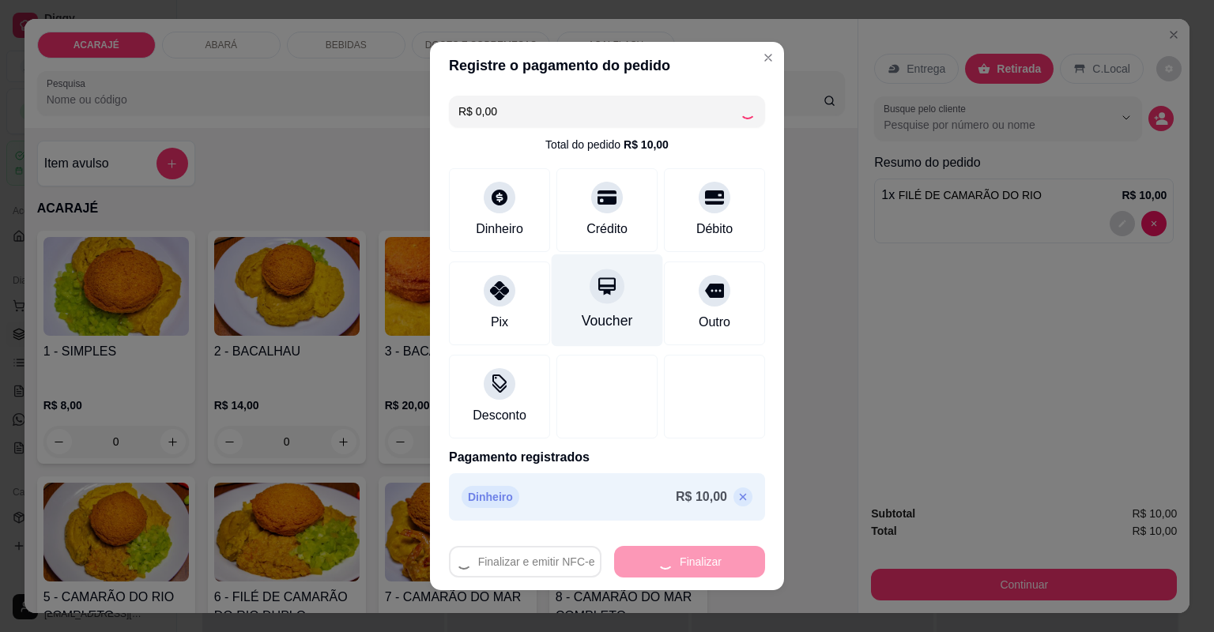
type input "0"
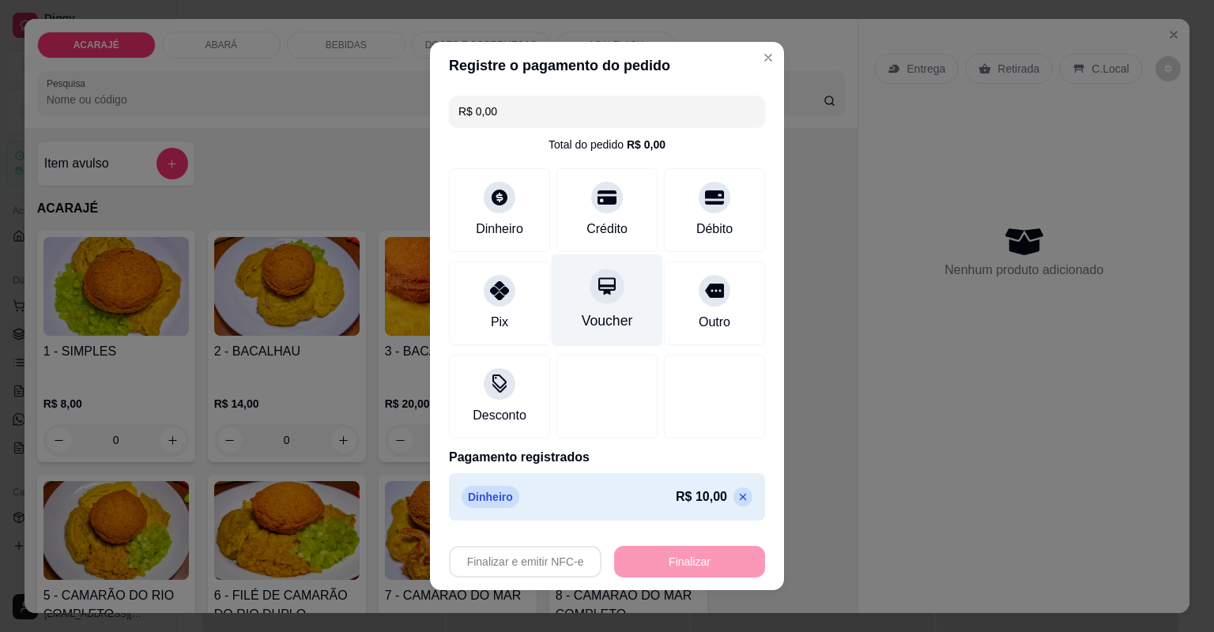
type input "-R$ 10,00"
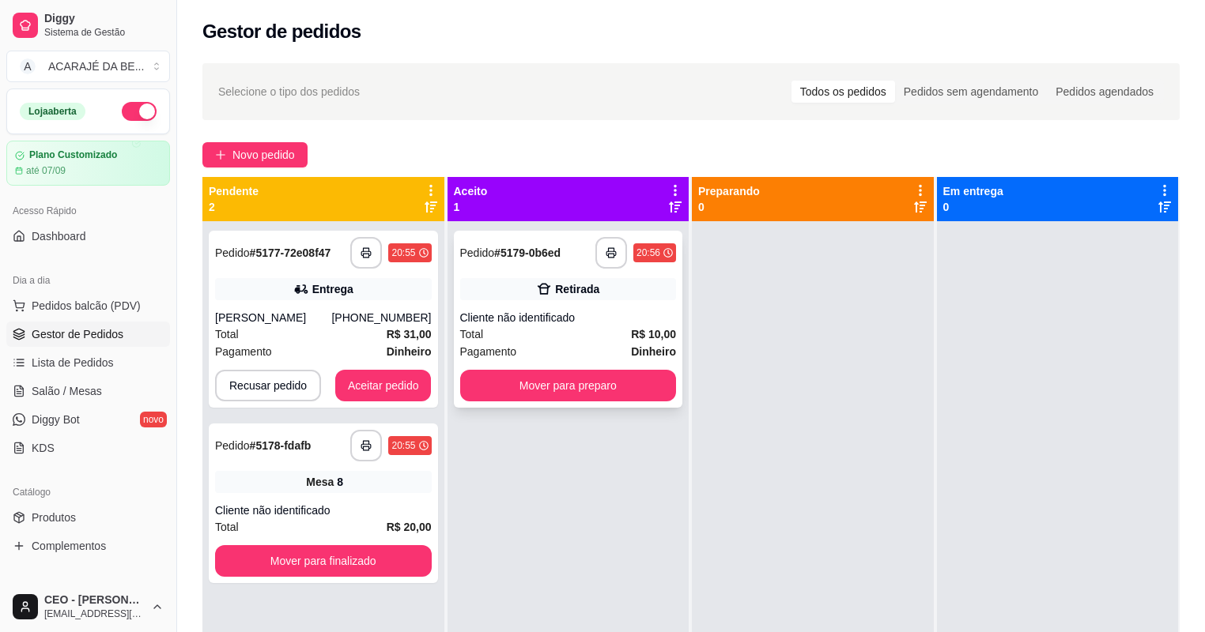
drag, startPoint x: 548, startPoint y: 323, endPoint x: 559, endPoint y: 301, distance: 24.7
click at [559, 301] on div "**********" at bounding box center [568, 319] width 229 height 177
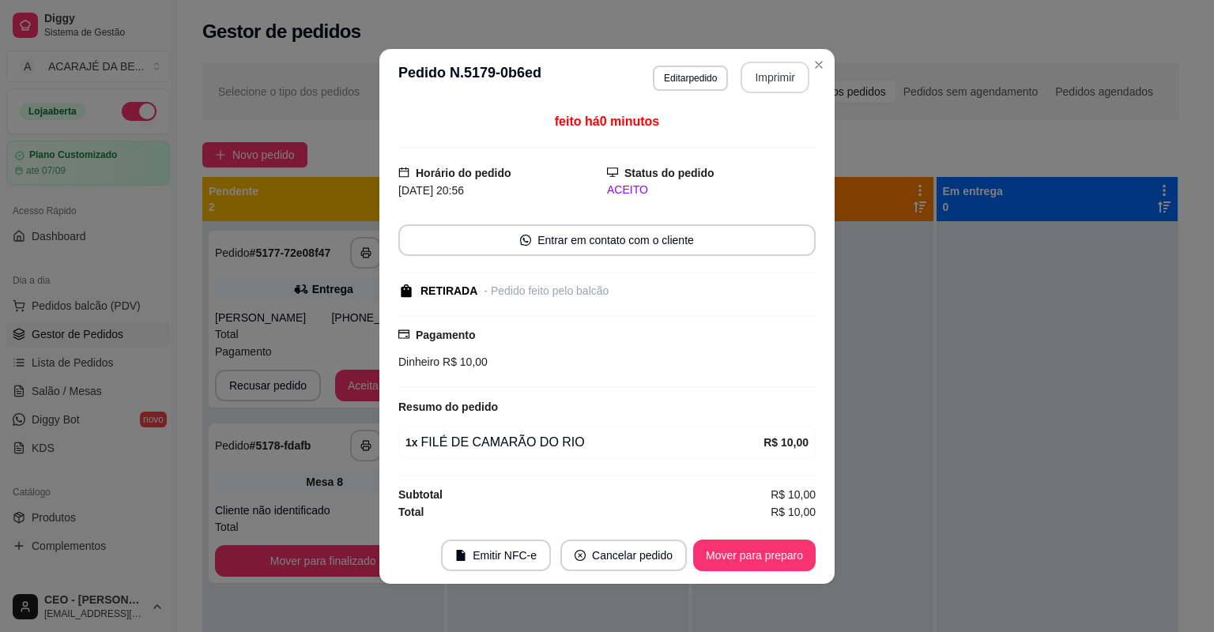
click at [793, 81] on button "Imprimir" at bounding box center [775, 78] width 69 height 32
click at [791, 561] on button "Mover para preparo" at bounding box center [754, 556] width 123 height 32
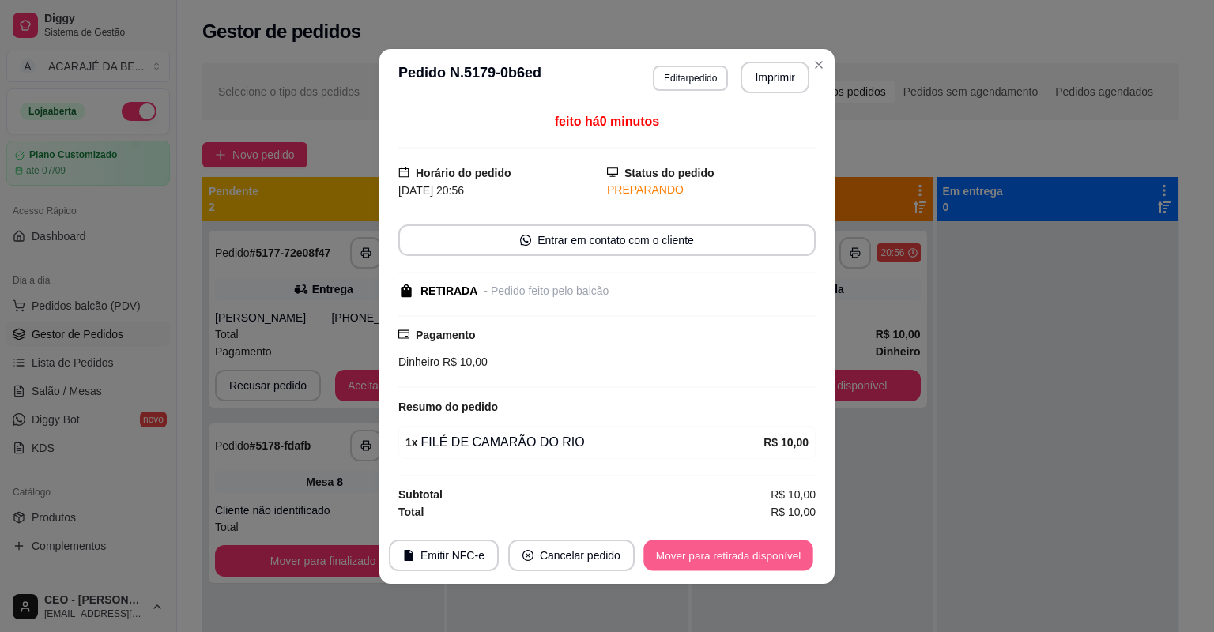
click at [791, 561] on button "Mover para retirada disponível" at bounding box center [728, 555] width 169 height 31
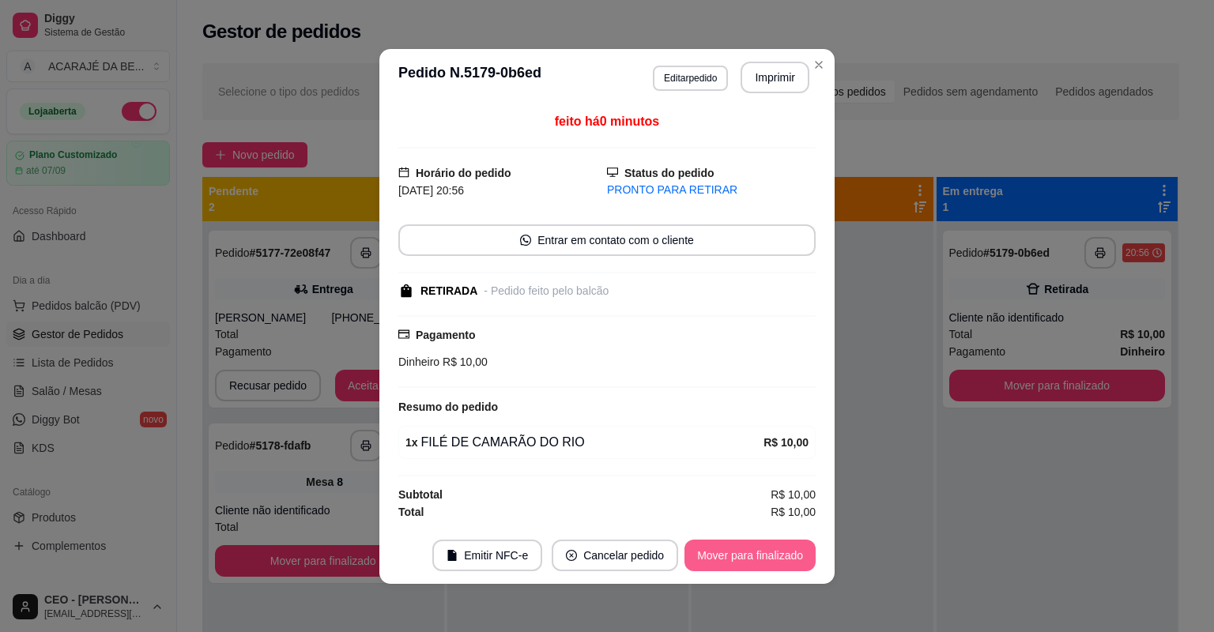
click at [791, 561] on button "Mover para finalizado" at bounding box center [750, 556] width 131 height 32
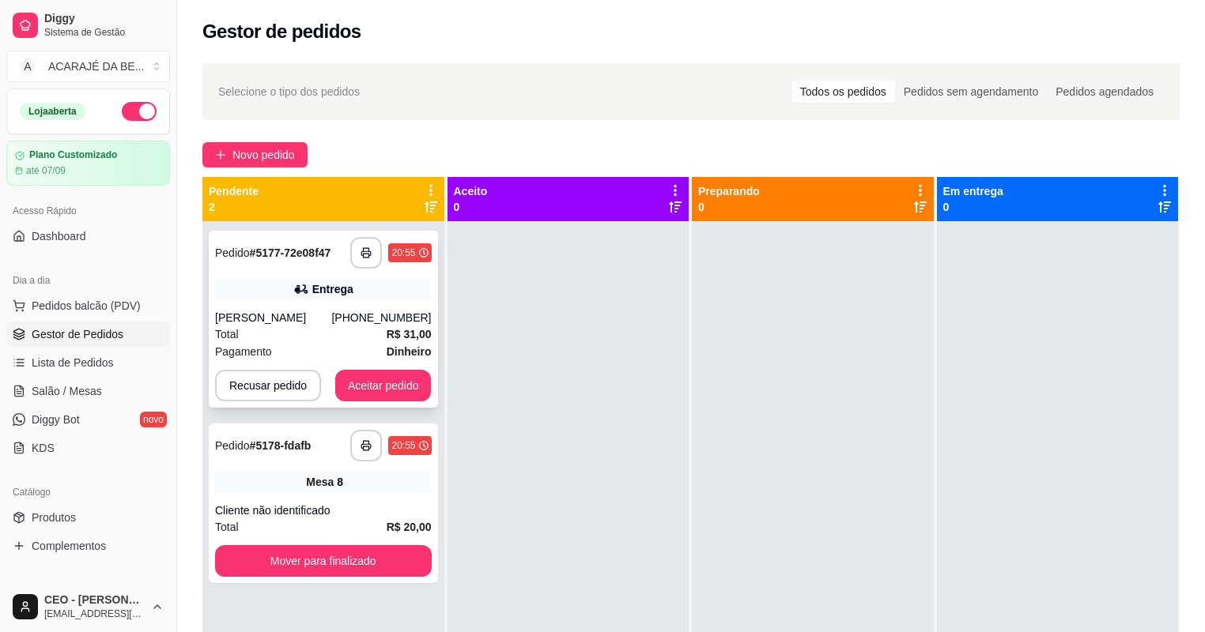
click at [353, 333] on div "Total R$ 31,00" at bounding box center [323, 334] width 217 height 17
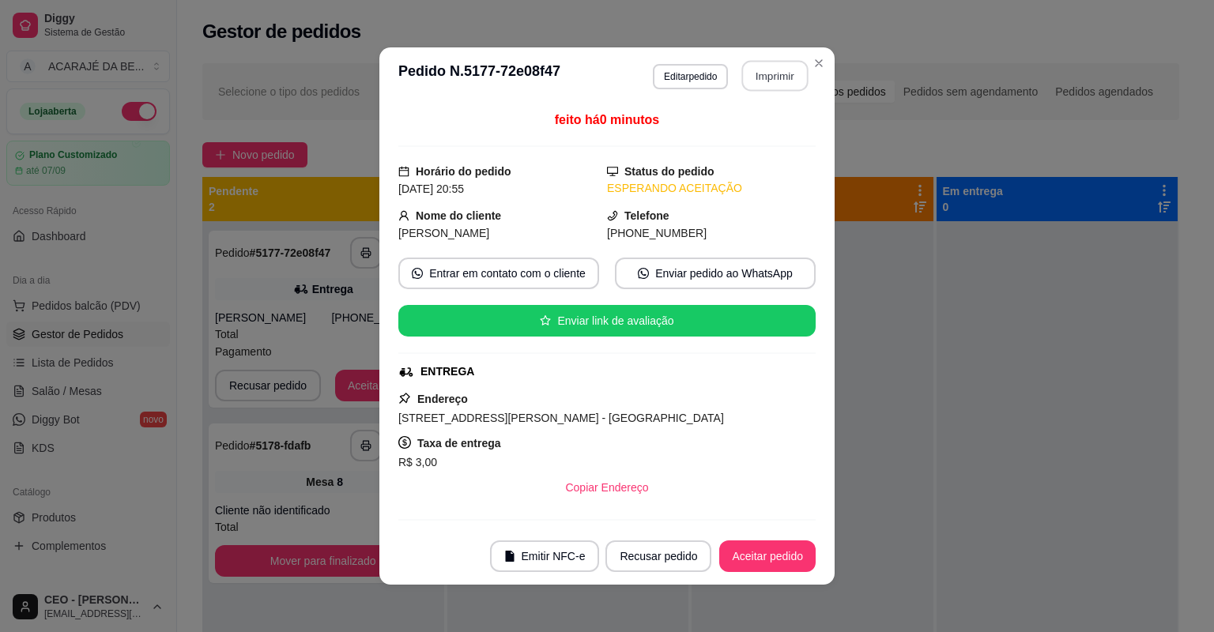
click at [760, 84] on button "Imprimir" at bounding box center [775, 76] width 66 height 31
click at [738, 557] on button "Aceitar pedido" at bounding box center [767, 557] width 96 height 32
click at [738, 557] on div "Recusar pedido Aceitar pedido" at bounding box center [711, 557] width 210 height 32
click at [738, 558] on div "Recusar pedido Aceitar pedido" at bounding box center [688, 557] width 255 height 32
click at [737, 561] on div "Recusar pedido Aceitar pedido" at bounding box center [688, 557] width 255 height 32
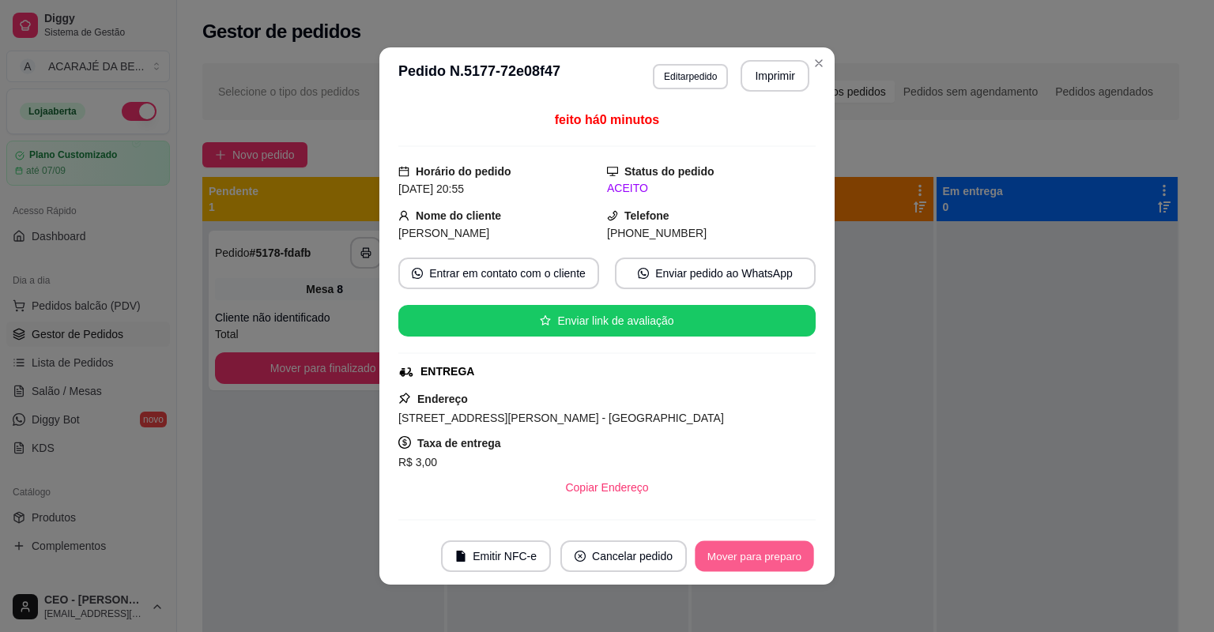
click at [737, 561] on button "Mover para preparo" at bounding box center [754, 557] width 119 height 31
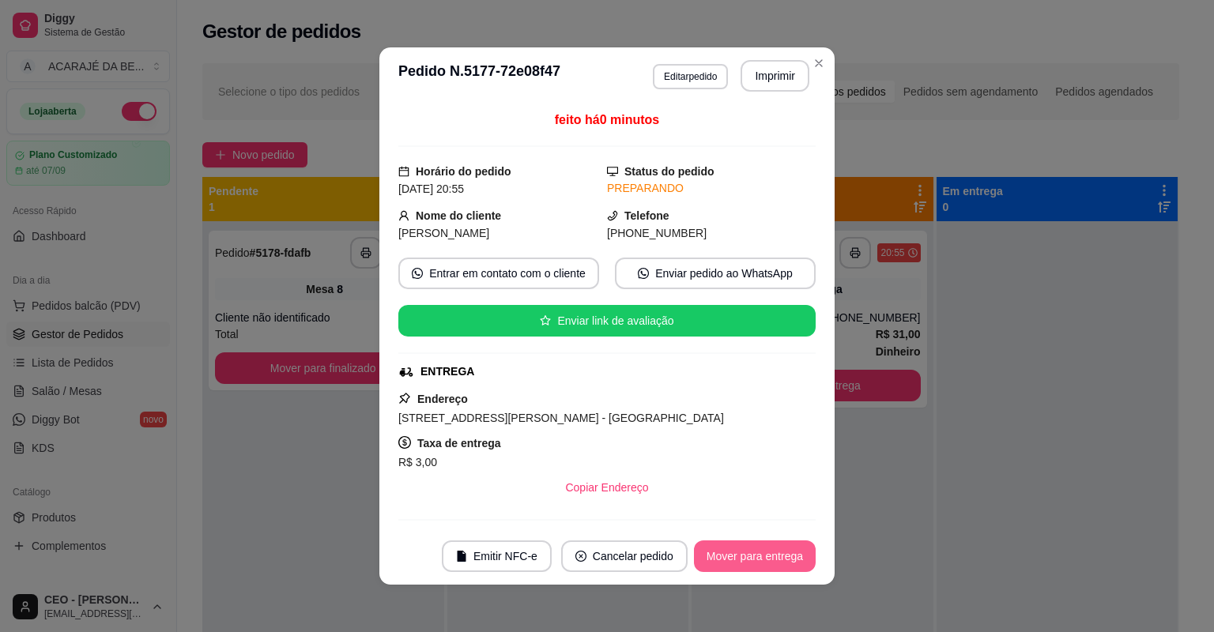
click at [737, 562] on button "Mover para entrega" at bounding box center [755, 557] width 122 height 32
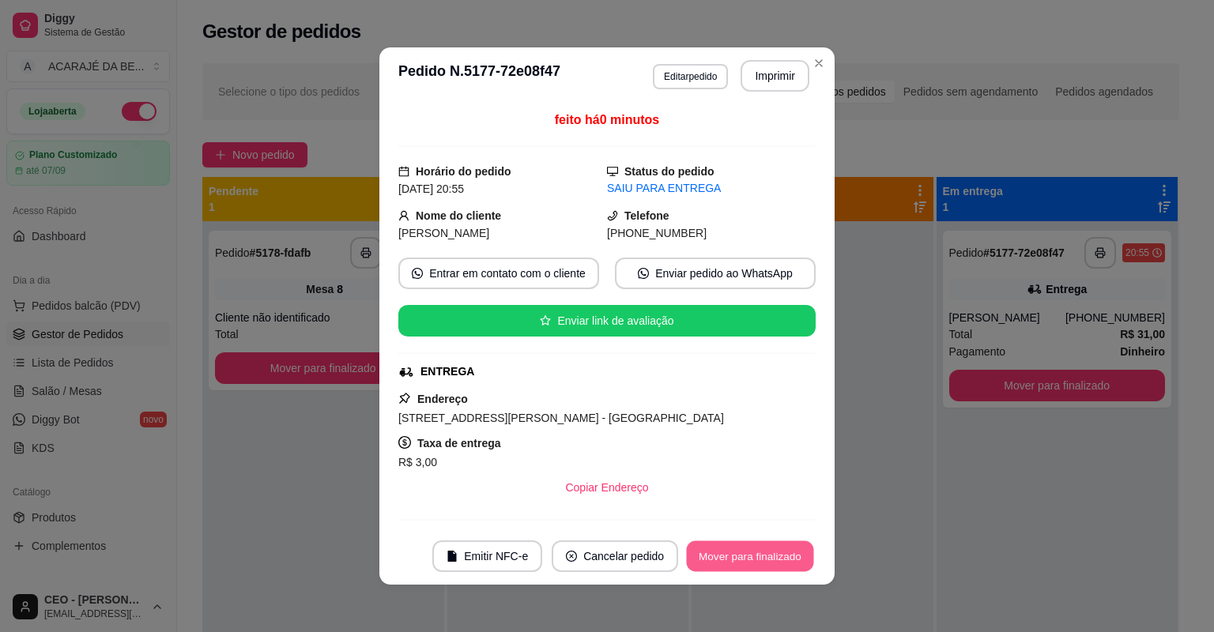
click at [737, 562] on button "Mover para finalizado" at bounding box center [750, 557] width 127 height 31
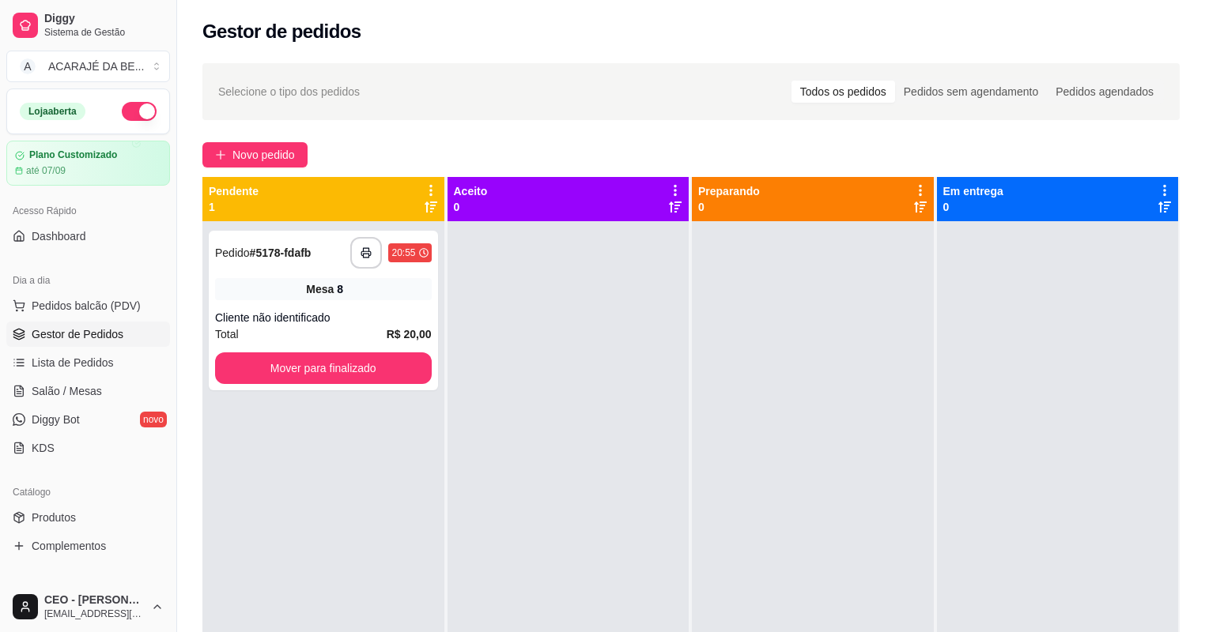
drag, startPoint x: 470, startPoint y: 315, endPoint x: 417, endPoint y: 305, distance: 53.0
click at [466, 314] on div at bounding box center [568, 537] width 242 height 632
click at [417, 304] on div "**********" at bounding box center [323, 311] width 229 height 160
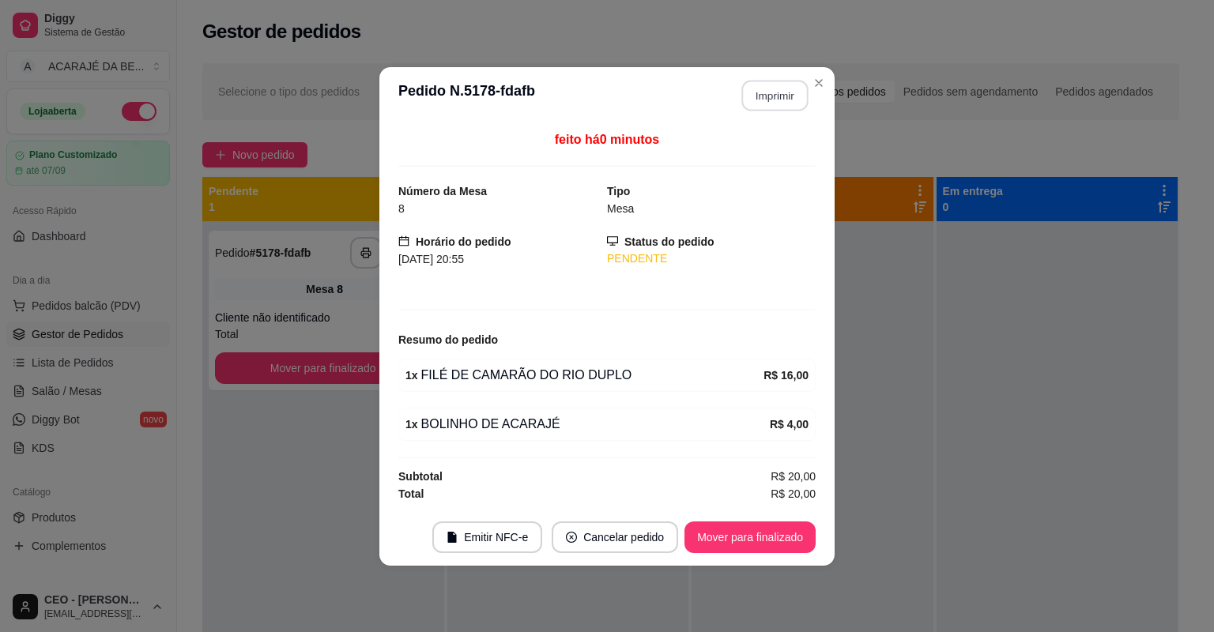
click at [749, 101] on button "Imprimir" at bounding box center [775, 95] width 66 height 31
click at [762, 541] on button "Mover para finalizado" at bounding box center [750, 538] width 131 height 32
click at [761, 534] on button "Mover para finalizado" at bounding box center [750, 538] width 131 height 32
click at [761, 535] on div "Mover para finalizado" at bounding box center [738, 538] width 153 height 32
click at [761, 536] on div "Mover para finalizado" at bounding box center [738, 538] width 153 height 32
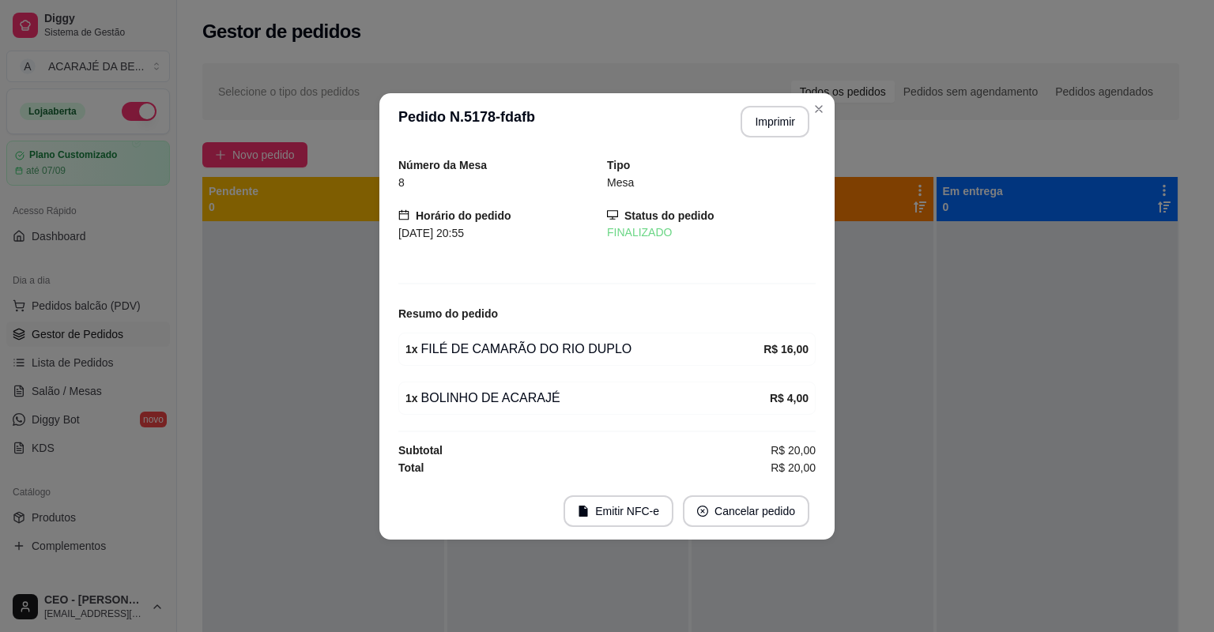
click at [761, 536] on footer "Emitir NFC-e Cancelar pedido" at bounding box center [606, 511] width 455 height 57
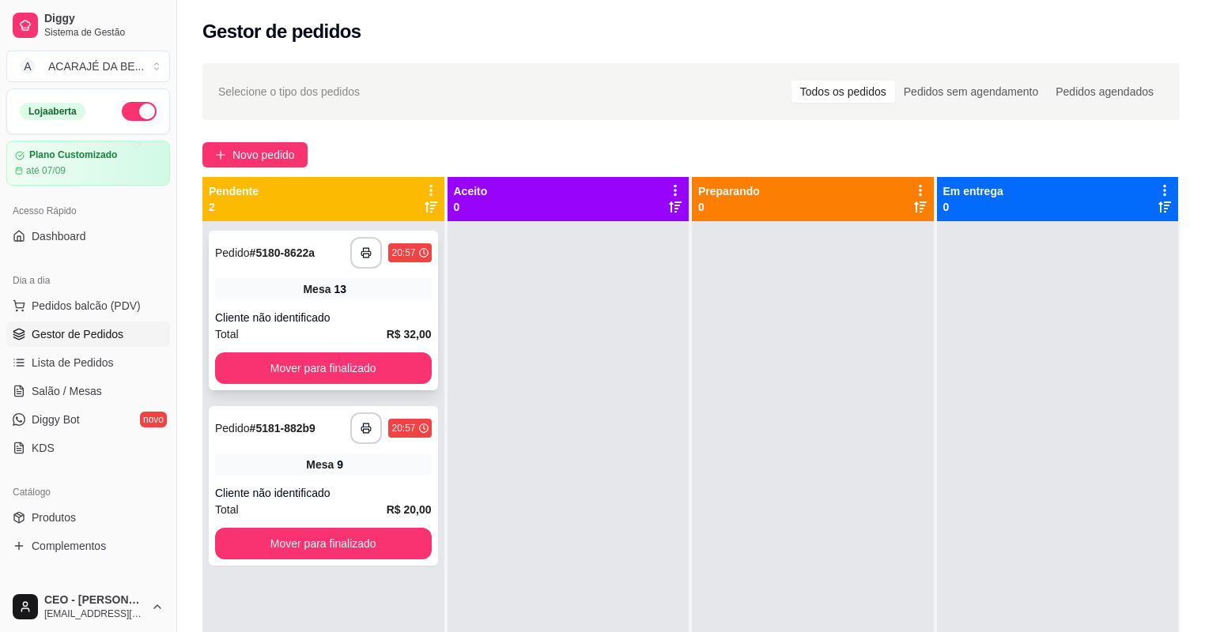
click at [304, 288] on span "Mesa" at bounding box center [317, 289] width 28 height 16
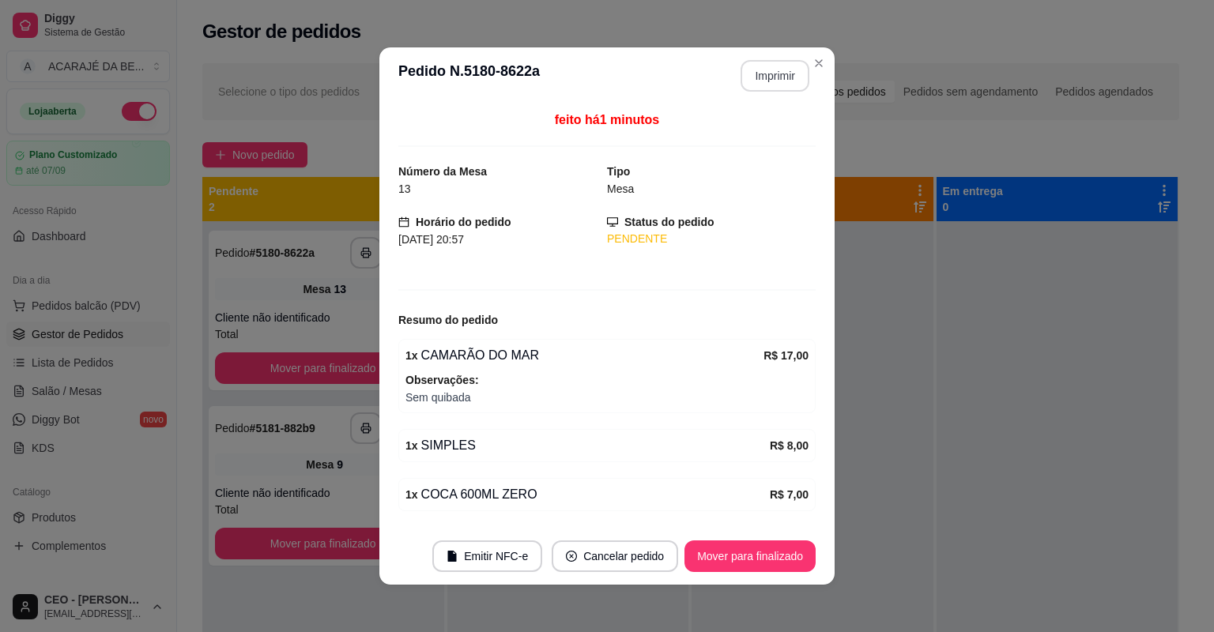
click at [771, 89] on button "Imprimir" at bounding box center [775, 76] width 69 height 32
click at [740, 548] on button "Mover para finalizado" at bounding box center [750, 557] width 127 height 31
click at [740, 548] on div "Mover para finalizado" at bounding box center [738, 557] width 153 height 32
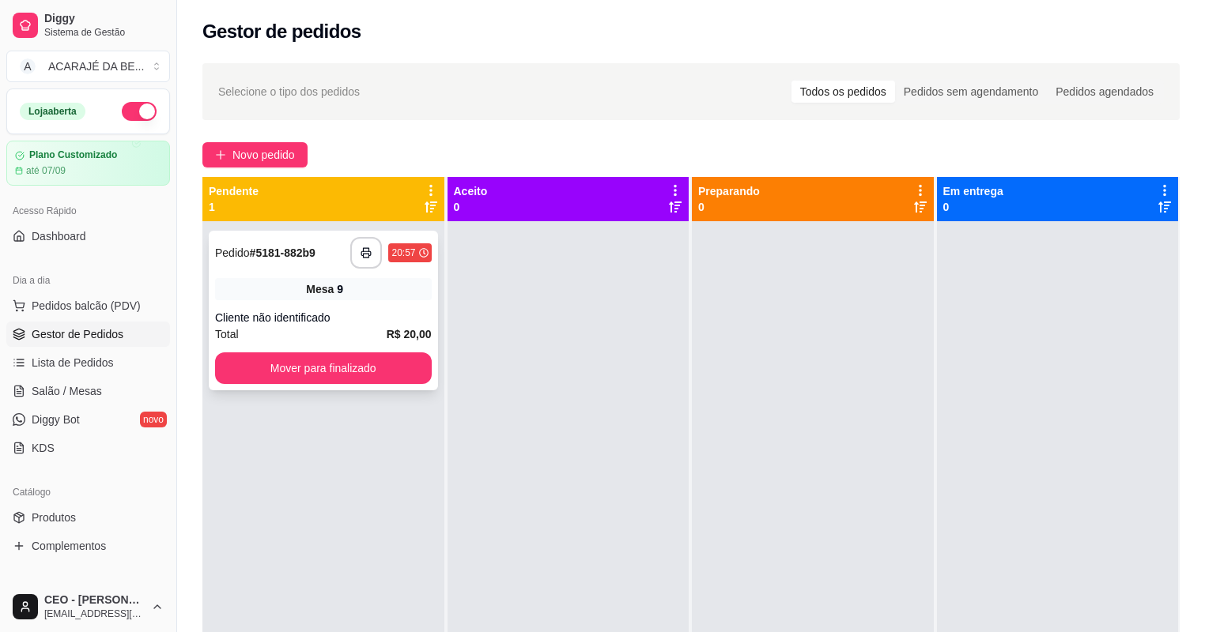
click at [383, 307] on div "**********" at bounding box center [323, 311] width 229 height 160
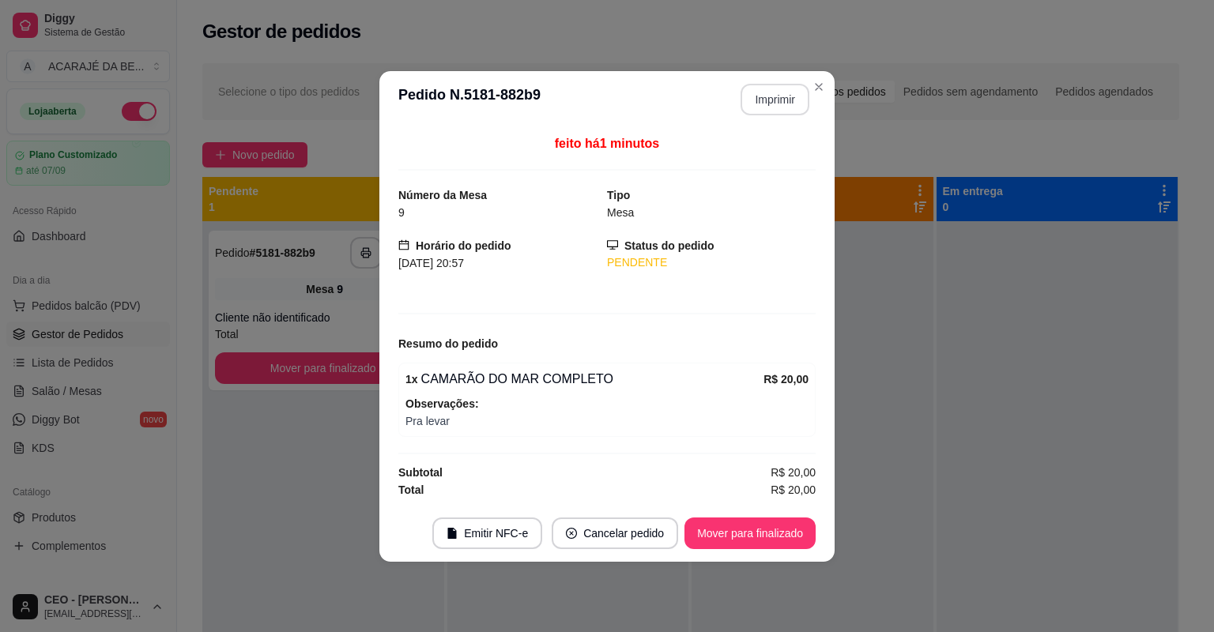
click at [787, 104] on button "Imprimir" at bounding box center [775, 100] width 69 height 32
click at [793, 519] on button "Mover para finalizado" at bounding box center [750, 534] width 131 height 32
click at [788, 532] on button "Mover para finalizado" at bounding box center [750, 534] width 131 height 32
click at [788, 532] on div "Mover para finalizado" at bounding box center [738, 534] width 153 height 32
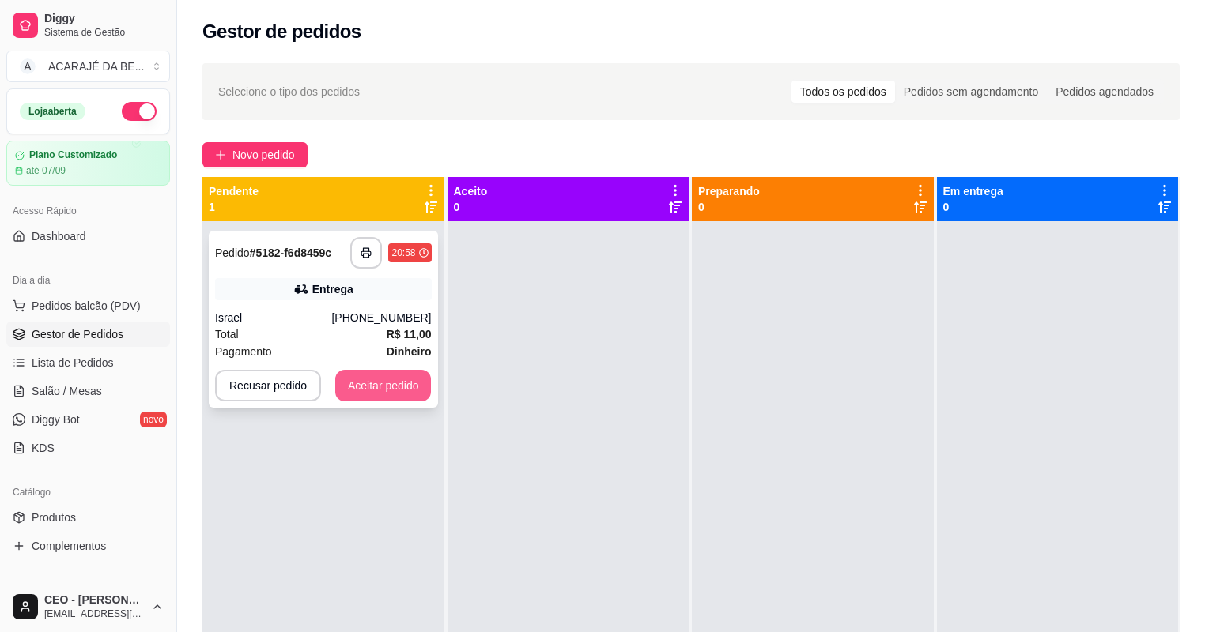
click at [395, 382] on button "Aceitar pedido" at bounding box center [383, 386] width 96 height 32
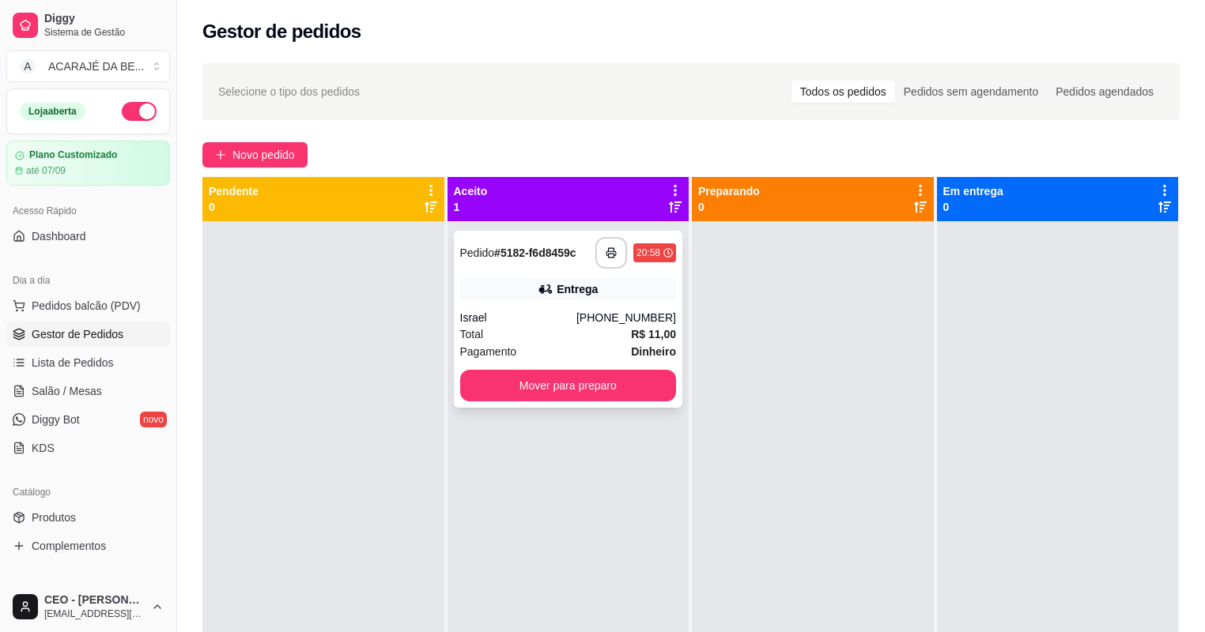
click at [572, 304] on div "**********" at bounding box center [568, 319] width 229 height 177
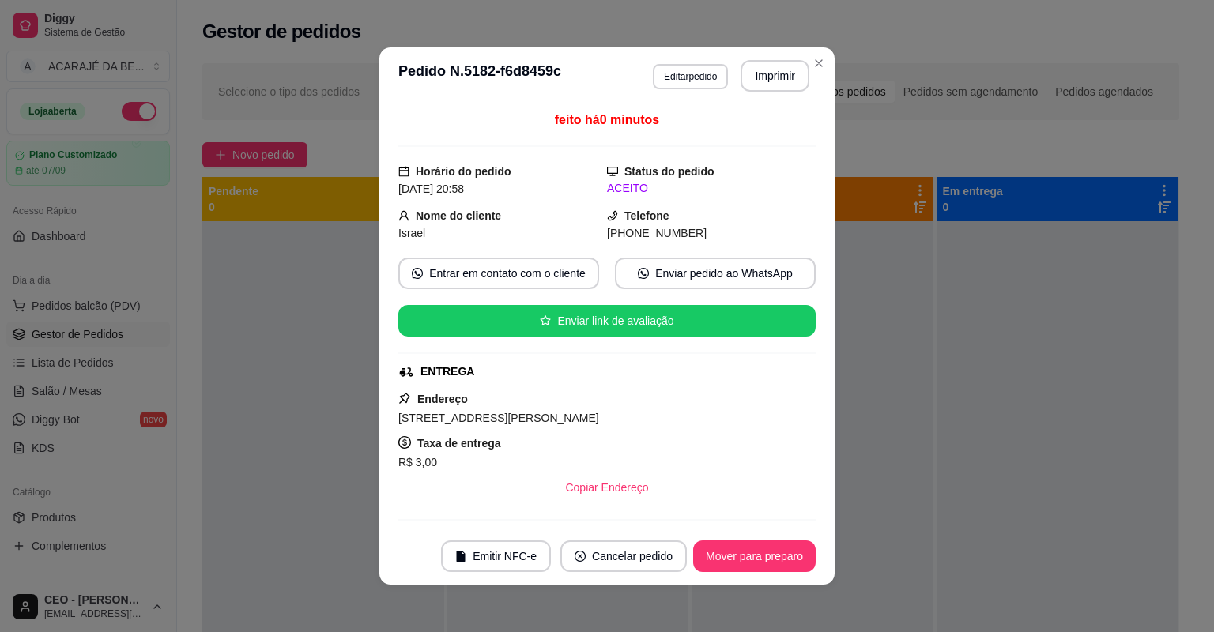
click at [776, 73] on button "Imprimir" at bounding box center [775, 76] width 69 height 32
click at [753, 565] on button "Mover para preparo" at bounding box center [754, 557] width 123 height 32
click at [750, 565] on button "Mover para preparo" at bounding box center [754, 557] width 123 height 32
click at [749, 565] on div "Mover para preparo" at bounding box center [743, 557] width 145 height 32
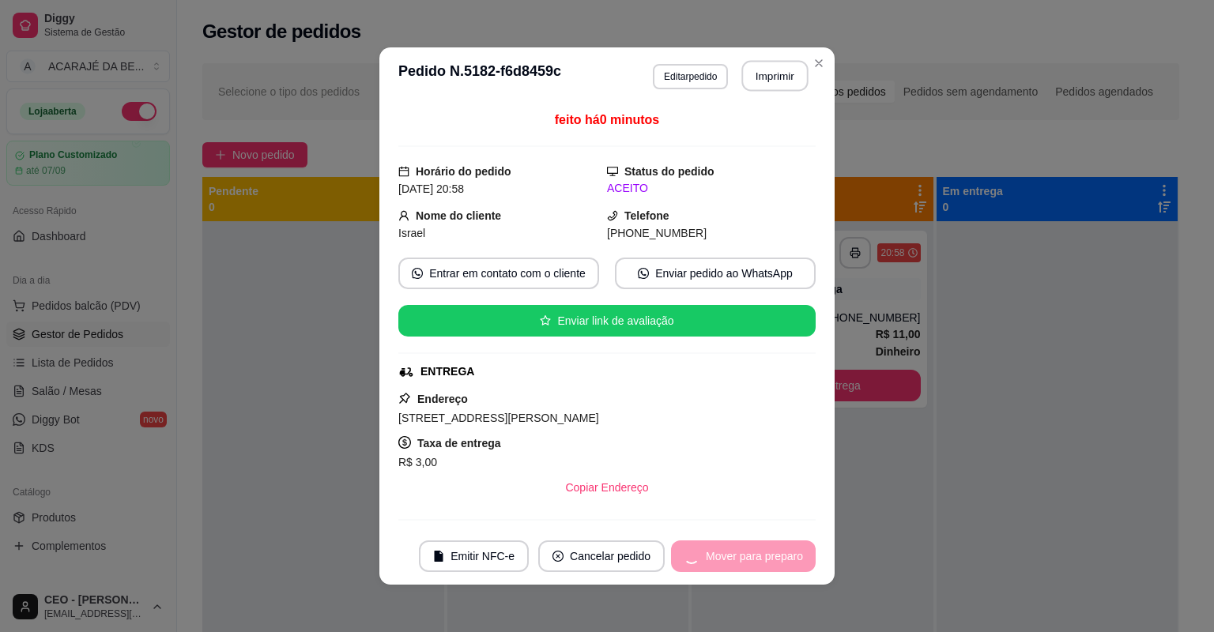
click at [746, 565] on div "Mover para preparo" at bounding box center [743, 557] width 145 height 32
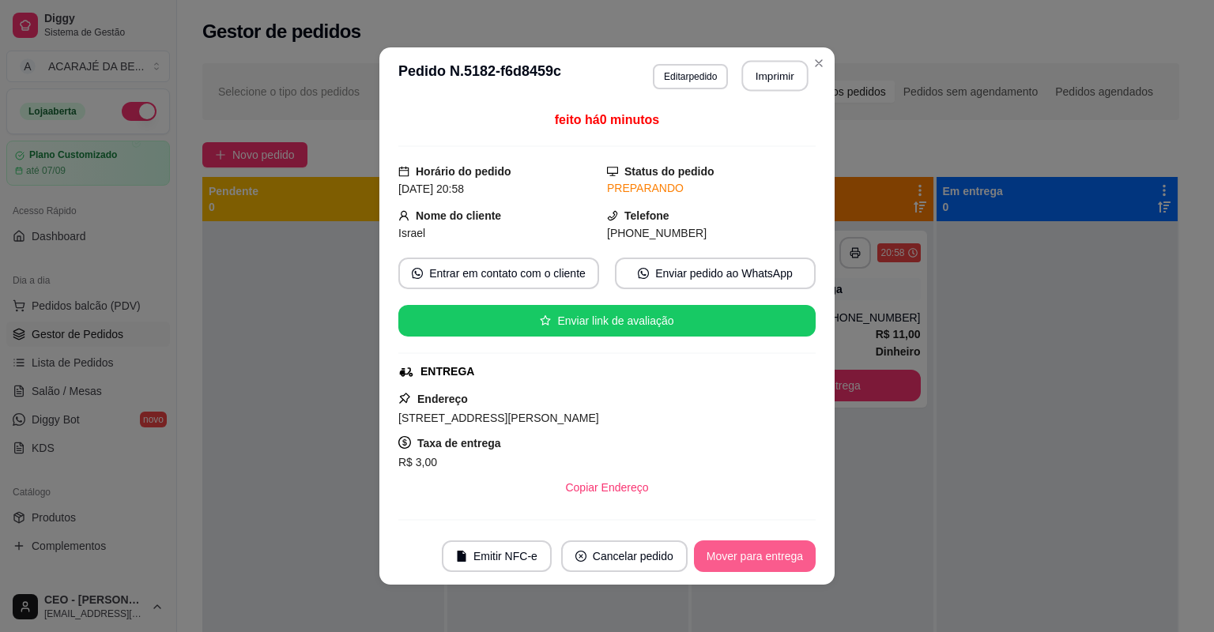
click at [746, 565] on button "Mover para entrega" at bounding box center [755, 557] width 122 height 32
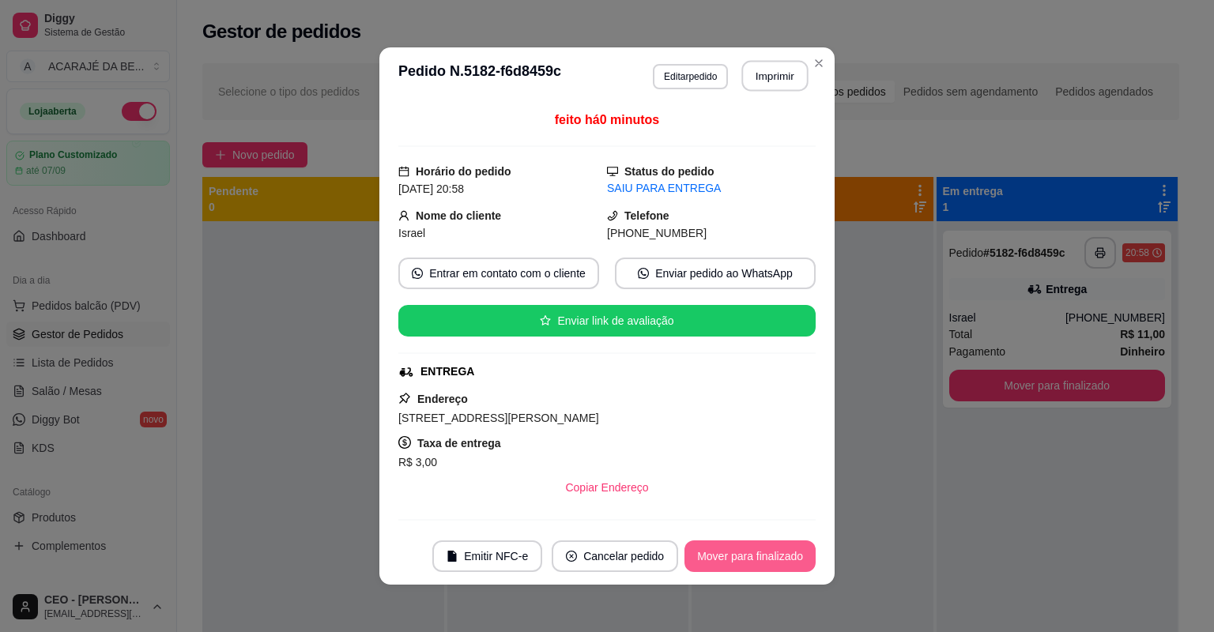
click at [746, 561] on button "Mover para finalizado" at bounding box center [750, 557] width 131 height 32
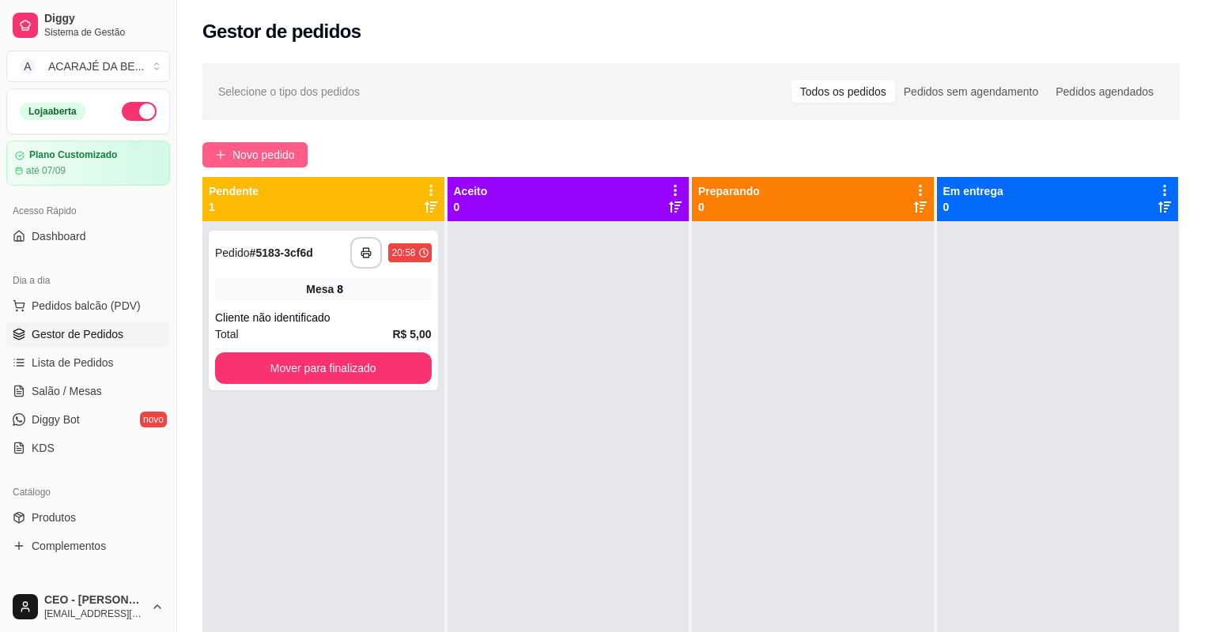
click at [278, 150] on span "Novo pedido" at bounding box center [263, 154] width 62 height 17
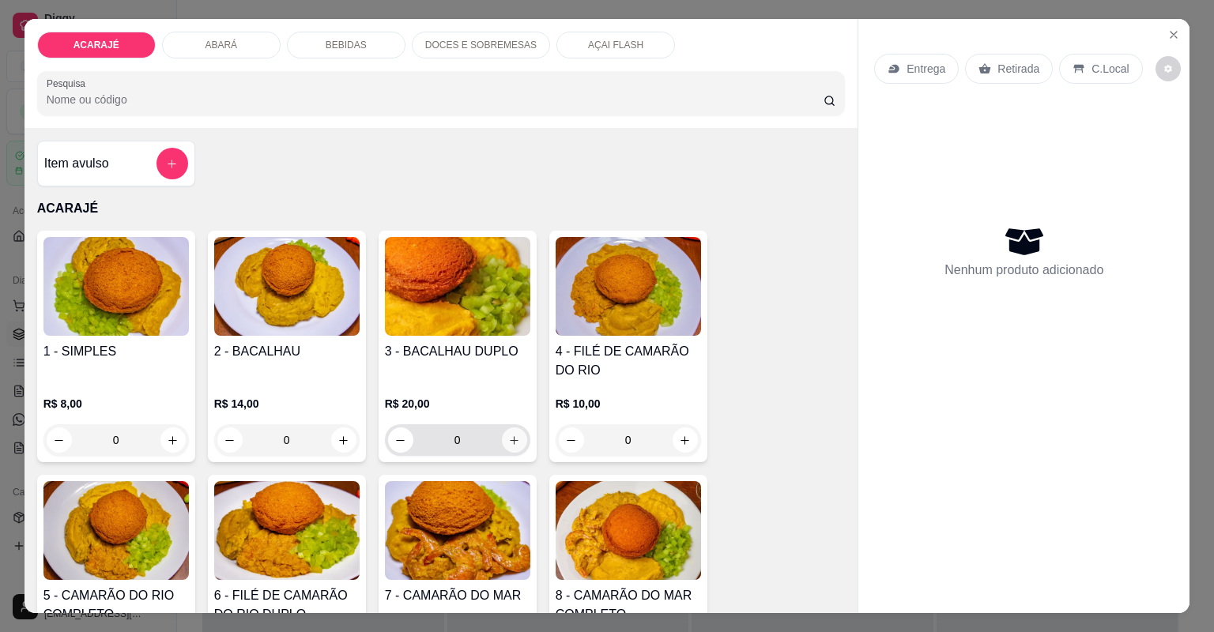
click at [511, 441] on icon "increase-product-quantity" at bounding box center [514, 441] width 12 height 12
click at [509, 442] on icon "increase-product-quantity" at bounding box center [514, 441] width 12 height 12
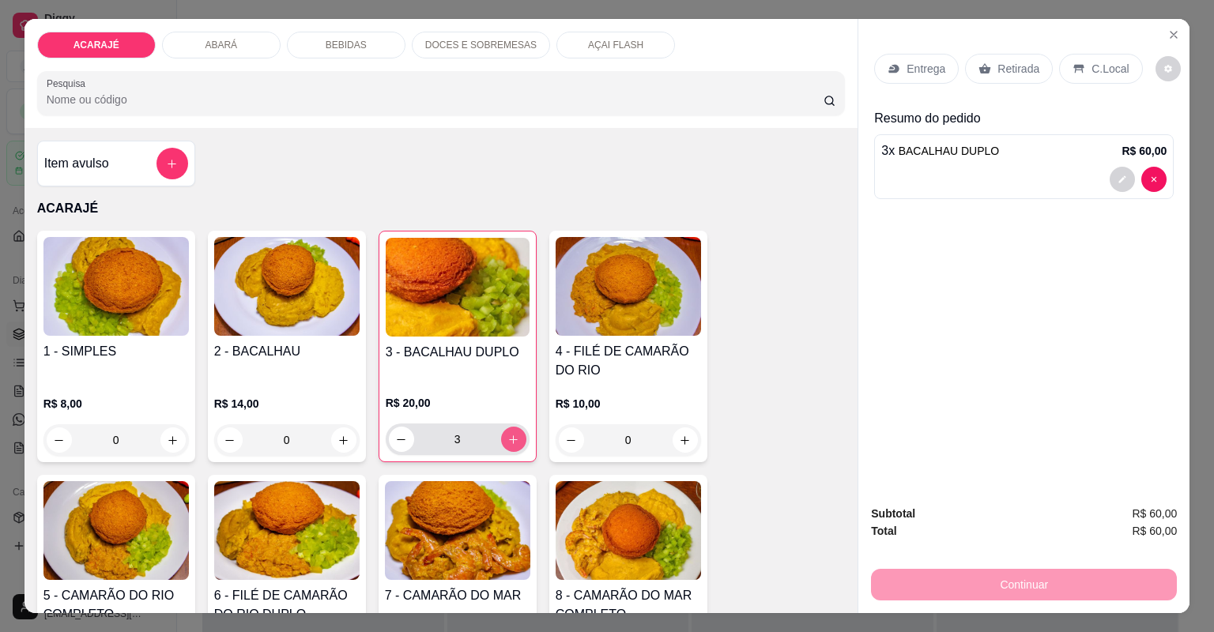
type input "3"
click at [683, 440] on icon "increase-product-quantity" at bounding box center [685, 441] width 12 height 12
type input "1"
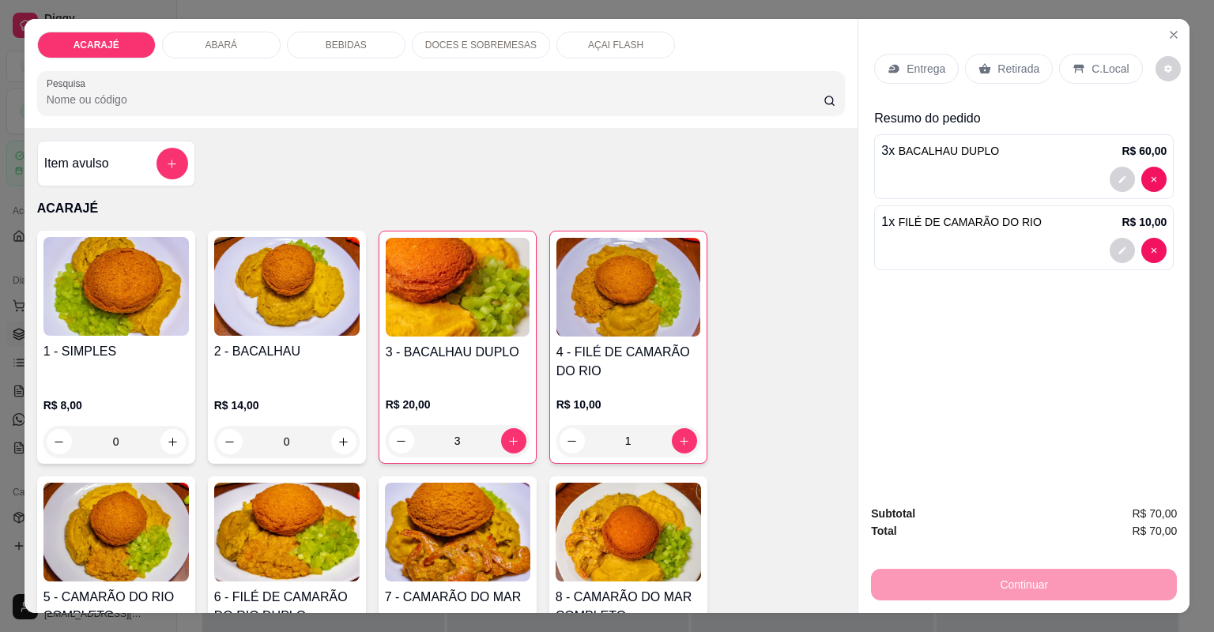
drag, startPoint x: 971, startPoint y: 72, endPoint x: 911, endPoint y: 206, distance: 147.2
click at [972, 71] on div "Retirada" at bounding box center [1009, 69] width 88 height 30
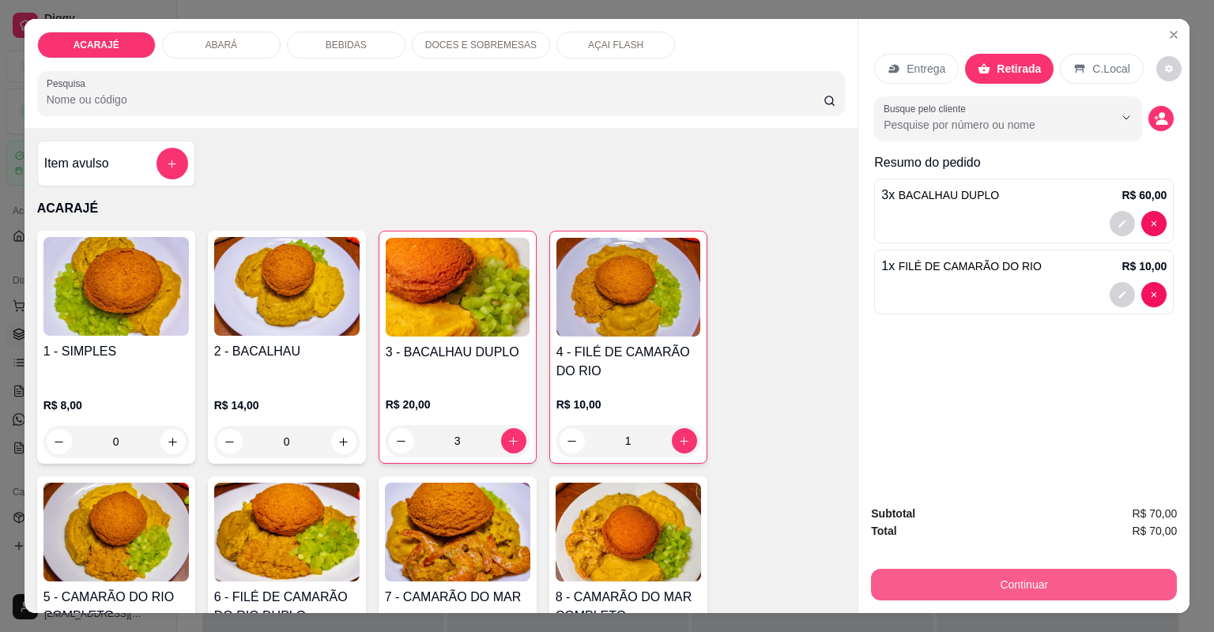
click at [924, 575] on button "Continuar" at bounding box center [1024, 585] width 306 height 32
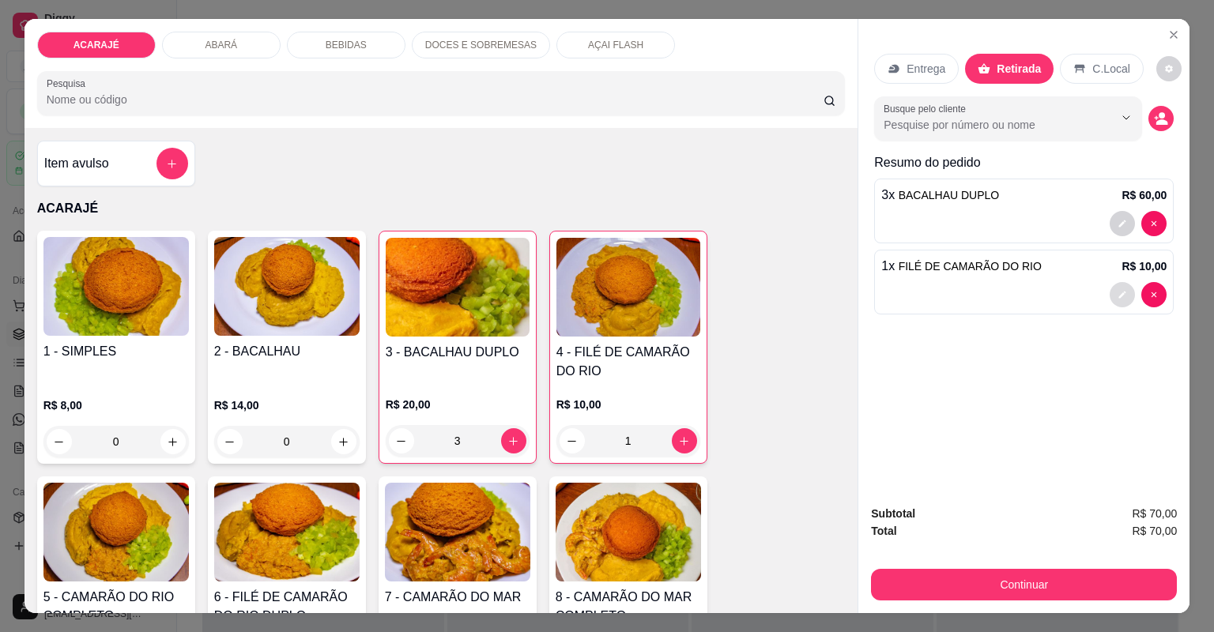
click at [1115, 300] on button "decrease-product-quantity" at bounding box center [1122, 294] width 25 height 25
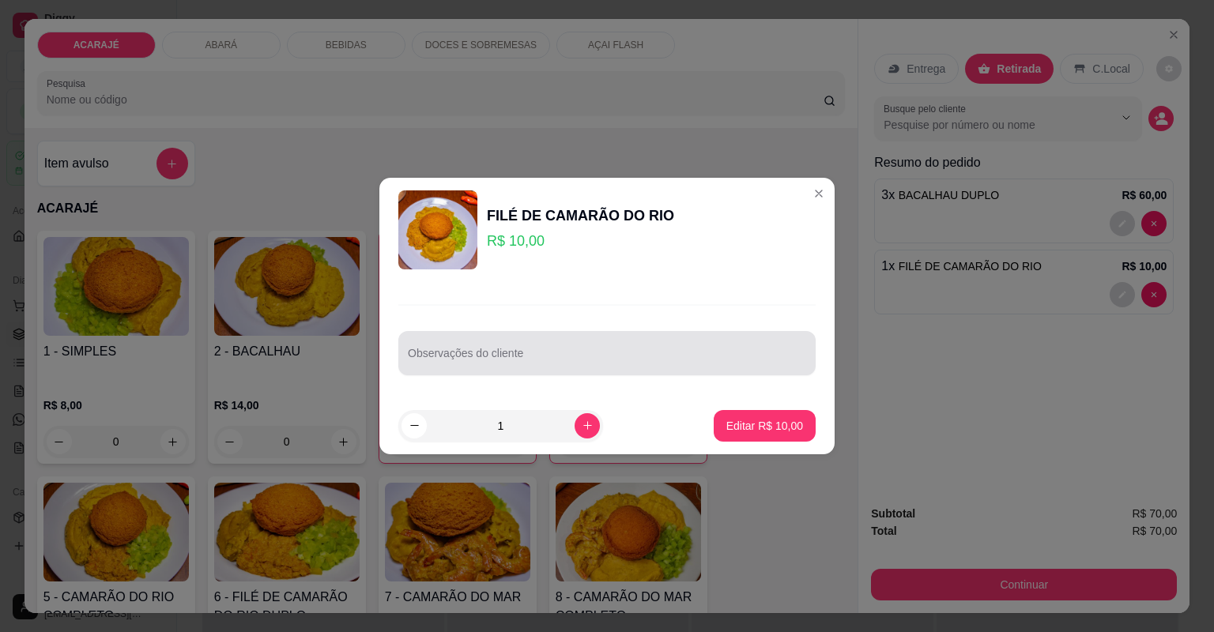
click at [507, 342] on div at bounding box center [607, 354] width 398 height 32
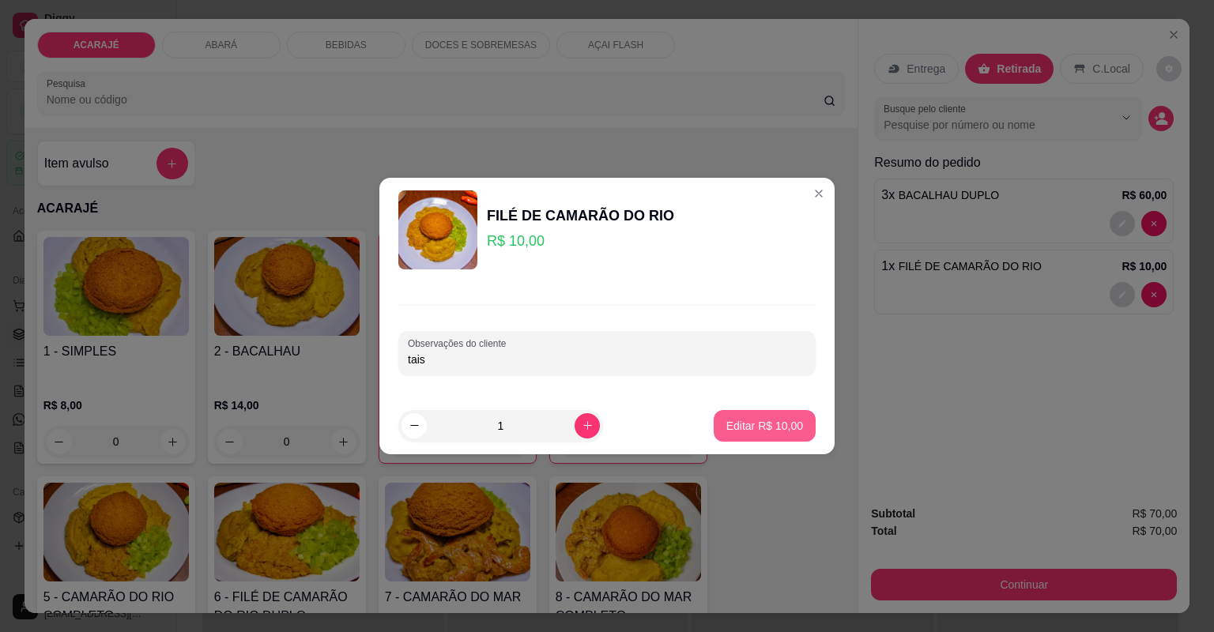
type input "tais"
click at [747, 418] on p "Editar R$ 10,00" at bounding box center [765, 426] width 77 height 16
type input "0"
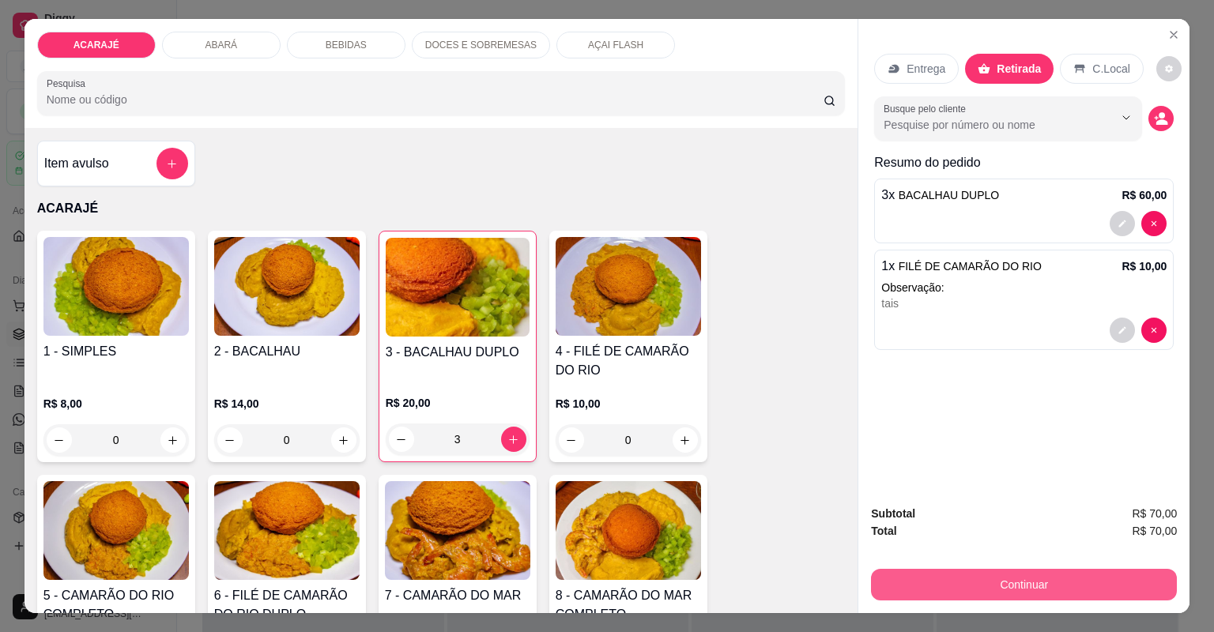
click at [1040, 591] on button "Continuar" at bounding box center [1024, 585] width 306 height 32
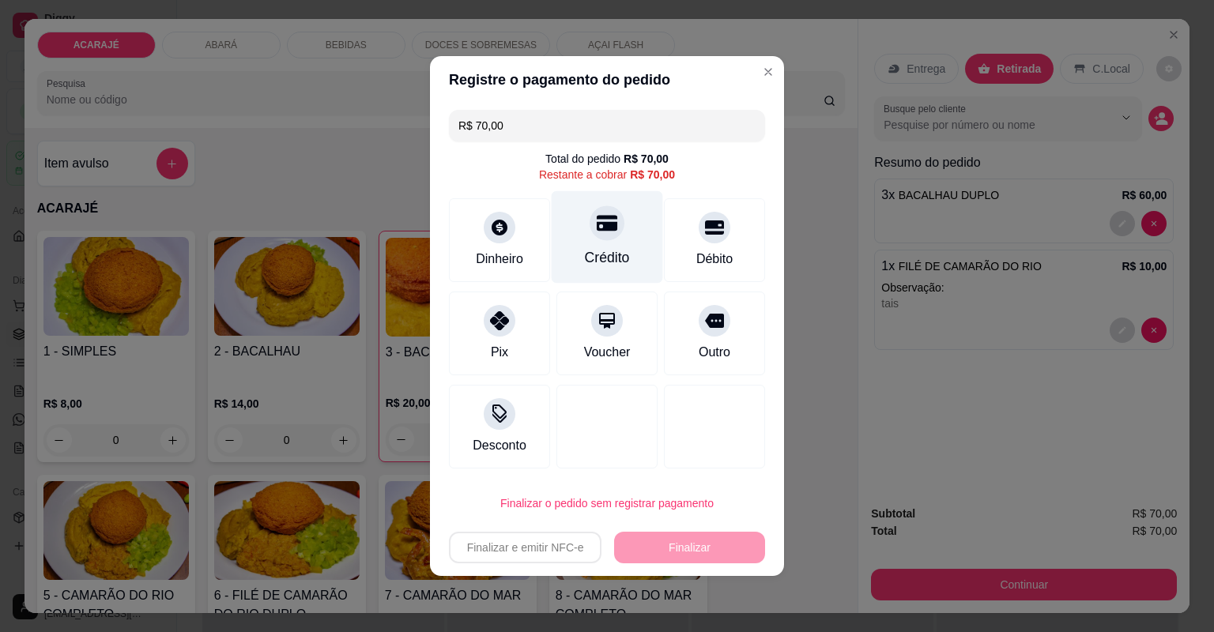
click at [596, 256] on div "Crédito" at bounding box center [607, 257] width 45 height 21
type input "R$ 0,00"
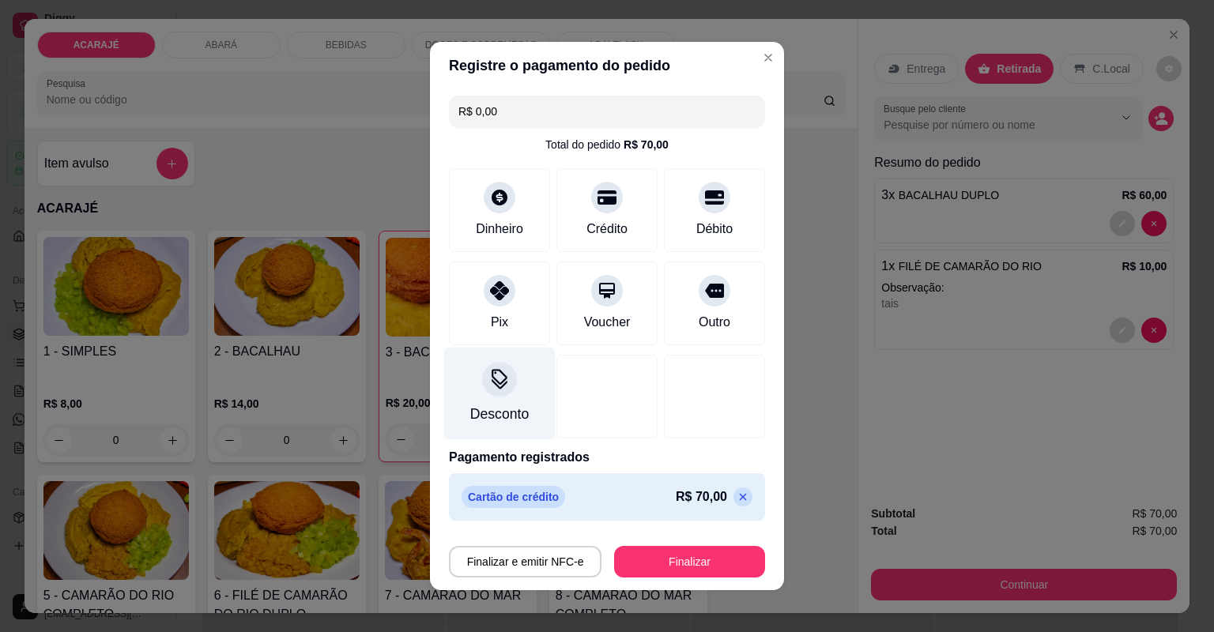
drag, startPoint x: 504, startPoint y: 379, endPoint x: 507, endPoint y: 363, distance: 16.8
click at [507, 363] on div "Desconto" at bounding box center [499, 394] width 111 height 92
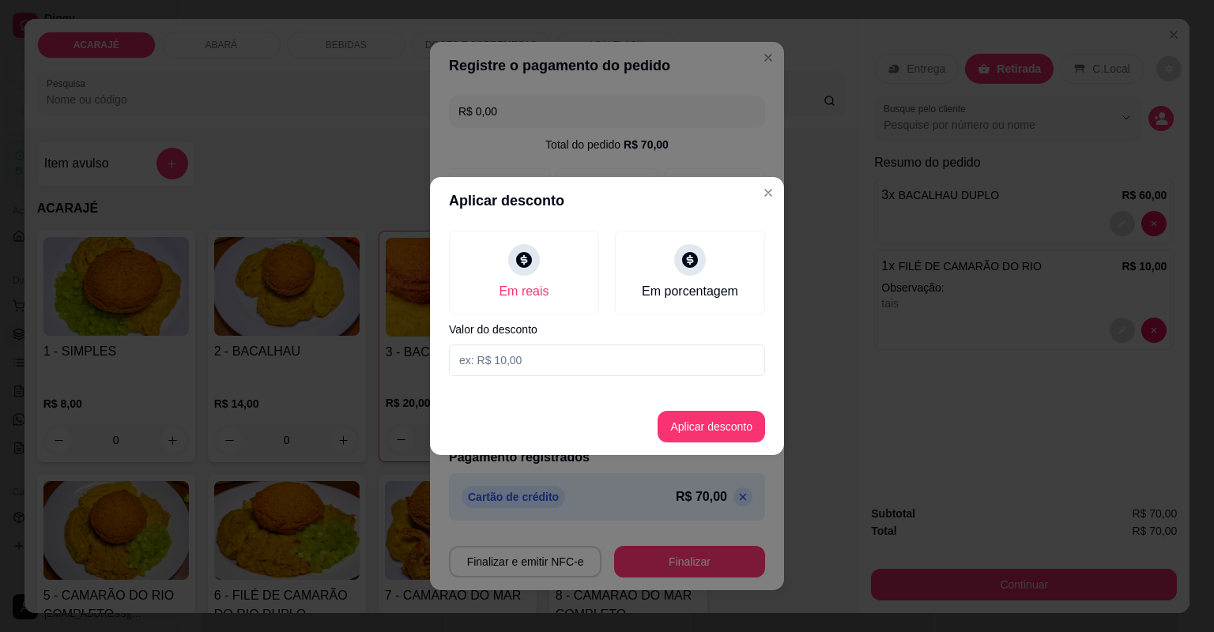
click at [538, 354] on input at bounding box center [607, 361] width 316 height 32
type input "10,00"
click at [734, 411] on button "Aplicar desconto" at bounding box center [712, 427] width 108 height 32
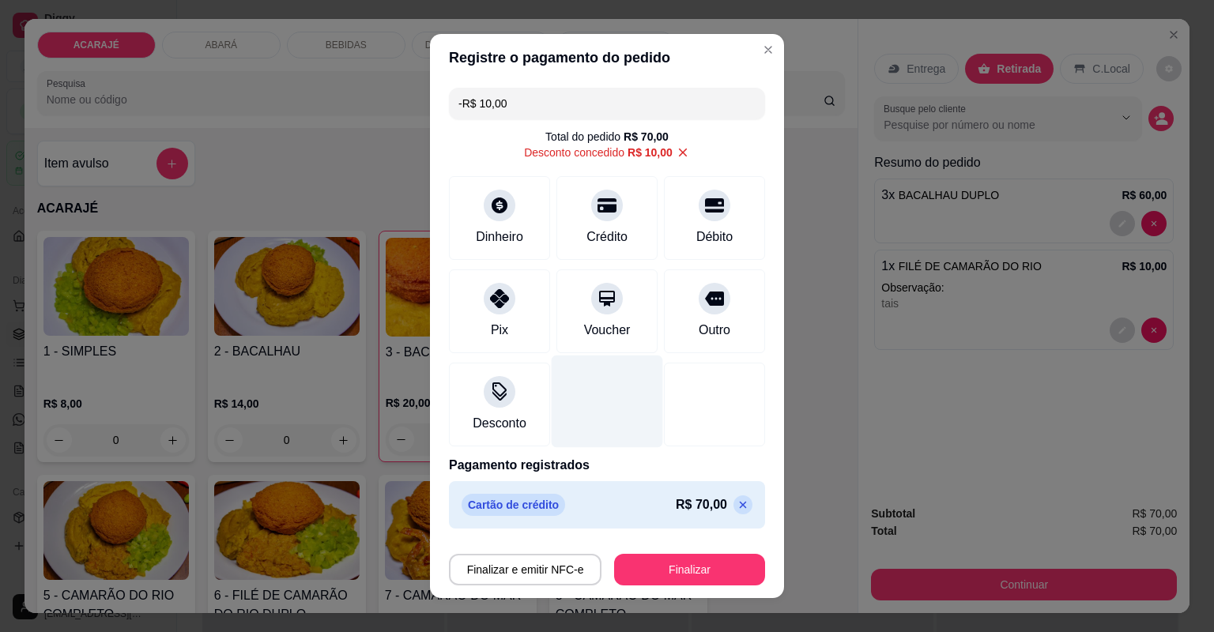
scroll to position [16, 0]
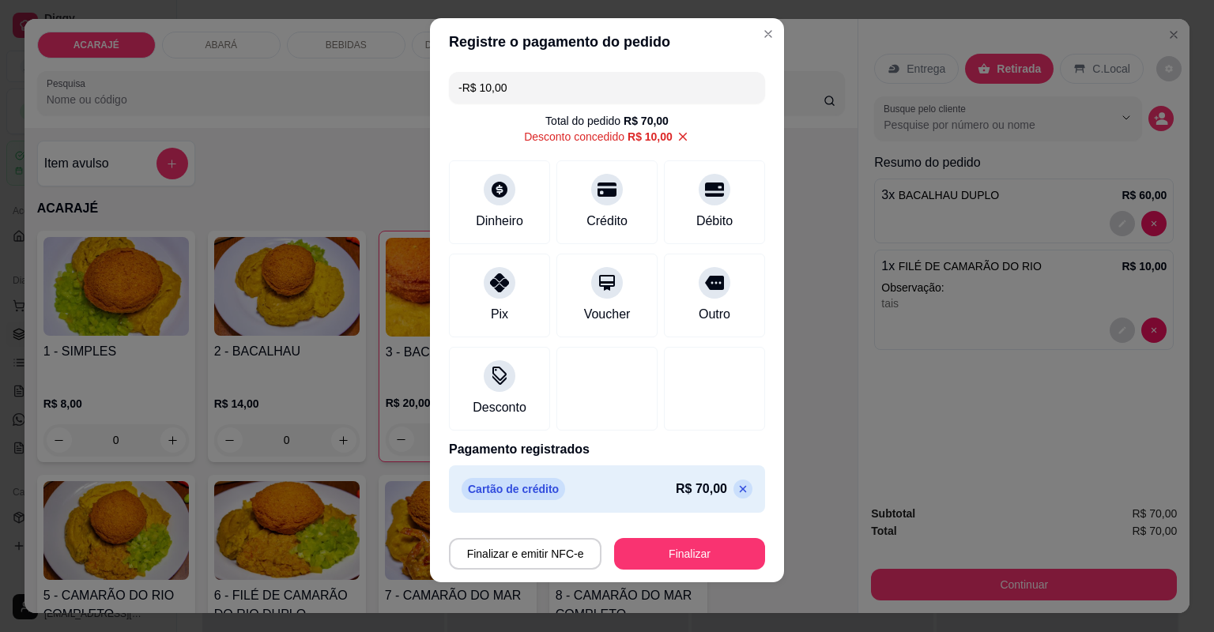
click at [737, 492] on icon at bounding box center [743, 489] width 13 height 13
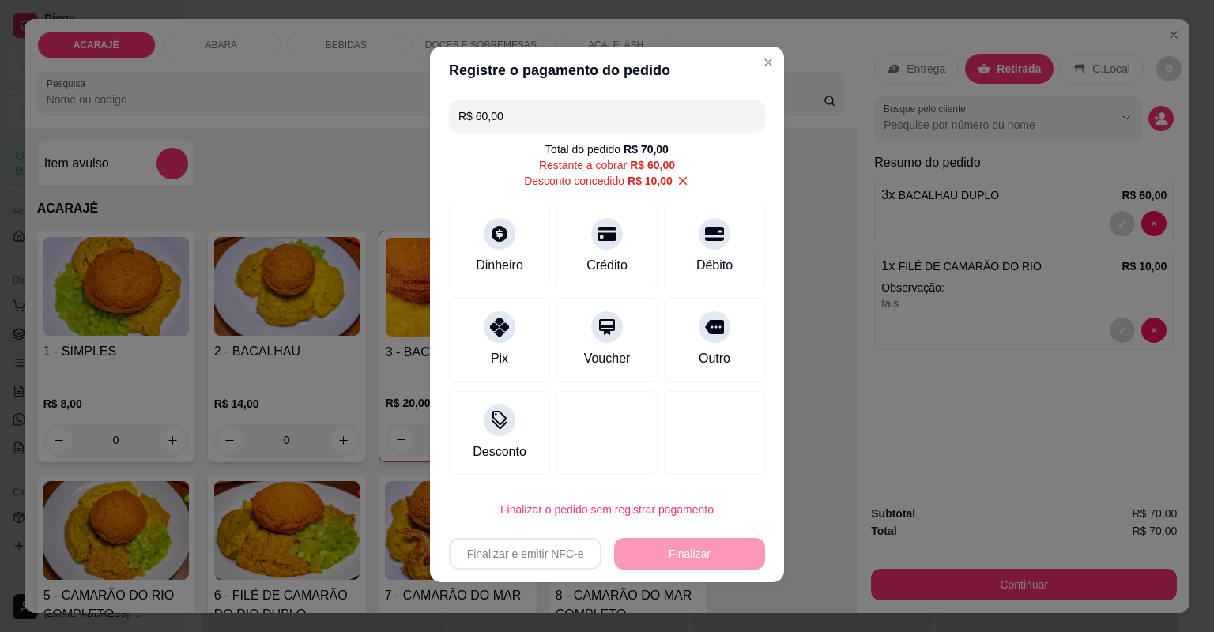
click at [605, 289] on div "R$ 60,00 Total do pedido R$ 70,00 Restante a cobrar R$ 60,00 Desconto concedido…" at bounding box center [607, 287] width 354 height 387
click at [643, 247] on div "Crédito" at bounding box center [607, 244] width 111 height 92
type input "R$ 0,00"
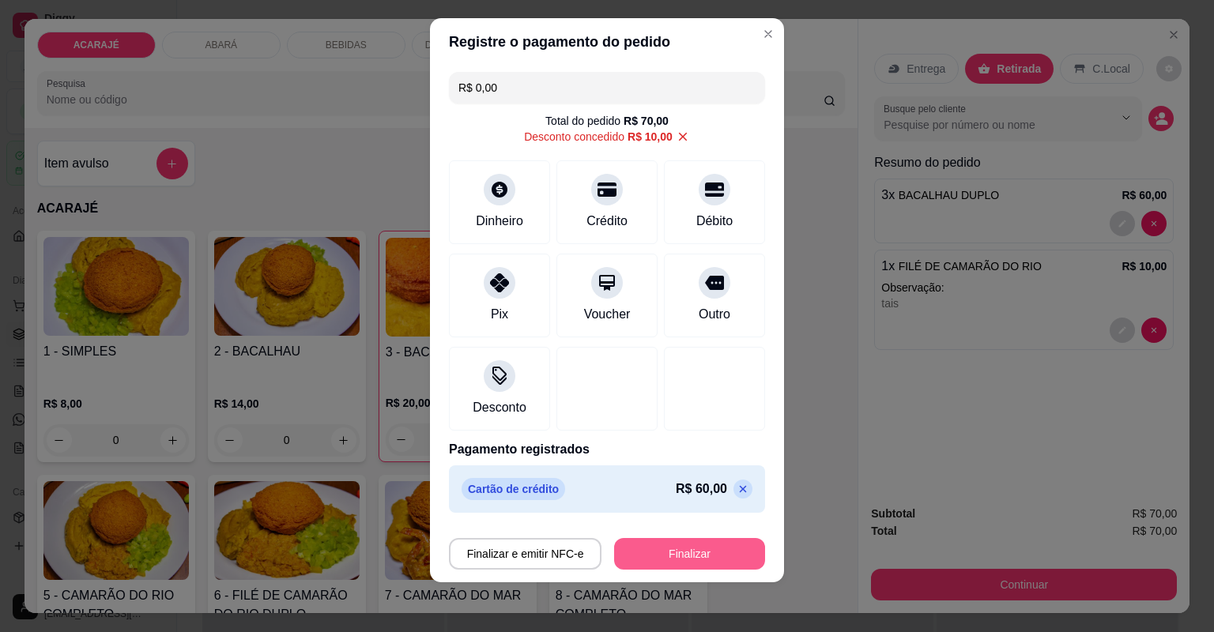
click at [643, 545] on button "Finalizar" at bounding box center [689, 554] width 151 height 32
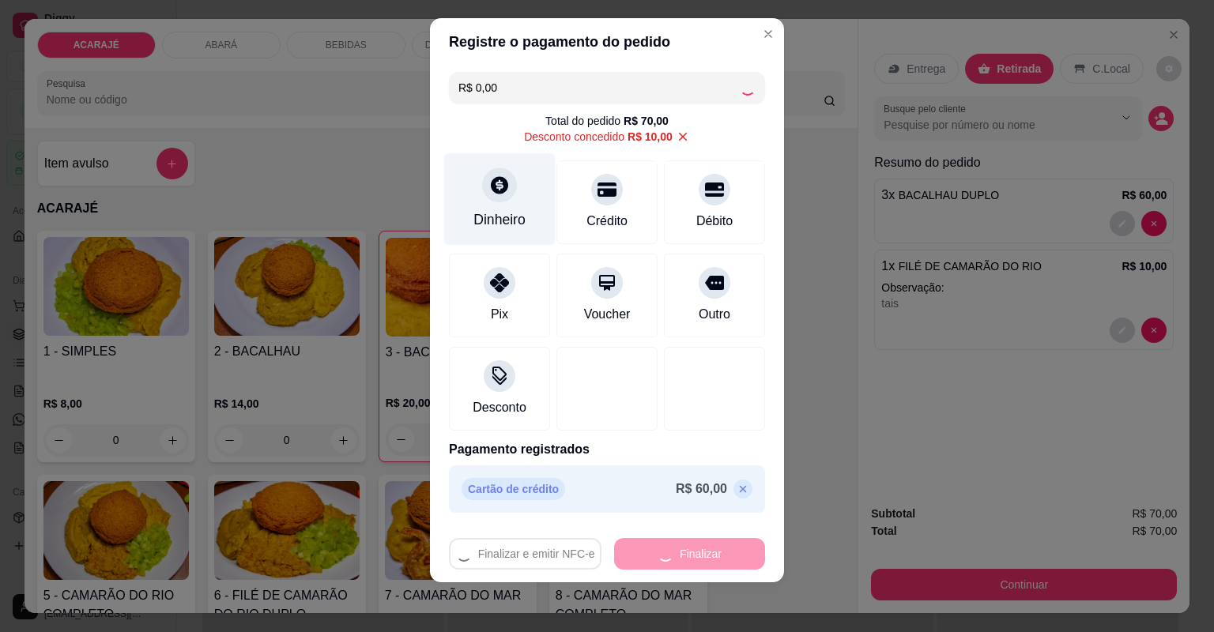
type input "0"
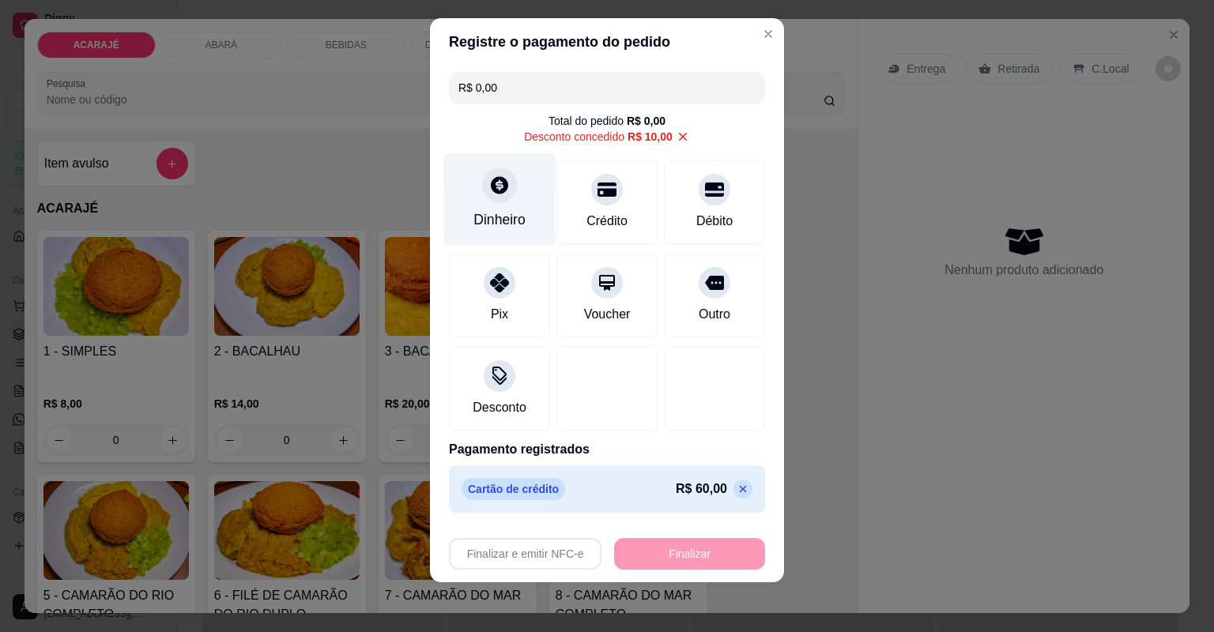
type input "-R$ 70,00"
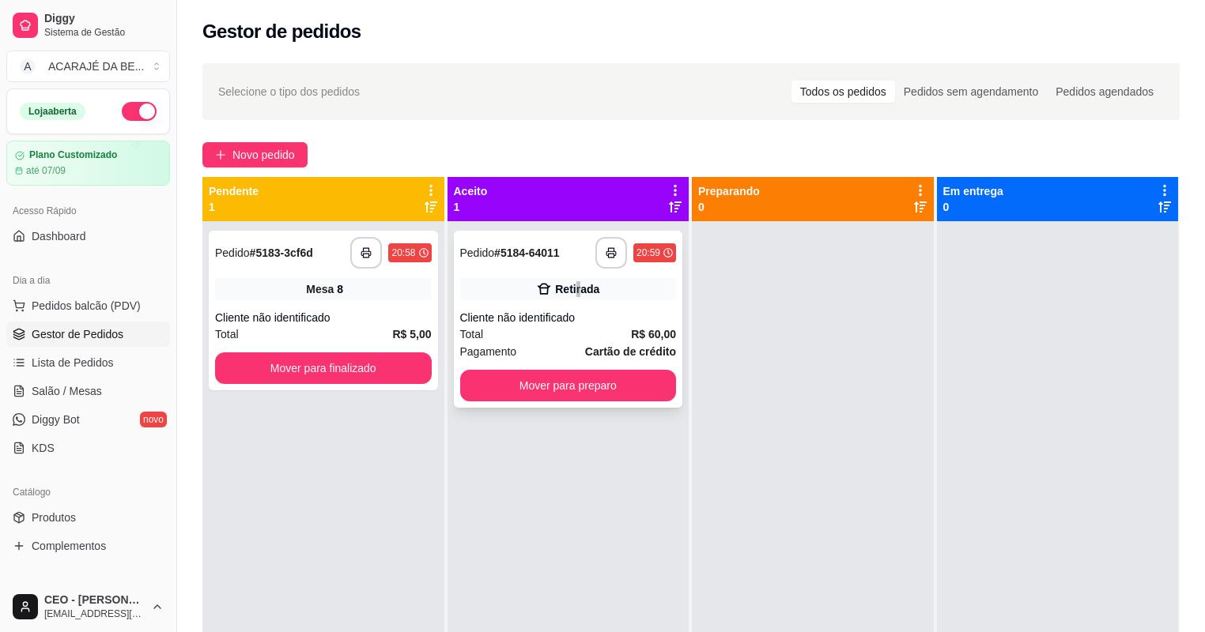
click at [576, 288] on div "Retirada" at bounding box center [577, 289] width 44 height 16
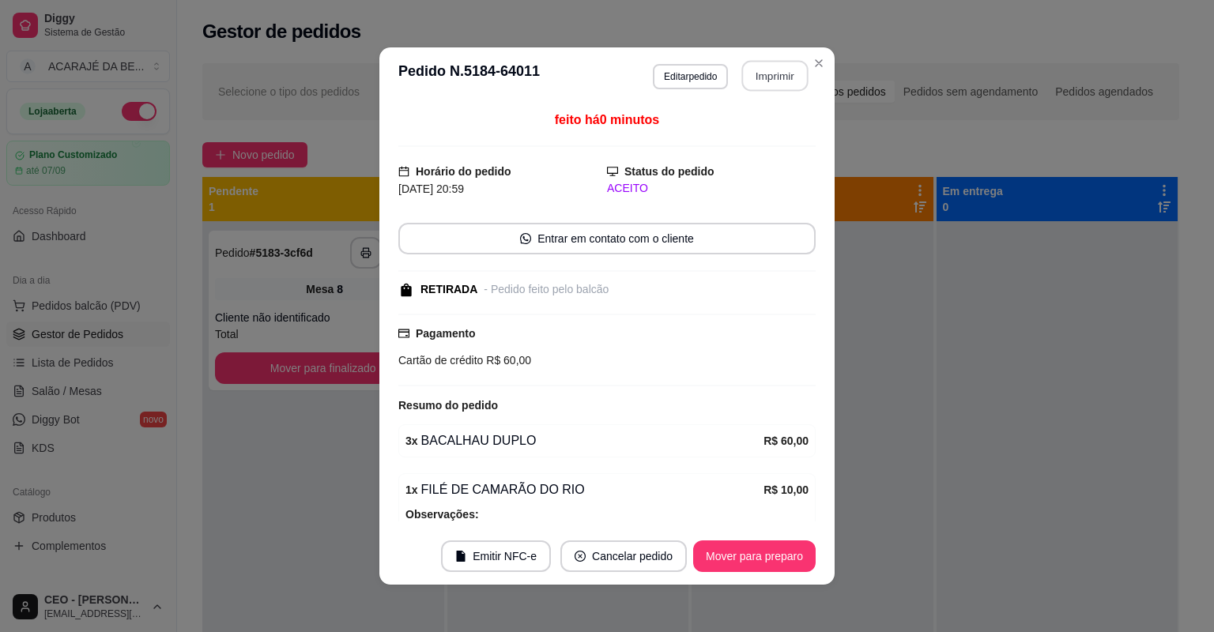
click at [773, 77] on button "Imprimir" at bounding box center [775, 76] width 66 height 31
click at [778, 566] on button "Mover para preparo" at bounding box center [754, 557] width 119 height 31
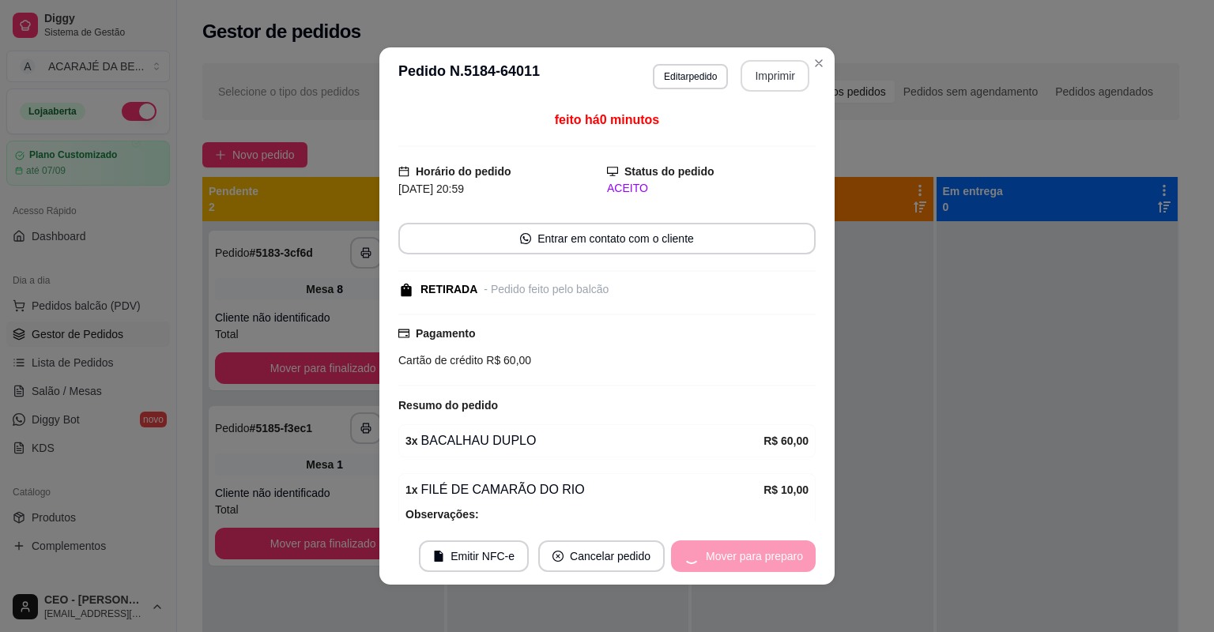
click at [777, 566] on div "Mover para preparo" at bounding box center [743, 557] width 145 height 32
click at [775, 567] on div "Mover para preparo" at bounding box center [743, 557] width 145 height 32
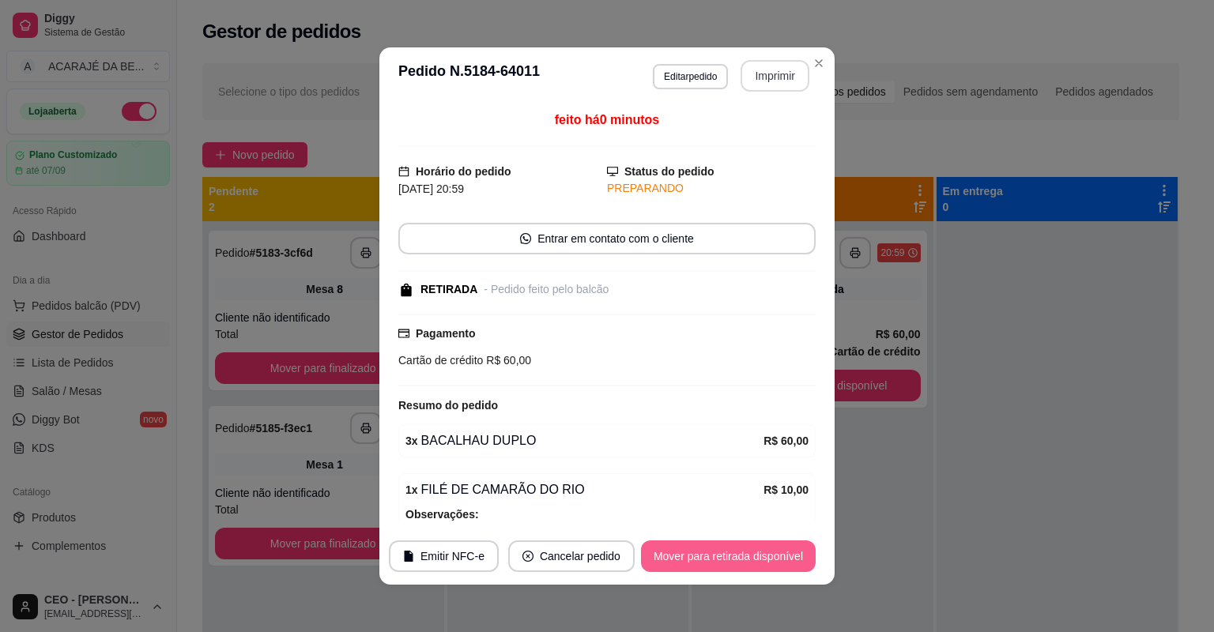
click at [775, 567] on button "Mover para retirada disponível" at bounding box center [728, 557] width 175 height 32
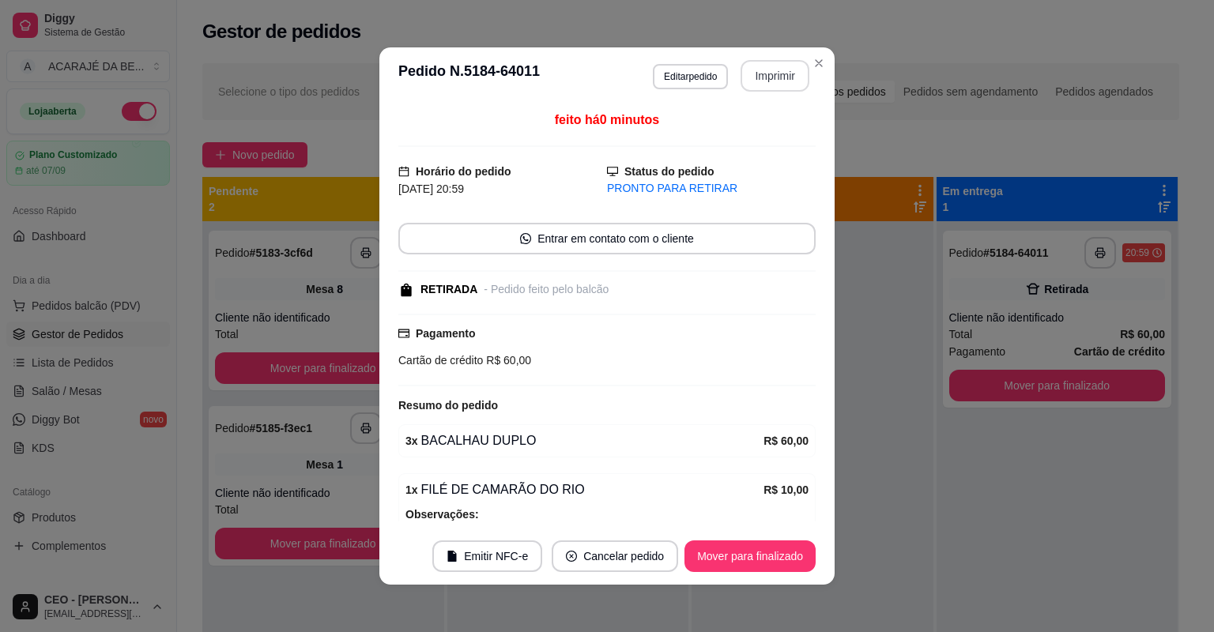
click at [768, 567] on button "Mover para finalizado" at bounding box center [750, 557] width 131 height 32
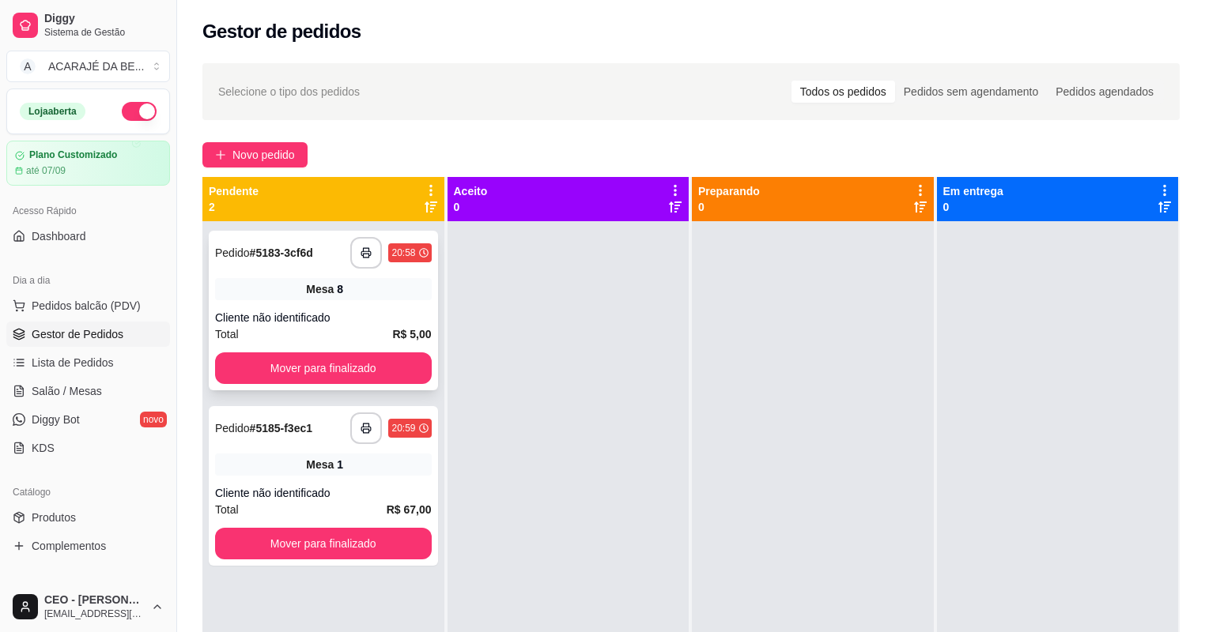
click at [379, 289] on div "Mesa 8" at bounding box center [323, 289] width 217 height 22
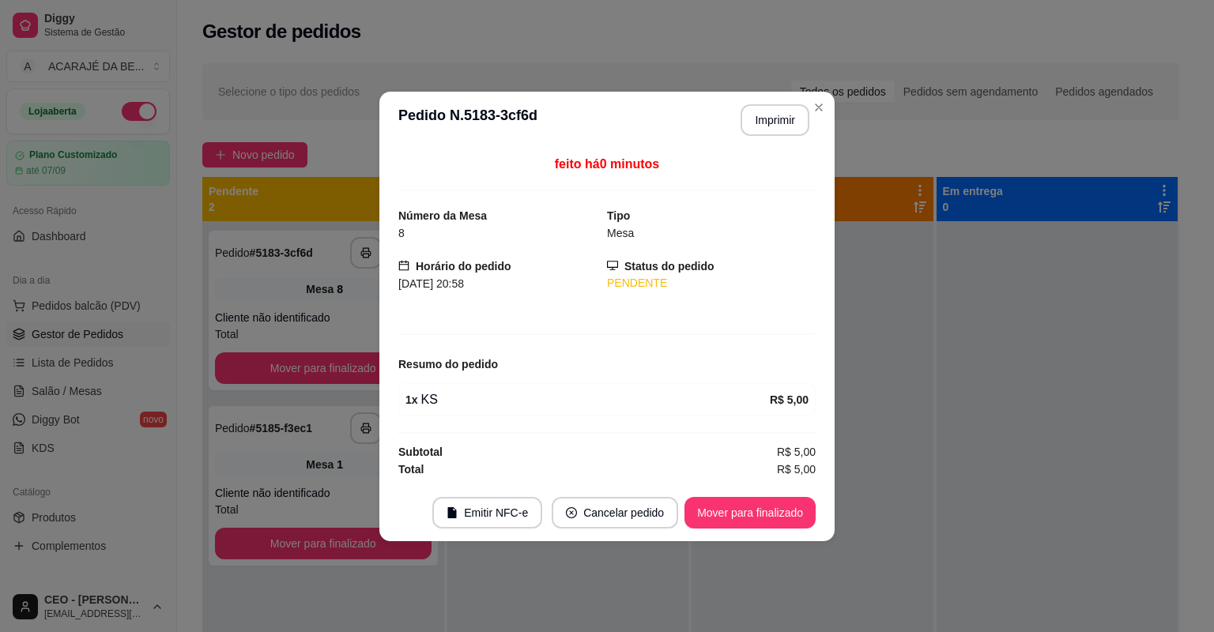
click at [754, 489] on footer "Emitir NFC-e Cancelar pedido Mover para finalizado" at bounding box center [606, 513] width 455 height 57
click at [759, 506] on button "Mover para finalizado" at bounding box center [750, 513] width 131 height 32
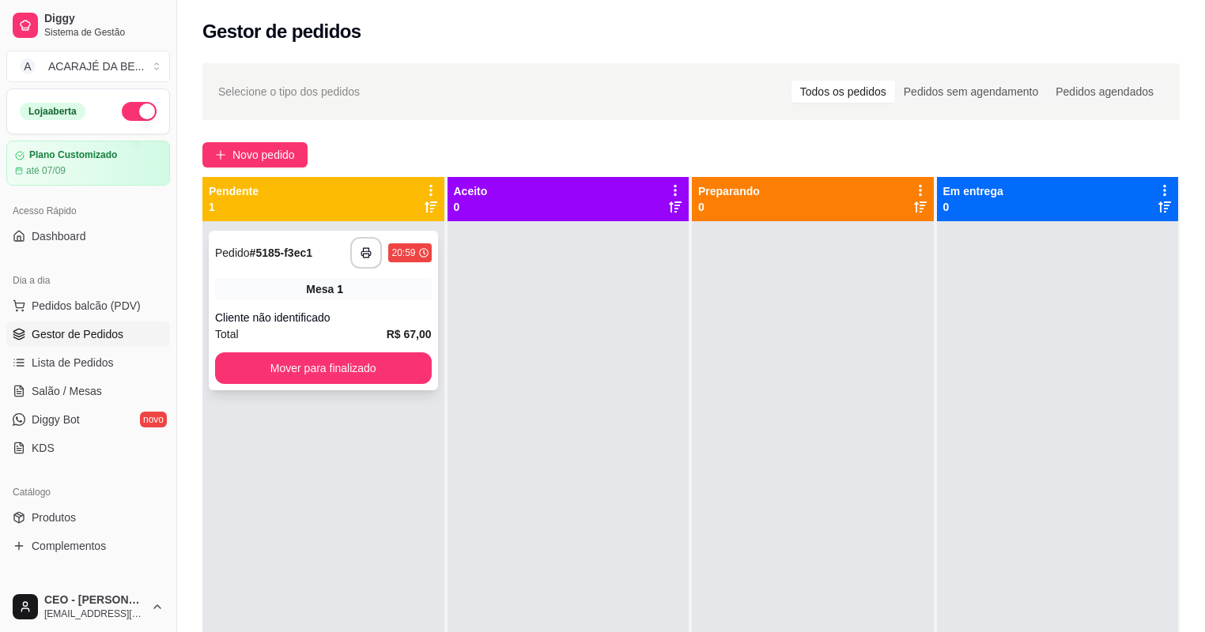
click at [382, 314] on div "Cliente não identificado" at bounding box center [323, 318] width 217 height 16
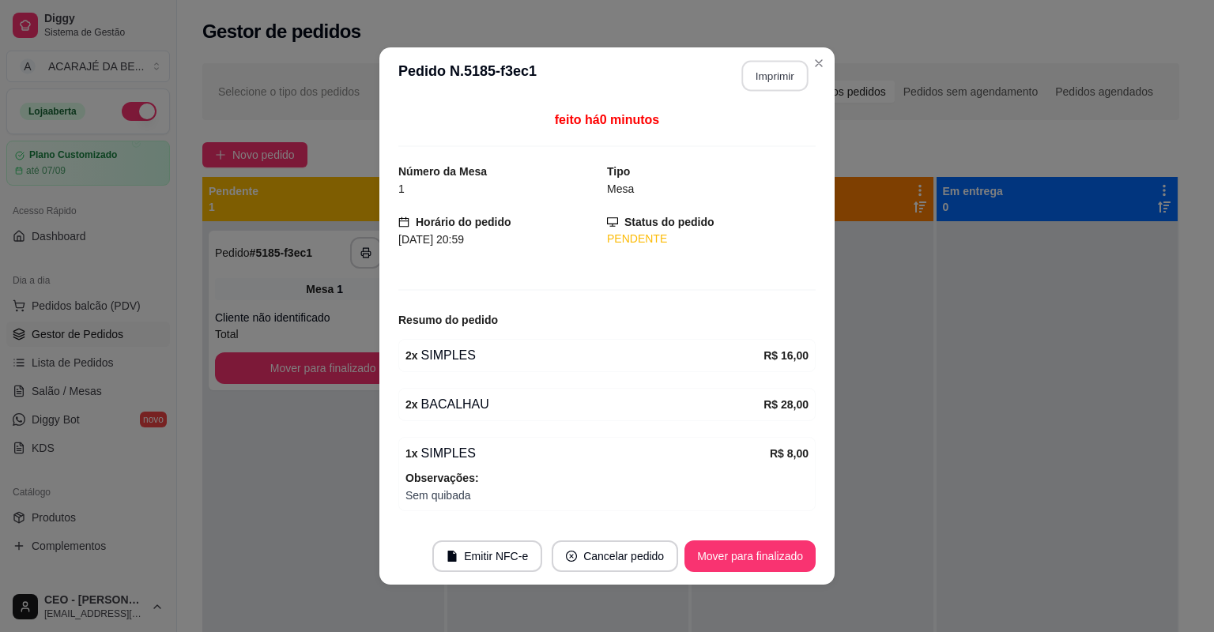
click at [802, 81] on button "Imprimir" at bounding box center [775, 76] width 66 height 31
click at [734, 554] on button "Mover para finalizado" at bounding box center [750, 557] width 131 height 32
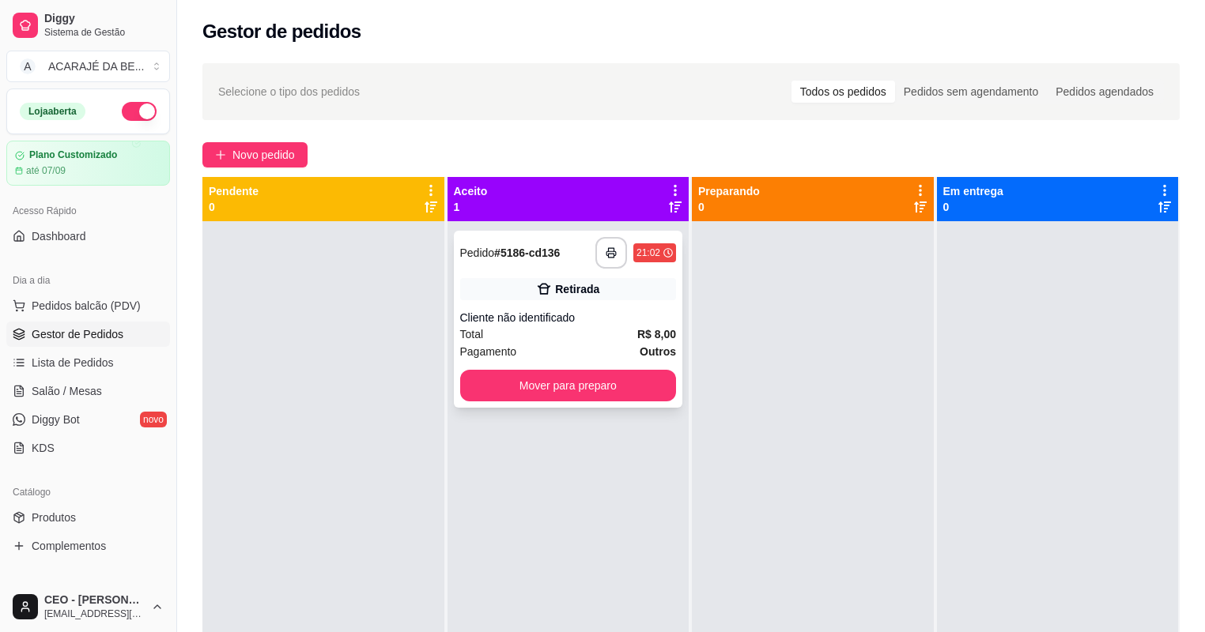
click at [559, 349] on div "Pagamento Outros" at bounding box center [568, 351] width 217 height 17
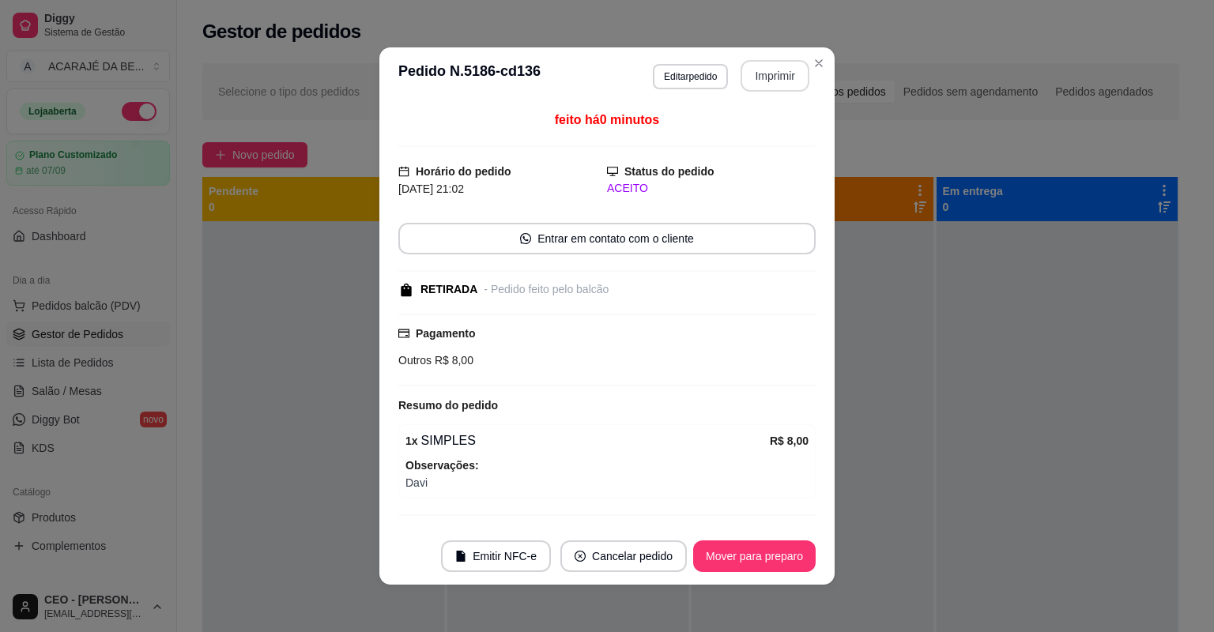
click at [750, 84] on button "Imprimir" at bounding box center [775, 76] width 69 height 32
click at [723, 559] on button "Mover para preparo" at bounding box center [754, 557] width 123 height 32
click at [724, 553] on button "Mover para preparo" at bounding box center [754, 557] width 123 height 32
click at [724, 553] on div "Mover para preparo" at bounding box center [743, 557] width 145 height 32
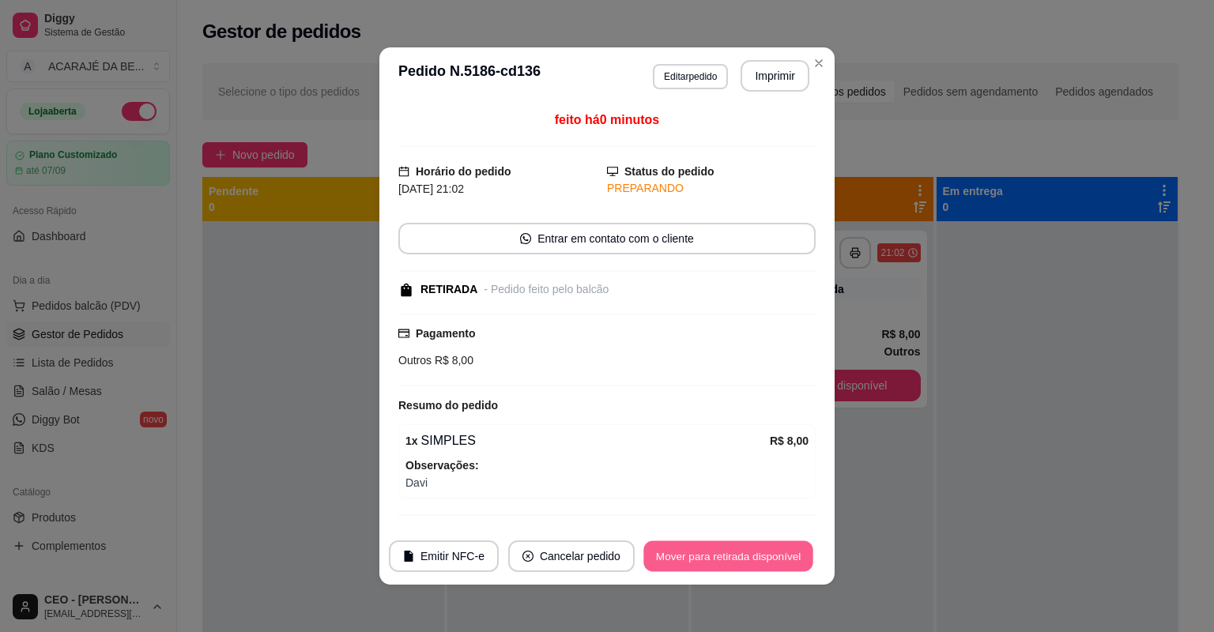
click at [724, 553] on button "Mover para retirada disponível" at bounding box center [728, 557] width 169 height 31
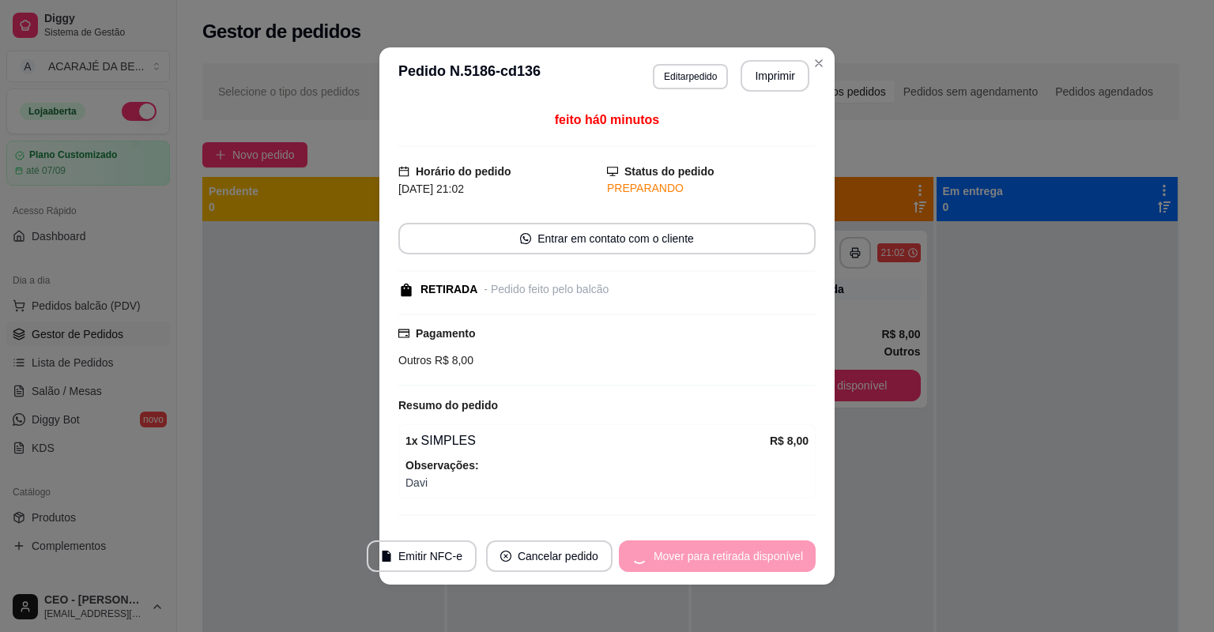
click at [724, 553] on div "Mover para retirada disponível" at bounding box center [717, 557] width 197 height 32
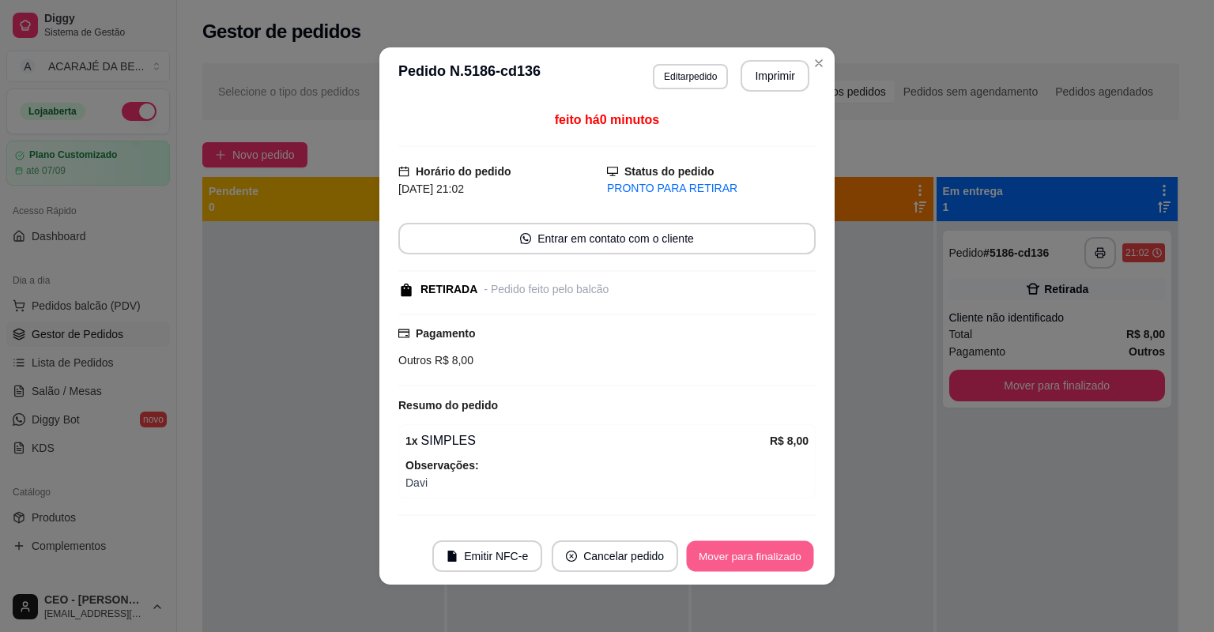
click at [724, 553] on button "Mover para finalizado" at bounding box center [750, 557] width 127 height 31
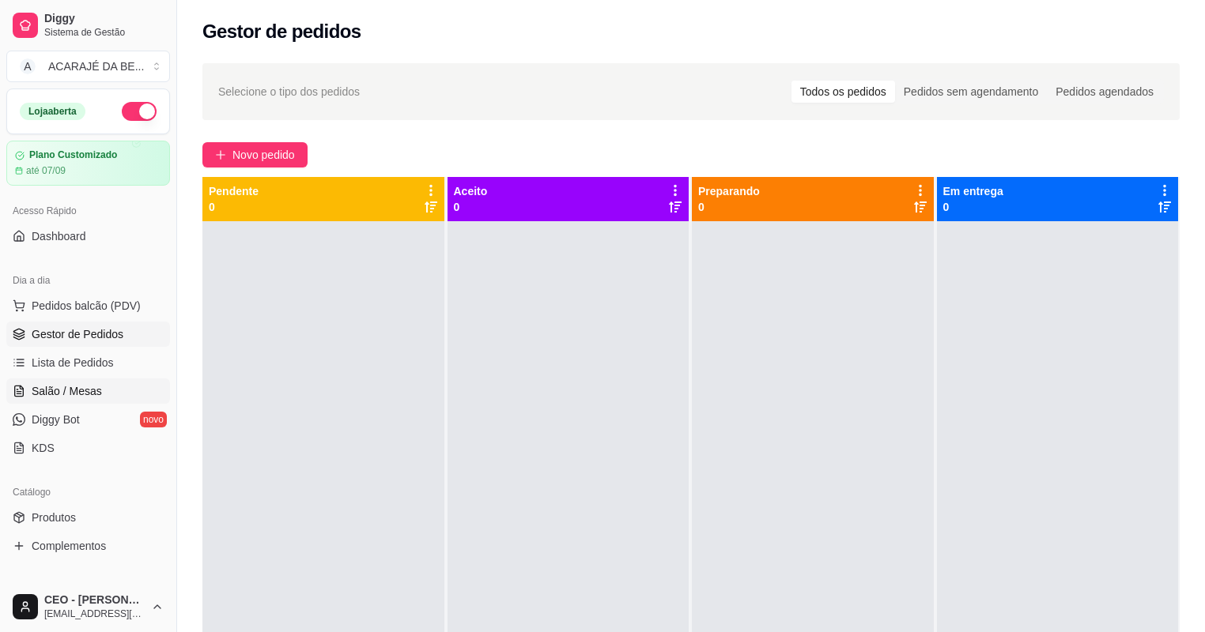
click at [92, 379] on link "Salão / Mesas" at bounding box center [88, 391] width 164 height 25
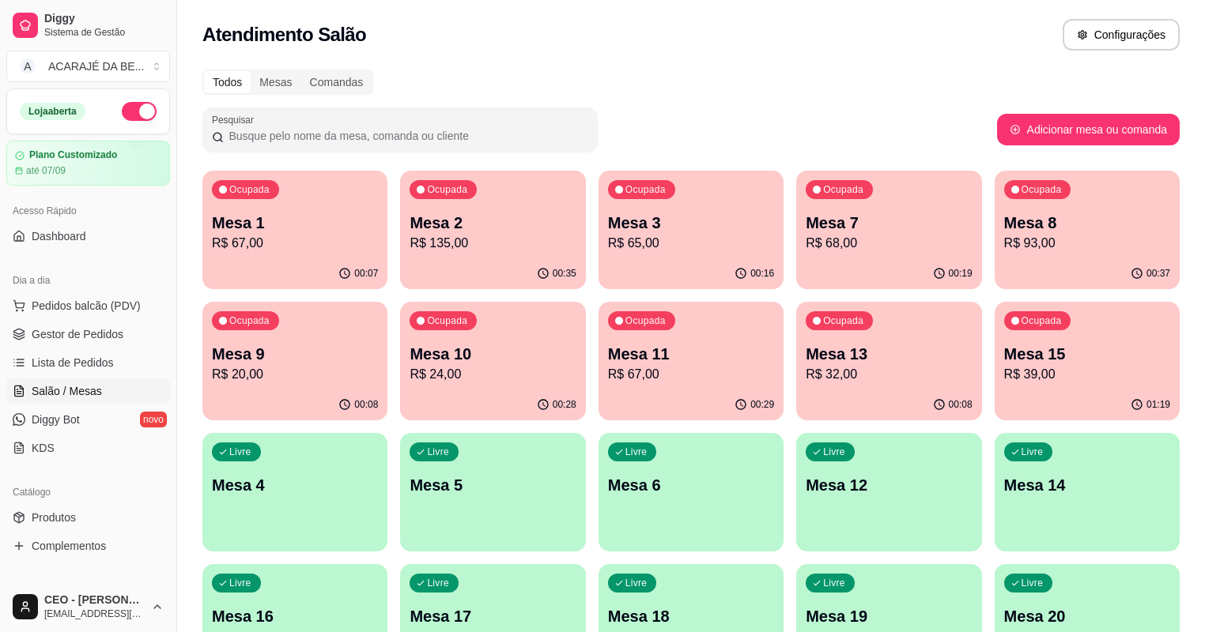
click at [410, 352] on p "Mesa 10" at bounding box center [493, 354] width 166 height 22
click at [250, 273] on div "00:07" at bounding box center [295, 273] width 179 height 30
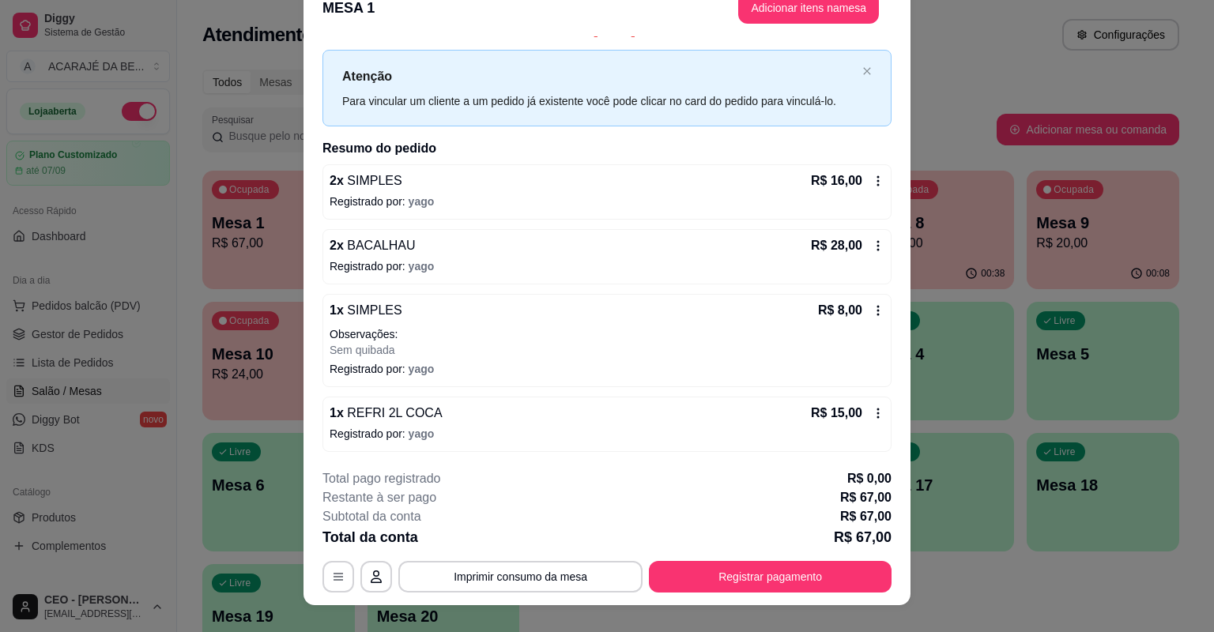
scroll to position [47, 0]
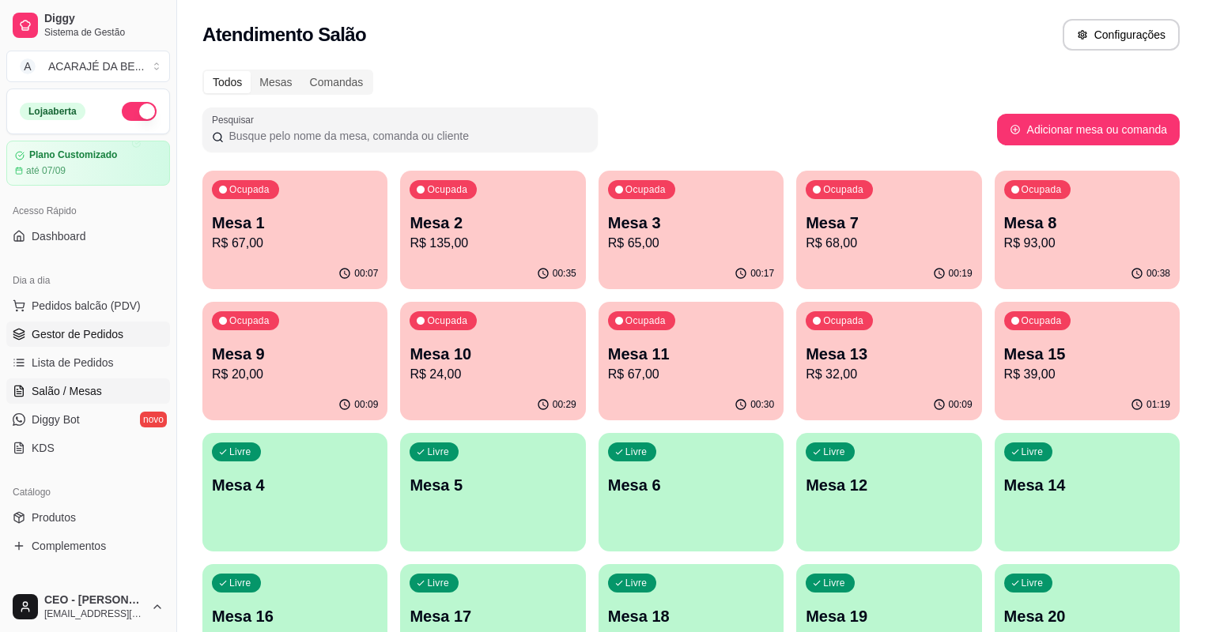
click at [134, 344] on link "Gestor de Pedidos" at bounding box center [88, 334] width 164 height 25
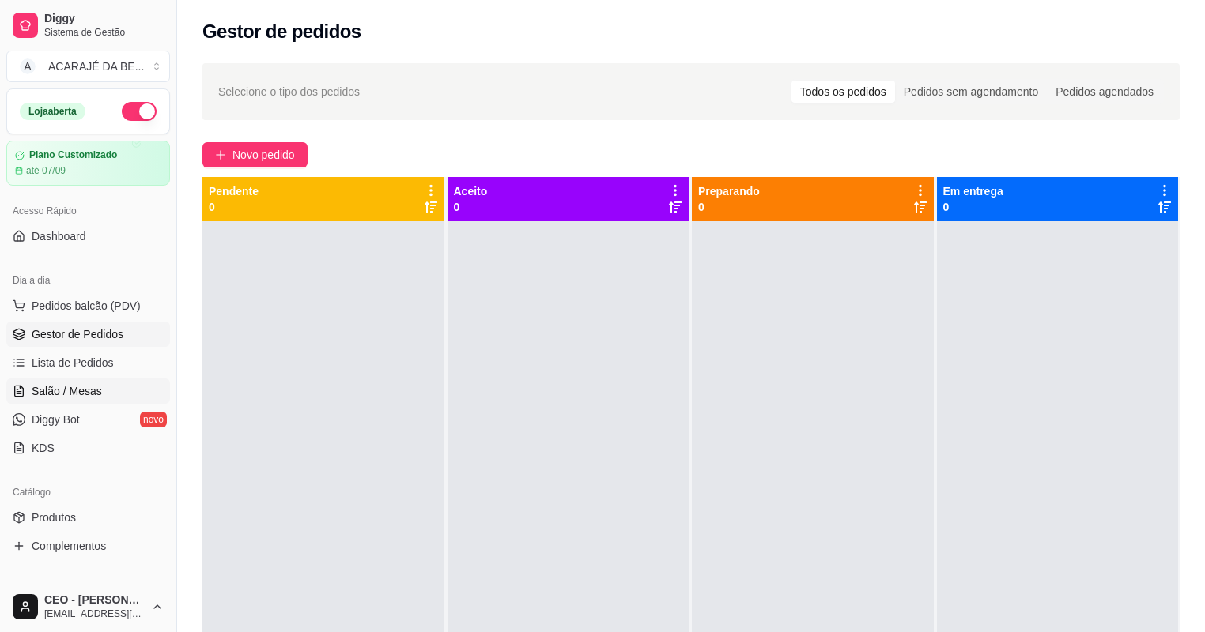
click at [105, 385] on link "Salão / Mesas" at bounding box center [88, 391] width 164 height 25
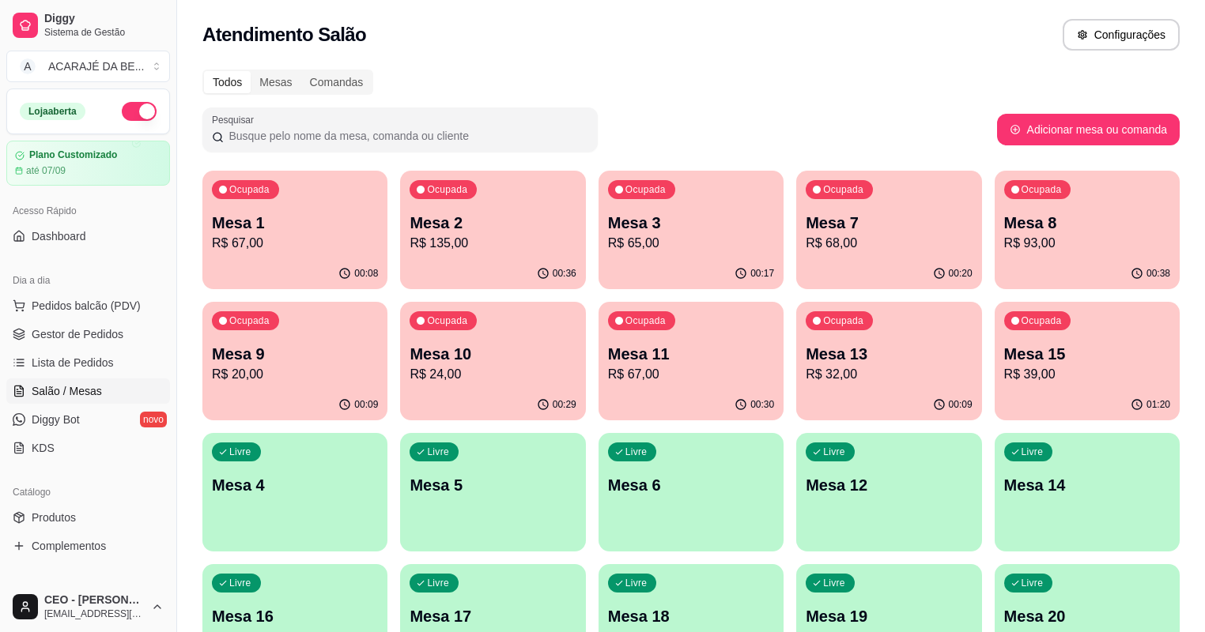
click at [291, 245] on p "R$ 67,00" at bounding box center [295, 243] width 166 height 19
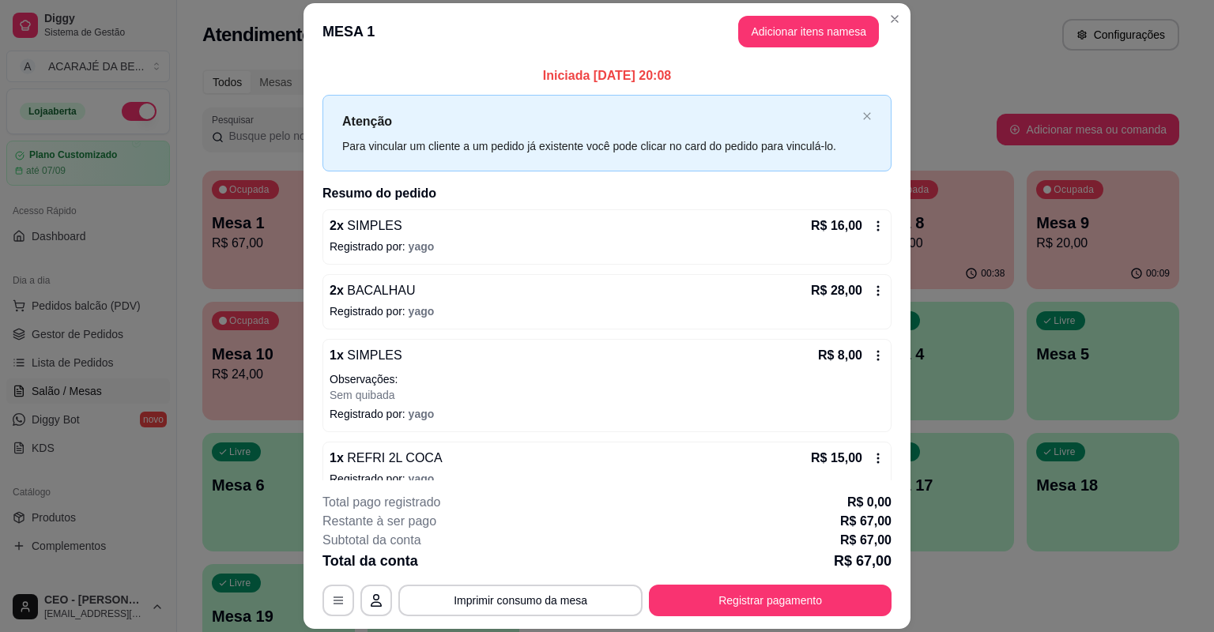
click at [872, 228] on icon at bounding box center [878, 226] width 13 height 13
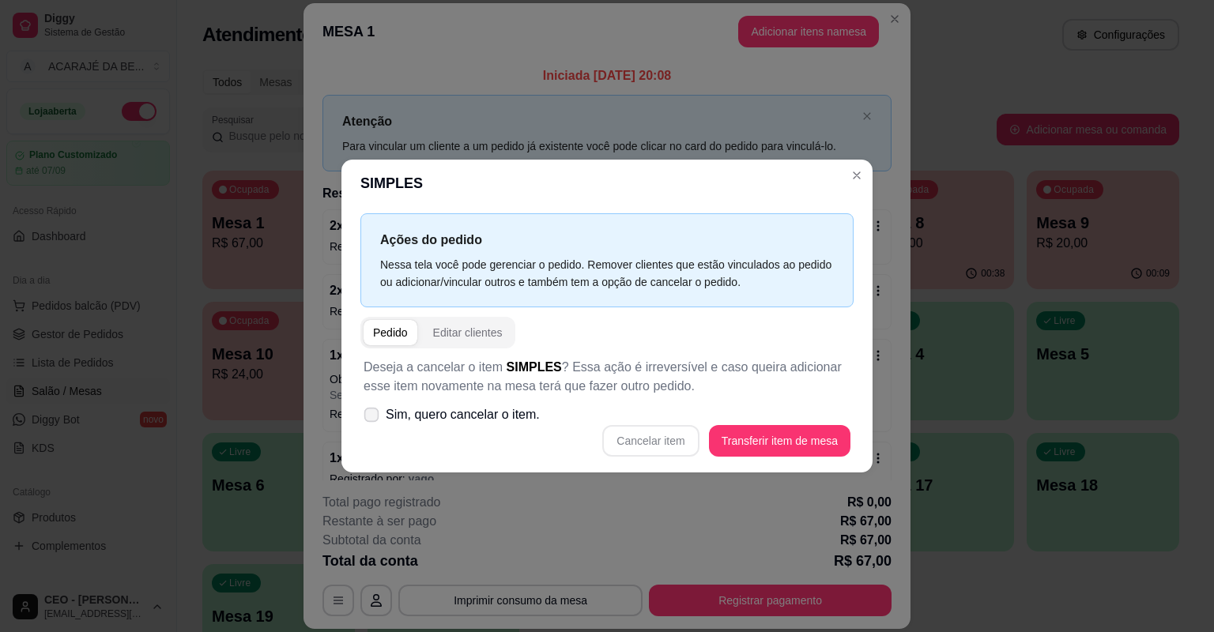
click at [364, 422] on label "Sim, quero cancelar o item." at bounding box center [451, 415] width 189 height 32
click at [364, 422] on input "Sim, quero cancelar o item." at bounding box center [368, 423] width 10 height 10
checkbox input "true"
click at [693, 438] on button "Cancelar item" at bounding box center [650, 441] width 96 height 32
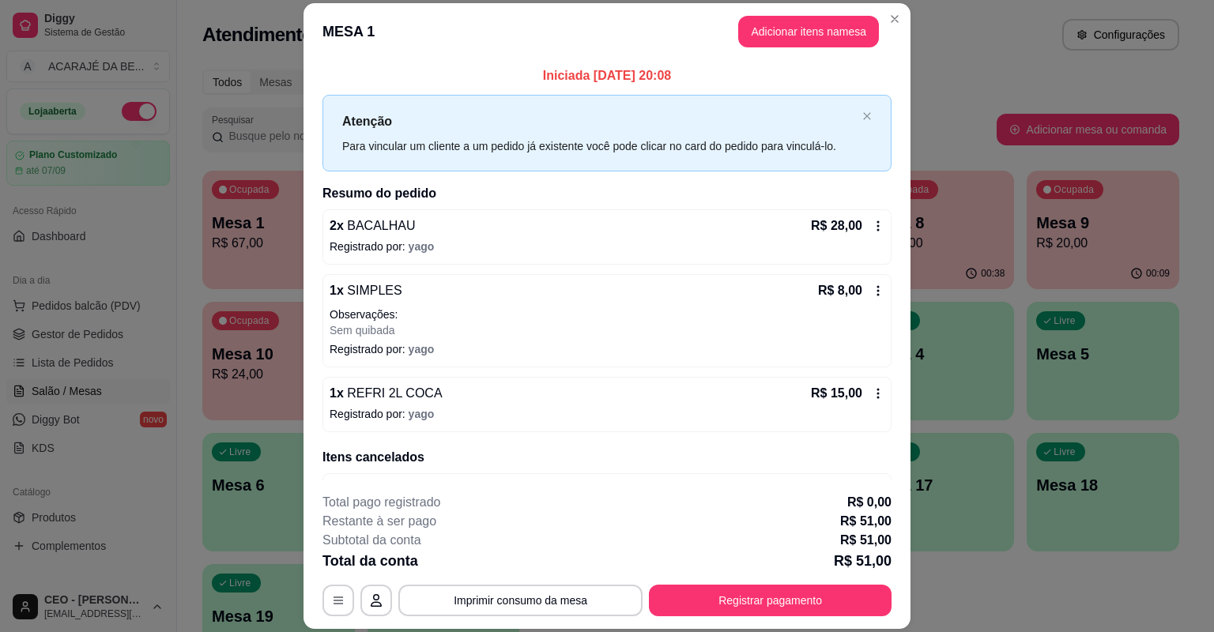
click at [872, 228] on icon at bounding box center [878, 226] width 13 height 13
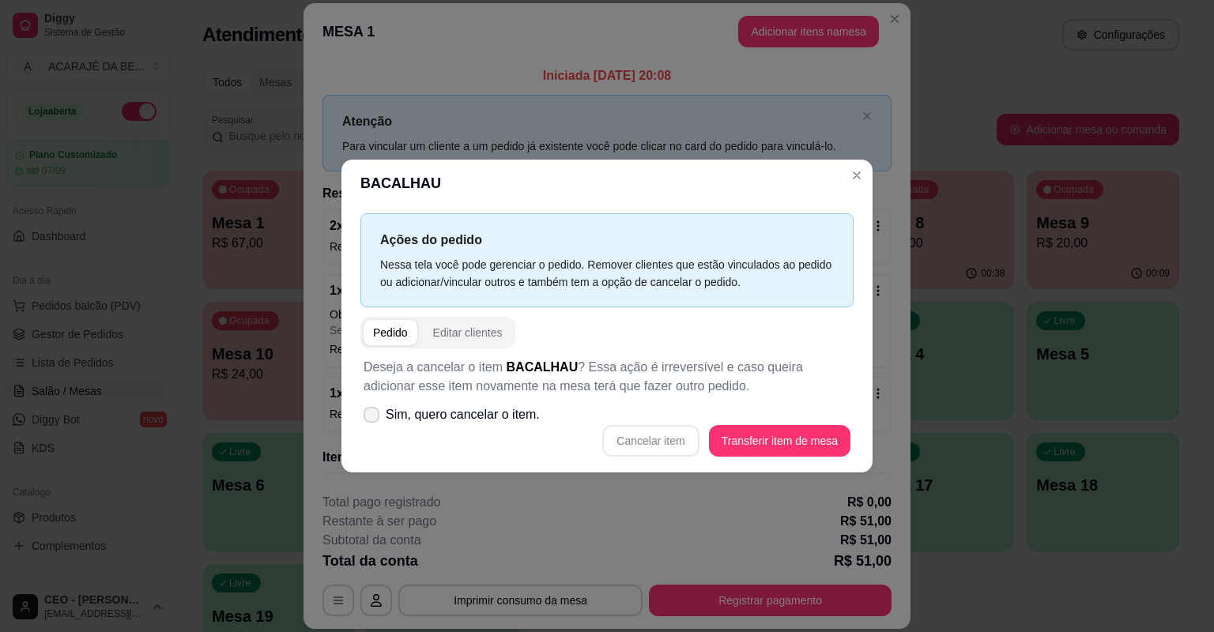
click at [365, 413] on icon at bounding box center [371, 414] width 13 height 9
click at [364, 418] on input "Sim, quero cancelar o item." at bounding box center [368, 423] width 10 height 10
checkbox input "true"
click at [678, 441] on button "Cancelar item" at bounding box center [650, 441] width 96 height 32
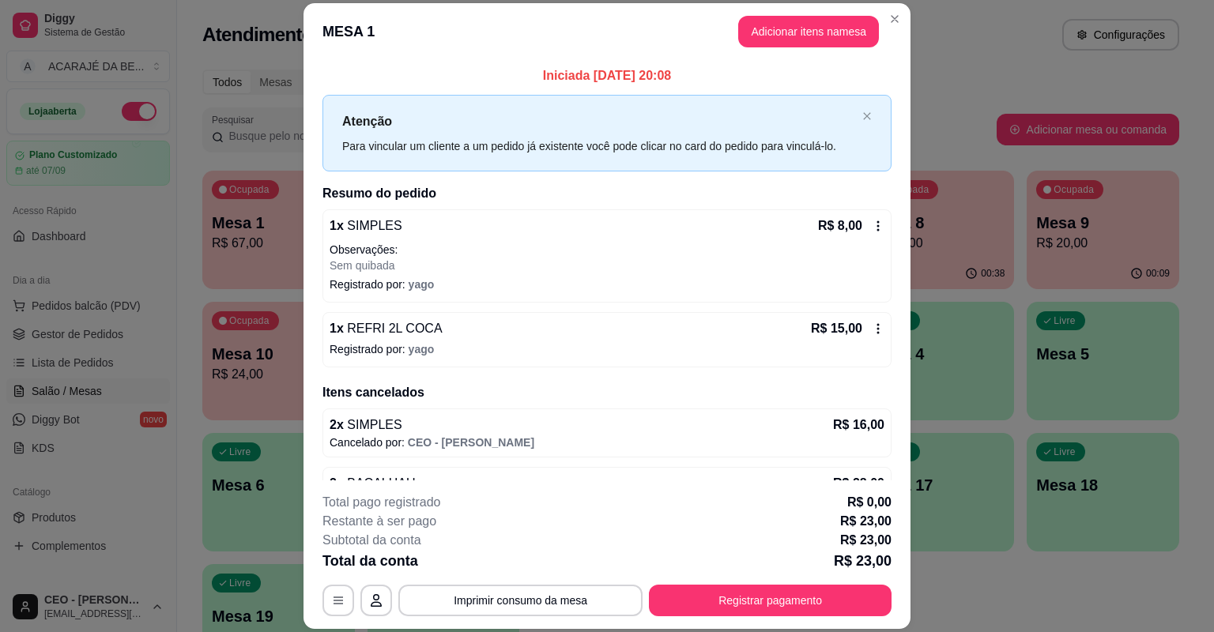
click at [872, 221] on icon at bounding box center [878, 226] width 13 height 13
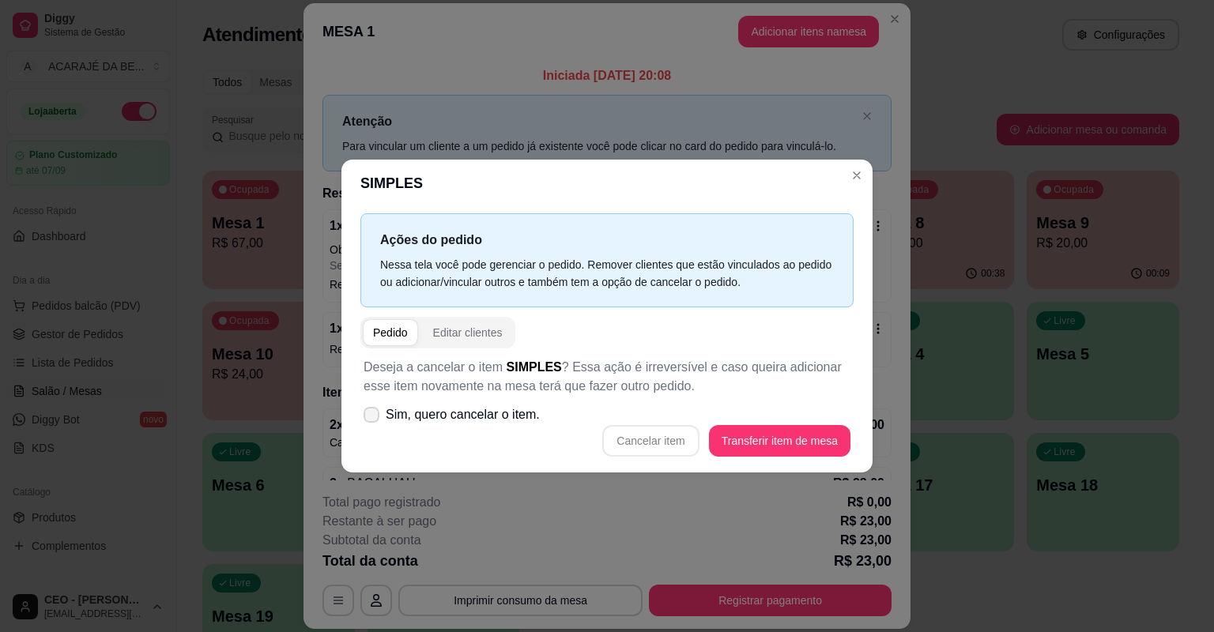
click at [379, 411] on label "Sim, quero cancelar o item." at bounding box center [451, 415] width 189 height 32
click at [373, 418] on input "Sim, quero cancelar o item." at bounding box center [368, 423] width 10 height 10
checkbox input "true"
click at [653, 441] on button "Cancelar item" at bounding box center [651, 441] width 94 height 31
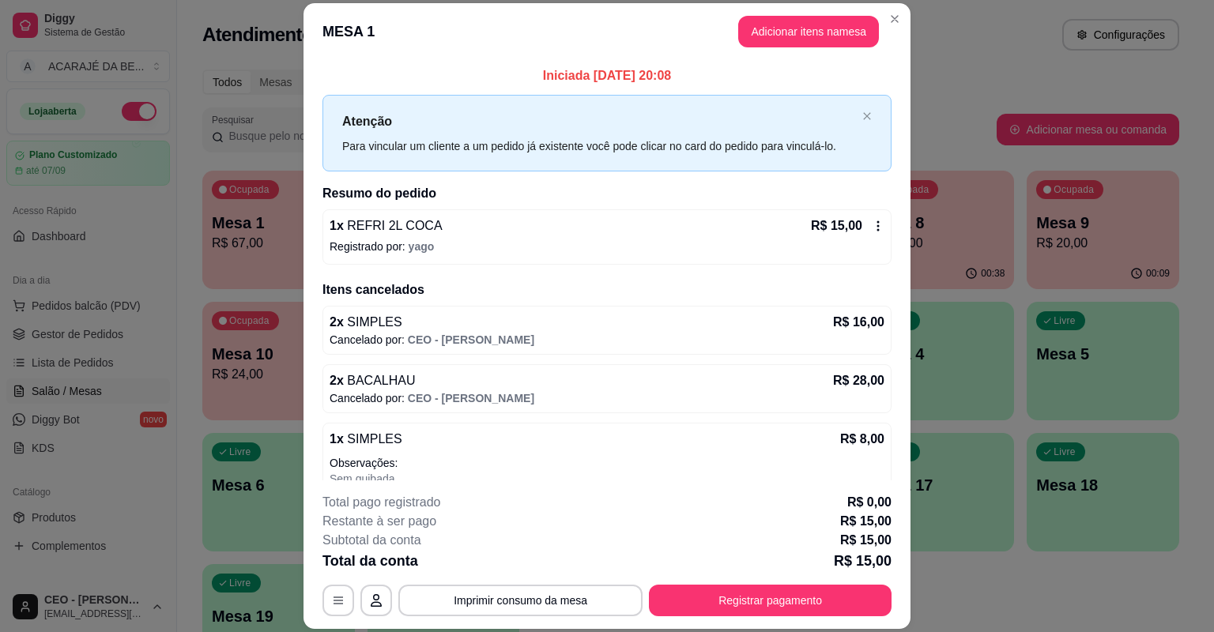
click at [863, 232] on div "R$ 15,00" at bounding box center [848, 226] width 74 height 19
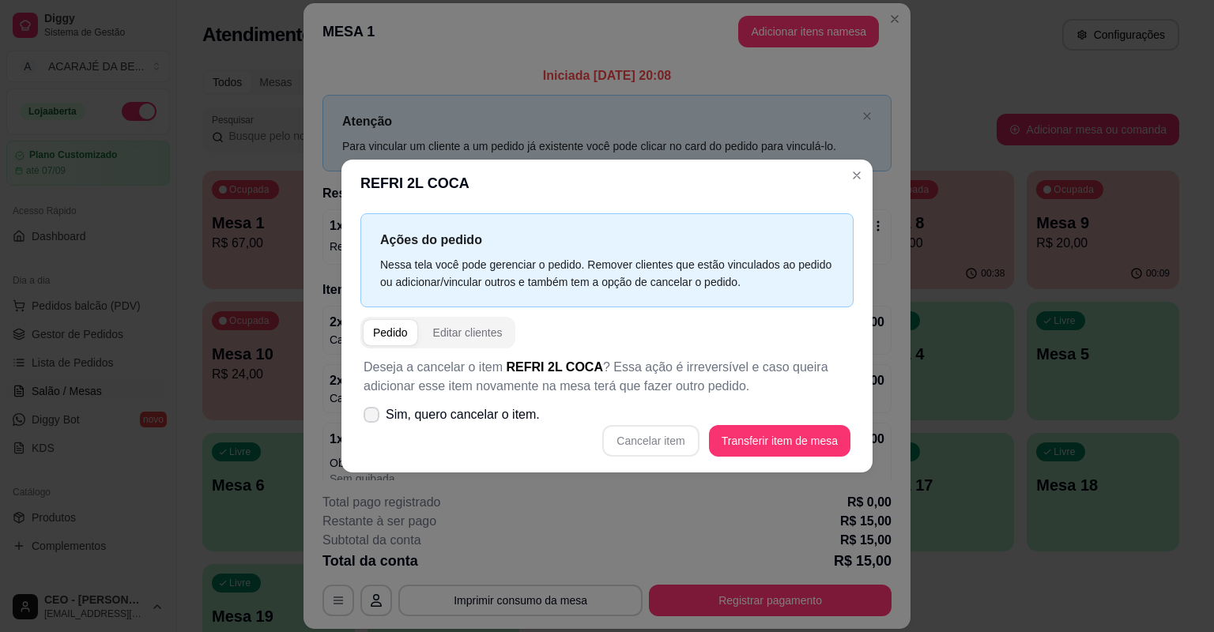
click at [422, 421] on span "Sim, quero cancelar o item." at bounding box center [463, 415] width 154 height 19
click at [373, 421] on input "Sim, quero cancelar o item." at bounding box center [368, 423] width 10 height 10
checkbox input "true"
click at [622, 436] on button "Cancelar item" at bounding box center [650, 441] width 96 height 32
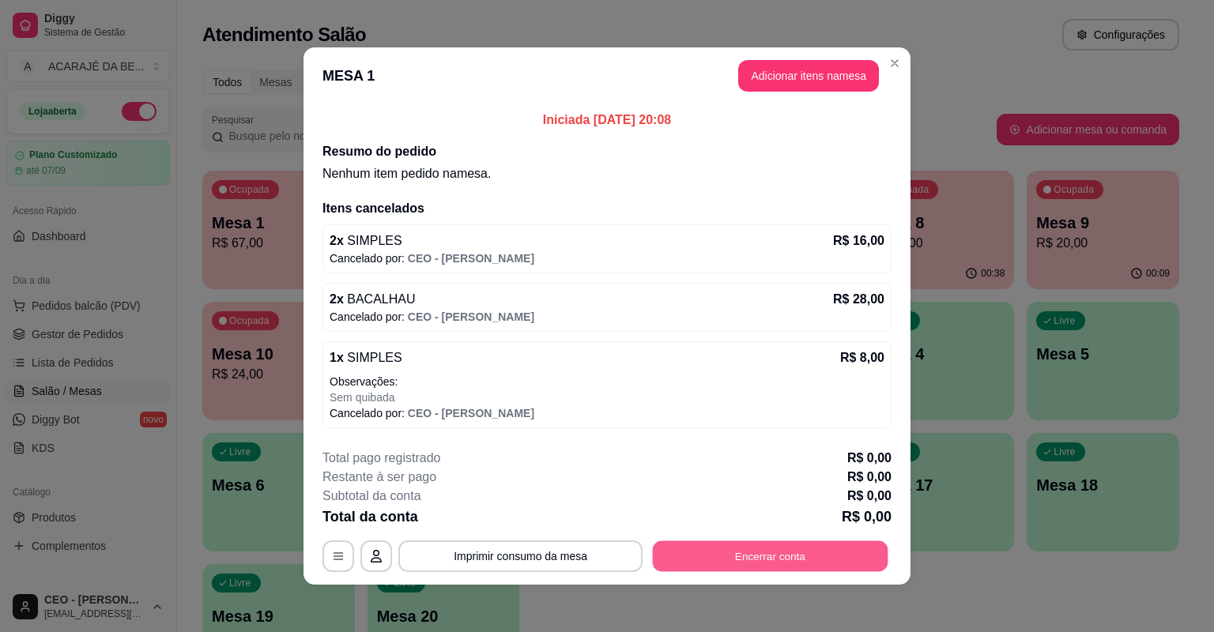
click at [686, 551] on button "Encerrar conta" at bounding box center [771, 557] width 236 height 31
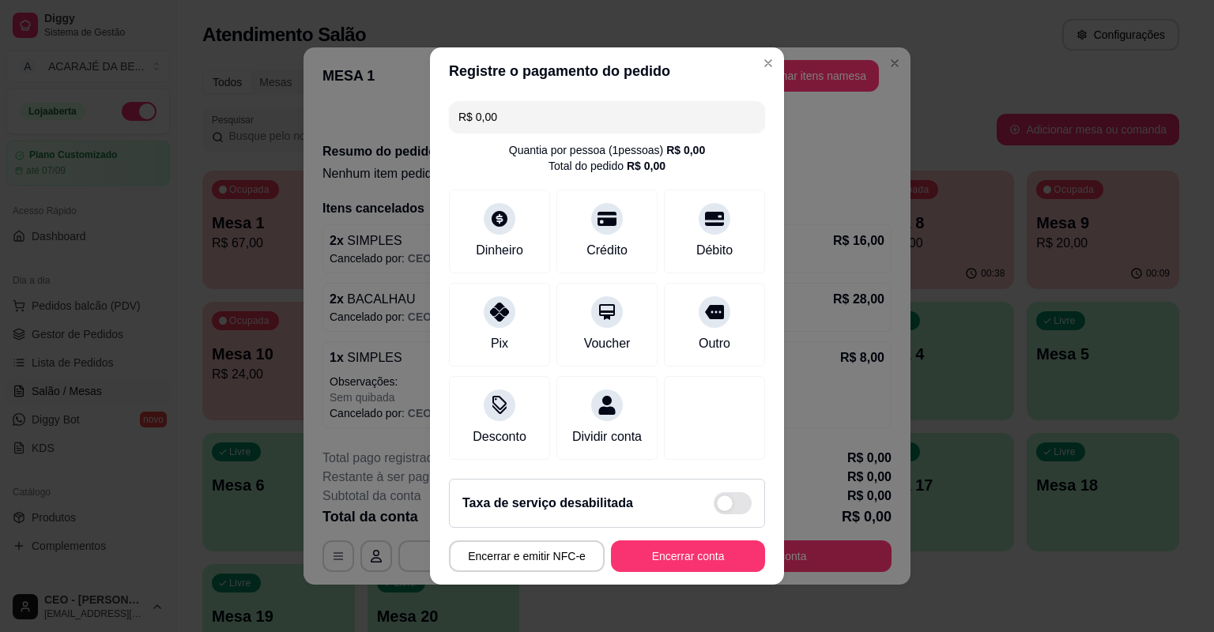
click at [725, 546] on button "Encerrar conta" at bounding box center [688, 557] width 154 height 32
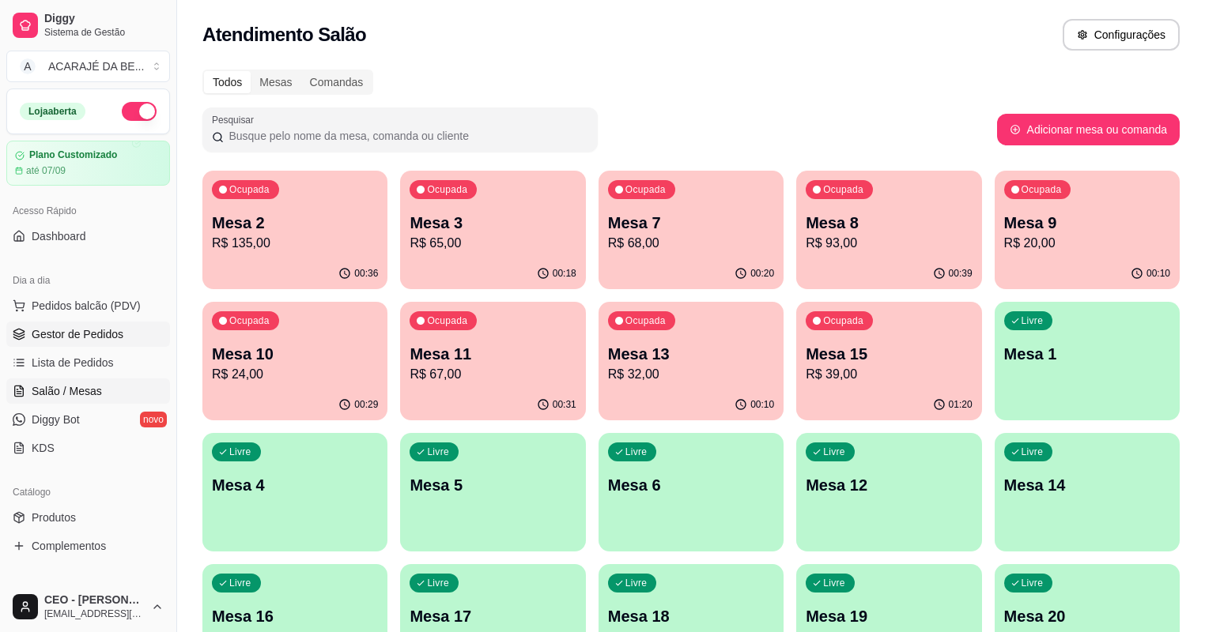
click at [77, 338] on span "Gestor de Pedidos" at bounding box center [78, 334] width 92 height 16
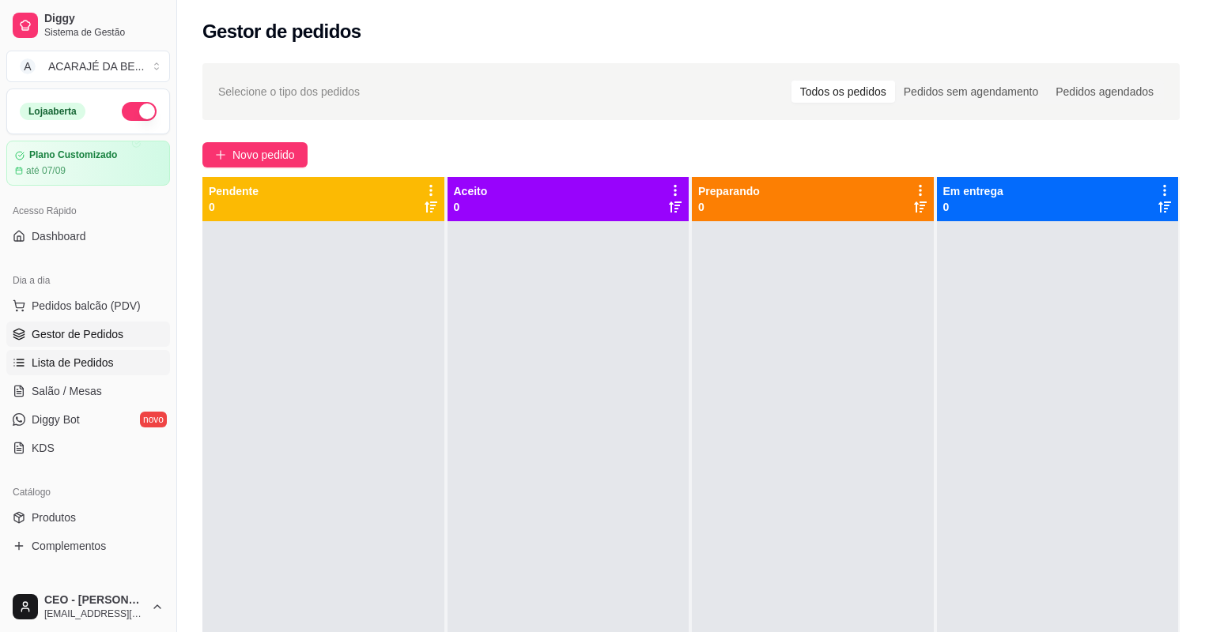
click at [74, 360] on span "Lista de Pedidos" at bounding box center [73, 363] width 82 height 16
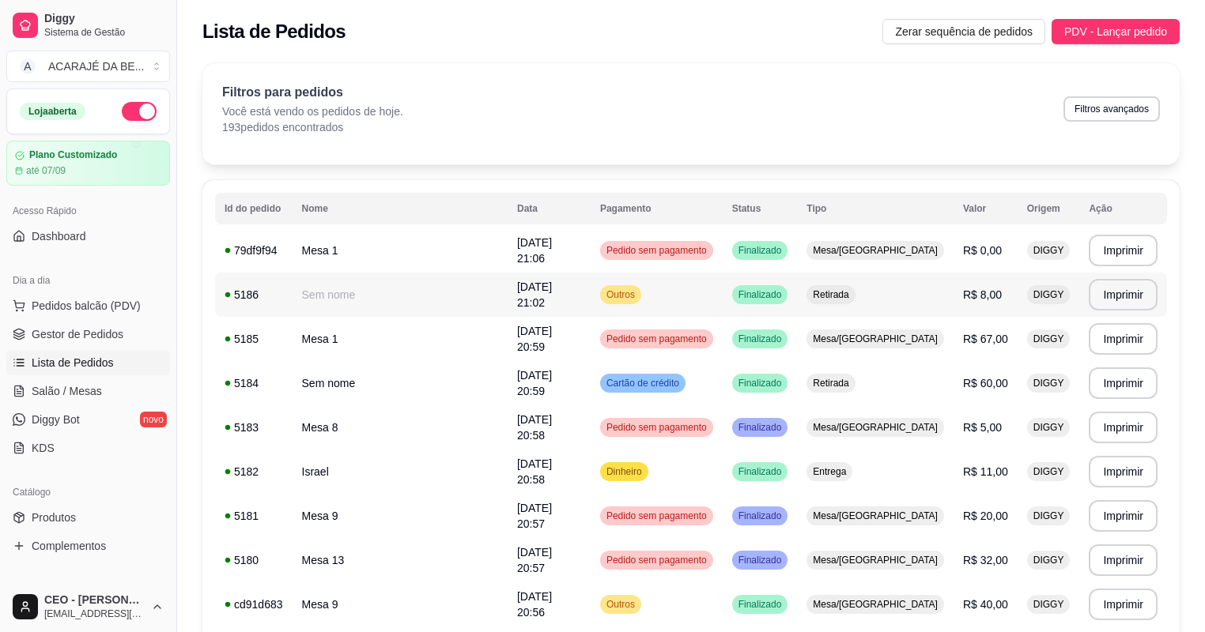
click at [463, 283] on td "Sem nome" at bounding box center [400, 295] width 215 height 44
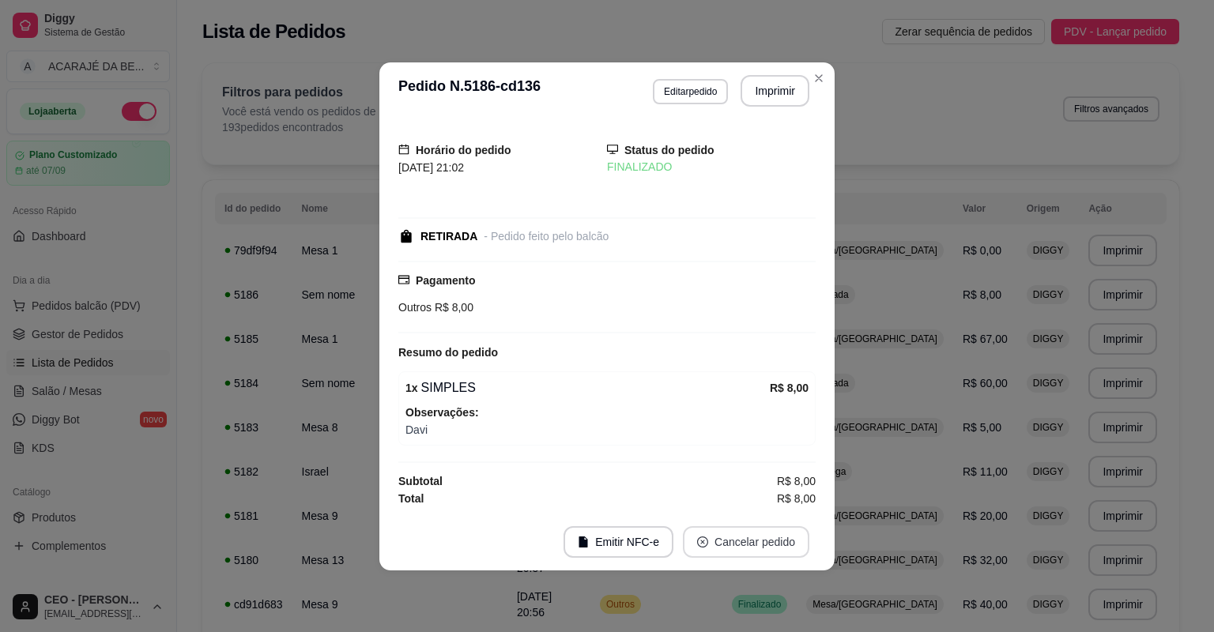
click at [721, 537] on button "Cancelar pedido" at bounding box center [746, 543] width 126 height 32
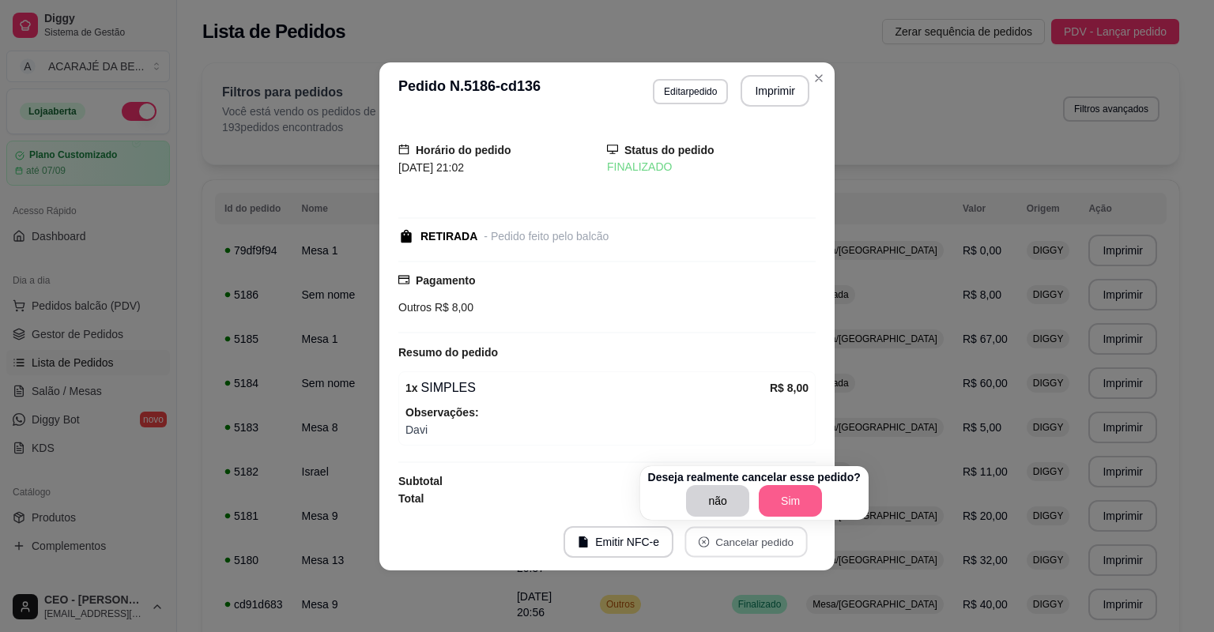
click at [779, 505] on button "Sim" at bounding box center [790, 501] width 63 height 32
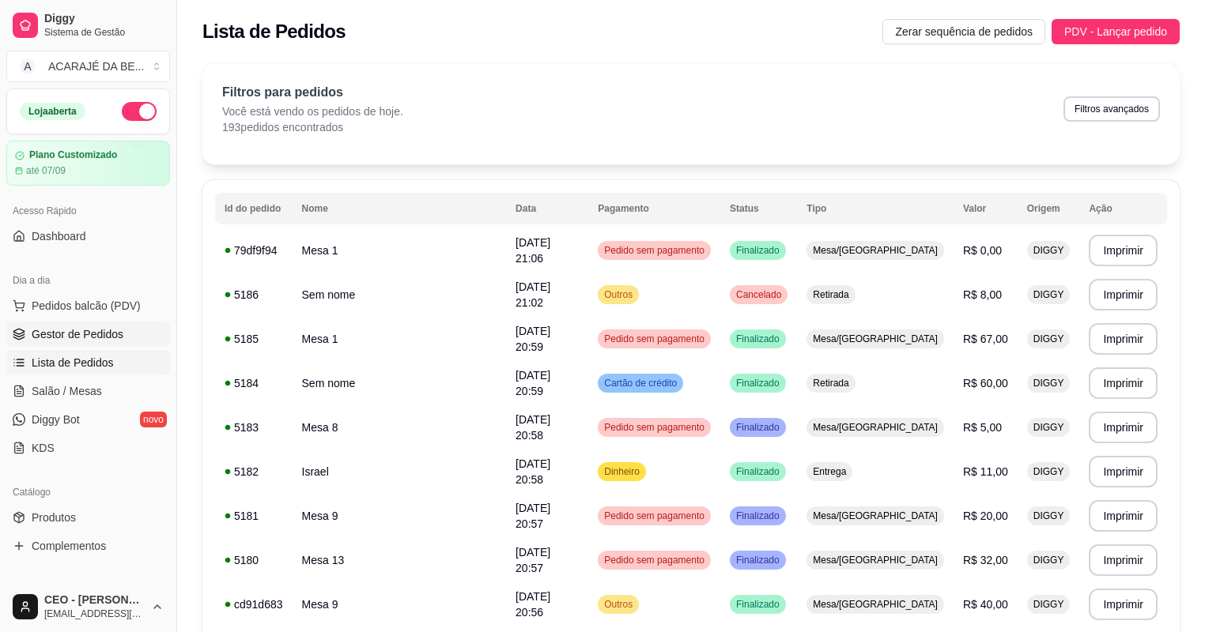
click at [78, 336] on span "Gestor de Pedidos" at bounding box center [78, 334] width 92 height 16
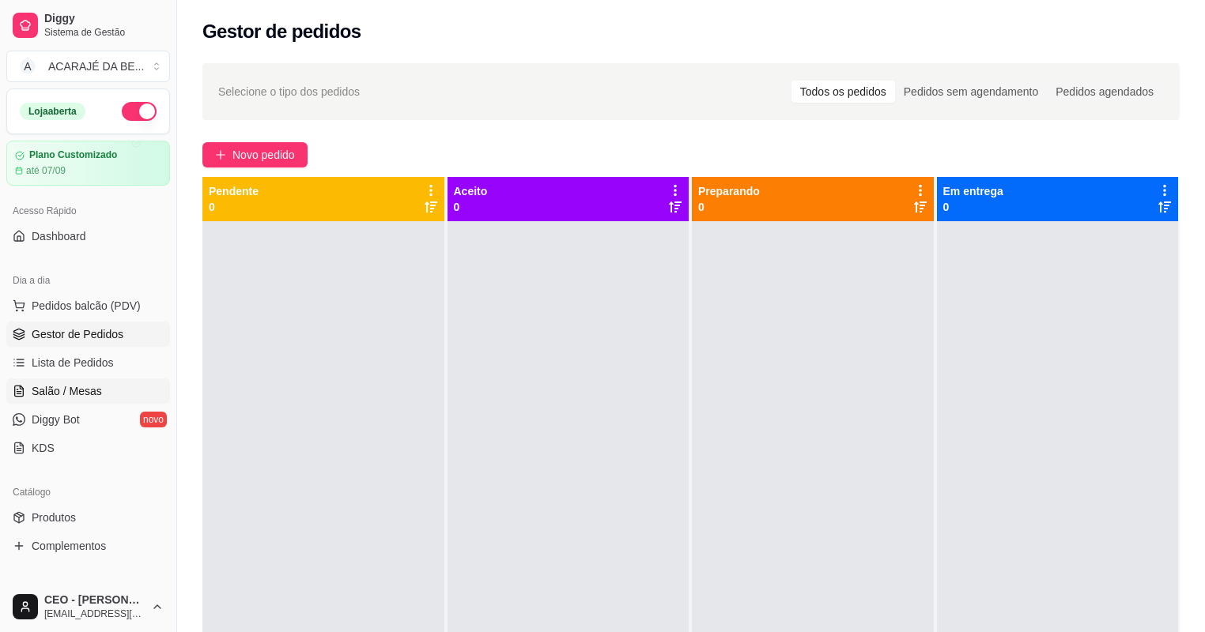
click at [40, 400] on link "Salão / Mesas" at bounding box center [88, 391] width 164 height 25
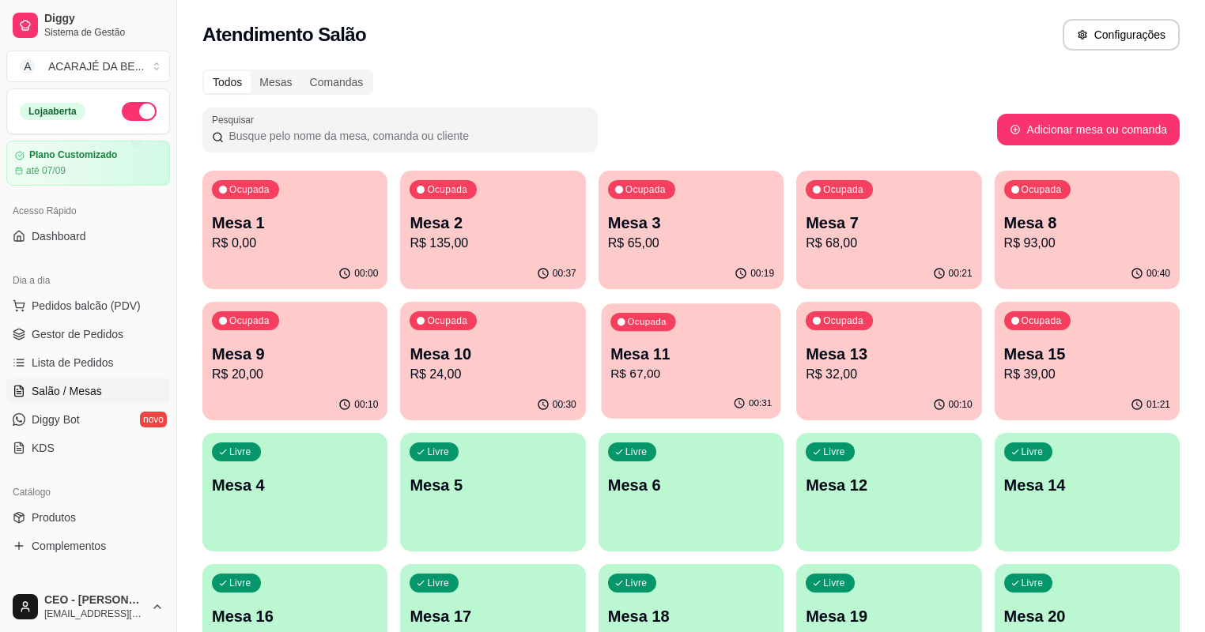
click at [610, 364] on p "Mesa 11" at bounding box center [690, 354] width 161 height 21
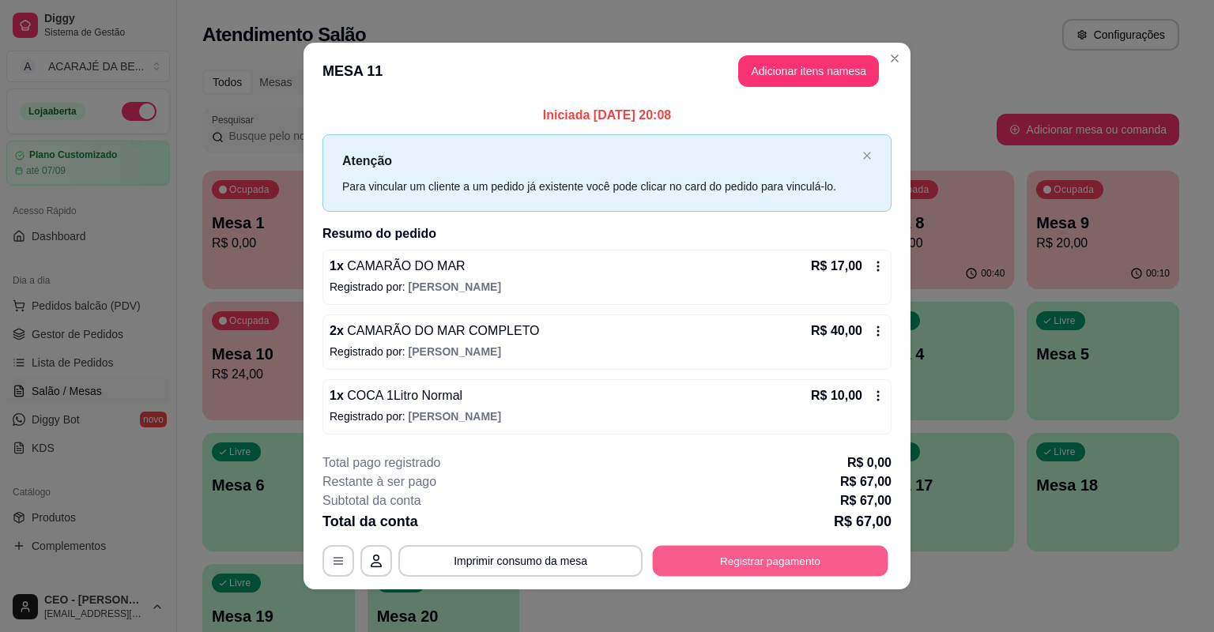
click at [704, 560] on button "Registrar pagamento" at bounding box center [771, 560] width 236 height 31
click at [734, 553] on button "Registrar pagamento" at bounding box center [770, 561] width 243 height 32
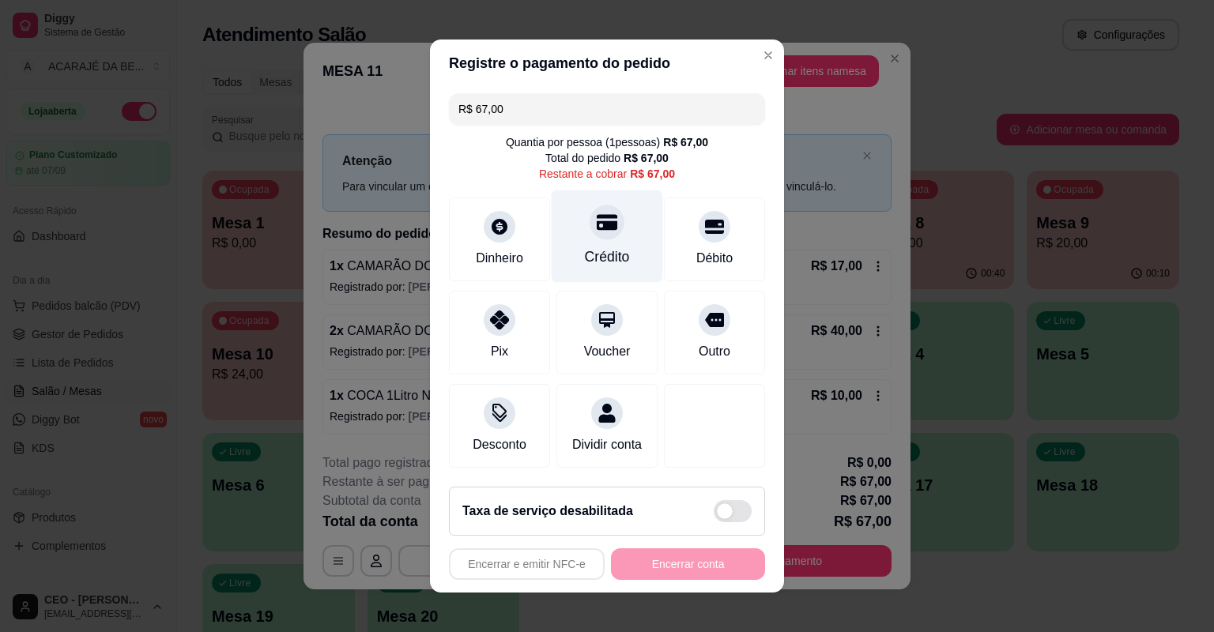
click at [625, 262] on div "Crédito" at bounding box center [607, 237] width 111 height 92
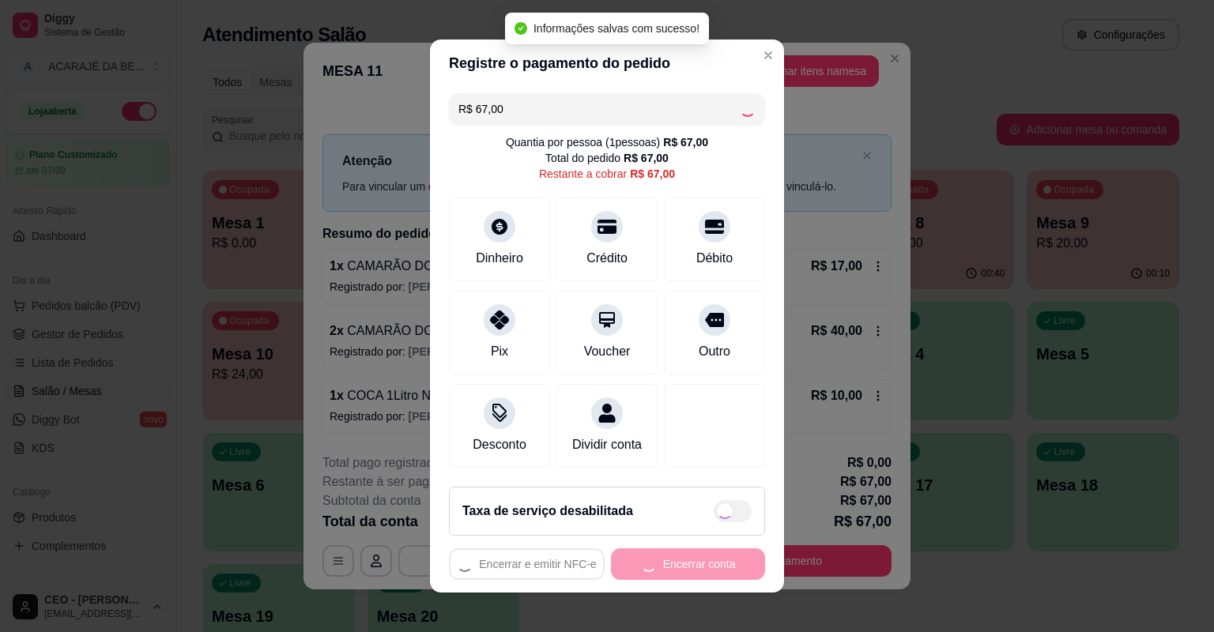
type input "R$ 0,00"
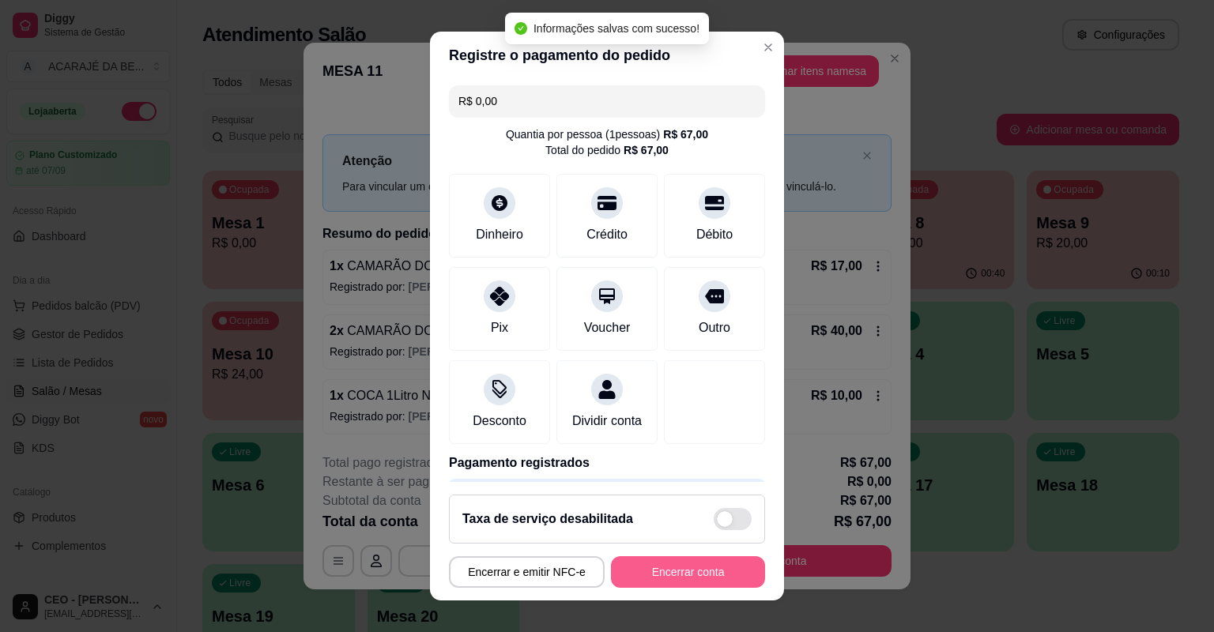
click at [650, 563] on button "Encerrar conta" at bounding box center [688, 573] width 154 height 32
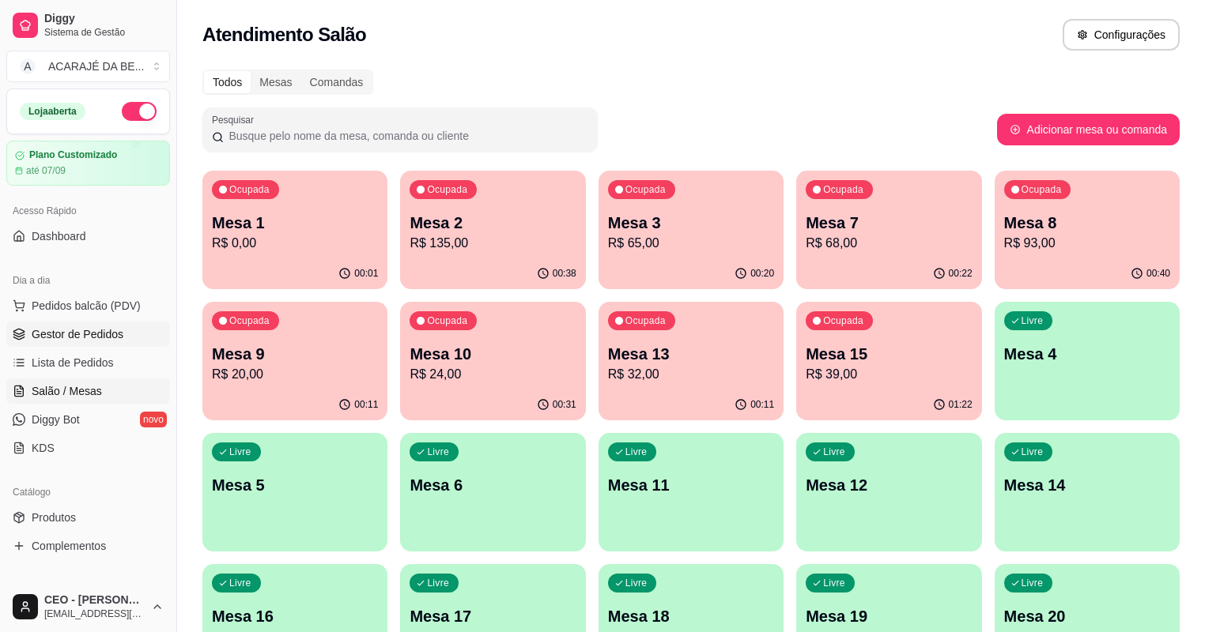
click at [153, 331] on link "Gestor de Pedidos" at bounding box center [88, 334] width 164 height 25
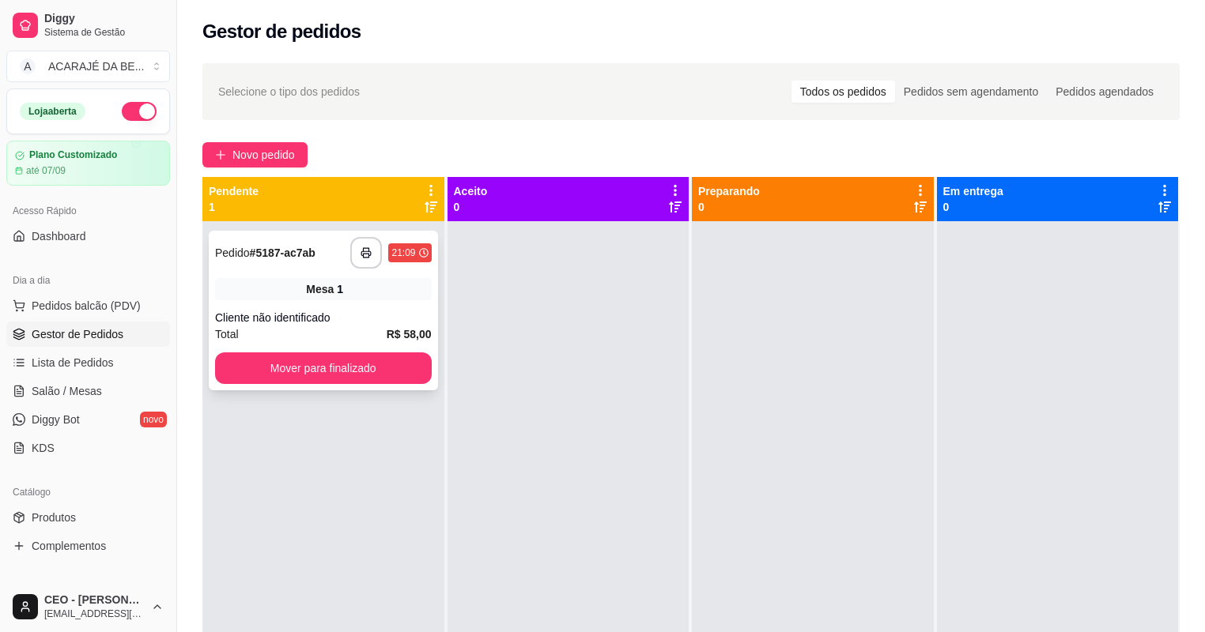
click at [291, 291] on div "Mesa 1" at bounding box center [323, 289] width 217 height 22
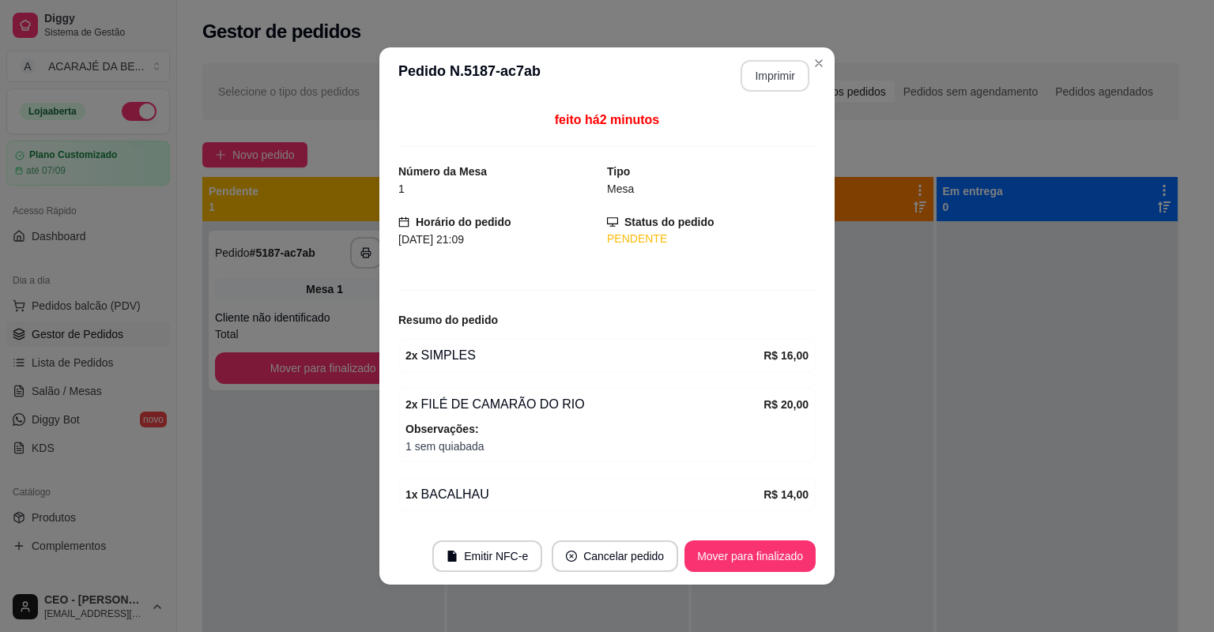
click at [777, 78] on button "Imprimir" at bounding box center [775, 76] width 69 height 32
click at [783, 541] on button "Mover para finalizado" at bounding box center [750, 557] width 131 height 32
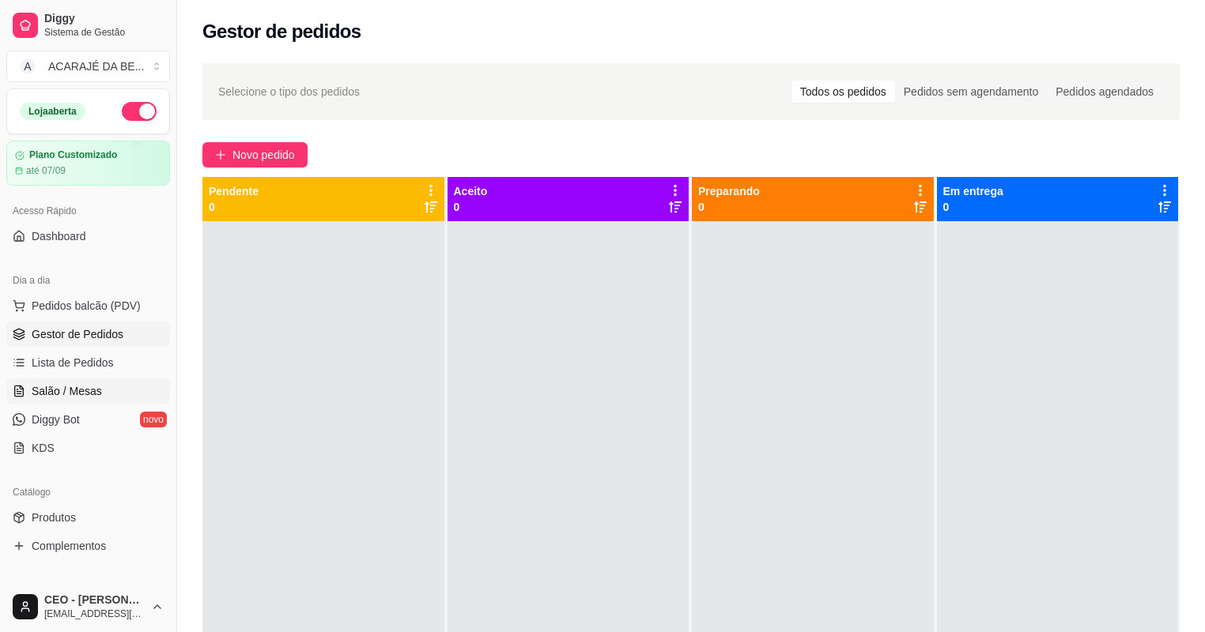
click at [62, 395] on span "Salão / Mesas" at bounding box center [67, 391] width 70 height 16
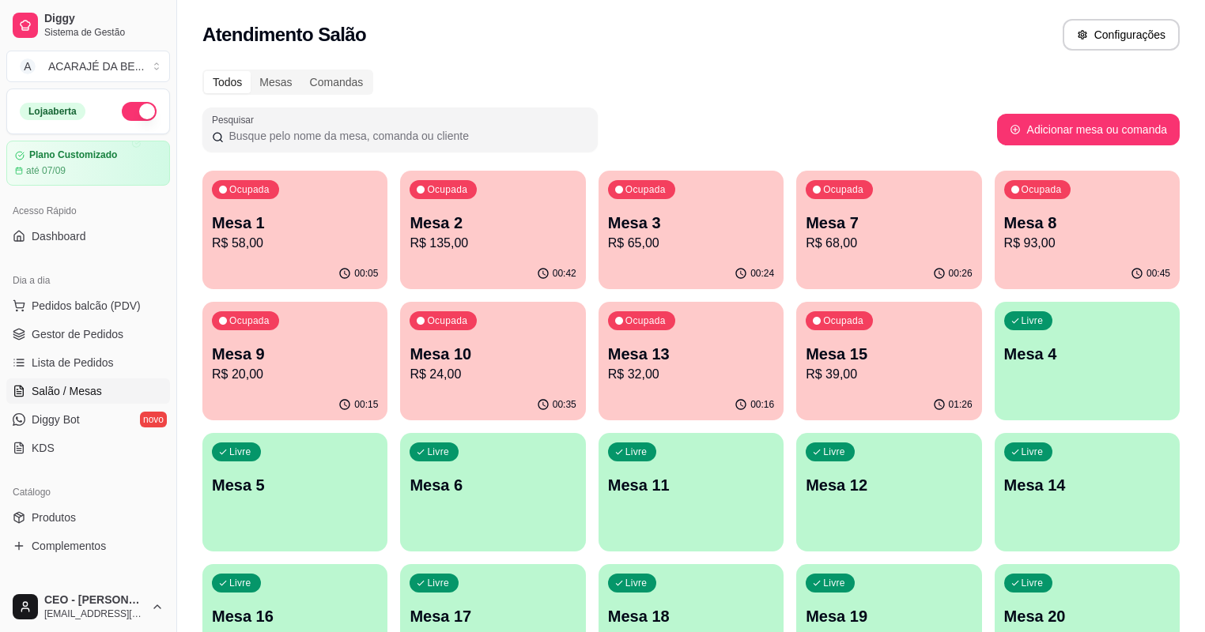
click at [806, 218] on p "Mesa 7" at bounding box center [889, 223] width 166 height 22
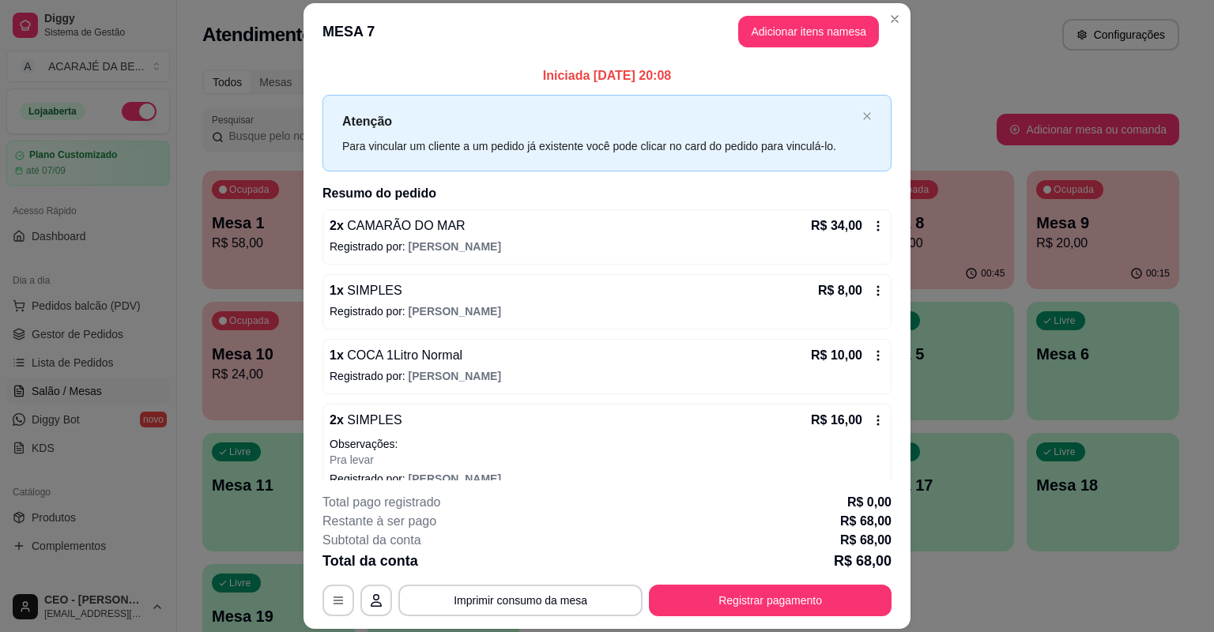
scroll to position [21, 0]
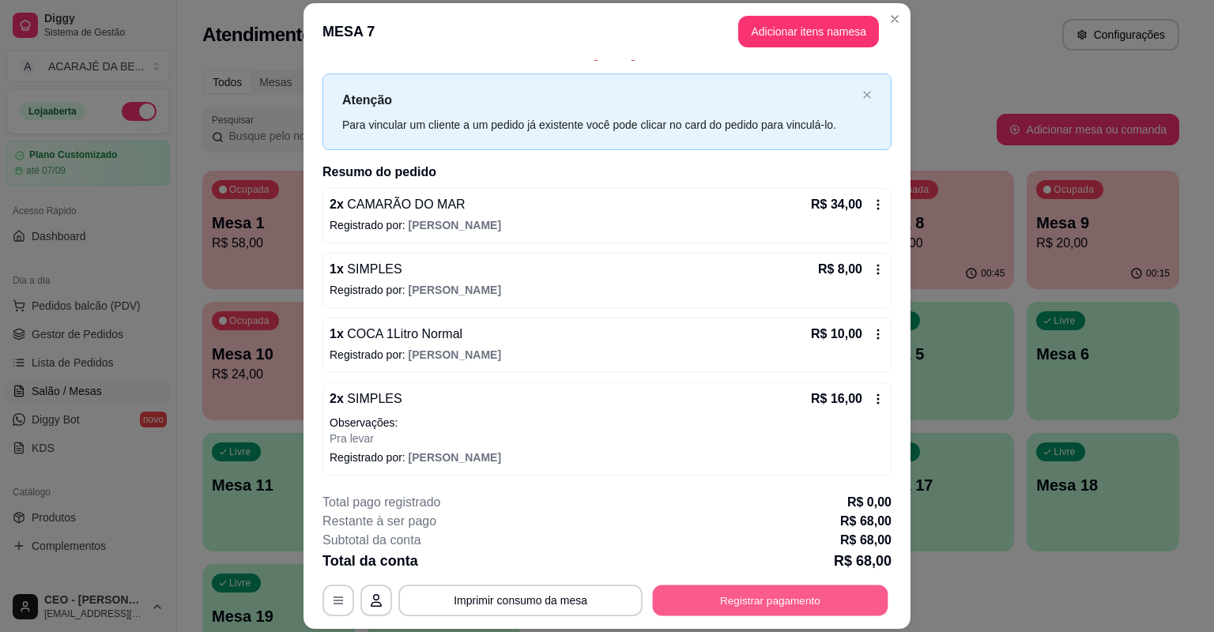
click at [653, 598] on button "Registrar pagamento" at bounding box center [771, 601] width 236 height 31
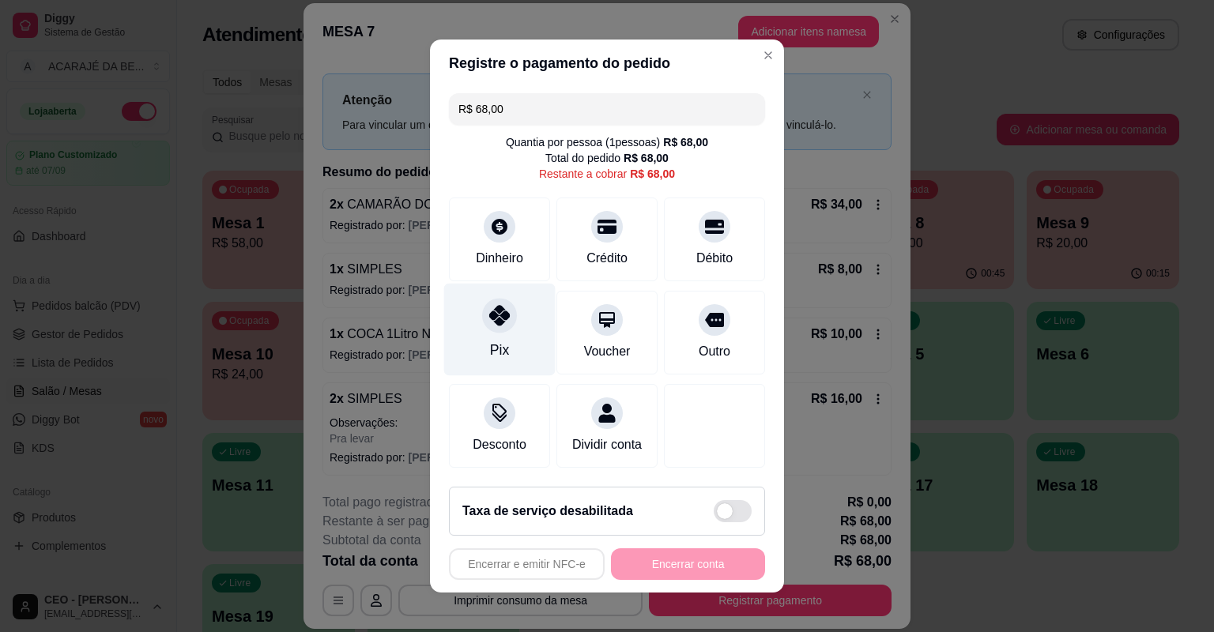
click at [449, 300] on div "Pix" at bounding box center [499, 330] width 111 height 92
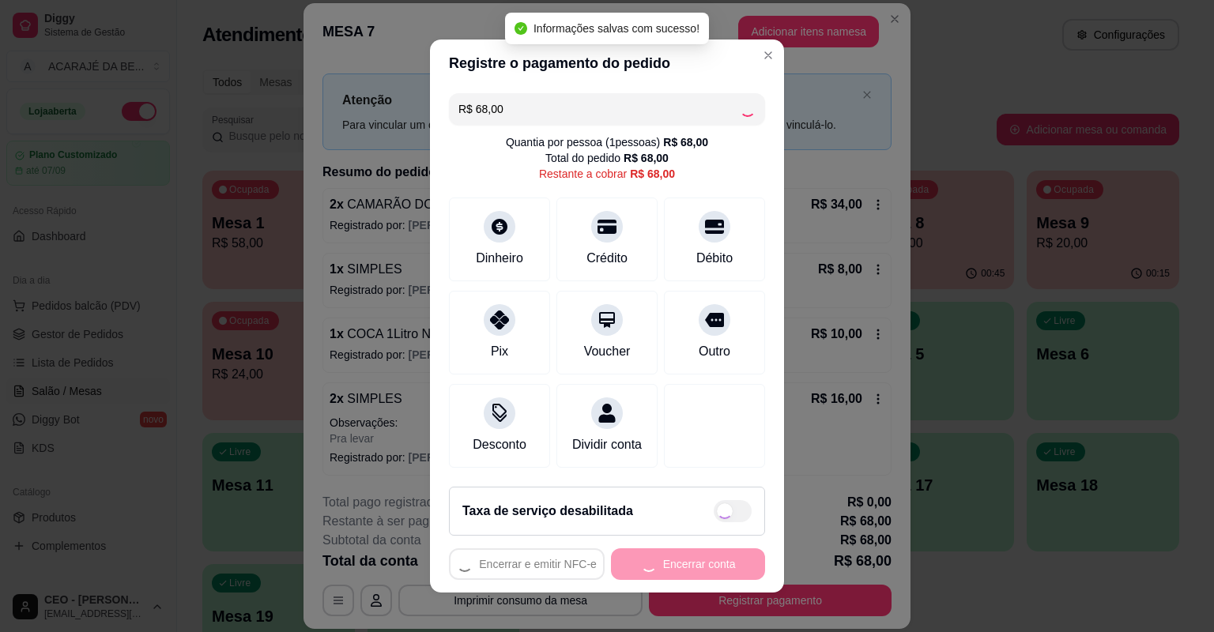
type input "R$ 0,00"
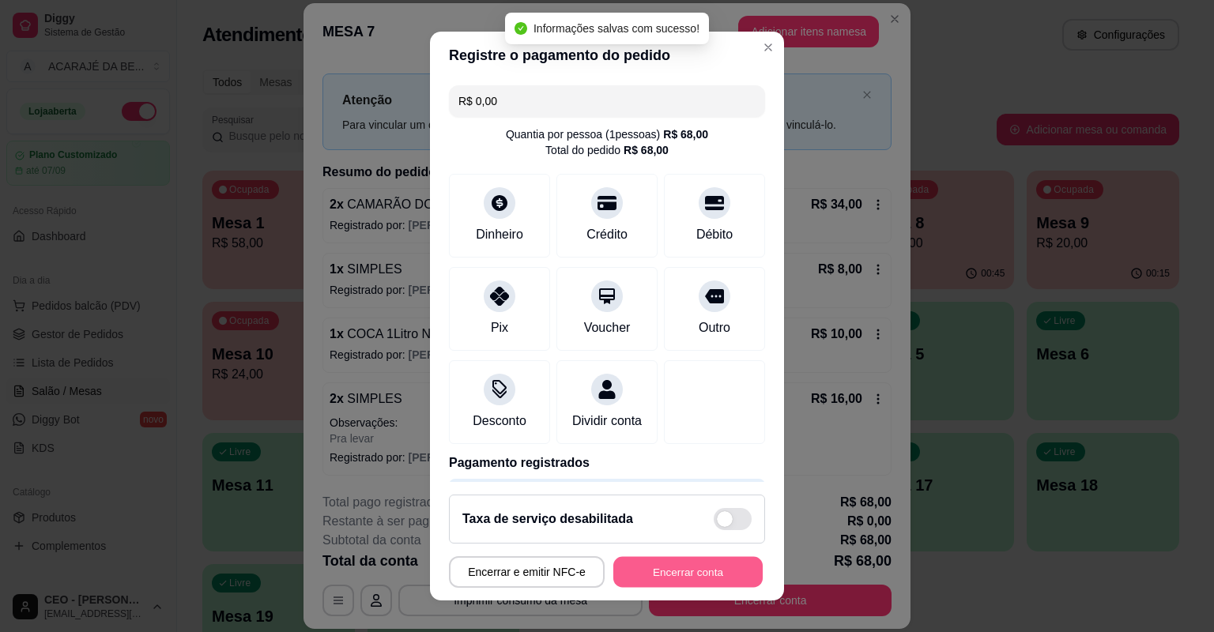
click at [704, 564] on button "Encerrar conta" at bounding box center [687, 572] width 149 height 31
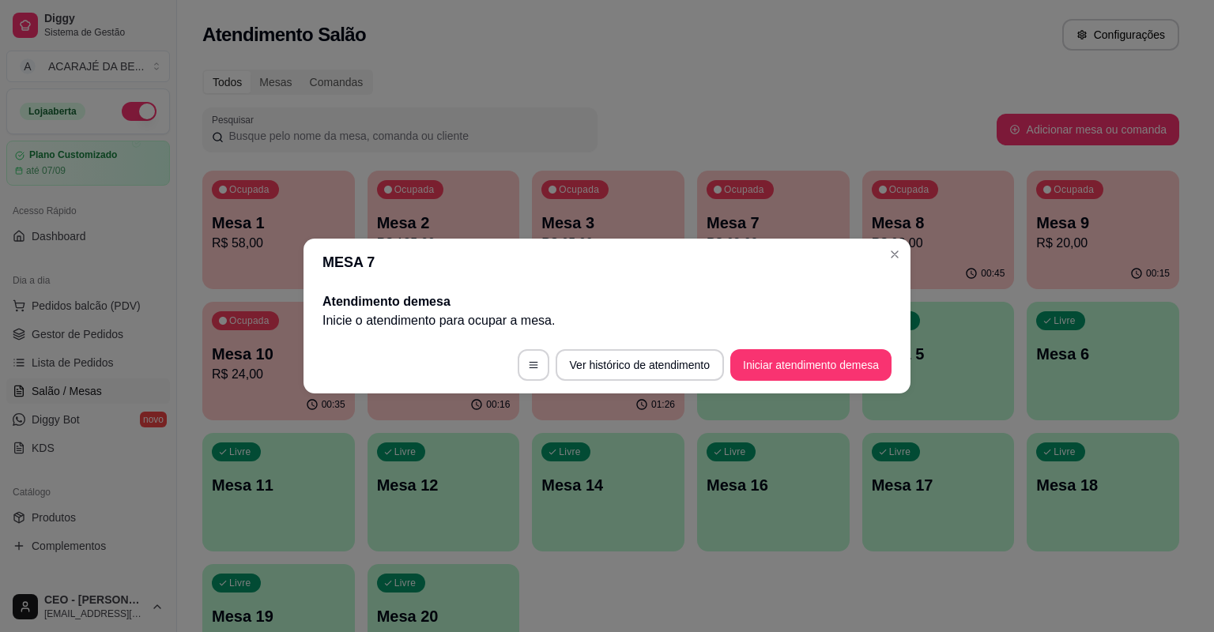
scroll to position [0, 0]
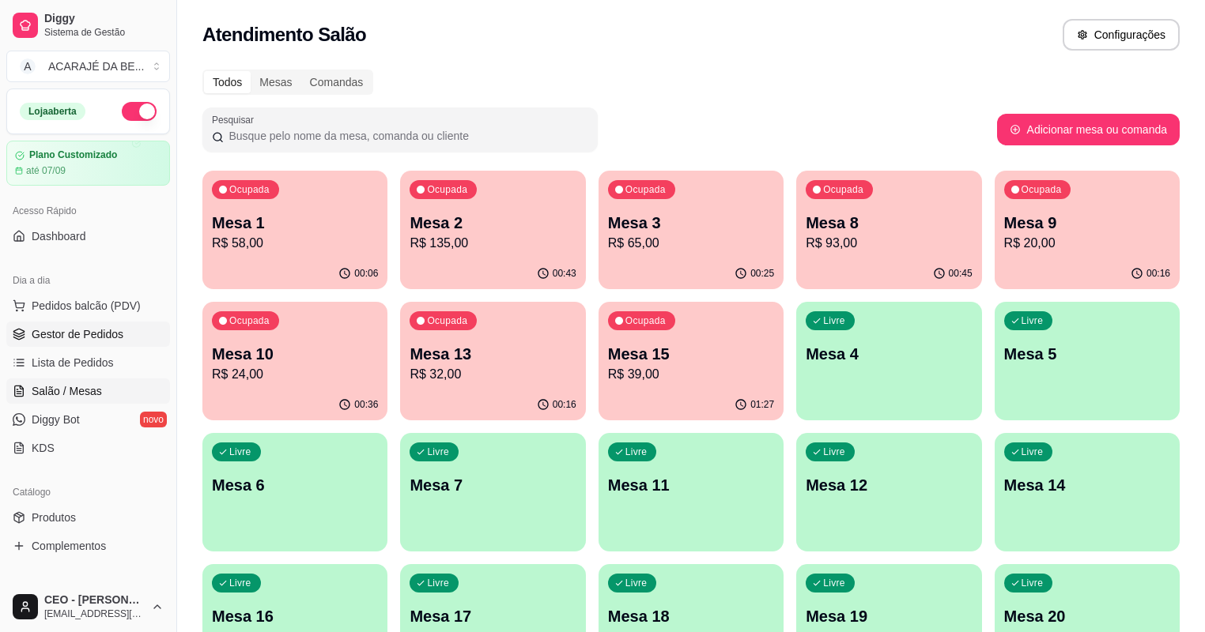
click at [89, 343] on link "Gestor de Pedidos" at bounding box center [88, 334] width 164 height 25
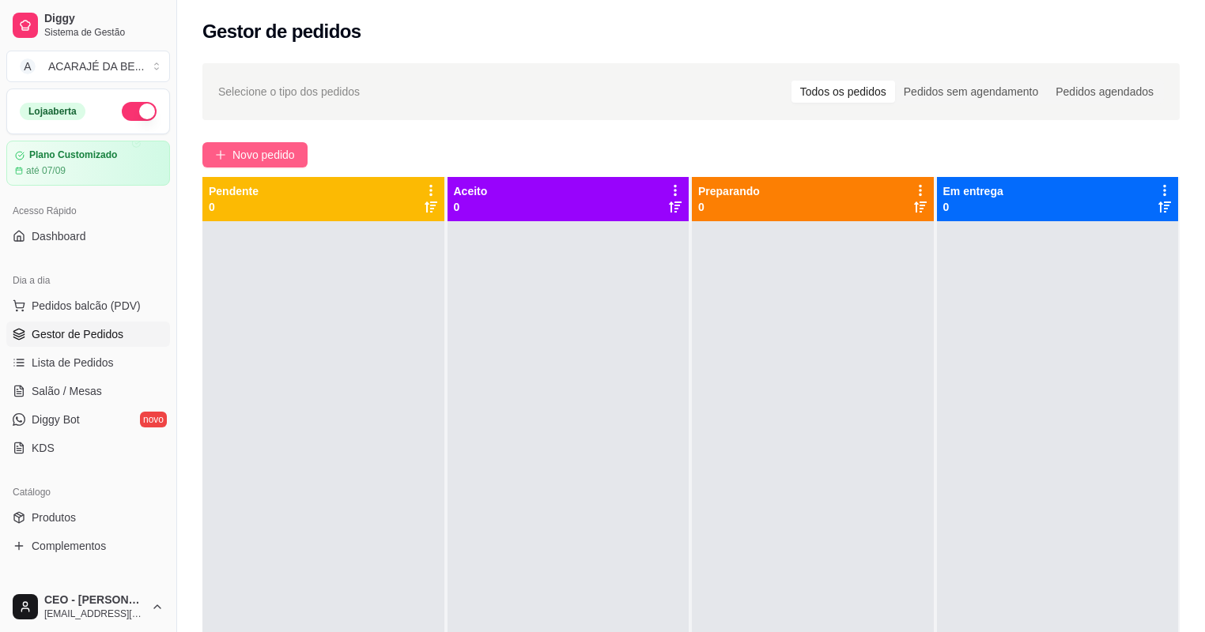
click at [236, 142] on button "Novo pedido" at bounding box center [254, 154] width 105 height 25
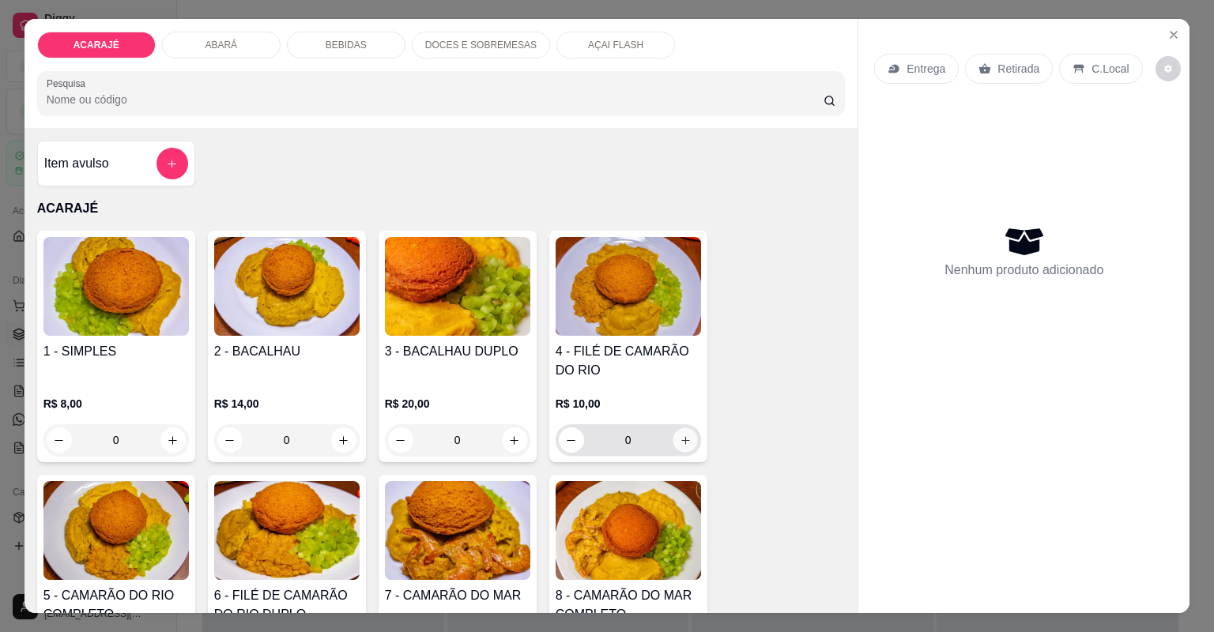
click at [683, 447] on button "increase-product-quantity" at bounding box center [685, 440] width 25 height 25
type input "1"
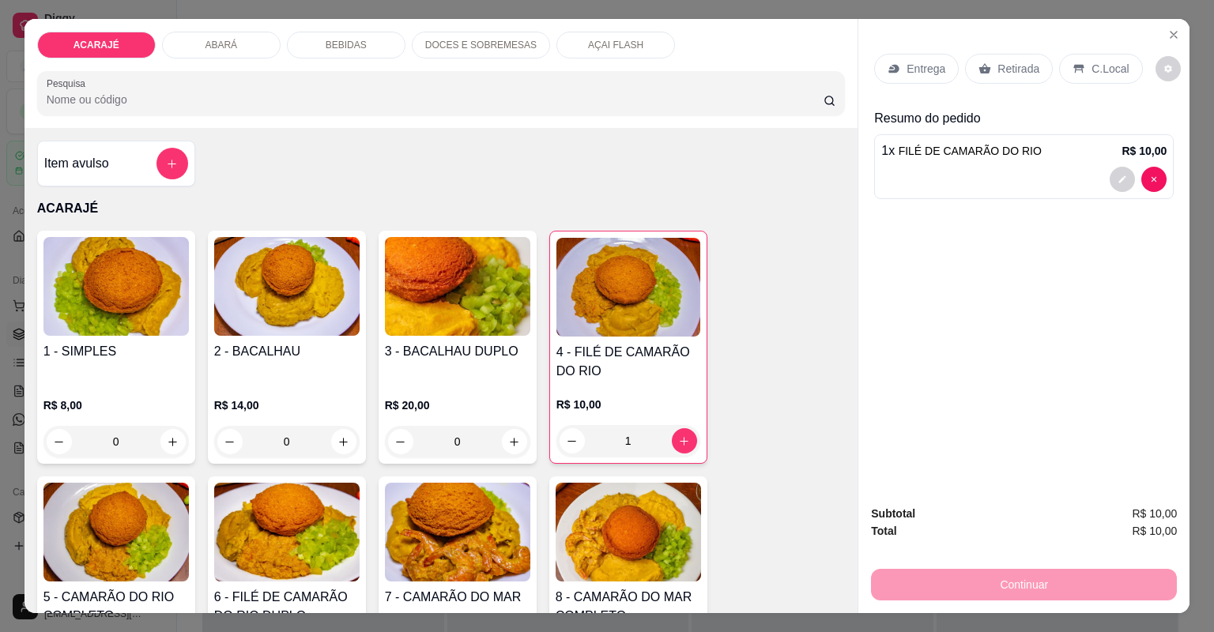
click at [1009, 79] on div "Retirada" at bounding box center [1009, 69] width 88 height 30
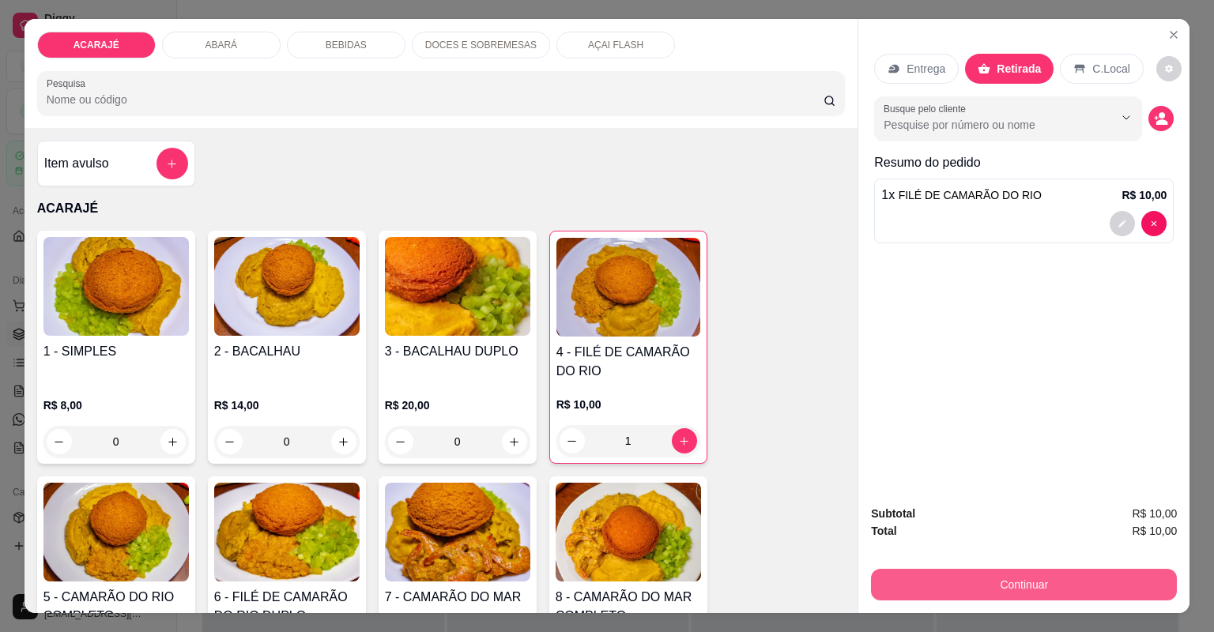
click at [1083, 586] on button "Continuar" at bounding box center [1024, 585] width 306 height 32
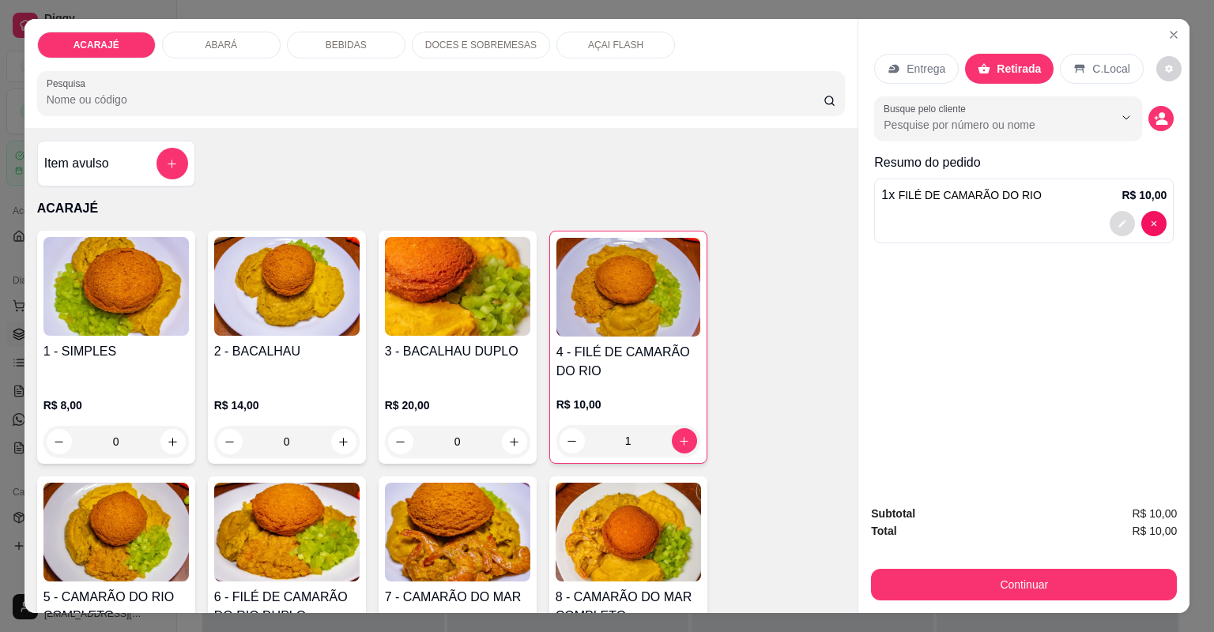
click at [1124, 225] on button "decrease-product-quantity" at bounding box center [1122, 223] width 25 height 25
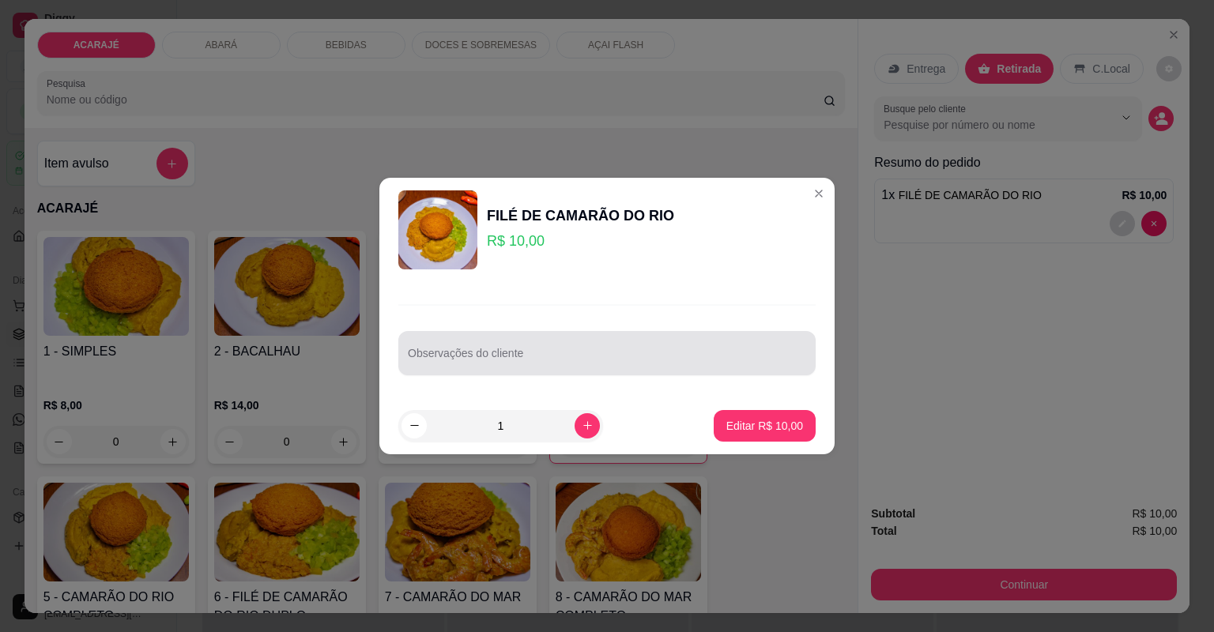
click at [654, 354] on input "Observações do cliente" at bounding box center [607, 360] width 398 height 16
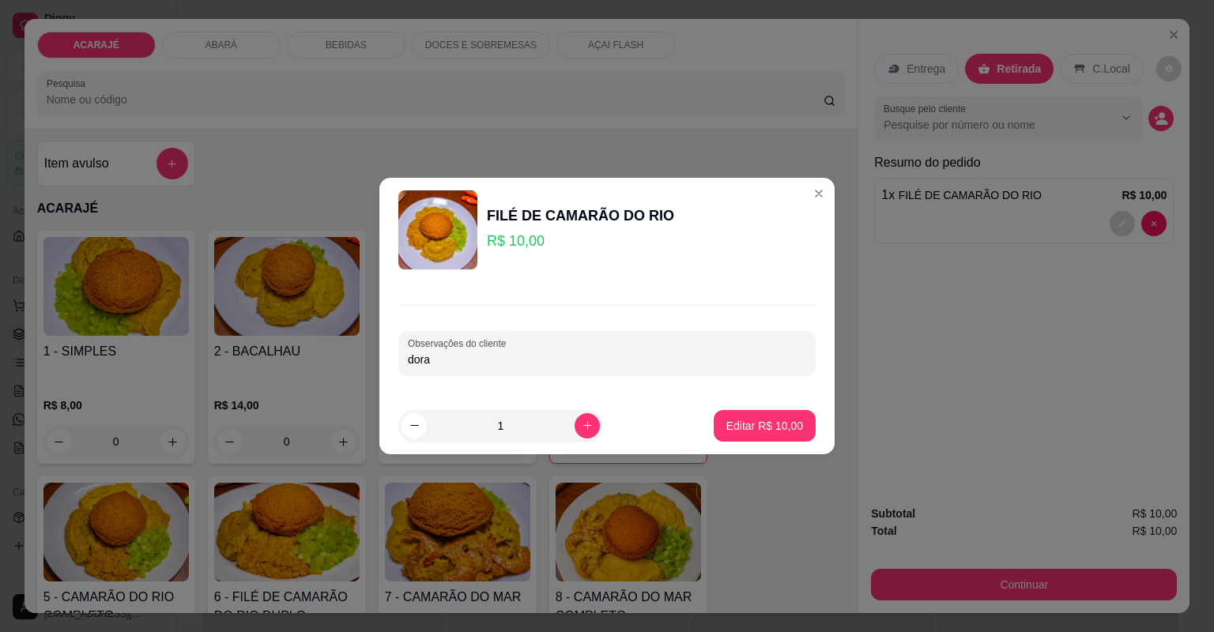
type input "dora"
click at [727, 424] on p "Editar R$ 10,00" at bounding box center [764, 425] width 74 height 15
type input "0"
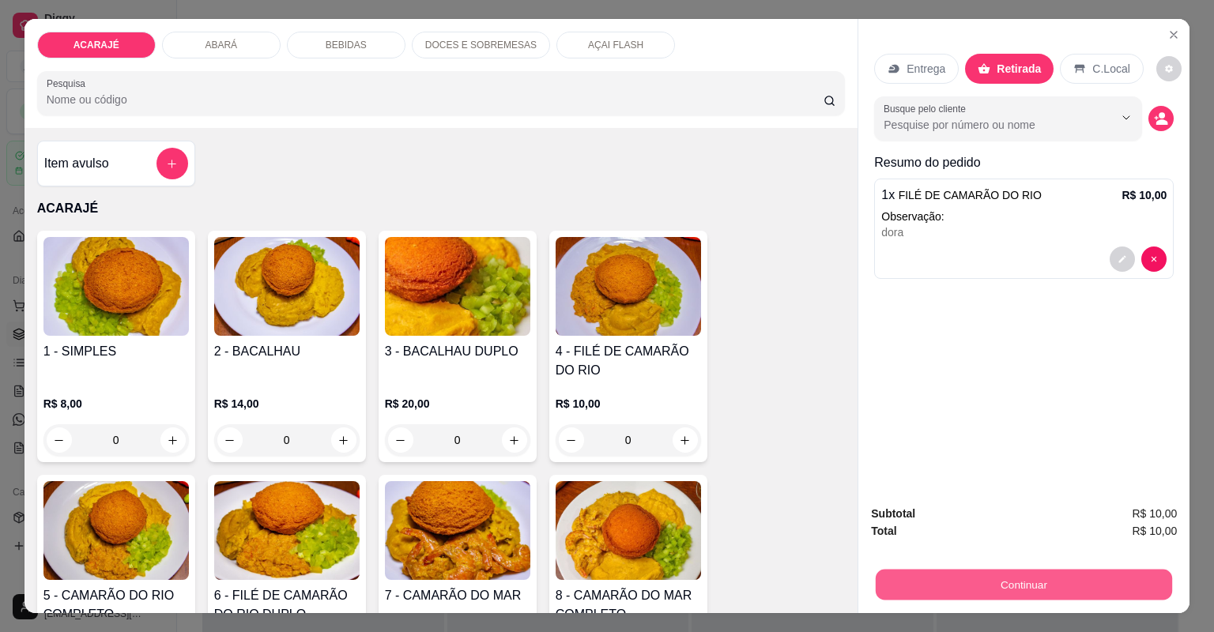
click at [1083, 587] on button "Continuar" at bounding box center [1024, 585] width 296 height 31
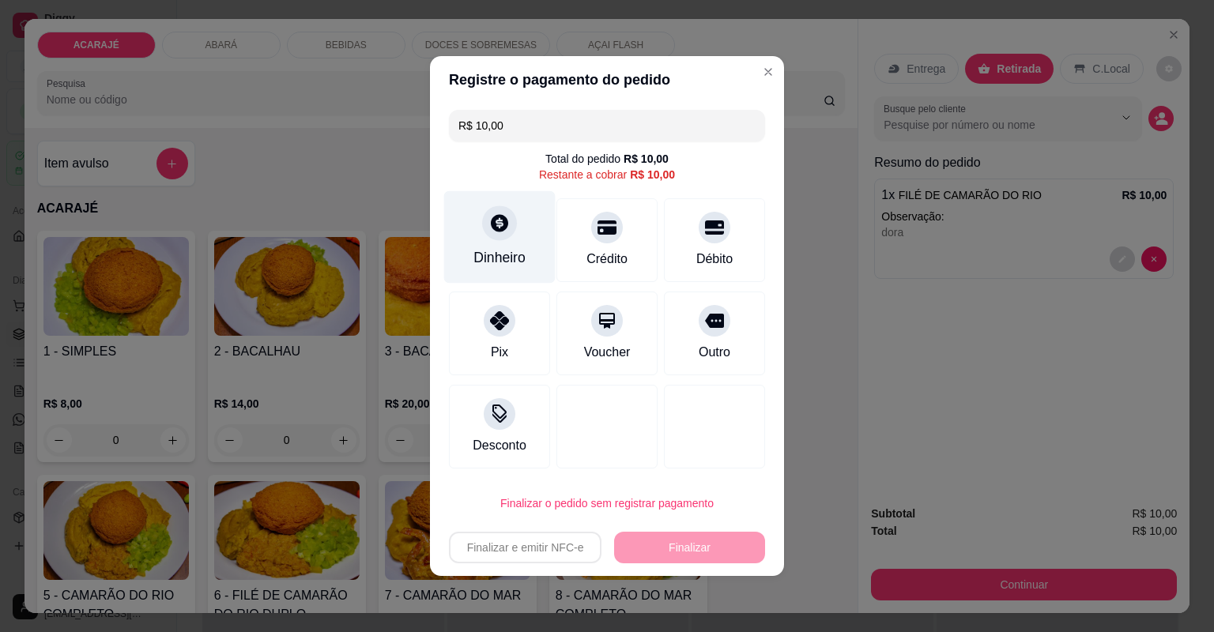
click at [519, 266] on div "Dinheiro" at bounding box center [500, 257] width 52 height 21
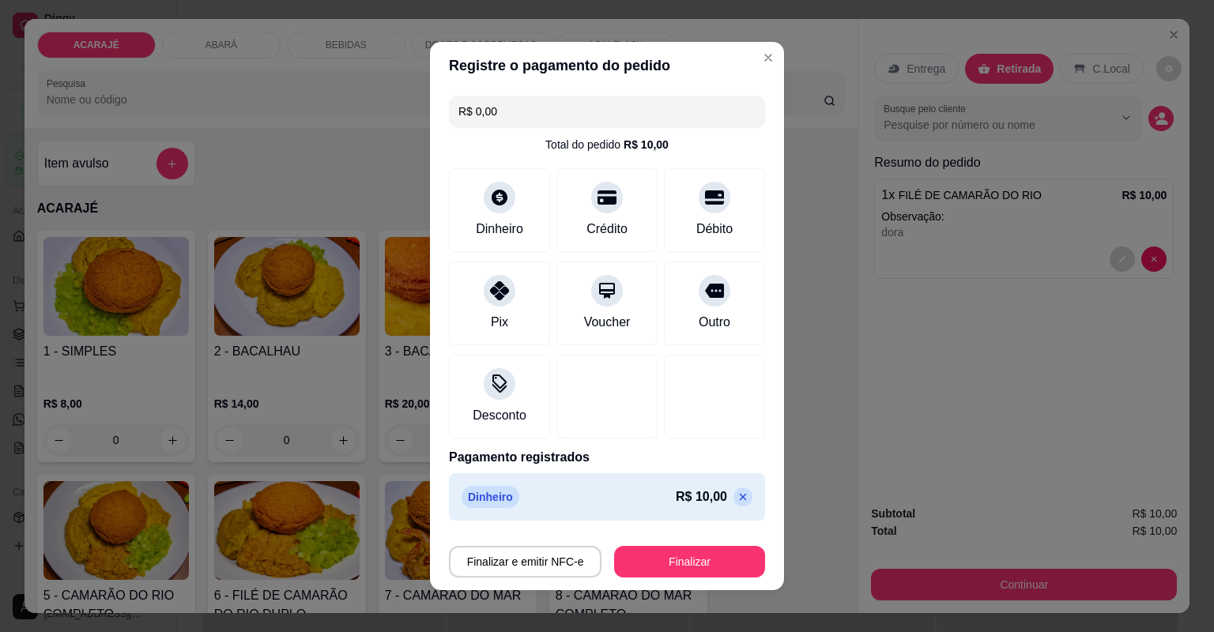
click at [666, 575] on footer "Finalizar e emitir NFC-e Finalizar" at bounding box center [607, 558] width 354 height 63
click at [668, 567] on button "Finalizar" at bounding box center [689, 562] width 151 height 32
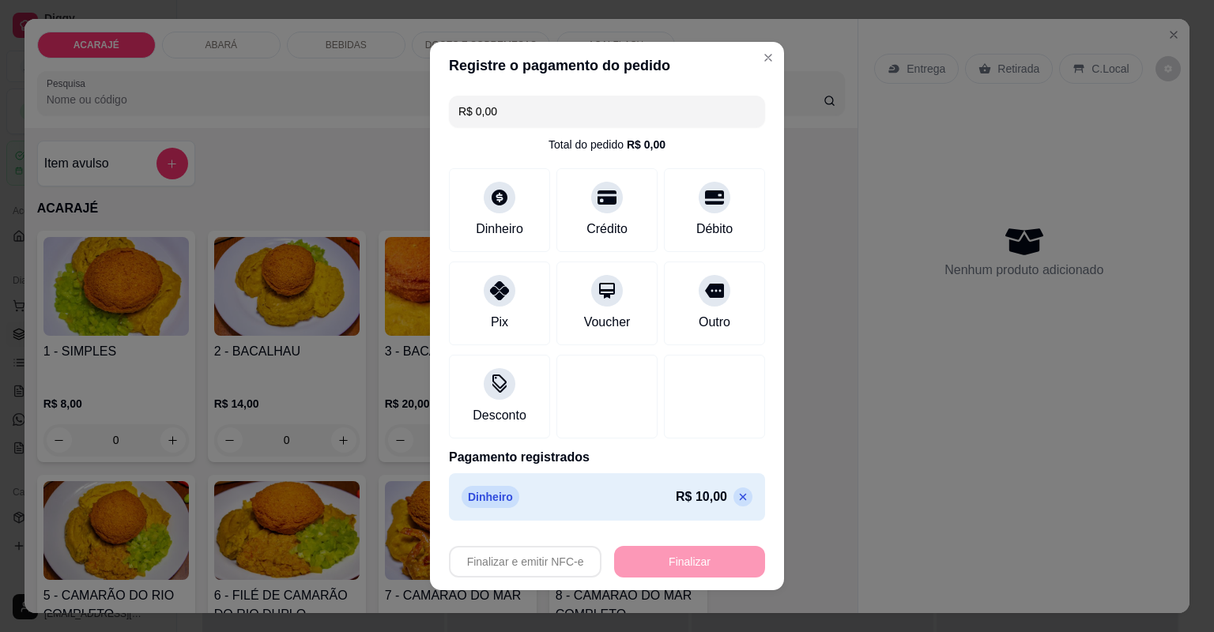
type input "-R$ 10,00"
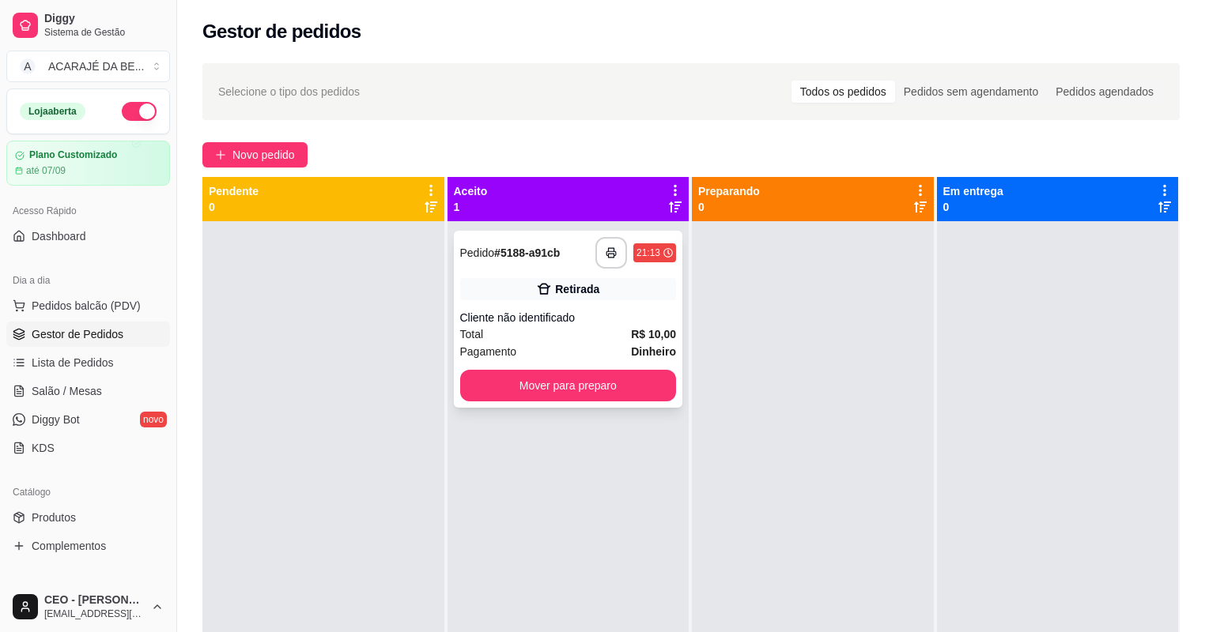
drag, startPoint x: 576, startPoint y: 318, endPoint x: 576, endPoint y: 308, distance: 10.3
click at [576, 308] on div "**********" at bounding box center [568, 319] width 229 height 177
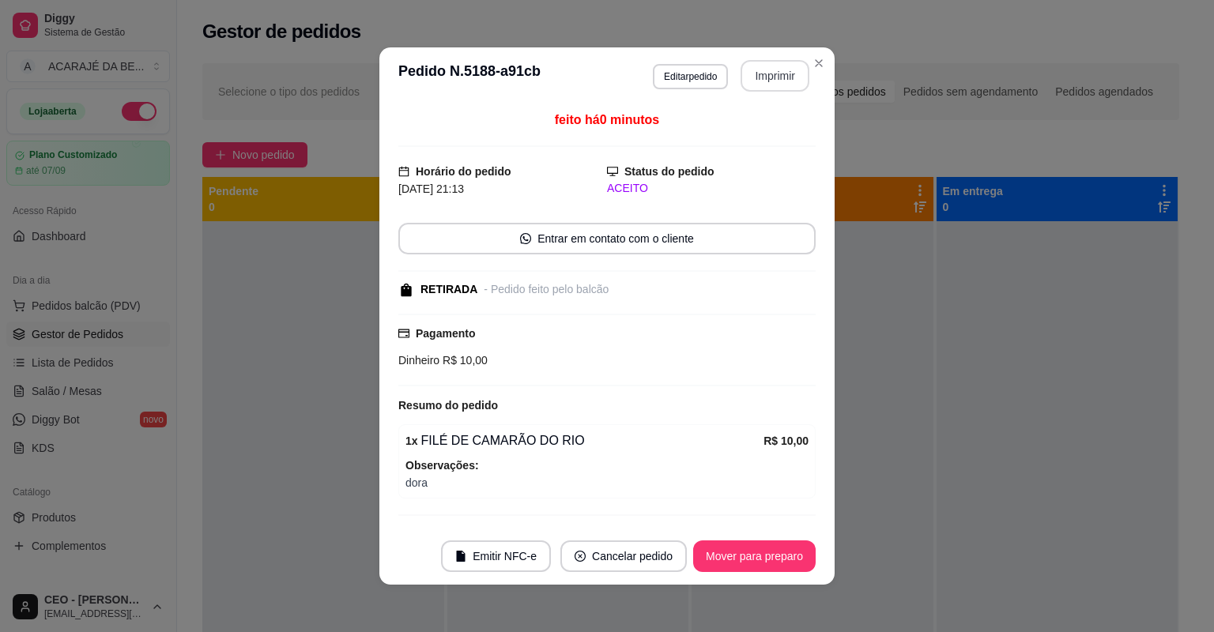
click at [776, 79] on button "Imprimir" at bounding box center [775, 76] width 69 height 32
click at [747, 564] on button "Mover para preparo" at bounding box center [754, 557] width 123 height 32
click at [753, 561] on button "Mover para preparo" at bounding box center [754, 557] width 123 height 32
click at [753, 568] on div "Mover para preparo" at bounding box center [743, 557] width 145 height 32
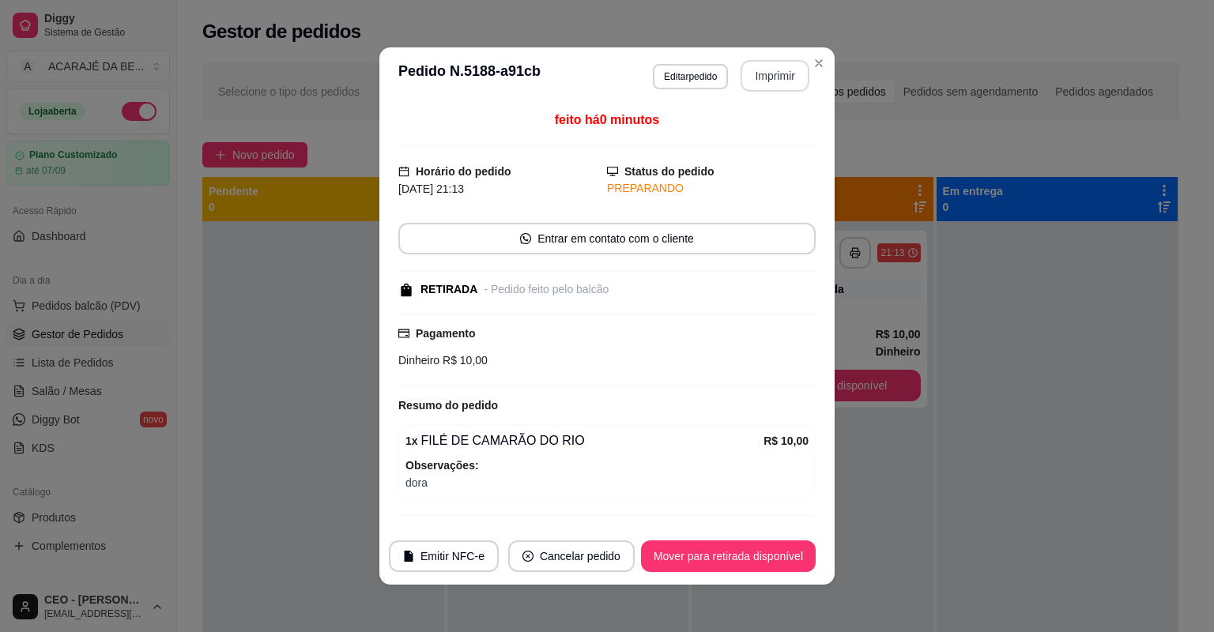
click at [750, 576] on footer "Emitir NFC-e Cancelar pedido Mover para retirada disponível" at bounding box center [606, 556] width 455 height 57
click at [751, 564] on button "Mover para retirada disponível" at bounding box center [728, 557] width 175 height 32
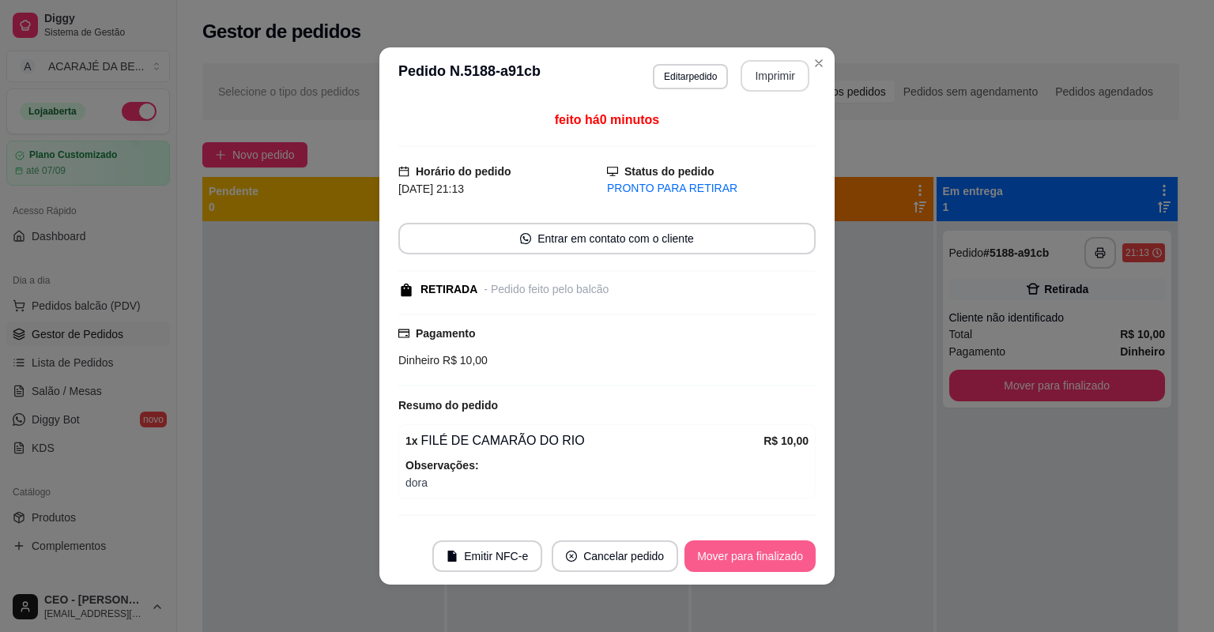
click at [708, 563] on button "Mover para finalizado" at bounding box center [750, 557] width 131 height 32
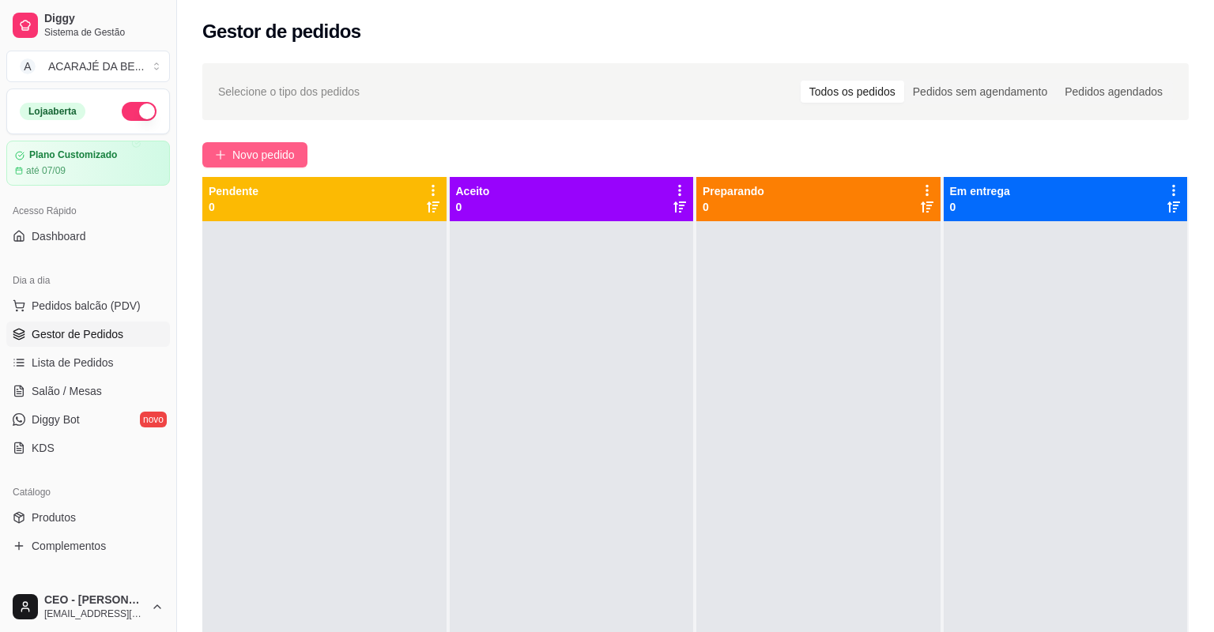
click at [241, 160] on span "Novo pedido" at bounding box center [263, 154] width 62 height 17
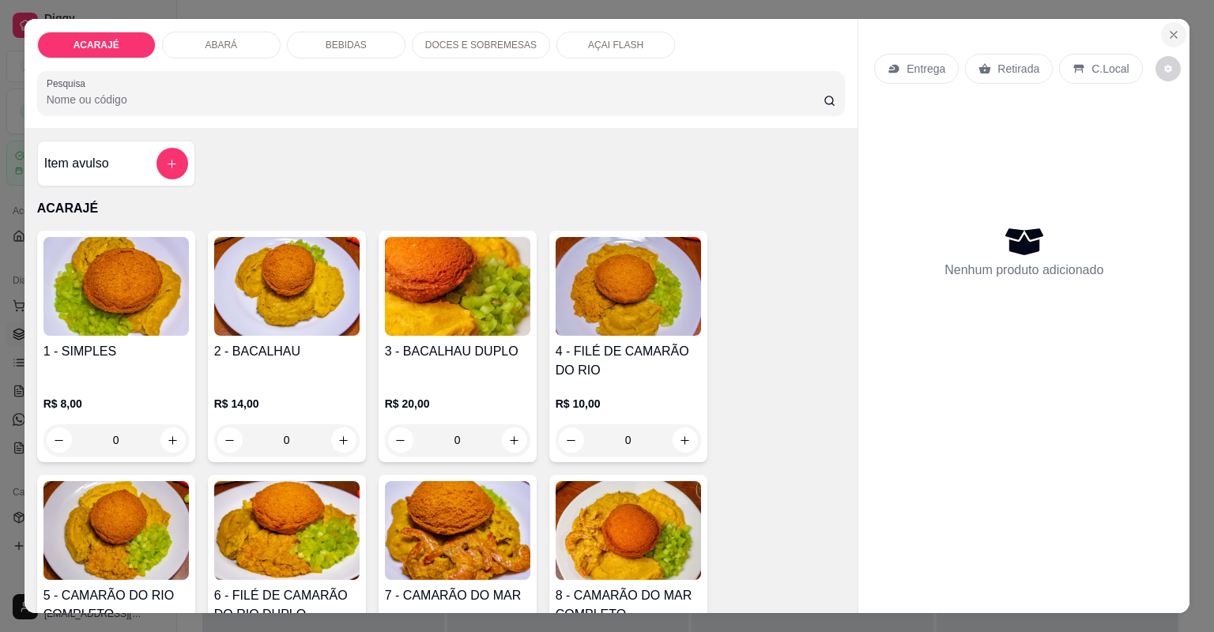
click at [1163, 41] on button "Close" at bounding box center [1173, 34] width 25 height 25
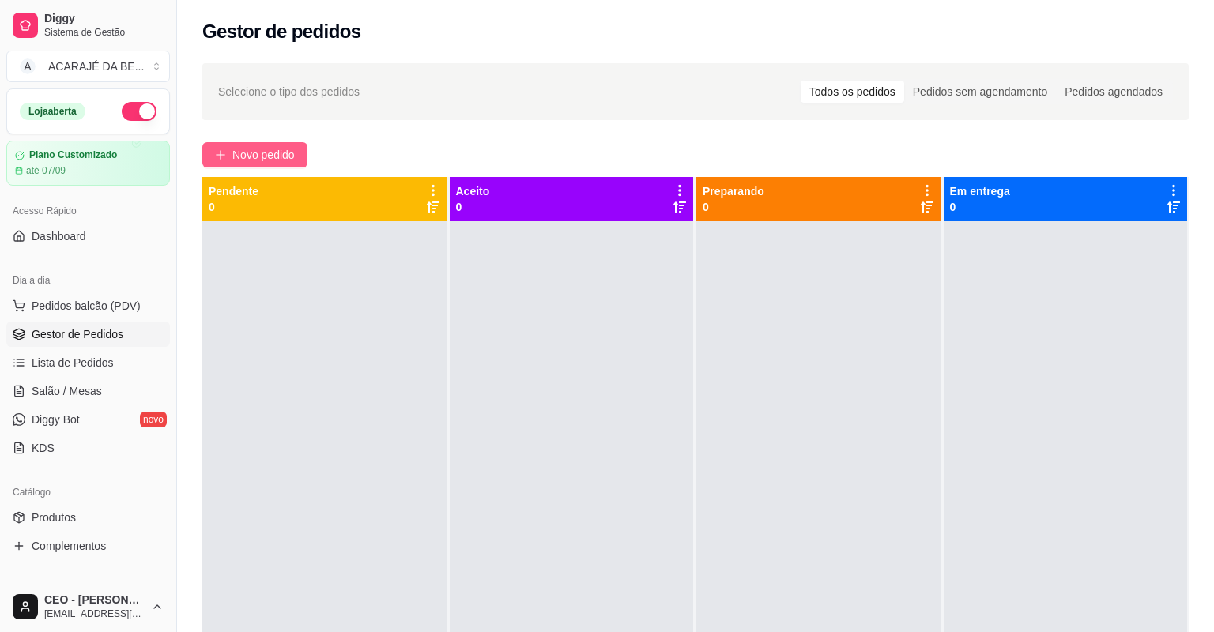
click at [243, 146] on span "Novo pedido" at bounding box center [263, 154] width 62 height 17
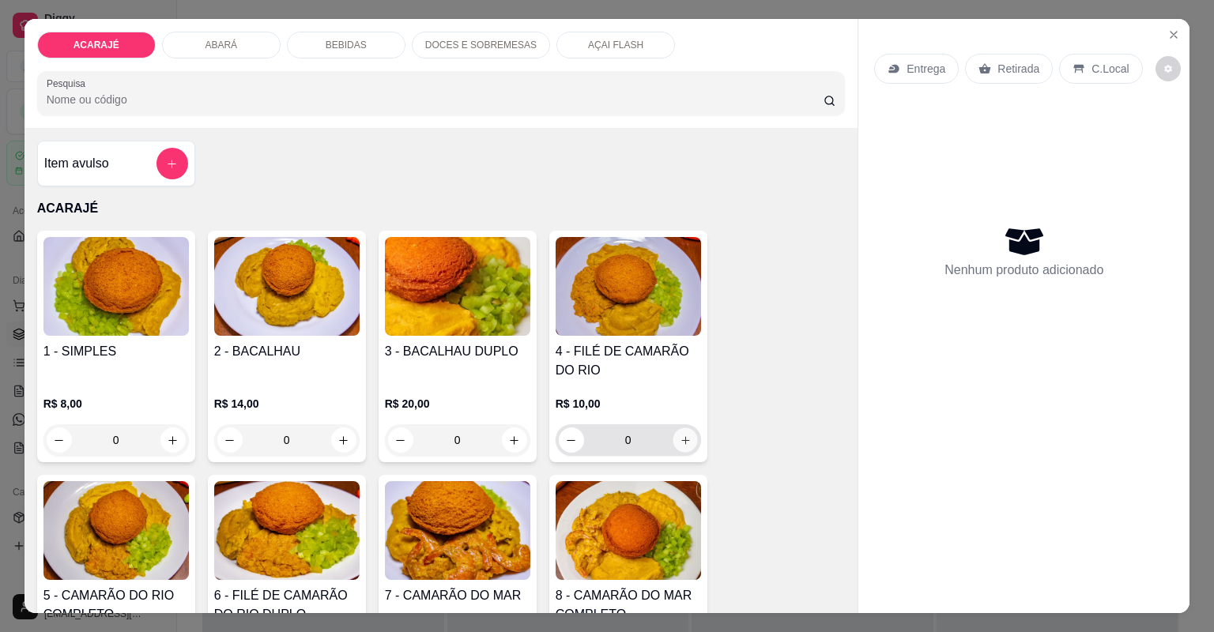
click at [686, 436] on button "increase-product-quantity" at bounding box center [685, 440] width 25 height 25
type input "1"
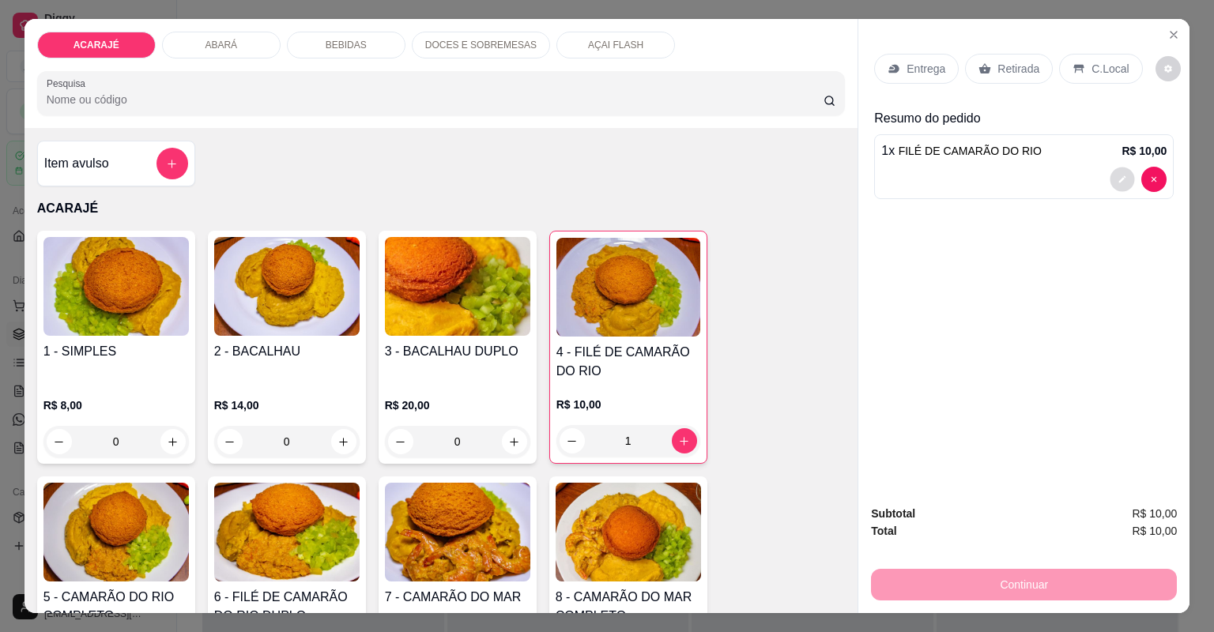
click at [1111, 179] on button "decrease-product-quantity" at bounding box center [1123, 179] width 25 height 25
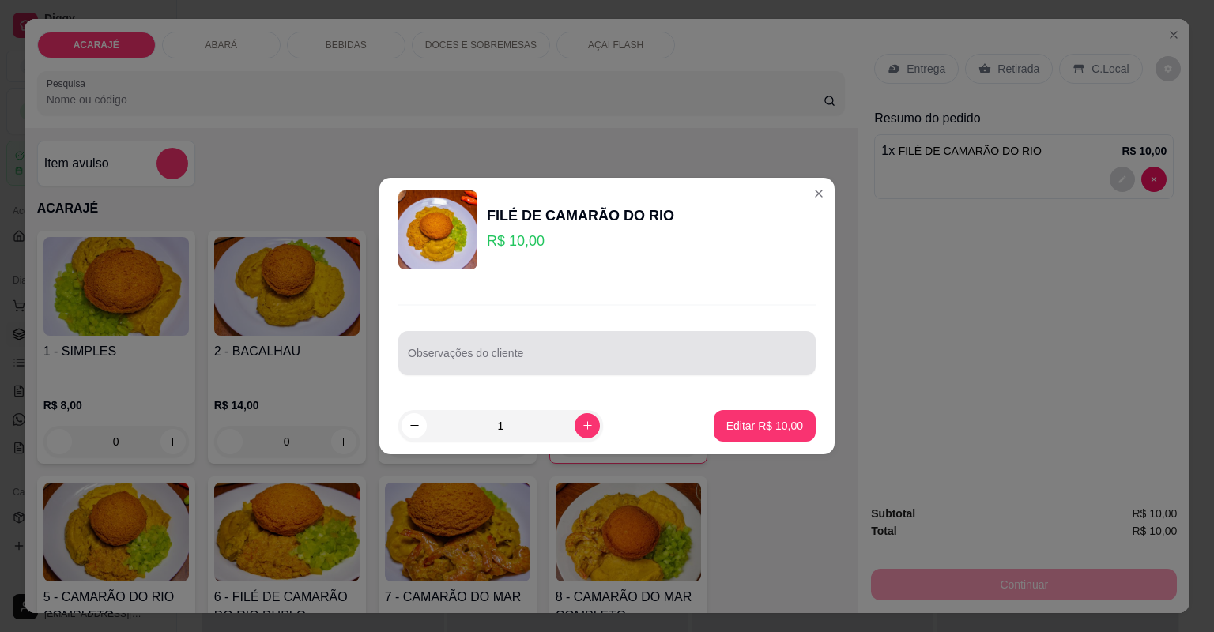
click at [762, 338] on div at bounding box center [607, 354] width 398 height 32
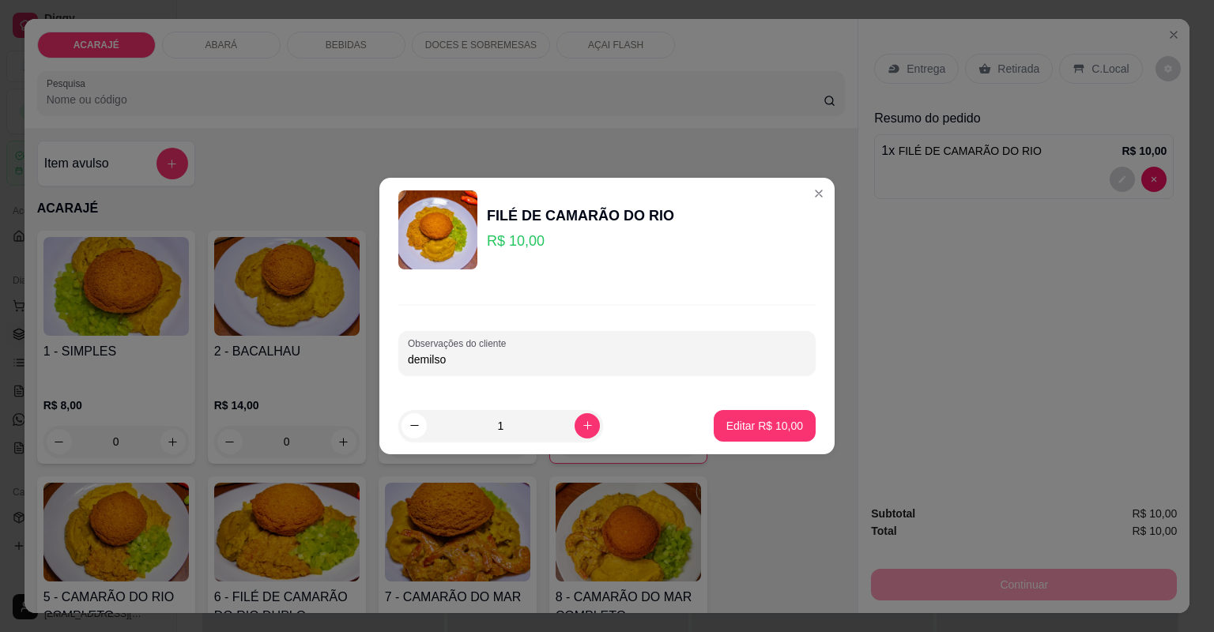
type input "demilson"
click at [771, 418] on p "Editar R$ 10,00" at bounding box center [765, 426] width 77 height 16
type input "0"
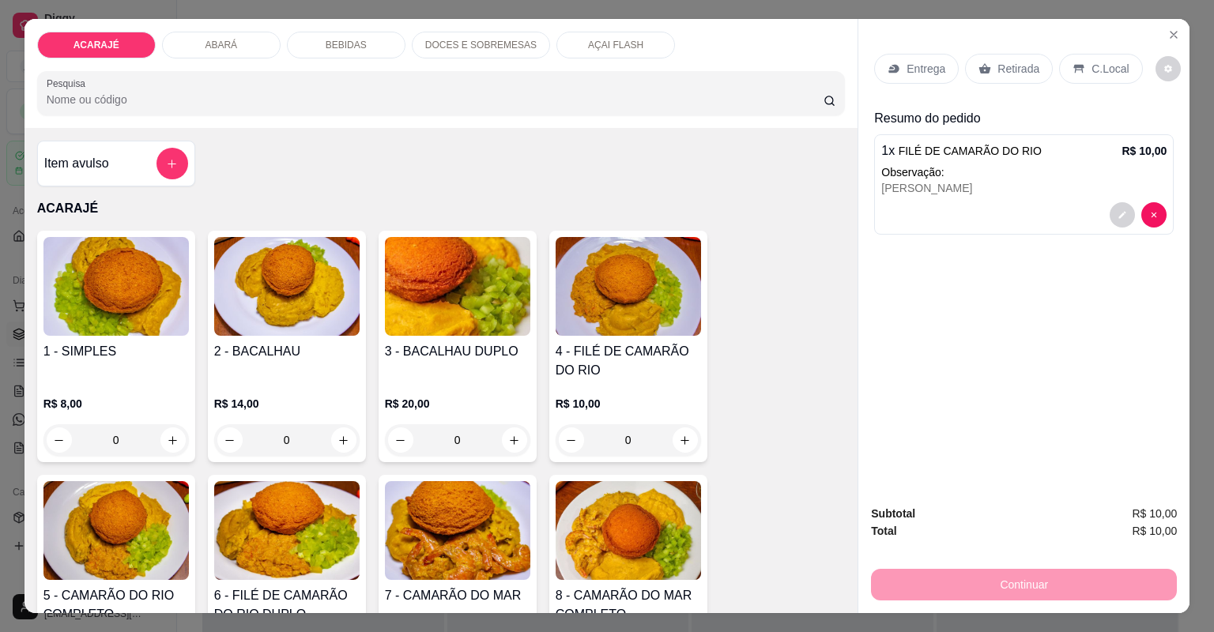
click at [998, 63] on p "Retirada" at bounding box center [1019, 69] width 42 height 16
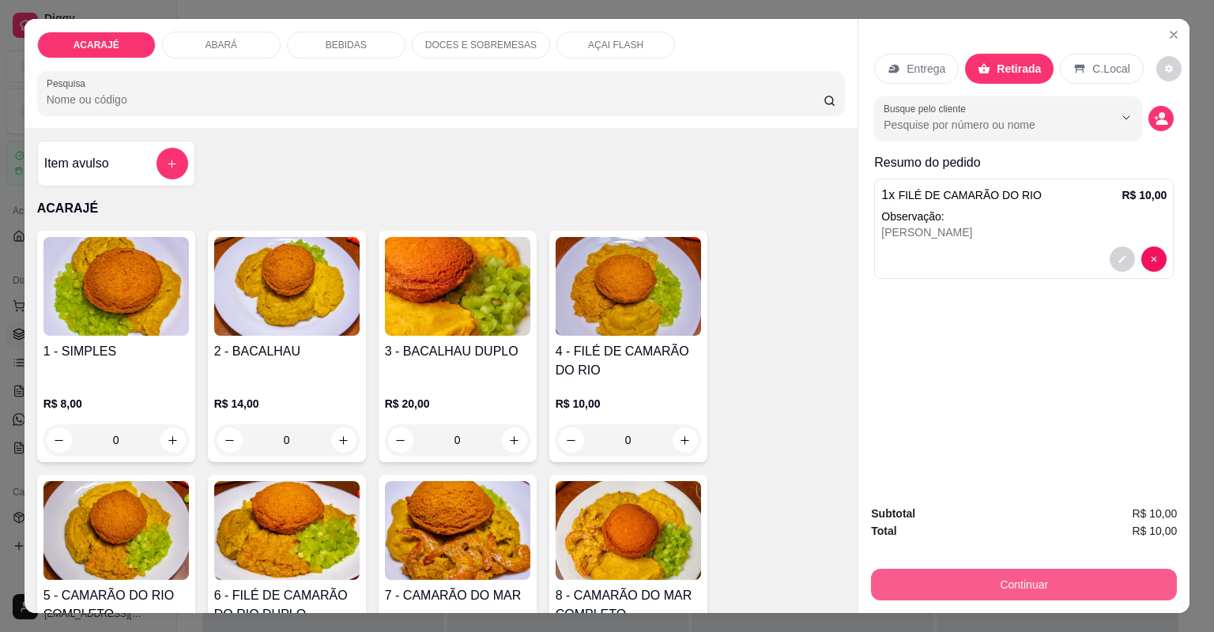
click at [1045, 585] on button "Continuar" at bounding box center [1024, 585] width 306 height 32
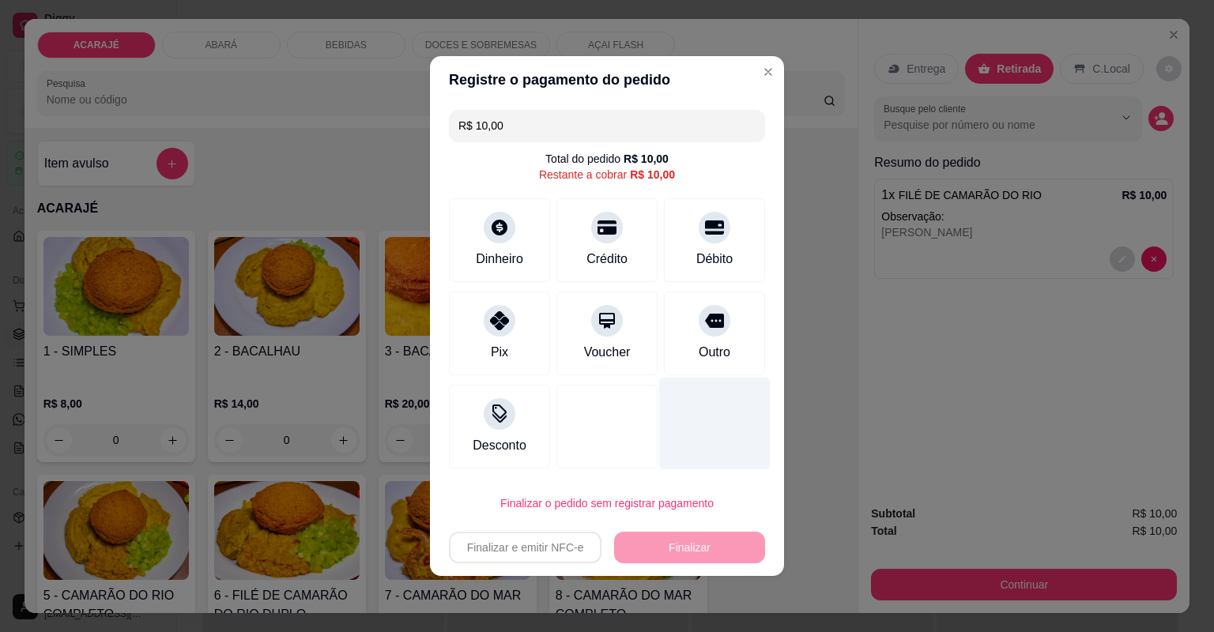
drag, startPoint x: 693, startPoint y: 319, endPoint x: 670, endPoint y: 376, distance: 61.4
click at [699, 319] on div at bounding box center [715, 321] width 32 height 32
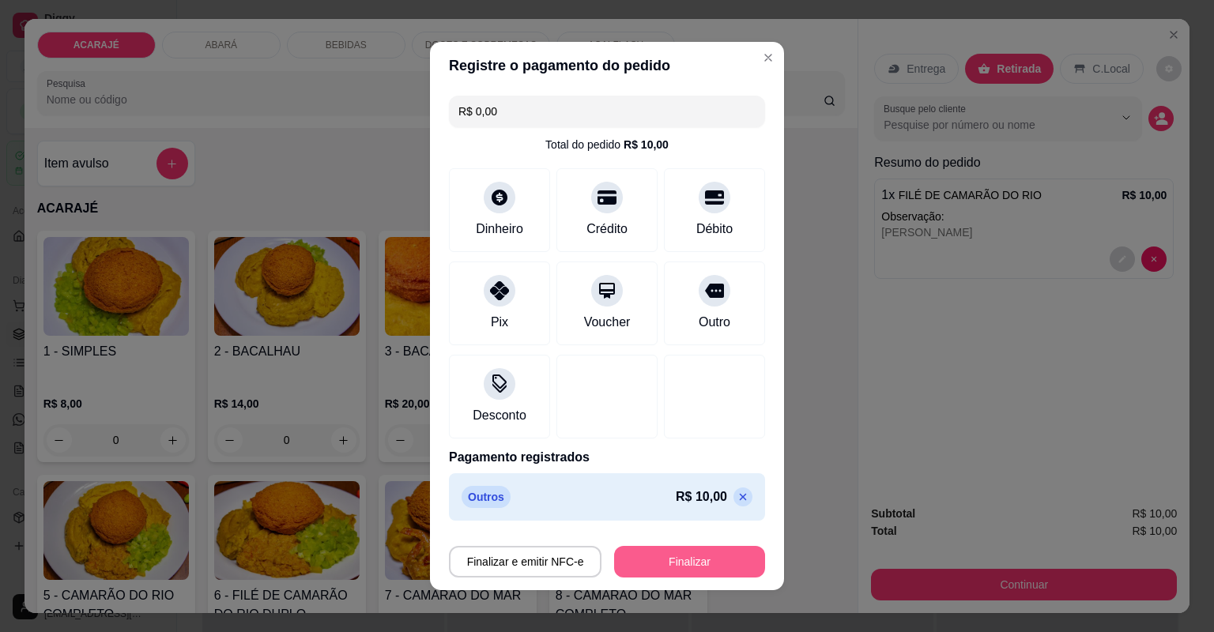
click at [654, 568] on button "Finalizar" at bounding box center [689, 562] width 151 height 32
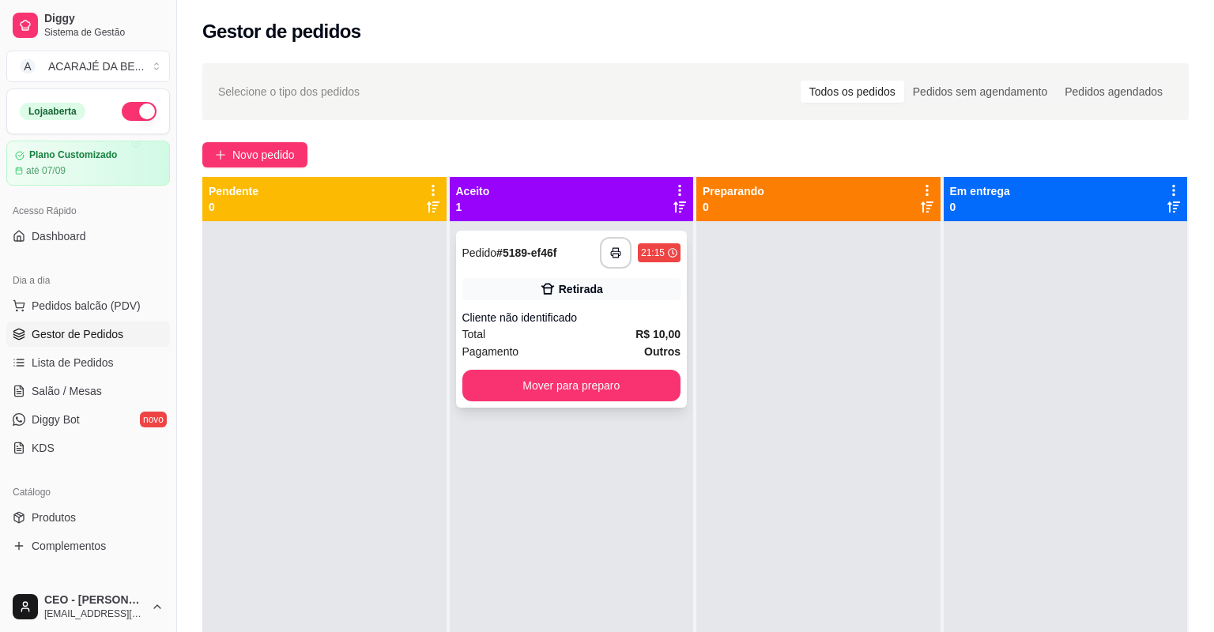
click at [564, 304] on div "**********" at bounding box center [572, 319] width 232 height 177
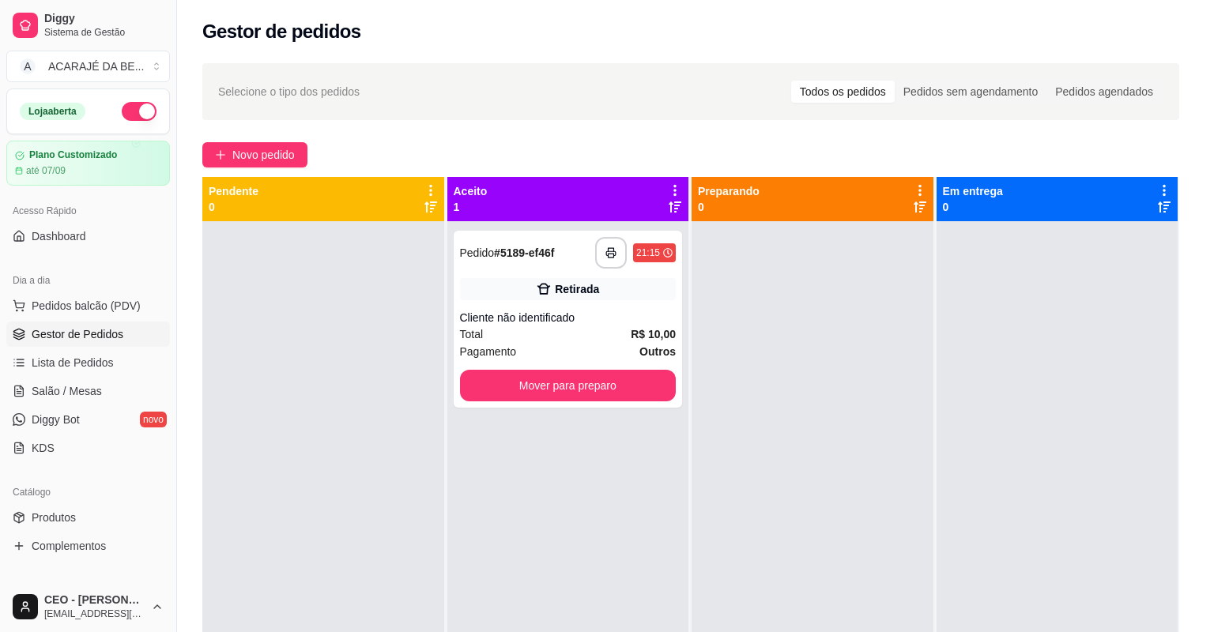
click at [768, 76] on button "Imprimir" at bounding box center [775, 76] width 69 height 32
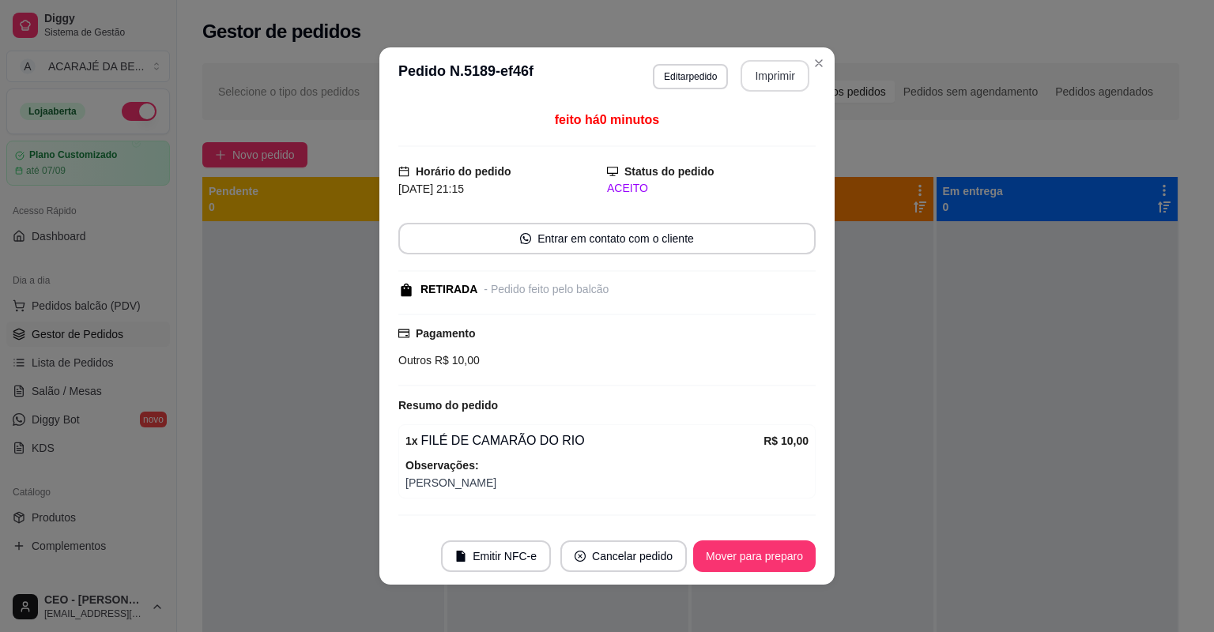
click at [772, 549] on button "Mover para preparo" at bounding box center [754, 557] width 123 height 32
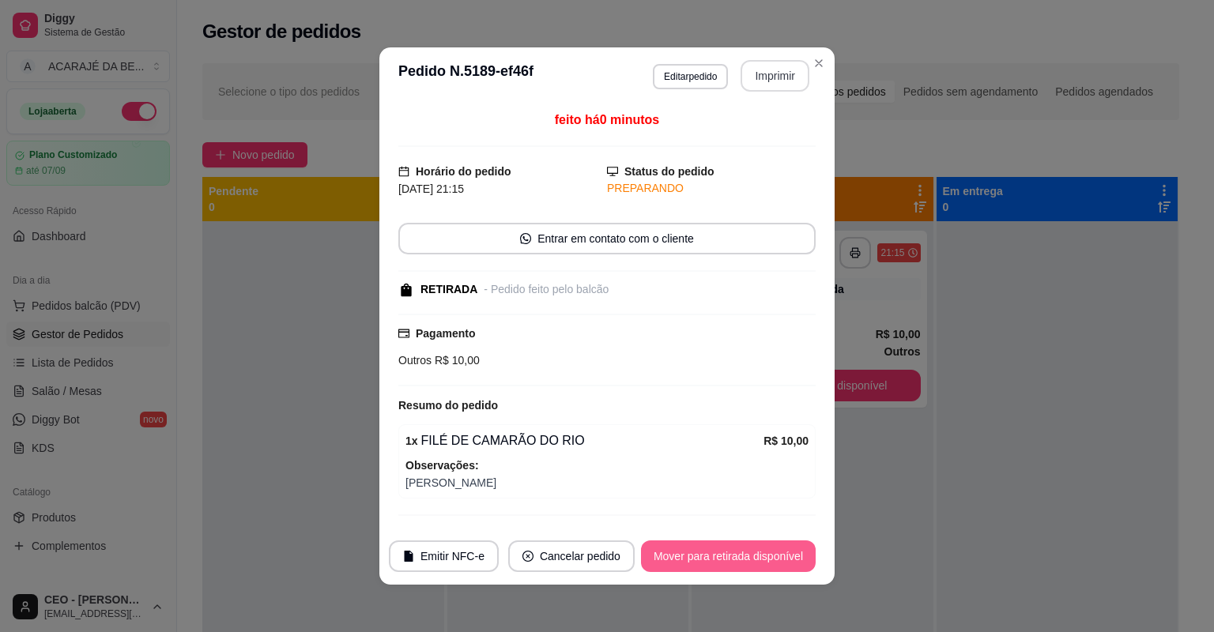
click at [772, 549] on button "Mover para retirada disponível" at bounding box center [728, 557] width 175 height 32
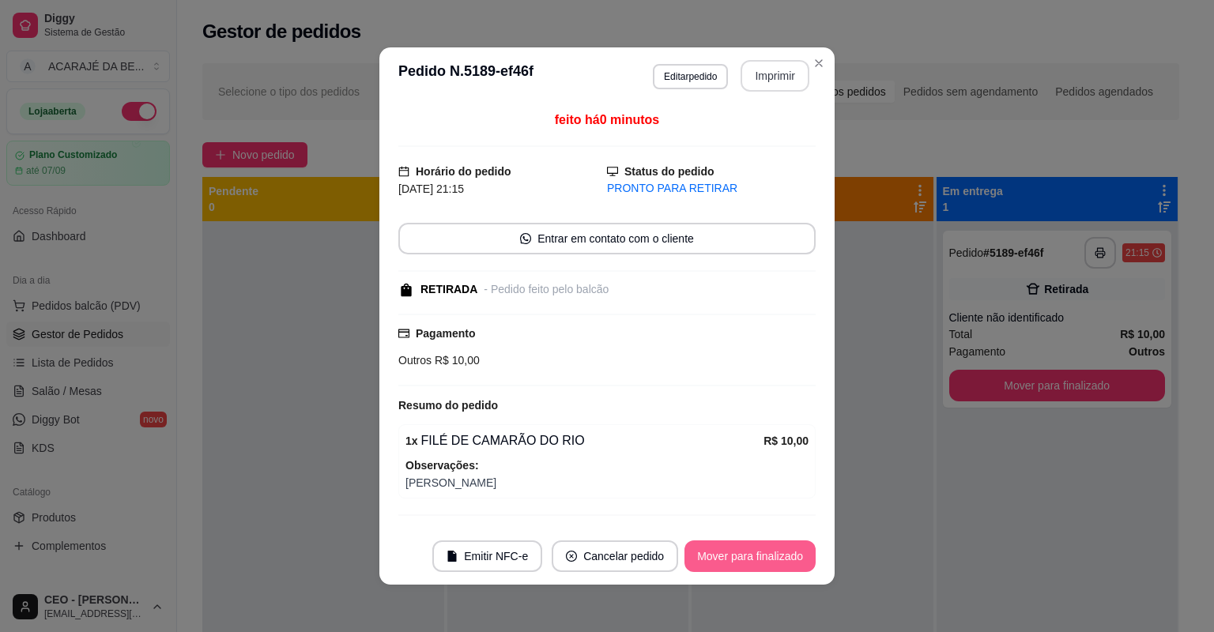
click at [772, 550] on button "Mover para finalizado" at bounding box center [750, 557] width 131 height 32
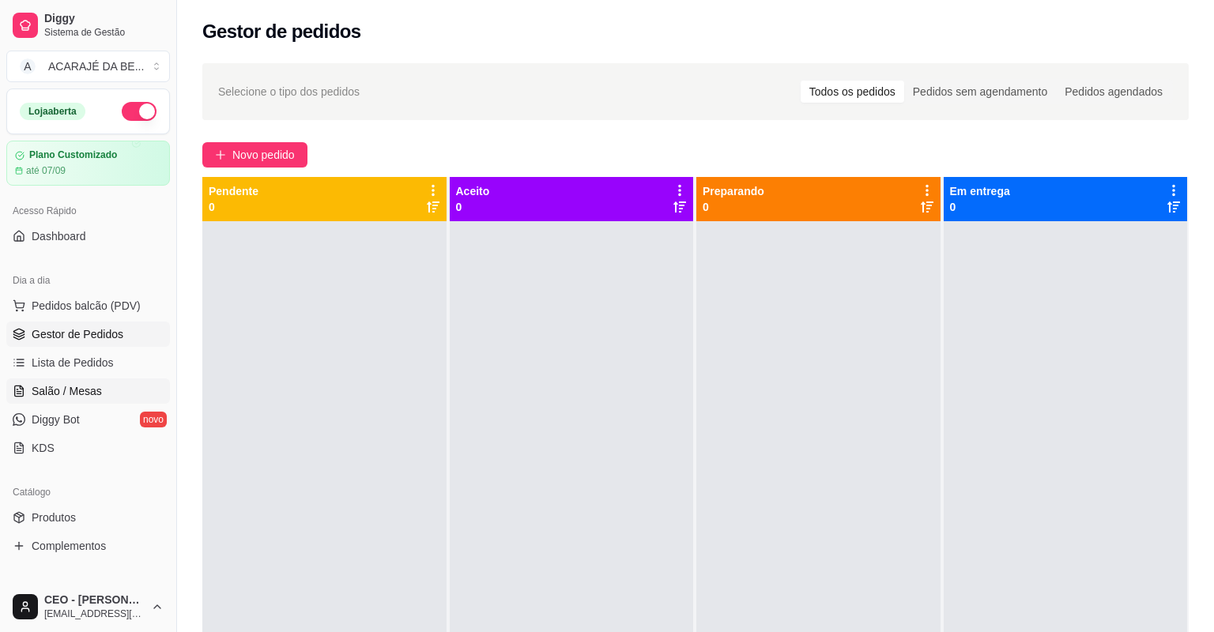
click at [88, 402] on link "Salão / Mesas" at bounding box center [88, 391] width 164 height 25
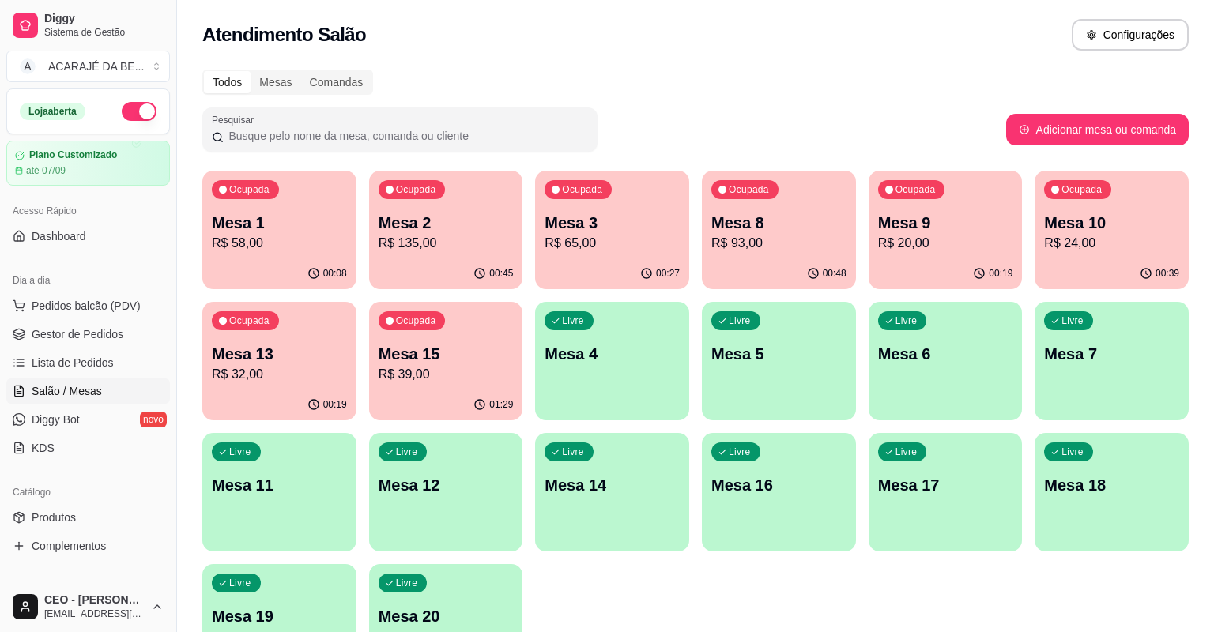
click at [404, 228] on p "Mesa 2" at bounding box center [446, 223] width 135 height 22
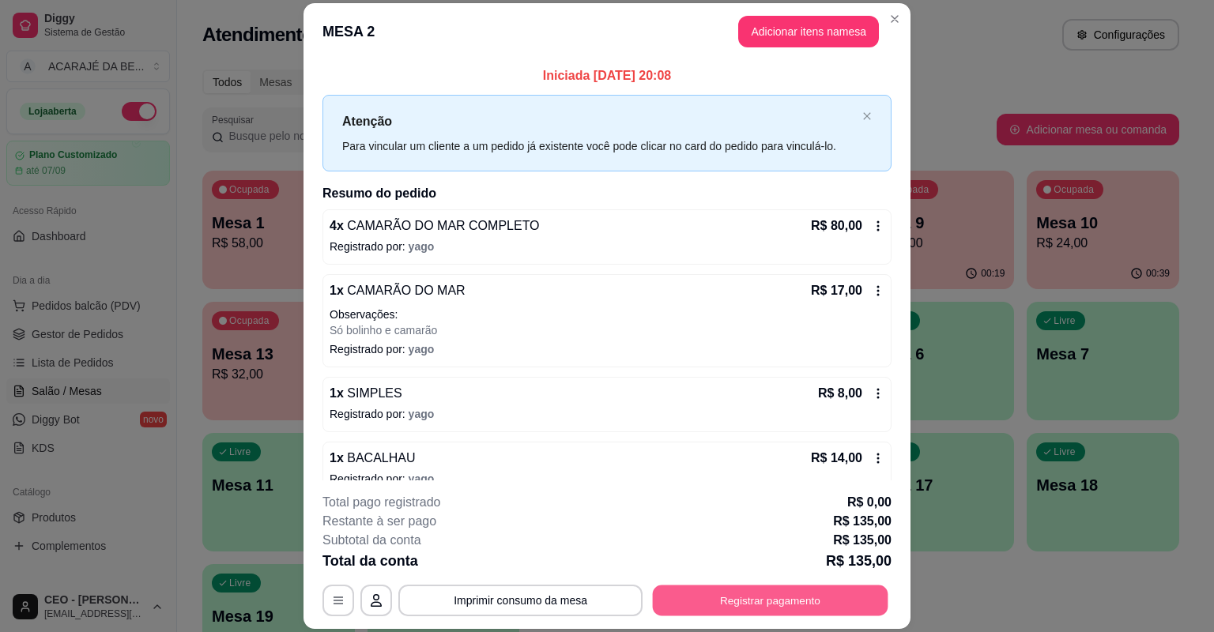
click at [738, 604] on button "Registrar pagamento" at bounding box center [771, 601] width 236 height 31
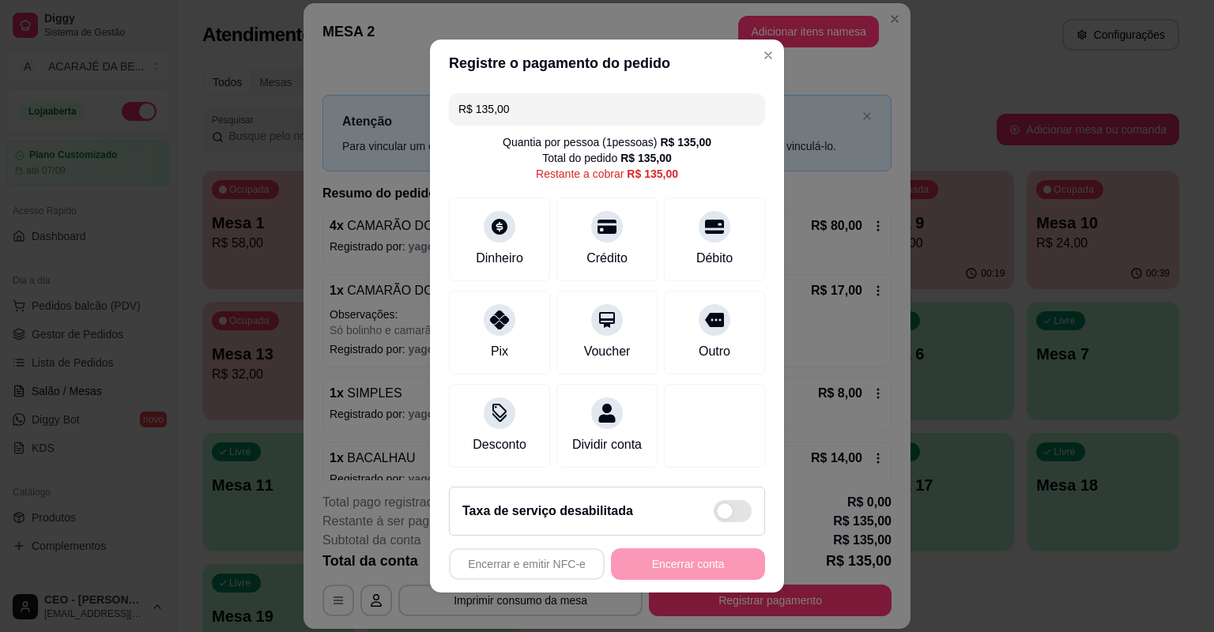
drag, startPoint x: 468, startPoint y: 105, endPoint x: 527, endPoint y: 125, distance: 62.5
click at [527, 125] on input "R$ 135,00" at bounding box center [607, 109] width 297 height 32
click at [500, 250] on div "Dinheiro" at bounding box center [500, 257] width 52 height 21
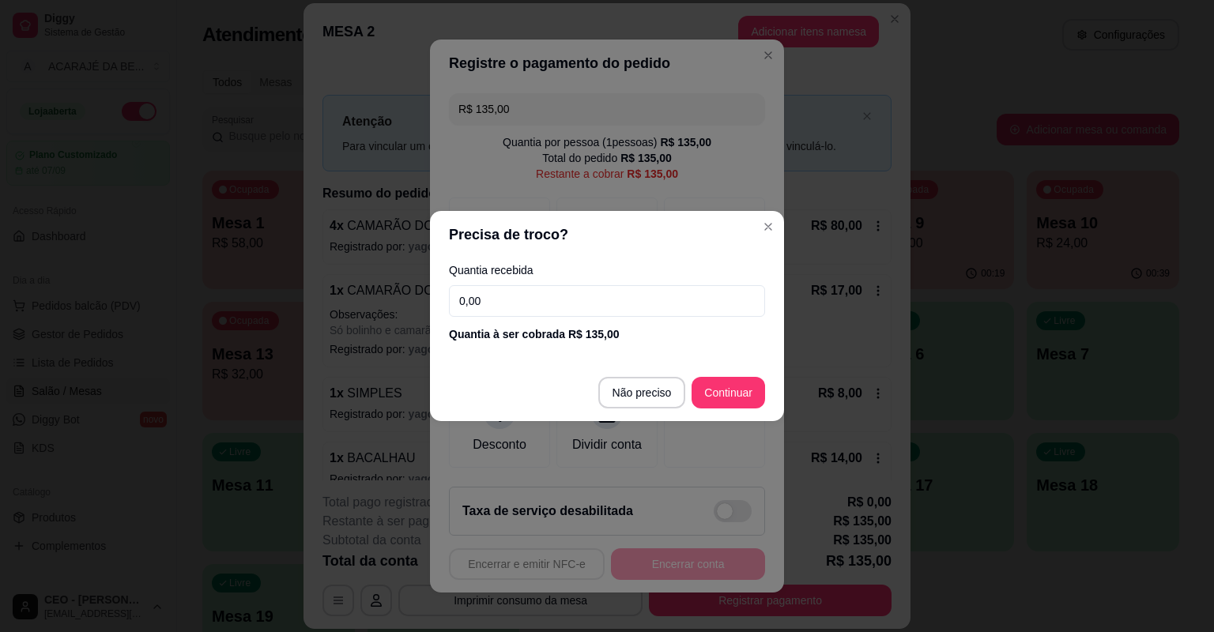
click at [544, 301] on input "0,00" at bounding box center [607, 301] width 316 height 32
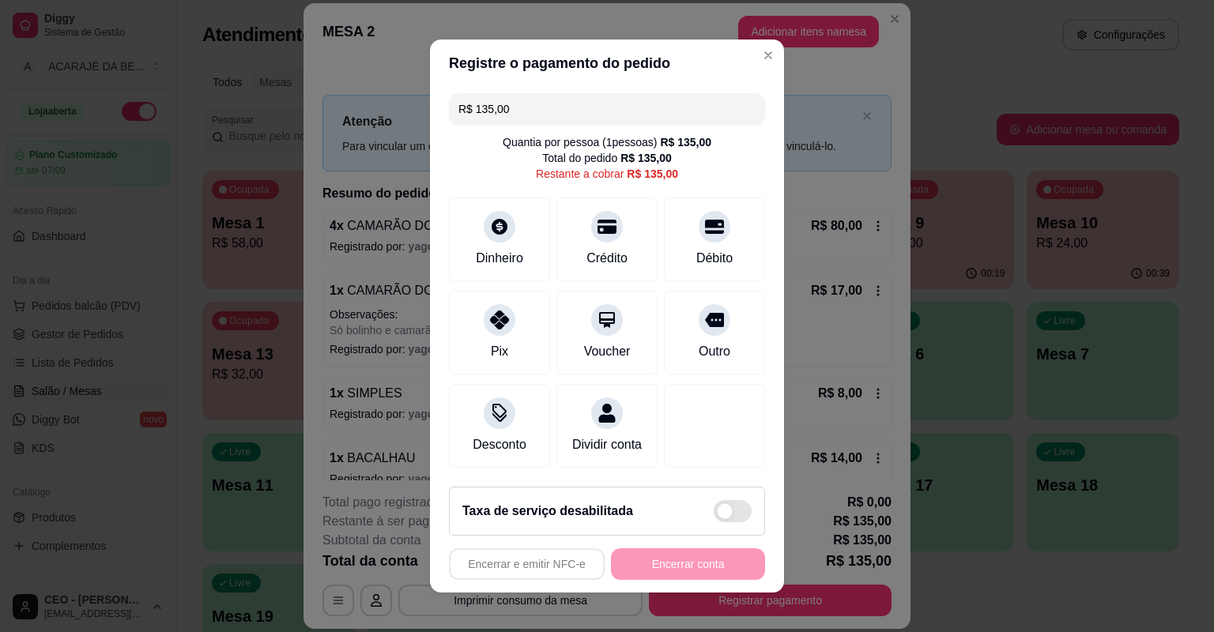
drag, startPoint x: 470, startPoint y: 118, endPoint x: 536, endPoint y: 117, distance: 66.4
click at [536, 117] on input "R$ 135,00" at bounding box center [607, 109] width 297 height 32
click at [503, 323] on icon at bounding box center [499, 315] width 21 height 21
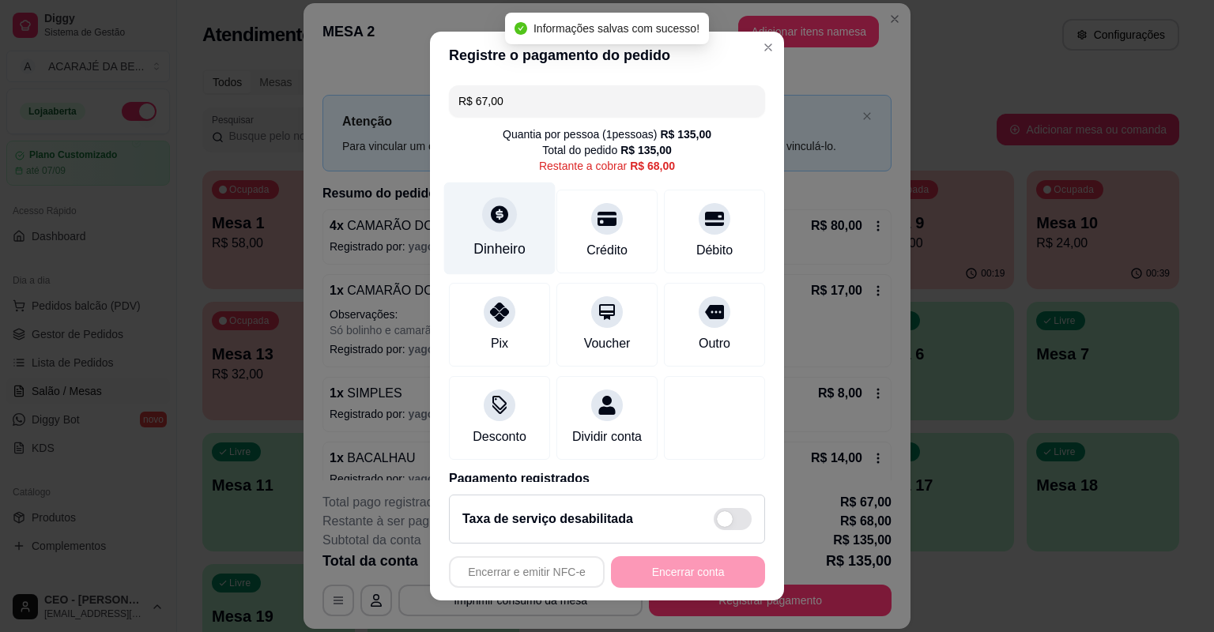
type input "R$ 68,00"
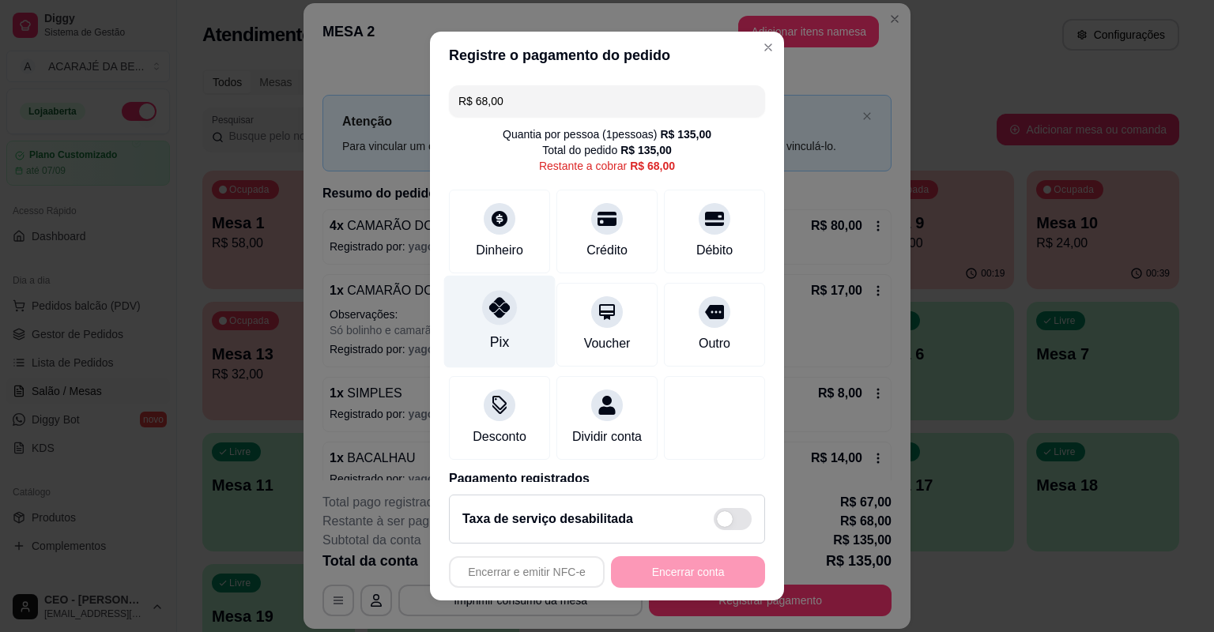
click at [527, 335] on div "Pix" at bounding box center [499, 322] width 111 height 92
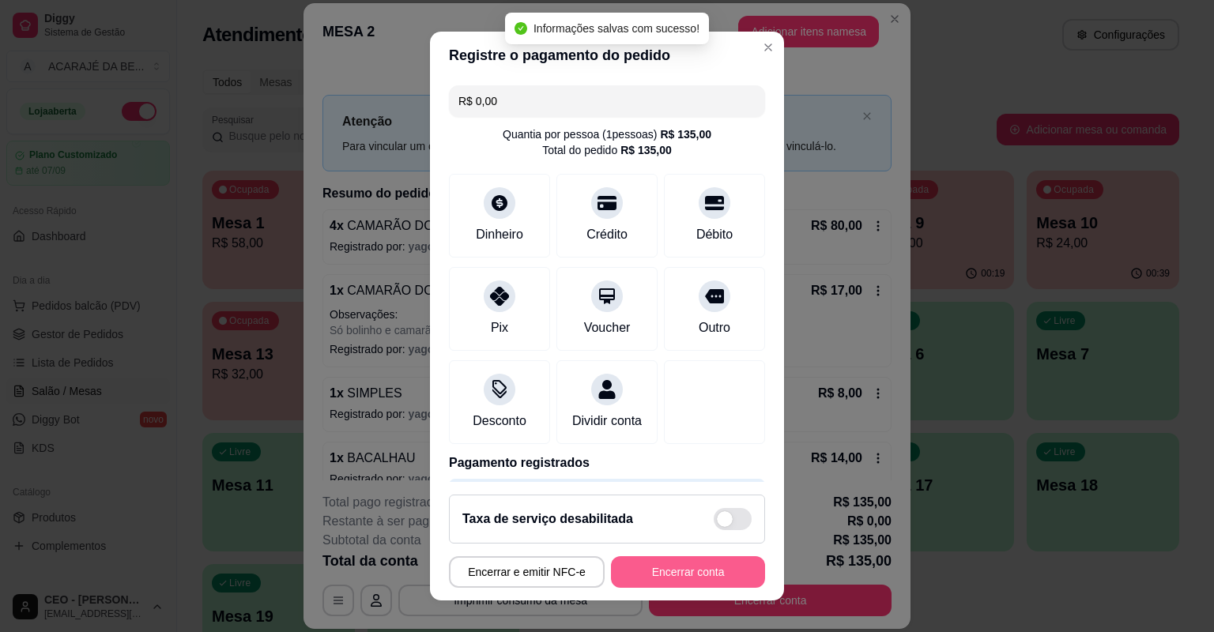
click at [634, 555] on footer "Taxa de serviço desabilitada Encerrar e emitir NFC-e Encerrar conta" at bounding box center [607, 541] width 354 height 119
click at [643, 577] on button "Encerrar conta" at bounding box center [688, 573] width 154 height 32
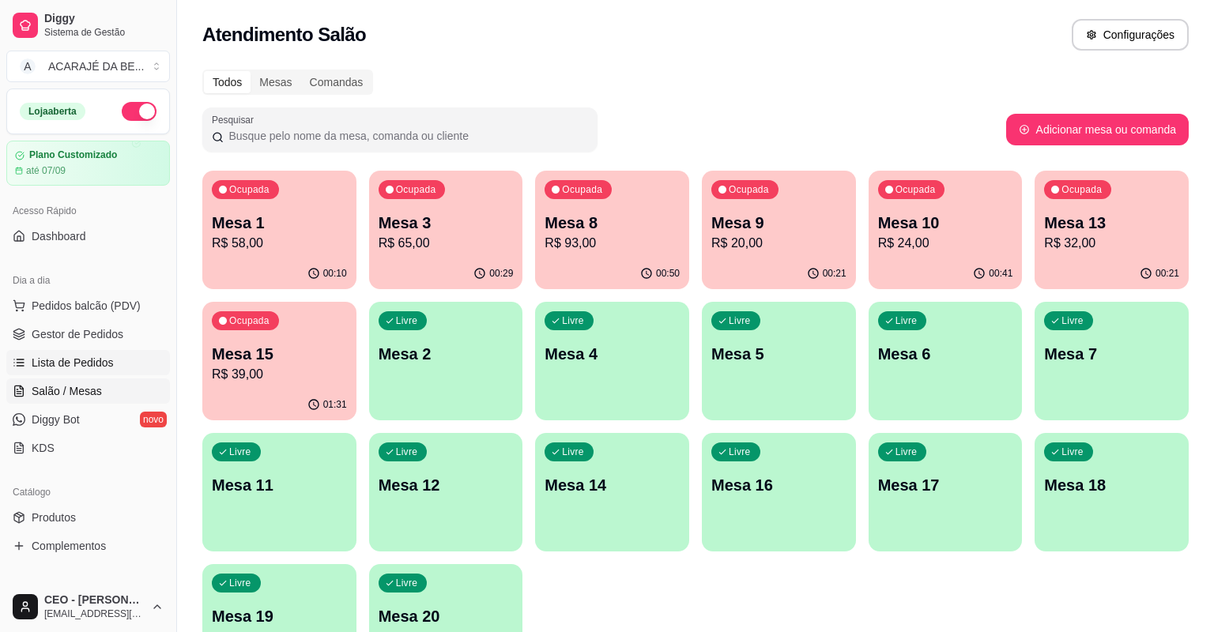
drag, startPoint x: 108, startPoint y: 344, endPoint x: 120, endPoint y: 362, distance: 21.7
click at [108, 344] on link "Gestor de Pedidos" at bounding box center [88, 334] width 164 height 25
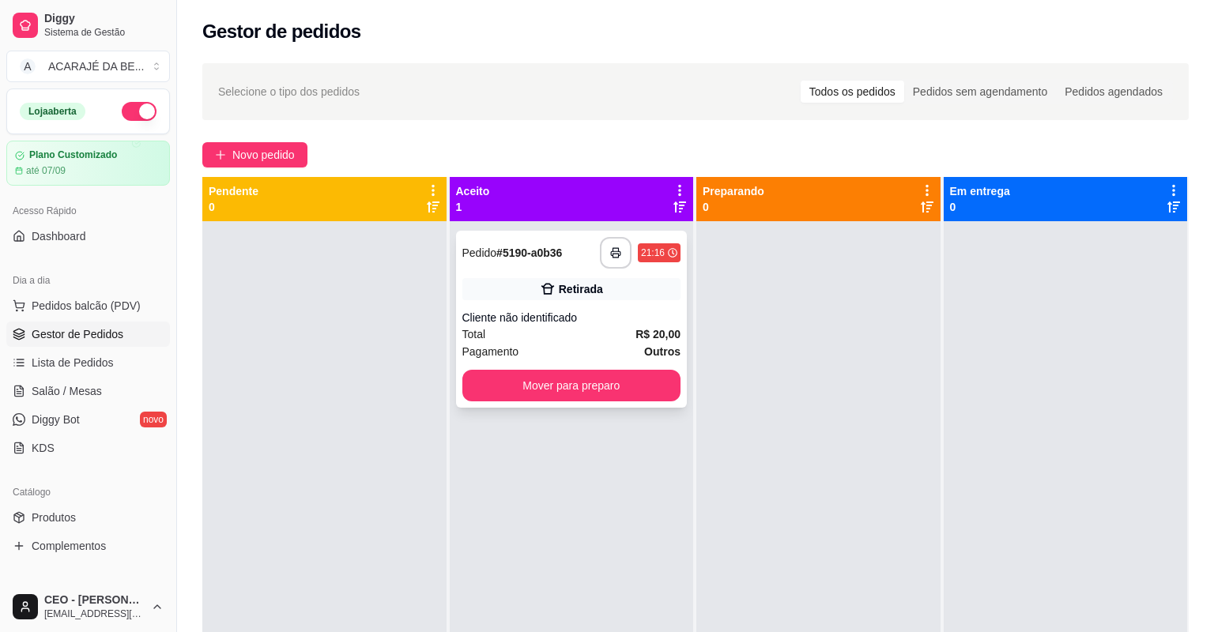
drag, startPoint x: 563, startPoint y: 297, endPoint x: 571, endPoint y: 295, distance: 8.3
click at [571, 295] on div "Retirada" at bounding box center [571, 289] width 219 height 22
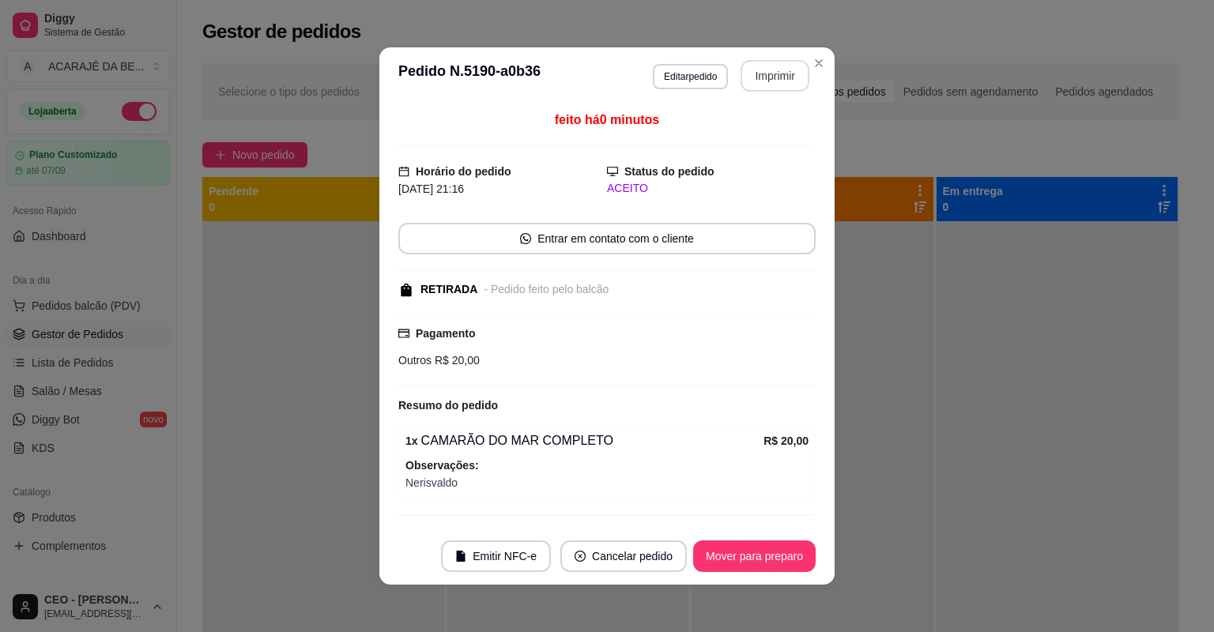
click at [783, 80] on button "Imprimir" at bounding box center [775, 76] width 69 height 32
click at [758, 556] on button "Mover para preparo" at bounding box center [754, 557] width 123 height 32
click at [756, 556] on button "Mover para preparo" at bounding box center [754, 557] width 123 height 32
click at [756, 556] on div "Mover para preparo" at bounding box center [743, 557] width 145 height 32
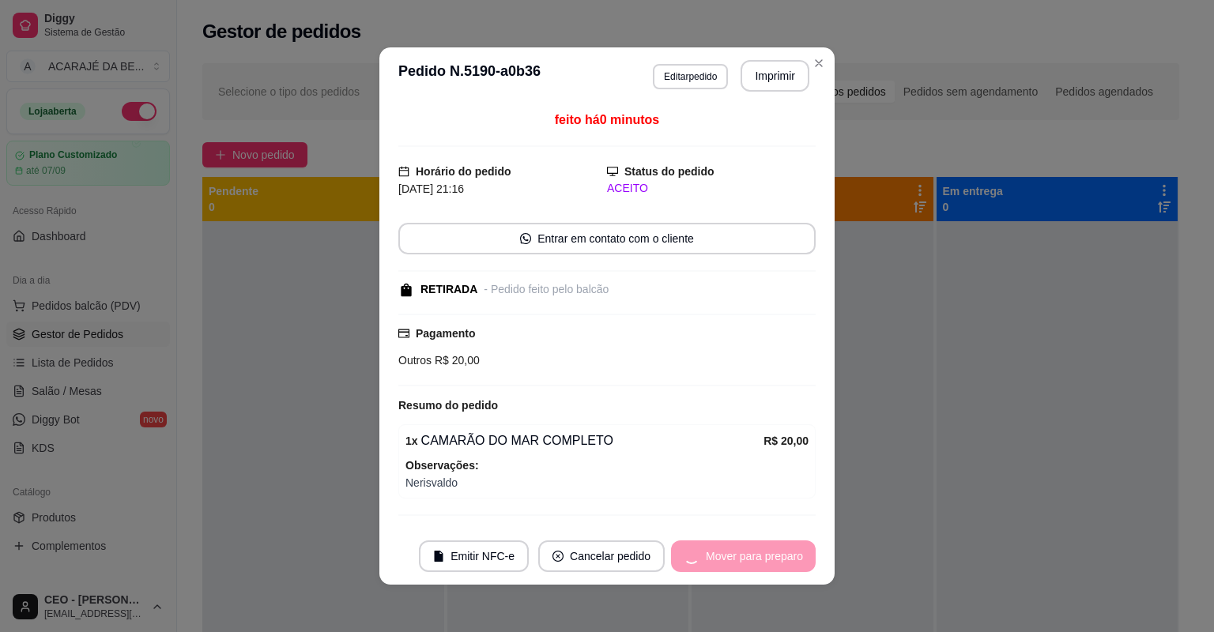
click at [755, 555] on div "Mover para preparo" at bounding box center [743, 557] width 145 height 32
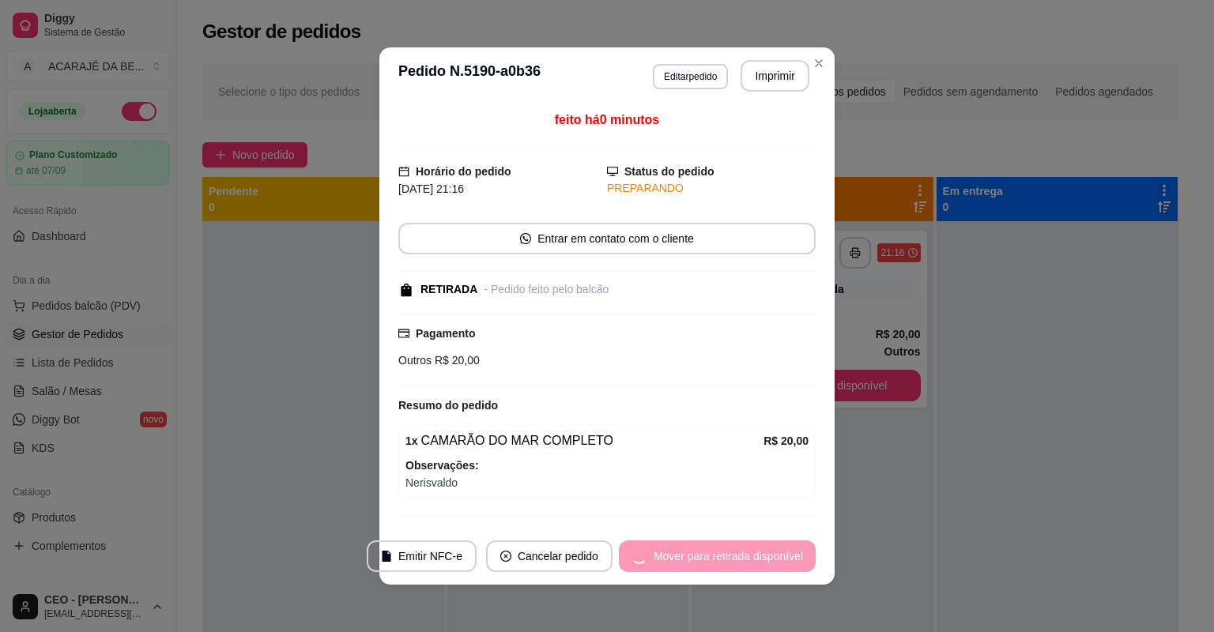
click at [753, 555] on div "Mover para retirada disponível" at bounding box center [717, 557] width 197 height 32
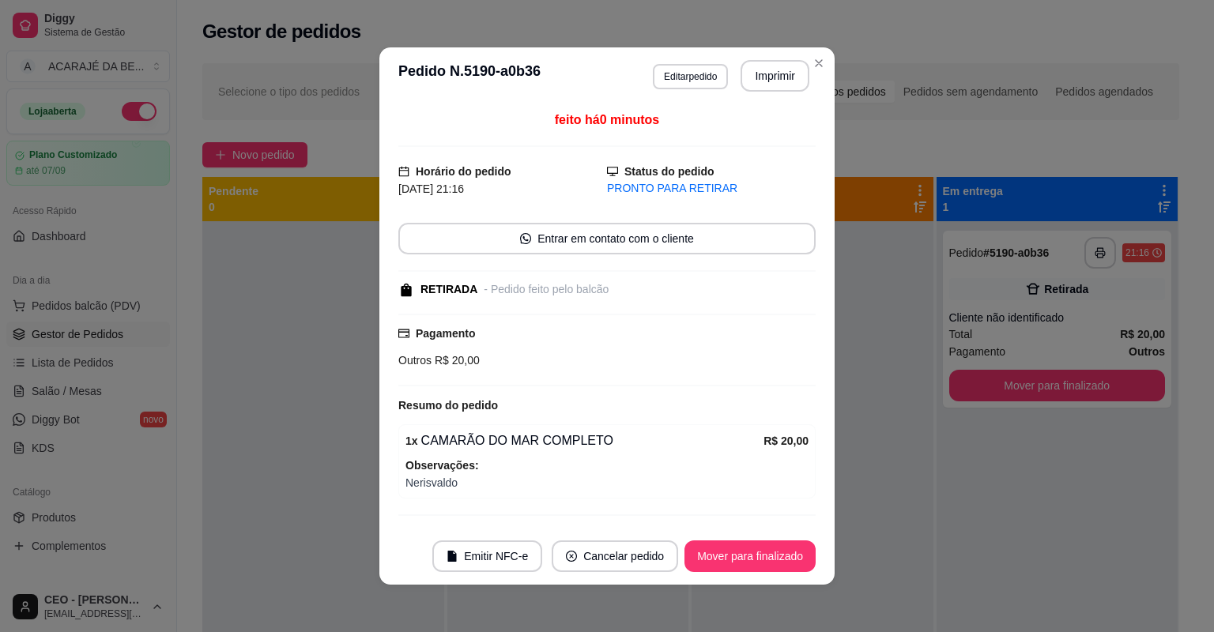
click at [753, 555] on button "Mover para finalizado" at bounding box center [750, 557] width 131 height 32
click at [753, 555] on div "Mover para finalizado" at bounding box center [738, 557] width 153 height 32
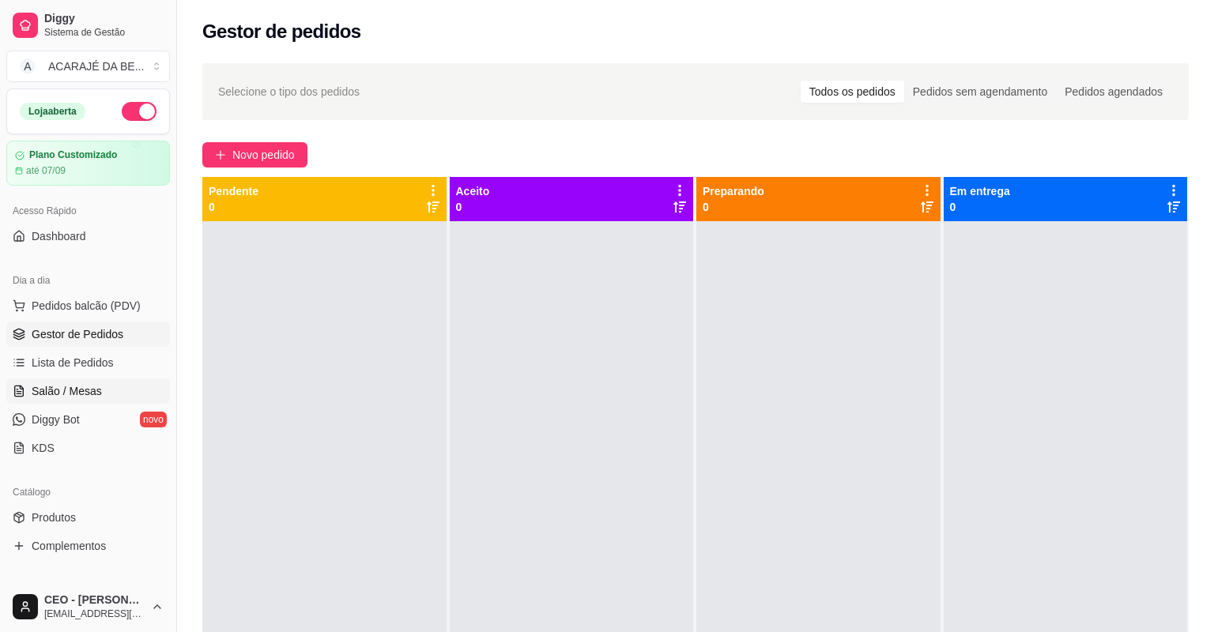
click at [148, 386] on link "Salão / Mesas" at bounding box center [88, 391] width 164 height 25
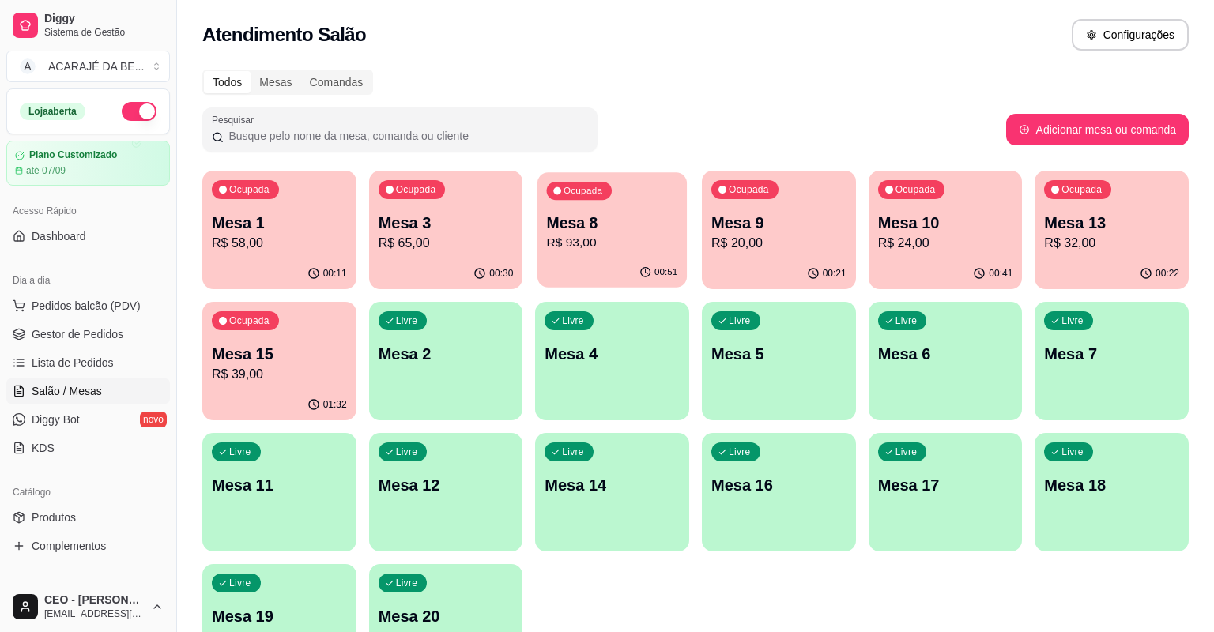
click at [610, 237] on p "R$ 93,00" at bounding box center [612, 243] width 131 height 18
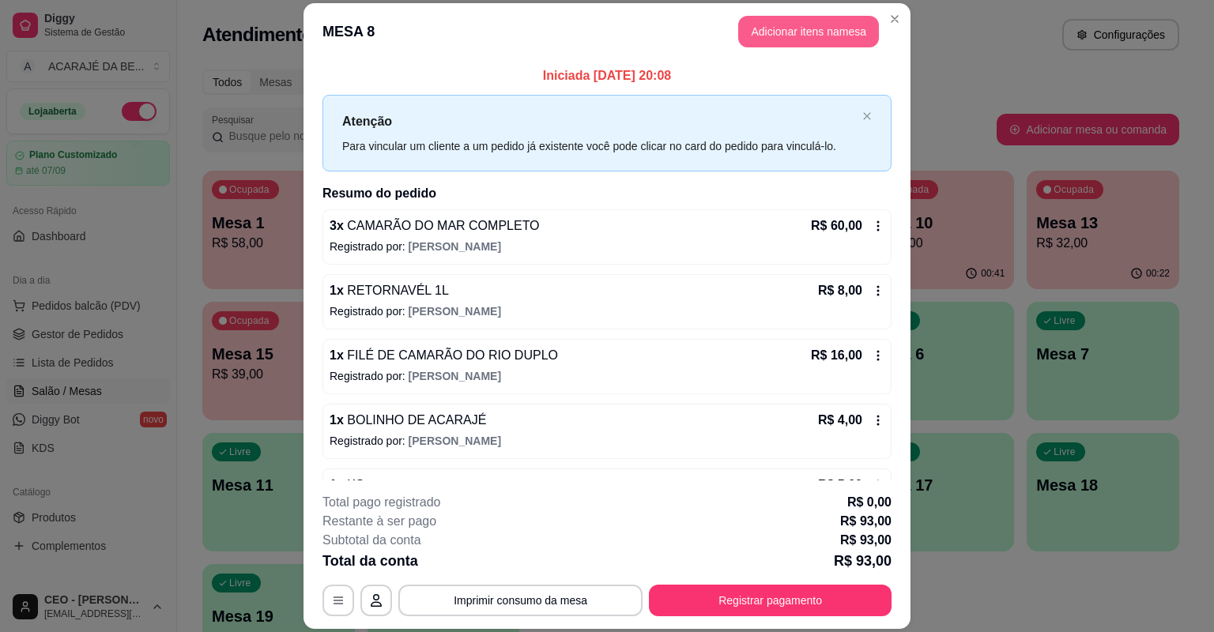
click at [813, 22] on button "Adicionar itens na mesa" at bounding box center [808, 32] width 141 height 32
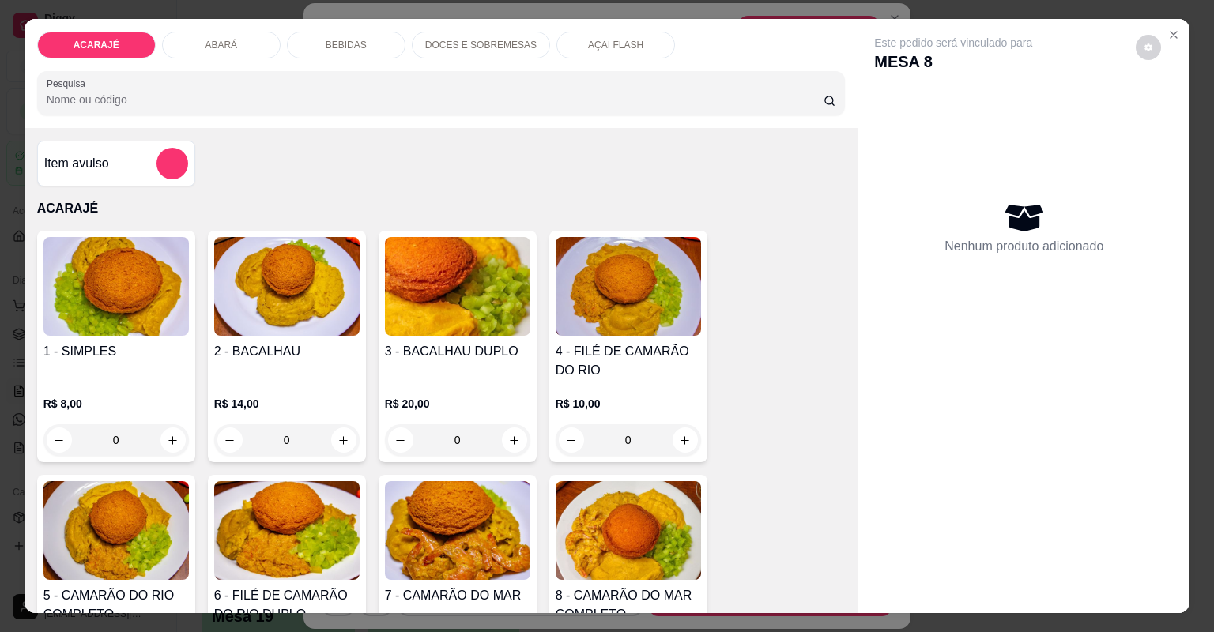
click at [471, 39] on p "DOCES E SOBREMESAS" at bounding box center [480, 45] width 111 height 13
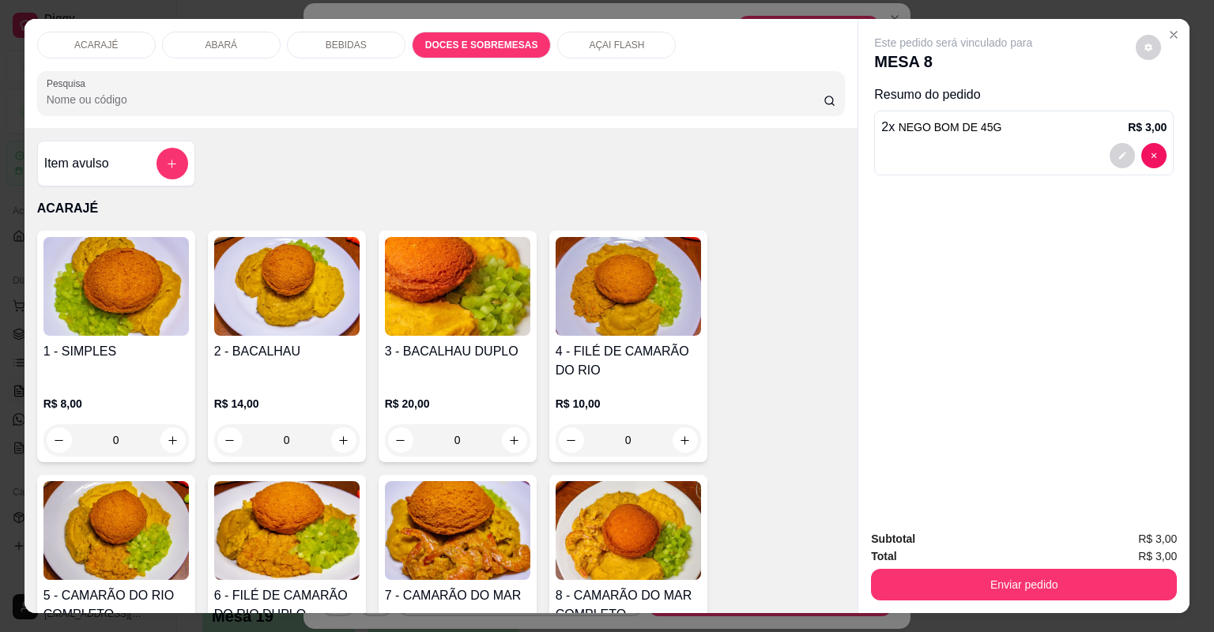
type input "3"
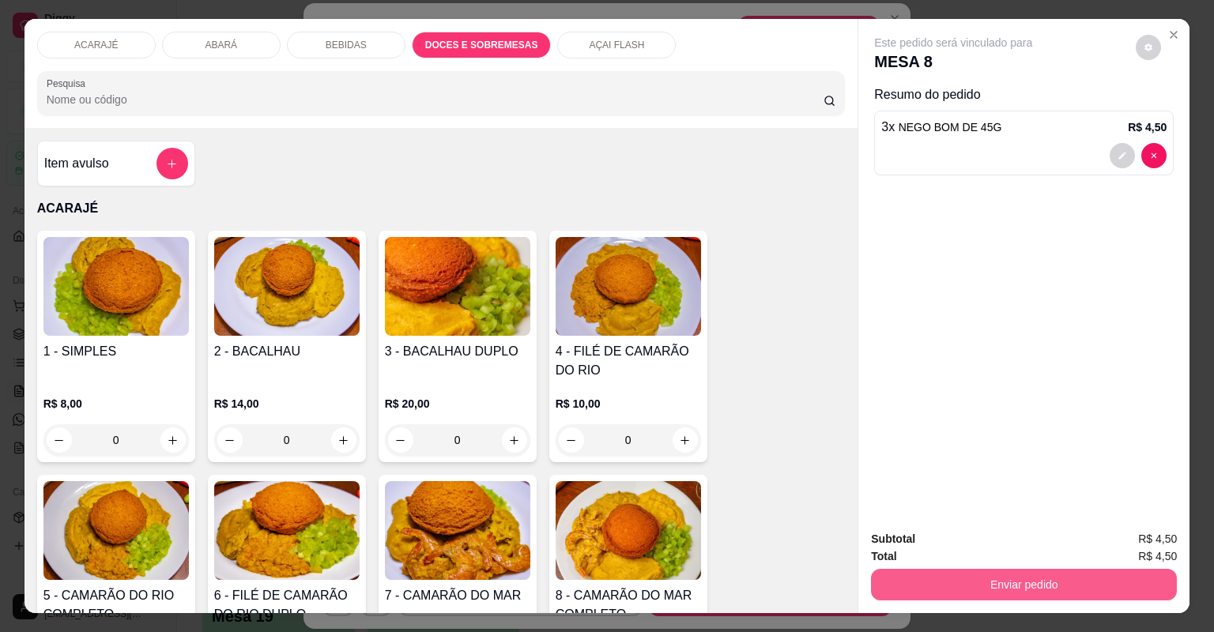
click at [1118, 569] on button "Enviar pedido" at bounding box center [1024, 585] width 306 height 32
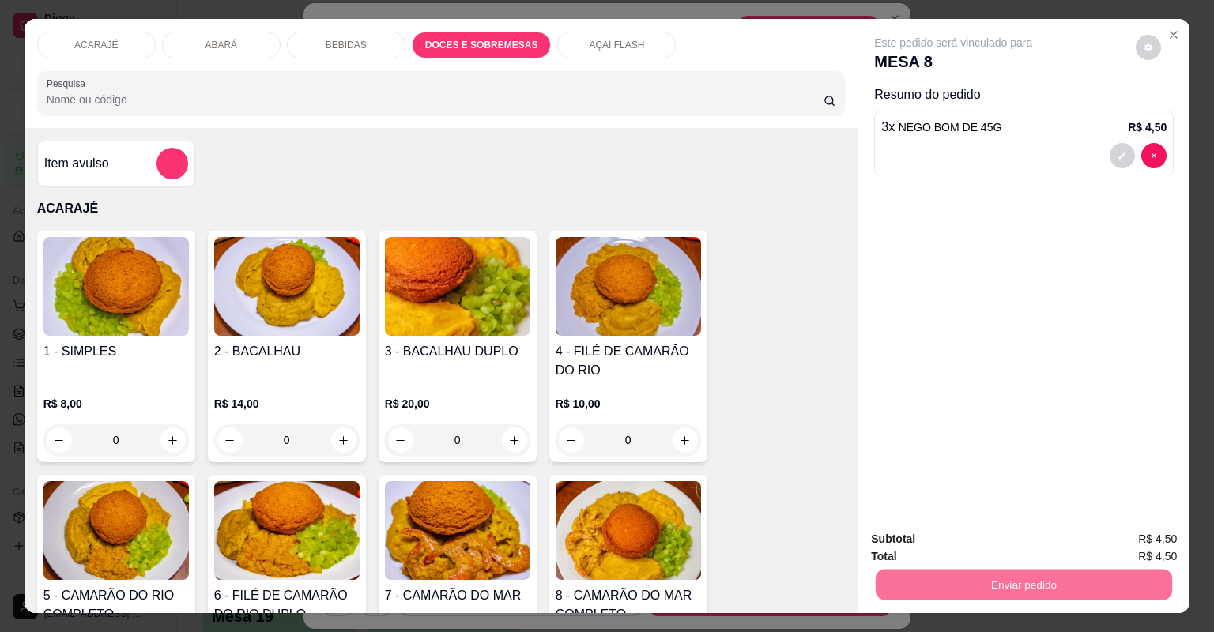
click at [930, 500] on button "Não registrar e enviar pedido" at bounding box center [973, 514] width 160 height 29
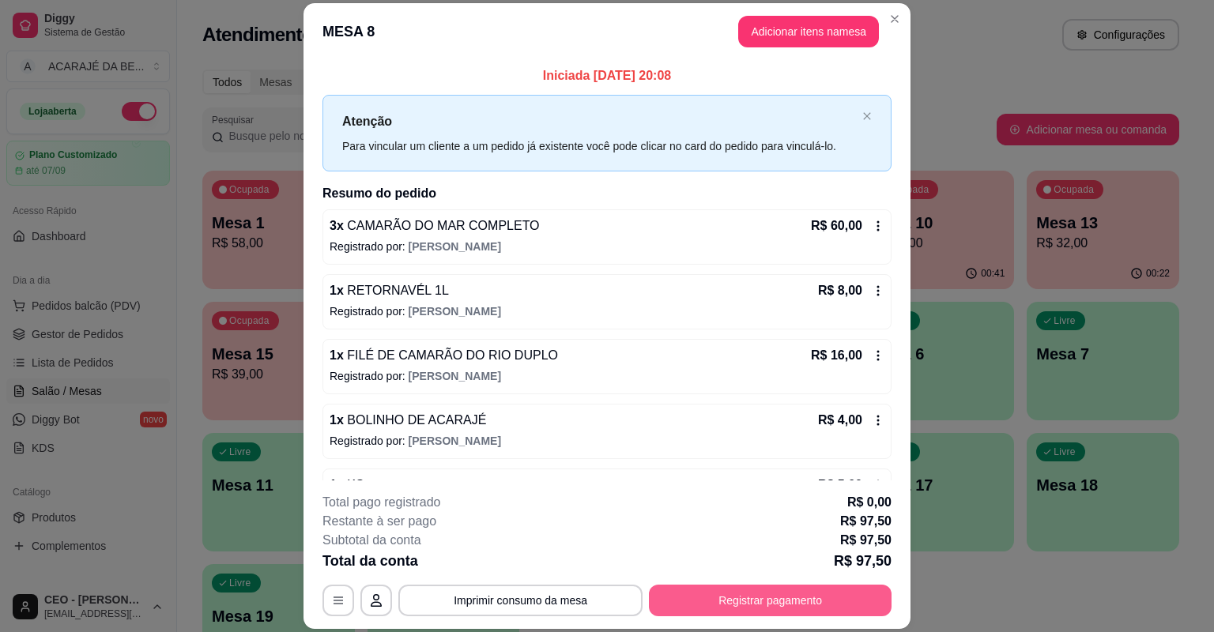
click at [834, 585] on button "Registrar pagamento" at bounding box center [770, 601] width 243 height 32
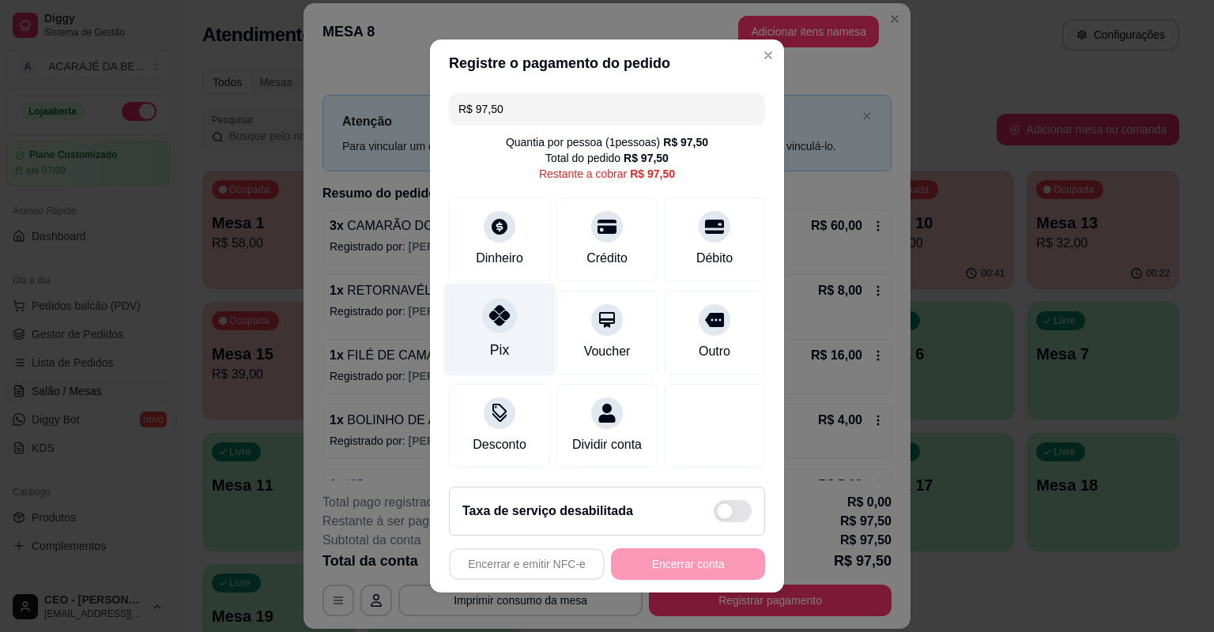
drag, startPoint x: 481, startPoint y: 327, endPoint x: 500, endPoint y: 323, distance: 18.8
click at [482, 326] on div at bounding box center [499, 315] width 35 height 35
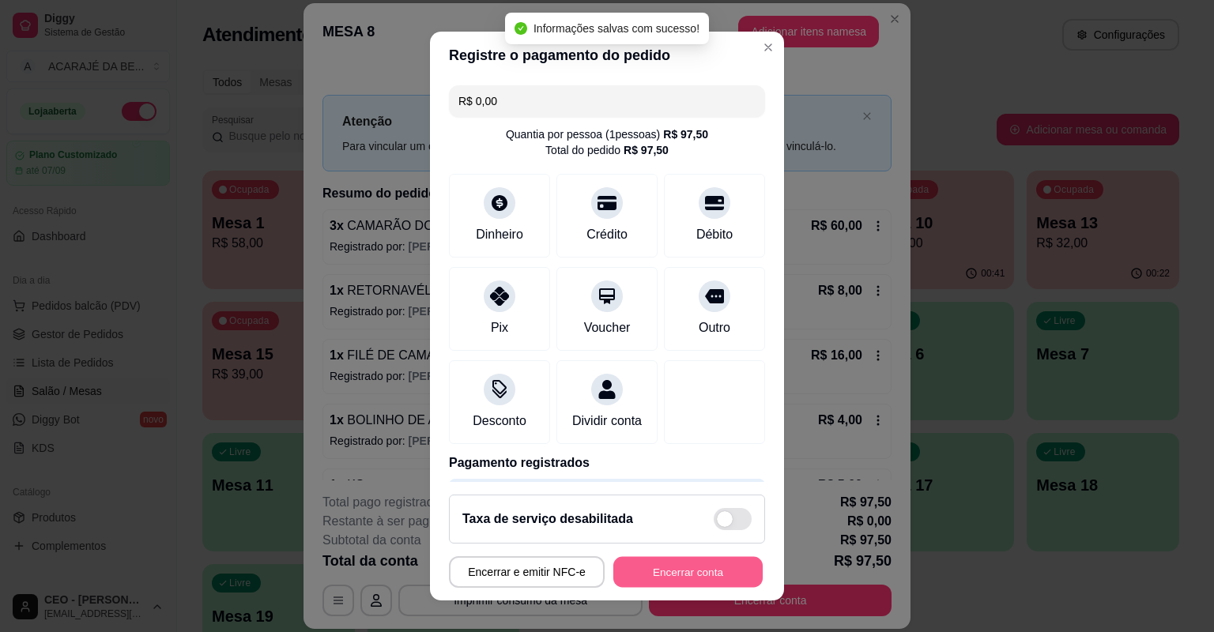
click at [655, 569] on button "Encerrar conta" at bounding box center [687, 572] width 149 height 31
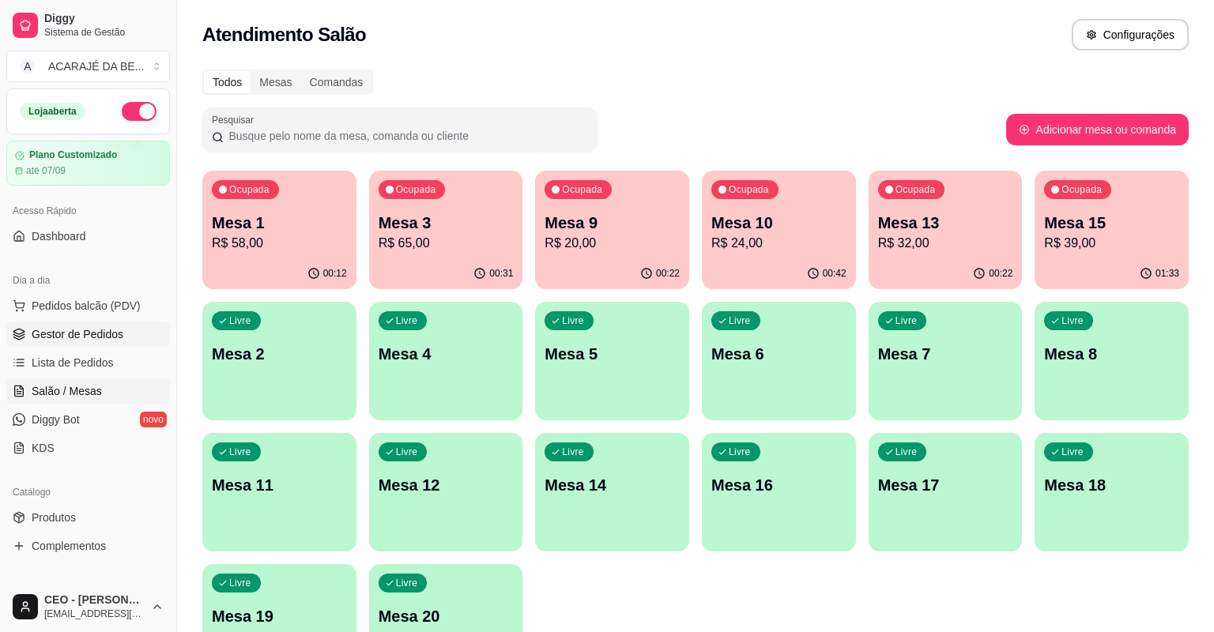
click at [104, 330] on span "Gestor de Pedidos" at bounding box center [78, 334] width 92 height 16
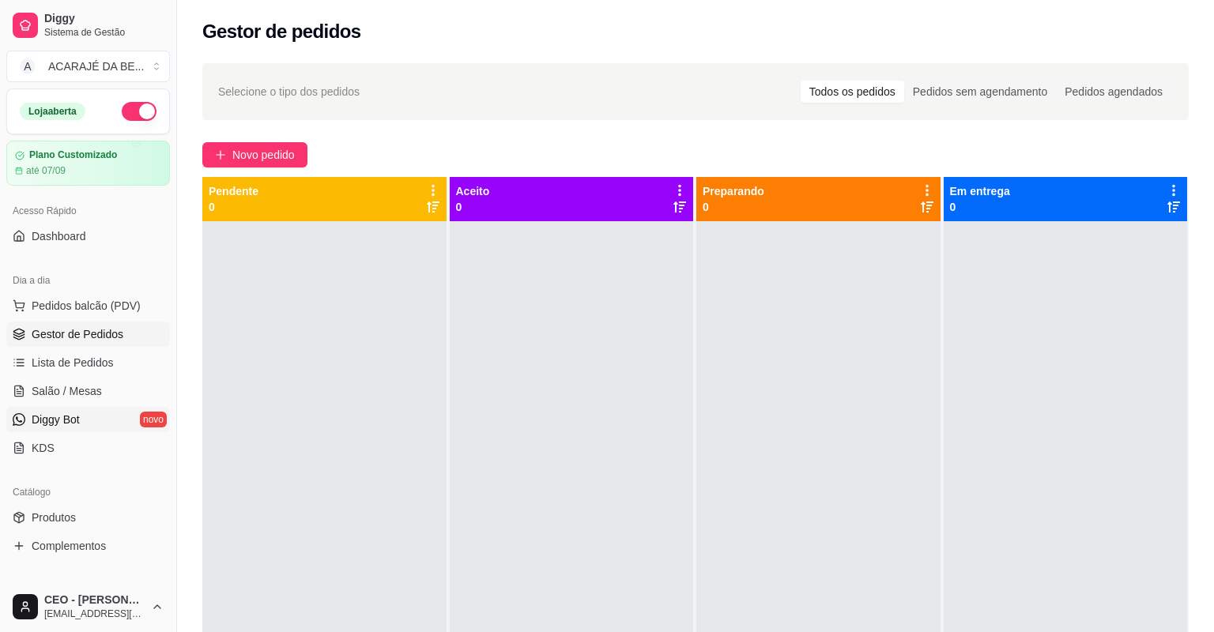
click at [130, 407] on link "Diggy Bot novo" at bounding box center [88, 419] width 164 height 25
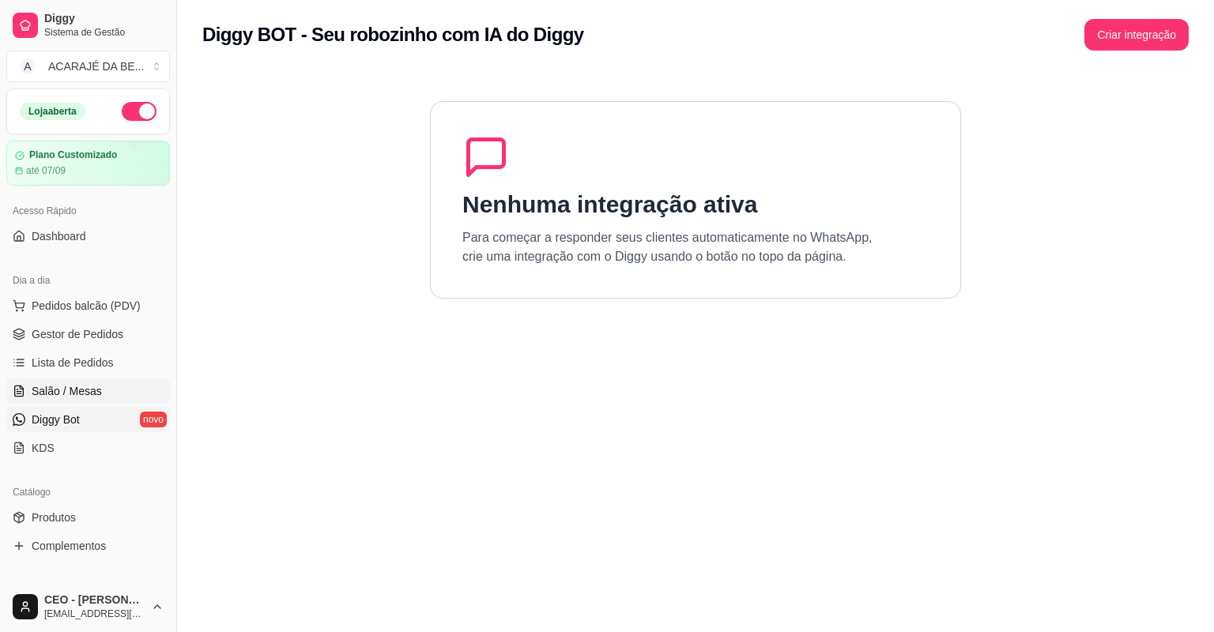
click at [137, 400] on link "Salão / Mesas" at bounding box center [88, 391] width 164 height 25
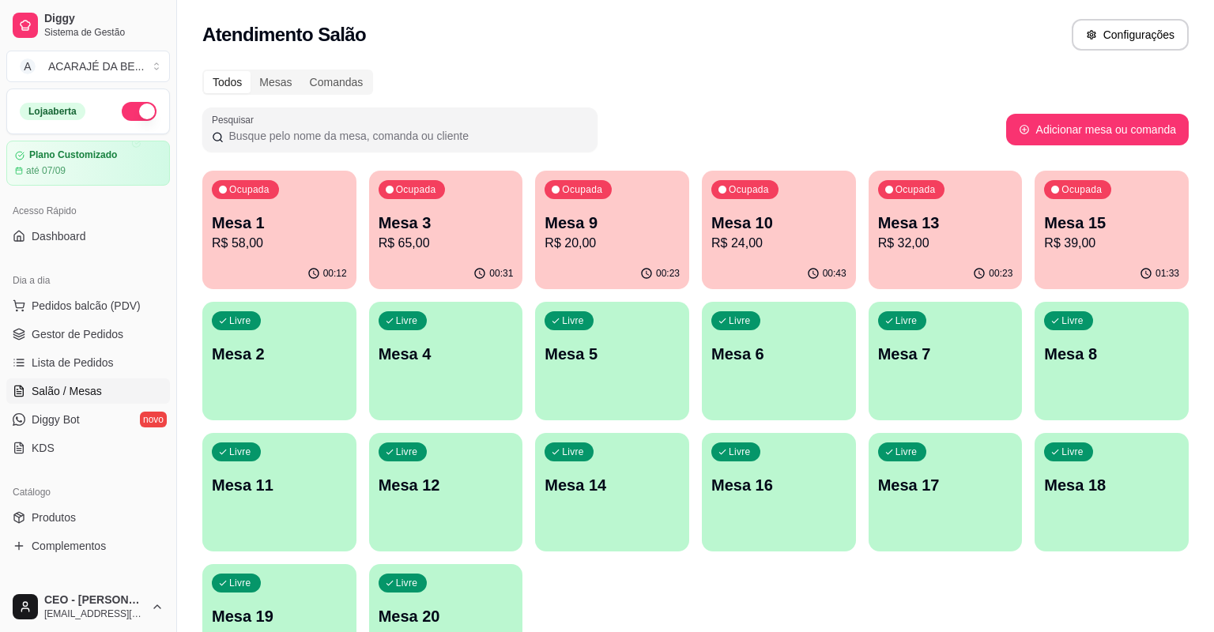
click at [428, 228] on p "Mesa 3" at bounding box center [446, 223] width 135 height 22
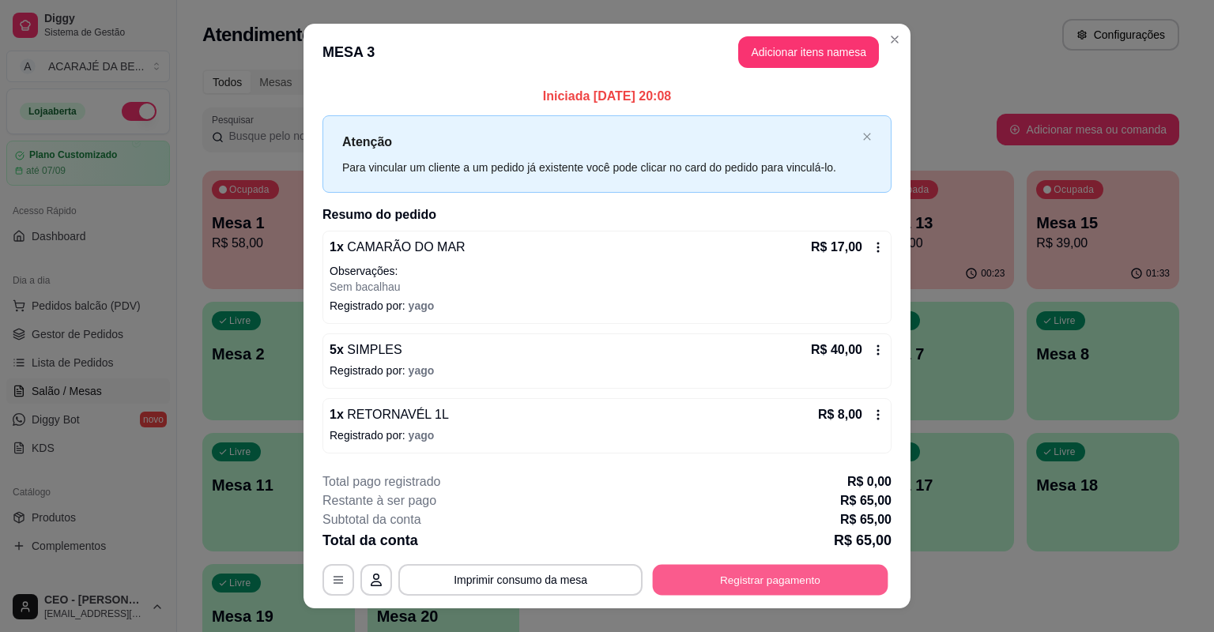
click at [787, 572] on button "Registrar pagamento" at bounding box center [771, 579] width 236 height 31
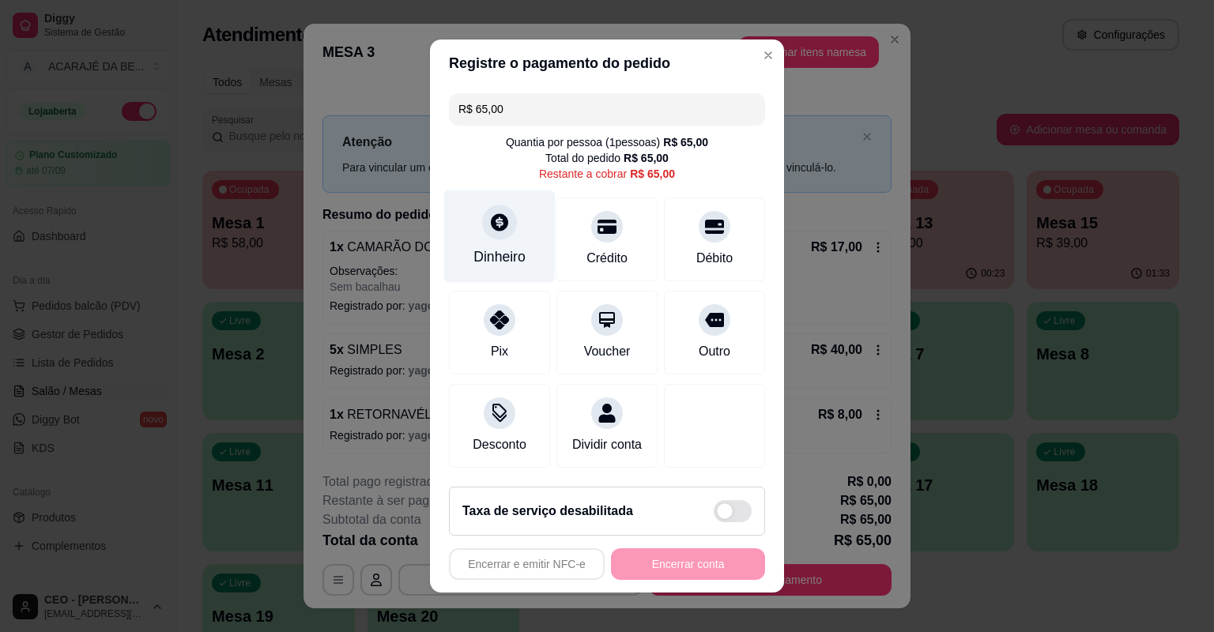
click at [483, 232] on div at bounding box center [499, 222] width 35 height 35
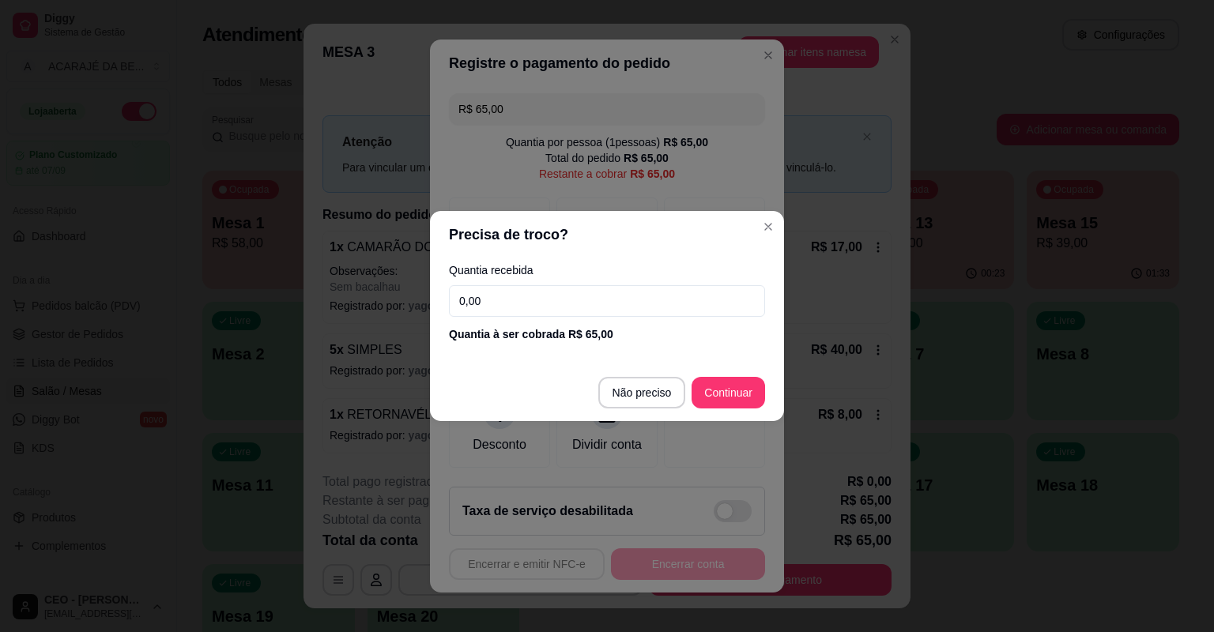
click at [530, 304] on input "0,00" at bounding box center [607, 301] width 316 height 32
type input "0,01"
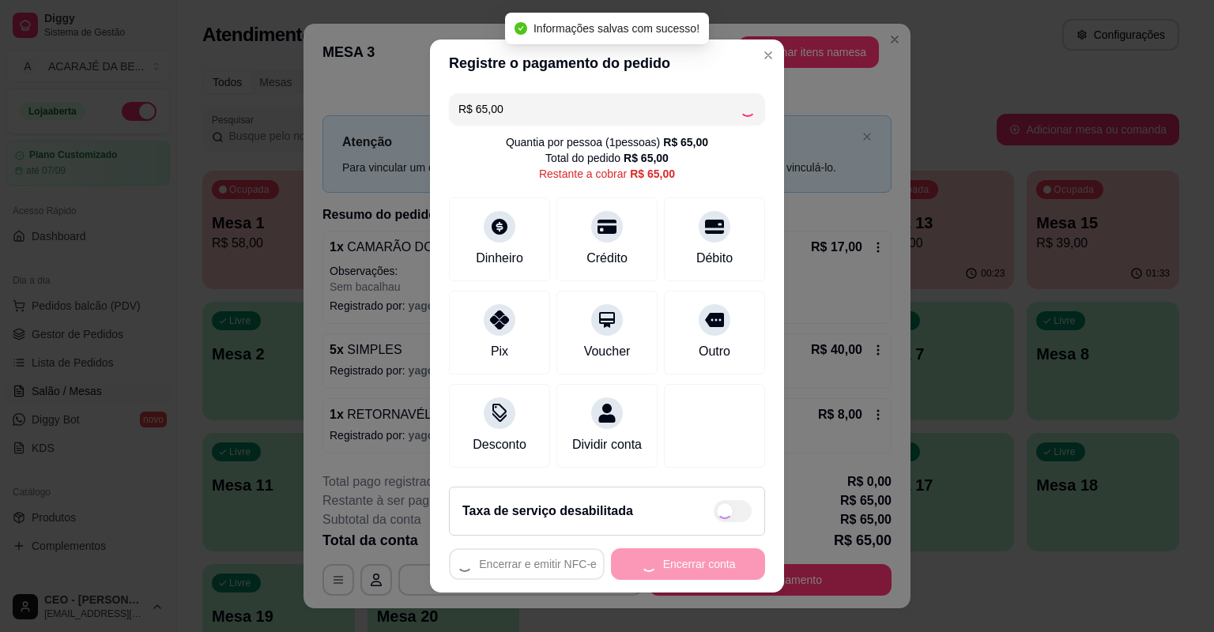
type input "R$ 0,00"
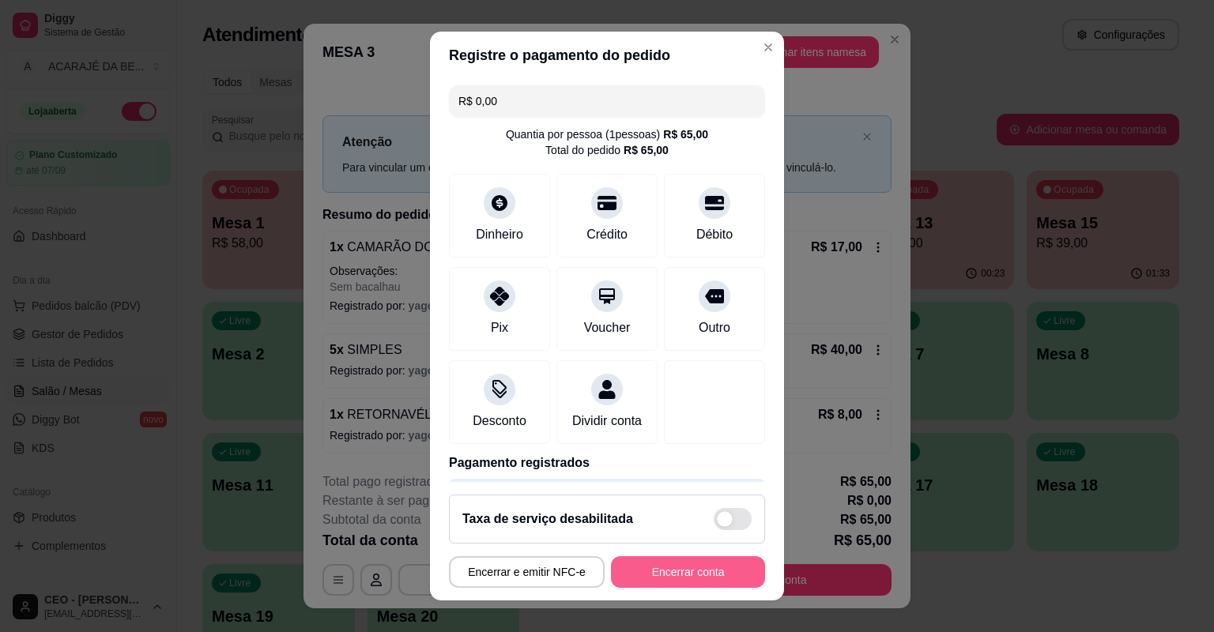
click at [699, 580] on button "Encerrar conta" at bounding box center [688, 573] width 154 height 32
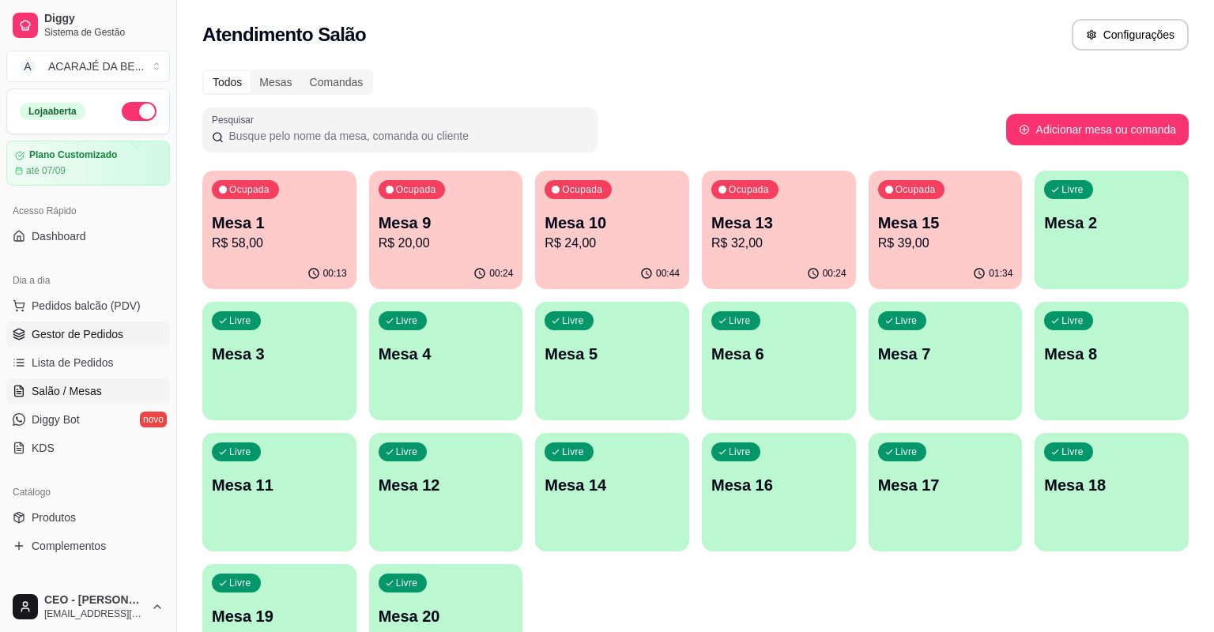
click at [145, 343] on link "Gestor de Pedidos" at bounding box center [88, 334] width 164 height 25
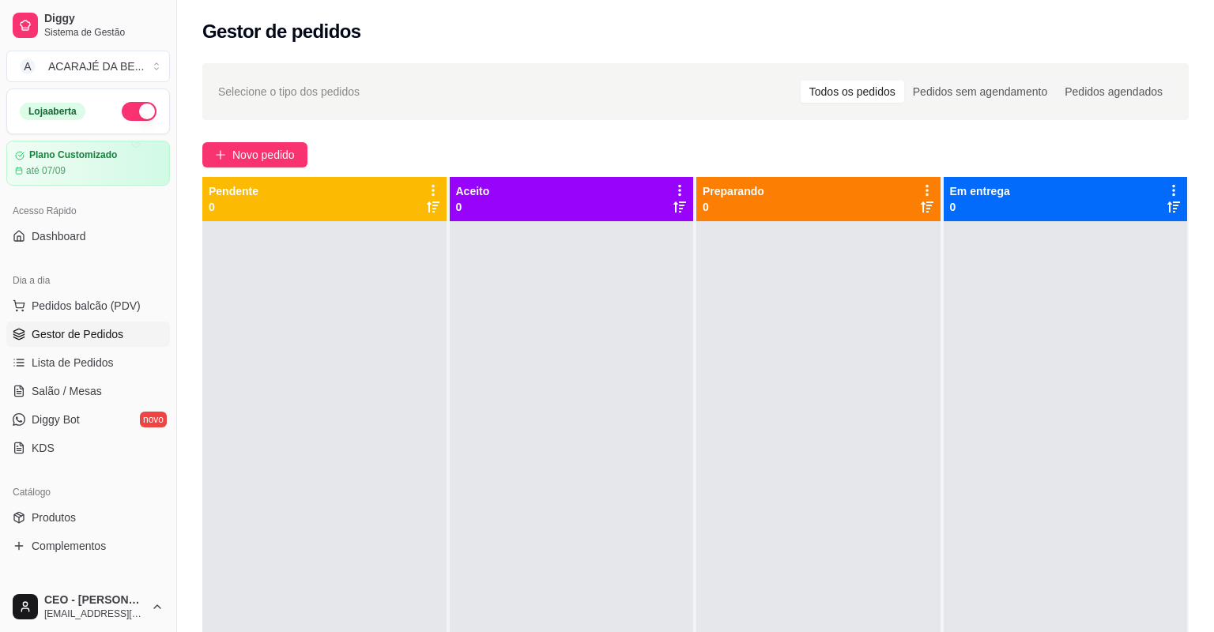
click at [282, 136] on div "Selecione o tipo dos pedidos Todos os pedidos Pedidos sem agendamento Pedidos a…" at bounding box center [695, 441] width 1037 height 775
click at [274, 160] on span "Novo pedido" at bounding box center [263, 154] width 62 height 17
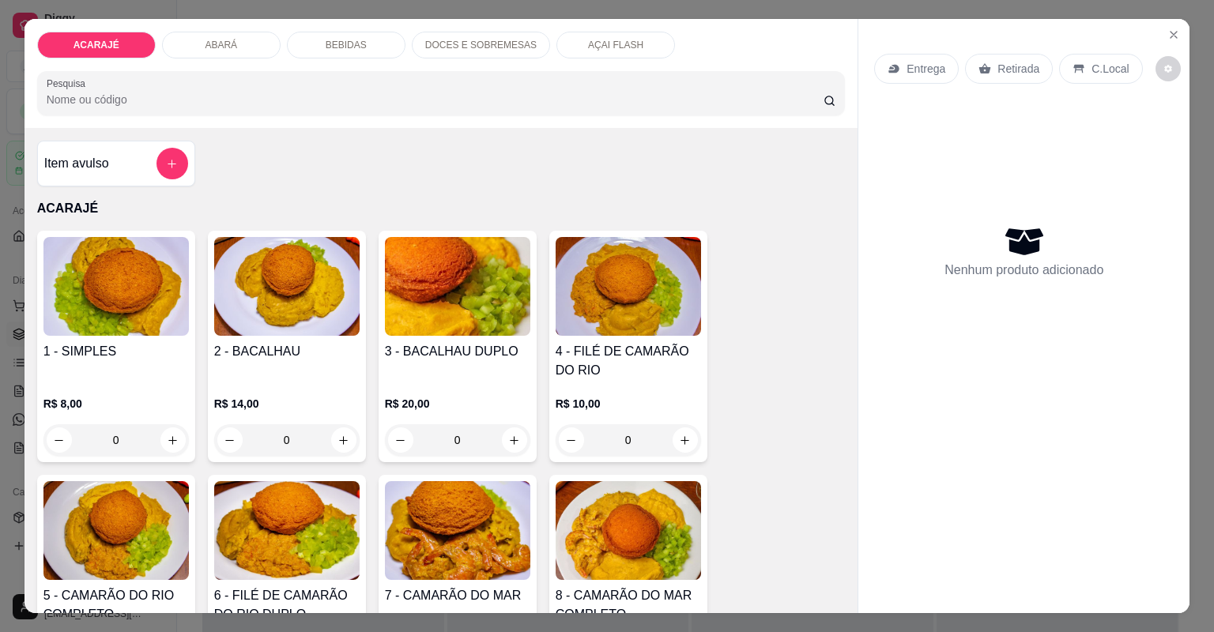
type input "1"
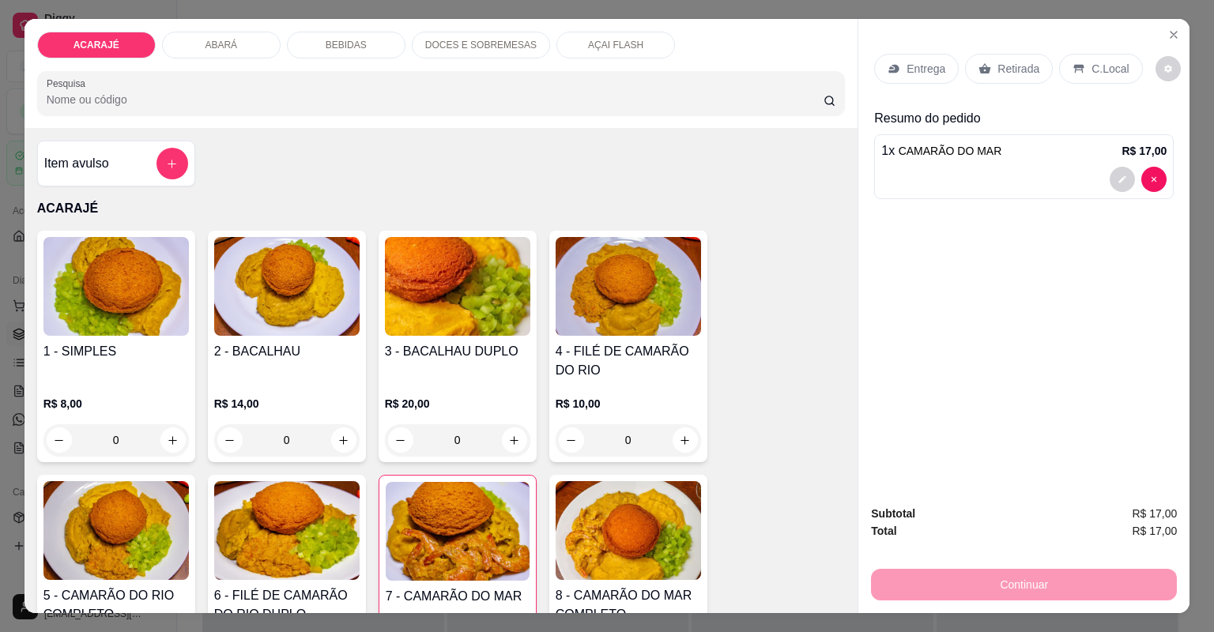
click at [310, 53] on div "BEBIDAS" at bounding box center [346, 45] width 119 height 27
type input "1"
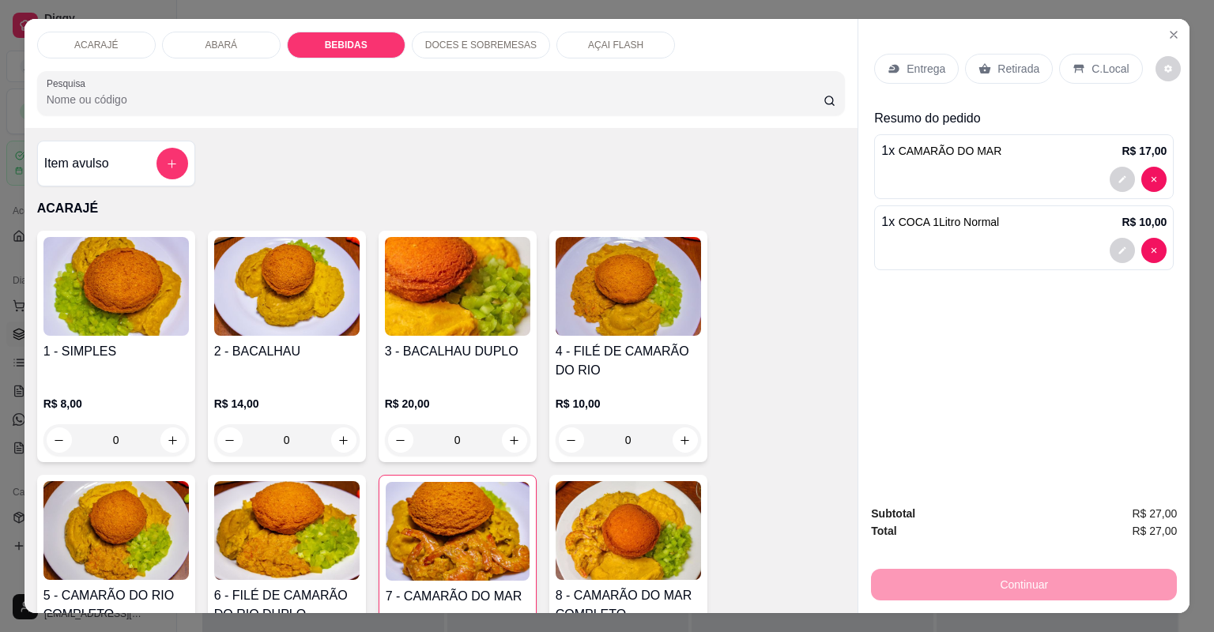
click at [968, 54] on div "Retirada" at bounding box center [1009, 69] width 88 height 30
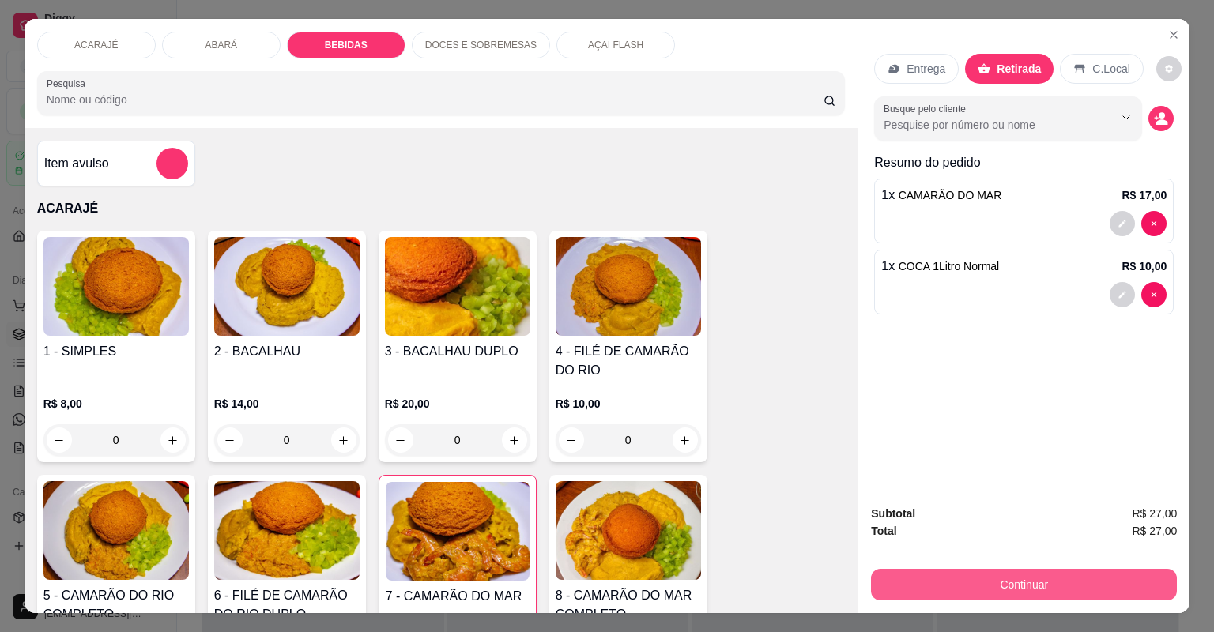
click at [1029, 569] on button "Continuar" at bounding box center [1024, 585] width 306 height 32
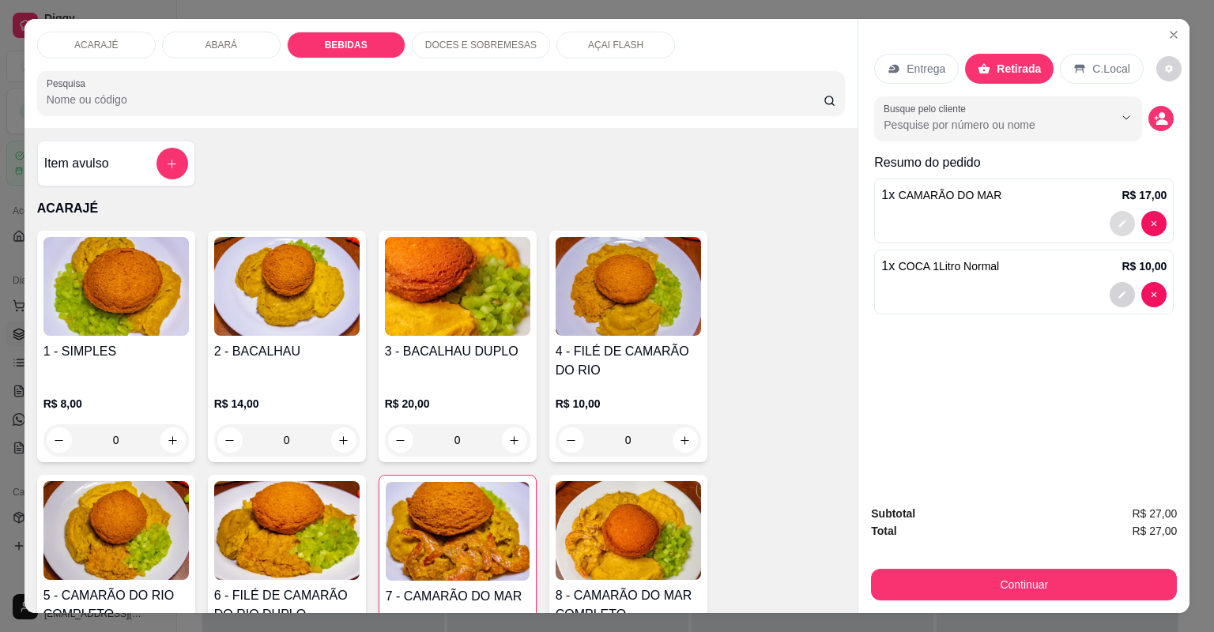
click at [1127, 211] on button "decrease-product-quantity" at bounding box center [1122, 223] width 25 height 25
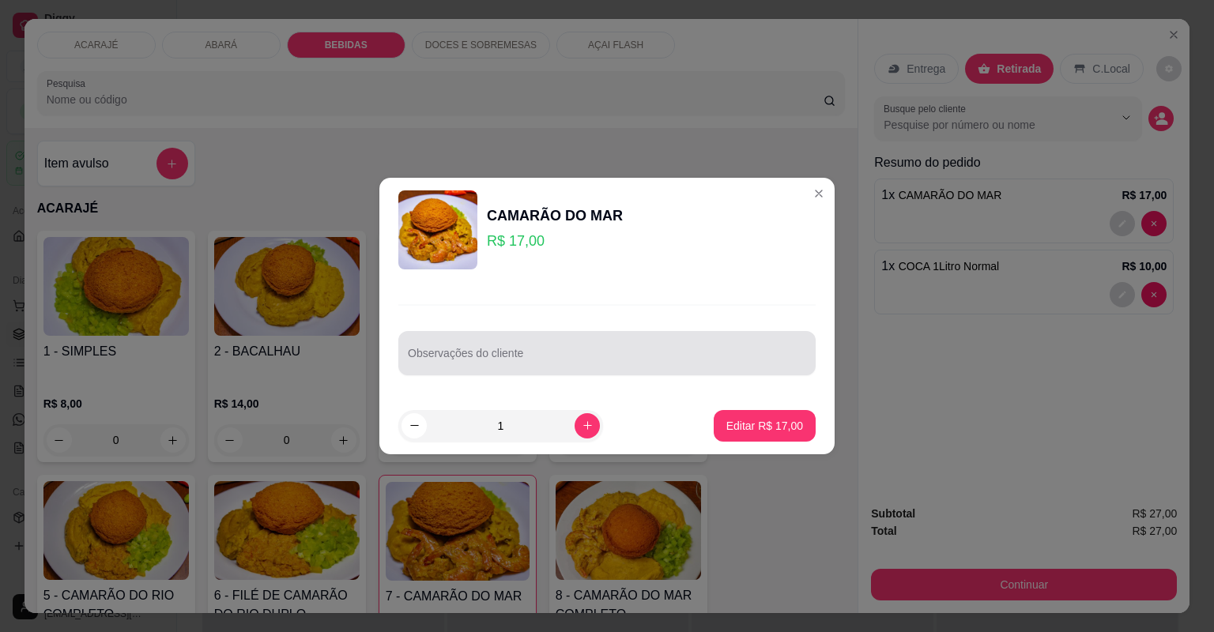
click at [723, 353] on input "Observações do cliente" at bounding box center [607, 360] width 398 height 16
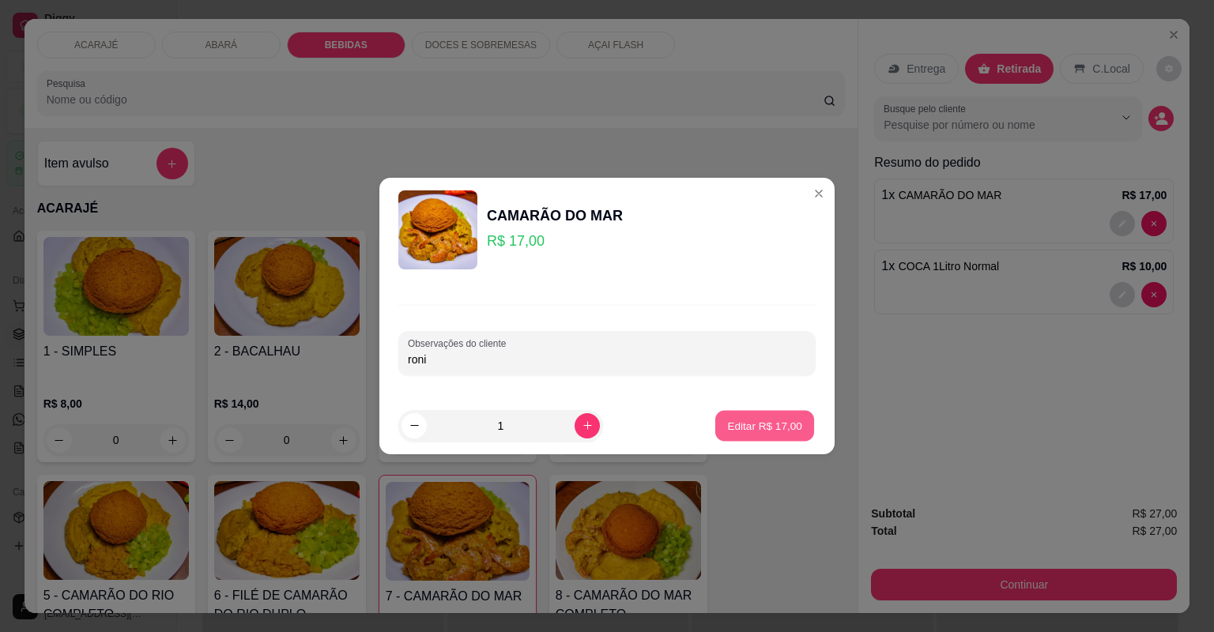
click at [761, 426] on p "Editar R$ 17,00" at bounding box center [764, 425] width 74 height 15
type input "0"
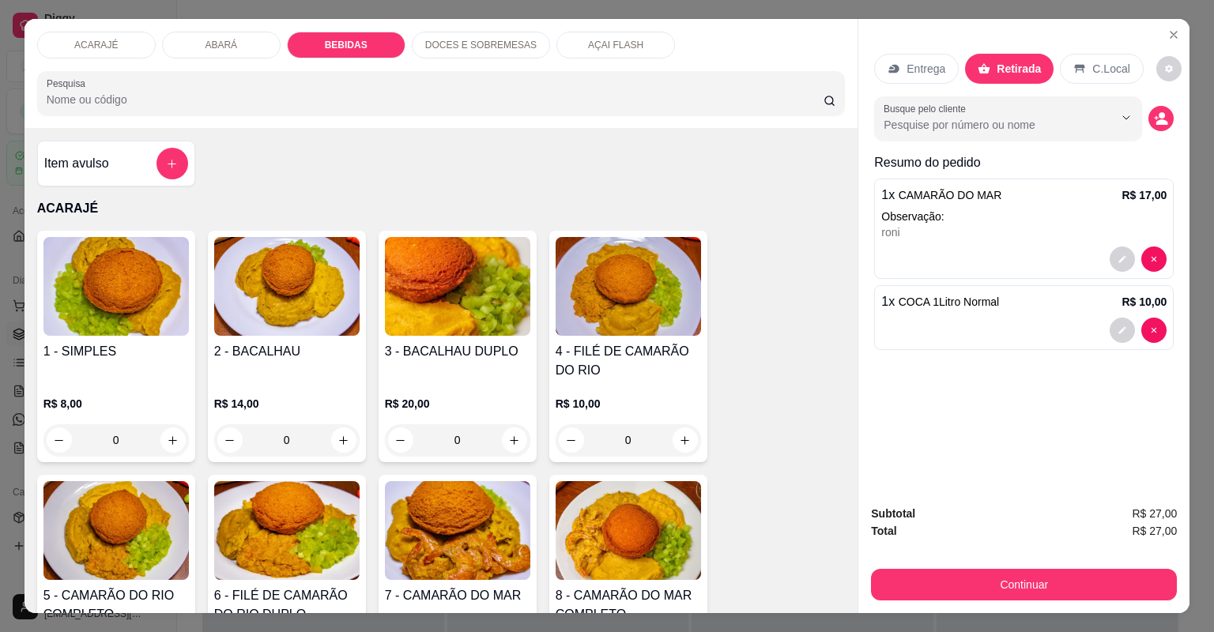
click at [968, 519] on div "Subtotal R$ 27,00 Total R$ 27,00 Continuar" at bounding box center [1024, 553] width 306 height 96
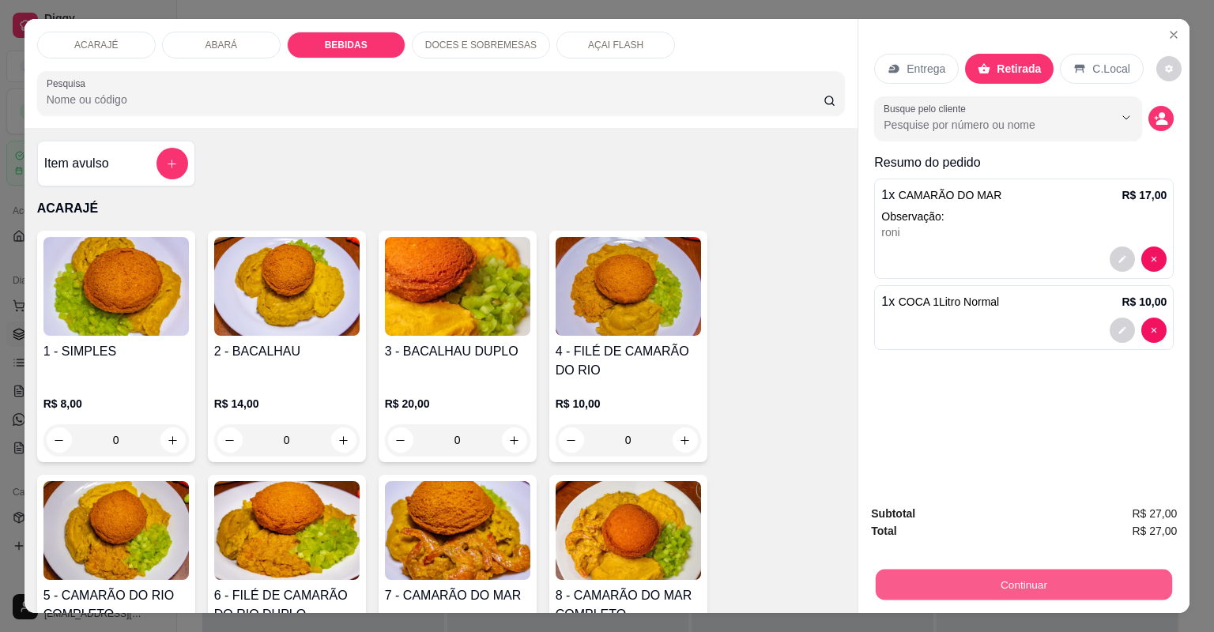
click at [976, 570] on button "Continuar" at bounding box center [1024, 585] width 296 height 31
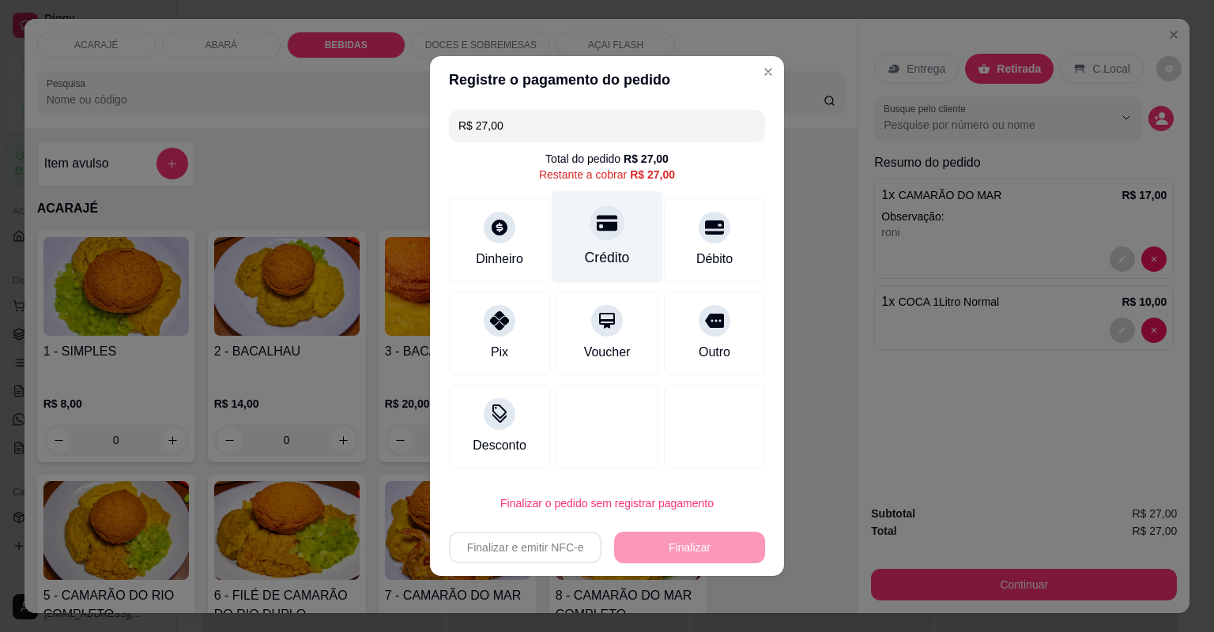
click at [594, 259] on div "Crédito" at bounding box center [607, 257] width 45 height 21
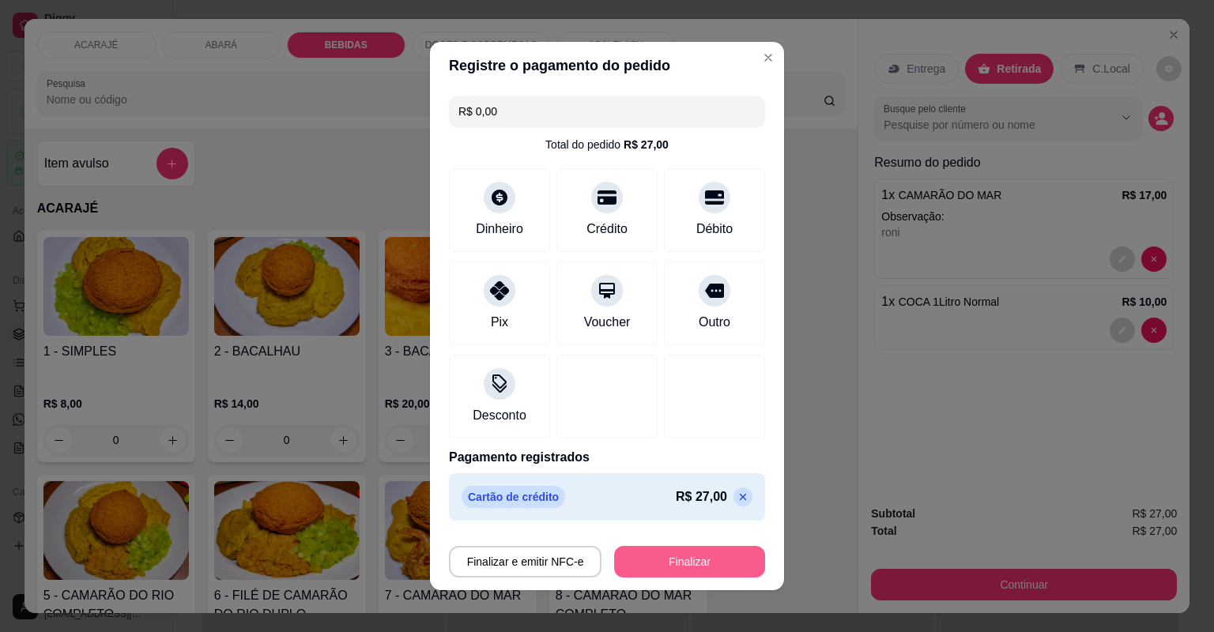
click at [655, 567] on button "Finalizar" at bounding box center [689, 562] width 151 height 32
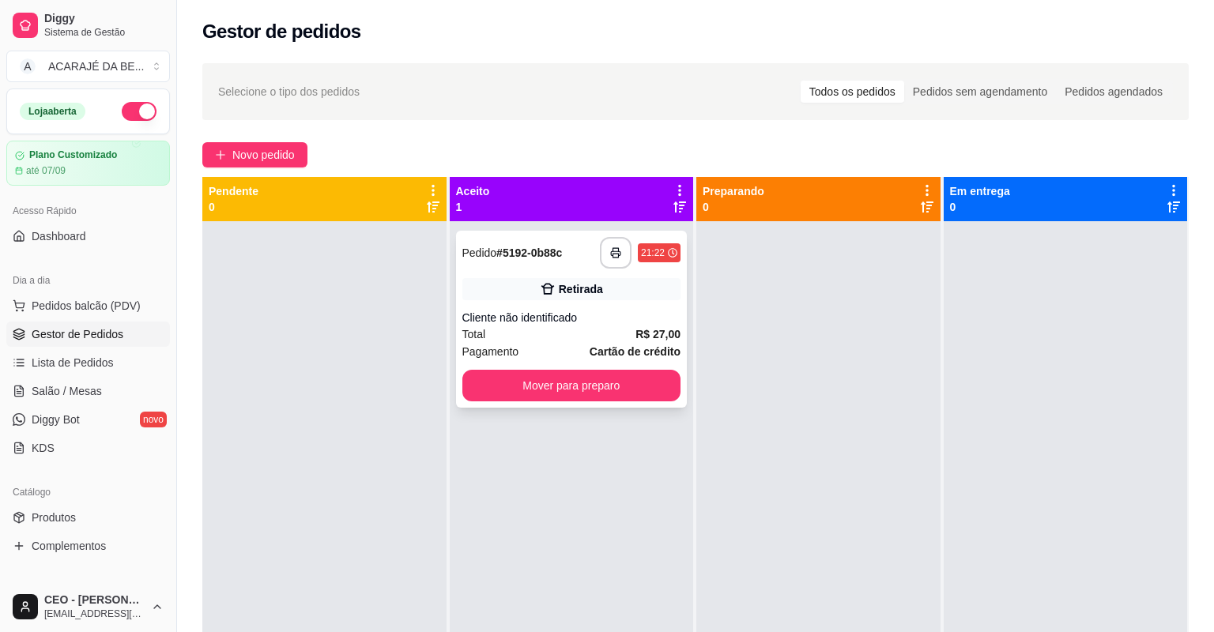
click at [559, 291] on div "Retirada" at bounding box center [581, 289] width 44 height 16
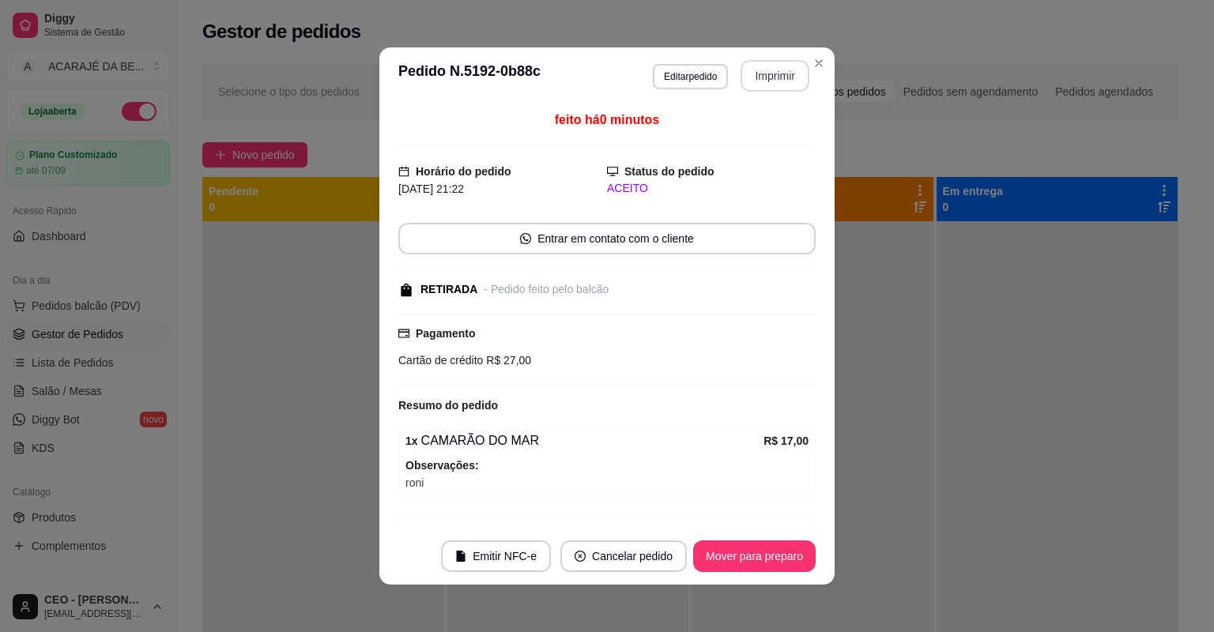
click at [761, 74] on button "Imprimir" at bounding box center [775, 76] width 69 height 32
click at [787, 66] on button "Imprimir" at bounding box center [775, 76] width 69 height 32
click at [760, 545] on button "Mover para preparo" at bounding box center [754, 557] width 123 height 32
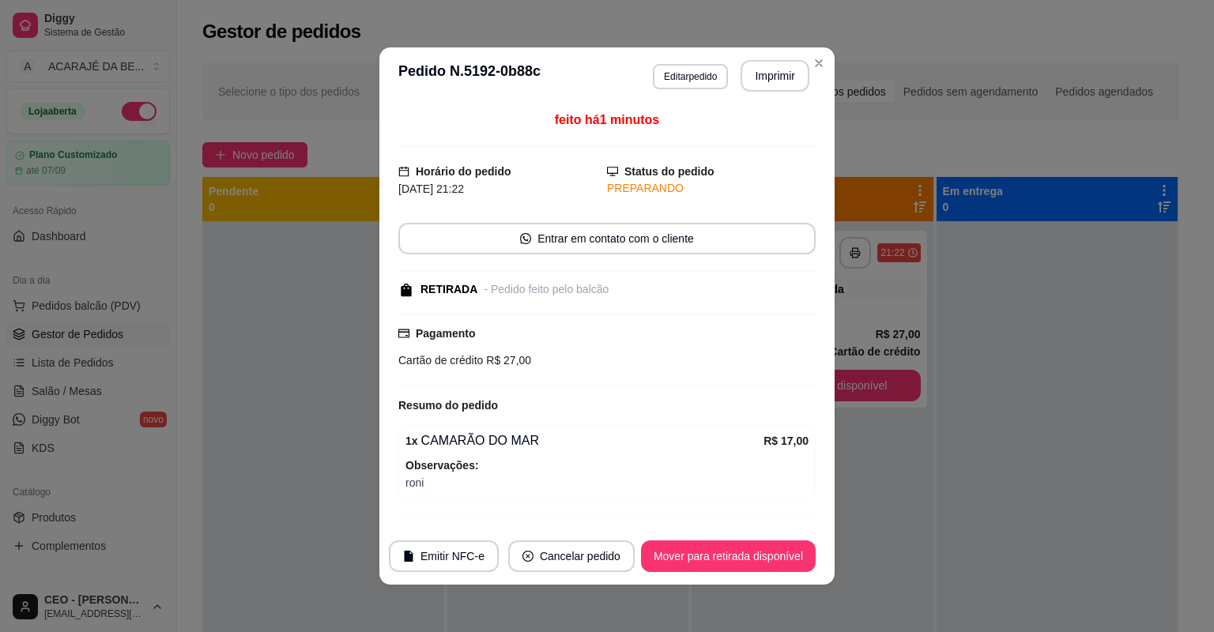
click at [758, 548] on button "Mover para retirada disponível" at bounding box center [728, 557] width 175 height 32
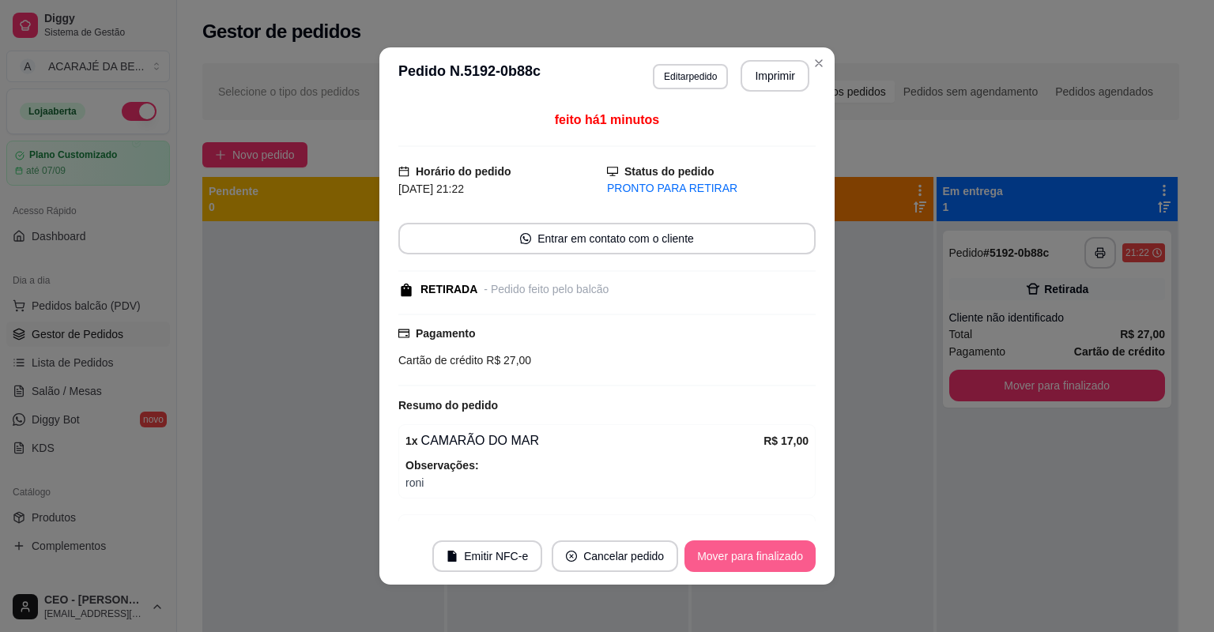
click at [756, 550] on button "Mover para finalizado" at bounding box center [750, 557] width 131 height 32
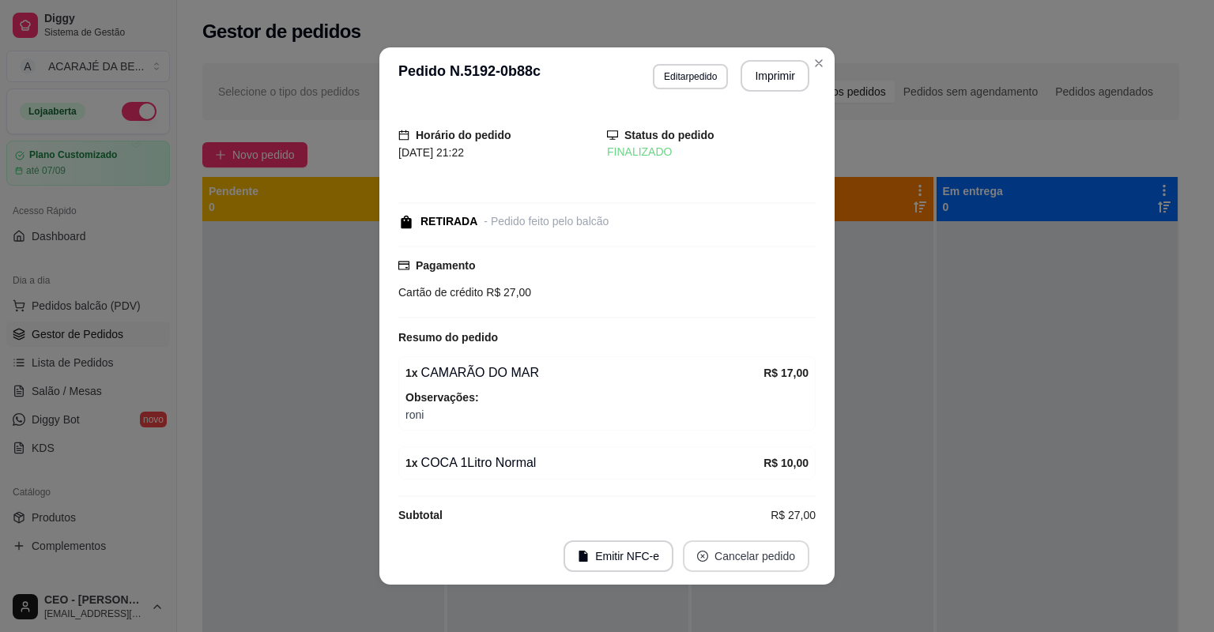
click at [756, 553] on button "Cancelar pedido" at bounding box center [746, 557] width 126 height 32
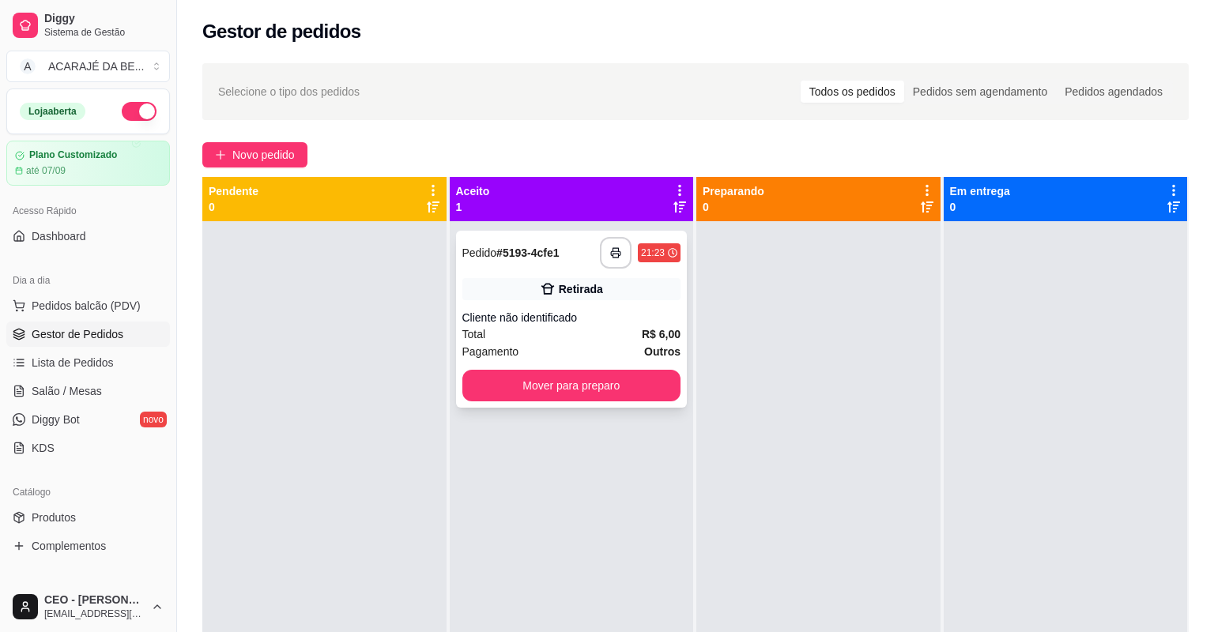
click at [519, 285] on div "Retirada" at bounding box center [571, 289] width 219 height 22
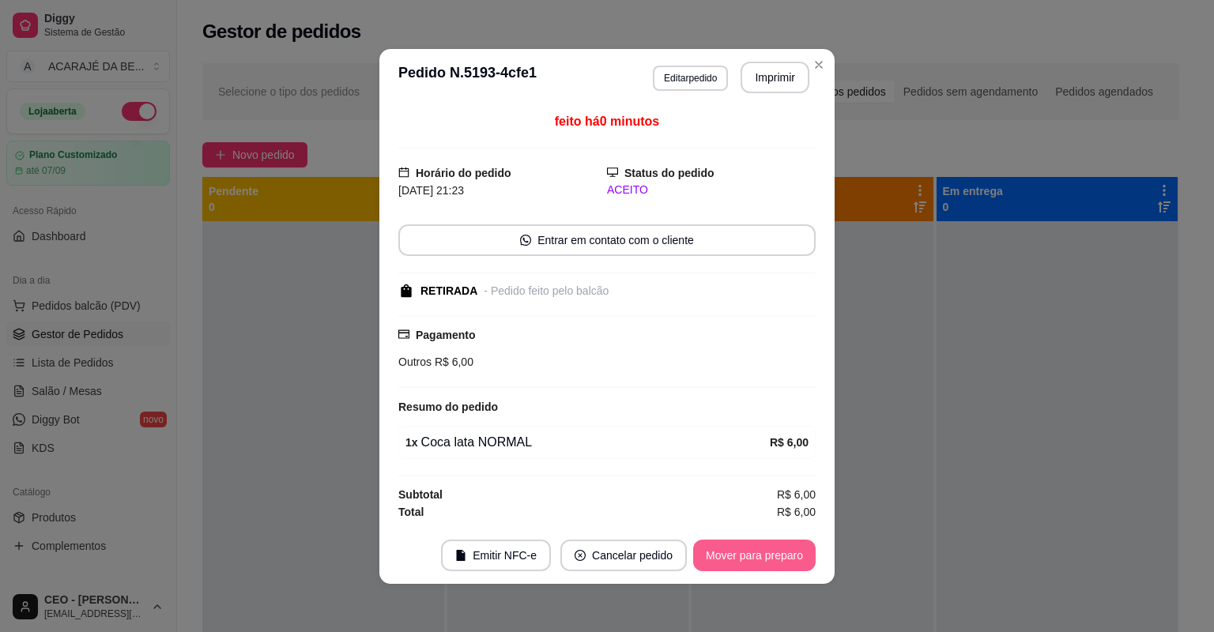
click at [759, 541] on button "Mover para preparo" at bounding box center [754, 556] width 123 height 32
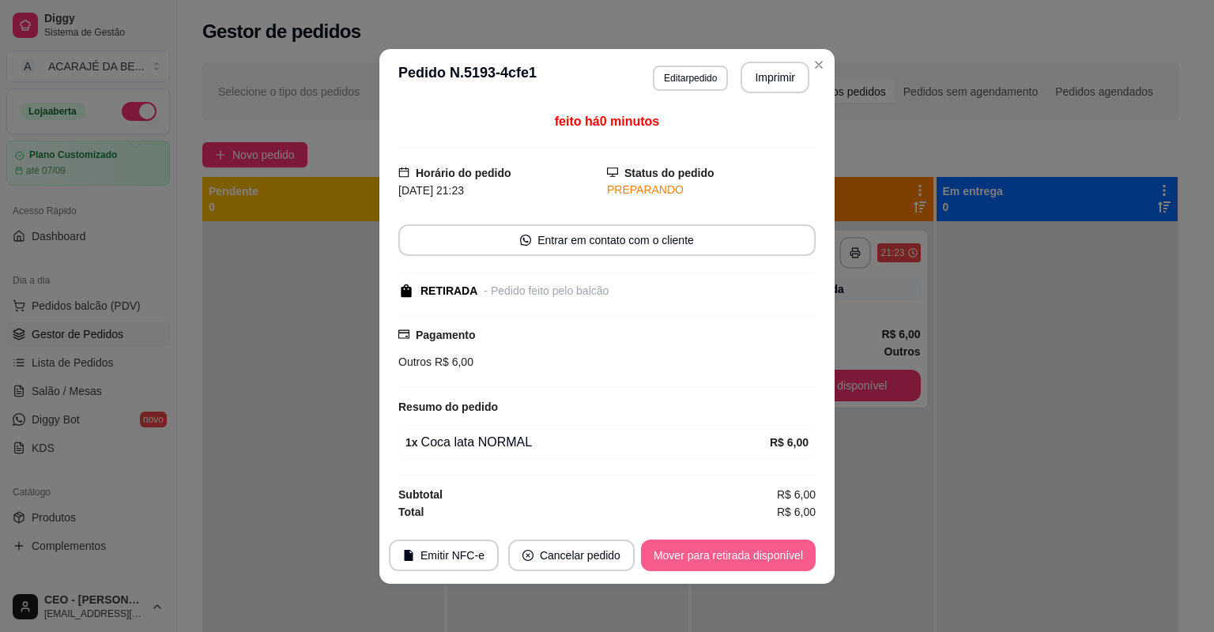
click at [759, 542] on button "Mover para retirada disponível" at bounding box center [728, 556] width 175 height 32
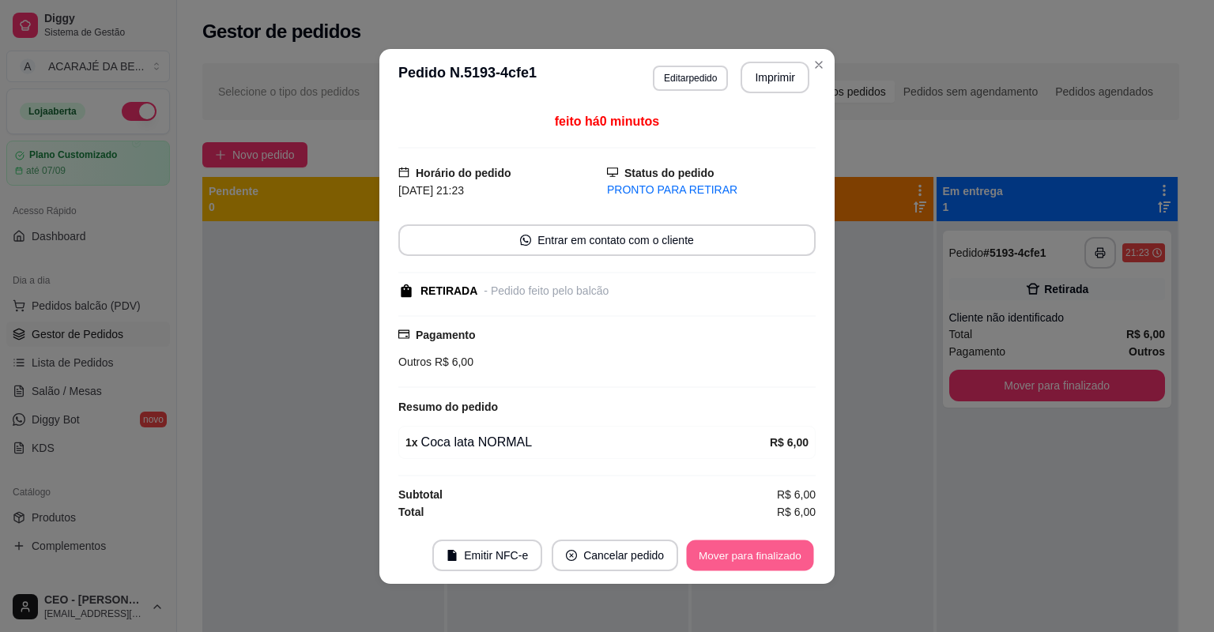
click at [759, 542] on button "Mover para finalizado" at bounding box center [750, 555] width 127 height 31
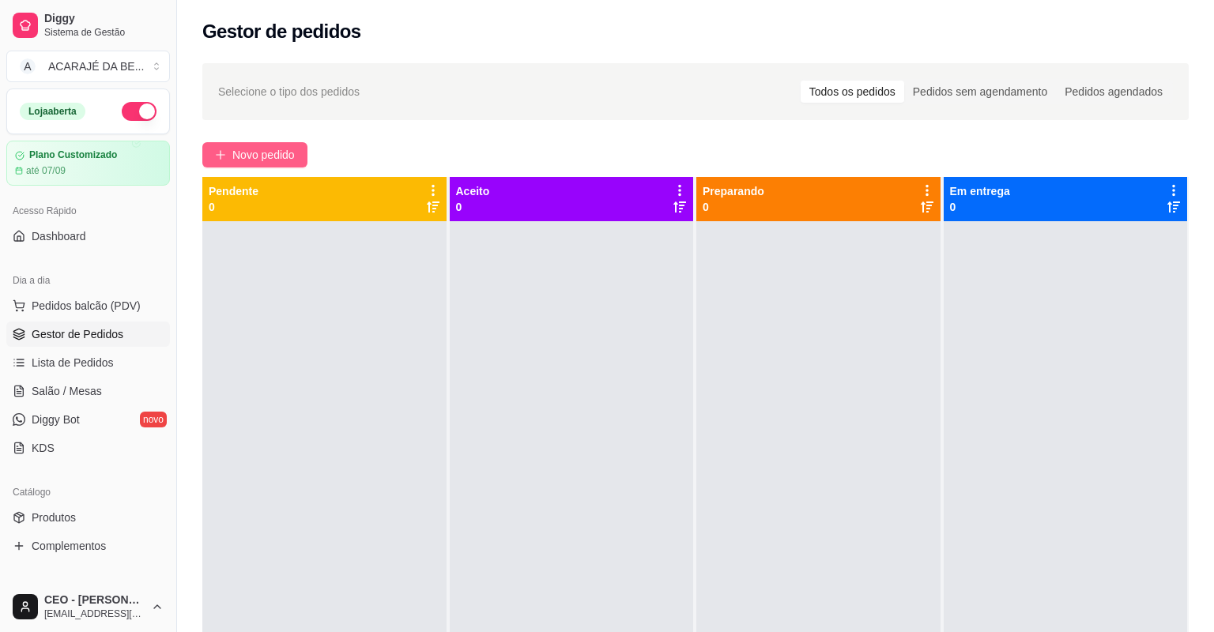
click at [243, 149] on span "Novo pedido" at bounding box center [263, 154] width 62 height 17
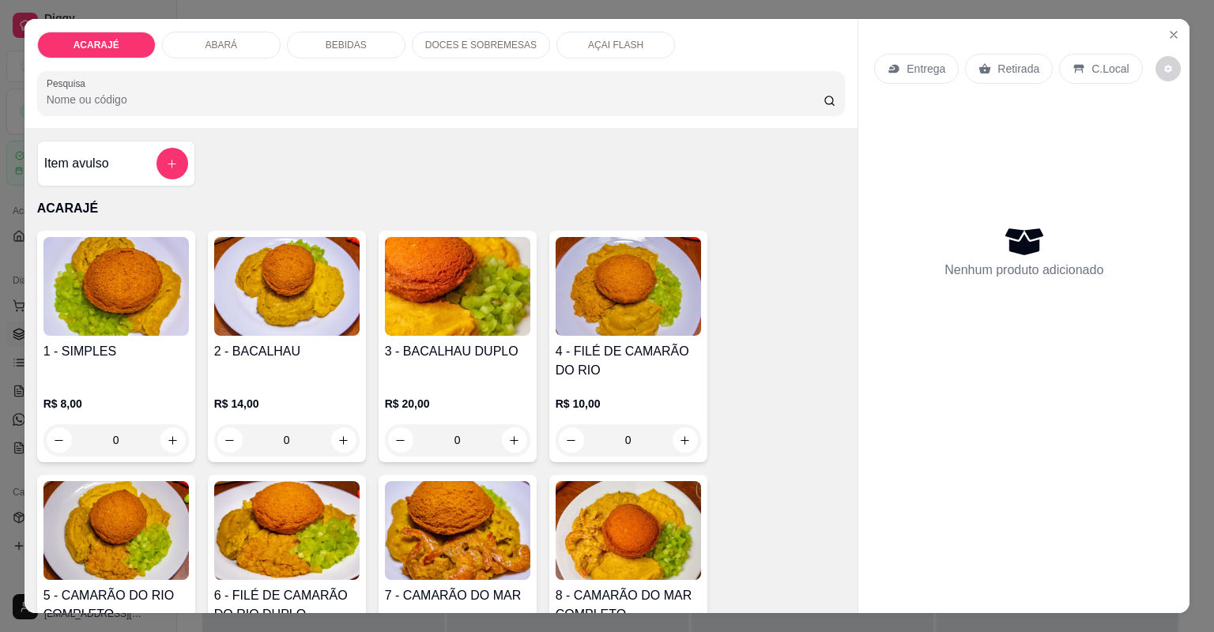
type input "1"
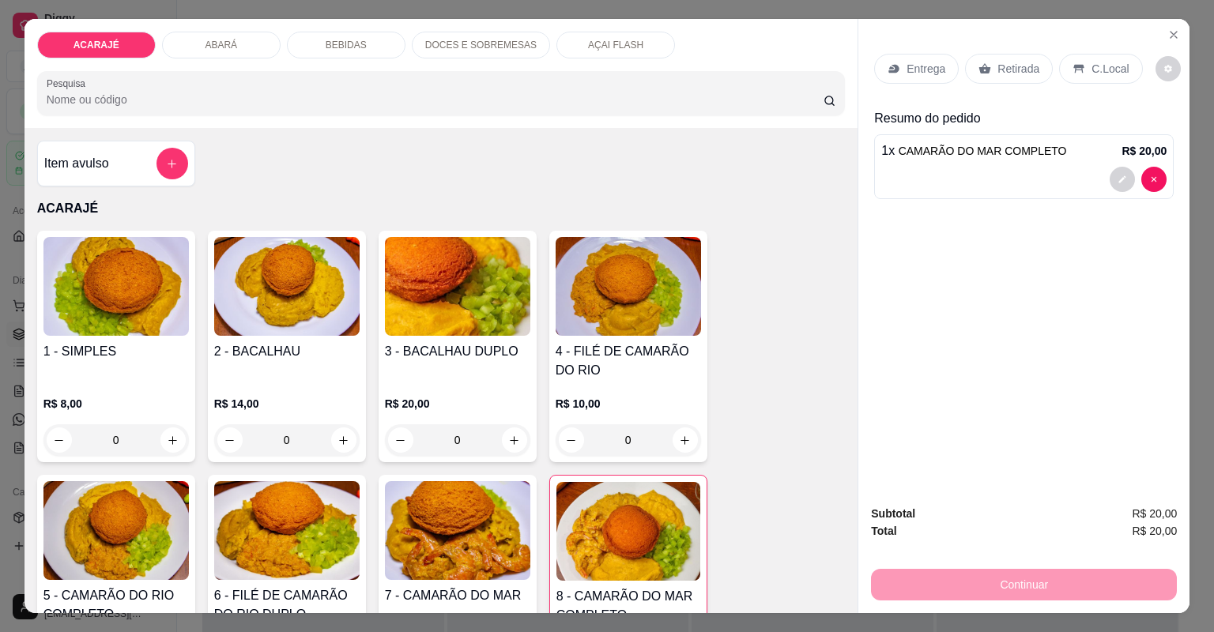
click at [1018, 75] on p "Retirada" at bounding box center [1019, 69] width 42 height 16
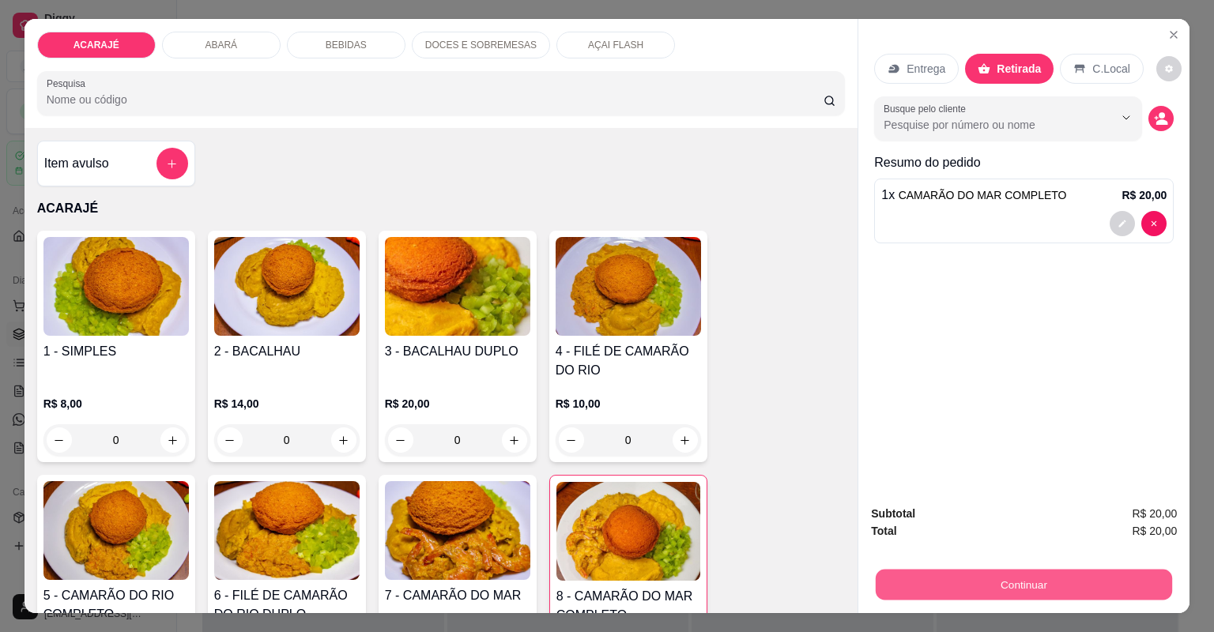
click at [1037, 582] on button "Continuar" at bounding box center [1024, 585] width 296 height 31
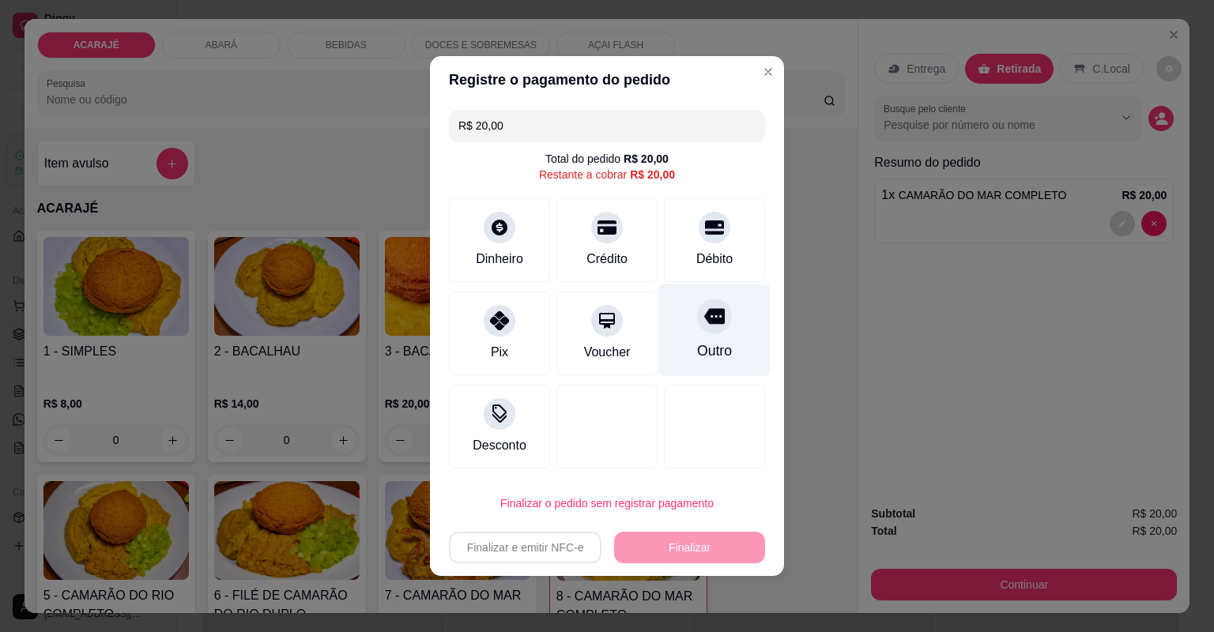
click at [709, 348] on div "Outro" at bounding box center [714, 351] width 35 height 21
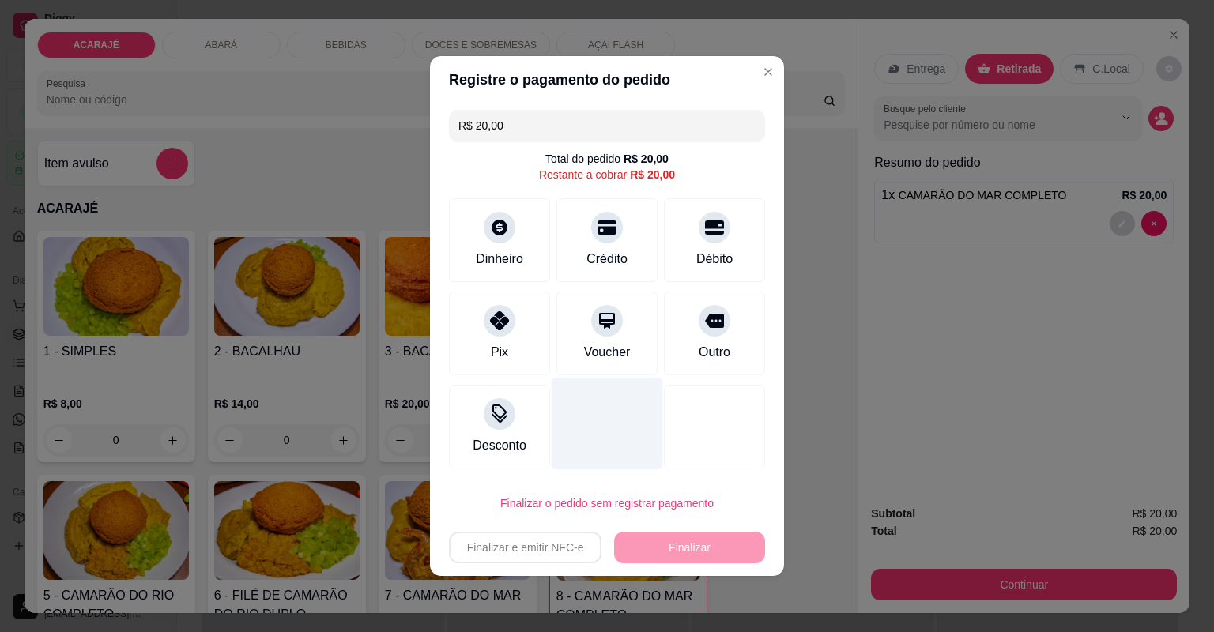
type input "R$ 0,00"
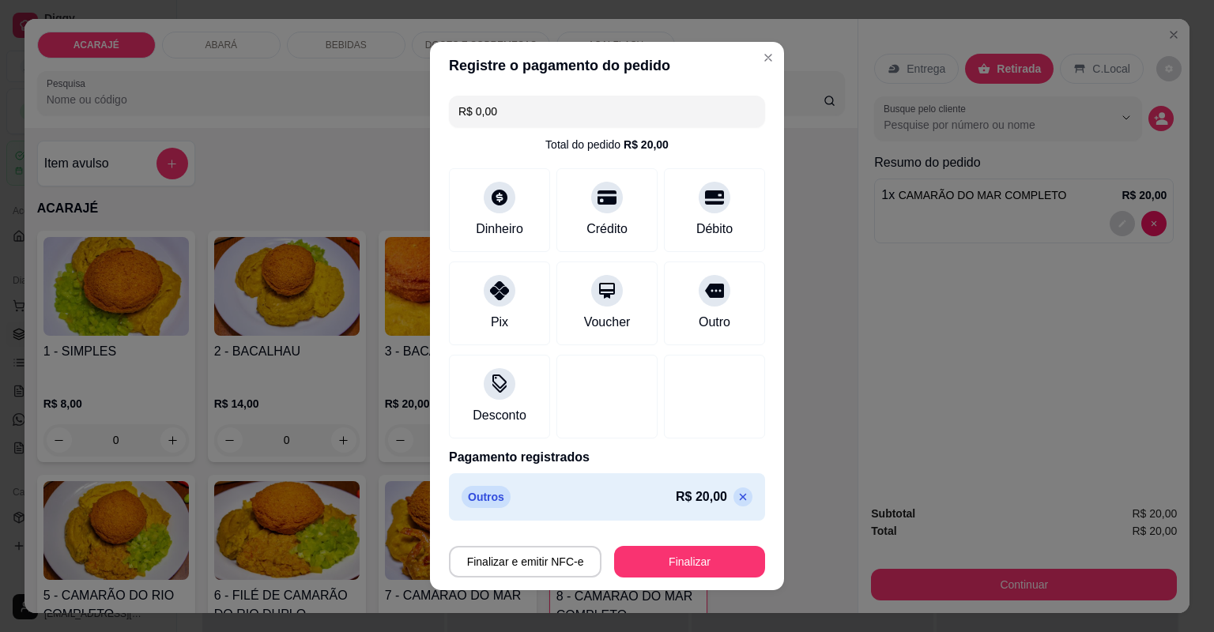
click at [685, 541] on div "Finalizar e emitir NFC-e Finalizar" at bounding box center [607, 559] width 316 height 38
click at [689, 568] on button "Finalizar" at bounding box center [689, 562] width 151 height 32
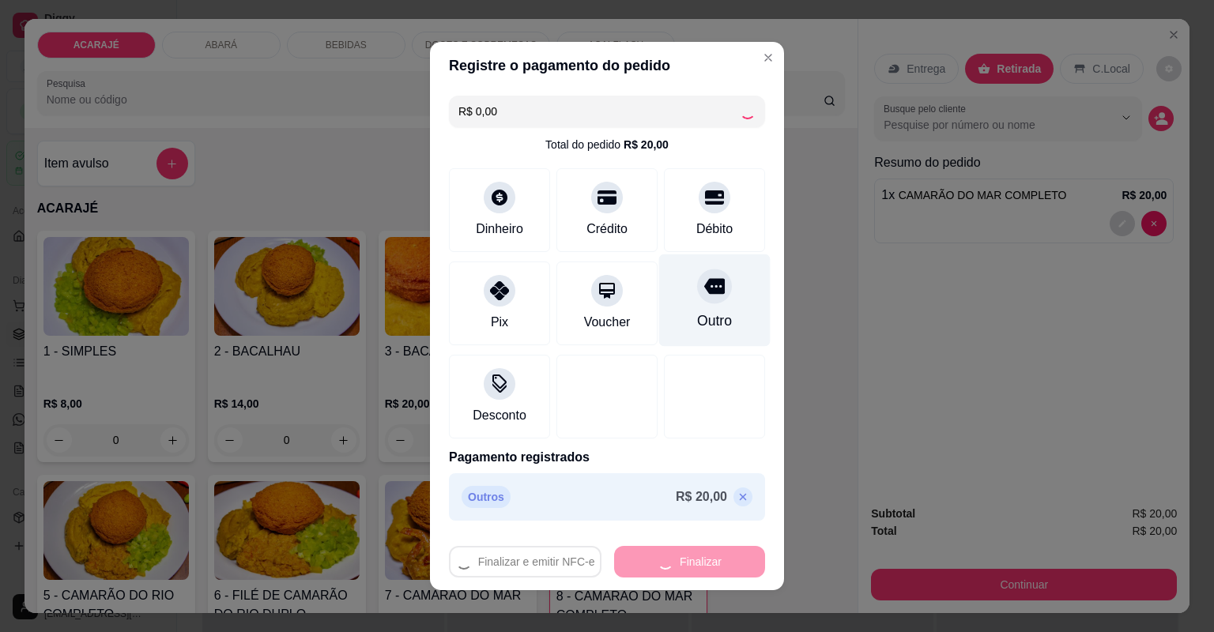
type input "0"
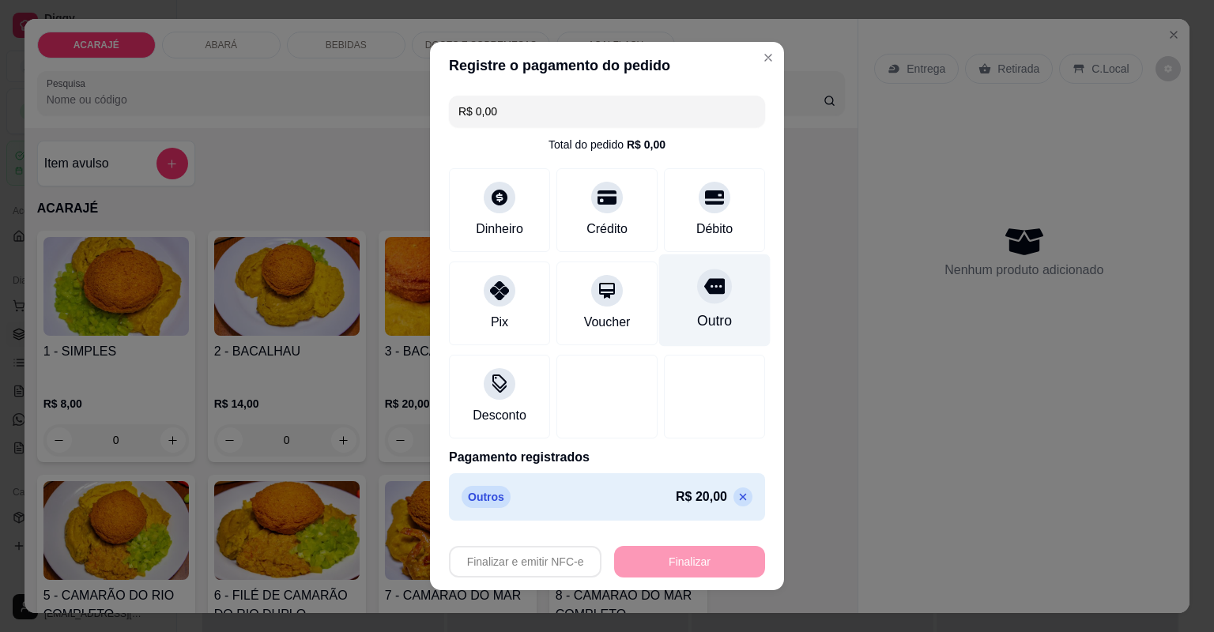
type input "-R$ 20,00"
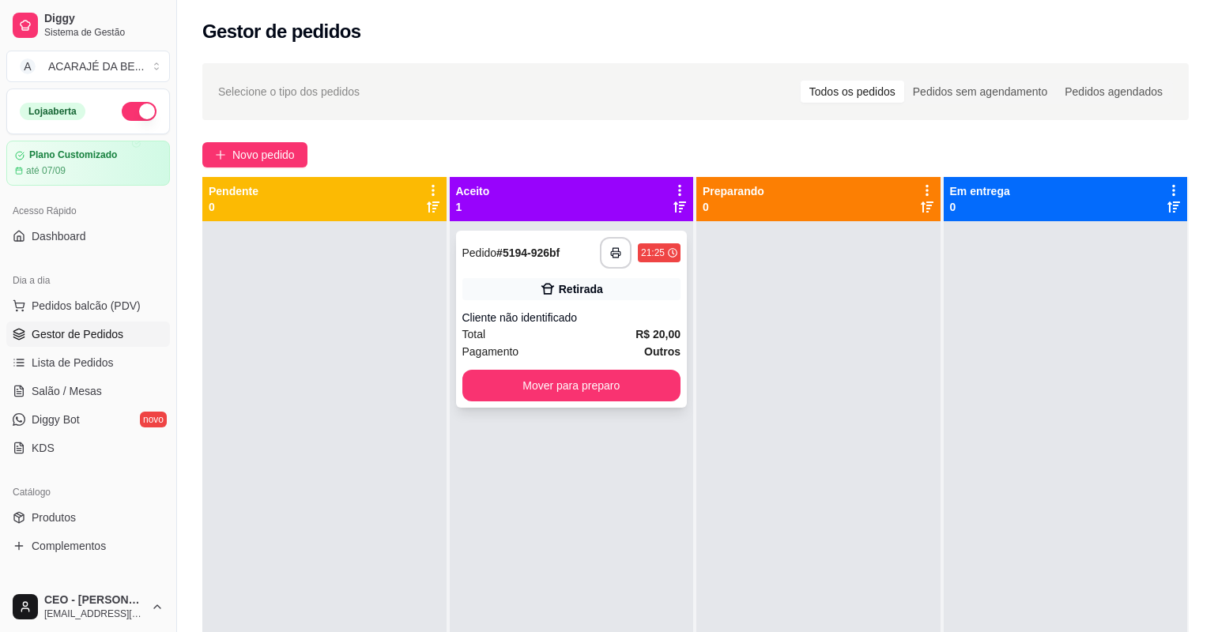
click at [594, 315] on div "Cliente não identificado" at bounding box center [571, 318] width 219 height 16
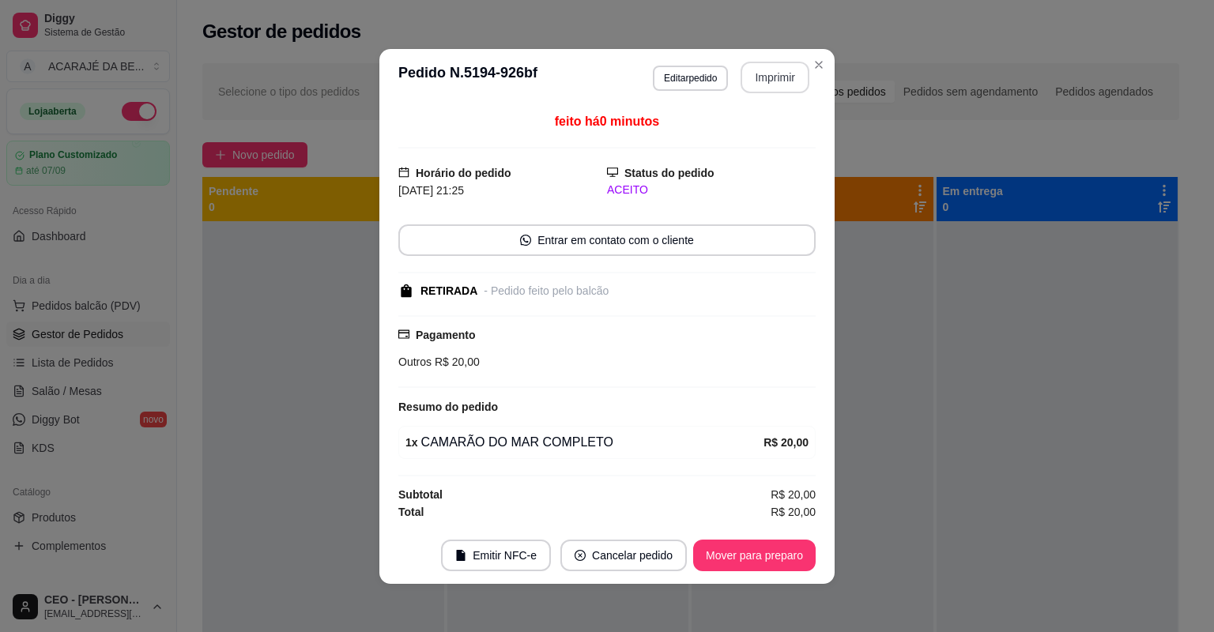
click at [759, 70] on button "Imprimir" at bounding box center [775, 78] width 69 height 32
click at [791, 571] on footer "Emitir NFC-e Cancelar pedido Mover para preparo" at bounding box center [606, 555] width 455 height 57
click at [790, 565] on footer "Emitir NFC-e Cancelar pedido Mover para preparo" at bounding box center [606, 555] width 455 height 57
click at [783, 561] on button "Mover para preparo" at bounding box center [754, 556] width 123 height 32
click at [779, 557] on div "Mover para preparo" at bounding box center [743, 556] width 145 height 32
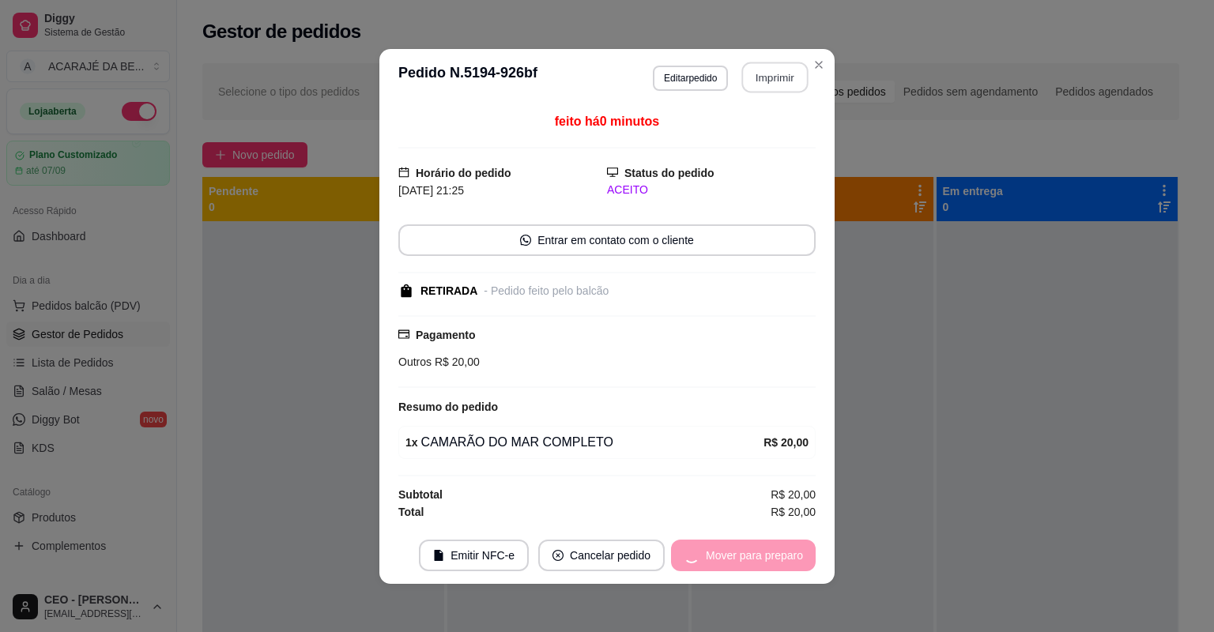
click at [778, 554] on div "Mover para preparo" at bounding box center [743, 556] width 145 height 32
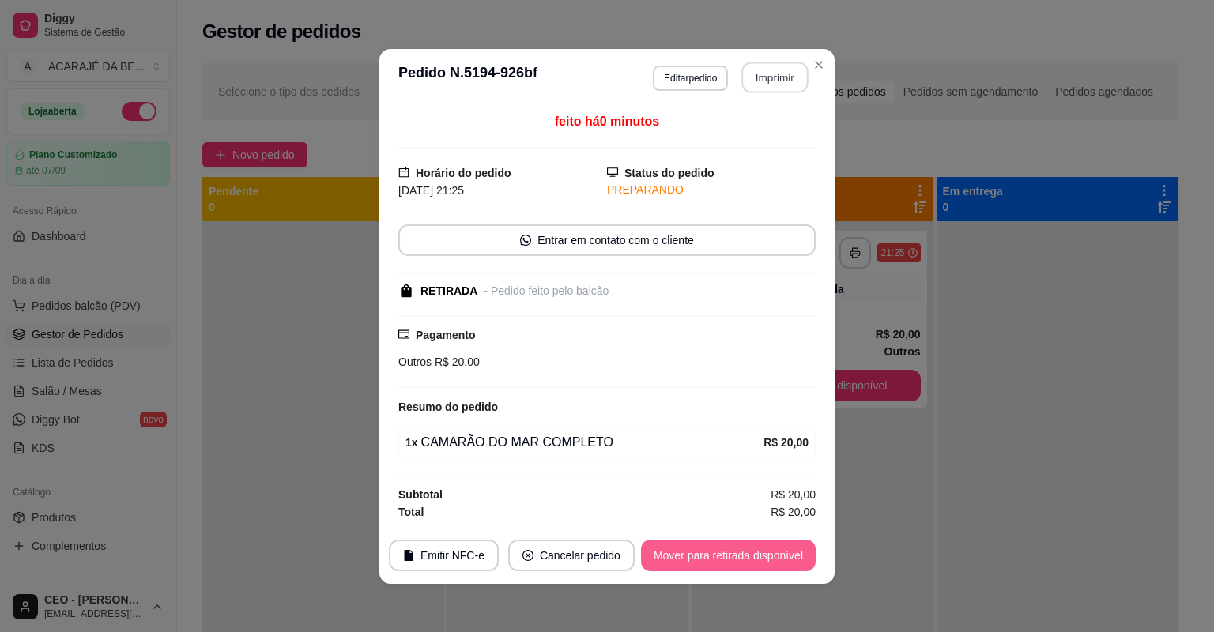
click at [775, 550] on div "Mover para retirada disponível" at bounding box center [728, 556] width 175 height 32
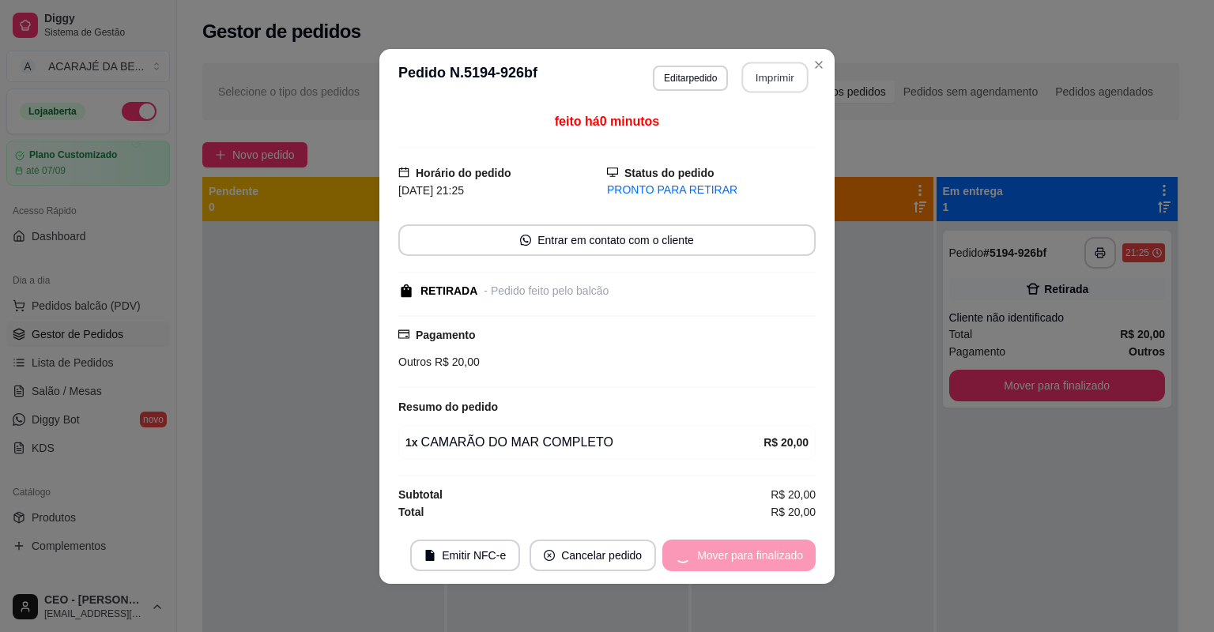
click at [775, 546] on div "Mover para finalizado" at bounding box center [738, 556] width 153 height 32
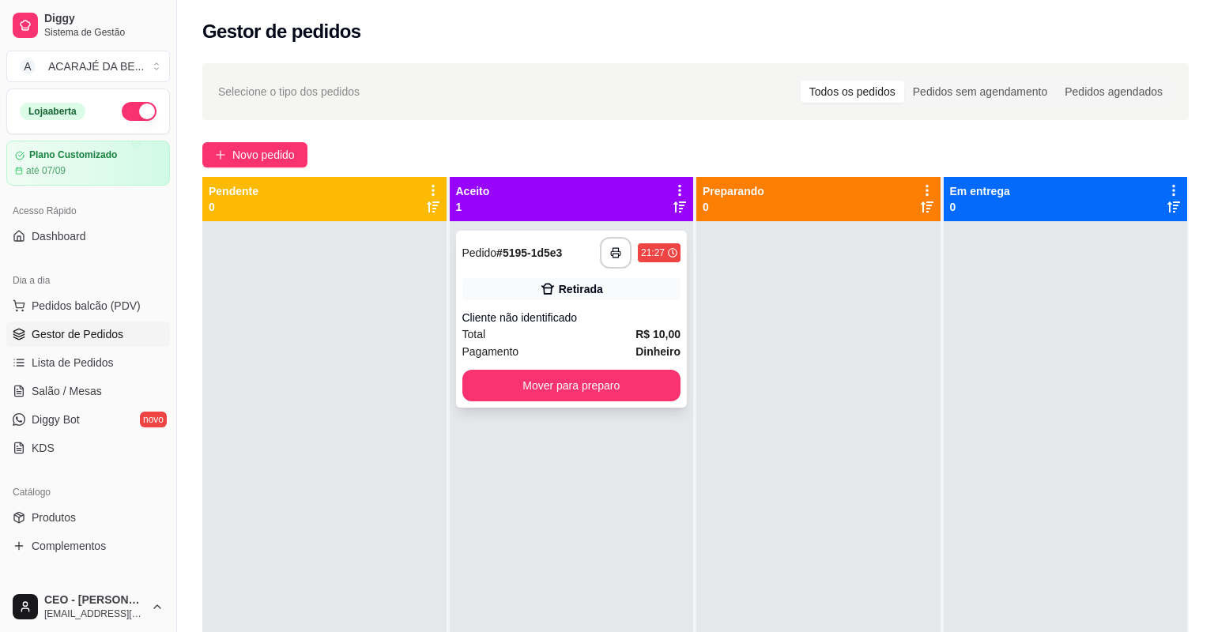
click at [569, 288] on div "Retirada" at bounding box center [581, 289] width 44 height 16
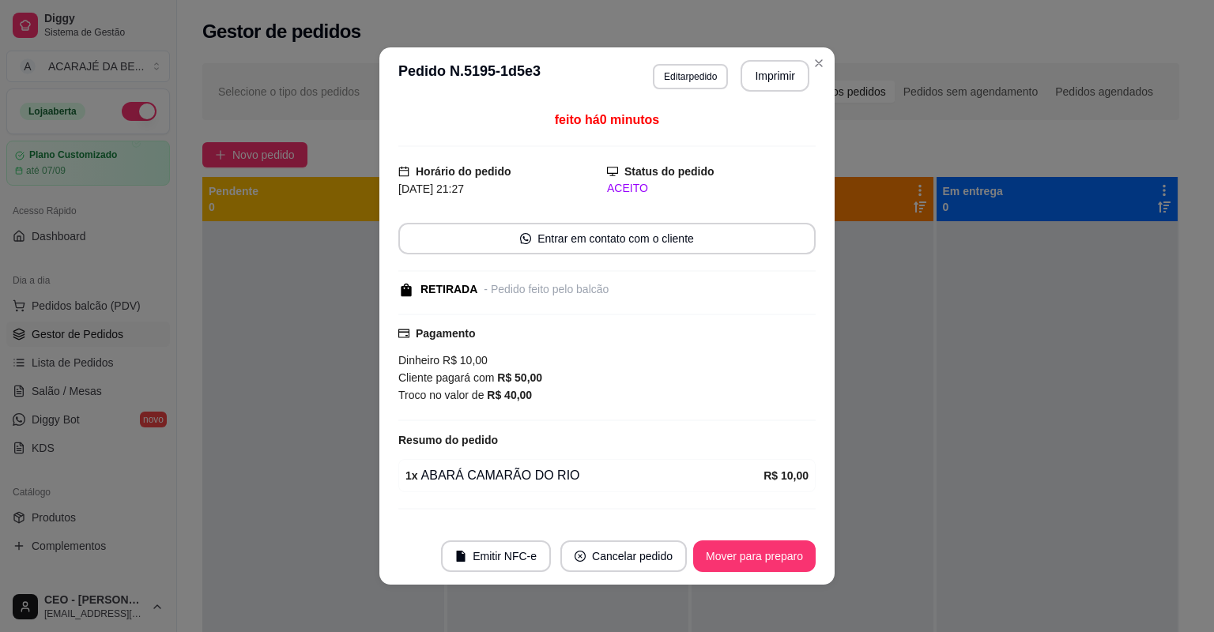
click at [770, 576] on footer "Emitir NFC-e Cancelar pedido Mover para preparo" at bounding box center [606, 556] width 455 height 57
click at [768, 568] on button "Mover para preparo" at bounding box center [754, 557] width 119 height 31
click at [768, 566] on div "Mover para preparo" at bounding box center [743, 557] width 145 height 32
click at [768, 558] on div "Mover para preparo" at bounding box center [743, 557] width 145 height 32
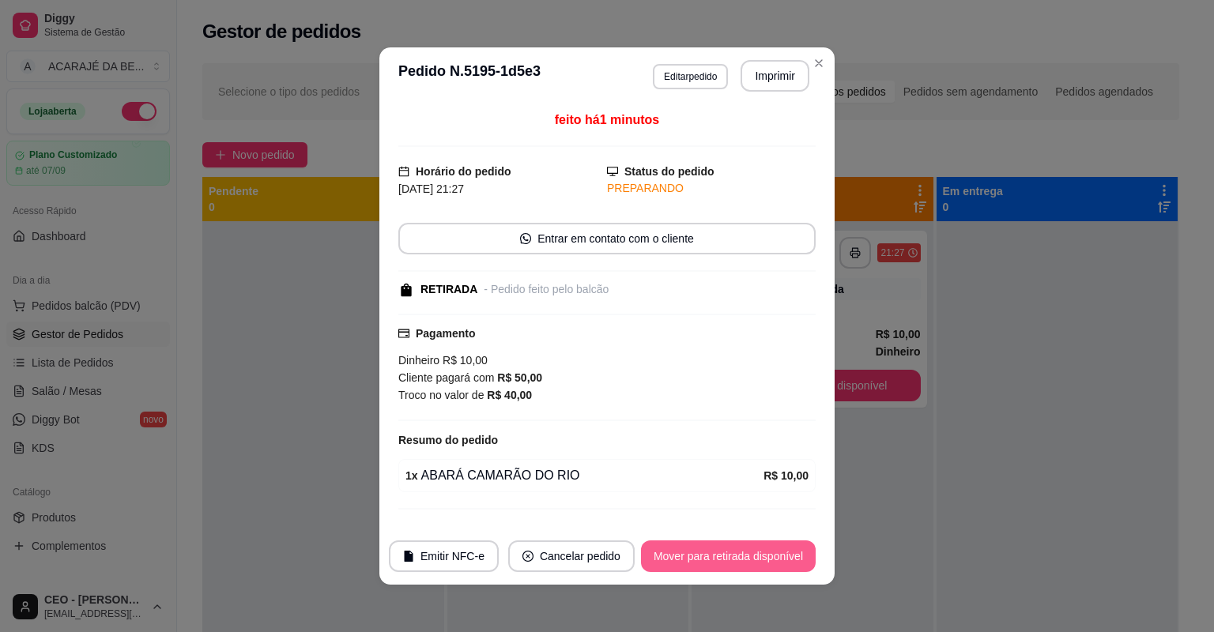
click at [768, 558] on button "Mover para retirada disponível" at bounding box center [728, 557] width 175 height 32
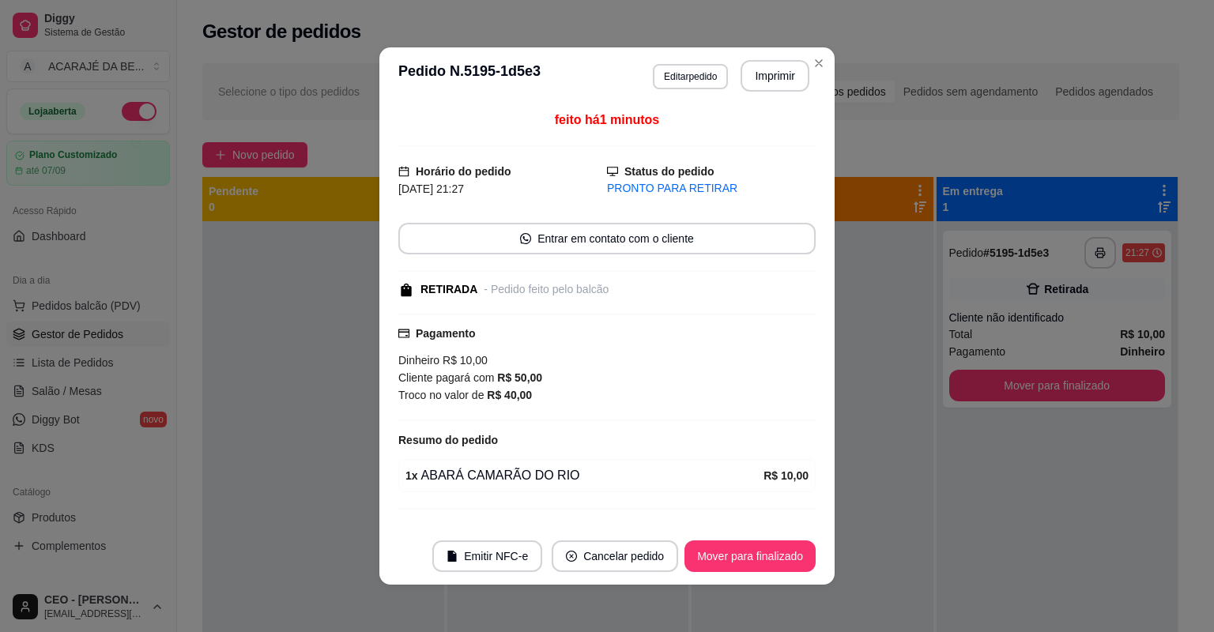
click at [768, 558] on button "Mover para finalizado" at bounding box center [750, 557] width 131 height 32
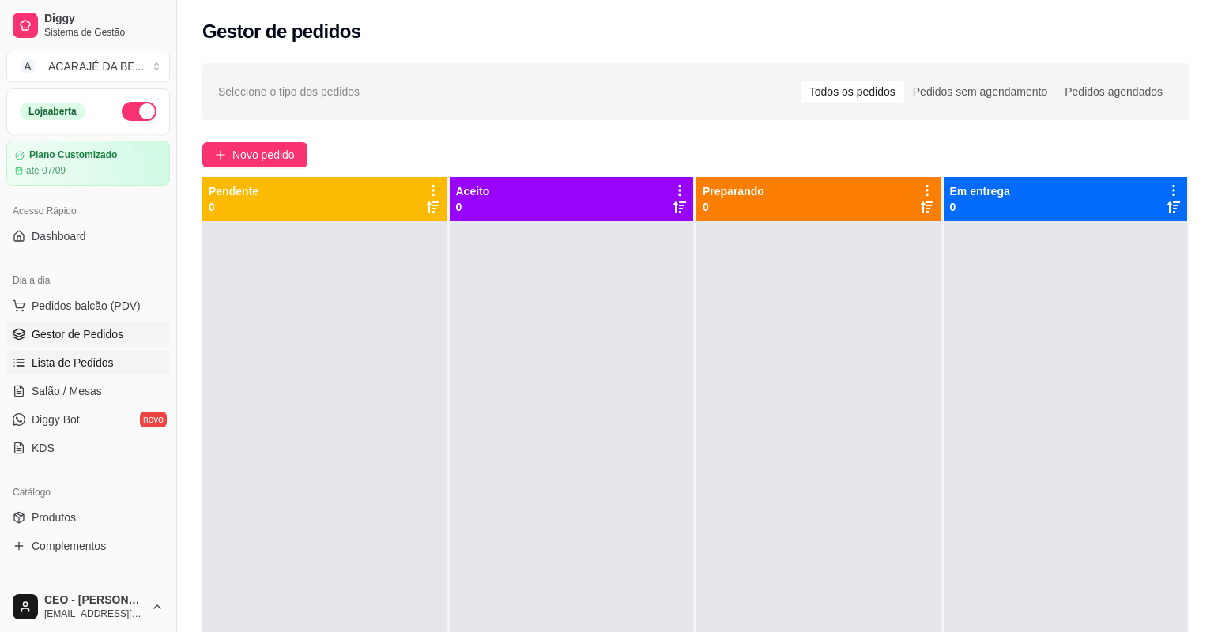
click at [85, 351] on link "Lista de Pedidos" at bounding box center [88, 362] width 164 height 25
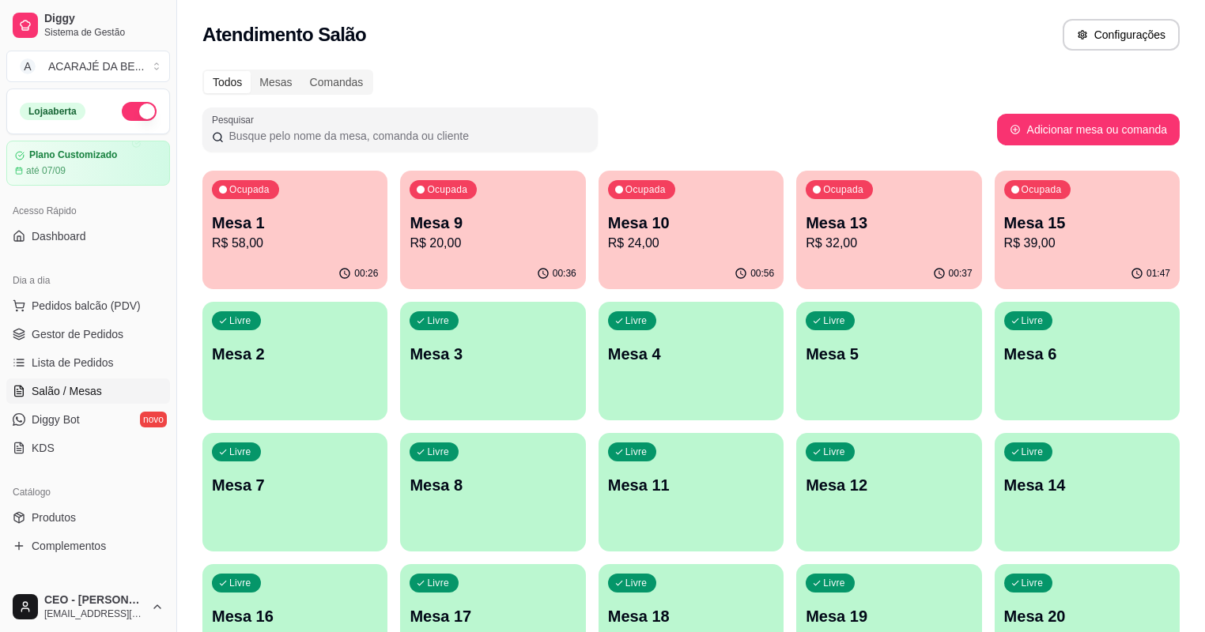
click at [636, 232] on p "Mesa 10" at bounding box center [691, 223] width 166 height 22
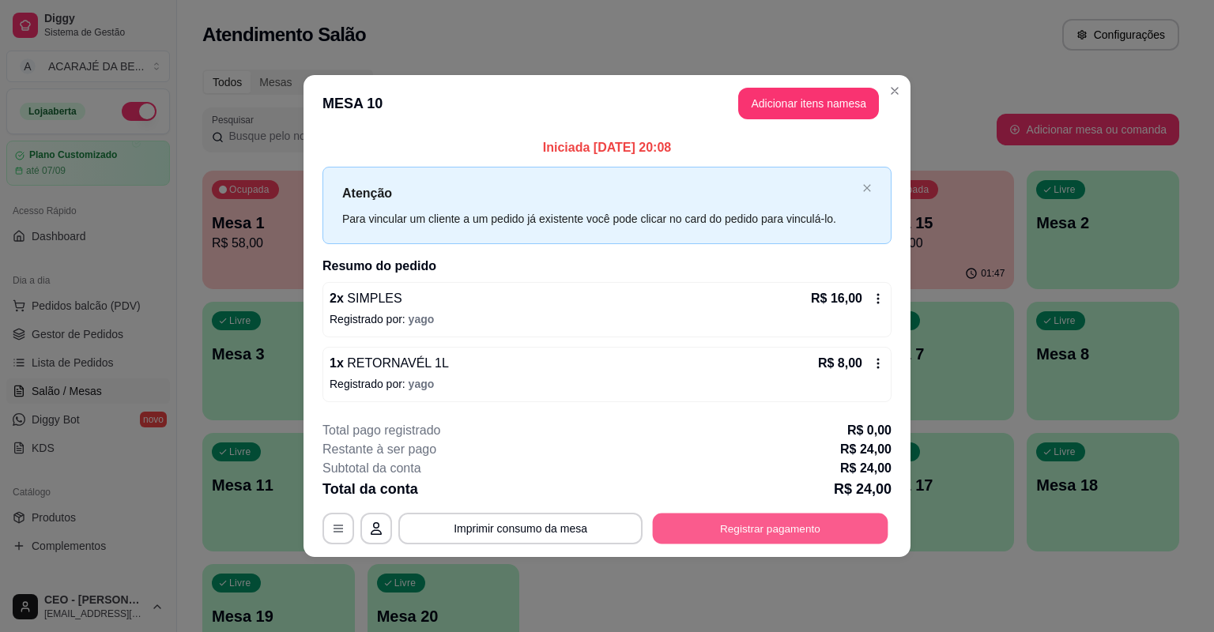
click at [789, 528] on button "Registrar pagamento" at bounding box center [771, 528] width 236 height 31
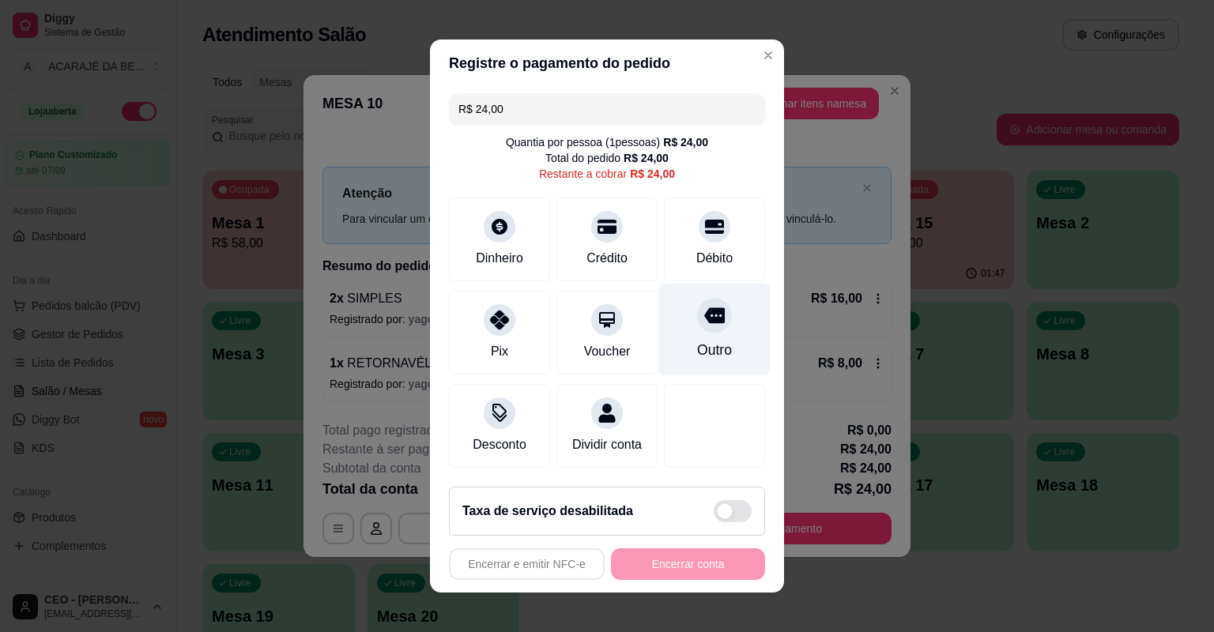
click at [715, 353] on div "Outro" at bounding box center [714, 350] width 35 height 21
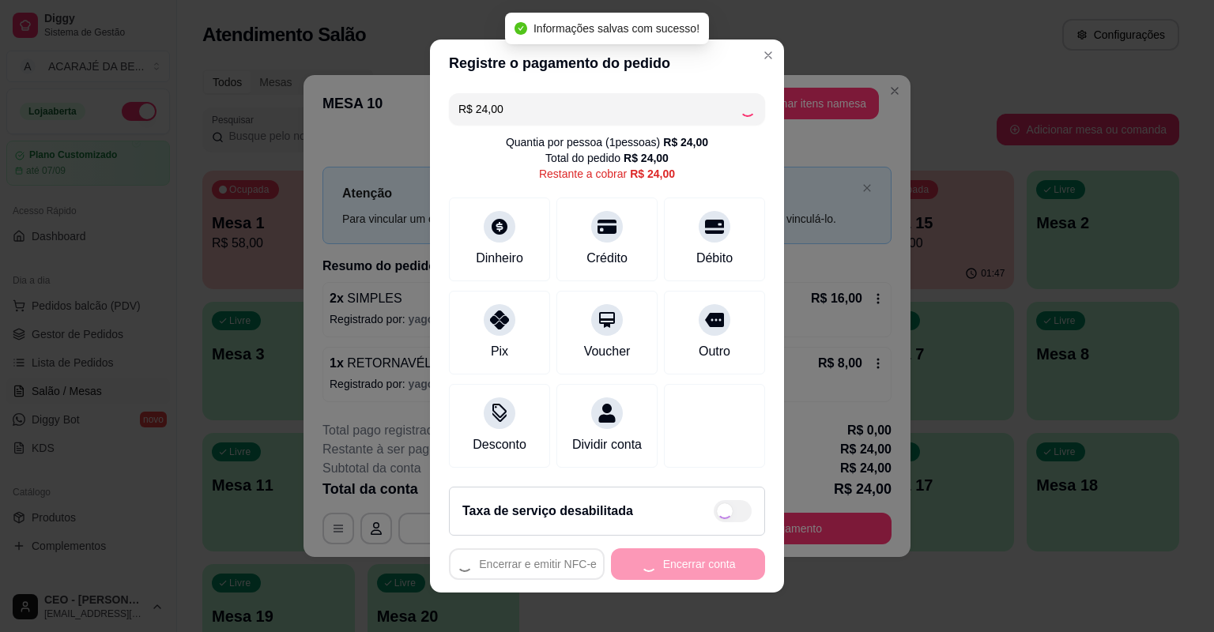
type input "R$ 0,00"
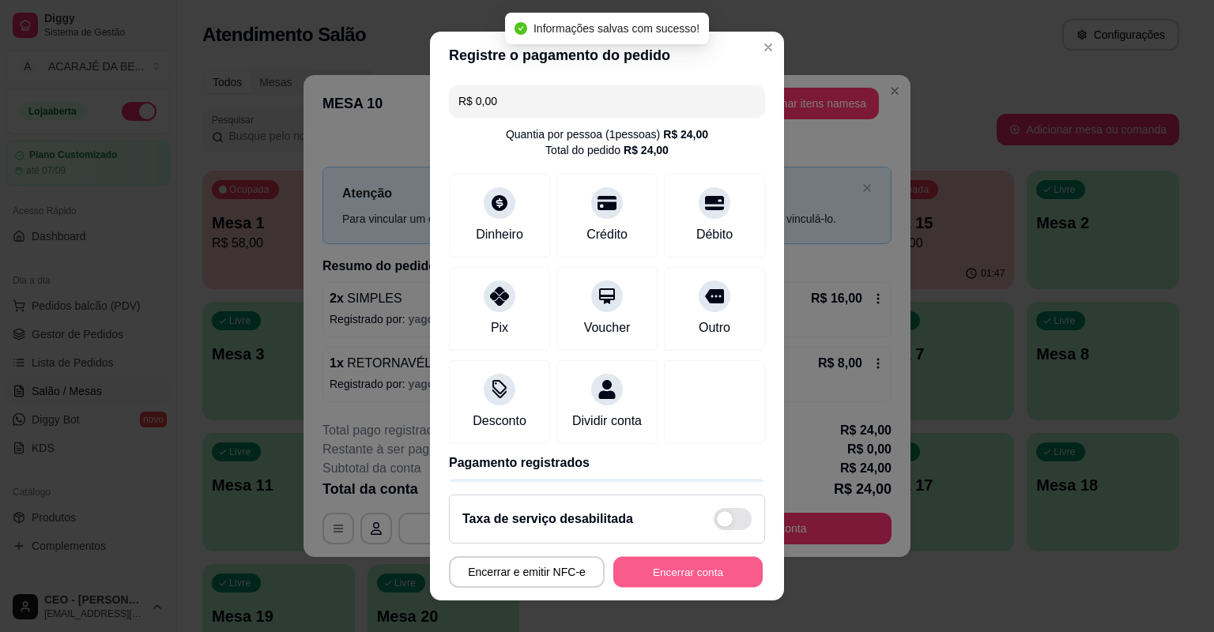
click at [711, 574] on button "Encerrar conta" at bounding box center [687, 572] width 149 height 31
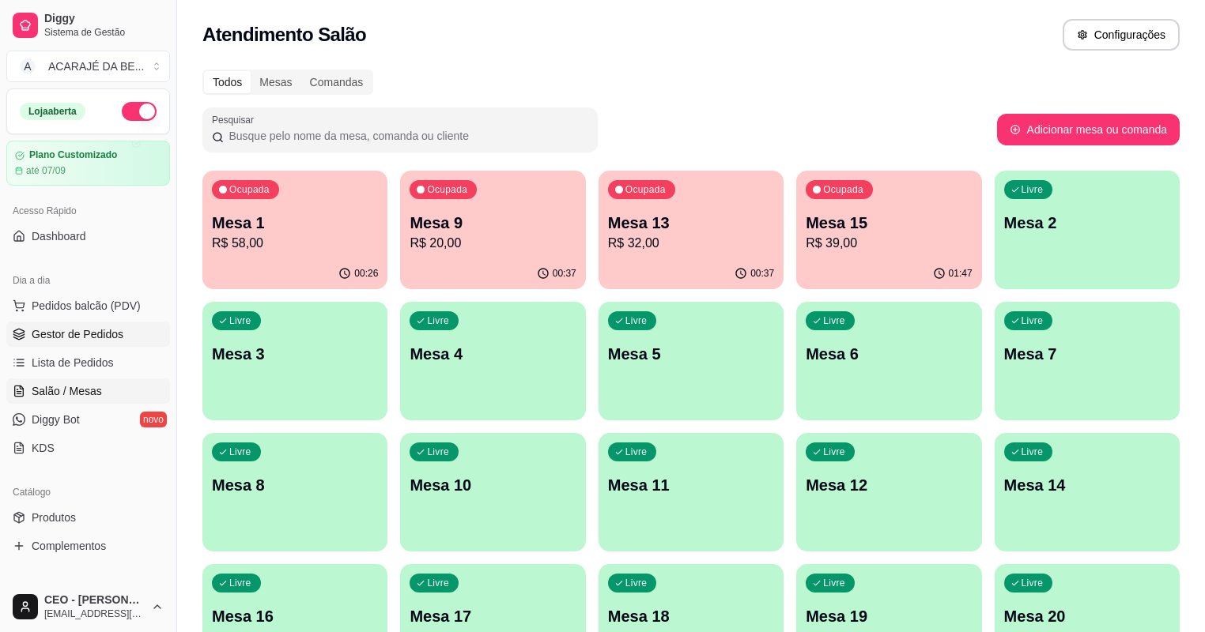
click at [80, 328] on span "Gestor de Pedidos" at bounding box center [78, 334] width 92 height 16
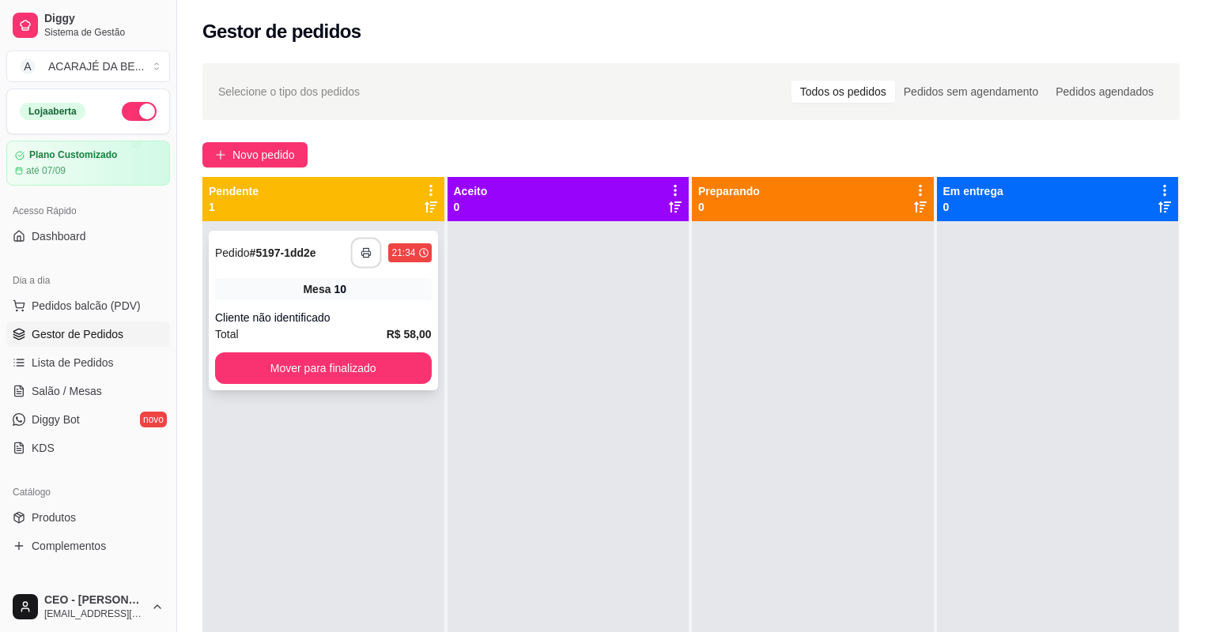
click at [367, 253] on icon "button" at bounding box center [366, 252] width 11 height 11
click at [354, 376] on button "Mover para finalizado" at bounding box center [323, 369] width 217 height 32
click at [354, 376] on button "Mover para finalizado" at bounding box center [322, 368] width 209 height 31
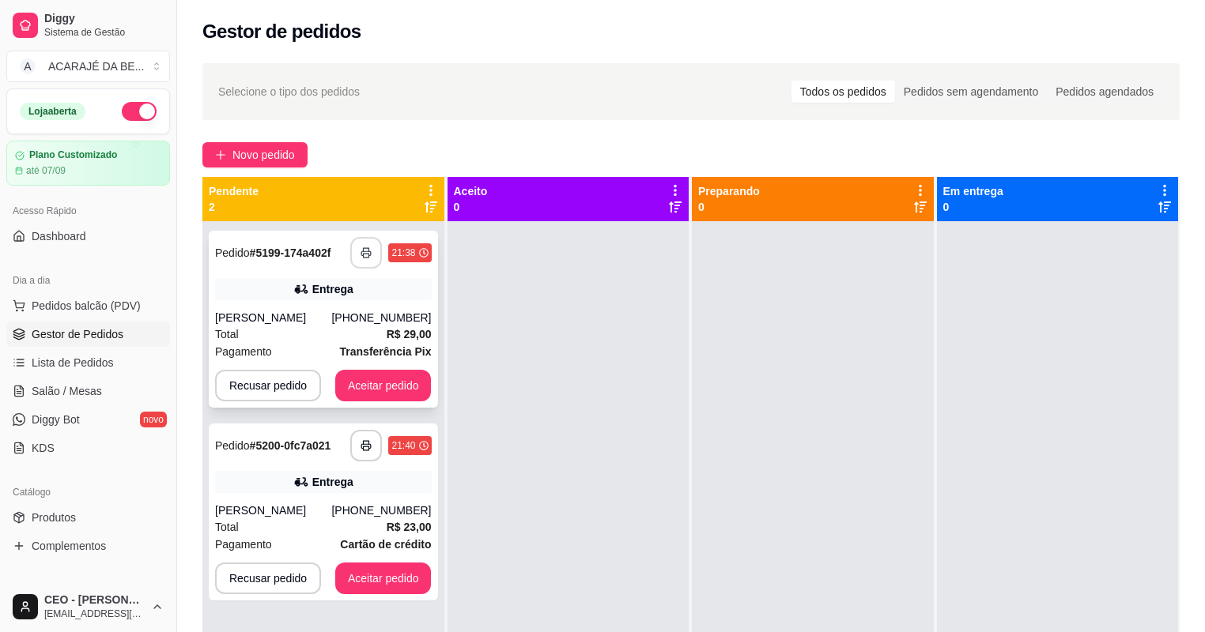
click at [360, 259] on button "button" at bounding box center [366, 253] width 32 height 32
click at [396, 386] on button "Aceitar pedido" at bounding box center [383, 386] width 96 height 32
click at [403, 386] on button "Aceitar pedido" at bounding box center [383, 386] width 96 height 32
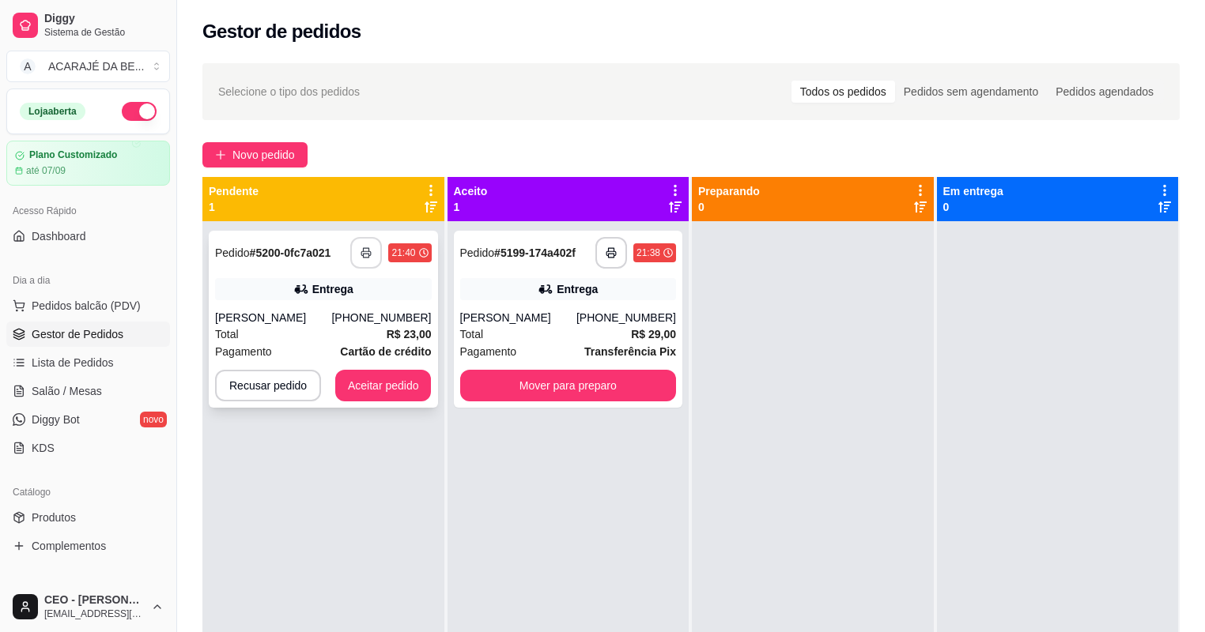
click at [369, 261] on button "button" at bounding box center [366, 253] width 32 height 32
click at [386, 383] on button "Aceitar pedido" at bounding box center [383, 386] width 96 height 32
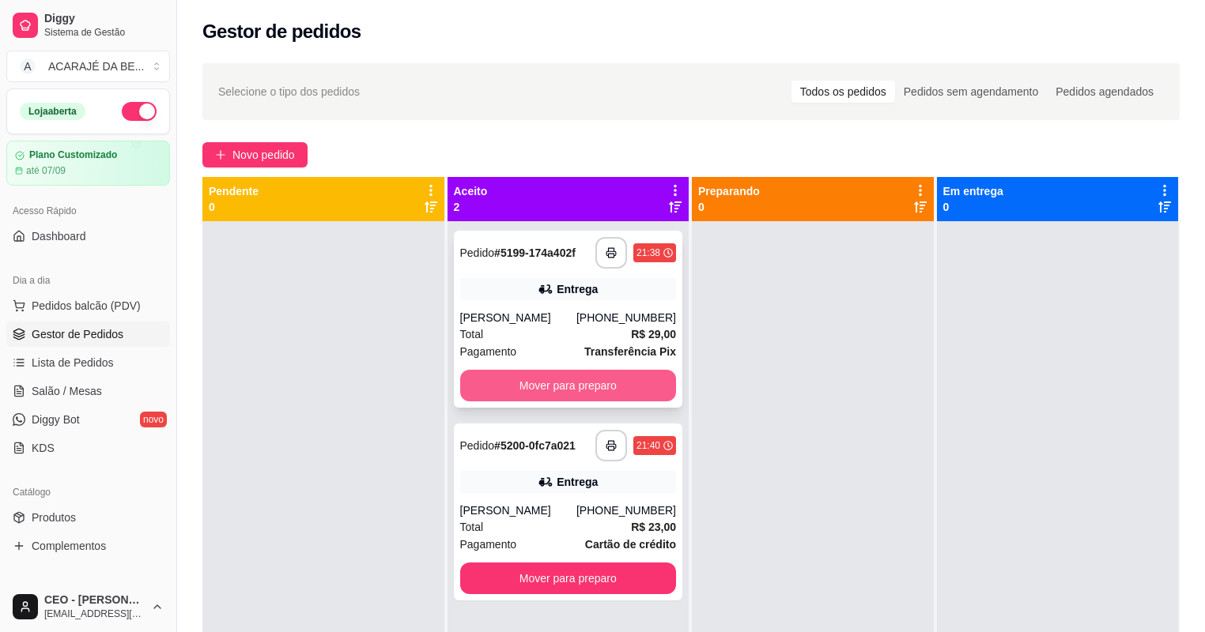
click at [604, 386] on button "Mover para preparo" at bounding box center [568, 386] width 217 height 32
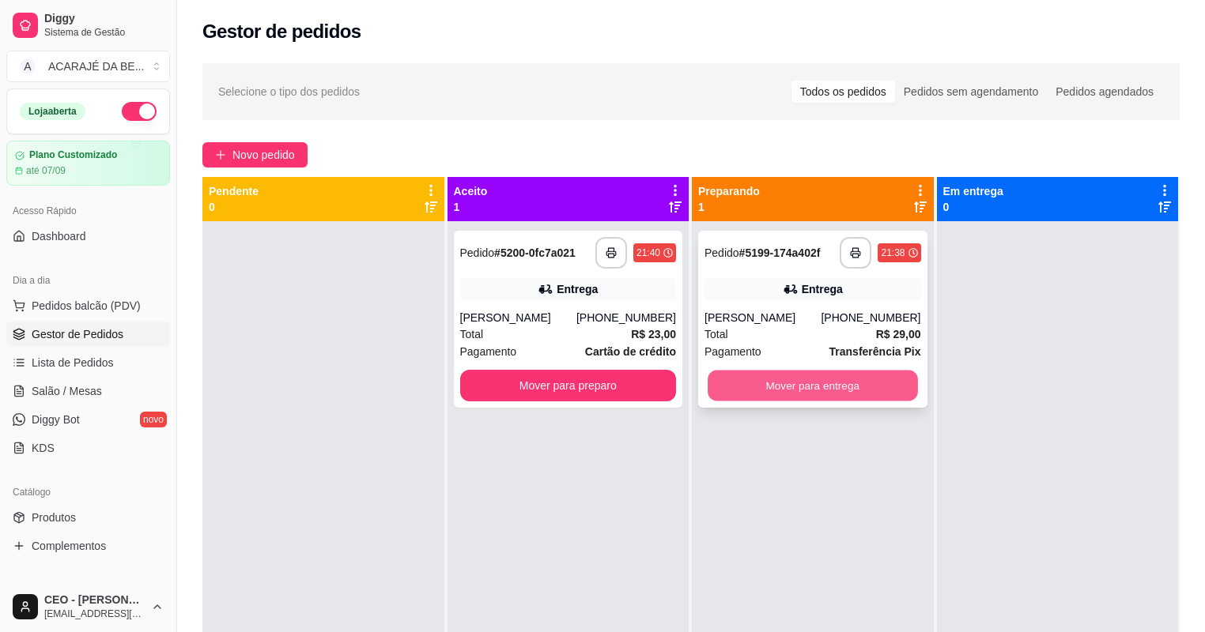
click at [747, 390] on button "Mover para entrega" at bounding box center [812, 386] width 209 height 31
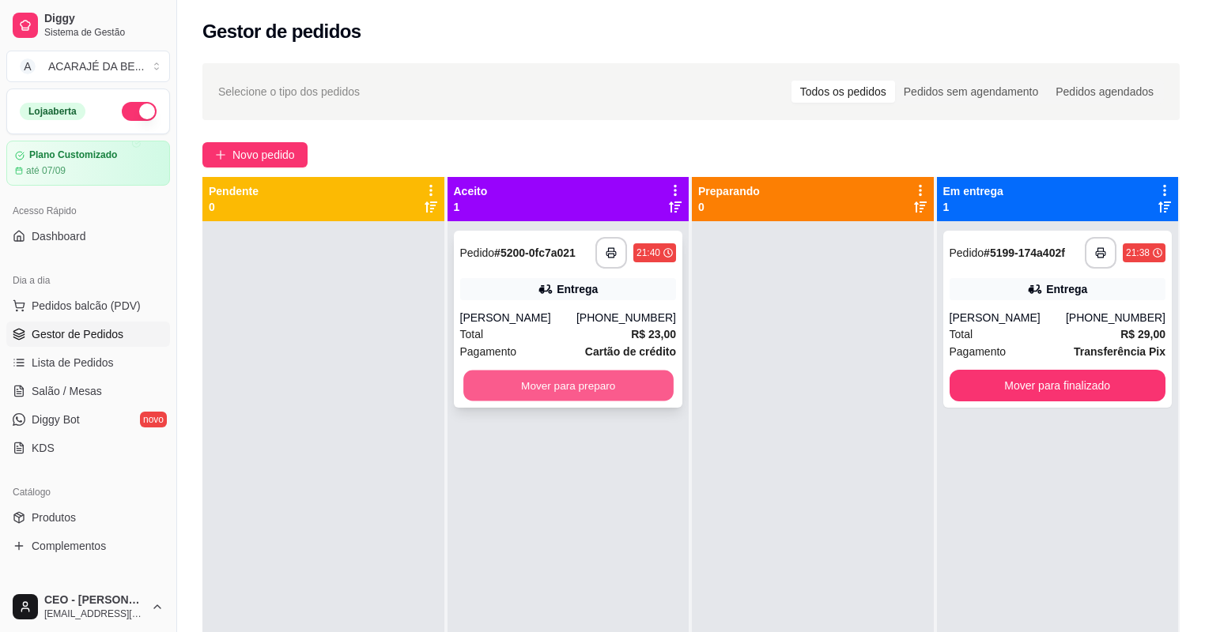
click at [647, 383] on button "Mover para preparo" at bounding box center [567, 386] width 209 height 31
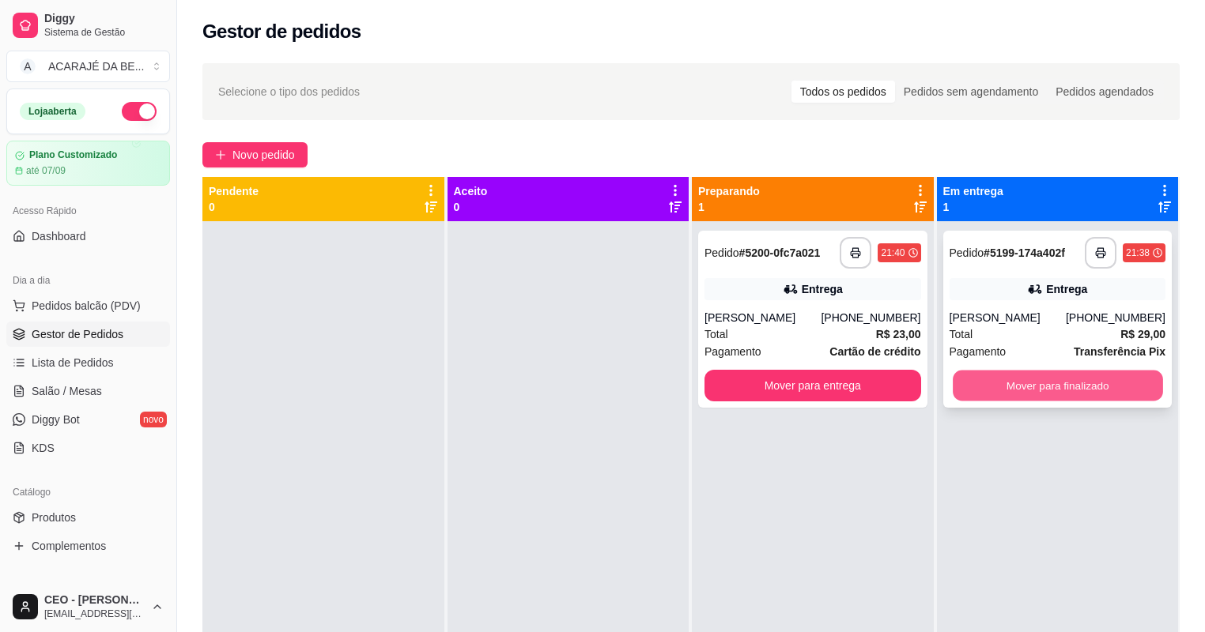
click at [963, 389] on button "Mover para finalizado" at bounding box center [1057, 386] width 209 height 31
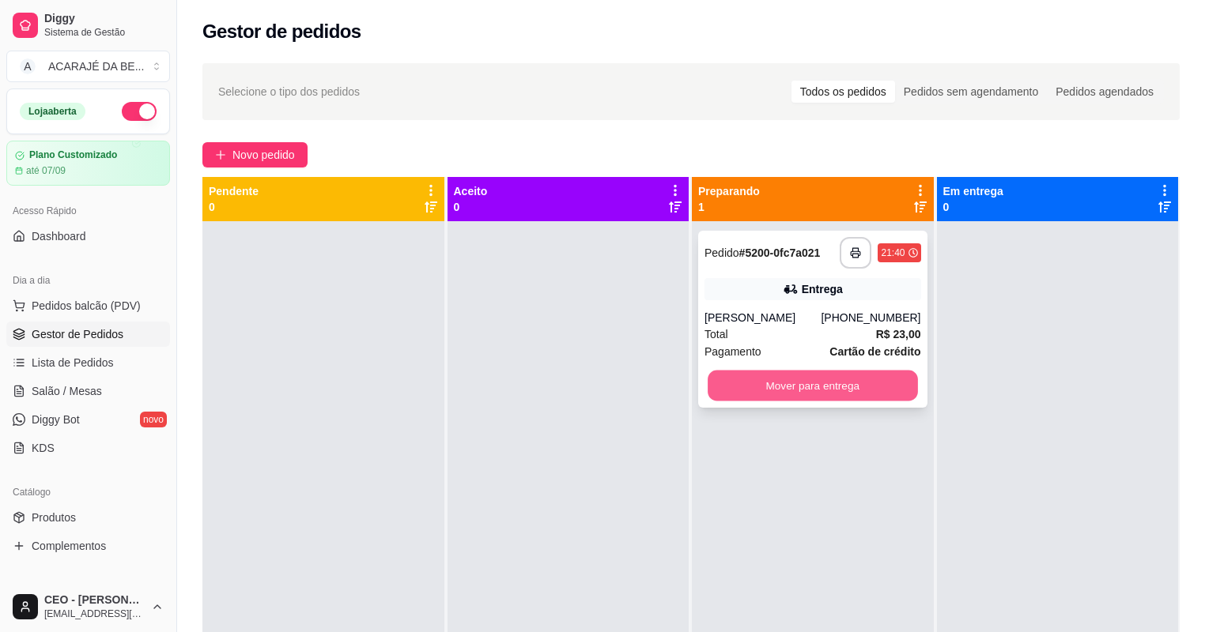
click at [863, 387] on button "Mover para entrega" at bounding box center [812, 386] width 209 height 31
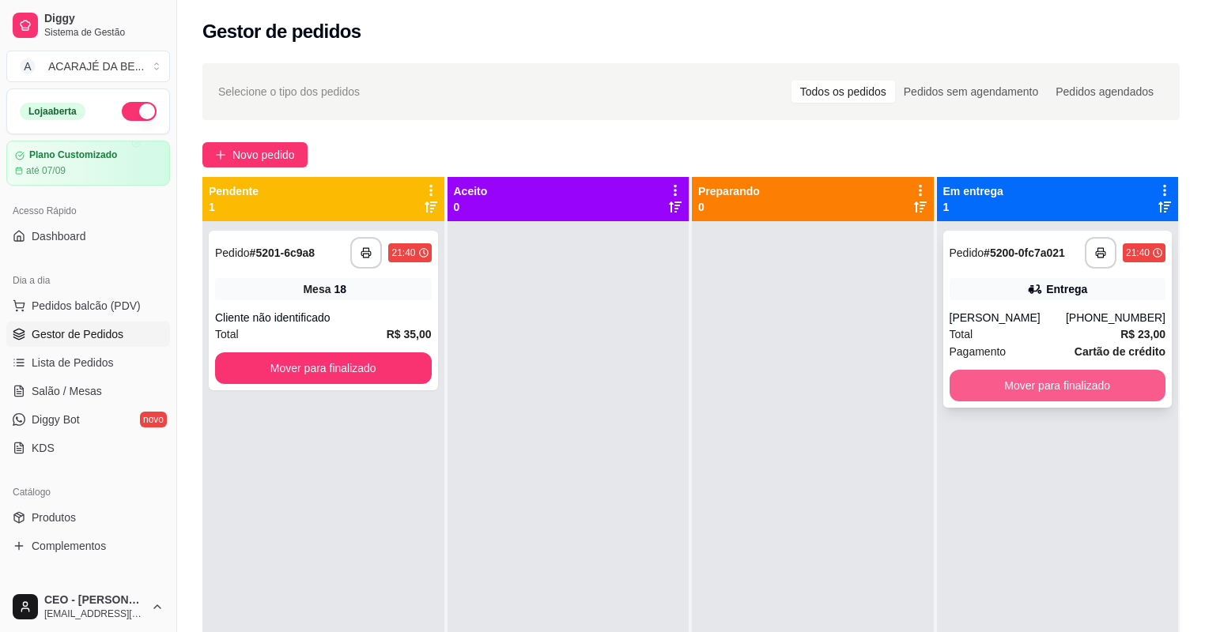
click at [1130, 383] on button "Mover para finalizado" at bounding box center [1057, 386] width 217 height 32
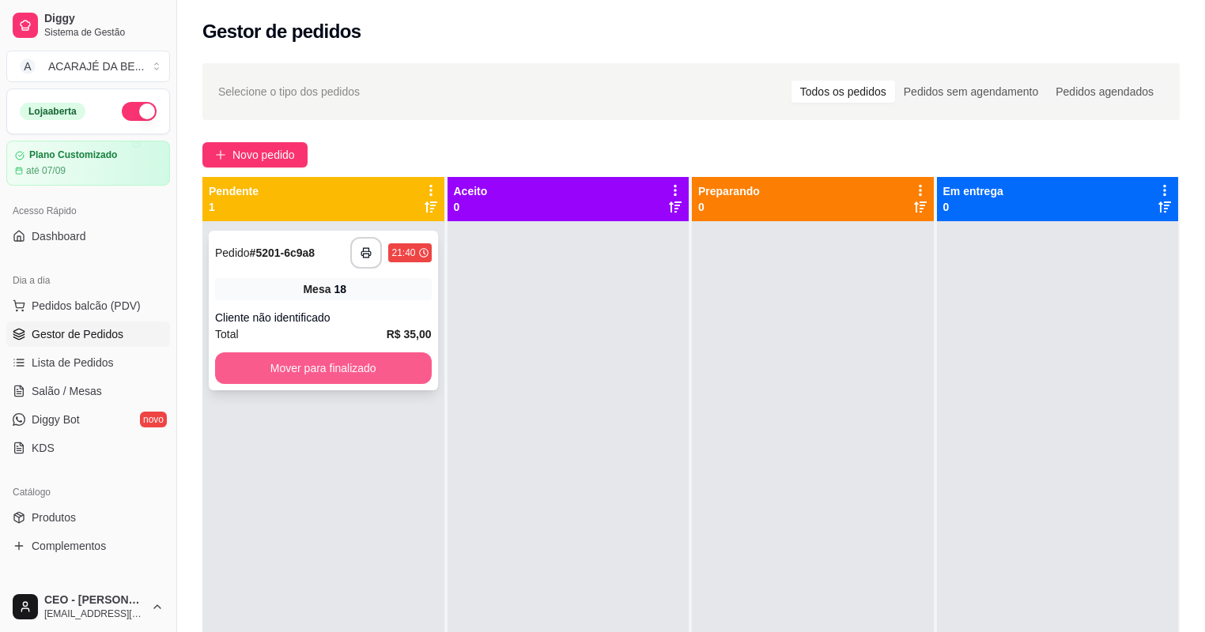
click at [348, 370] on button "Mover para finalizado" at bounding box center [323, 369] width 217 height 32
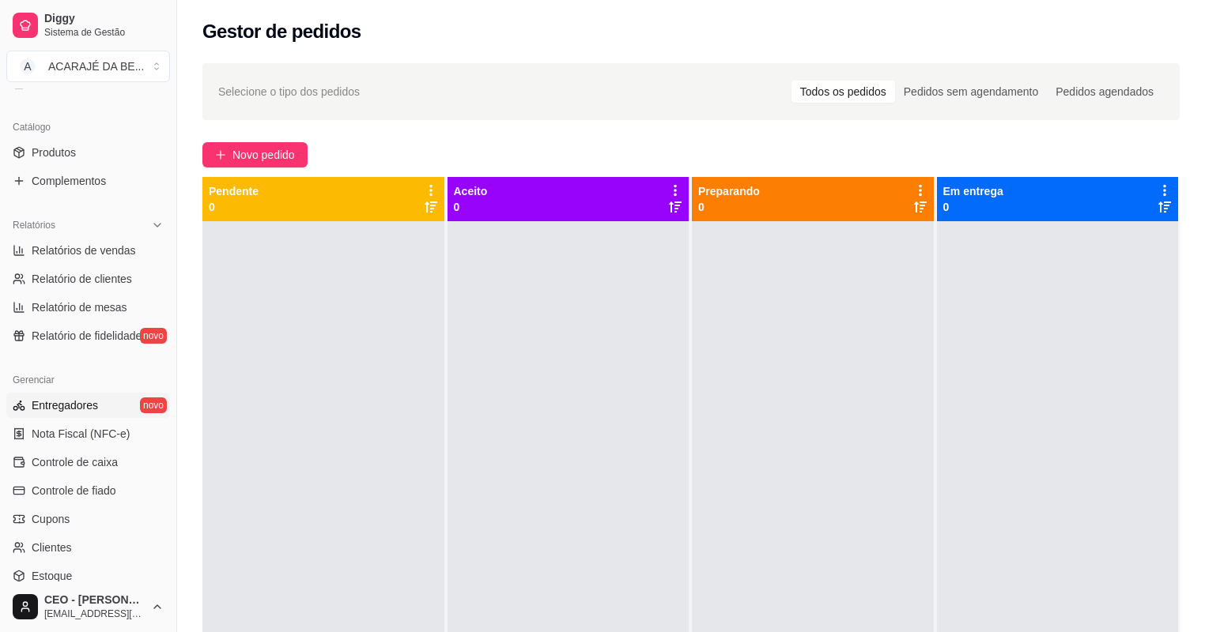
scroll to position [379, 0]
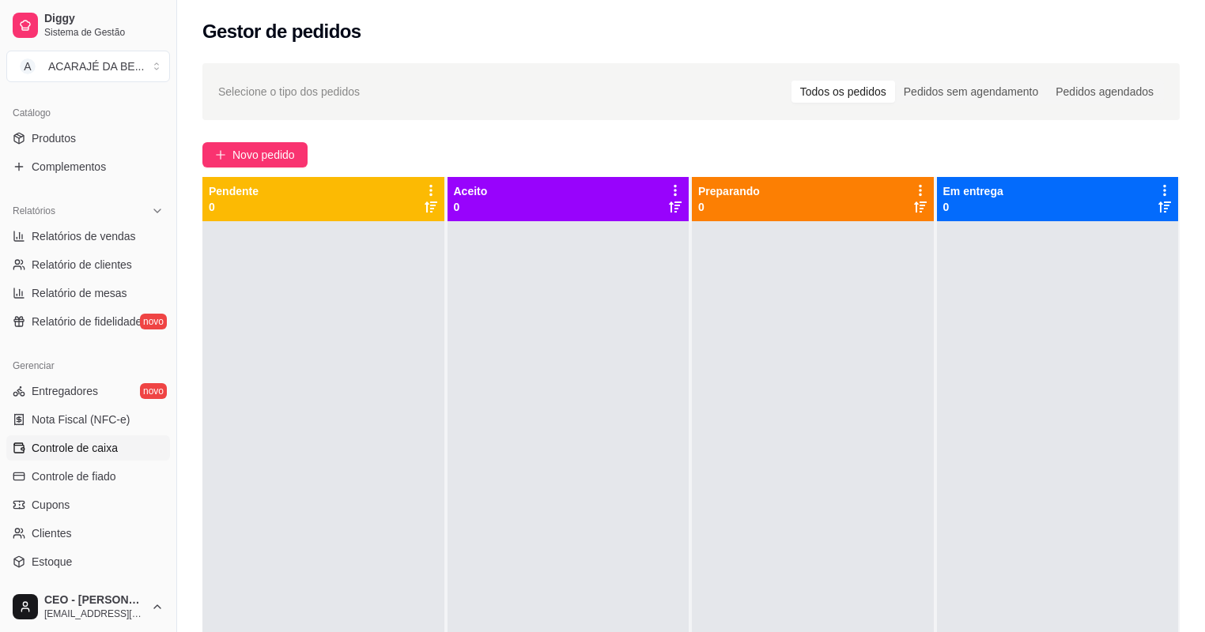
click at [86, 457] on link "Controle de caixa" at bounding box center [88, 448] width 164 height 25
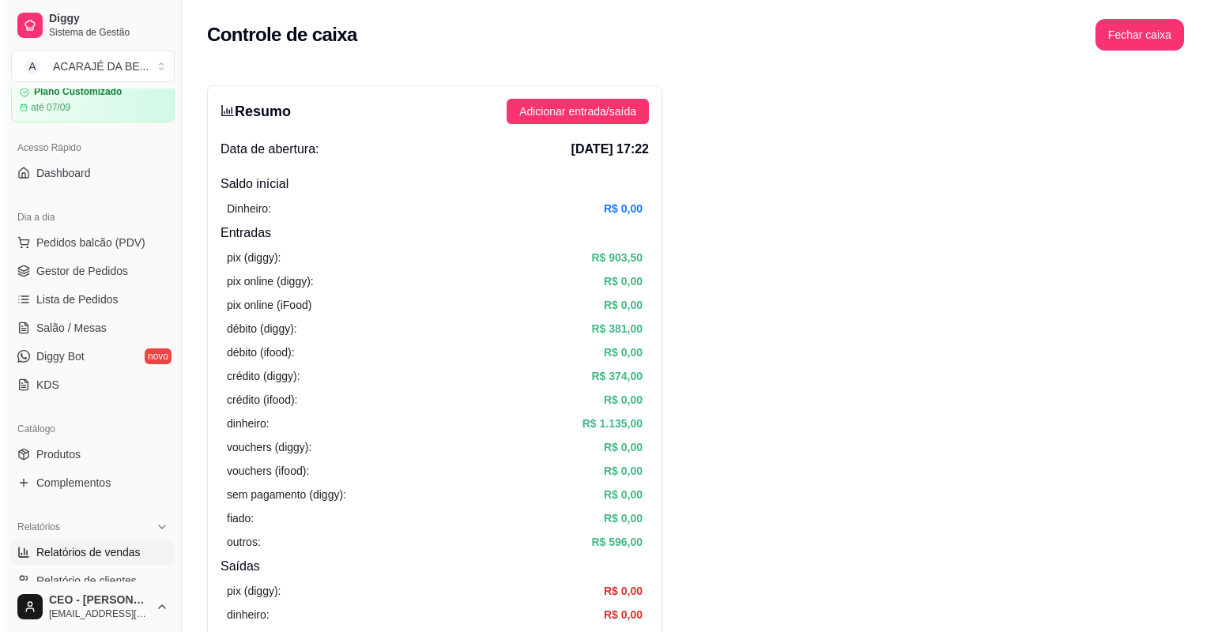
scroll to position [63, 0]
click at [118, 267] on span "Gestor de Pedidos" at bounding box center [78, 271] width 92 height 16
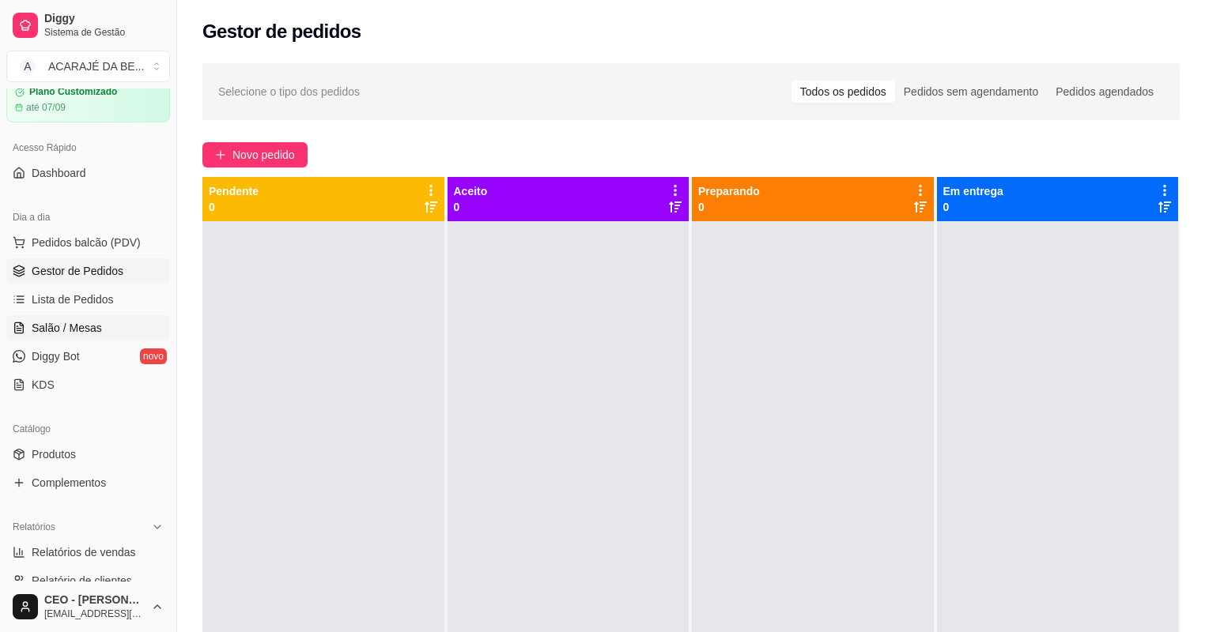
click at [29, 322] on link "Salão / Mesas" at bounding box center [88, 327] width 164 height 25
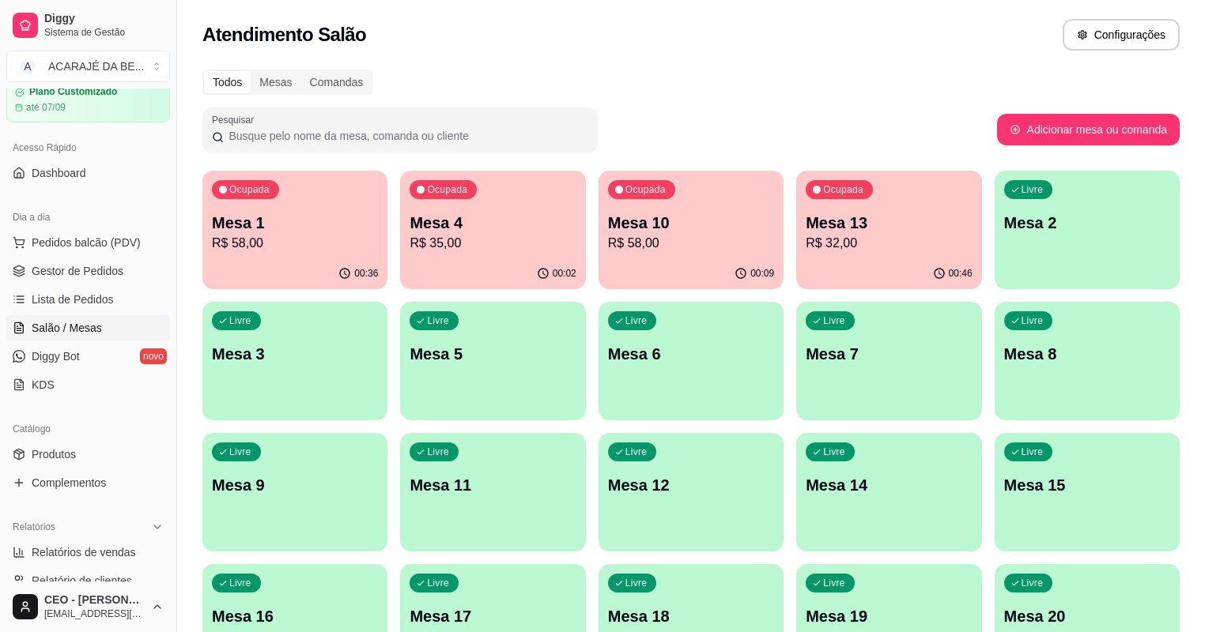
click at [995, 387] on div "Livre Mesa 8" at bounding box center [1087, 352] width 185 height 100
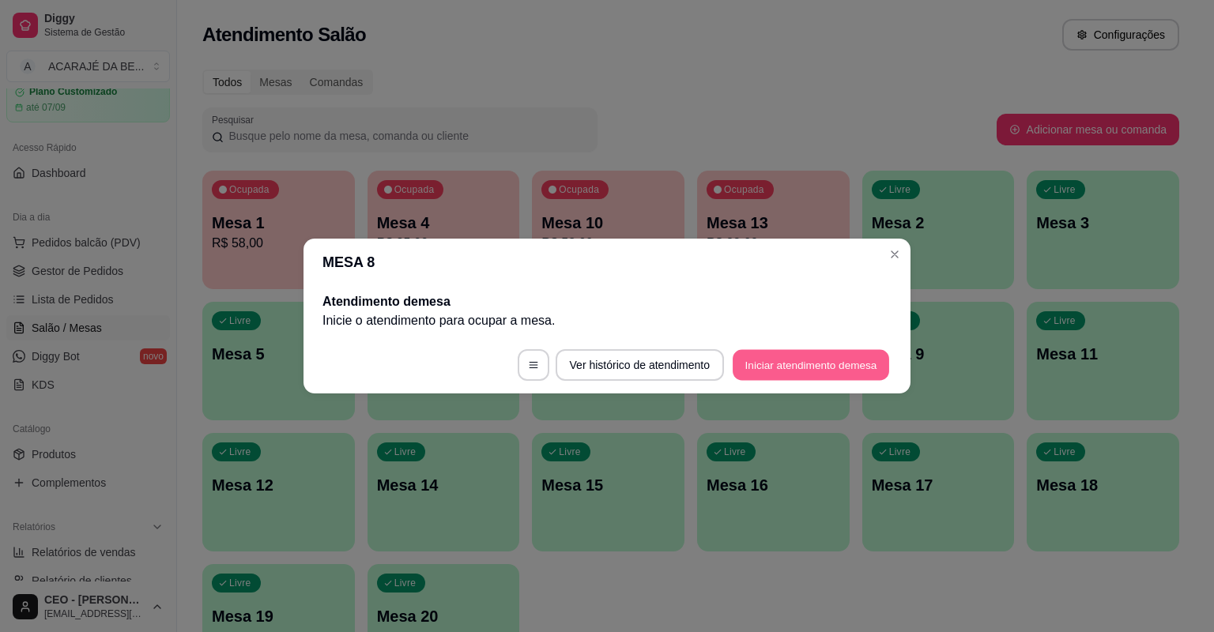
click at [762, 362] on button "Iniciar atendimento de mesa" at bounding box center [811, 365] width 157 height 31
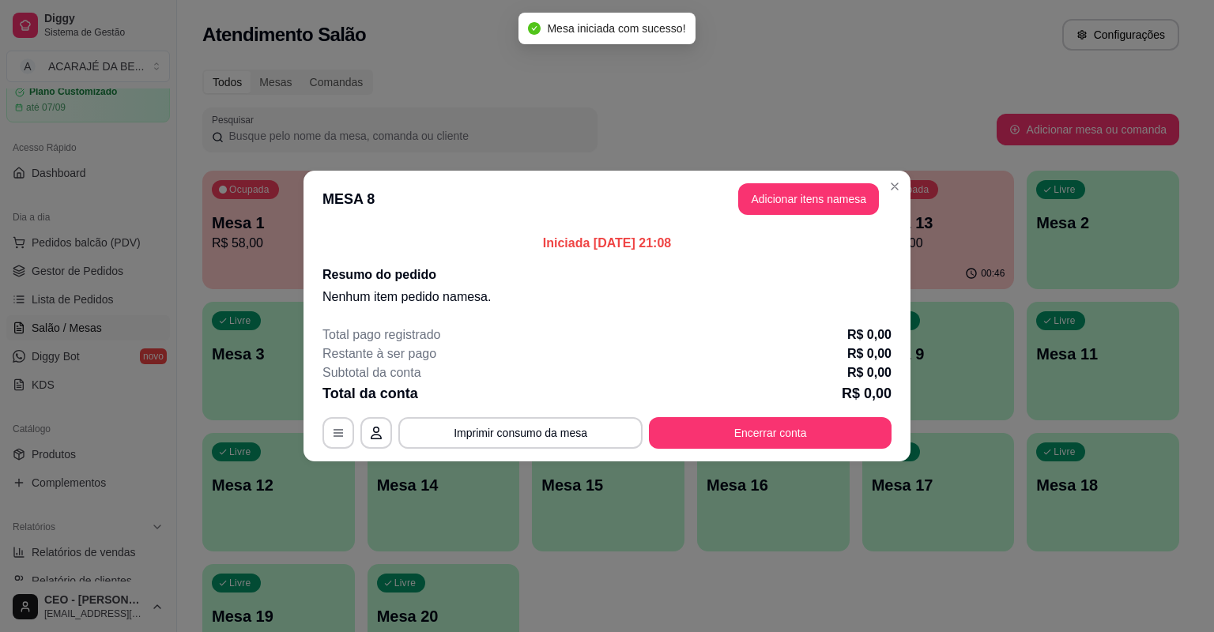
click at [800, 230] on div "Iniciada [DATE] 21:08 Resumo do pedido Nenhum item pedido na mesa ." at bounding box center [607, 270] width 607 height 85
click at [799, 203] on button "Adicionar itens na mesa" at bounding box center [808, 199] width 141 height 32
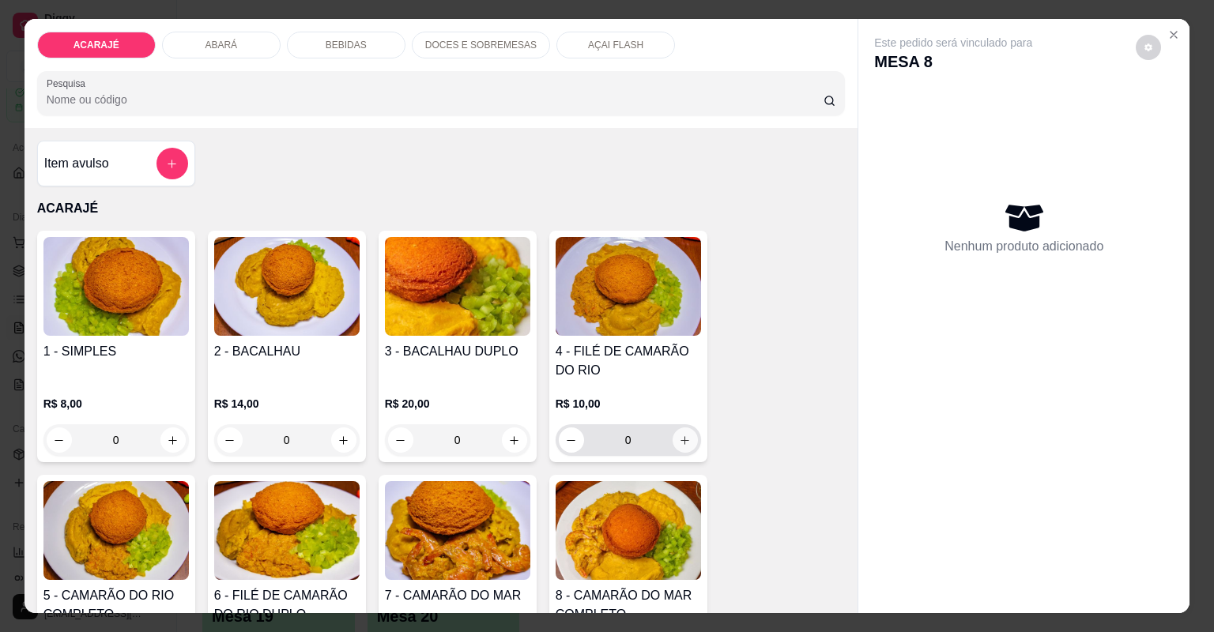
click at [683, 440] on icon "increase-product-quantity" at bounding box center [685, 440] width 9 height 9
type input "1"
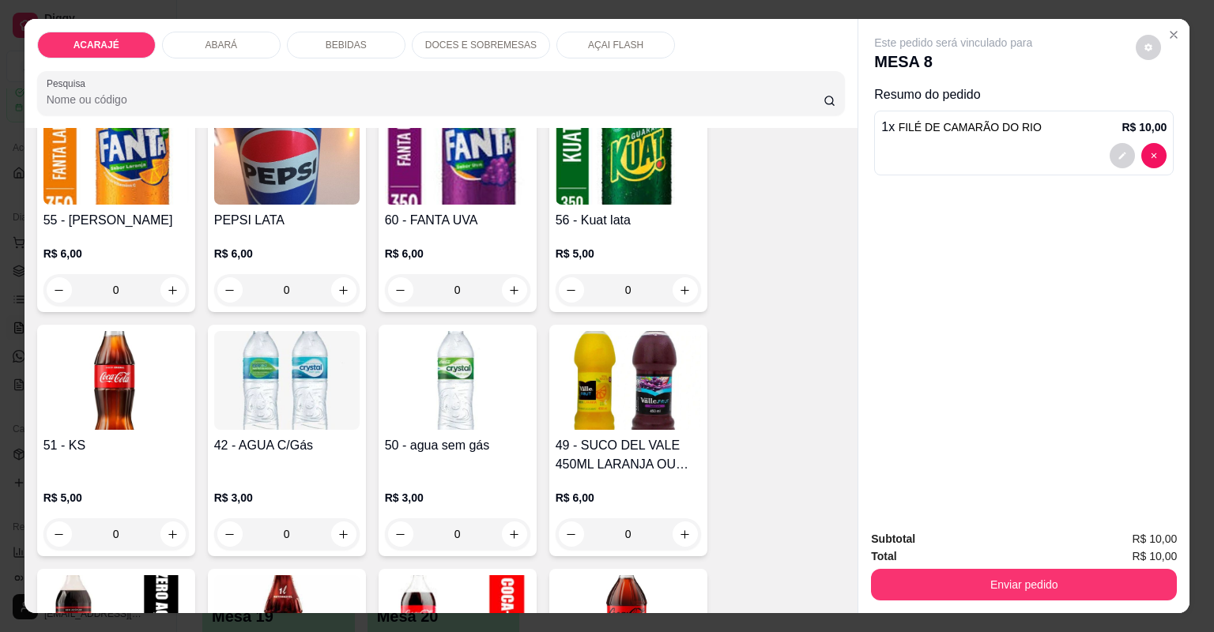
scroll to position [1961, 0]
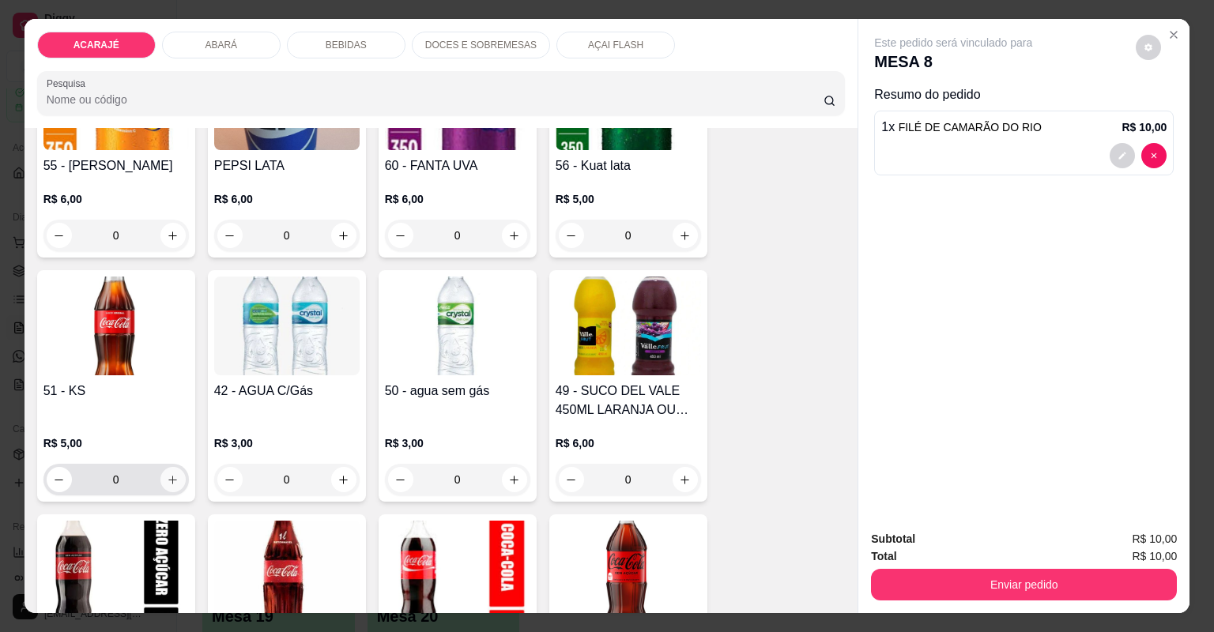
click at [169, 484] on icon "increase-product-quantity" at bounding box center [173, 480] width 12 height 12
type input "1"
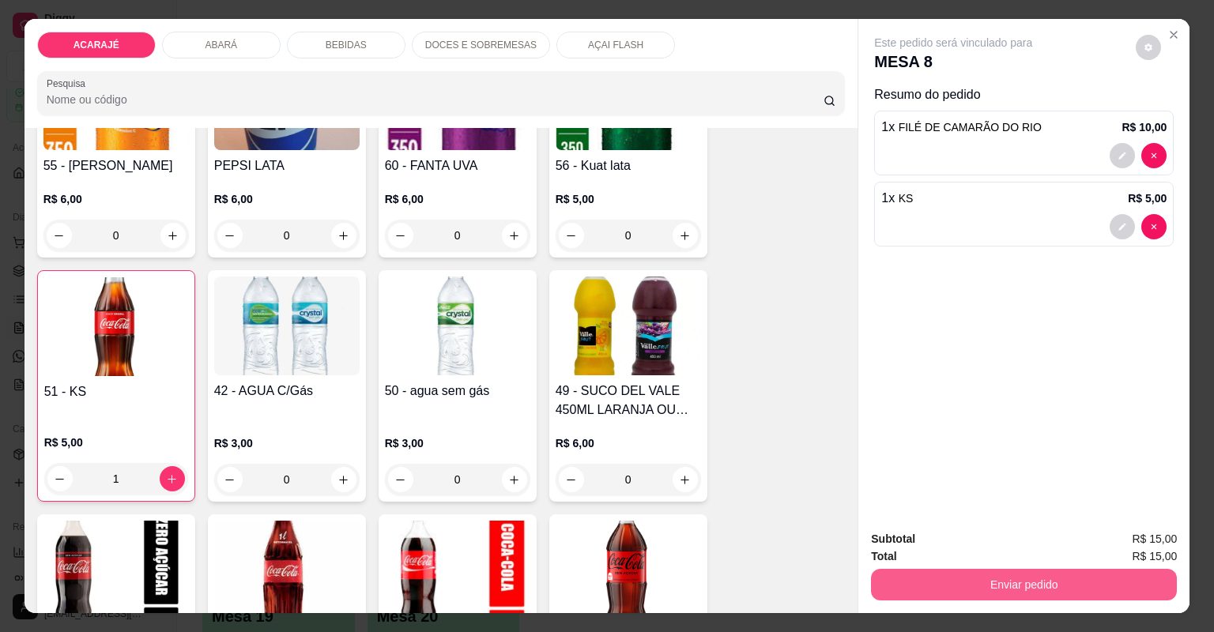
click at [941, 577] on button "Enviar pedido" at bounding box center [1024, 585] width 306 height 32
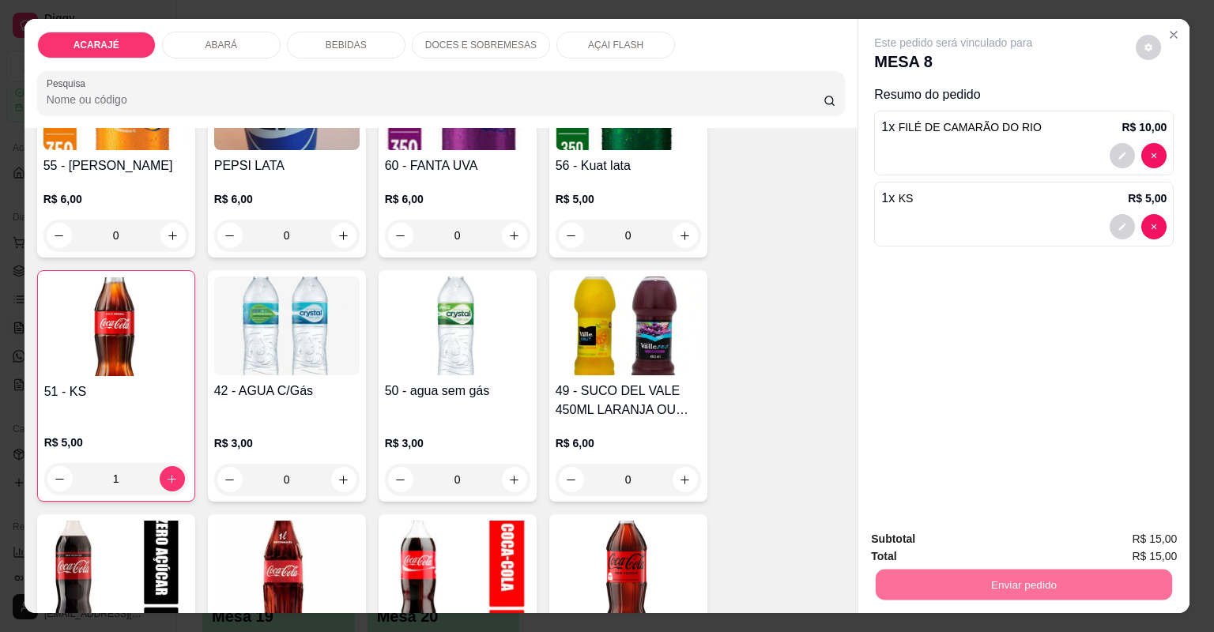
click at [946, 538] on button "Não registrar e enviar pedido" at bounding box center [973, 546] width 164 height 30
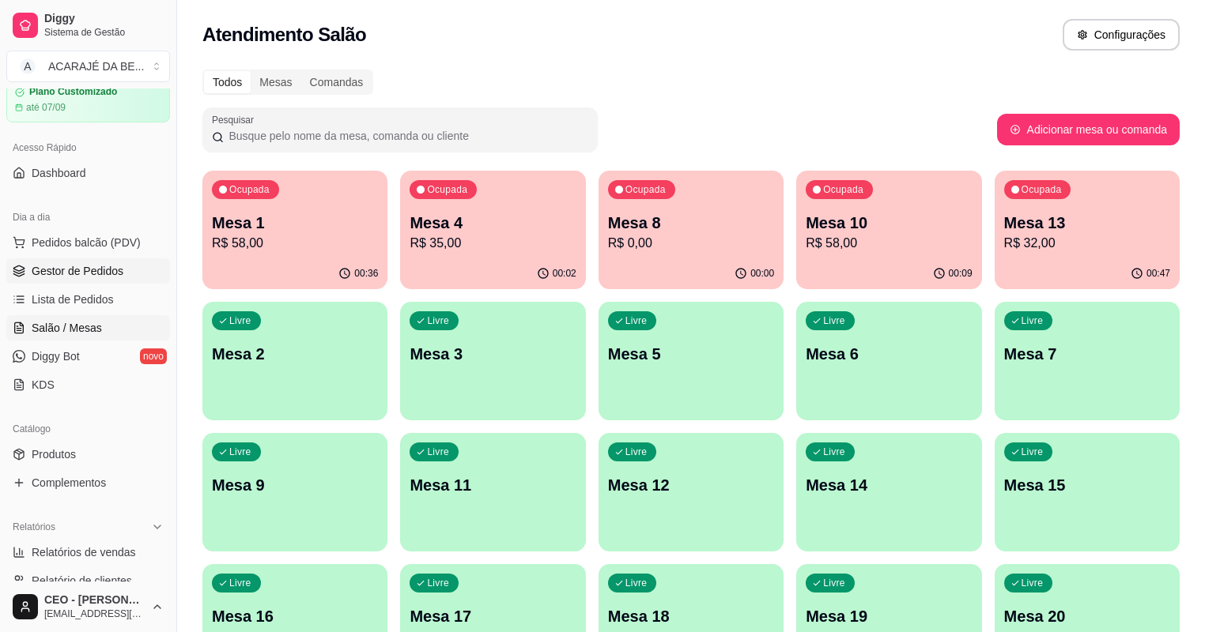
click at [69, 274] on span "Gestor de Pedidos" at bounding box center [78, 271] width 92 height 16
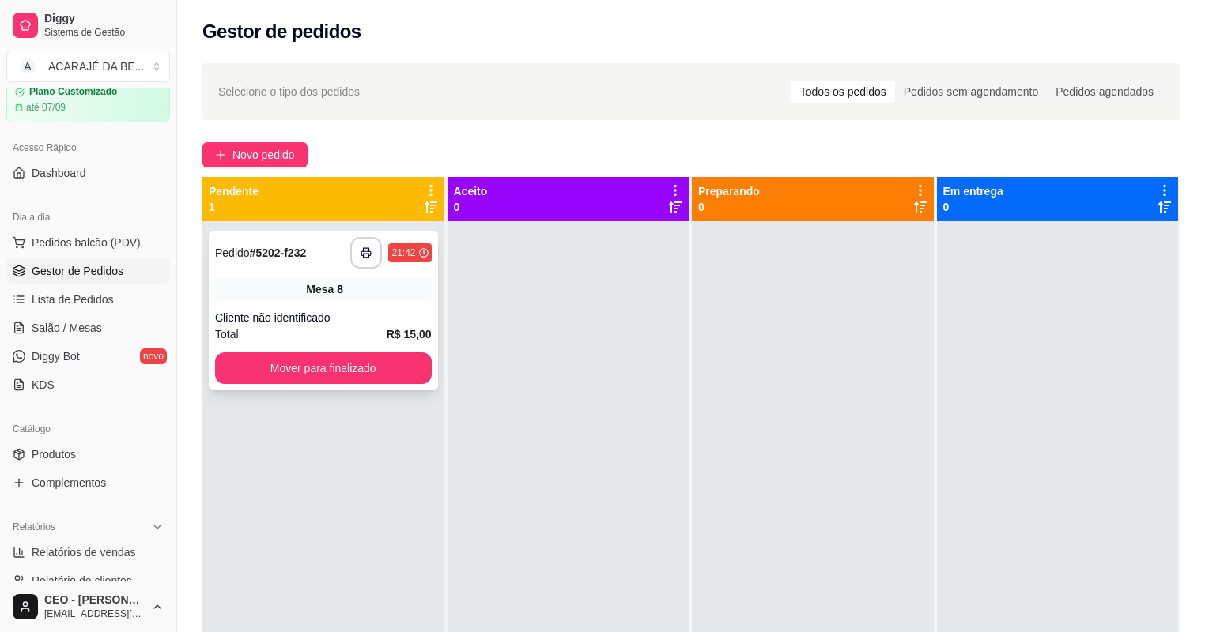
click at [372, 299] on div "Mesa 8" at bounding box center [323, 289] width 217 height 22
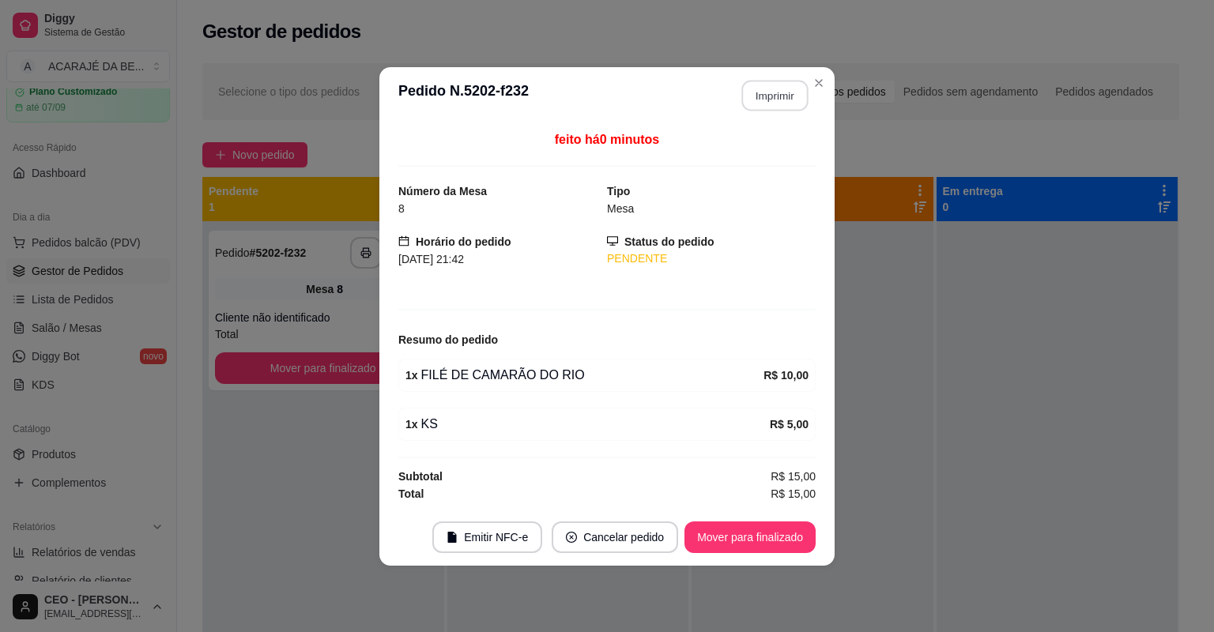
click at [779, 106] on button "Imprimir" at bounding box center [775, 95] width 66 height 31
click at [711, 530] on button "Mover para finalizado" at bounding box center [750, 537] width 127 height 31
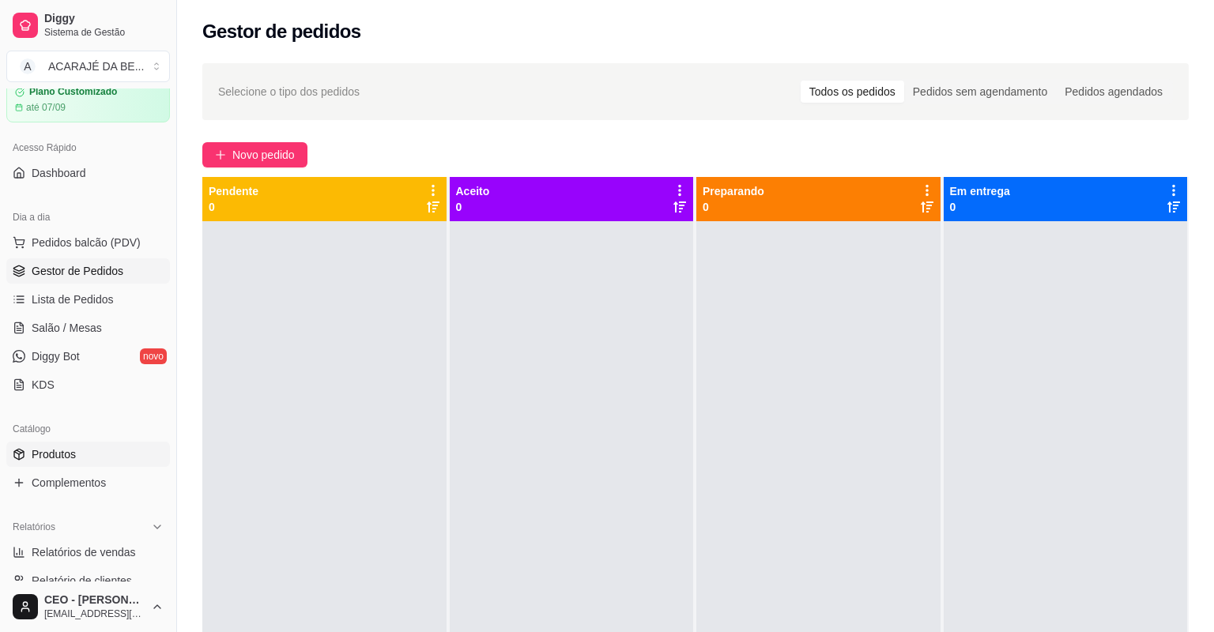
click at [78, 442] on link "Produtos" at bounding box center [88, 454] width 164 height 25
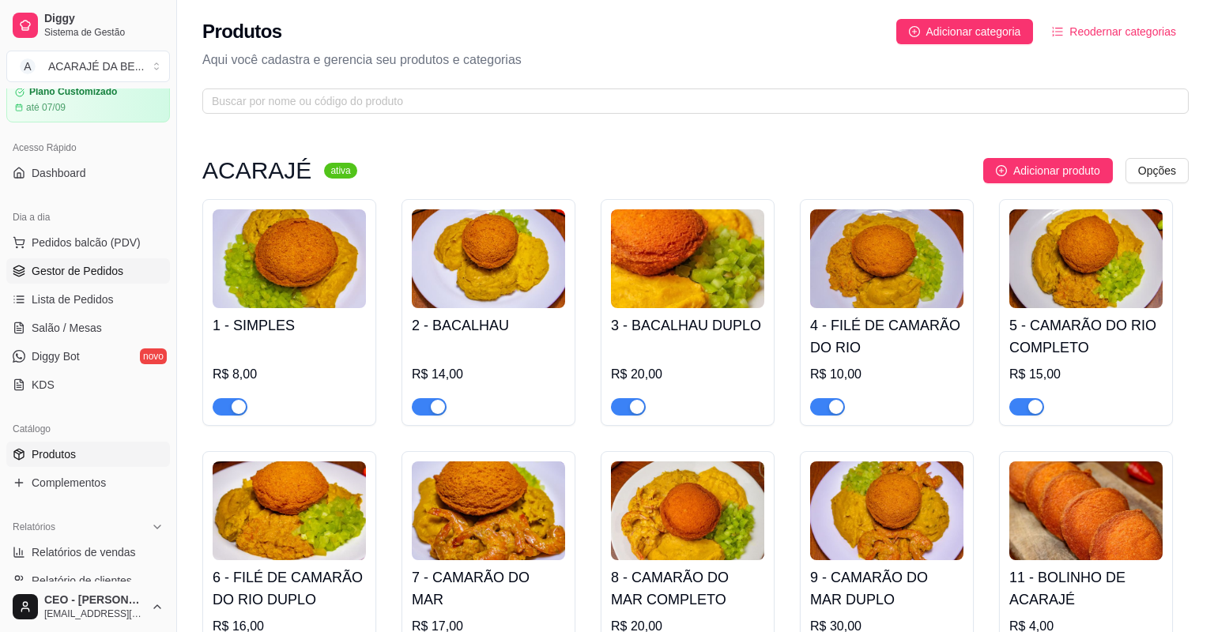
click at [72, 279] on span "Gestor de Pedidos" at bounding box center [78, 271] width 92 height 16
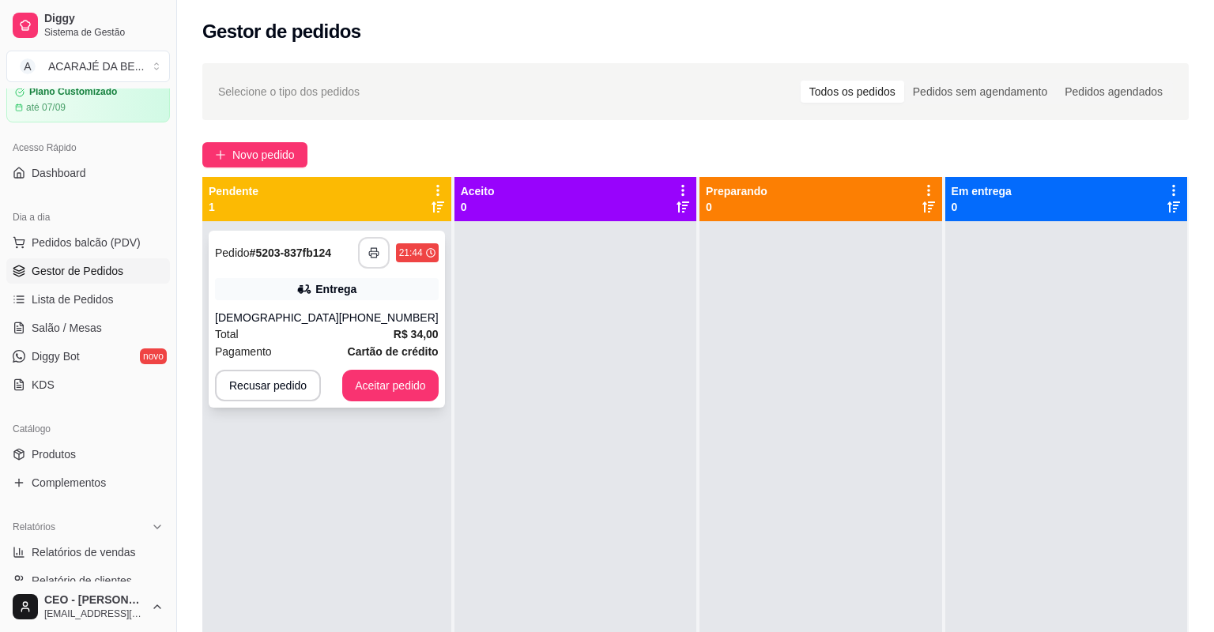
click at [375, 255] on button "button" at bounding box center [374, 253] width 32 height 32
click at [389, 380] on button "Aceitar pedido" at bounding box center [390, 386] width 93 height 31
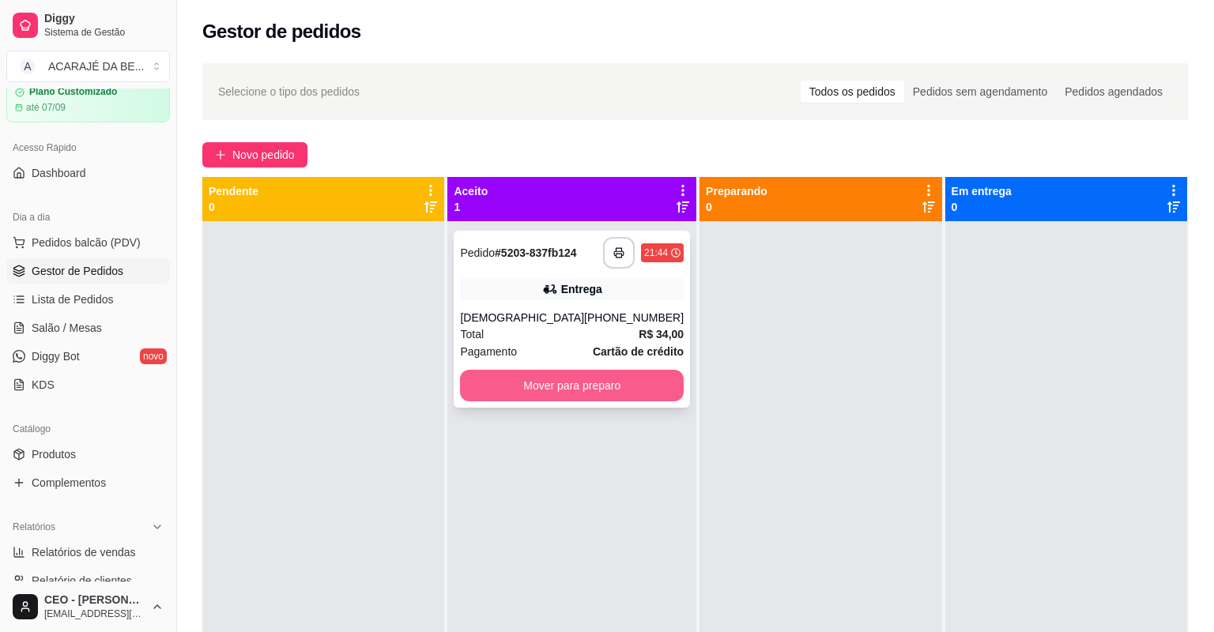
click at [604, 381] on button "Mover para preparo" at bounding box center [572, 386] width 224 height 32
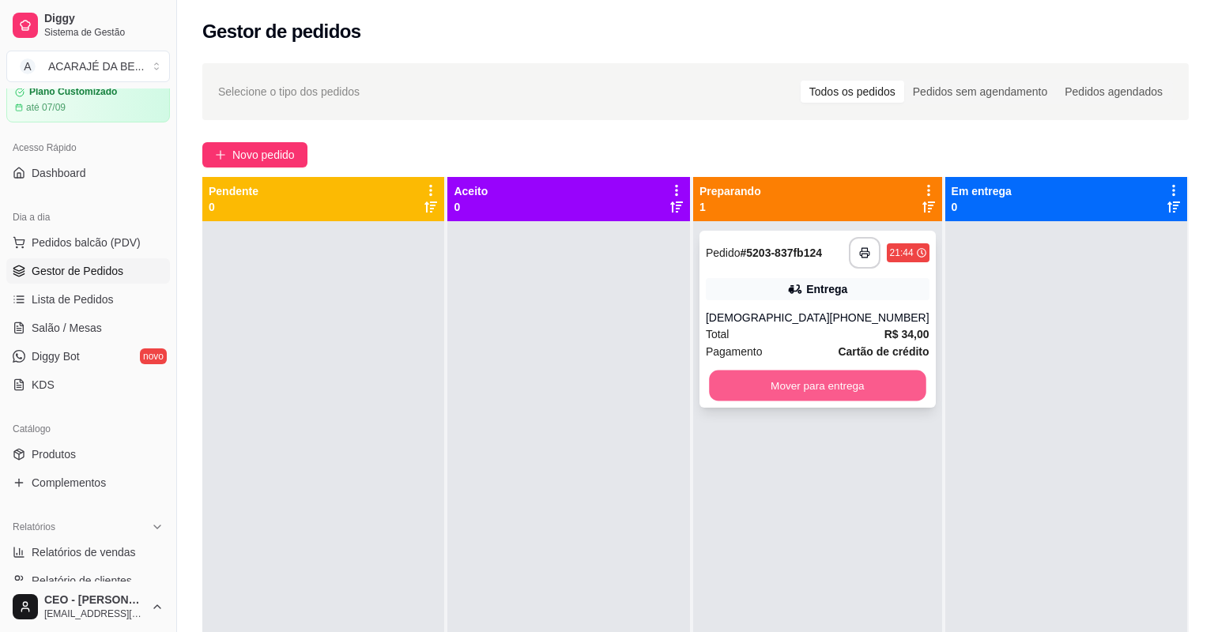
click at [744, 375] on button "Mover para entrega" at bounding box center [817, 386] width 217 height 31
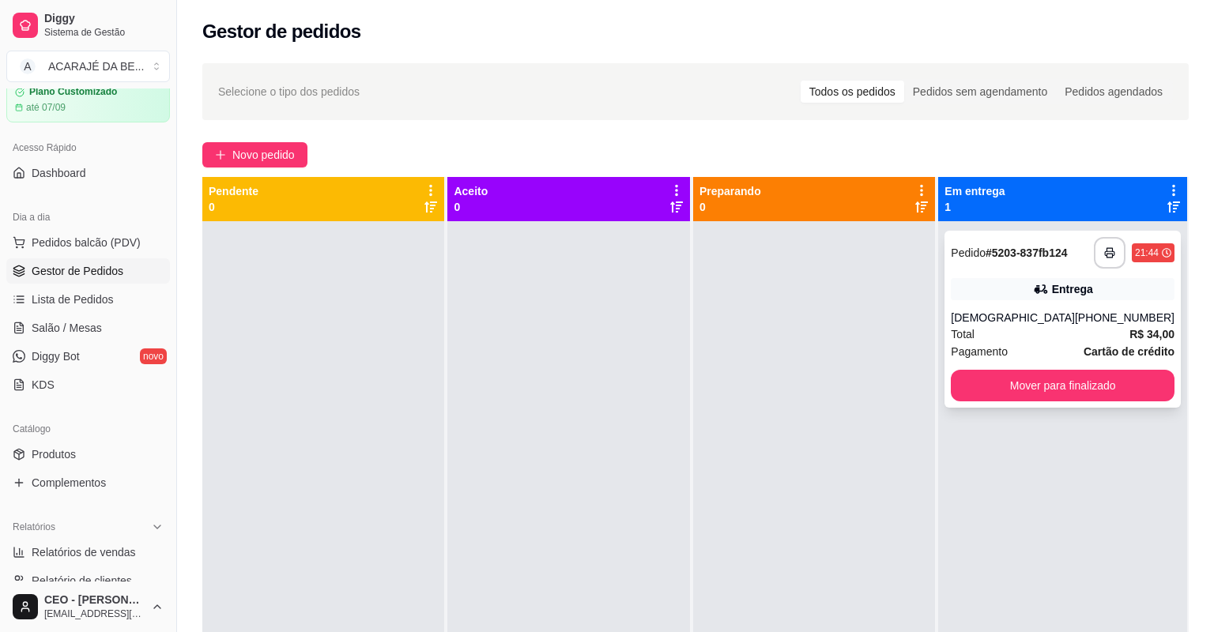
click at [1088, 330] on div "Total R$ 34,00" at bounding box center [1063, 334] width 224 height 17
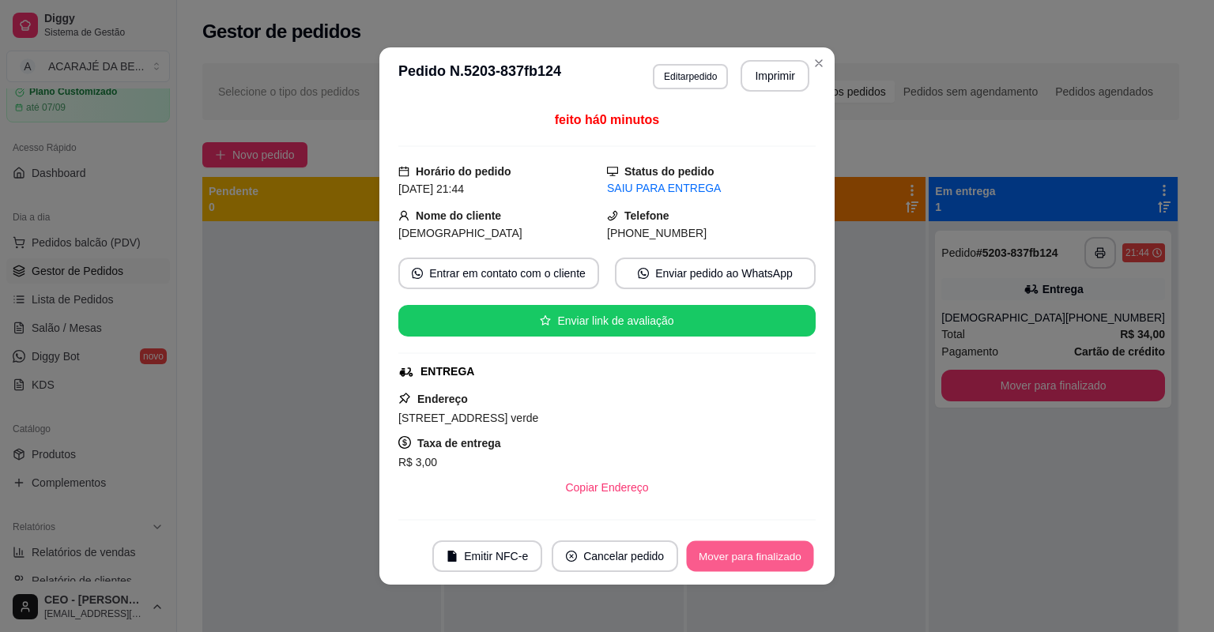
click at [781, 562] on button "Mover para finalizado" at bounding box center [750, 557] width 127 height 31
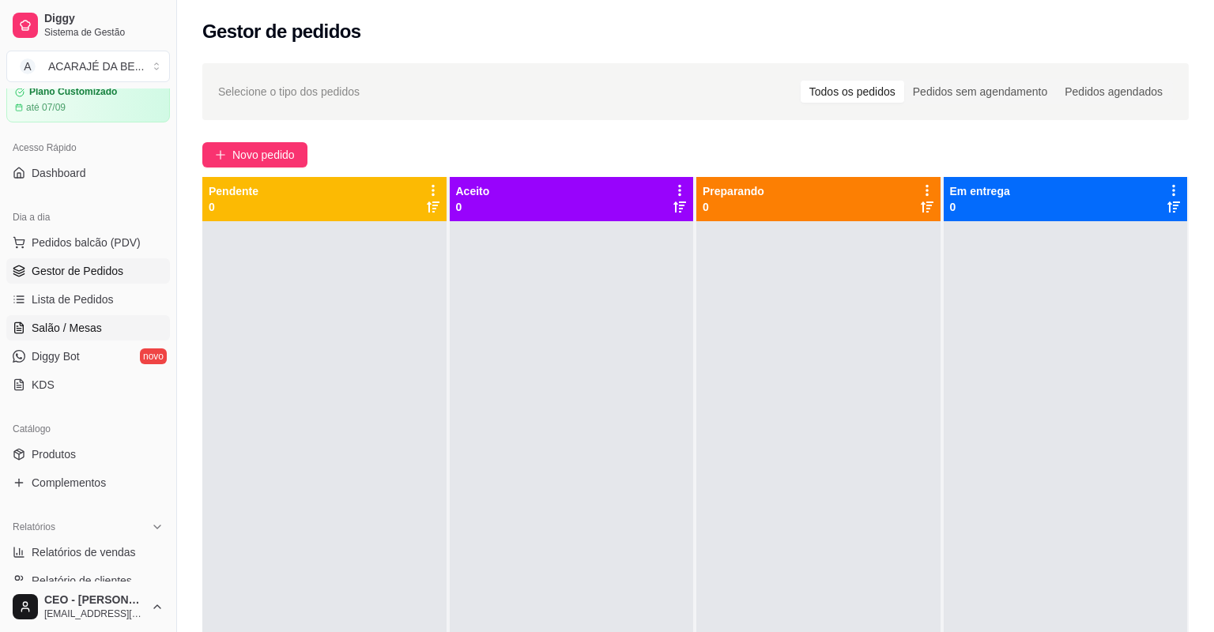
click at [77, 336] on span "Salão / Mesas" at bounding box center [67, 328] width 70 height 16
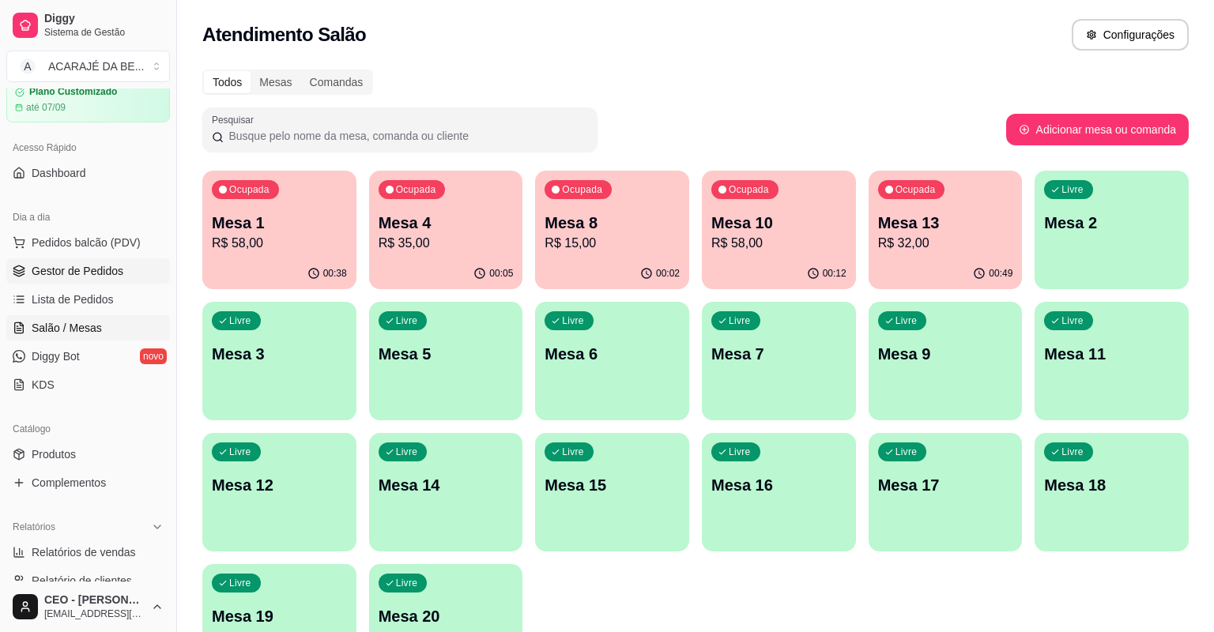
click at [51, 279] on span "Gestor de Pedidos" at bounding box center [78, 271] width 92 height 16
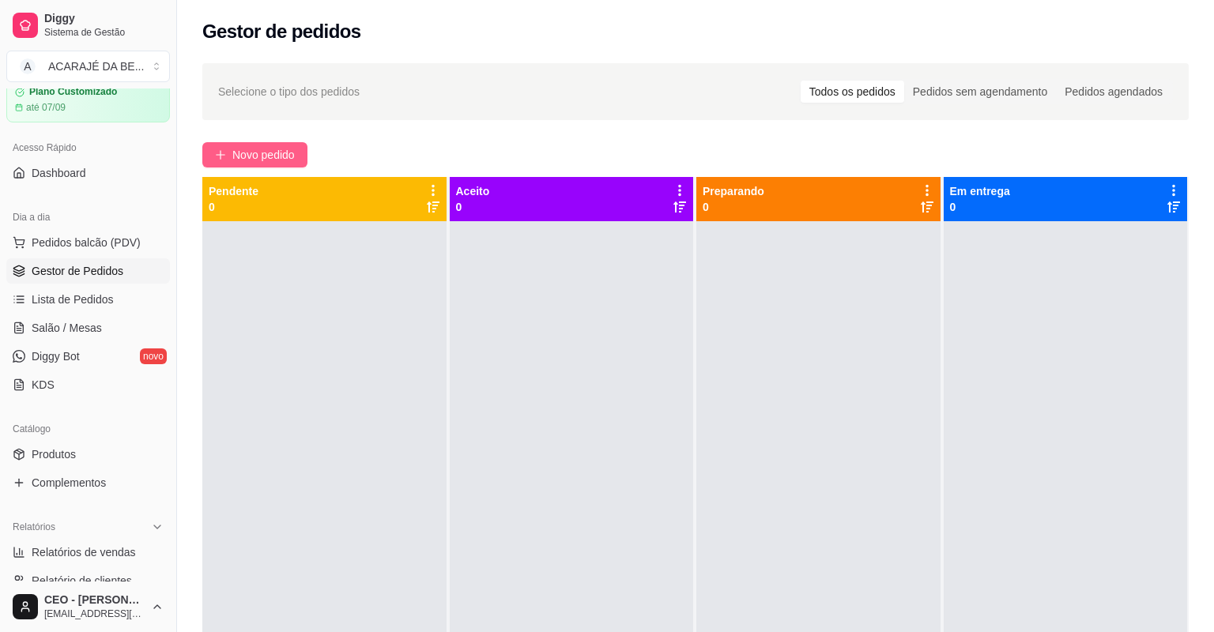
click at [291, 155] on span "Novo pedido" at bounding box center [263, 154] width 62 height 17
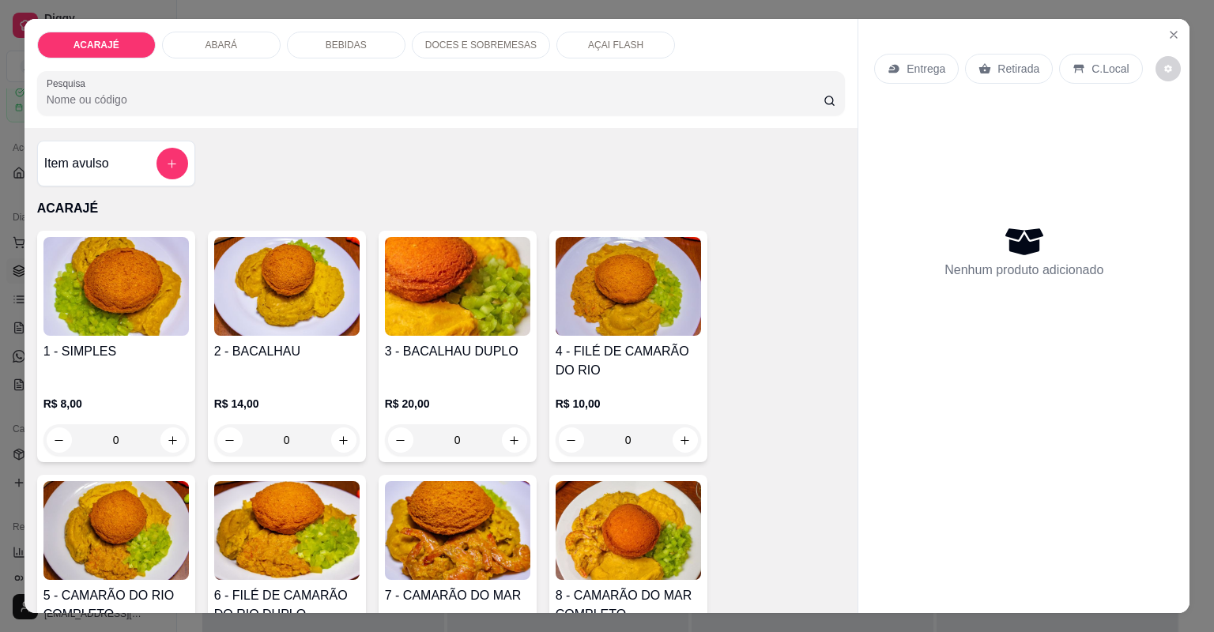
type input "1"
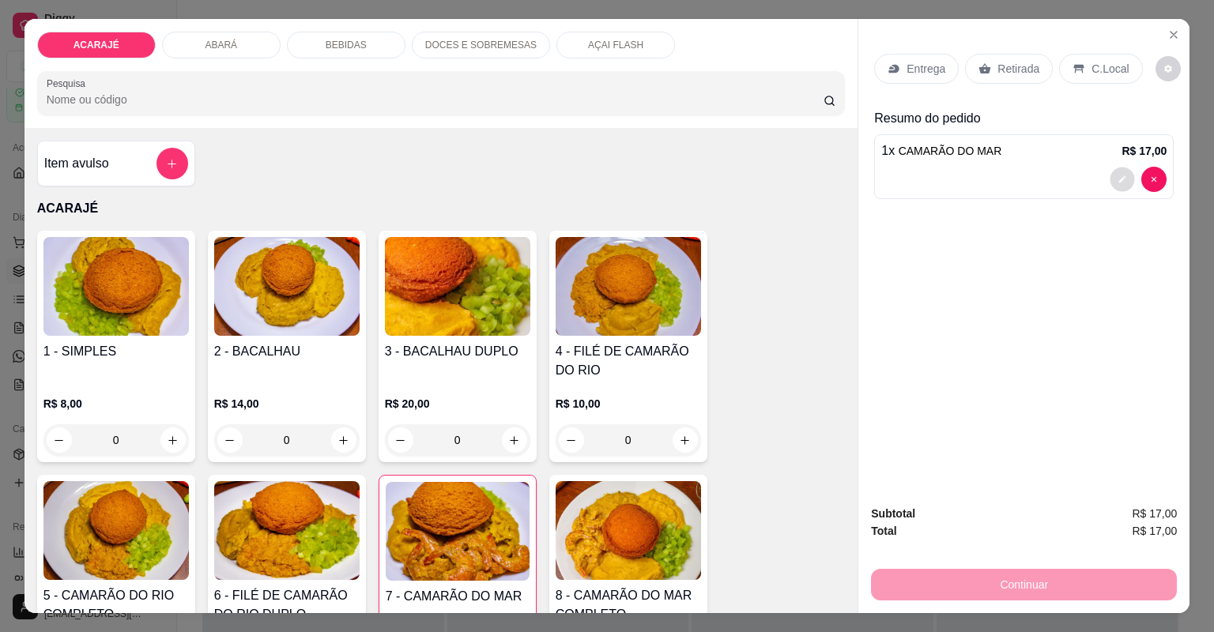
click at [1122, 176] on icon "decrease-product-quantity" at bounding box center [1122, 179] width 9 height 9
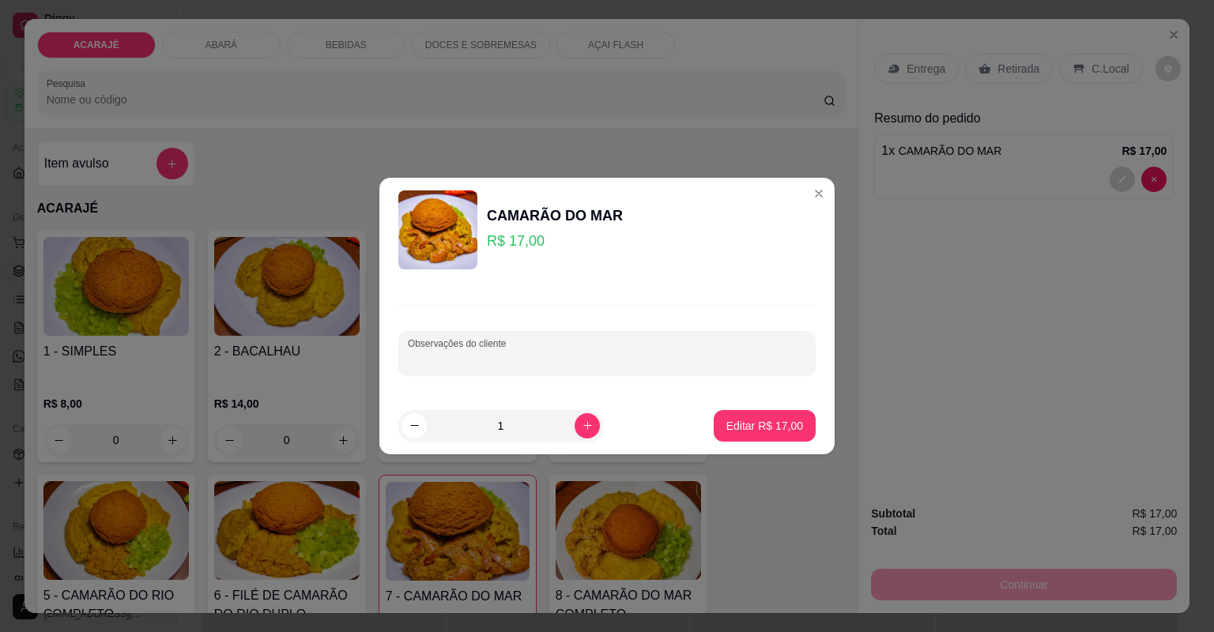
click at [575, 358] on input "Observações do cliente" at bounding box center [607, 360] width 398 height 16
type input "so vatapá e camar"
click at [740, 429] on p "Editar R$ 17,00" at bounding box center [764, 425] width 74 height 15
type input "0"
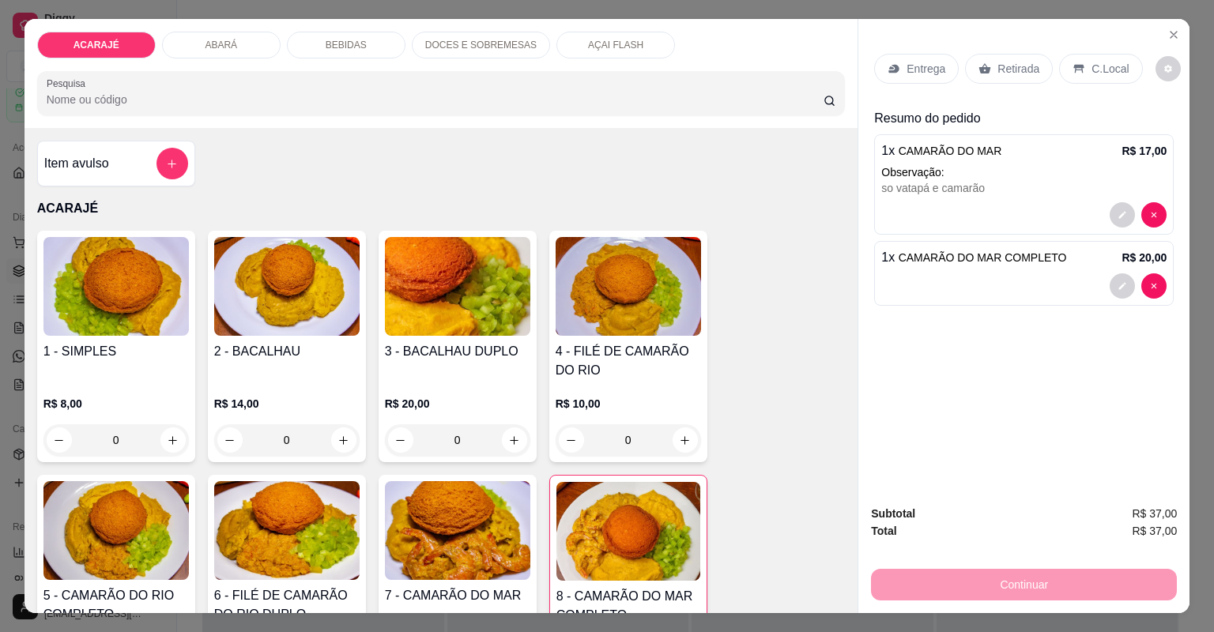
type input "0"
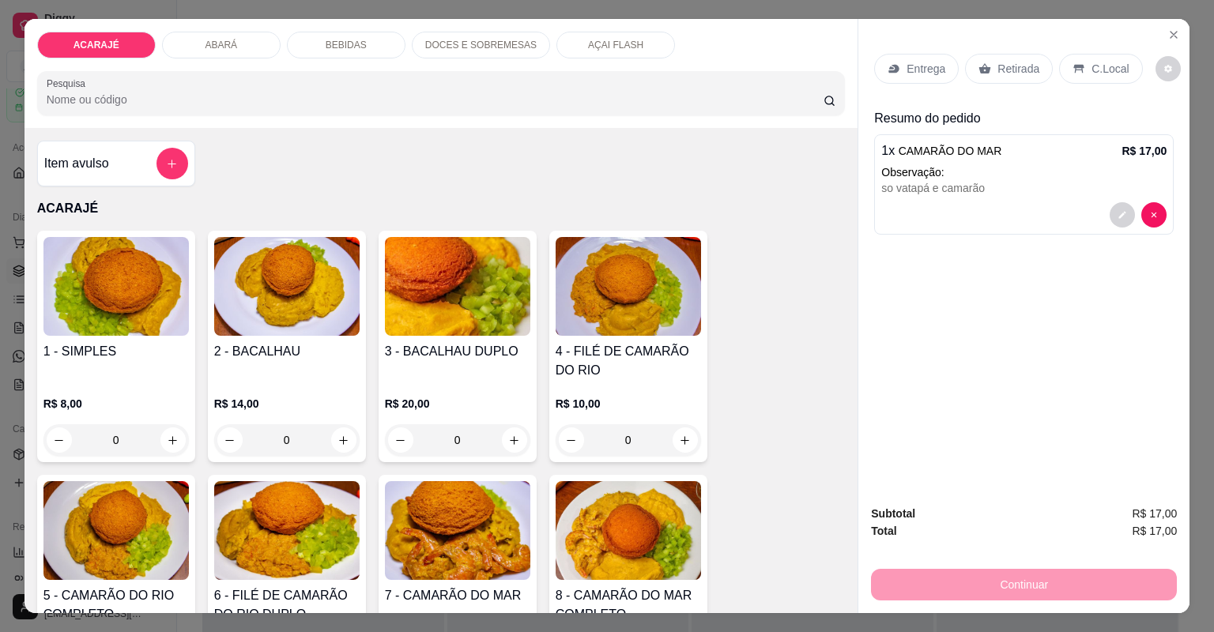
type input "1"
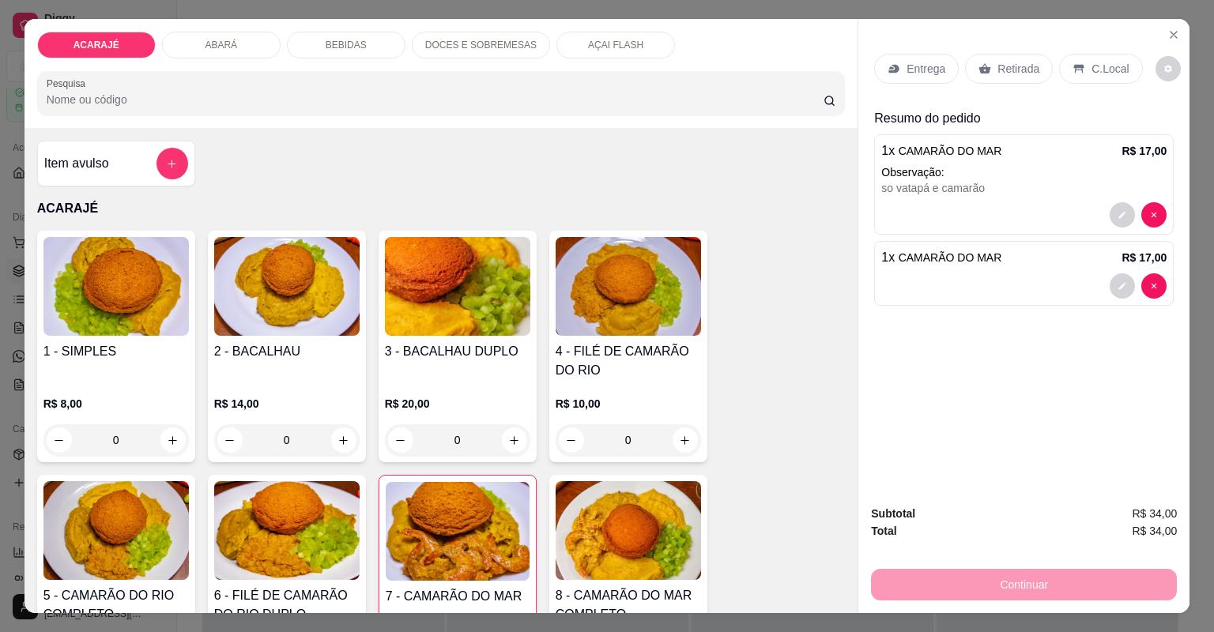
type input "1"
click at [1118, 372] on icon "decrease-product-quantity" at bounding box center [1122, 376] width 9 height 9
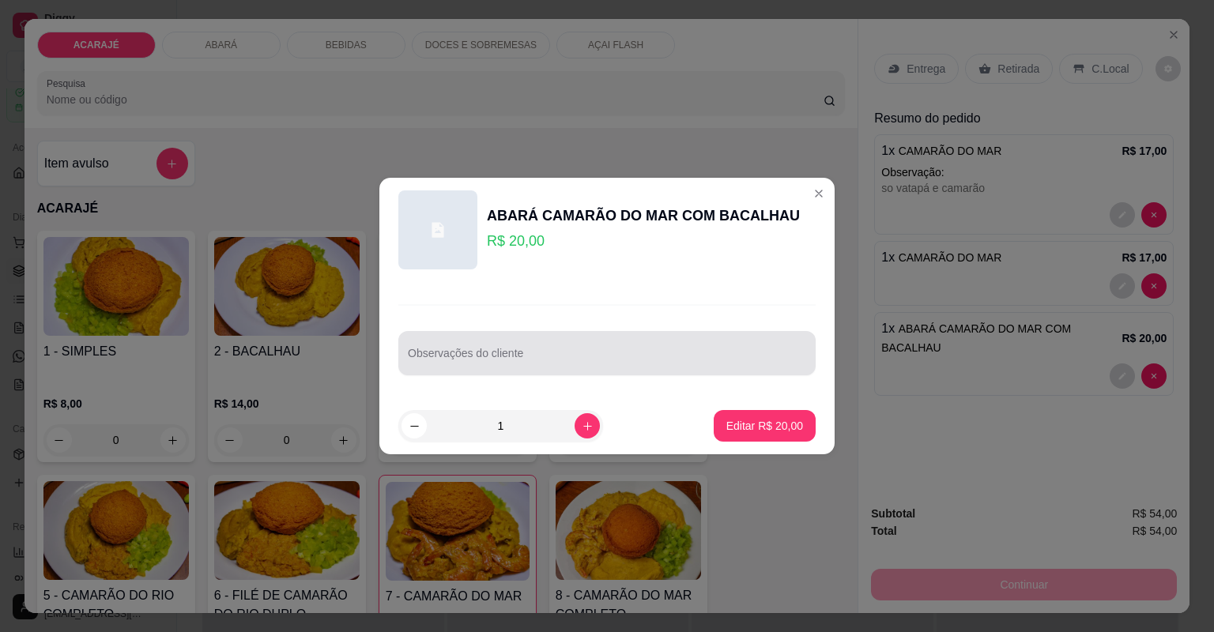
click at [583, 364] on input "Observações do cliente" at bounding box center [607, 360] width 398 height 16
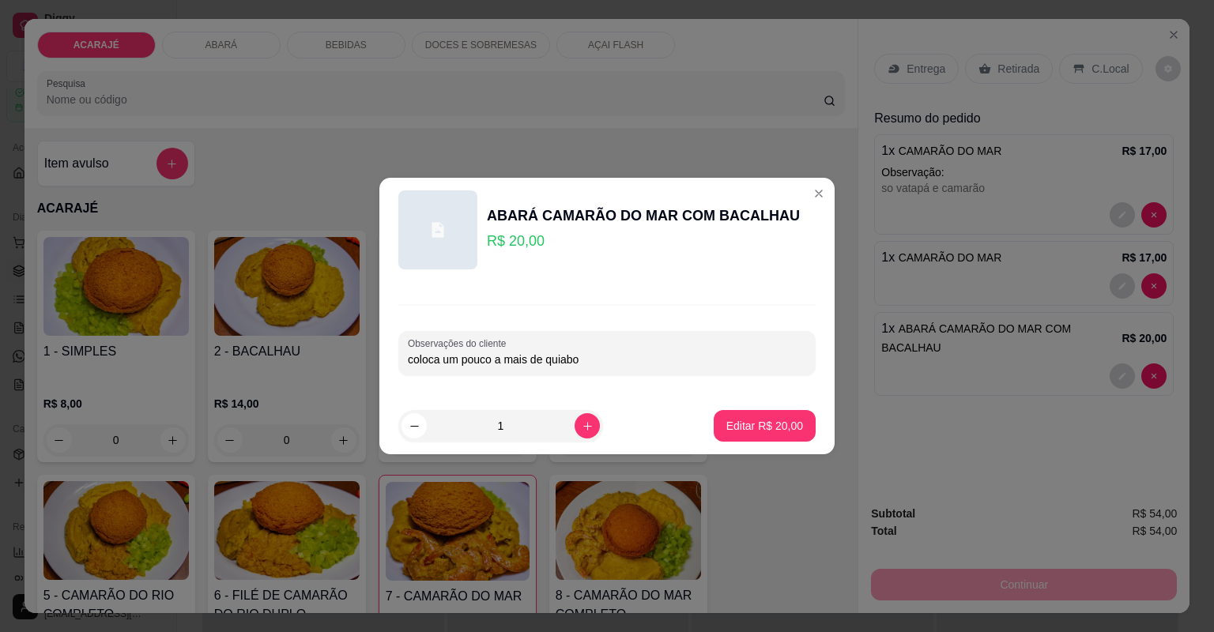
type input "coloca um pouco a mais de quiabo"
click at [764, 427] on p "Editar R$ 20,00" at bounding box center [765, 426] width 77 height 16
type input "0"
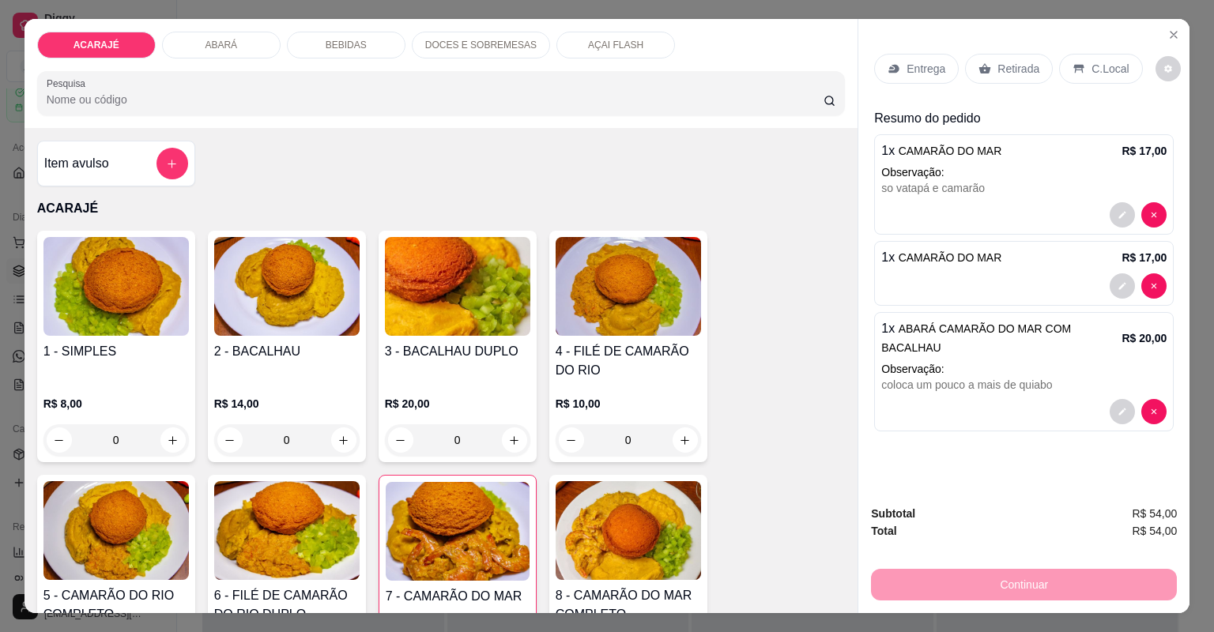
click at [988, 66] on div "Retirada" at bounding box center [1009, 69] width 88 height 30
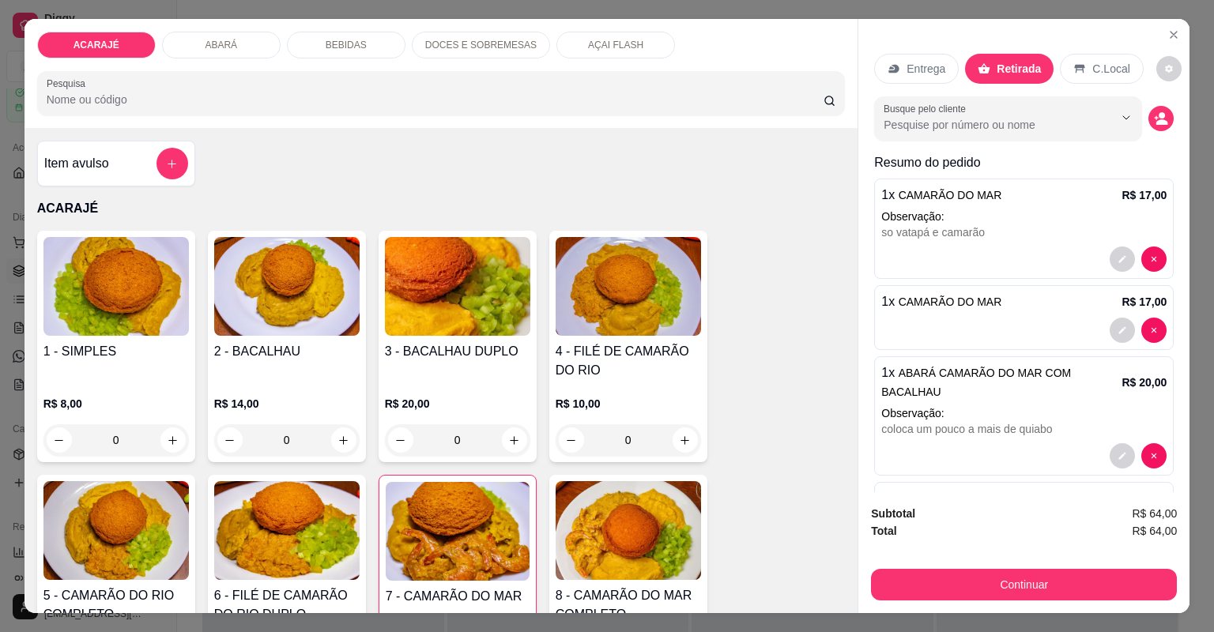
type input "0"
type input "1"
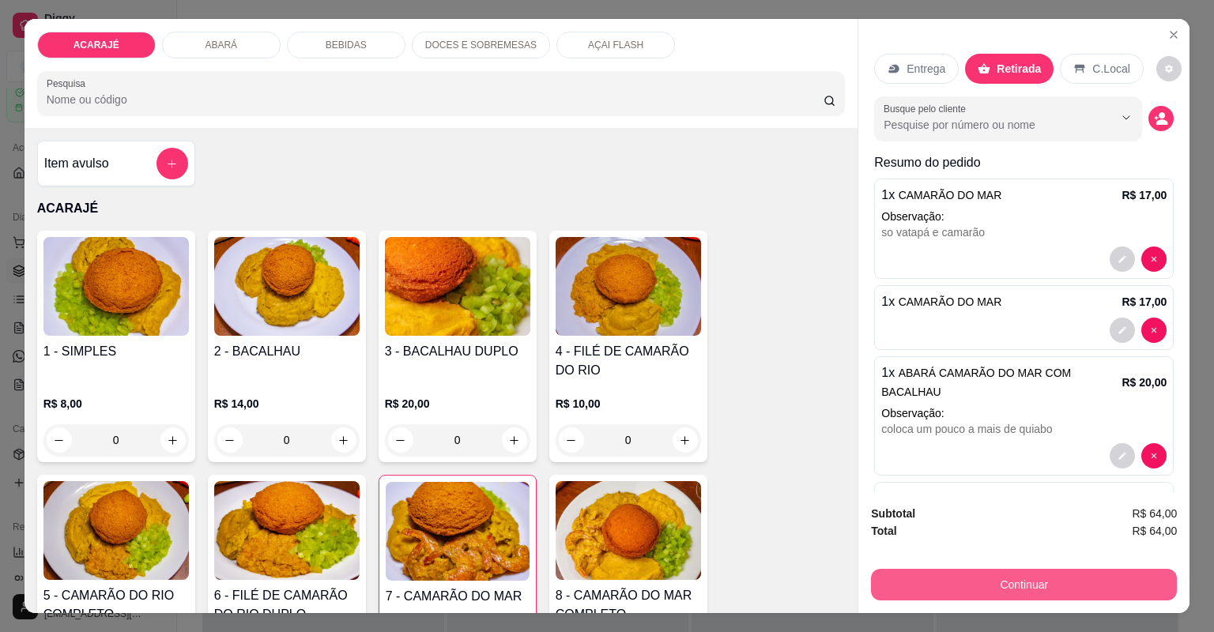
click at [914, 569] on button "Continuar" at bounding box center [1024, 585] width 306 height 32
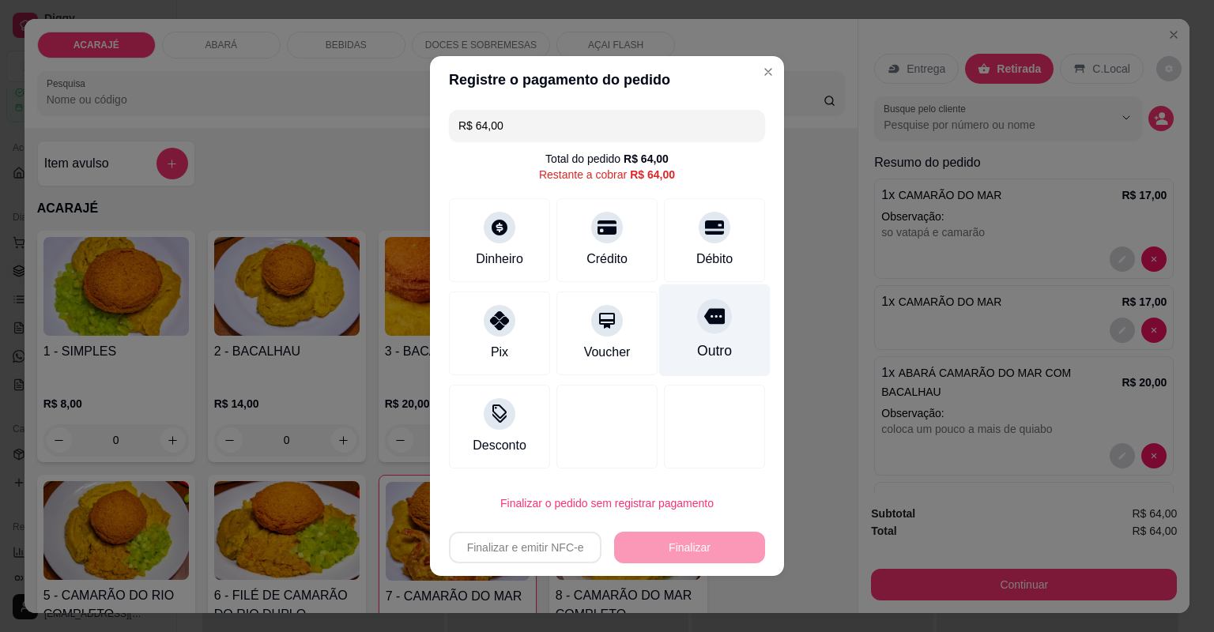
click at [689, 336] on div "Outro" at bounding box center [714, 331] width 111 height 92
type input "R$ 0,00"
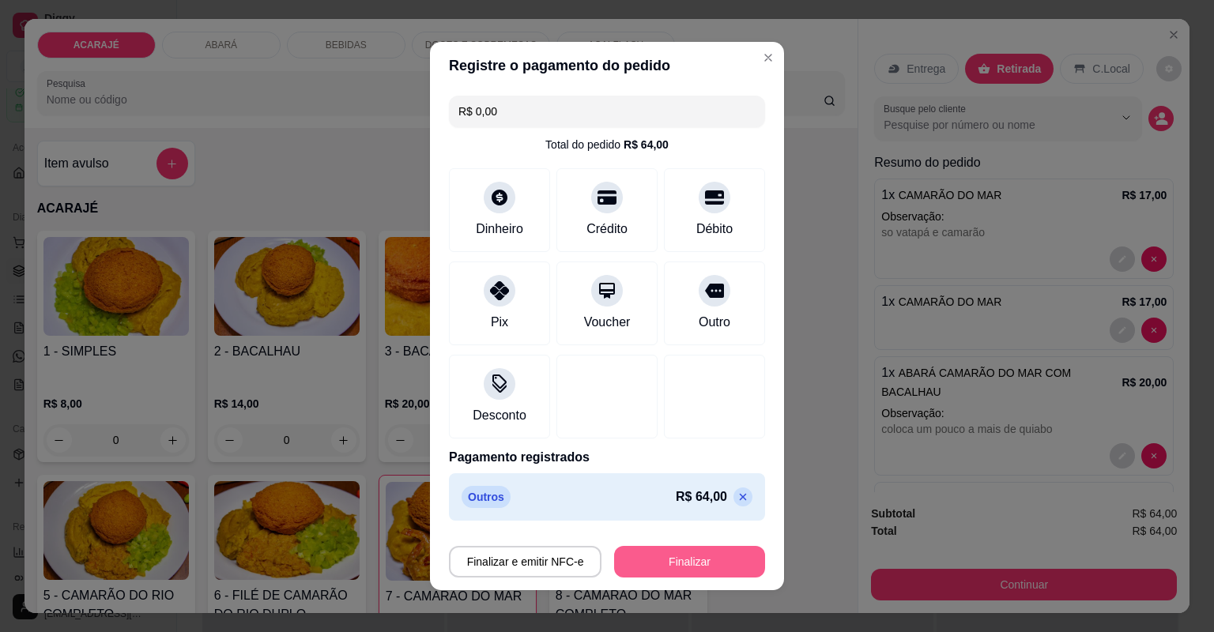
click at [673, 566] on button "Finalizar" at bounding box center [689, 562] width 151 height 32
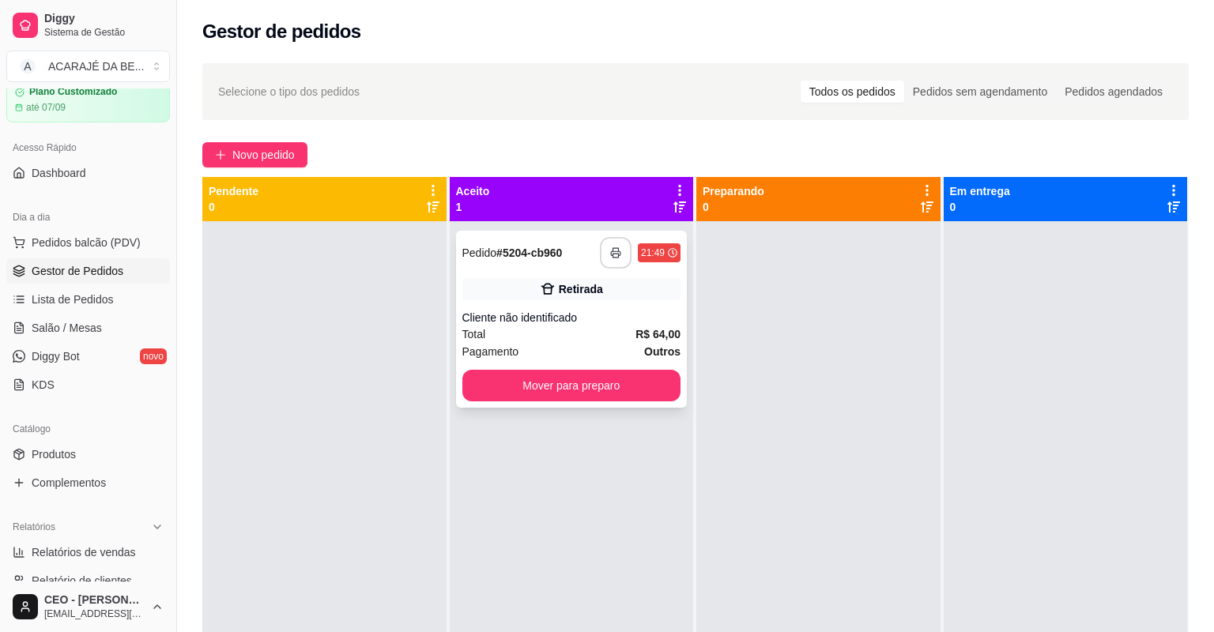
click at [613, 255] on icon "button" at bounding box center [615, 252] width 11 height 11
click at [604, 376] on button "Mover para preparo" at bounding box center [571, 386] width 219 height 32
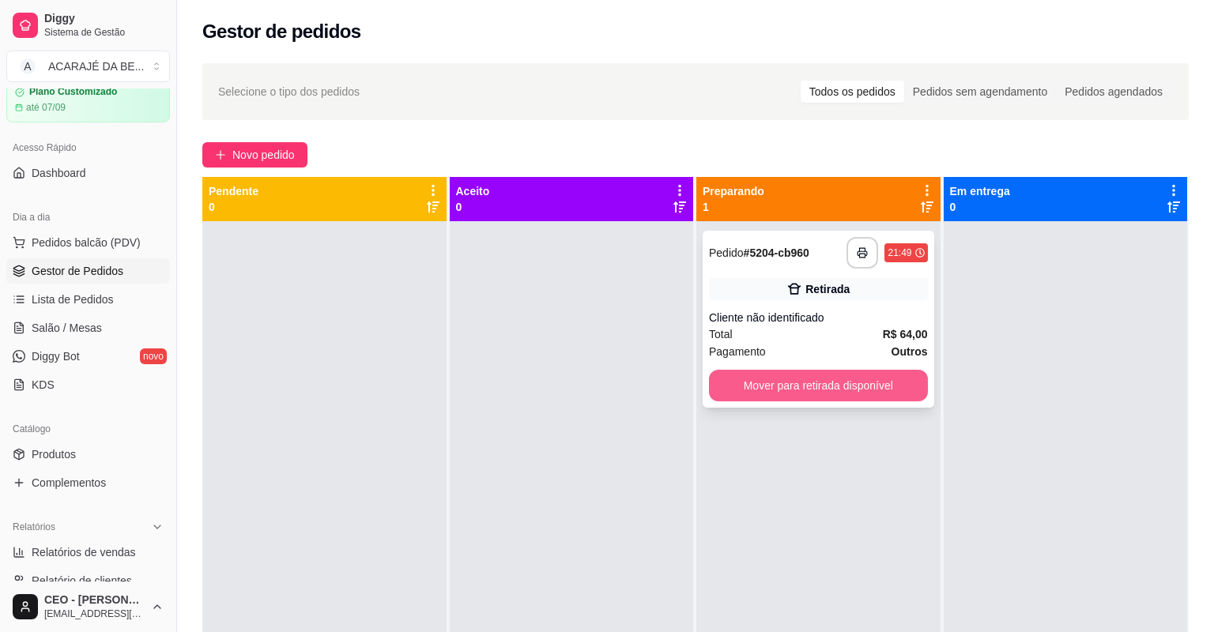
click at [724, 395] on button "Mover para retirada disponível" at bounding box center [818, 386] width 219 height 32
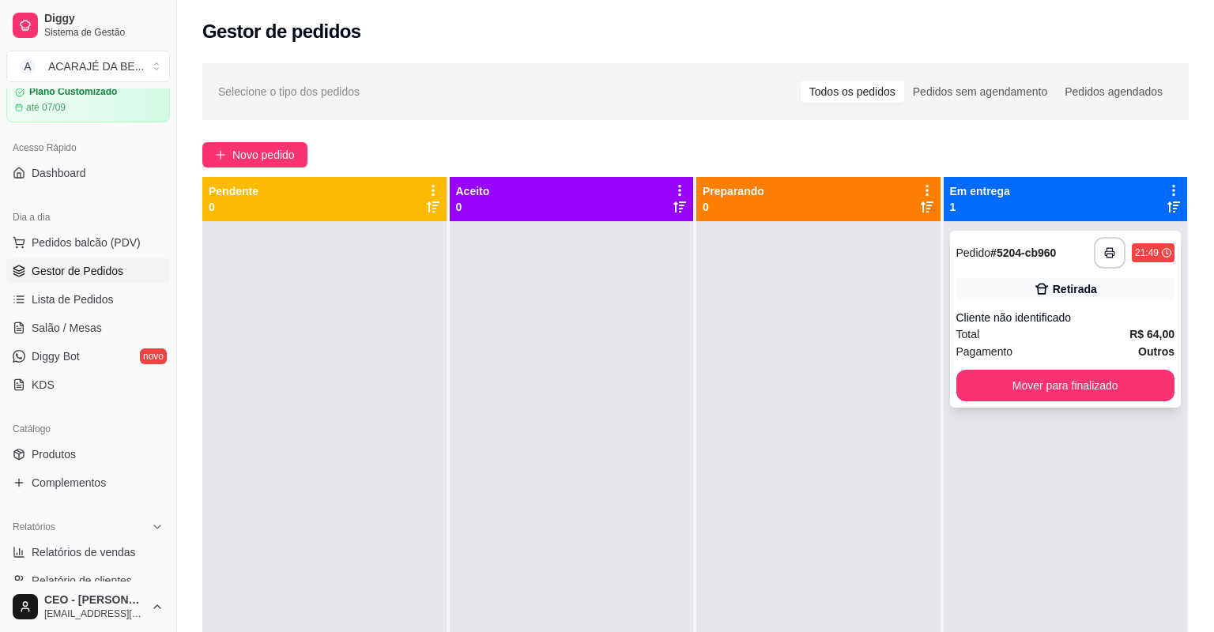
click at [1075, 345] on div "Pagamento Outros" at bounding box center [1066, 351] width 219 height 17
click at [33, 308] on span "Lista de Pedidos" at bounding box center [73, 300] width 82 height 16
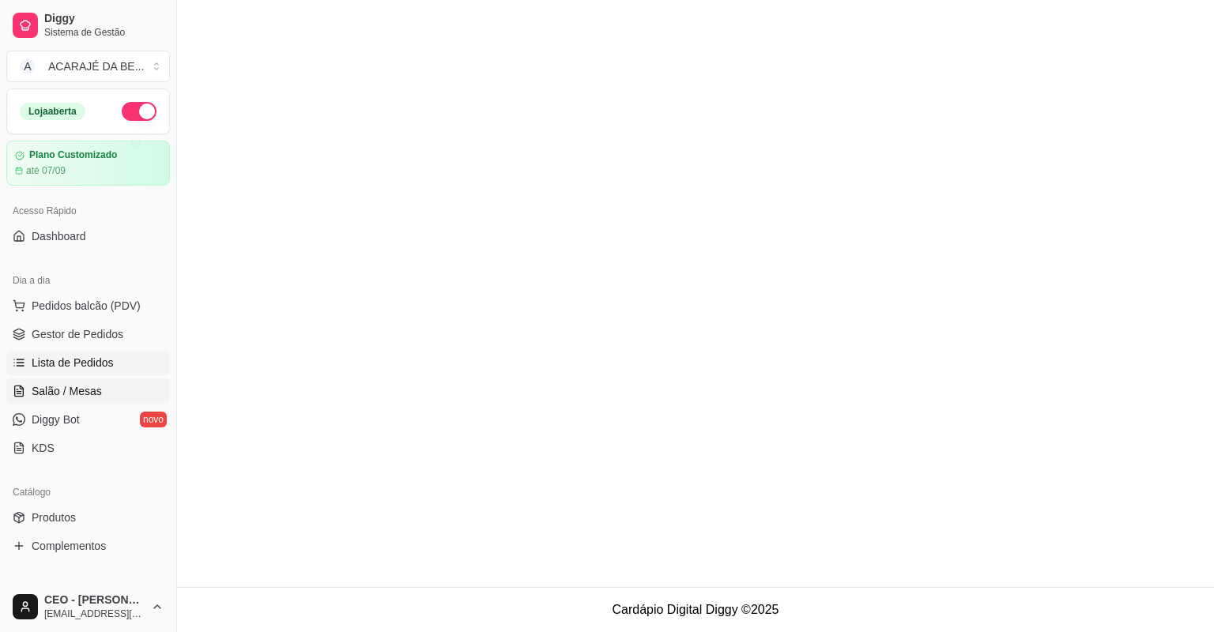
click at [40, 387] on span "Salão / Mesas" at bounding box center [67, 391] width 70 height 16
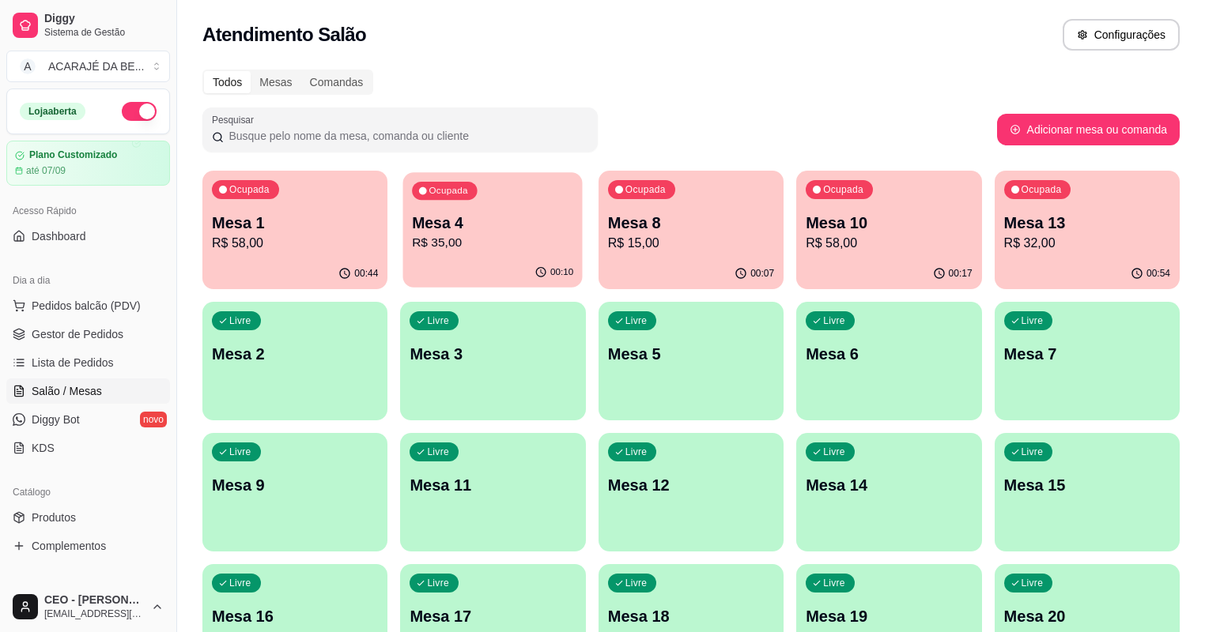
click at [420, 234] on p "R$ 35,00" at bounding box center [493, 243] width 161 height 18
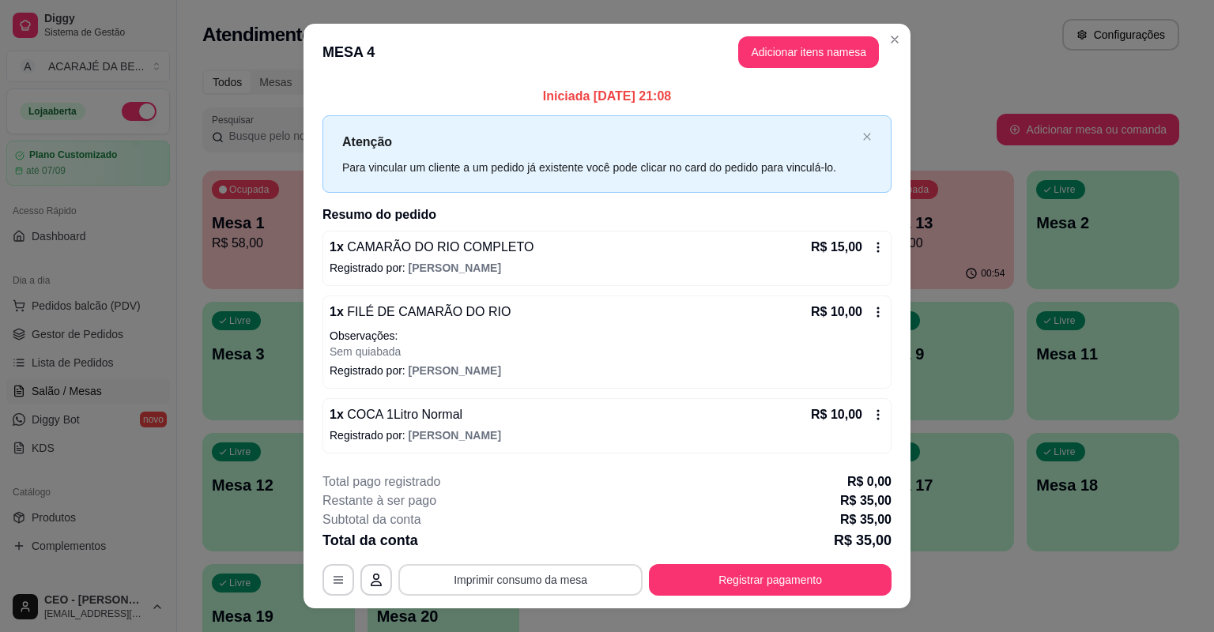
click at [577, 574] on button "Imprimir consumo da mesa" at bounding box center [520, 580] width 244 height 32
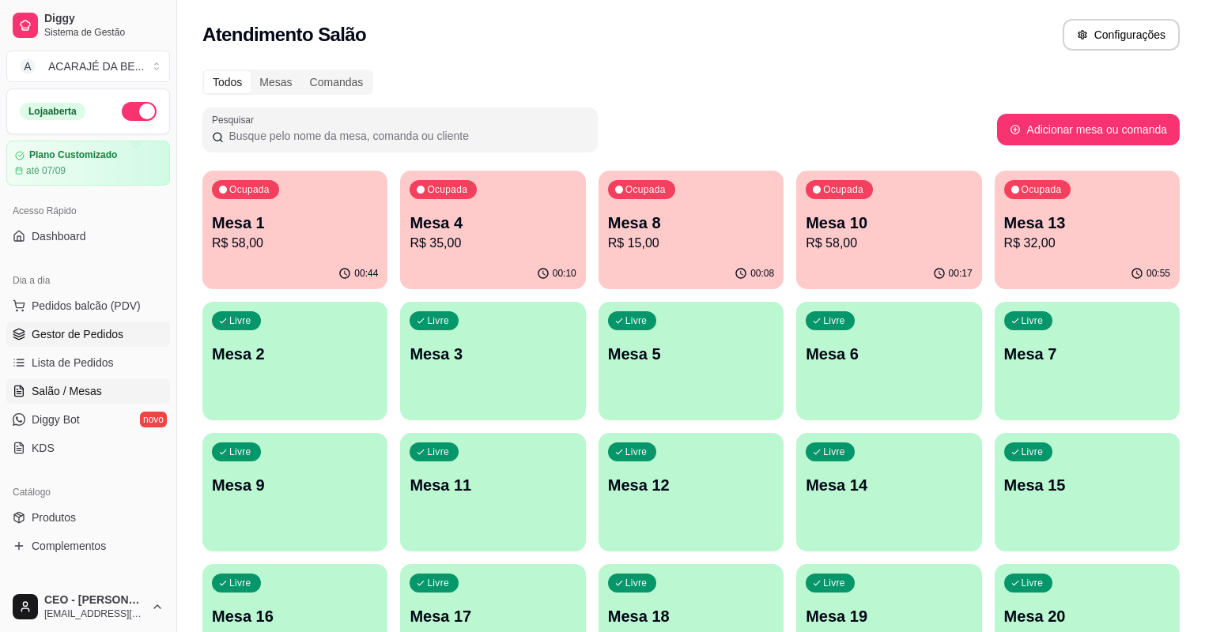
click at [33, 332] on span "Gestor de Pedidos" at bounding box center [78, 334] width 92 height 16
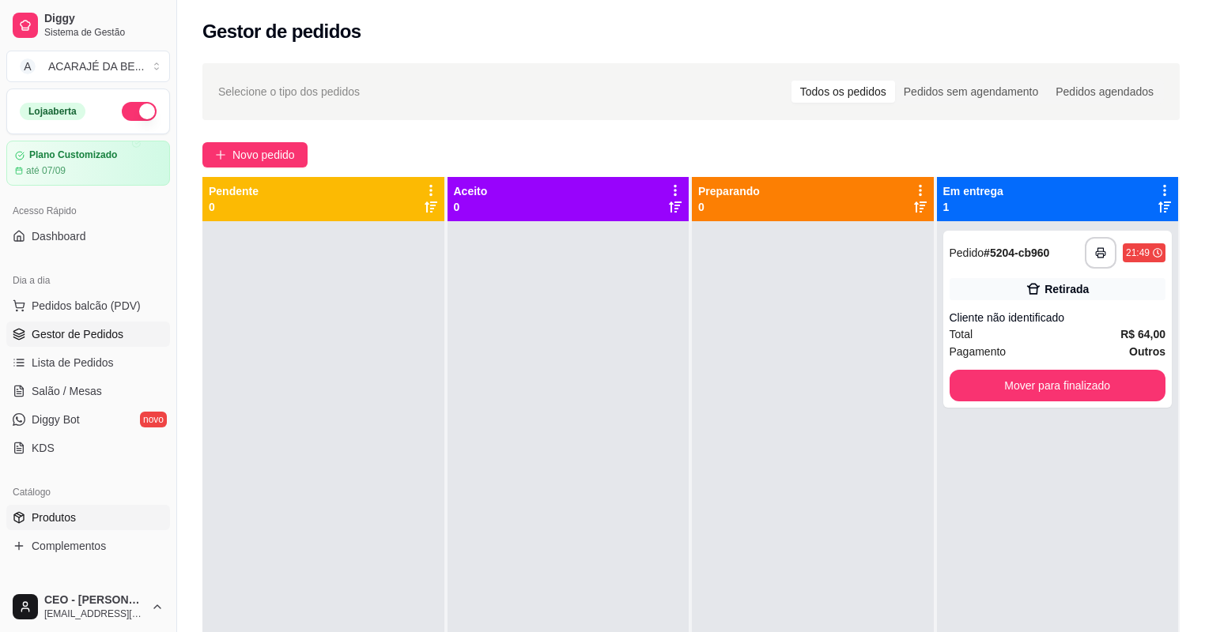
click at [64, 523] on span "Produtos" at bounding box center [54, 518] width 44 height 16
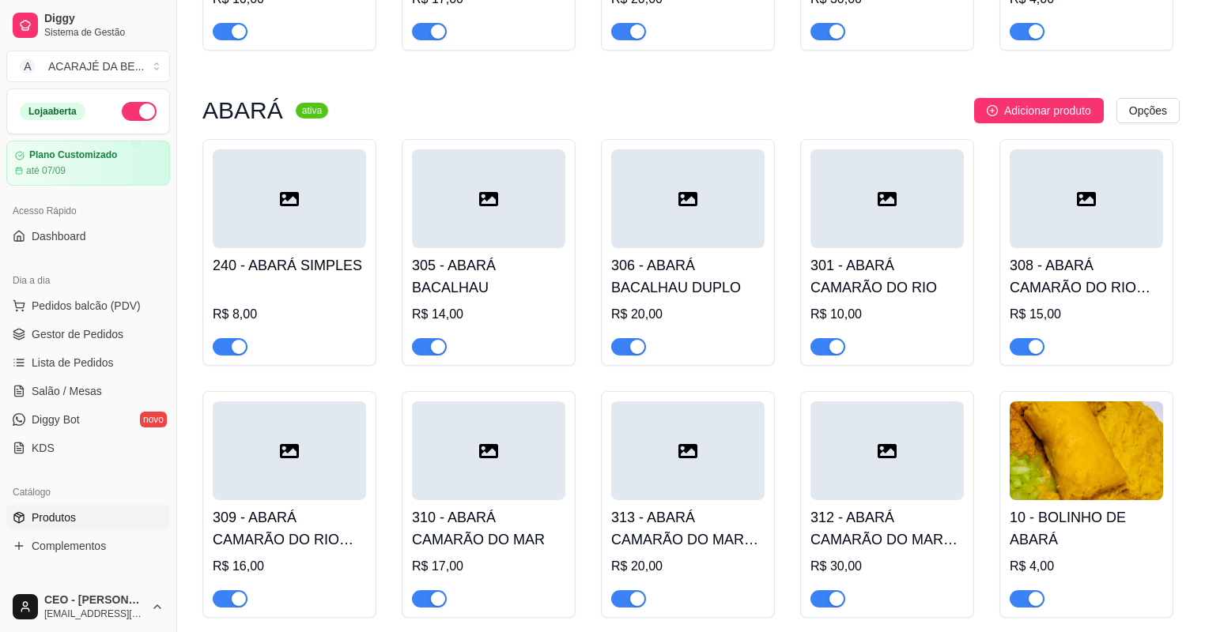
scroll to position [632, 0]
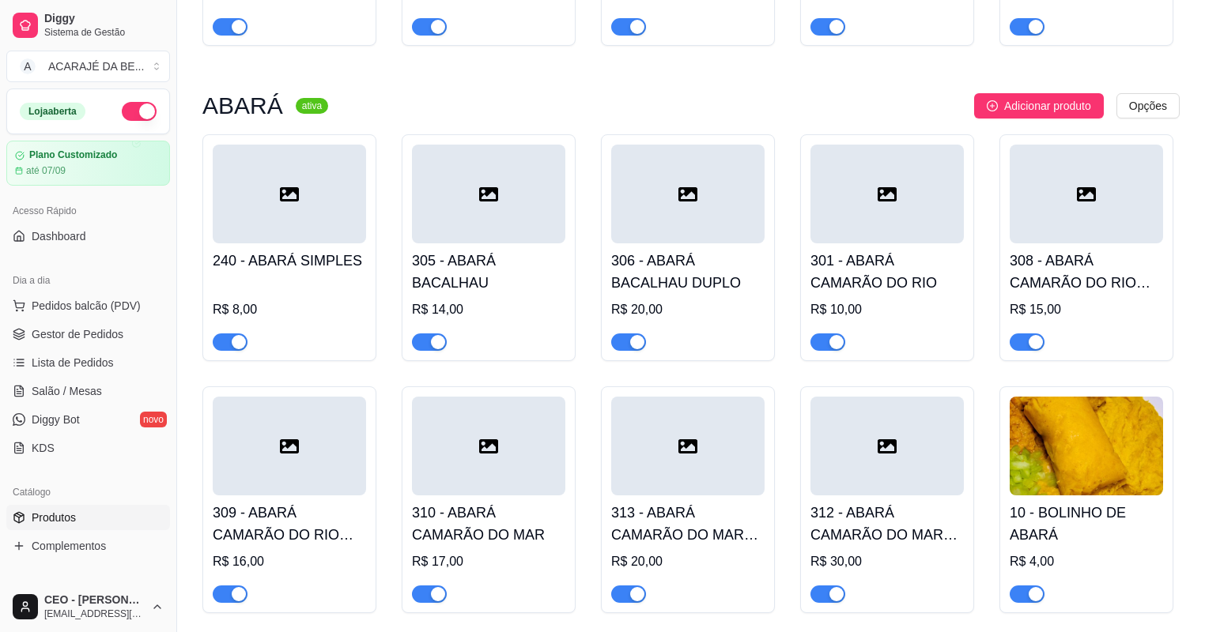
click at [221, 351] on span "button" at bounding box center [230, 342] width 35 height 17
click at [432, 346] on div "button" at bounding box center [438, 342] width 14 height 14
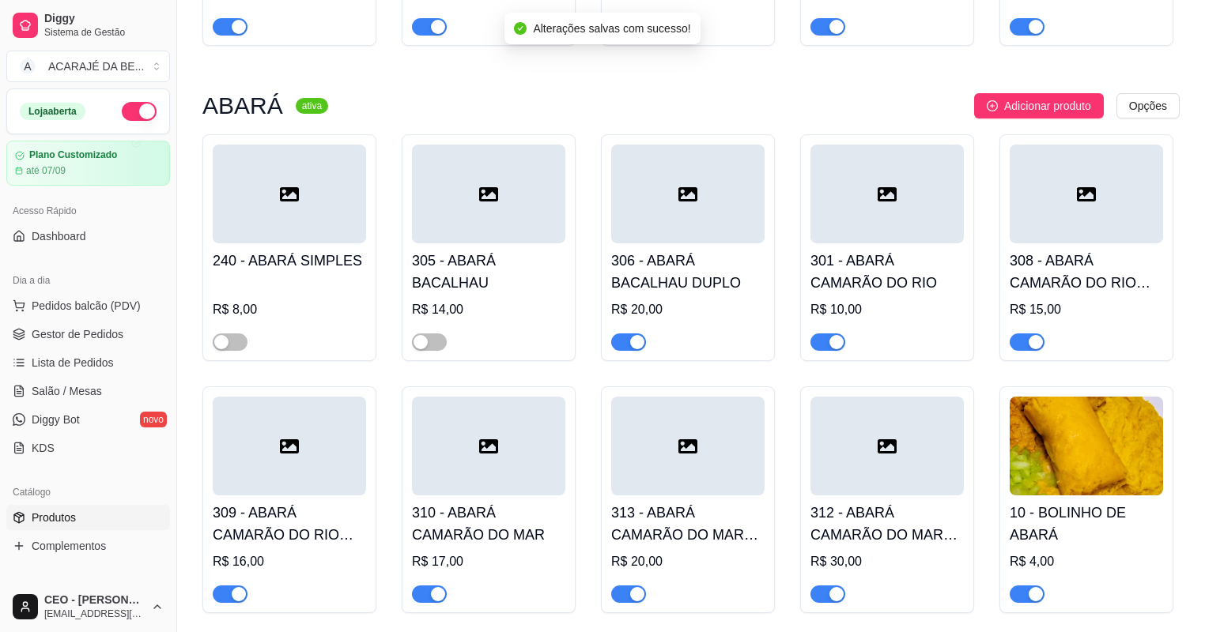
click at [621, 338] on span "button" at bounding box center [628, 342] width 35 height 17
click at [832, 346] on div "button" at bounding box center [836, 342] width 14 height 14
drag, startPoint x: 1018, startPoint y: 343, endPoint x: 1006, endPoint y: 361, distance: 21.7
click at [1017, 345] on span "button" at bounding box center [1027, 342] width 35 height 17
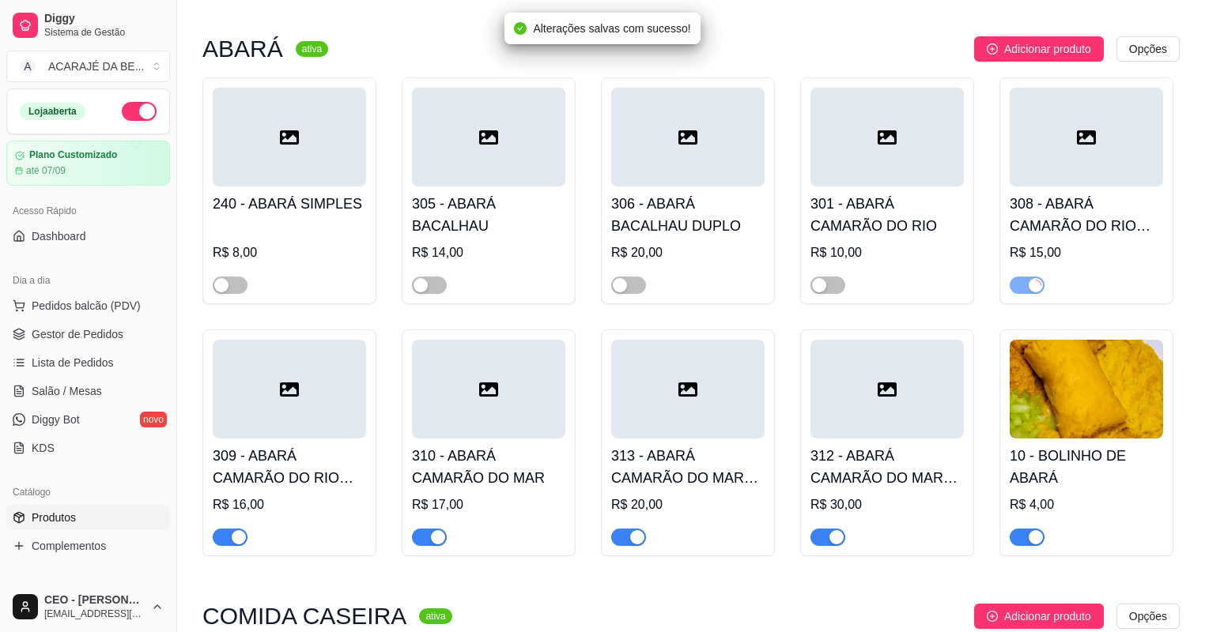
scroll to position [759, 0]
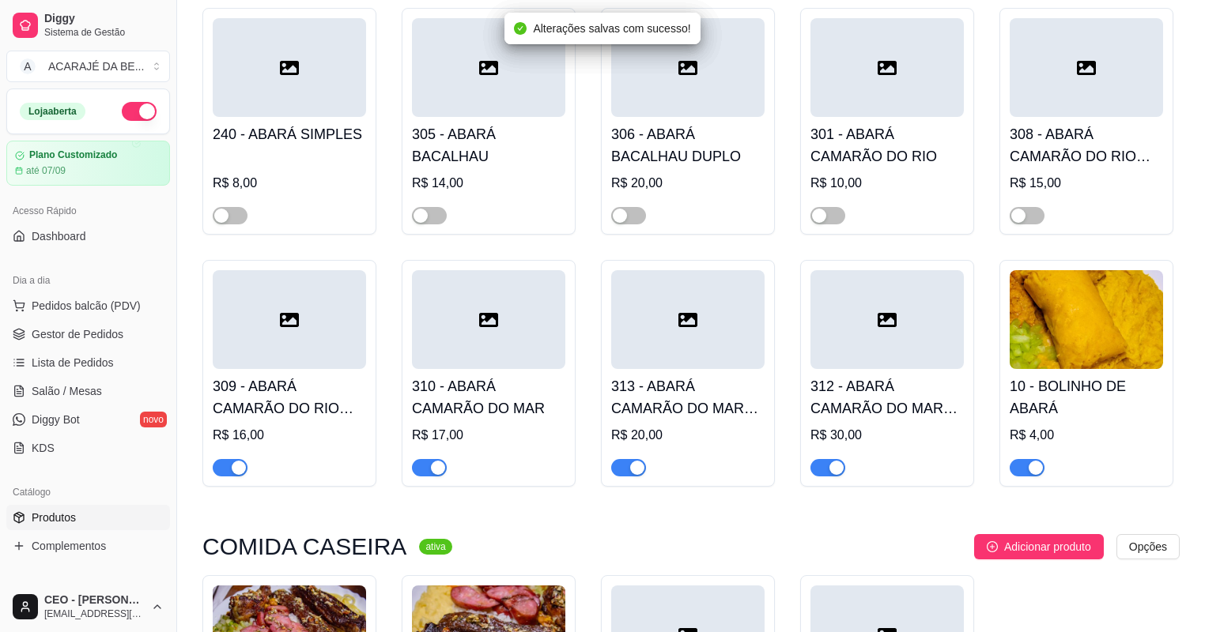
click at [1021, 474] on span "button" at bounding box center [1027, 467] width 35 height 17
drag, startPoint x: 826, startPoint y: 474, endPoint x: 769, endPoint y: 466, distance: 57.4
click at [825, 474] on span "button" at bounding box center [827, 467] width 35 height 17
click at [627, 466] on span "button" at bounding box center [628, 467] width 35 height 17
click at [417, 467] on span "button" at bounding box center [429, 467] width 35 height 17
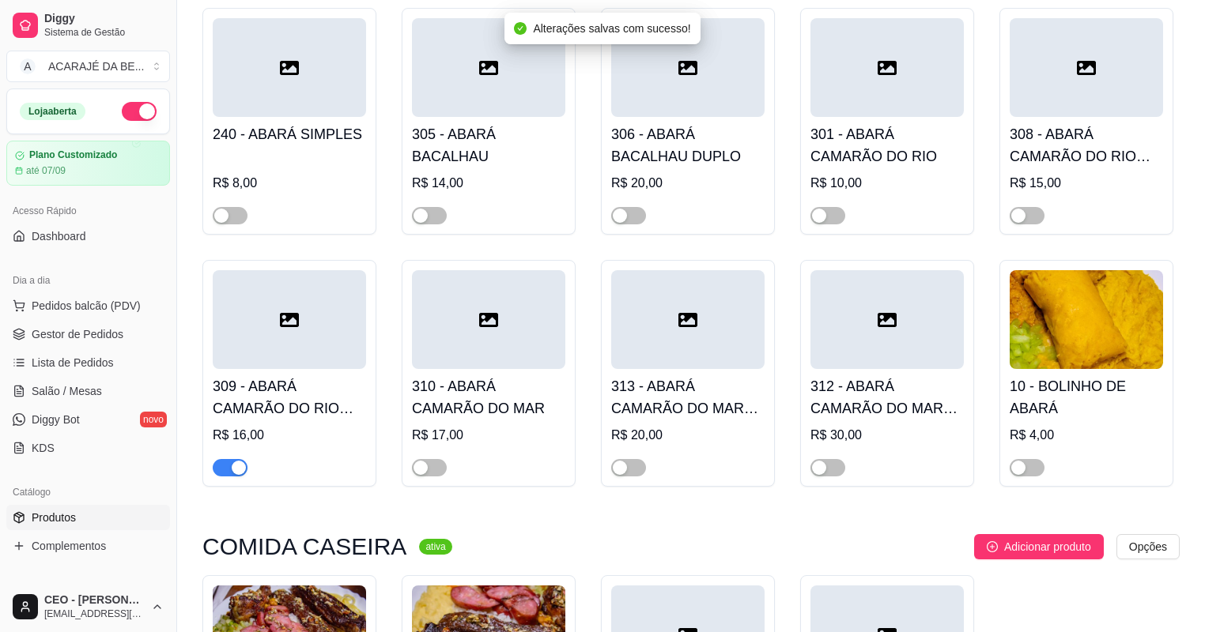
click at [226, 468] on span "button" at bounding box center [230, 467] width 35 height 17
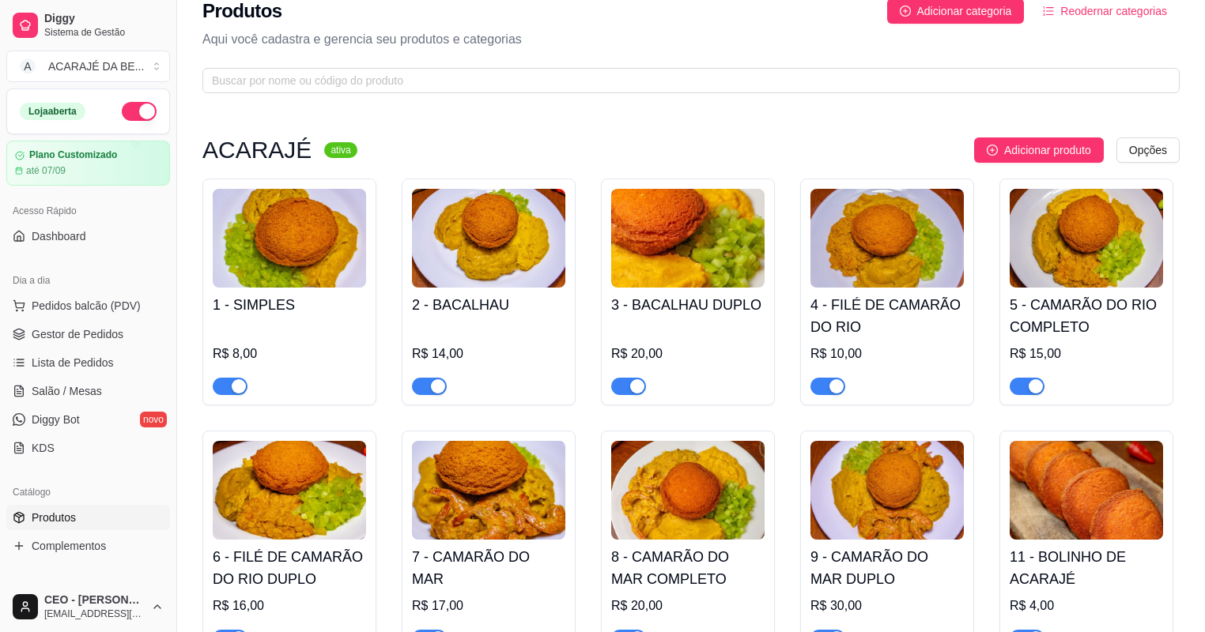
scroll to position [0, 0]
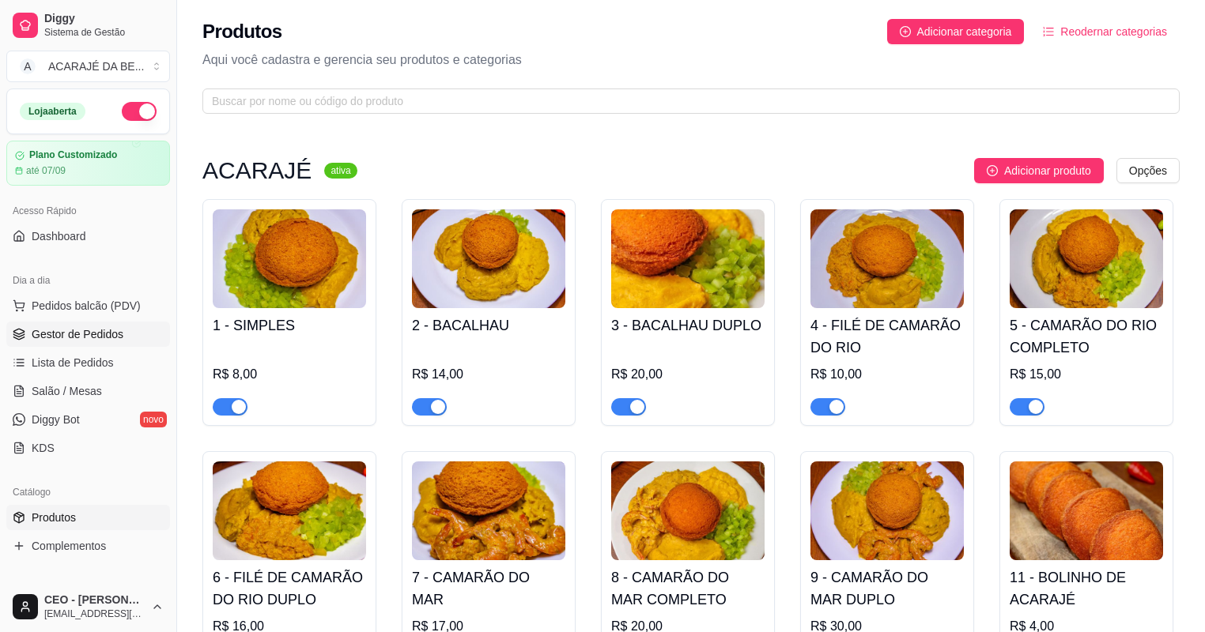
click at [52, 337] on span "Gestor de Pedidos" at bounding box center [78, 334] width 92 height 16
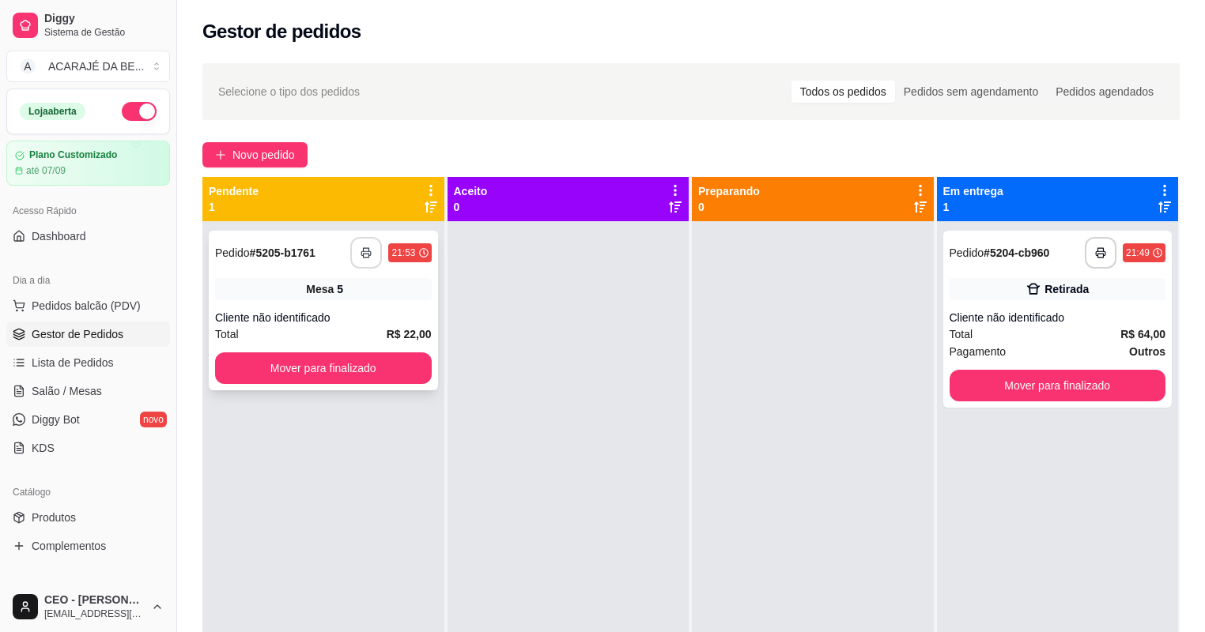
click at [372, 255] on button "button" at bounding box center [366, 253] width 32 height 32
click at [379, 372] on button "Mover para finalizado" at bounding box center [323, 369] width 217 height 32
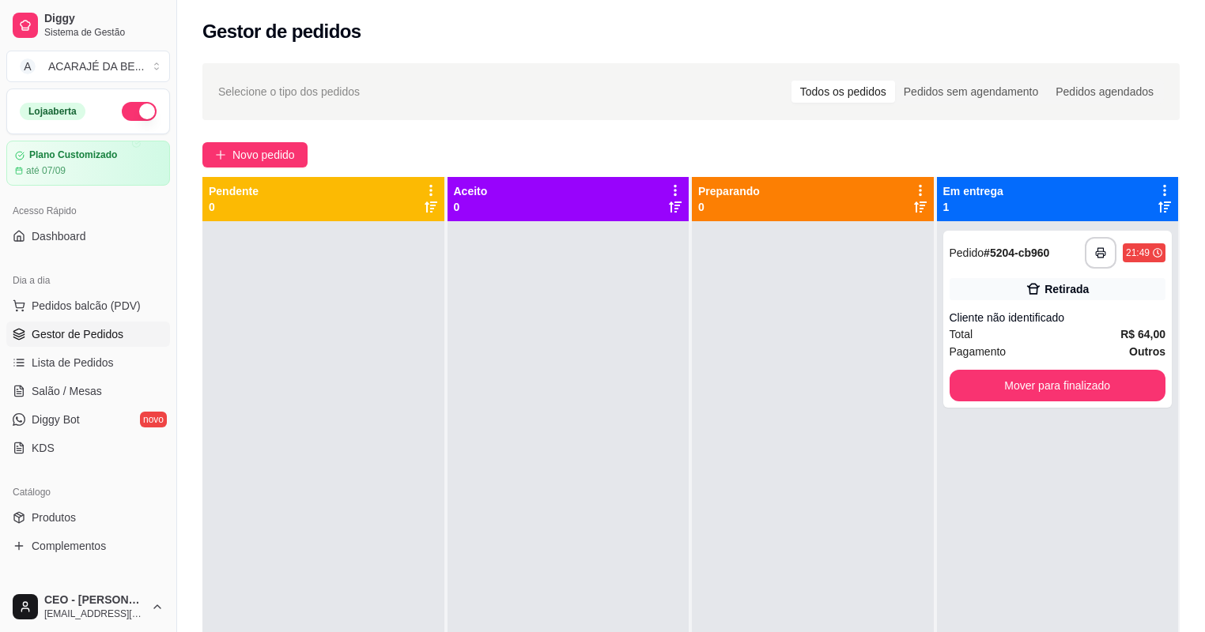
click at [269, 168] on div "**********" at bounding box center [691, 441] width 1028 height 775
click at [269, 158] on span "Novo pedido" at bounding box center [263, 154] width 62 height 17
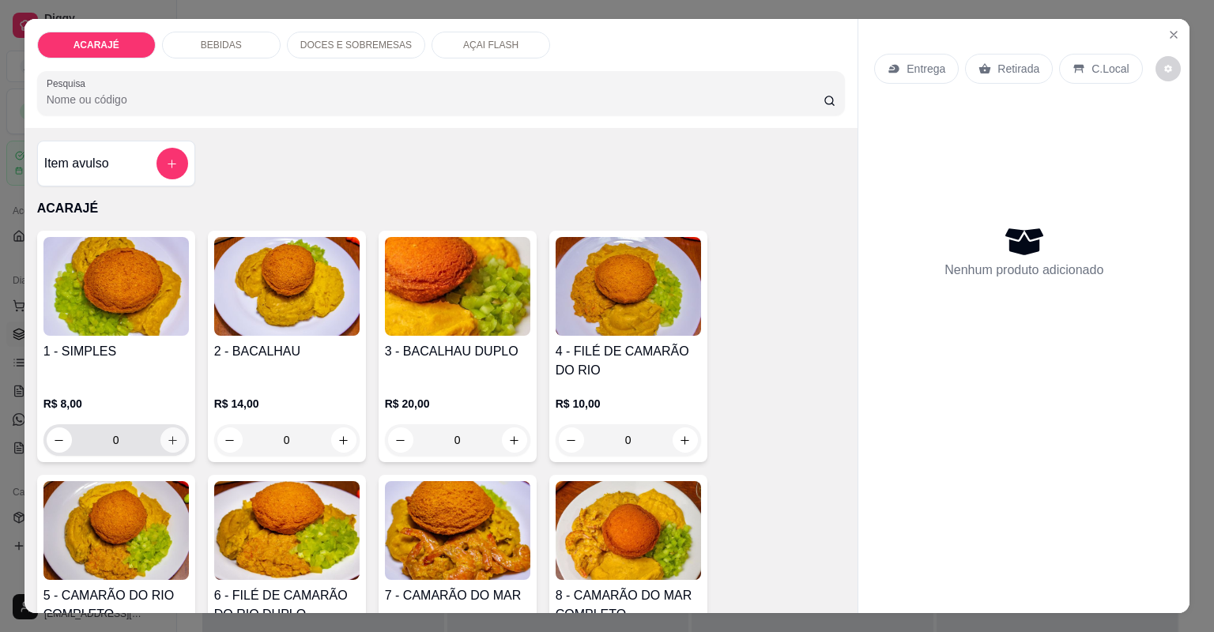
click at [179, 439] on button "increase-product-quantity" at bounding box center [172, 440] width 25 height 25
type input "1"
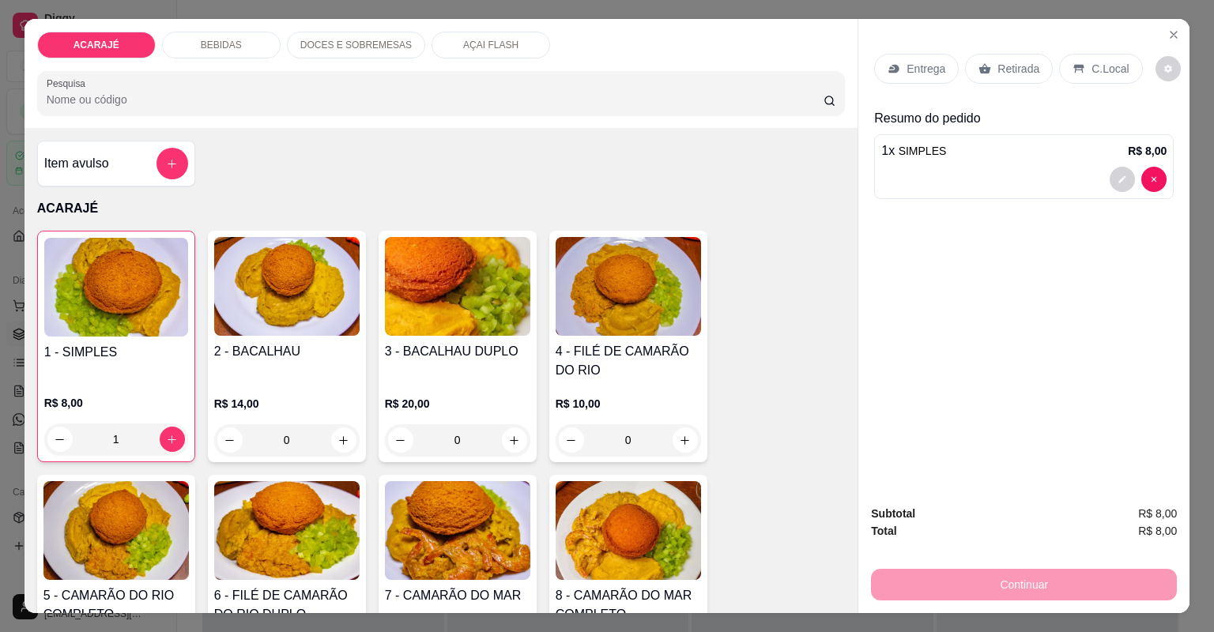
click at [927, 68] on p "Entrega" at bounding box center [926, 69] width 39 height 16
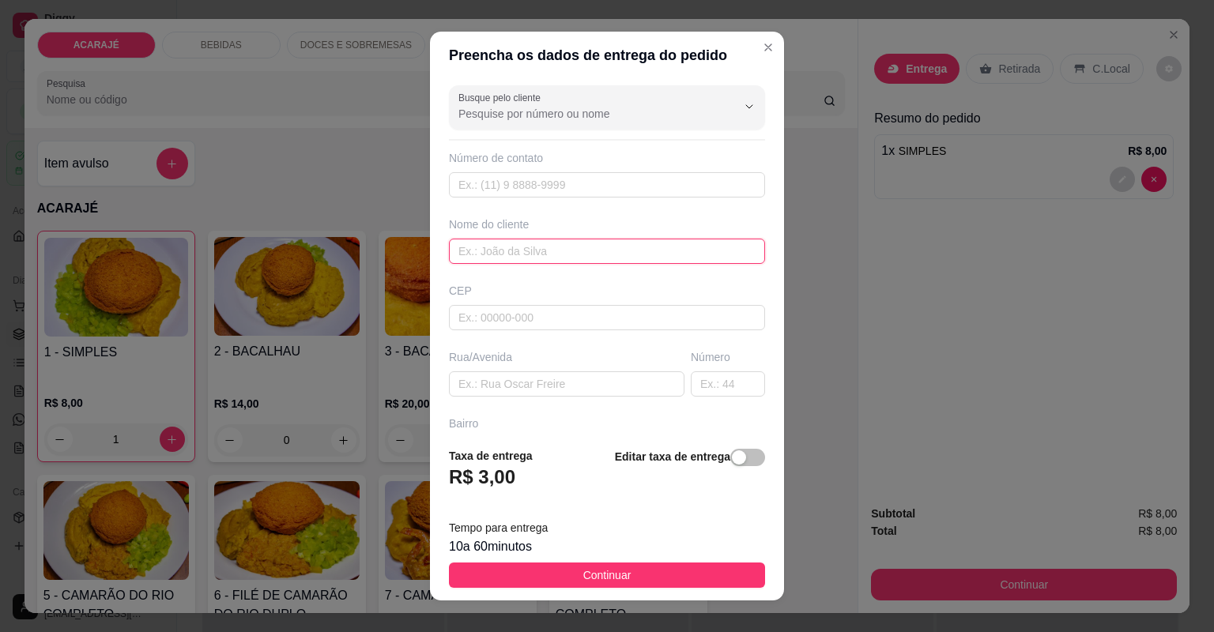
click at [539, 247] on input "text" at bounding box center [607, 251] width 316 height 25
type input "Flávia"
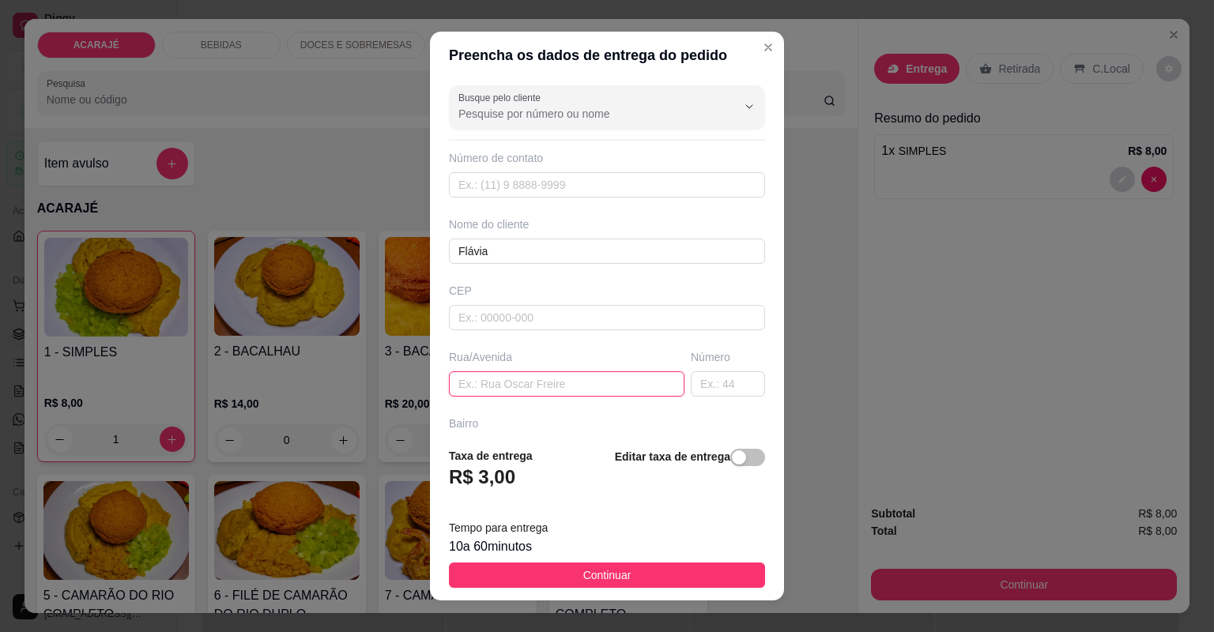
click at [508, 378] on input "text" at bounding box center [567, 384] width 236 height 25
type input "rua da varzéa, [GEOGRAPHIC_DATA]"
click at [719, 379] on input "text" at bounding box center [728, 384] width 74 height 25
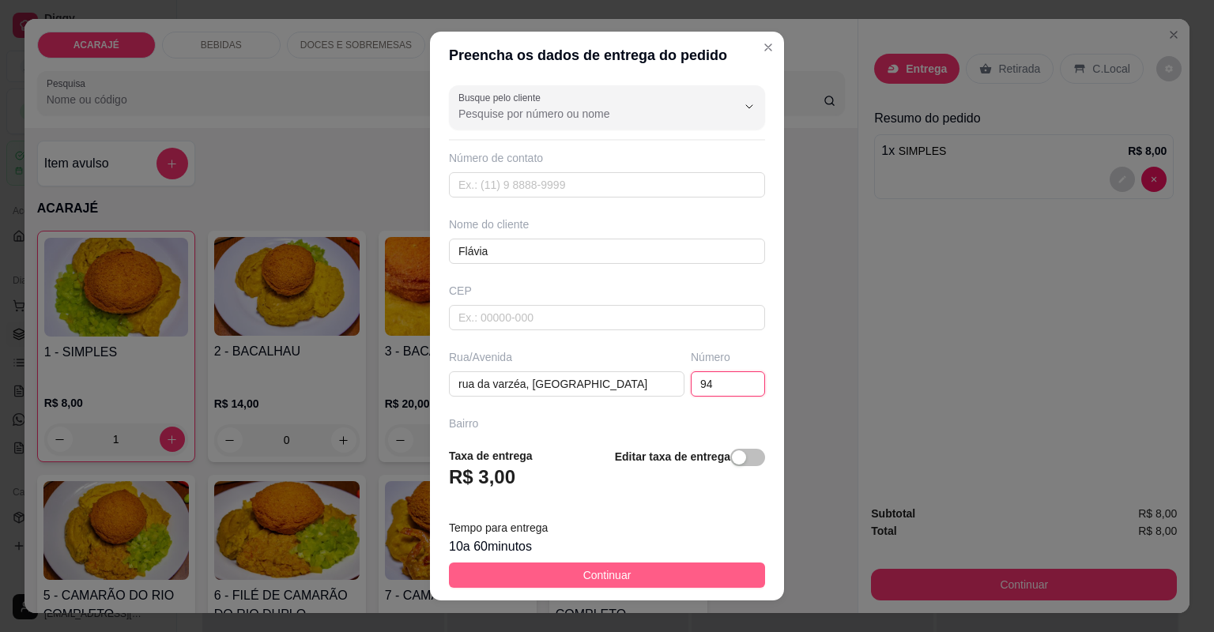
type input "94"
click at [591, 580] on span "Continuar" at bounding box center [607, 575] width 48 height 17
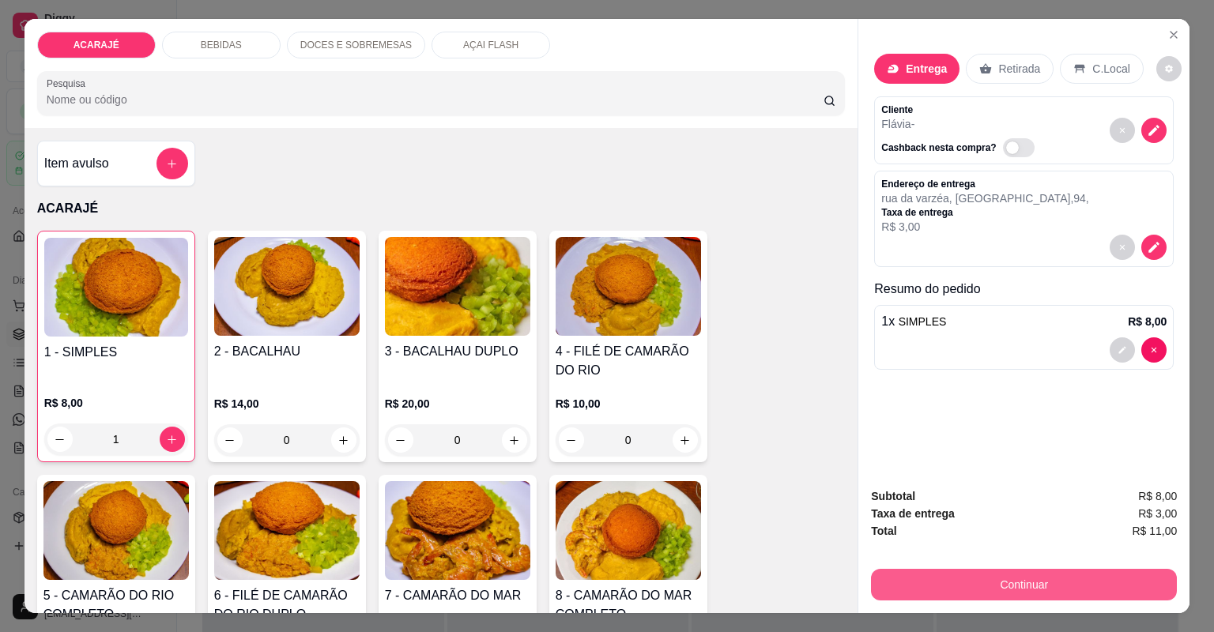
click at [899, 586] on button "Continuar" at bounding box center [1024, 585] width 306 height 32
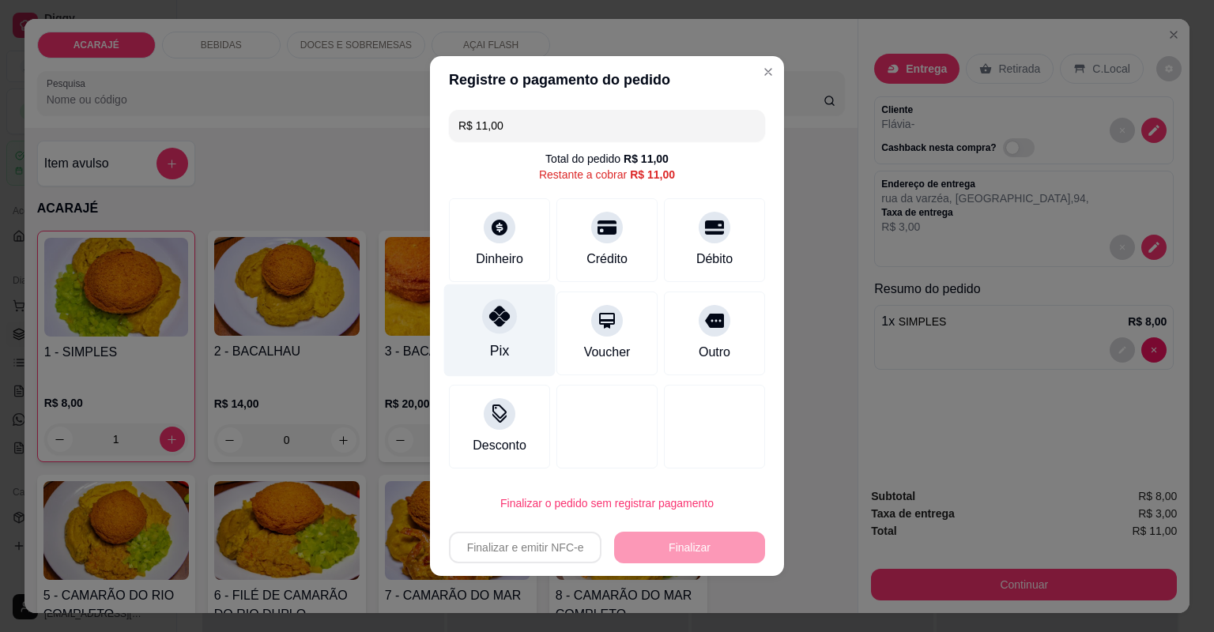
click at [481, 342] on div "Pix" at bounding box center [499, 331] width 111 height 92
type input "R$ 0,00"
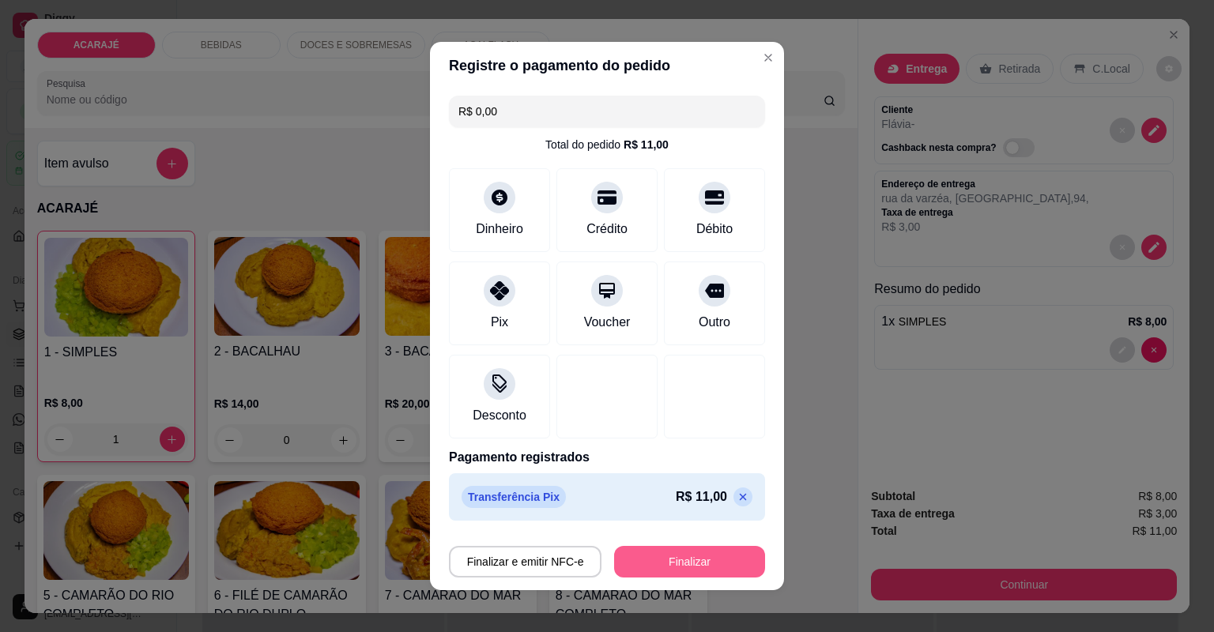
click at [651, 563] on button "Finalizar" at bounding box center [689, 562] width 151 height 32
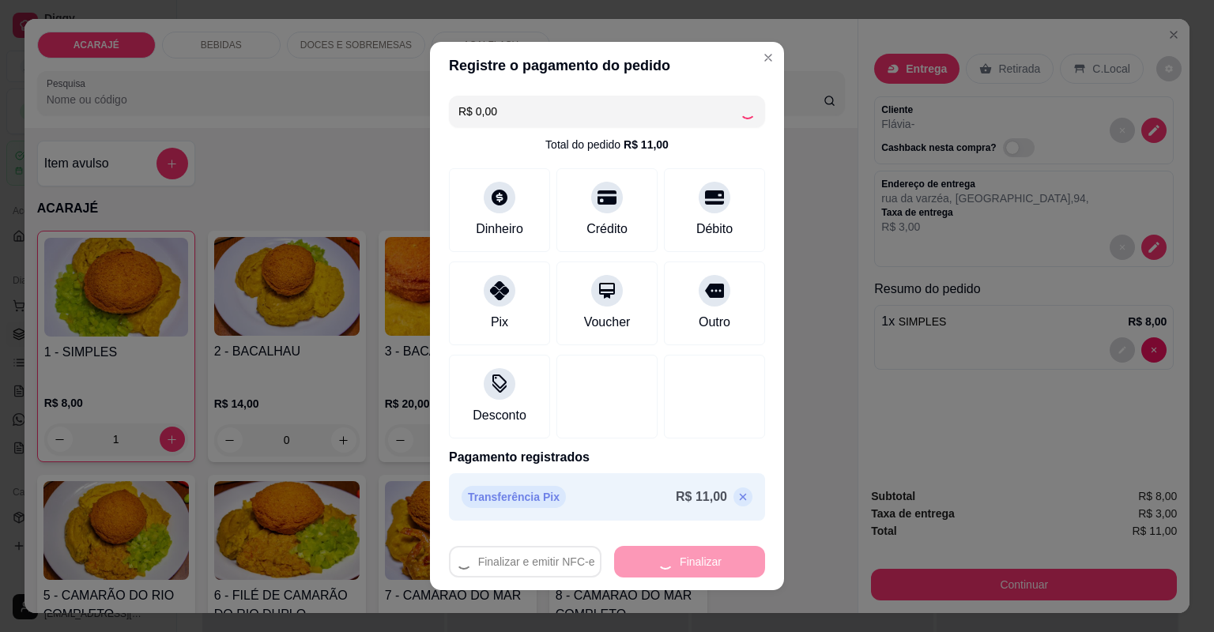
type input "0"
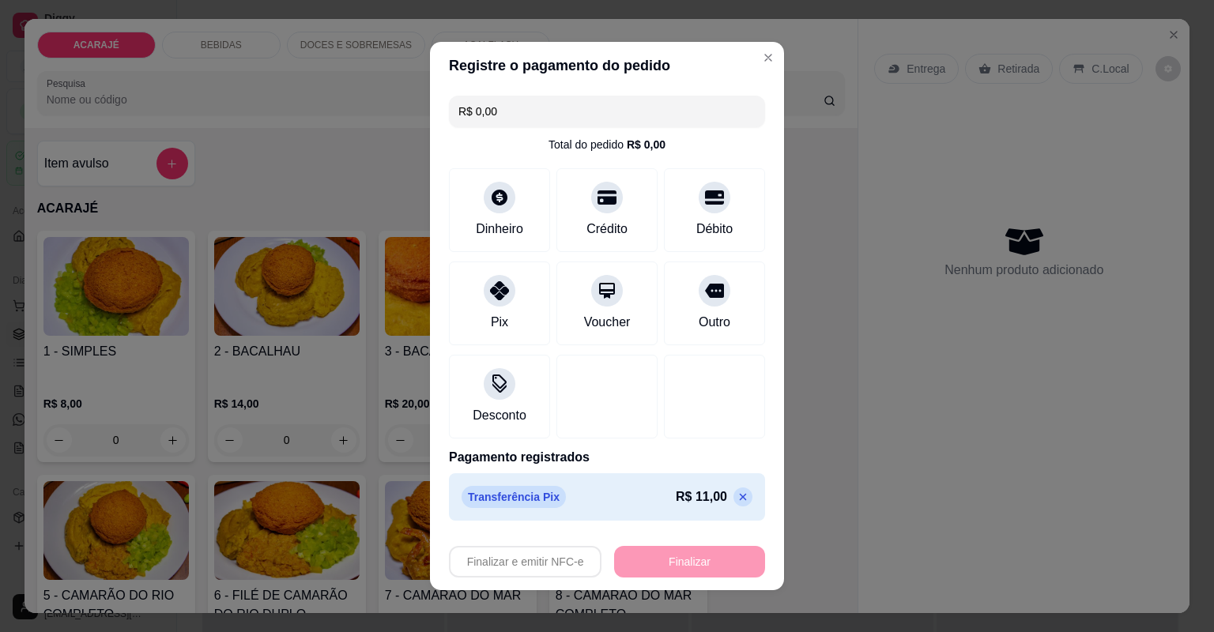
type input "-R$ 11,00"
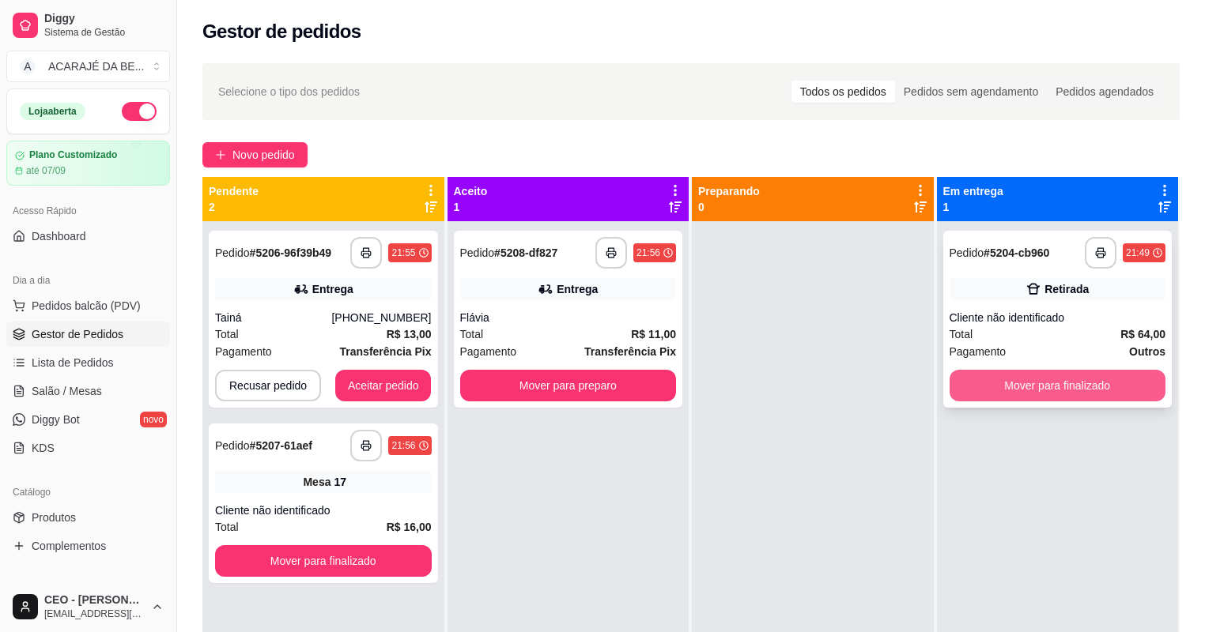
click at [987, 395] on button "Mover para finalizado" at bounding box center [1057, 386] width 217 height 32
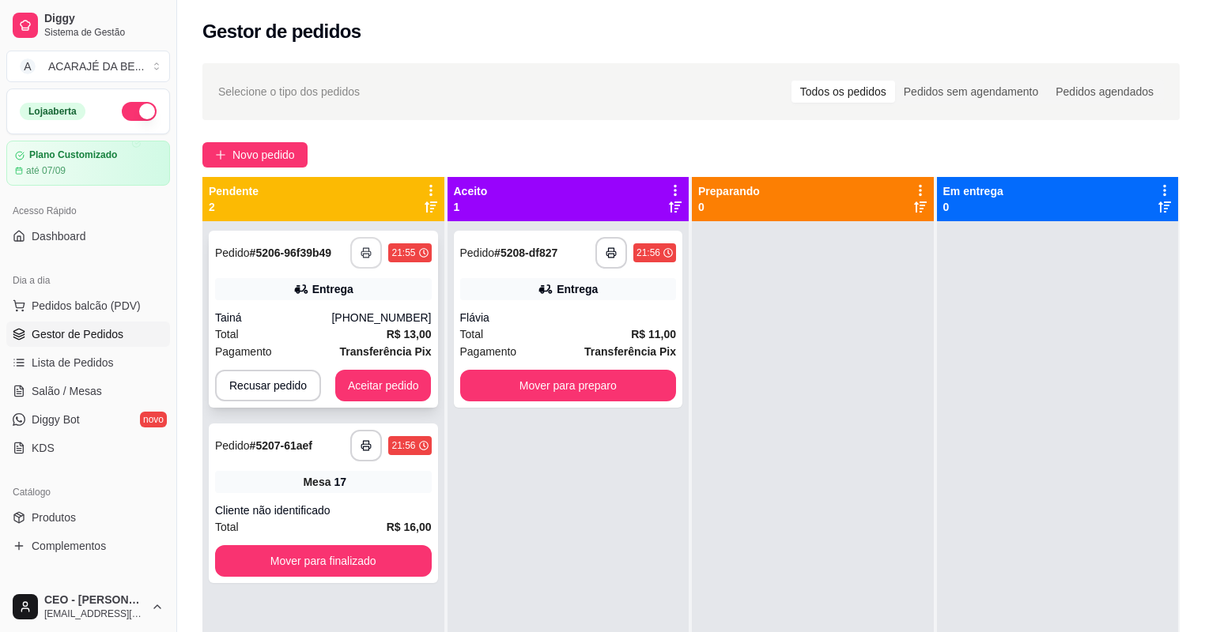
click at [374, 255] on button "button" at bounding box center [366, 253] width 32 height 32
click at [376, 381] on button "Aceitar pedido" at bounding box center [383, 386] width 96 height 32
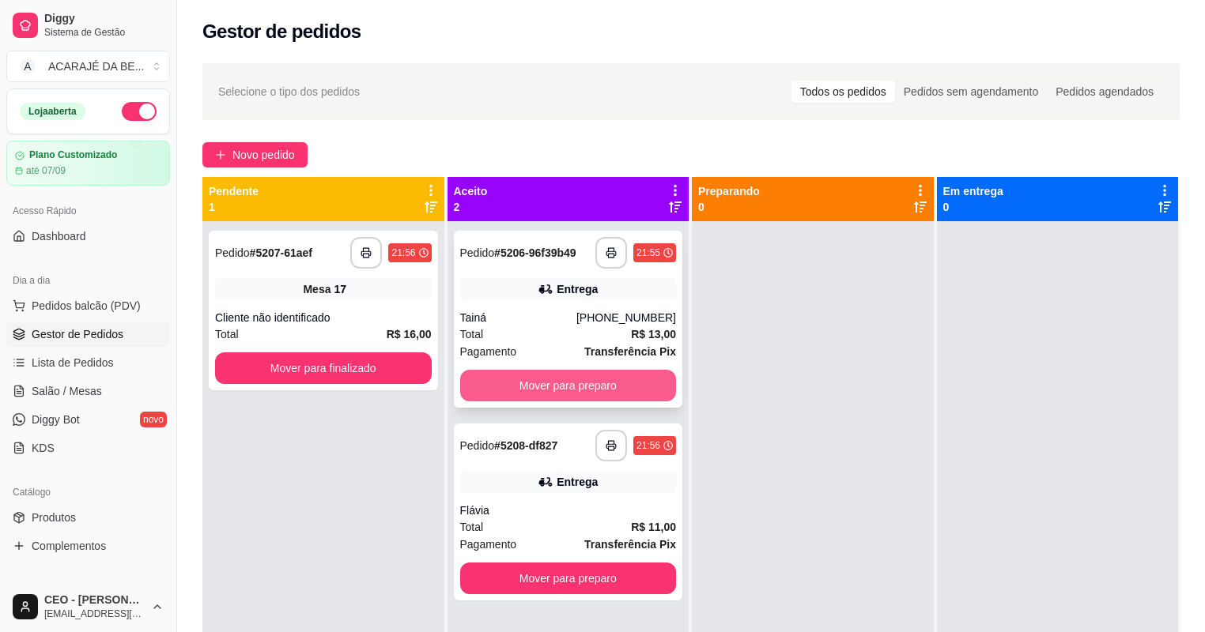
click at [561, 386] on button "Mover para preparo" at bounding box center [568, 386] width 217 height 32
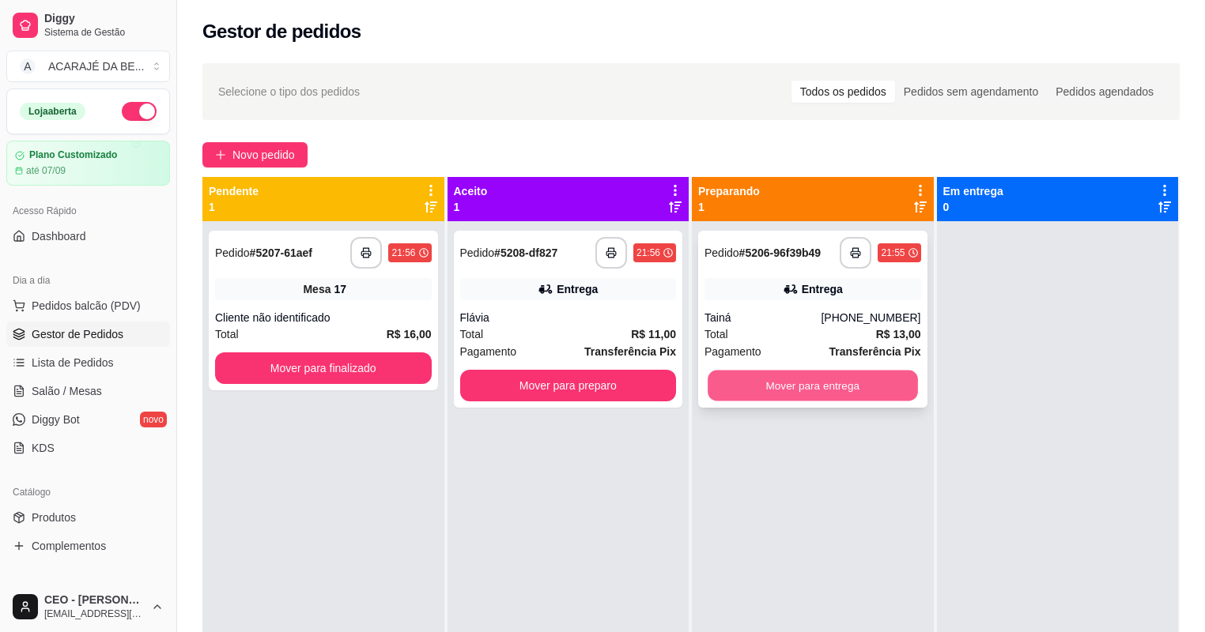
click at [761, 385] on button "Mover para entrega" at bounding box center [812, 386] width 209 height 31
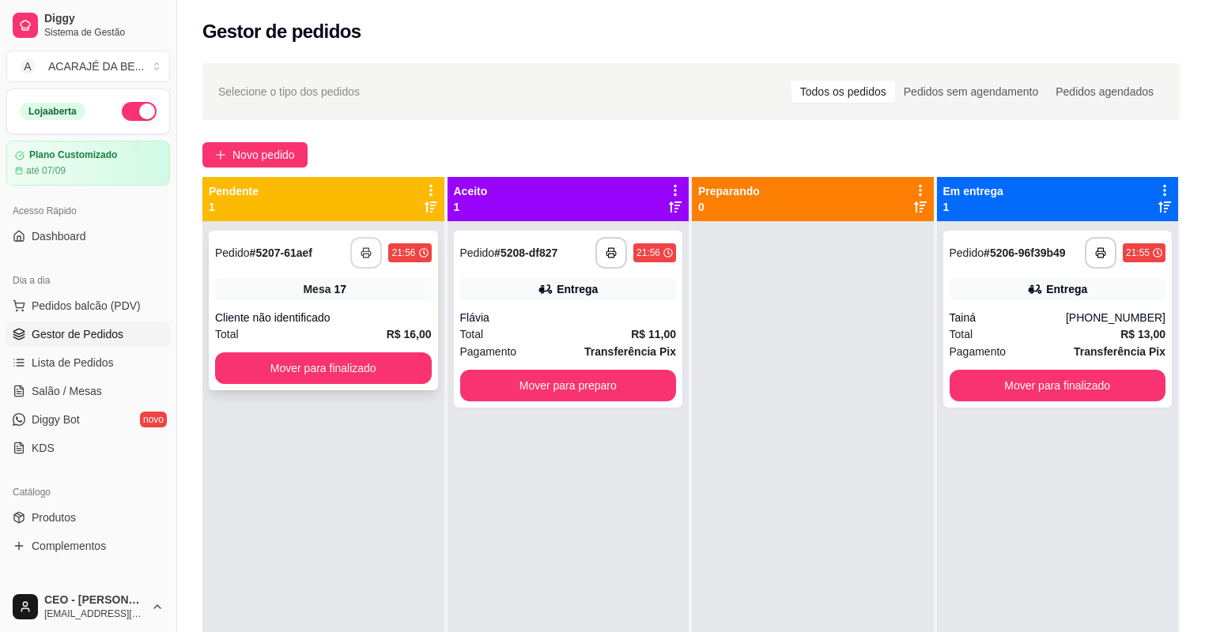
click at [367, 259] on button "button" at bounding box center [366, 253] width 32 height 32
click at [320, 367] on button "Mover para finalizado" at bounding box center [322, 368] width 209 height 31
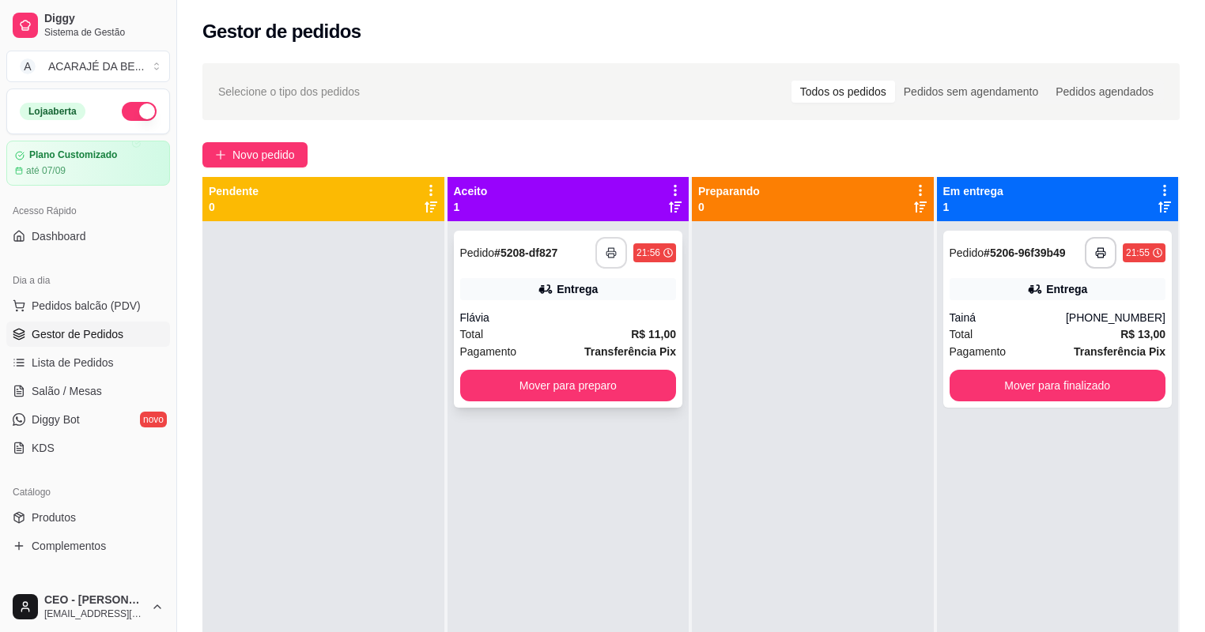
click at [610, 252] on icon "button" at bounding box center [611, 252] width 11 height 11
click at [578, 375] on button "Mover para preparo" at bounding box center [568, 386] width 217 height 32
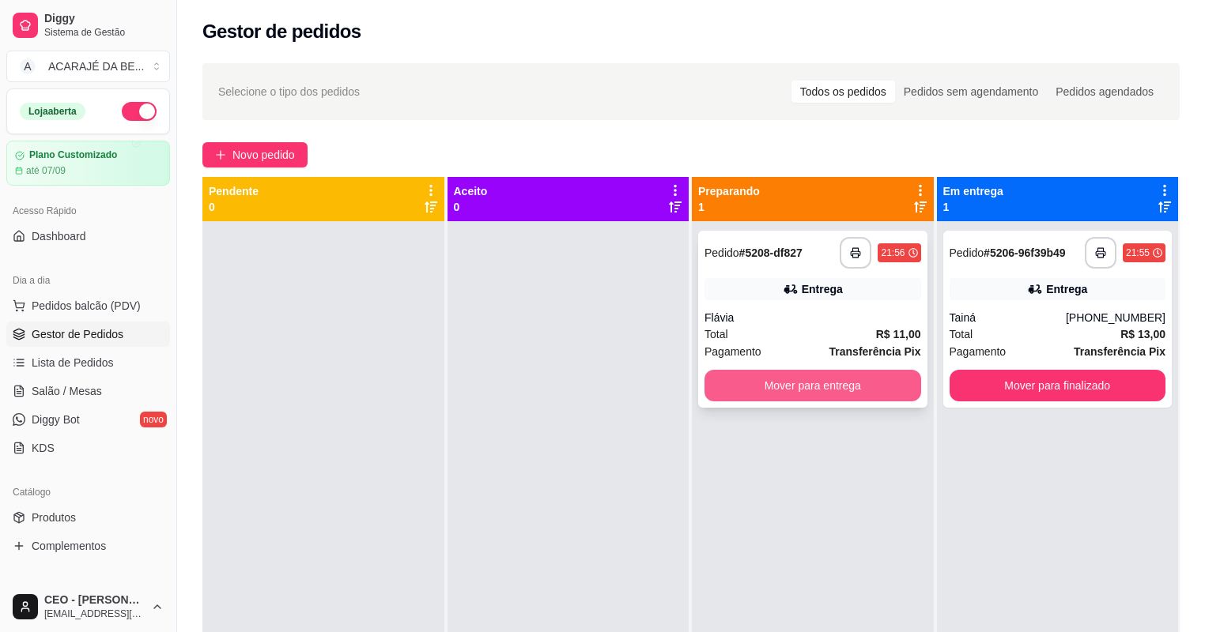
click at [736, 381] on button "Mover para entrega" at bounding box center [812, 386] width 217 height 32
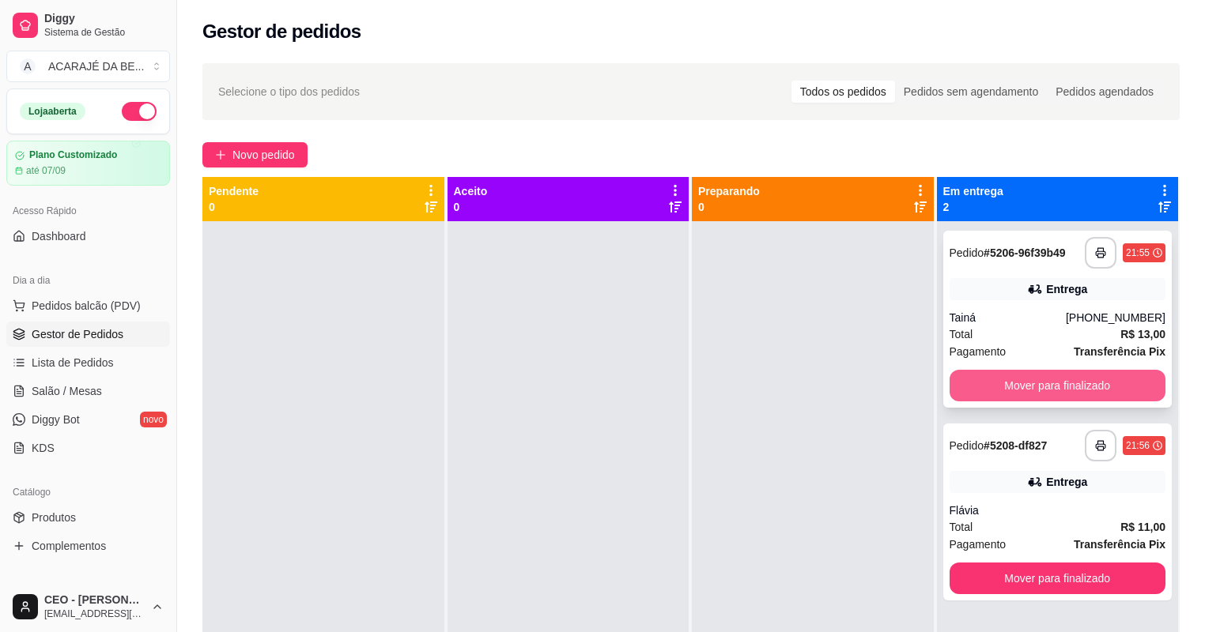
click at [1007, 383] on button "Mover para finalizado" at bounding box center [1057, 386] width 217 height 32
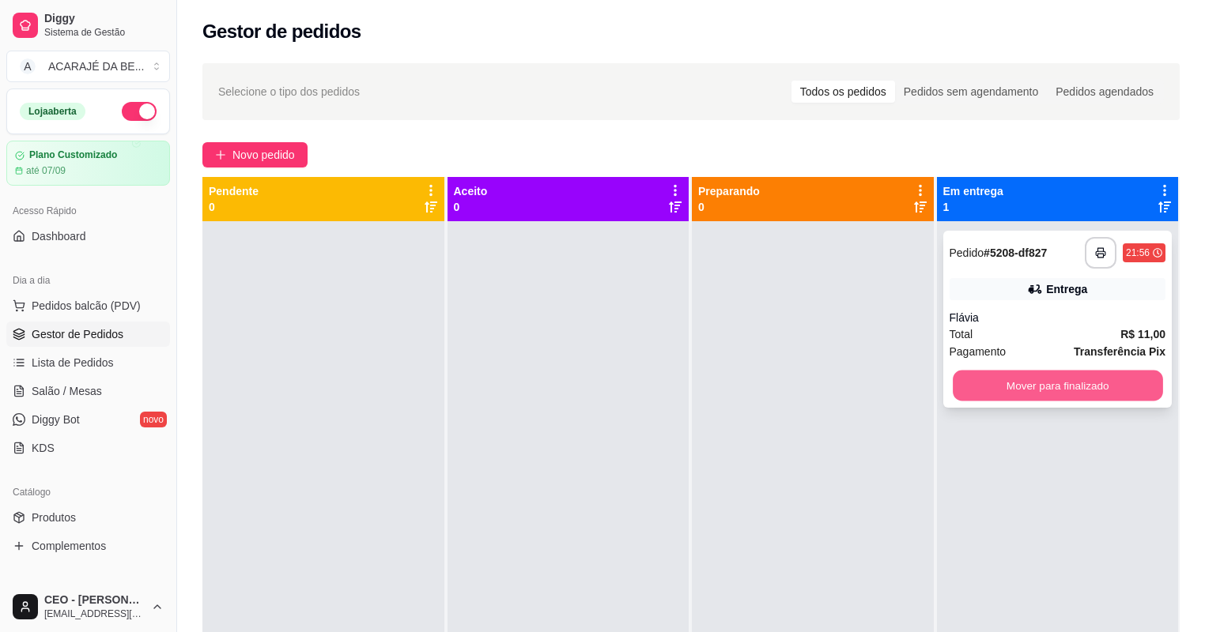
click at [1115, 379] on button "Mover para finalizado" at bounding box center [1057, 386] width 209 height 31
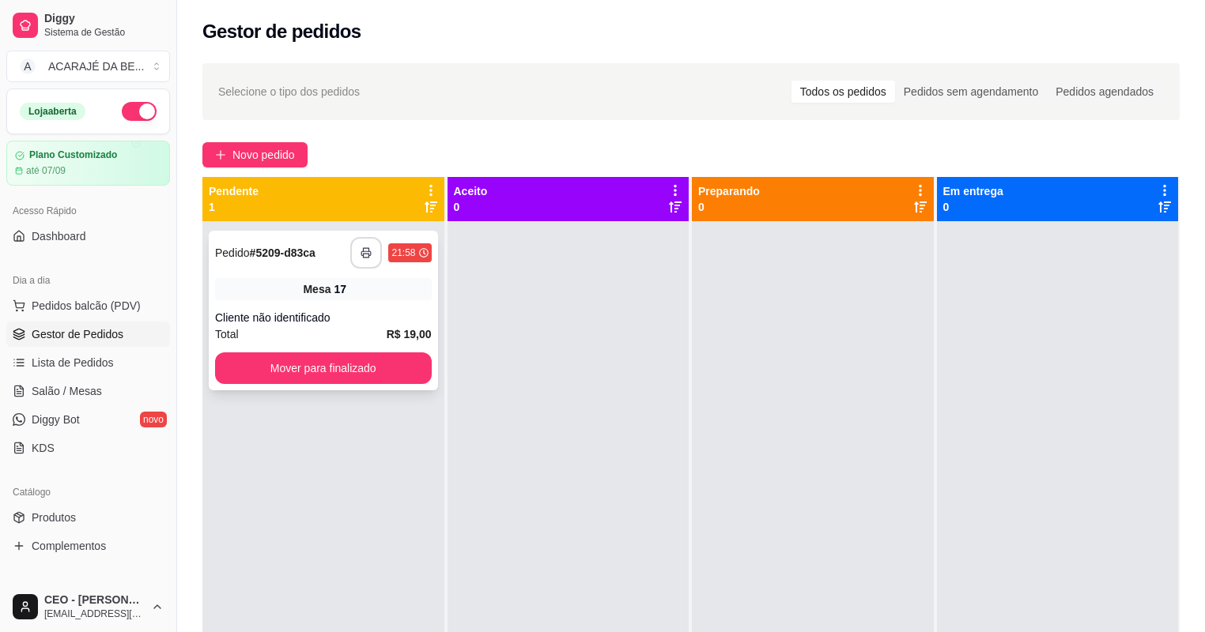
click at [364, 257] on rect "button" at bounding box center [367, 256] width 6 height 4
click at [308, 365] on button "Mover para finalizado" at bounding box center [322, 368] width 209 height 31
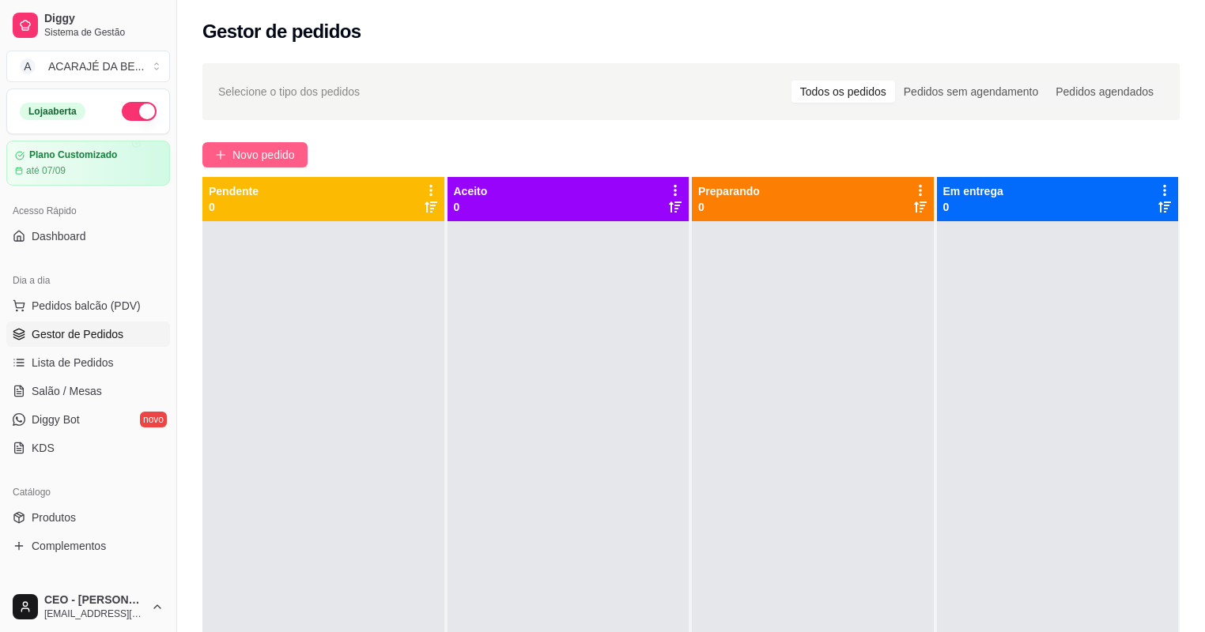
click at [266, 153] on span "Novo pedido" at bounding box center [263, 154] width 62 height 17
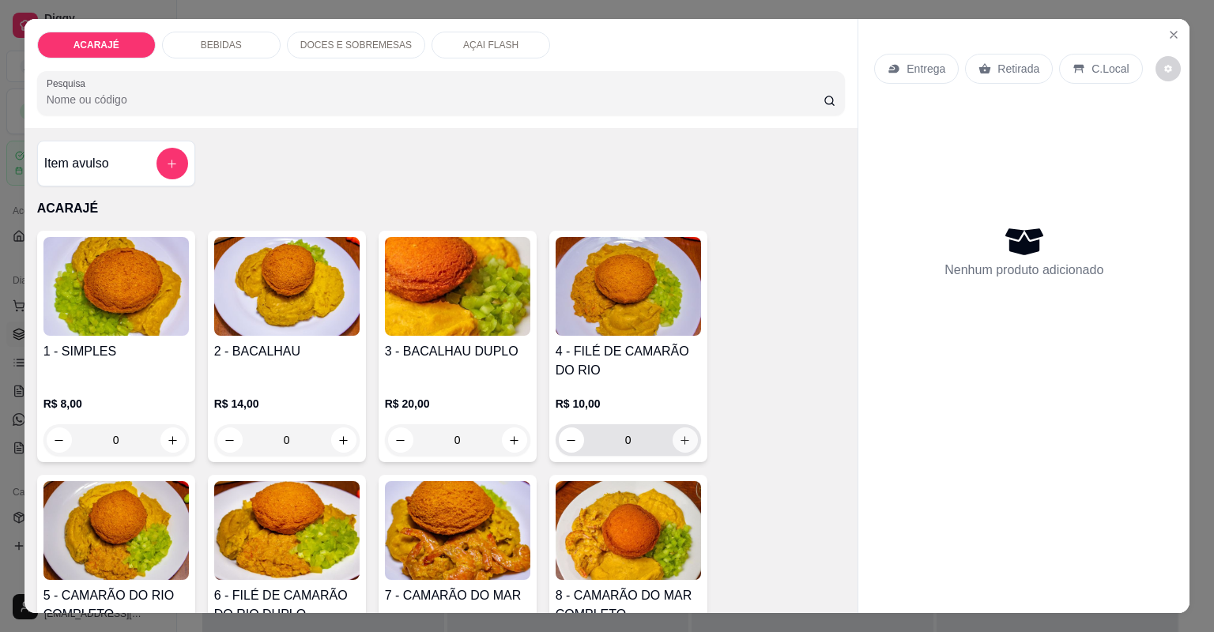
click at [683, 437] on icon "increase-product-quantity" at bounding box center [685, 441] width 12 height 12
type input "1"
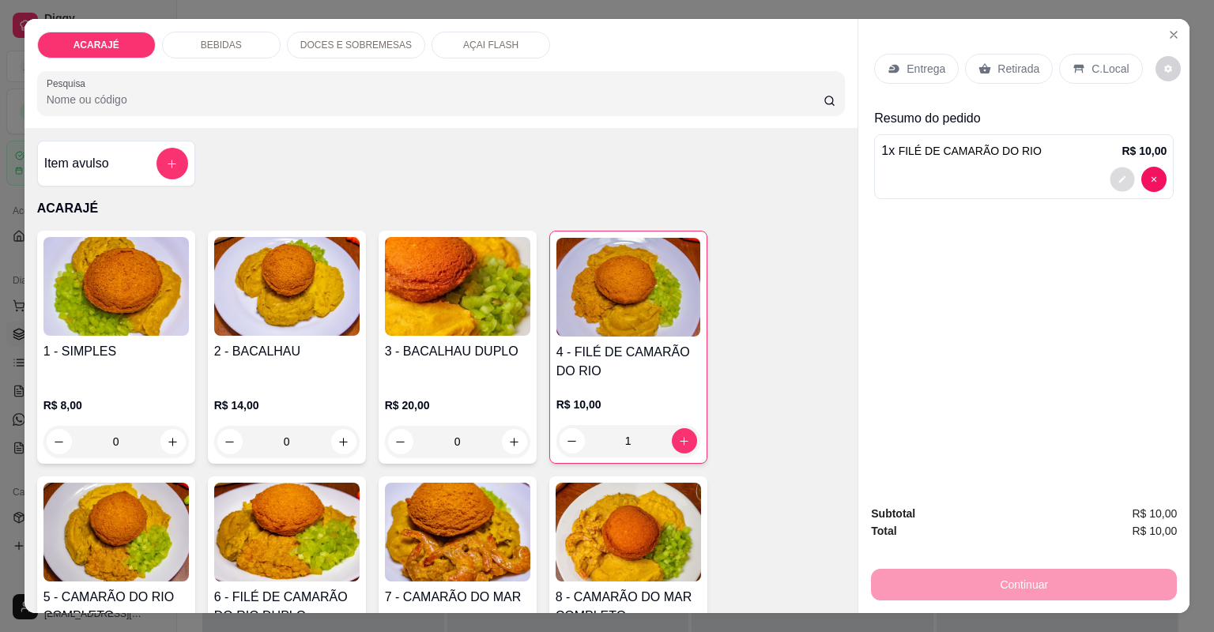
click at [1118, 183] on icon "decrease-product-quantity" at bounding box center [1122, 179] width 9 height 9
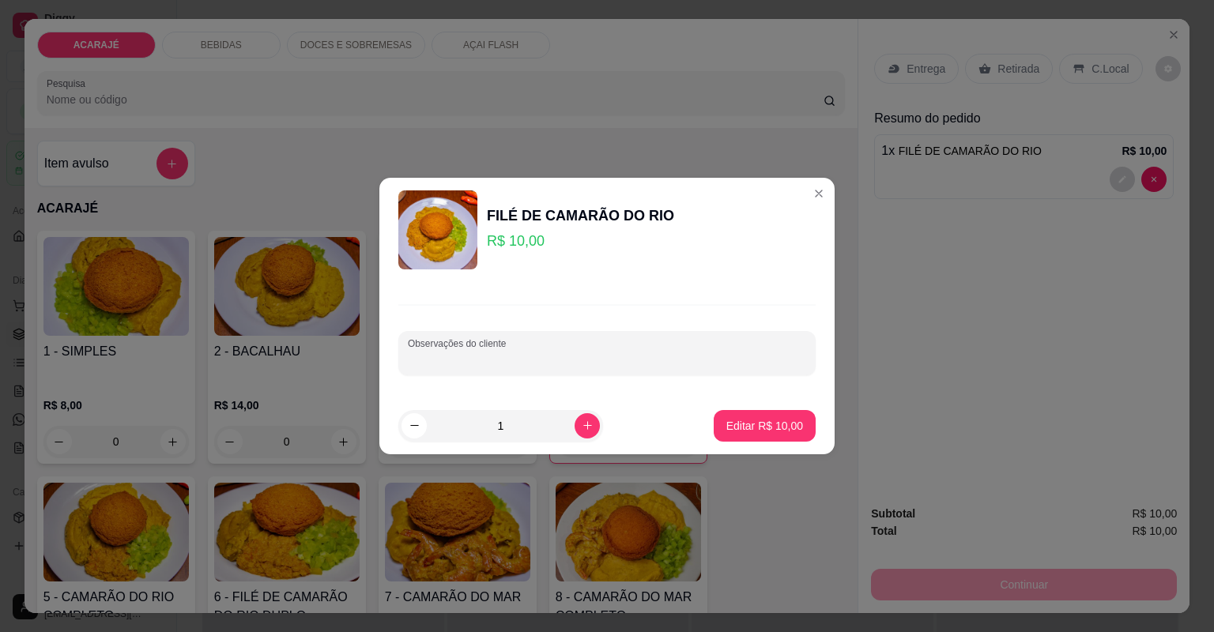
click at [623, 354] on input "Observações do cliente" at bounding box center [607, 360] width 398 height 16
click at [664, 361] on input "Observações do cliente" at bounding box center [607, 360] width 398 height 16
type input "[PERSON_NAME]"
click at [759, 430] on p "Editar R$ 10,00" at bounding box center [764, 425] width 74 height 15
type input "0"
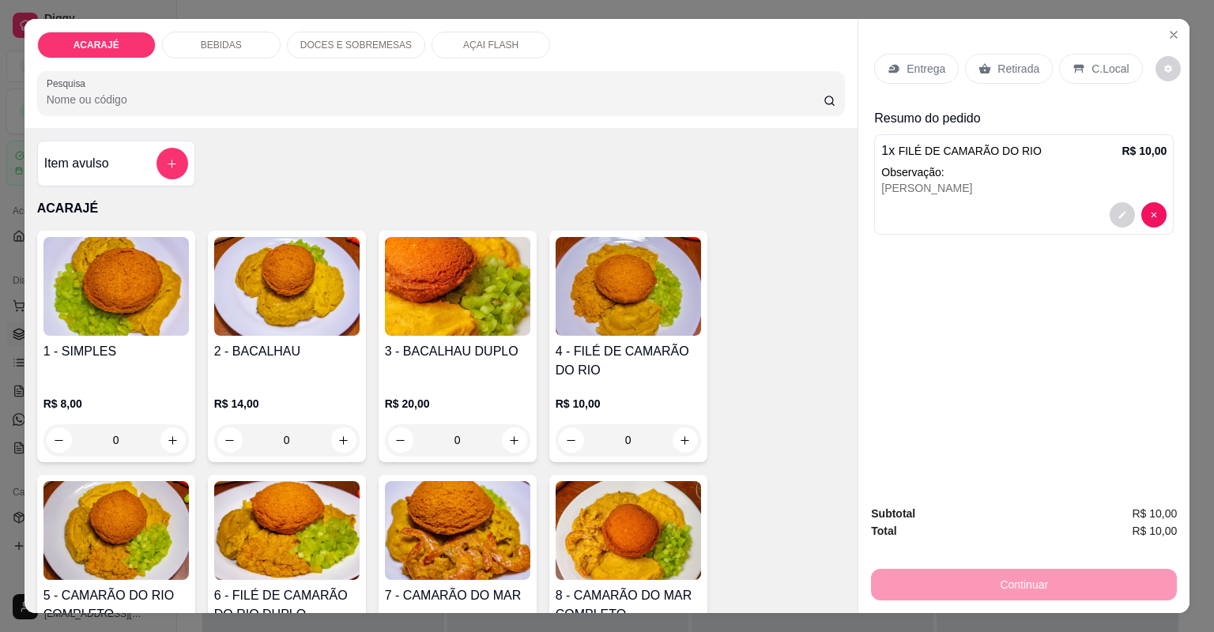
click at [989, 73] on div "Retirada" at bounding box center [1009, 69] width 88 height 30
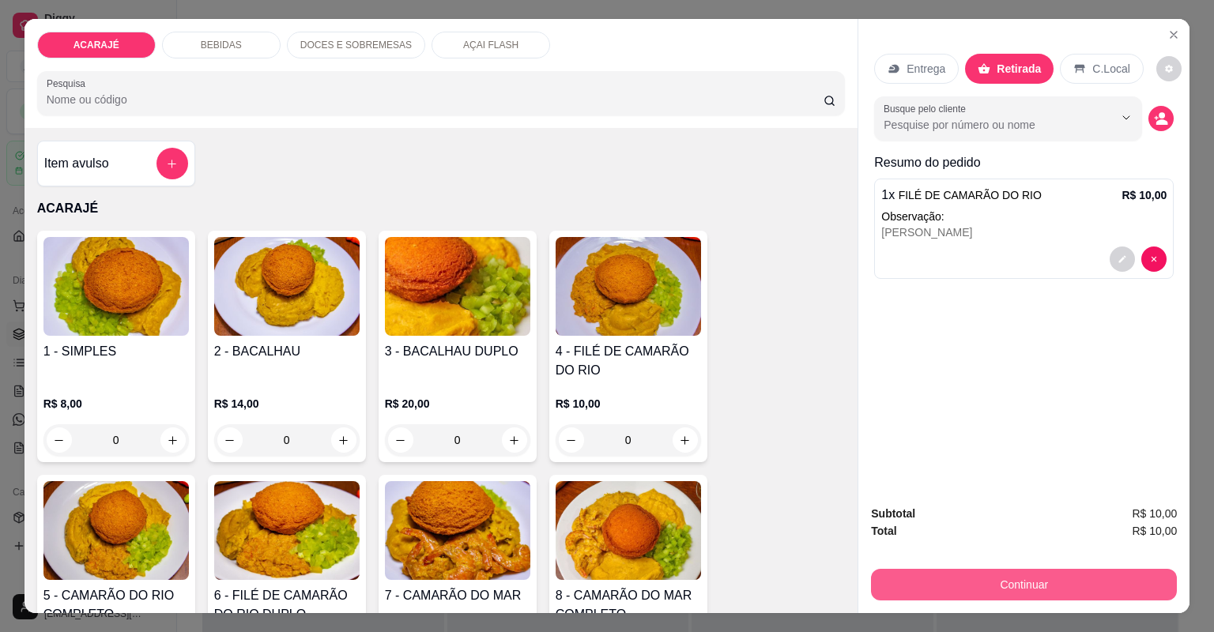
click at [899, 591] on button "Continuar" at bounding box center [1024, 585] width 306 height 32
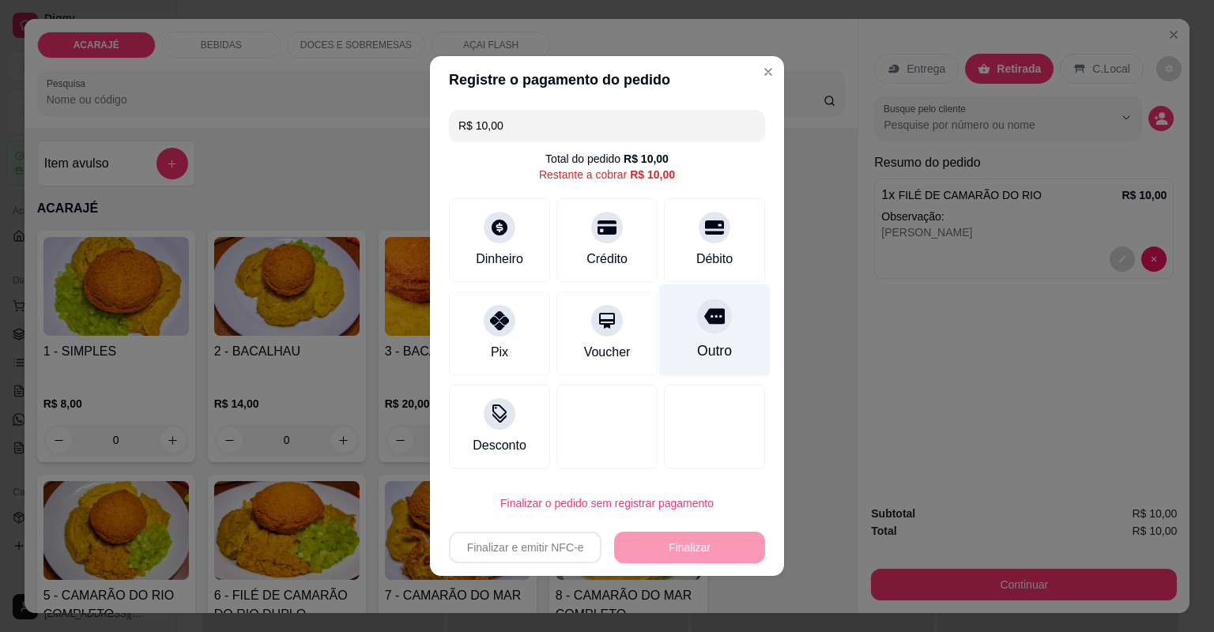
click at [697, 342] on div "Outro" at bounding box center [714, 351] width 35 height 21
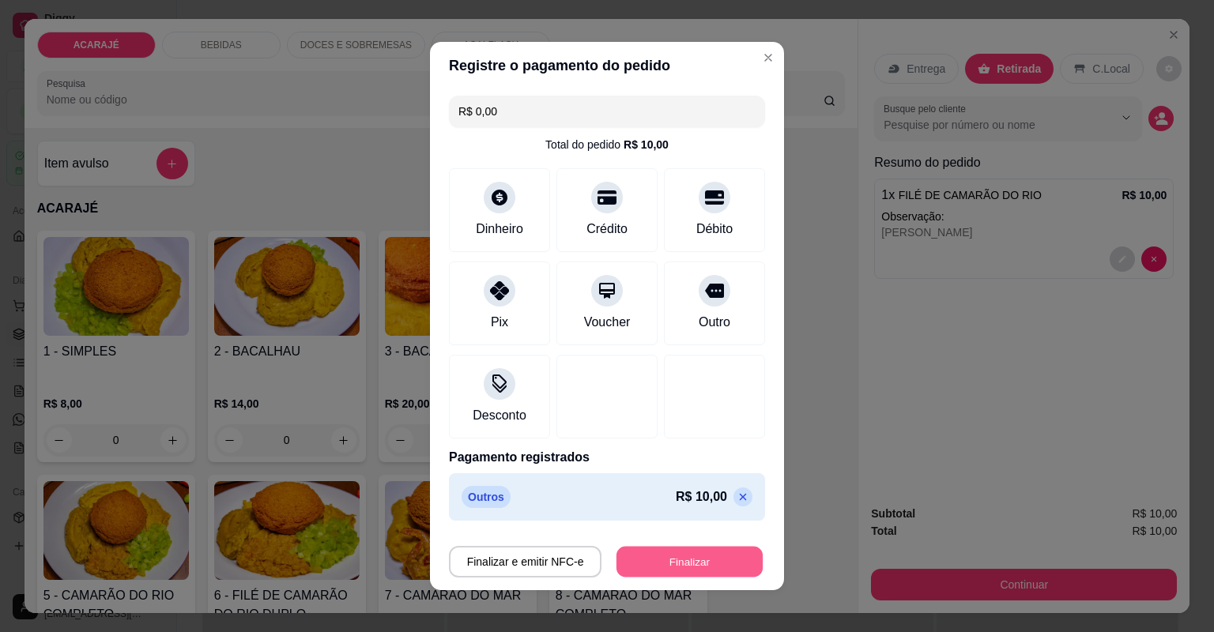
click at [666, 553] on button "Finalizar" at bounding box center [690, 562] width 146 height 31
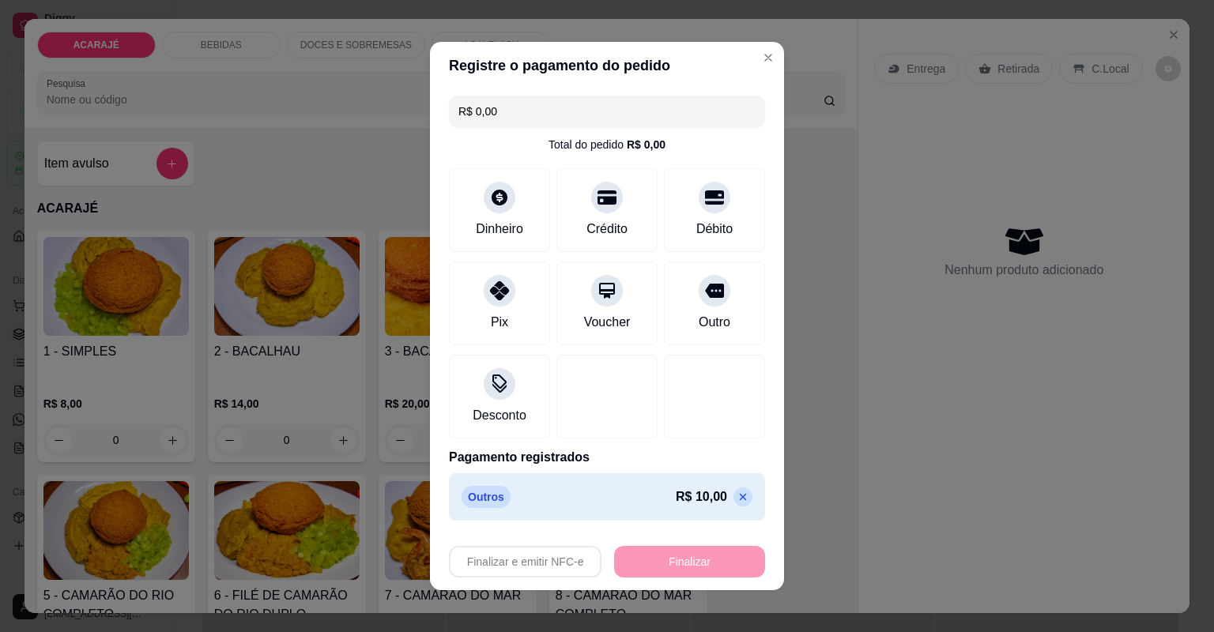
type input "-R$ 10,00"
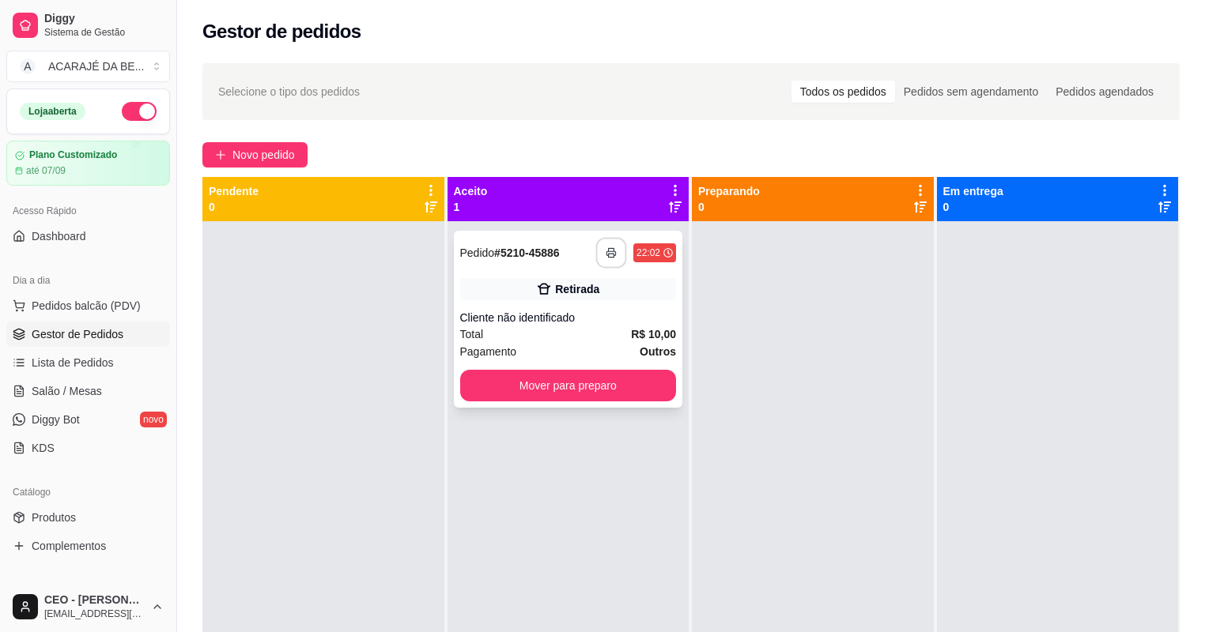
click at [598, 254] on button "button" at bounding box center [611, 253] width 31 height 31
click at [569, 383] on button "Mover para preparo" at bounding box center [568, 386] width 217 height 32
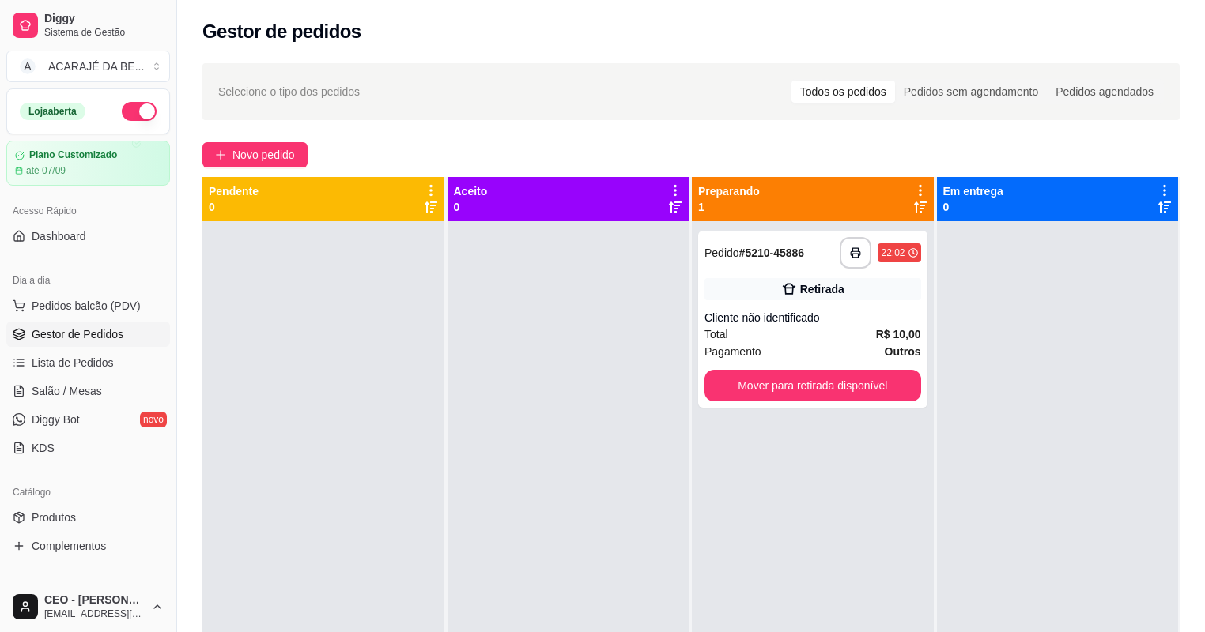
click at [692, 382] on div "**********" at bounding box center [813, 537] width 242 height 632
click at [745, 389] on button "Mover para retirada disponível" at bounding box center [812, 386] width 217 height 32
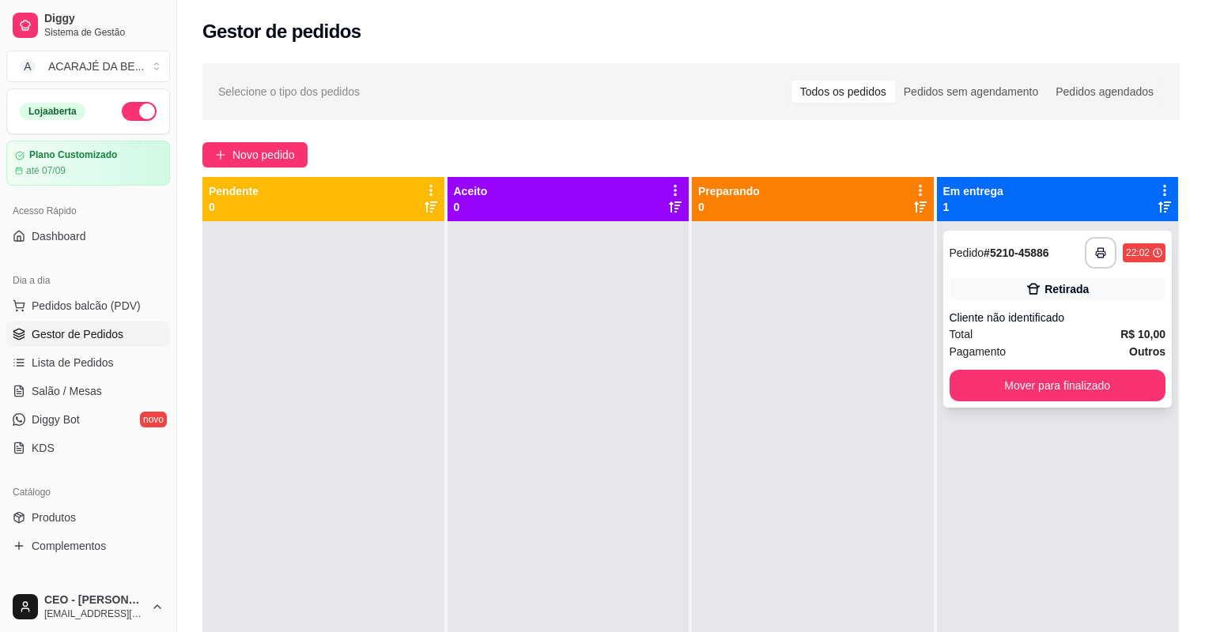
click at [1046, 402] on div "**********" at bounding box center [1057, 319] width 229 height 177
click at [1034, 388] on button "Mover para finalizado" at bounding box center [1057, 386] width 209 height 31
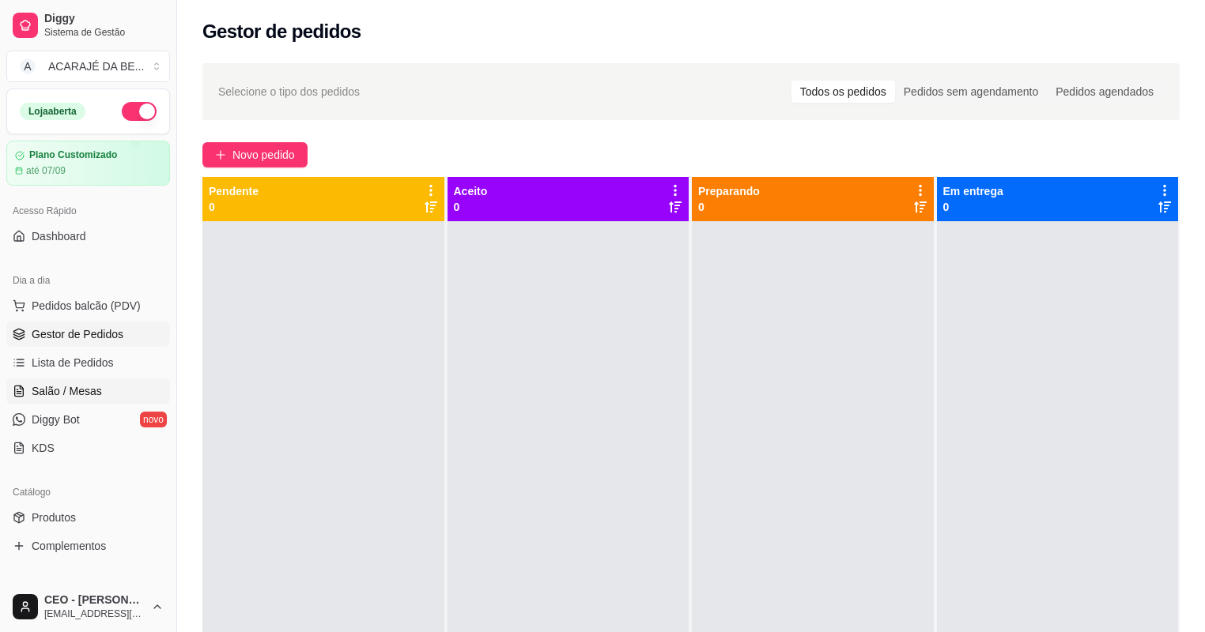
click at [84, 394] on span "Salão / Mesas" at bounding box center [67, 391] width 70 height 16
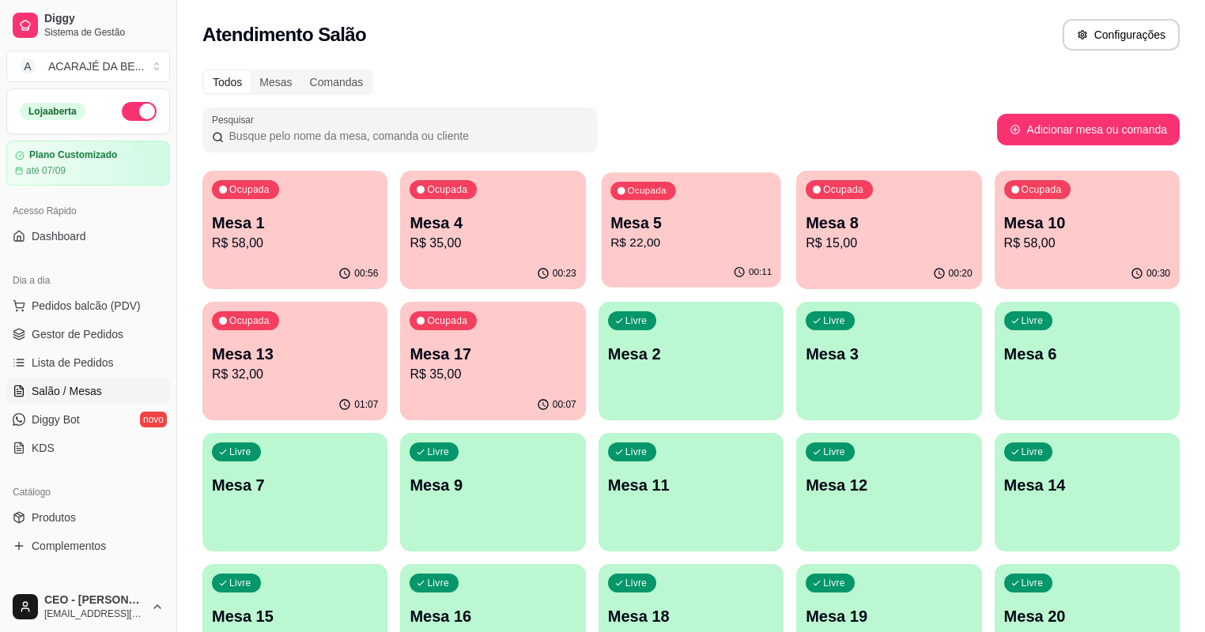
click at [625, 256] on div "Ocupada Mesa 5 R$ 22,00" at bounding box center [690, 214] width 179 height 85
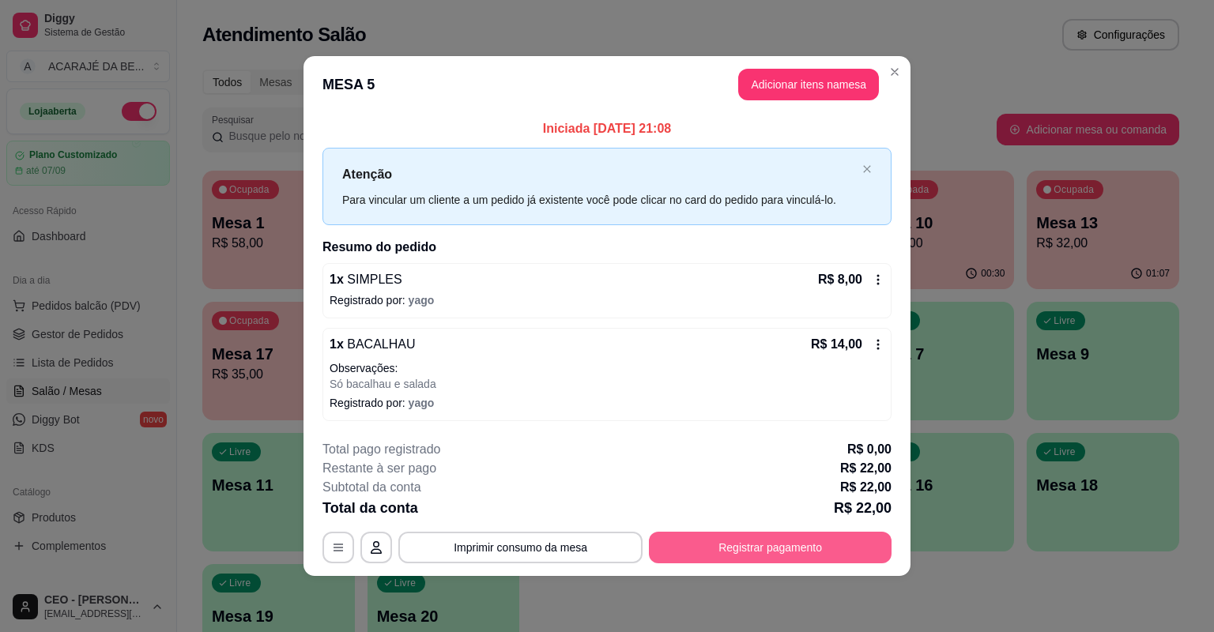
click at [747, 542] on button "Registrar pagamento" at bounding box center [770, 548] width 243 height 32
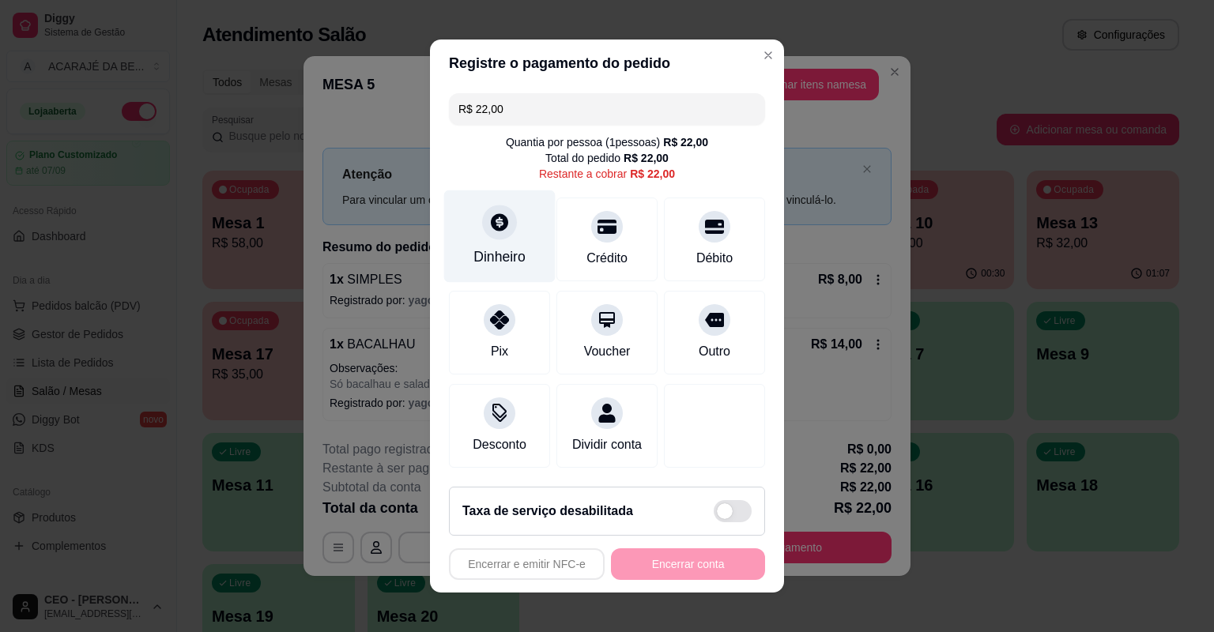
click at [506, 236] on div "Dinheiro" at bounding box center [499, 237] width 111 height 92
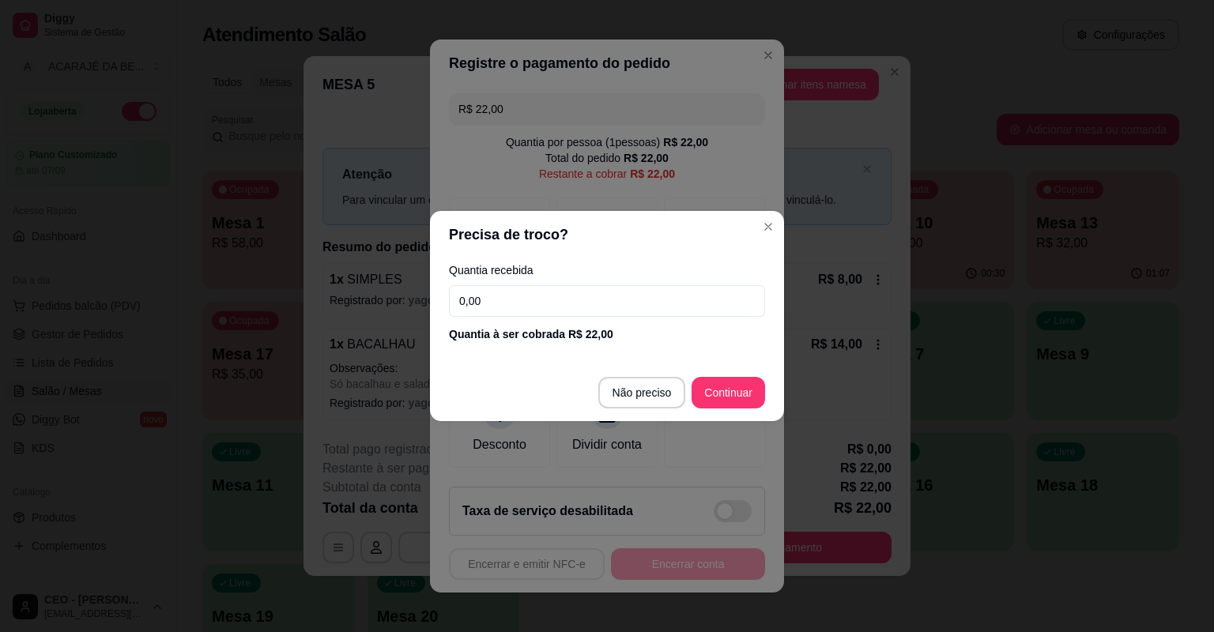
click at [553, 302] on input "0,00" at bounding box center [607, 301] width 316 height 32
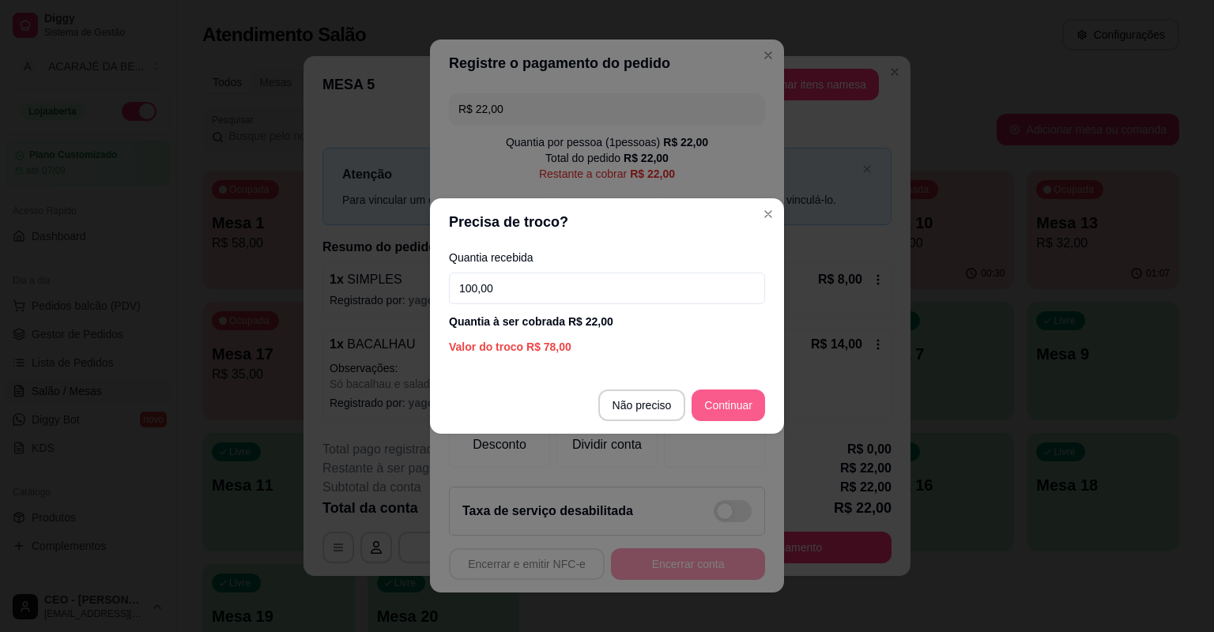
type input "100,00"
click at [762, 419] on footer "Não preciso Continuar" at bounding box center [607, 405] width 354 height 57
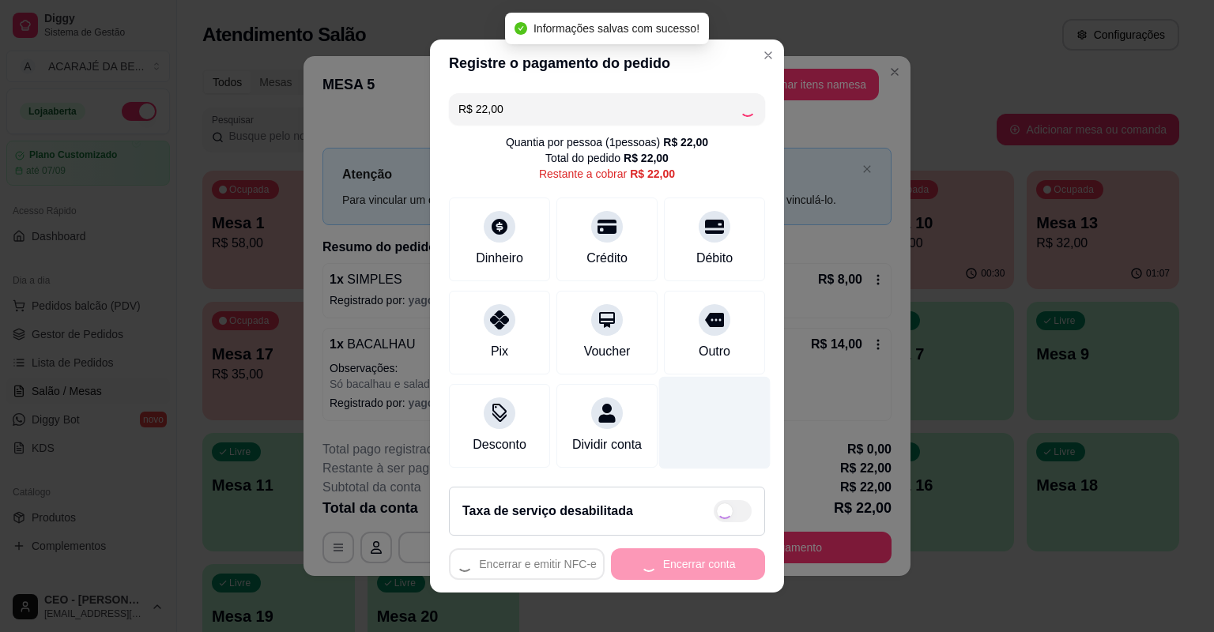
type input "R$ 0,00"
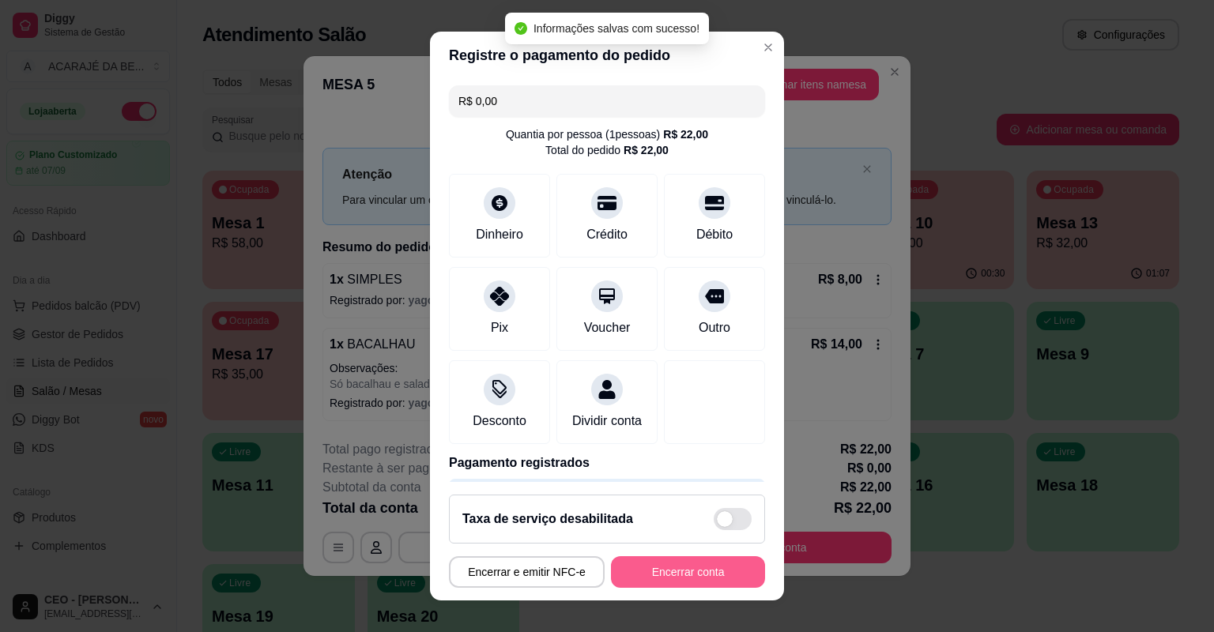
click at [684, 575] on button "Encerrar conta" at bounding box center [688, 573] width 154 height 32
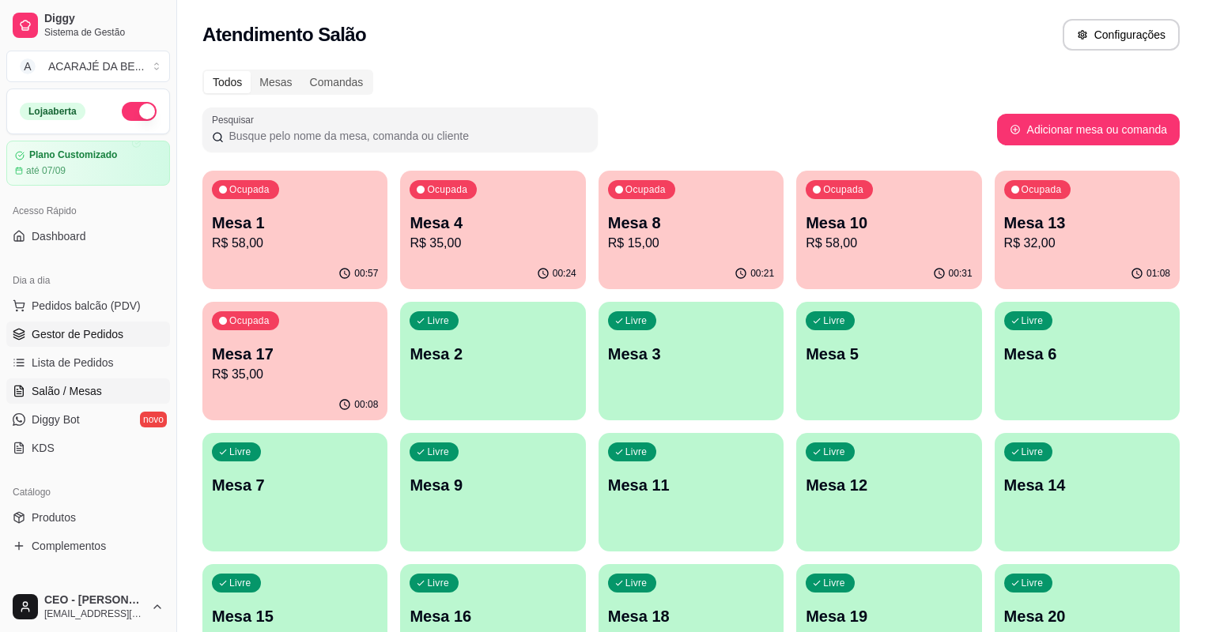
click at [136, 336] on link "Gestor de Pedidos" at bounding box center [88, 334] width 164 height 25
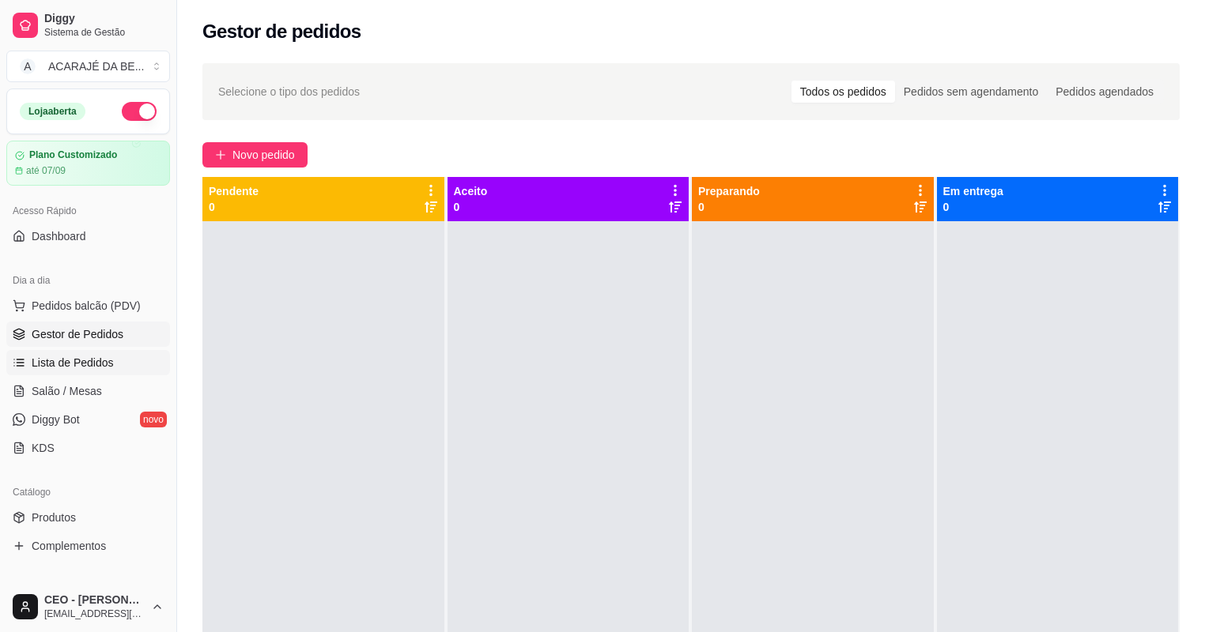
click at [89, 364] on span "Lista de Pedidos" at bounding box center [73, 363] width 82 height 16
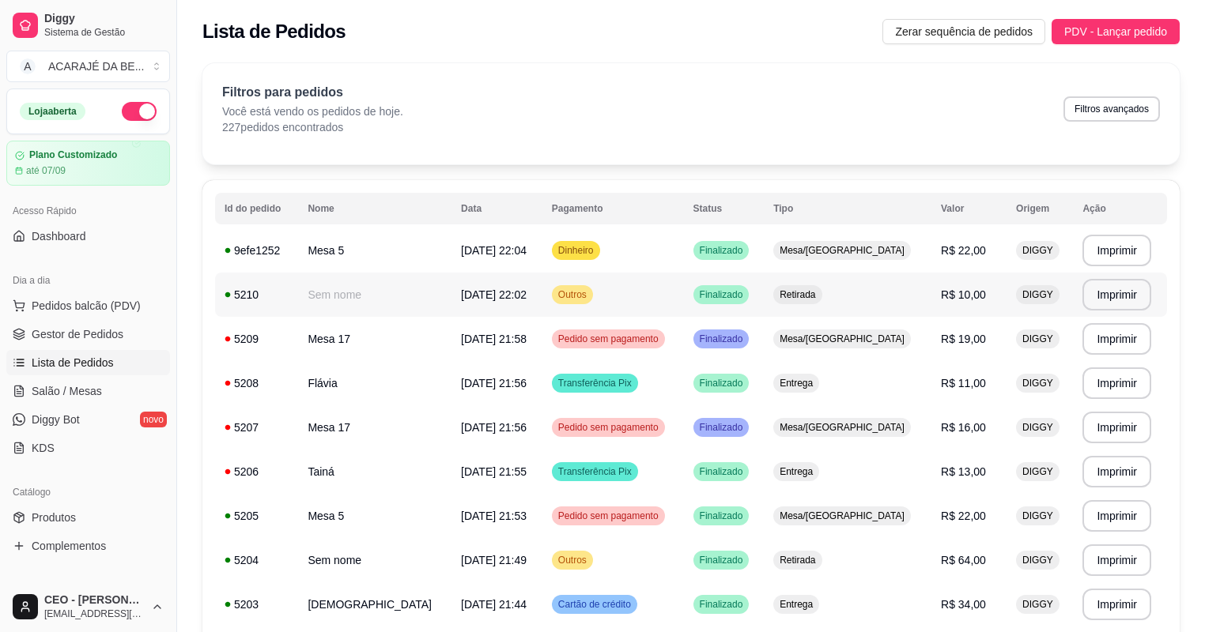
click at [651, 291] on td "Outros" at bounding box center [613, 295] width 142 height 44
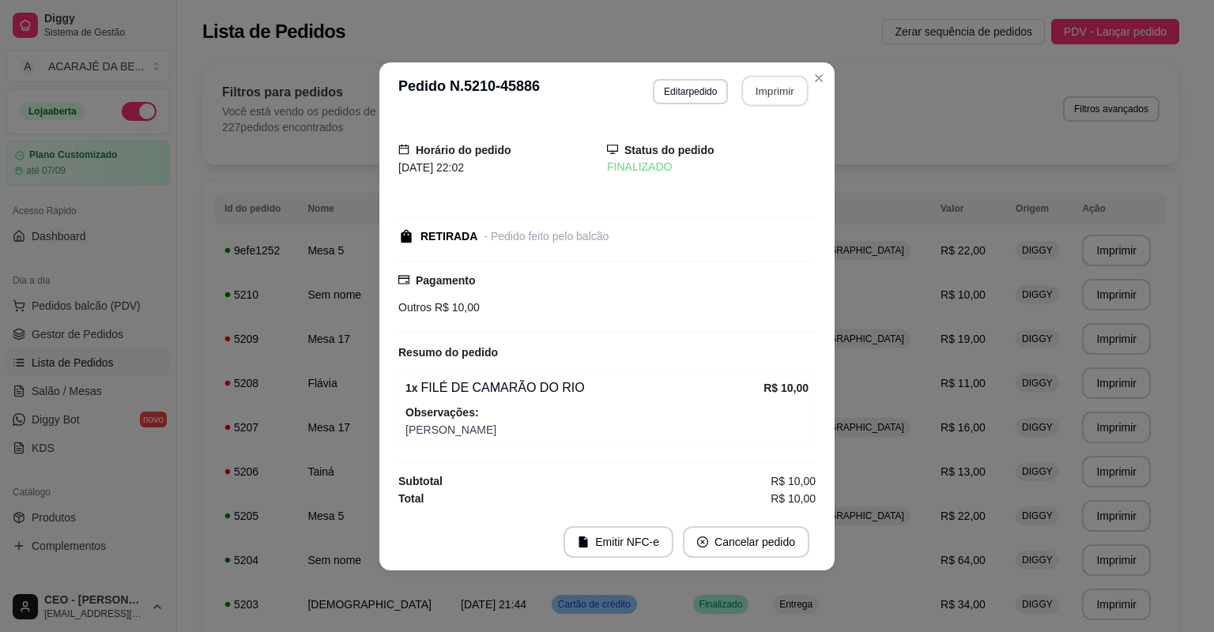
click at [768, 96] on button "Imprimir" at bounding box center [775, 90] width 66 height 31
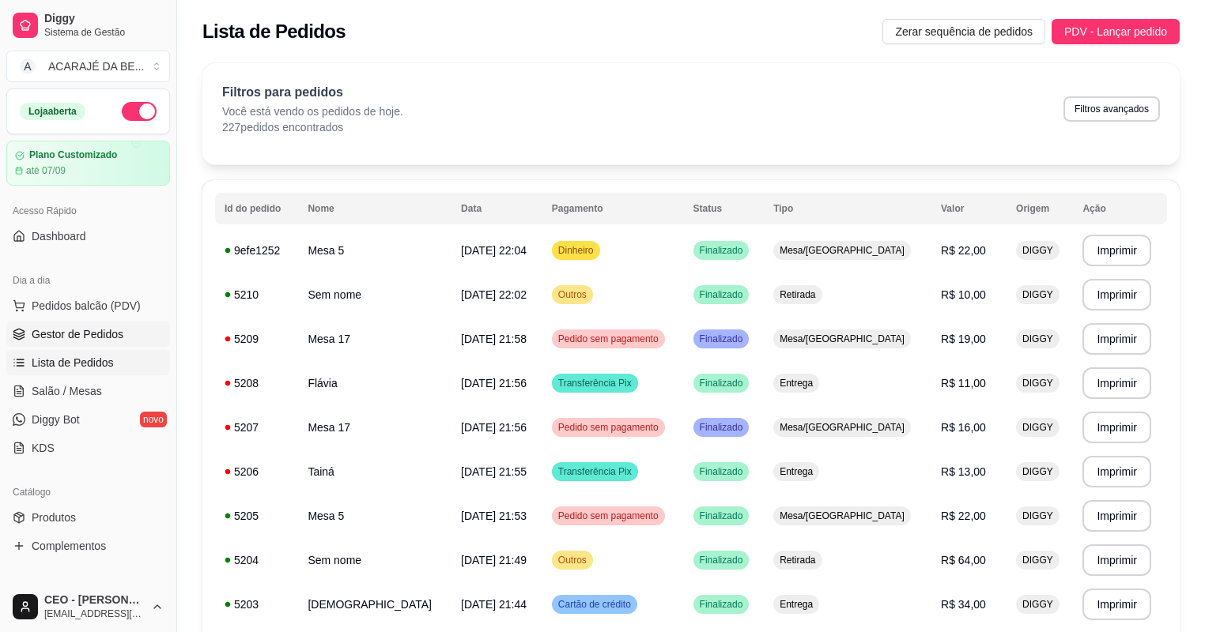
click at [79, 330] on span "Gestor de Pedidos" at bounding box center [78, 334] width 92 height 16
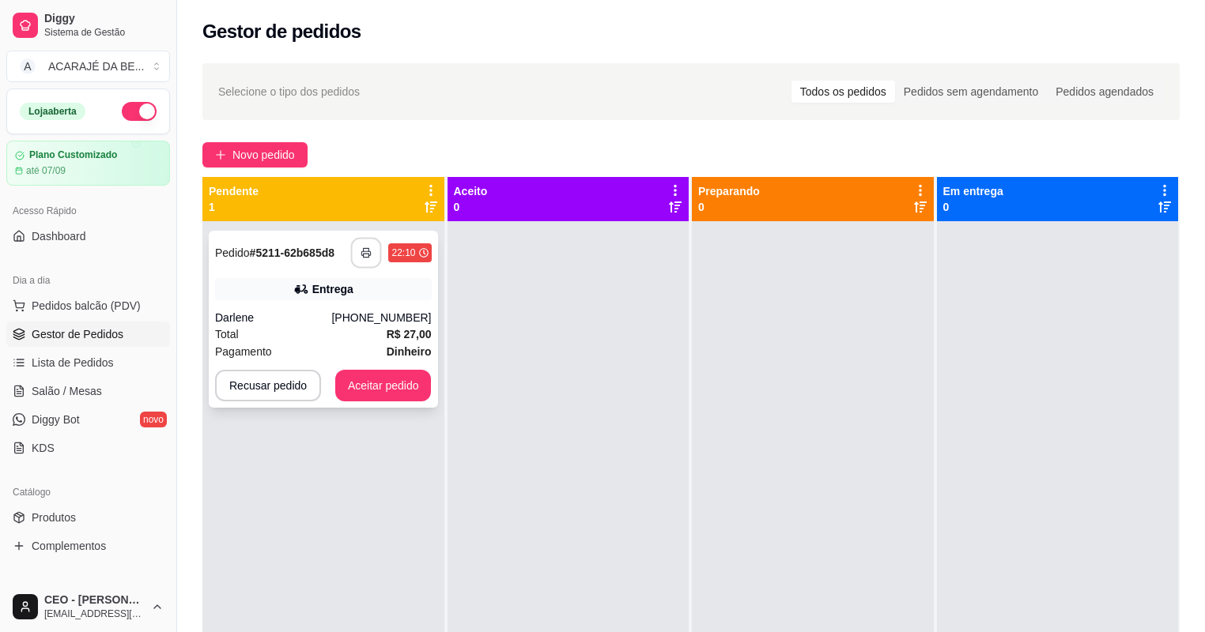
click at [370, 253] on icon "button" at bounding box center [366, 252] width 11 height 11
click at [366, 386] on button "Aceitar pedido" at bounding box center [383, 386] width 96 height 32
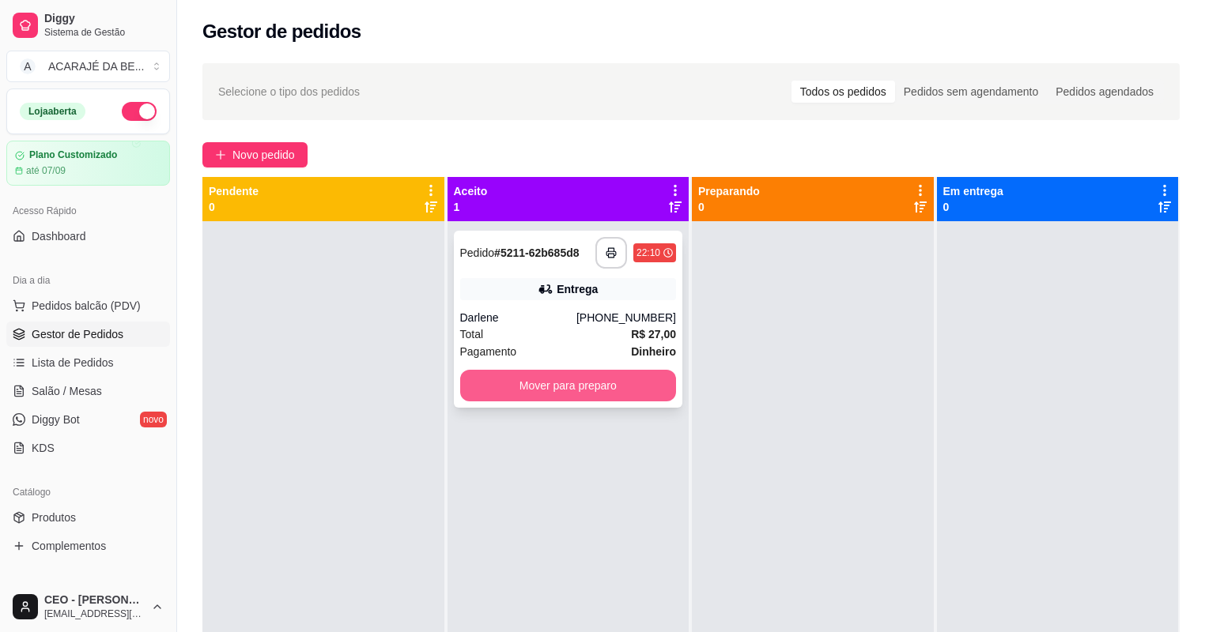
click at [579, 394] on button "Mover para preparo" at bounding box center [568, 386] width 217 height 32
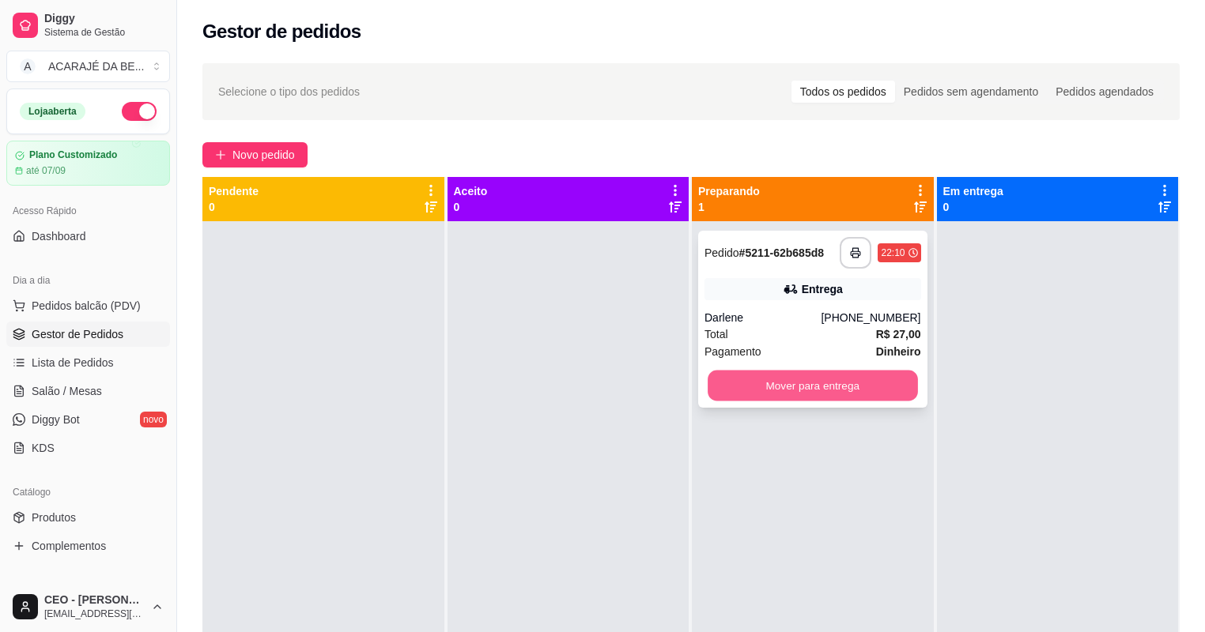
click at [761, 394] on button "Mover para entrega" at bounding box center [812, 386] width 209 height 31
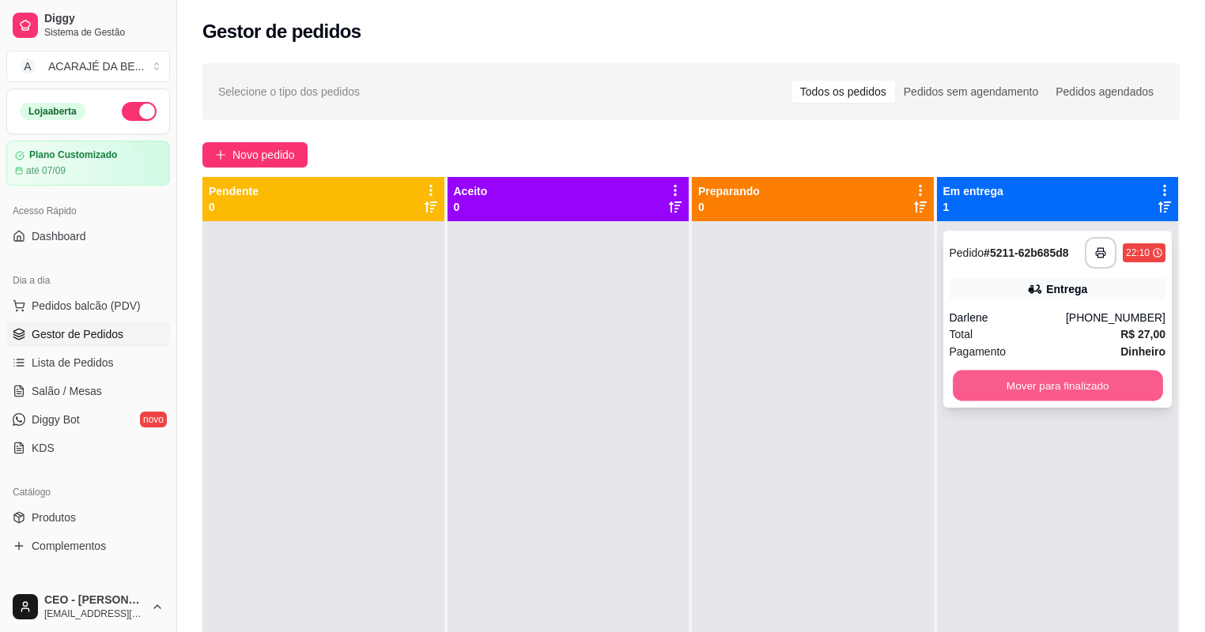
click at [1034, 399] on button "Mover para finalizado" at bounding box center [1057, 386] width 209 height 31
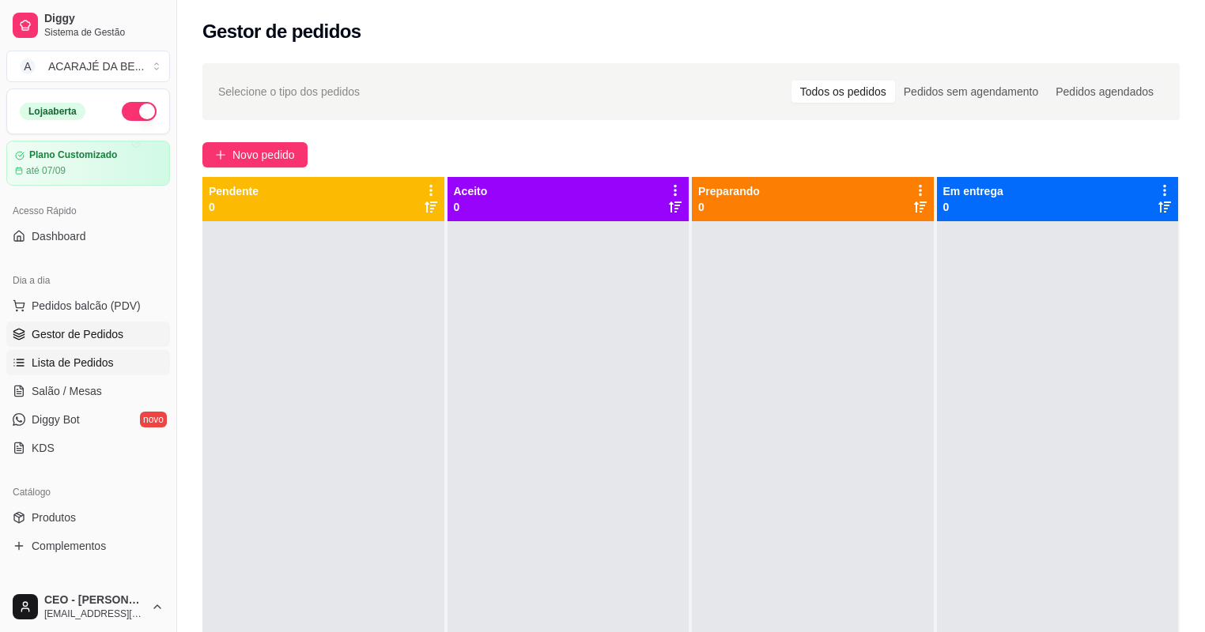
click at [76, 362] on span "Lista de Pedidos" at bounding box center [73, 363] width 82 height 16
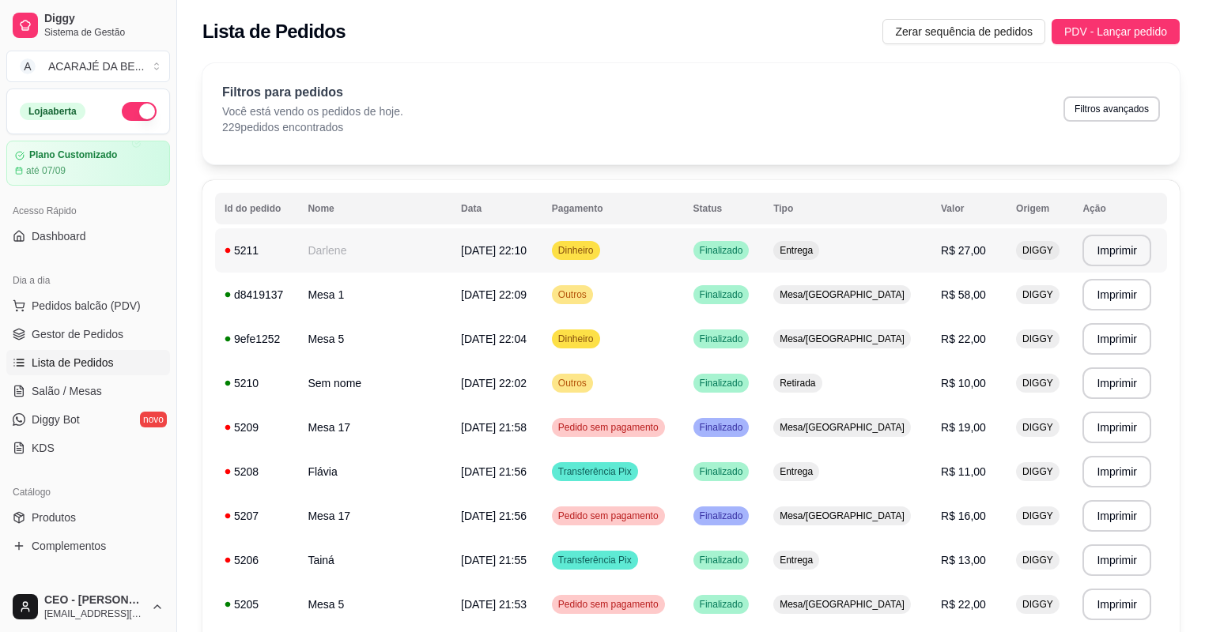
click at [660, 257] on td "Dinheiro" at bounding box center [613, 250] width 142 height 44
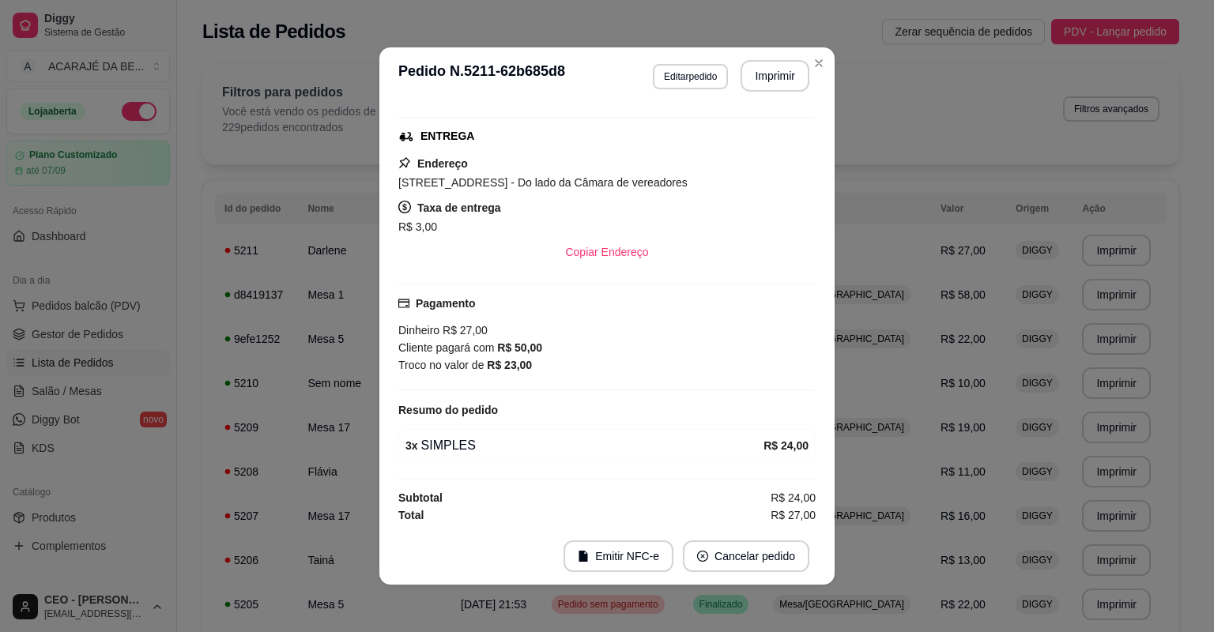
scroll to position [3, 0]
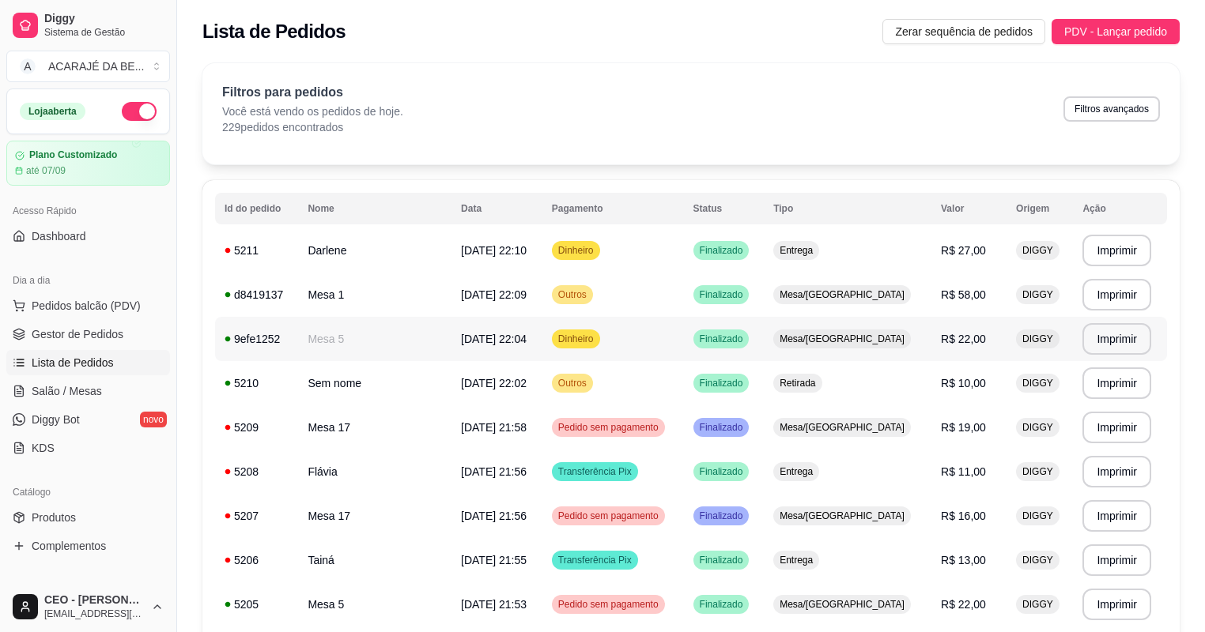
click at [589, 338] on span "Dinheiro" at bounding box center [576, 339] width 42 height 13
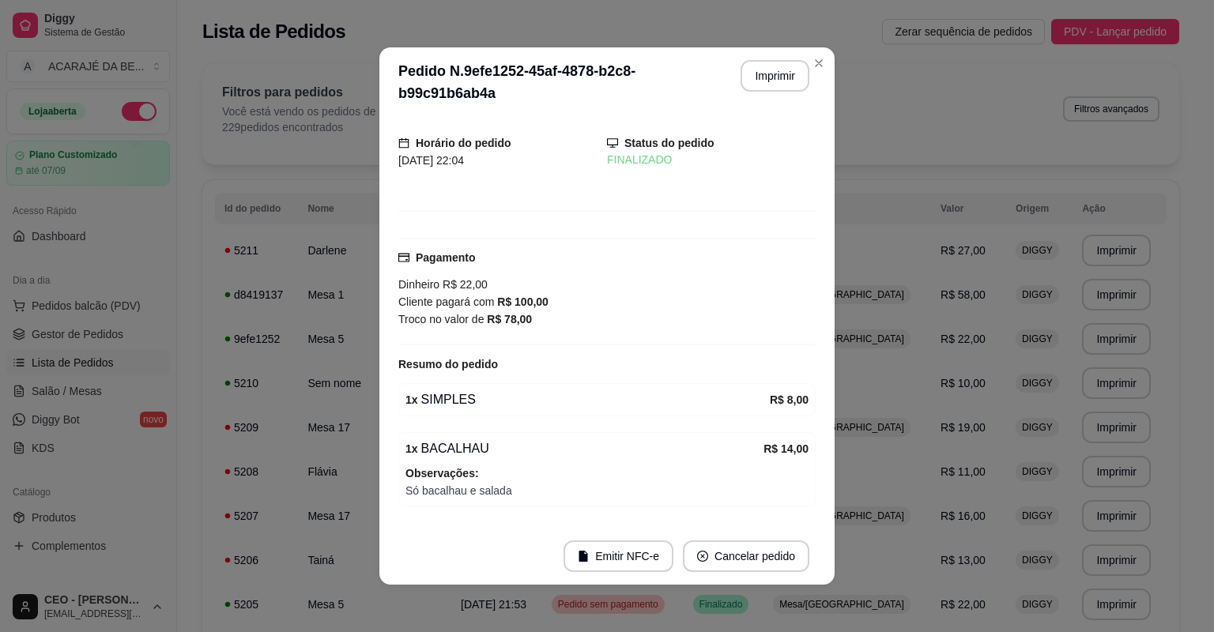
scroll to position [0, 0]
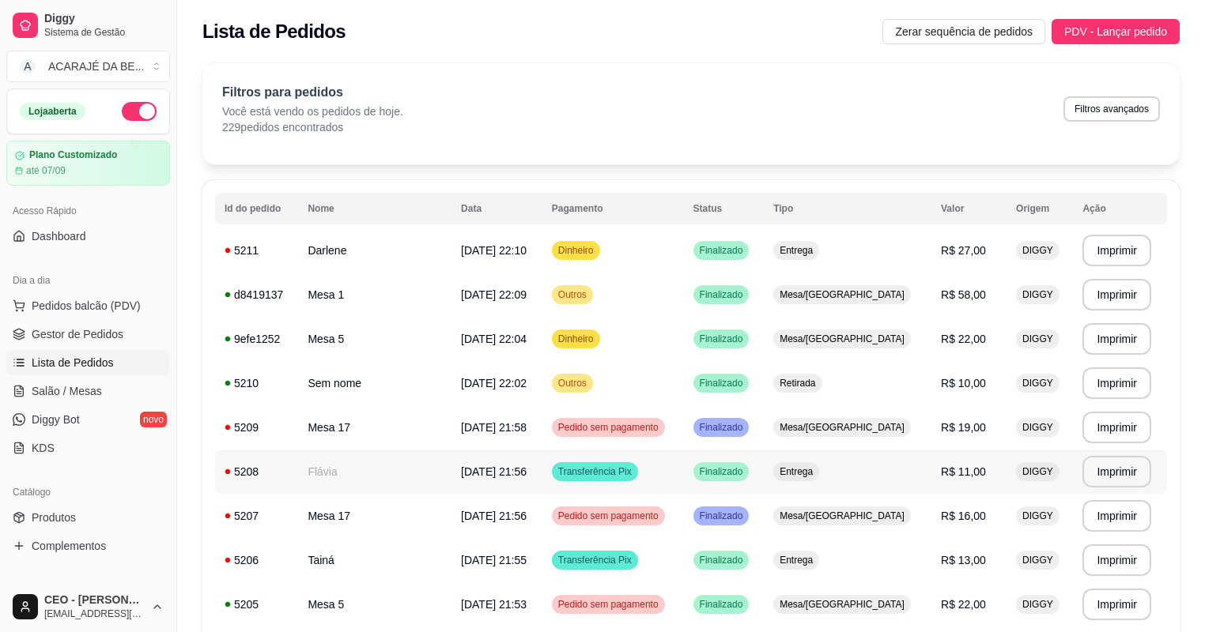
click at [394, 465] on td "Flávia" at bounding box center [374, 472] width 153 height 44
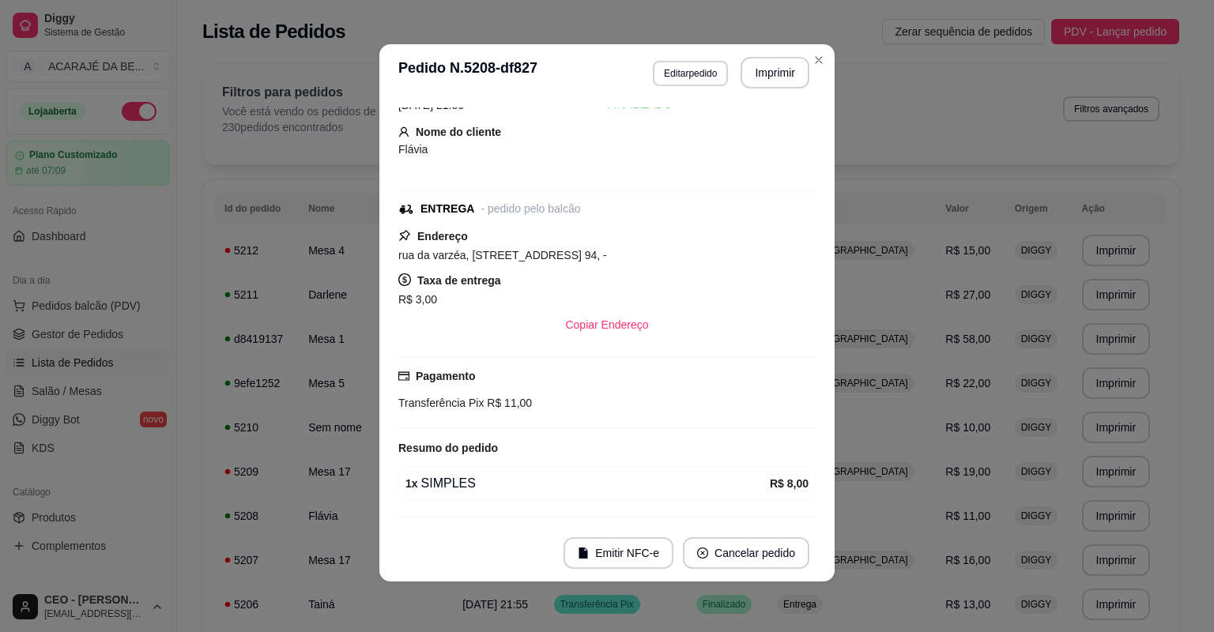
scroll to position [22, 0]
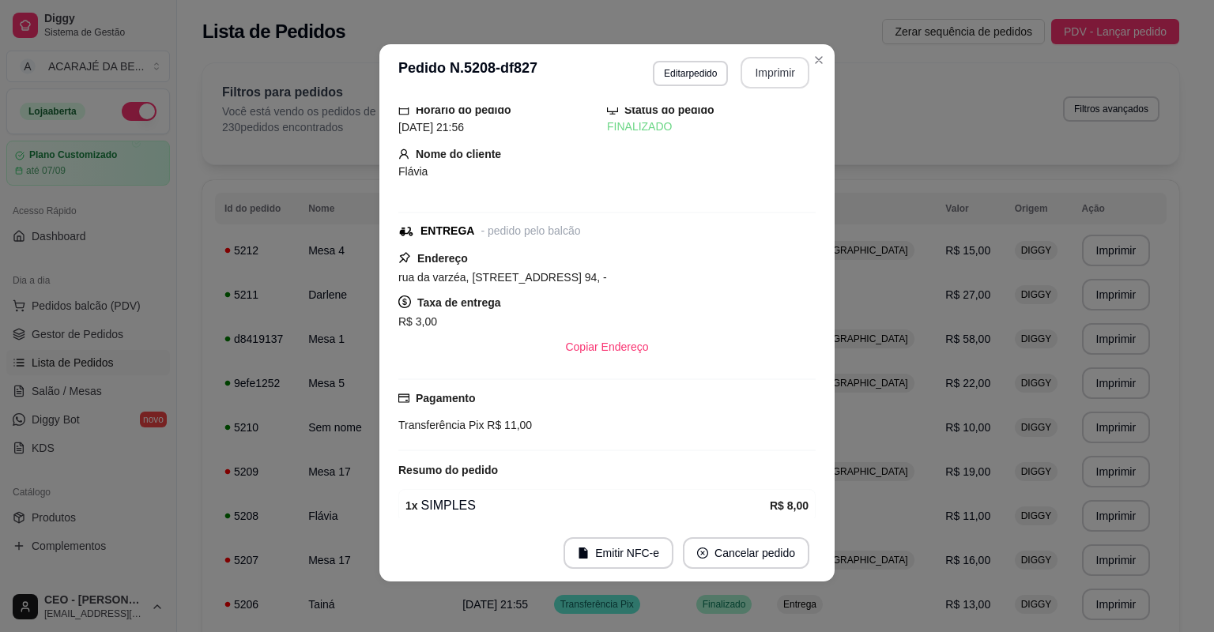
click at [774, 79] on button "Imprimir" at bounding box center [775, 73] width 69 height 32
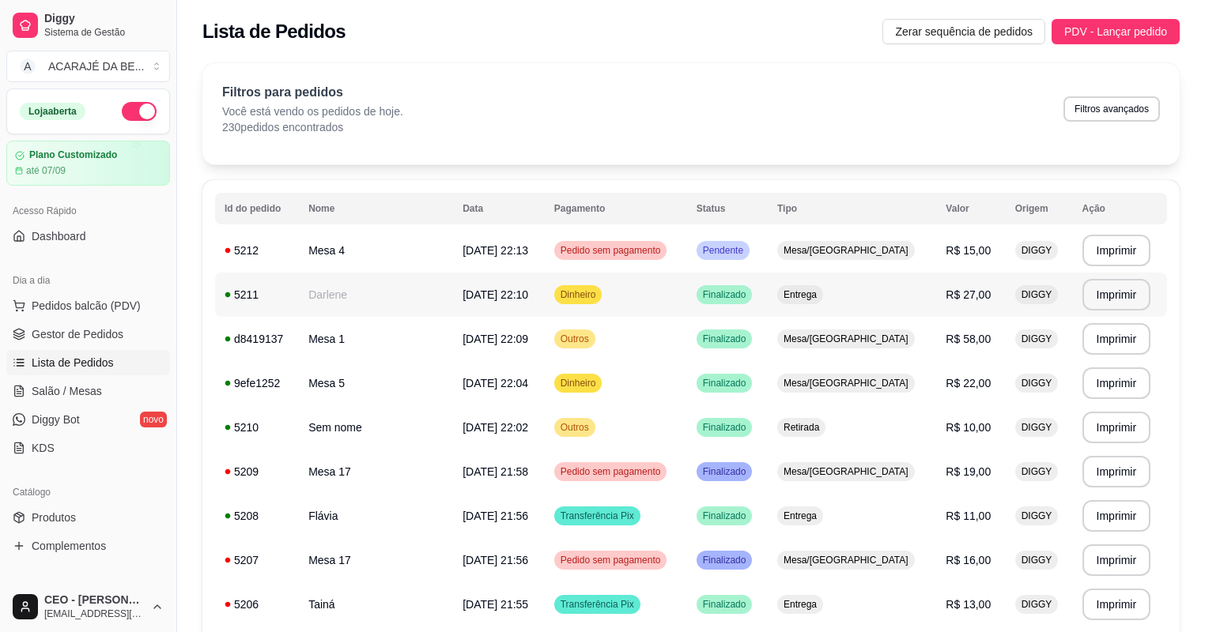
click at [462, 297] on span "[DATE] 22:10" at bounding box center [495, 295] width 66 height 13
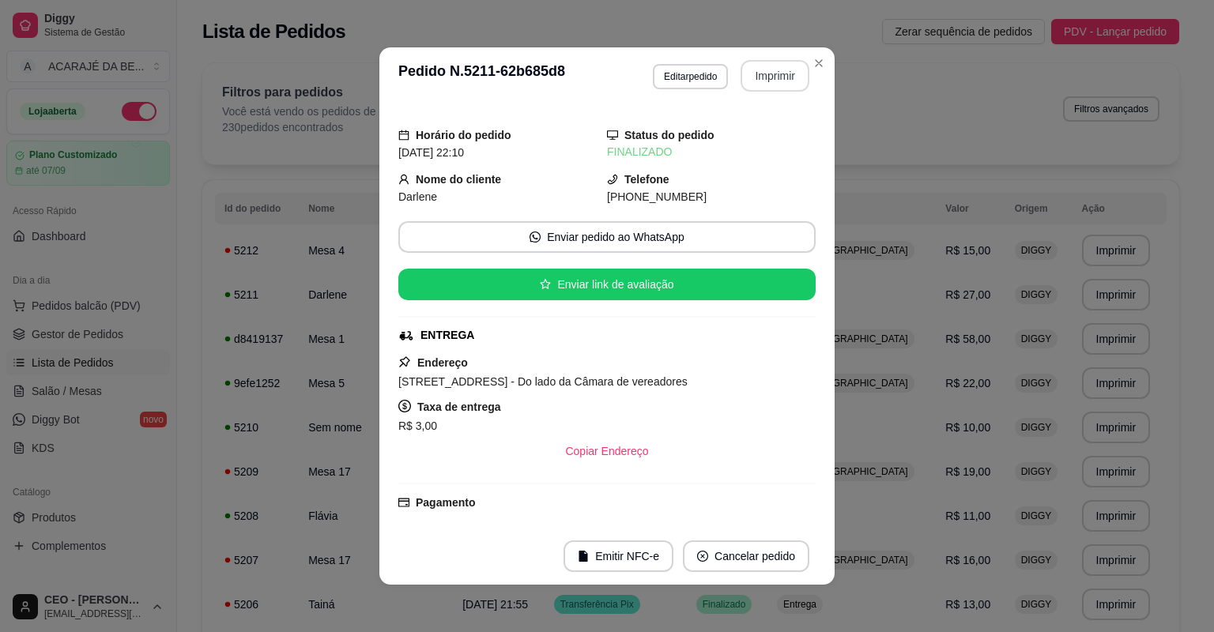
click at [753, 76] on button "Imprimir" at bounding box center [775, 76] width 69 height 32
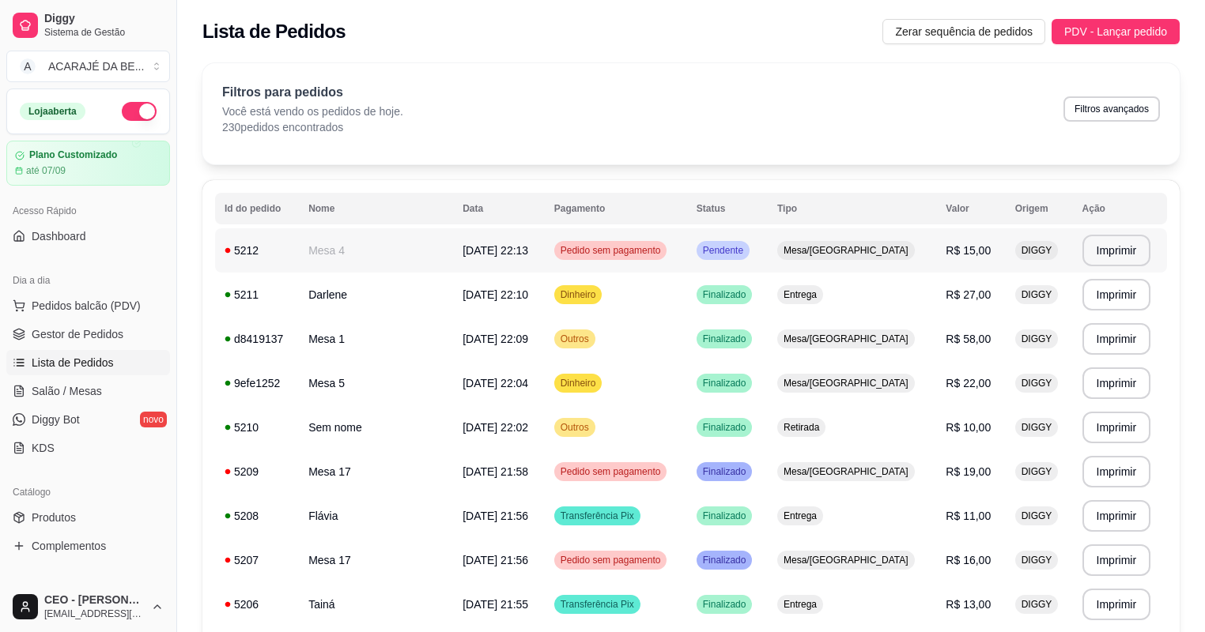
click at [493, 245] on span "[DATE] 22:13" at bounding box center [495, 250] width 66 height 13
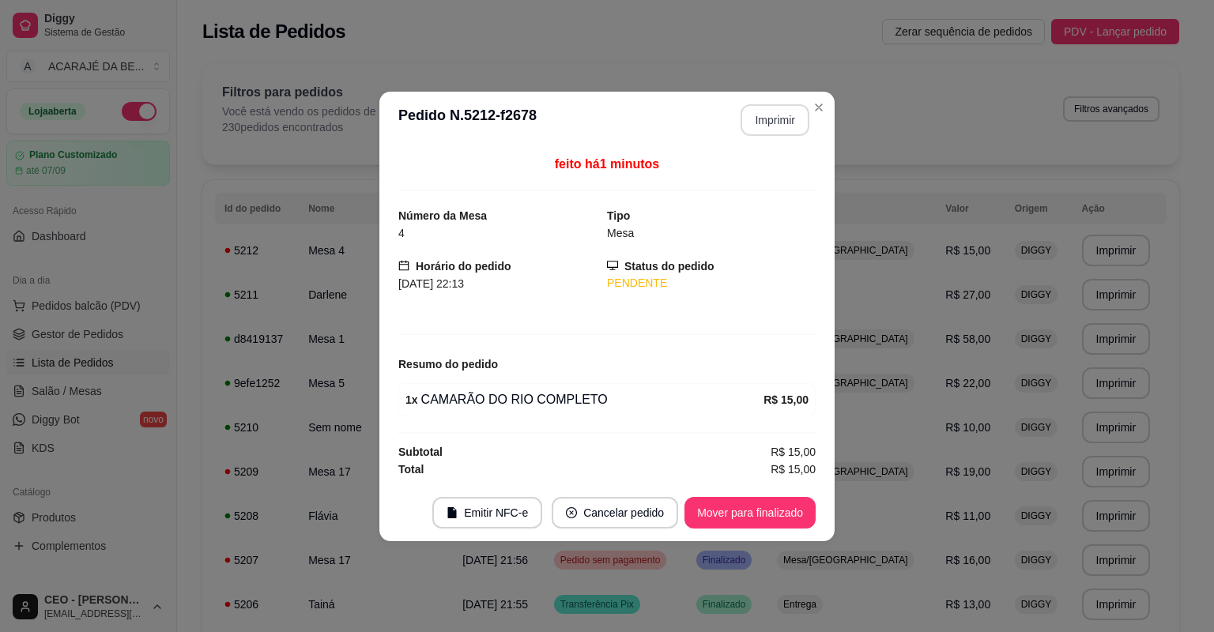
click at [777, 120] on button "Imprimir" at bounding box center [775, 120] width 69 height 32
click at [744, 516] on button "Mover para finalizado" at bounding box center [750, 513] width 131 height 32
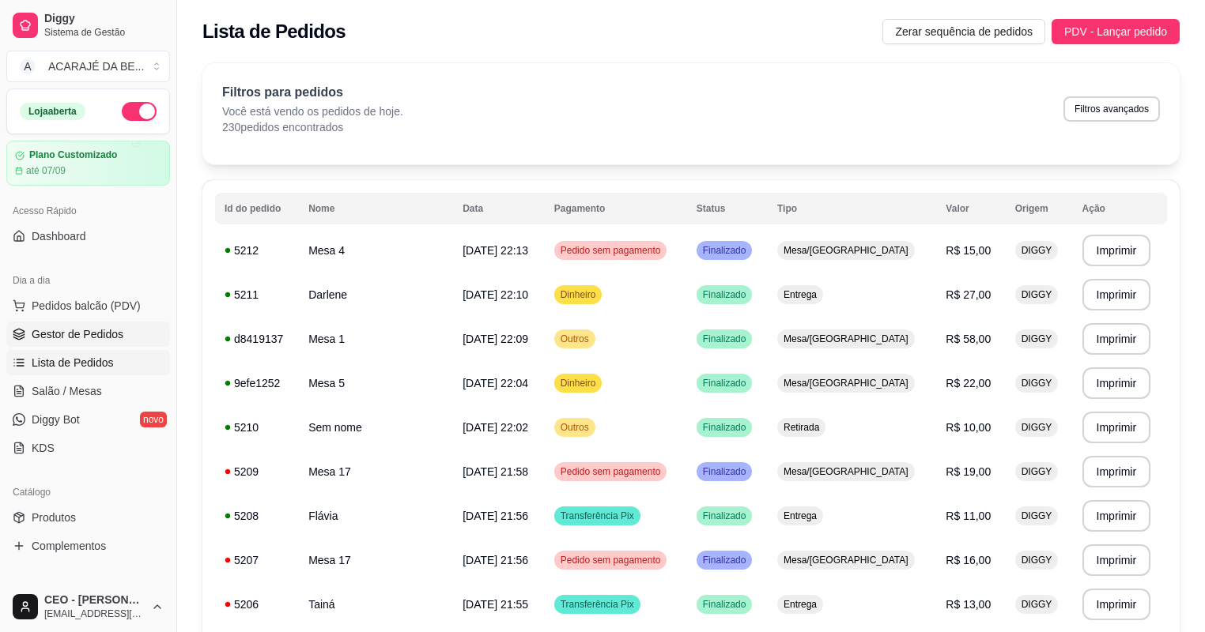
click at [97, 329] on span "Gestor de Pedidos" at bounding box center [78, 334] width 92 height 16
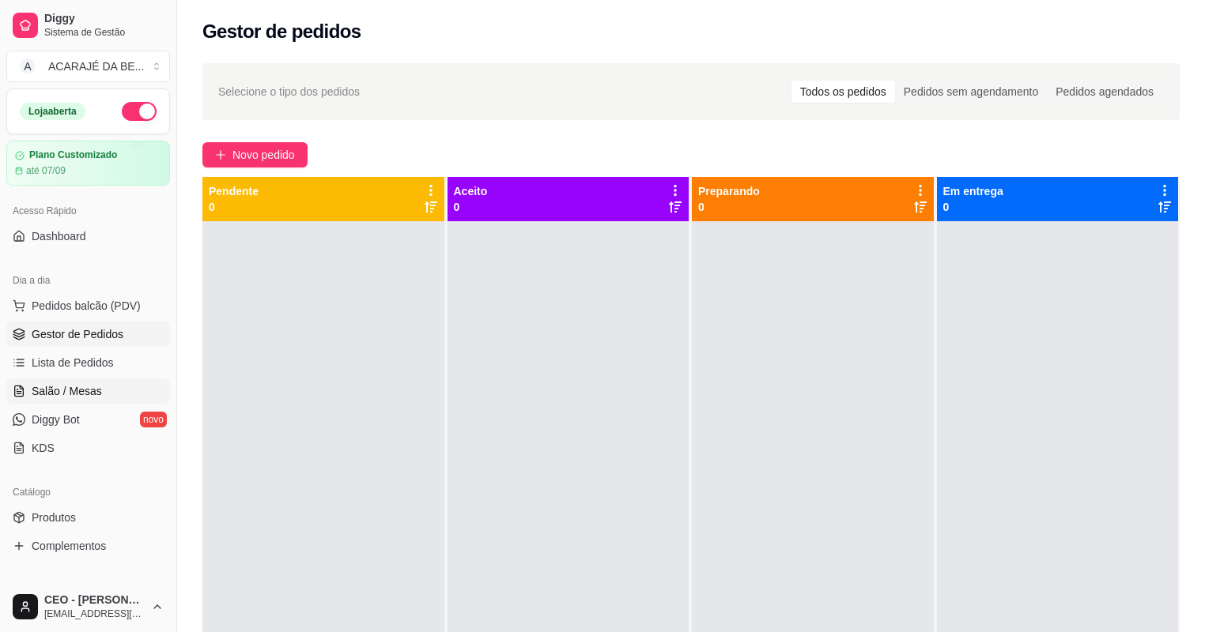
click at [77, 384] on span "Salão / Mesas" at bounding box center [67, 391] width 70 height 16
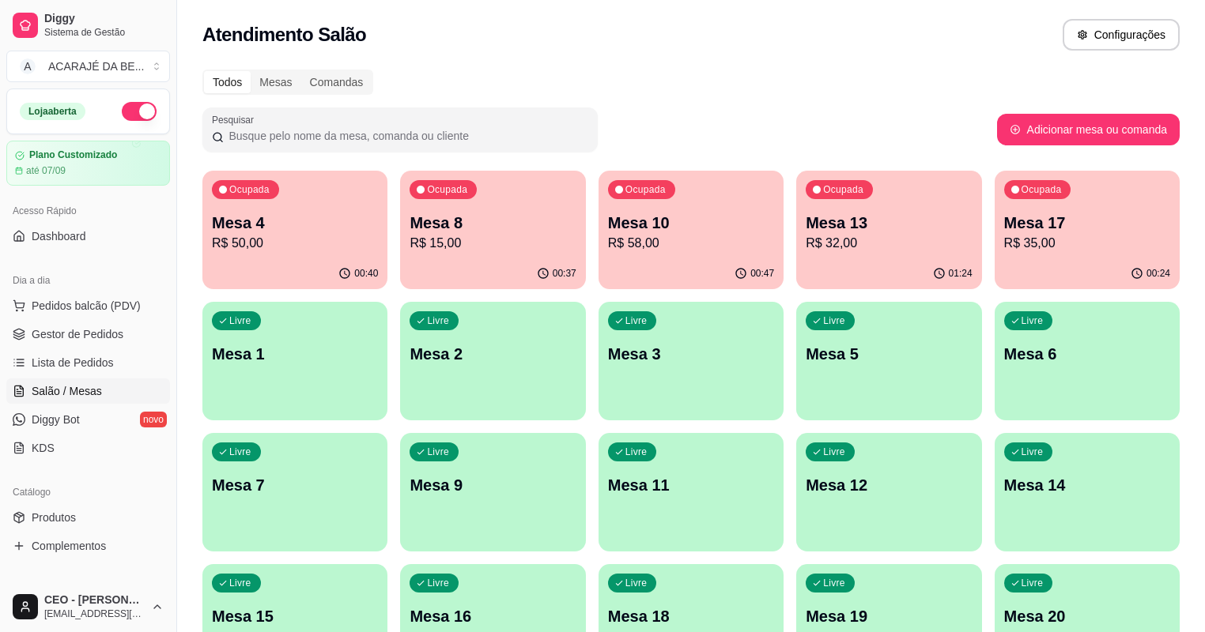
click at [608, 249] on p "R$ 58,00" at bounding box center [691, 243] width 166 height 19
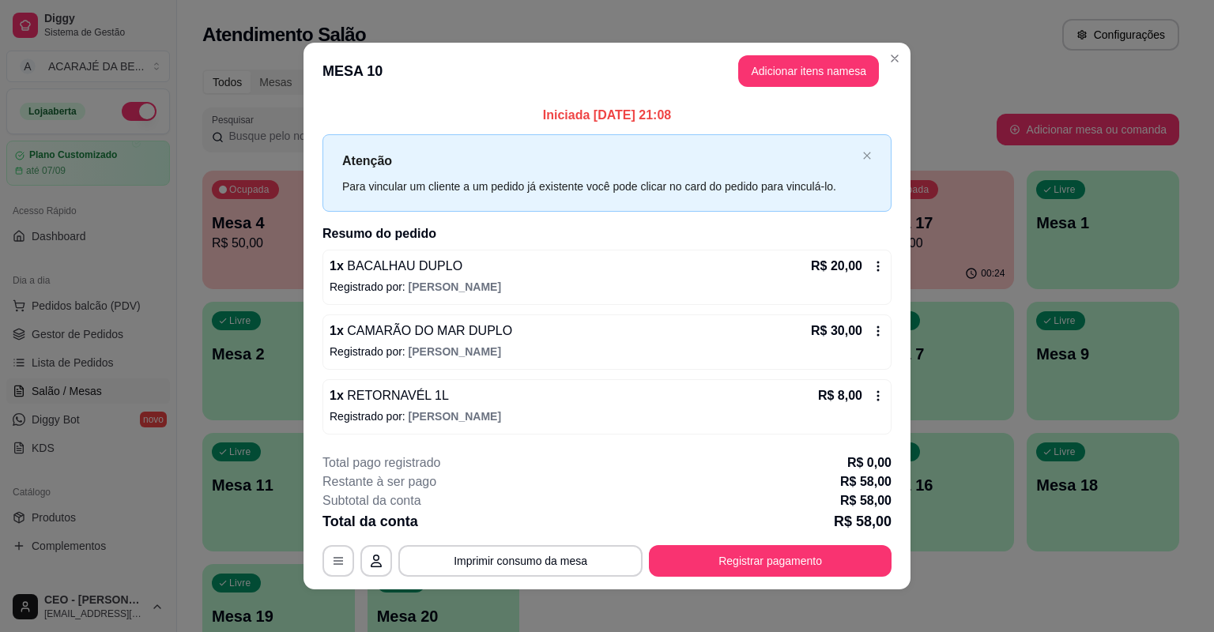
scroll to position [6, 0]
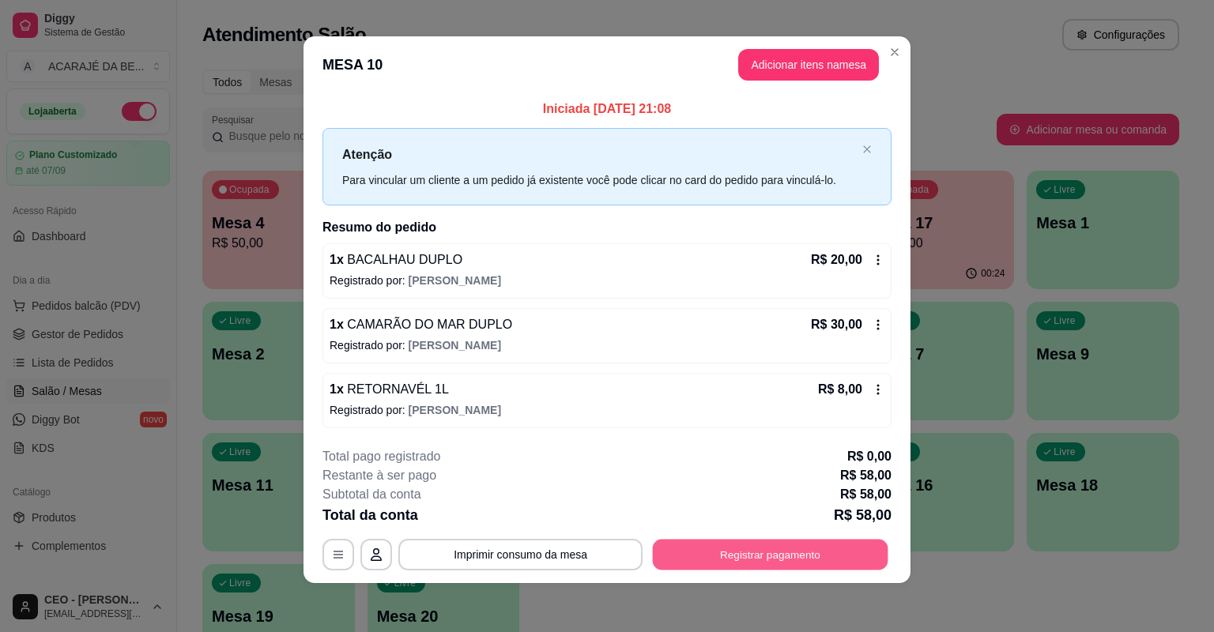
click at [708, 557] on button "Registrar pagamento" at bounding box center [771, 554] width 236 height 31
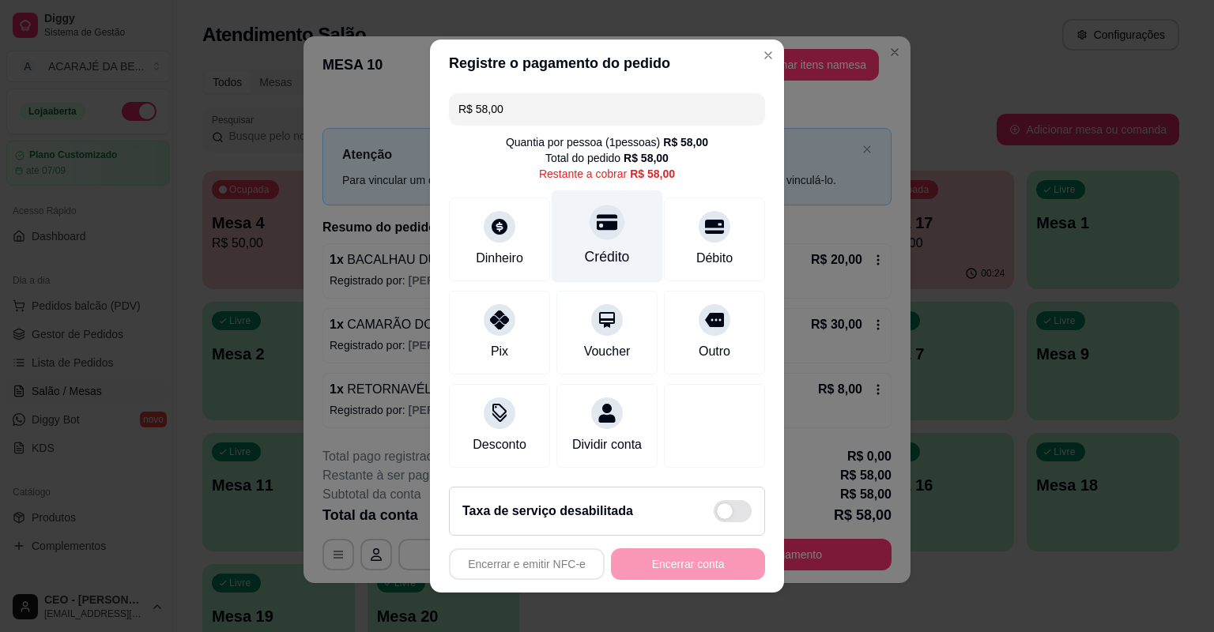
click at [615, 243] on div "Crédito" at bounding box center [607, 237] width 111 height 92
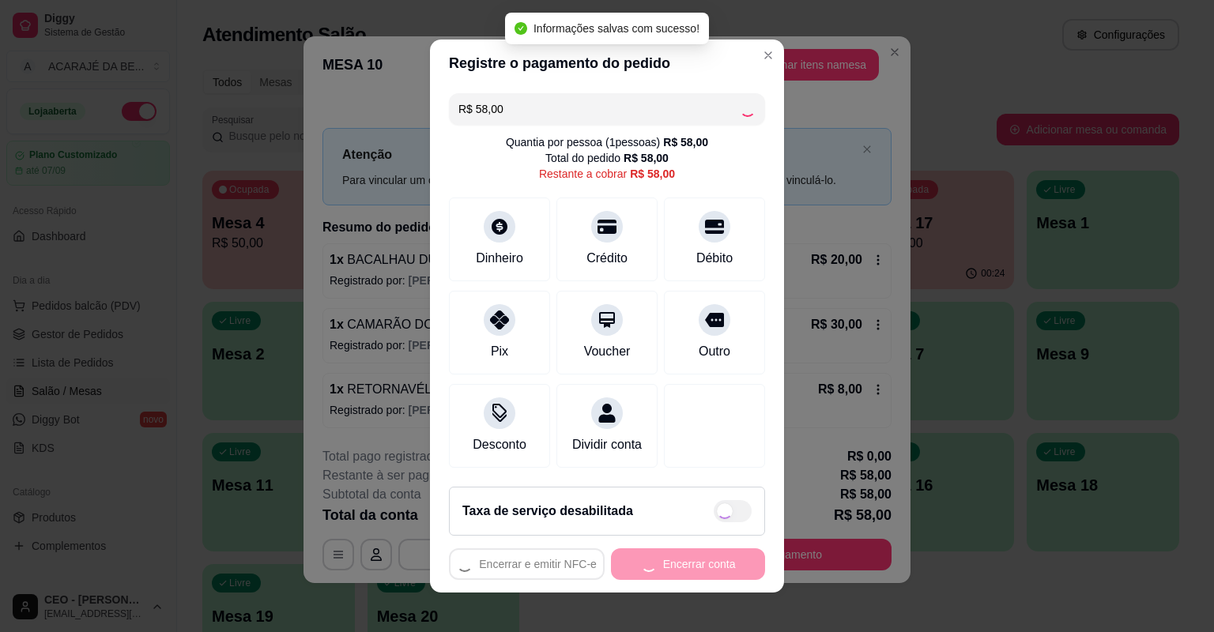
type input "R$ 0,00"
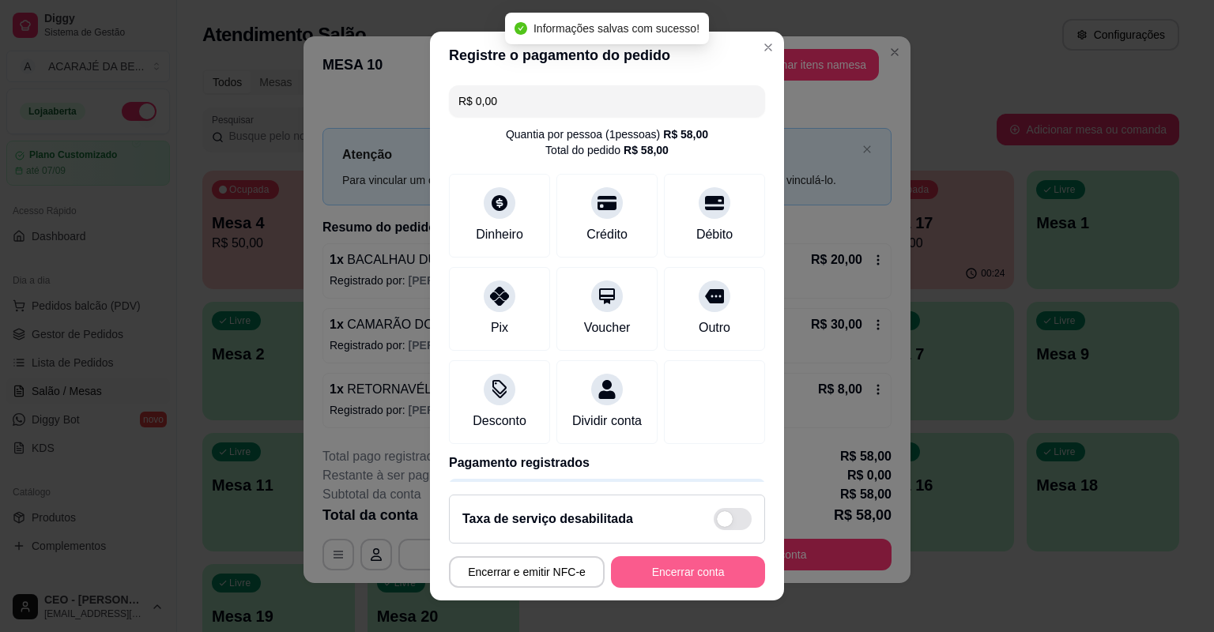
click at [643, 579] on button "Encerrar conta" at bounding box center [688, 573] width 154 height 32
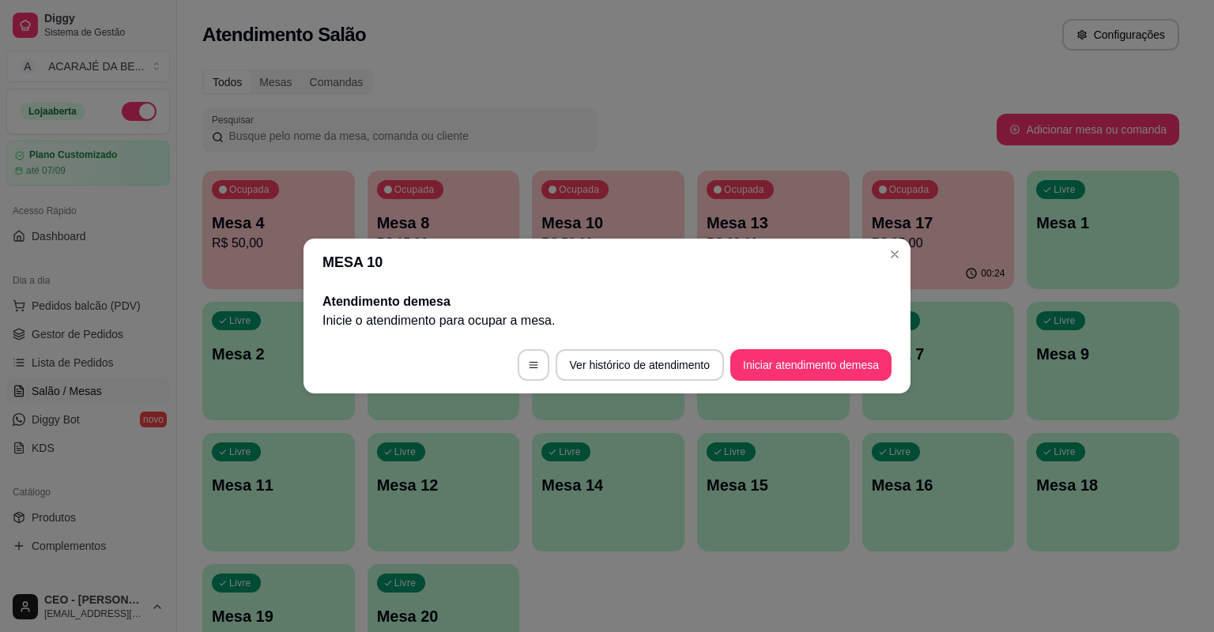
scroll to position [0, 0]
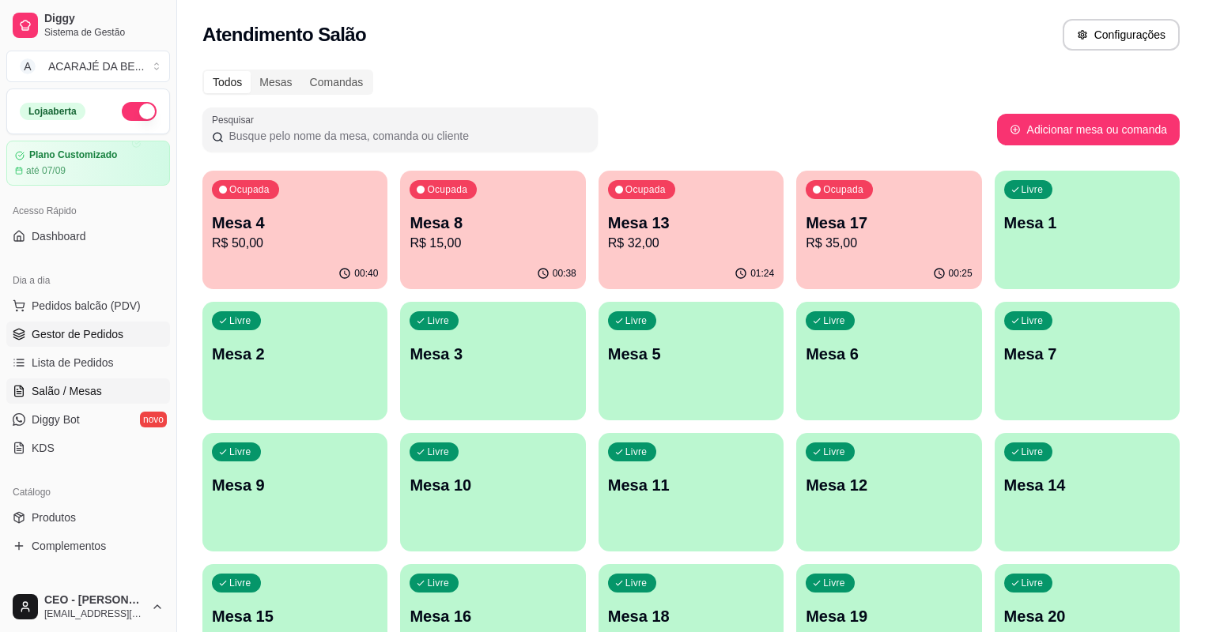
click at [93, 326] on span "Gestor de Pedidos" at bounding box center [78, 334] width 92 height 16
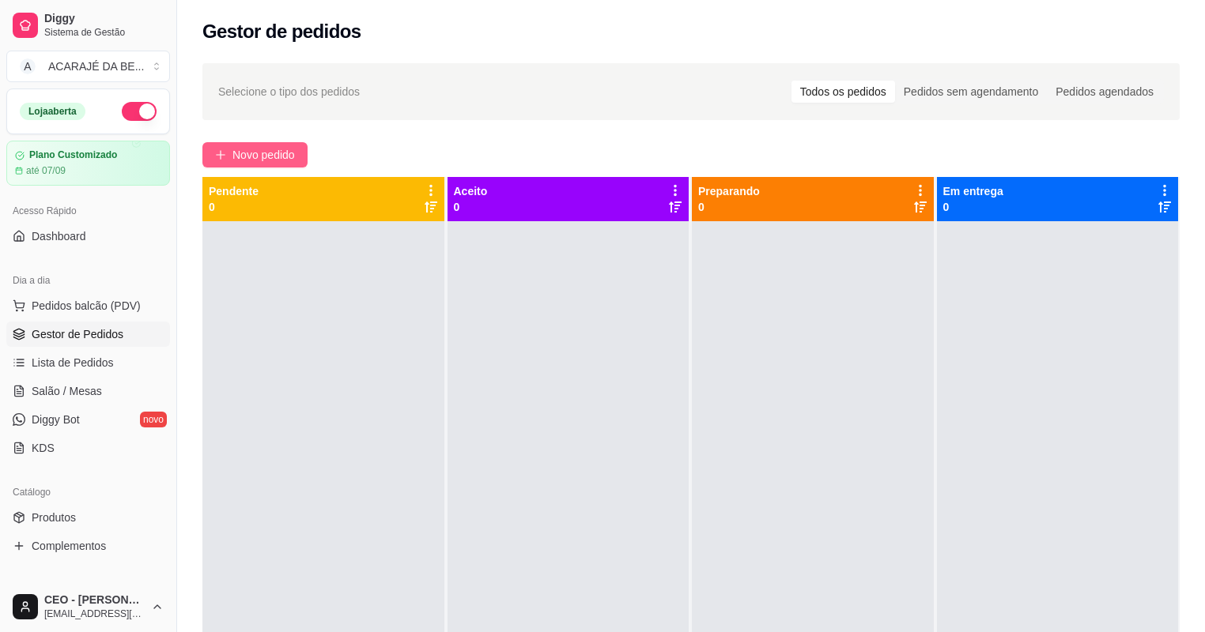
click at [237, 160] on span "Novo pedido" at bounding box center [263, 154] width 62 height 17
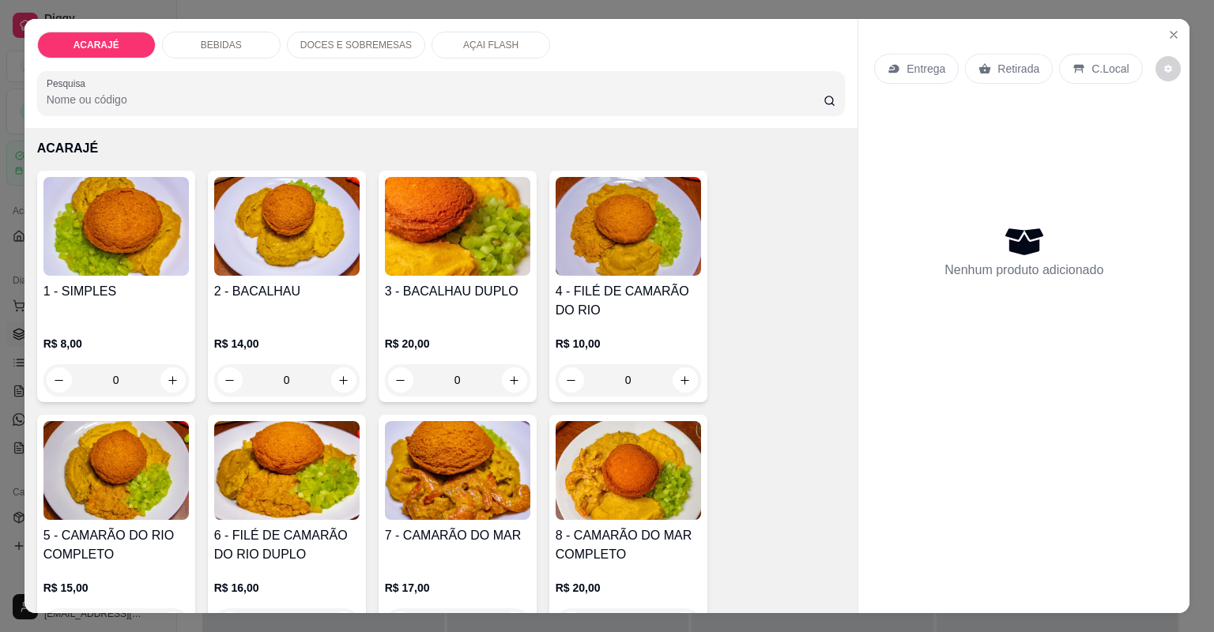
scroll to position [63, 0]
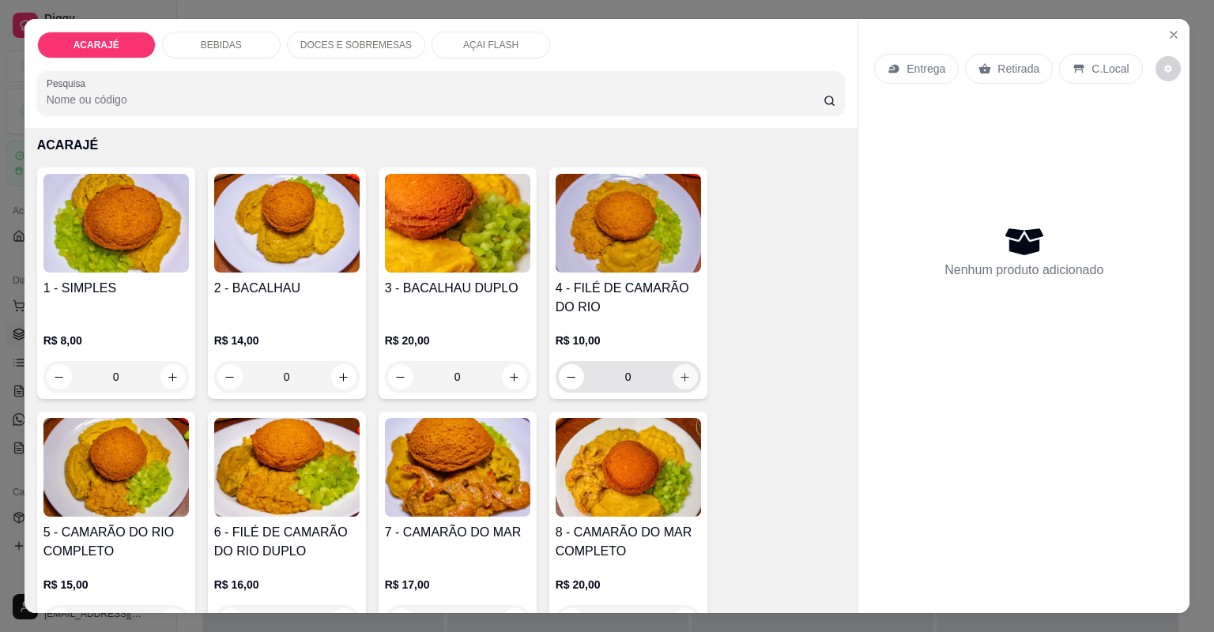
click at [683, 379] on icon "increase-product-quantity" at bounding box center [685, 378] width 12 height 12
type input "1"
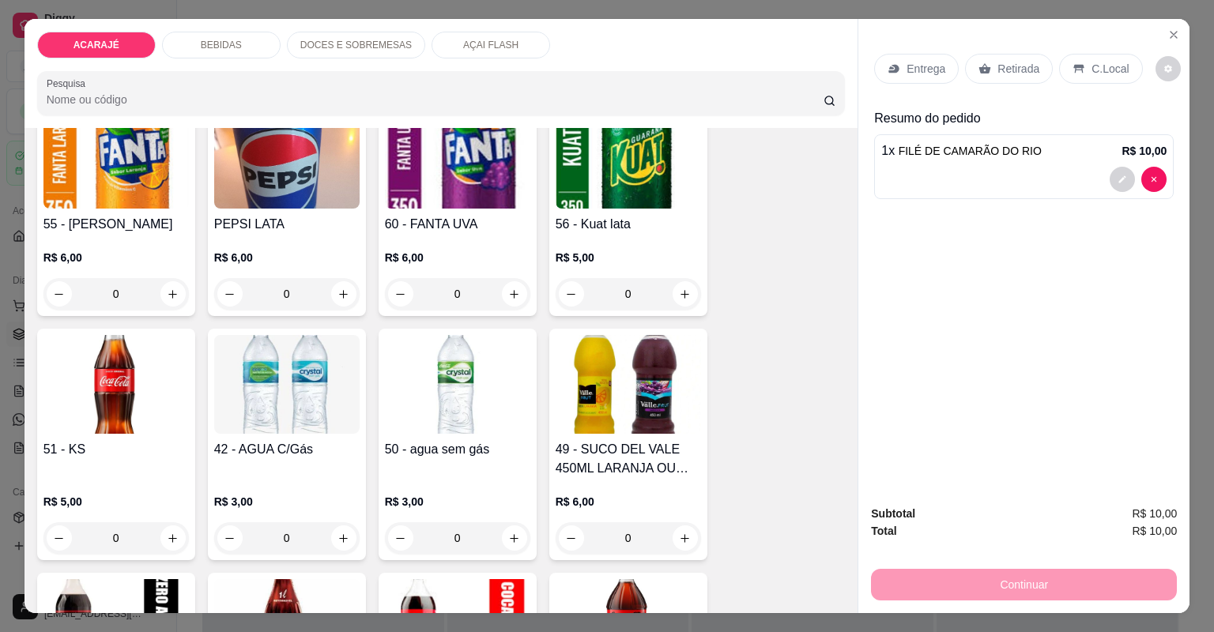
scroll to position [1138, 0]
click at [338, 543] on button "increase-product-quantity" at bounding box center [343, 537] width 25 height 25
type input "1"
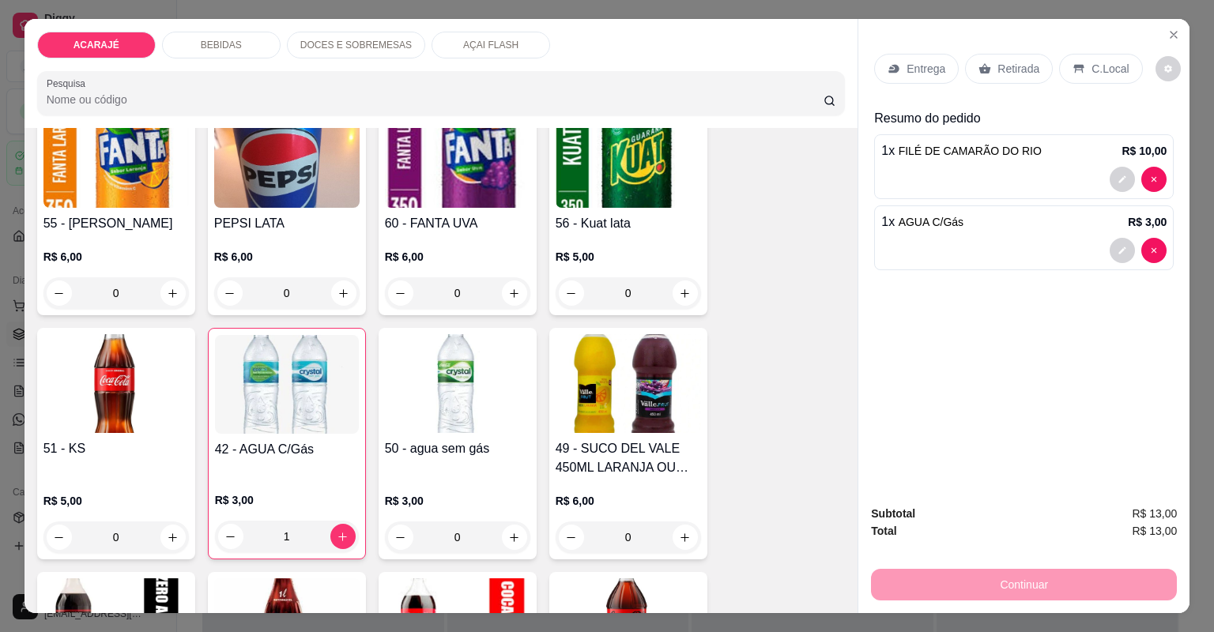
click at [991, 78] on div "Retirada" at bounding box center [1009, 69] width 88 height 30
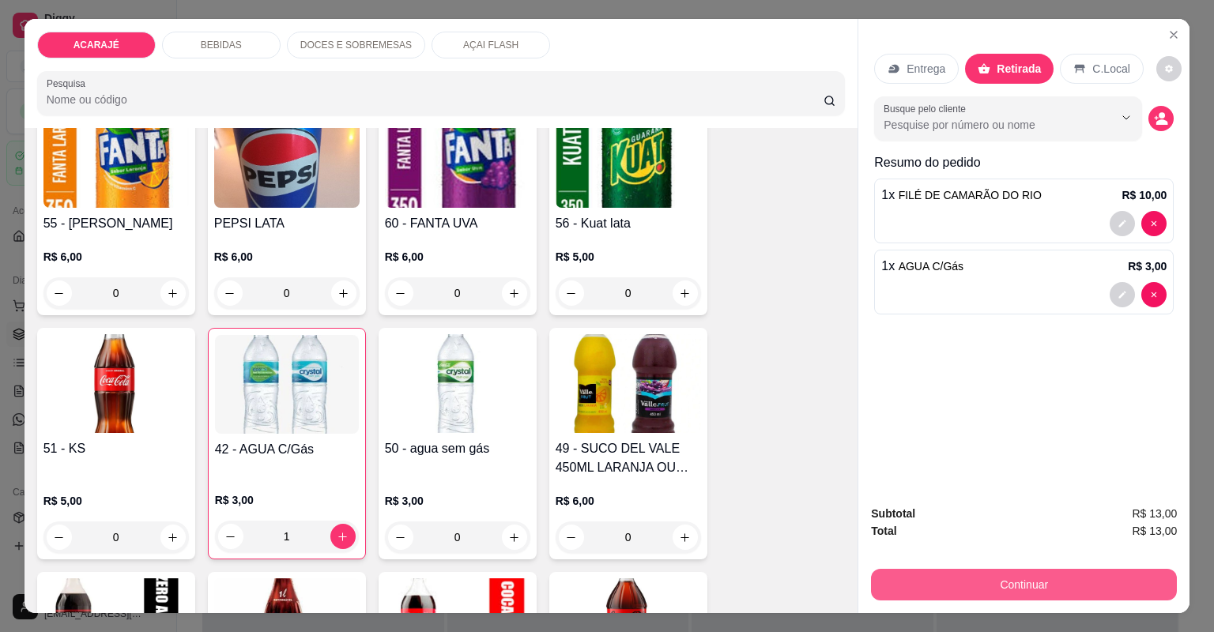
click at [897, 591] on button "Continuar" at bounding box center [1024, 585] width 306 height 32
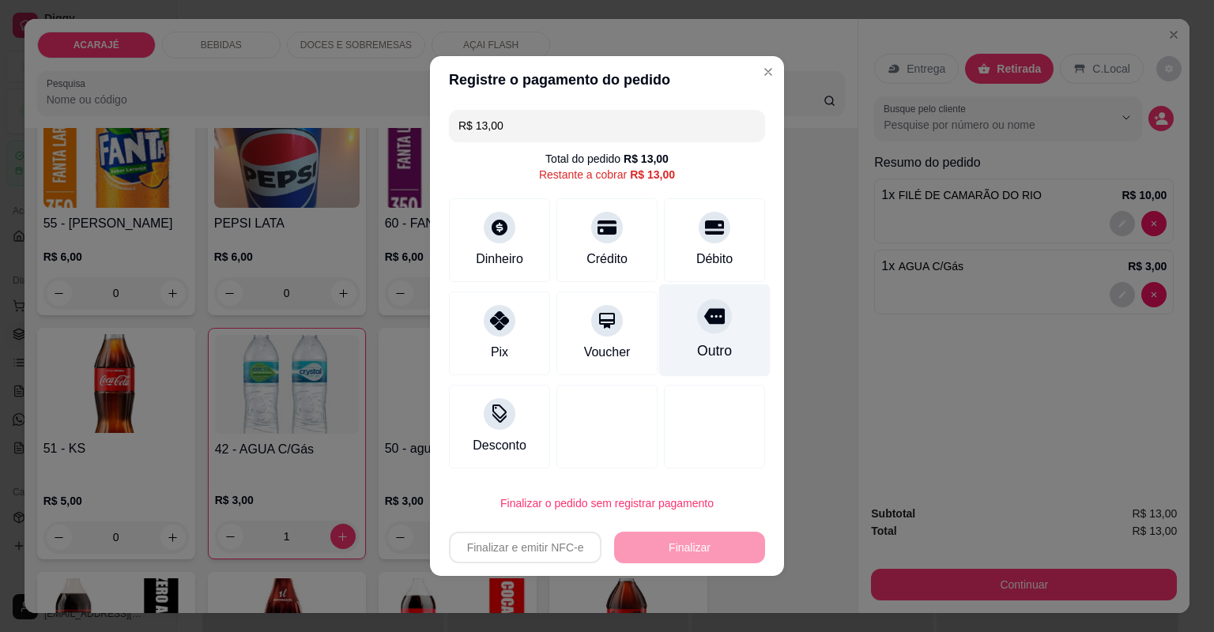
click at [718, 343] on div "Outro" at bounding box center [714, 351] width 35 height 21
type input "R$ 0,00"
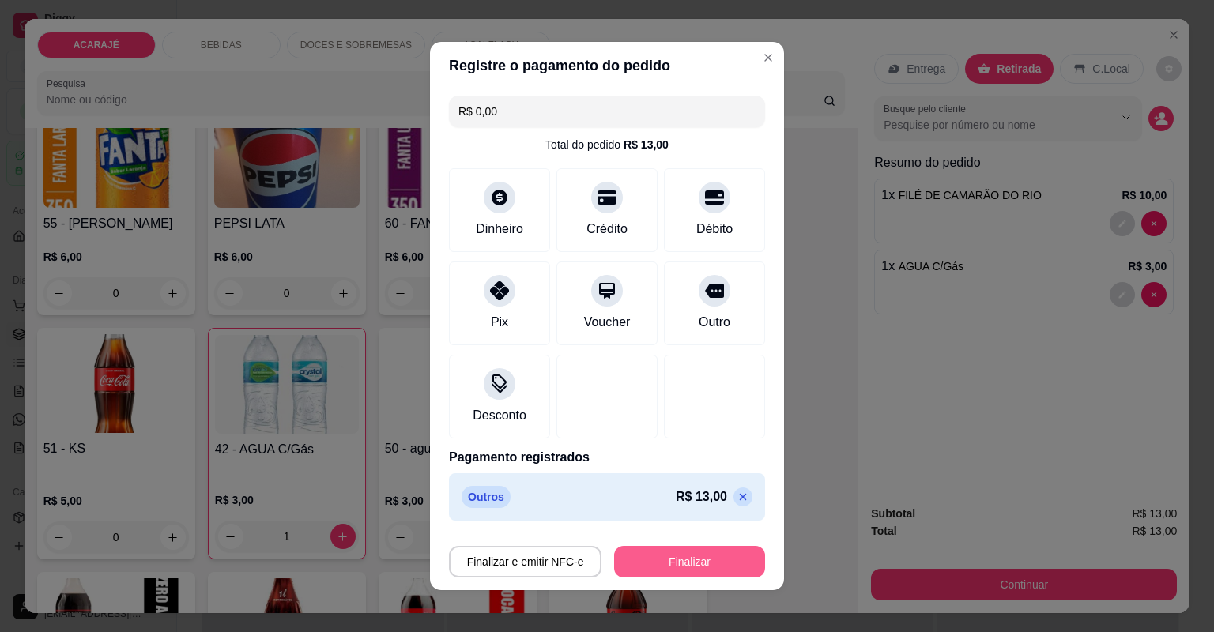
click at [646, 569] on button "Finalizar" at bounding box center [689, 562] width 151 height 32
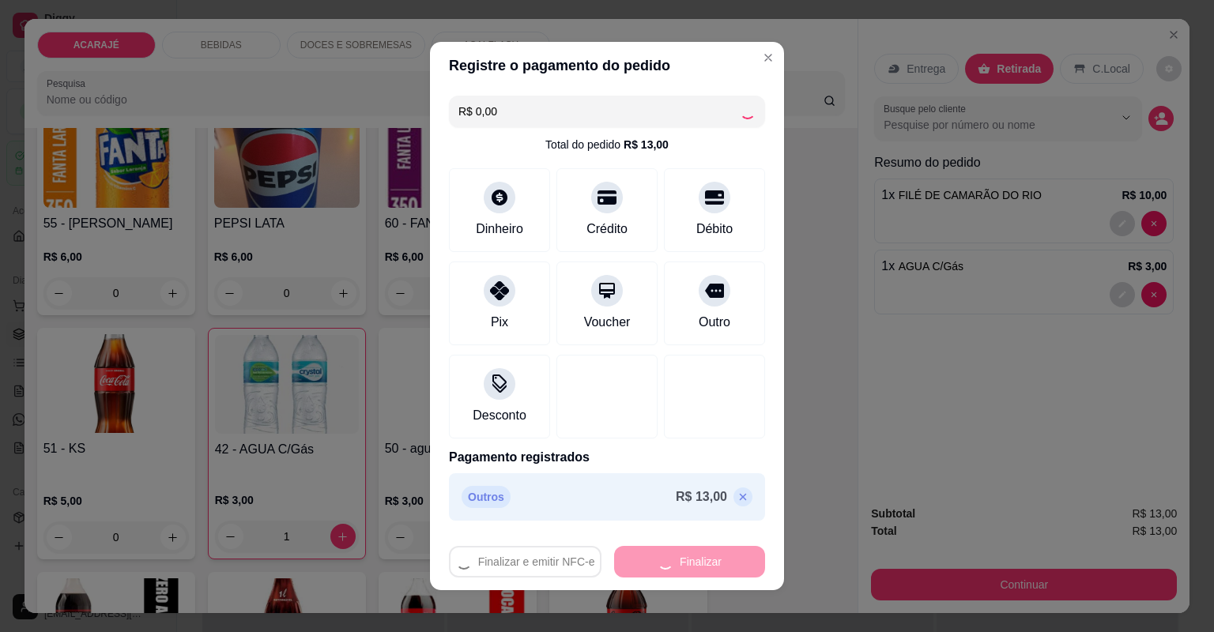
type input "0"
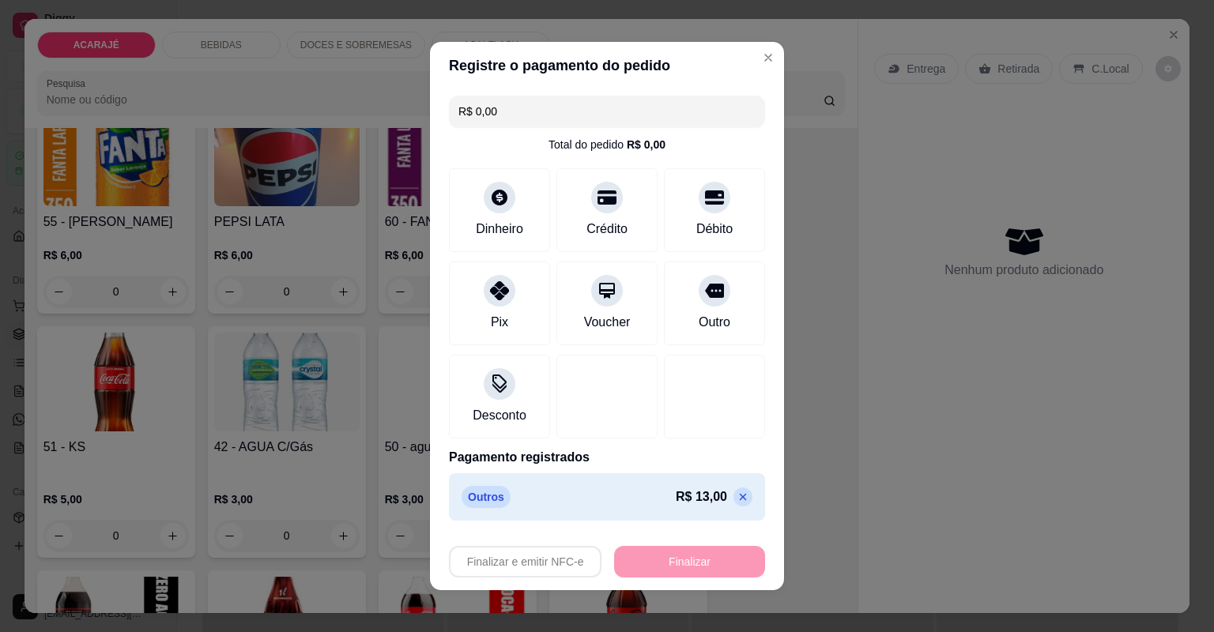
type input "-R$ 13,00"
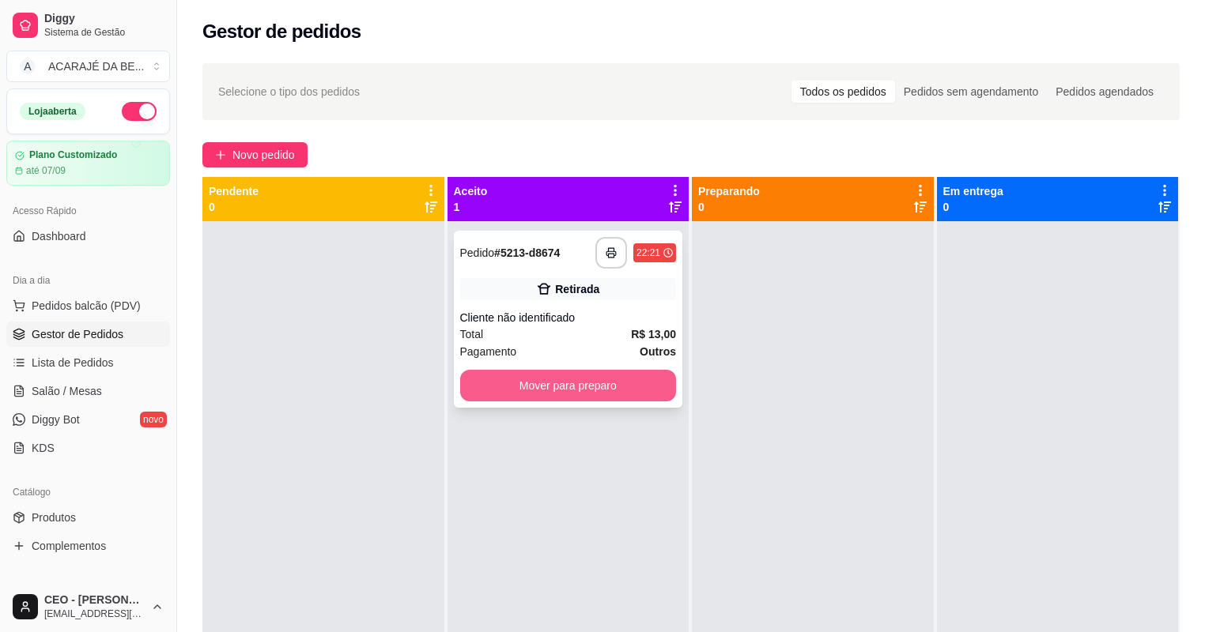
click at [594, 387] on button "Mover para preparo" at bounding box center [568, 386] width 217 height 32
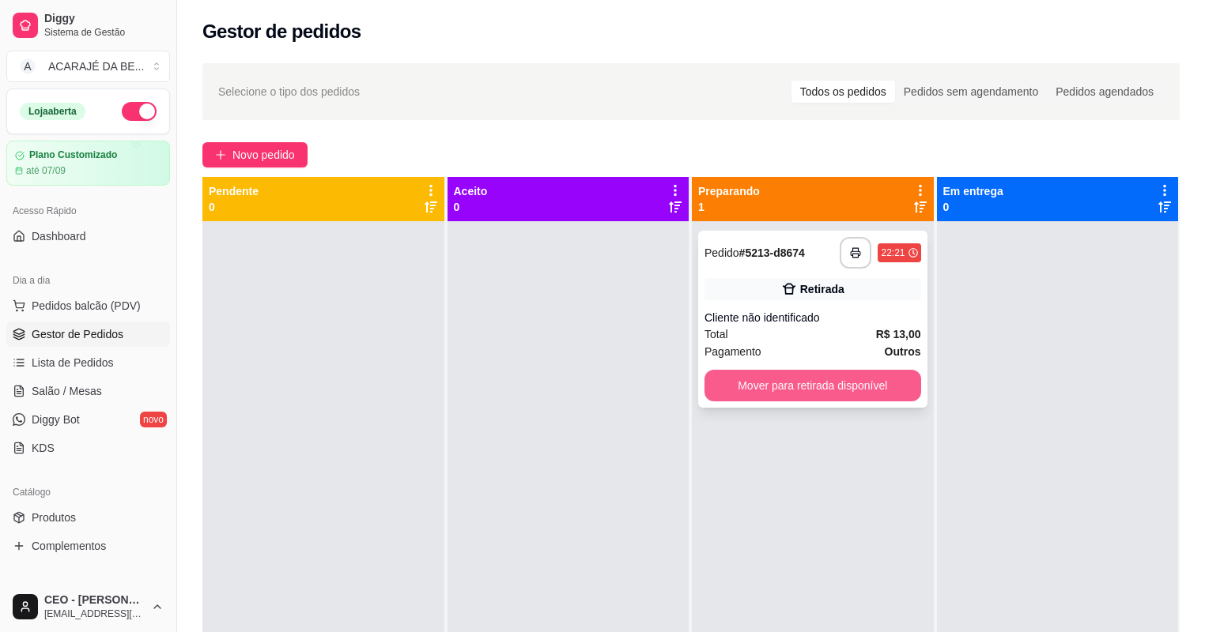
click at [754, 377] on button "Mover para retirada disponível" at bounding box center [812, 386] width 217 height 32
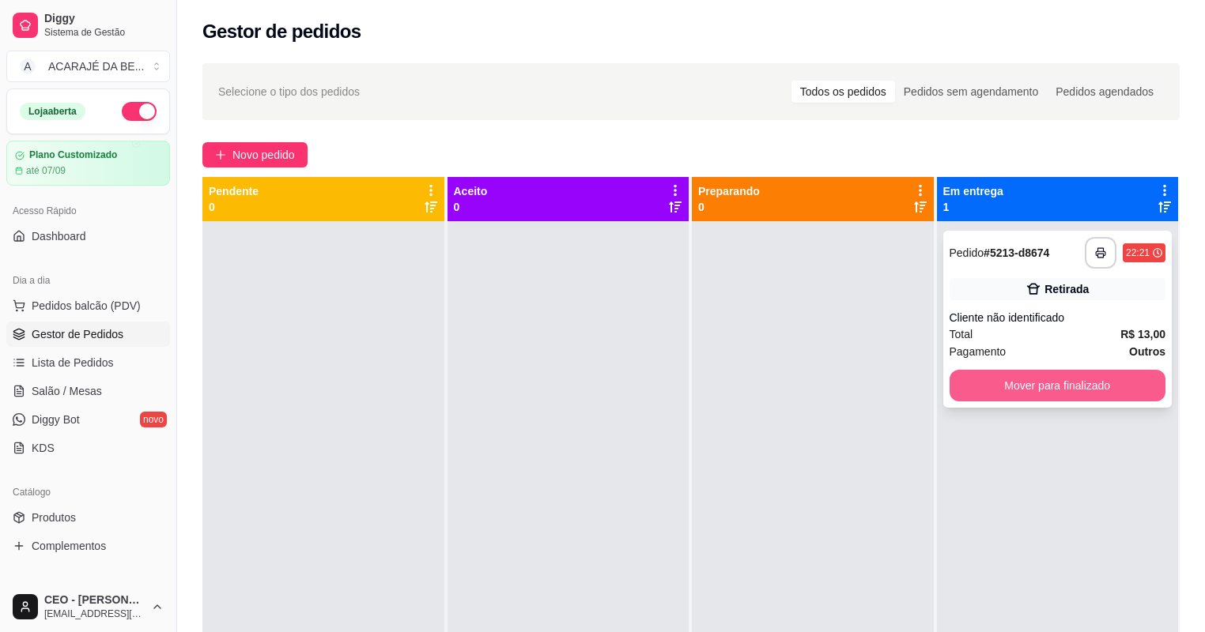
click at [994, 395] on button "Mover para finalizado" at bounding box center [1057, 386] width 217 height 32
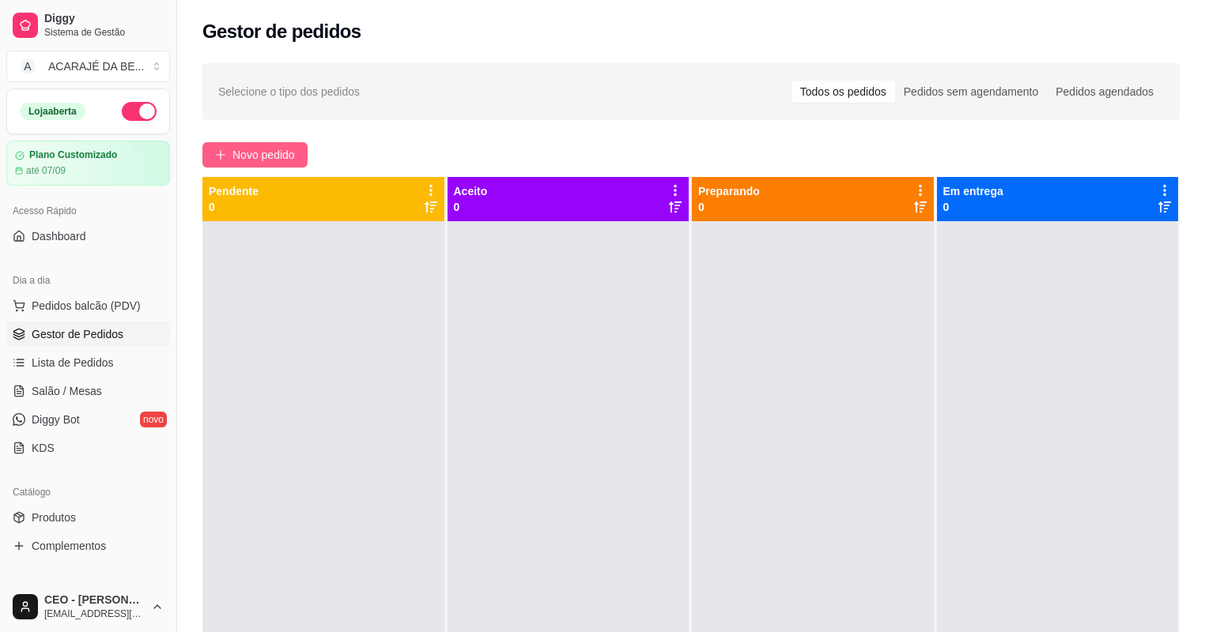
click at [303, 152] on button "Novo pedido" at bounding box center [254, 154] width 105 height 25
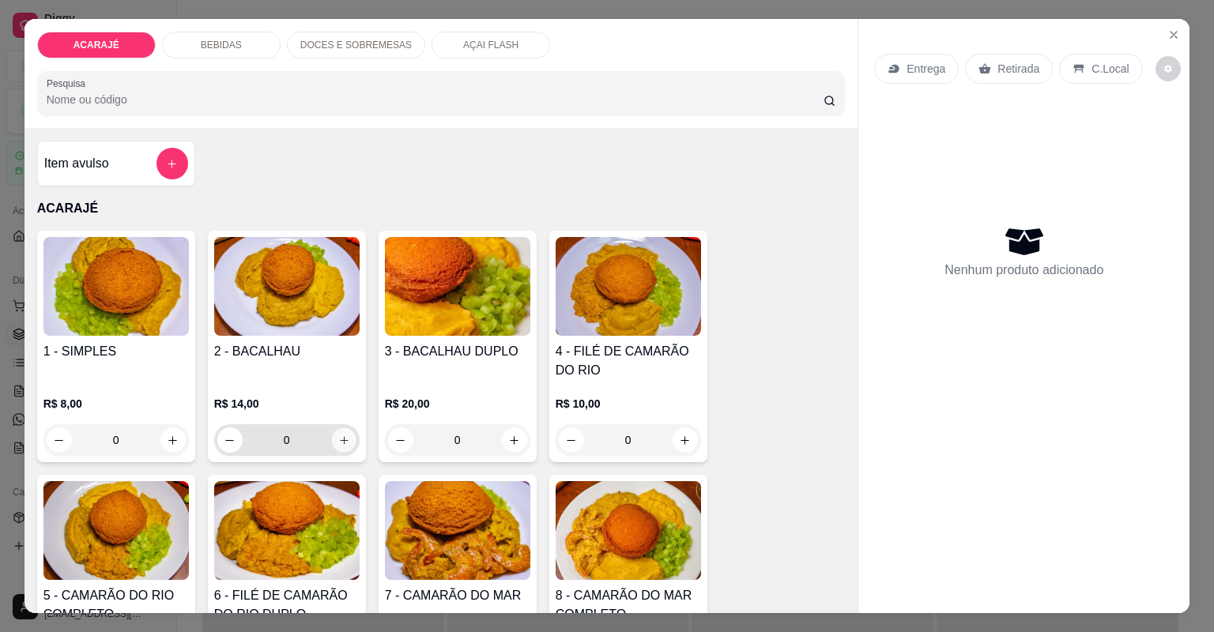
click at [338, 446] on button "increase-product-quantity" at bounding box center [343, 440] width 25 height 25
type input "1"
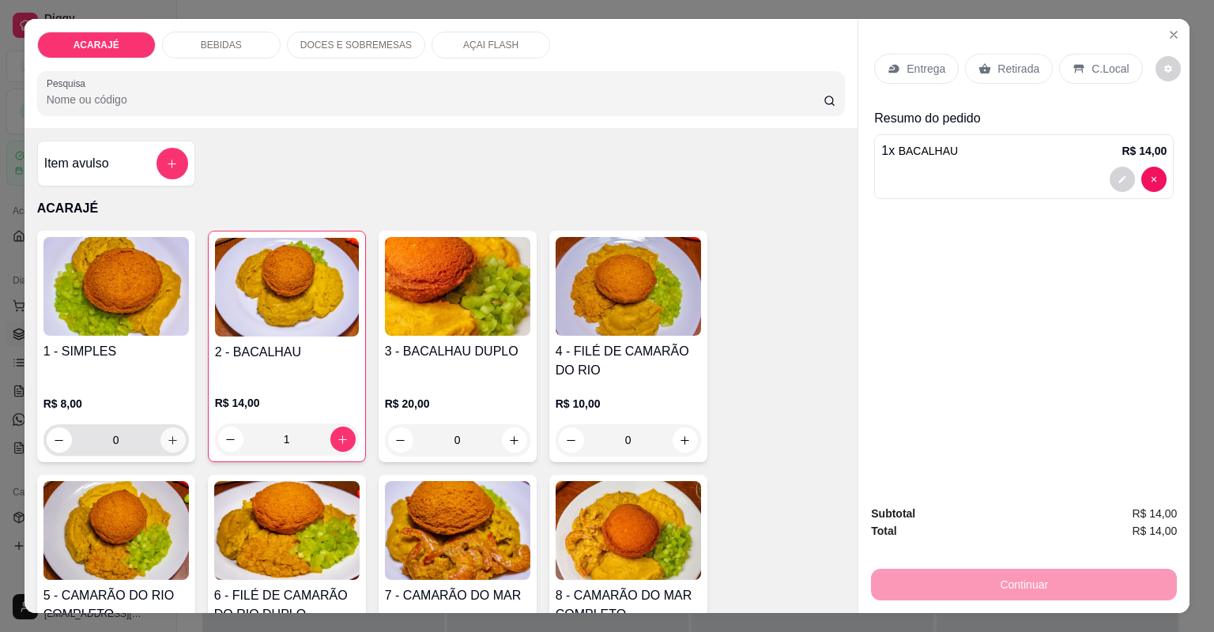
click at [172, 446] on button "increase-product-quantity" at bounding box center [172, 440] width 25 height 25
type input "1"
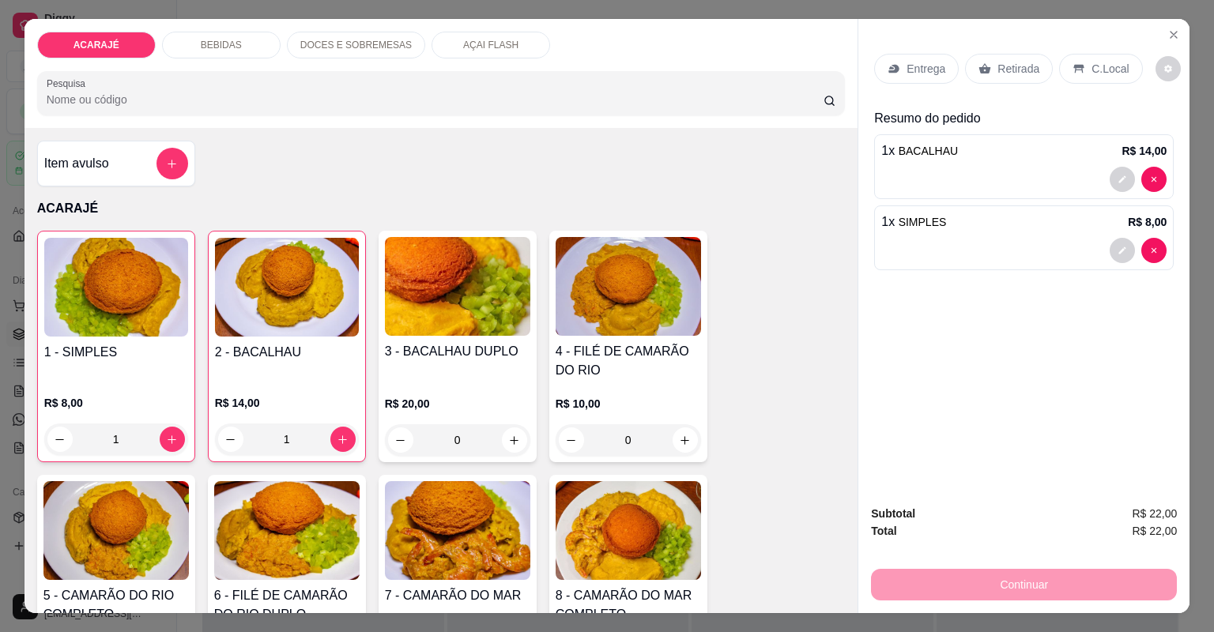
click at [908, 77] on div "Entrega" at bounding box center [916, 69] width 85 height 30
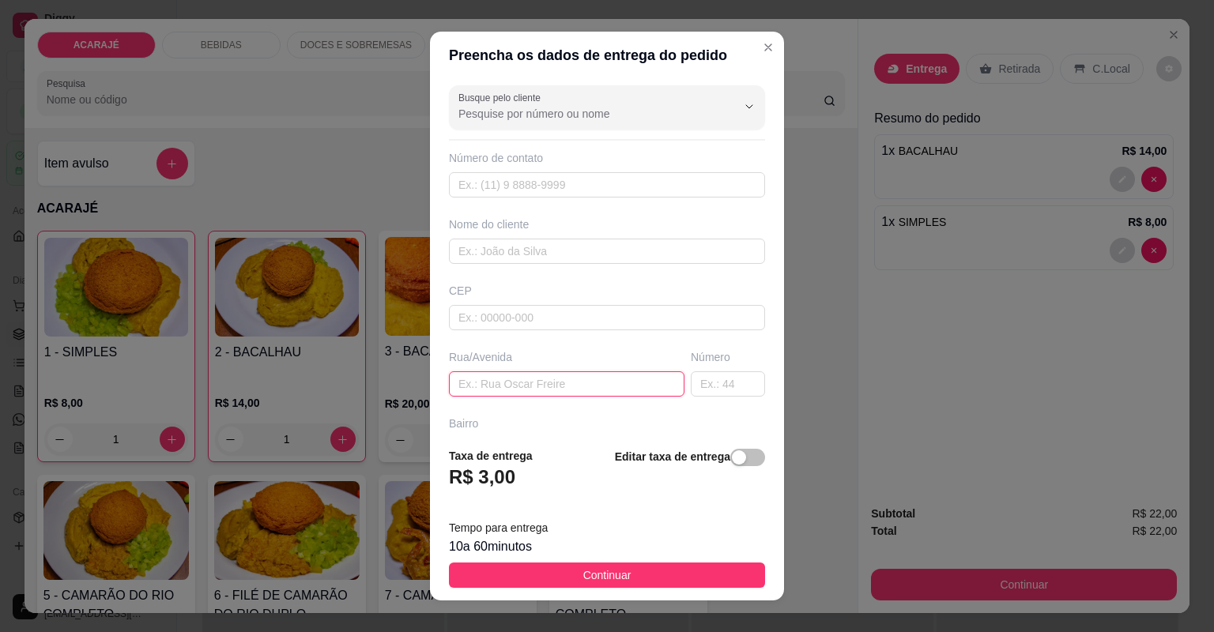
paste input "[STREET_ADDRESS] próxima [DEMOGRAPHIC_DATA] [DEMOGRAPHIC_DATA]"
type input "[STREET_ADDRESS] próxima [DEMOGRAPHIC_DATA] [DEMOGRAPHIC_DATA]"
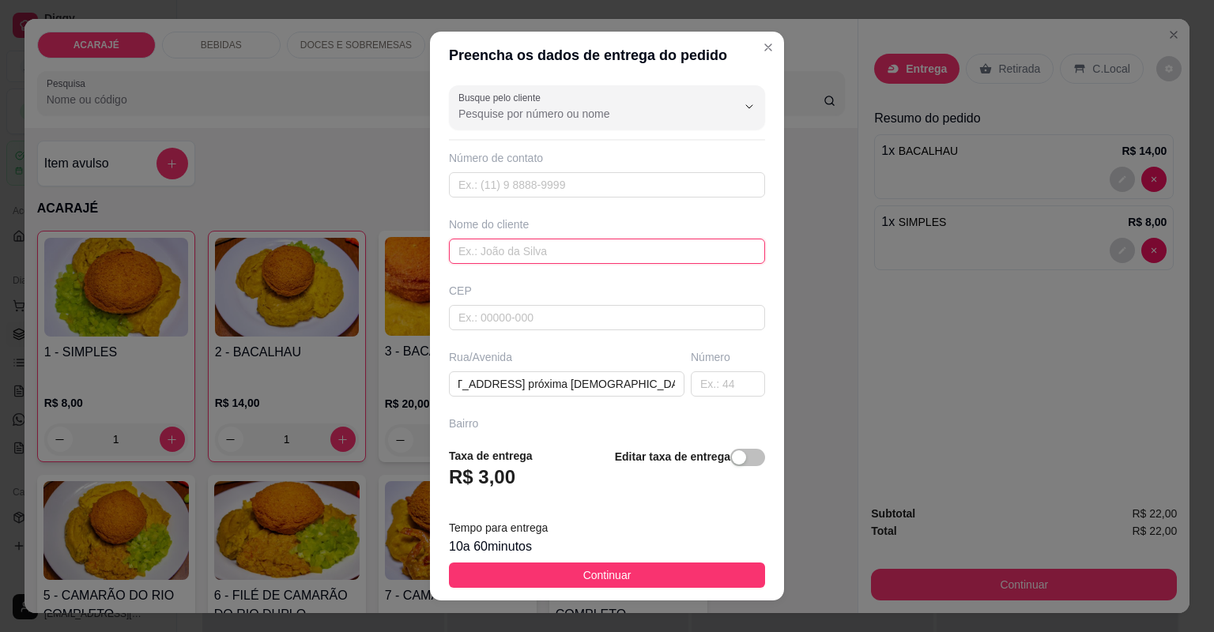
click at [550, 251] on input "text" at bounding box center [607, 251] width 316 height 25
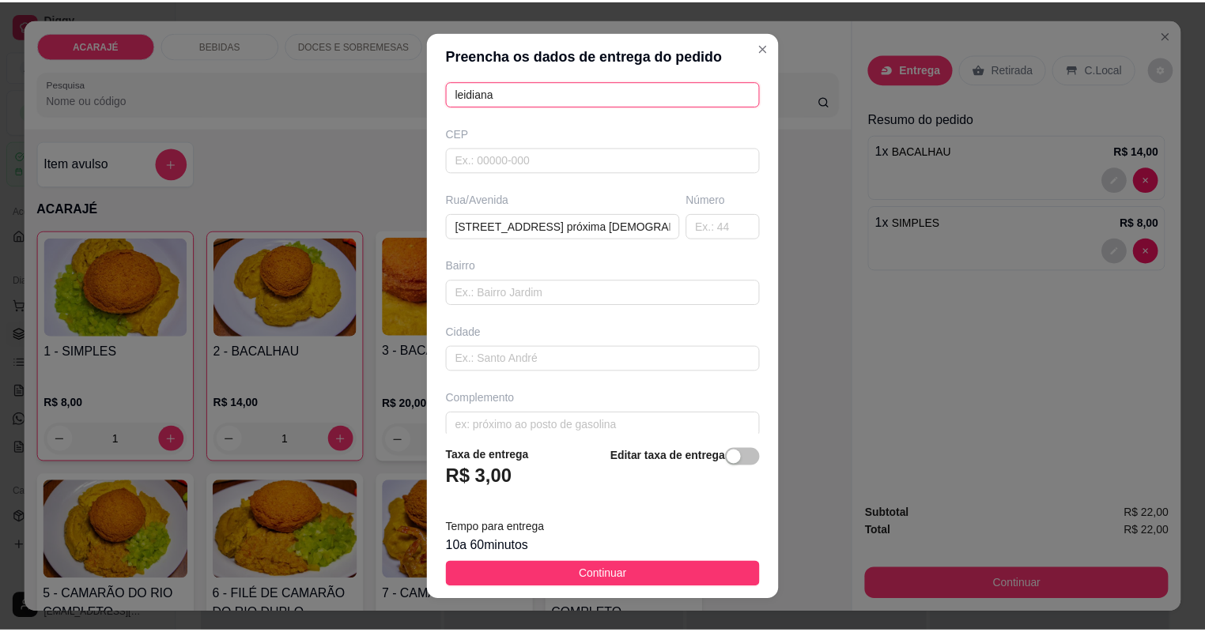
scroll to position [174, 0]
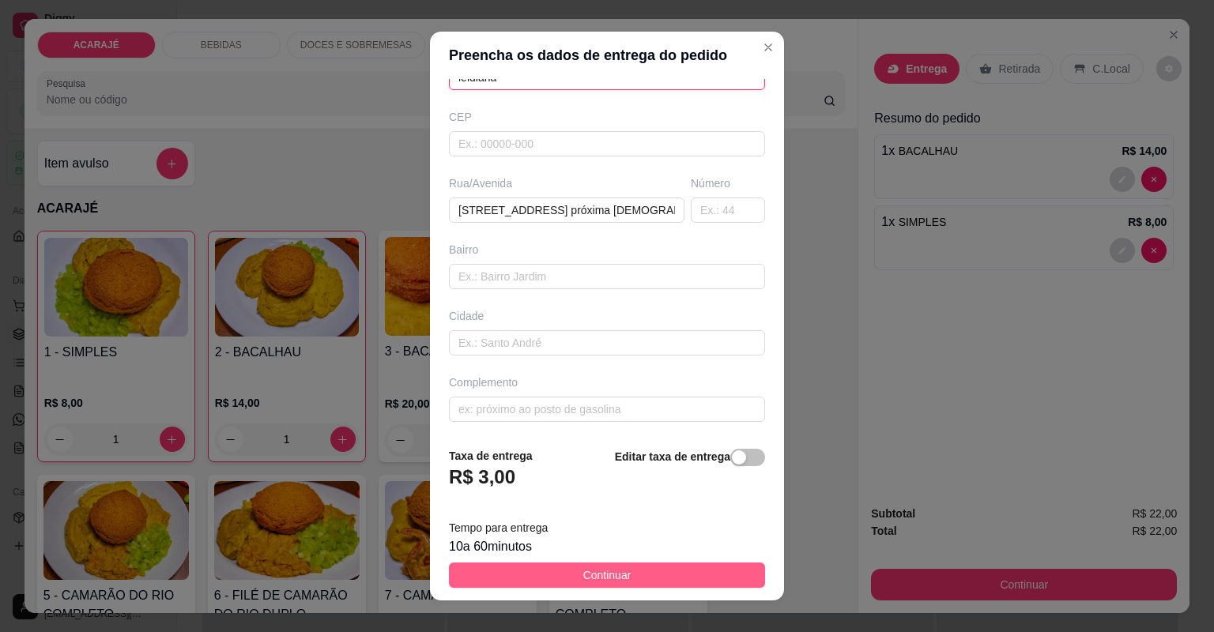
type input "leidiana"
click at [583, 579] on span "Continuar" at bounding box center [607, 575] width 48 height 17
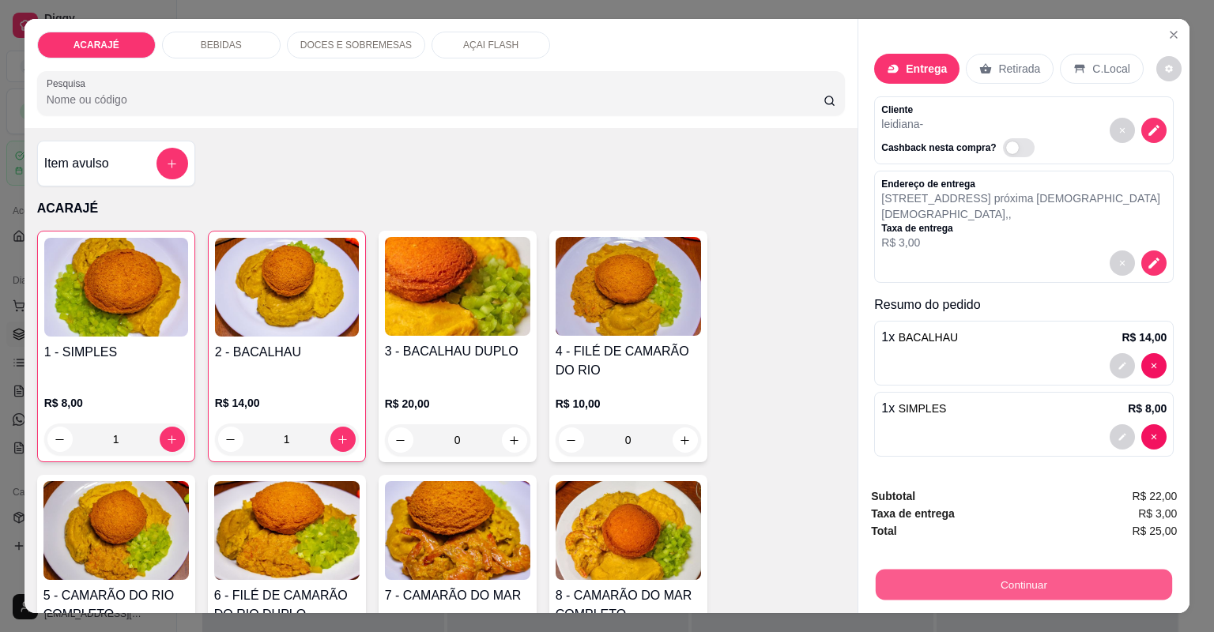
click at [1009, 577] on button "Continuar" at bounding box center [1024, 585] width 296 height 31
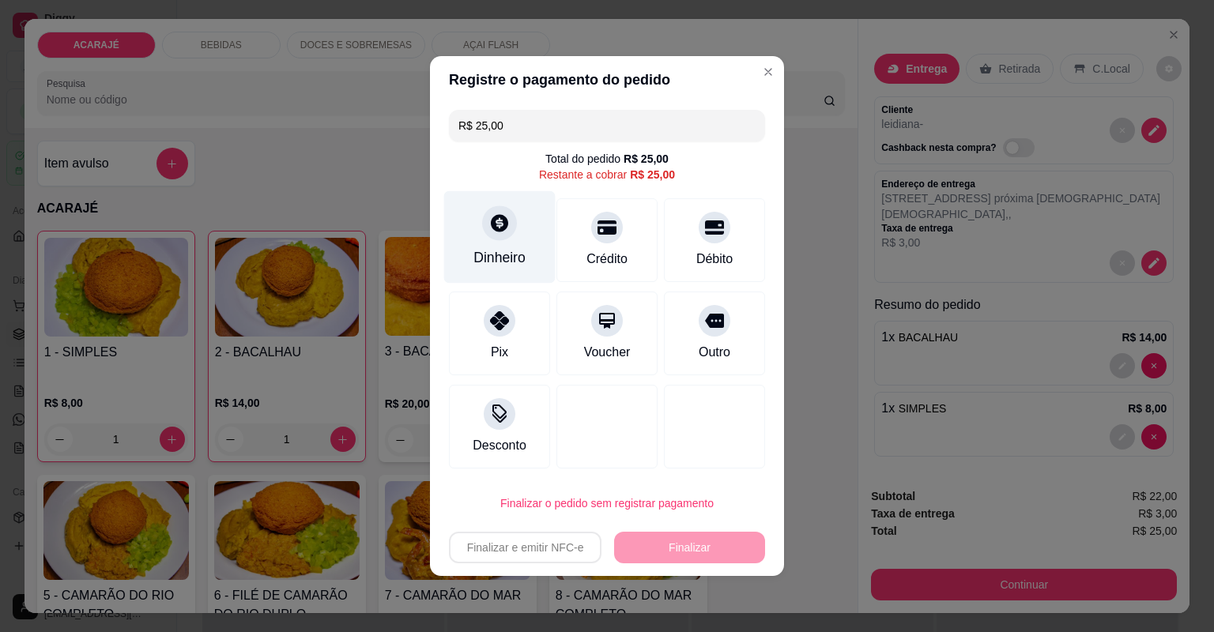
click at [496, 222] on icon at bounding box center [499, 223] width 21 height 21
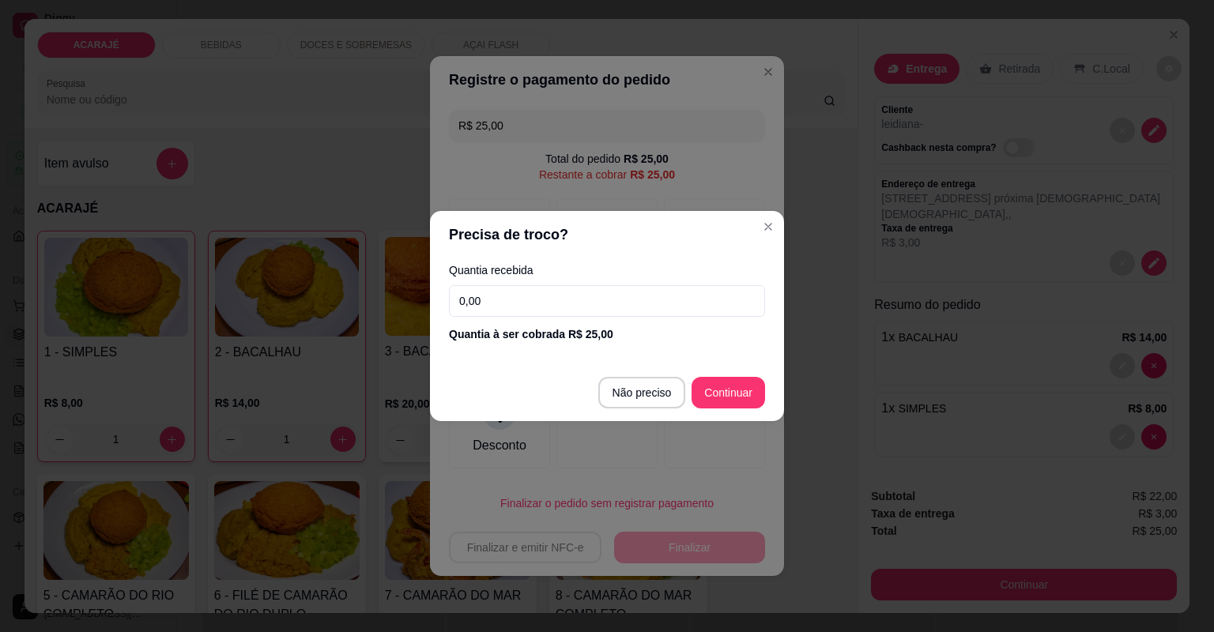
click at [481, 305] on input "0,00" at bounding box center [607, 301] width 316 height 32
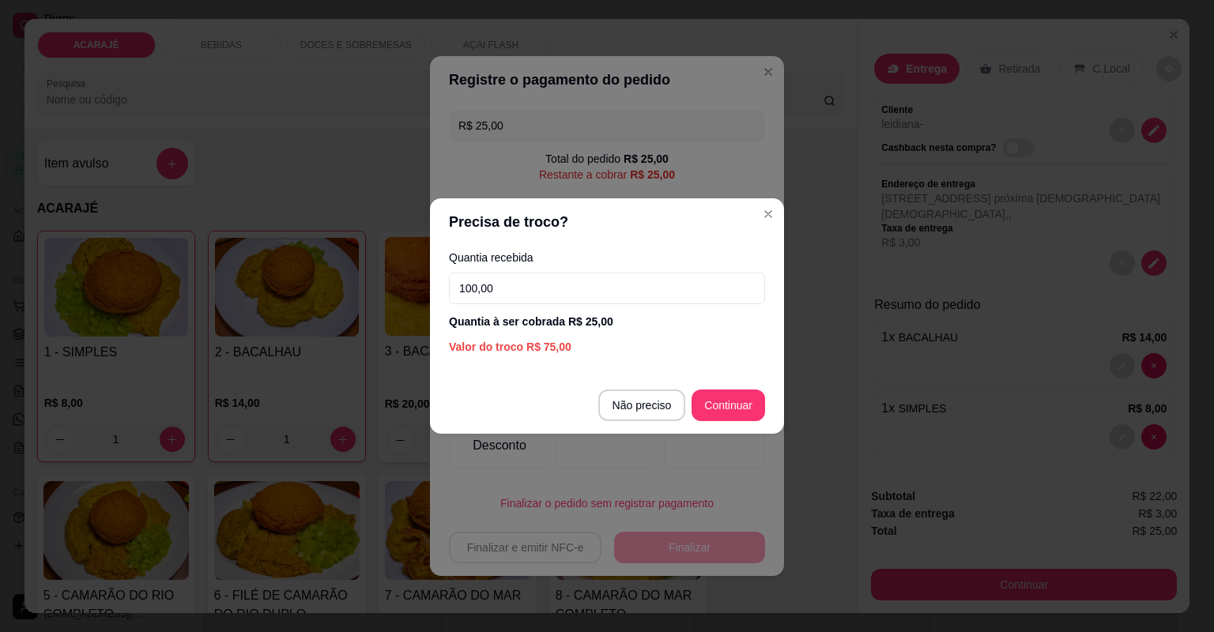
type input "100,00"
click at [719, 424] on footer "Não preciso Continuar" at bounding box center [607, 405] width 354 height 57
type input "R$ 0,00"
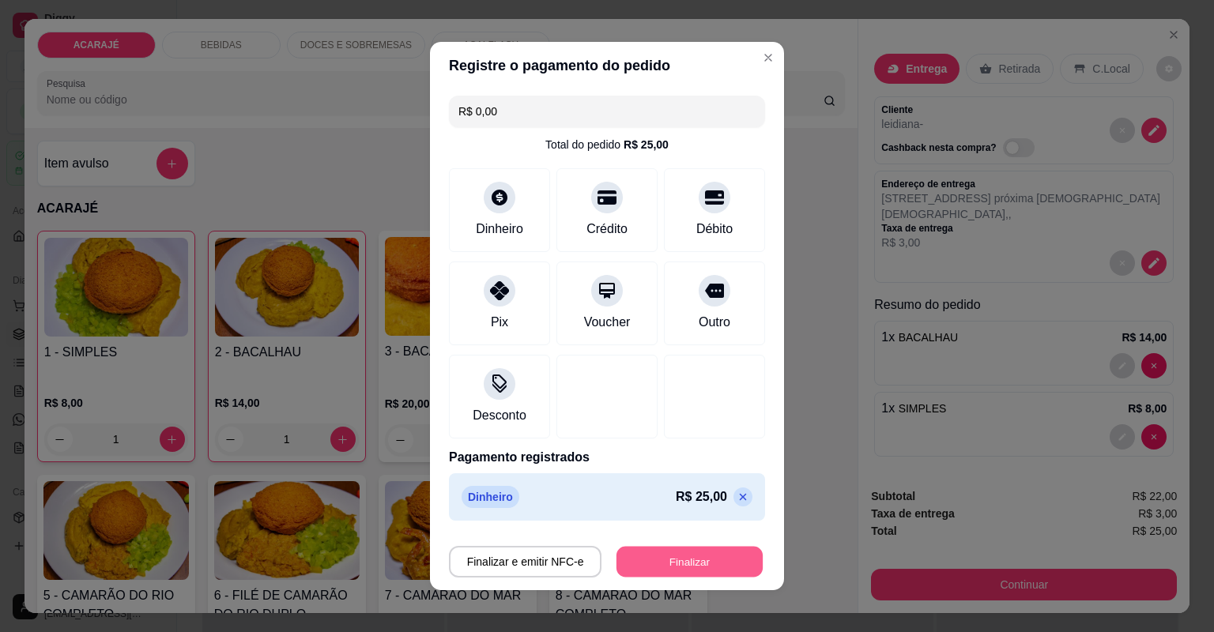
click at [692, 564] on button "Finalizar" at bounding box center [690, 562] width 146 height 31
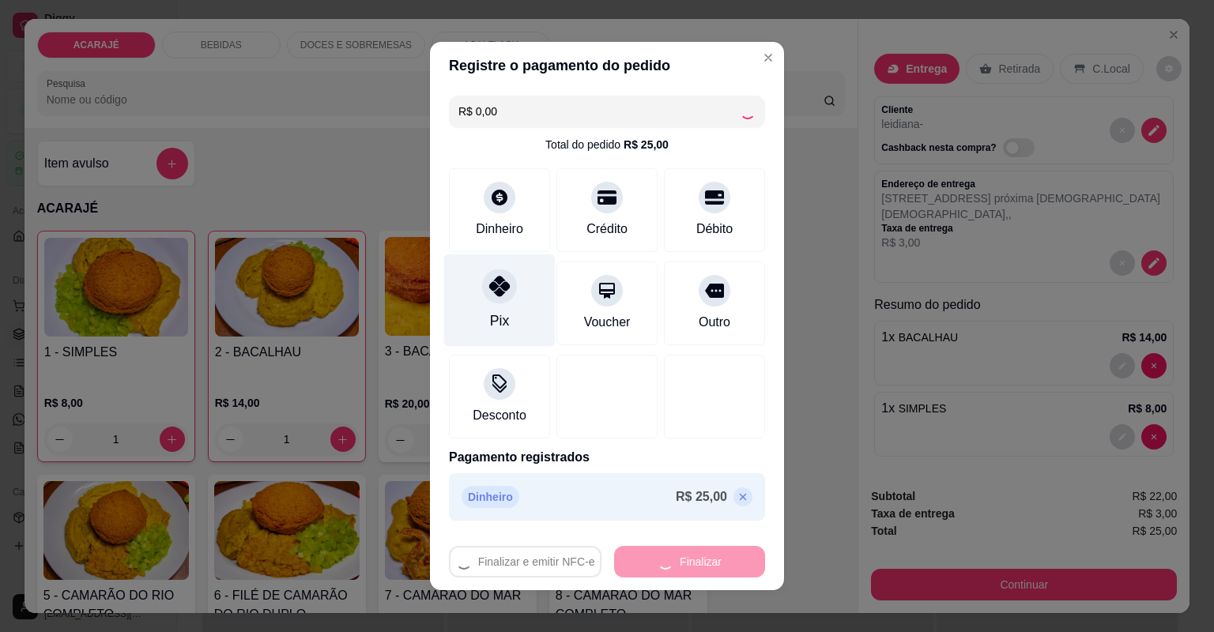
type input "0"
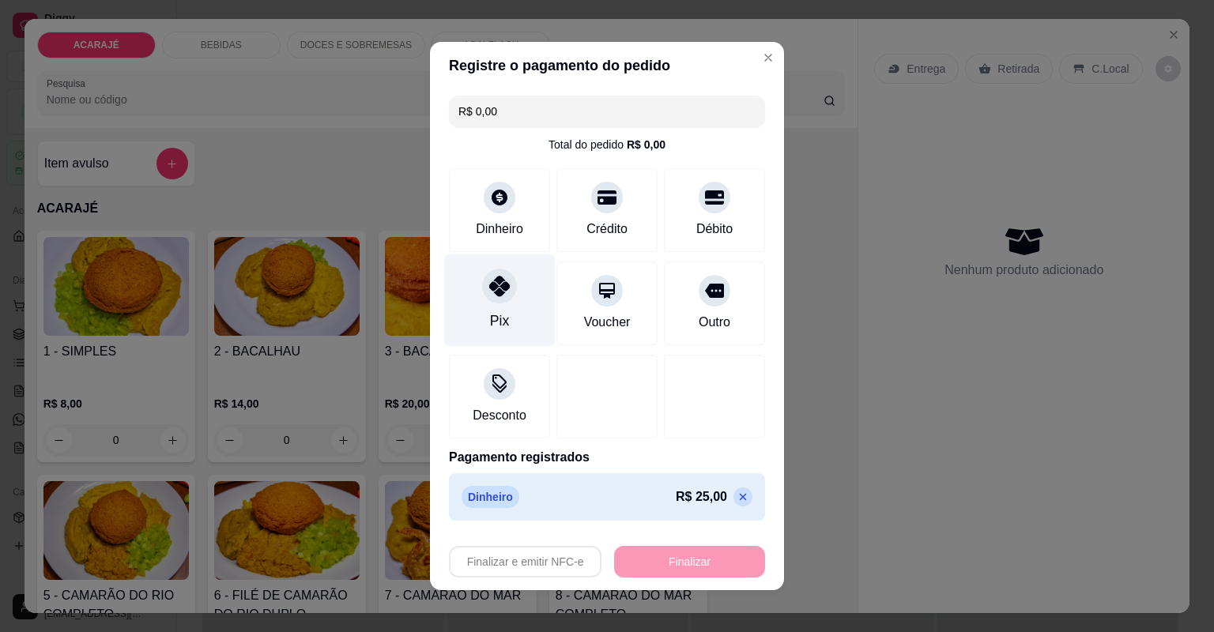
type input "-R$ 25,00"
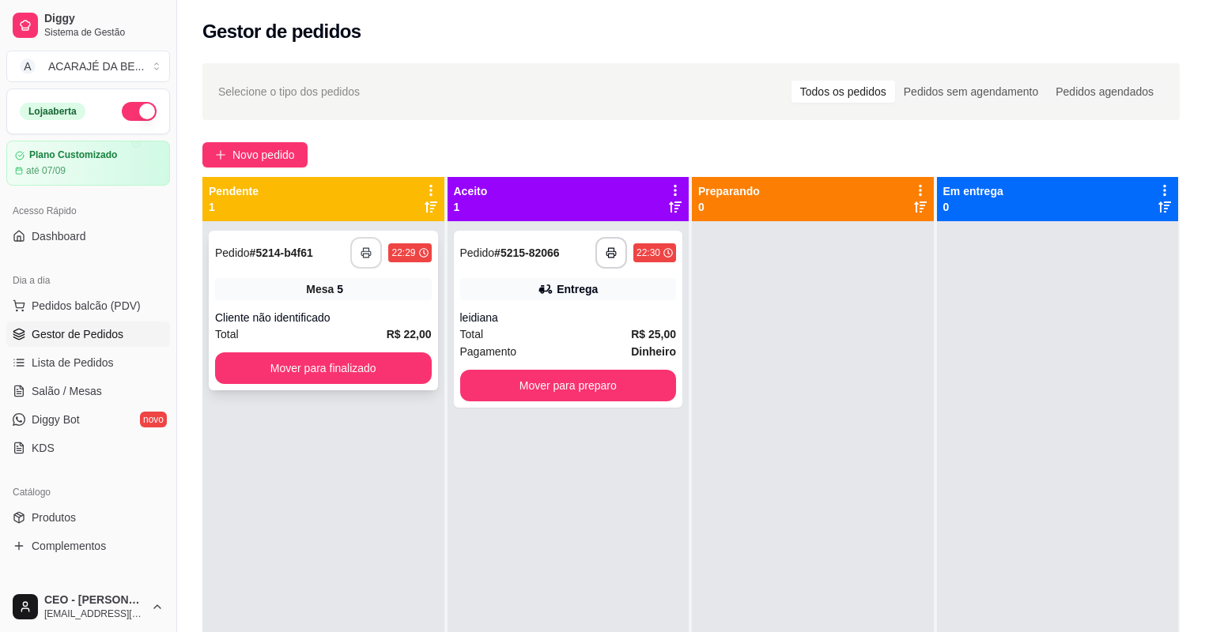
click at [376, 253] on button "button" at bounding box center [366, 253] width 32 height 32
click at [610, 257] on rect "button" at bounding box center [612, 256] width 6 height 4
click at [547, 386] on button "Mover para preparo" at bounding box center [567, 386] width 209 height 31
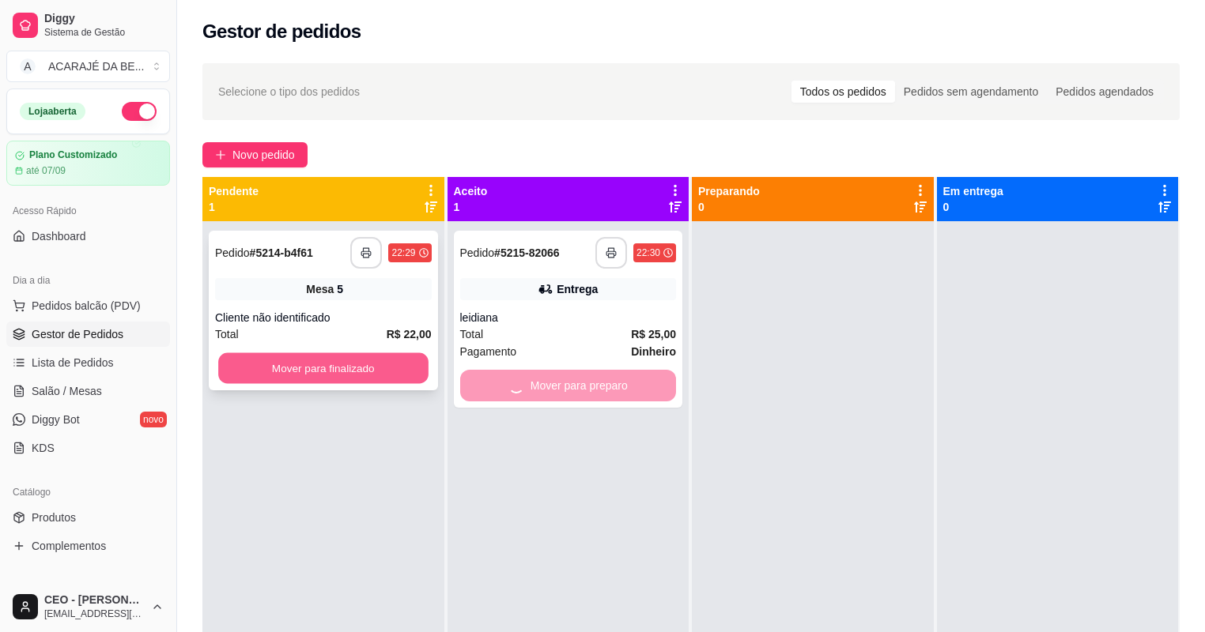
click at [417, 372] on button "Mover para finalizado" at bounding box center [322, 368] width 209 height 31
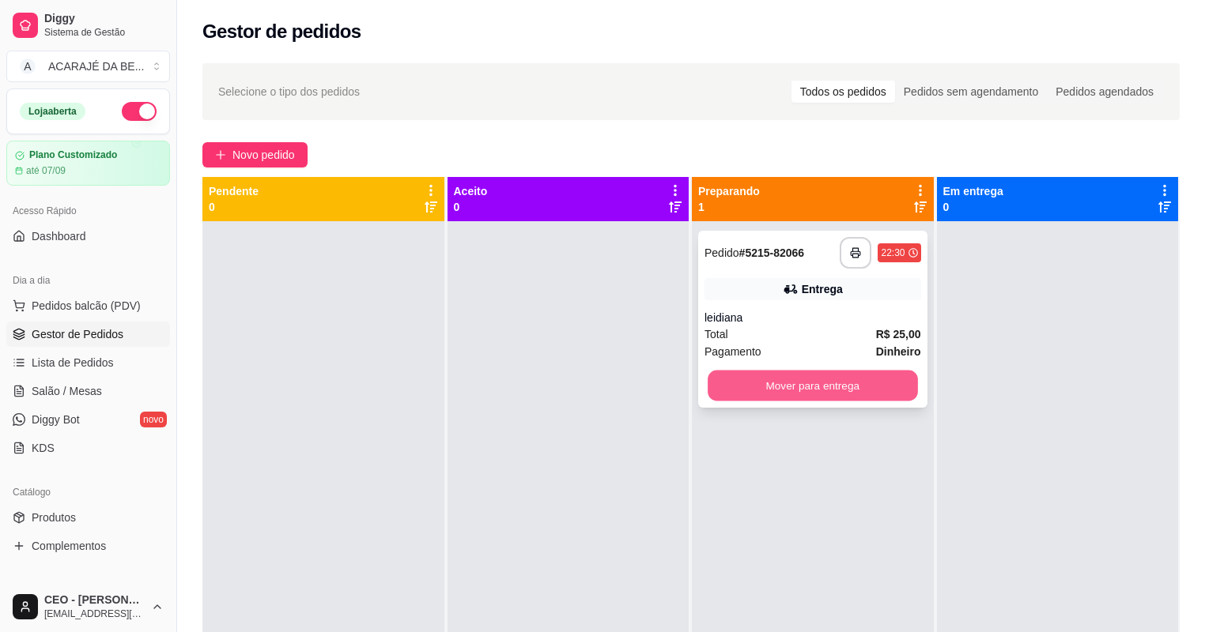
click at [737, 392] on button "Mover para entrega" at bounding box center [812, 386] width 209 height 31
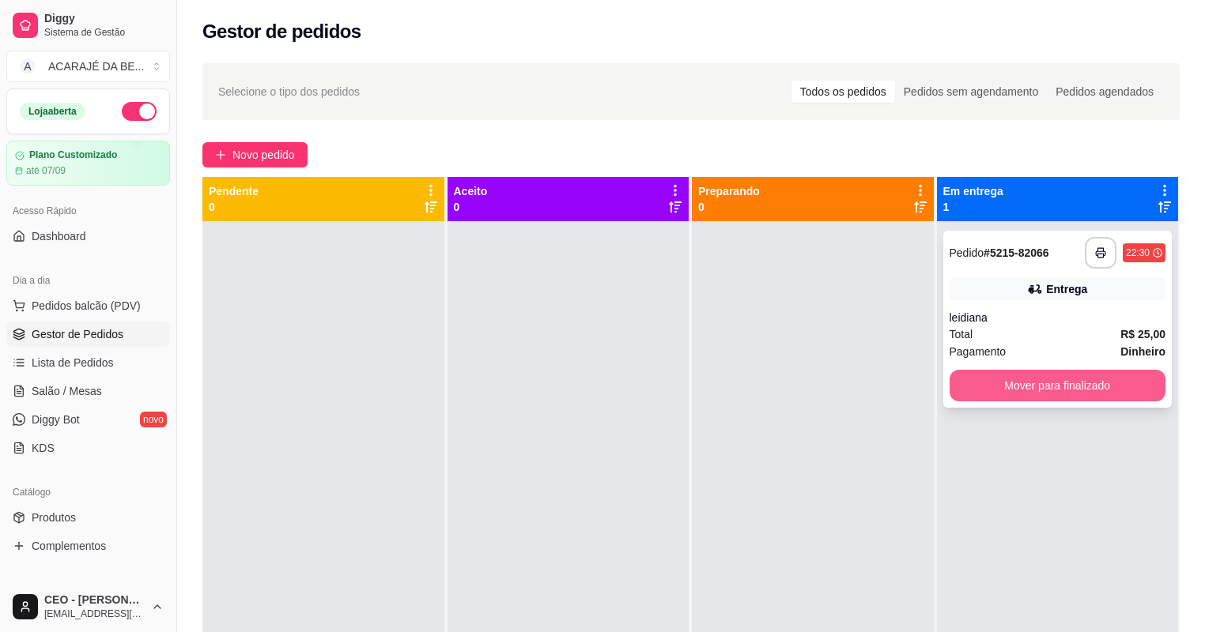
click at [953, 391] on button "Mover para finalizado" at bounding box center [1057, 386] width 217 height 32
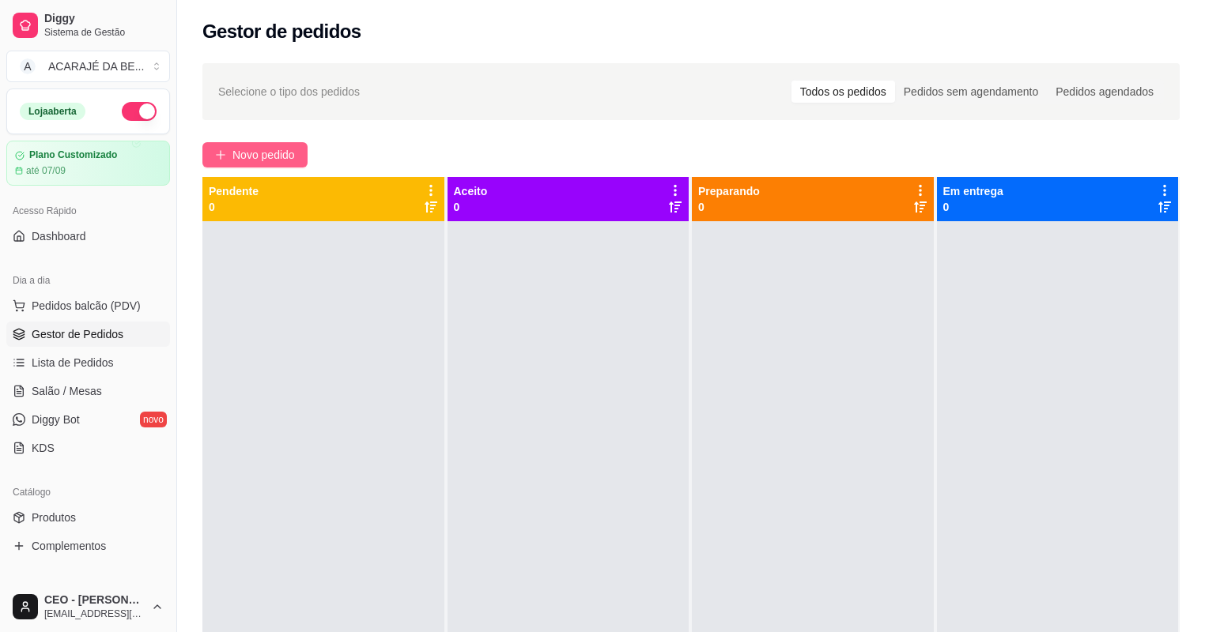
click at [260, 162] on span "Novo pedido" at bounding box center [263, 154] width 62 height 17
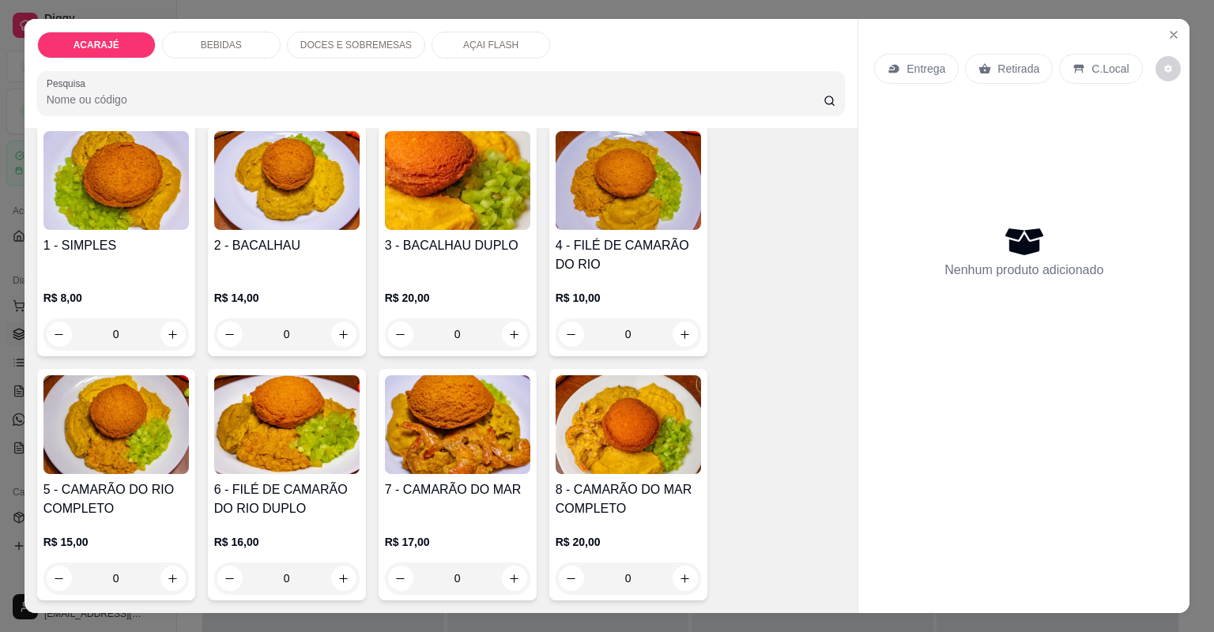
scroll to position [126, 0]
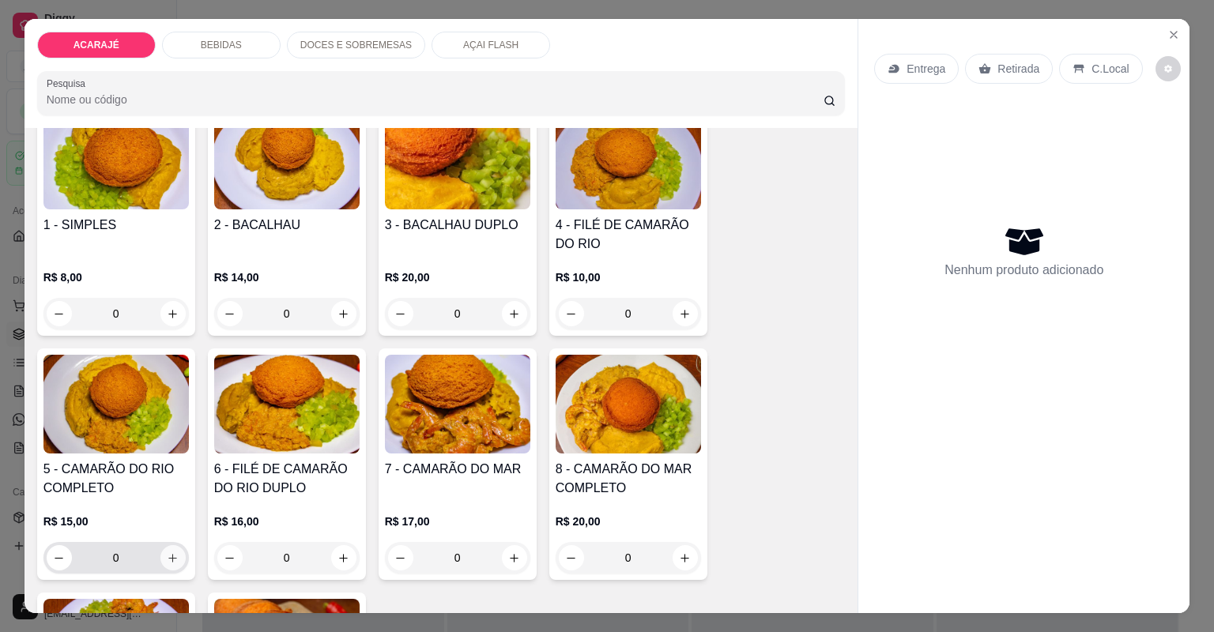
click at [167, 562] on icon "increase-product-quantity" at bounding box center [173, 559] width 12 height 12
type input "1"
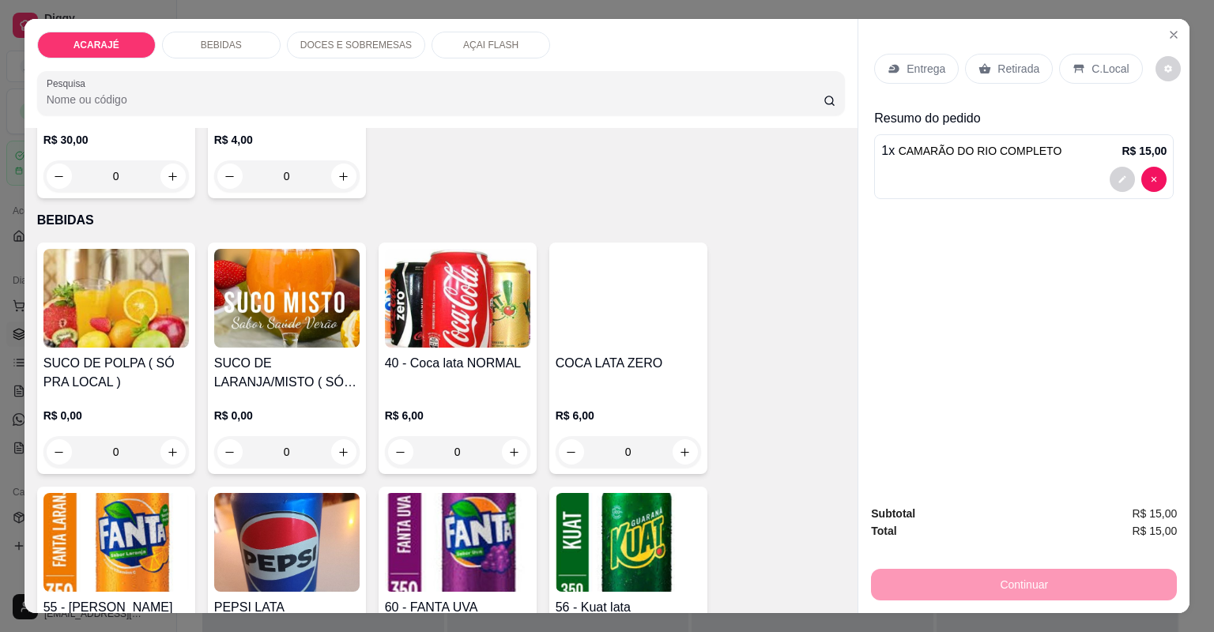
scroll to position [759, 0]
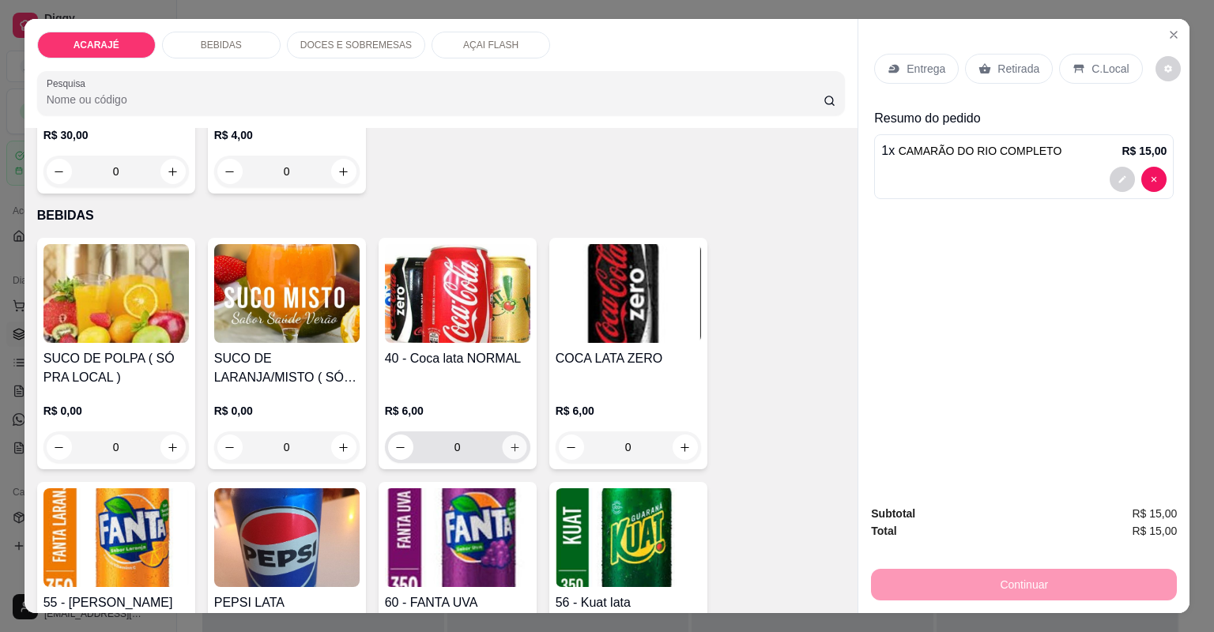
click at [513, 455] on button "increase-product-quantity" at bounding box center [514, 447] width 25 height 25
type input "1"
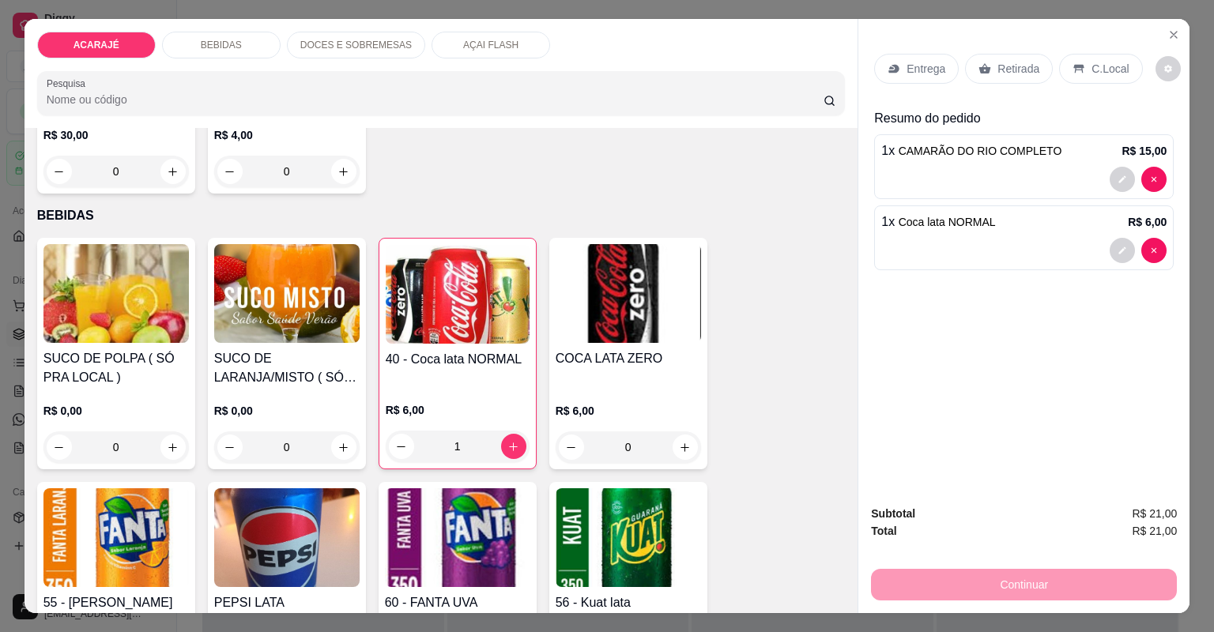
click at [923, 71] on p "Entrega" at bounding box center [926, 69] width 39 height 16
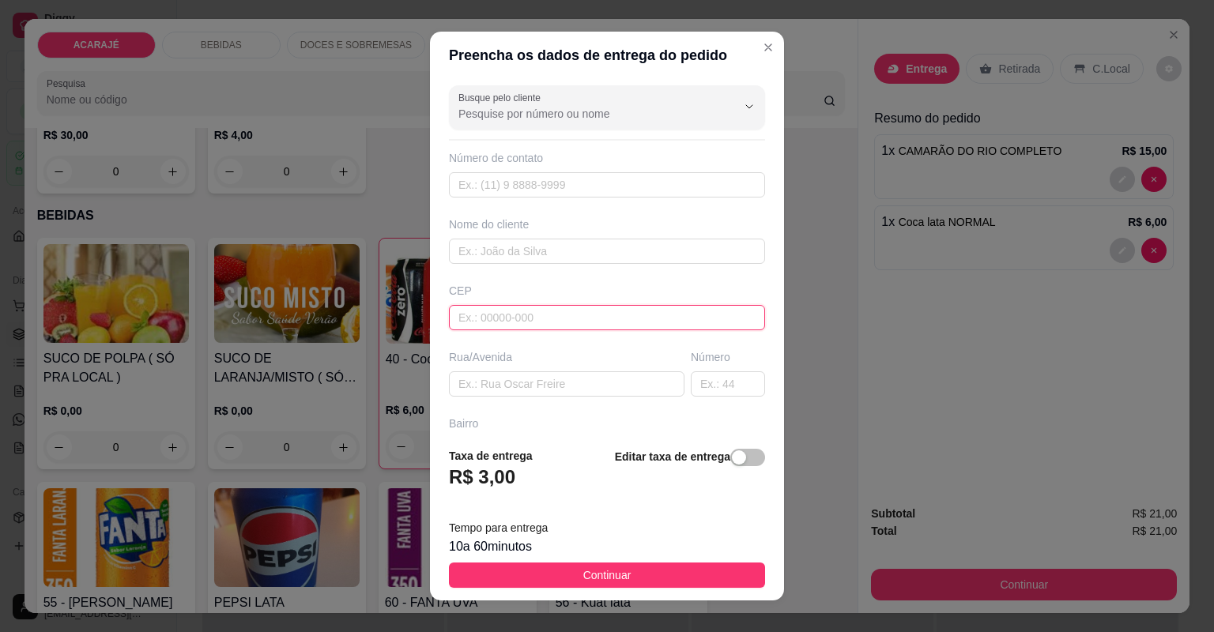
click at [505, 323] on input "text" at bounding box center [607, 317] width 316 height 25
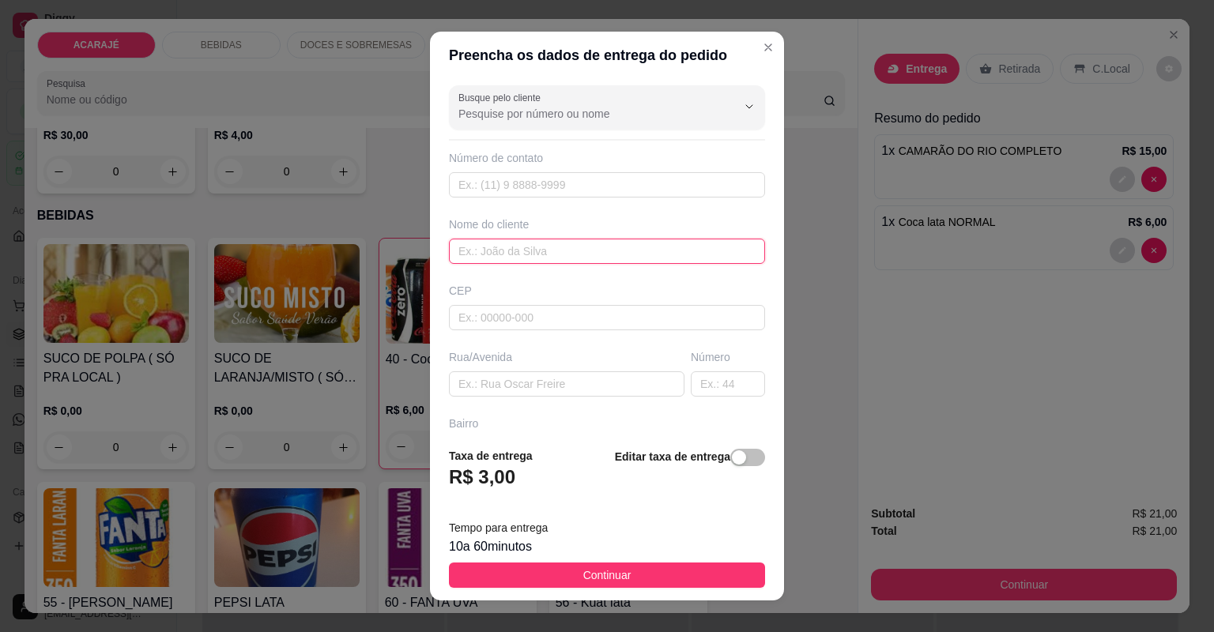
click at [509, 254] on input "text" at bounding box center [607, 251] width 316 height 25
type input "noah"
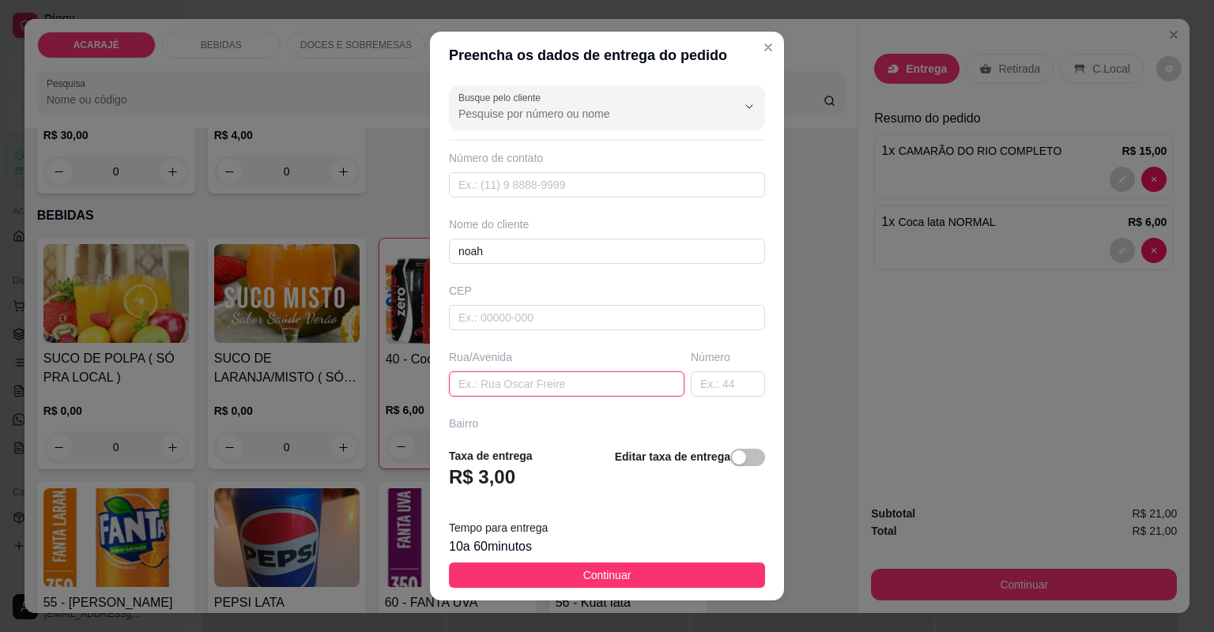
paste input "48135337000132 ZENILDA DE JESUS SANTANA Chave Pix CNPJ MANDAR COMPROVANTE POR G…"
type input "48135337000132 ZENILDA DE JESUS SANTANA Chave Pix CNPJ MANDAR COMPROVANTE POR G…"
drag, startPoint x: 661, startPoint y: 388, endPoint x: 349, endPoint y: 402, distance: 311.8
click at [349, 402] on div "Preencha os dados de entrega do pedido Busque pelo cliente Número de contato No…" at bounding box center [607, 316] width 1214 height 632
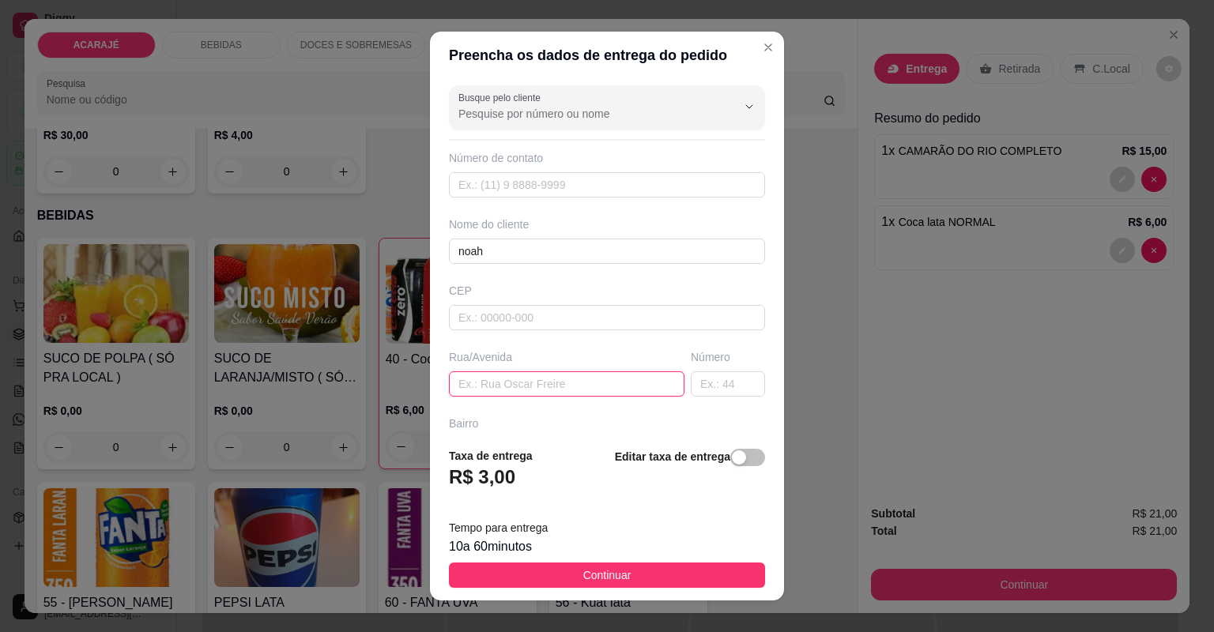
paste input "A principal direto no [GEOGRAPHIC_DATA],perto da [GEOGRAPHIC_DATA] do [DEMOGRAP…"
type input "A principal direto no [GEOGRAPHIC_DATA],perto da [GEOGRAPHIC_DATA] do [DEMOGRAP…"
click at [691, 383] on input "text" at bounding box center [728, 384] width 74 height 25
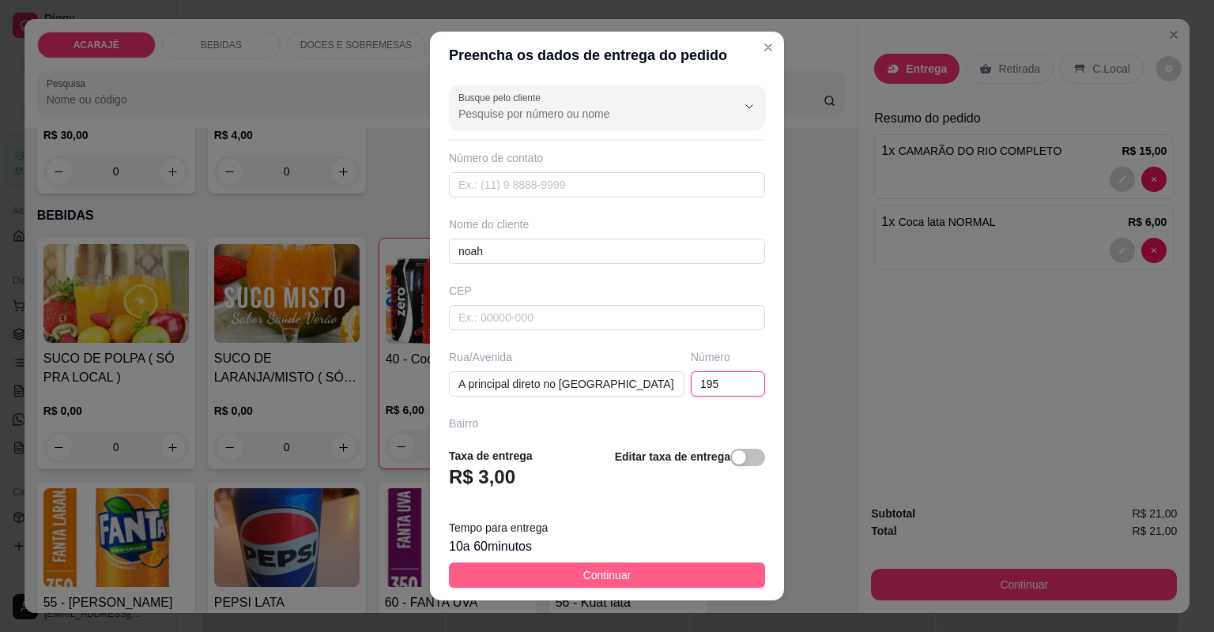
type input "195"
click at [636, 573] on button "Continuar" at bounding box center [607, 575] width 316 height 25
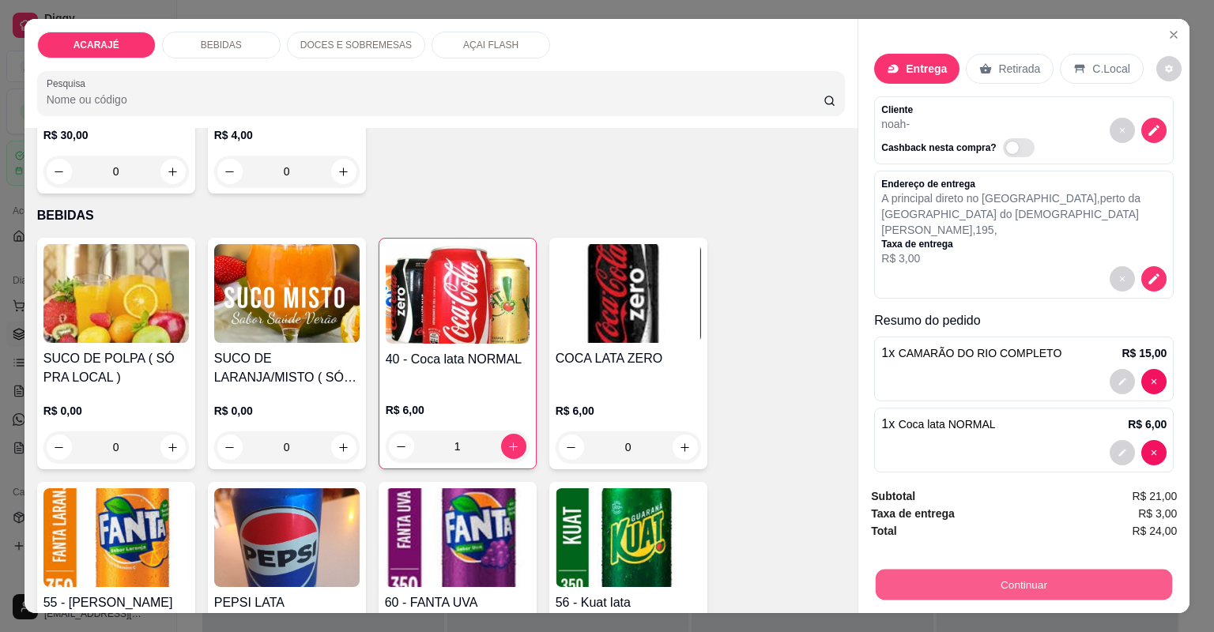
click at [1014, 590] on button "Continuar" at bounding box center [1024, 585] width 296 height 31
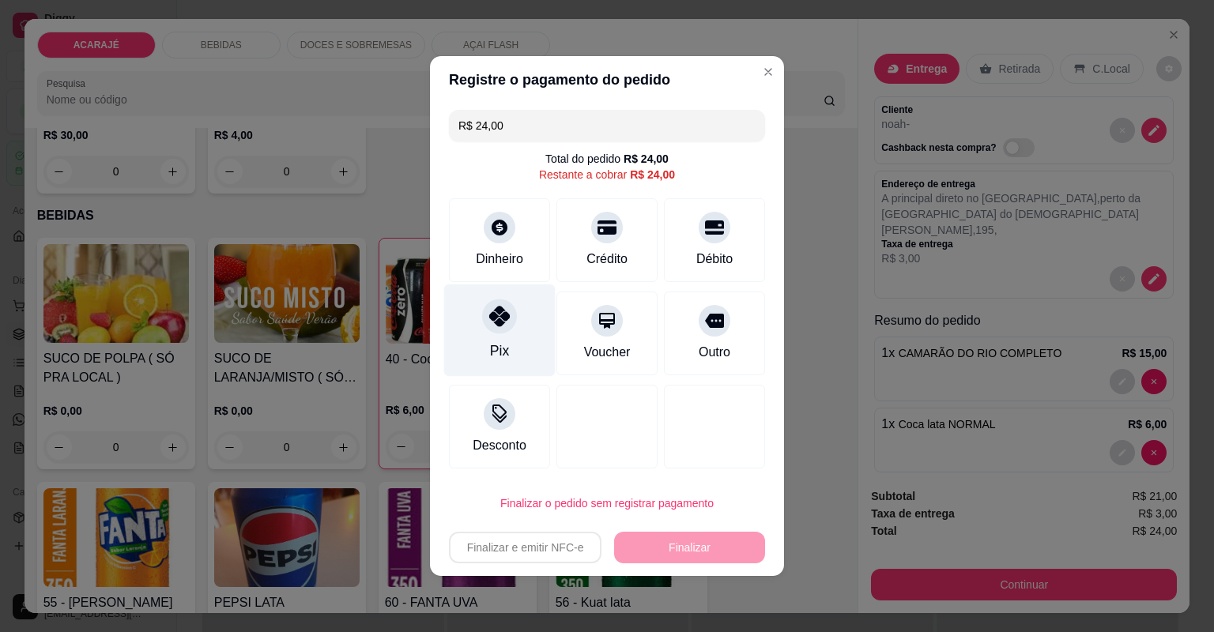
click at [523, 315] on div "Pix" at bounding box center [499, 331] width 111 height 92
type input "R$ 0,00"
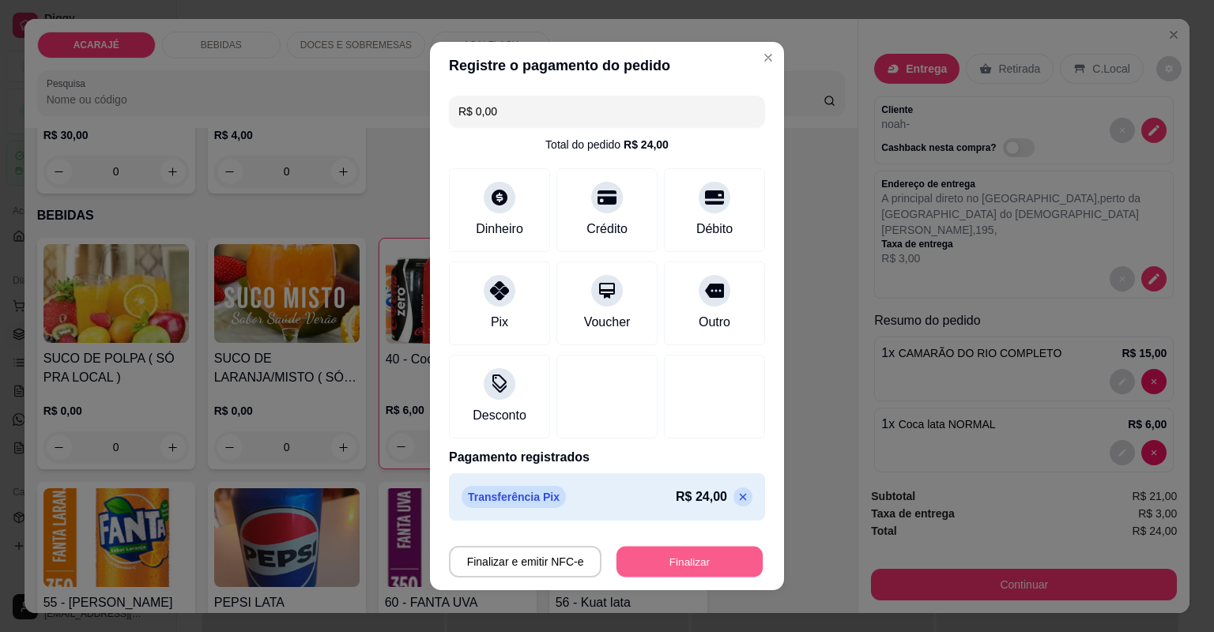
click at [659, 558] on button "Finalizar" at bounding box center [690, 562] width 146 height 31
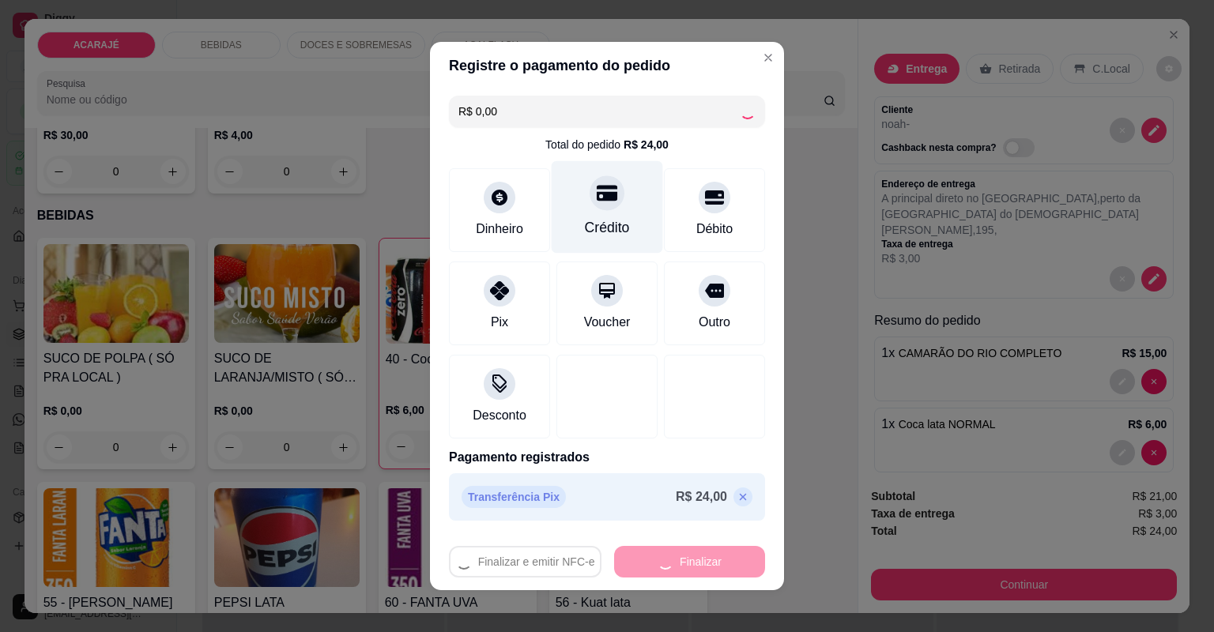
type input "0"
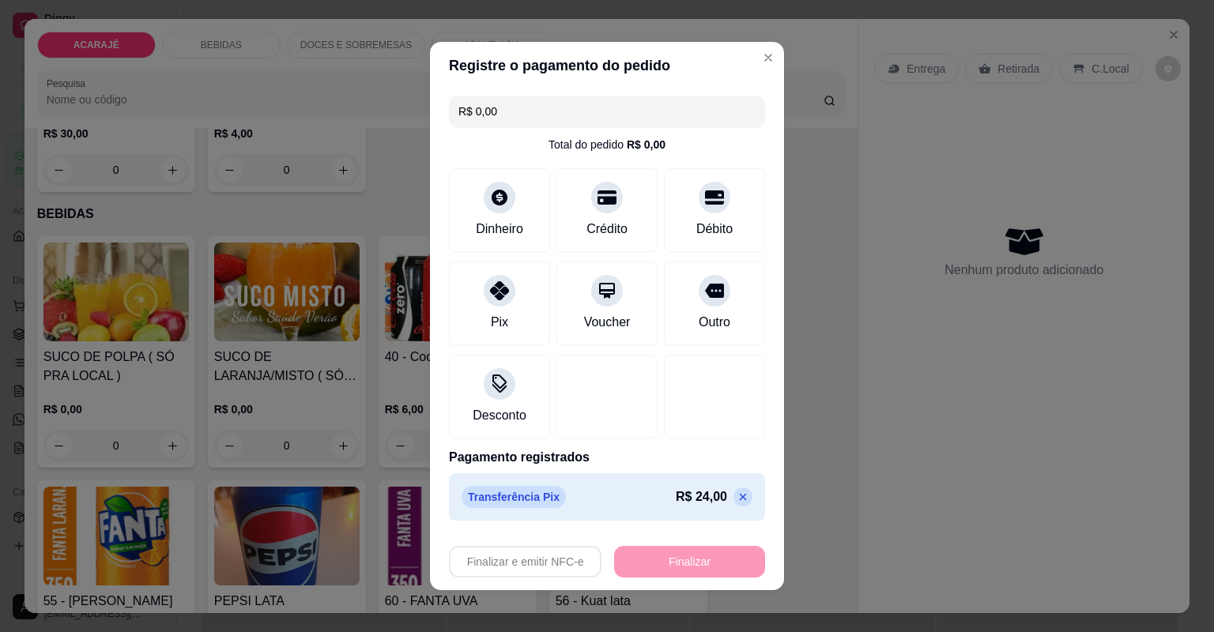
type input "-R$ 24,00"
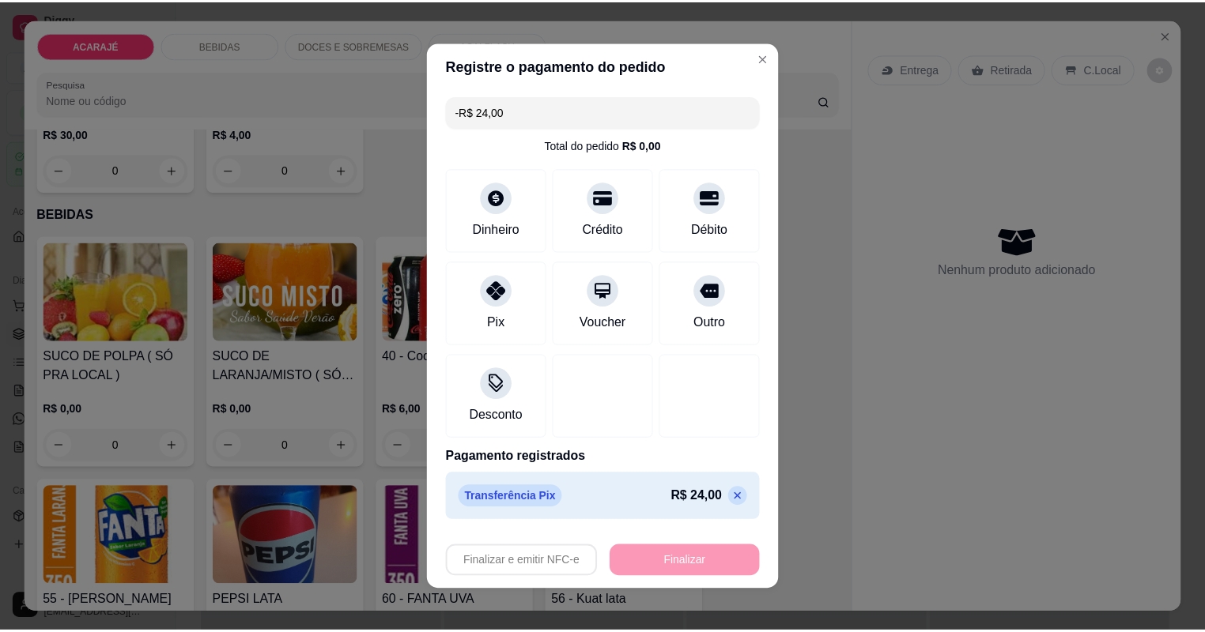
scroll to position [757, 0]
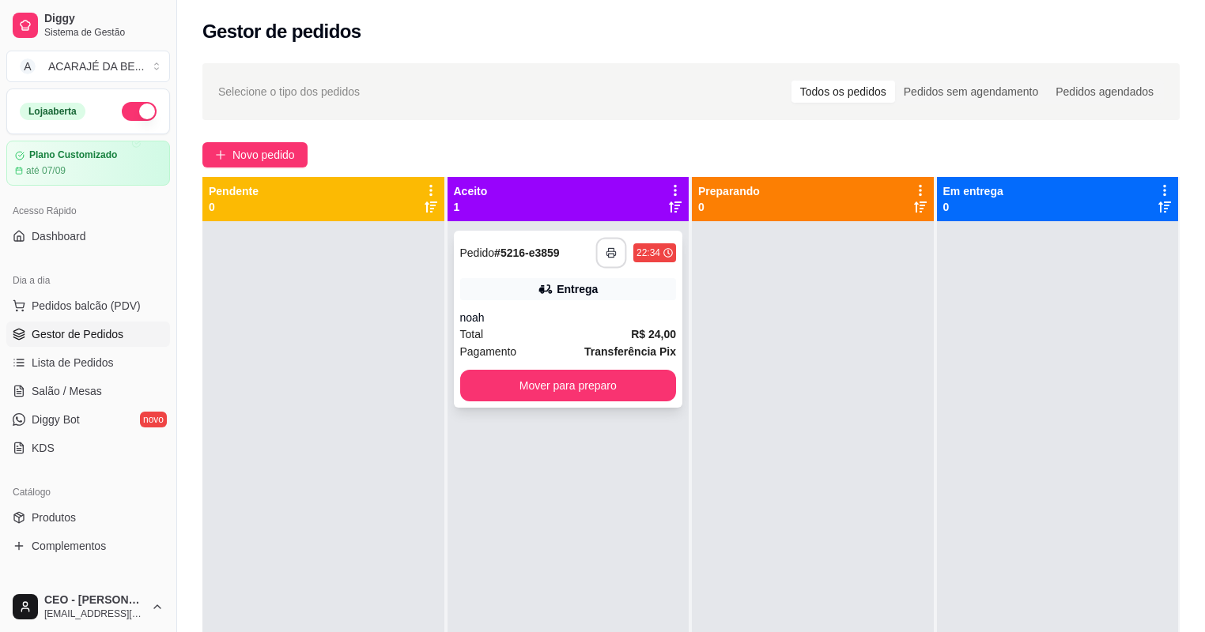
click at [606, 251] on icon "button" at bounding box center [610, 253] width 9 height 4
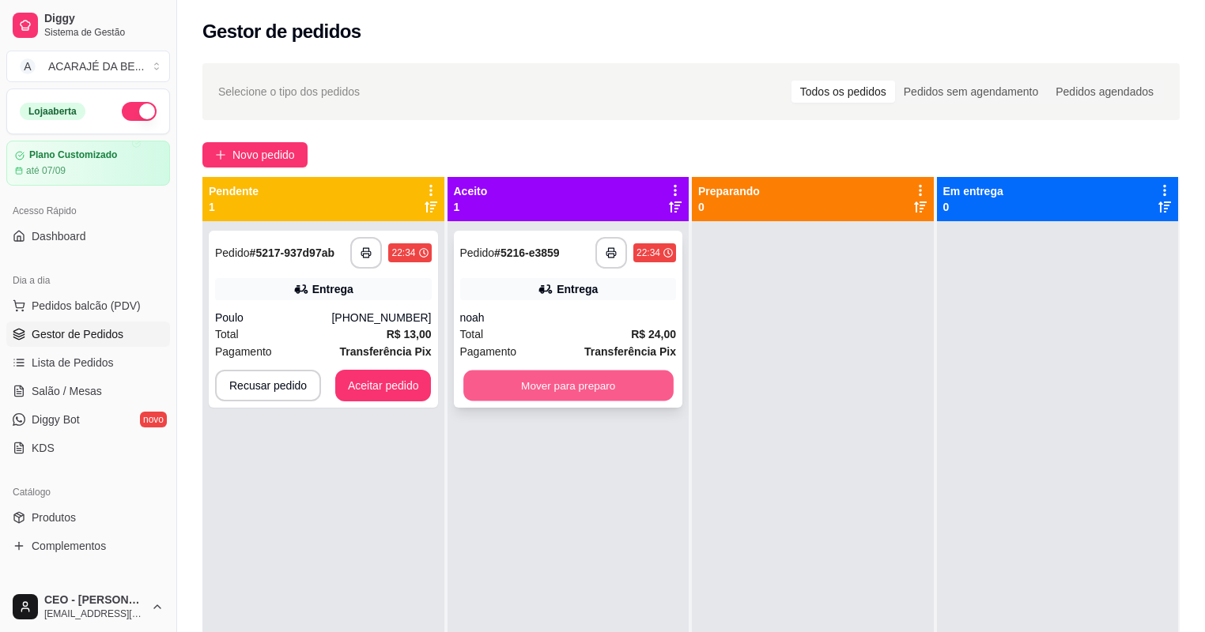
click at [578, 387] on button "Mover para preparo" at bounding box center [567, 386] width 209 height 31
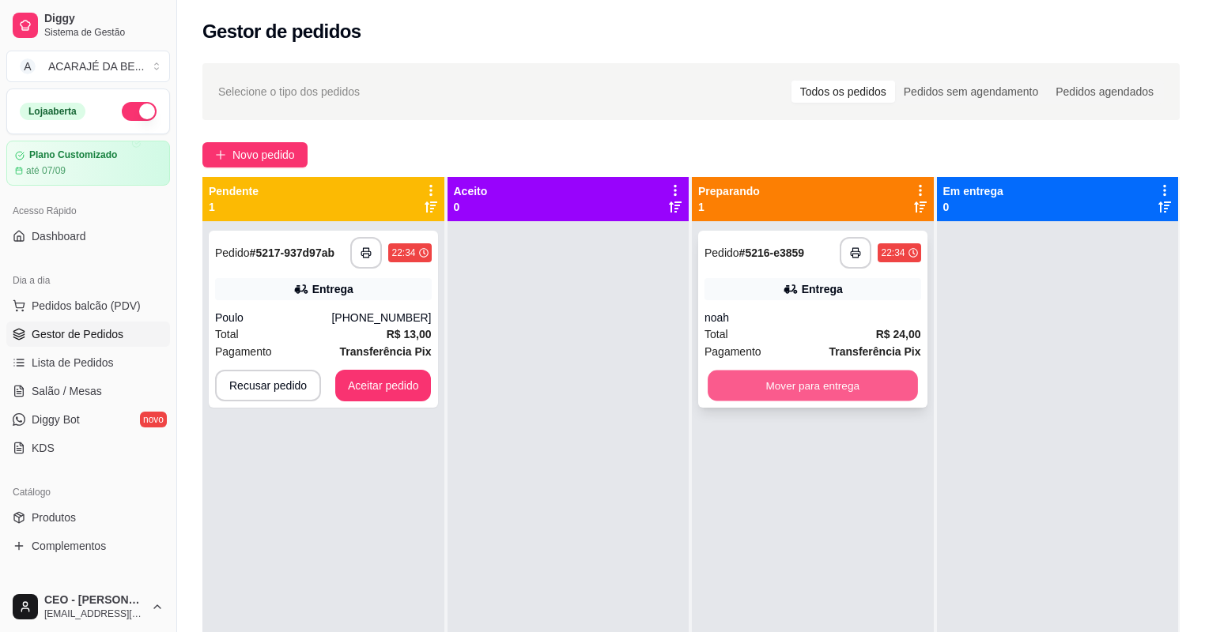
click at [791, 377] on button "Mover para entrega" at bounding box center [812, 386] width 209 height 31
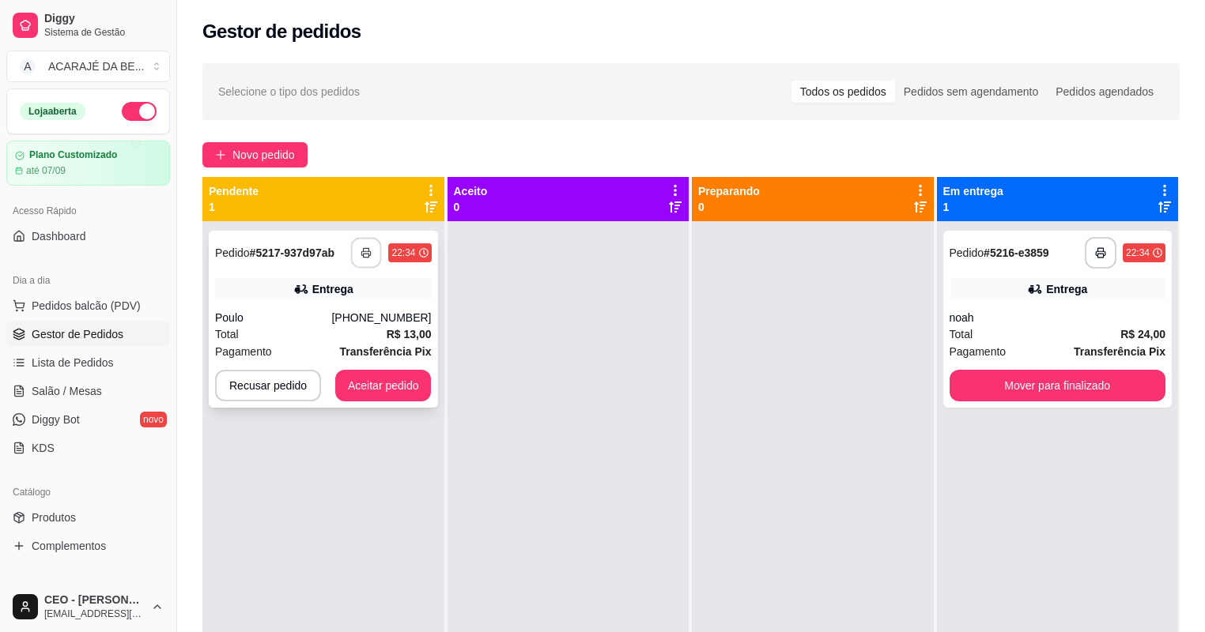
click at [354, 252] on button "button" at bounding box center [366, 253] width 31 height 31
click at [1002, 393] on button "Mover para finalizado" at bounding box center [1057, 386] width 217 height 32
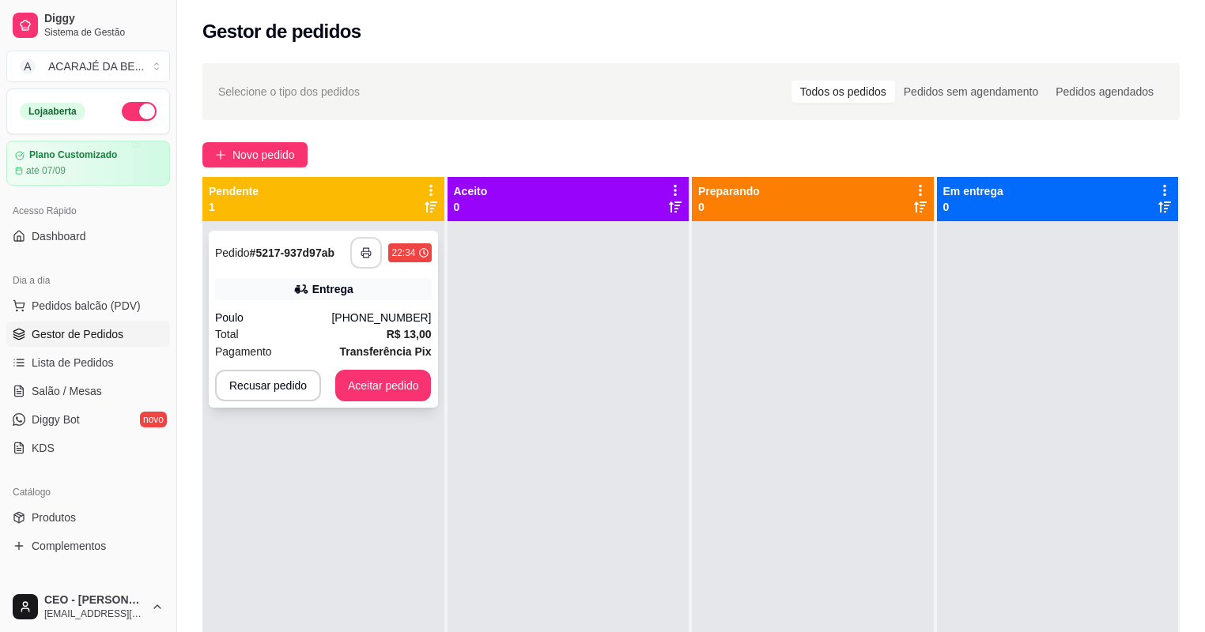
click at [411, 366] on div "**********" at bounding box center [323, 319] width 229 height 177
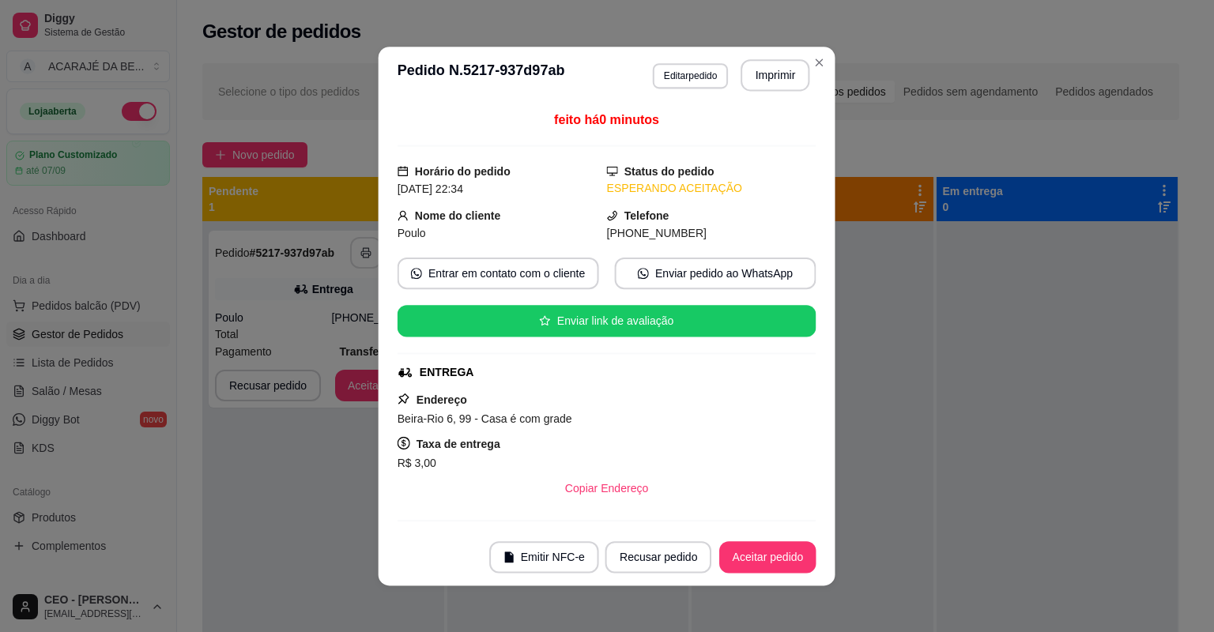
click at [411, 387] on div "feito há 0 minutos Horário do pedido 30/08/2025 22:34 Status do pedido ESPERAND…" at bounding box center [607, 316] width 419 height 413
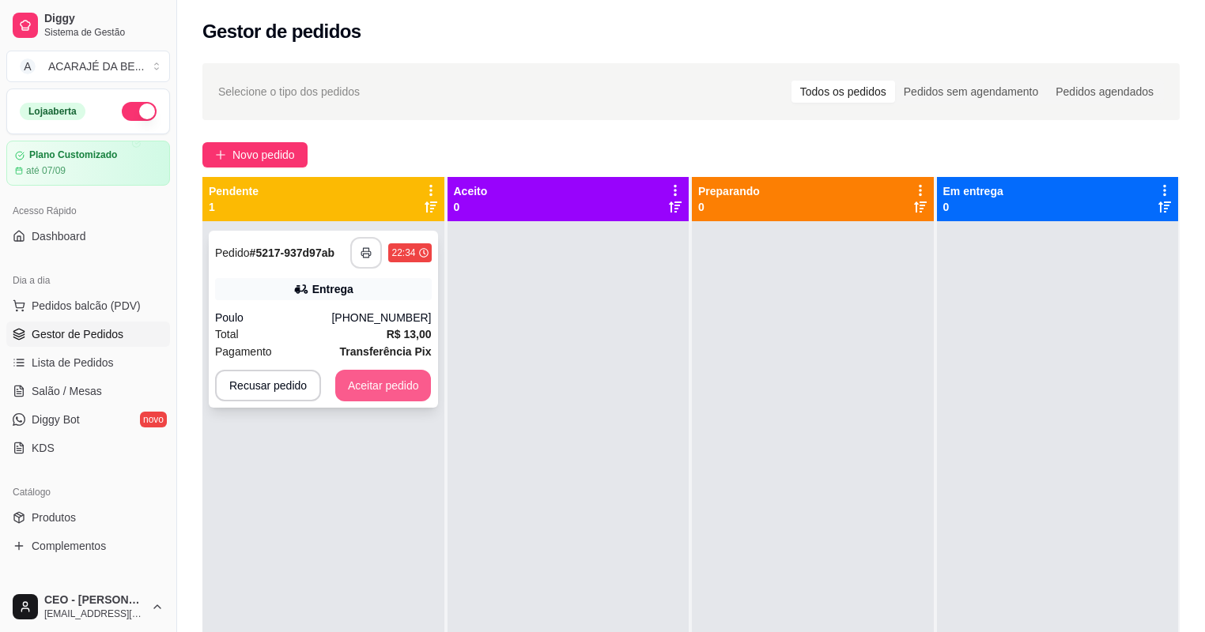
click at [402, 386] on button "Aceitar pedido" at bounding box center [383, 386] width 96 height 32
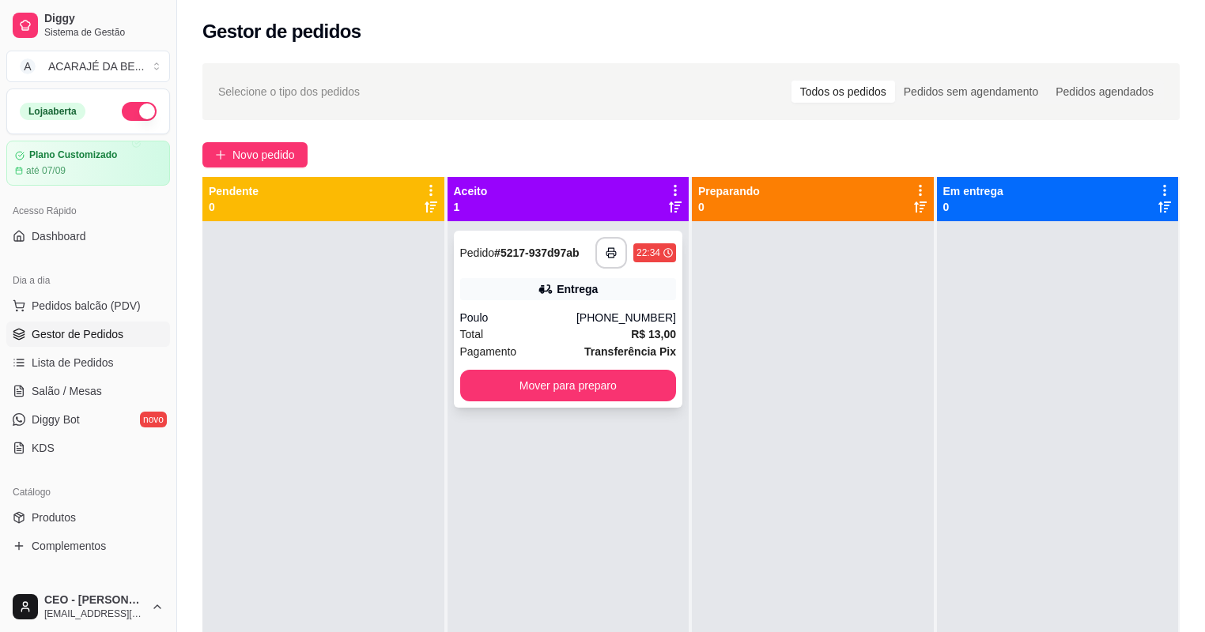
click at [520, 369] on div "**********" at bounding box center [568, 319] width 229 height 177
click at [610, 395] on button "Mover para preparo" at bounding box center [567, 386] width 209 height 31
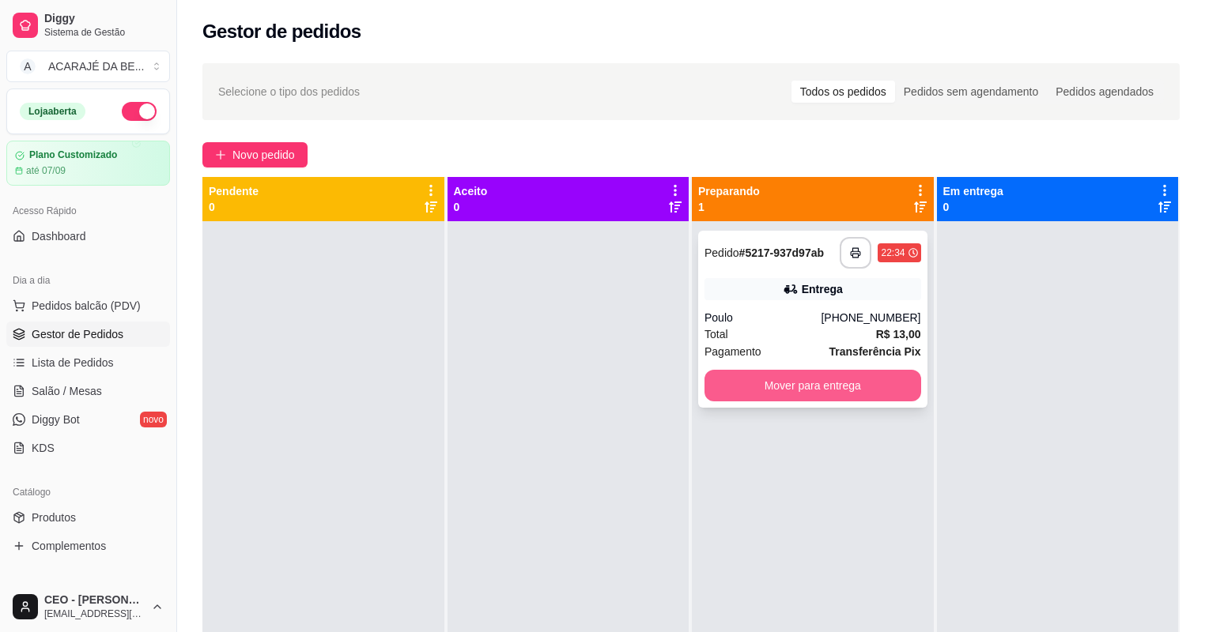
click at [863, 392] on button "Mover para entrega" at bounding box center [812, 386] width 217 height 32
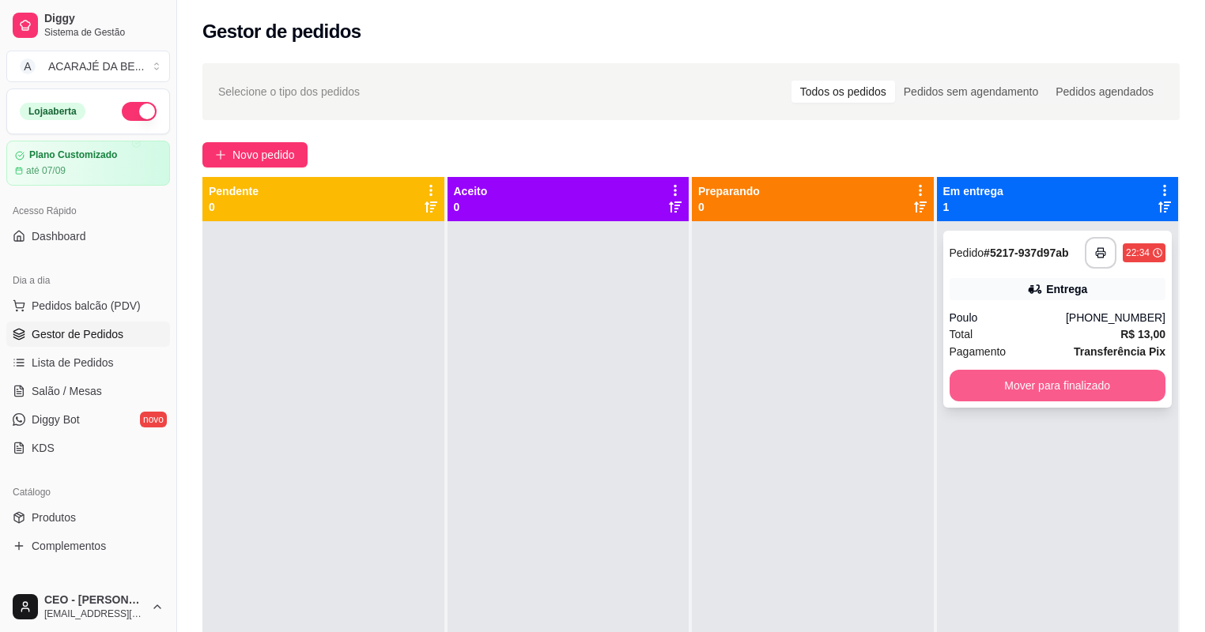
click at [994, 384] on button "Mover para finalizado" at bounding box center [1057, 386] width 217 height 32
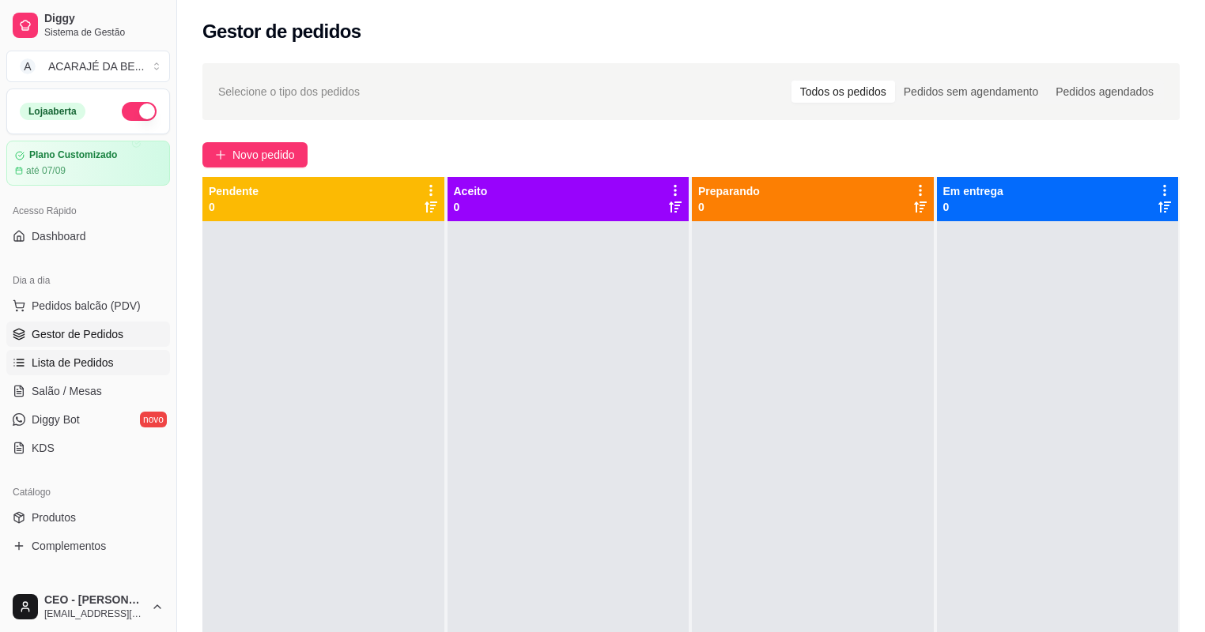
click at [91, 360] on span "Lista de Pedidos" at bounding box center [73, 363] width 82 height 16
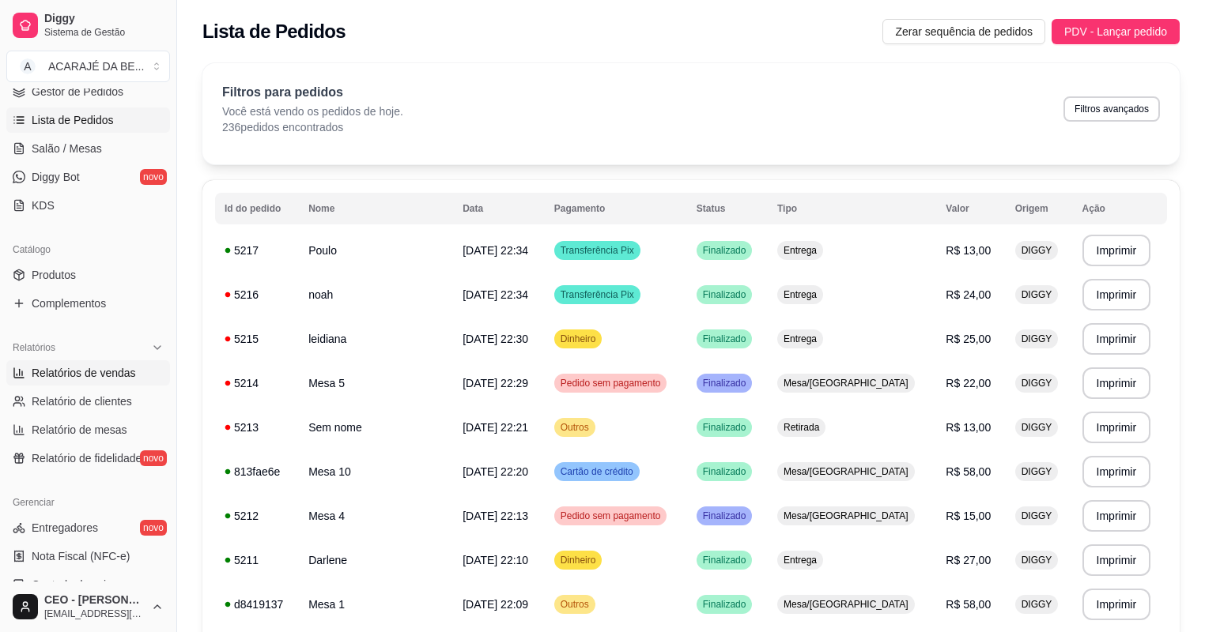
scroll to position [253, 0]
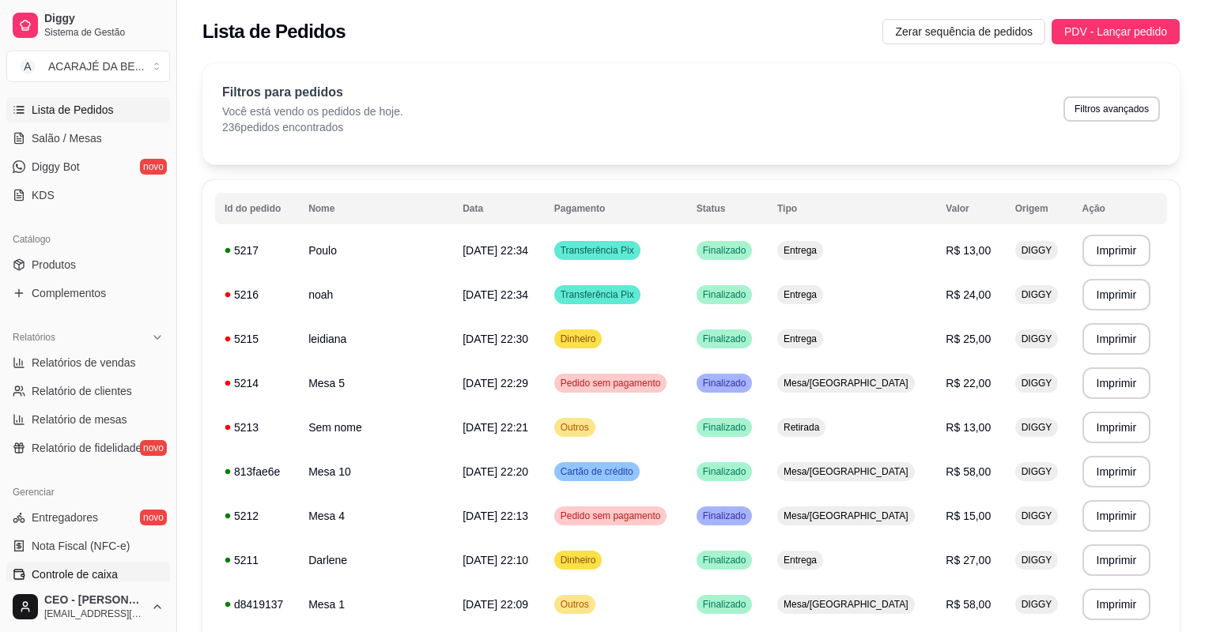
click at [122, 574] on link "Controle de caixa" at bounding box center [88, 574] width 164 height 25
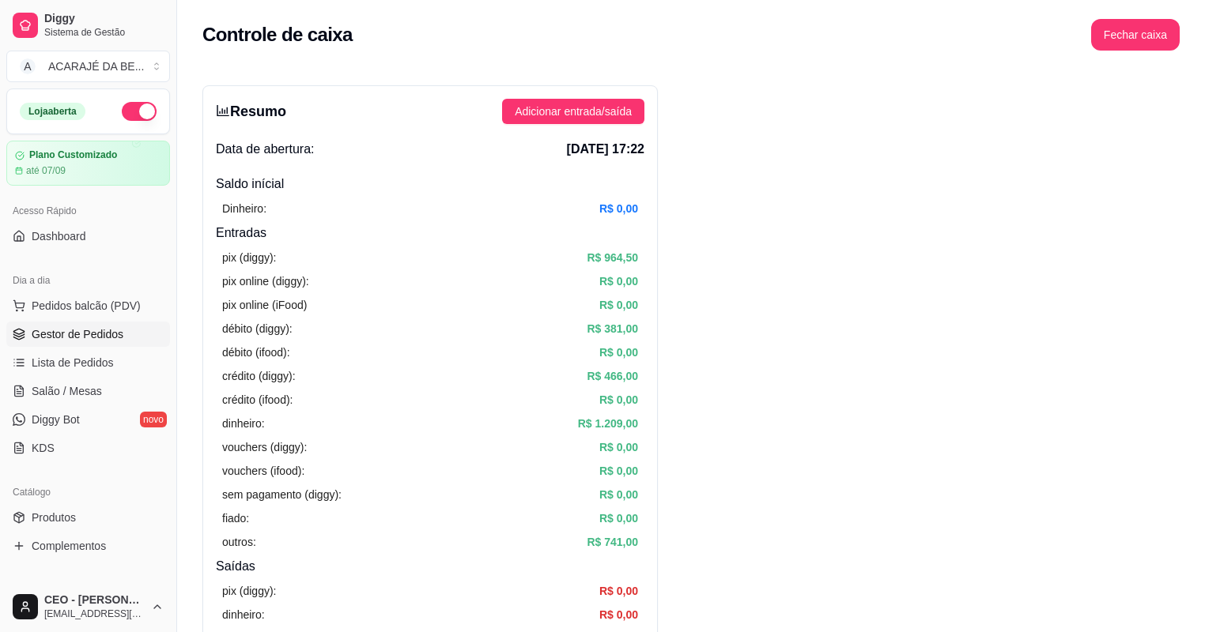
click at [108, 334] on span "Gestor de Pedidos" at bounding box center [78, 334] width 92 height 16
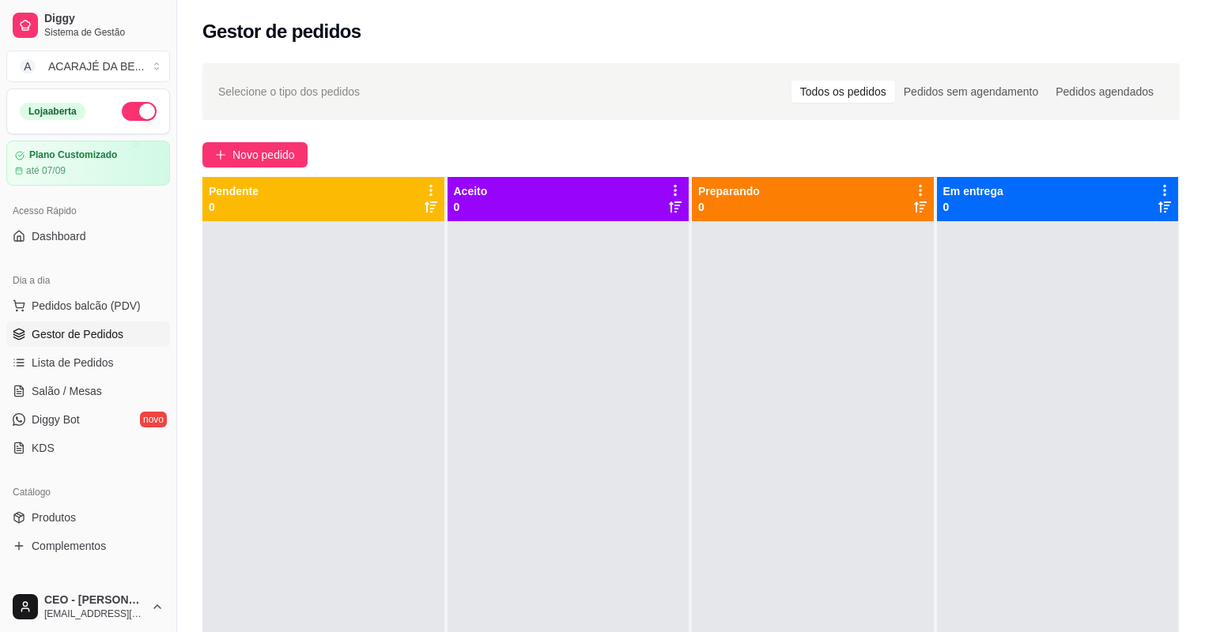
drag, startPoint x: 352, startPoint y: 431, endPoint x: 768, endPoint y: 348, distance: 424.8
click at [772, 349] on div at bounding box center [813, 537] width 242 height 632
drag, startPoint x: 268, startPoint y: 170, endPoint x: 264, endPoint y: 160, distance: 11.0
click at [266, 168] on div "Selecione o tipo dos pedidos Todos os pedidos Pedidos sem agendamento Pedidos a…" at bounding box center [691, 441] width 1028 height 775
click at [264, 158] on span "Novo pedido" at bounding box center [263, 154] width 62 height 17
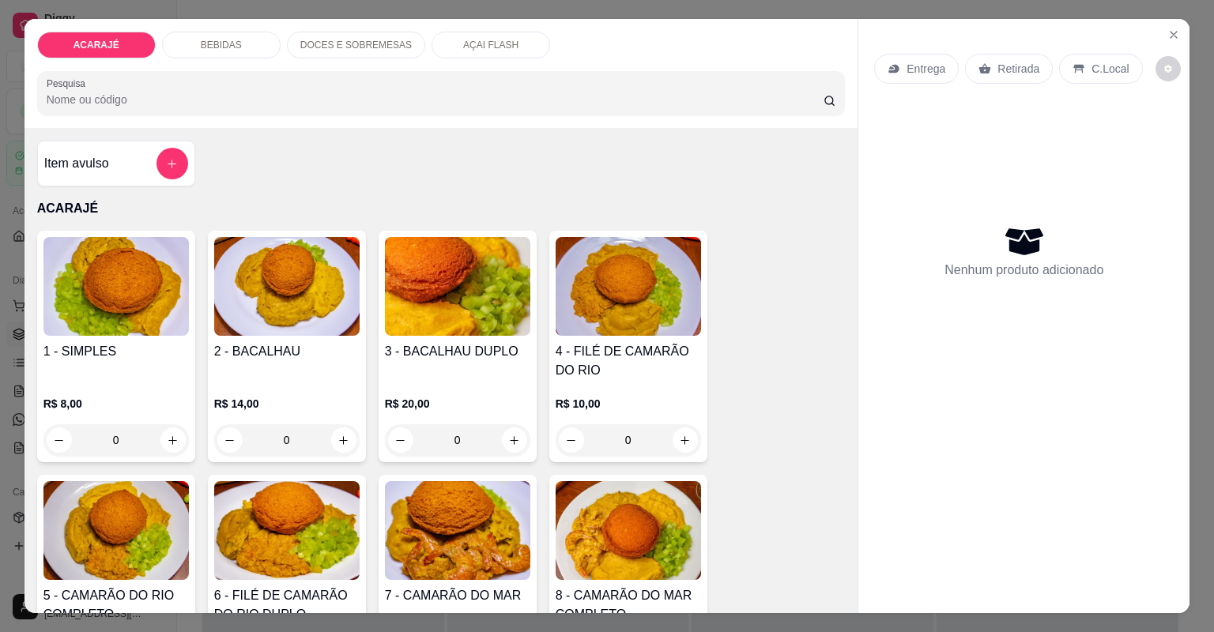
click at [358, 44] on p "DOCES E SOBREMESAS" at bounding box center [355, 45] width 111 height 13
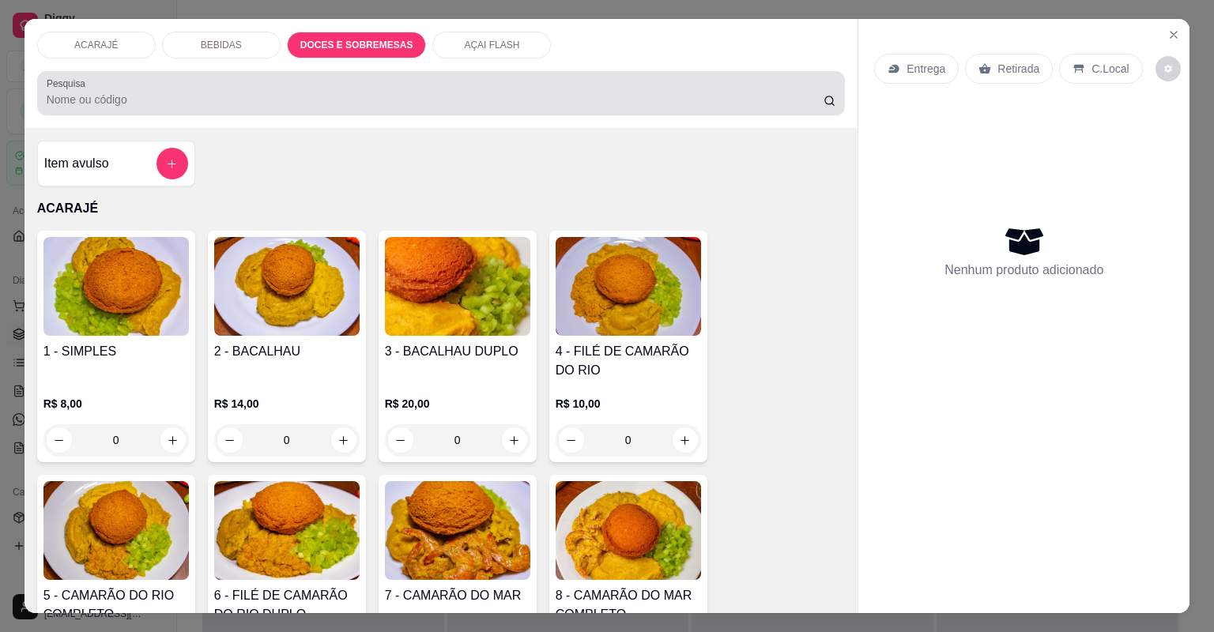
scroll to position [32, 0]
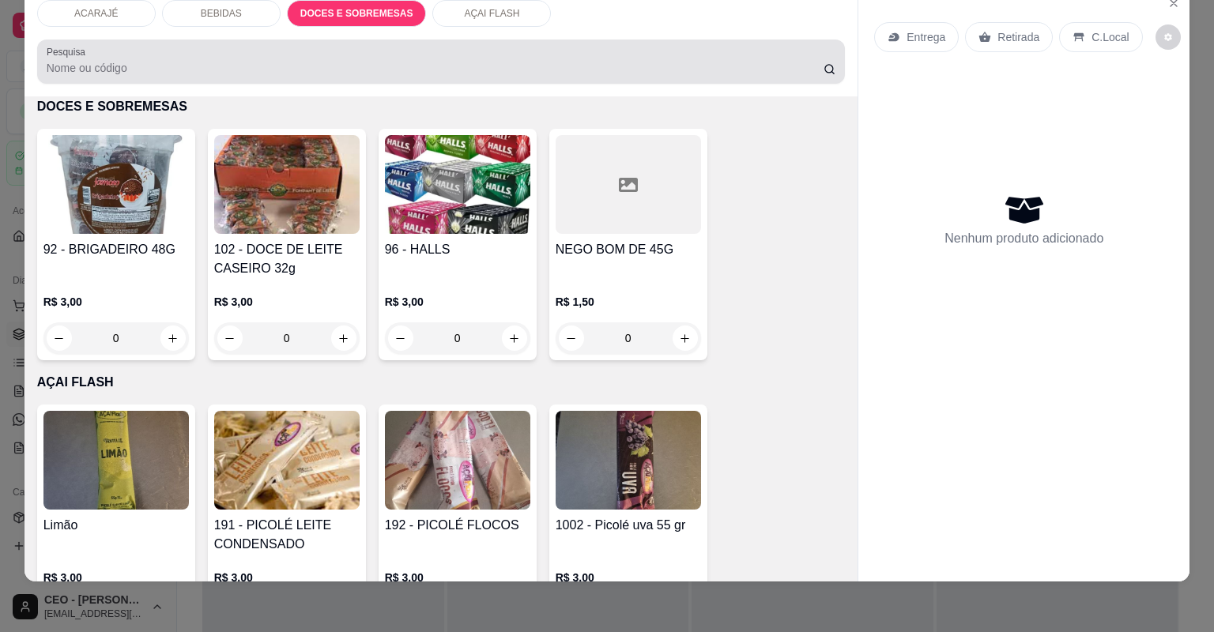
click at [443, 41] on div "Pesquisa" at bounding box center [441, 62] width 809 height 44
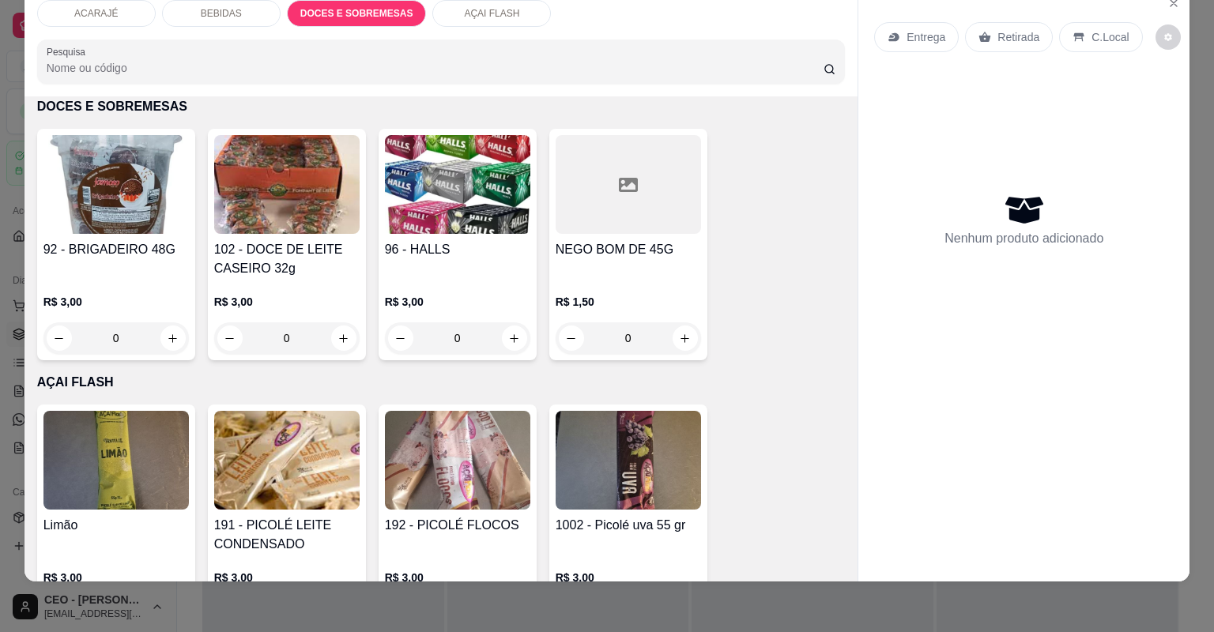
click at [436, 12] on div "AÇAI FLASH" at bounding box center [491, 13] width 119 height 27
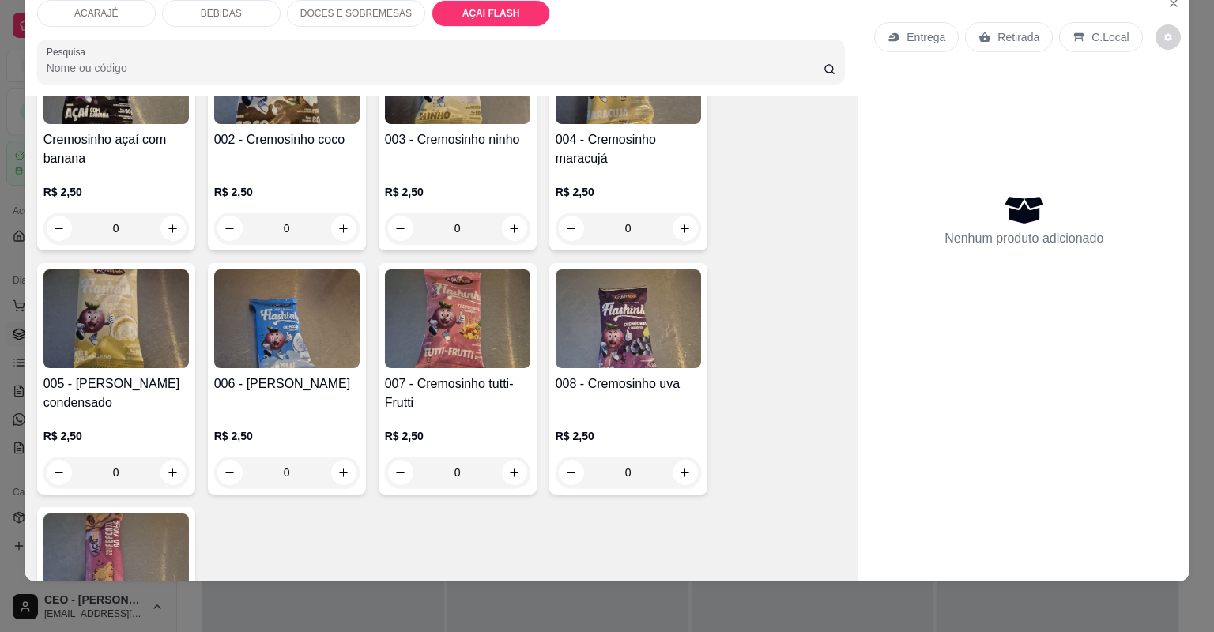
scroll to position [3888, 0]
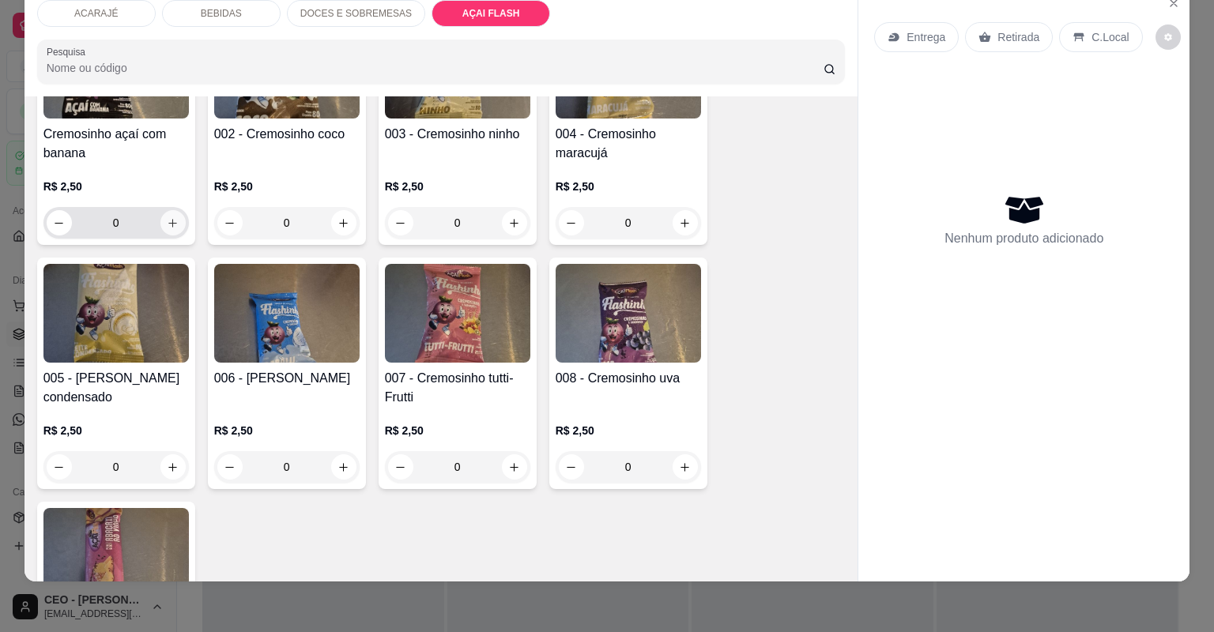
click at [167, 218] on icon "increase-product-quantity" at bounding box center [173, 223] width 12 height 12
type input "2"
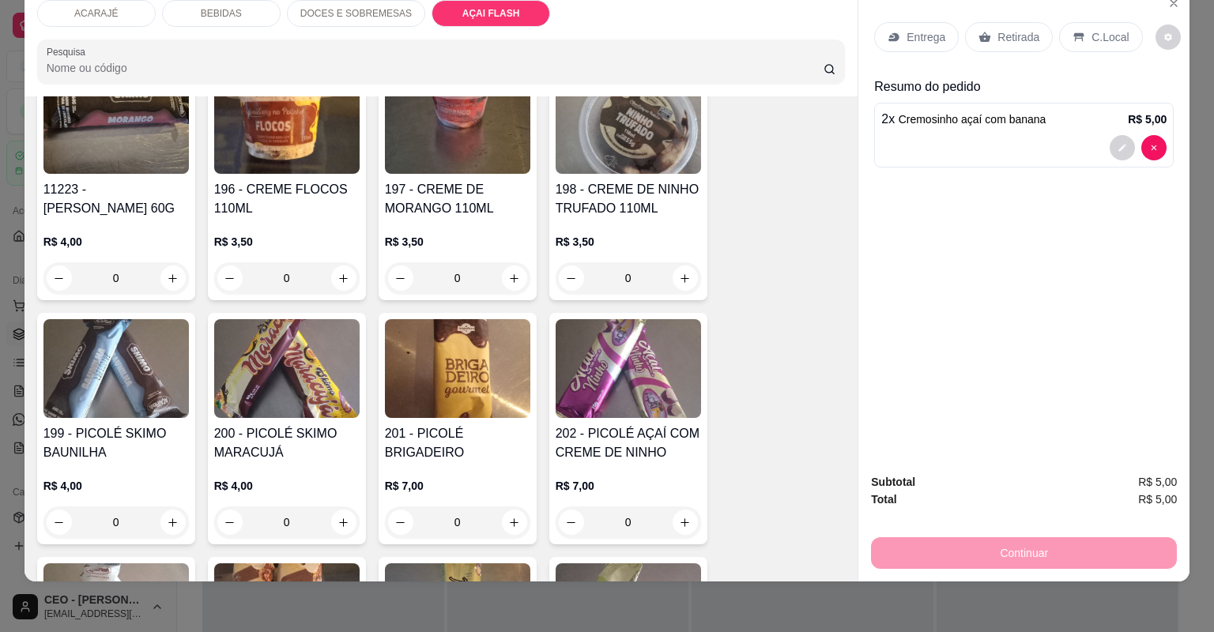
scroll to position [2877, 0]
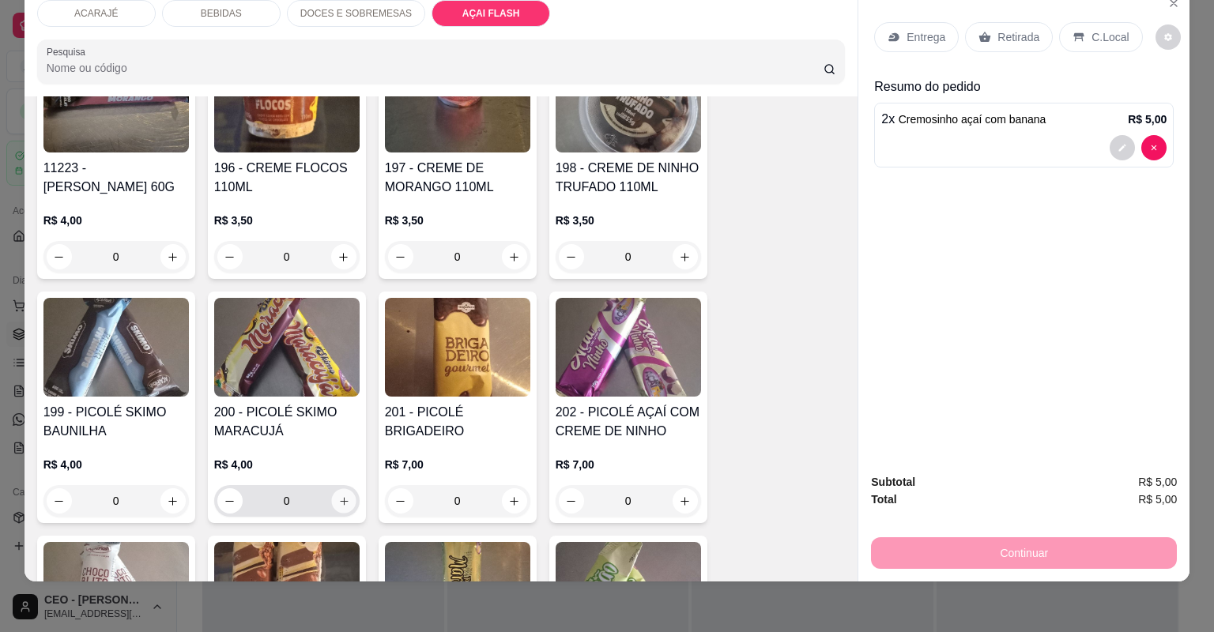
click at [338, 502] on icon "increase-product-quantity" at bounding box center [344, 502] width 12 height 12
type input "1"
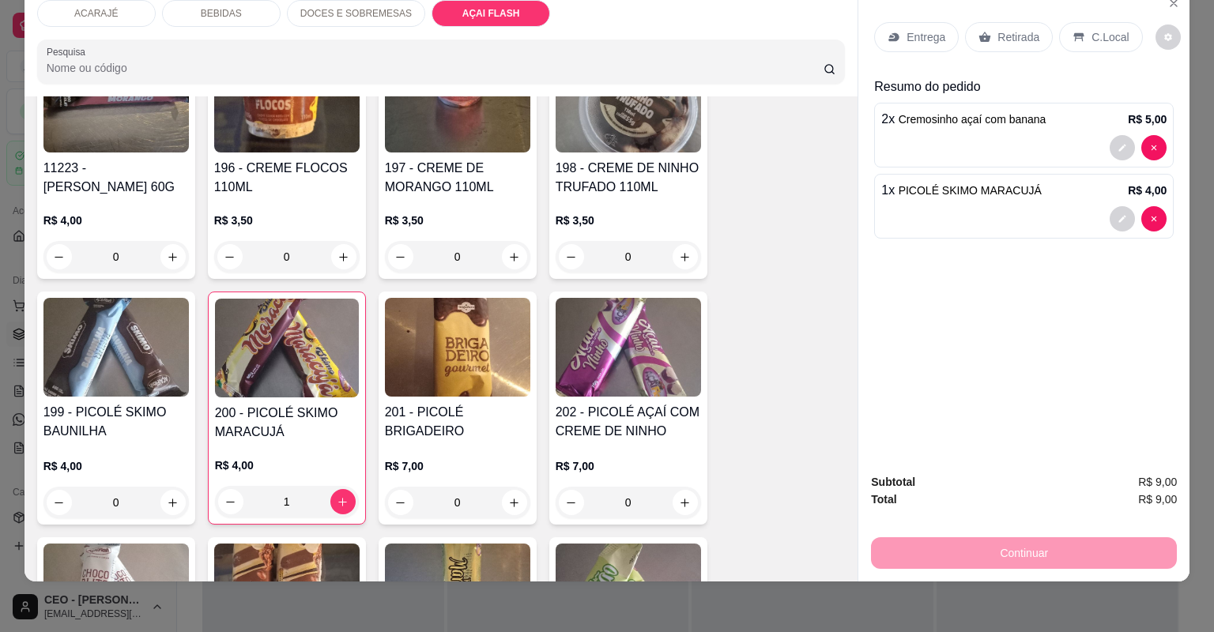
click at [969, 32] on div "Retirada" at bounding box center [1009, 37] width 88 height 30
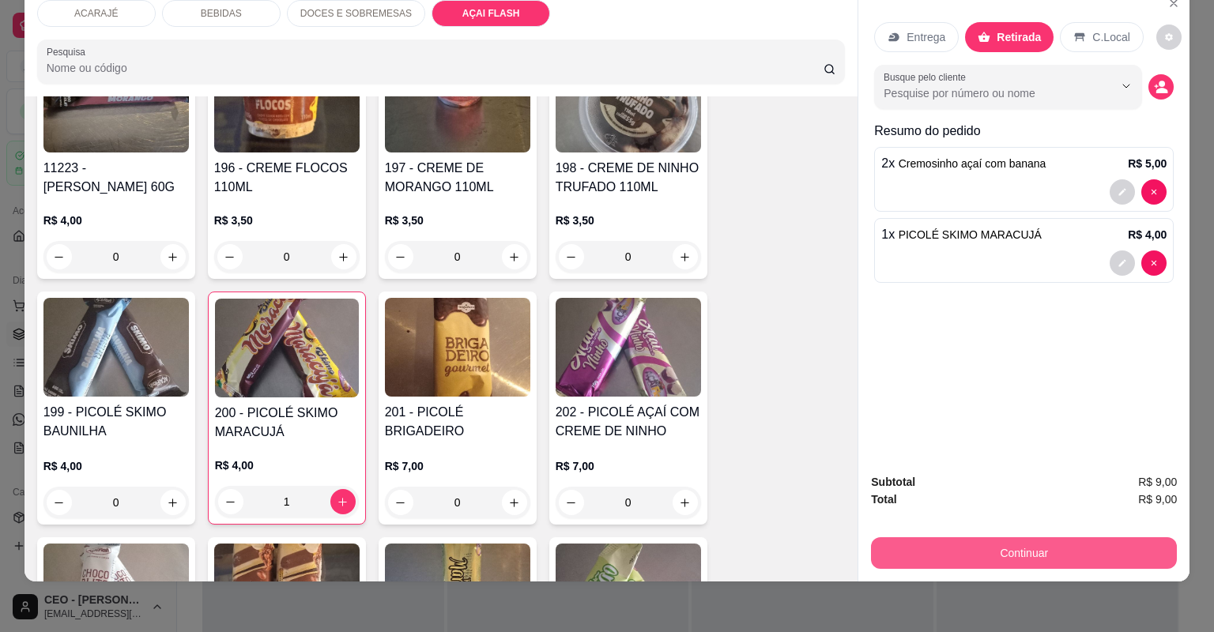
click at [1085, 558] on button "Continuar" at bounding box center [1024, 554] width 306 height 32
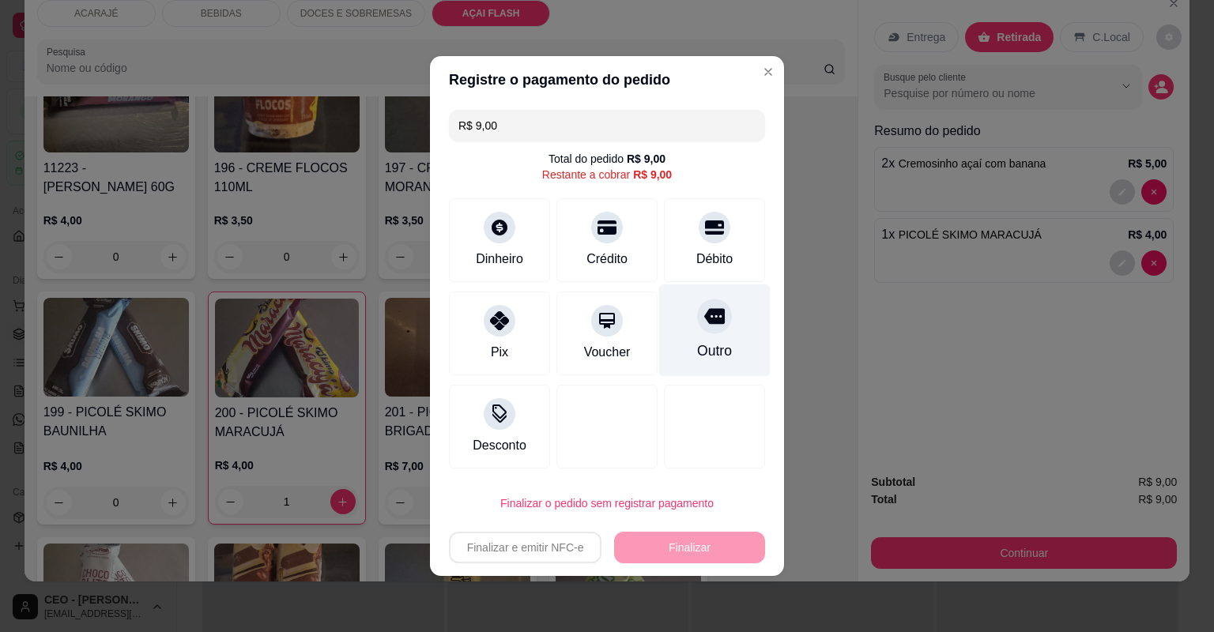
click at [729, 332] on div "Outro" at bounding box center [714, 331] width 111 height 92
type input "R$ 0,00"
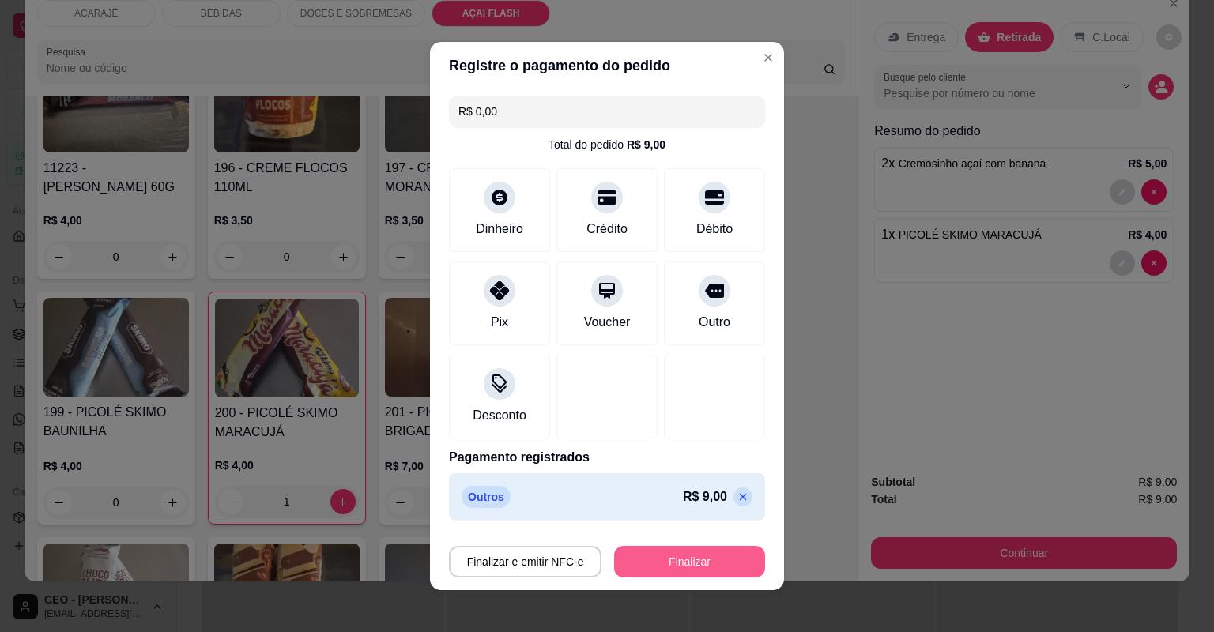
click at [688, 574] on button "Finalizar" at bounding box center [689, 562] width 151 height 32
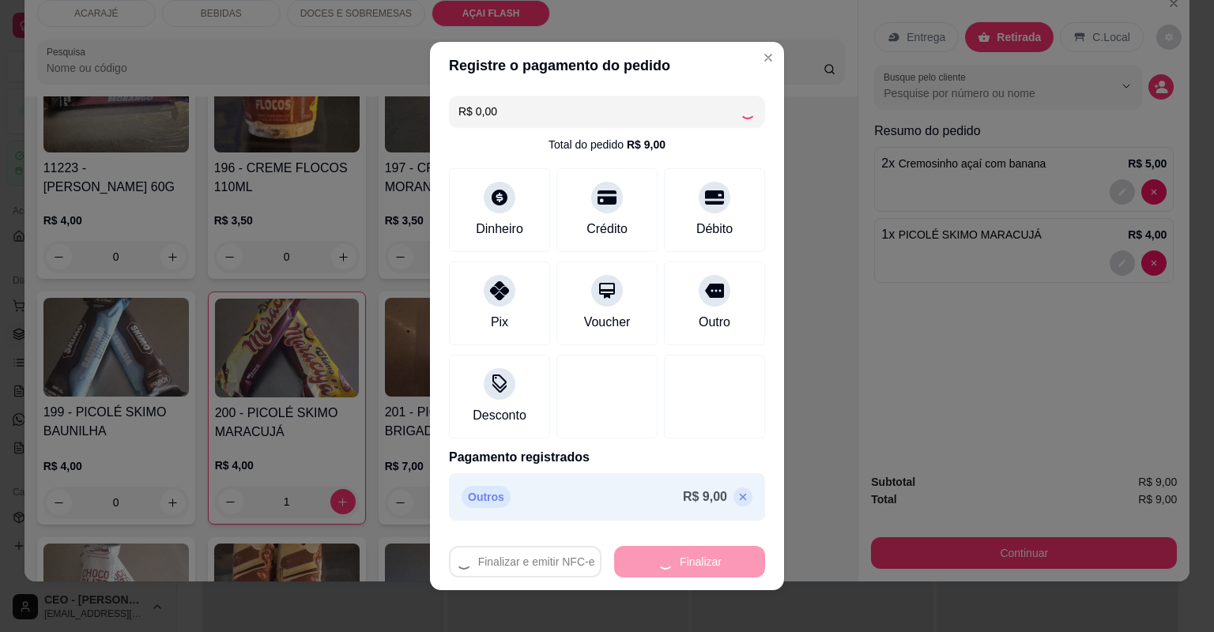
type input "0"
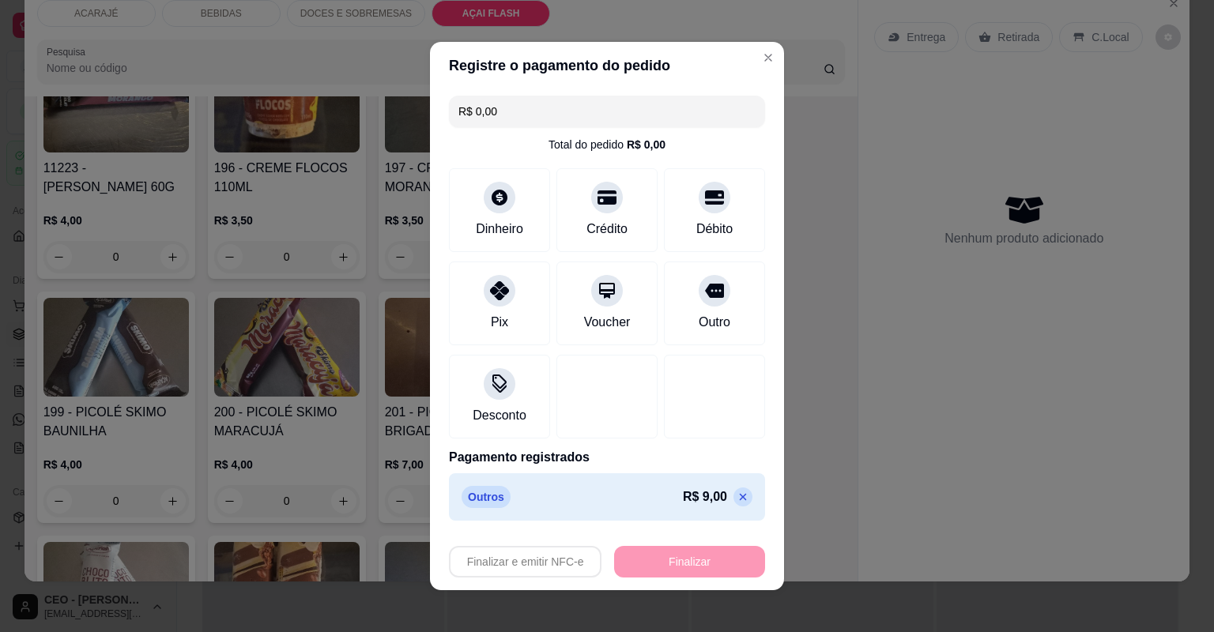
type input "-R$ 9,00"
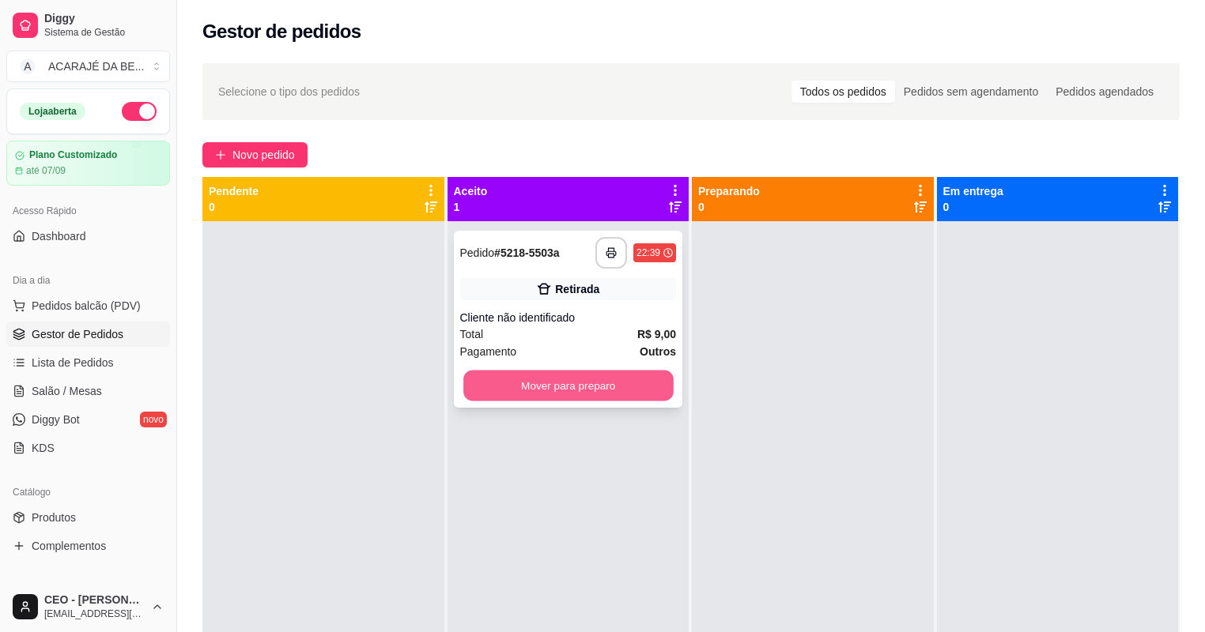
click at [542, 387] on button "Mover para preparo" at bounding box center [567, 386] width 209 height 31
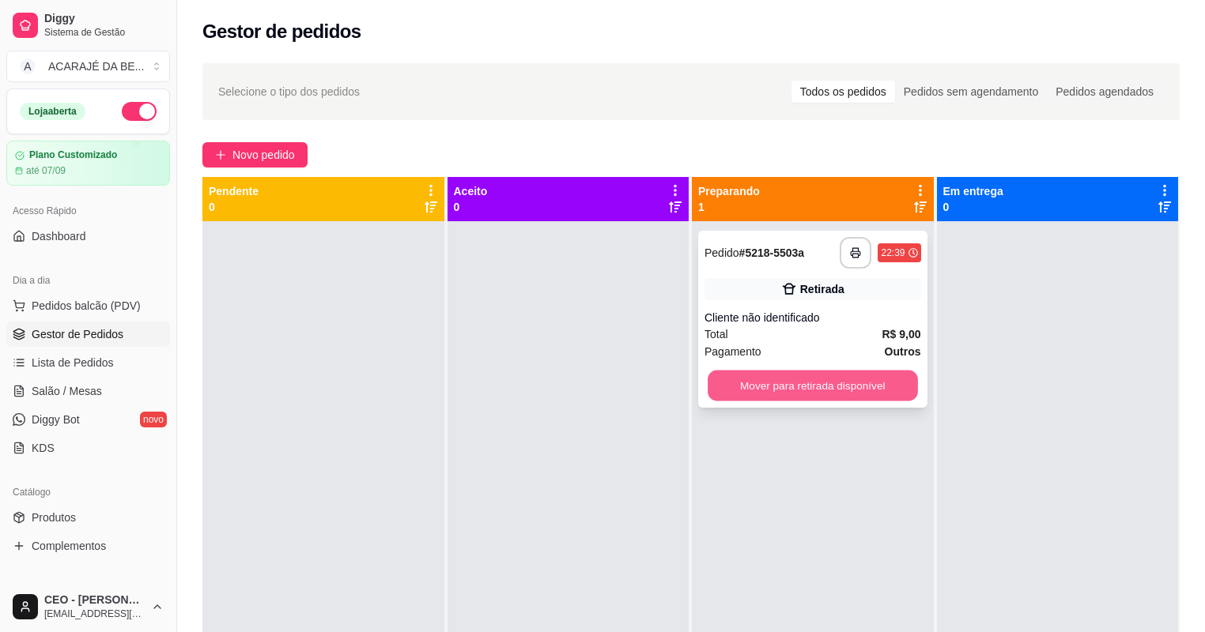
click at [756, 375] on button "Mover para retirada disponível" at bounding box center [812, 386] width 209 height 31
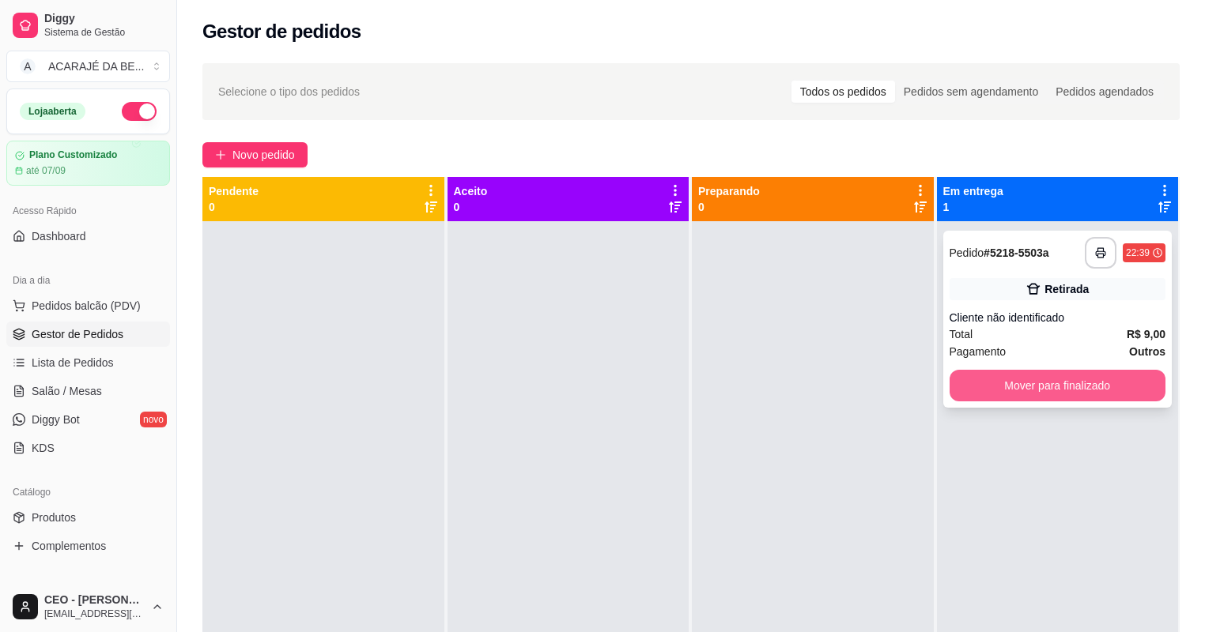
click at [988, 391] on button "Mover para finalizado" at bounding box center [1057, 386] width 217 height 32
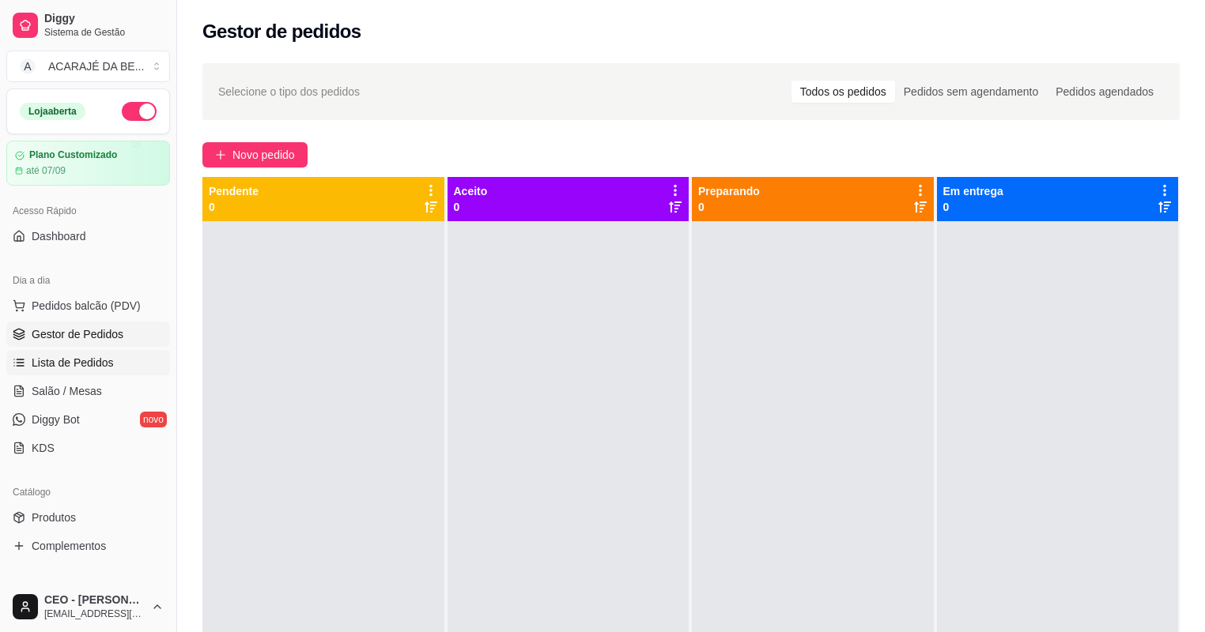
click at [66, 355] on span "Lista de Pedidos" at bounding box center [73, 363] width 82 height 16
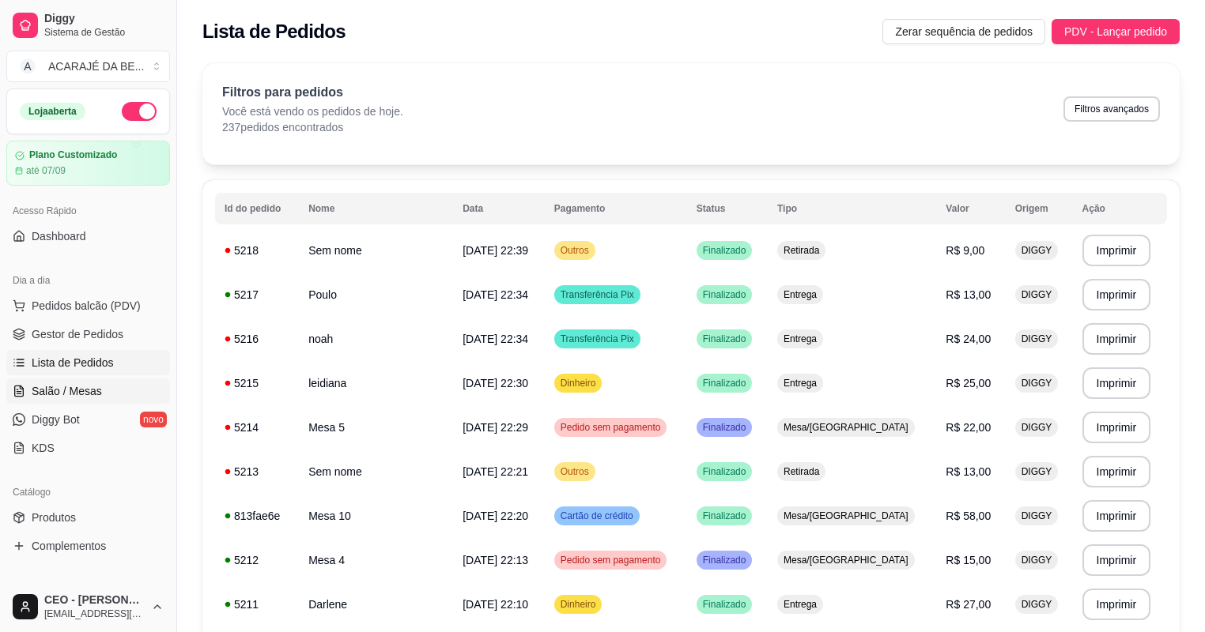
click at [80, 387] on span "Salão / Mesas" at bounding box center [67, 391] width 70 height 16
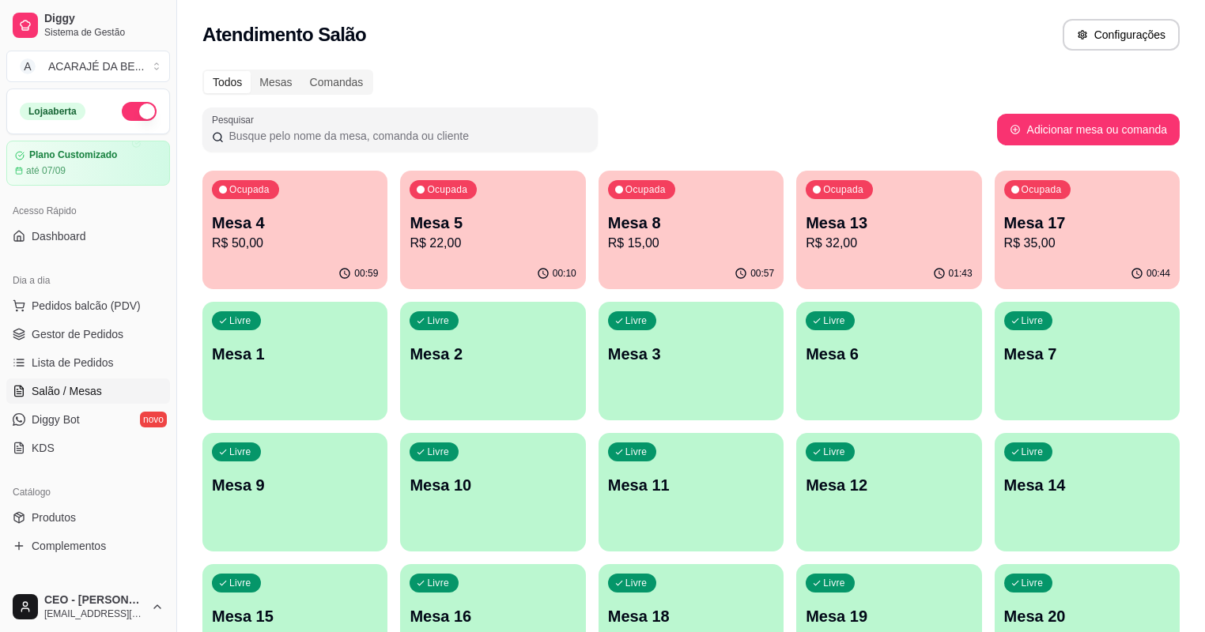
click at [300, 230] on p "Mesa 4" at bounding box center [295, 223] width 166 height 22
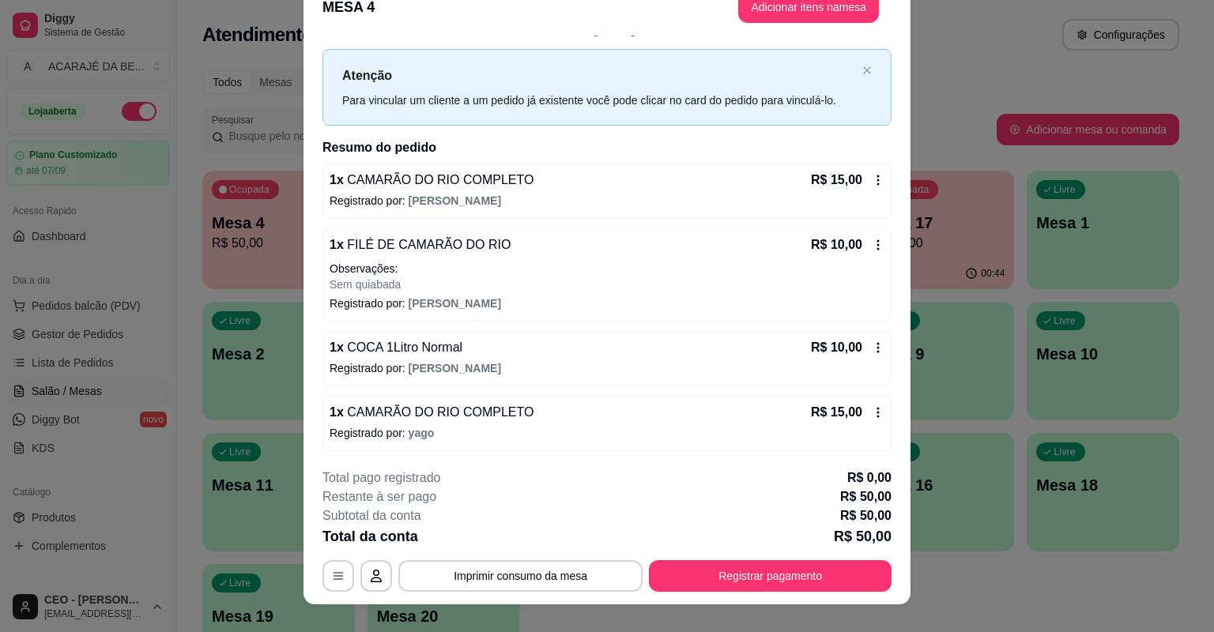
scroll to position [47, 0]
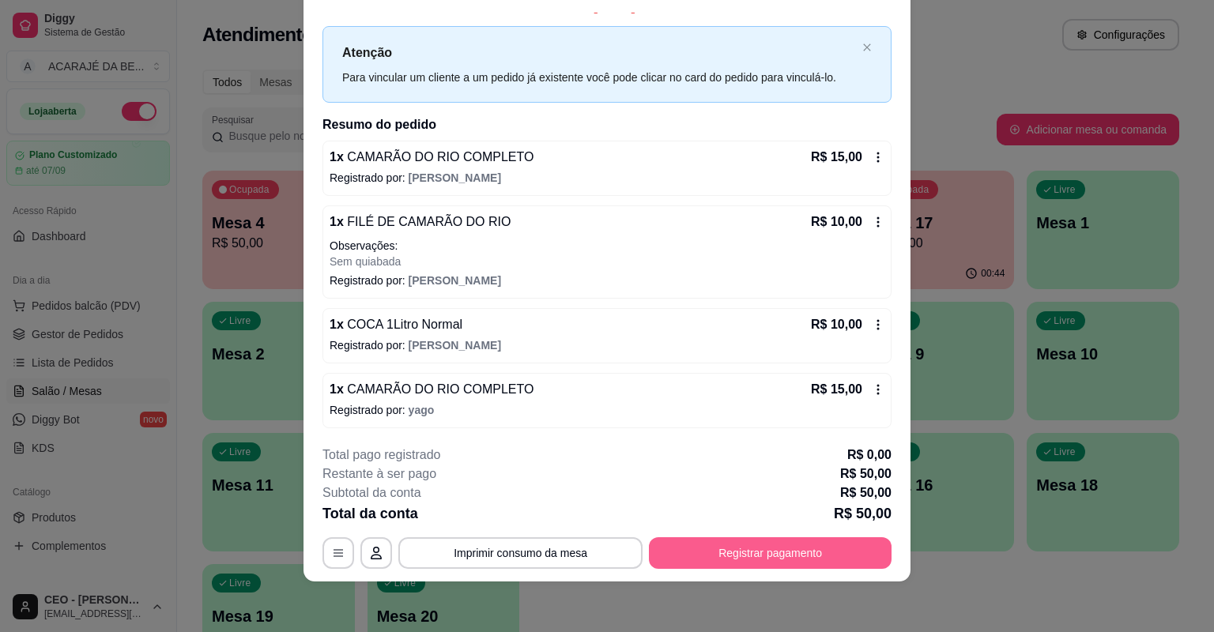
click at [703, 540] on button "Registrar pagamento" at bounding box center [770, 554] width 243 height 32
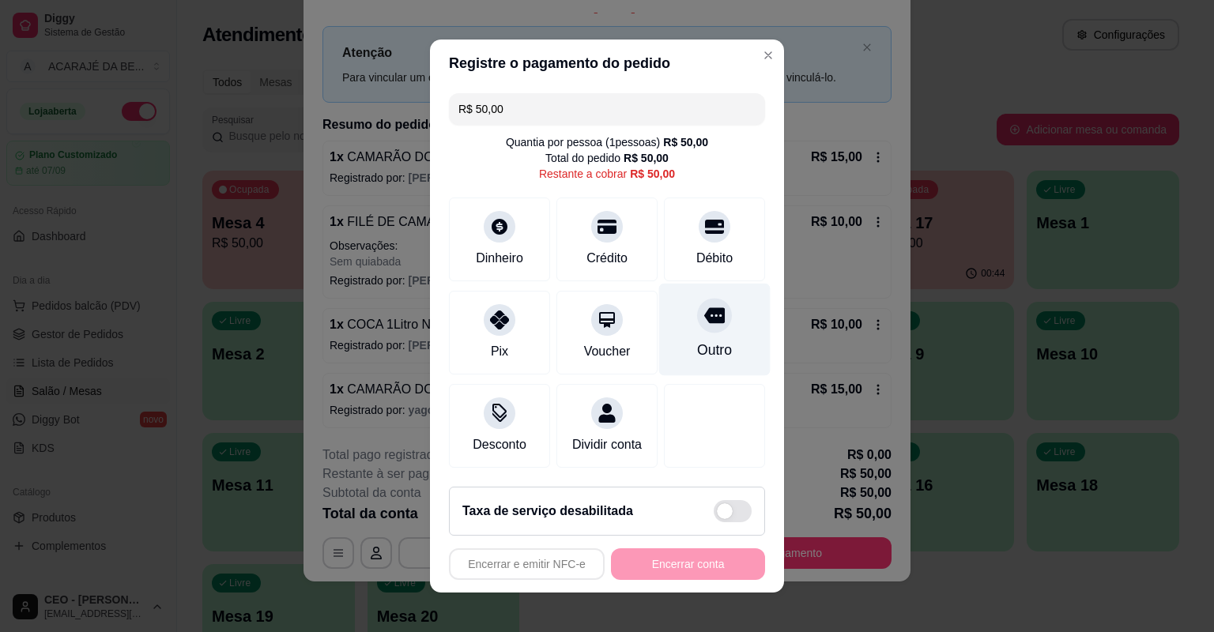
drag, startPoint x: 704, startPoint y: 239, endPoint x: 695, endPoint y: 370, distance: 131.6
click at [702, 239] on div at bounding box center [715, 227] width 32 height 32
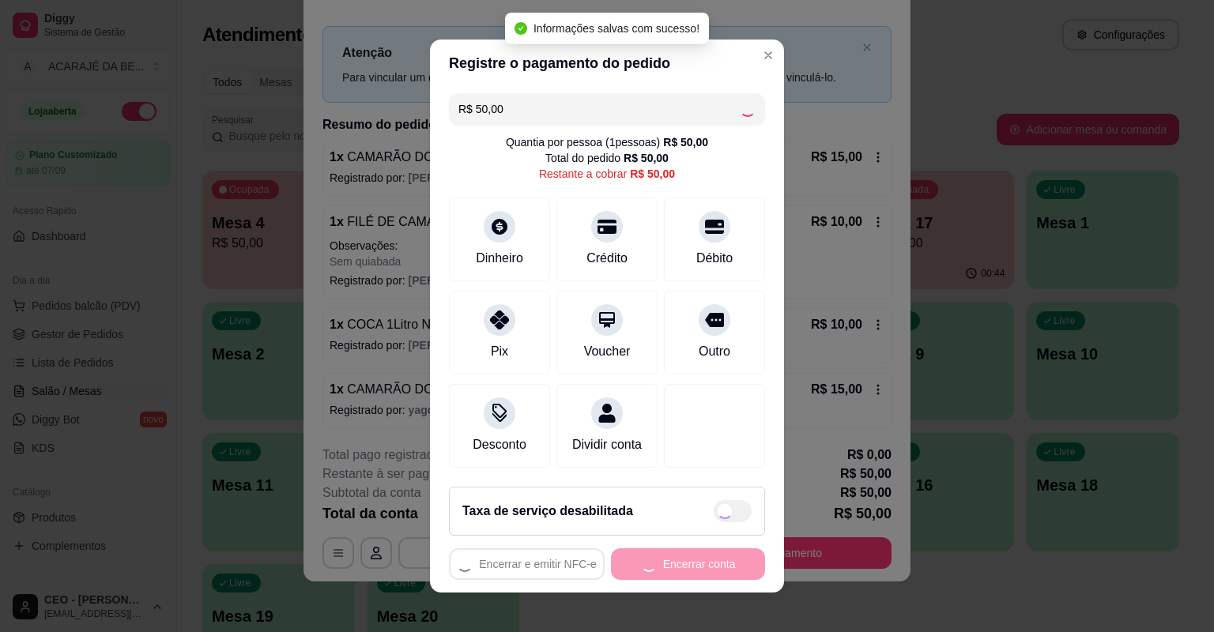
type input "R$ 0,00"
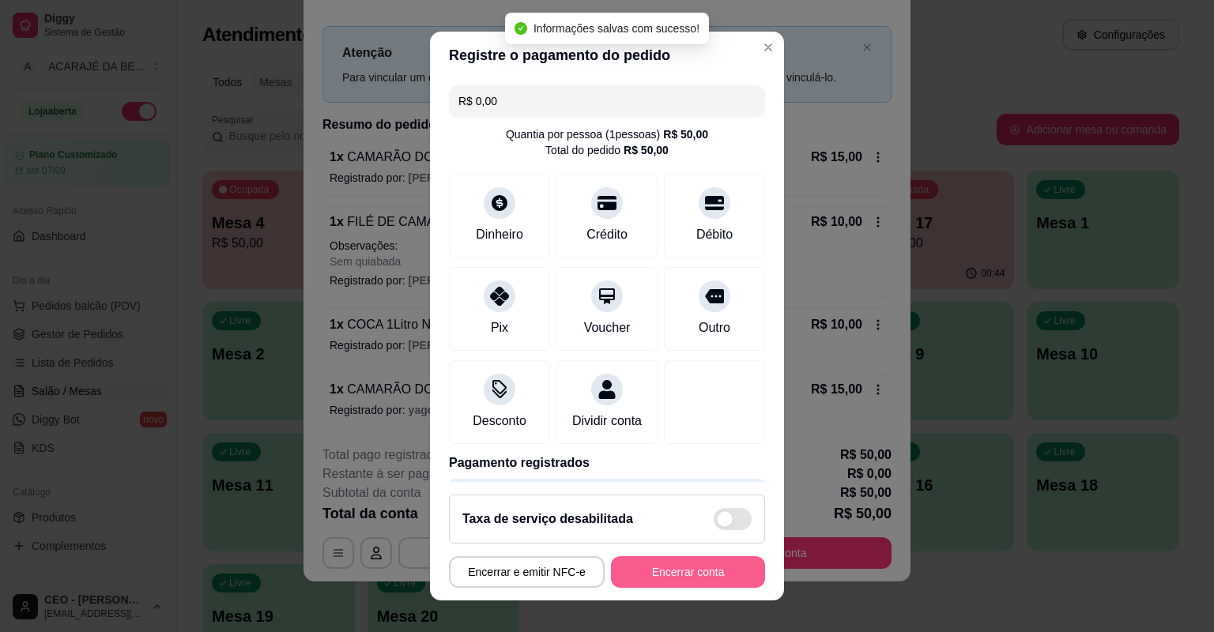
click at [711, 563] on button "Encerrar conta" at bounding box center [688, 573] width 154 height 32
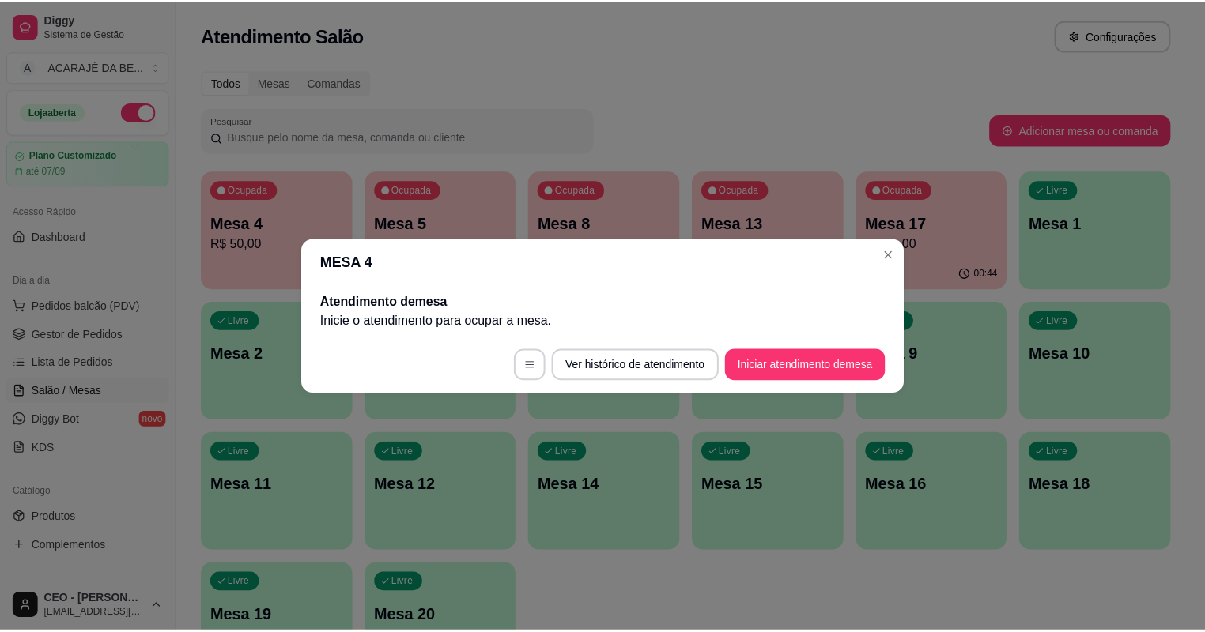
scroll to position [0, 0]
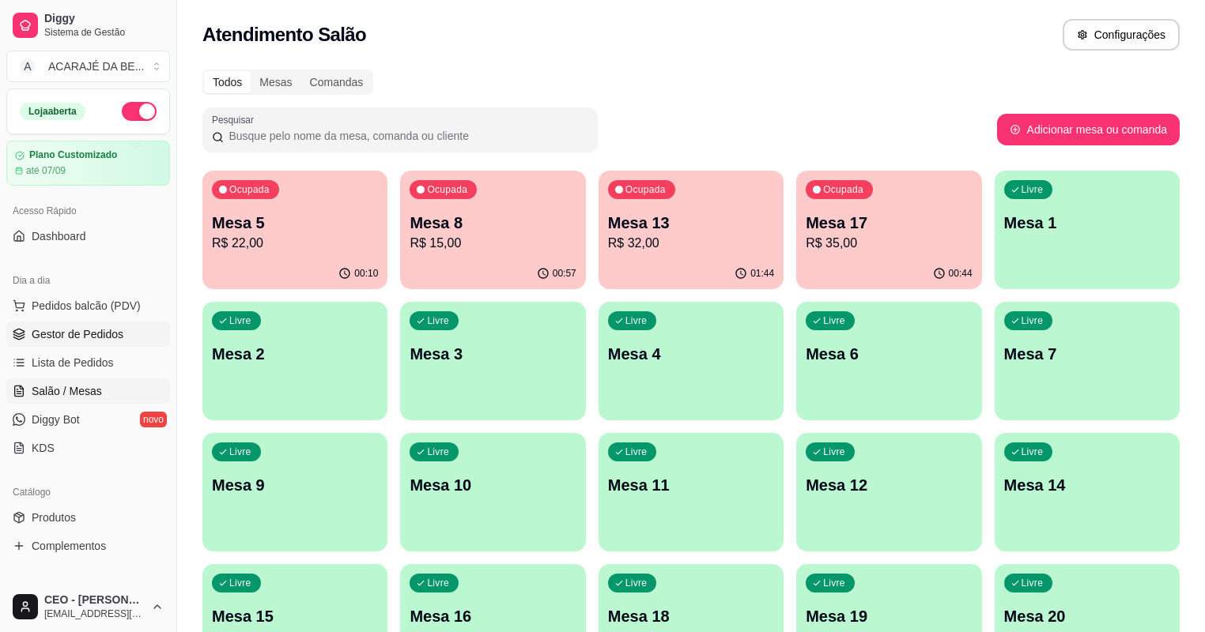
click at [95, 342] on link "Gestor de Pedidos" at bounding box center [88, 334] width 164 height 25
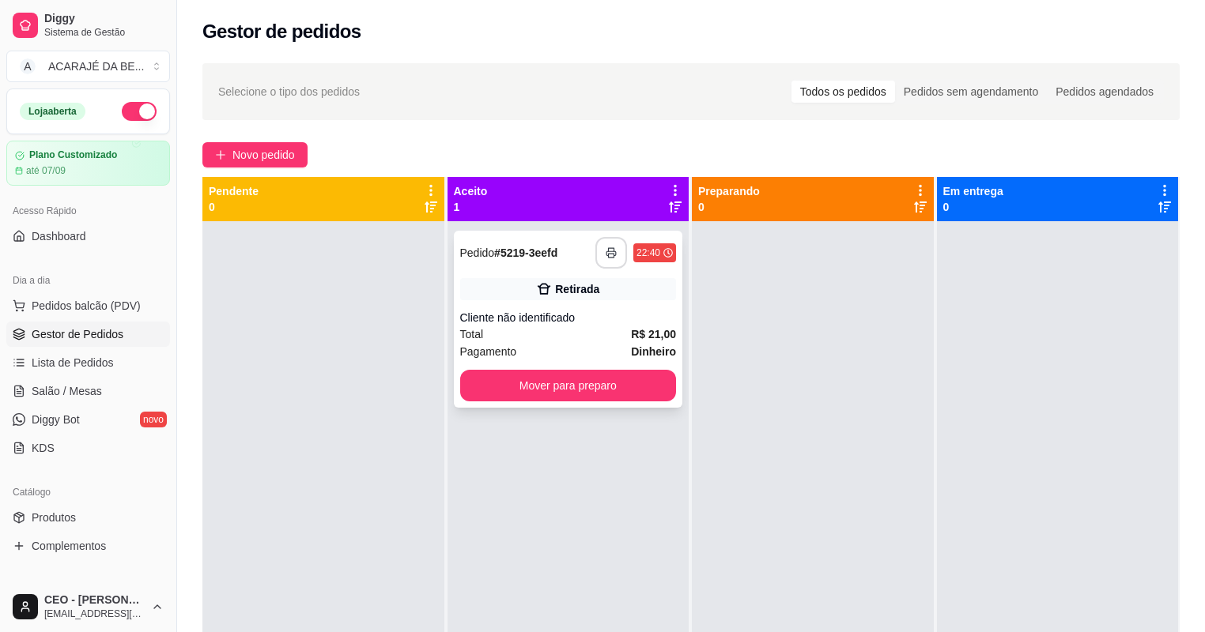
click at [606, 255] on icon "button" at bounding box center [611, 252] width 11 height 11
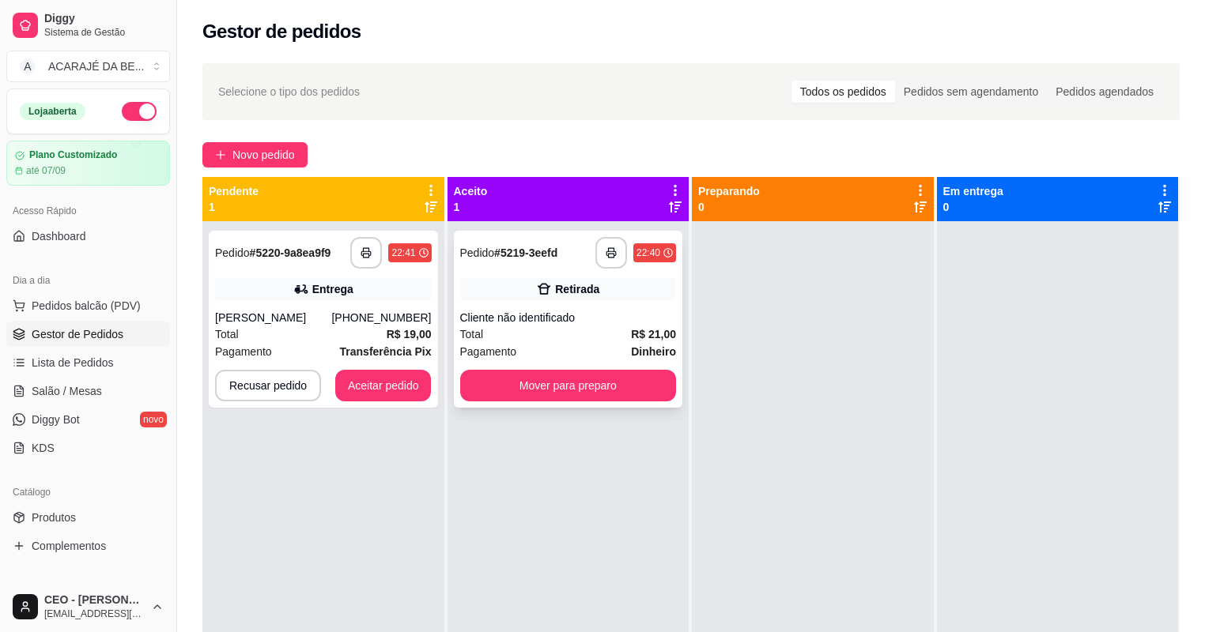
click at [600, 402] on div "**********" at bounding box center [568, 319] width 229 height 177
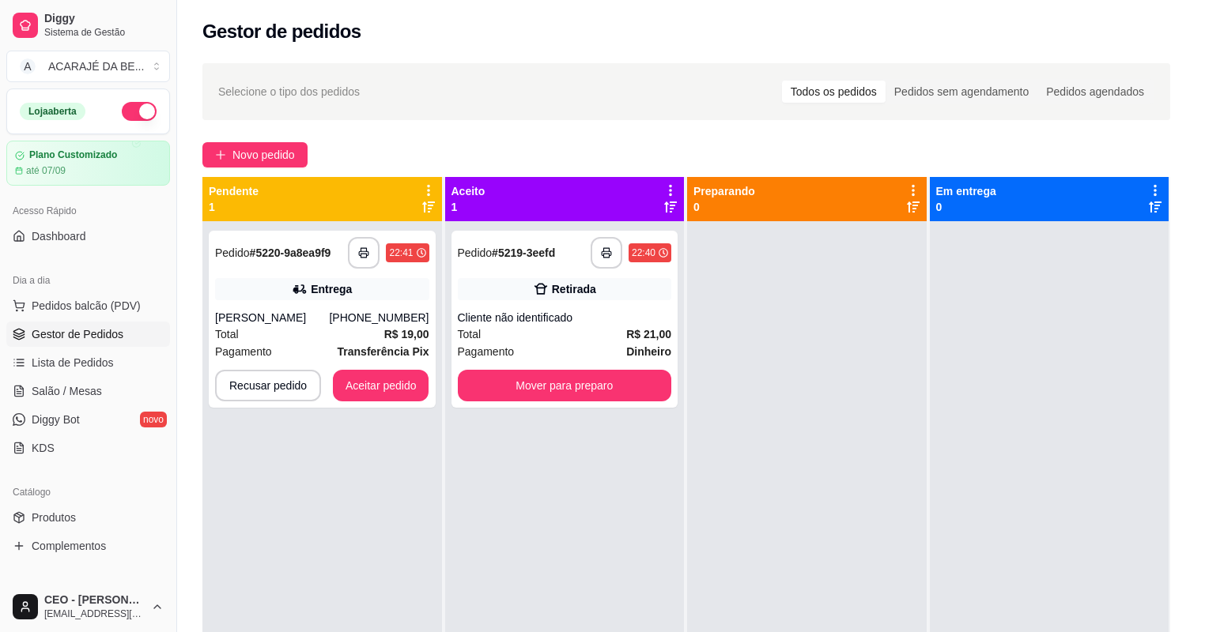
click at [616, 383] on div "Cliente pagará com R$ 50,00" at bounding box center [602, 380] width 427 height 18
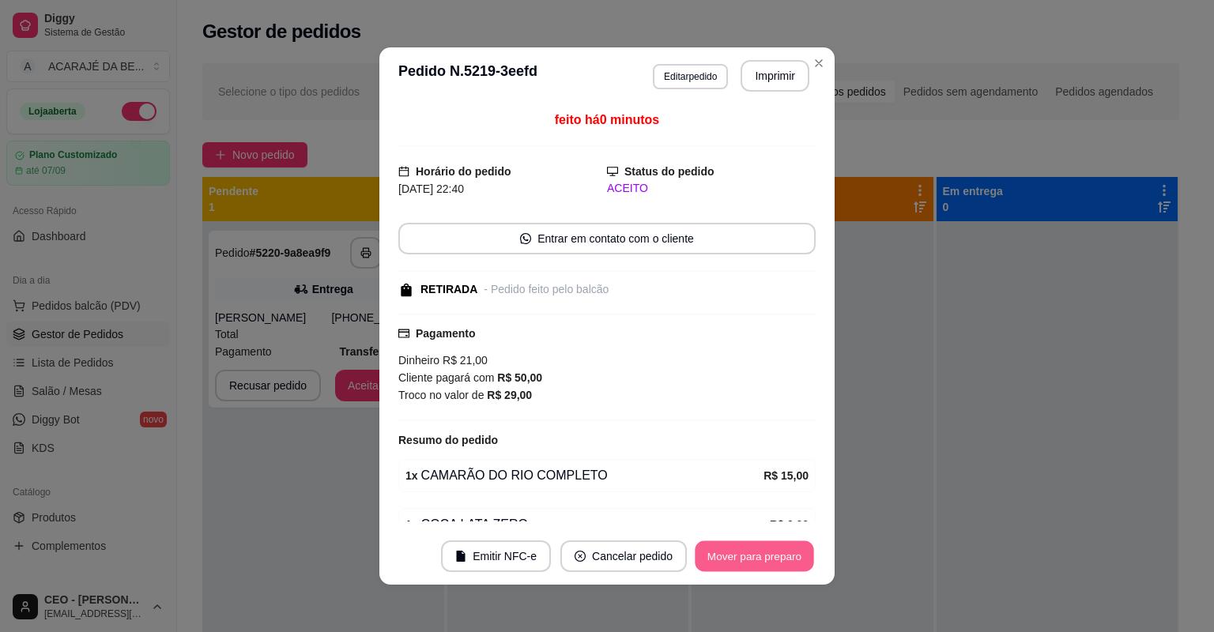
click at [781, 572] on footer "Emitir NFC-e Cancelar pedido Mover para preparo" at bounding box center [606, 556] width 455 height 57
click at [783, 572] on footer "Emitir NFC-e Cancelar pedido Mover para preparo" at bounding box center [606, 556] width 455 height 57
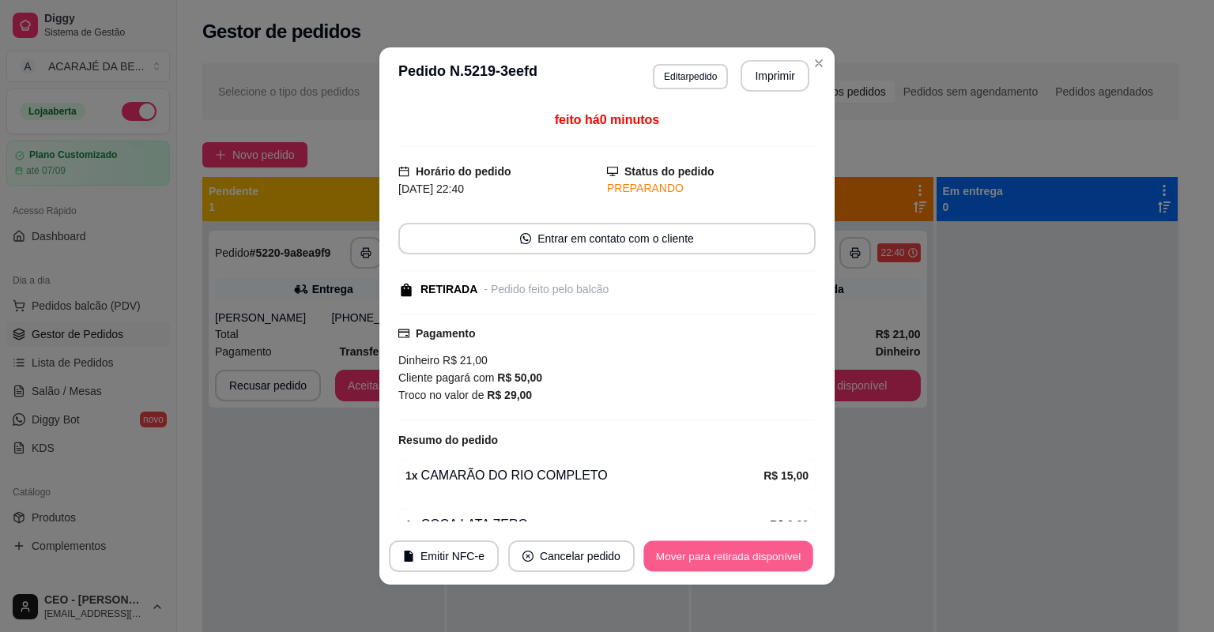
click at [783, 572] on button "Mover para retirada disponível" at bounding box center [728, 557] width 169 height 31
click at [783, 572] on div "Mover para retirada disponível" at bounding box center [728, 557] width 175 height 32
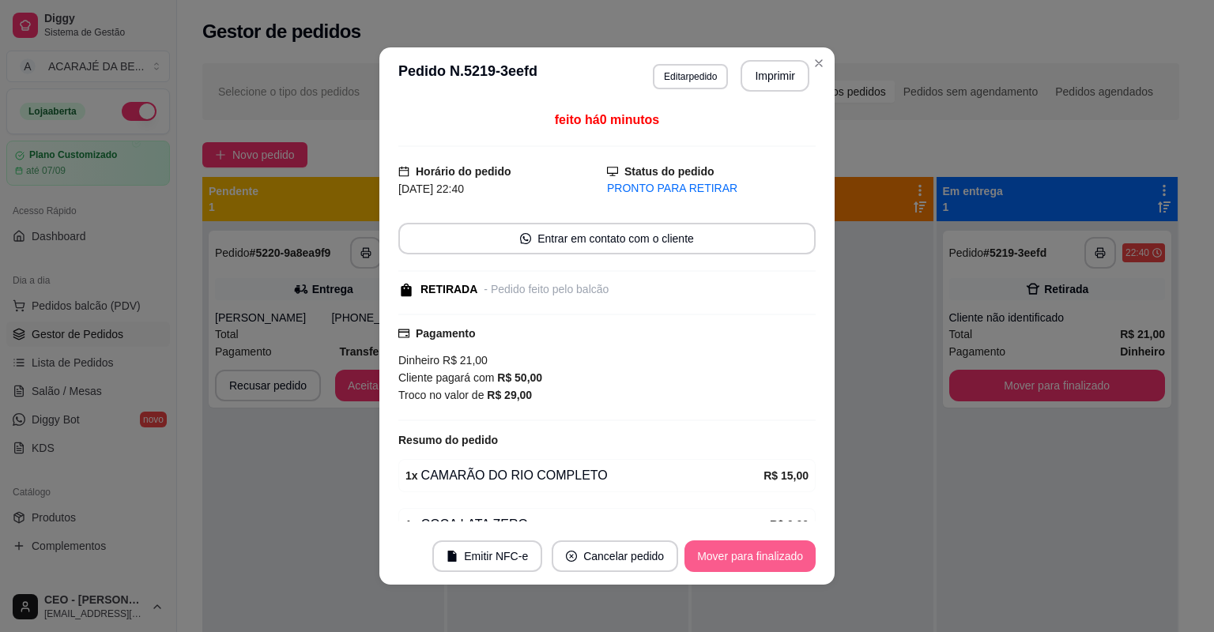
click at [783, 572] on button "Mover para finalizado" at bounding box center [750, 557] width 131 height 32
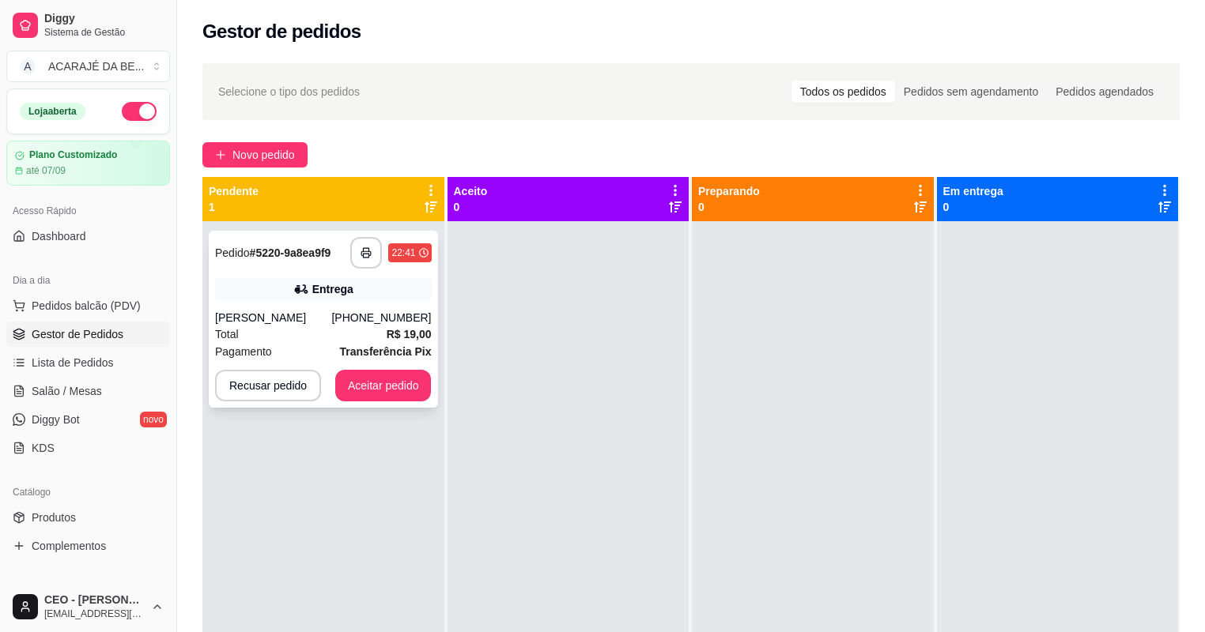
drag, startPoint x: 364, startPoint y: 352, endPoint x: 380, endPoint y: 329, distance: 27.8
click at [380, 329] on div "**********" at bounding box center [323, 319] width 229 height 177
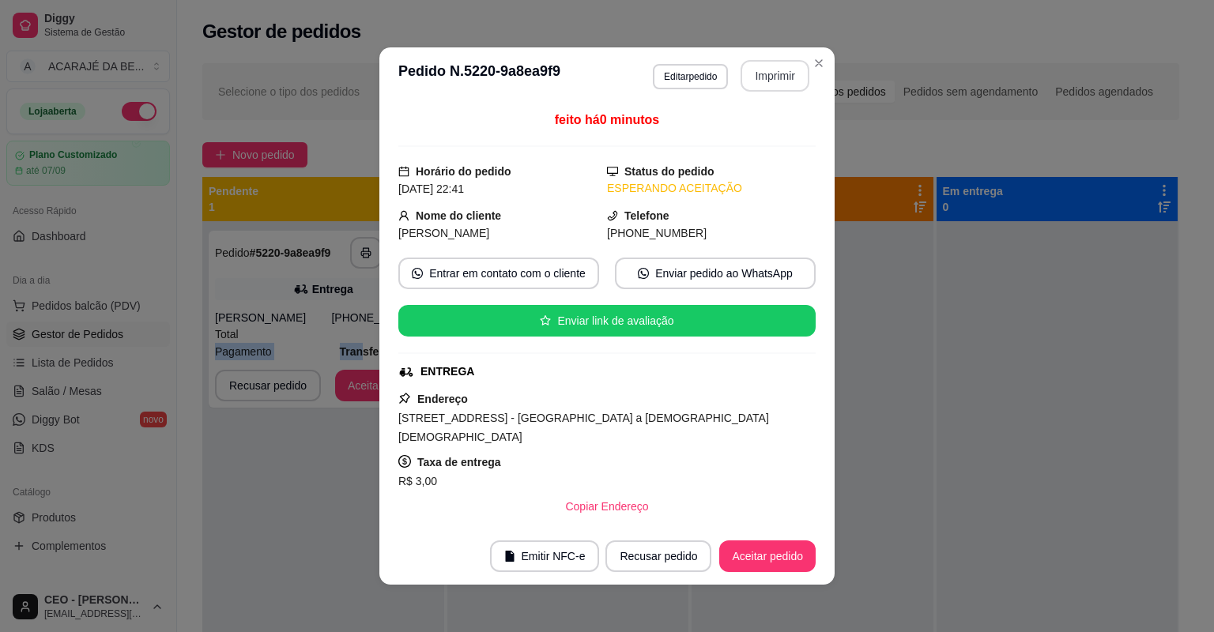
click at [779, 73] on button "Imprimir" at bounding box center [775, 76] width 69 height 32
click at [806, 560] on button "Aceitar pedido" at bounding box center [767, 557] width 93 height 31
drag, startPoint x: 806, startPoint y: 560, endPoint x: 794, endPoint y: 559, distance: 12.7
click at [806, 560] on div "Recusar pedido Aceitar pedido" at bounding box center [688, 557] width 255 height 32
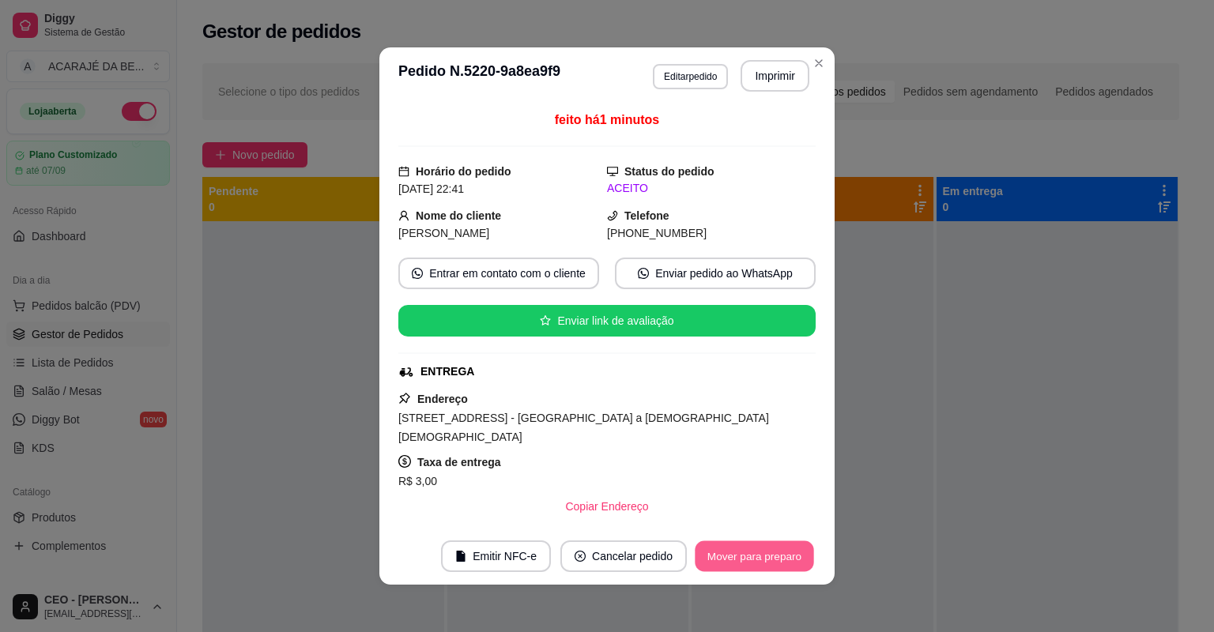
click at [791, 559] on button "Mover para preparo" at bounding box center [754, 557] width 119 height 31
click at [791, 559] on div "Mover para preparo" at bounding box center [743, 557] width 145 height 32
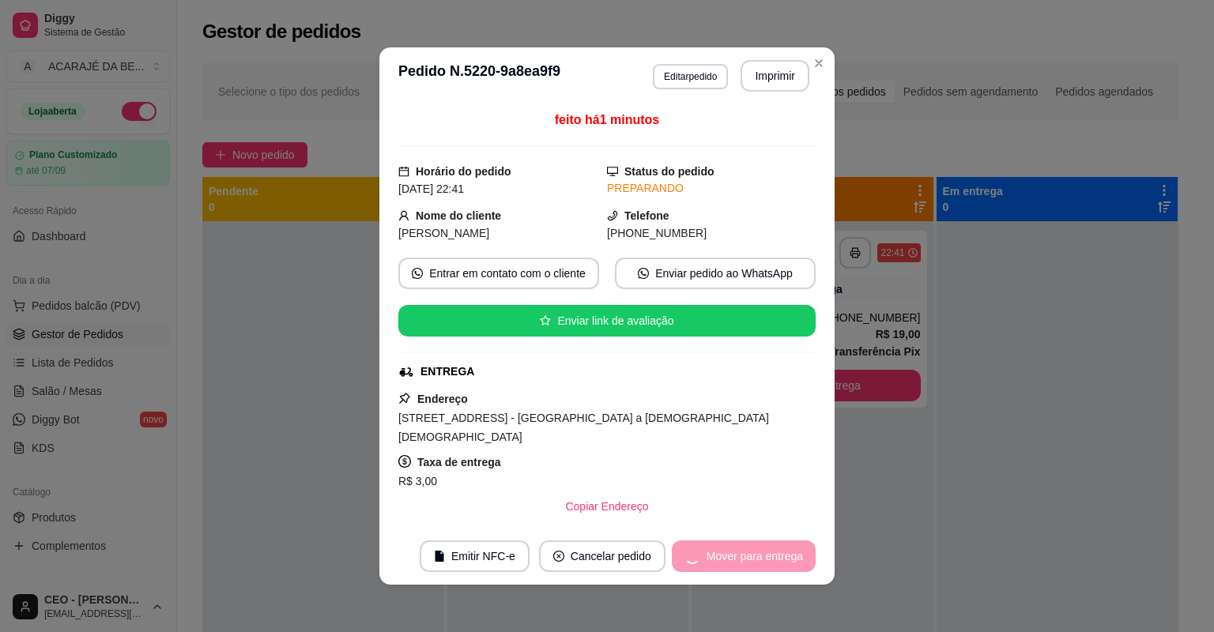
click at [791, 558] on div "Mover para entrega" at bounding box center [744, 557] width 144 height 32
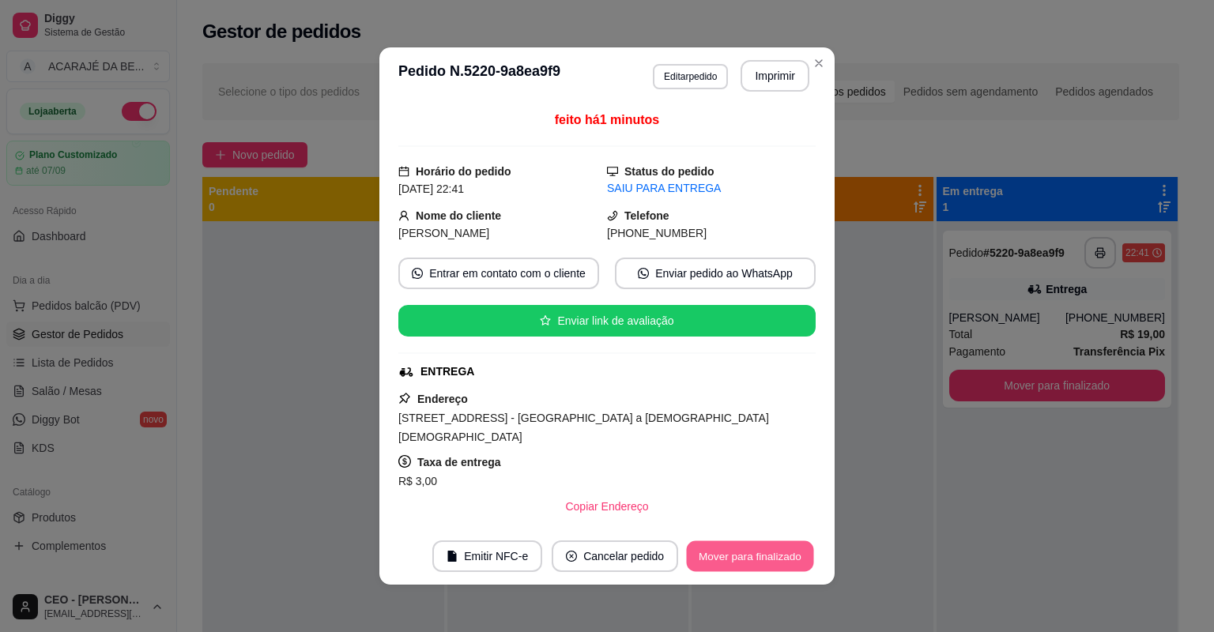
click at [791, 558] on button "Mover para finalizado" at bounding box center [750, 557] width 127 height 31
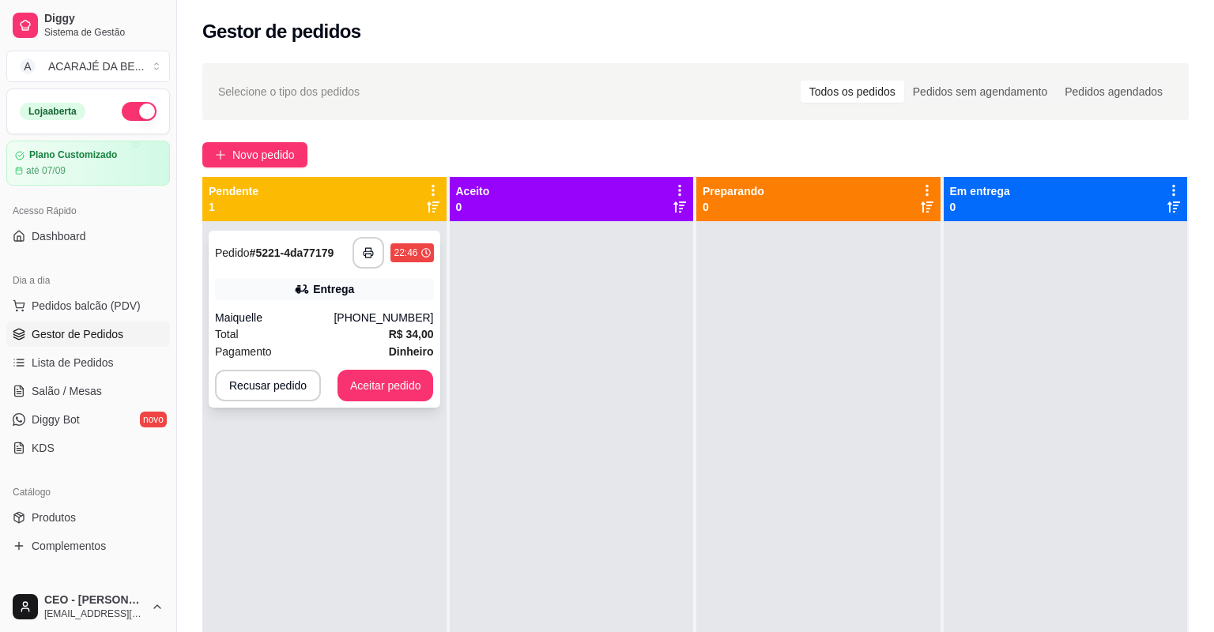
drag, startPoint x: 321, startPoint y: 301, endPoint x: 332, endPoint y: 294, distance: 13.2
click at [332, 294] on div "**********" at bounding box center [325, 319] width 232 height 177
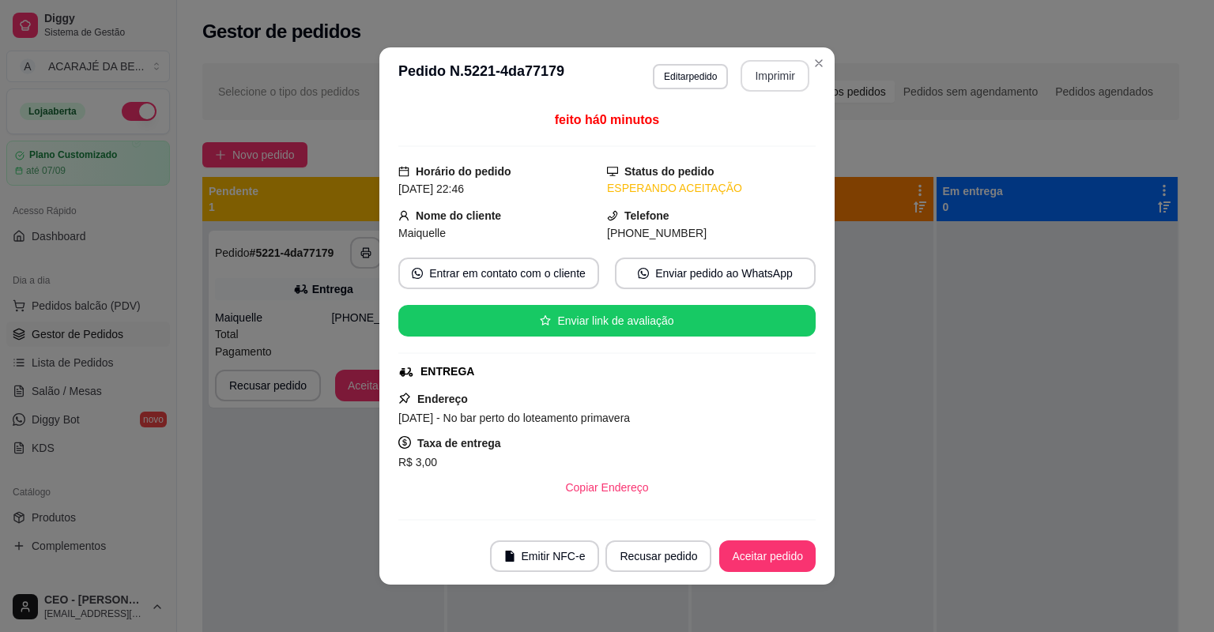
click at [759, 70] on button "Imprimir" at bounding box center [775, 76] width 69 height 32
click at [756, 557] on button "Aceitar pedido" at bounding box center [767, 557] width 96 height 32
click at [755, 557] on button "Aceitar pedido" at bounding box center [767, 557] width 96 height 32
click at [752, 557] on div "Recusar pedido Aceitar pedido" at bounding box center [688, 557] width 255 height 32
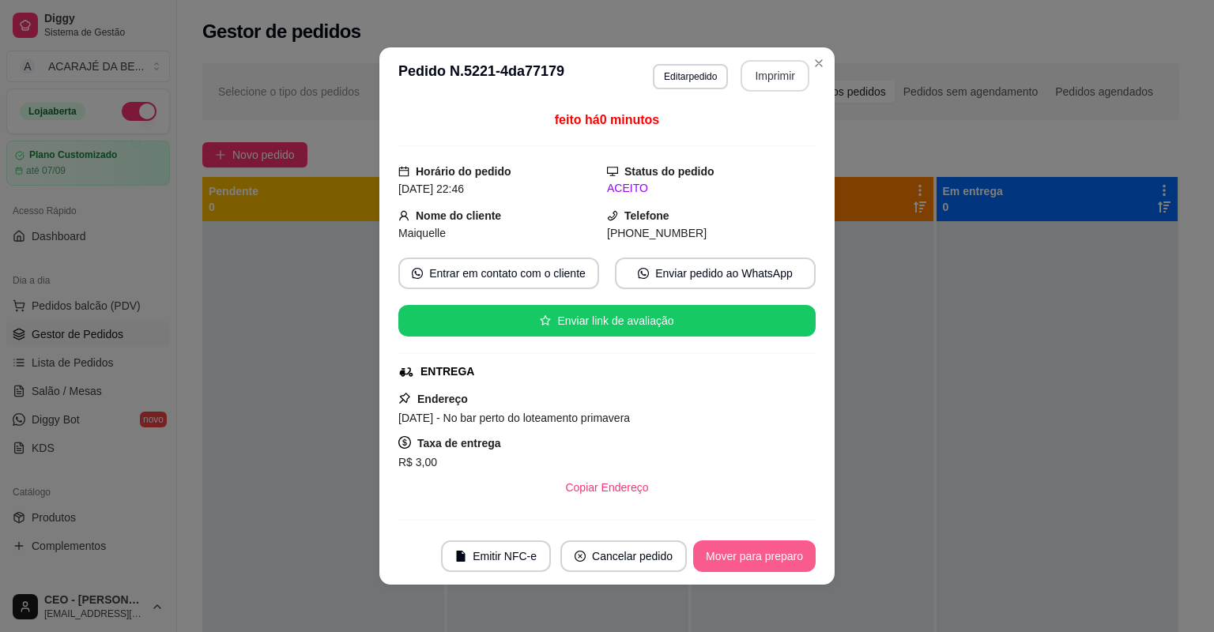
click at [749, 555] on button "Mover para preparo" at bounding box center [754, 557] width 123 height 32
click at [746, 553] on div "Mover para preparo" at bounding box center [743, 557] width 145 height 32
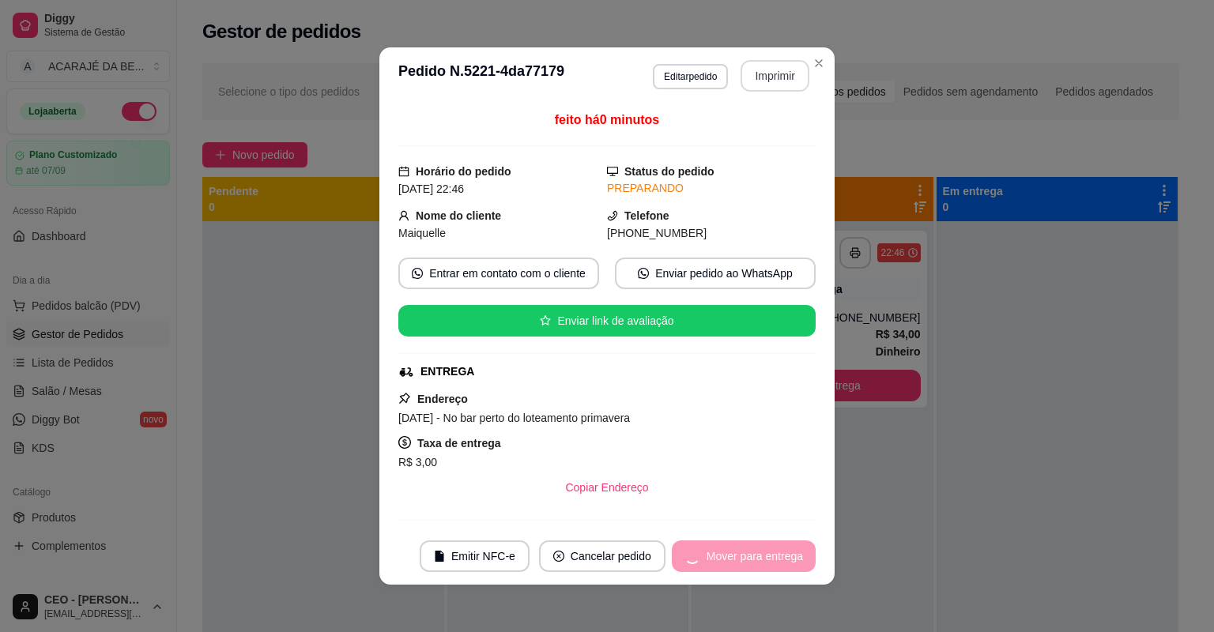
click at [749, 552] on div "Mover para entrega" at bounding box center [744, 557] width 144 height 32
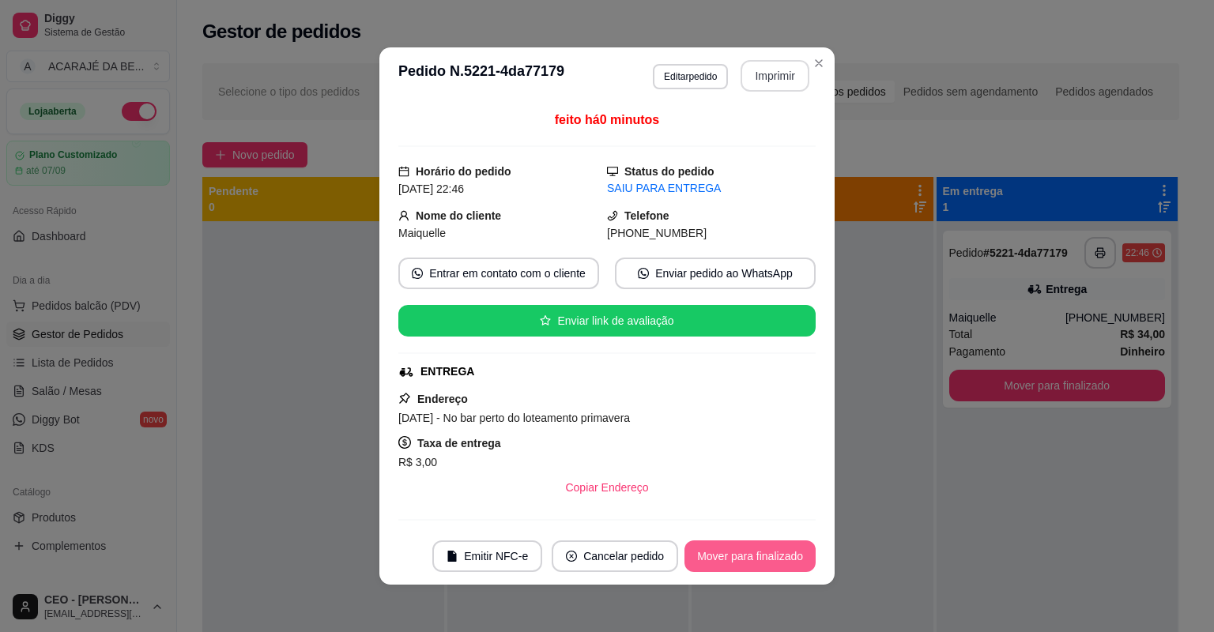
click at [756, 545] on button "Mover para finalizado" at bounding box center [750, 557] width 131 height 32
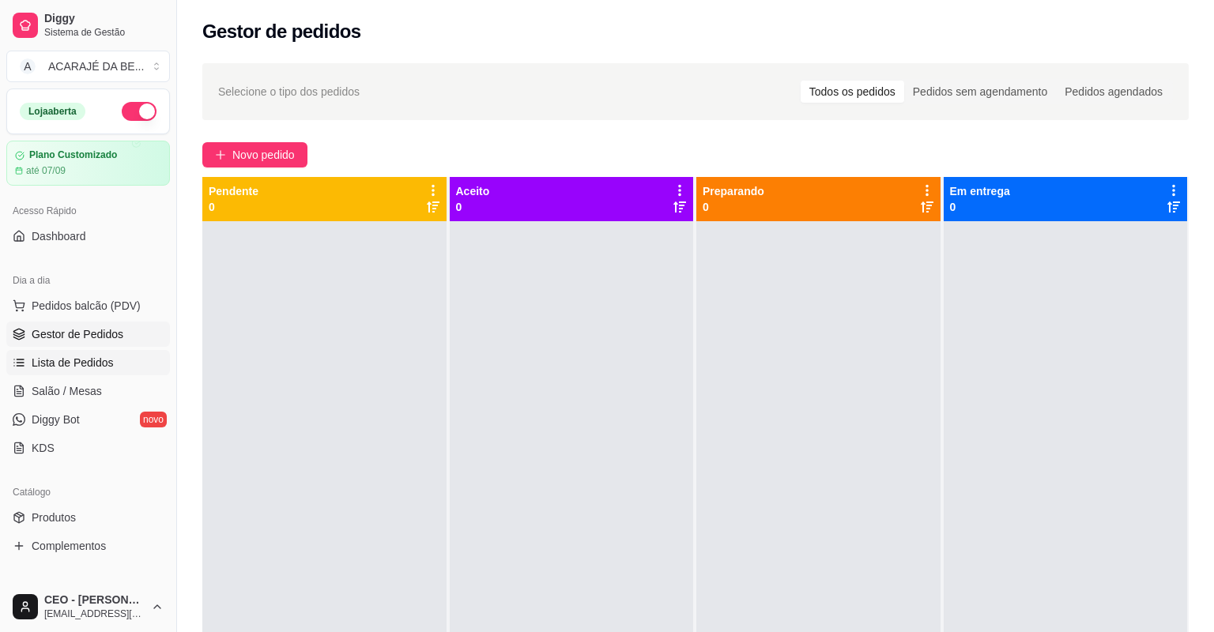
click at [85, 367] on span "Lista de Pedidos" at bounding box center [73, 363] width 82 height 16
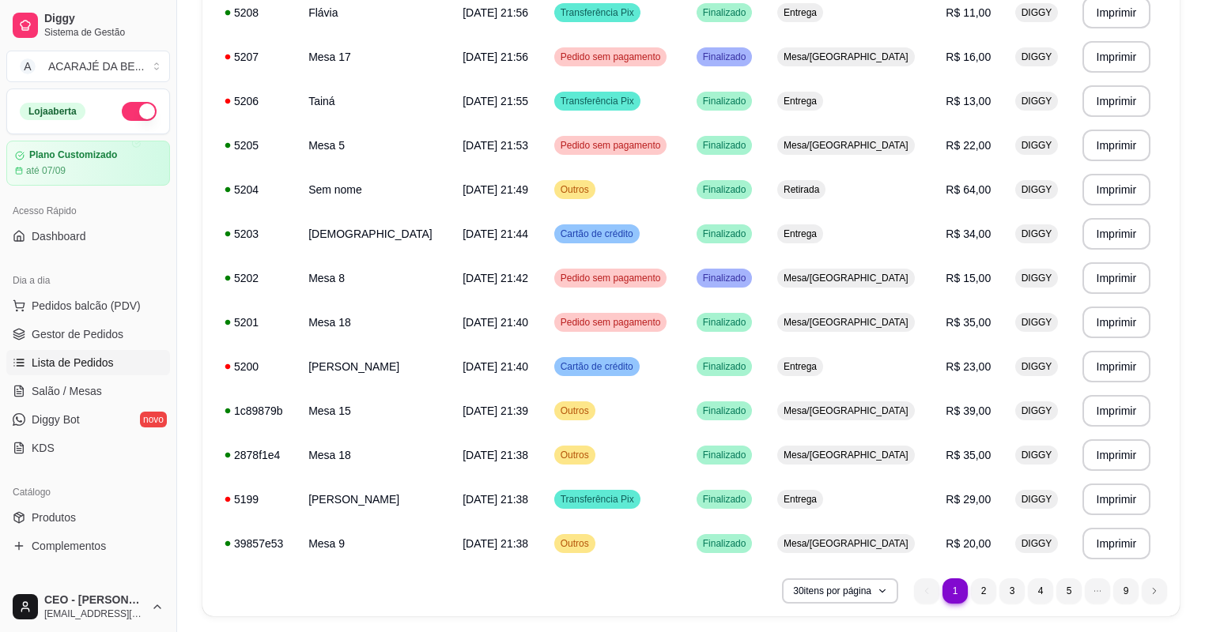
scroll to position [1038, 0]
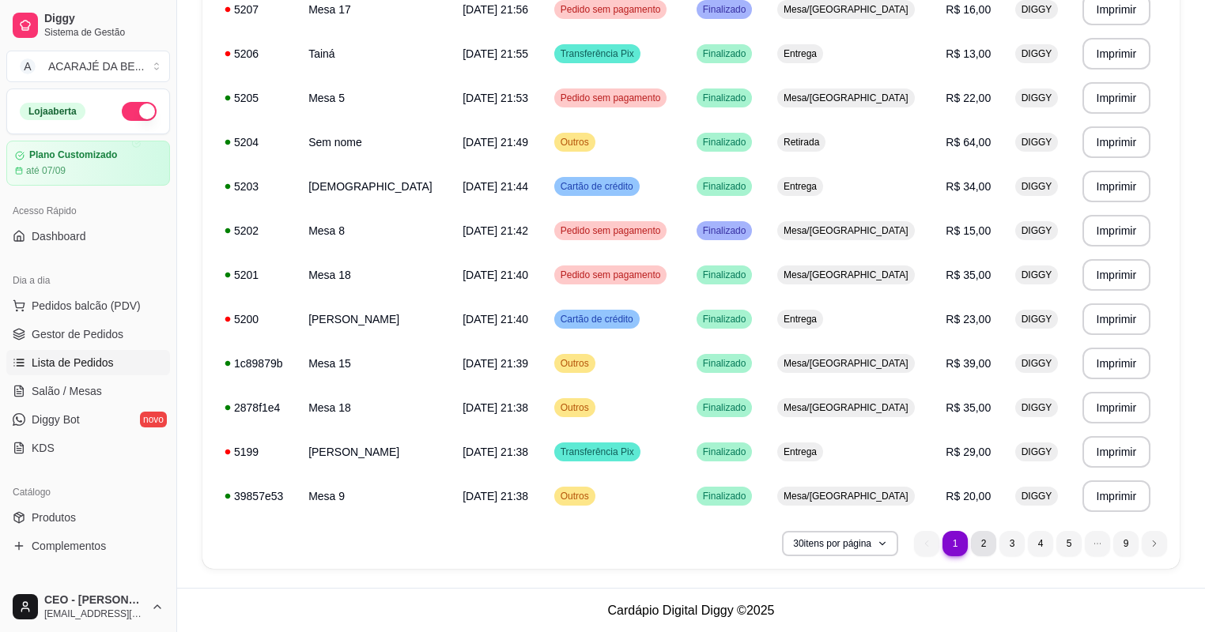
click at [979, 537] on li "2" at bounding box center [983, 543] width 25 height 25
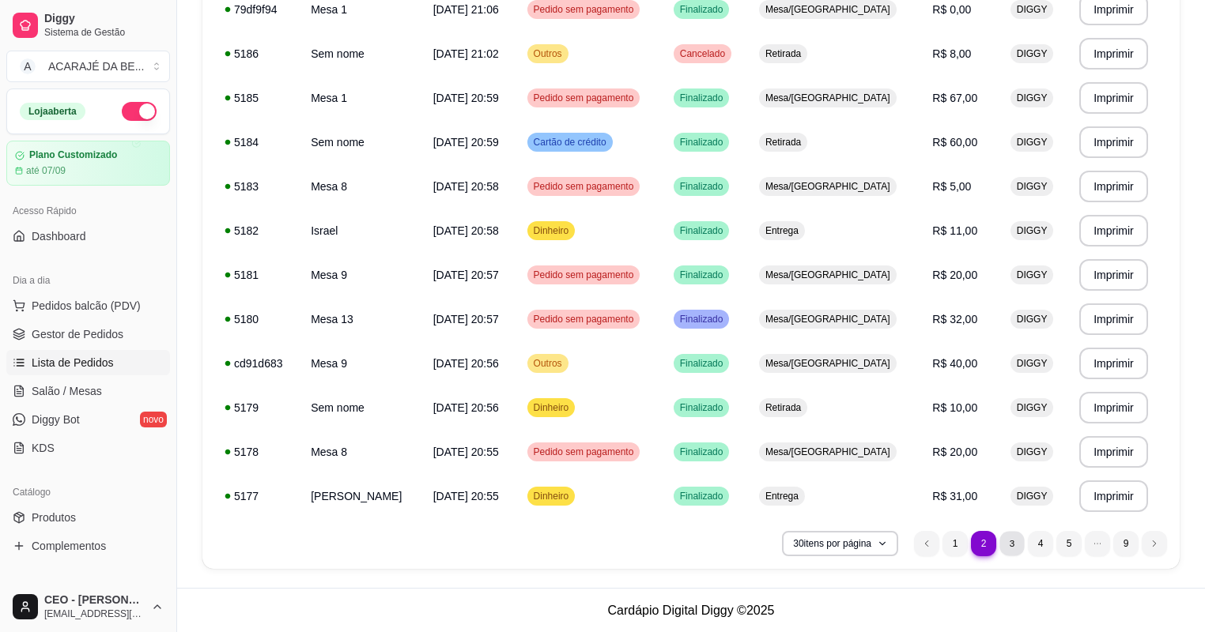
click at [1002, 547] on li "3" at bounding box center [1011, 543] width 25 height 25
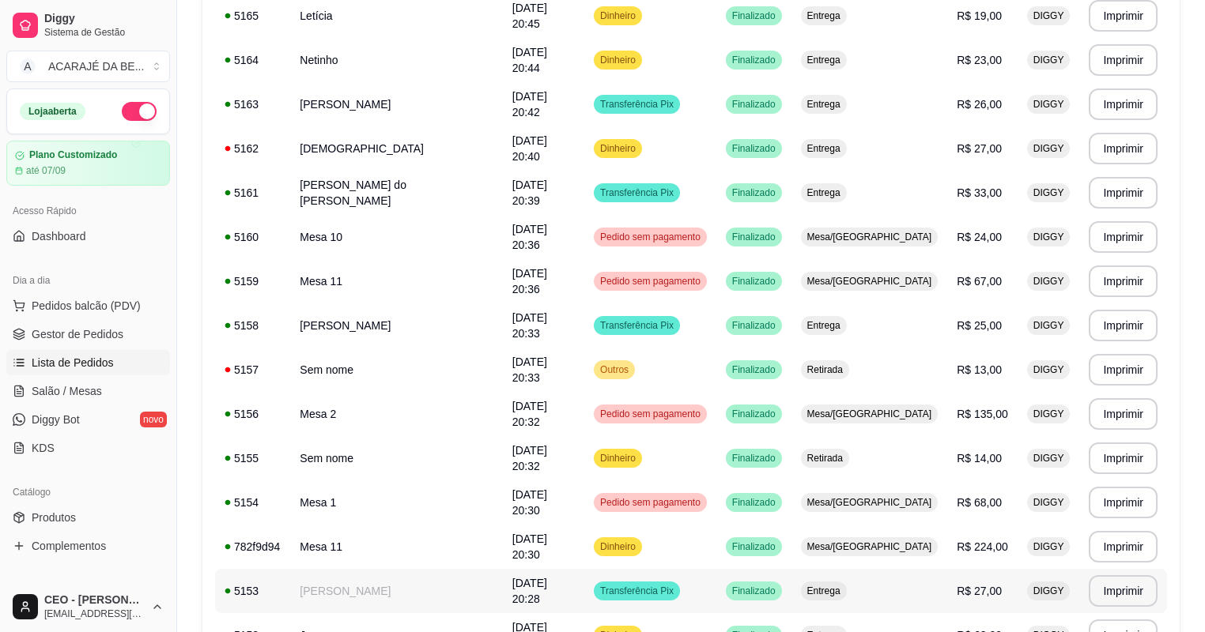
scroll to position [721, 0]
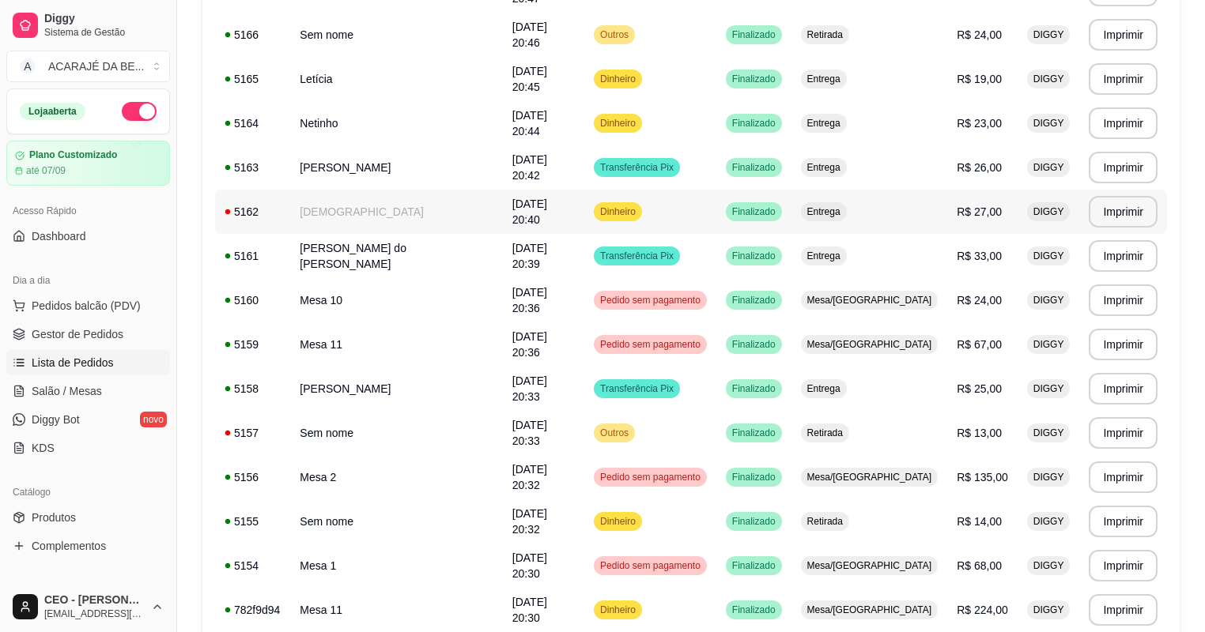
scroll to position [659, 0]
click at [1133, 212] on button "Imprimir" at bounding box center [1123, 212] width 69 height 32
click at [1116, 215] on button "Imprimir" at bounding box center [1123, 212] width 69 height 32
click at [139, 334] on link "Gestor de Pedidos" at bounding box center [88, 334] width 164 height 25
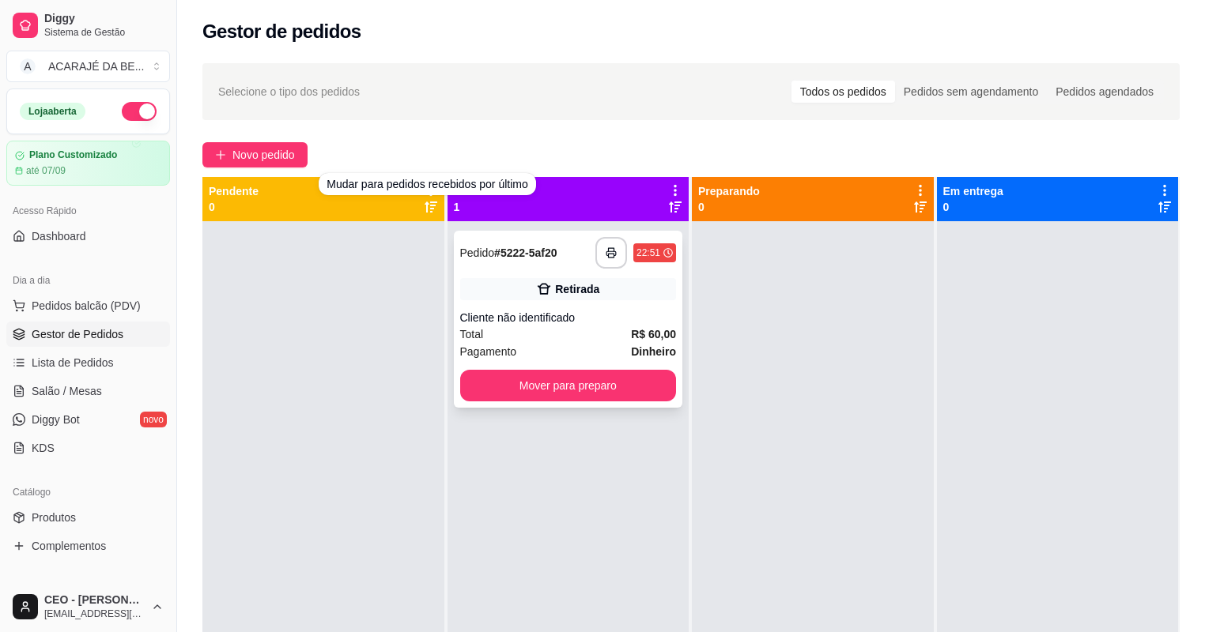
click at [610, 288] on div "Retirada" at bounding box center [568, 289] width 217 height 22
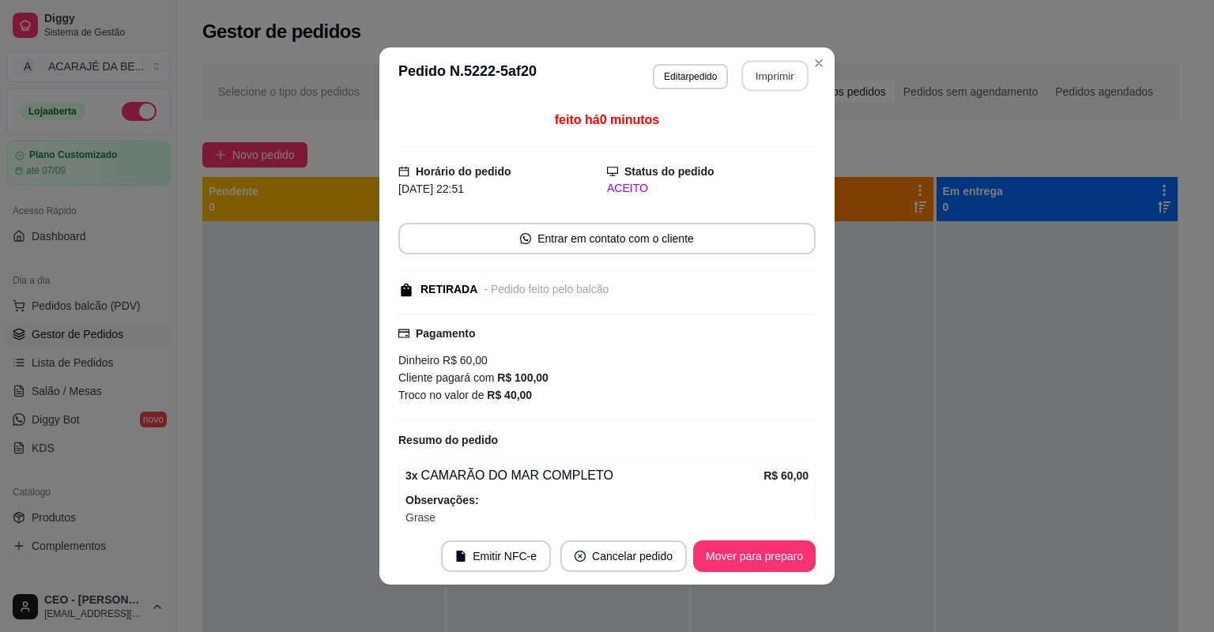
click at [757, 70] on button "Imprimir" at bounding box center [775, 76] width 66 height 31
click at [764, 552] on button "Mover para preparo" at bounding box center [754, 557] width 119 height 31
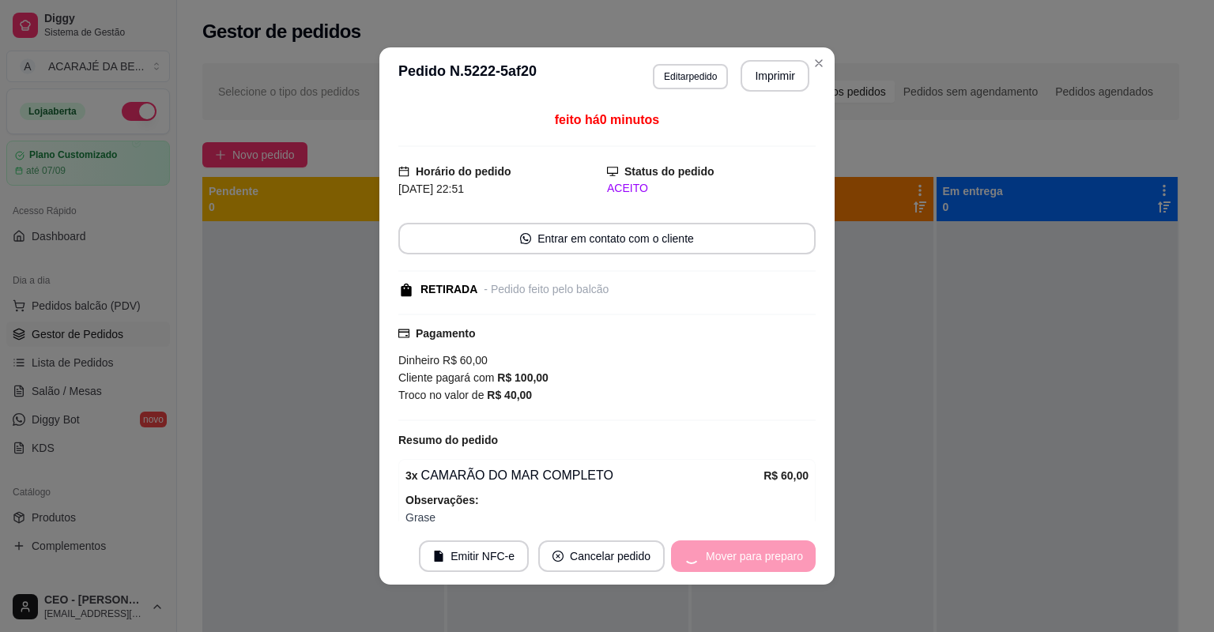
click at [762, 552] on div "Mover para preparo" at bounding box center [743, 557] width 145 height 32
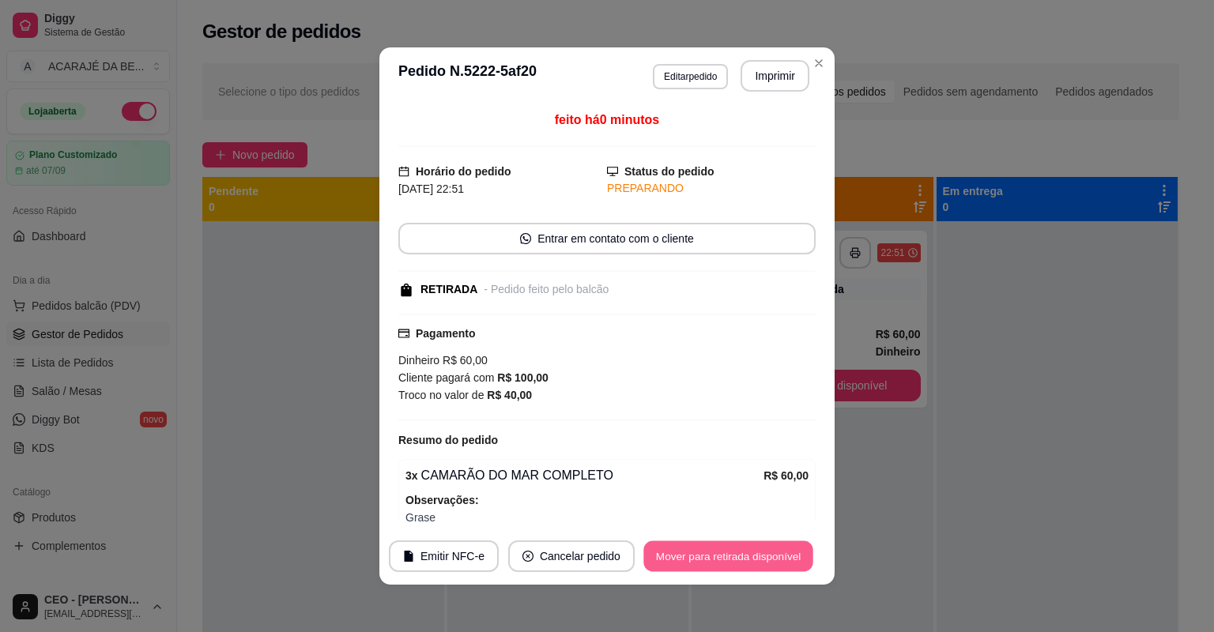
click at [766, 550] on button "Mover para retirada disponível" at bounding box center [728, 557] width 169 height 31
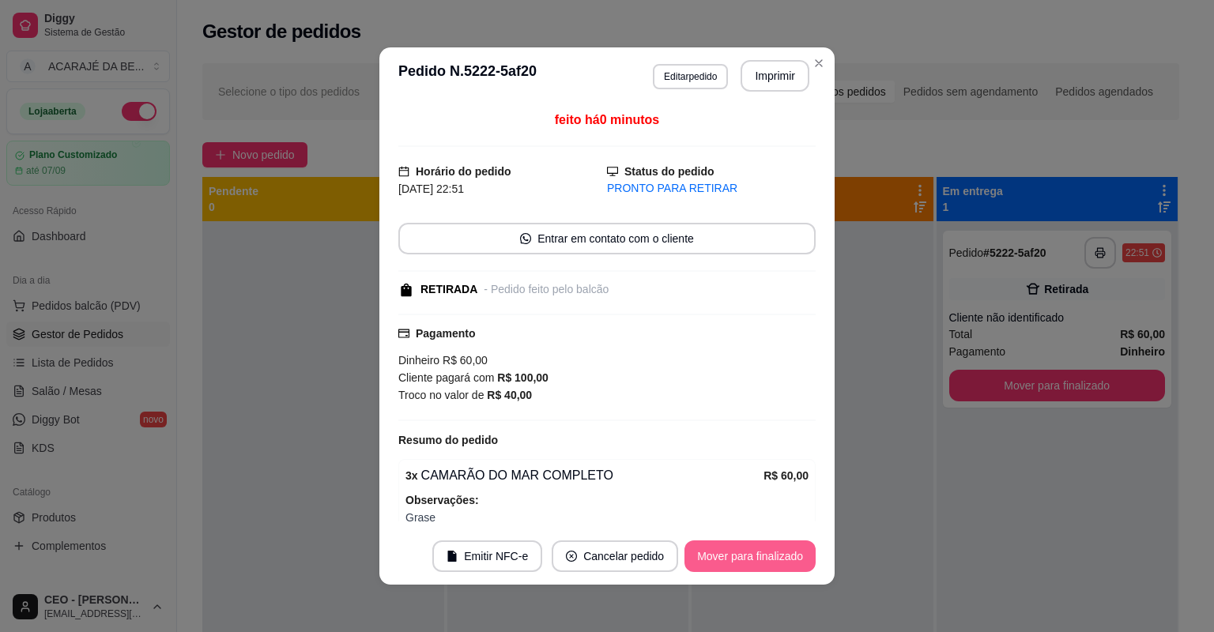
click at [768, 550] on button "Mover para finalizado" at bounding box center [750, 557] width 131 height 32
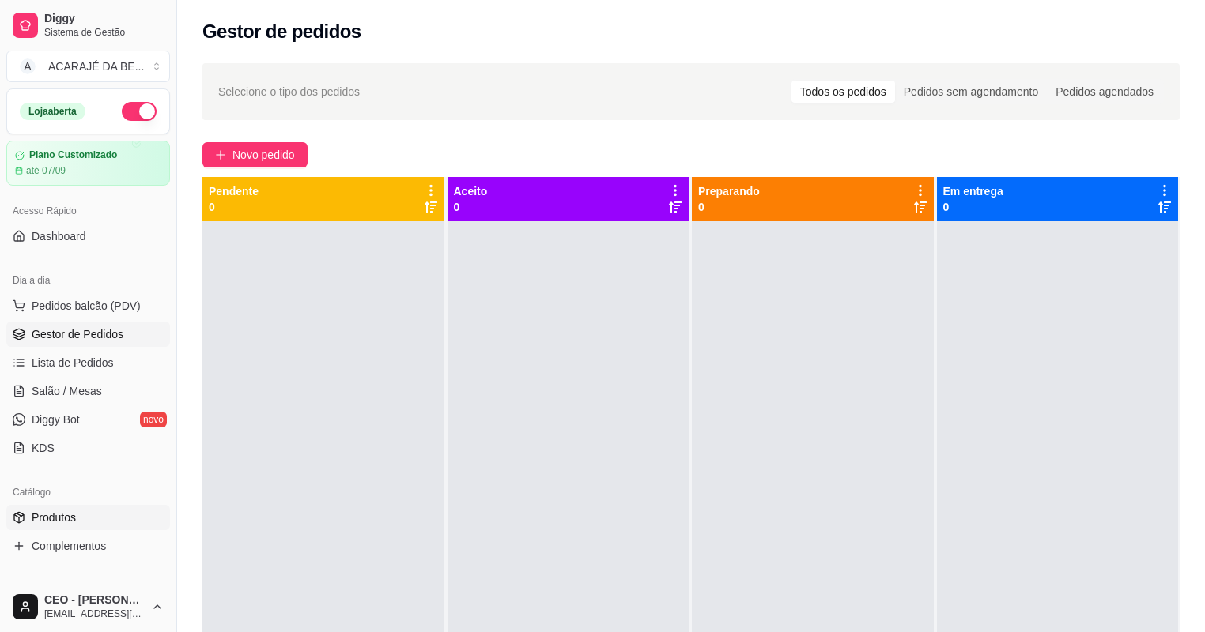
click at [104, 515] on link "Produtos" at bounding box center [88, 517] width 164 height 25
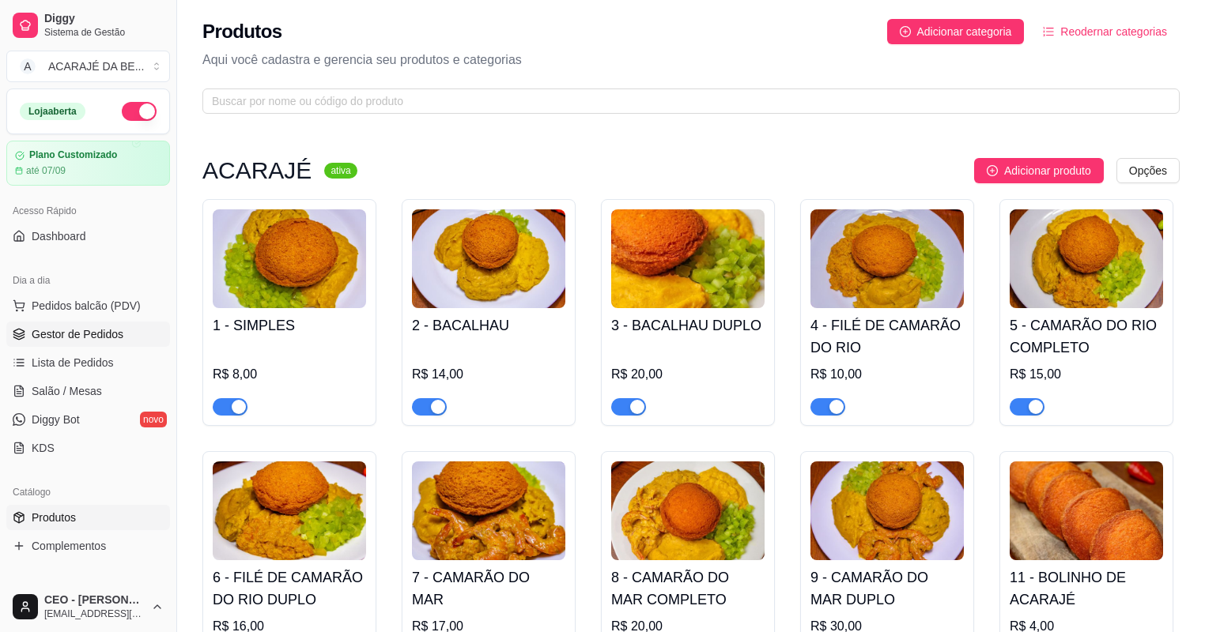
click at [79, 342] on link "Gestor de Pedidos" at bounding box center [88, 334] width 164 height 25
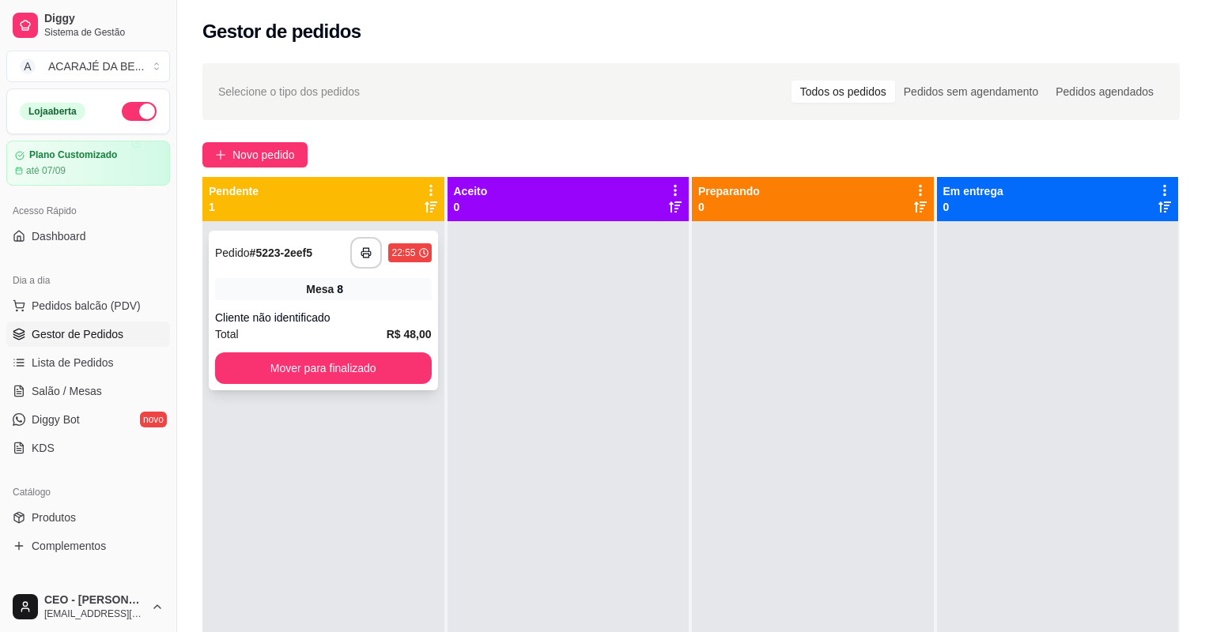
drag, startPoint x: 314, startPoint y: 282, endPoint x: 315, endPoint y: 271, distance: 11.2
click at [315, 271] on div "**********" at bounding box center [323, 311] width 229 height 160
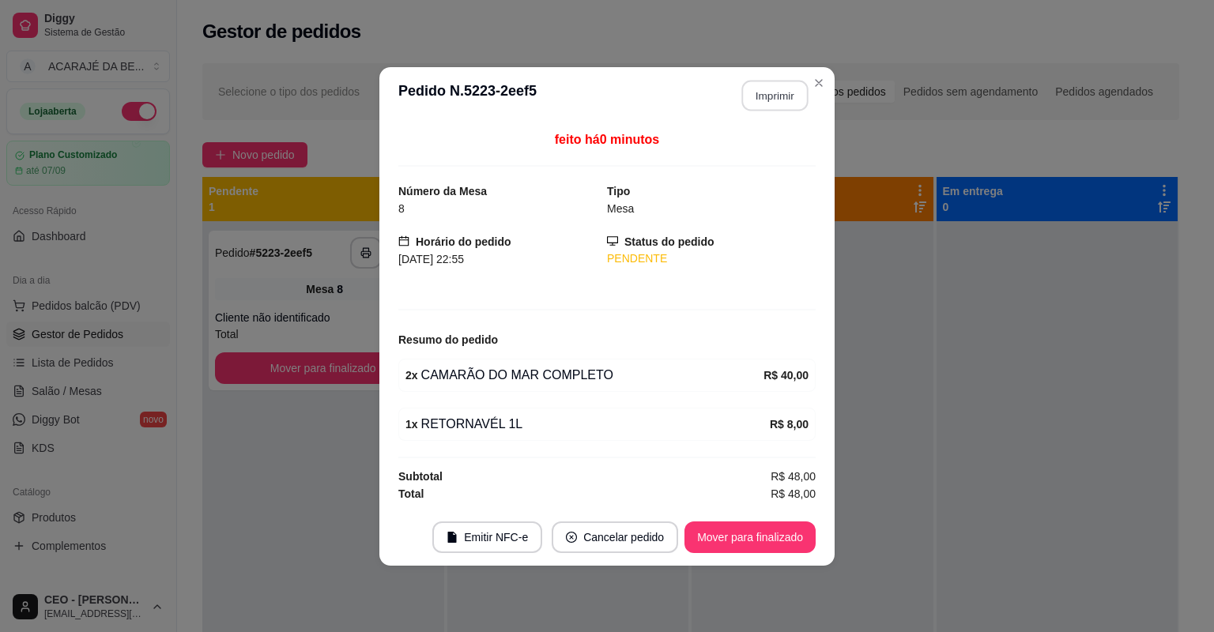
click at [742, 94] on button "Imprimir" at bounding box center [775, 95] width 66 height 31
click at [790, 545] on button "Mover para finalizado" at bounding box center [750, 537] width 127 height 31
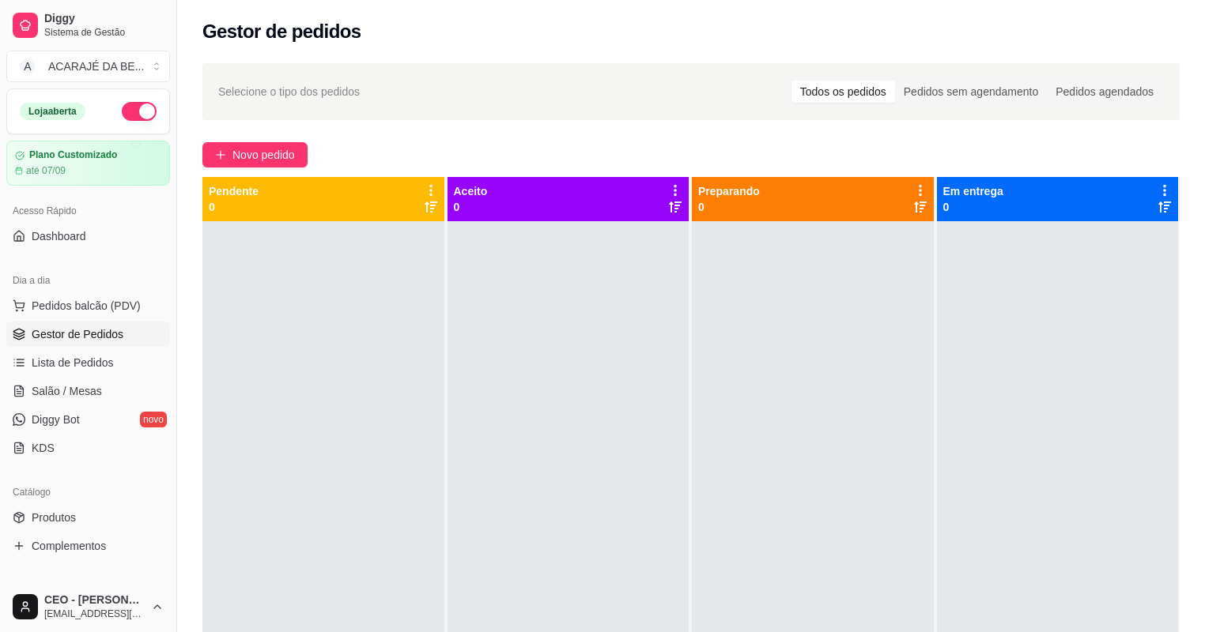
click at [293, 171] on div "Selecione o tipo dos pedidos Todos os pedidos Pedidos sem agendamento Pedidos a…" at bounding box center [691, 441] width 1028 height 775
drag, startPoint x: 307, startPoint y: 120, endPoint x: 308, endPoint y: 130, distance: 9.5
click at [307, 121] on div "Selecione o tipo dos pedidos Todos os pedidos Pedidos sem agendamento Pedidos a…" at bounding box center [691, 441] width 1028 height 775
drag, startPoint x: 293, startPoint y: 174, endPoint x: 283, endPoint y: 199, distance: 27.0
click at [283, 199] on div "Selecione o tipo dos pedidos Todos os pedidos Pedidos sem agendamento Pedidos a…" at bounding box center [691, 441] width 1028 height 775
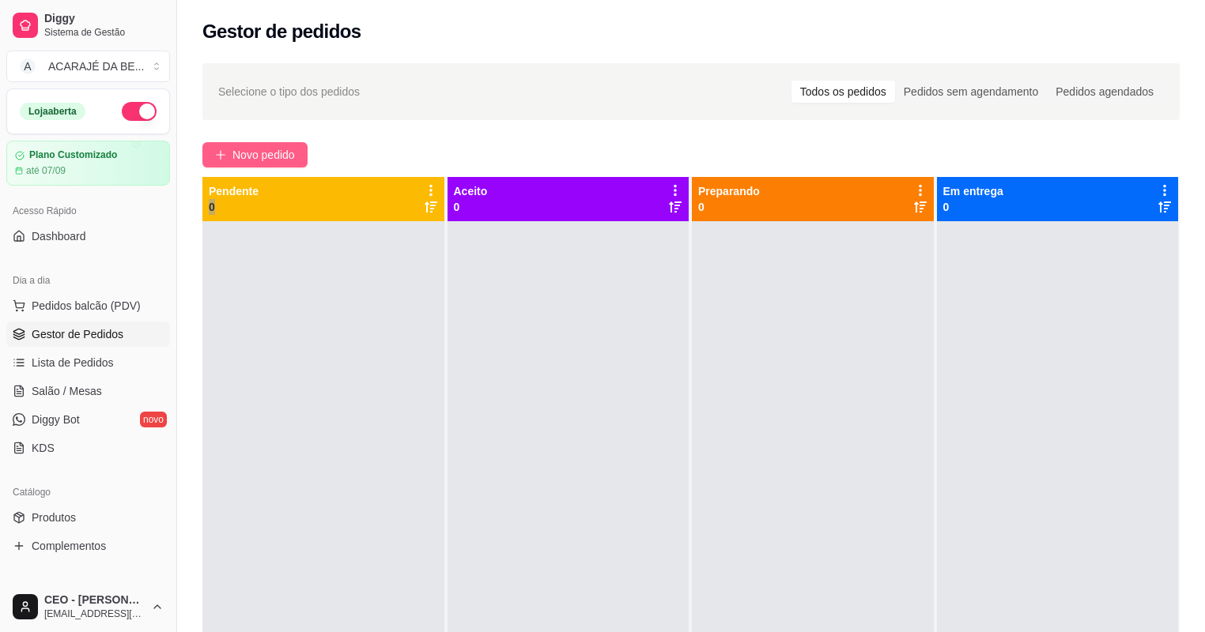
drag, startPoint x: 283, startPoint y: 199, endPoint x: 228, endPoint y: 153, distance: 71.9
click at [228, 153] on button "Novo pedido" at bounding box center [254, 154] width 105 height 25
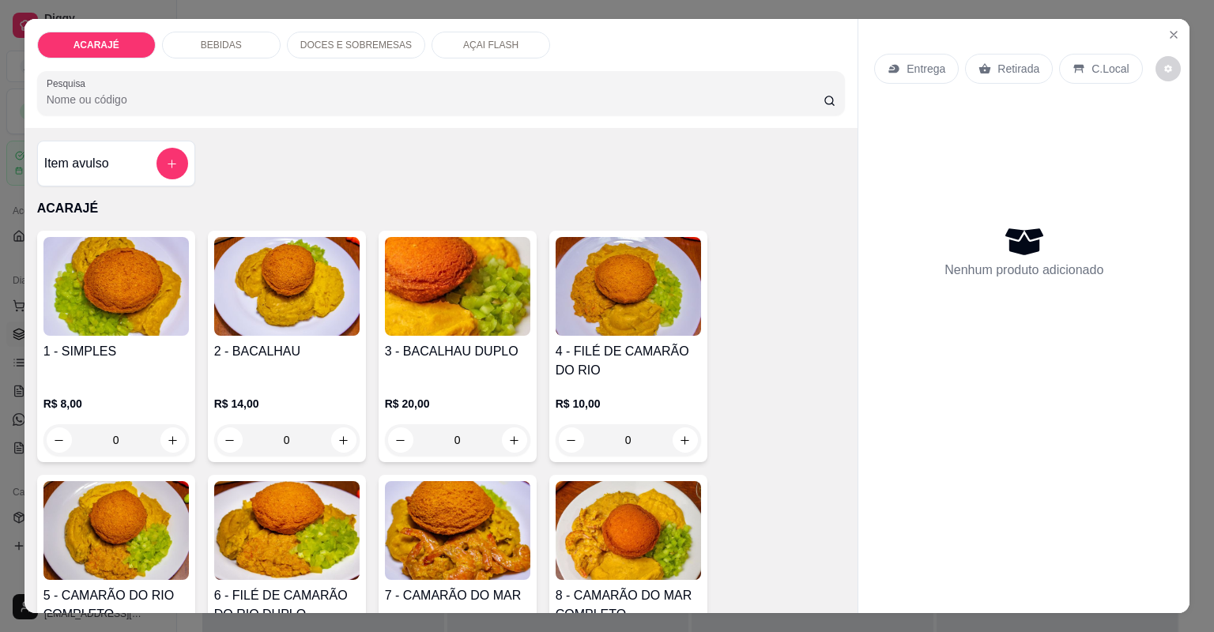
click at [336, 45] on p "DOCES E SOBREMESAS" at bounding box center [355, 45] width 111 height 13
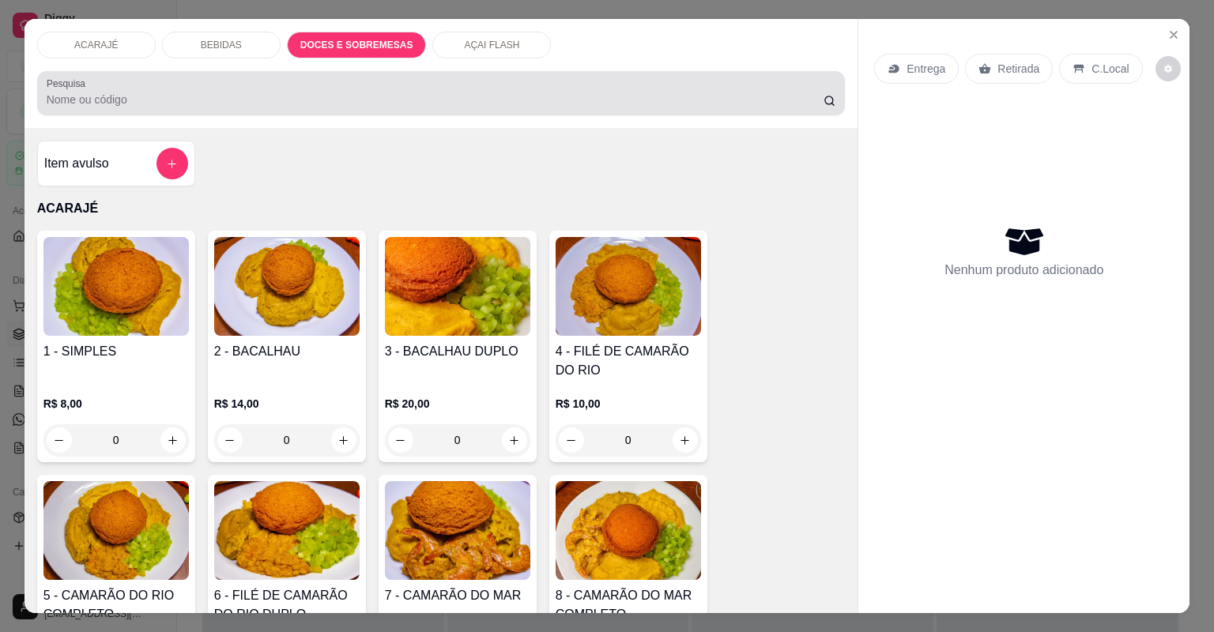
scroll to position [32, 0]
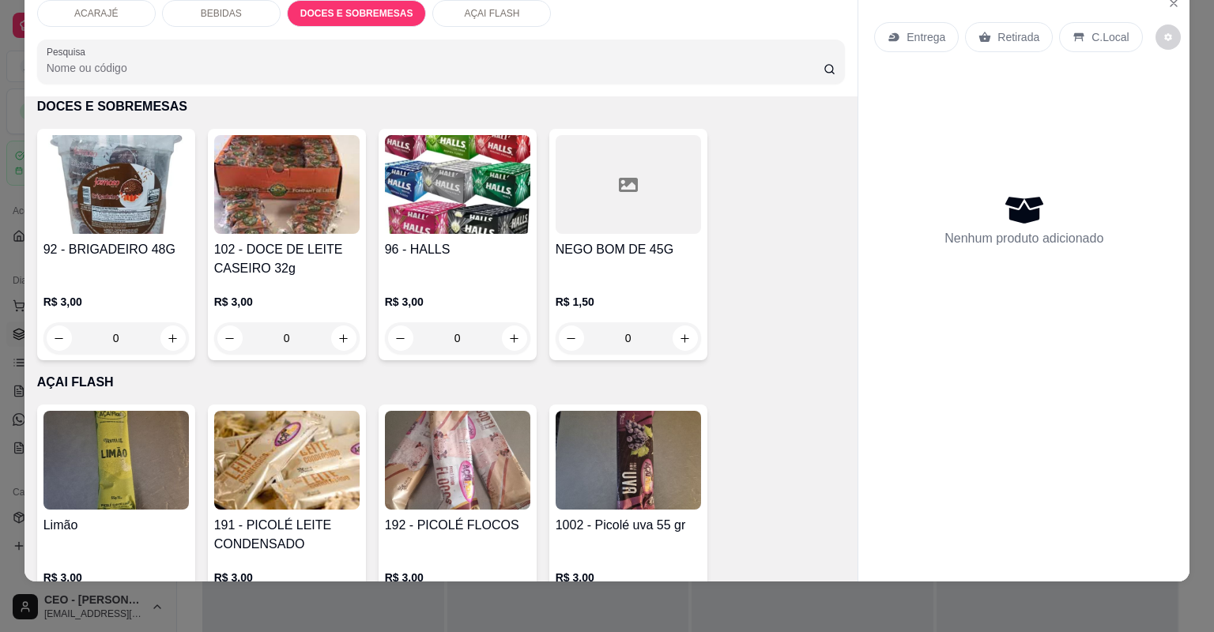
drag, startPoint x: 443, startPoint y: 17, endPoint x: 427, endPoint y: 102, distance: 86.8
click at [443, 16] on div "AÇAI FLASH" at bounding box center [491, 13] width 119 height 27
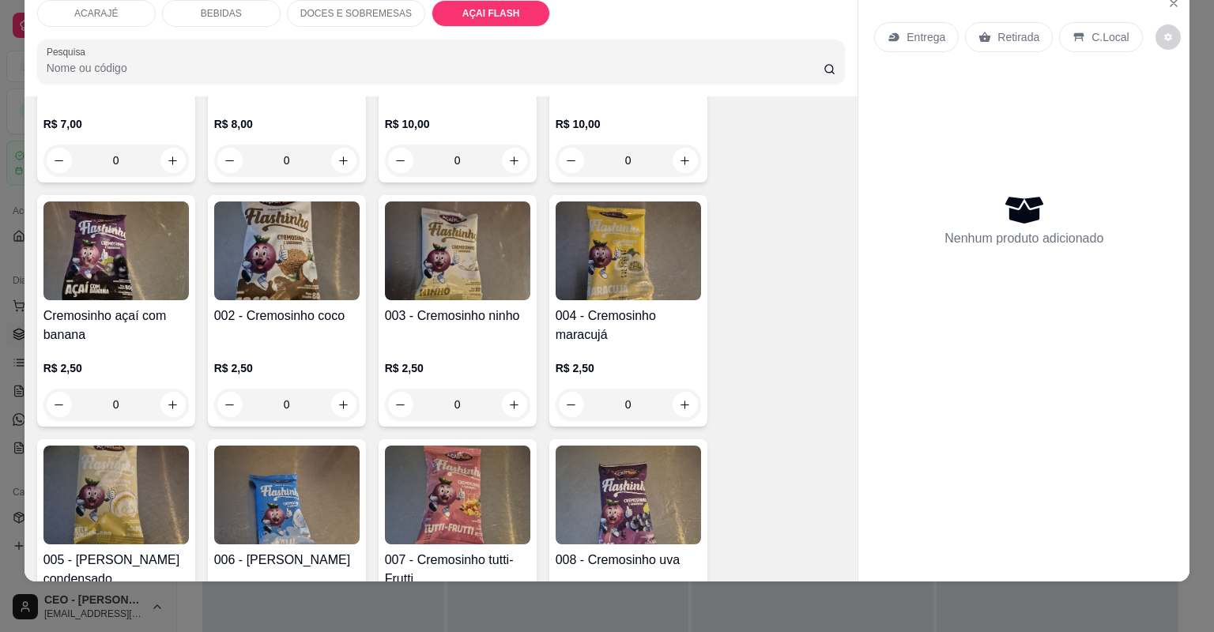
scroll to position [3825, 0]
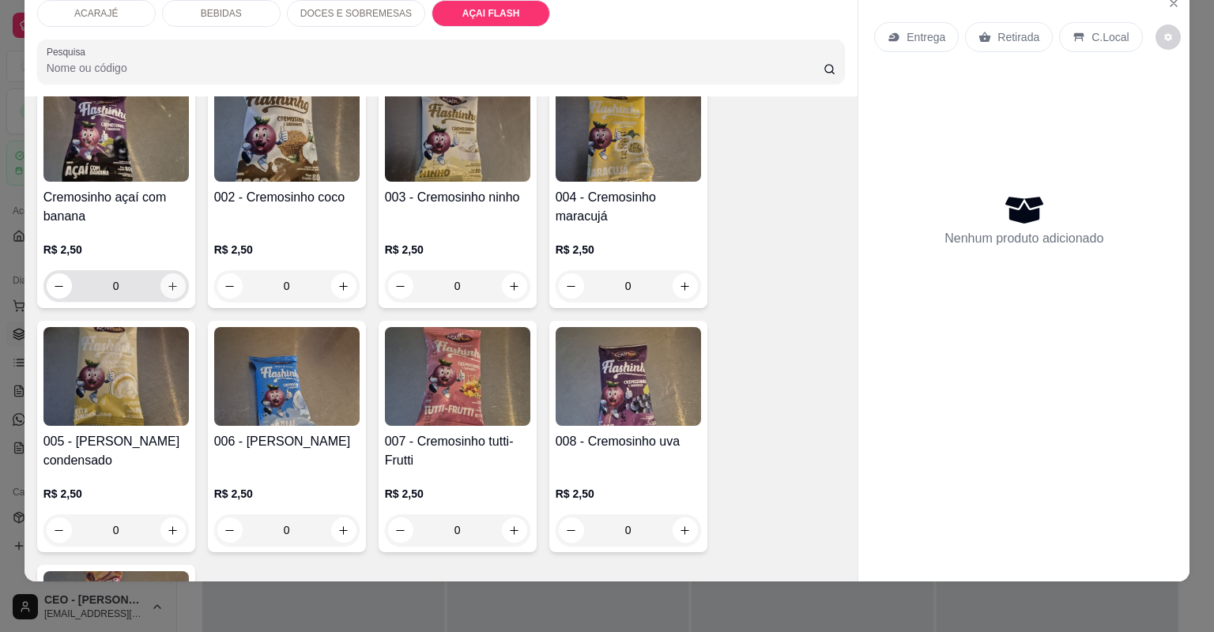
click at [167, 286] on icon "increase-product-quantity" at bounding box center [173, 287] width 12 height 12
type input "1"
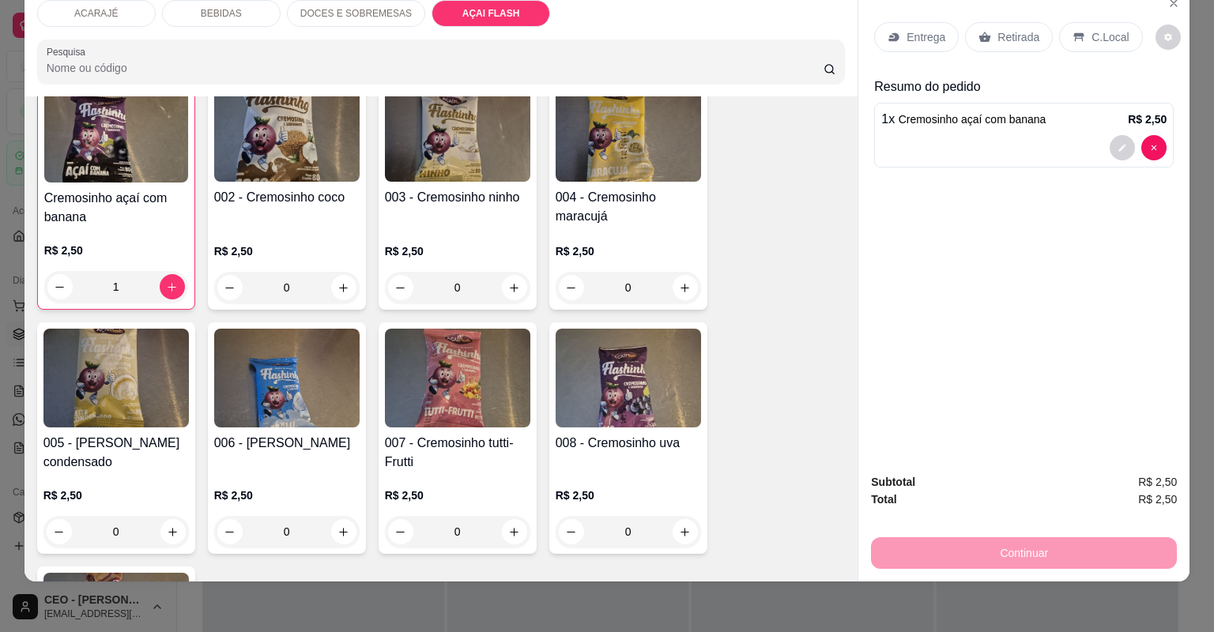
scroll to position [3825, 0]
click at [983, 40] on icon at bounding box center [985, 37] width 13 height 13
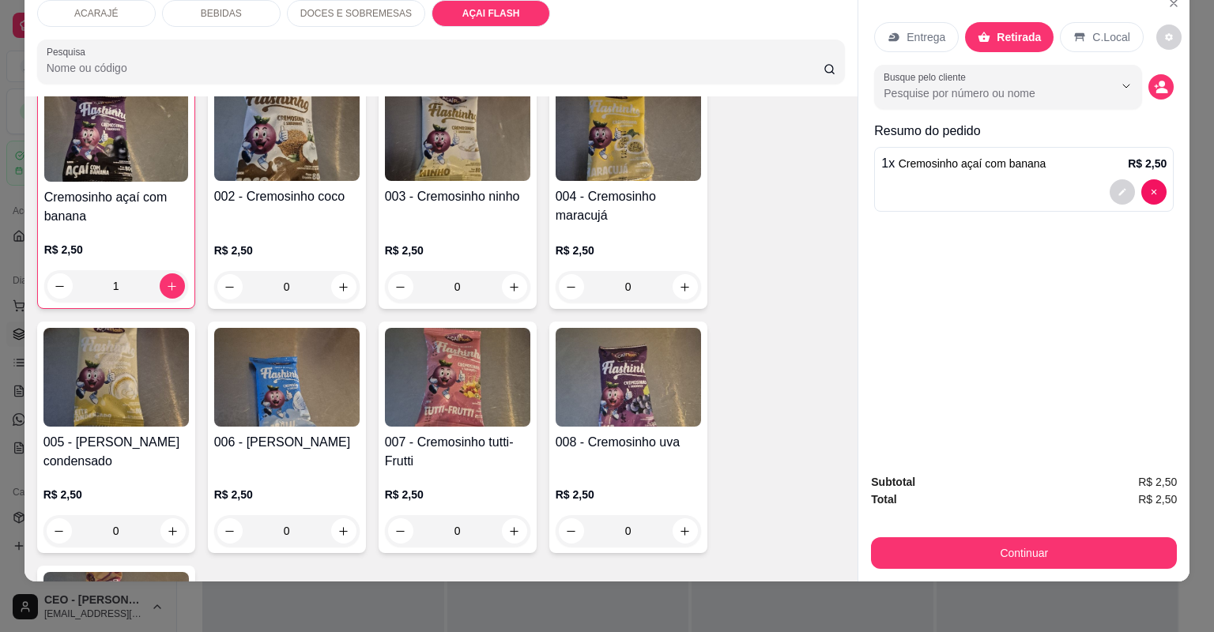
click at [1055, 537] on div "Continuar" at bounding box center [1024, 552] width 306 height 36
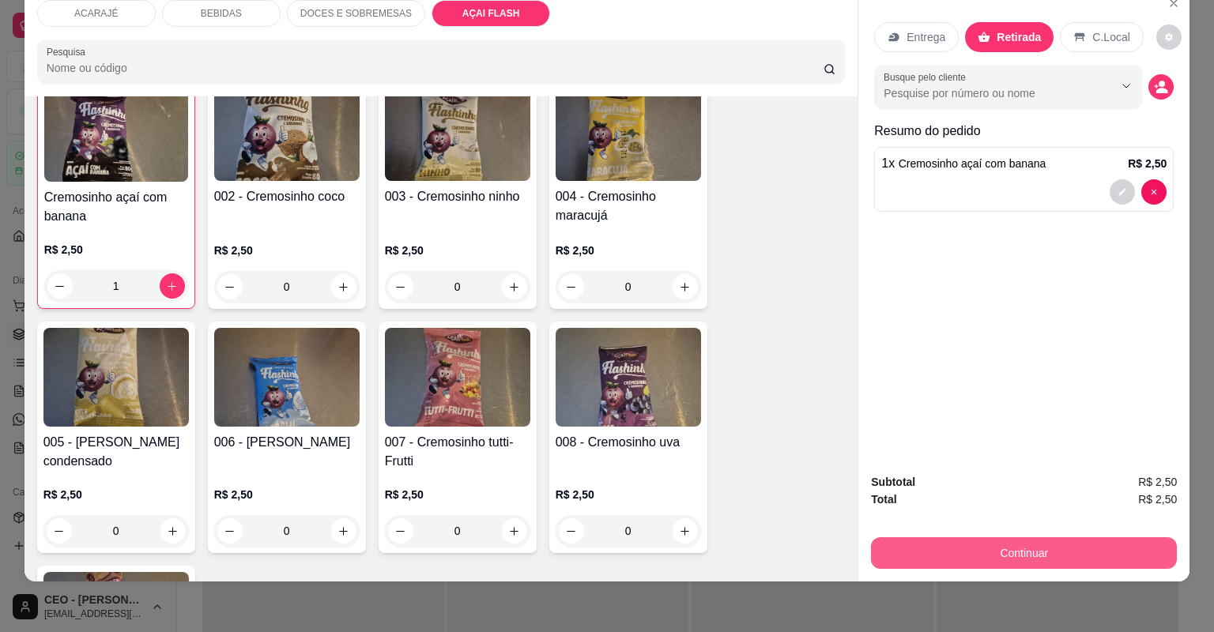
click at [938, 563] on button "Continuar" at bounding box center [1024, 554] width 306 height 32
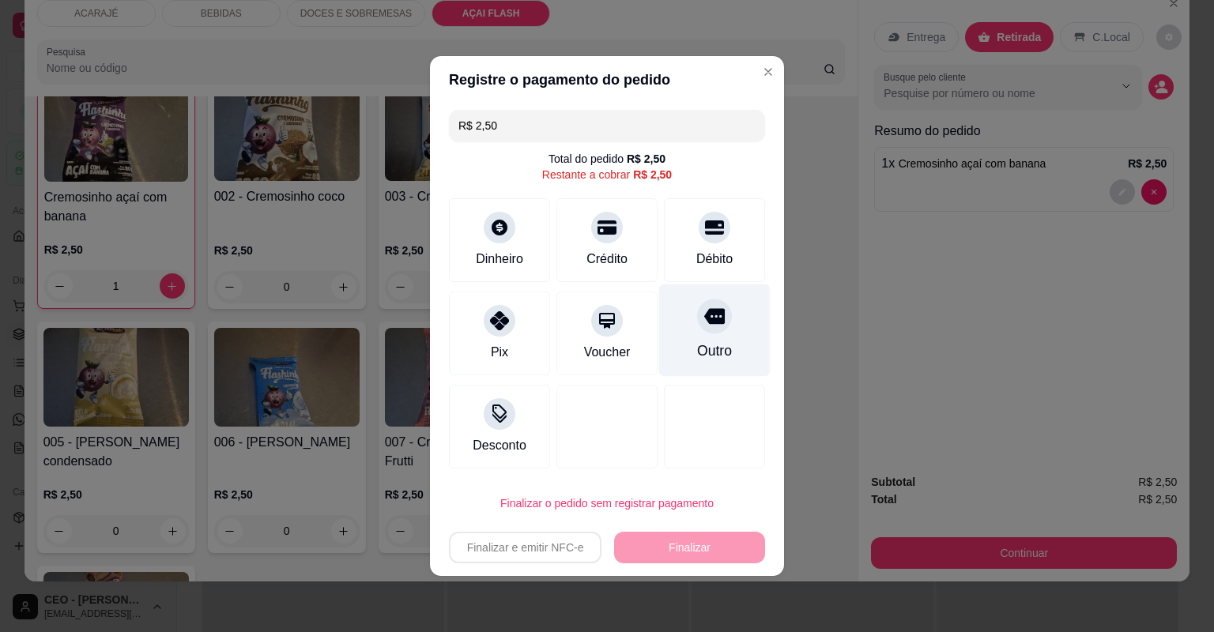
click at [680, 323] on div "Outro" at bounding box center [714, 331] width 111 height 92
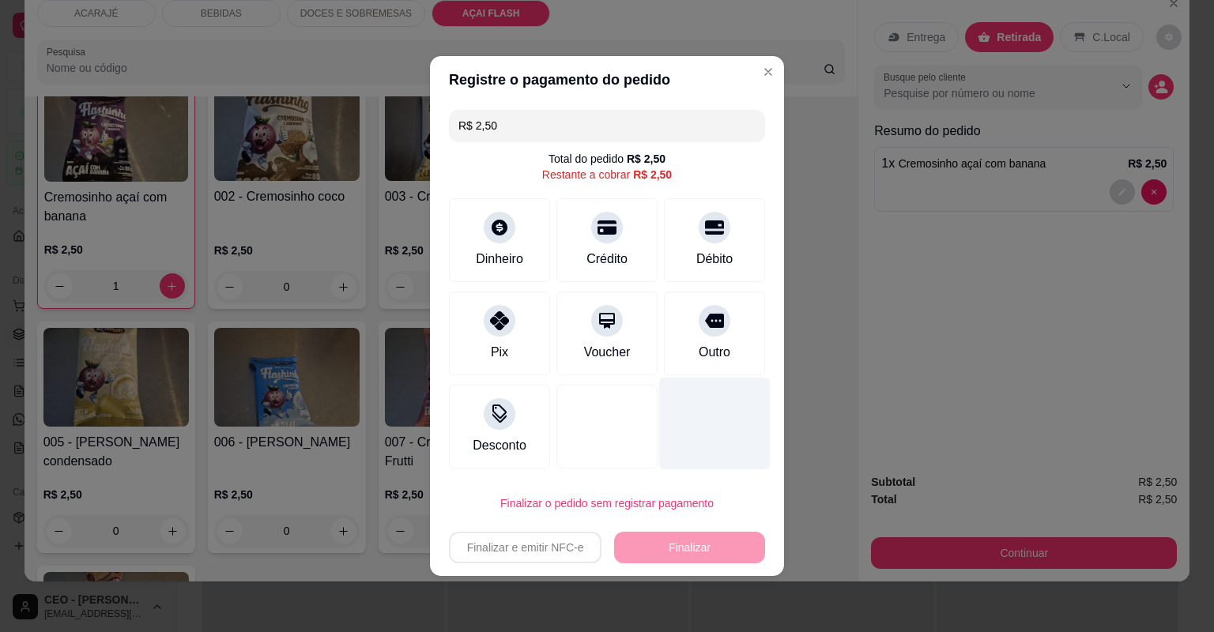
type input "R$ 0,00"
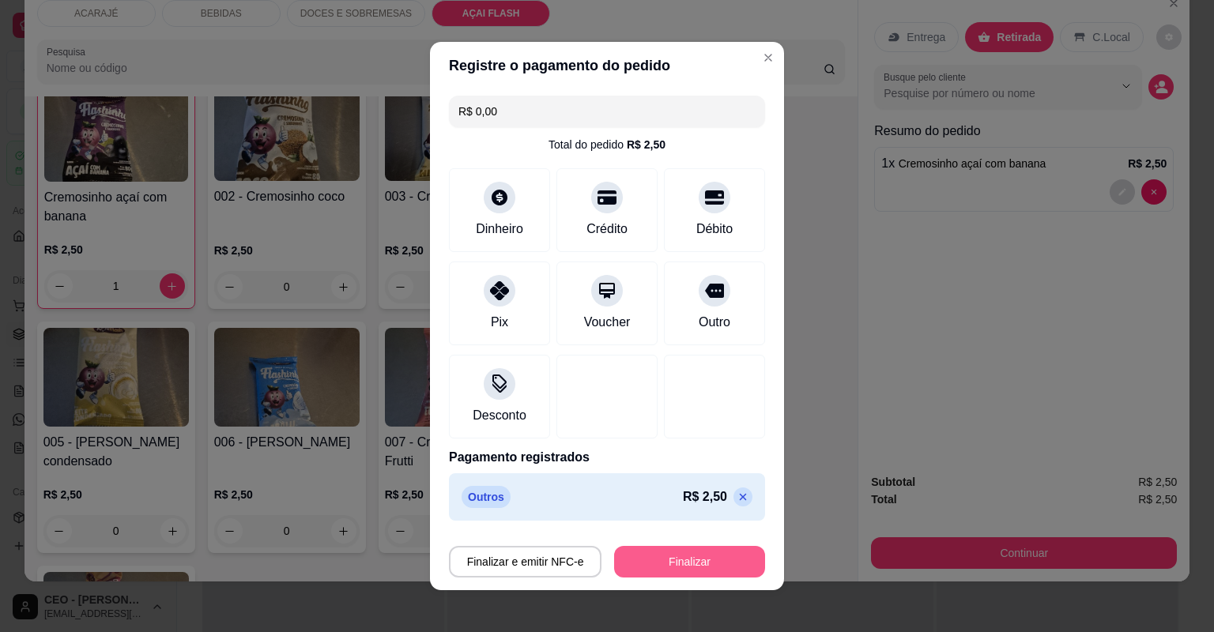
click at [690, 555] on button "Finalizar" at bounding box center [689, 562] width 151 height 32
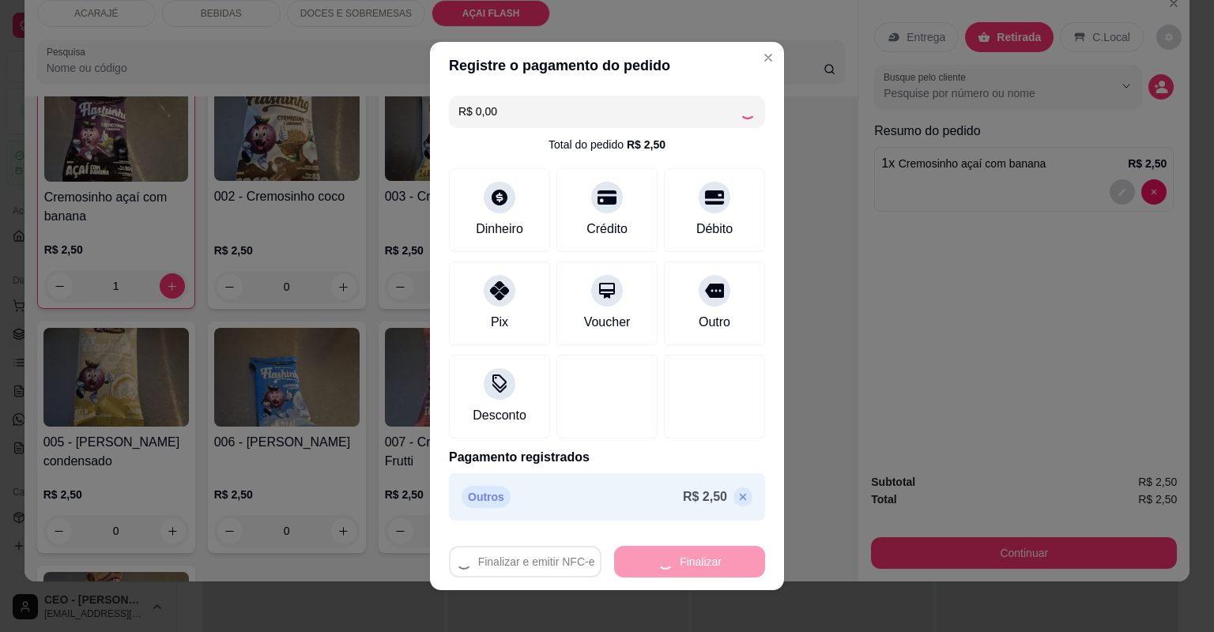
type input "0"
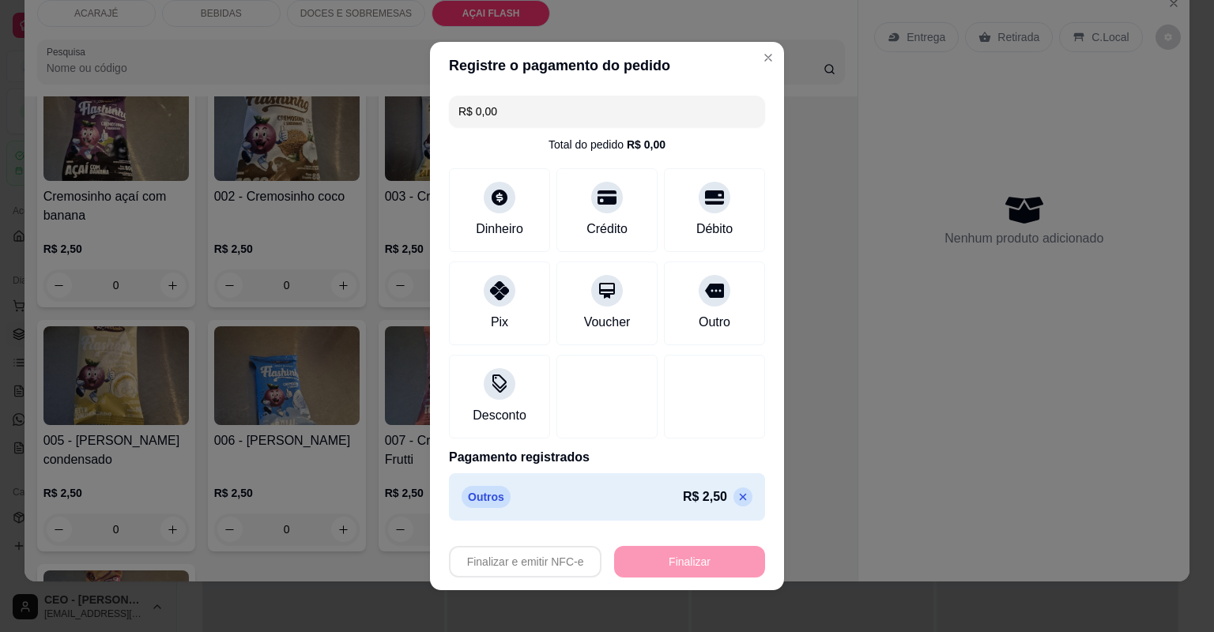
type input "-R$ 2,50"
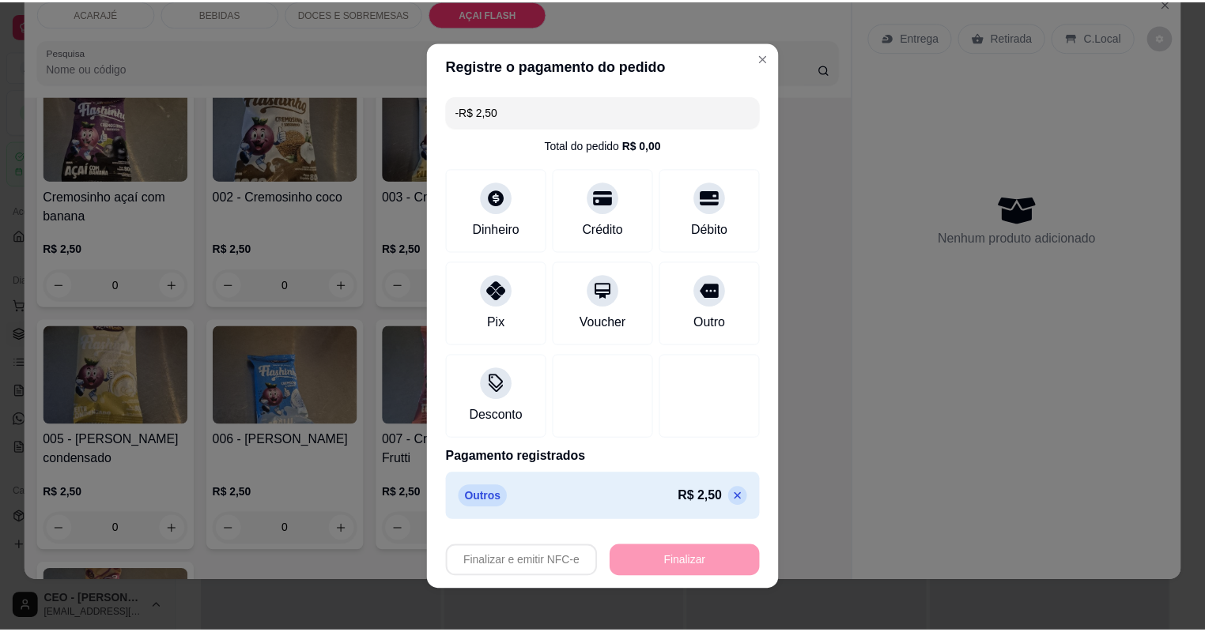
scroll to position [3825, 0]
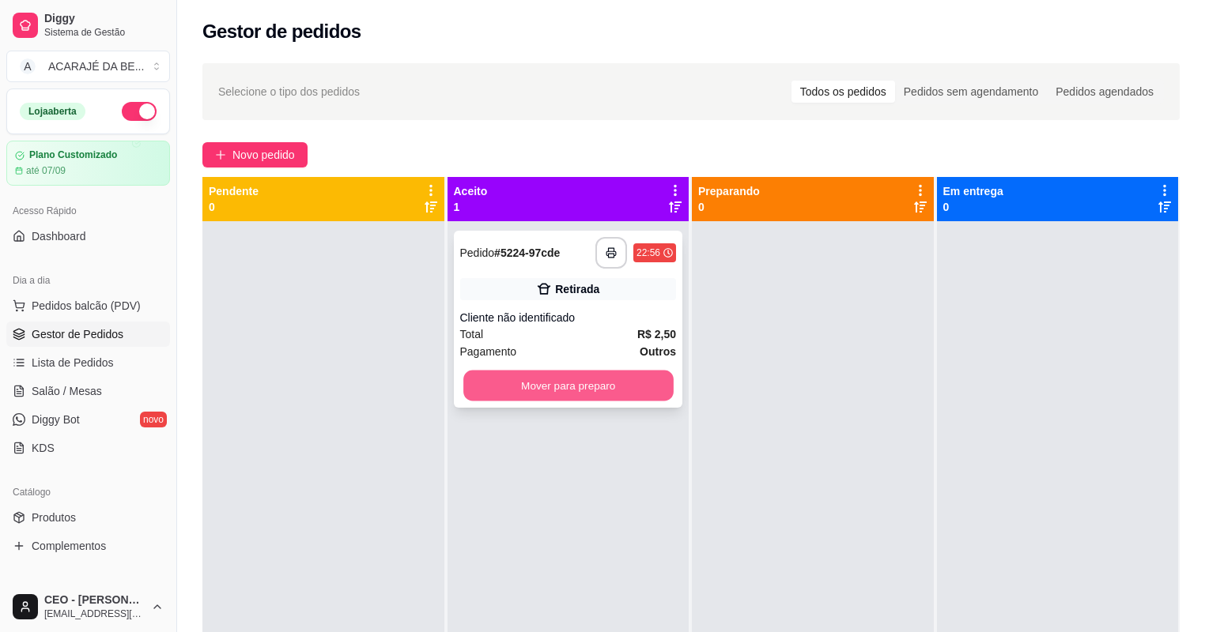
click at [636, 394] on button "Mover para preparo" at bounding box center [567, 386] width 209 height 31
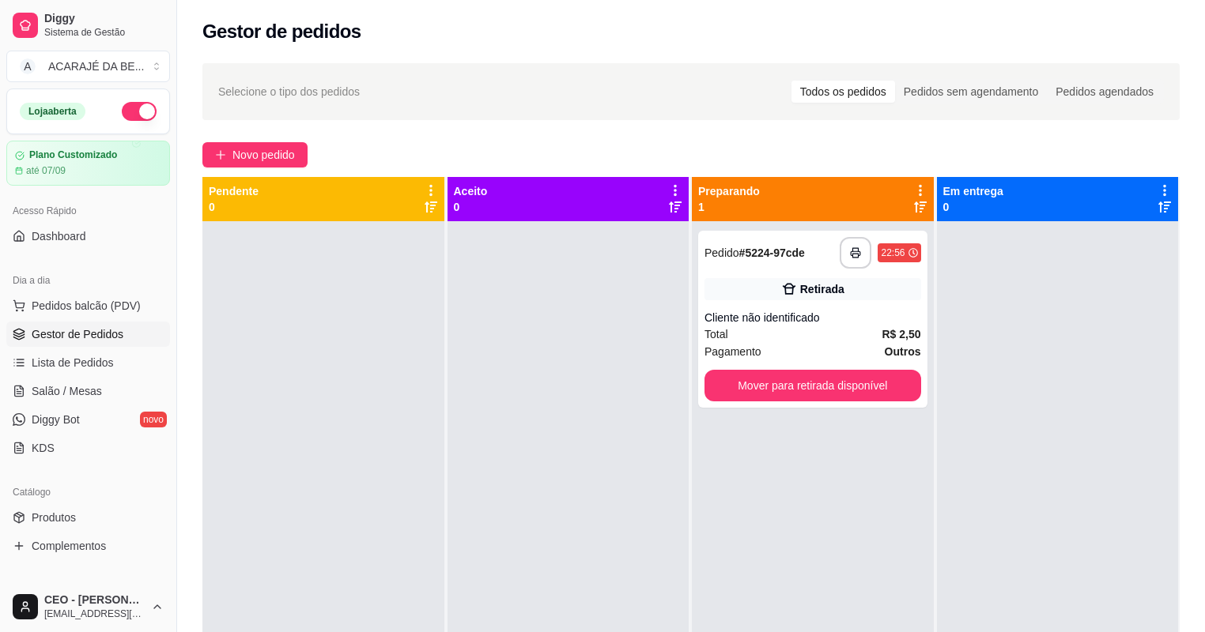
click at [627, 387] on div at bounding box center [568, 537] width 242 height 632
click at [624, 385] on div at bounding box center [568, 537] width 242 height 632
click at [776, 383] on button "Mover para retirada disponível" at bounding box center [812, 386] width 209 height 31
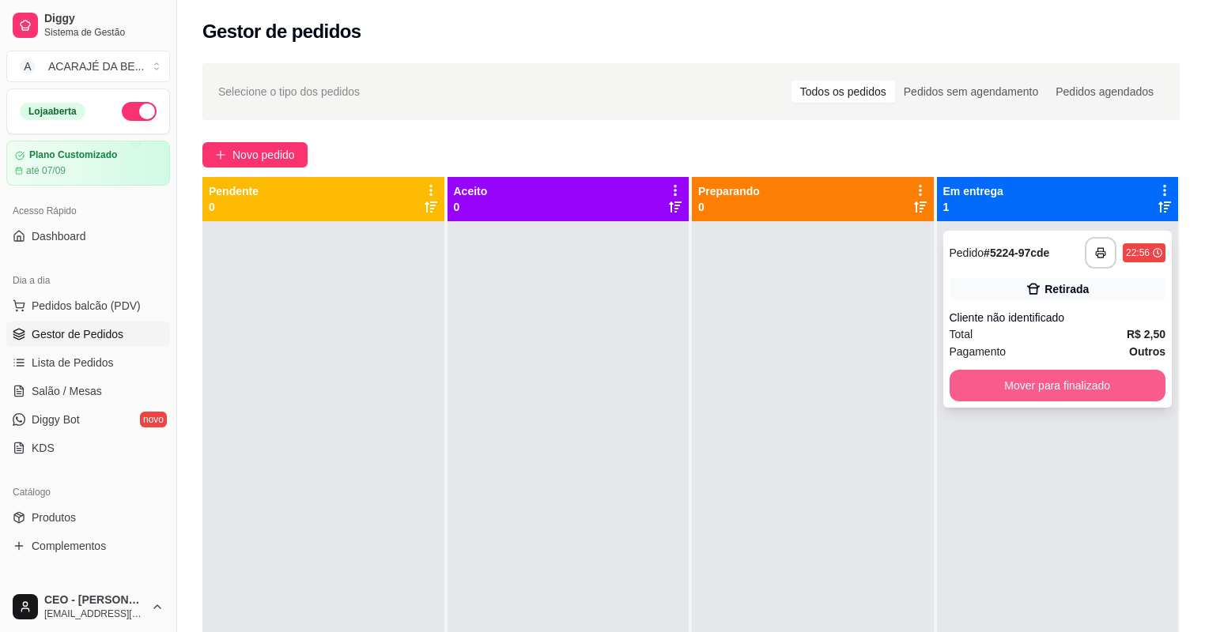
click at [995, 387] on button "Mover para finalizado" at bounding box center [1057, 386] width 217 height 32
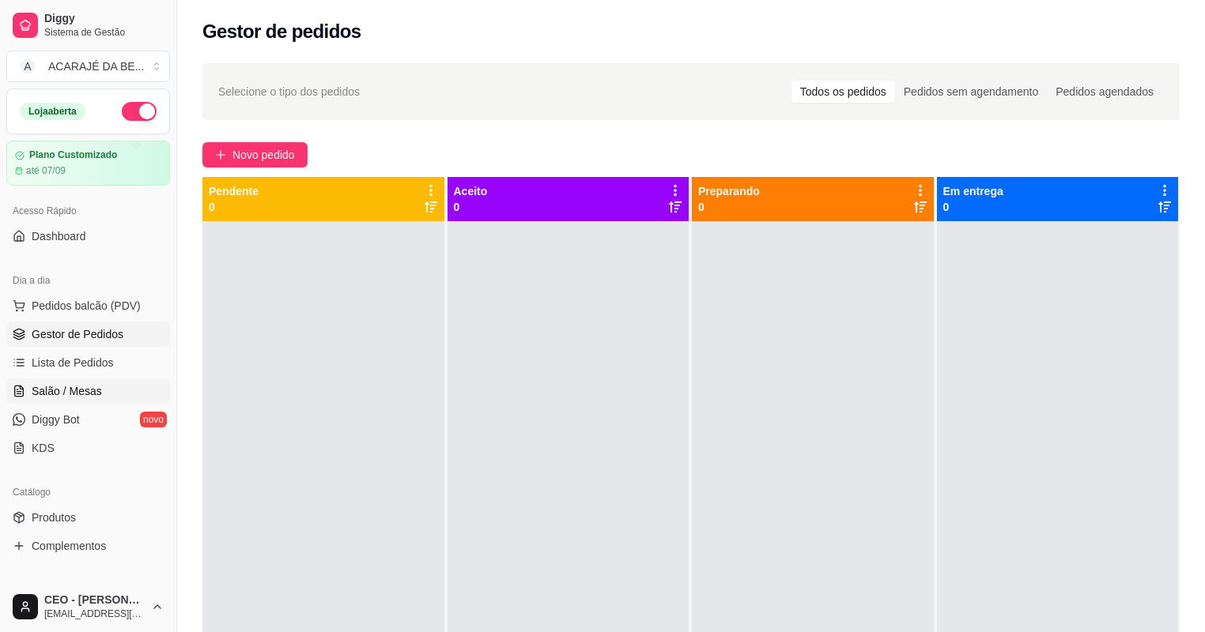
click at [69, 392] on span "Salão / Mesas" at bounding box center [67, 391] width 70 height 16
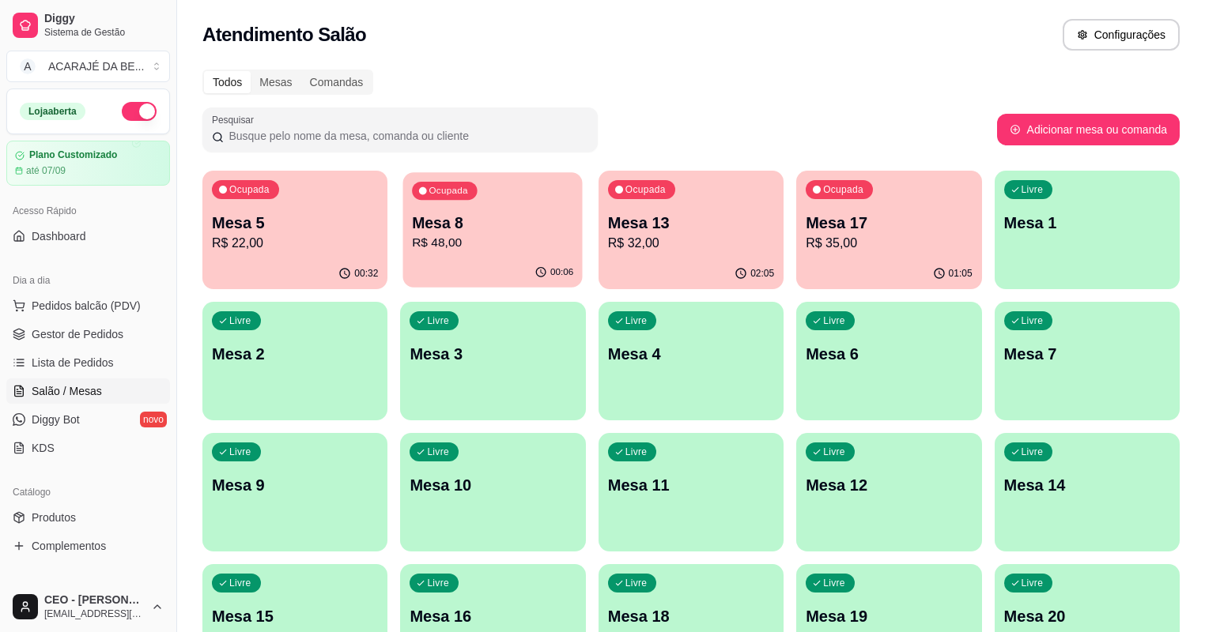
click at [485, 230] on p "Mesa 8" at bounding box center [493, 223] width 161 height 21
click at [100, 316] on button "Pedidos balcão (PDV)" at bounding box center [88, 305] width 164 height 25
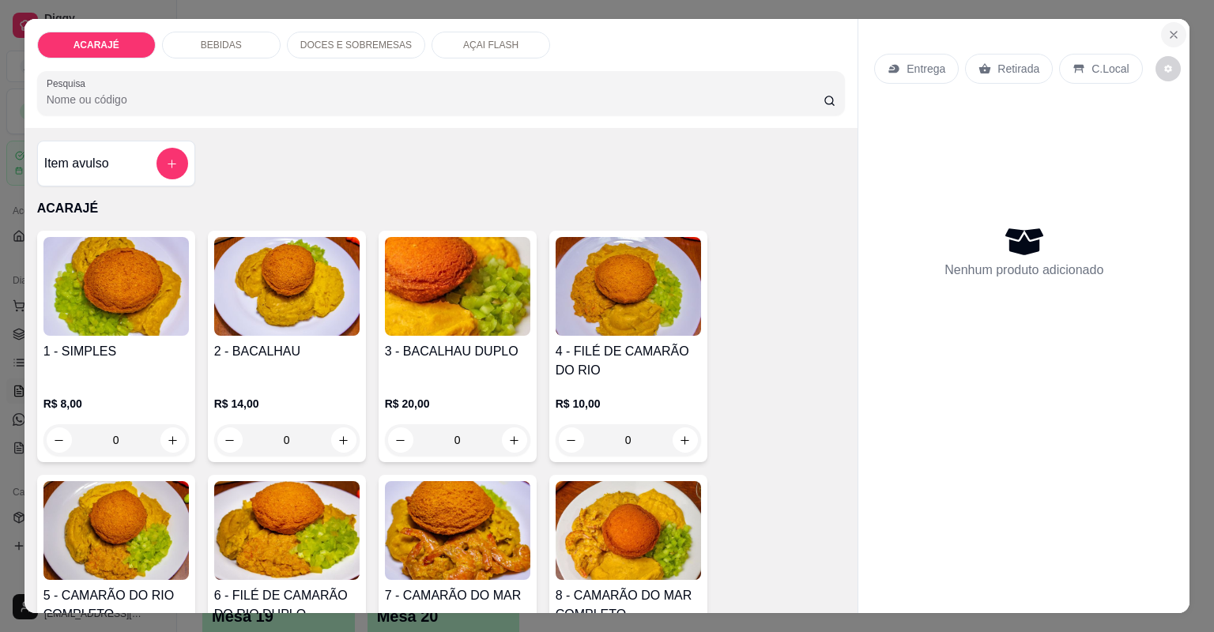
click at [1176, 25] on button "Close" at bounding box center [1173, 34] width 25 height 25
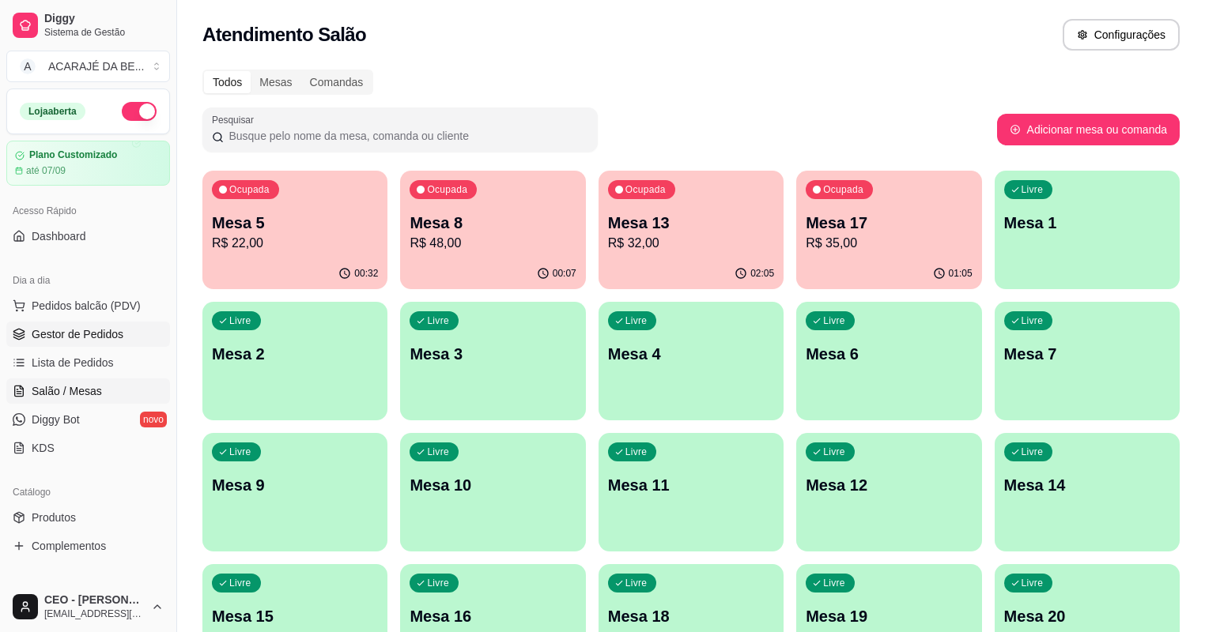
click at [53, 326] on span "Gestor de Pedidos" at bounding box center [78, 334] width 92 height 16
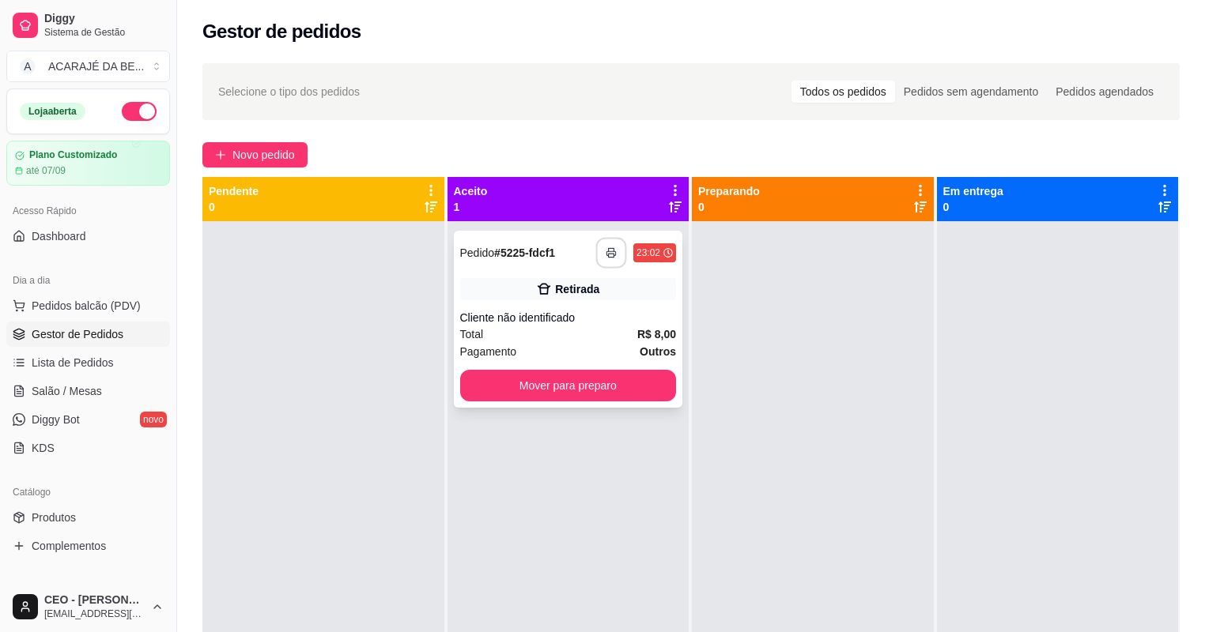
click at [597, 249] on button "button" at bounding box center [611, 253] width 31 height 31
click at [613, 383] on button "Mover para preparo" at bounding box center [568, 386] width 217 height 32
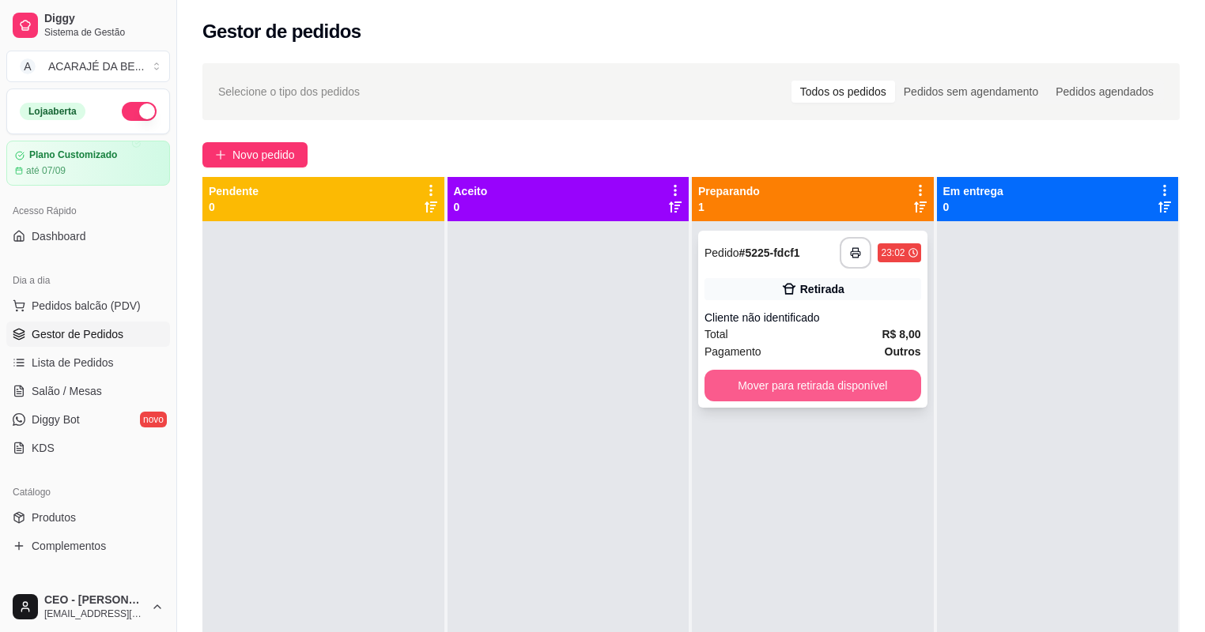
click at [838, 392] on button "Mover para retirada disponível" at bounding box center [812, 386] width 217 height 32
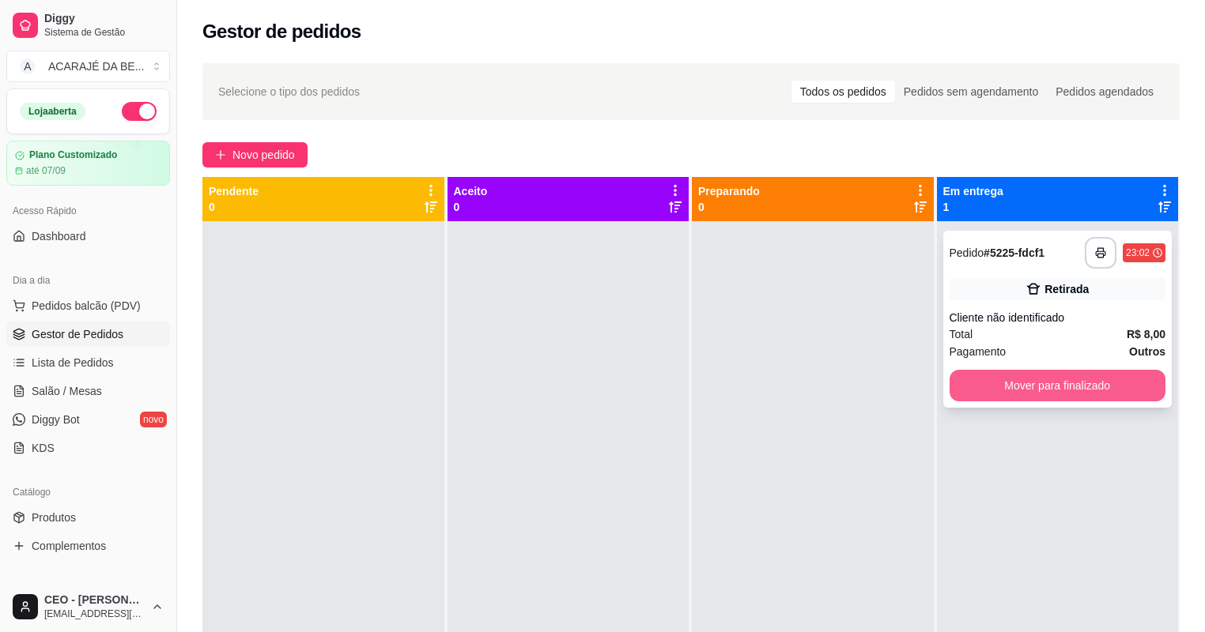
click at [1040, 387] on button "Mover para finalizado" at bounding box center [1057, 386] width 217 height 32
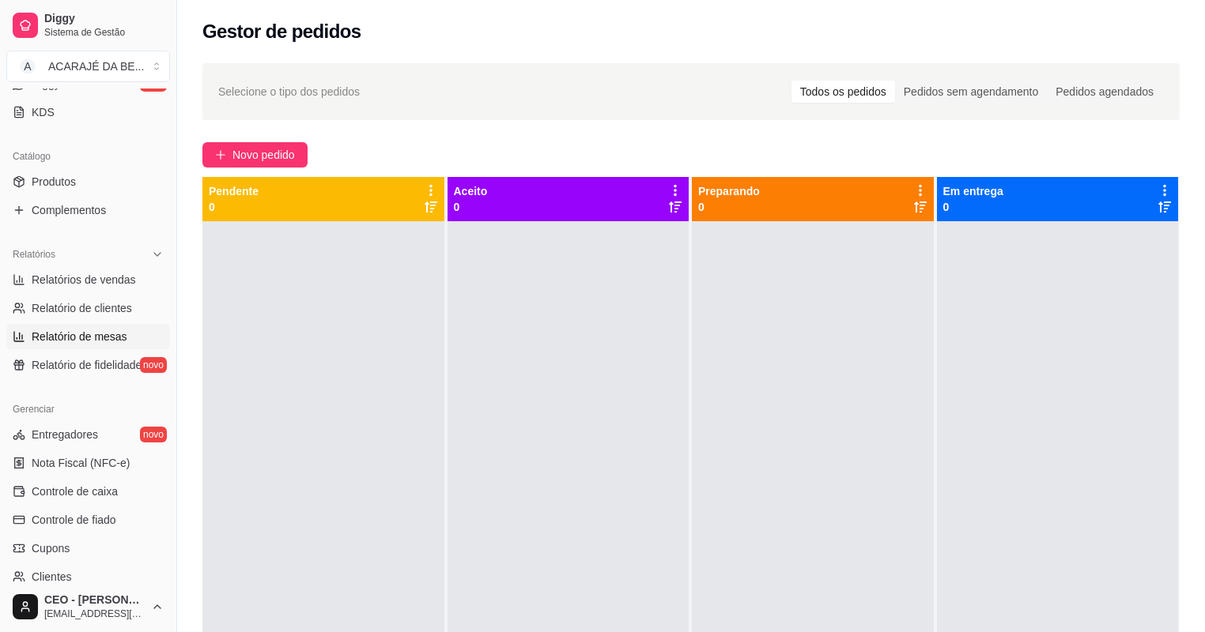
scroll to position [443, 0]
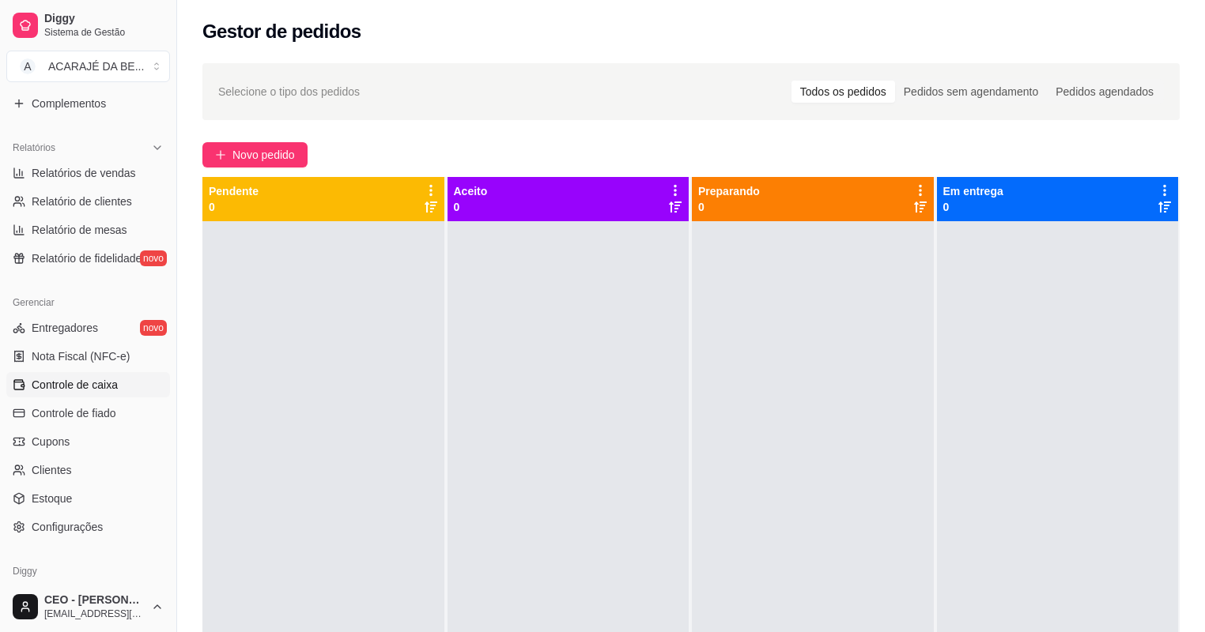
click at [108, 389] on span "Controle de caixa" at bounding box center [75, 385] width 86 height 16
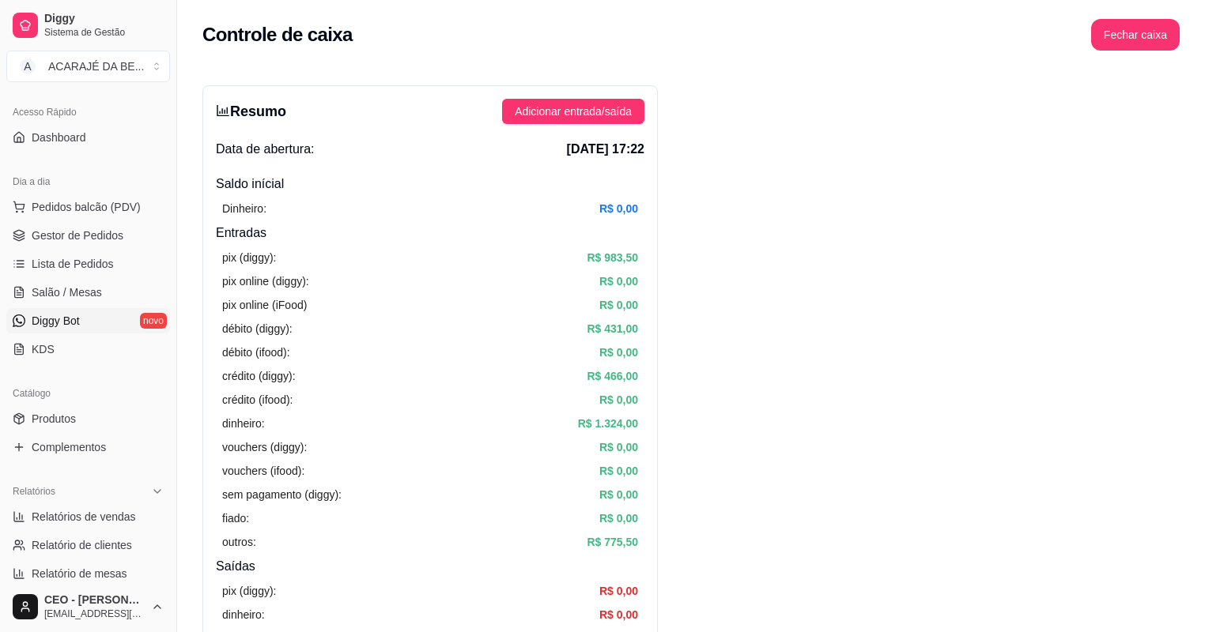
scroll to position [63, 0]
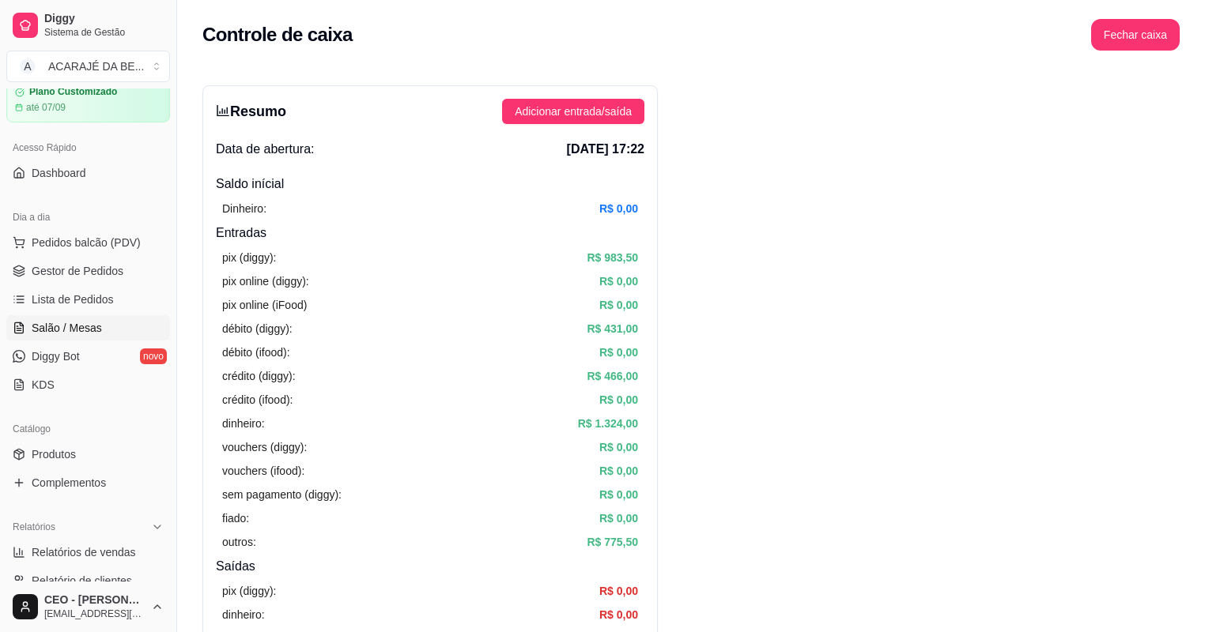
click at [67, 337] on link "Salão / Mesas" at bounding box center [88, 327] width 164 height 25
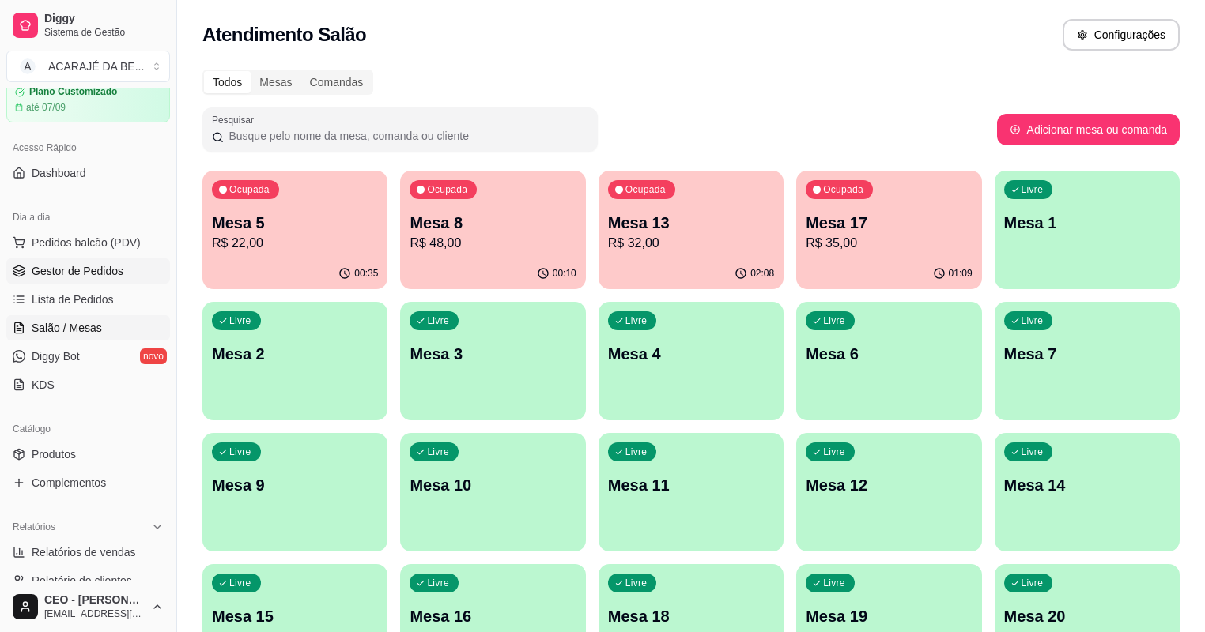
click at [107, 268] on span "Gestor de Pedidos" at bounding box center [78, 271] width 92 height 16
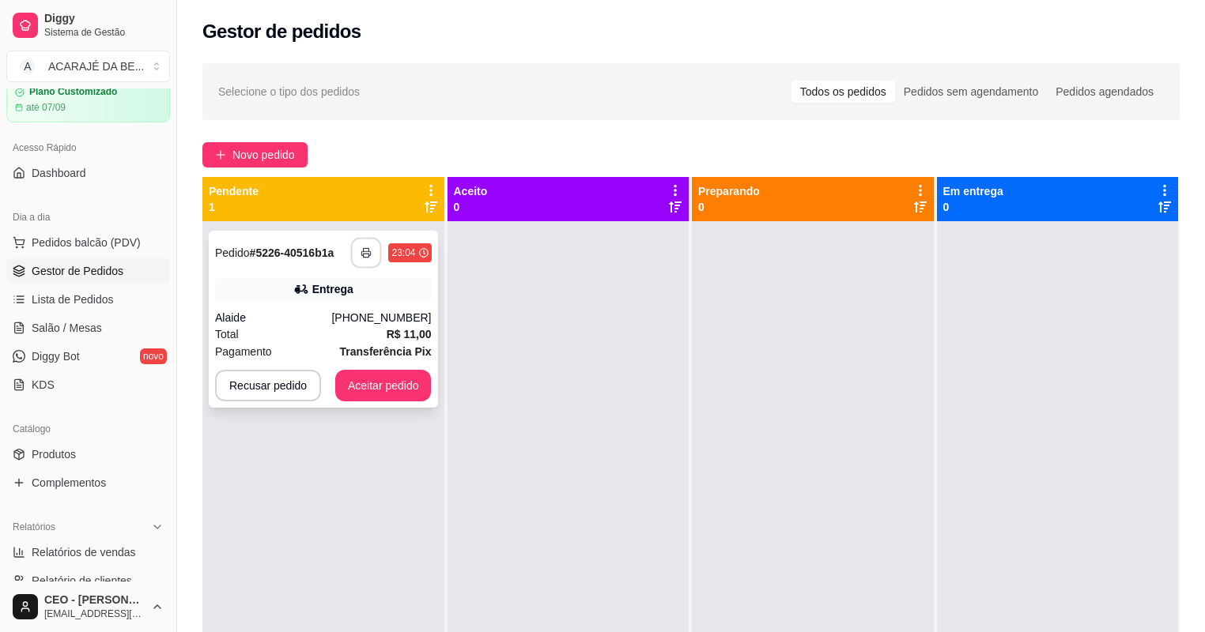
click at [361, 250] on icon "button" at bounding box center [366, 252] width 11 height 11
click at [357, 389] on button "Aceitar pedido" at bounding box center [383, 386] width 96 height 32
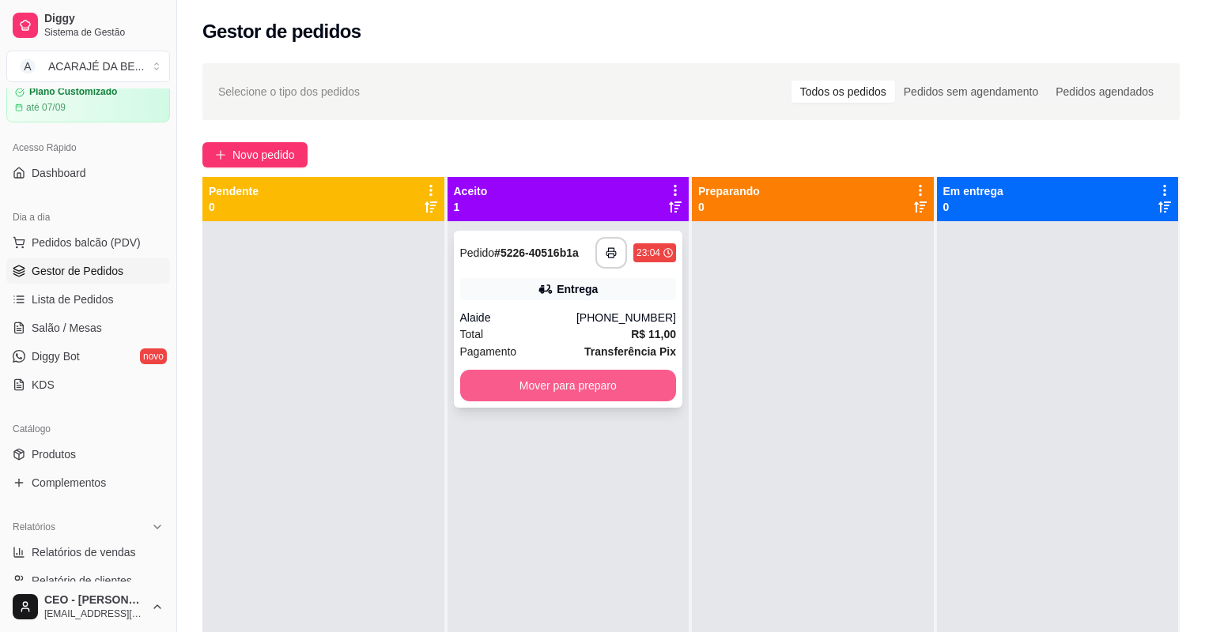
click at [528, 389] on button "Mover para preparo" at bounding box center [568, 386] width 217 height 32
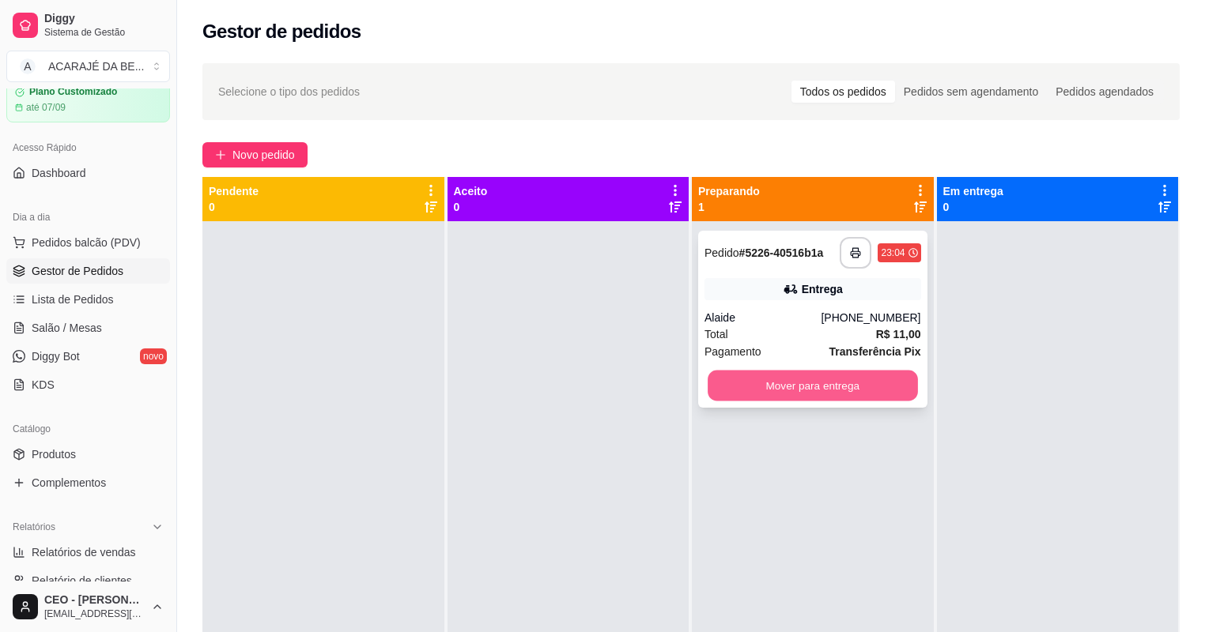
click at [743, 391] on button "Mover para entrega" at bounding box center [812, 386] width 209 height 31
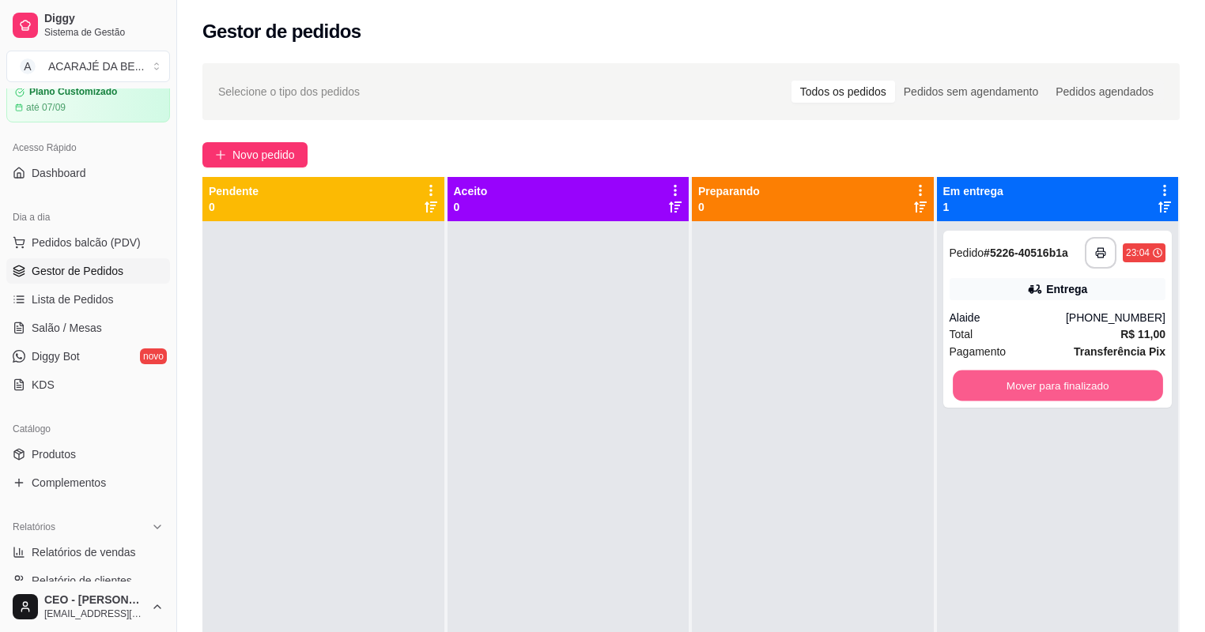
click at [1050, 386] on button "Mover para finalizado" at bounding box center [1057, 386] width 209 height 31
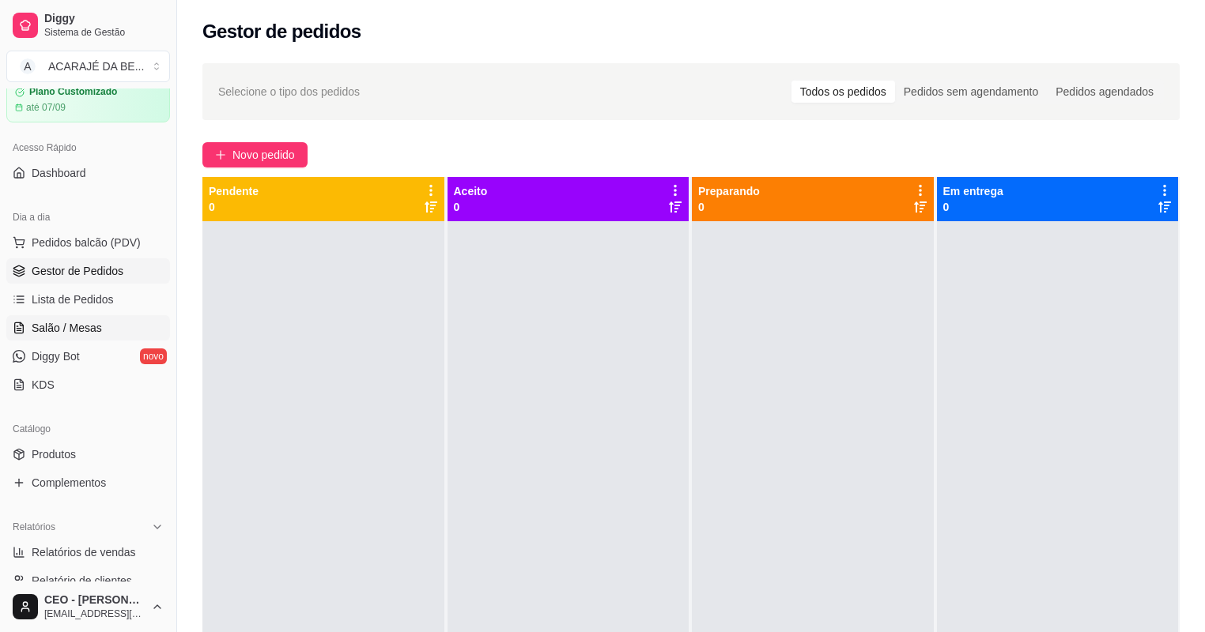
click at [76, 326] on span "Salão / Mesas" at bounding box center [67, 328] width 70 height 16
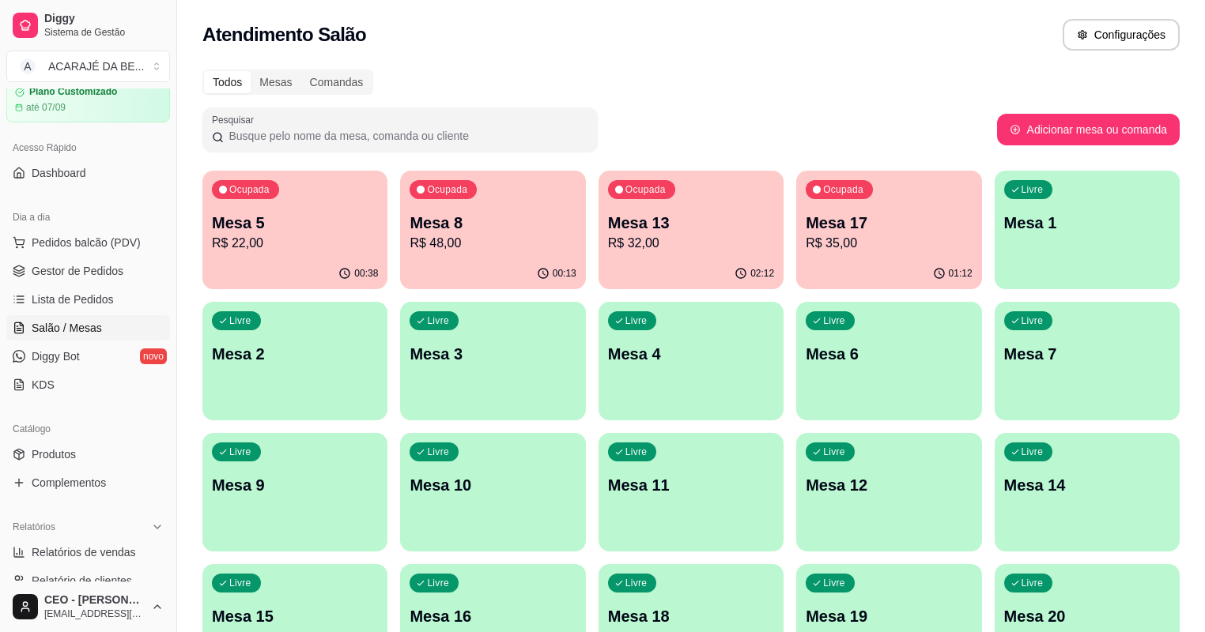
click at [632, 247] on p "R$ 32,00" at bounding box center [691, 243] width 166 height 19
click at [632, 247] on body "Diggy Sistema de Gestão A ACARAJÉ DA BE ... Loja aberta Plano Customizado até 0…" at bounding box center [602, 316] width 1205 height 632
click at [640, 286] on div "02:12" at bounding box center [690, 273] width 179 height 30
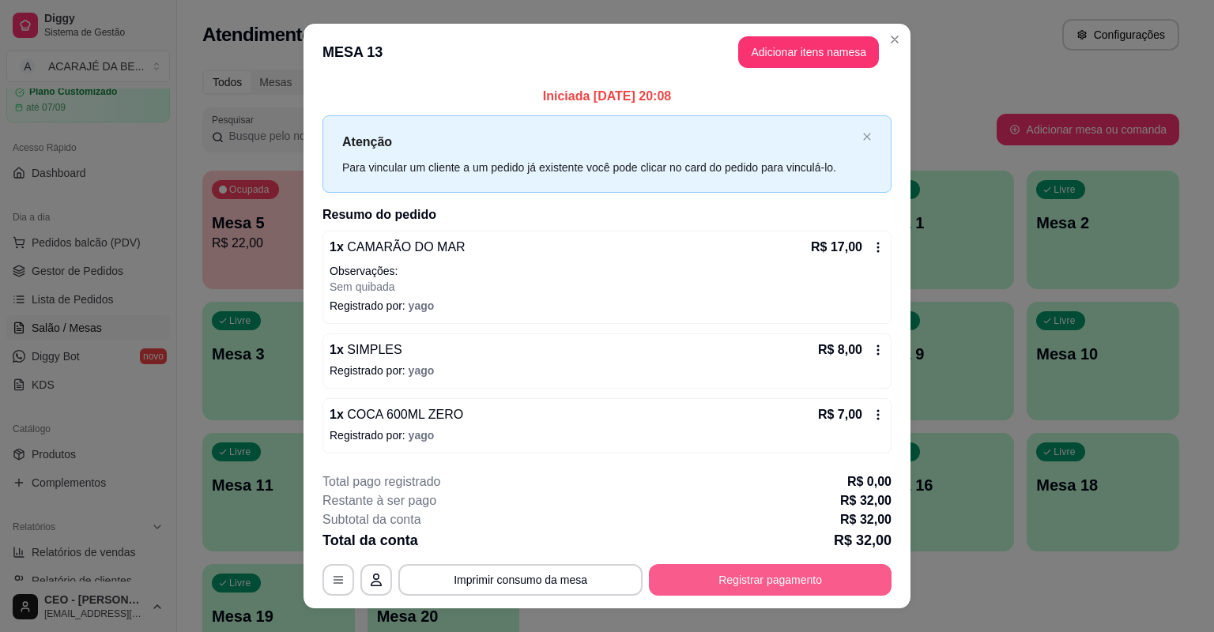
click at [832, 576] on button "Registrar pagamento" at bounding box center [770, 580] width 243 height 32
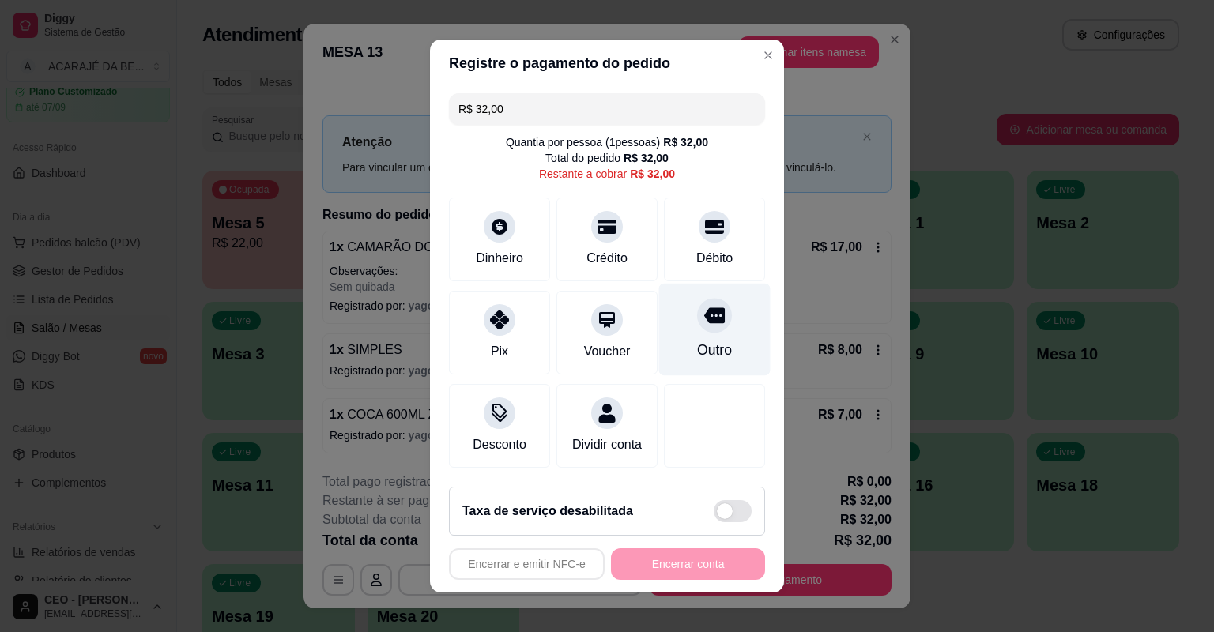
click at [712, 354] on div "Outro" at bounding box center [714, 350] width 35 height 21
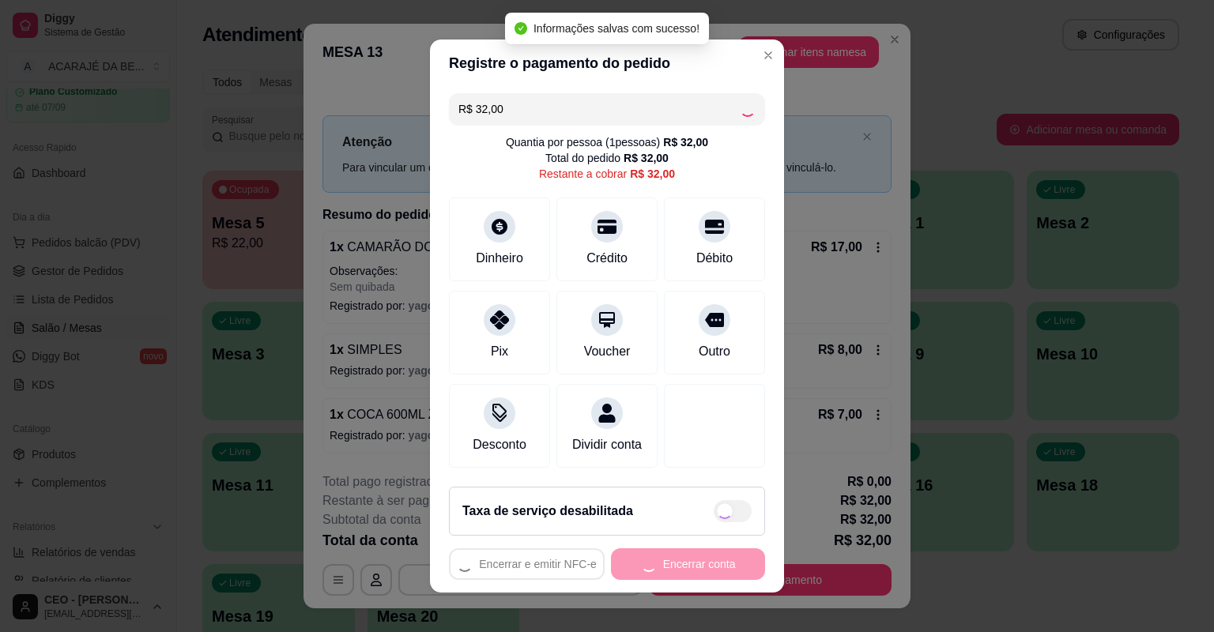
type input "R$ 0,00"
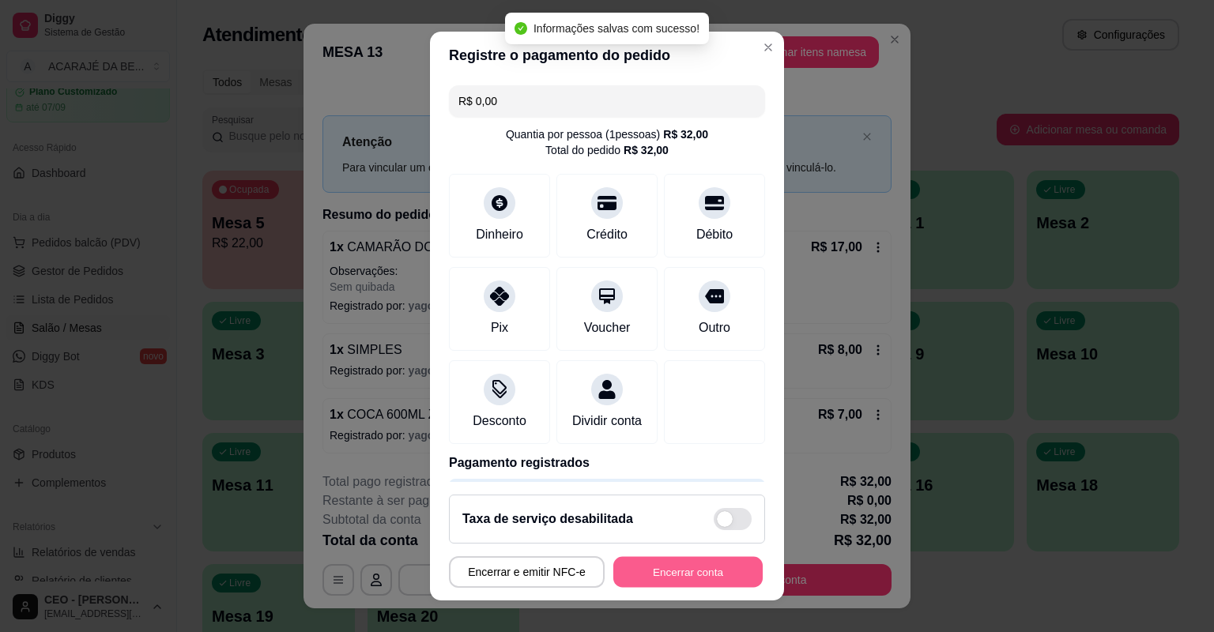
click at [662, 569] on button "Encerrar conta" at bounding box center [687, 572] width 149 height 31
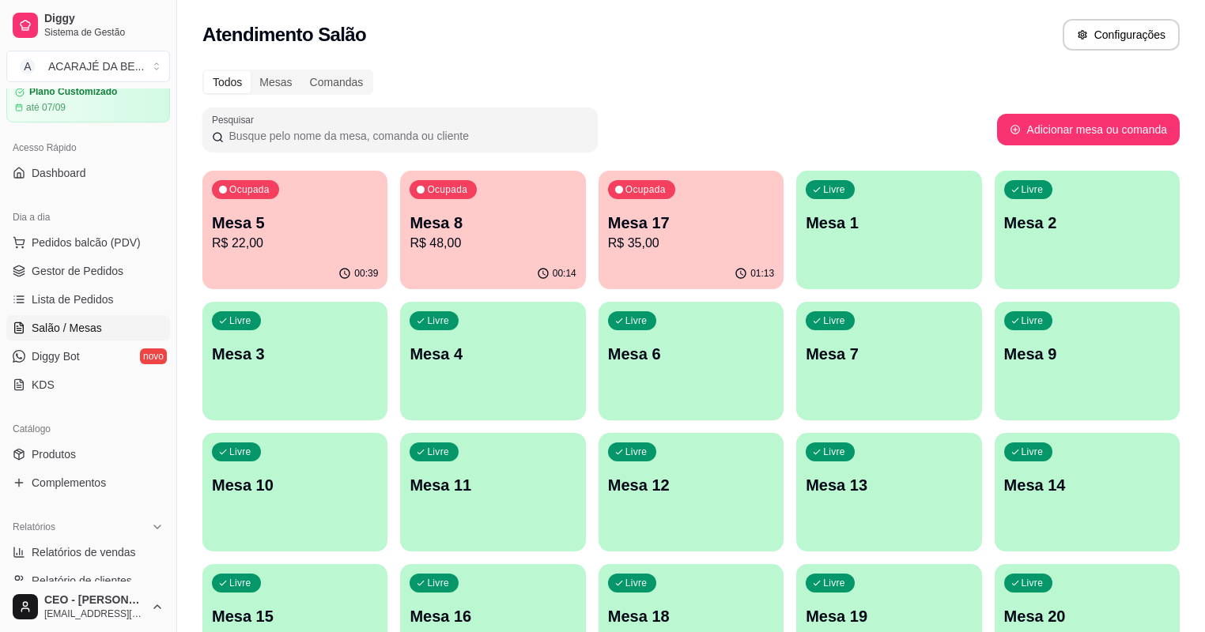
scroll to position [316, 0]
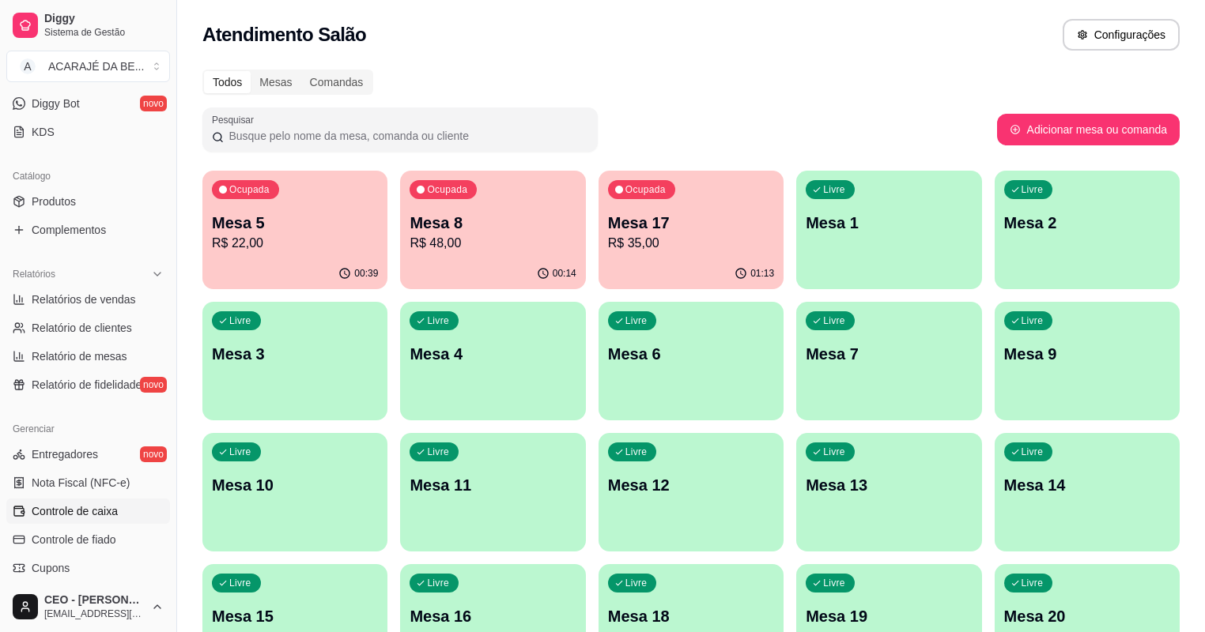
click at [108, 517] on span "Controle de caixa" at bounding box center [75, 512] width 86 height 16
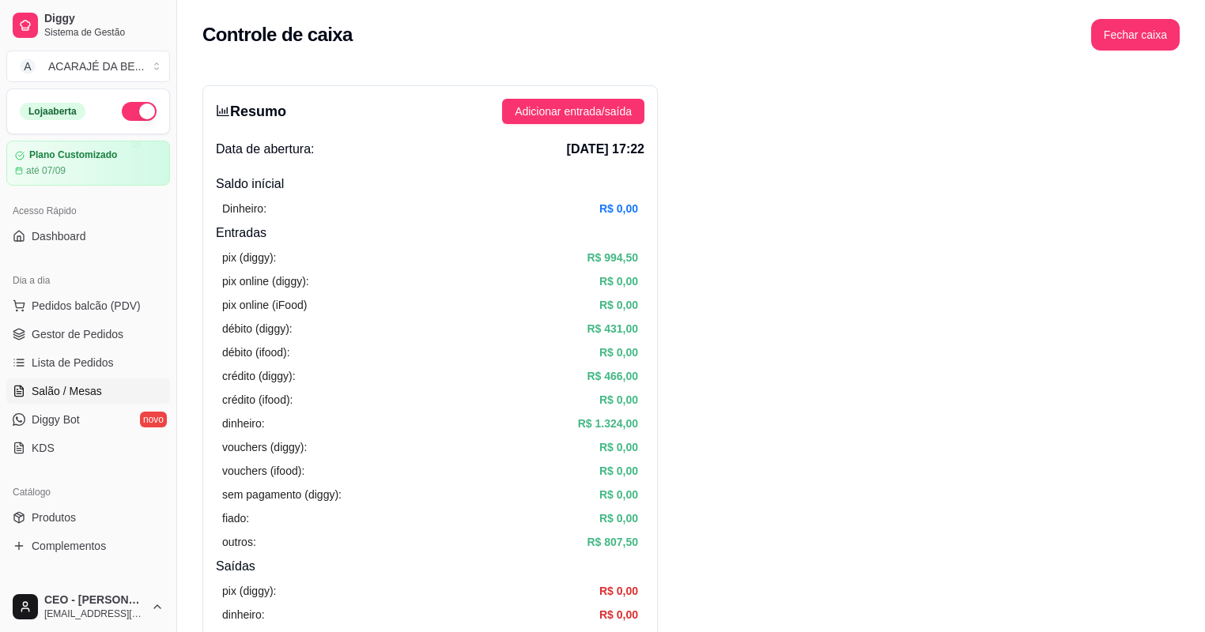
click at [94, 386] on span "Salão / Mesas" at bounding box center [67, 391] width 70 height 16
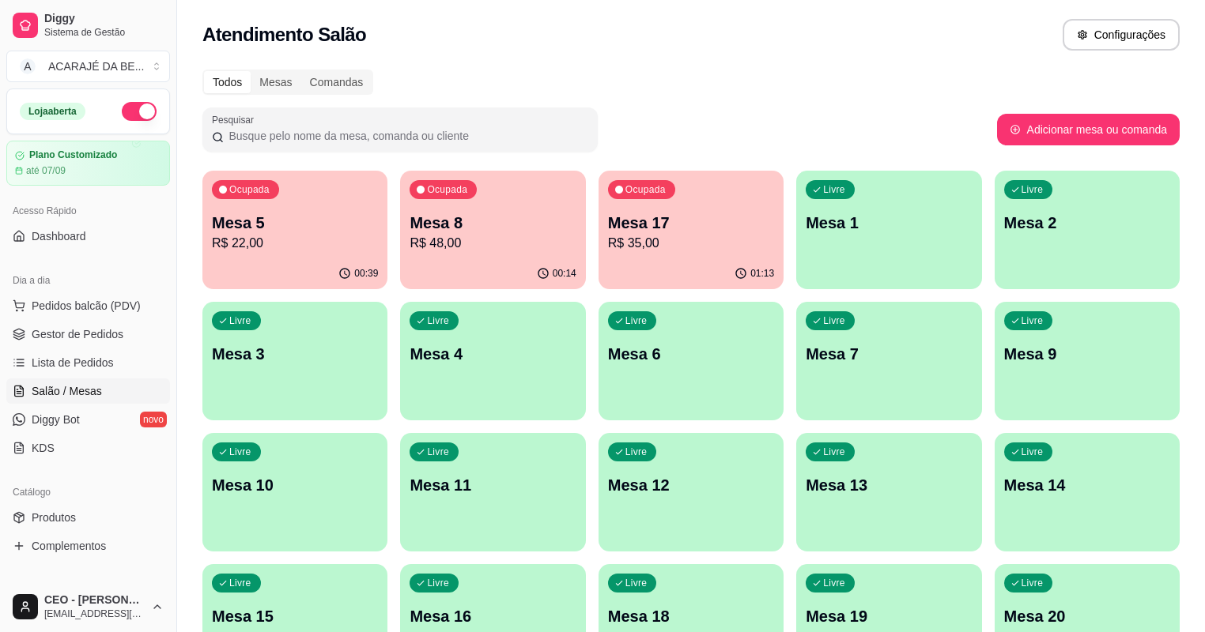
click at [598, 271] on div "01:13" at bounding box center [690, 274] width 185 height 31
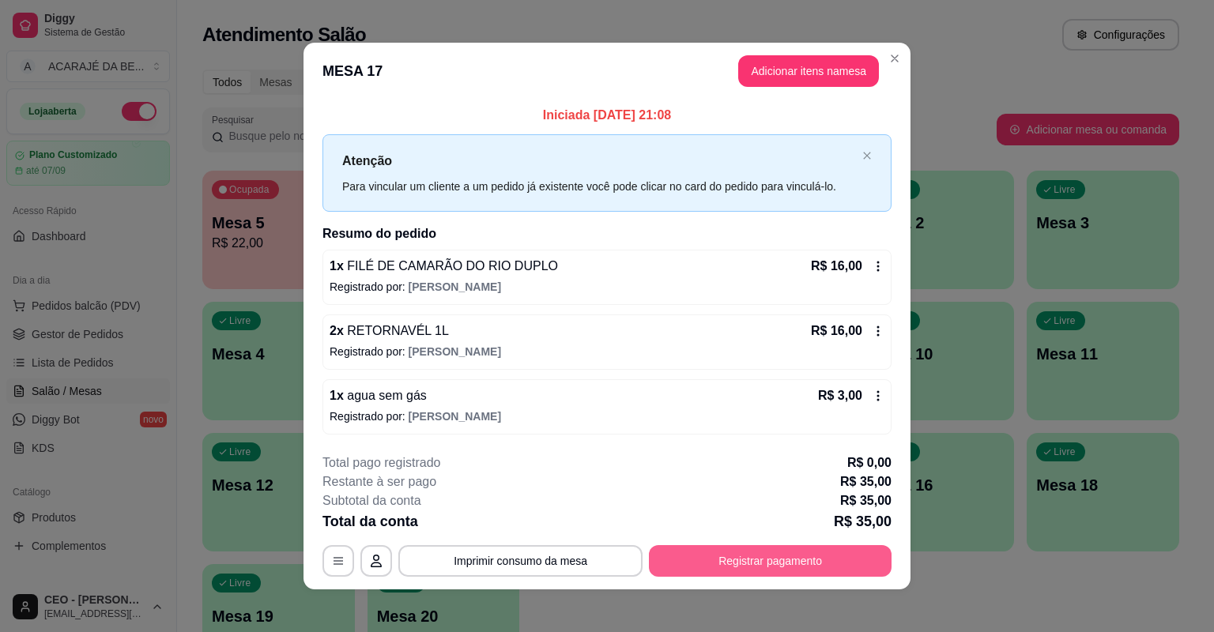
click at [698, 570] on button "Registrar pagamento" at bounding box center [770, 561] width 243 height 32
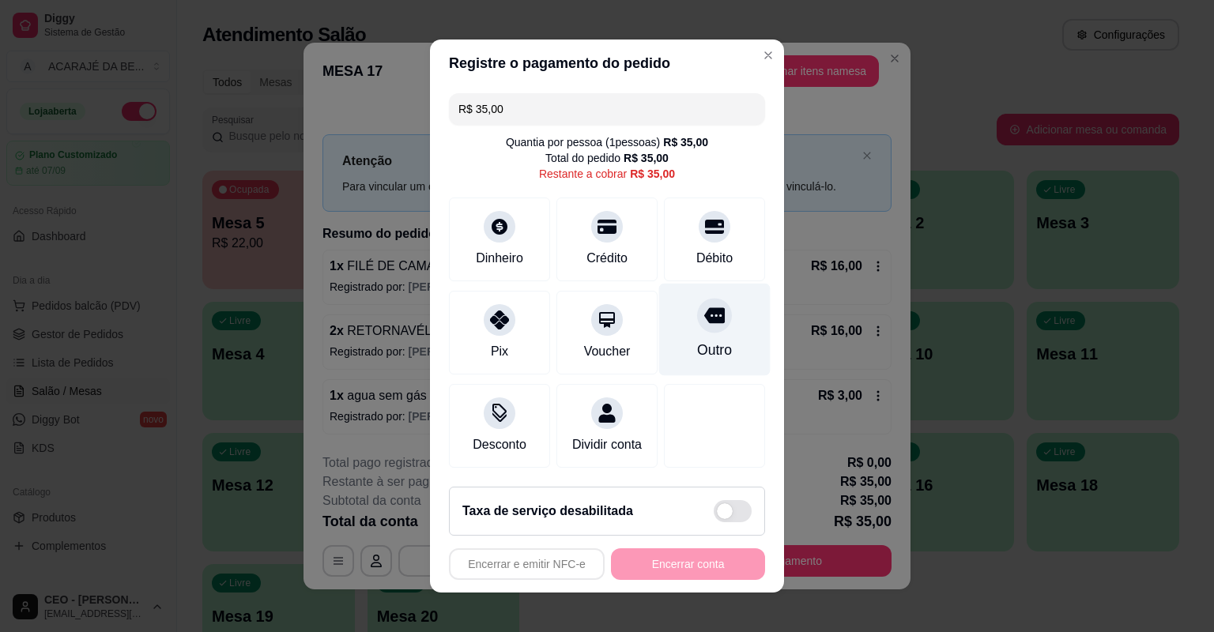
click at [679, 343] on div "Outro" at bounding box center [714, 330] width 111 height 92
type input "R$ 0,00"
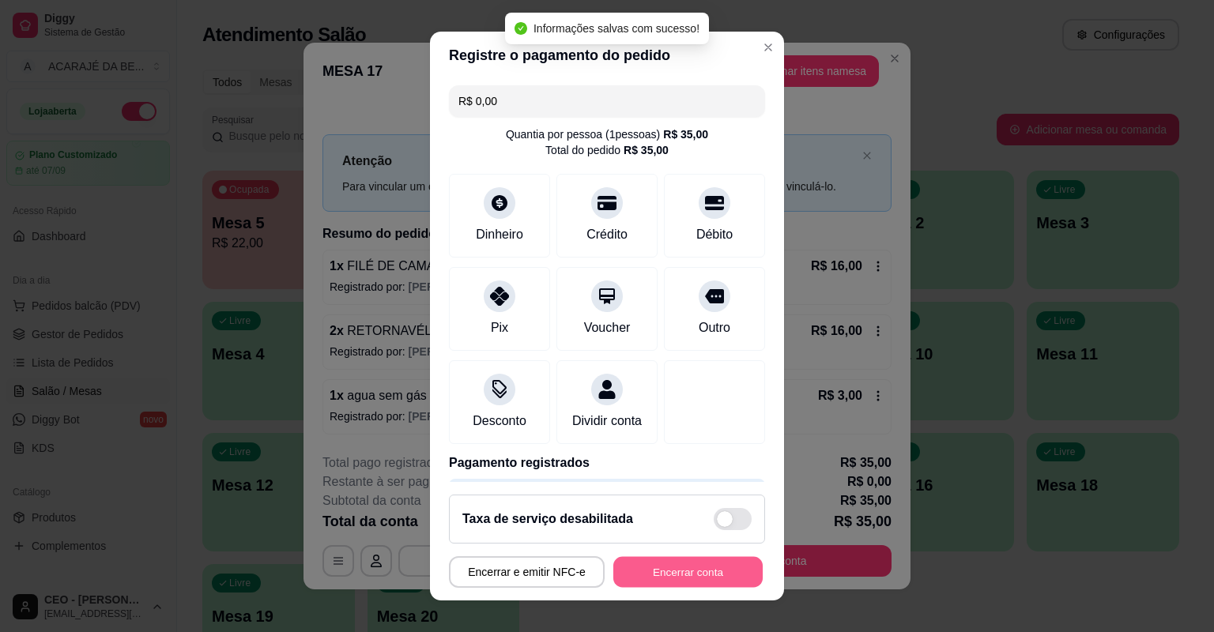
click at [654, 574] on button "Encerrar conta" at bounding box center [687, 572] width 149 height 31
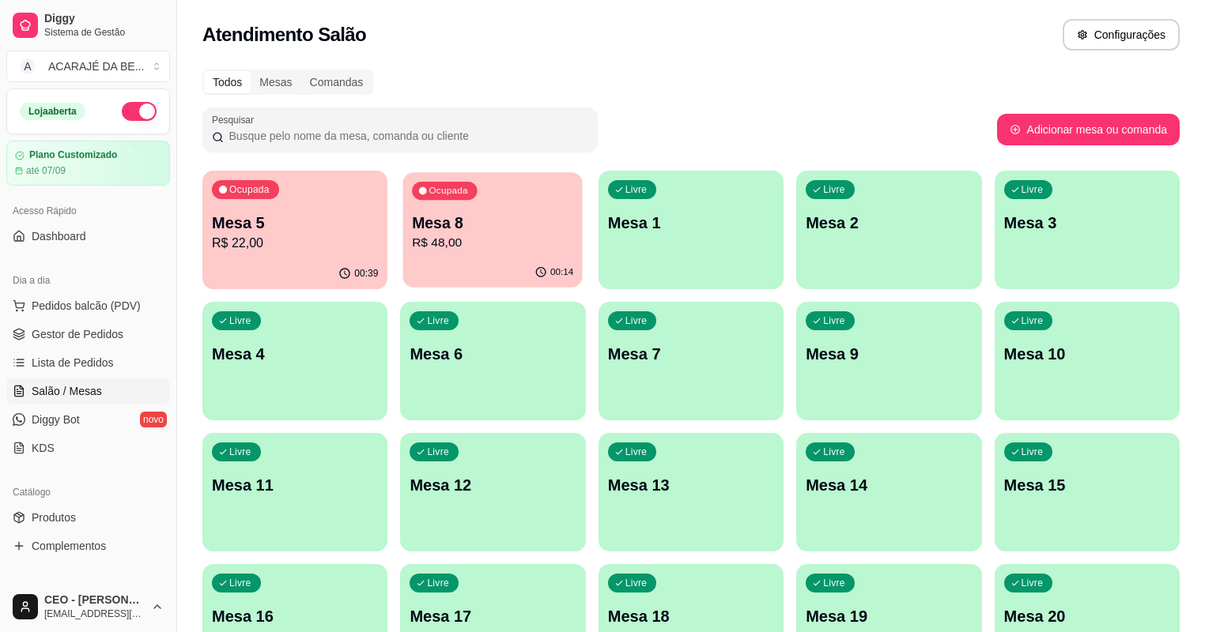
click at [455, 248] on p "R$ 48,00" at bounding box center [493, 243] width 161 height 18
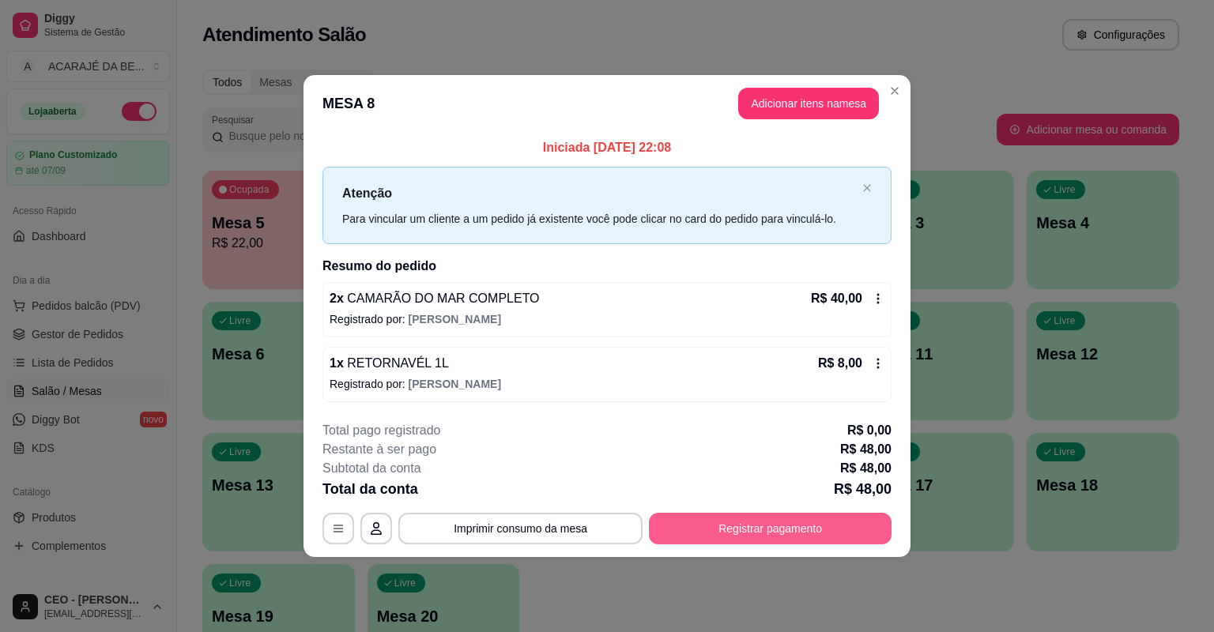
click at [682, 529] on button "Registrar pagamento" at bounding box center [770, 529] width 243 height 32
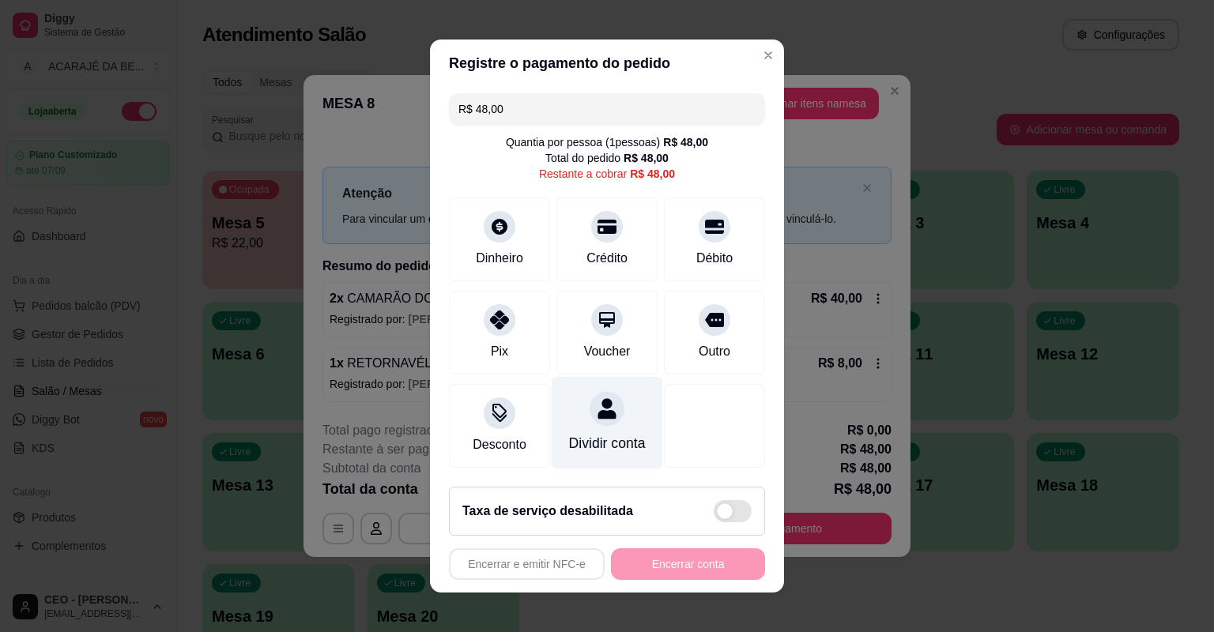
click at [598, 414] on icon at bounding box center [607, 408] width 18 height 21
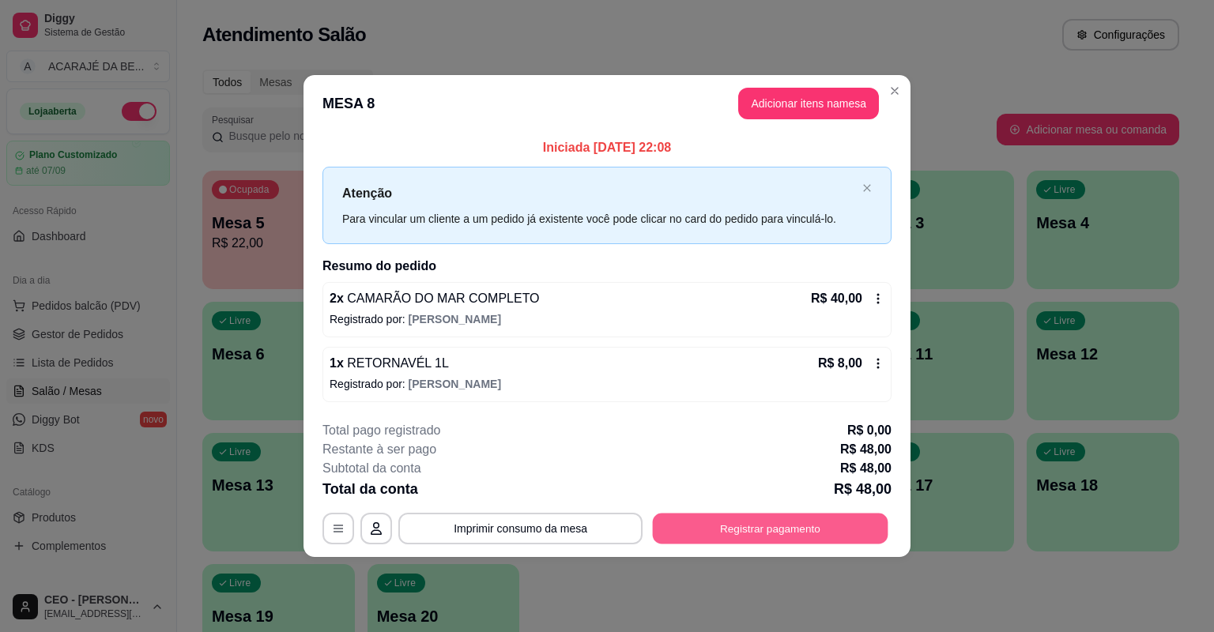
click at [685, 533] on button "Registrar pagamento" at bounding box center [771, 528] width 236 height 31
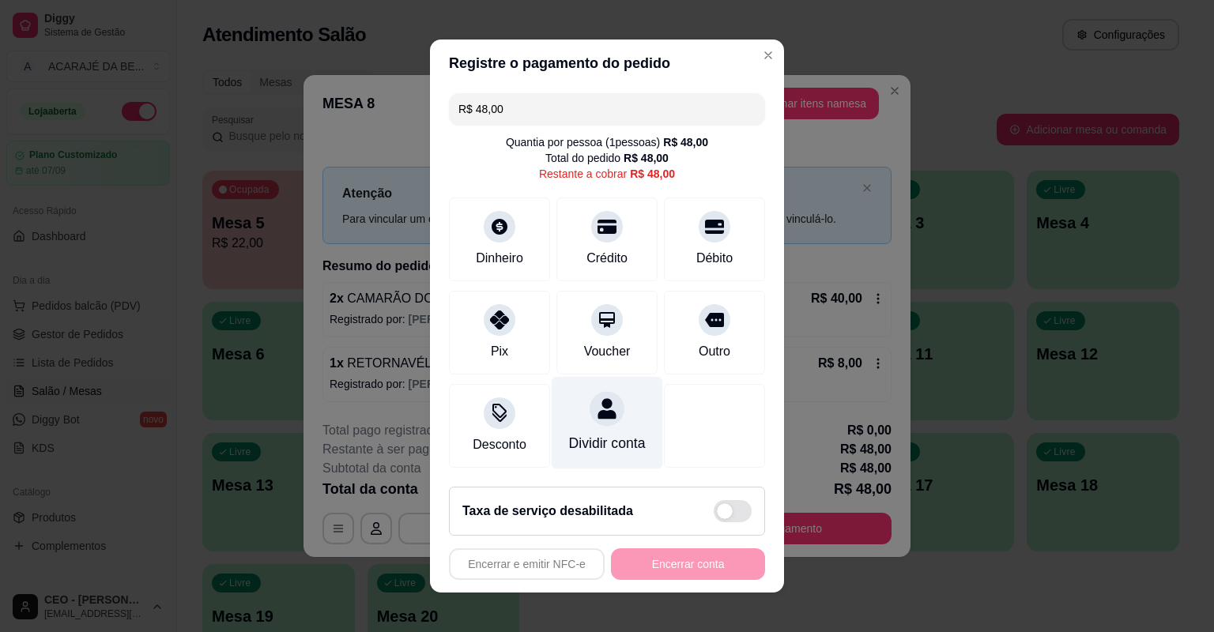
click at [607, 424] on div at bounding box center [607, 408] width 35 height 35
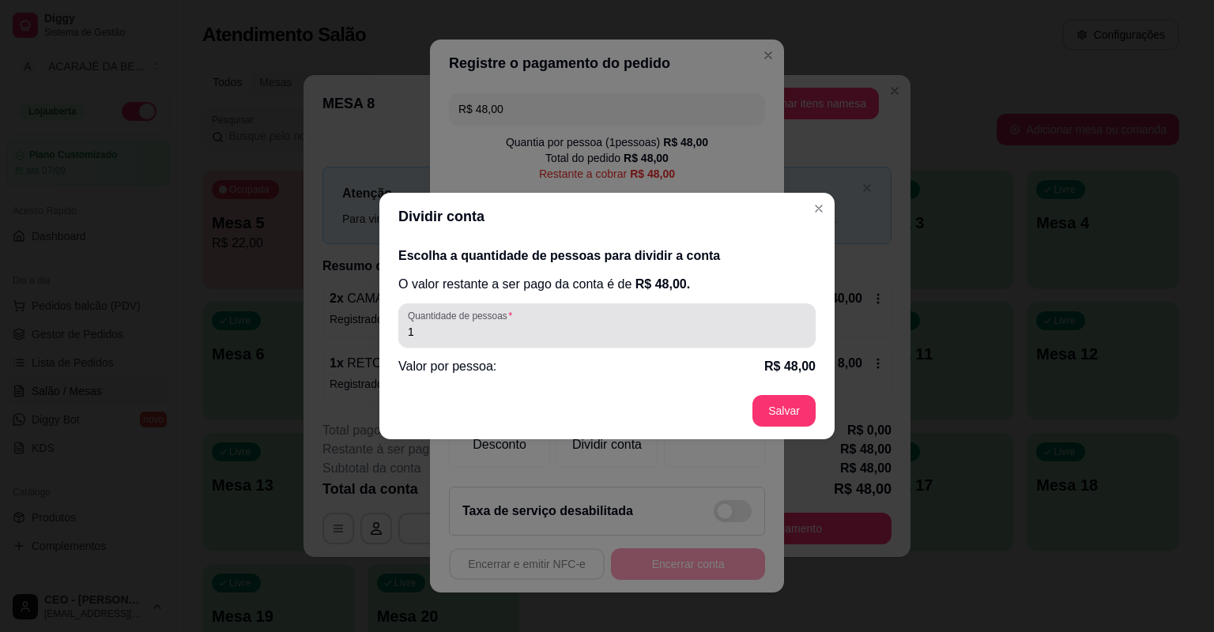
click at [542, 319] on div "1" at bounding box center [607, 326] width 398 height 32
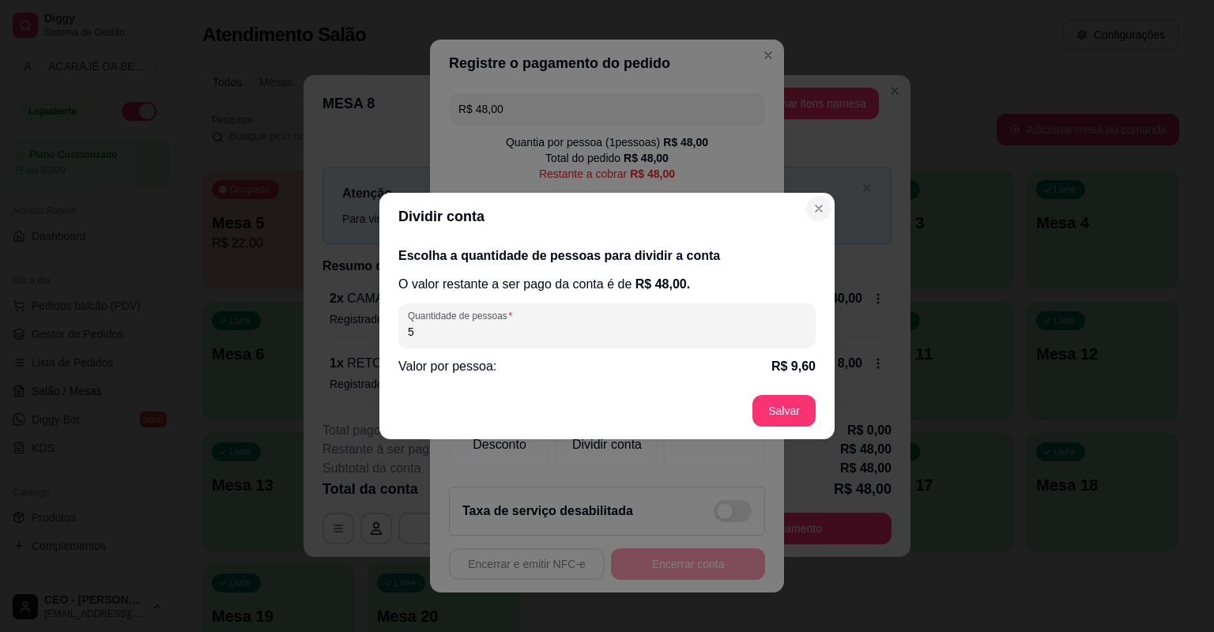
type input "5"
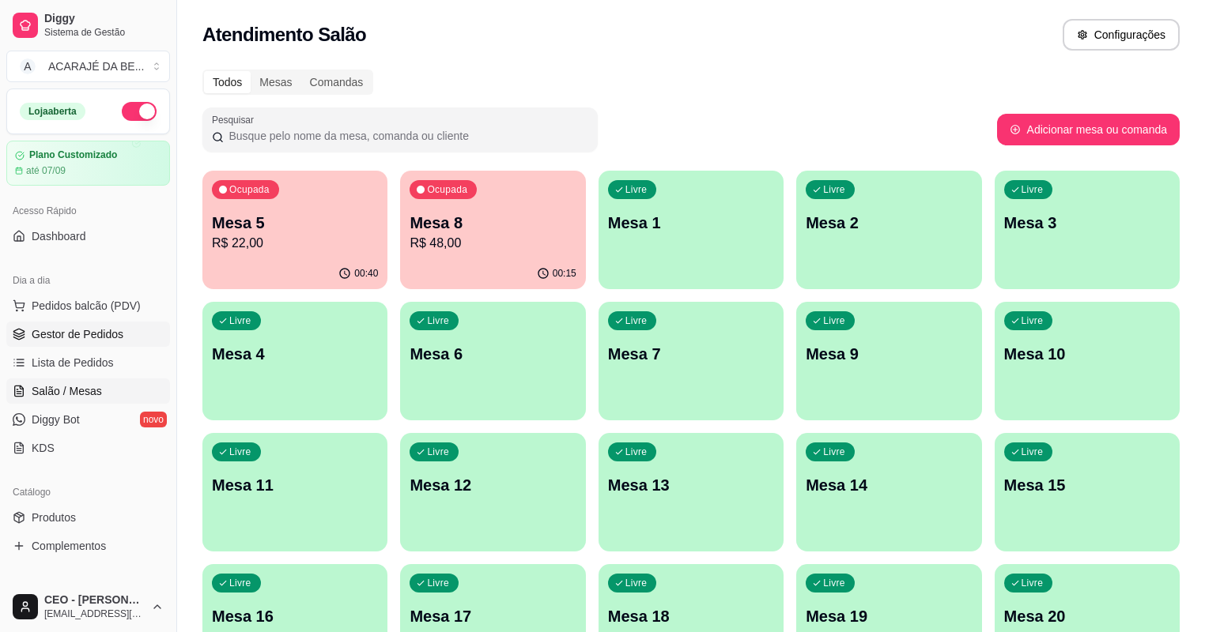
click at [32, 330] on span "Gestor de Pedidos" at bounding box center [78, 334] width 92 height 16
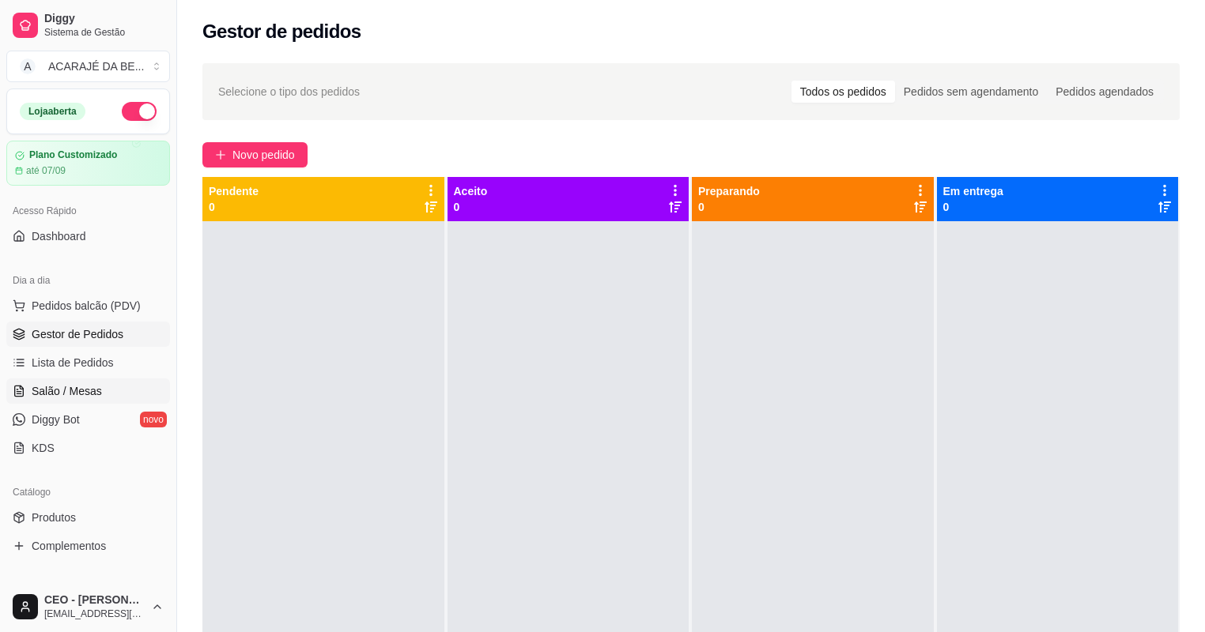
click at [53, 380] on link "Salão / Mesas" at bounding box center [88, 391] width 164 height 25
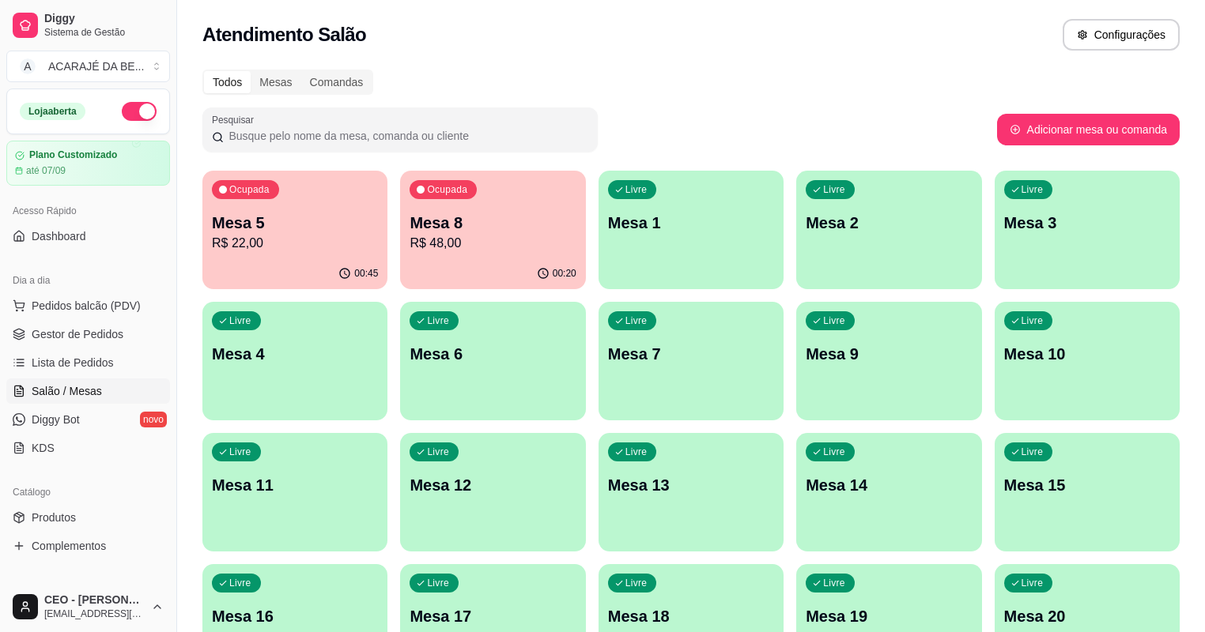
click at [325, 250] on p "R$ 22,00" at bounding box center [295, 243] width 166 height 19
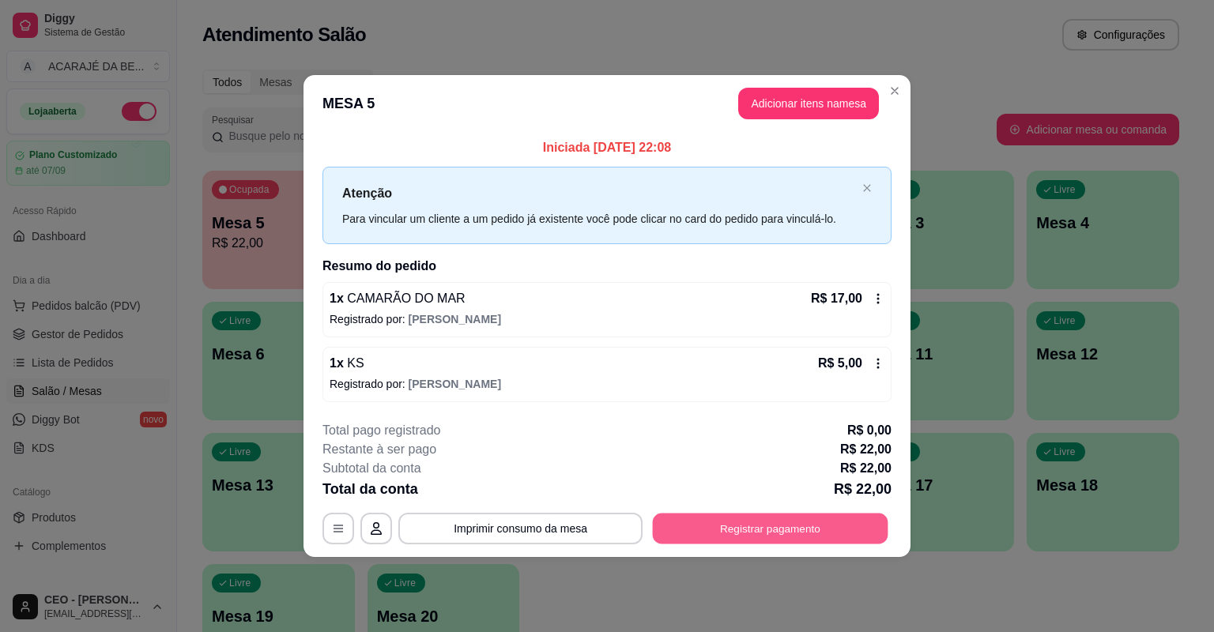
click at [817, 530] on button "Registrar pagamento" at bounding box center [771, 528] width 236 height 31
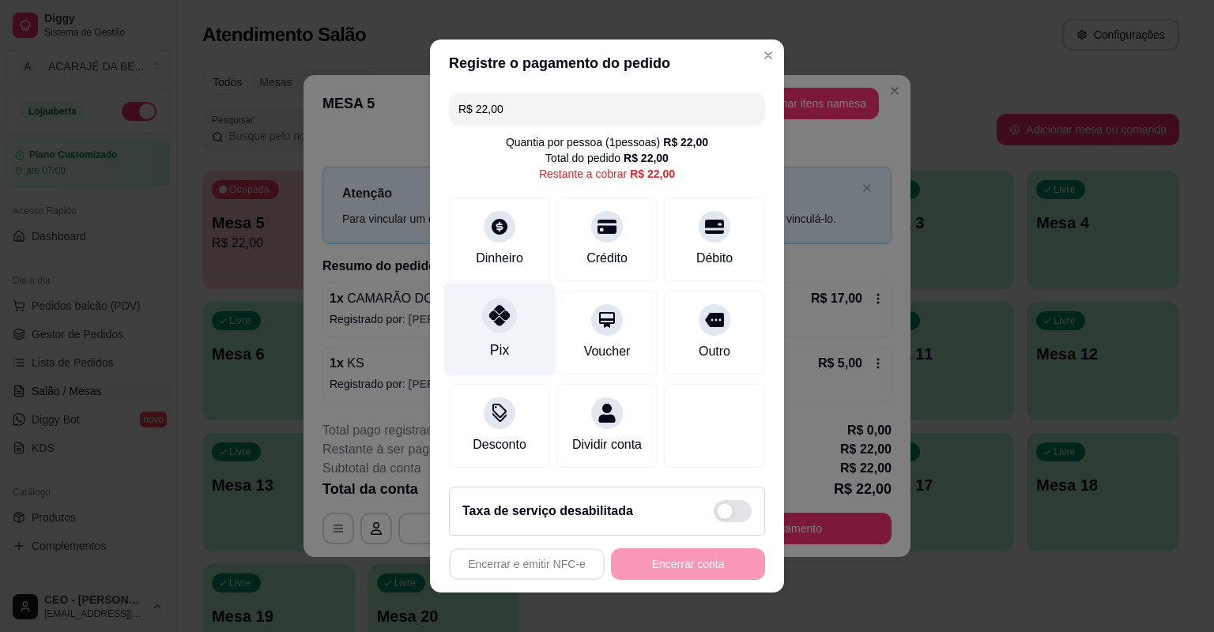
click at [511, 364] on div "Pix" at bounding box center [499, 330] width 111 height 92
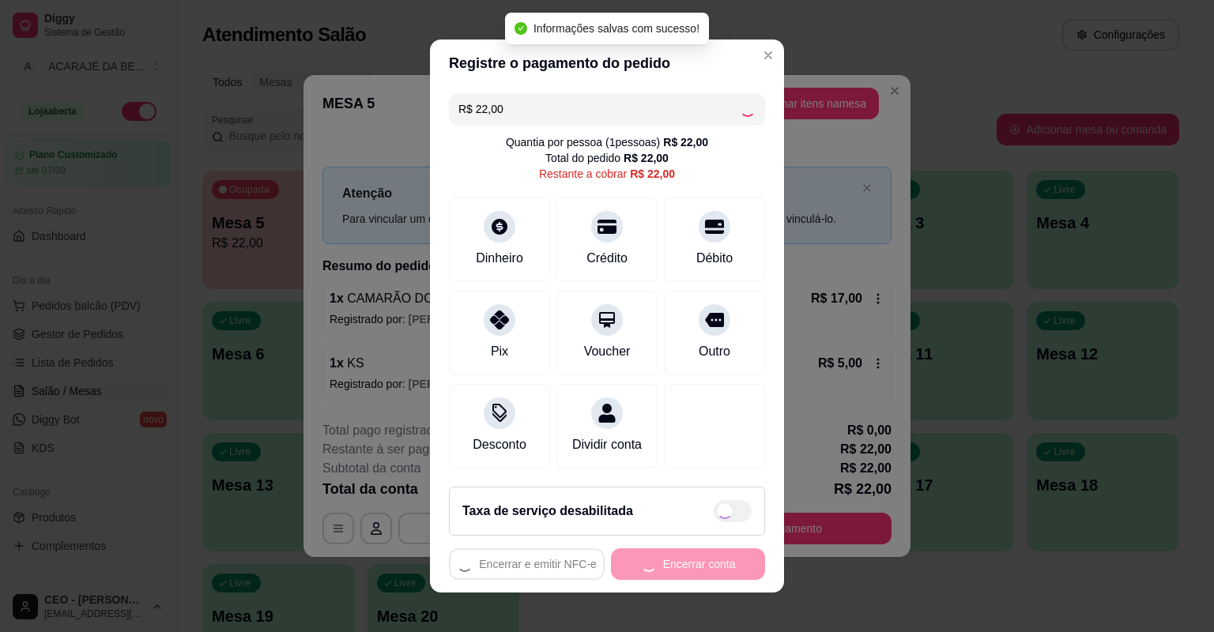
type input "R$ 0,00"
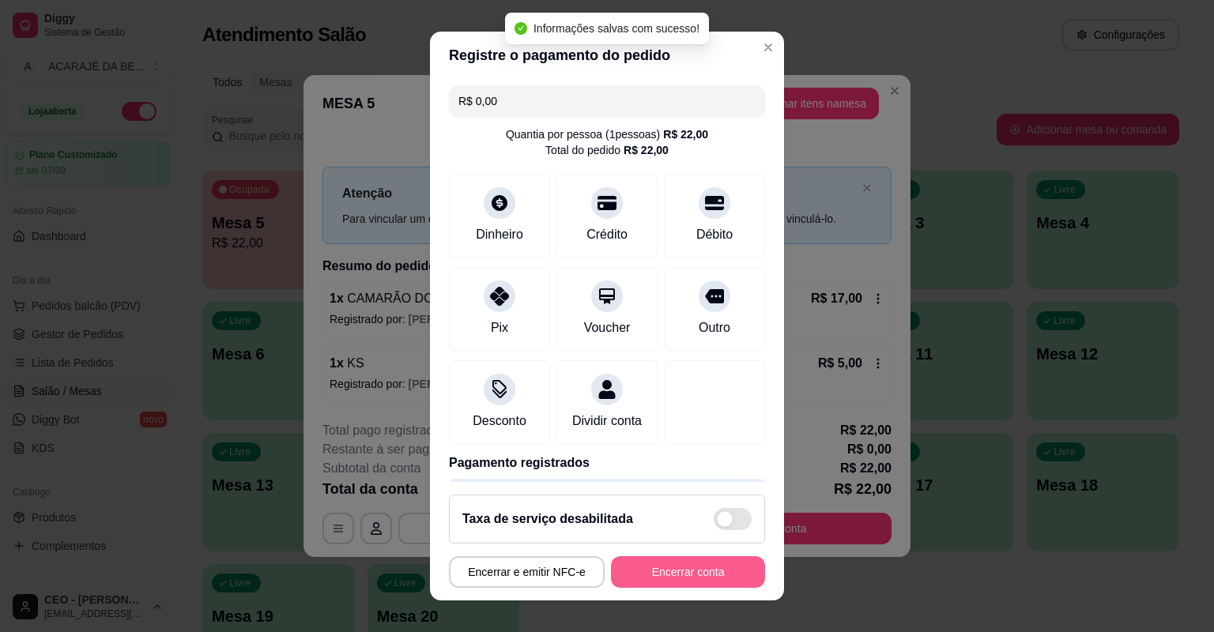
click at [724, 572] on button "Encerrar conta" at bounding box center [688, 573] width 154 height 32
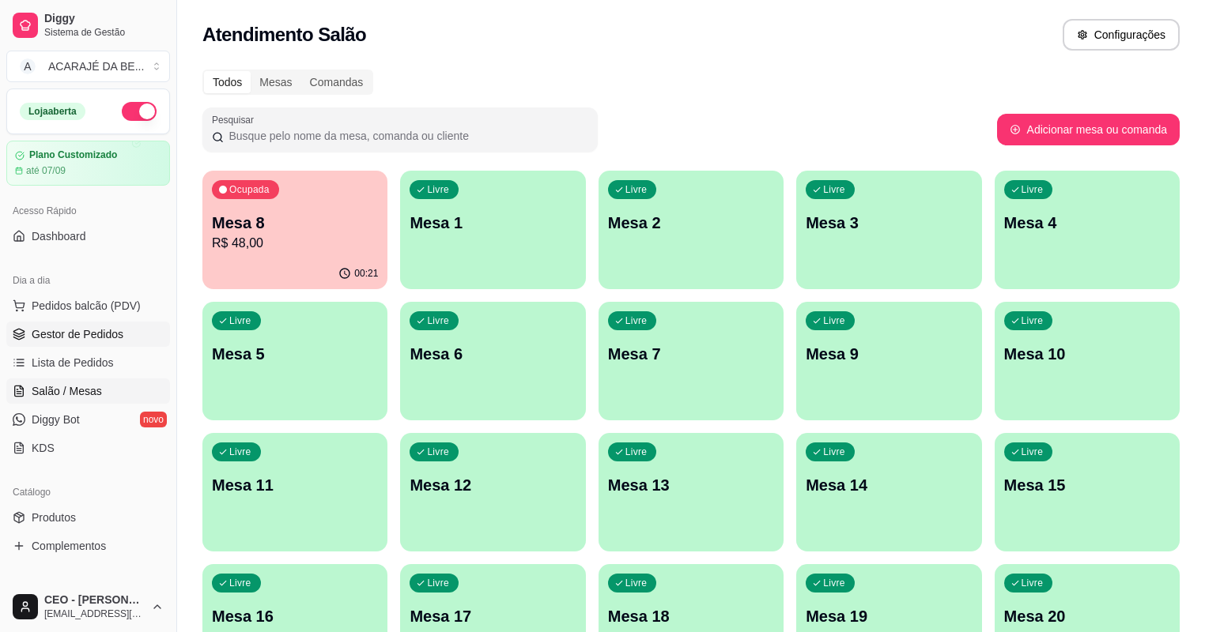
click at [100, 340] on span "Gestor de Pedidos" at bounding box center [78, 334] width 92 height 16
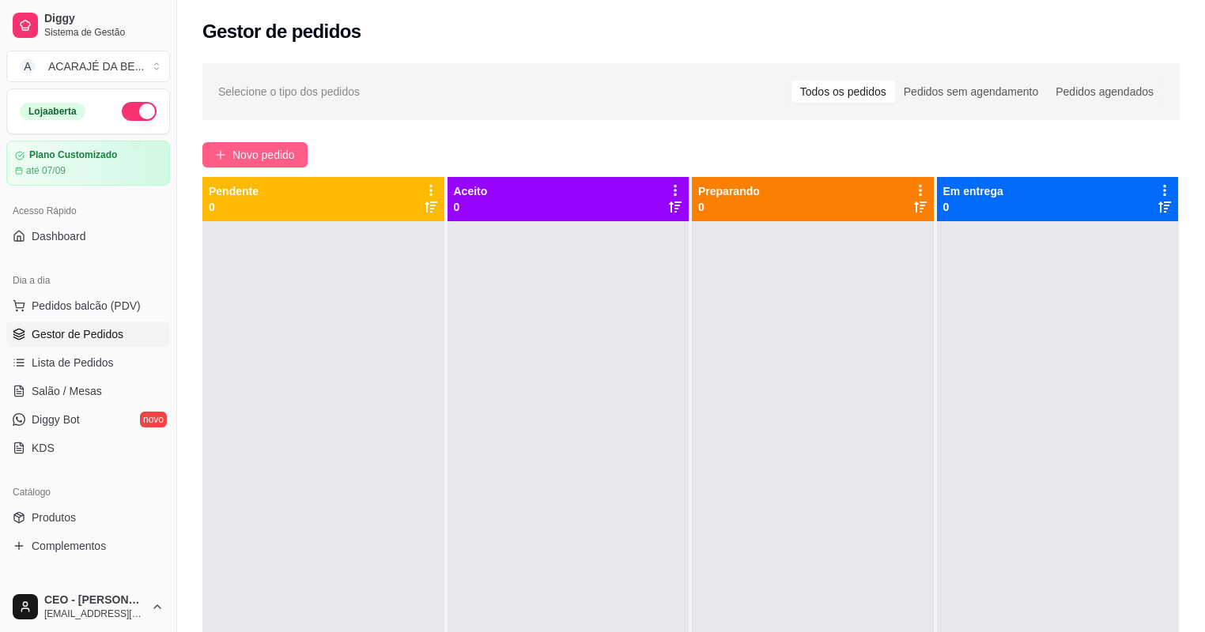
click at [230, 158] on button "Novo pedido" at bounding box center [254, 154] width 105 height 25
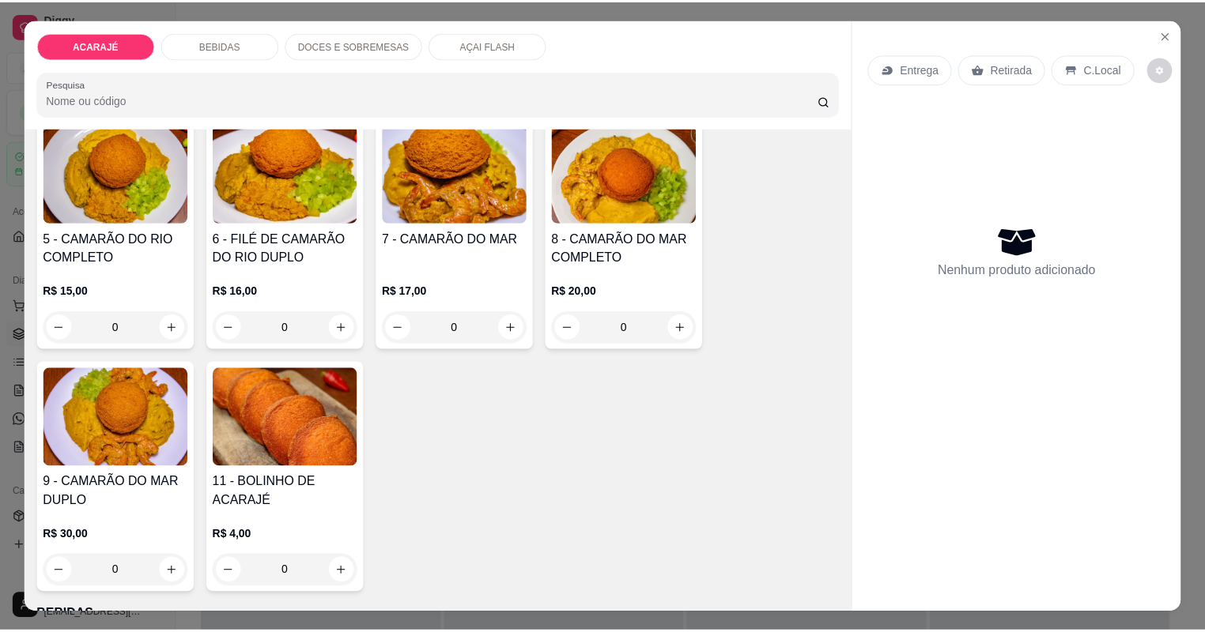
scroll to position [379, 0]
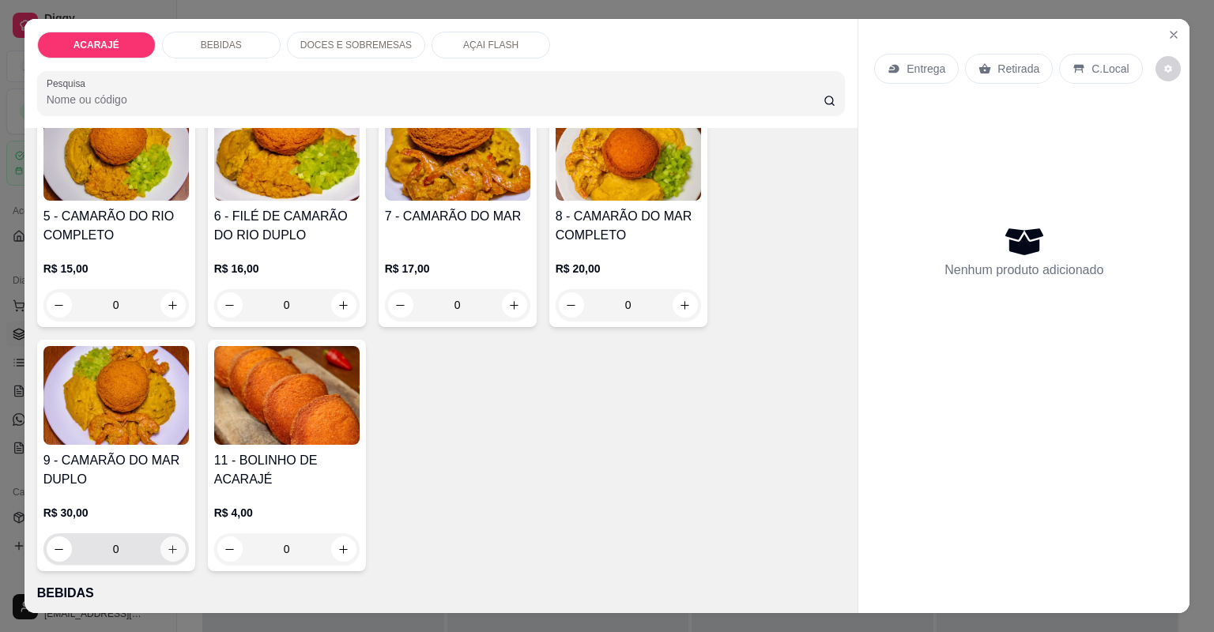
click at [178, 549] on button "increase-product-quantity" at bounding box center [172, 549] width 25 height 25
type input "1"
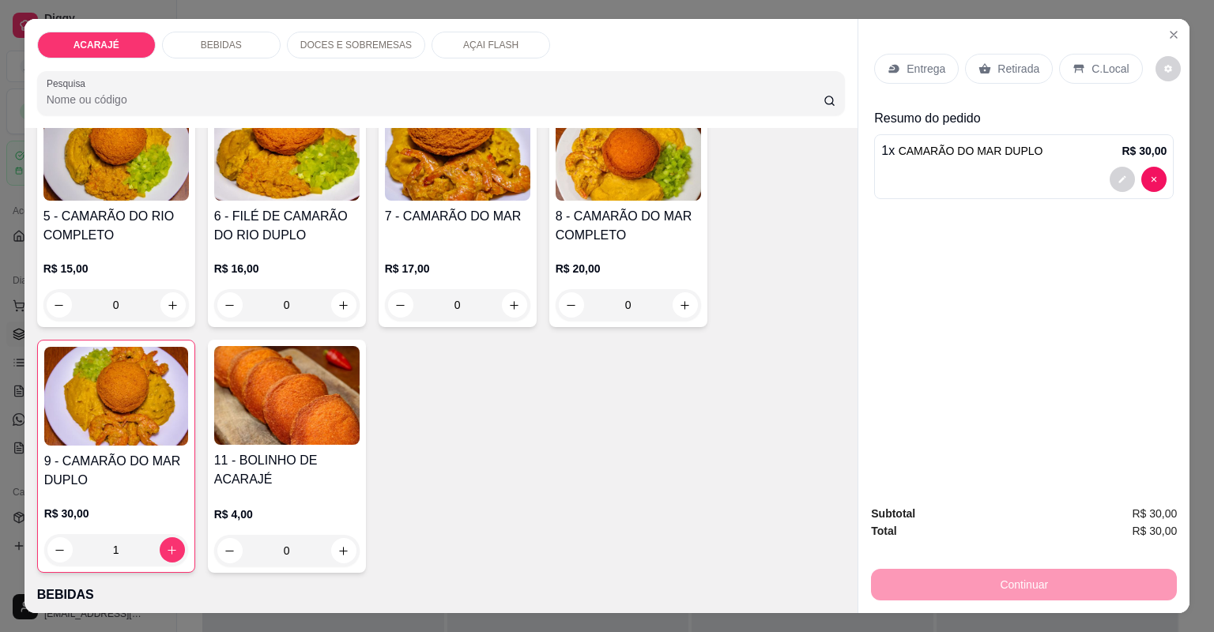
click at [1006, 76] on p "Retirada" at bounding box center [1019, 69] width 42 height 16
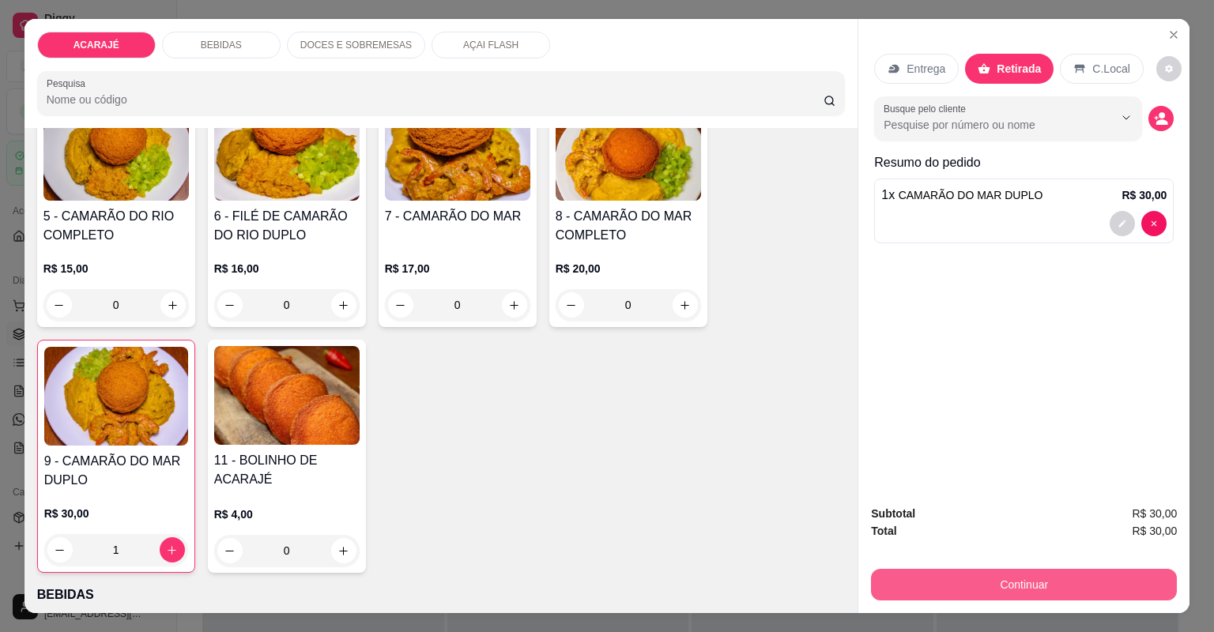
click at [1023, 598] on button "Continuar" at bounding box center [1024, 585] width 306 height 32
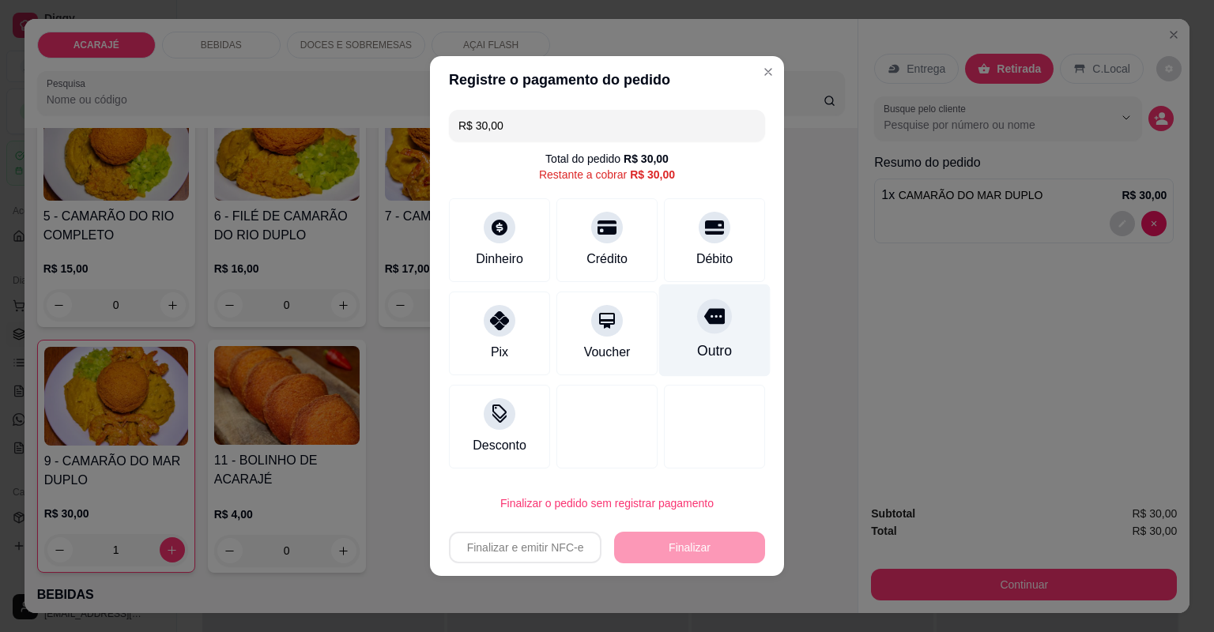
click at [704, 315] on icon at bounding box center [714, 316] width 21 height 21
type input "R$ 0,00"
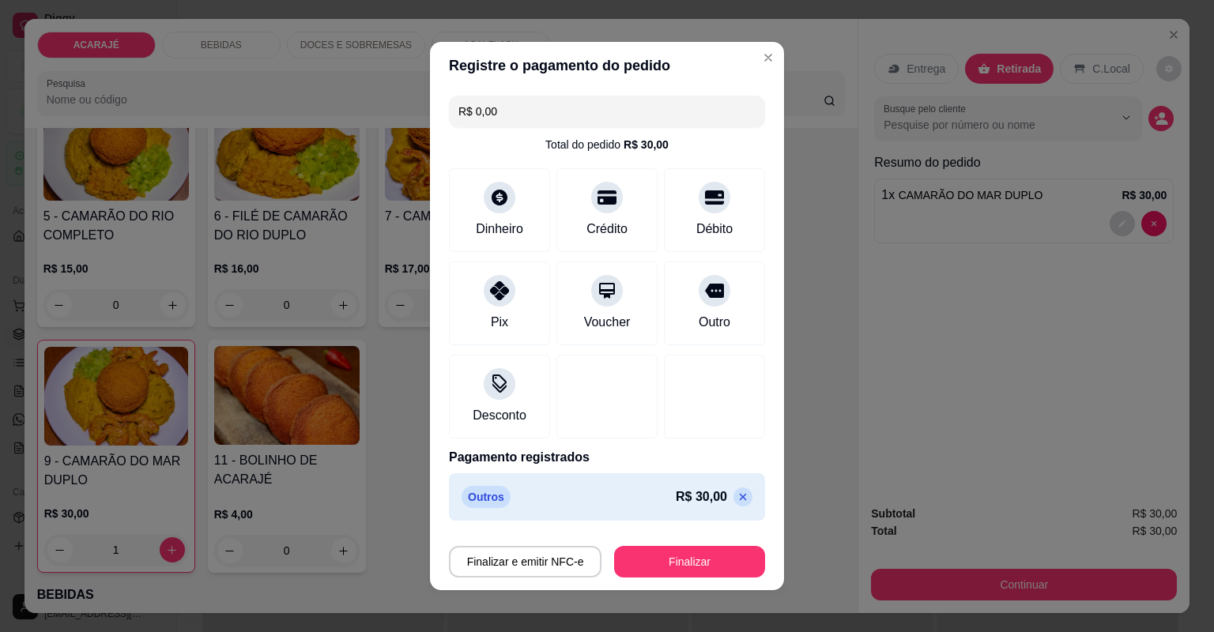
drag, startPoint x: 717, startPoint y: 506, endPoint x: 716, endPoint y: 515, distance: 8.7
click at [718, 512] on div "Outros R$ 30,00" at bounding box center [607, 497] width 316 height 47
click at [711, 563] on button "Finalizar" at bounding box center [689, 562] width 151 height 32
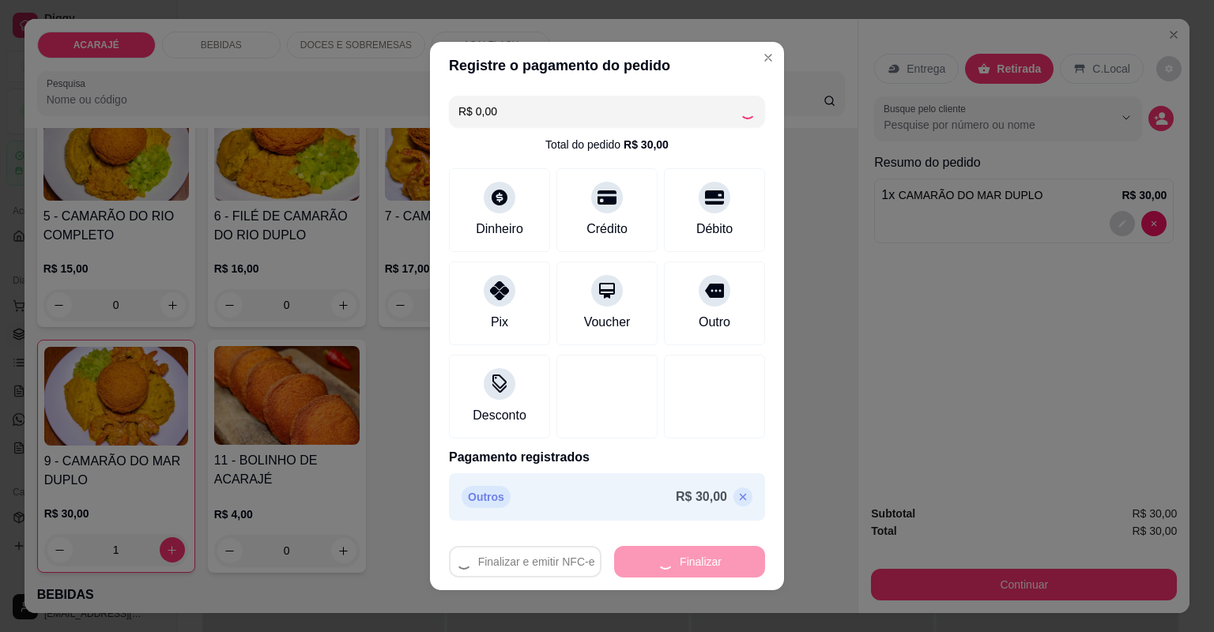
type input "0"
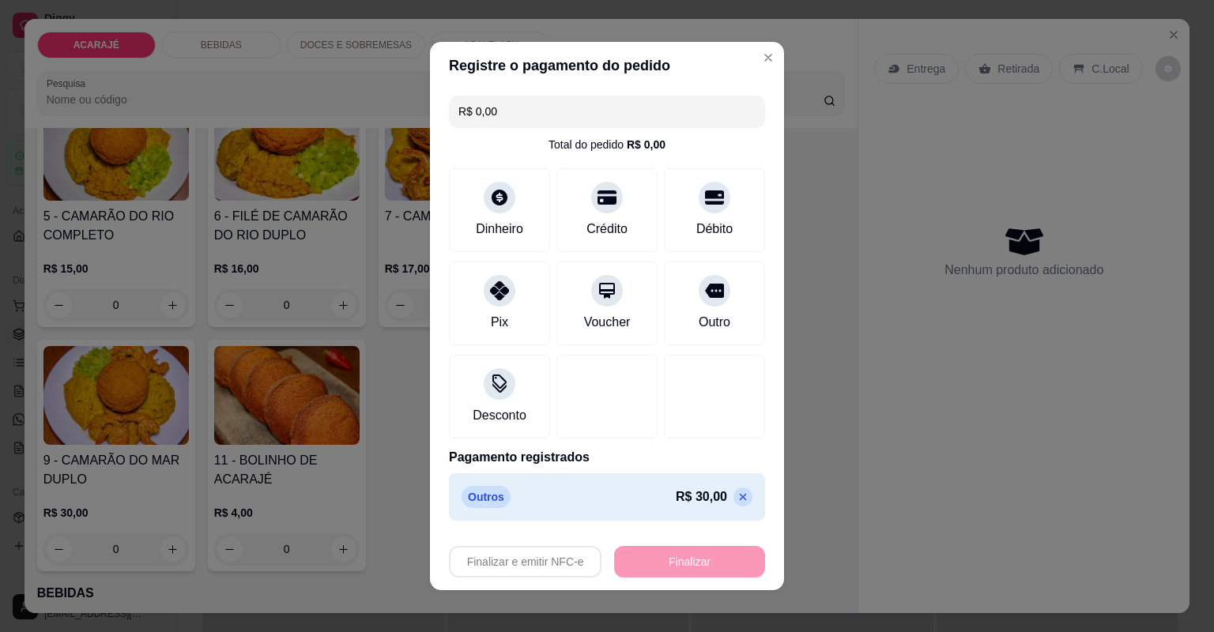
type input "-R$ 30,00"
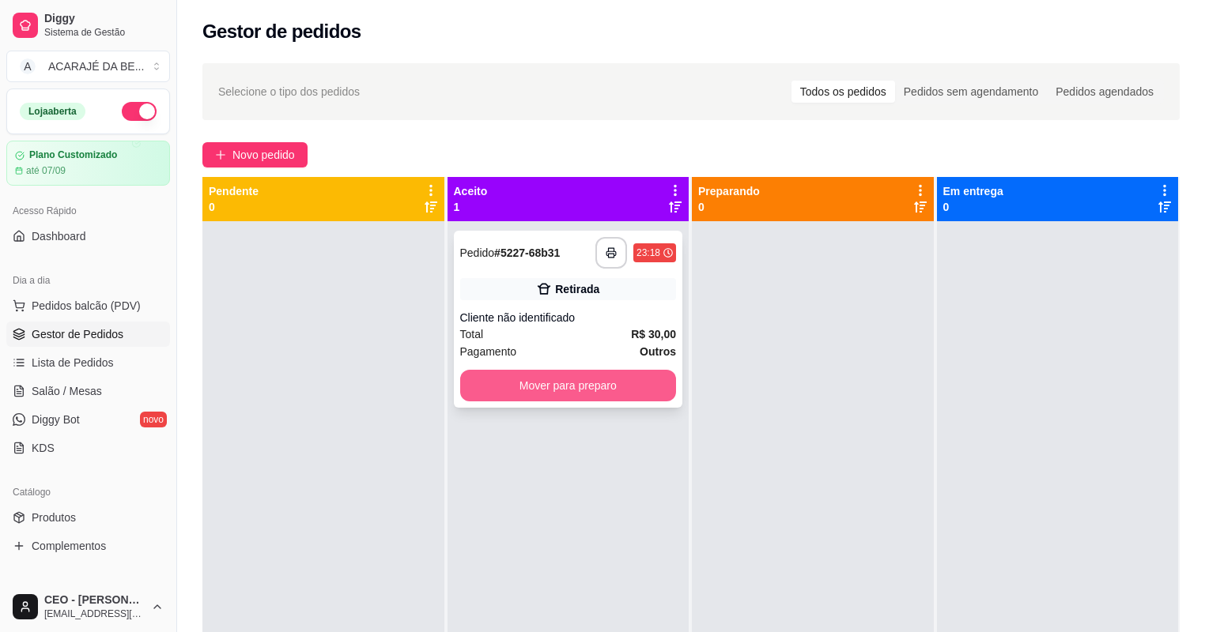
click at [648, 390] on button "Mover para preparo" at bounding box center [568, 386] width 217 height 32
click at [775, 381] on div at bounding box center [813, 537] width 242 height 632
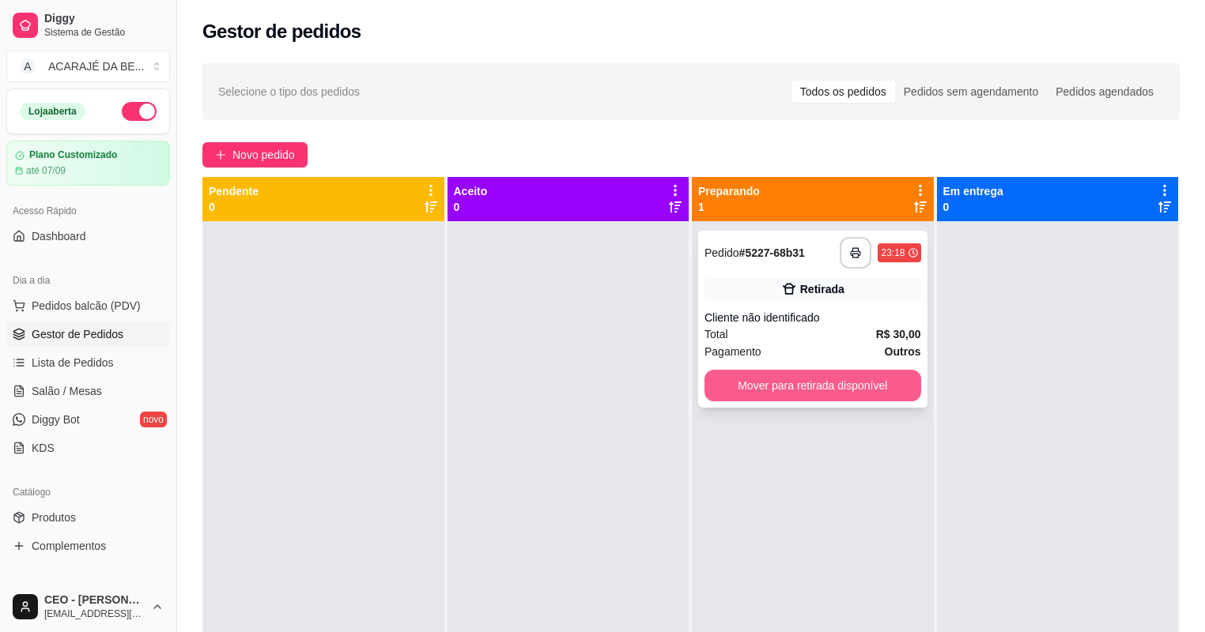
click at [775, 380] on button "Mover para retirada disponível" at bounding box center [812, 386] width 217 height 32
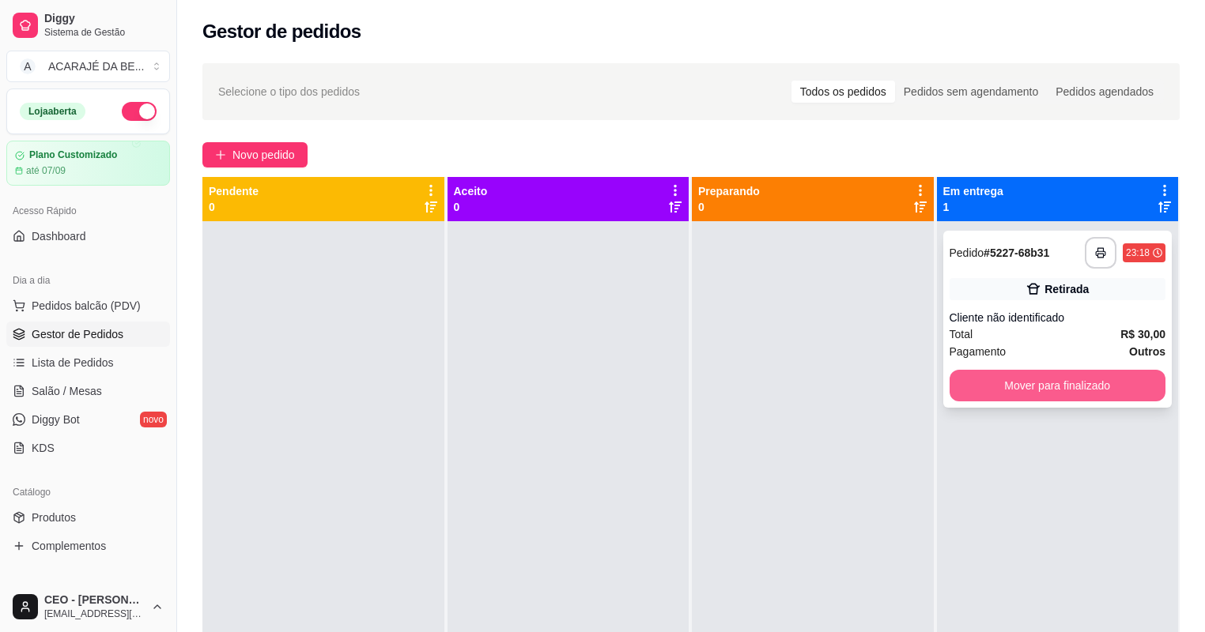
click at [1009, 391] on button "Mover para finalizado" at bounding box center [1057, 386] width 217 height 32
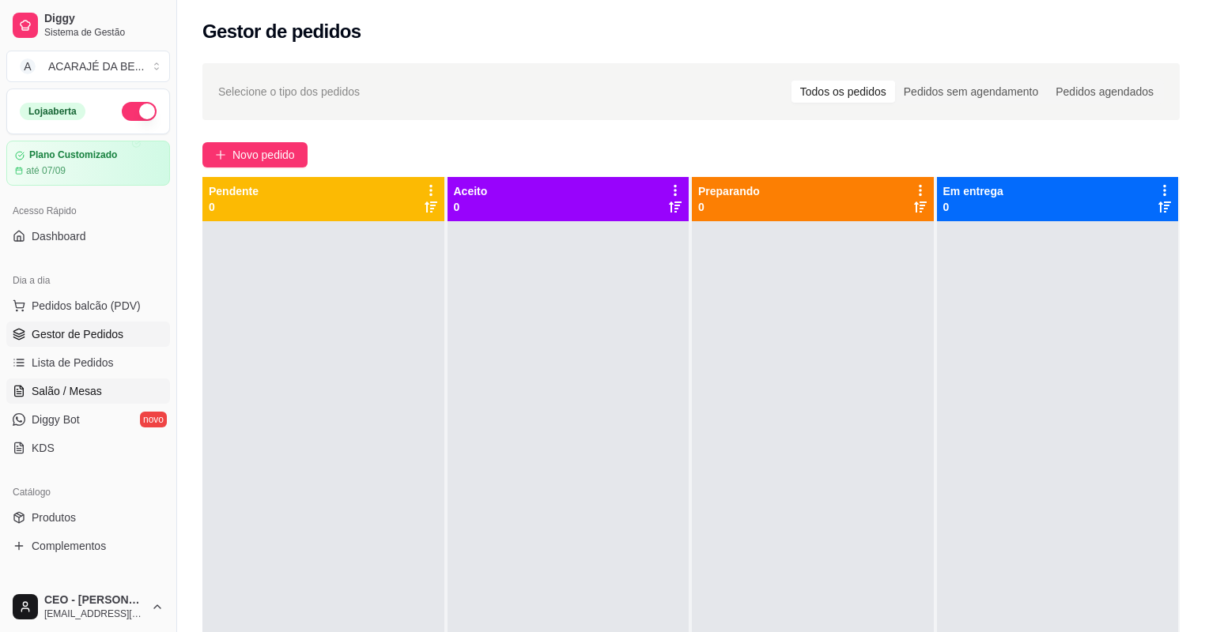
click at [91, 387] on span "Salão / Mesas" at bounding box center [67, 391] width 70 height 16
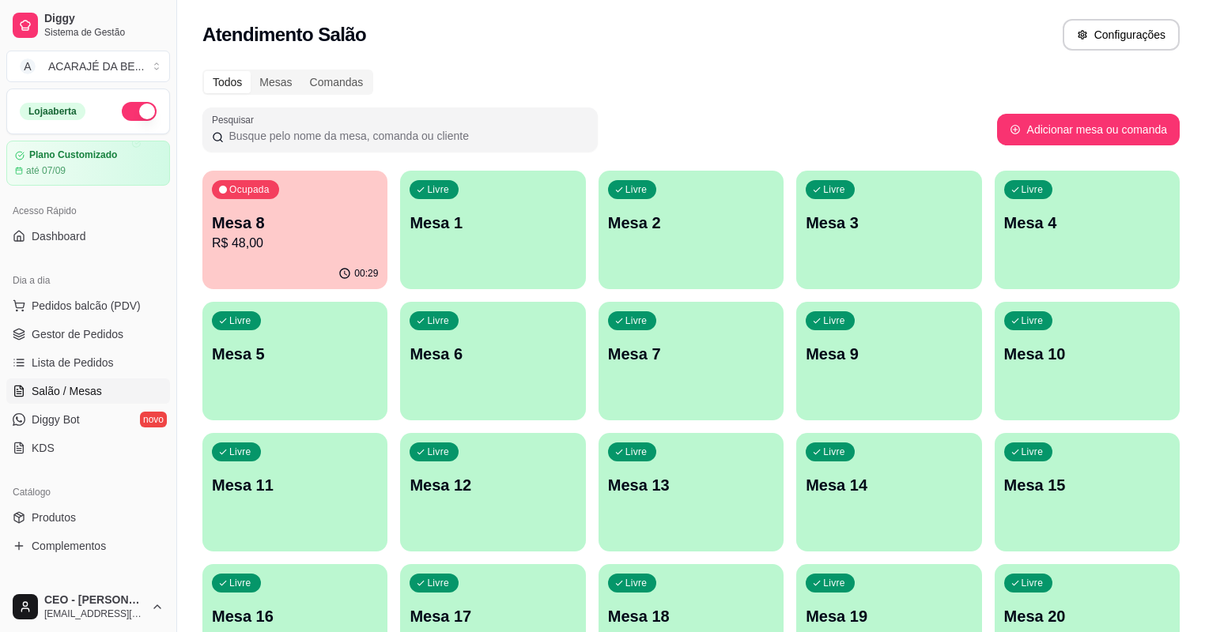
click at [297, 226] on p "Mesa 8" at bounding box center [295, 223] width 166 height 22
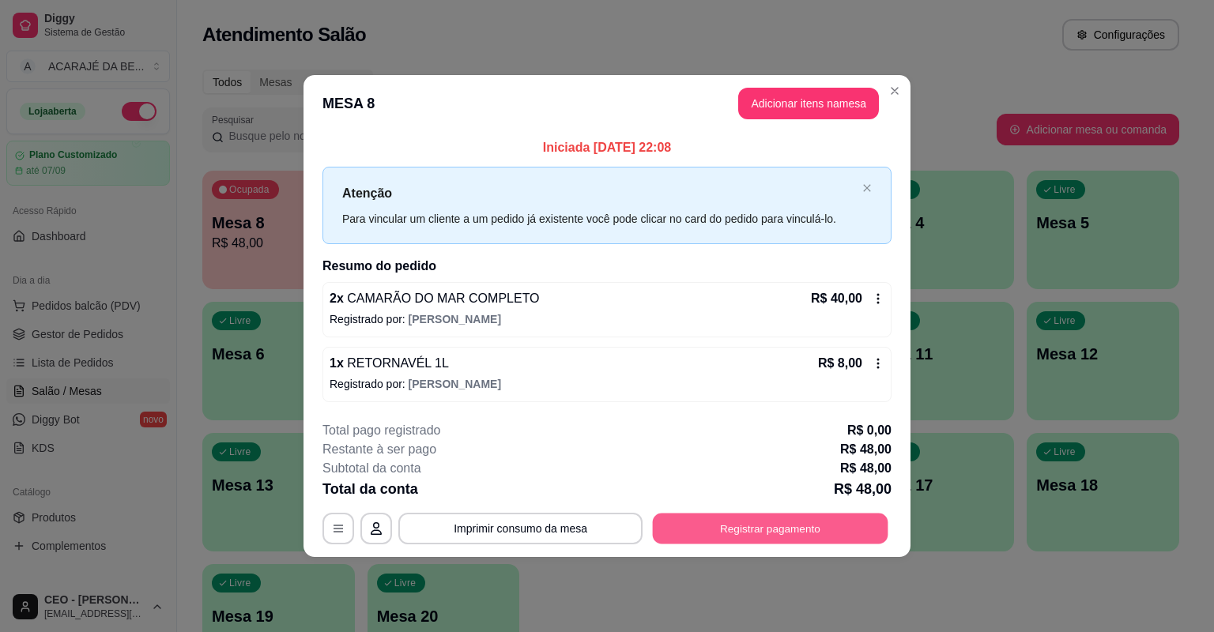
click at [737, 522] on button "Registrar pagamento" at bounding box center [771, 528] width 236 height 31
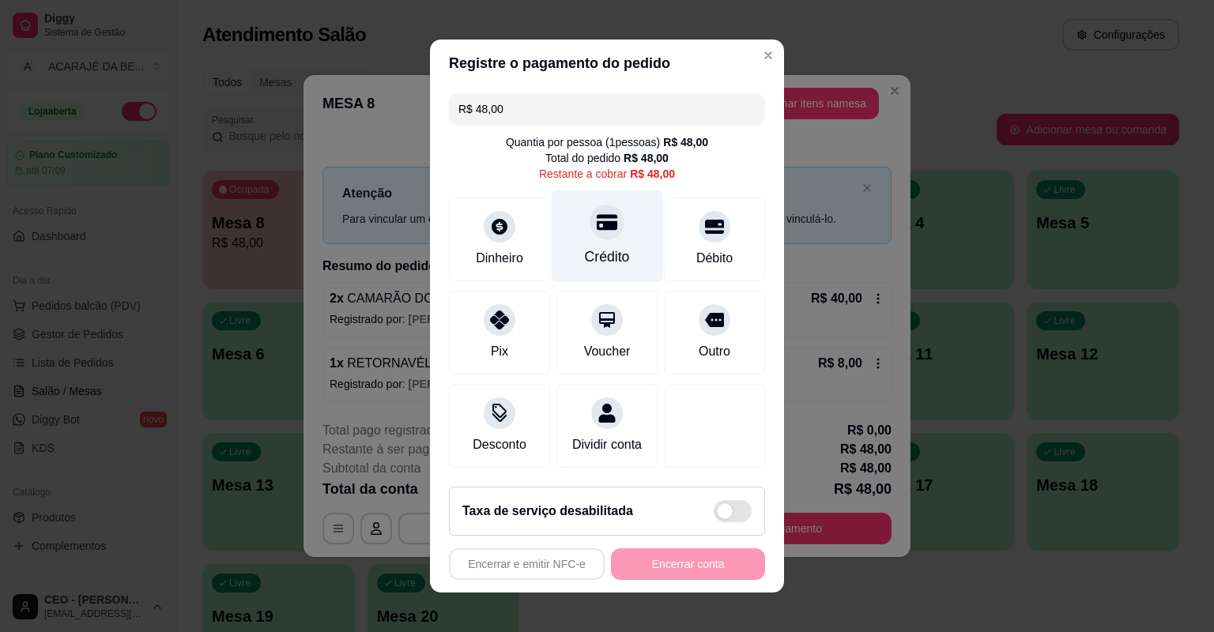
click at [628, 245] on div "Crédito" at bounding box center [607, 237] width 111 height 92
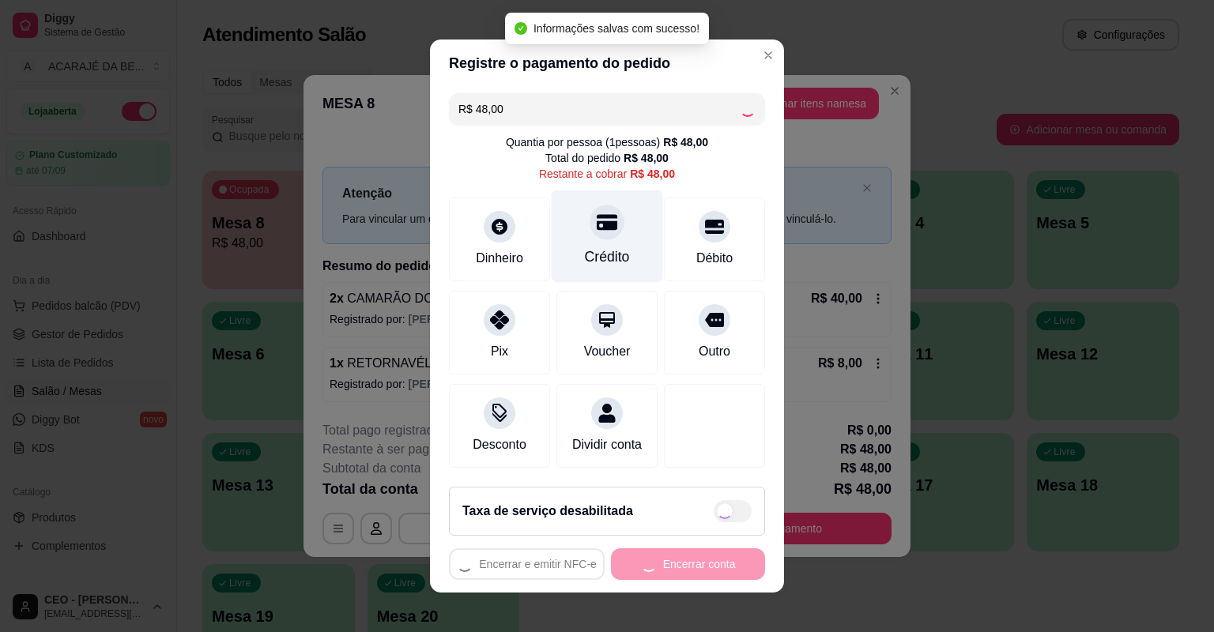
type input "R$ 0,00"
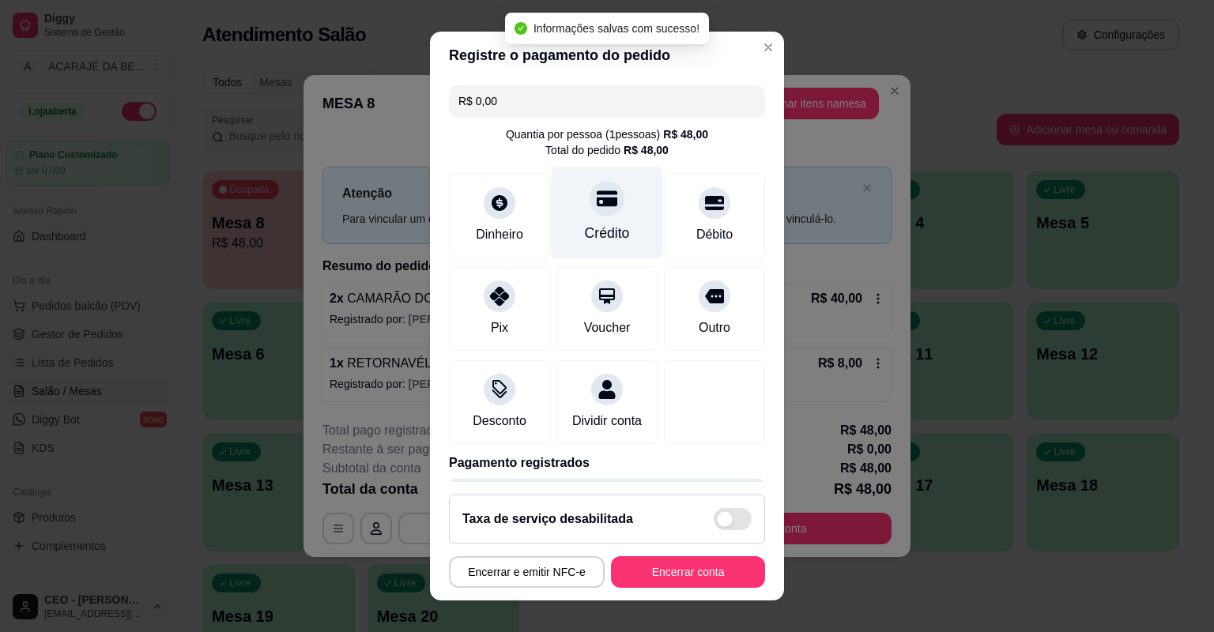
click at [628, 245] on div "Crédito" at bounding box center [607, 213] width 111 height 92
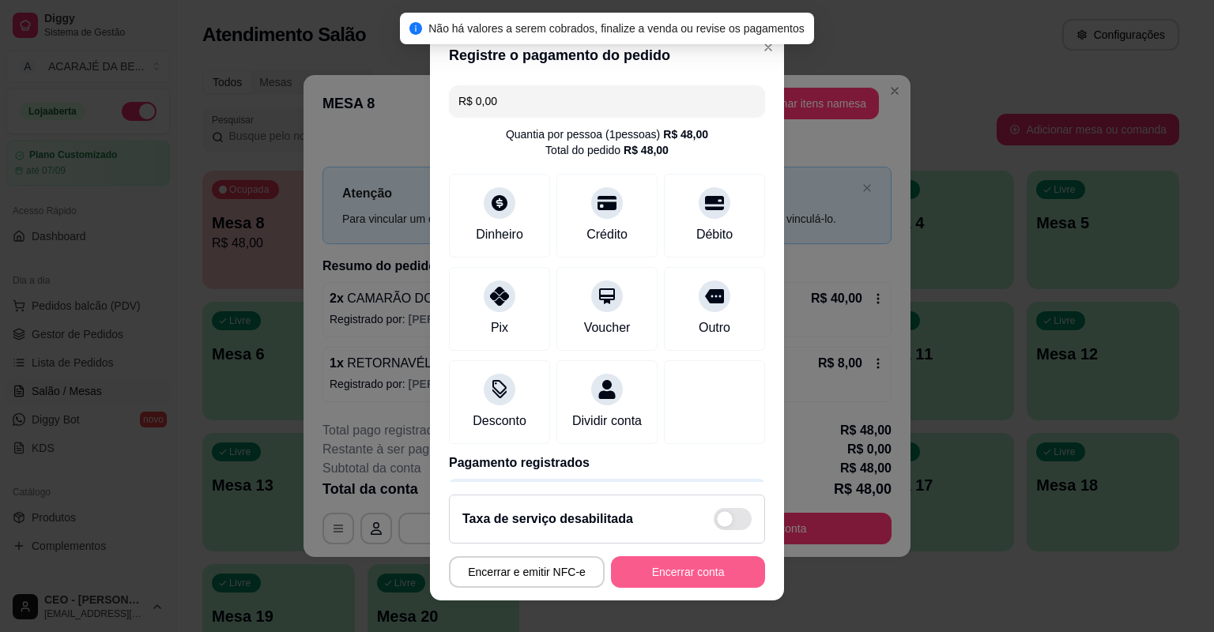
click at [674, 576] on button "Encerrar conta" at bounding box center [688, 573] width 154 height 32
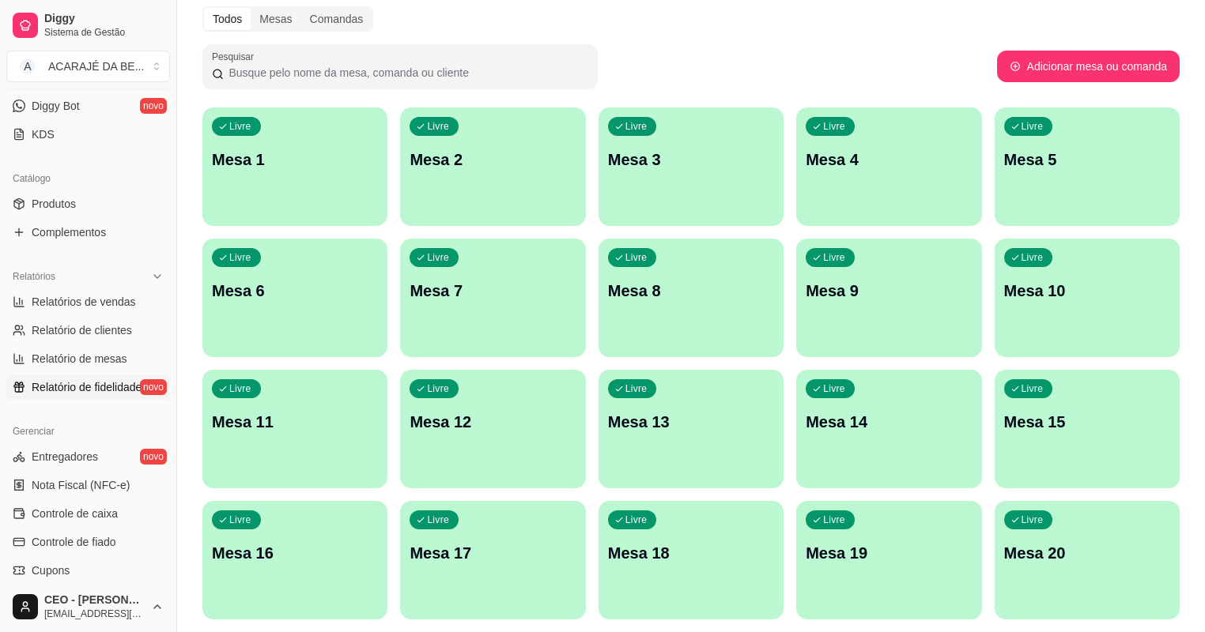
scroll to position [316, 0]
click at [76, 513] on span "Controle de caixa" at bounding box center [75, 512] width 86 height 16
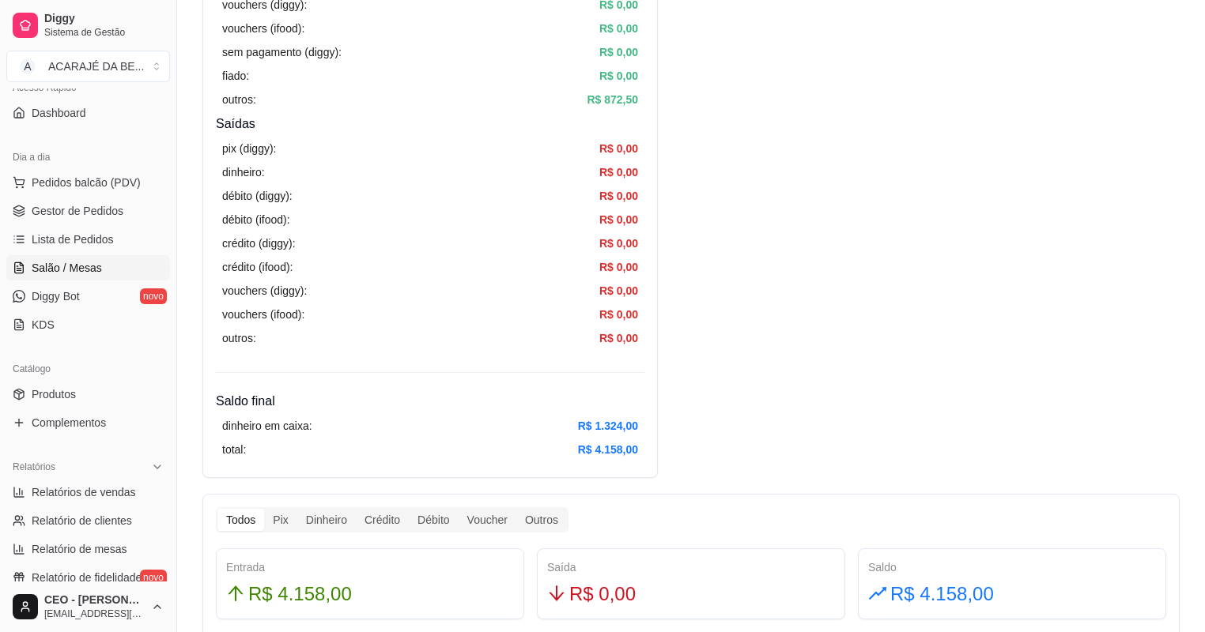
scroll to position [63, 0]
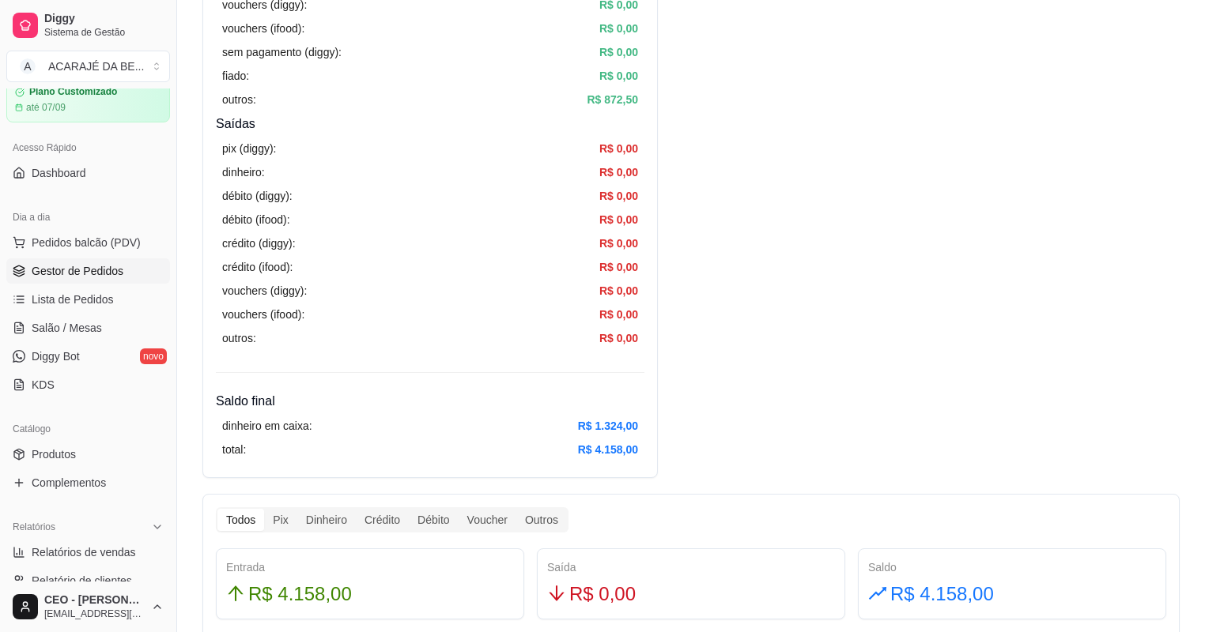
click at [76, 271] on span "Gestor de Pedidos" at bounding box center [78, 271] width 92 height 16
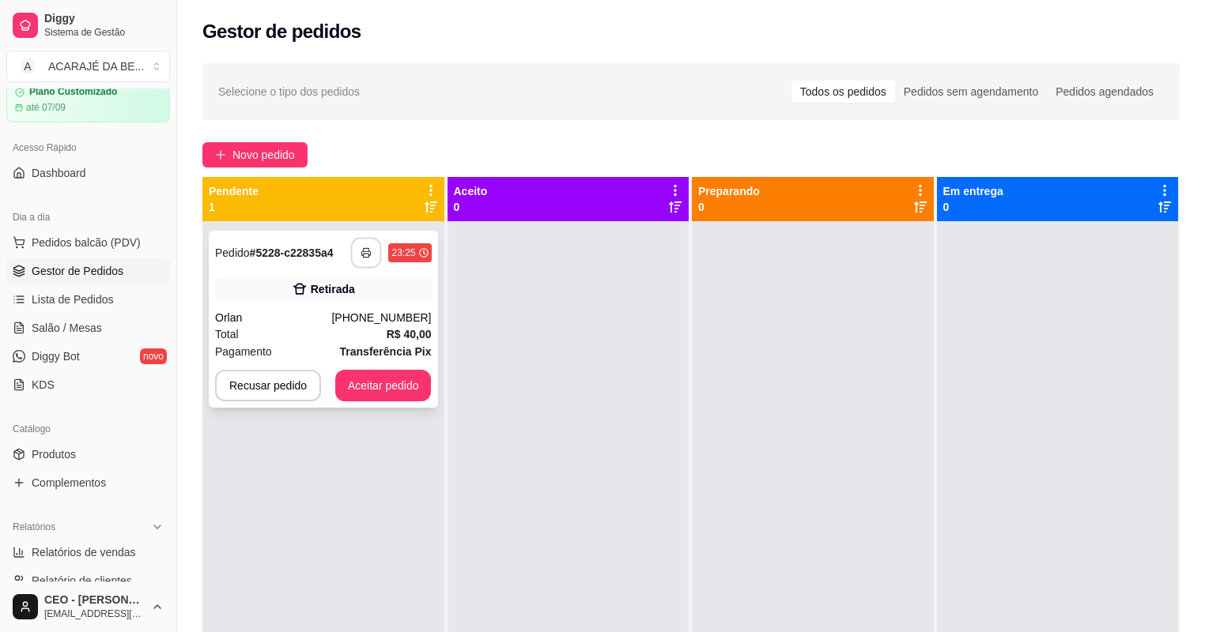
click at [365, 258] on icon "button" at bounding box center [366, 252] width 11 height 11
click at [353, 386] on button "Aceitar pedido" at bounding box center [383, 386] width 96 height 32
click at [399, 386] on button "Aceitar pedido" at bounding box center [383, 386] width 93 height 31
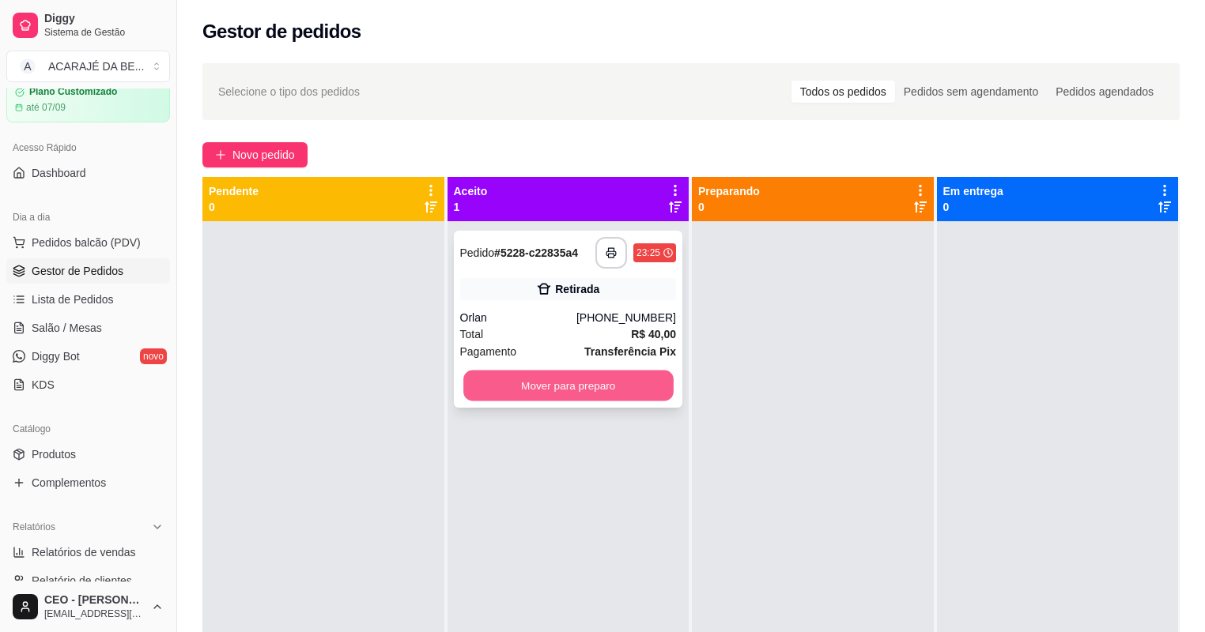
click at [542, 386] on button "Mover para preparo" at bounding box center [567, 386] width 209 height 31
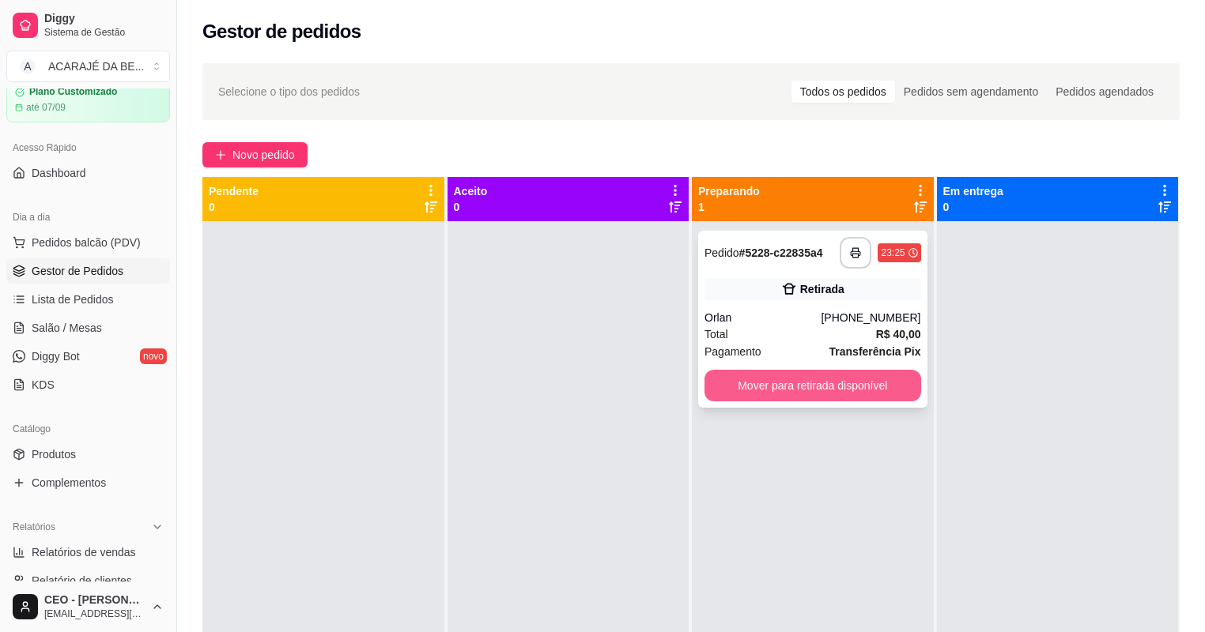
click at [719, 379] on button "Mover para retirada disponível" at bounding box center [812, 386] width 217 height 32
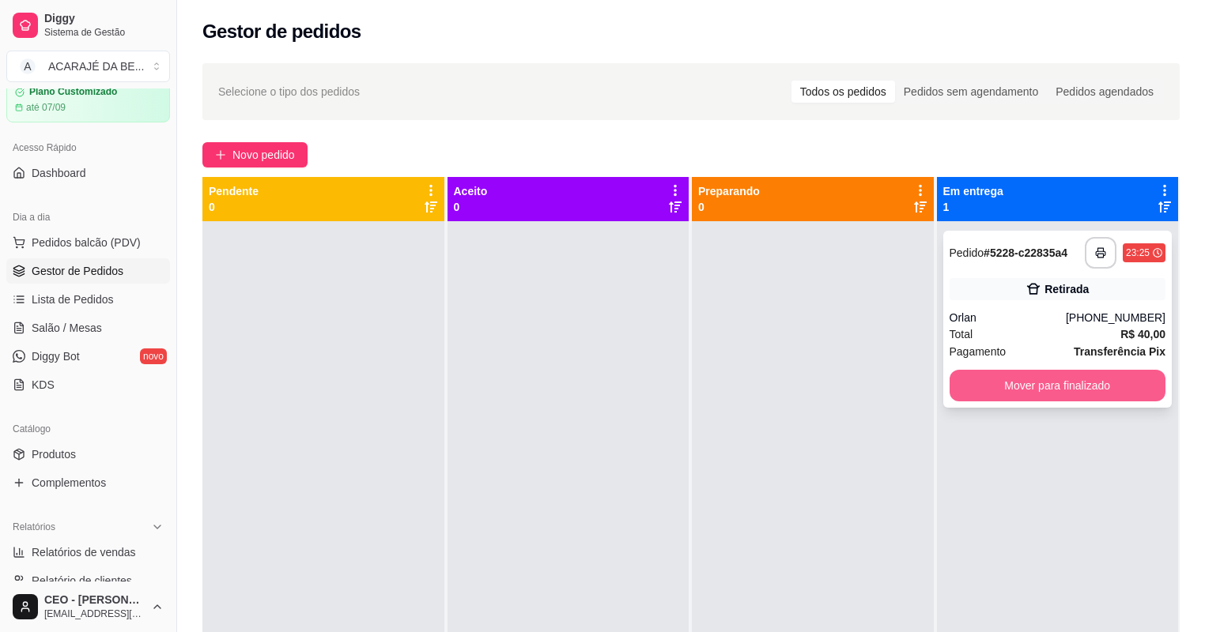
click at [994, 381] on button "Mover para finalizado" at bounding box center [1057, 386] width 217 height 32
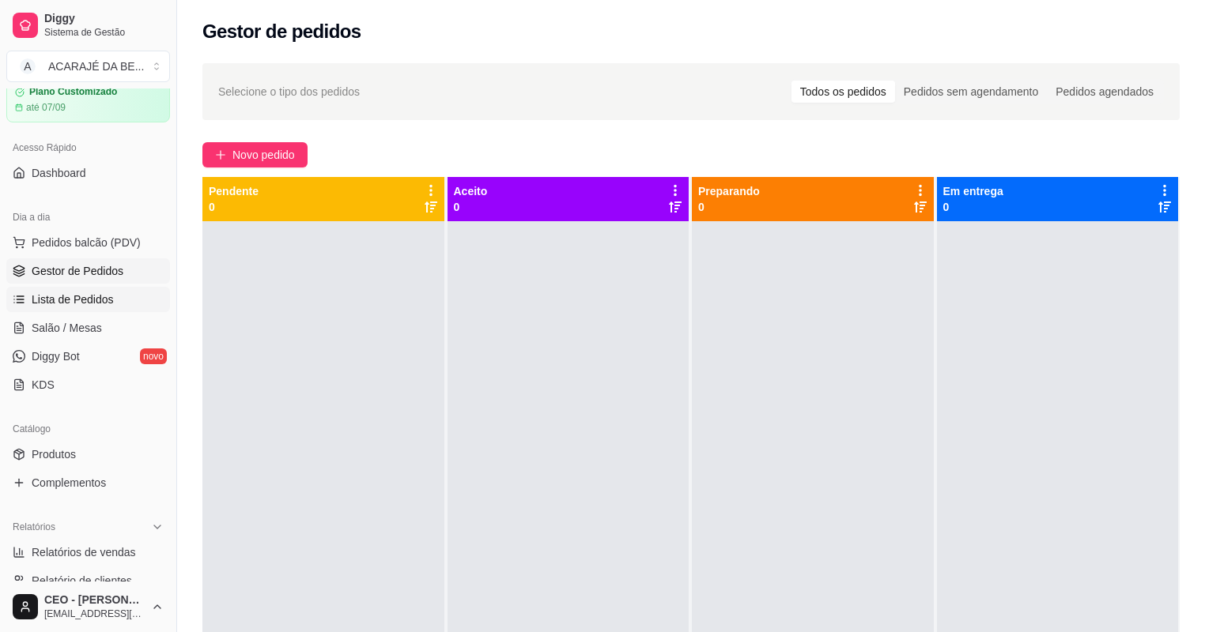
click at [51, 302] on span "Lista de Pedidos" at bounding box center [73, 300] width 82 height 16
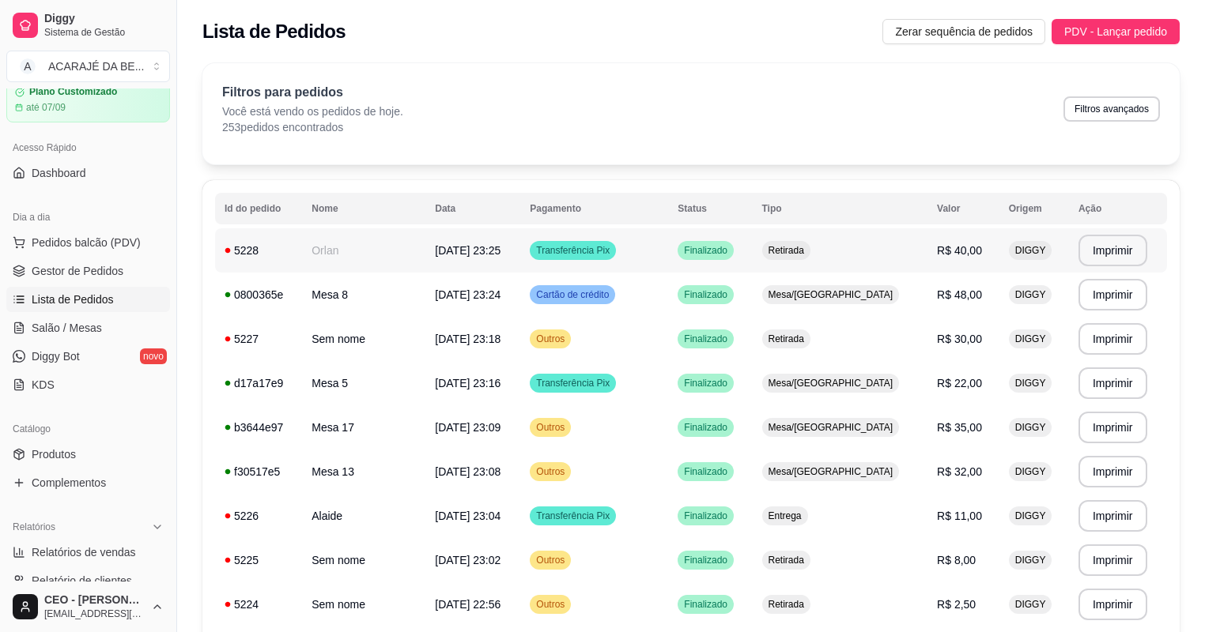
click at [707, 257] on div "Finalizado" at bounding box center [706, 250] width 56 height 19
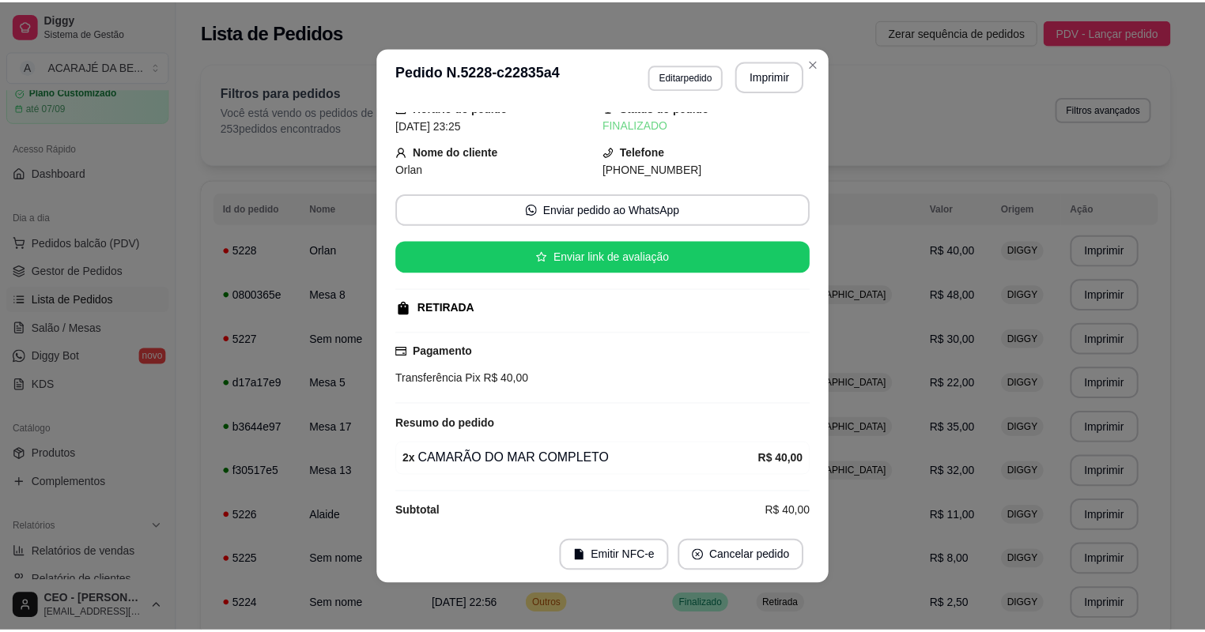
scroll to position [41, 0]
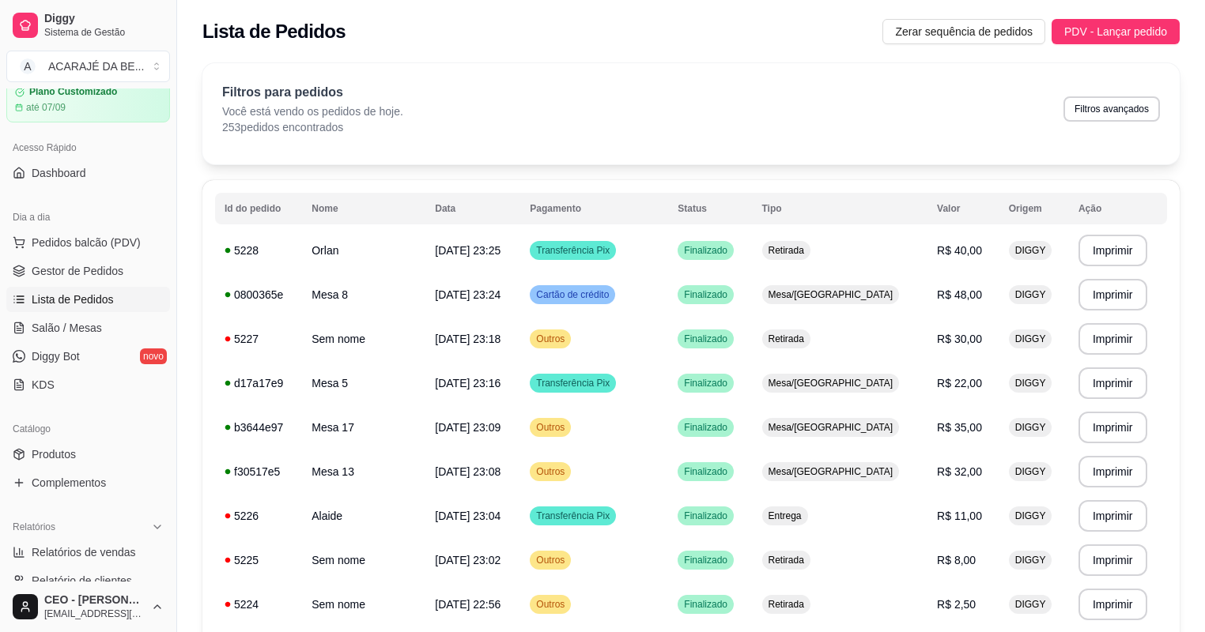
click at [82, 285] on ul "Pedidos balcão (PDV) Gestor de Pedidos Lista de Pedidos Salão / Mesas Diggy Bot…" at bounding box center [88, 314] width 164 height 168
click at [81, 275] on span "Gestor de Pedidos" at bounding box center [78, 271] width 92 height 16
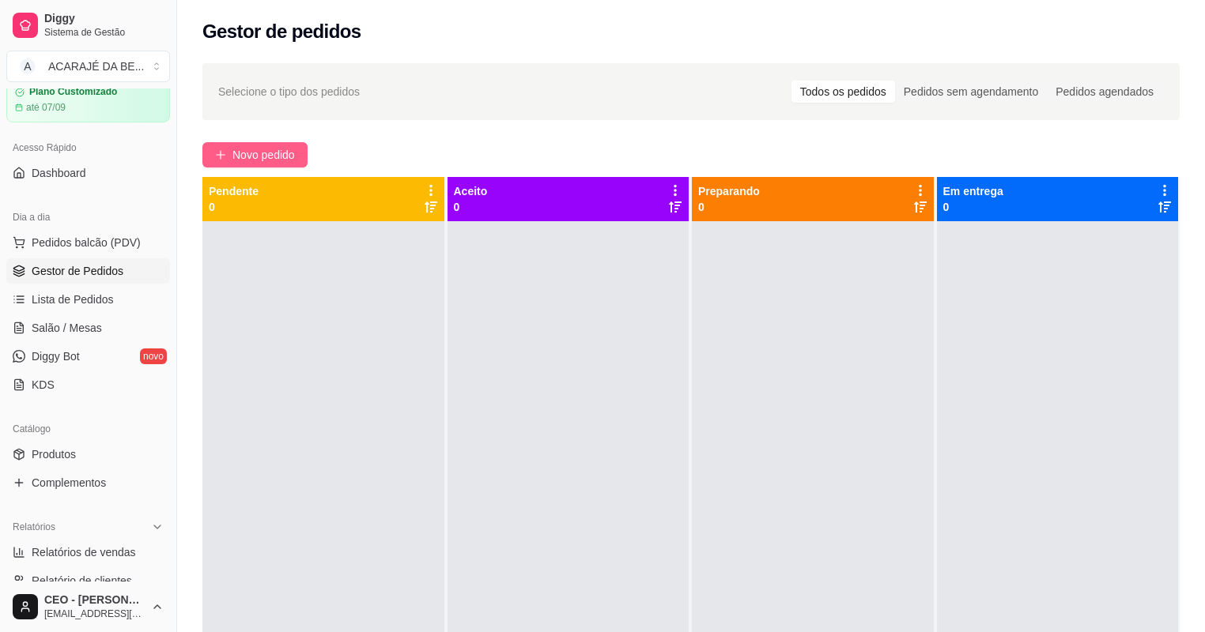
click at [277, 152] on span "Novo pedido" at bounding box center [263, 154] width 62 height 17
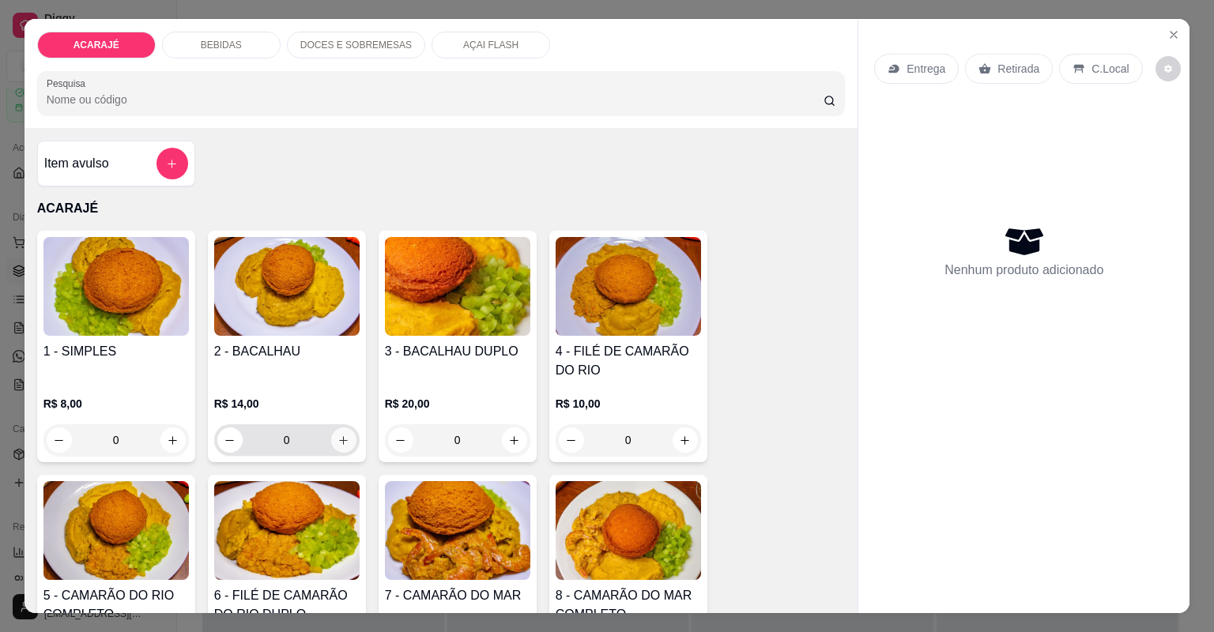
click at [341, 444] on icon "increase-product-quantity" at bounding box center [344, 441] width 12 height 12
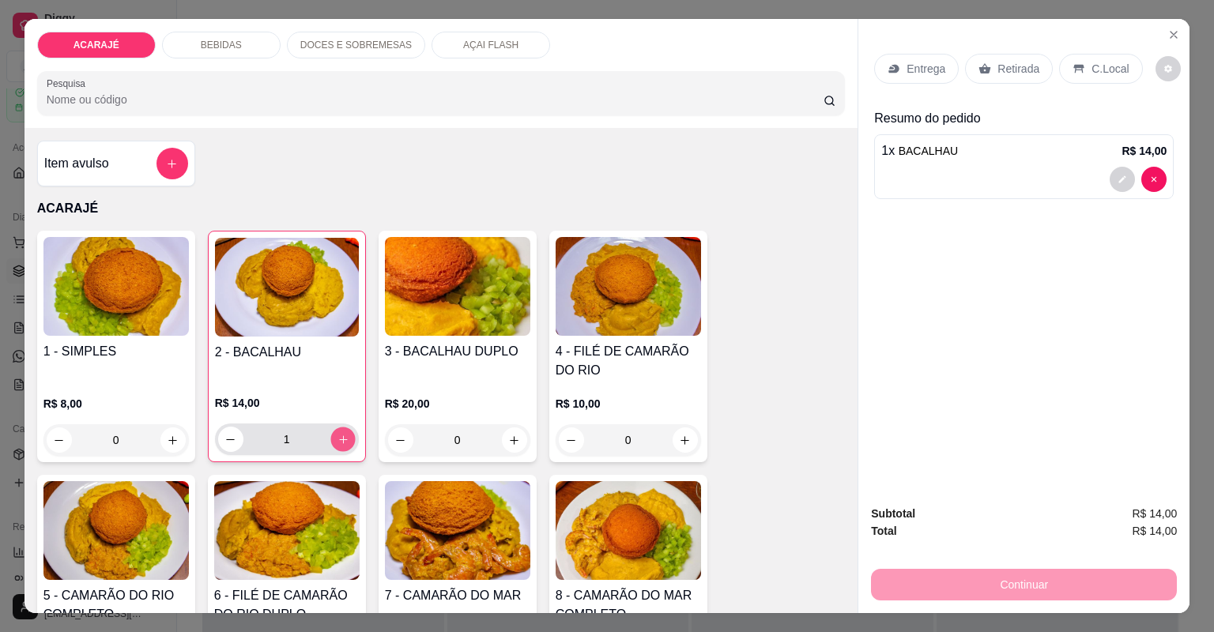
click at [341, 444] on icon "increase-product-quantity" at bounding box center [343, 440] width 12 height 12
type input "2"
click at [998, 74] on p "Retirada" at bounding box center [1019, 69] width 42 height 16
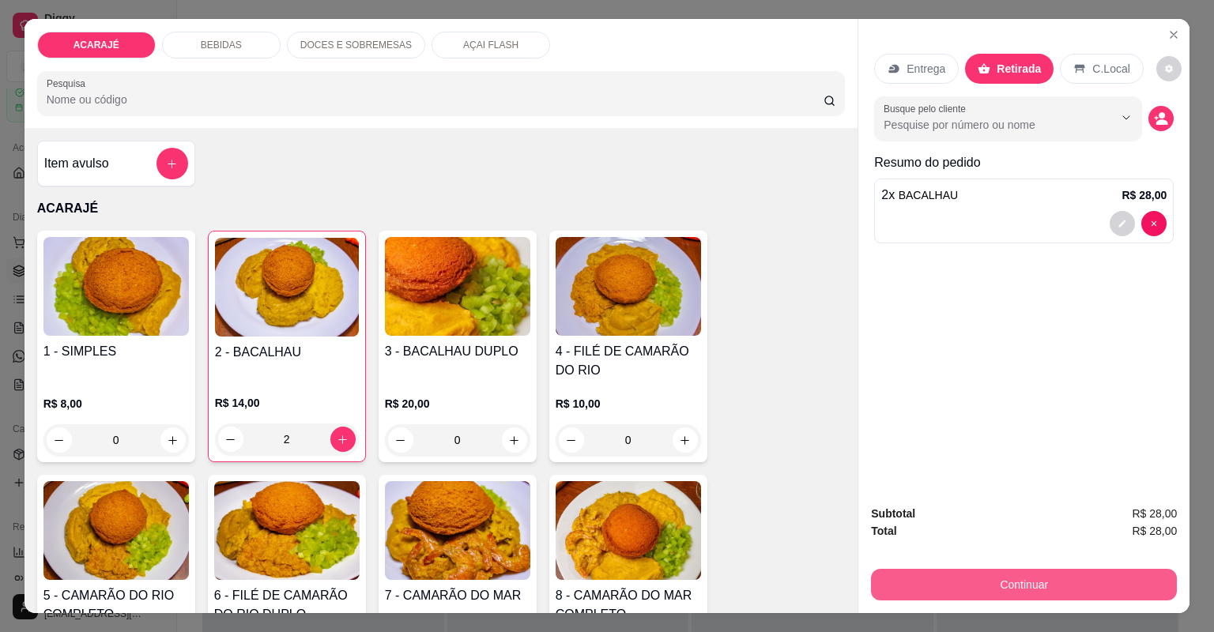
click at [923, 585] on button "Continuar" at bounding box center [1024, 585] width 306 height 32
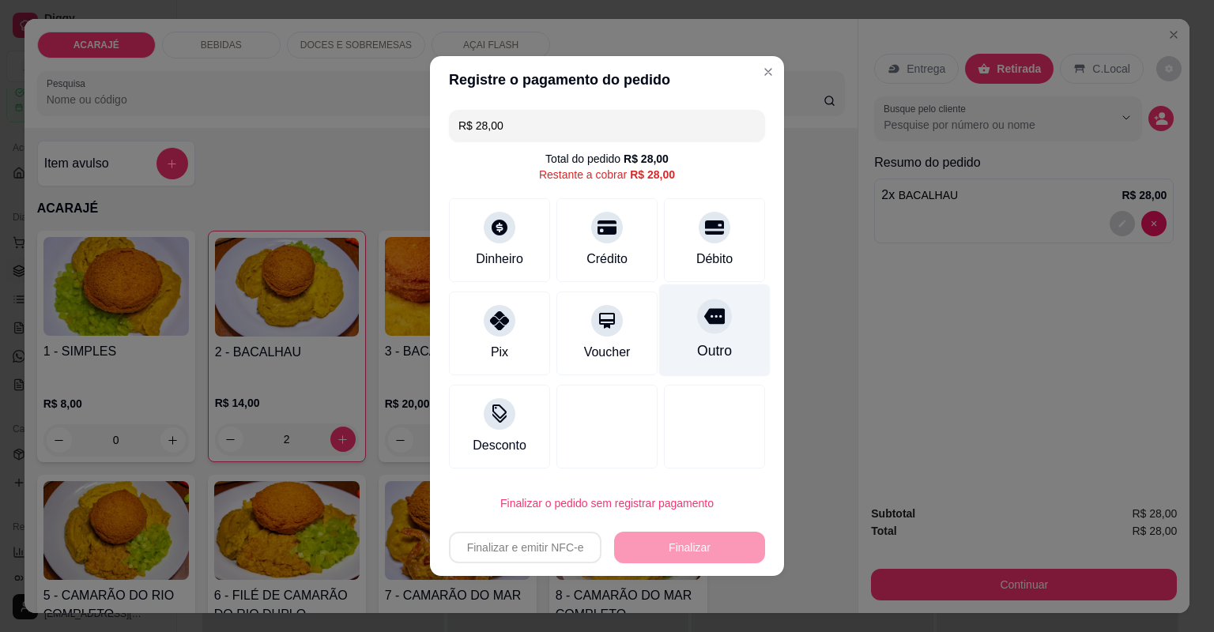
click at [697, 359] on div "Outro" at bounding box center [714, 351] width 35 height 21
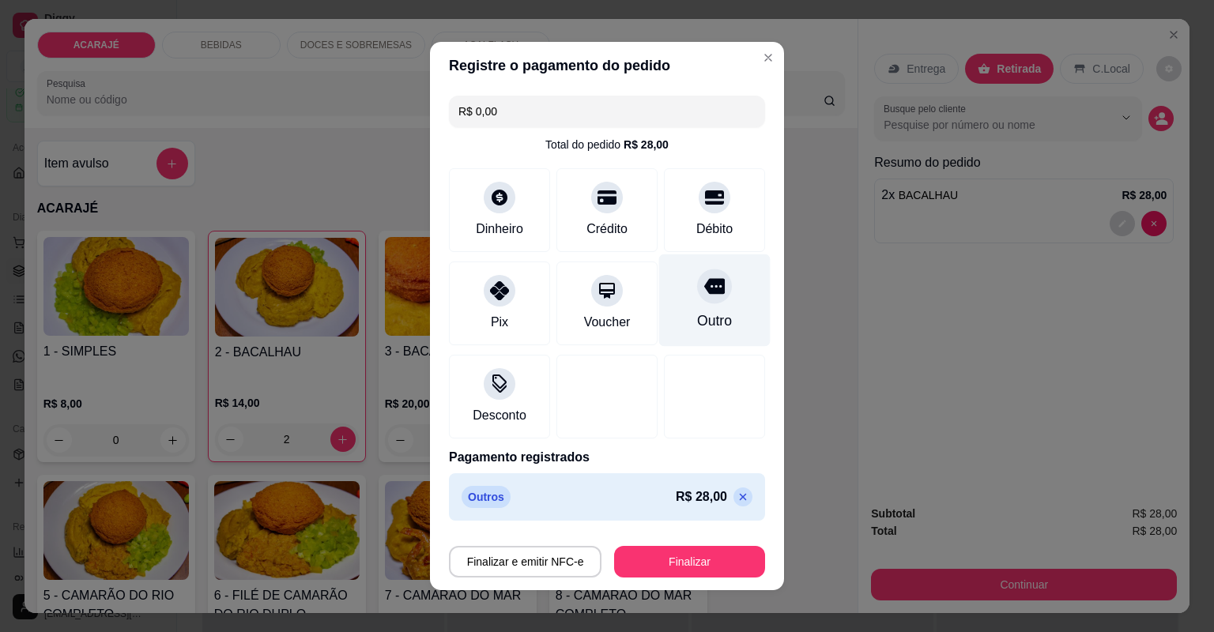
type input "R$ 0,00"
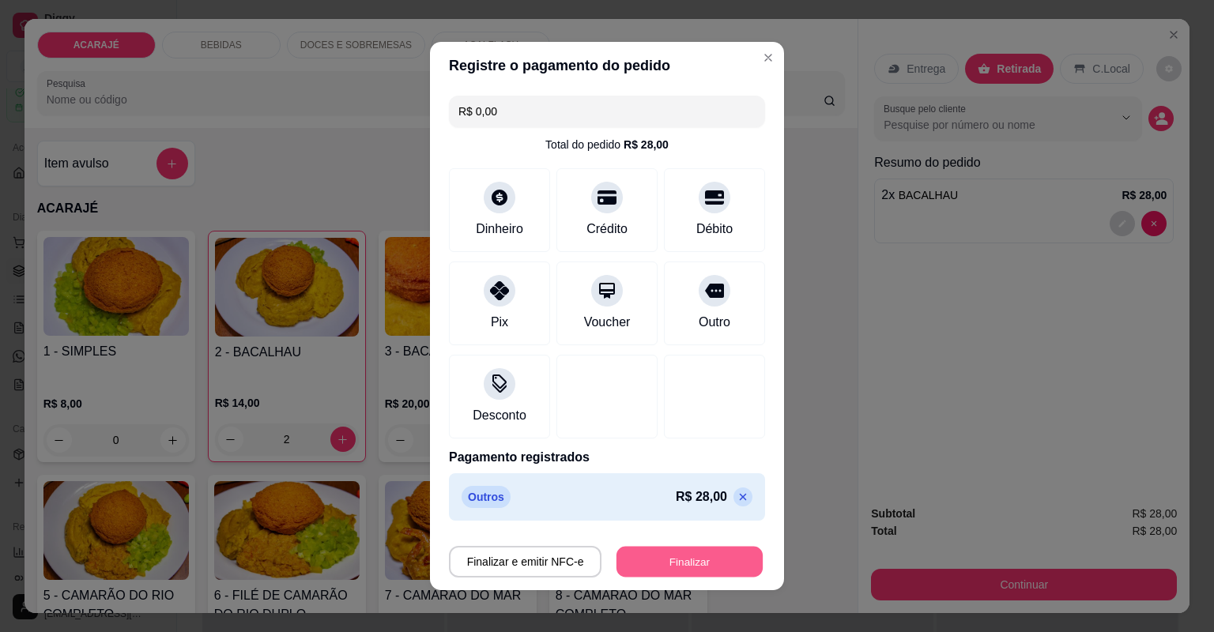
click at [680, 570] on button "Finalizar" at bounding box center [690, 562] width 146 height 31
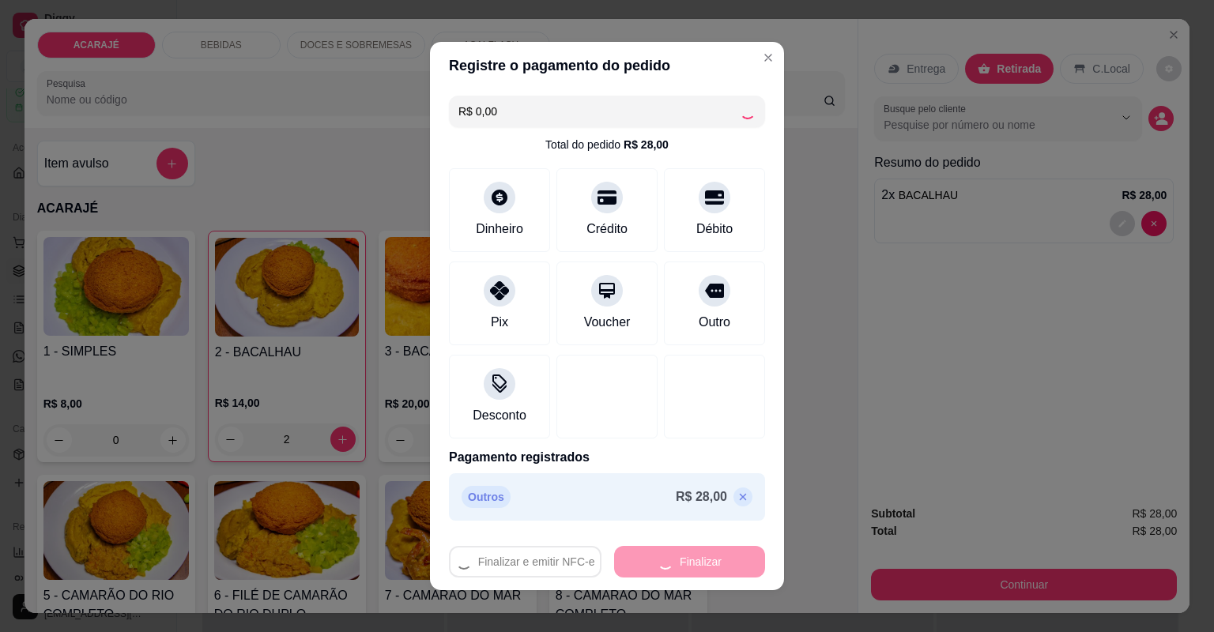
type input "0"
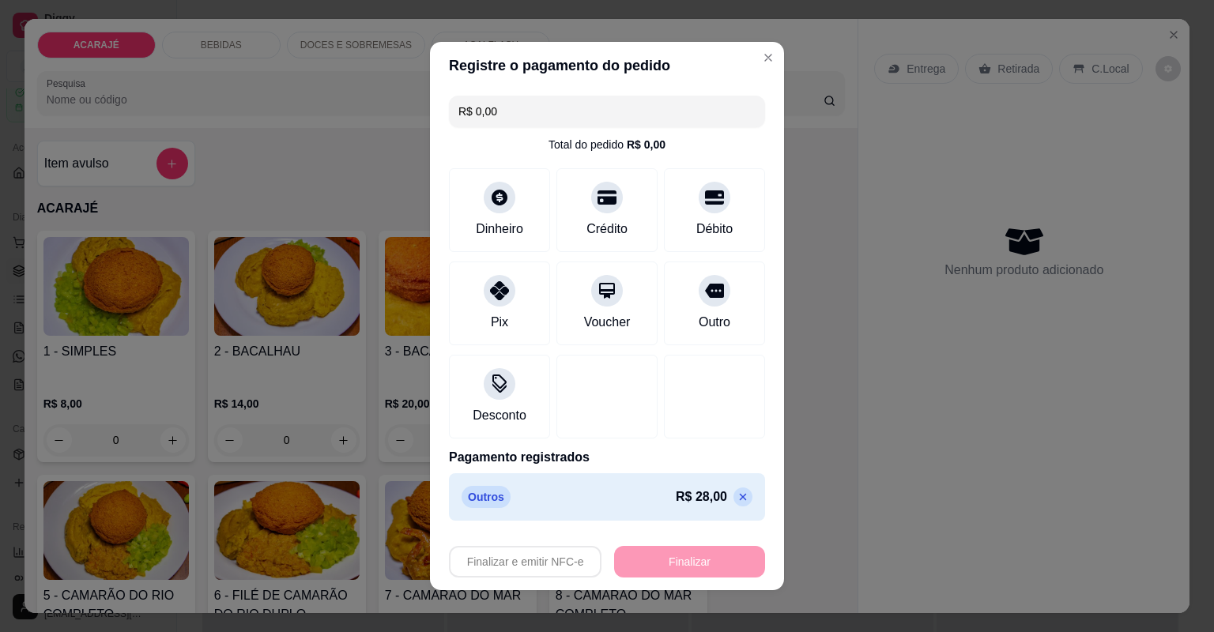
type input "-R$ 28,00"
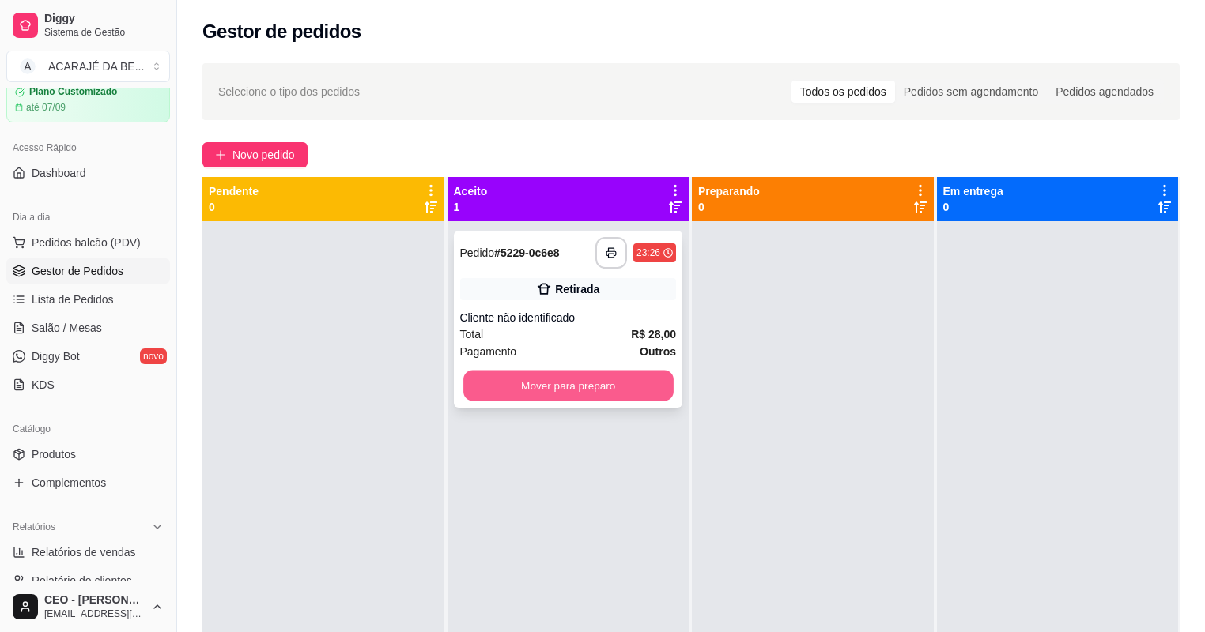
click at [585, 391] on button "Mover para preparo" at bounding box center [567, 386] width 209 height 31
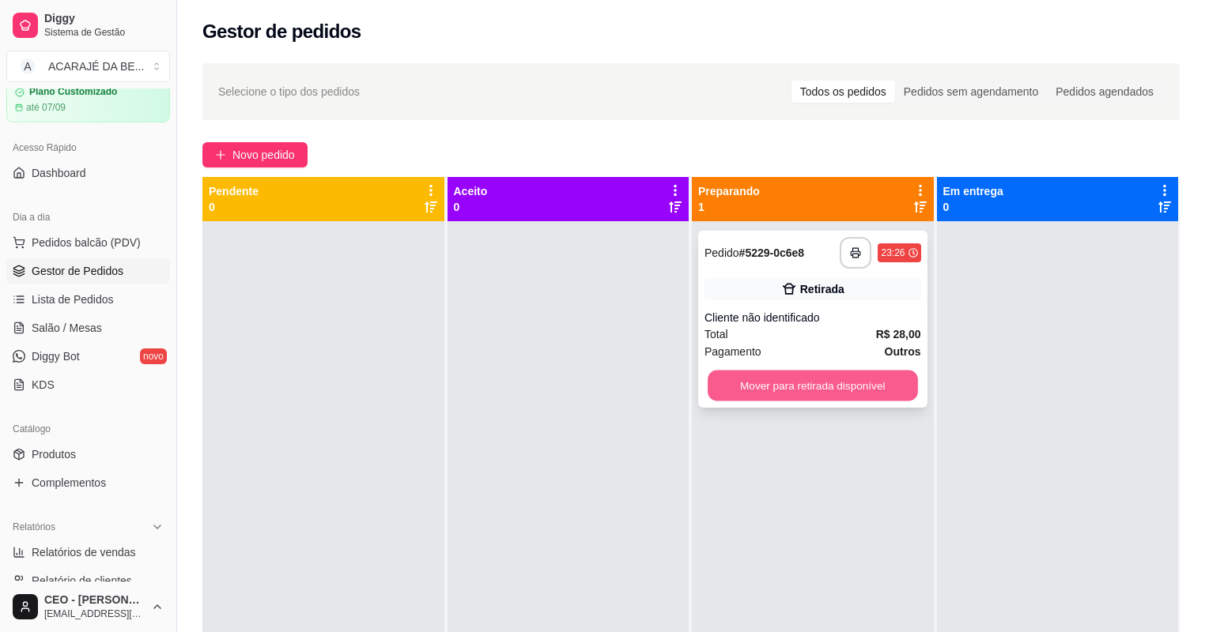
click at [813, 386] on button "Mover para retirada disponível" at bounding box center [812, 386] width 209 height 31
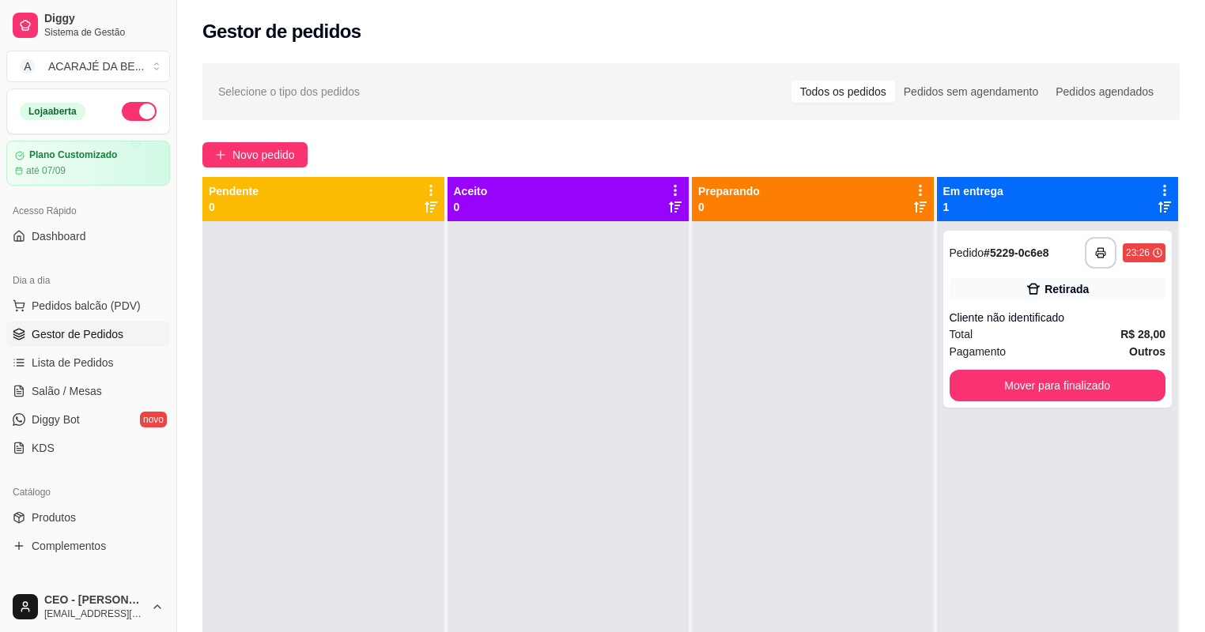
click at [129, 116] on button "button" at bounding box center [139, 111] width 35 height 19
click at [69, 506] on link "Produtos" at bounding box center [88, 517] width 164 height 25
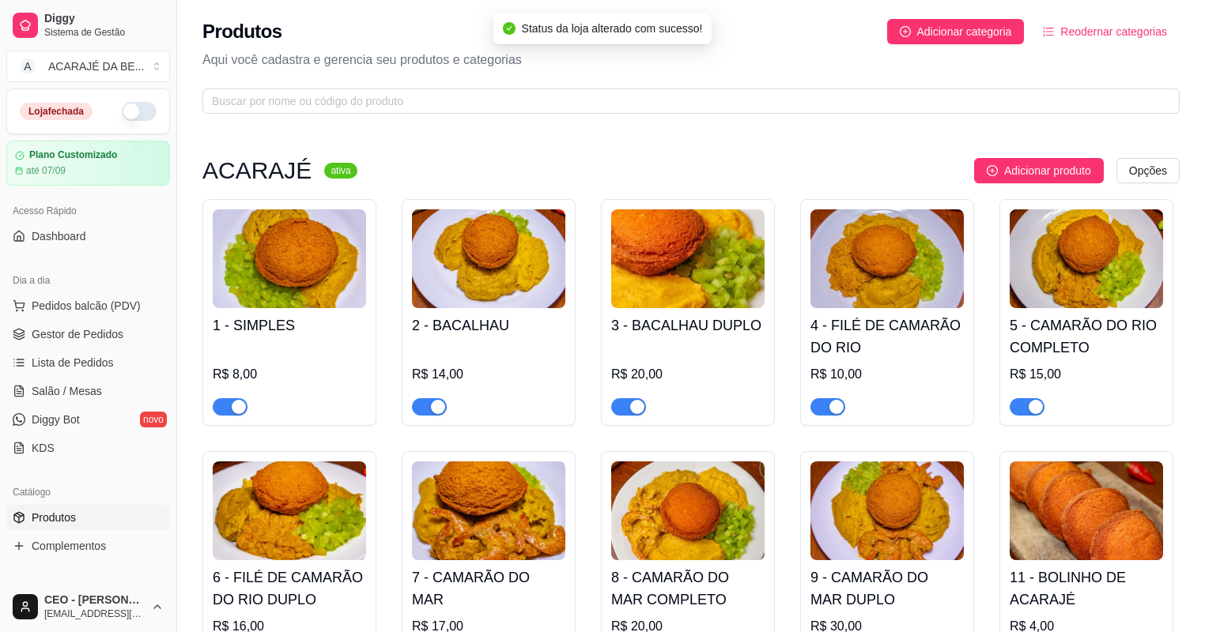
drag, startPoint x: 215, startPoint y: 400, endPoint x: 272, endPoint y: 402, distance: 57.0
click at [216, 400] on span "button" at bounding box center [230, 406] width 35 height 17
click at [430, 405] on span "button" at bounding box center [429, 406] width 35 height 17
click at [633, 405] on div "button" at bounding box center [637, 407] width 14 height 14
click at [827, 405] on button "button" at bounding box center [827, 406] width 35 height 17
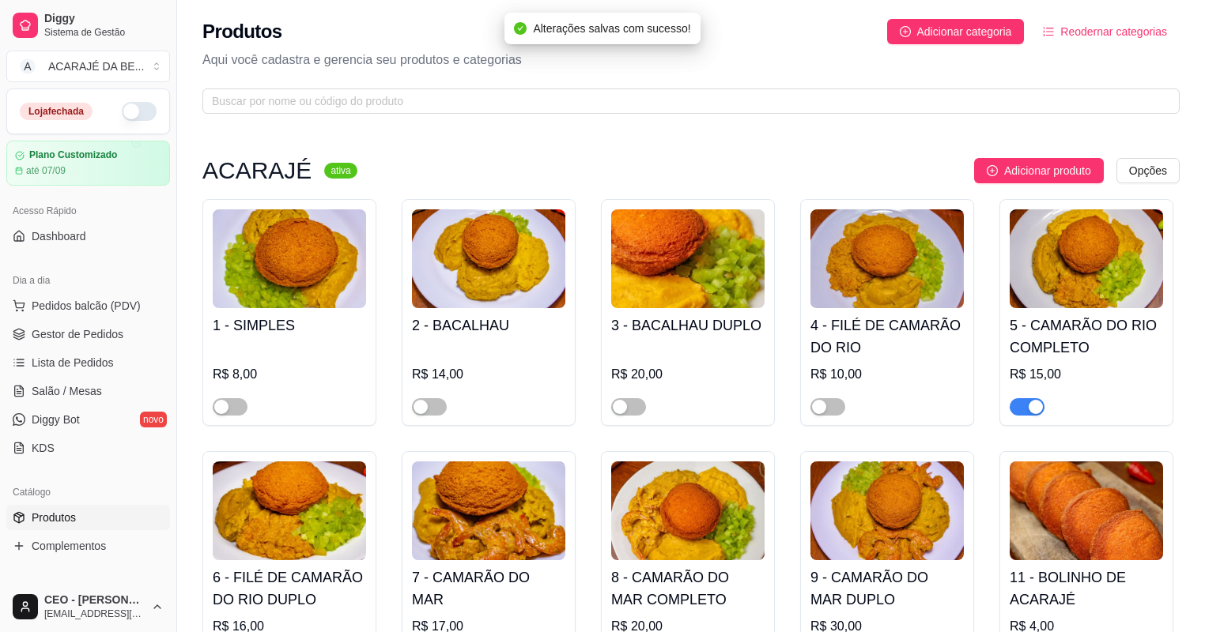
click at [1024, 411] on span "button" at bounding box center [1027, 406] width 35 height 17
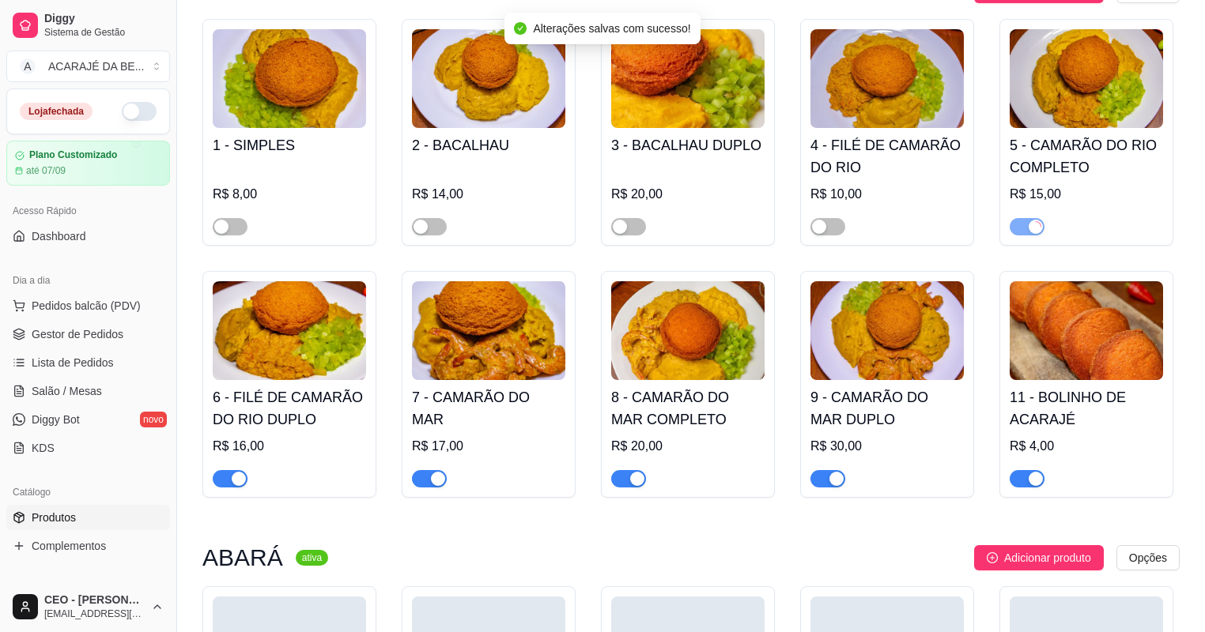
scroll to position [190, 0]
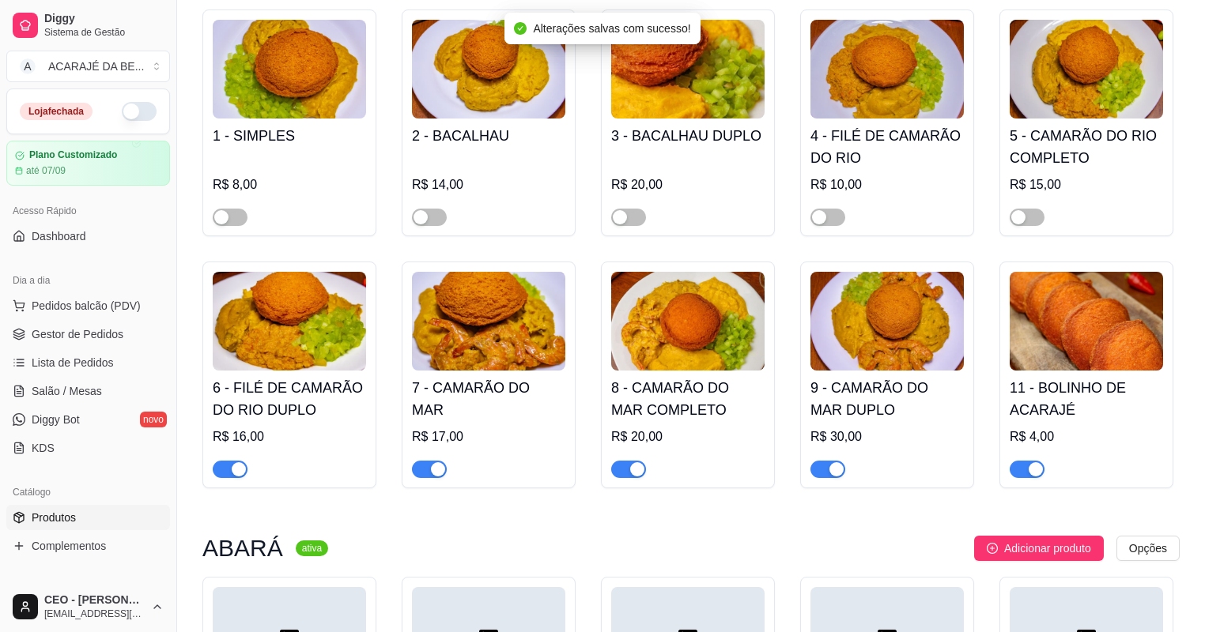
click at [1028, 477] on span "button" at bounding box center [1027, 469] width 35 height 17
click at [824, 474] on span "button" at bounding box center [827, 469] width 35 height 17
click at [626, 466] on span "button" at bounding box center [628, 469] width 35 height 17
click at [426, 471] on span "button" at bounding box center [429, 469] width 35 height 17
click at [231, 469] on button "button" at bounding box center [230, 469] width 35 height 17
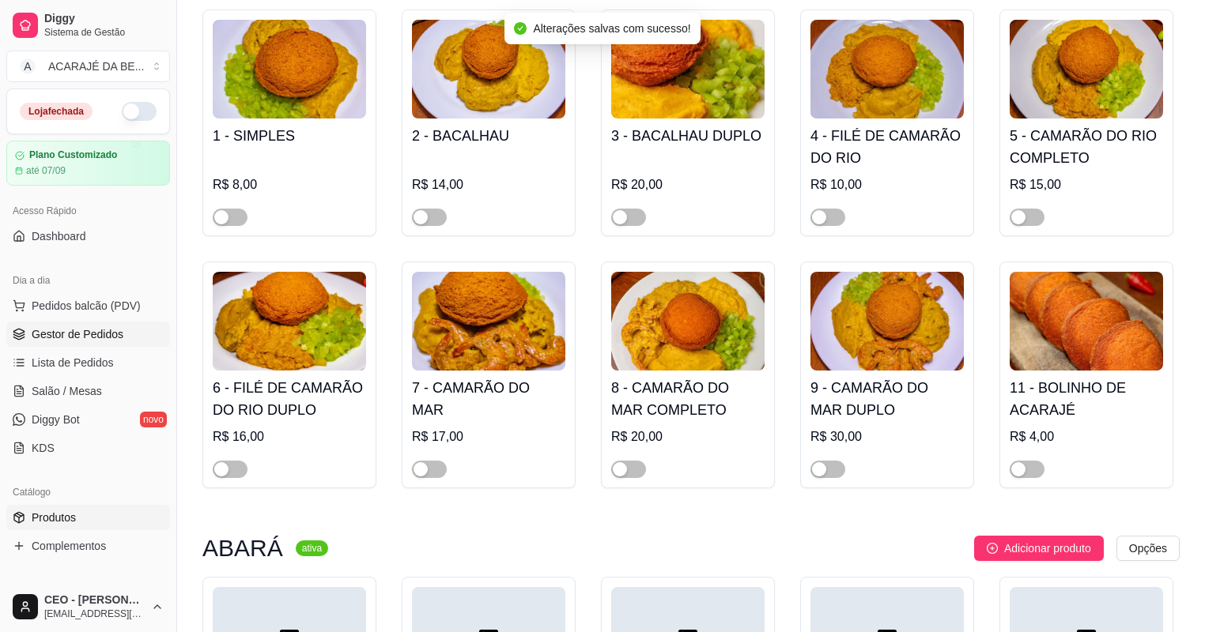
click at [51, 327] on span "Gestor de Pedidos" at bounding box center [78, 334] width 92 height 16
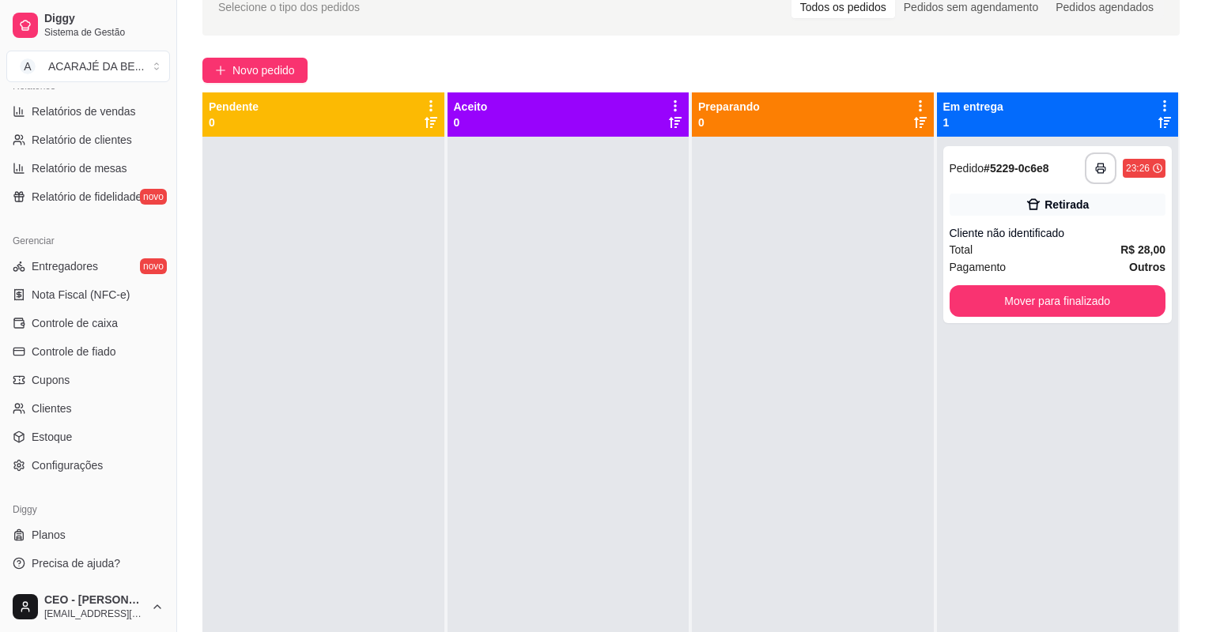
scroll to position [240, 0]
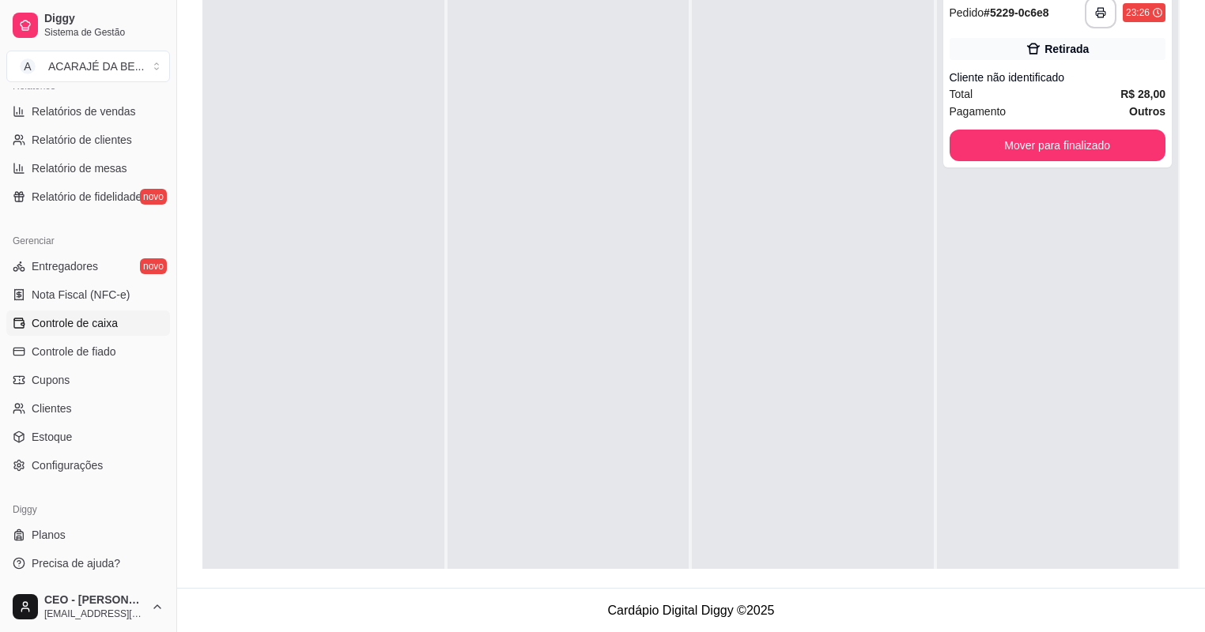
click at [70, 326] on span "Controle de caixa" at bounding box center [75, 323] width 86 height 16
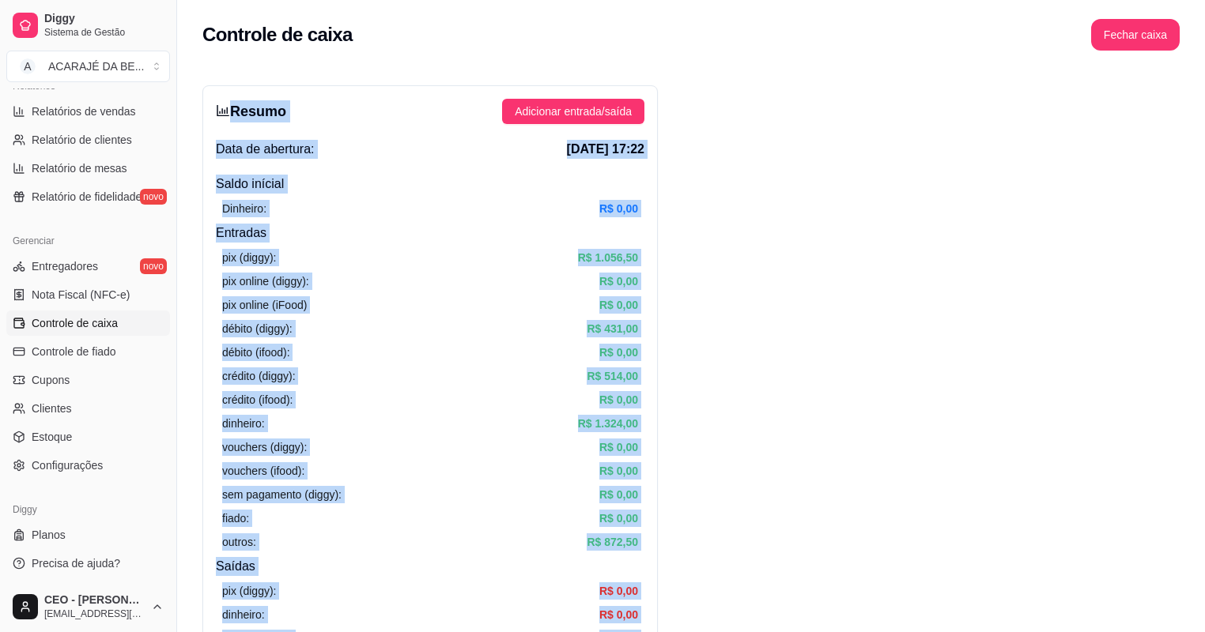
drag, startPoint x: 1046, startPoint y: 275, endPoint x: 230, endPoint y: 115, distance: 831.3
drag, startPoint x: 230, startPoint y: 115, endPoint x: 245, endPoint y: 143, distance: 31.5
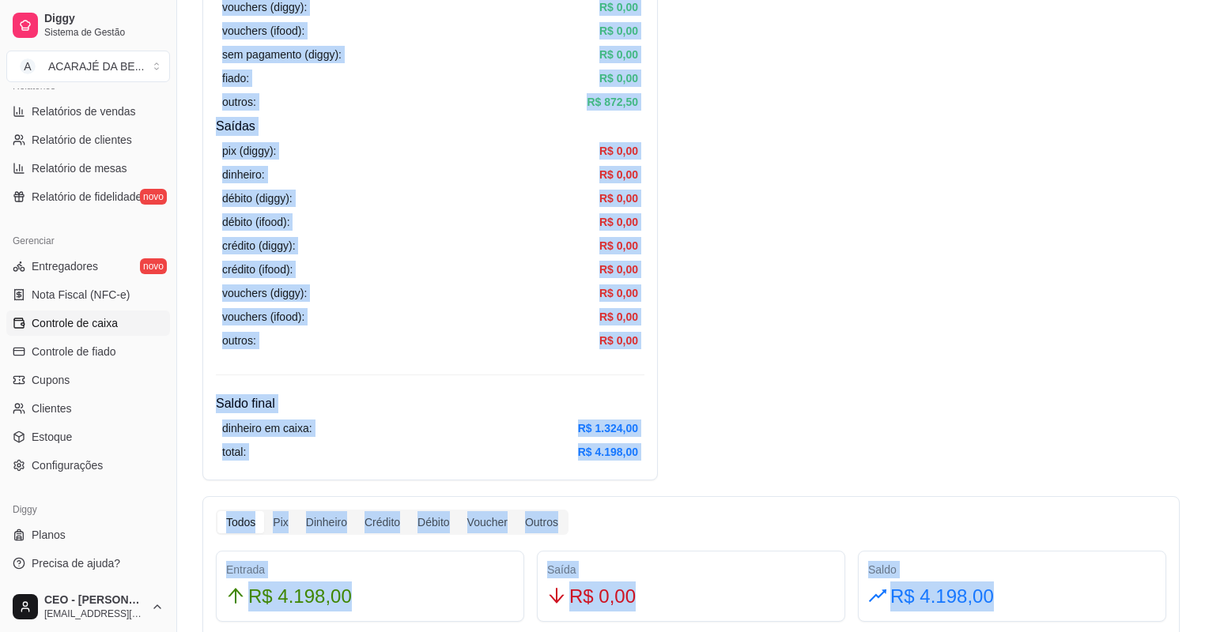
scroll to position [443, 0]
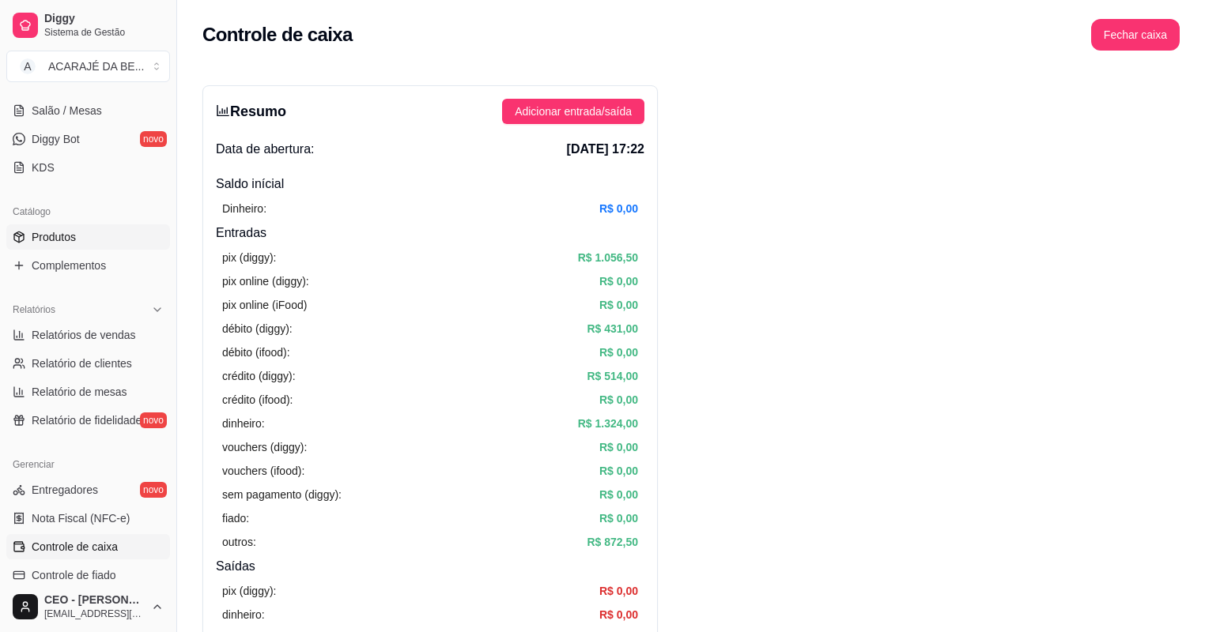
scroll to position [125, 0]
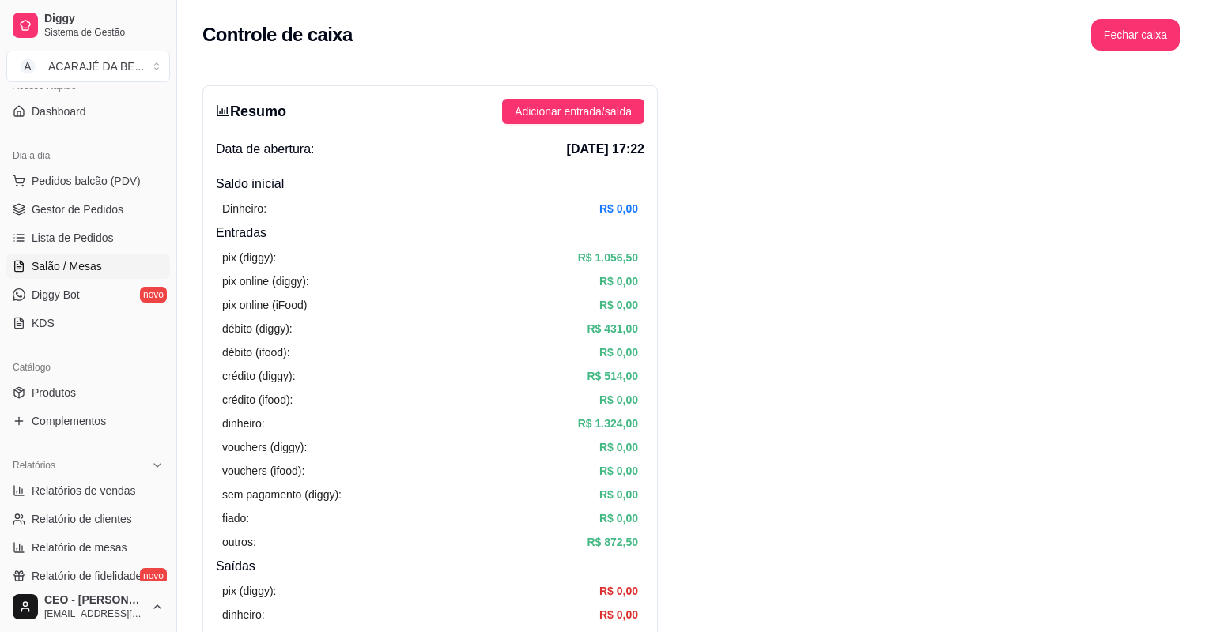
click at [68, 271] on span "Salão / Mesas" at bounding box center [67, 267] width 70 height 16
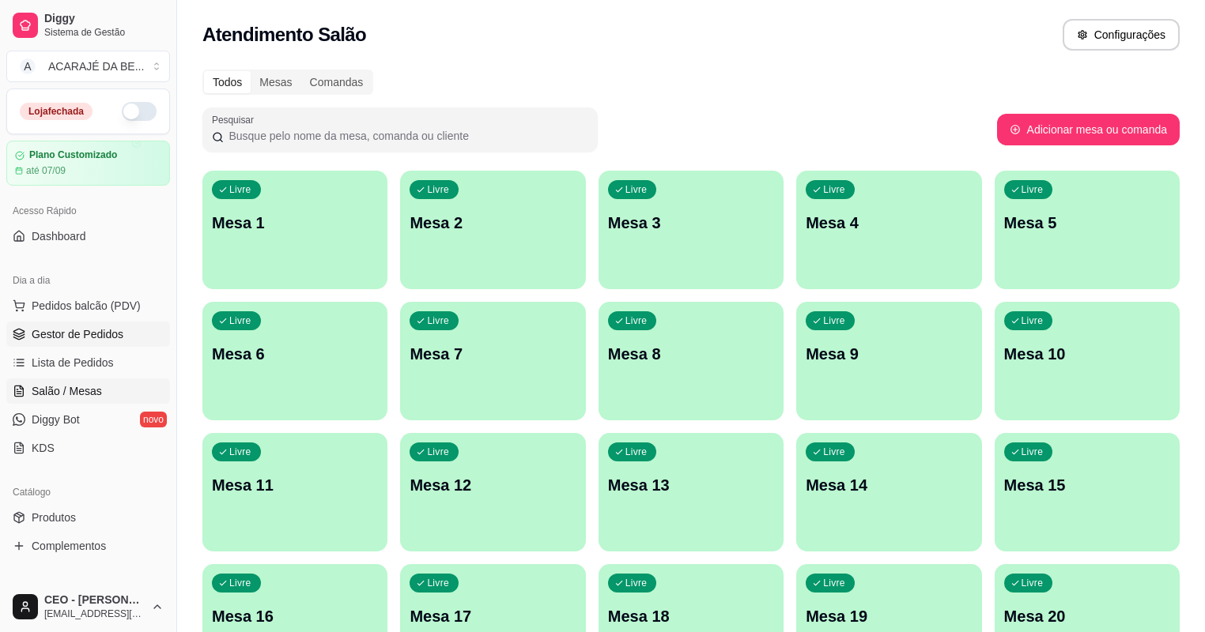
click at [48, 335] on span "Gestor de Pedidos" at bounding box center [78, 334] width 92 height 16
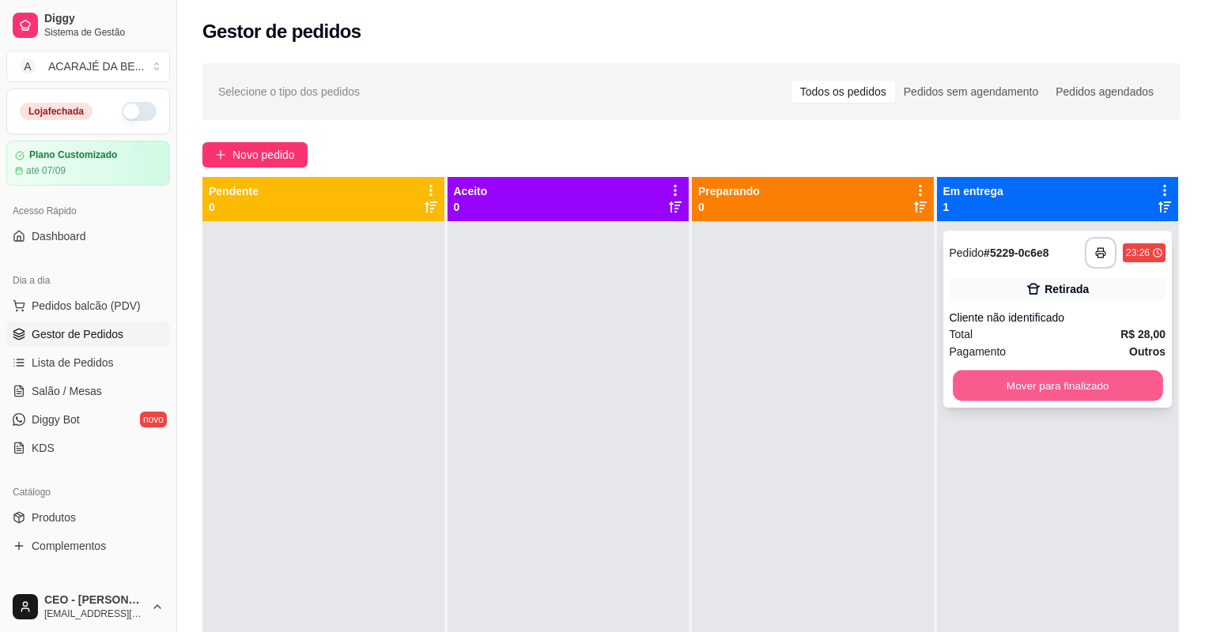
click at [1078, 378] on button "Mover para finalizado" at bounding box center [1057, 386] width 209 height 31
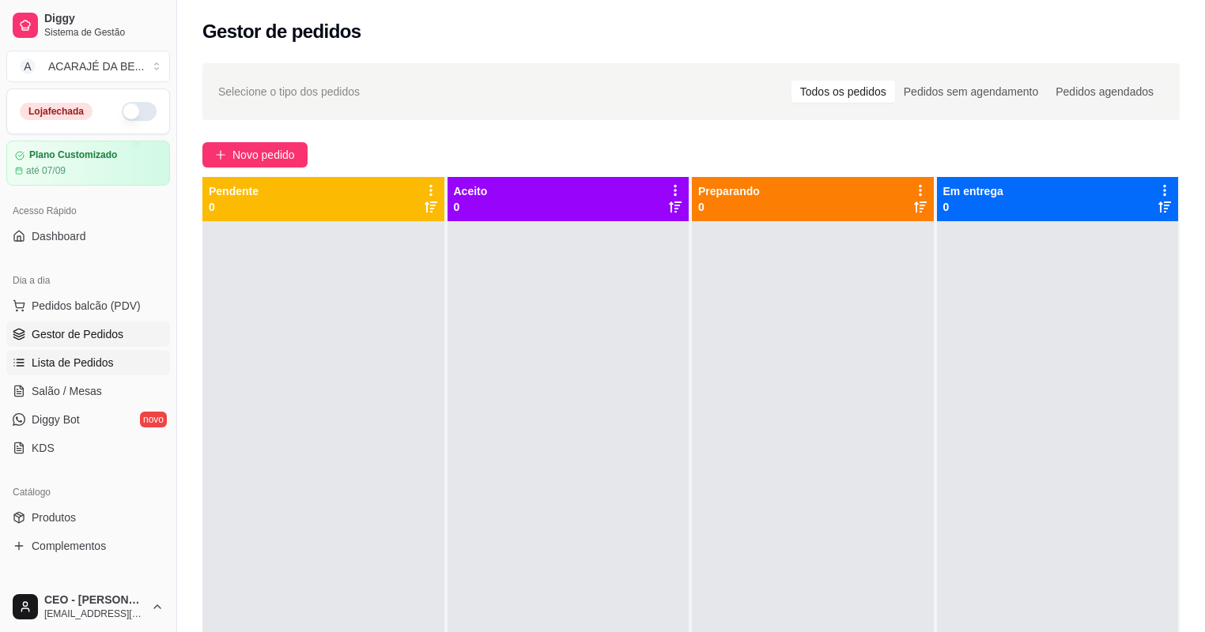
click at [51, 364] on span "Lista de Pedidos" at bounding box center [73, 363] width 82 height 16
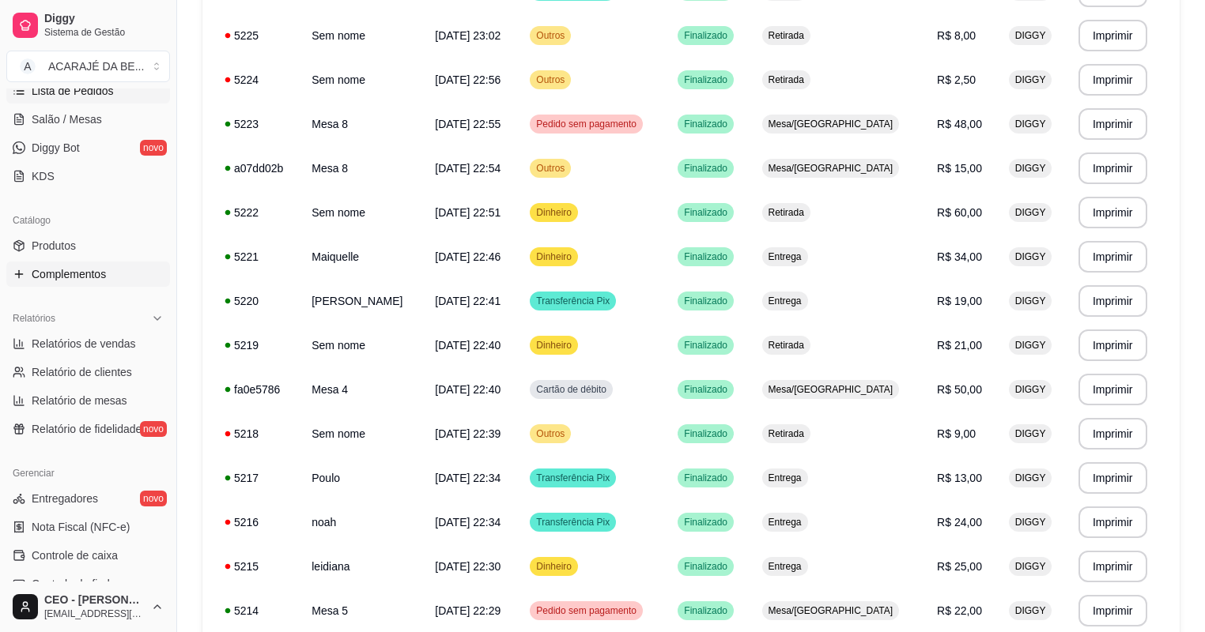
scroll to position [316, 0]
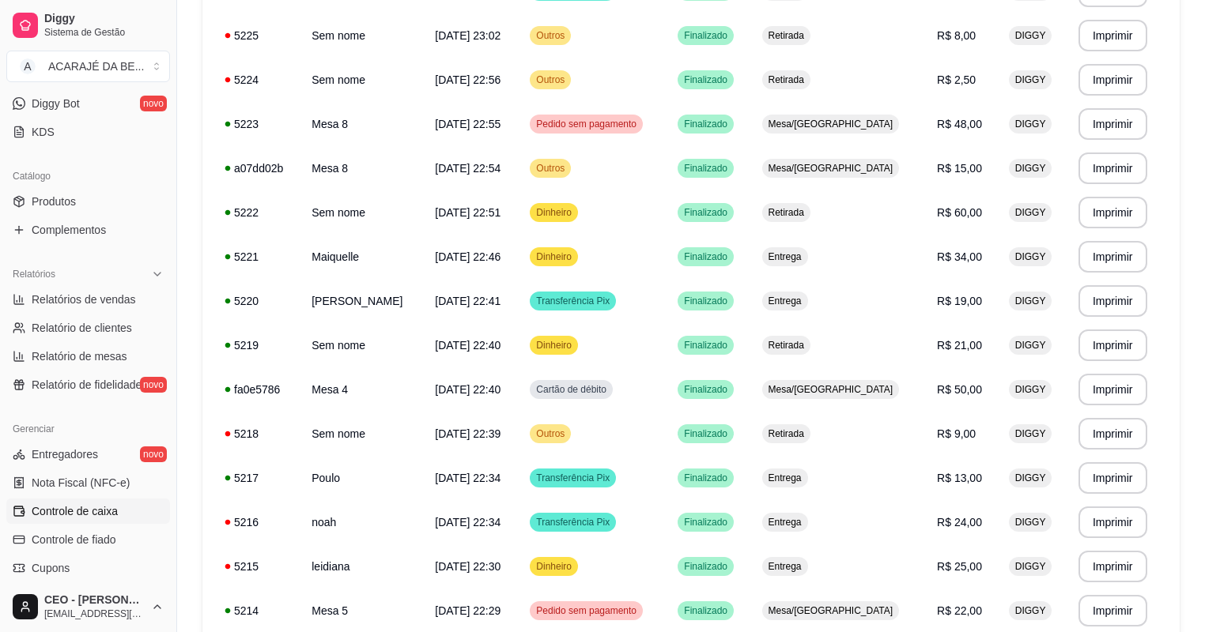
click at [111, 518] on span "Controle de caixa" at bounding box center [75, 512] width 86 height 16
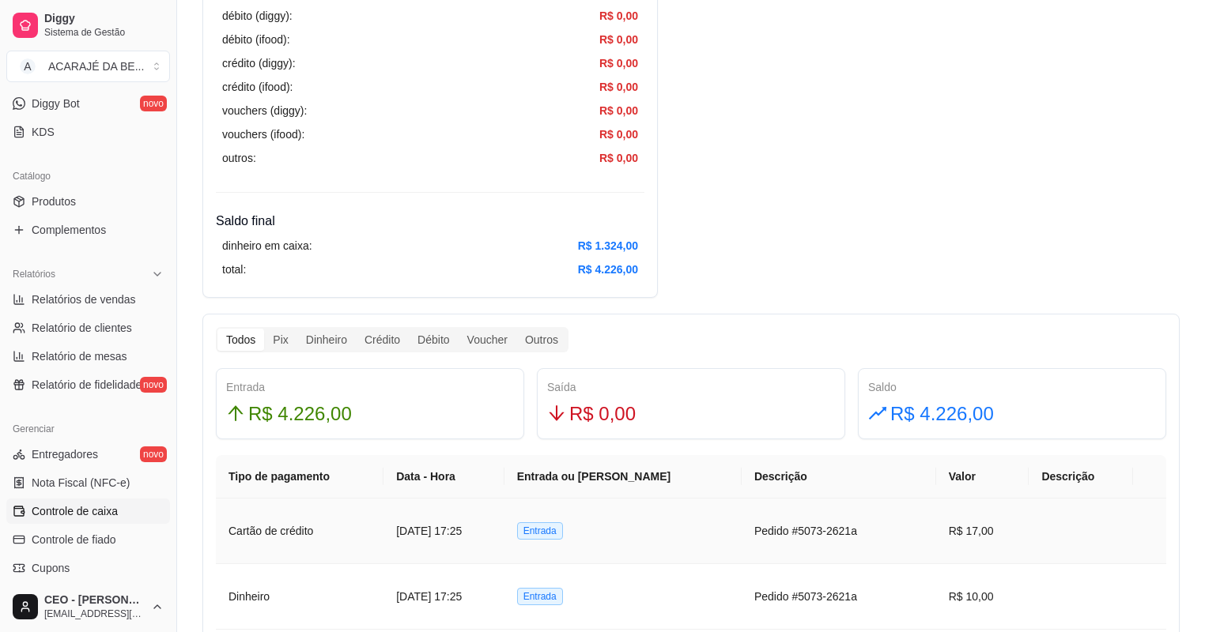
scroll to position [696, 0]
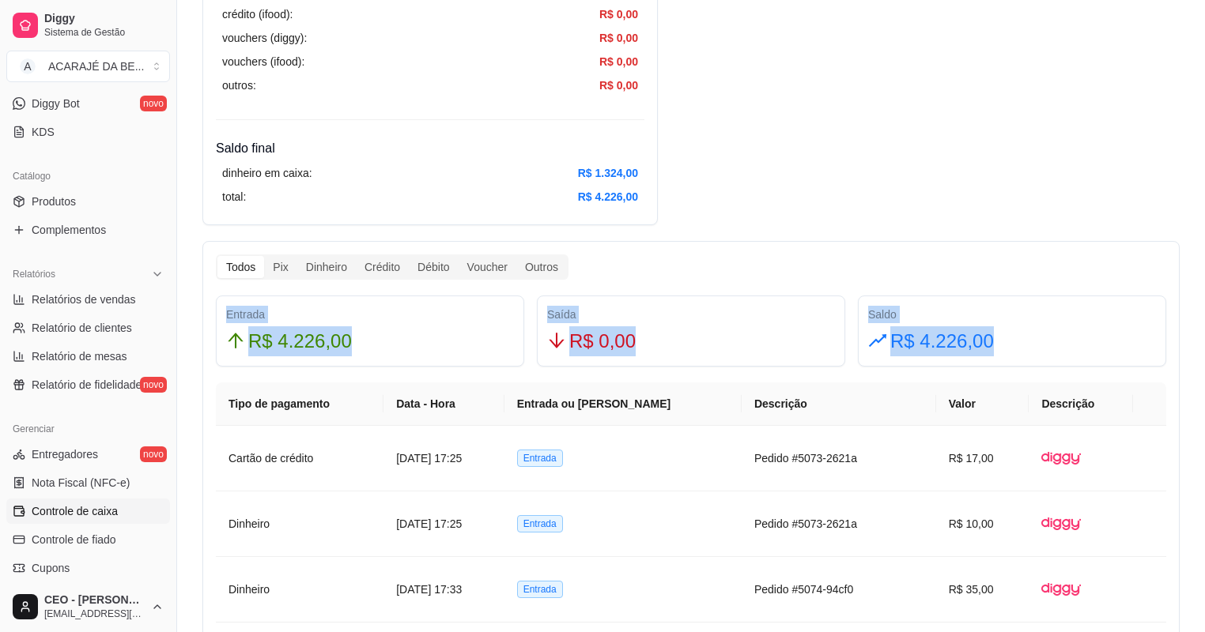
drag, startPoint x: 1055, startPoint y: 336, endPoint x: 218, endPoint y: 315, distance: 837.4
click at [218, 315] on div "Entrada R$ 4.226,00 Saída R$ 0,00 Saldo R$ 4.226,00" at bounding box center [690, 331] width 963 height 71
drag, startPoint x: 218, startPoint y: 315, endPoint x: 298, endPoint y: 336, distance: 82.4
copy div "Entrada R$ 4.226,00 Saída R$ 0,00 Saldo R$ 4.226,00"
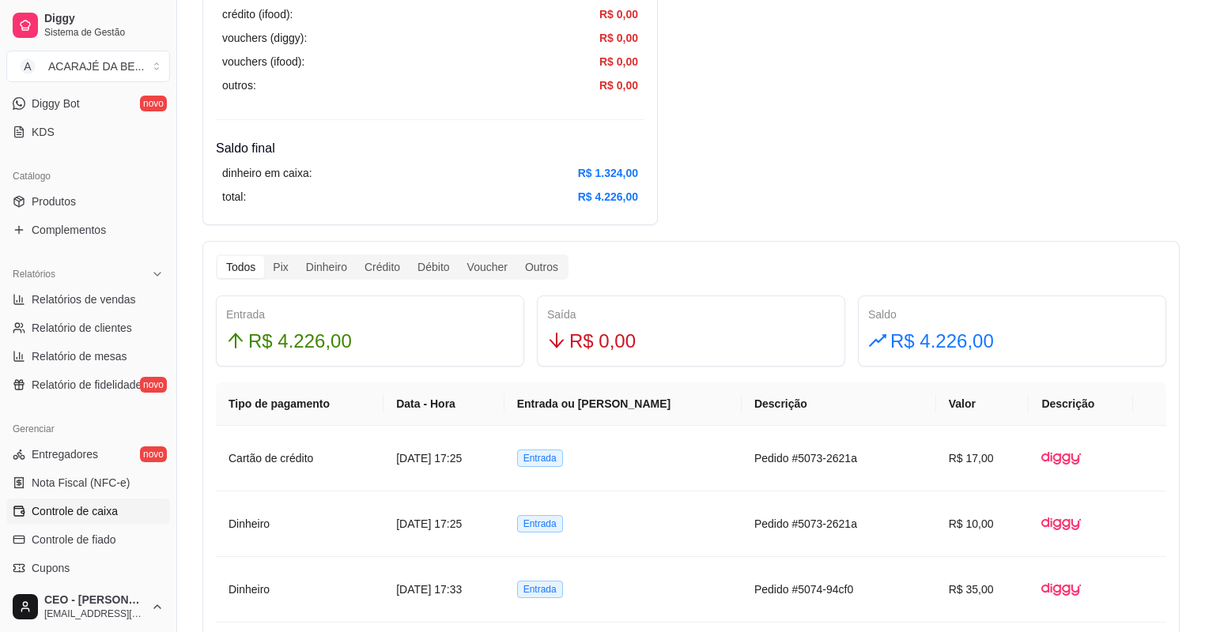
click at [745, 174] on div "Resumo Adicionar entrada/saída Data de abertura: [DATE] 17:22 Saldo inícial Din…" at bounding box center [690, 579] width 977 height 2379
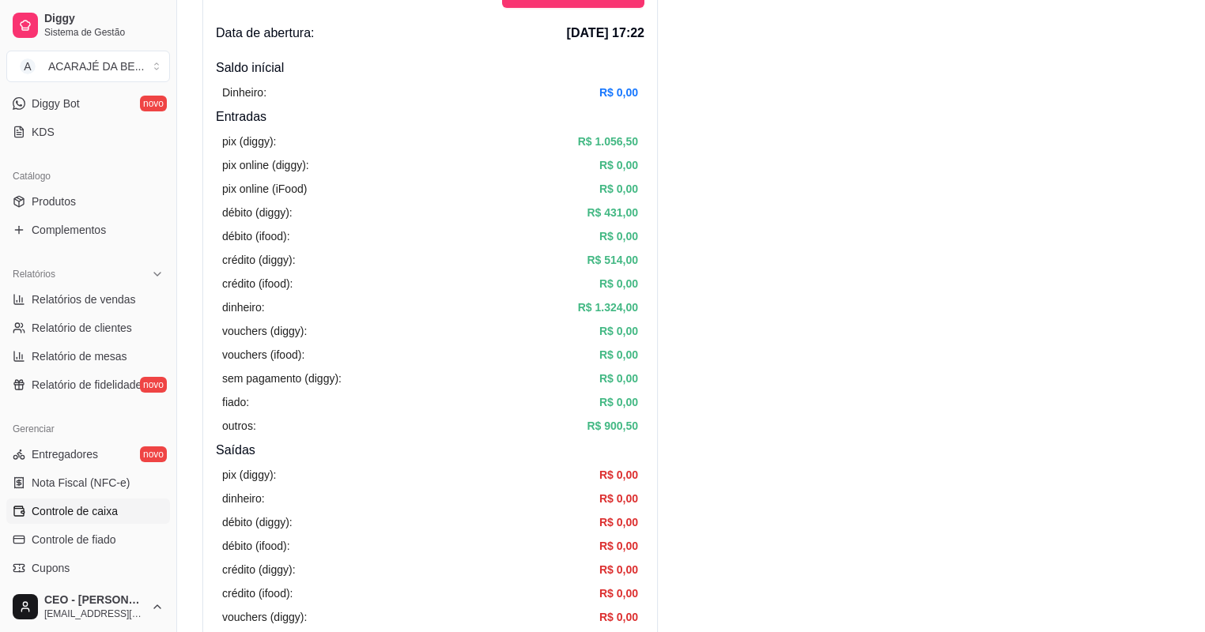
scroll to position [0, 0]
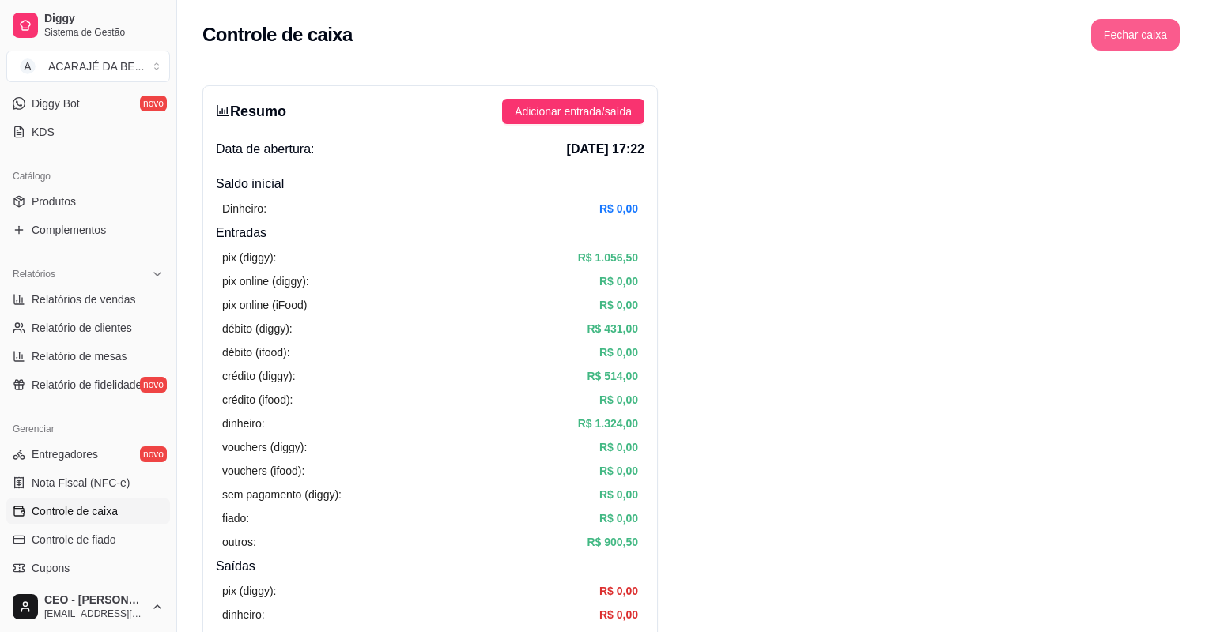
click at [1112, 38] on button "Fechar caixa" at bounding box center [1135, 35] width 89 height 32
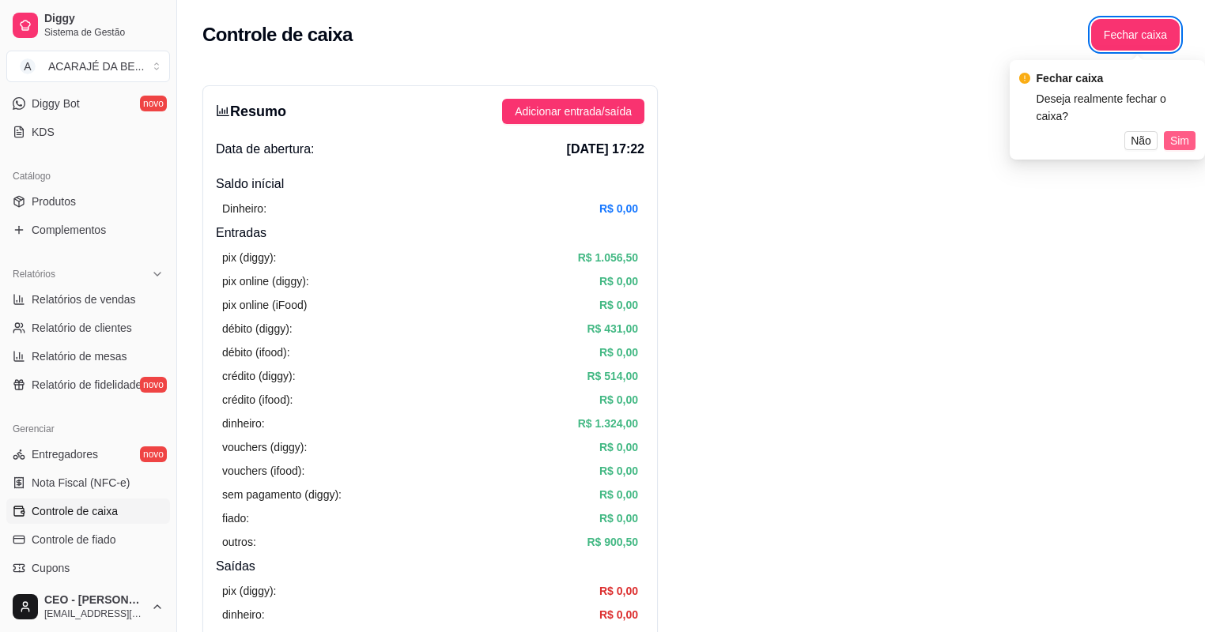
click at [1183, 132] on span "Sim" at bounding box center [1179, 140] width 19 height 17
